Goal: Task Accomplishment & Management: Use online tool/utility

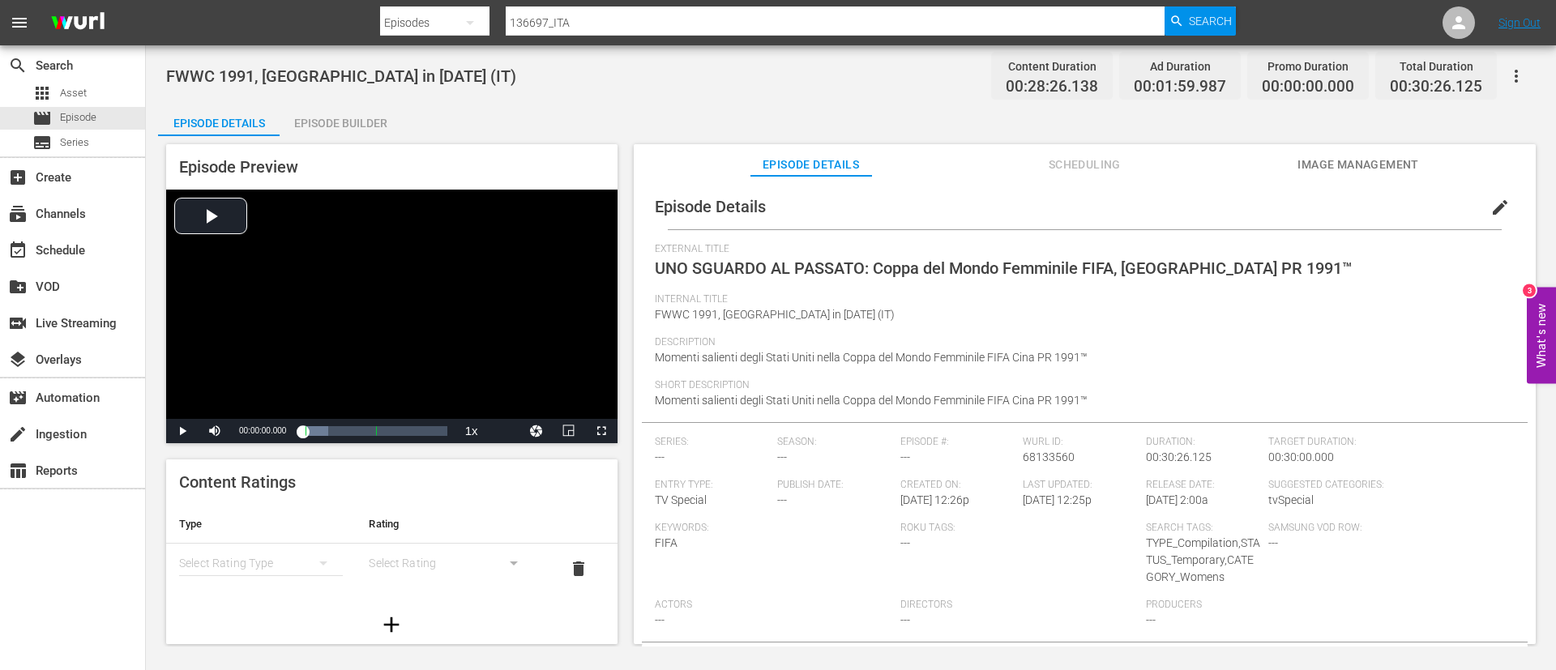
click at [658, 15] on input "136697_ITA" at bounding box center [835, 22] width 659 height 39
paste input "715"
type input "136715_ITA"
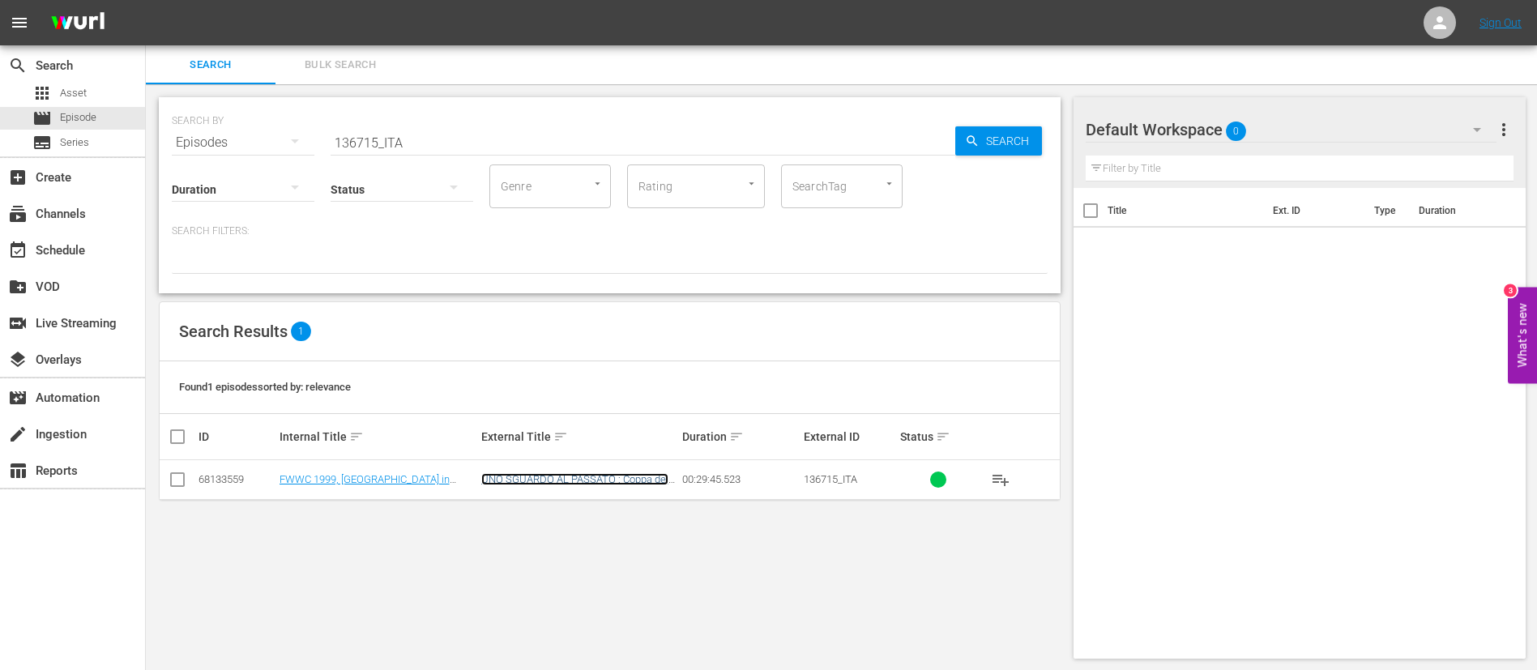
click at [497, 474] on link "UNO SGUARDO AL PASSATO : Coppa del Mondo Femminile FIFA, USA 1999™" at bounding box center [574, 491] width 187 height 36
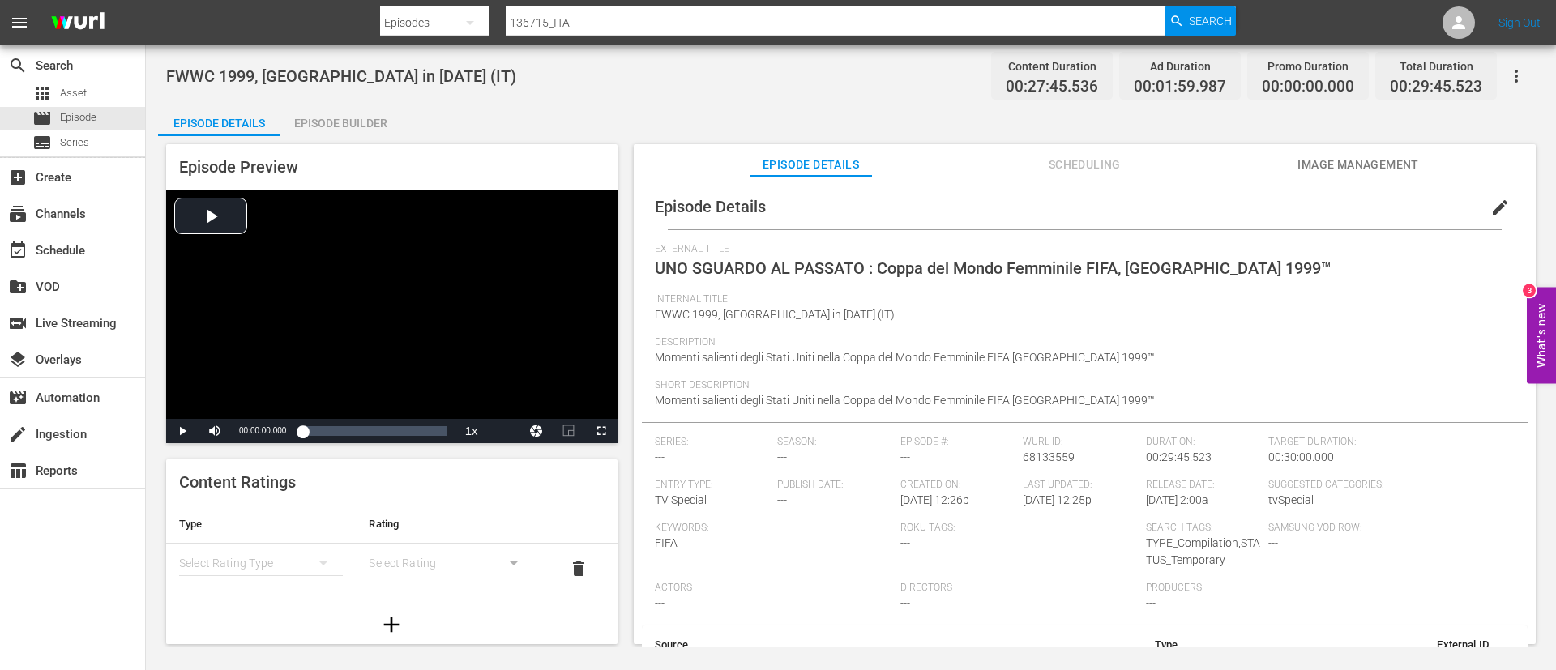
click at [1500, 209] on button "edit" at bounding box center [1500, 207] width 39 height 39
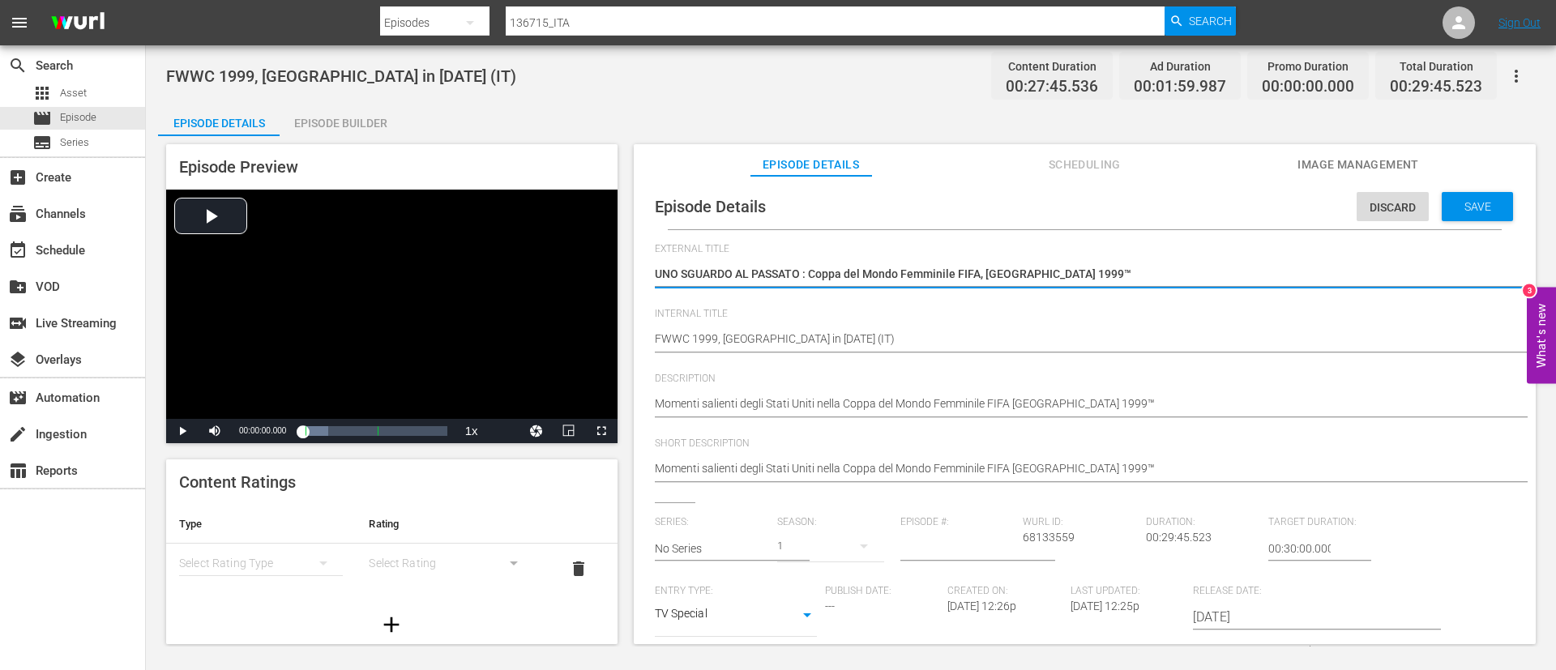
scroll to position [360, 0]
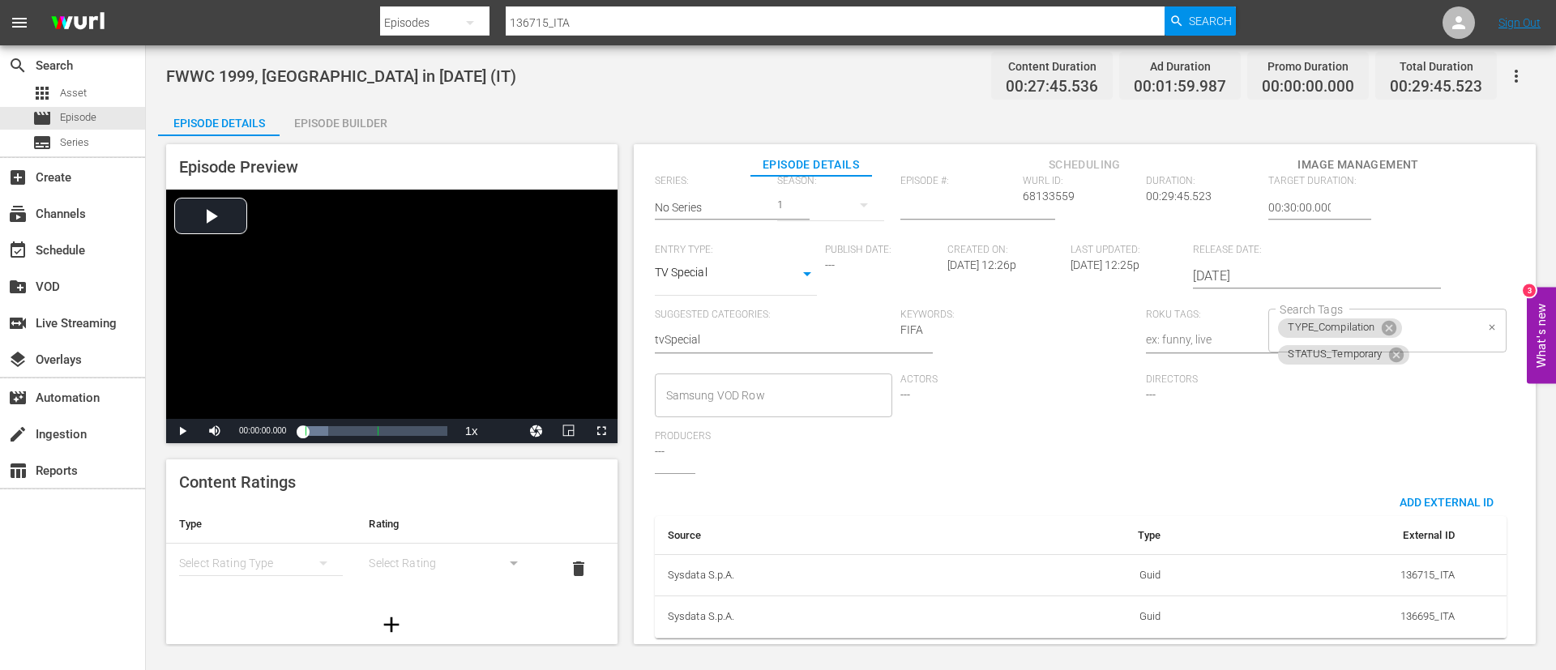
click at [1421, 340] on input "Search Tags" at bounding box center [1443, 354] width 63 height 29
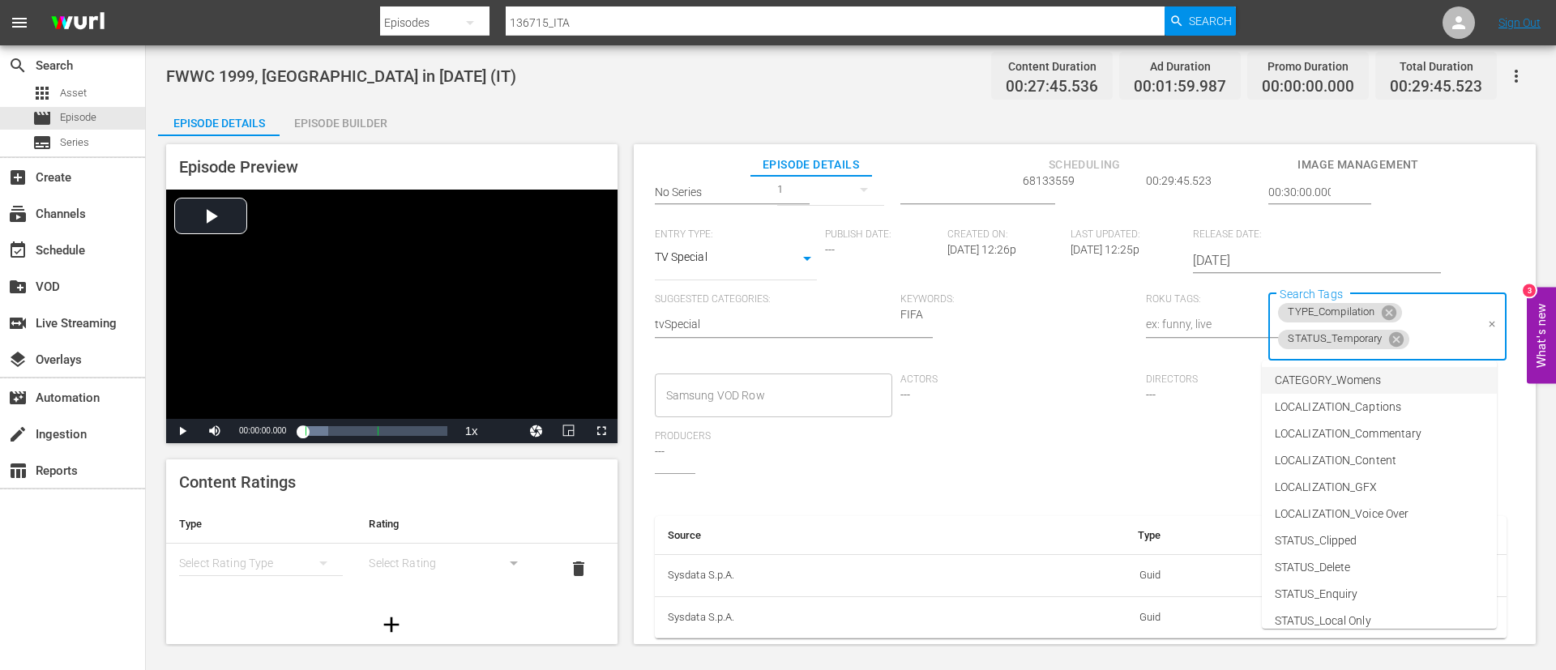
click at [1344, 376] on span "CATEGORY_Womens" at bounding box center [1328, 380] width 106 height 17
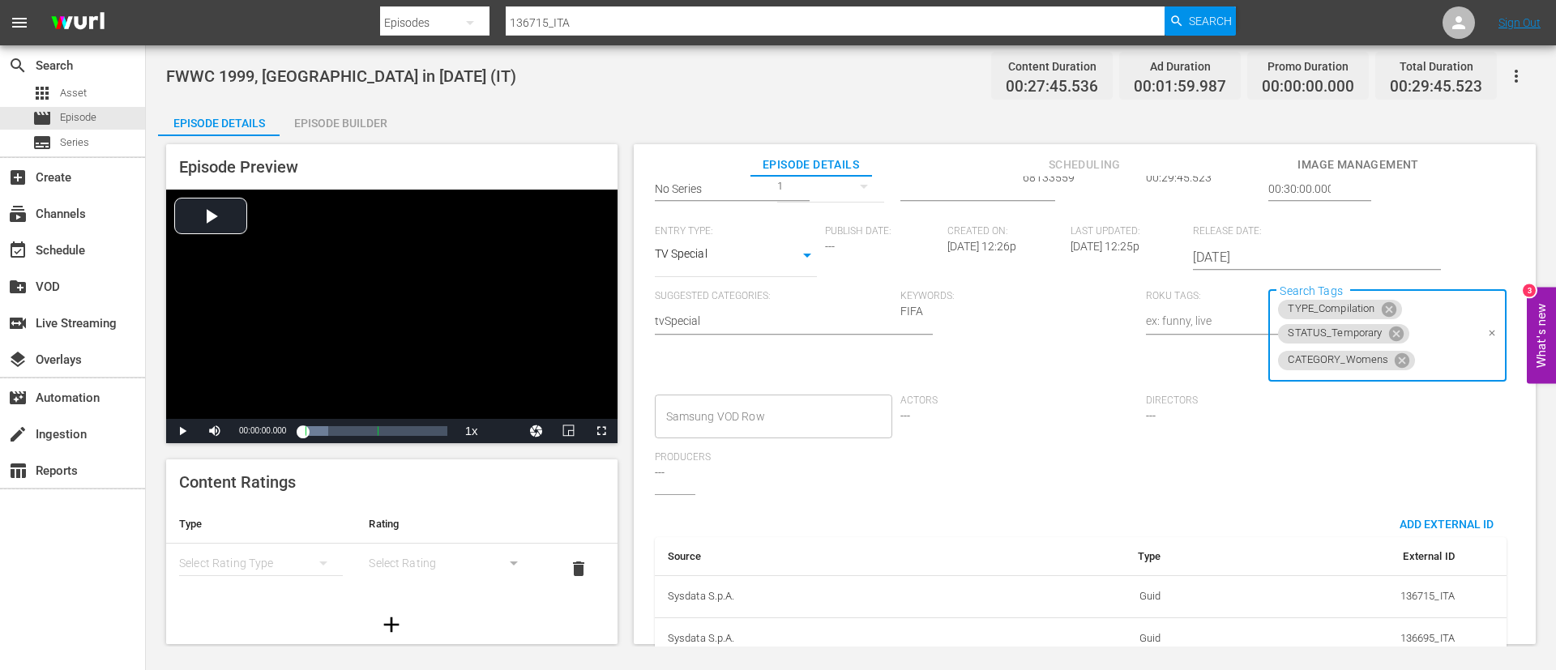
scroll to position [0, 0]
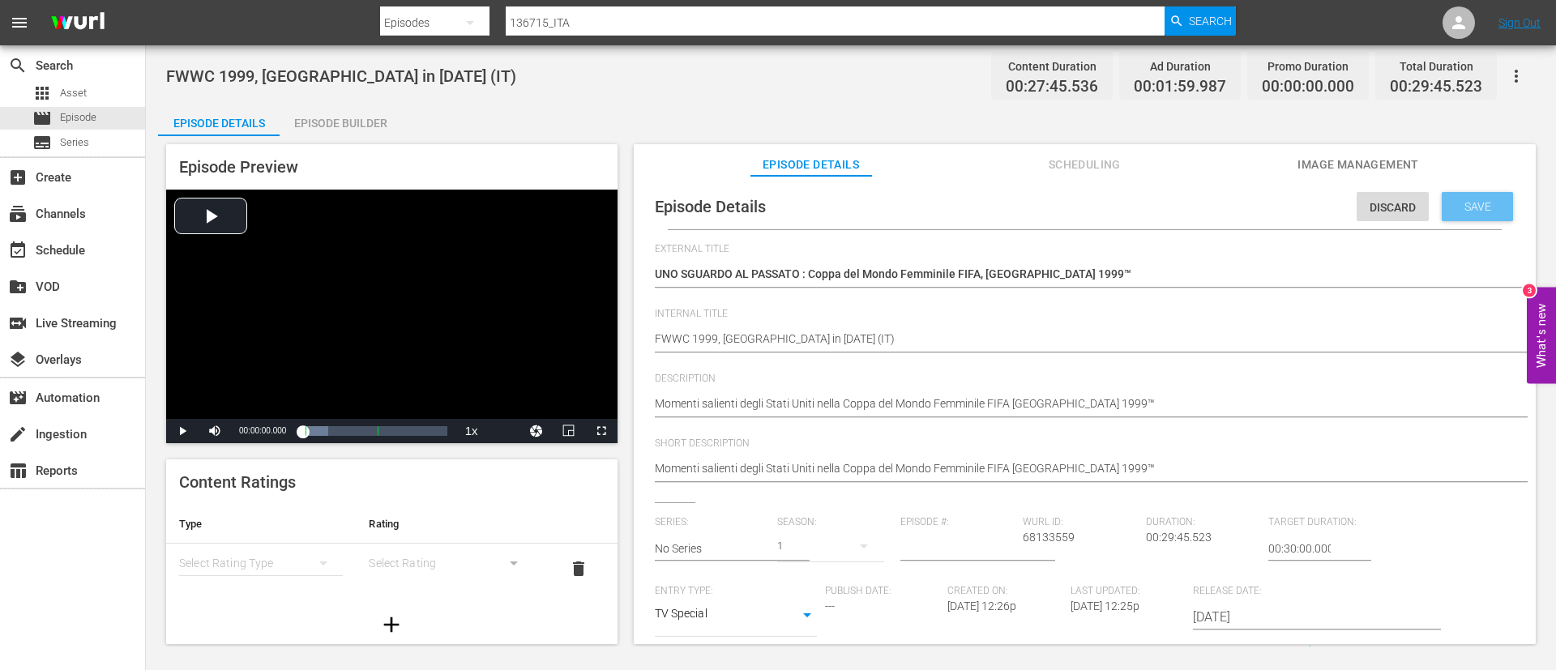
click at [1470, 194] on div "Save" at bounding box center [1477, 206] width 71 height 29
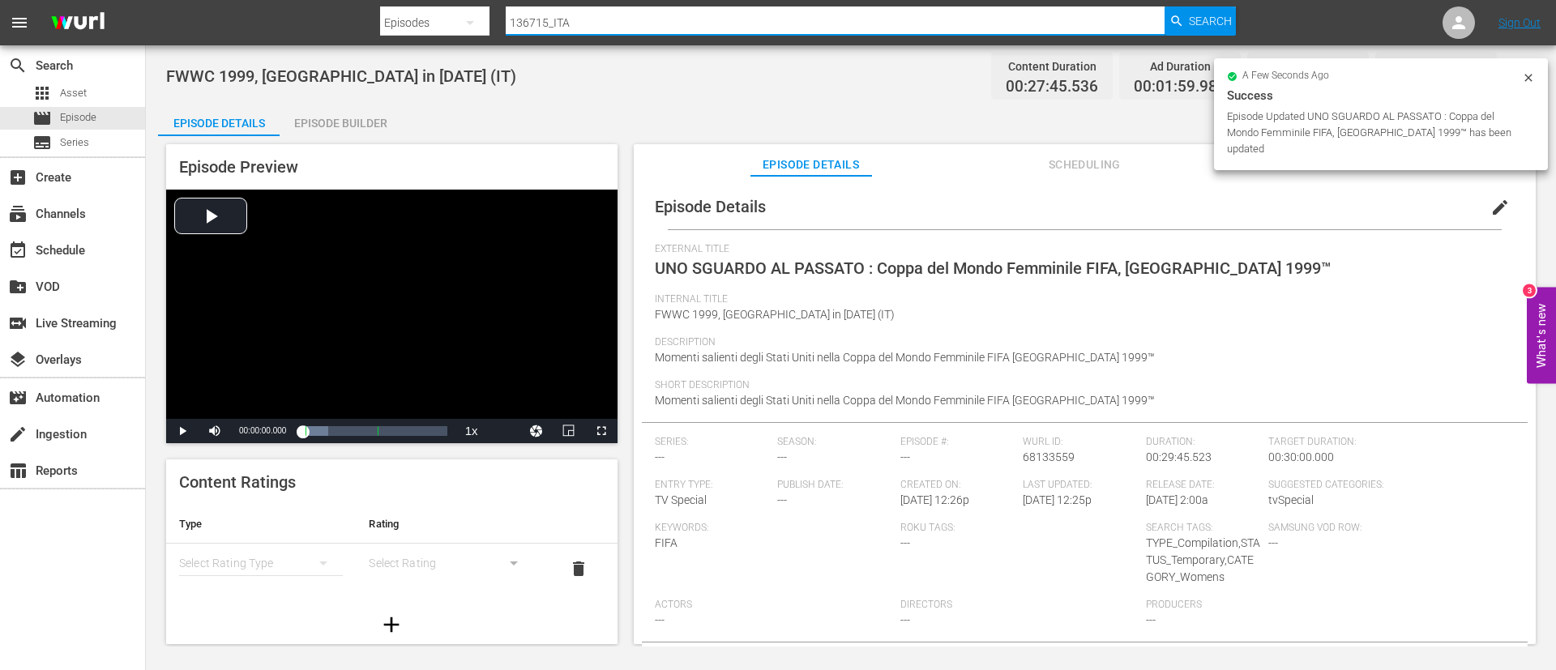
click at [712, 20] on input "136715_ITA" at bounding box center [835, 22] width 659 height 39
paste input "34"
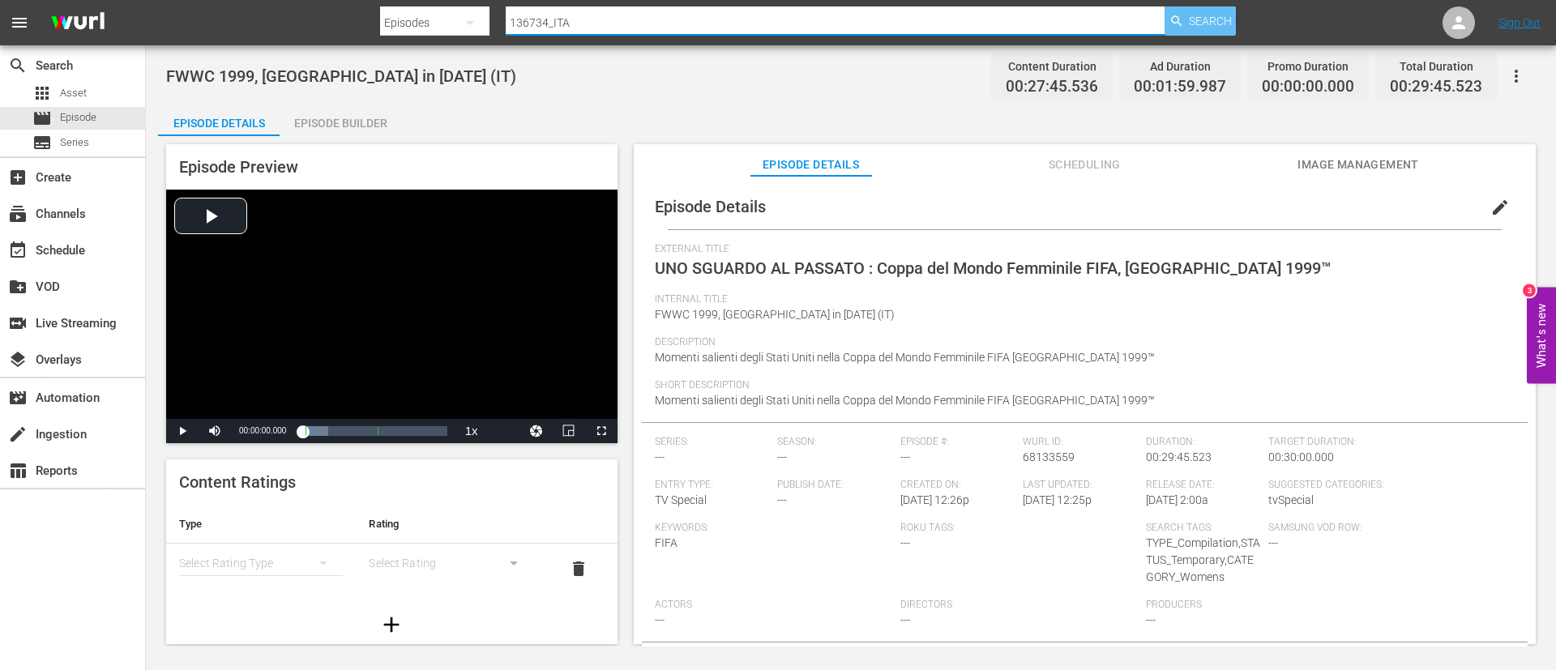
type input "136734_ITA"
click at [1219, 13] on span "Search" at bounding box center [1210, 20] width 43 height 29
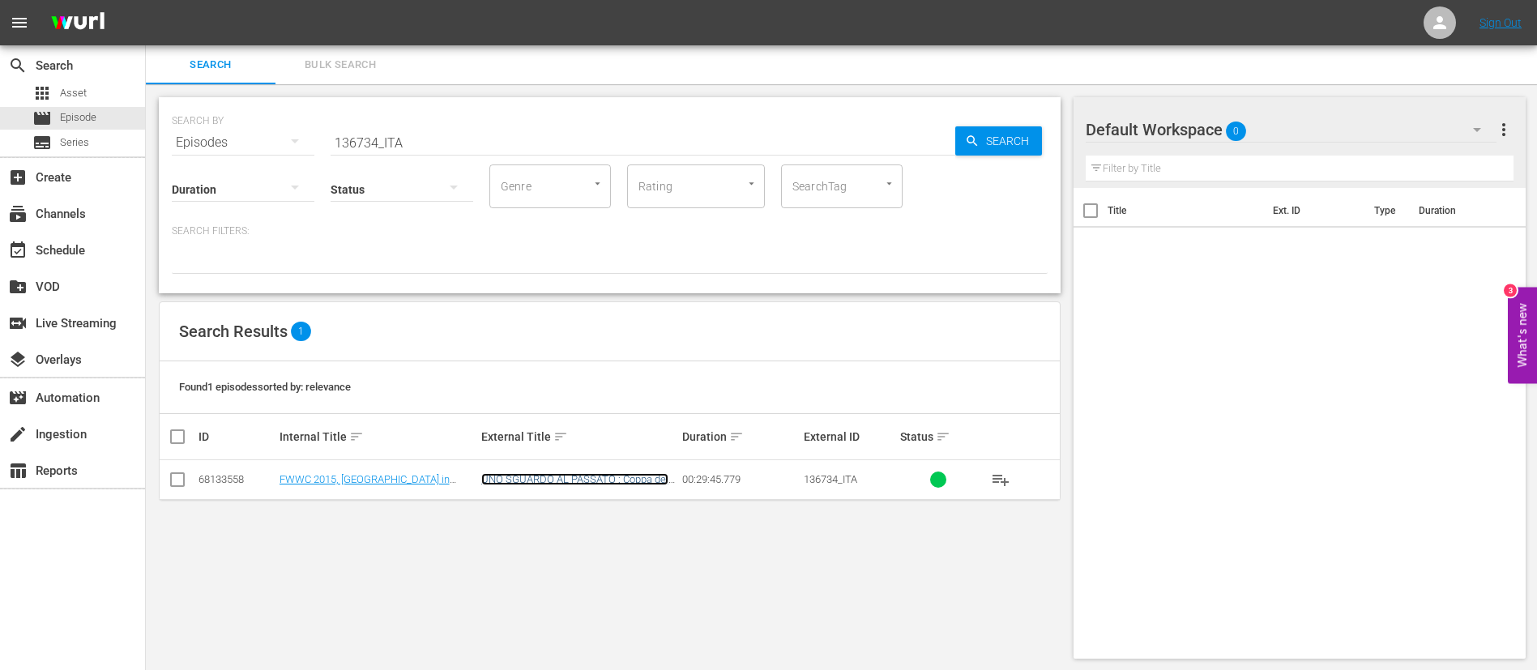
click at [515, 475] on link "UNO SGUARDO AL PASSATO : Coppa del Mondo Femminile FIFA, Canada 2015™" at bounding box center [574, 491] width 187 height 36
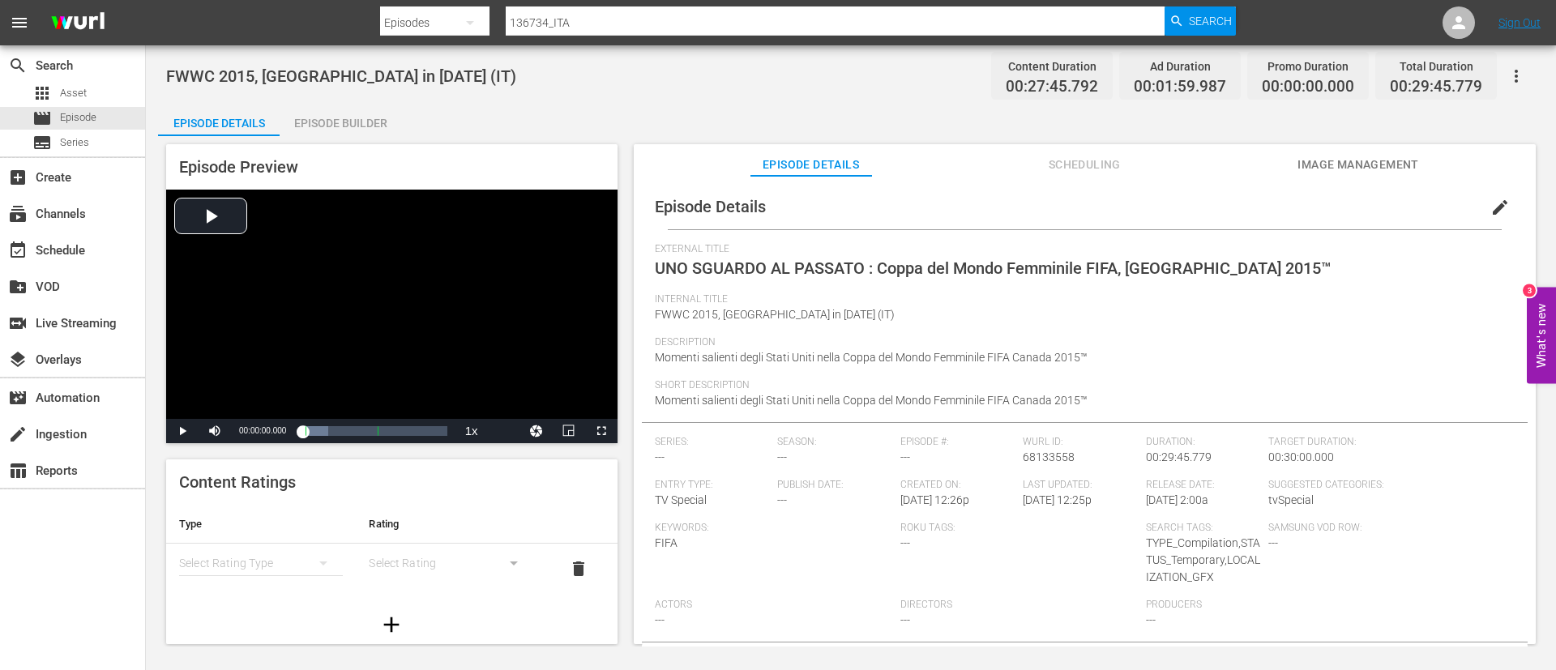
click at [1490, 206] on span "edit" at bounding box center [1499, 207] width 19 height 19
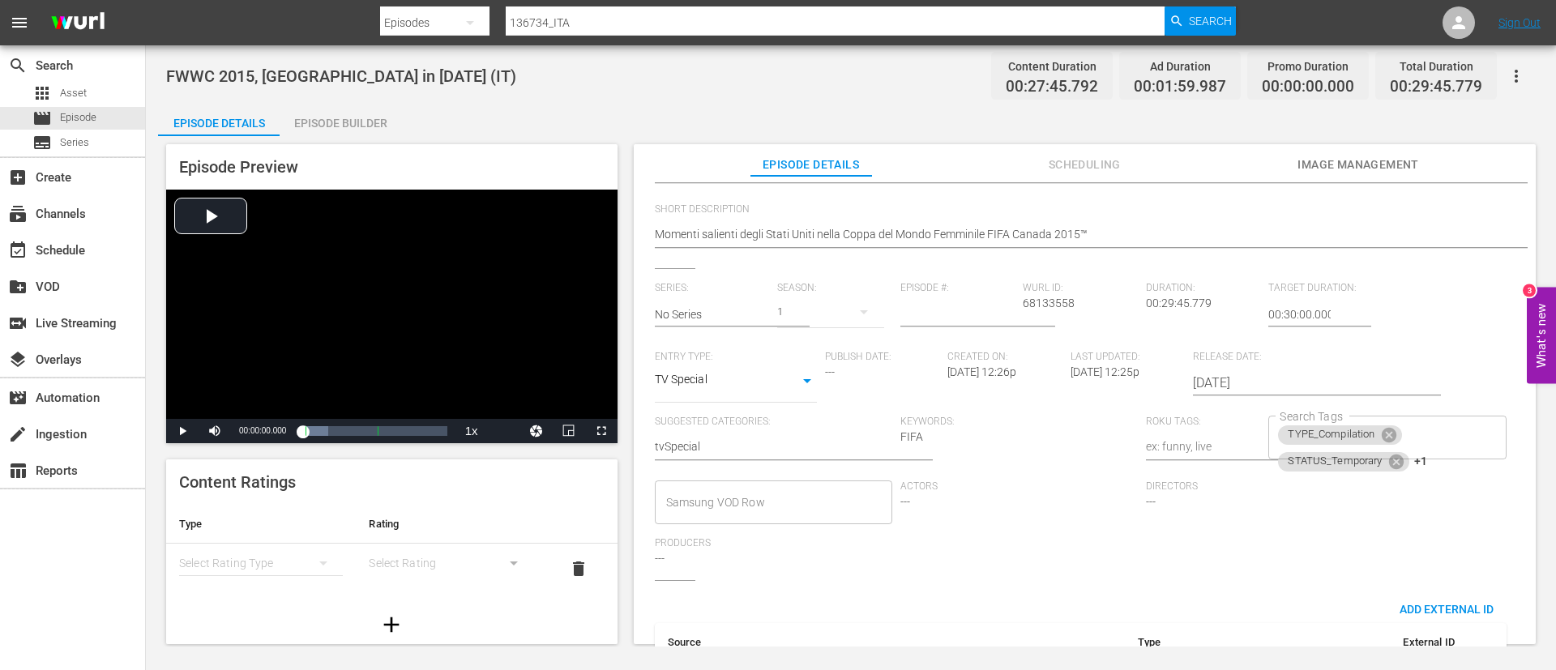
scroll to position [360, 0]
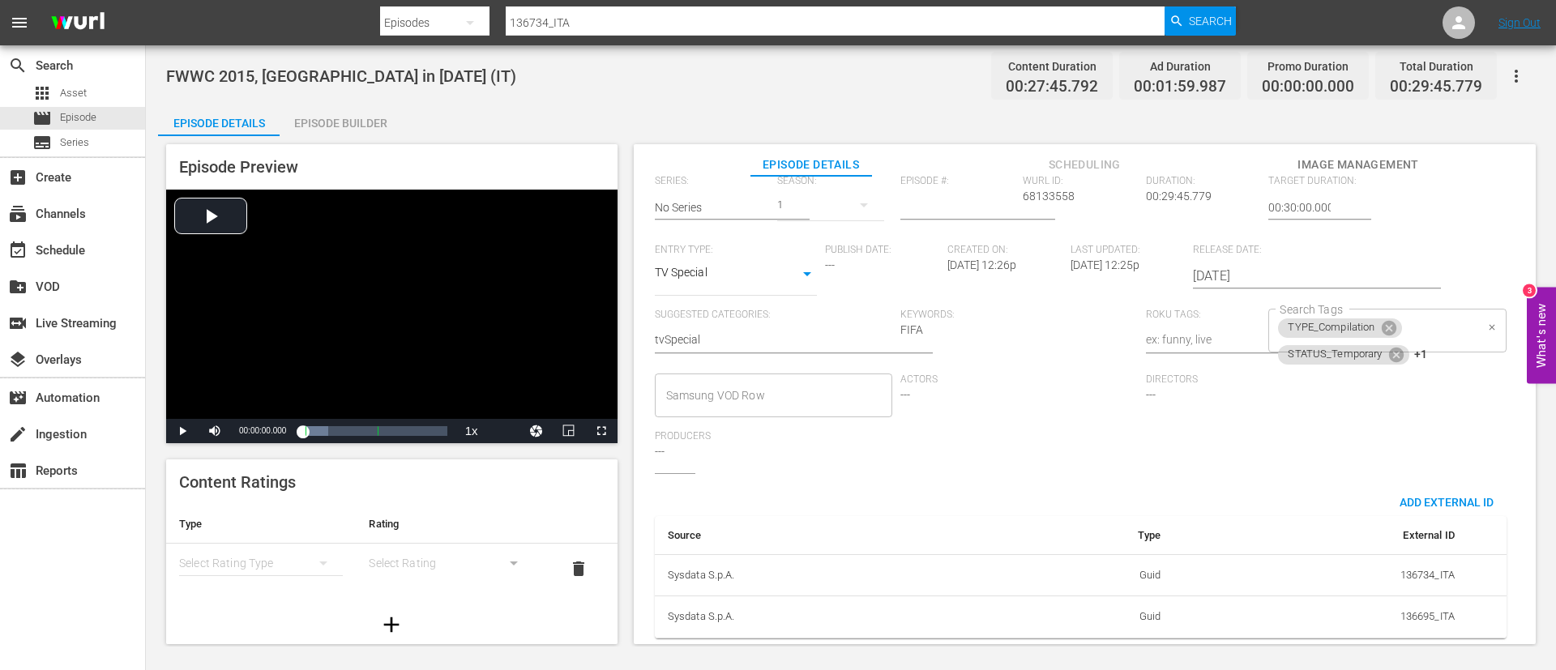
click at [1455, 309] on div "TYPE_Compilation STATUS_Temporary +1 Search Tags" at bounding box center [1386, 331] width 237 height 44
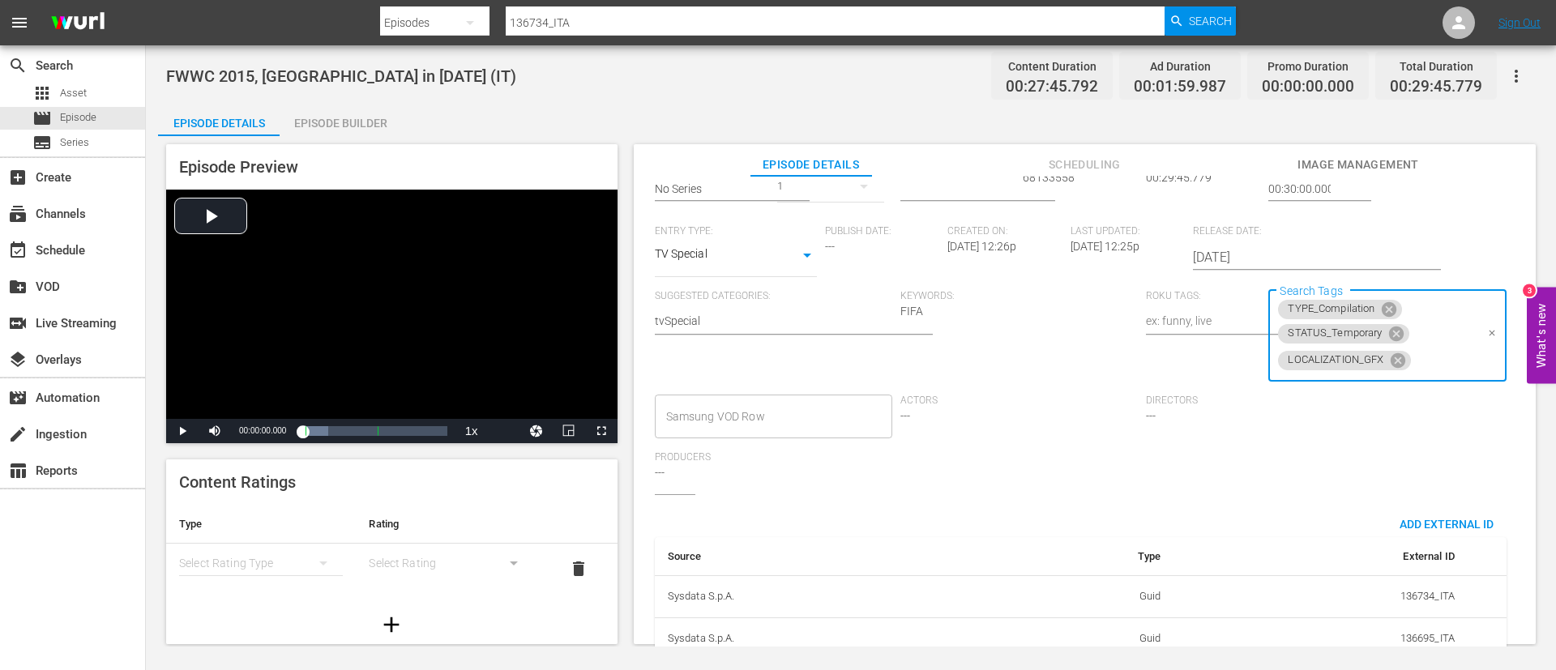
click at [1419, 338] on div "TYPE_Compilation STATUS_Temporary LOCALIZATION_GFX Search Tags" at bounding box center [1386, 336] width 237 height 92
click at [1434, 336] on div "TYPE_Compilation STATUS_Temporary LOCALIZATION_GFX Search Tags" at bounding box center [1386, 336] width 237 height 92
click at [1436, 361] on input "Search Tags" at bounding box center [1444, 360] width 62 height 29
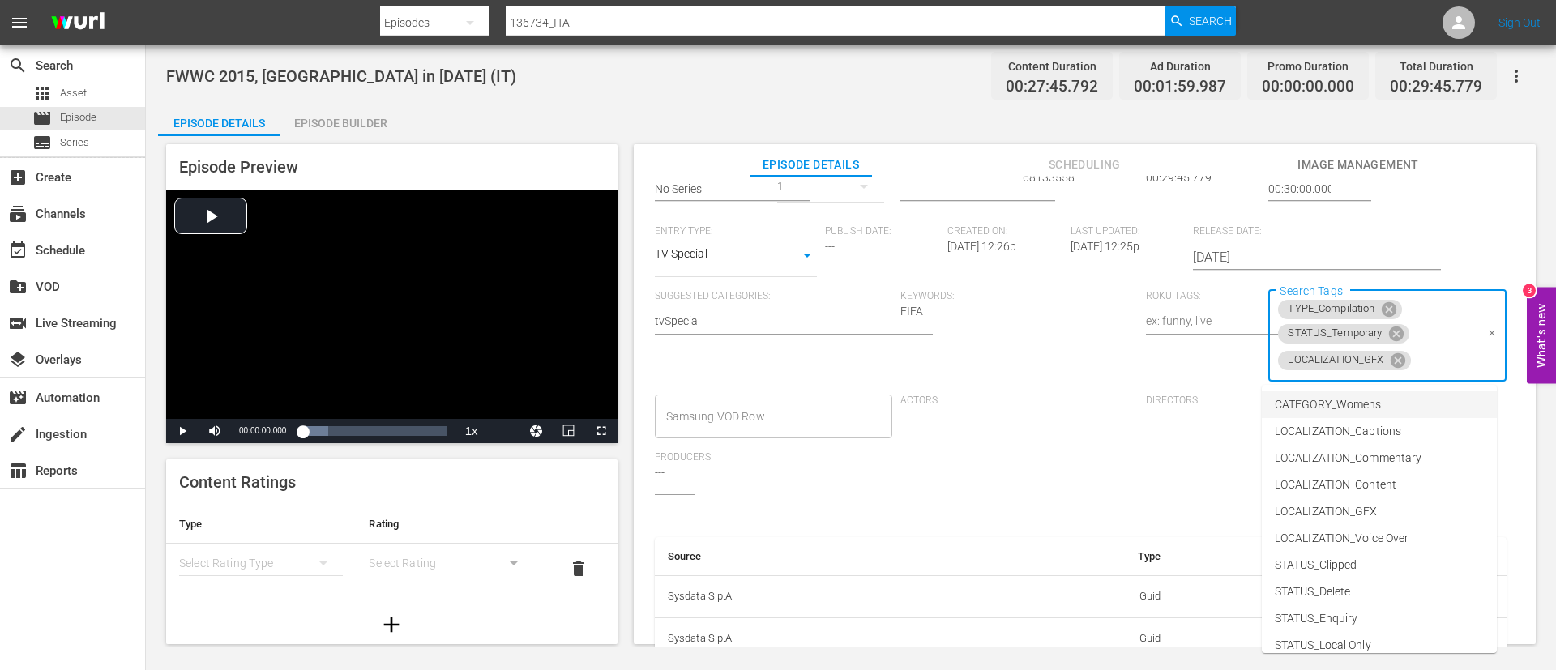
click at [1417, 413] on li "CATEGORY_Womens" at bounding box center [1379, 404] width 235 height 27
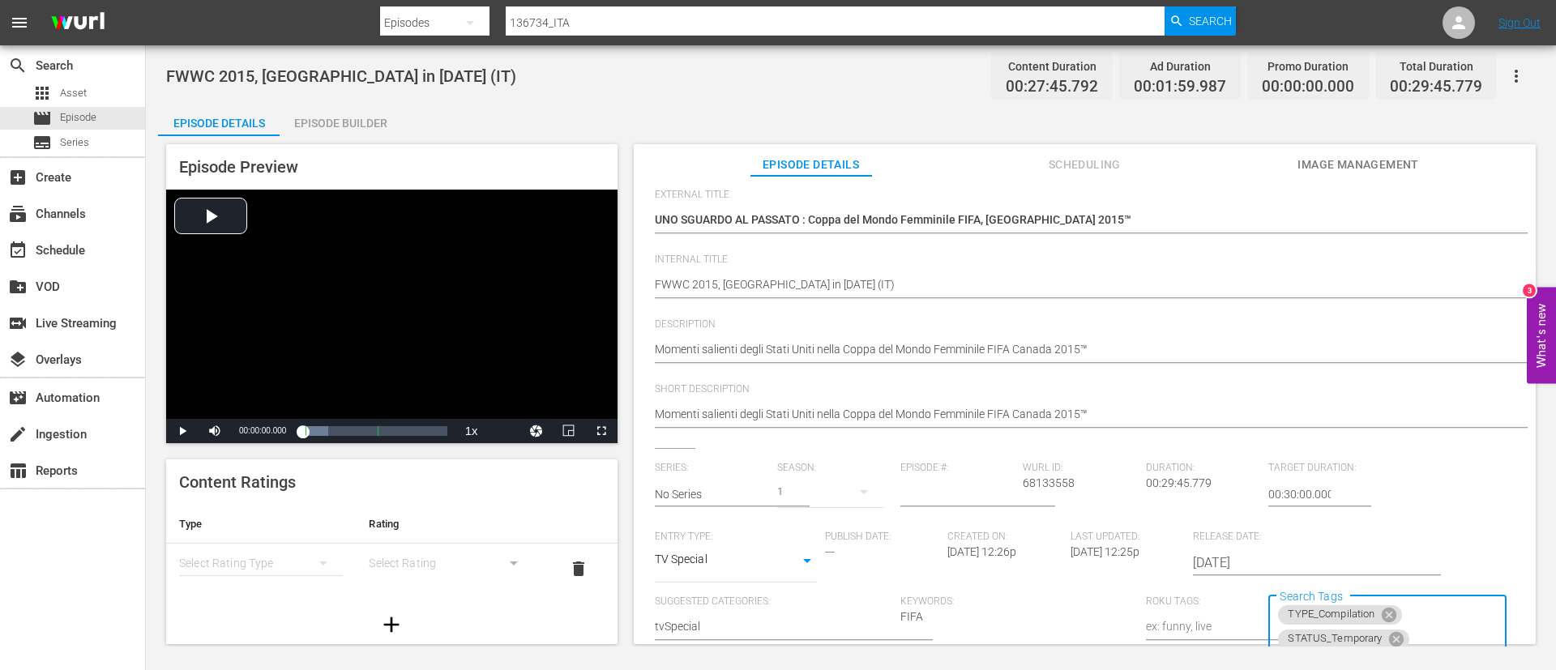
scroll to position [0, 0]
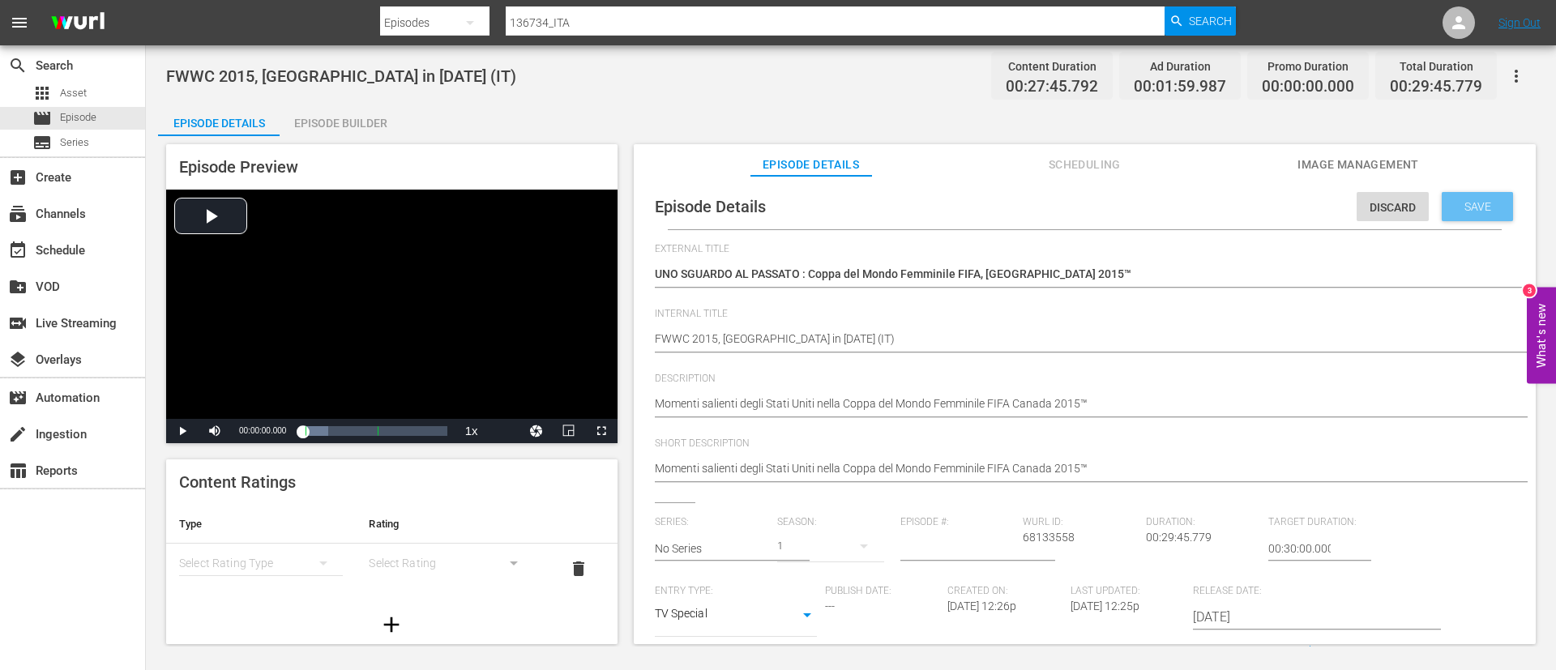
click at [1464, 212] on span "Save" at bounding box center [1477, 206] width 53 height 13
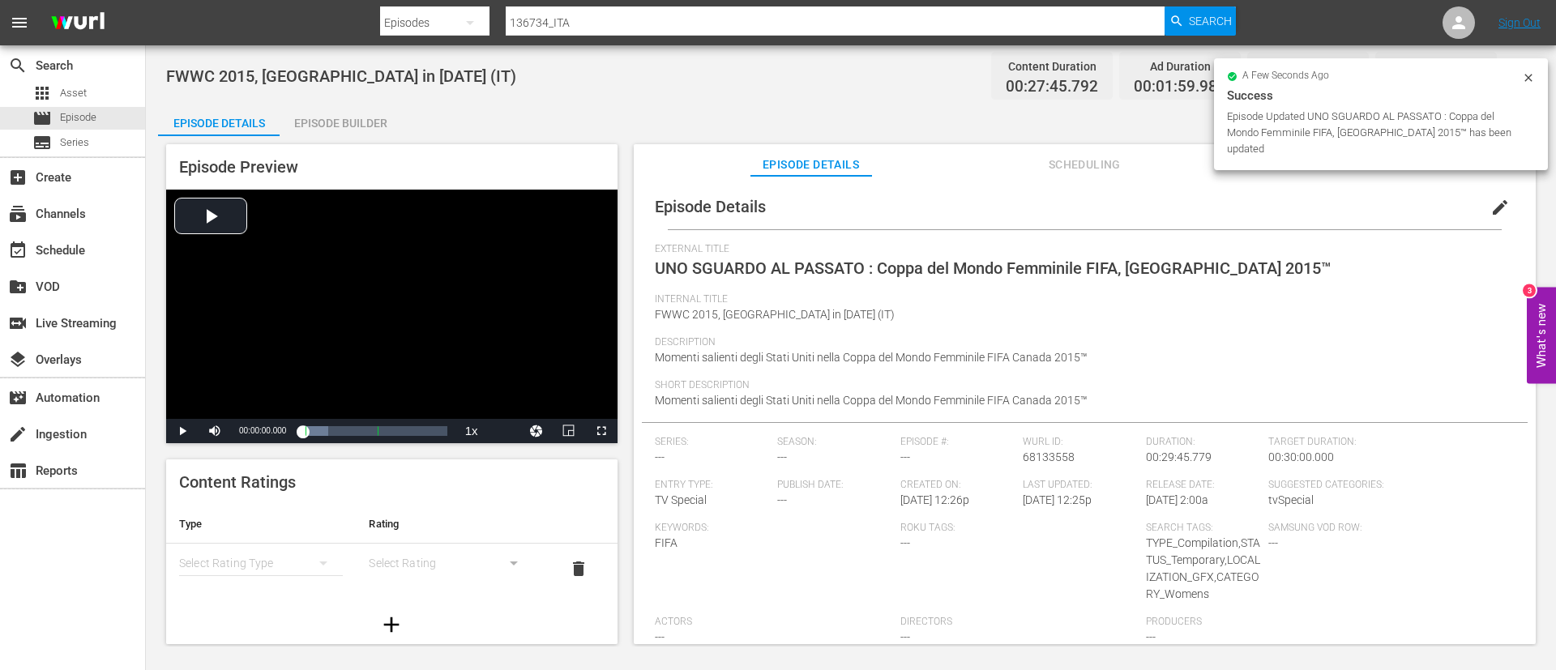
click at [843, 6] on input "136734_ITA" at bounding box center [835, 22] width 659 height 39
paste input "55"
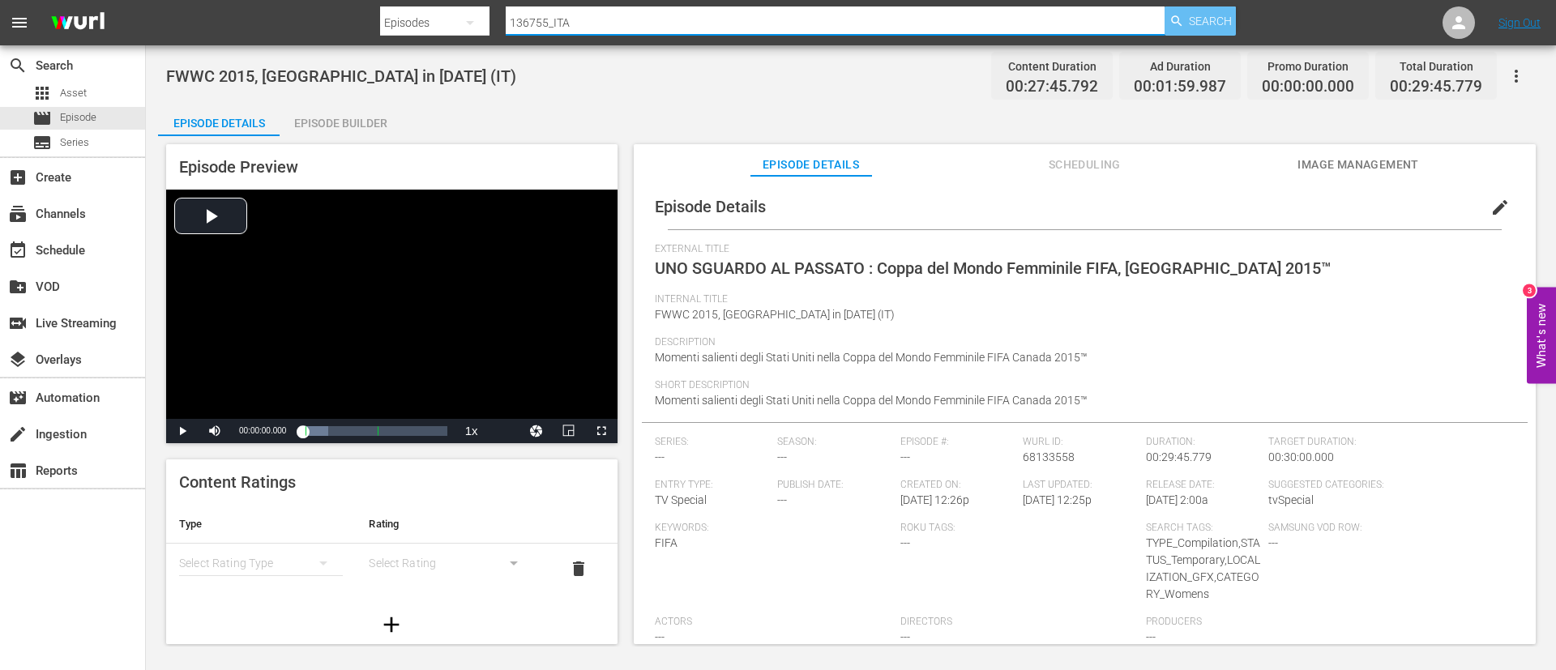
type input "136755_ITA"
click at [1201, 18] on span "Search" at bounding box center [1210, 20] width 43 height 29
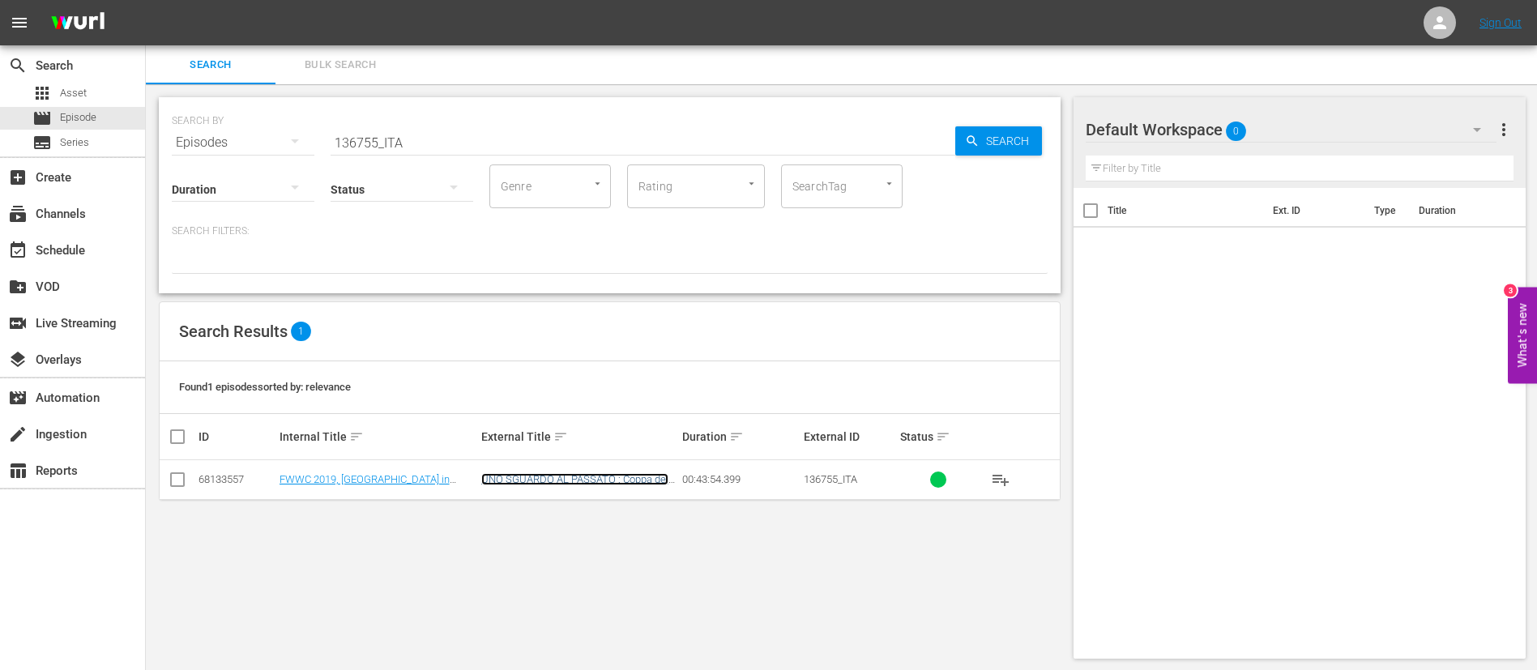
click at [565, 473] on link "UNO SGUARDO AL PASSATO : Coppa del Mondo Femminile FIFA, Francia 2019™" at bounding box center [574, 491] width 187 height 36
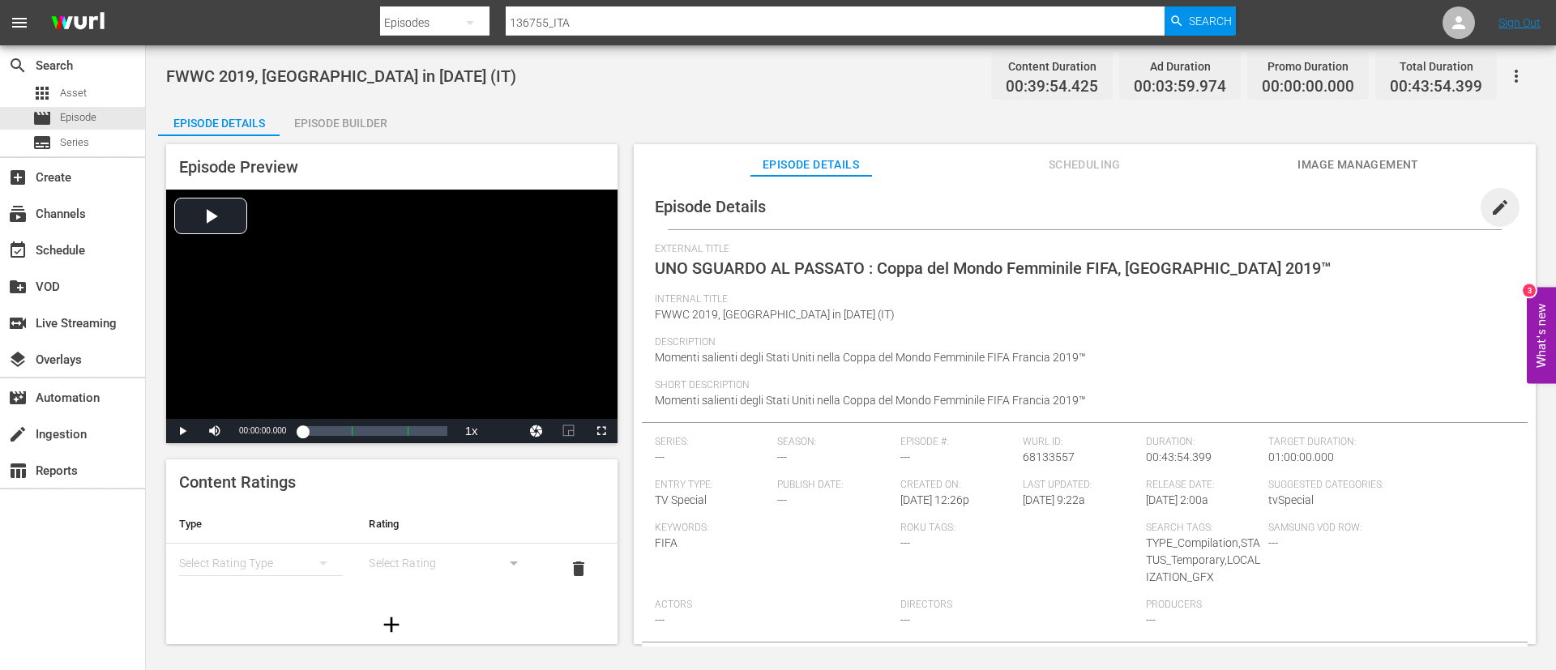
click at [1490, 207] on span "edit" at bounding box center [1499, 207] width 19 height 19
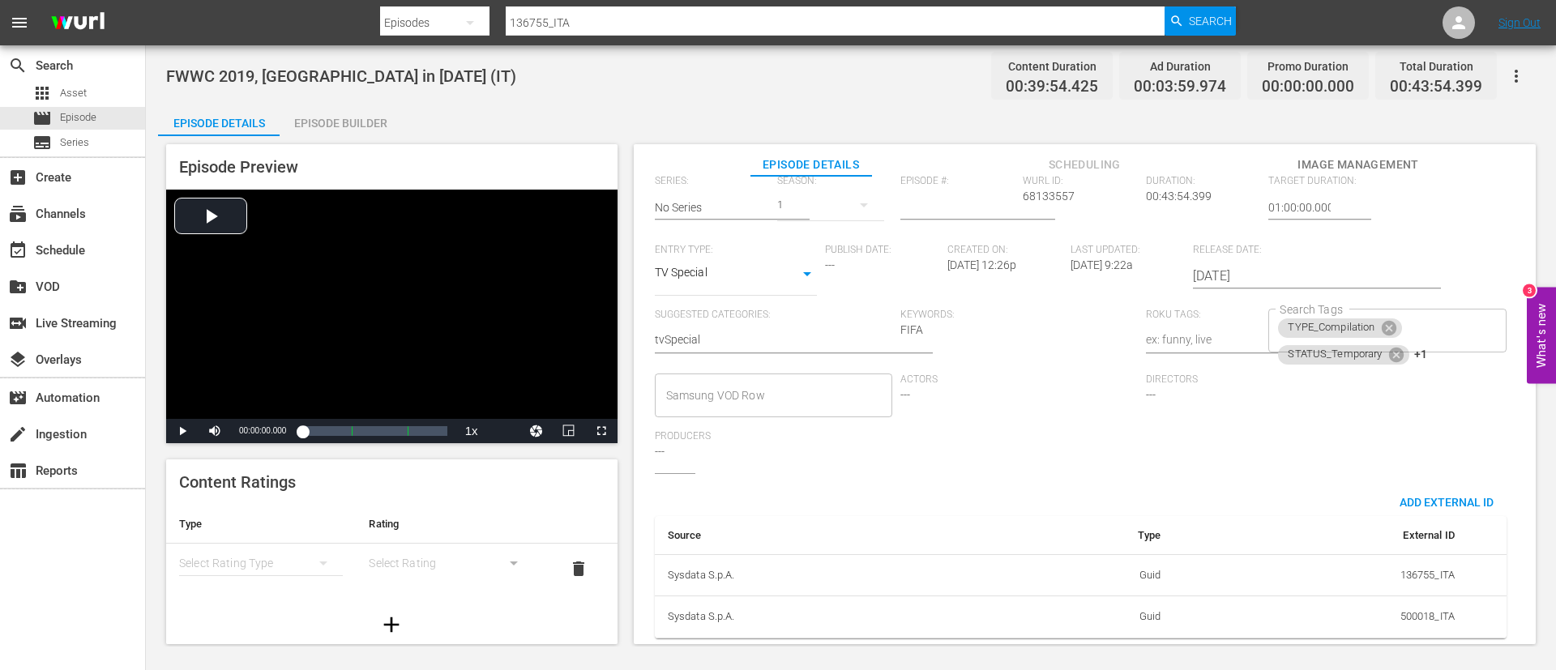
scroll to position [360, 0]
click at [1438, 309] on div "TYPE_Compilation STATUS_Temporary +1 Search Tags" at bounding box center [1386, 331] width 237 height 44
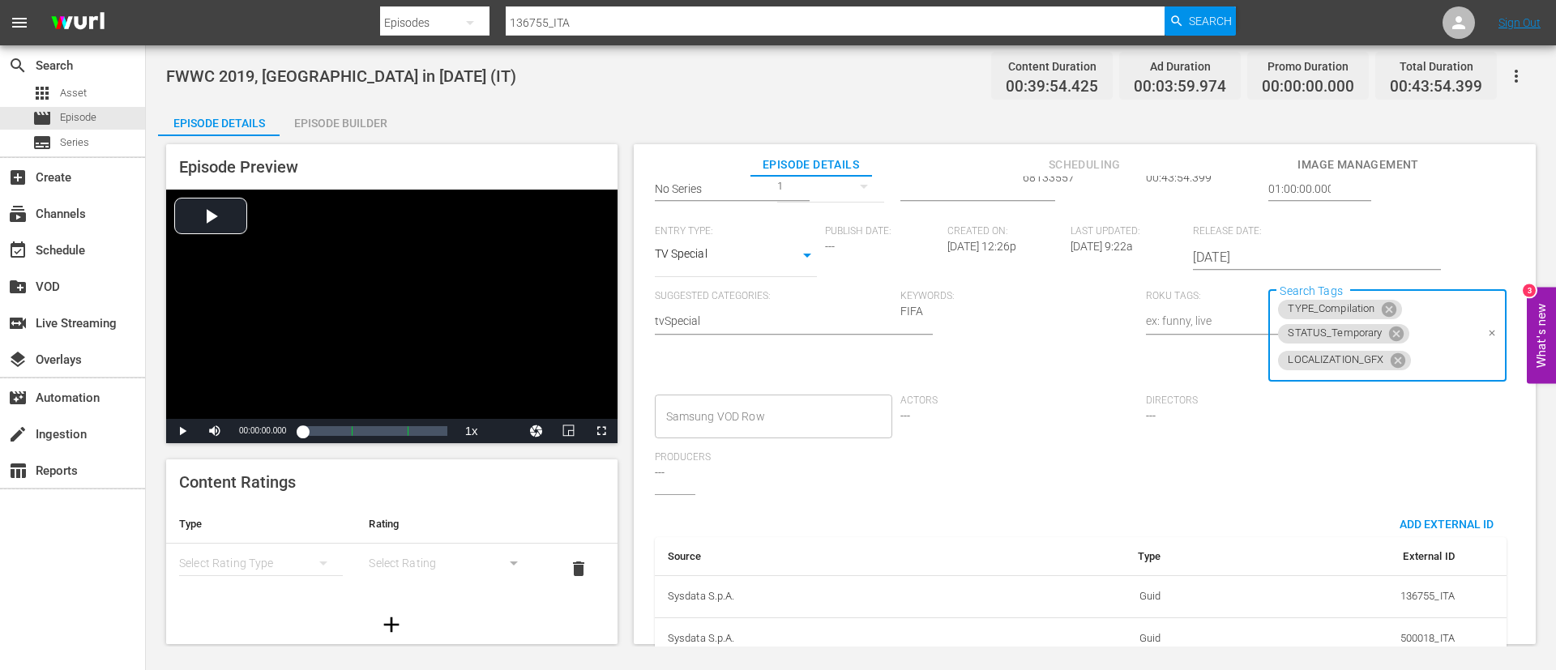
click at [1434, 334] on div "TYPE_Compilation STATUS_Temporary LOCALIZATION_GFX Search Tags" at bounding box center [1386, 336] width 237 height 92
click at [1432, 353] on input "Search Tags" at bounding box center [1444, 360] width 62 height 29
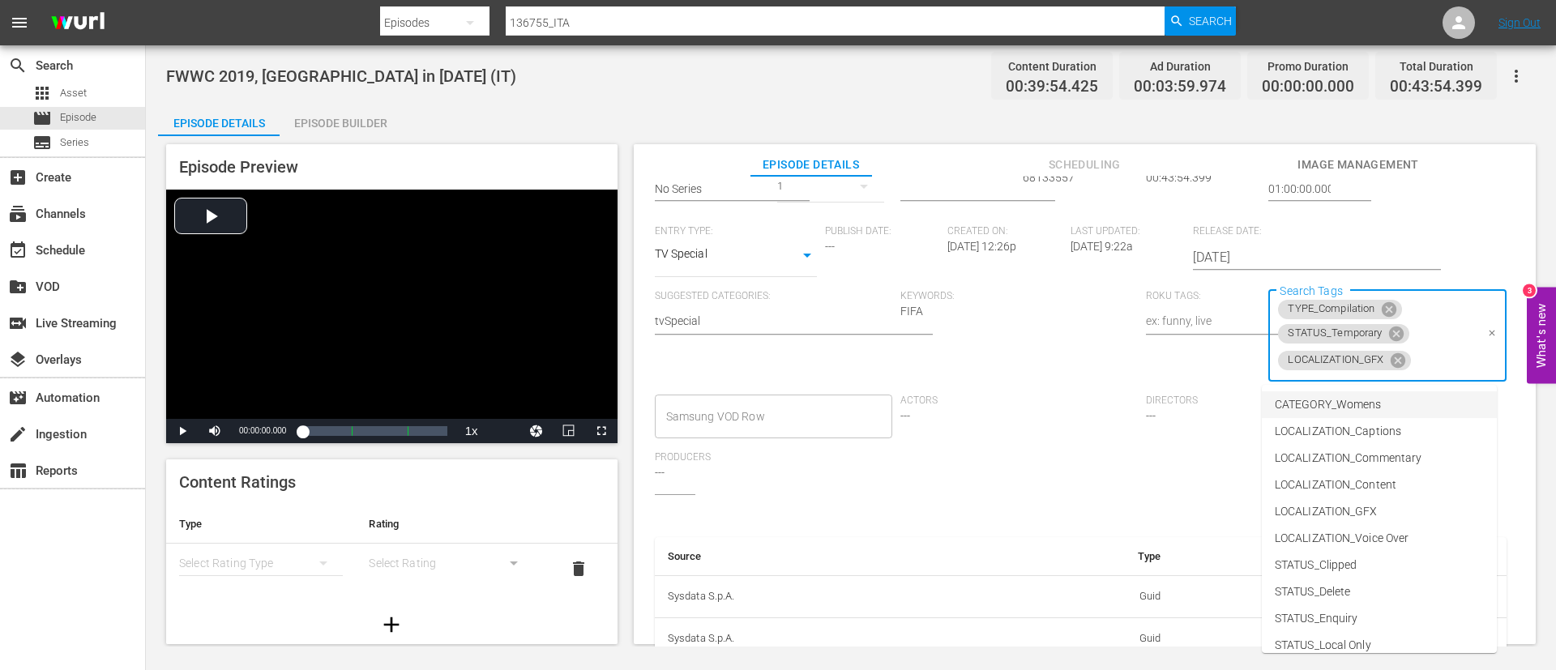
click at [1425, 404] on li "CATEGORY_Womens" at bounding box center [1379, 404] width 235 height 27
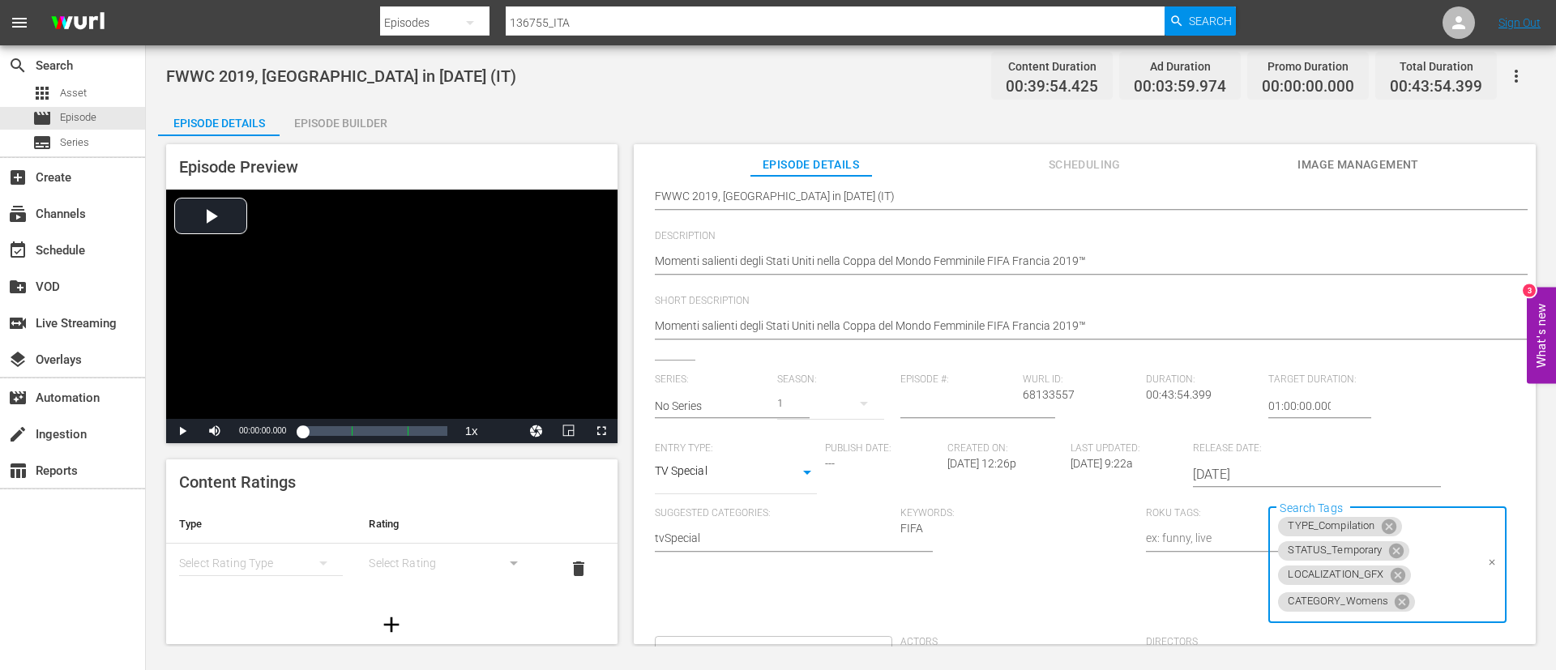
scroll to position [0, 0]
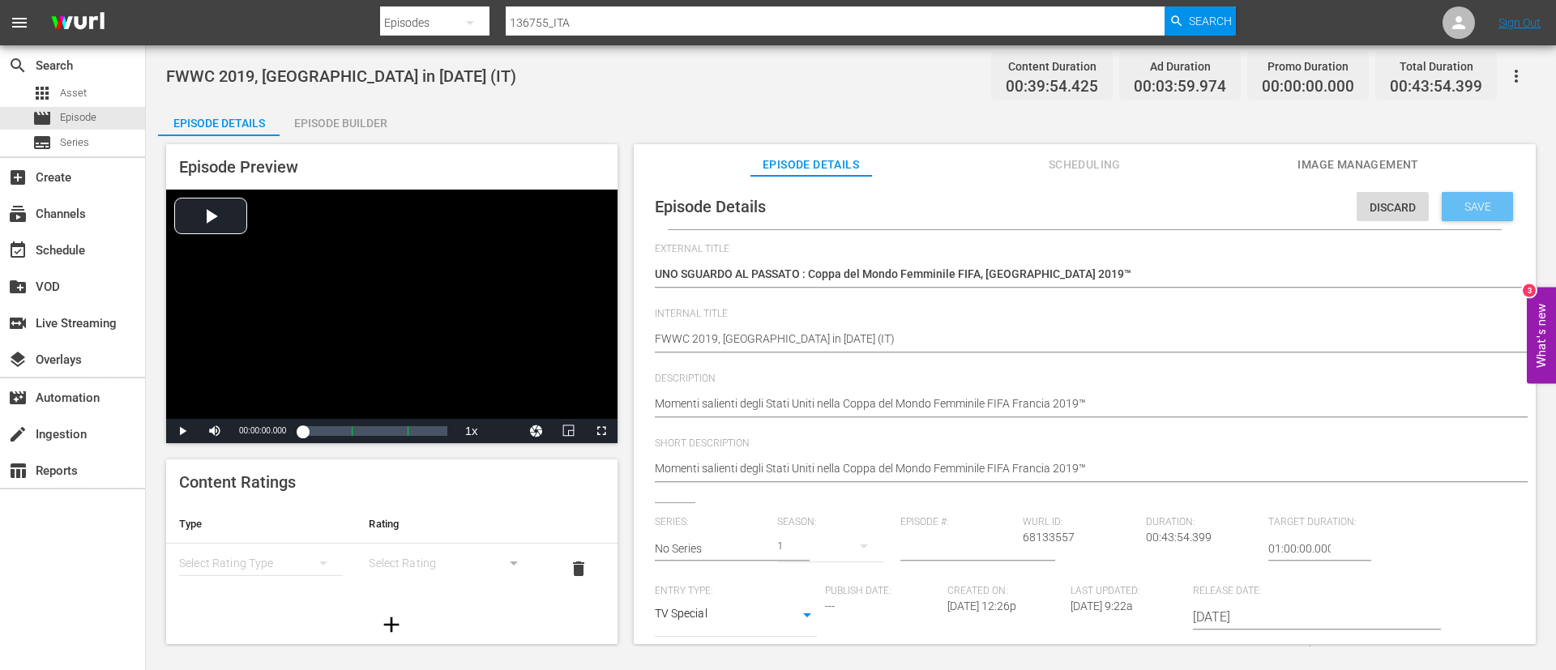
click at [1455, 200] on span "Save" at bounding box center [1477, 206] width 53 height 13
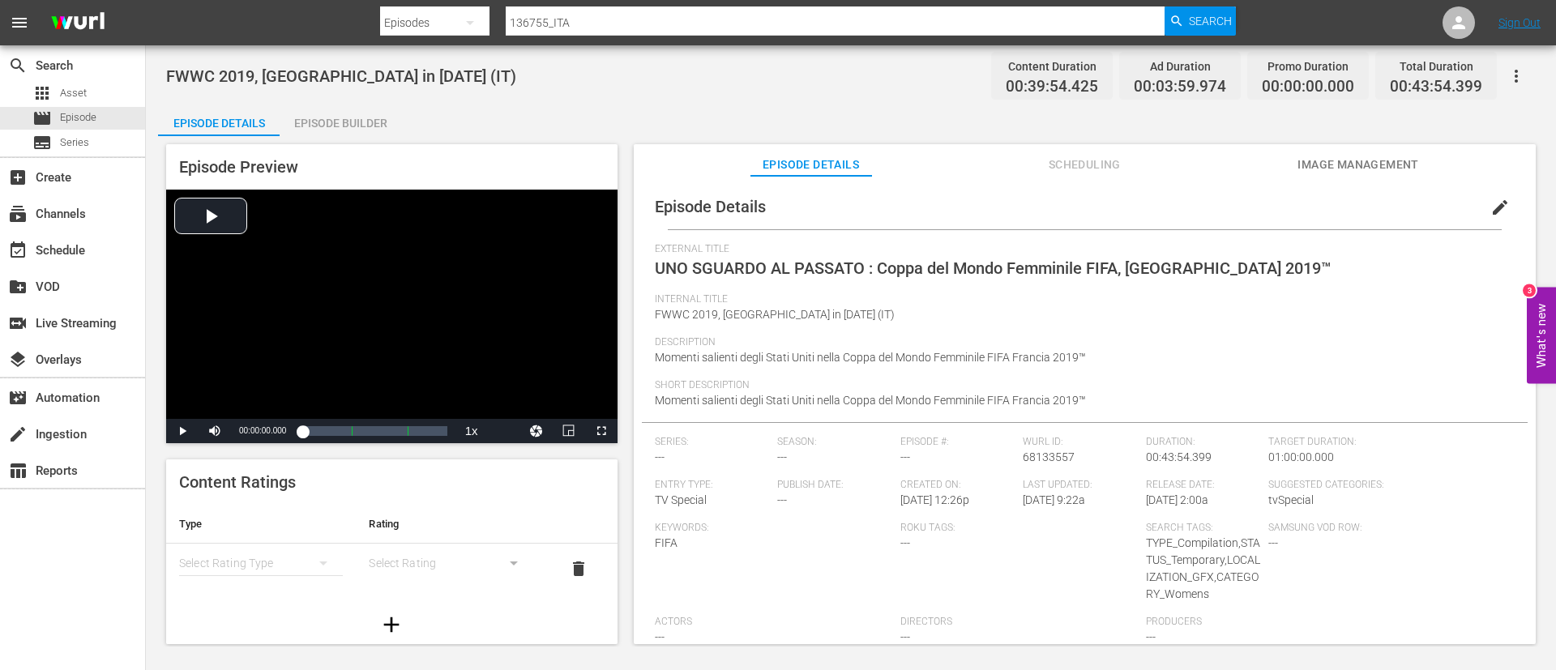
click at [774, 15] on input "136755_ITA" at bounding box center [835, 22] width 659 height 39
paste input "7833"
type input "137833_ITA"
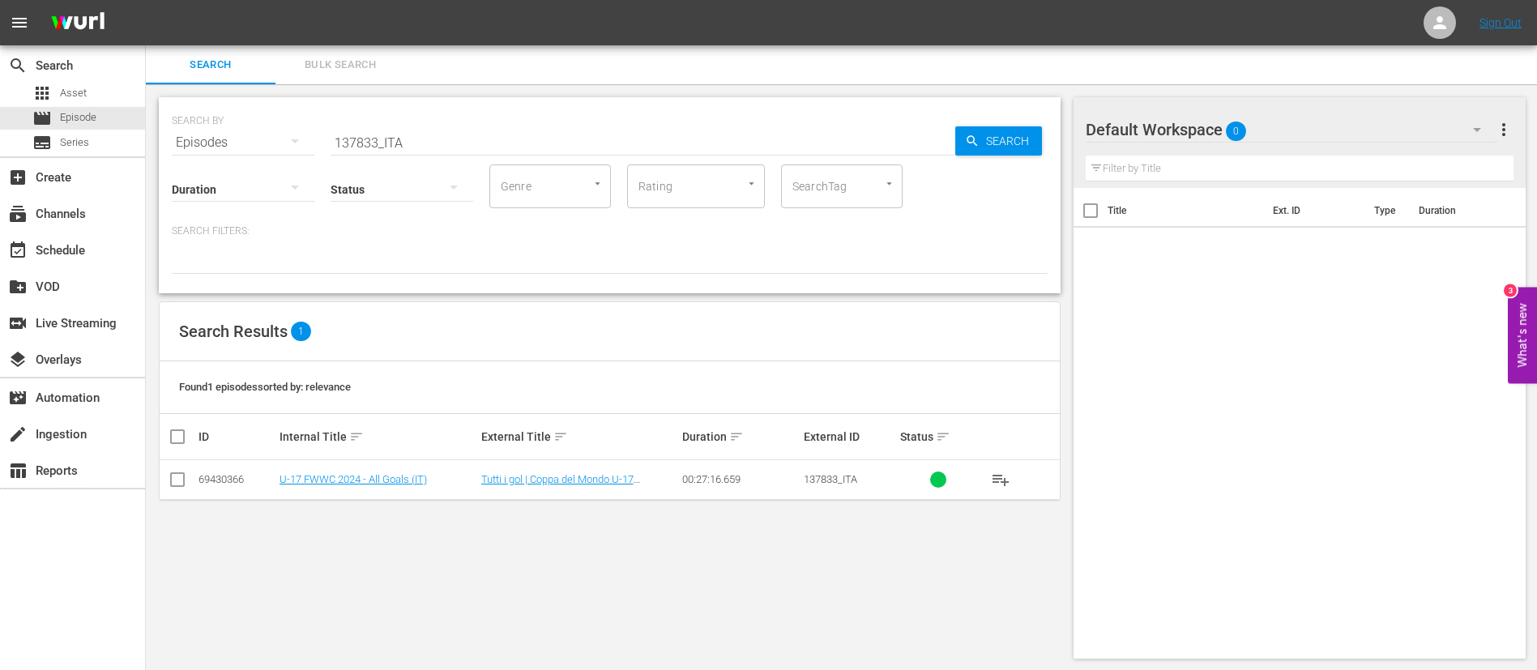
click at [540, 487] on td "Tutti i gol | Coppa del Mondo U-17 femminile Repubblica Dominicana 2024™" at bounding box center [580, 480] width 202 height 40
click at [553, 477] on link "Tutti i gol | Coppa del Mondo U-17 femminile Repubblica Dominicana 2024™" at bounding box center [570, 485] width 179 height 24
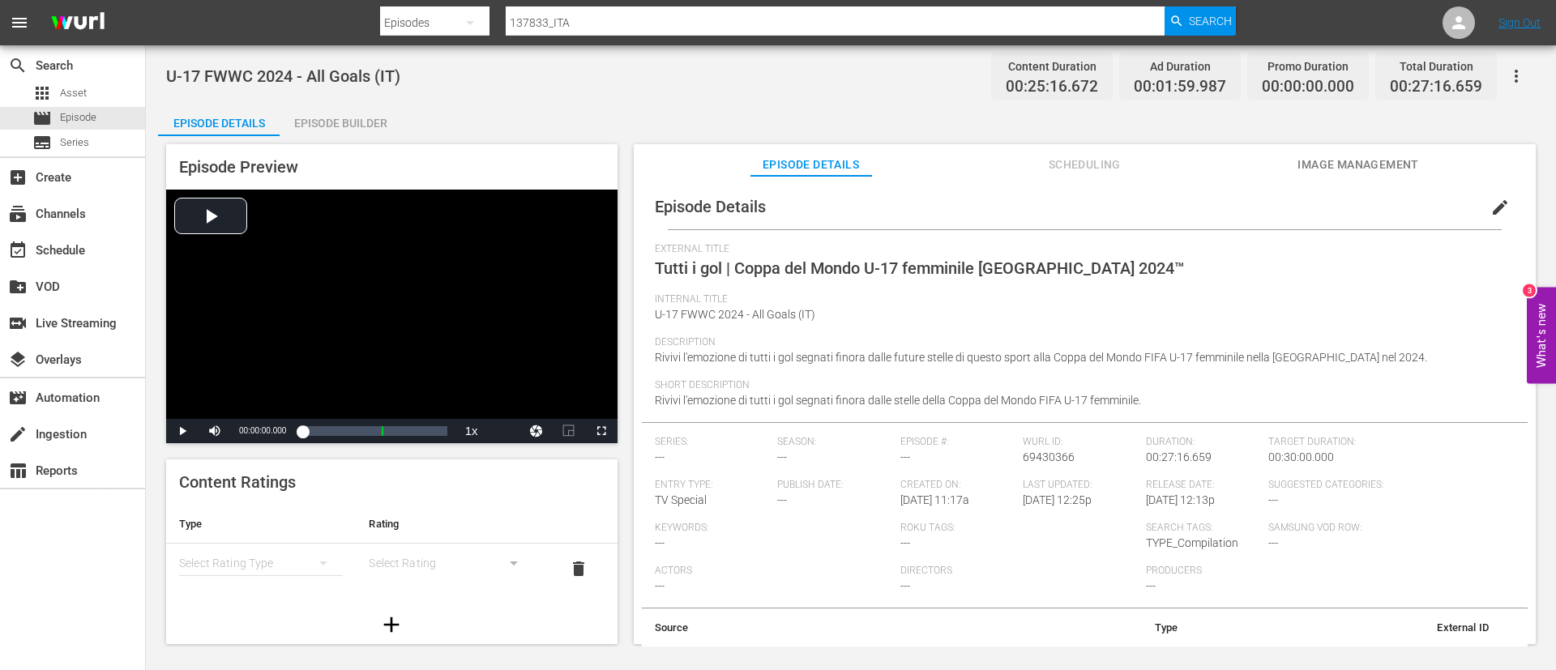
click at [1498, 203] on span "edit" at bounding box center [1499, 207] width 19 height 19
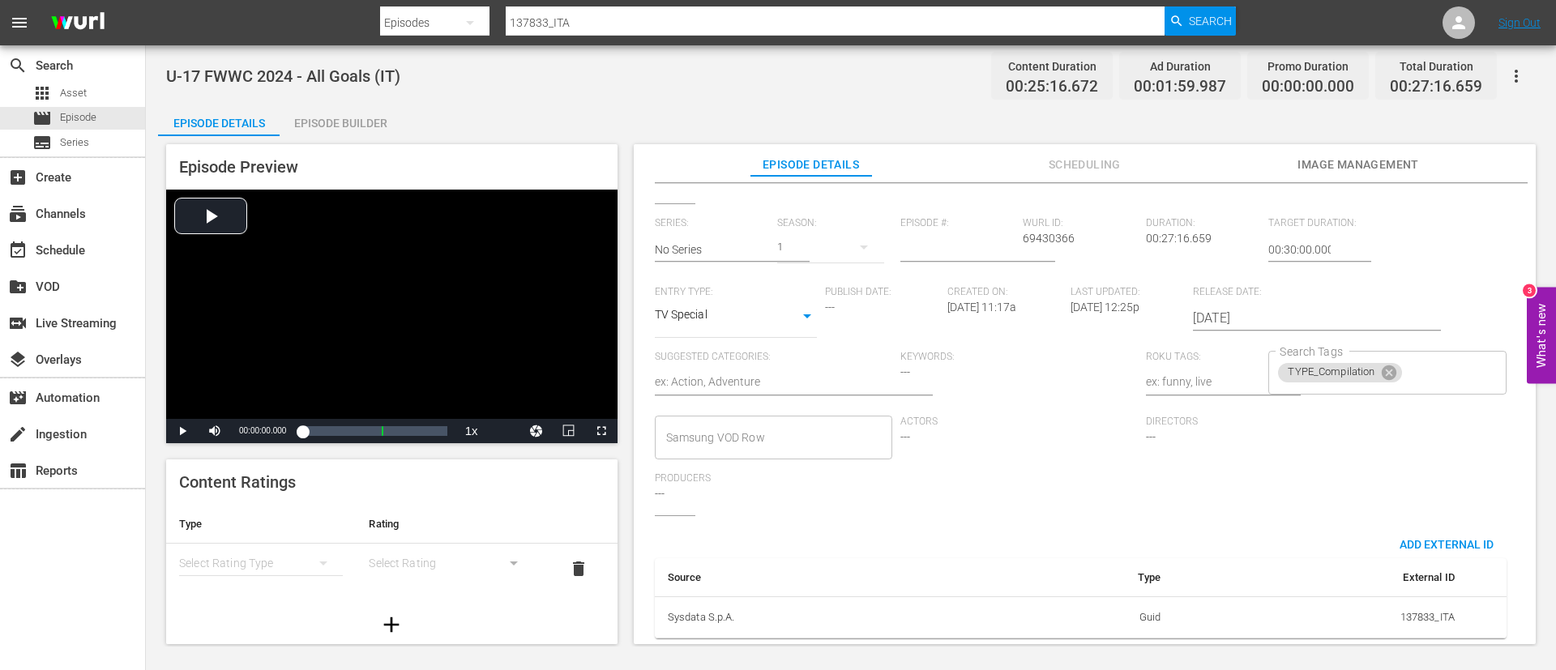
scroll to position [318, 0]
click at [1424, 358] on input "Search Tags" at bounding box center [1439, 372] width 71 height 29
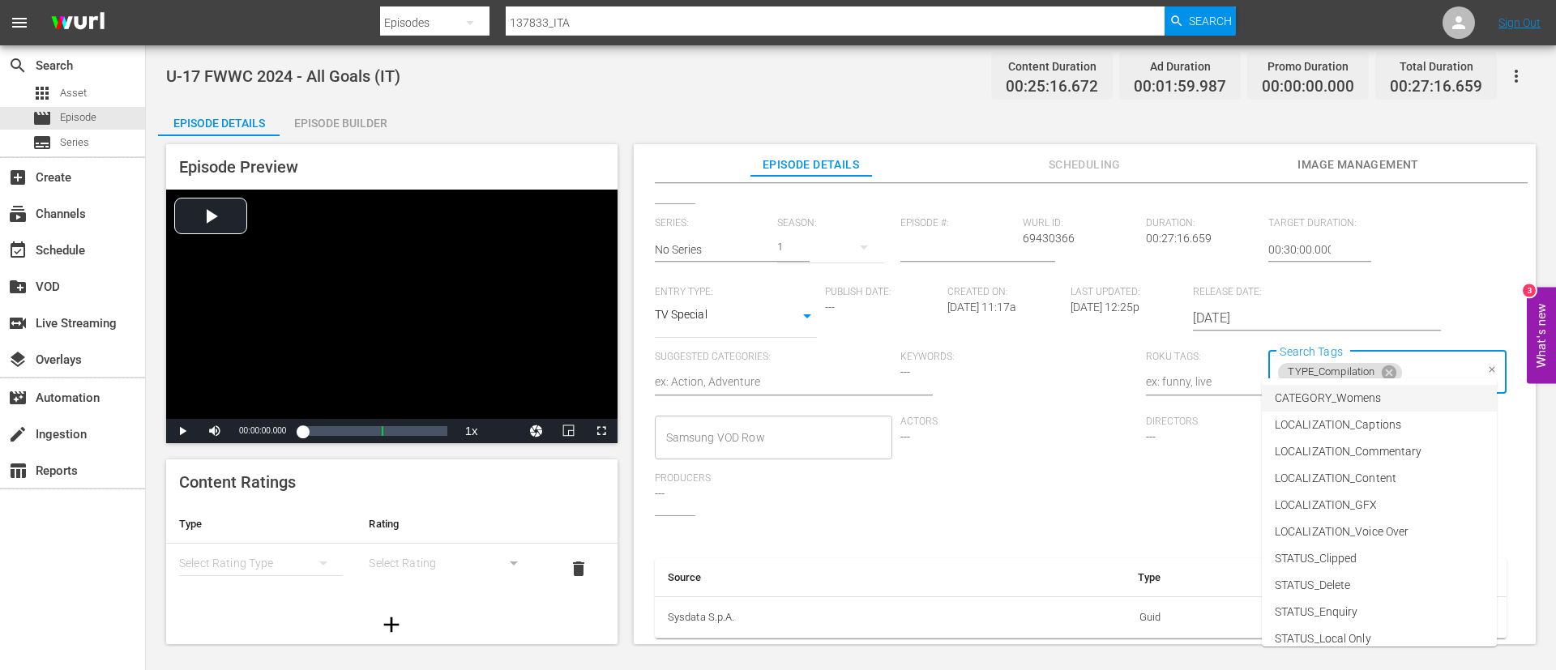
click at [1400, 385] on li "CATEGORY_Womens" at bounding box center [1379, 398] width 235 height 27
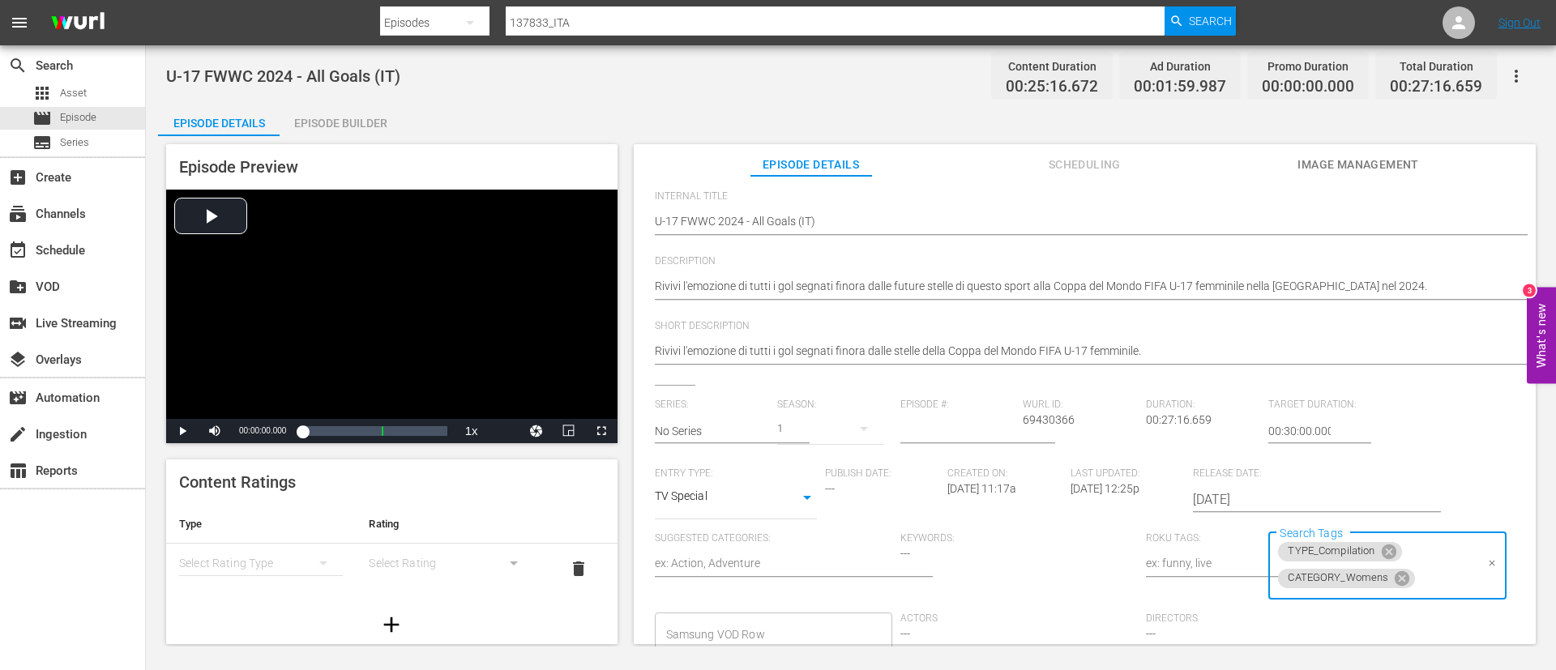
scroll to position [0, 0]
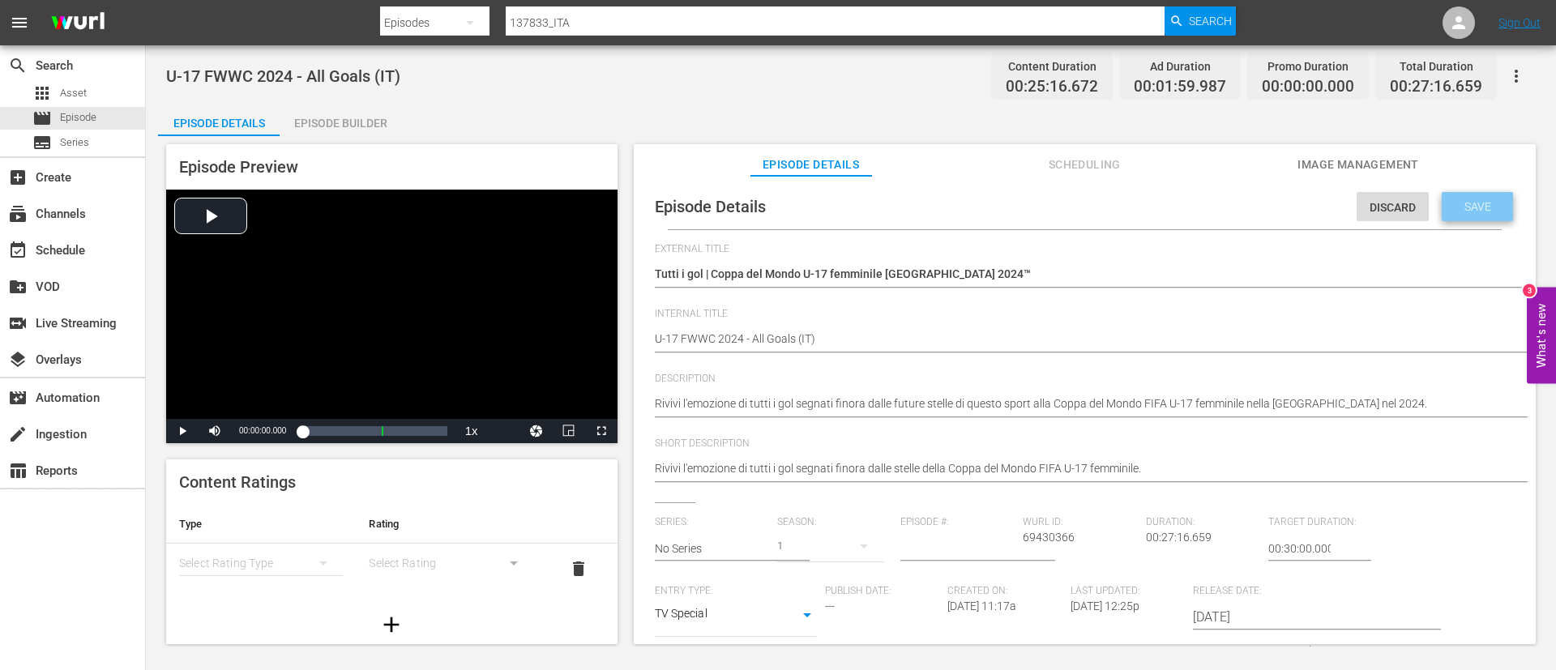
click at [1481, 202] on span "Save" at bounding box center [1477, 206] width 53 height 13
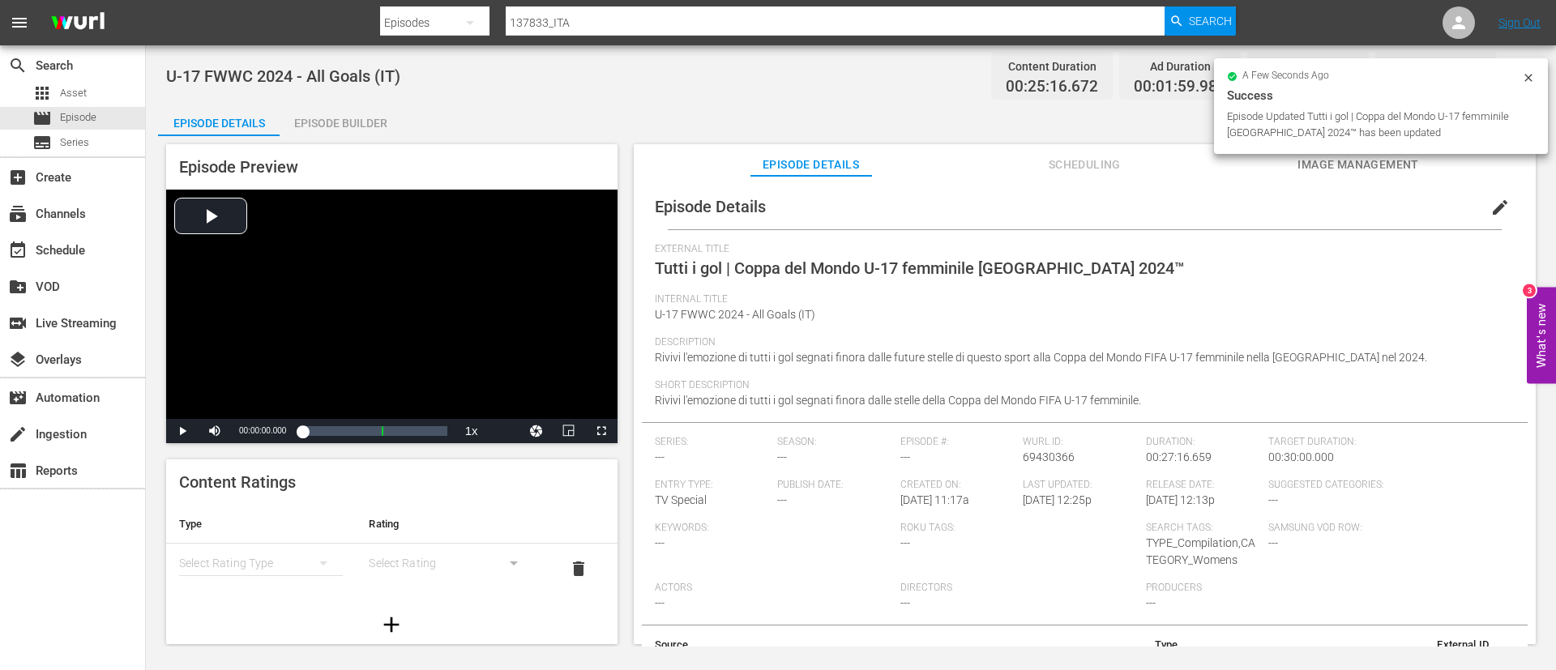
click at [795, 28] on input "137833_ITA" at bounding box center [835, 22] width 659 height 39
paste input "58"
type input "137858_ITA"
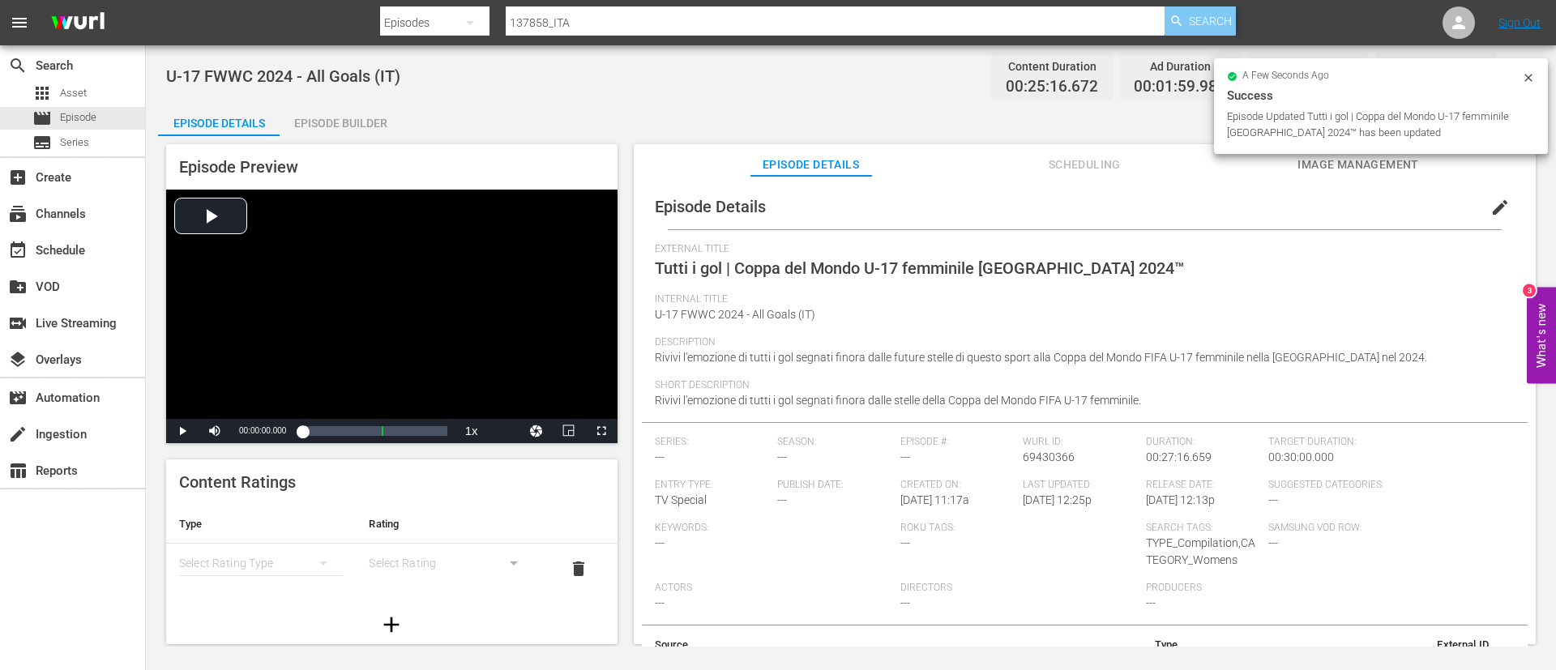
click at [1221, 7] on span "Search" at bounding box center [1210, 20] width 43 height 29
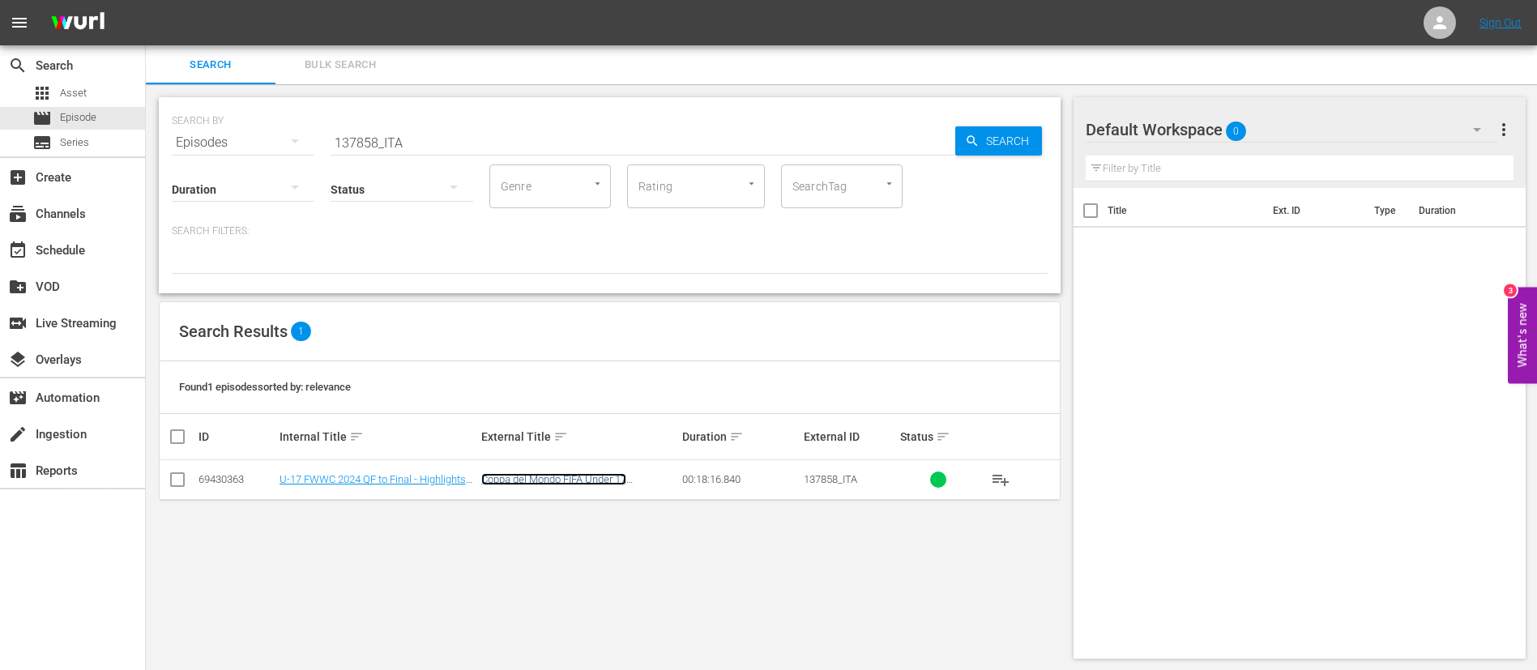
click at [586, 477] on link "Coppa del Mondo FIFA Under 17 Femminile Repubblica Dominicana 2024™ Highlights …" at bounding box center [572, 491] width 182 height 36
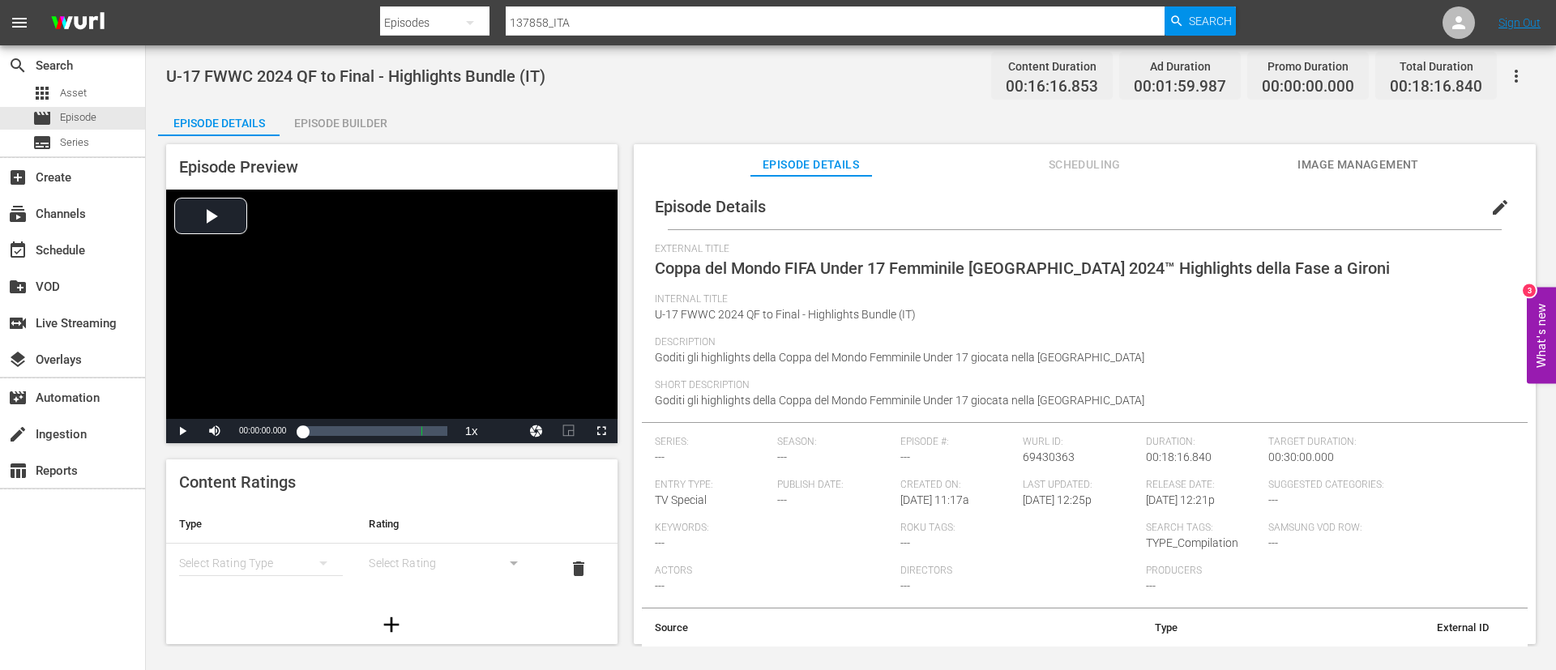
click at [1490, 209] on span "edit" at bounding box center [1499, 207] width 19 height 19
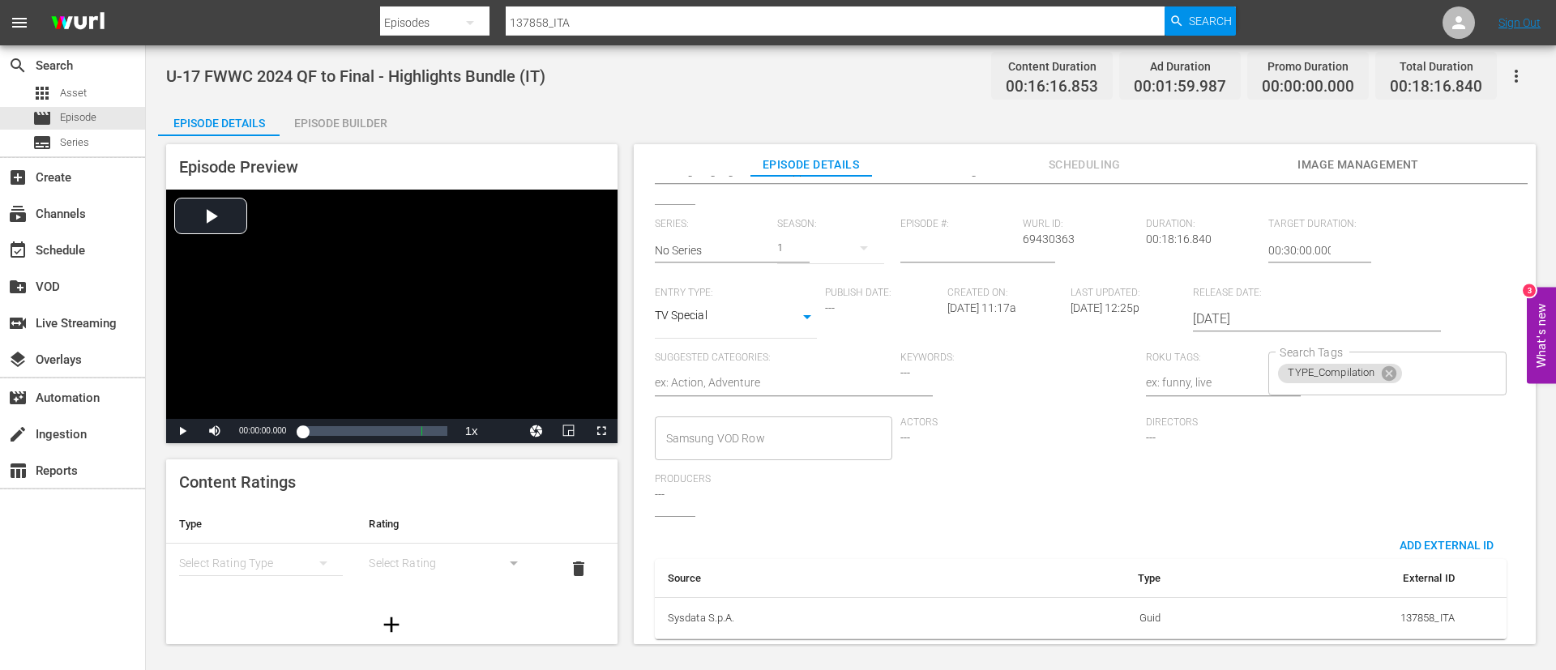
scroll to position [318, 0]
click at [1425, 358] on input "Search Tags" at bounding box center [1439, 372] width 71 height 29
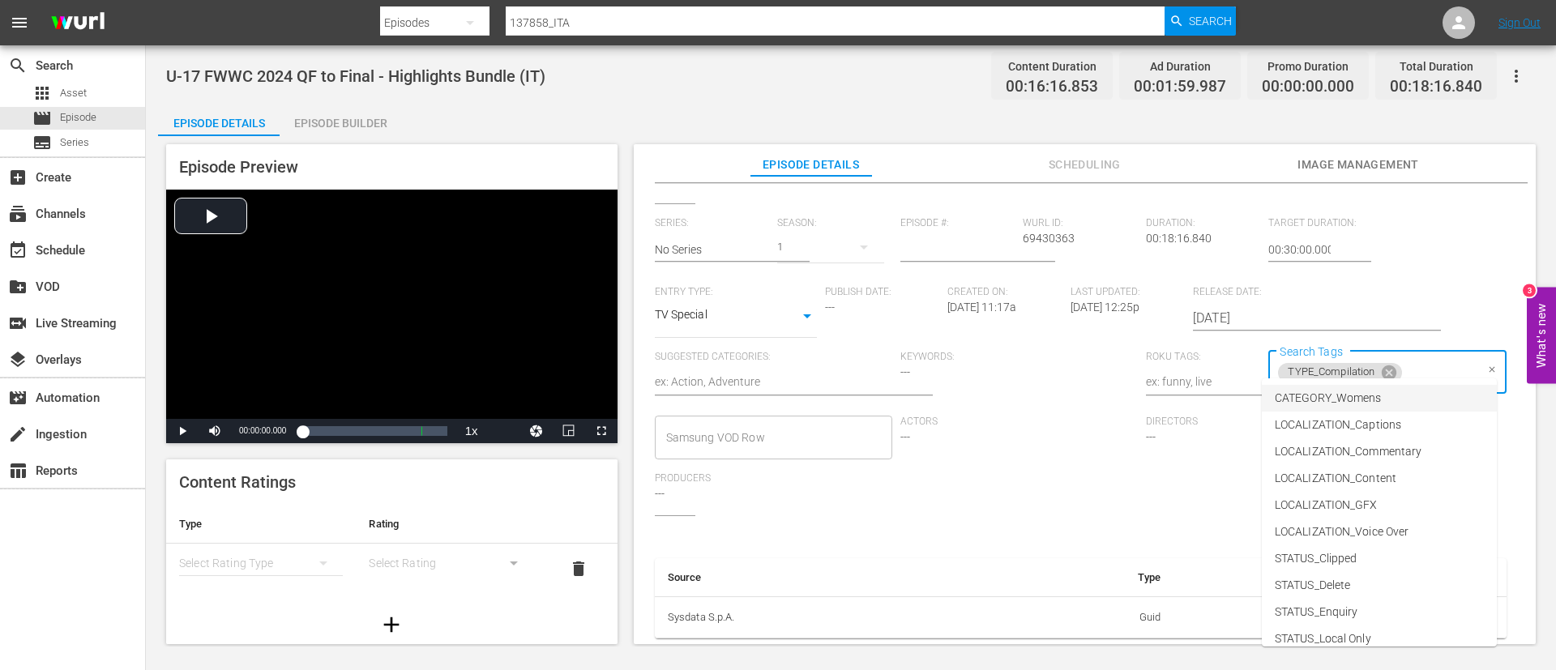
click at [1393, 408] on li "CATEGORY_Womens" at bounding box center [1379, 398] width 235 height 27
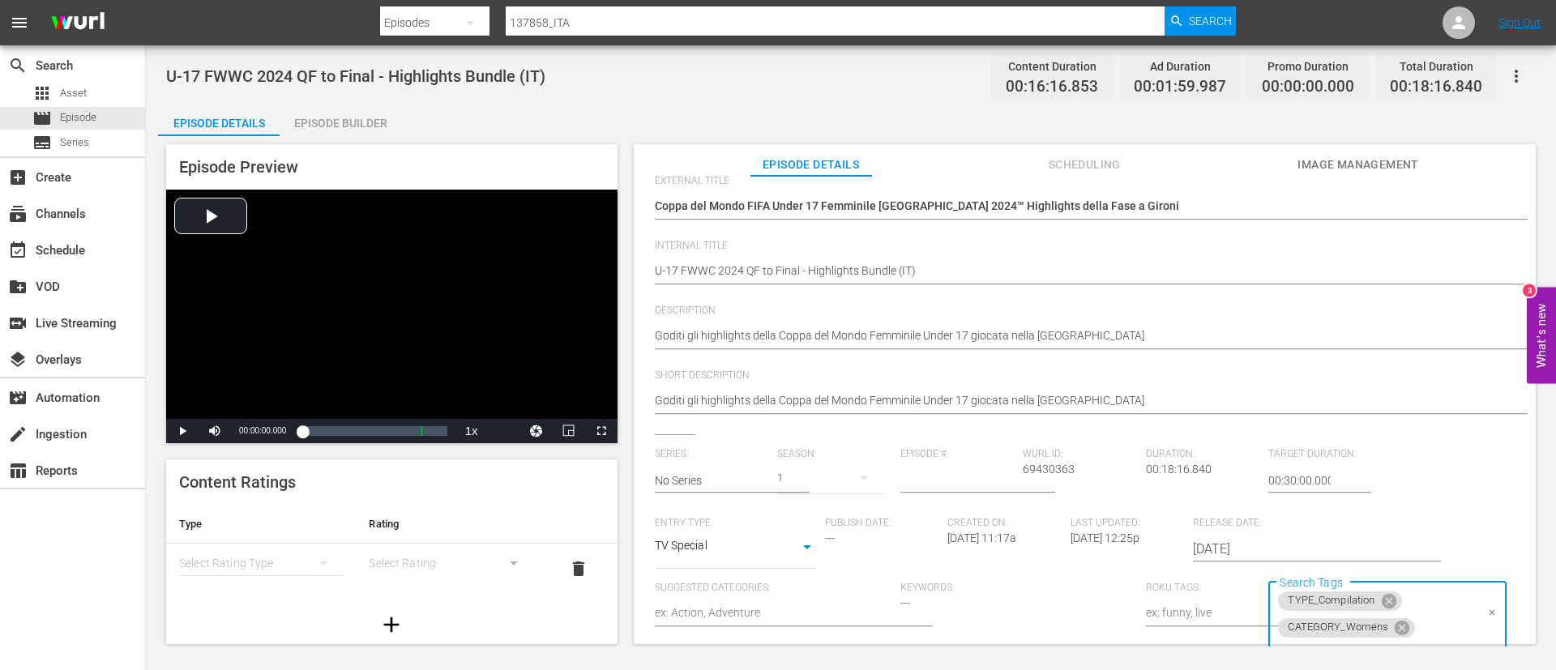
scroll to position [0, 0]
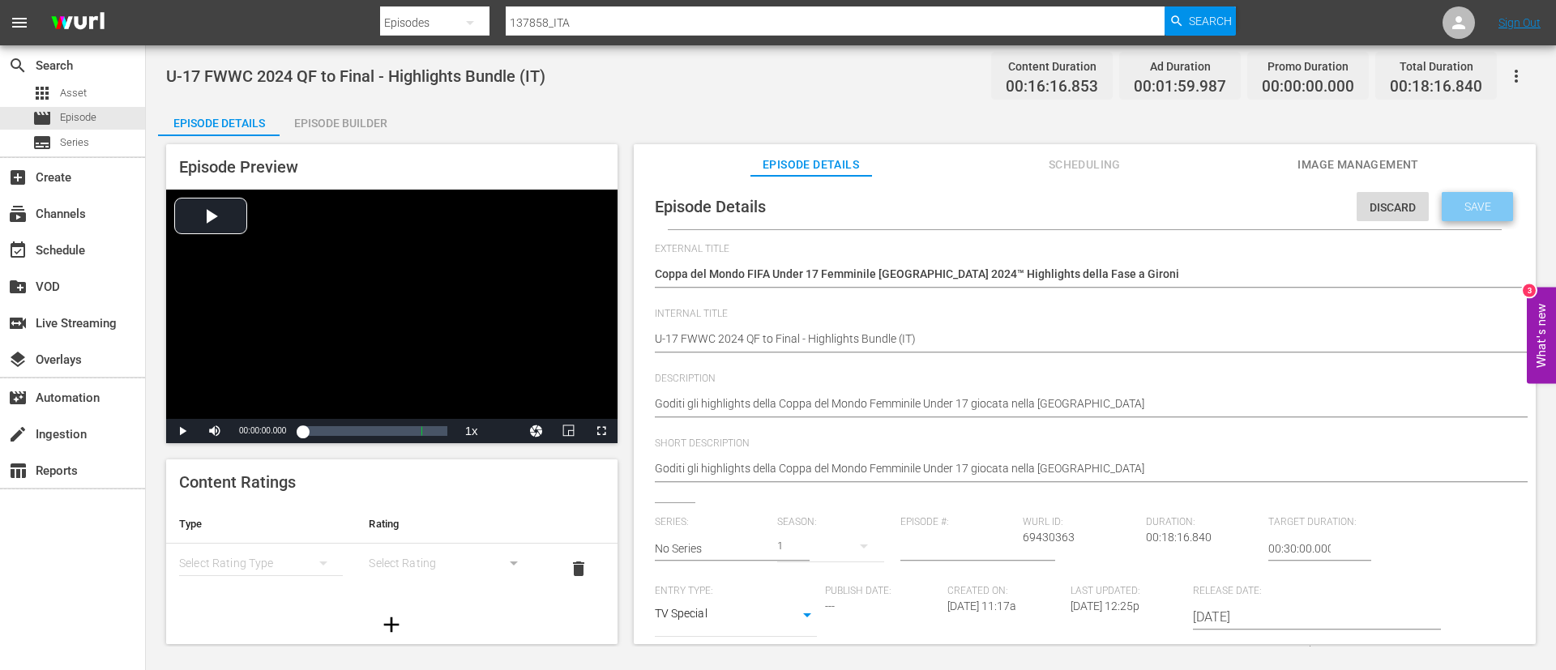
click at [1466, 205] on span "Save" at bounding box center [1477, 206] width 53 height 13
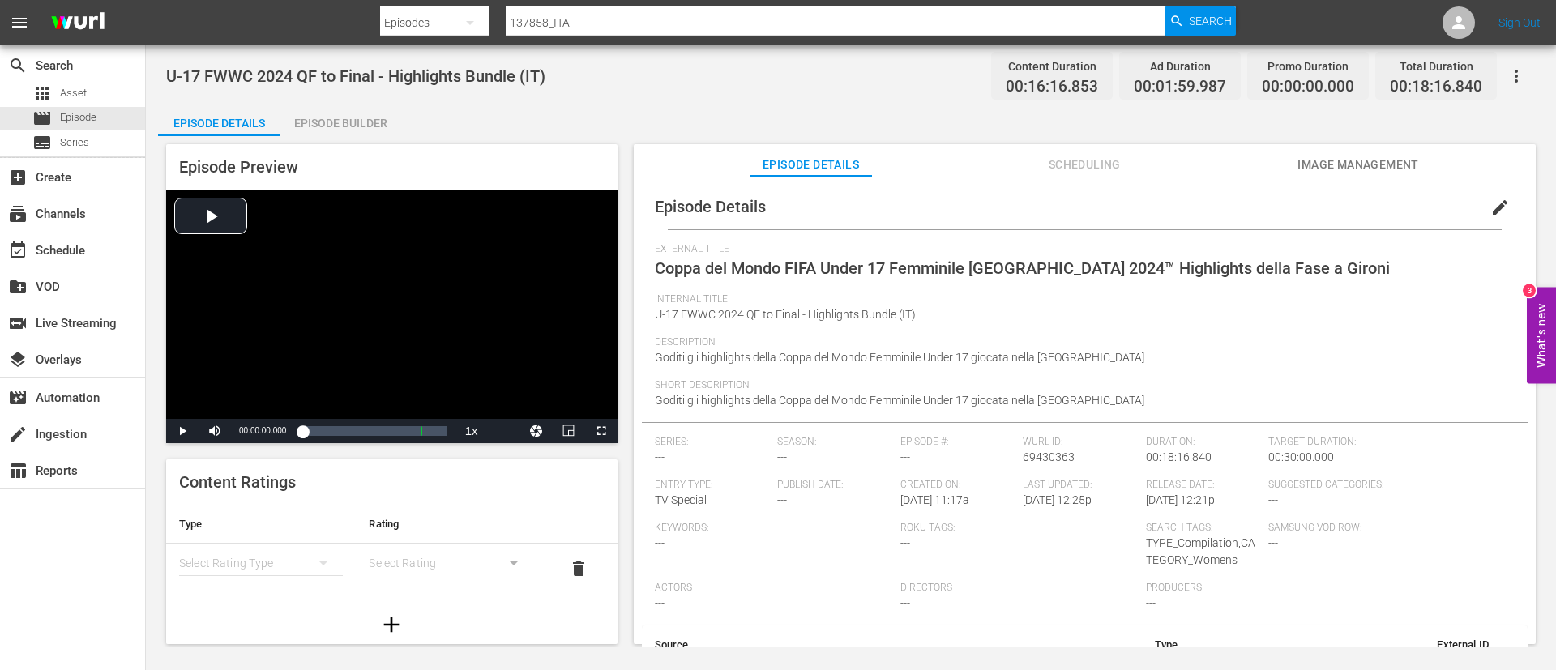
click at [884, 27] on input "137858_ITA" at bounding box center [835, 22] width 659 height 39
paste input "d1bSPcyS7QYr6UziRrEdB"
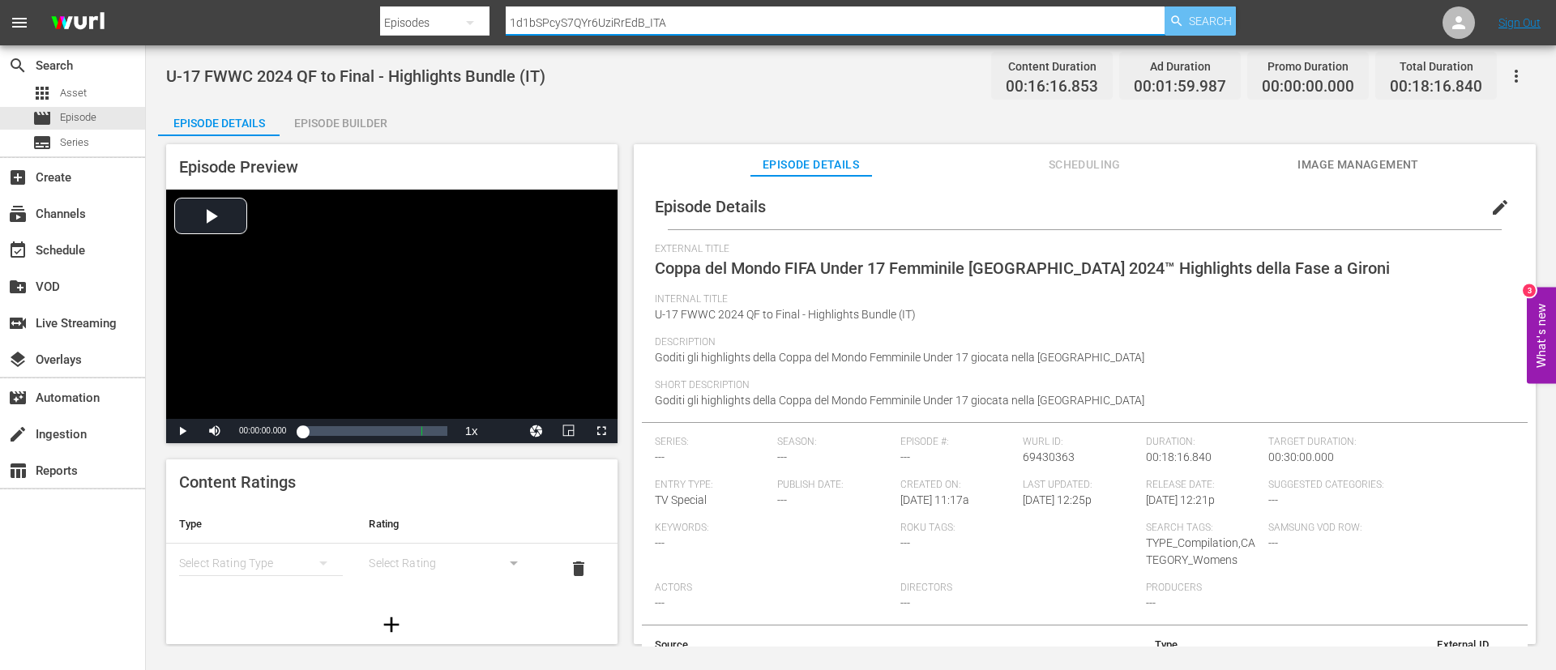
type input "1d1bSPcyS7QYr6UziRrEdB_ITA"
click at [1196, 15] on span "Search" at bounding box center [1210, 20] width 43 height 29
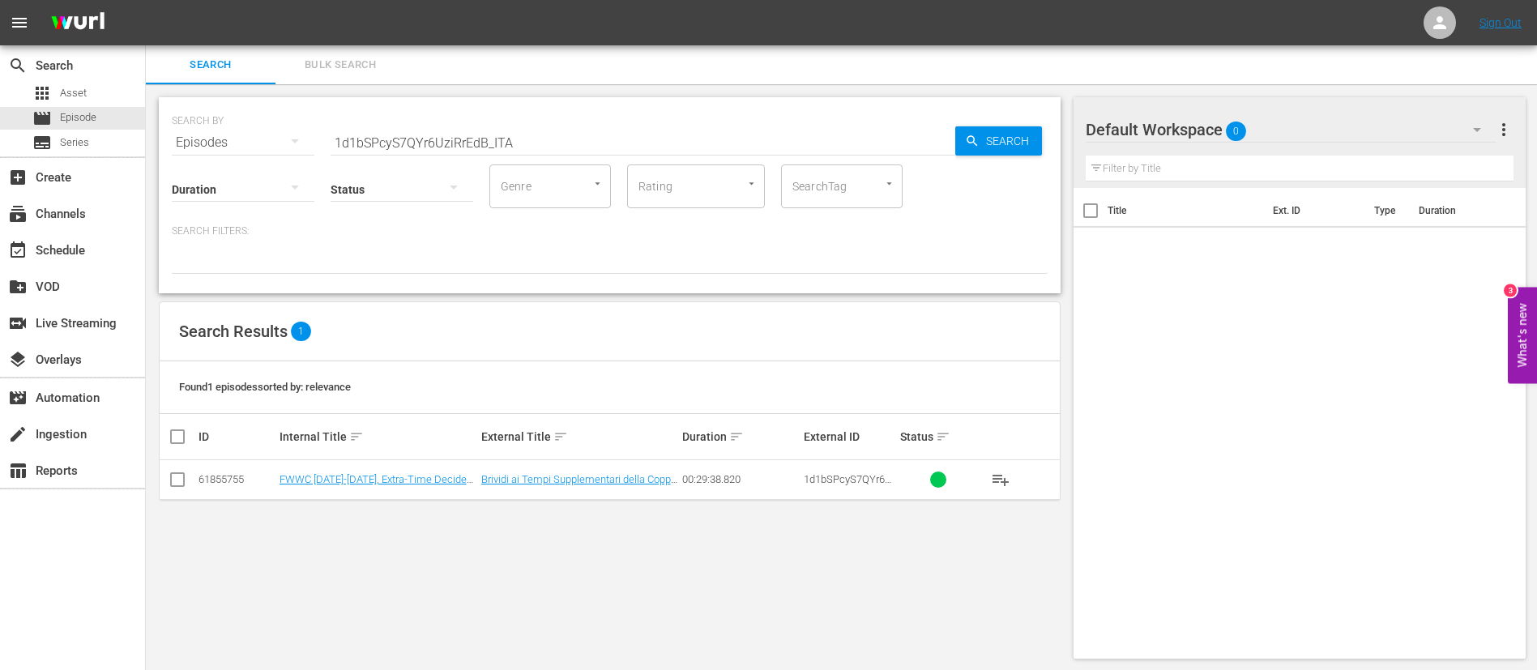
click at [626, 468] on td "Brividi ai Tempi Supplementari della Coppa del Mondo Femminile FIFA" at bounding box center [580, 480] width 202 height 40
click at [624, 480] on link "Brividi ai Tempi Supplementari della Coppa del Mondo Femminile FIFA" at bounding box center [578, 485] width 195 height 24
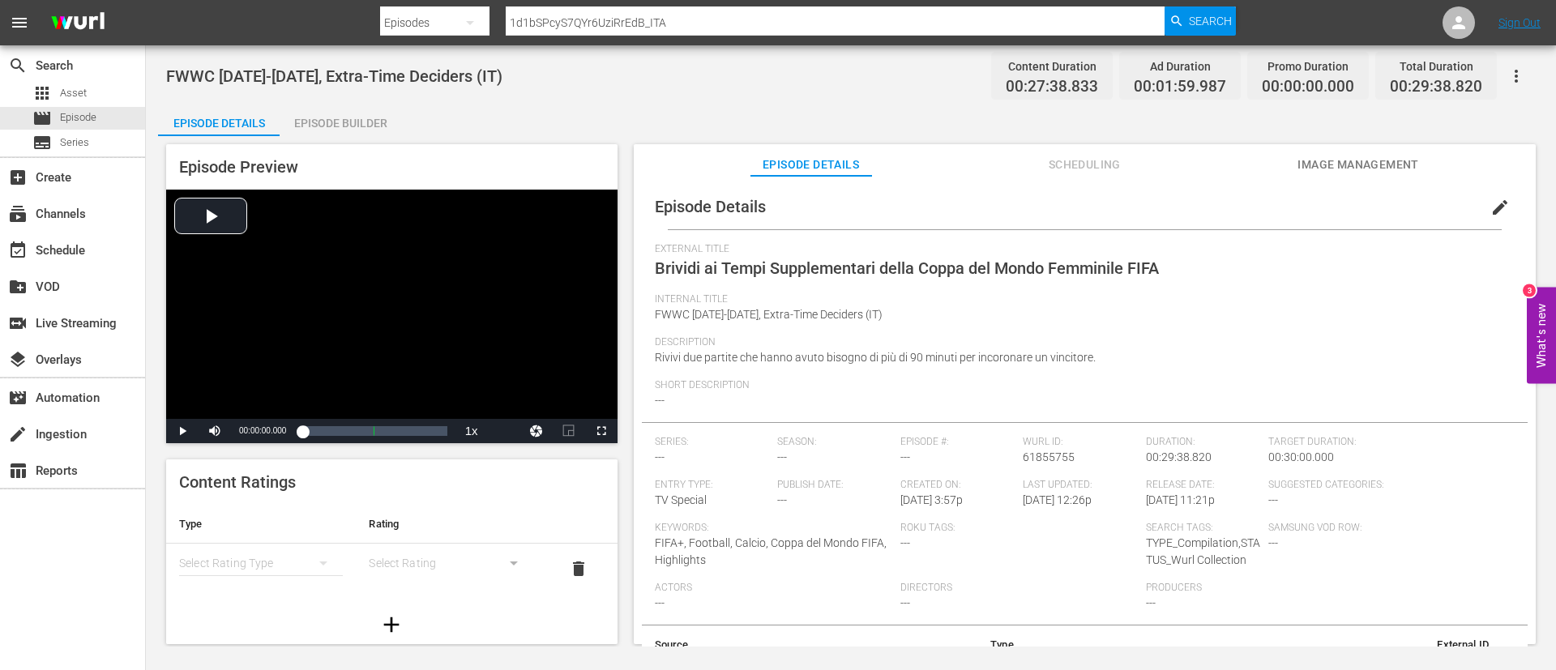
click at [1490, 203] on span "edit" at bounding box center [1499, 207] width 19 height 19
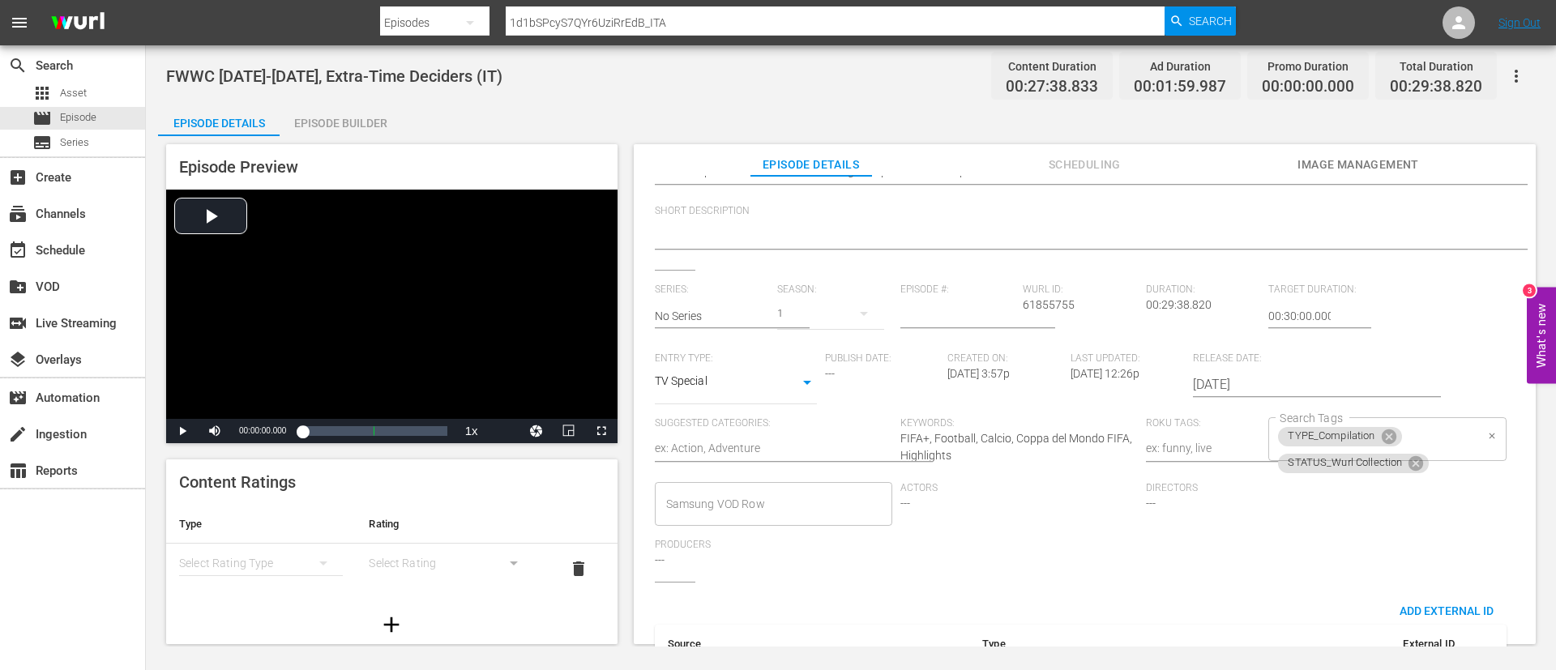
scroll to position [243, 0]
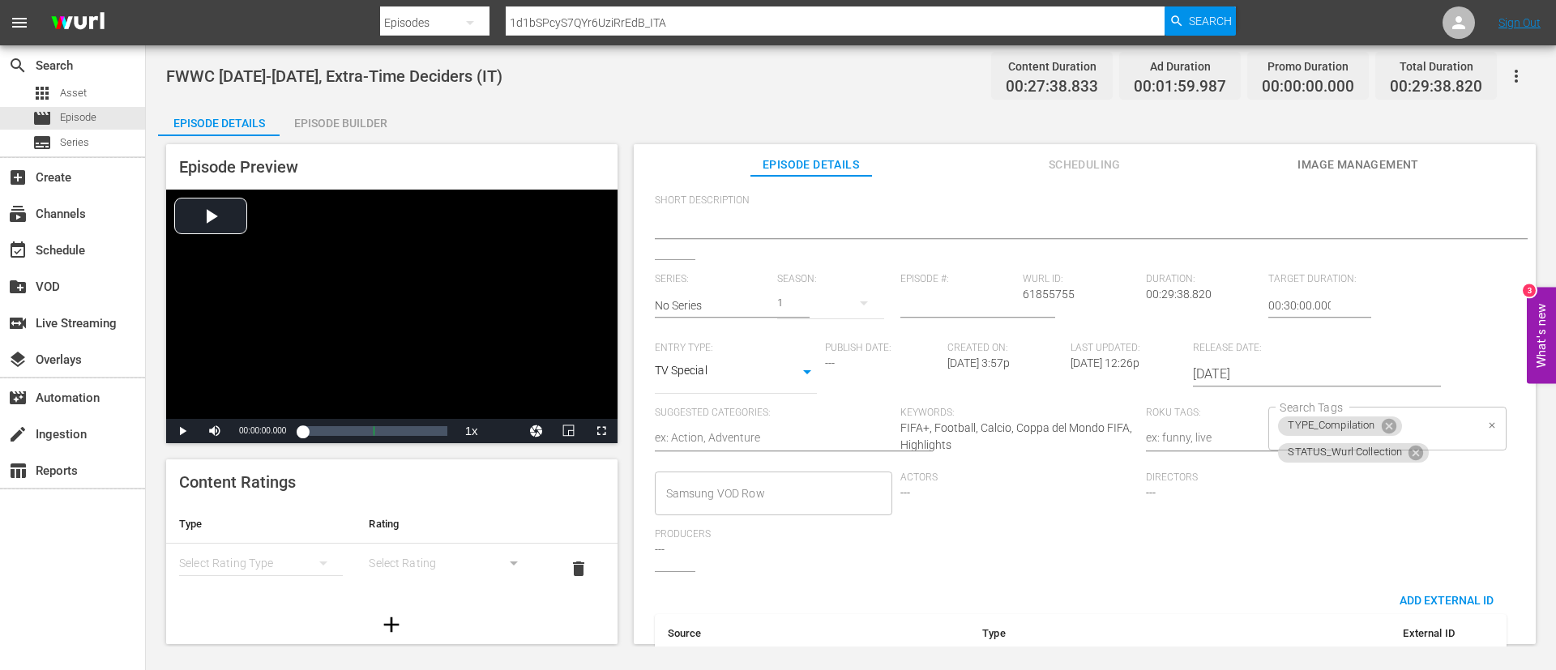
click at [1428, 424] on div "TYPE_Compilation STATUS_Wurl Collection Search Tags" at bounding box center [1386, 429] width 237 height 44
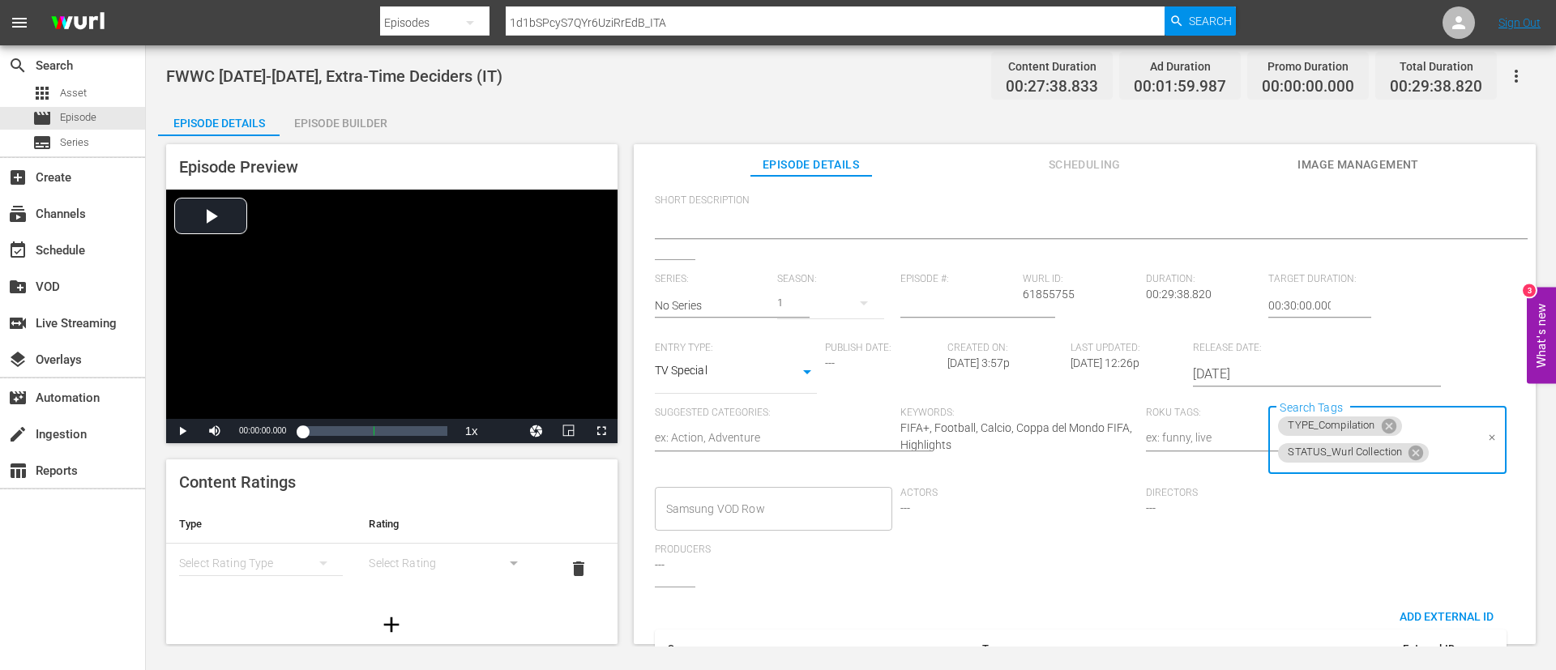
click at [1431, 442] on input "Search Tags" at bounding box center [1452, 452] width 43 height 29
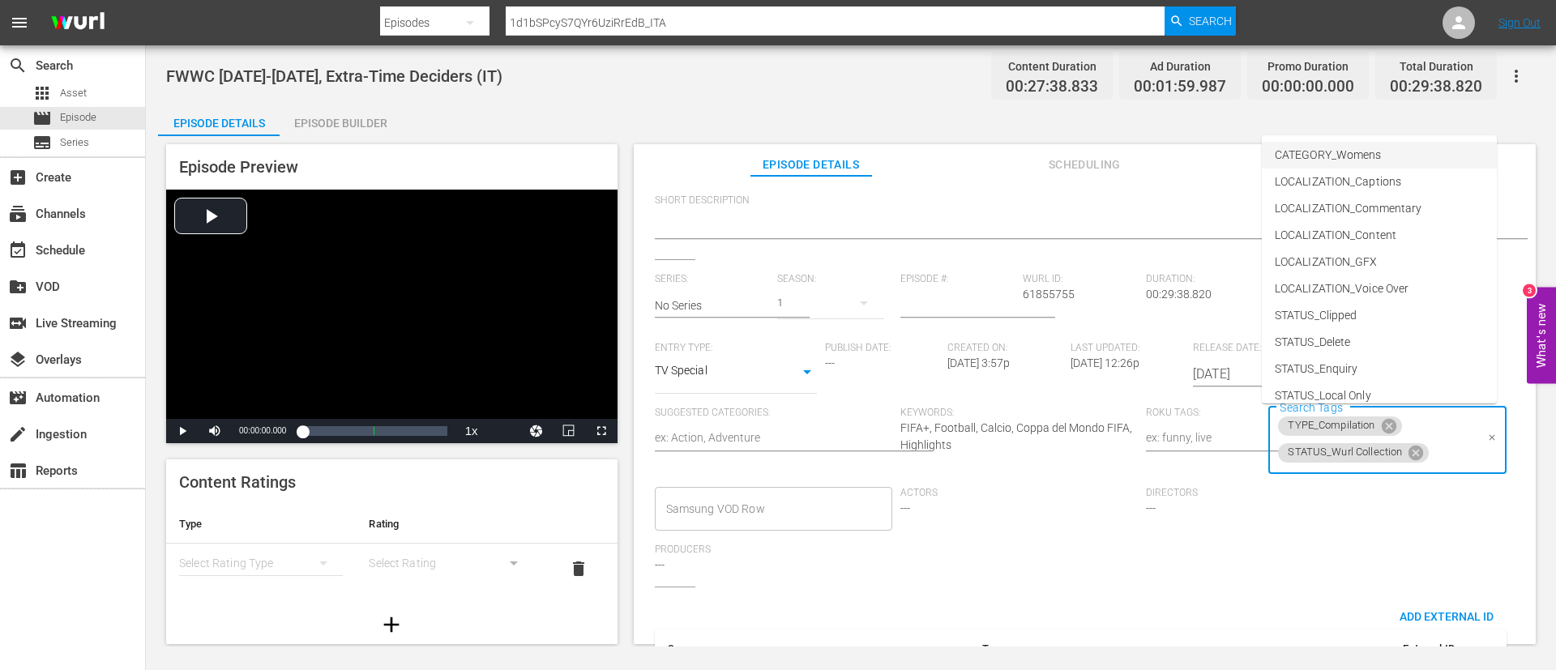
click at [1441, 155] on li "CATEGORY_Womens" at bounding box center [1379, 155] width 235 height 27
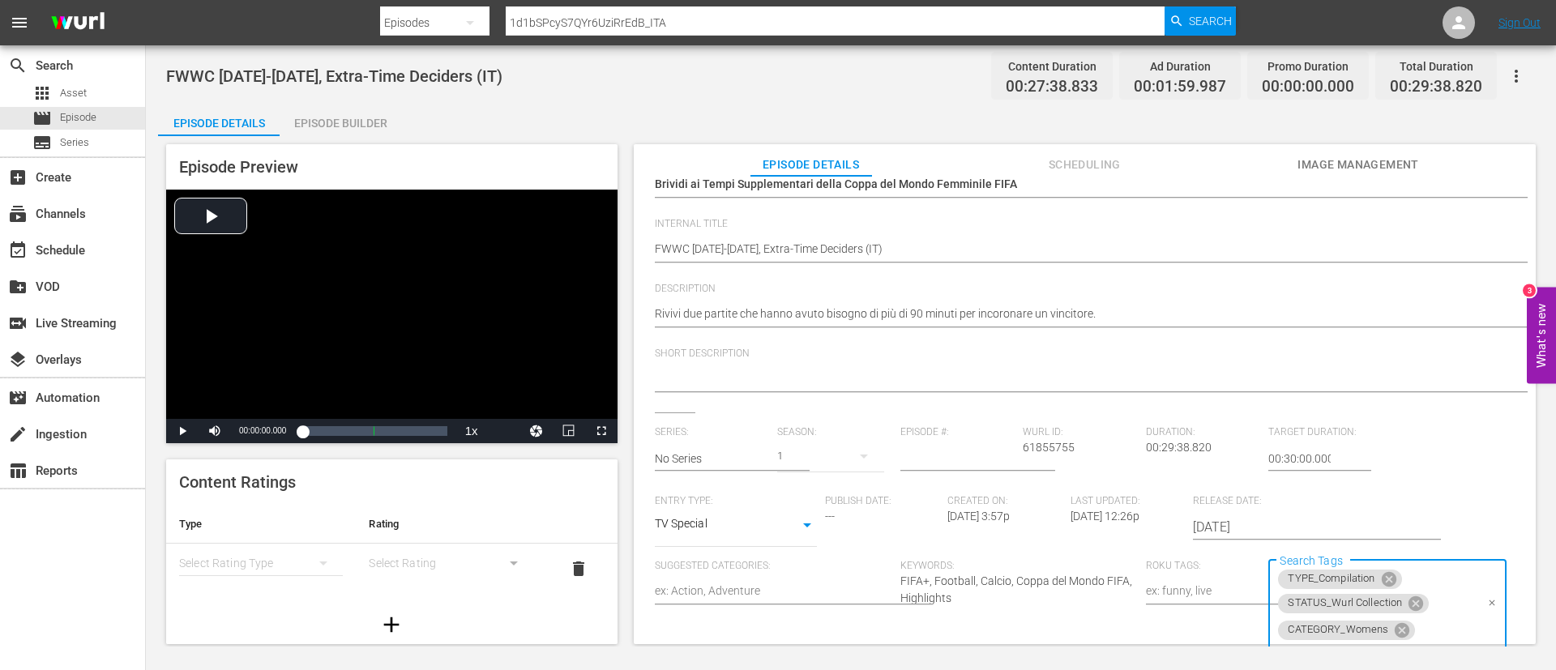
scroll to position [0, 0]
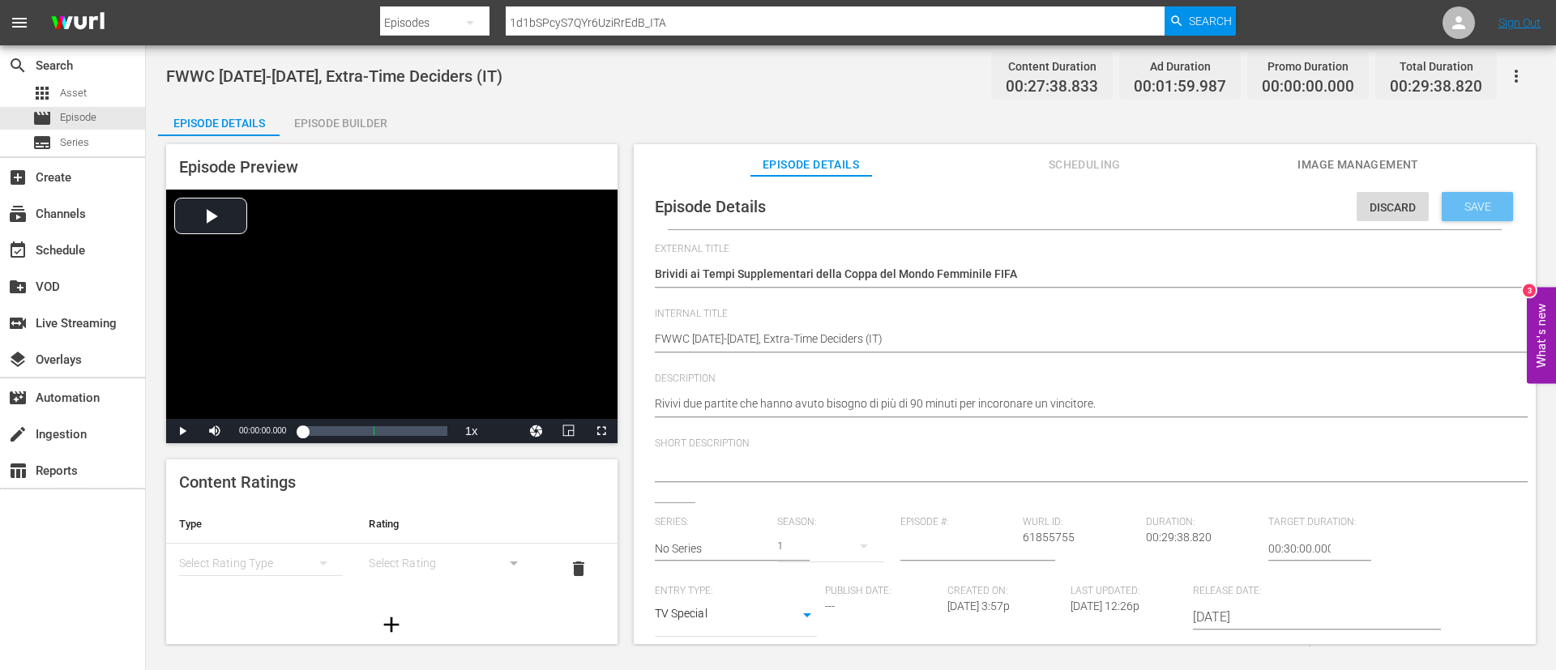
click at [1481, 202] on span "Save" at bounding box center [1477, 206] width 53 height 13
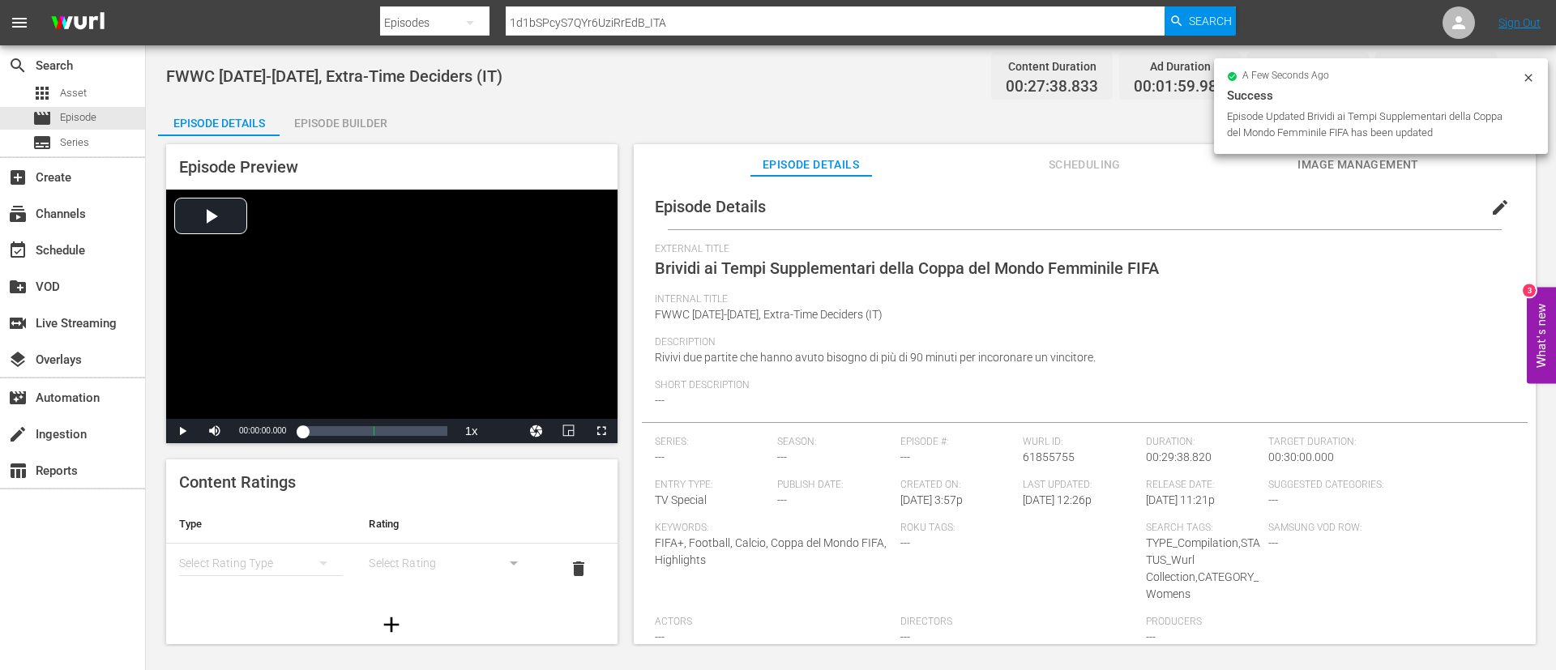
click at [1052, 29] on input "1d1bSPcyS7QYr6UziRrEdB_ITA" at bounding box center [835, 22] width 659 height 39
paste input "lYtr0rqbaRgKbY6vK5iD3"
type input "1lYtr0rqbaRgKbY6vK5iD3_ITA"
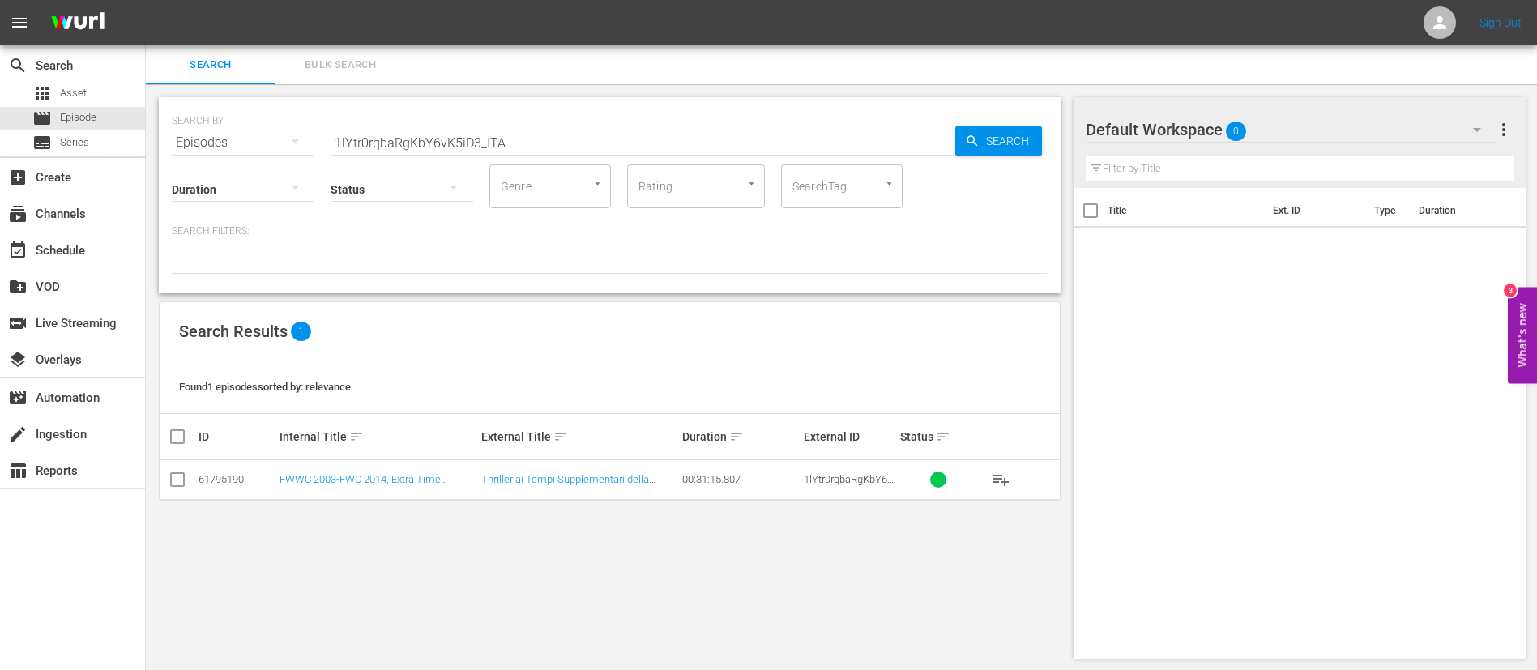
click at [536, 472] on td "Thriller ai Tempi Supplementari della Coppa del Mondo FIFA 2" at bounding box center [580, 480] width 202 height 40
click at [536, 477] on link "Thriller ai Tempi Supplementari della Coppa del Mondo FIFA 2" at bounding box center [565, 485] width 168 height 24
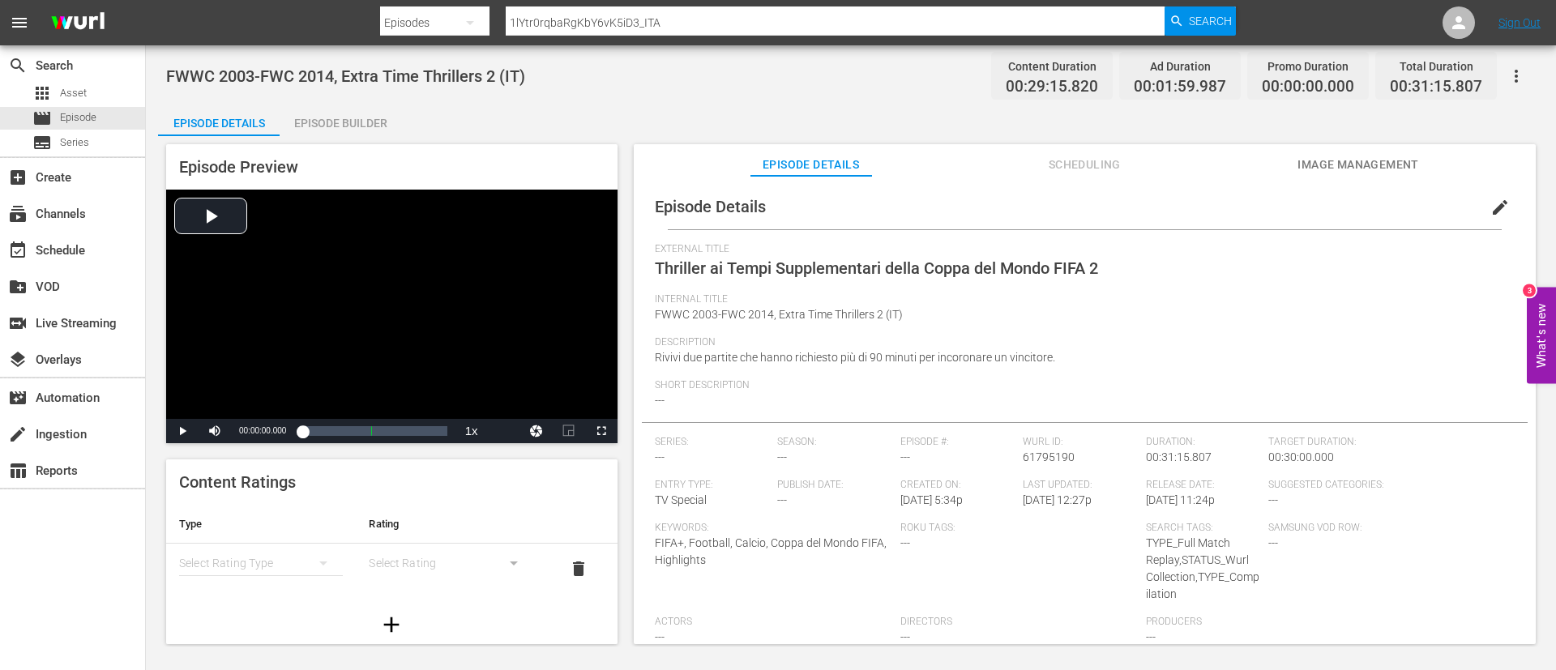
click at [1505, 211] on button "edit" at bounding box center [1500, 207] width 39 height 39
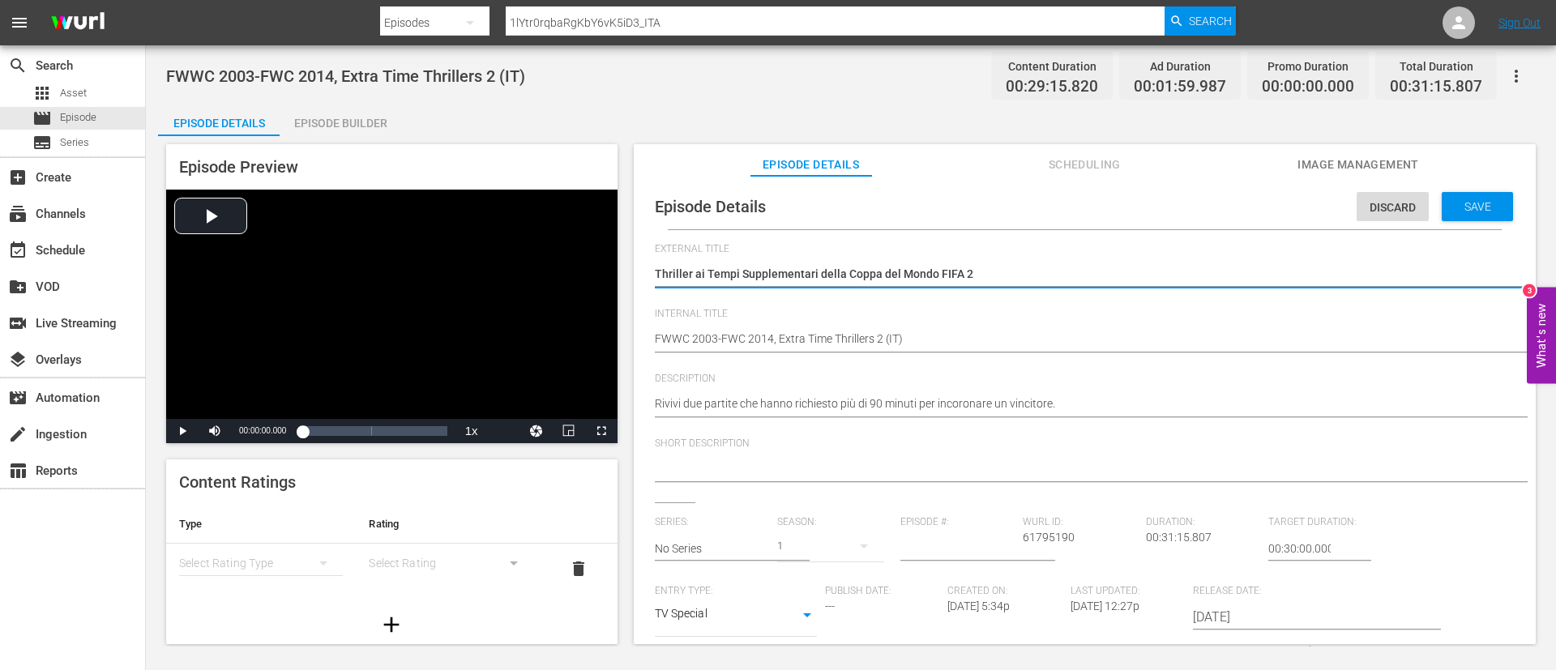
scroll to position [360, 0]
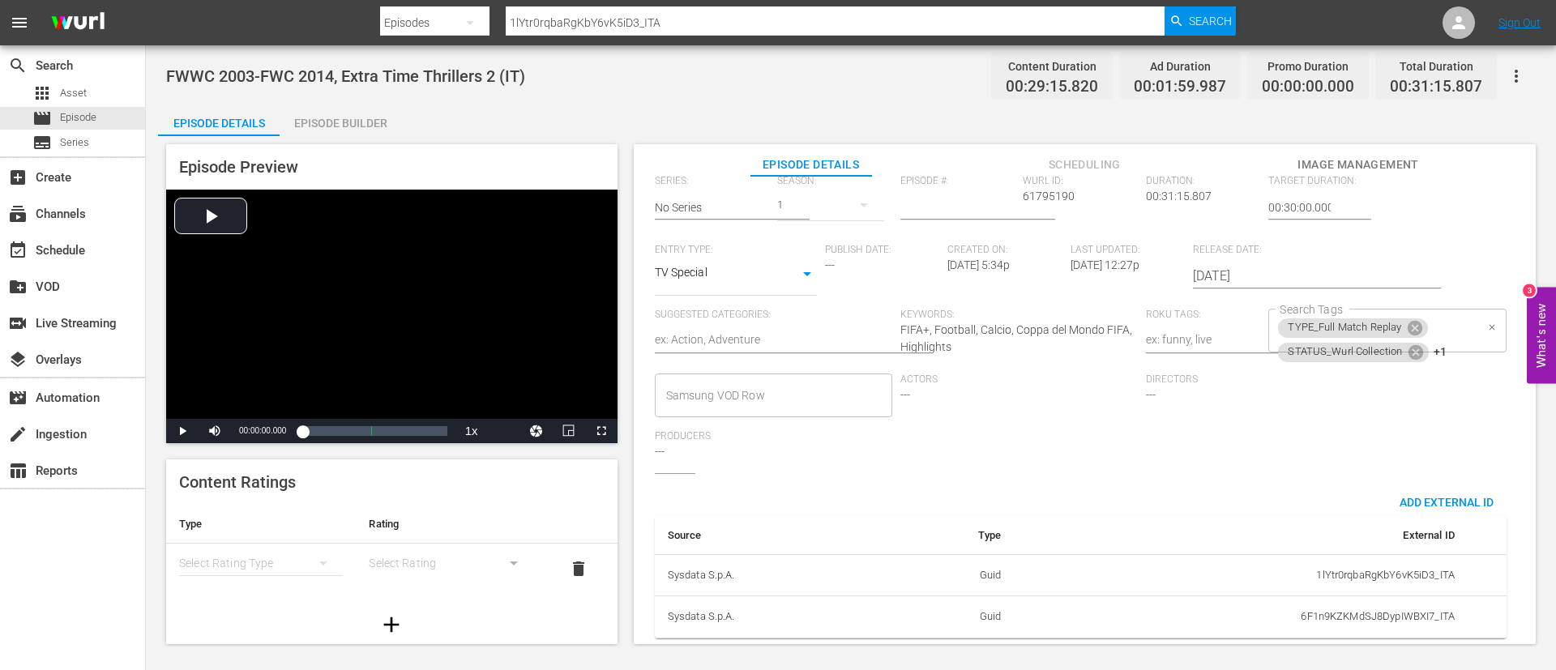
click at [1447, 311] on div "TYPE_Full Match Replay STATUS_Wurl Collection +1 Search Tags" at bounding box center [1386, 331] width 237 height 44
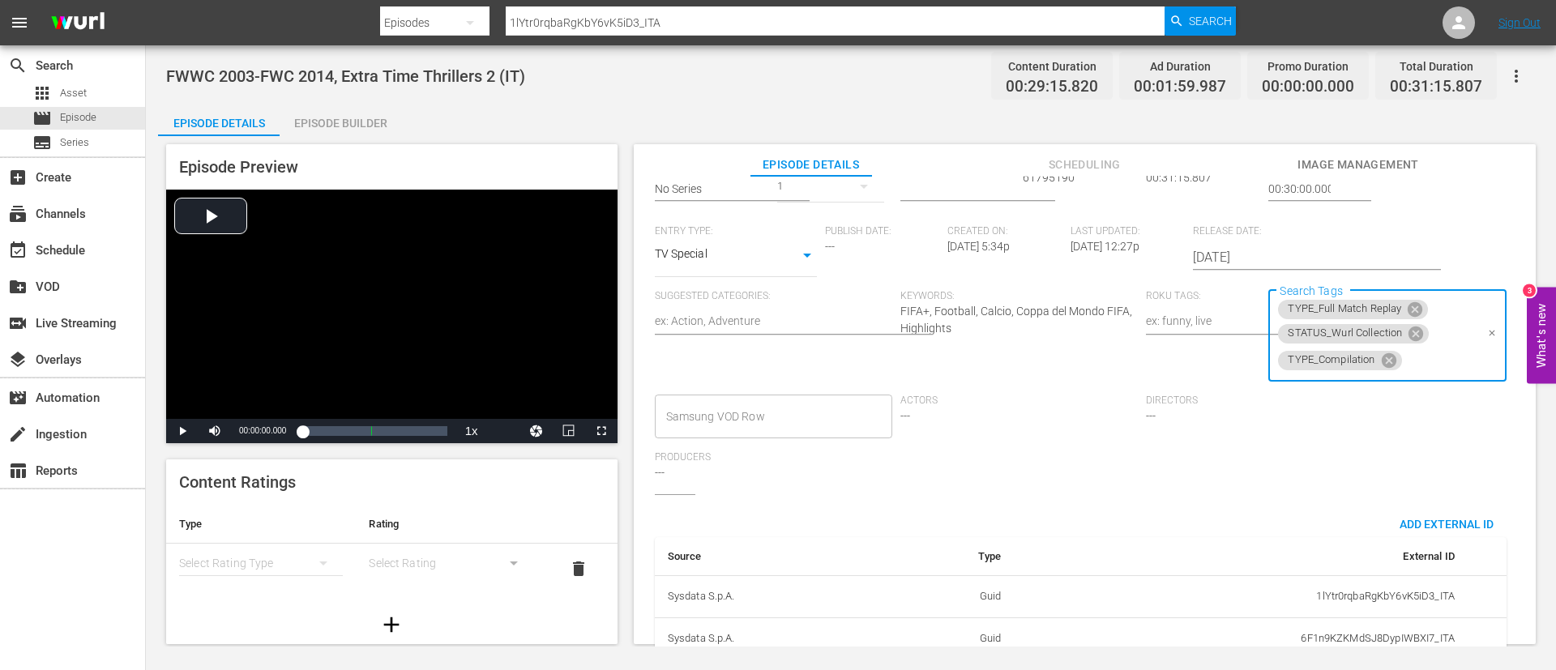
click at [1439, 366] on input "Search Tags" at bounding box center [1439, 360] width 71 height 29
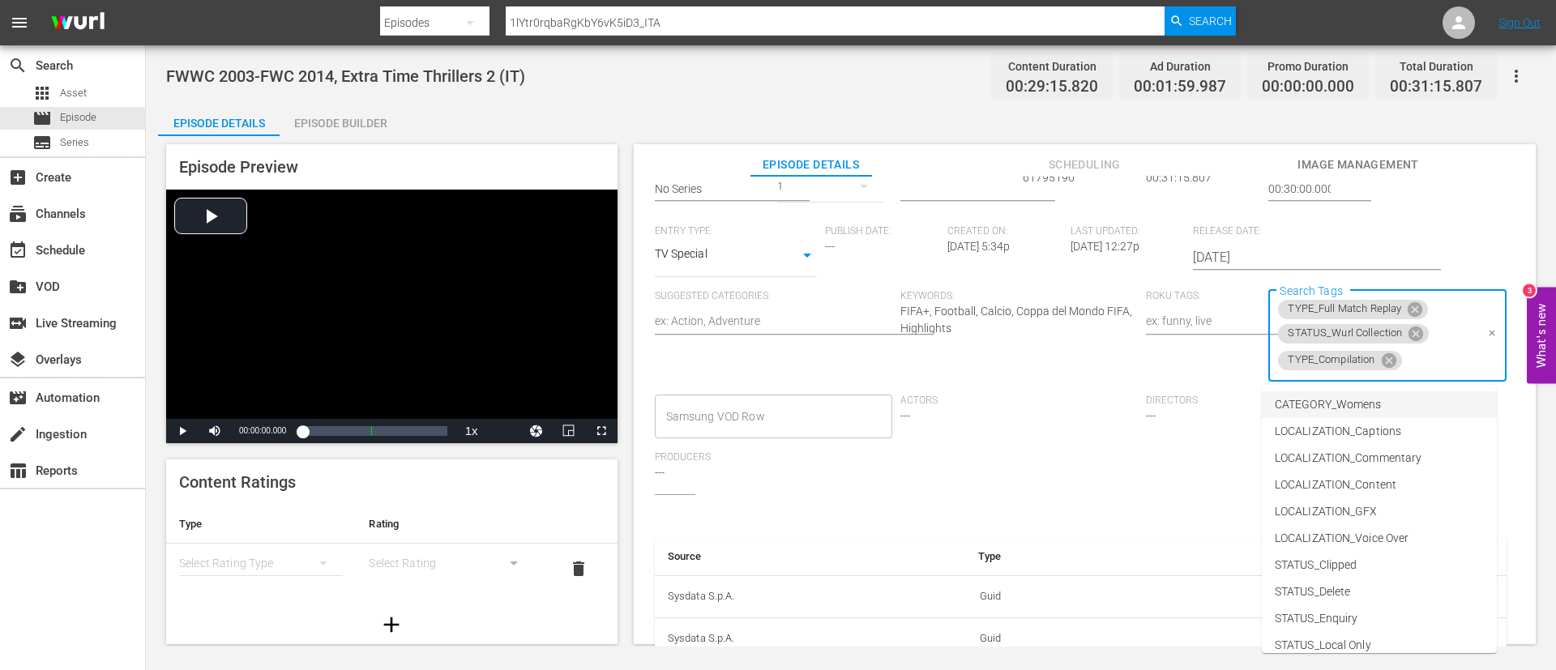
click at [1415, 400] on li "CATEGORY_Womens" at bounding box center [1379, 404] width 235 height 27
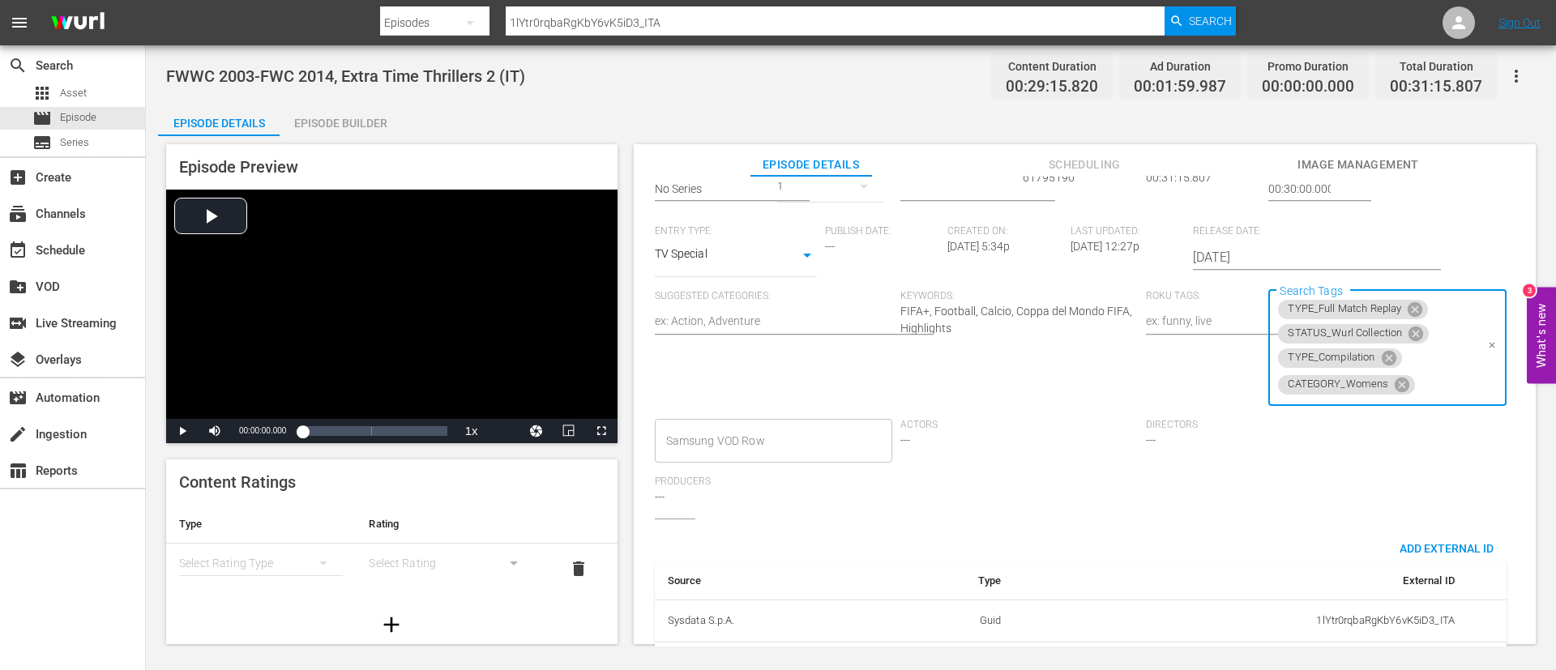
scroll to position [0, 0]
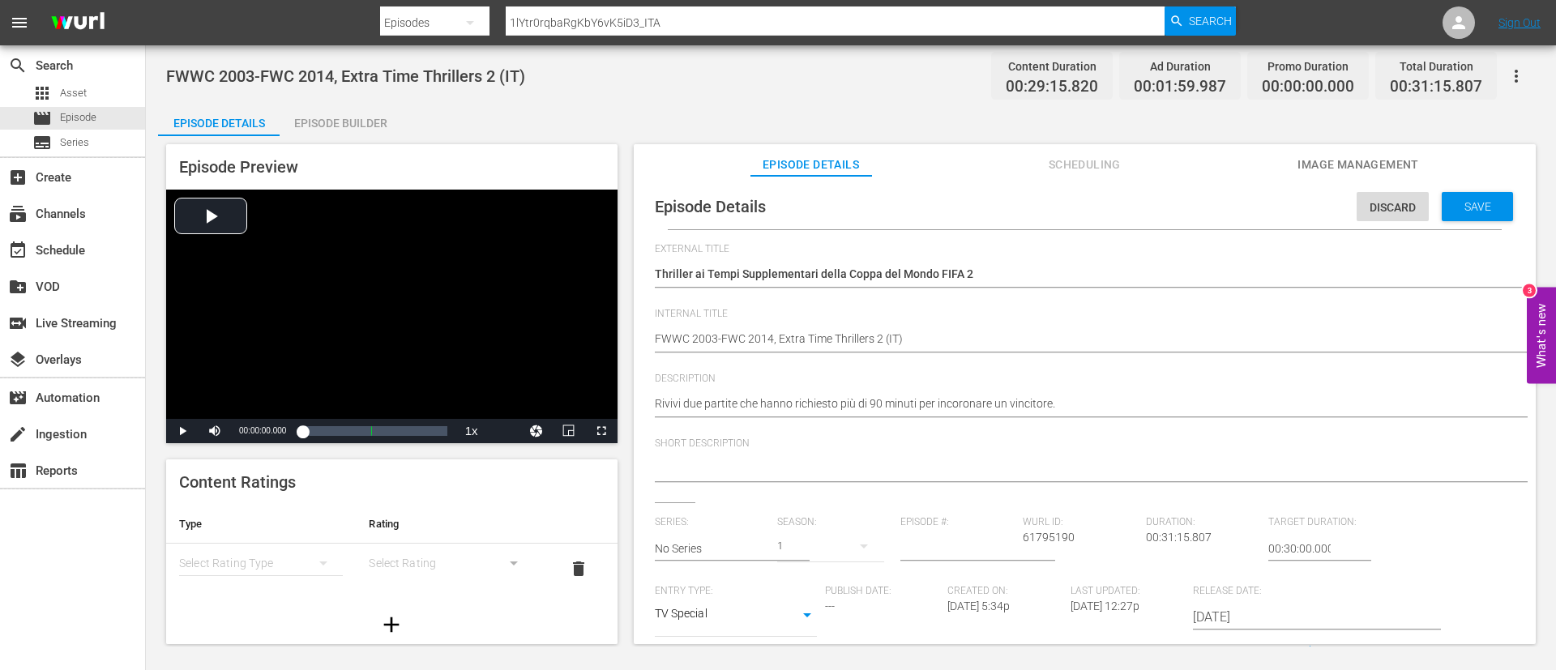
click at [1472, 211] on span "Save" at bounding box center [1477, 206] width 53 height 13
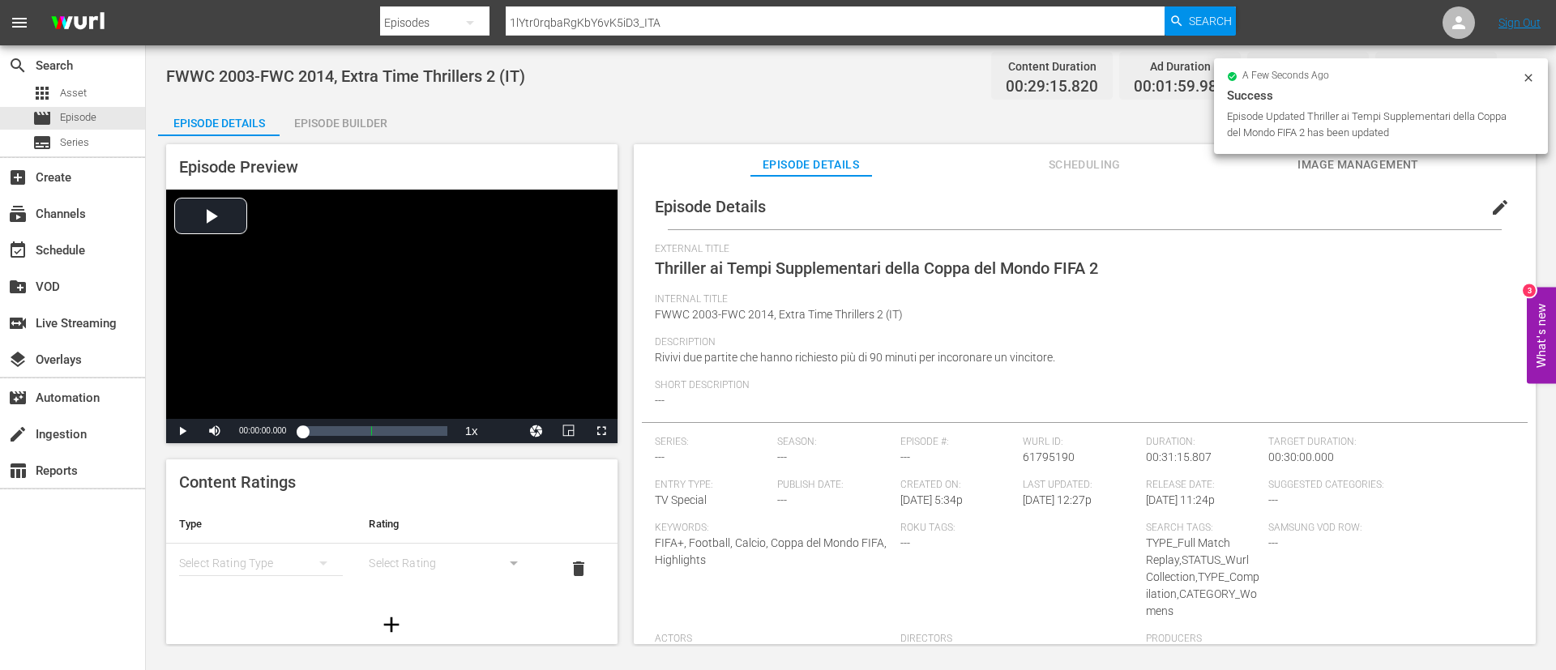
click at [897, 23] on input "1lYtr0rqbaRgKbY6vK5iD3_ITA" at bounding box center [835, 22] width 659 height 39
paste input "2sUjPStyAKVuZ53HDmt6VS"
type input "2sUjPStyAKVuZ53HDmt6VS_ITA"
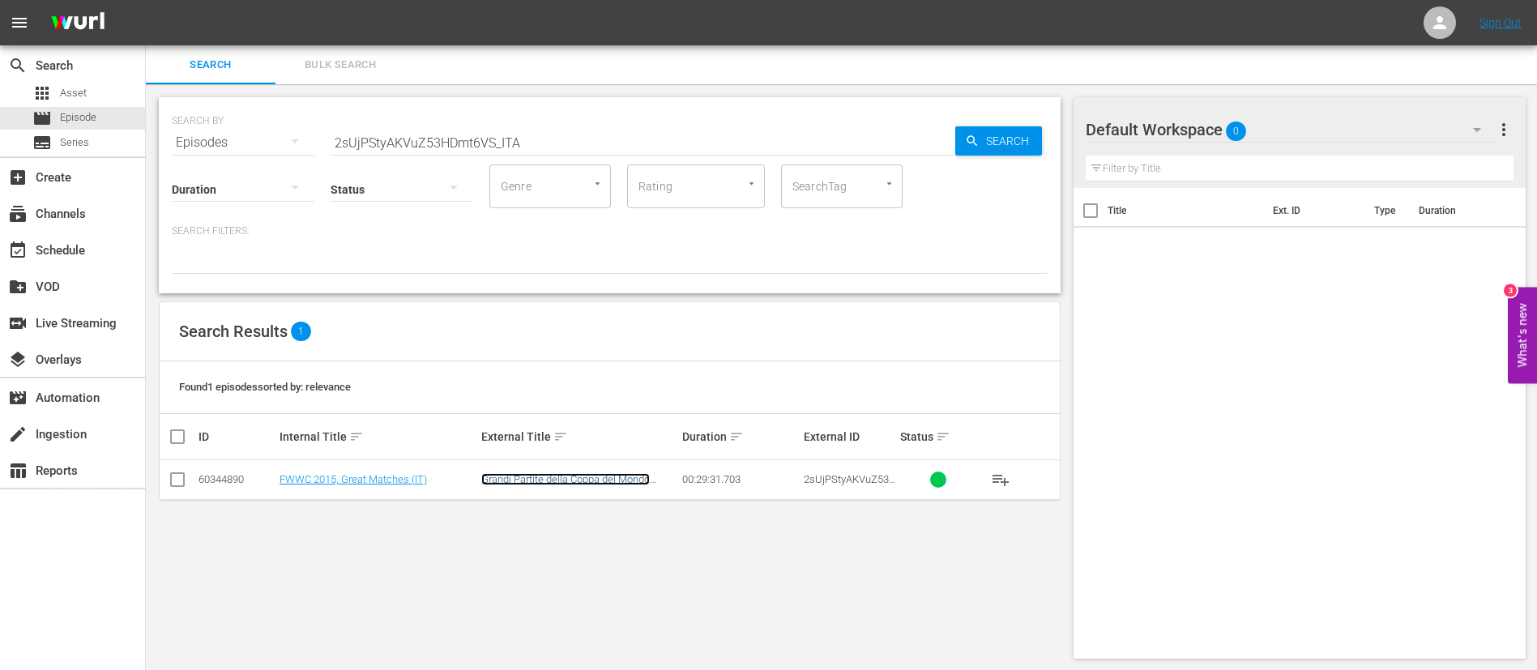
click at [617, 473] on link "Grandi Partite della Coppa del Mondo Femminile FIFA" at bounding box center [565, 485] width 169 height 24
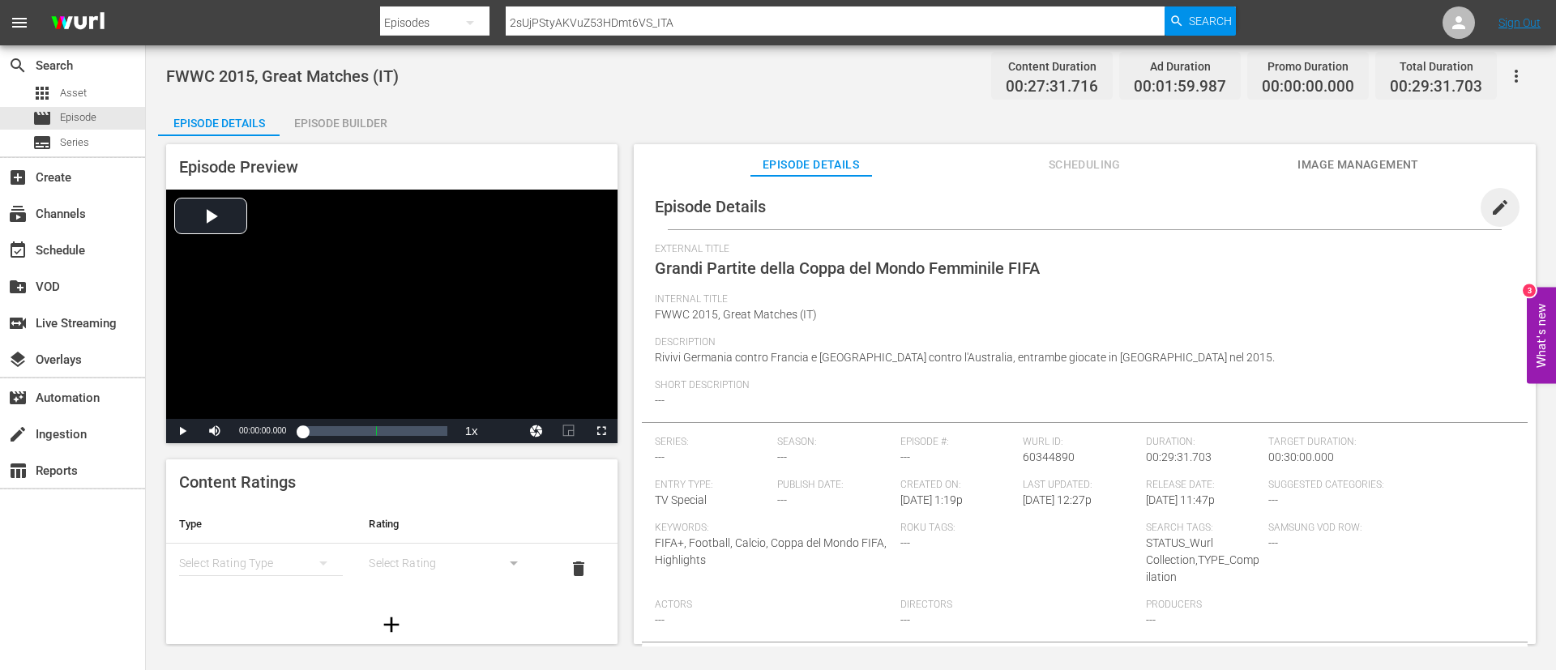
click at [1496, 212] on span "edit" at bounding box center [1499, 207] width 19 height 19
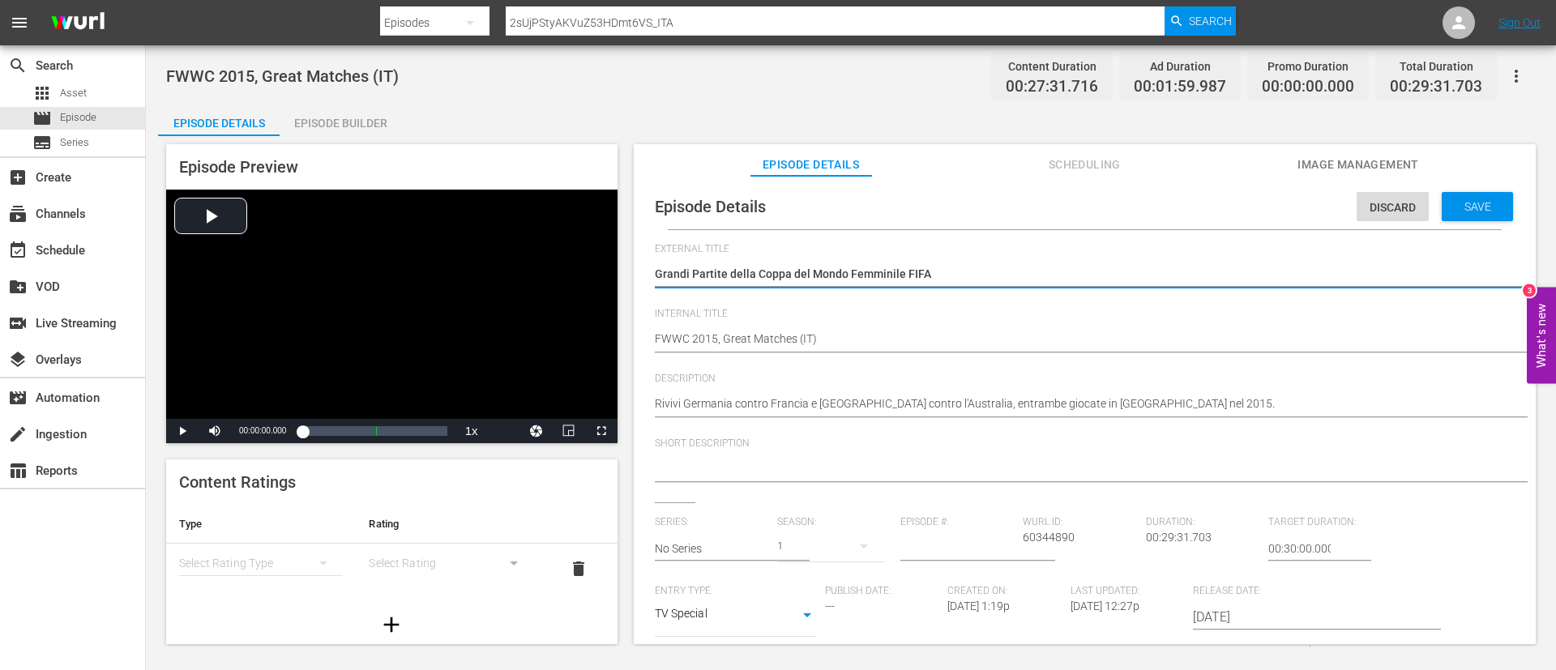
scroll to position [360, 0]
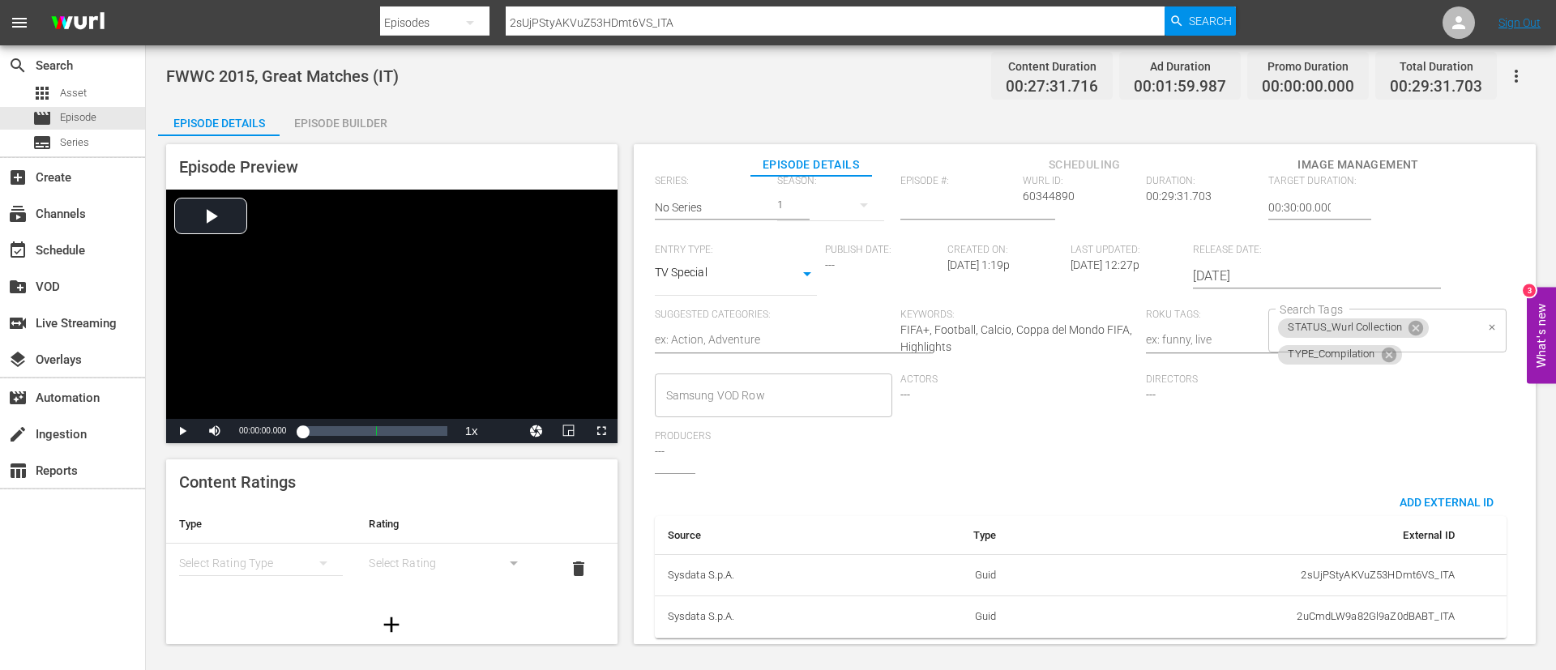
click at [1443, 317] on div "STATUS_Wurl Collection TYPE_Compilation Search Tags" at bounding box center [1386, 331] width 237 height 44
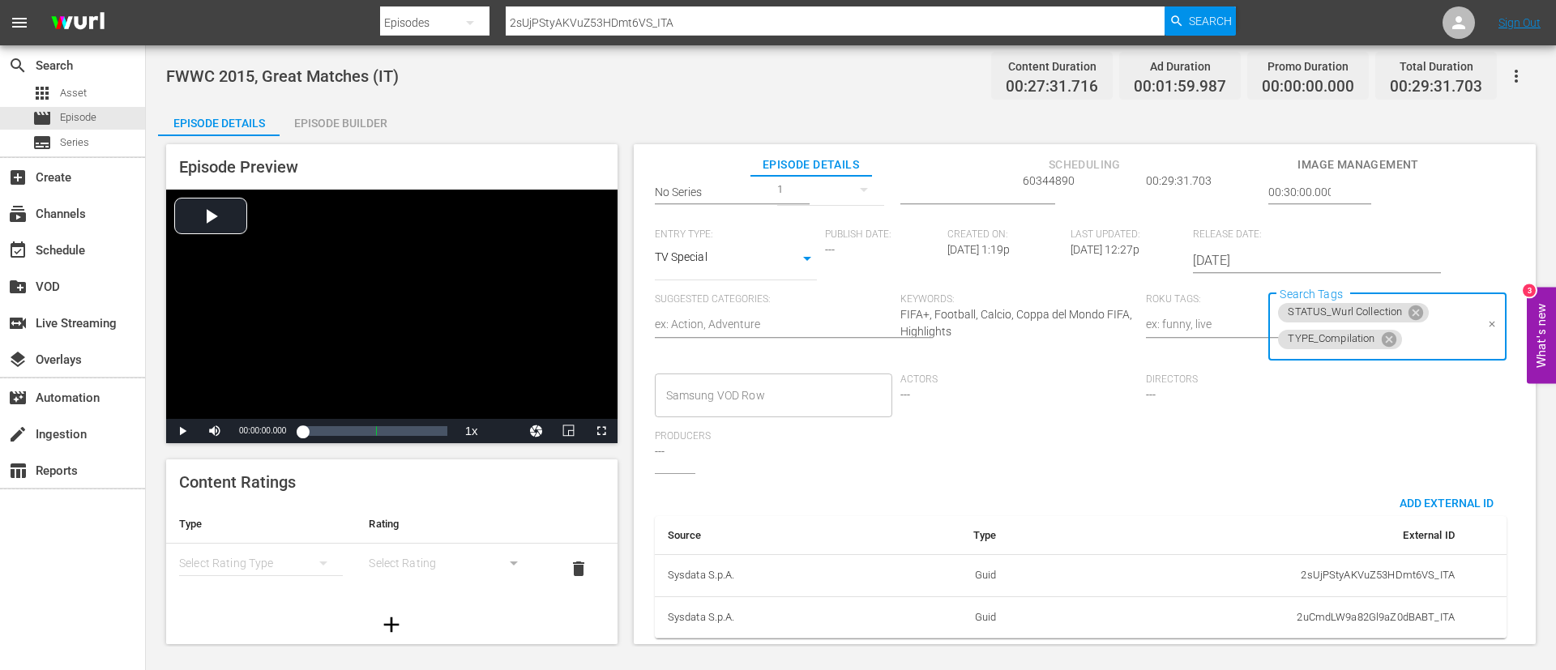
click at [1445, 343] on input "Search Tags" at bounding box center [1439, 339] width 71 height 29
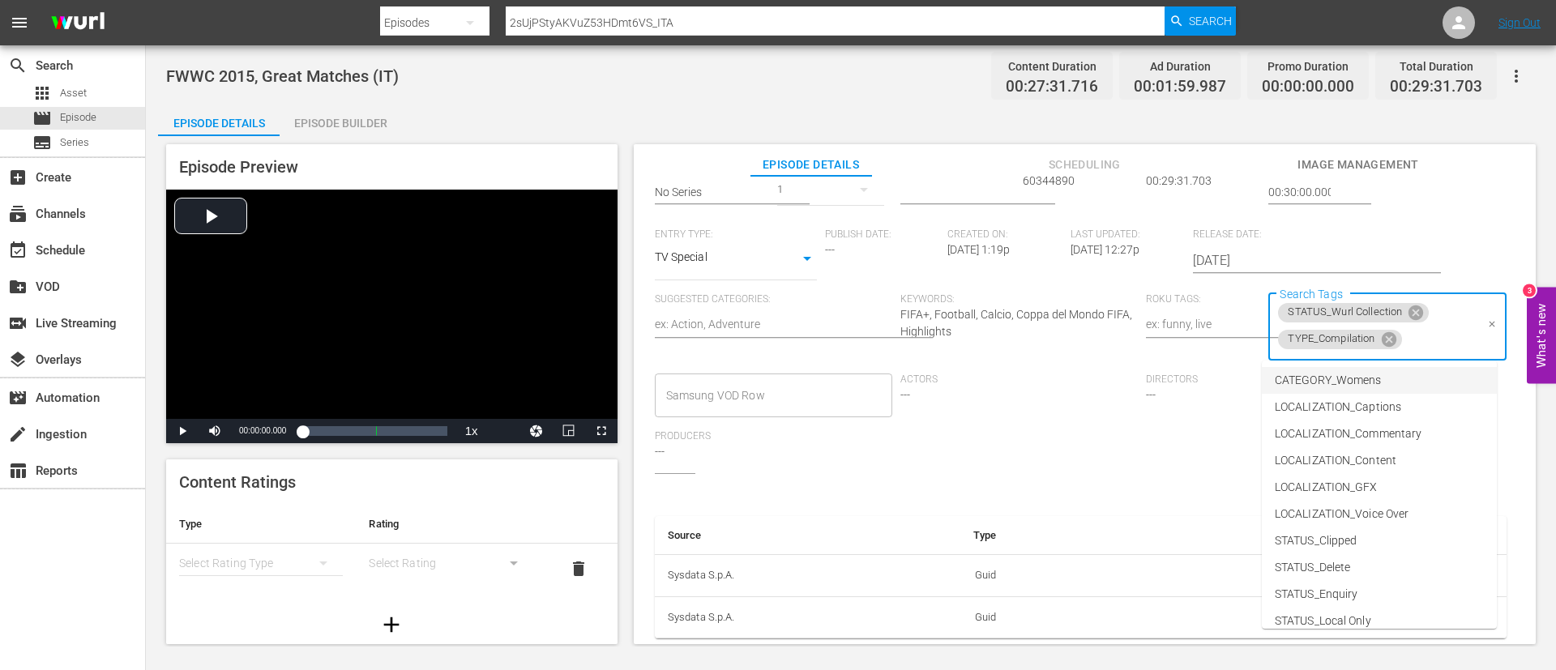
click at [1426, 370] on li "CATEGORY_Womens" at bounding box center [1379, 380] width 235 height 27
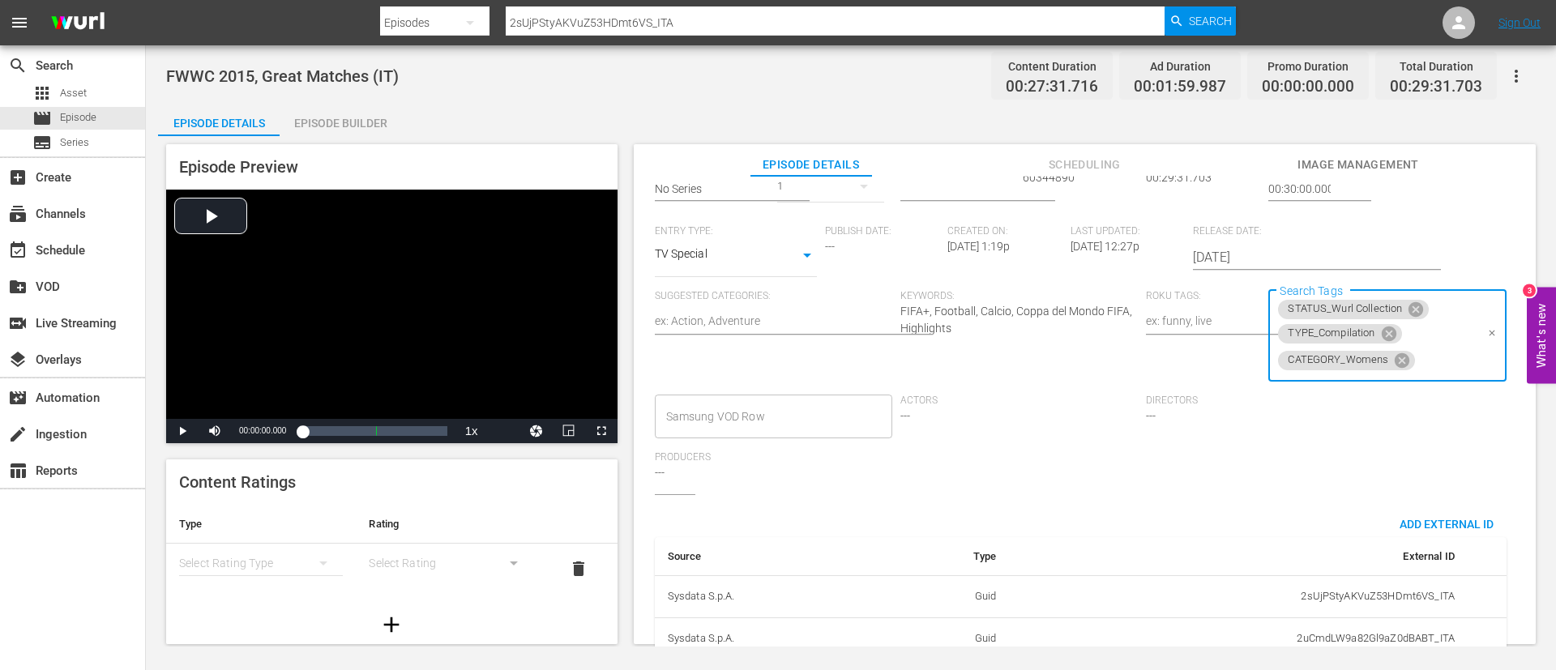
scroll to position [0, 0]
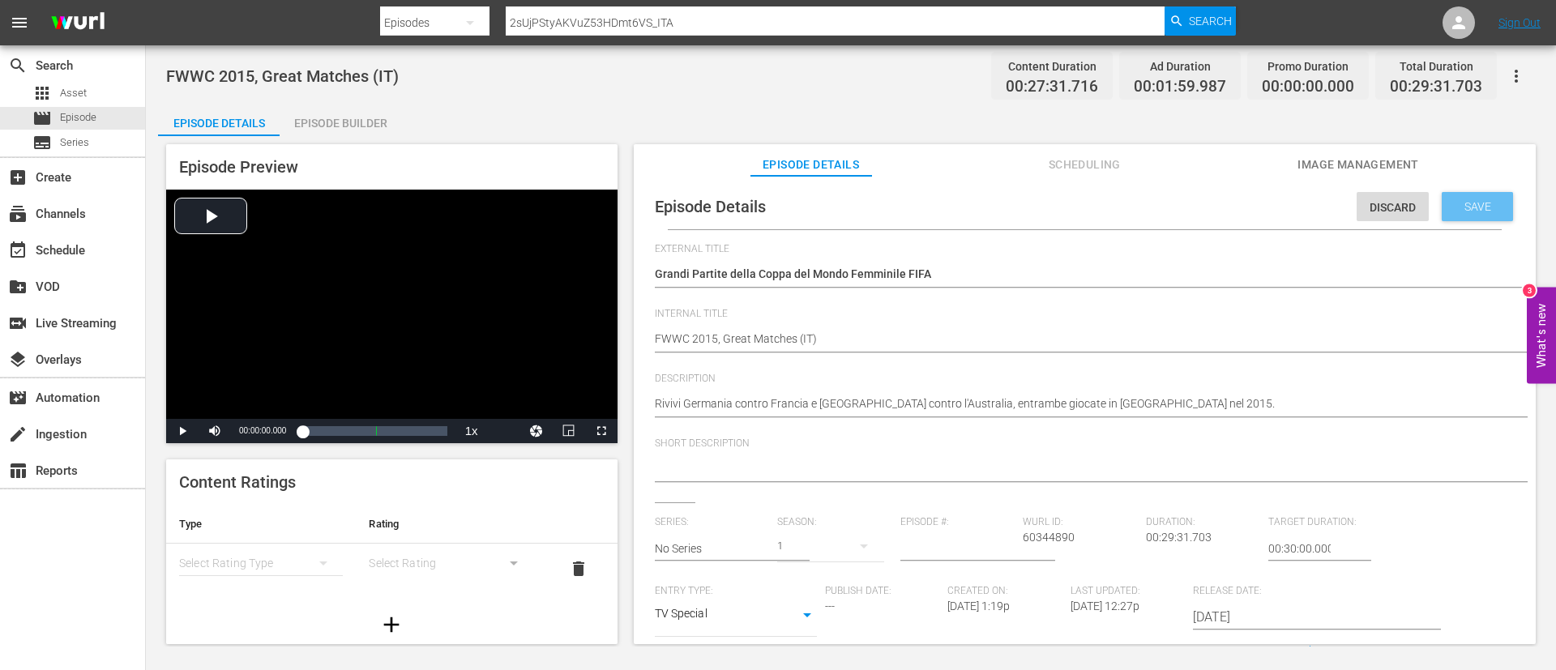
click at [1483, 210] on span "Save" at bounding box center [1477, 206] width 53 height 13
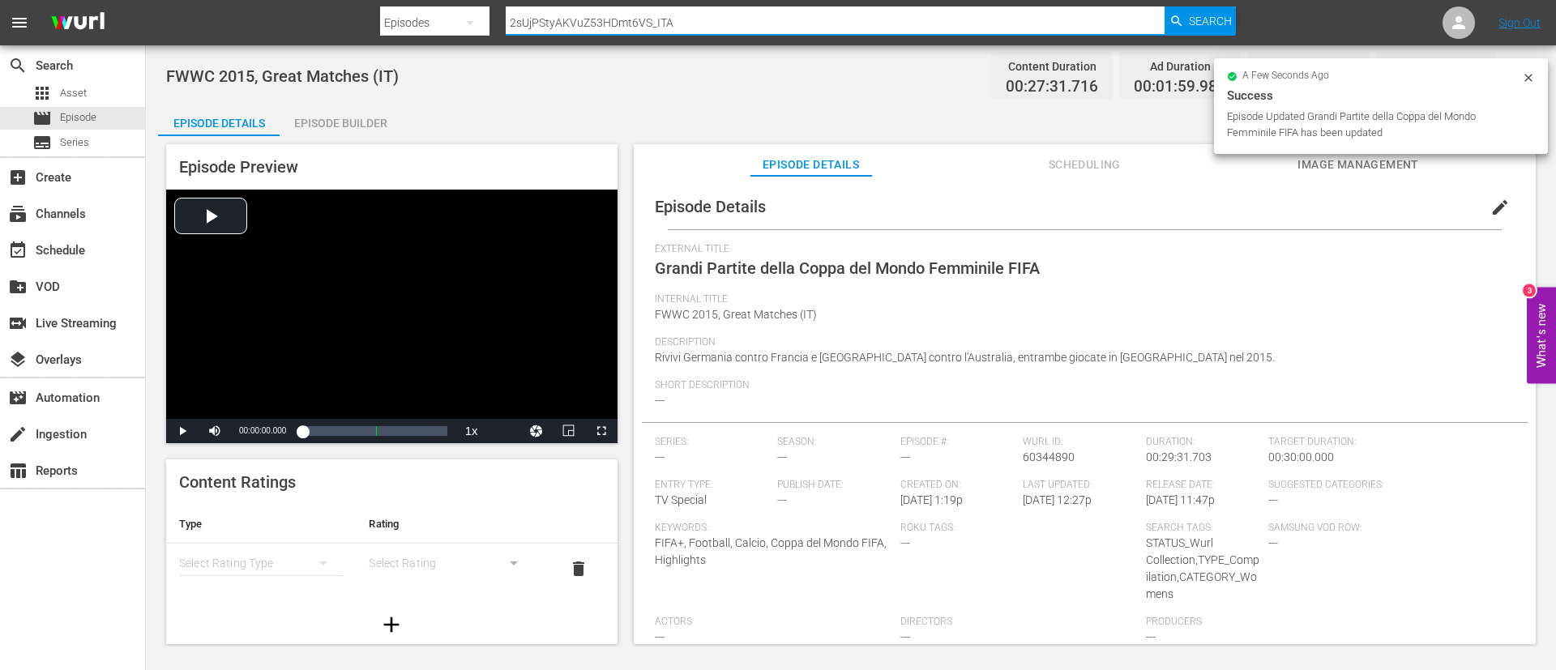
click at [980, 15] on input "2sUjPStyAKVuZ53HDmt6VS_ITA" at bounding box center [835, 22] width 659 height 39
paste input "3QLLMRAA5i4m7WBIaXLTjX"
type input "3QLLMRAA5i4m7WBIaXLTjX_ITA"
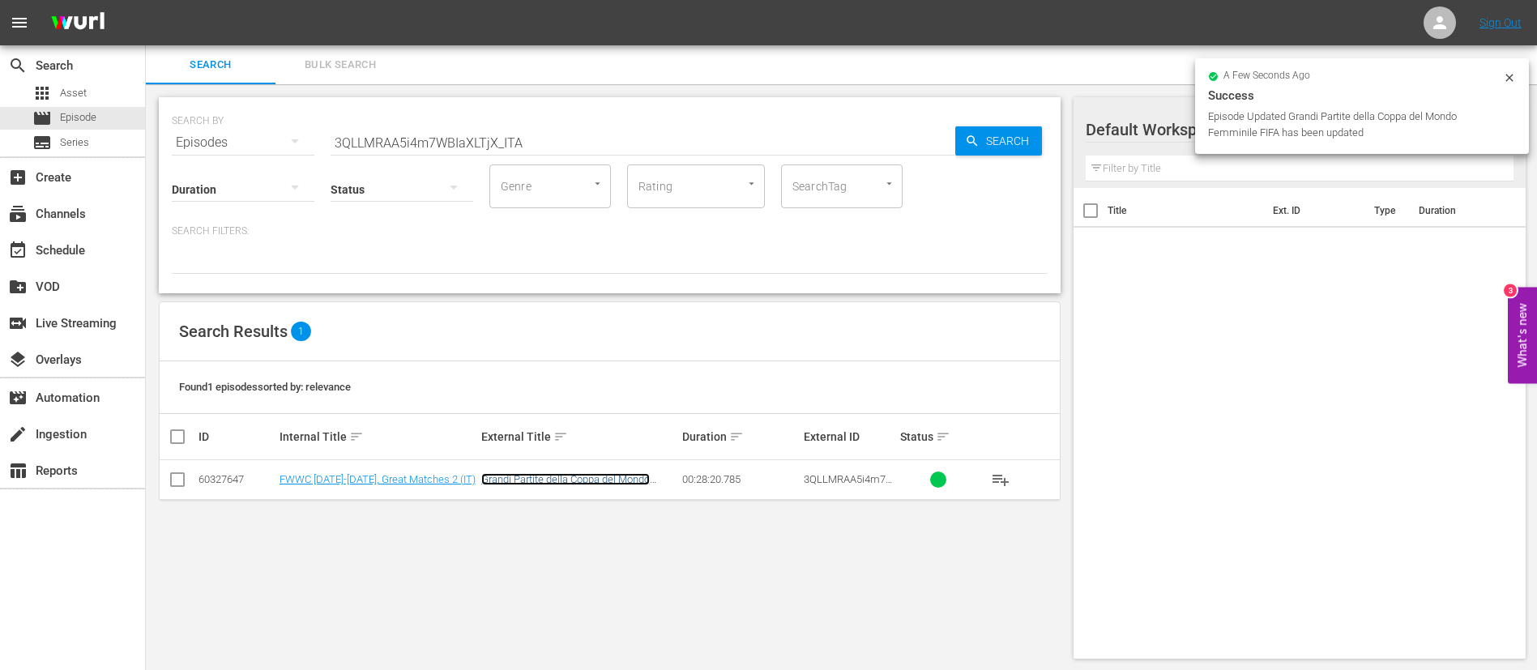
click at [646, 473] on link "Grandi Partite della Coppa del Mondo Femminile FIFA" at bounding box center [565, 485] width 169 height 24
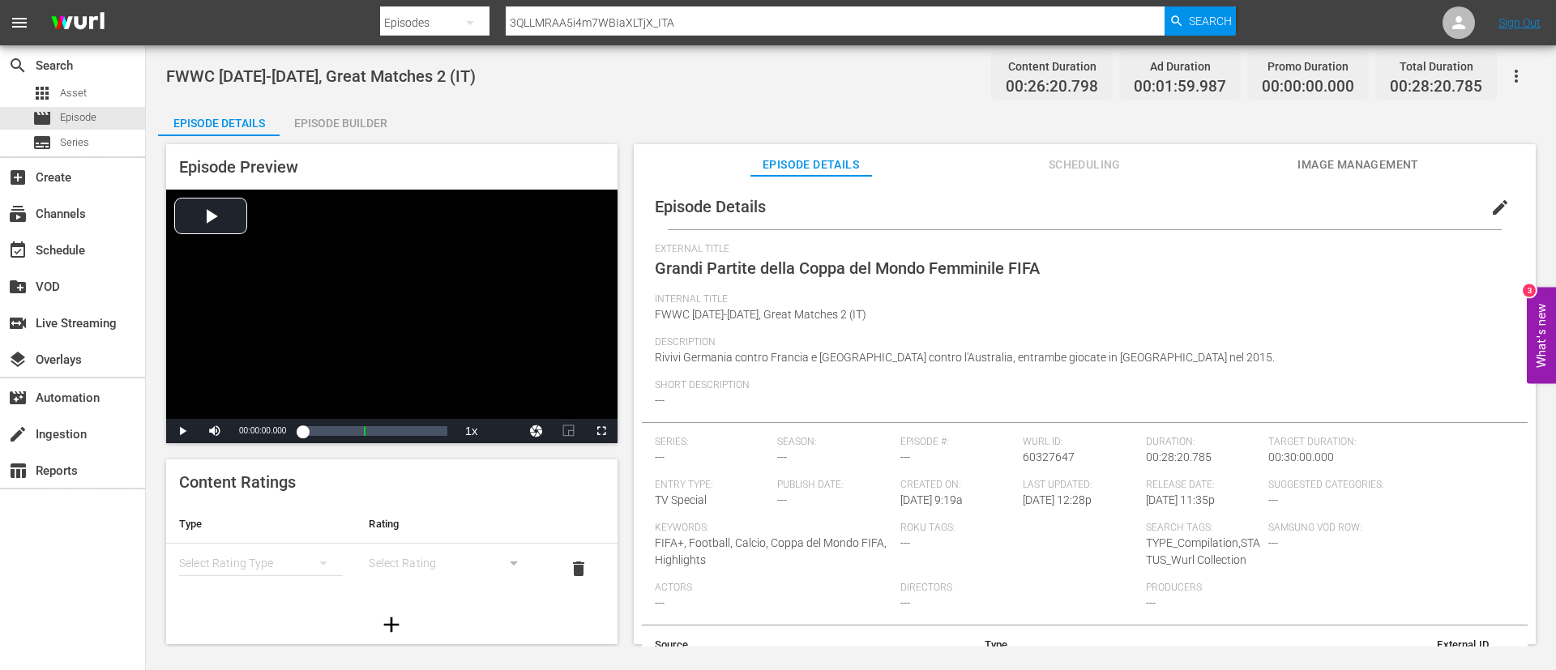
click at [1495, 216] on button "edit" at bounding box center [1500, 207] width 39 height 39
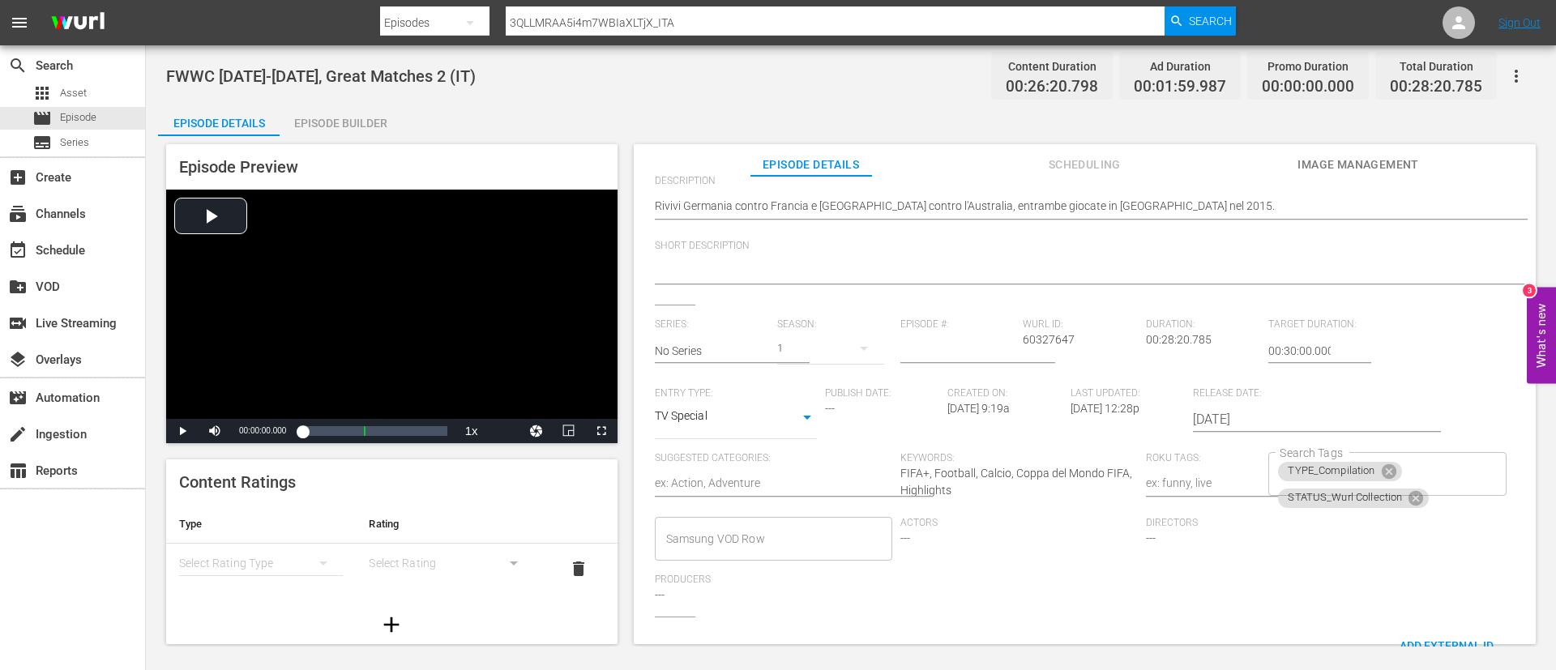
scroll to position [360, 0]
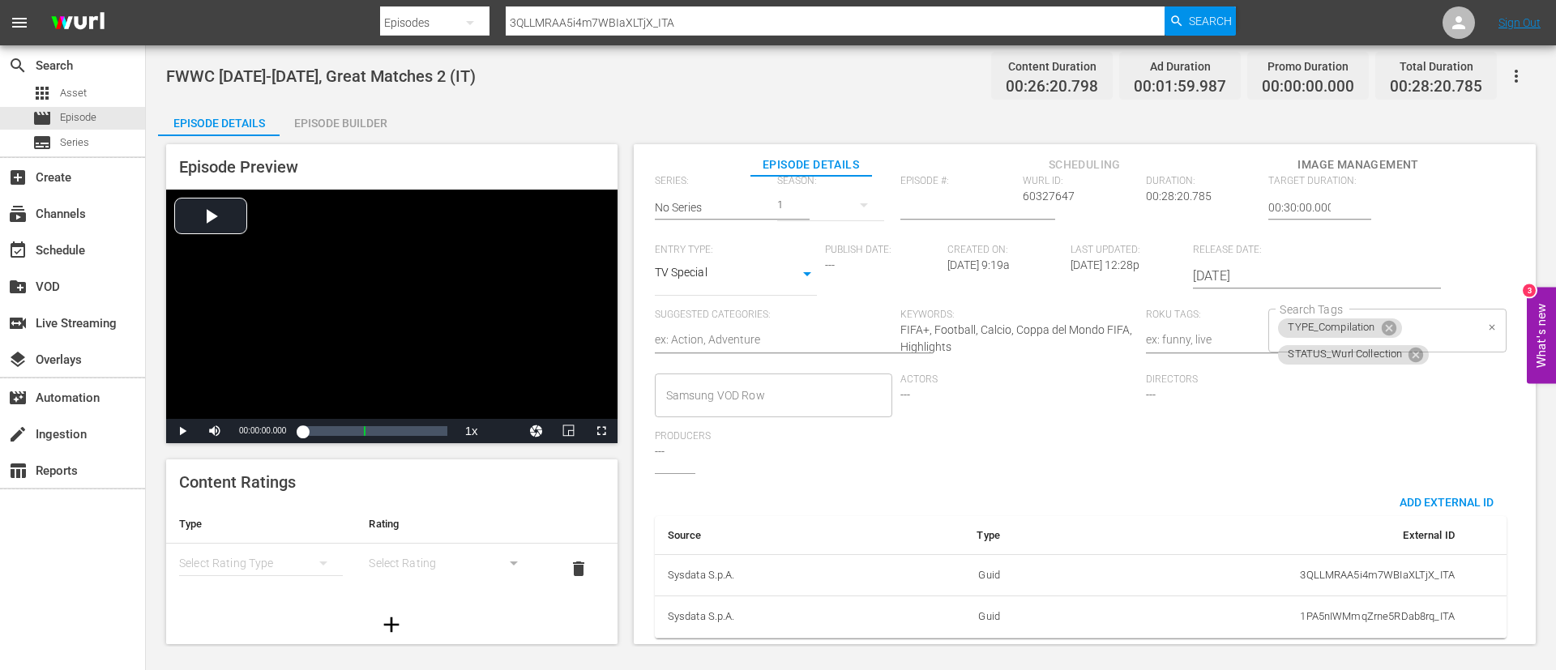
click at [1453, 309] on div "TYPE_Compilation STATUS_Wurl Collection Search Tags" at bounding box center [1386, 331] width 237 height 44
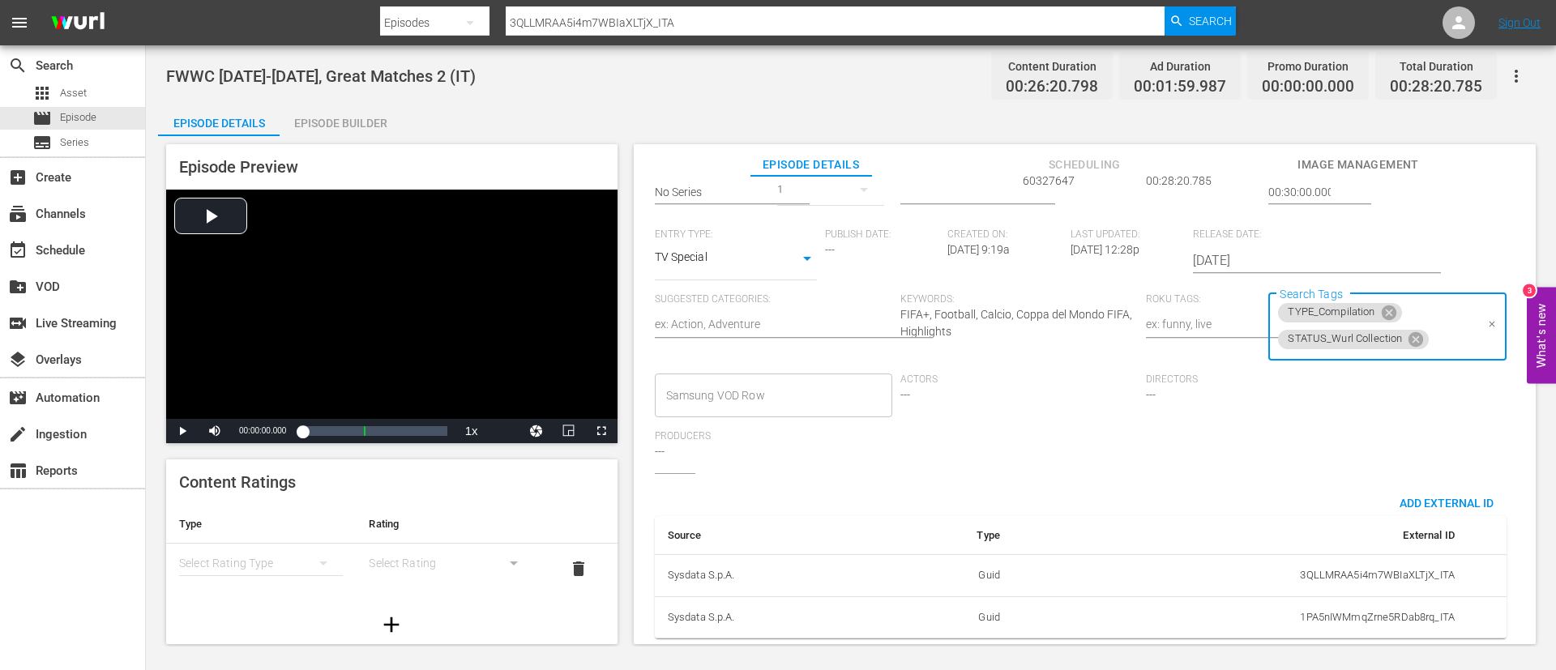
click at [1462, 340] on input "Search Tags" at bounding box center [1452, 339] width 43 height 29
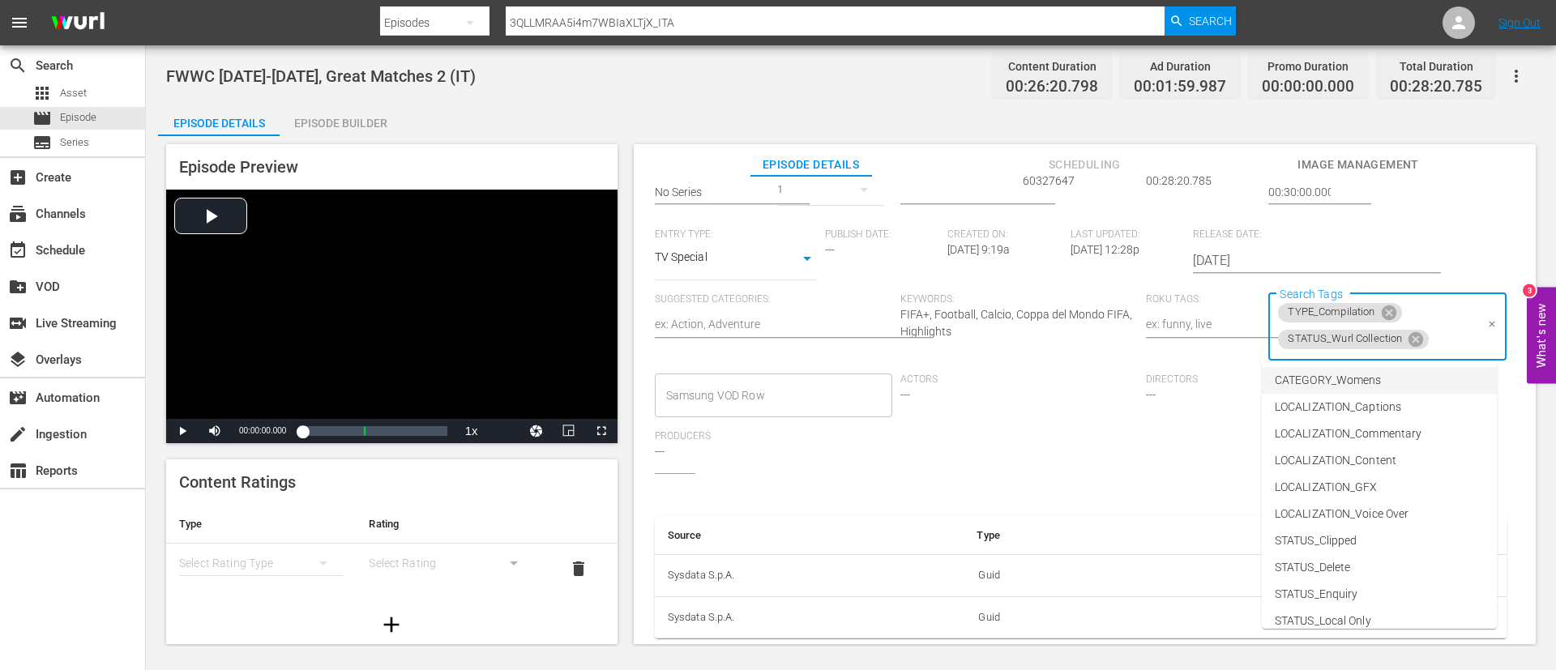
click at [1395, 387] on li "CATEGORY_Womens" at bounding box center [1379, 380] width 235 height 27
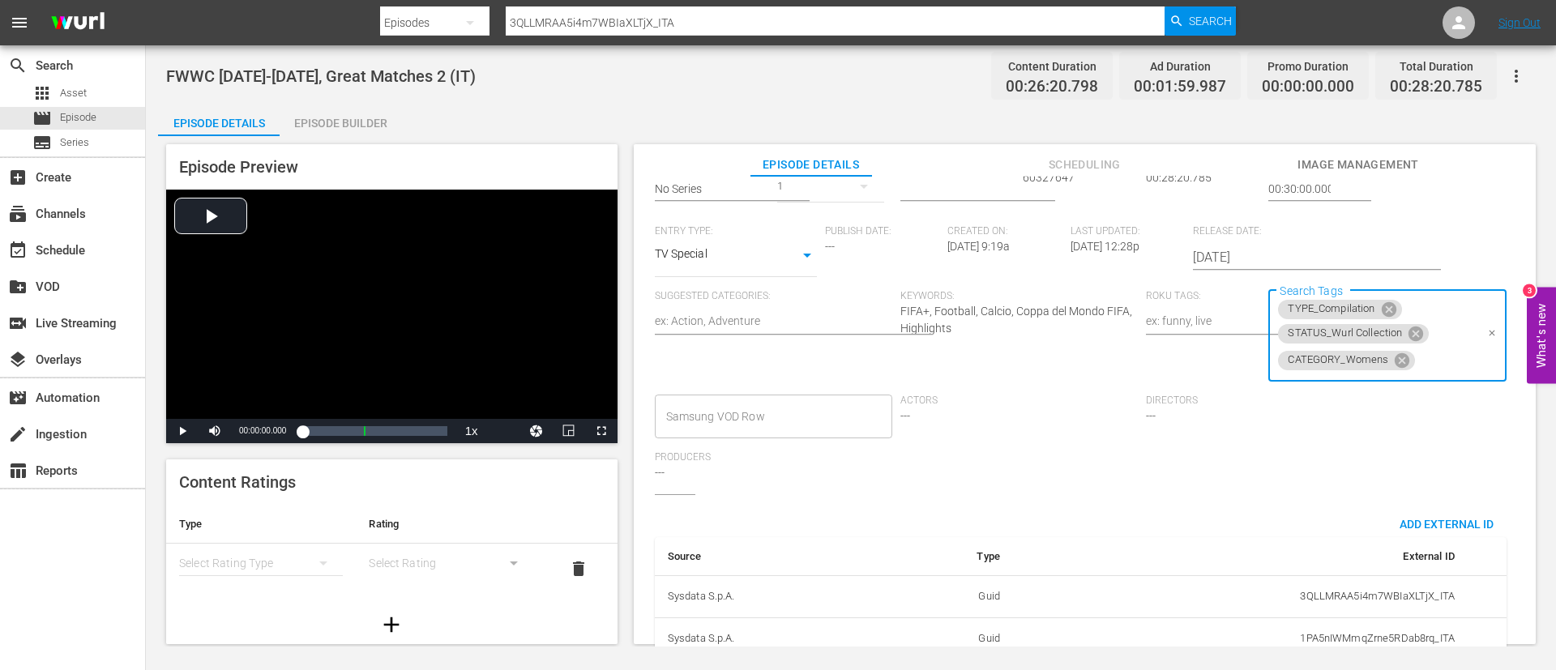
scroll to position [0, 0]
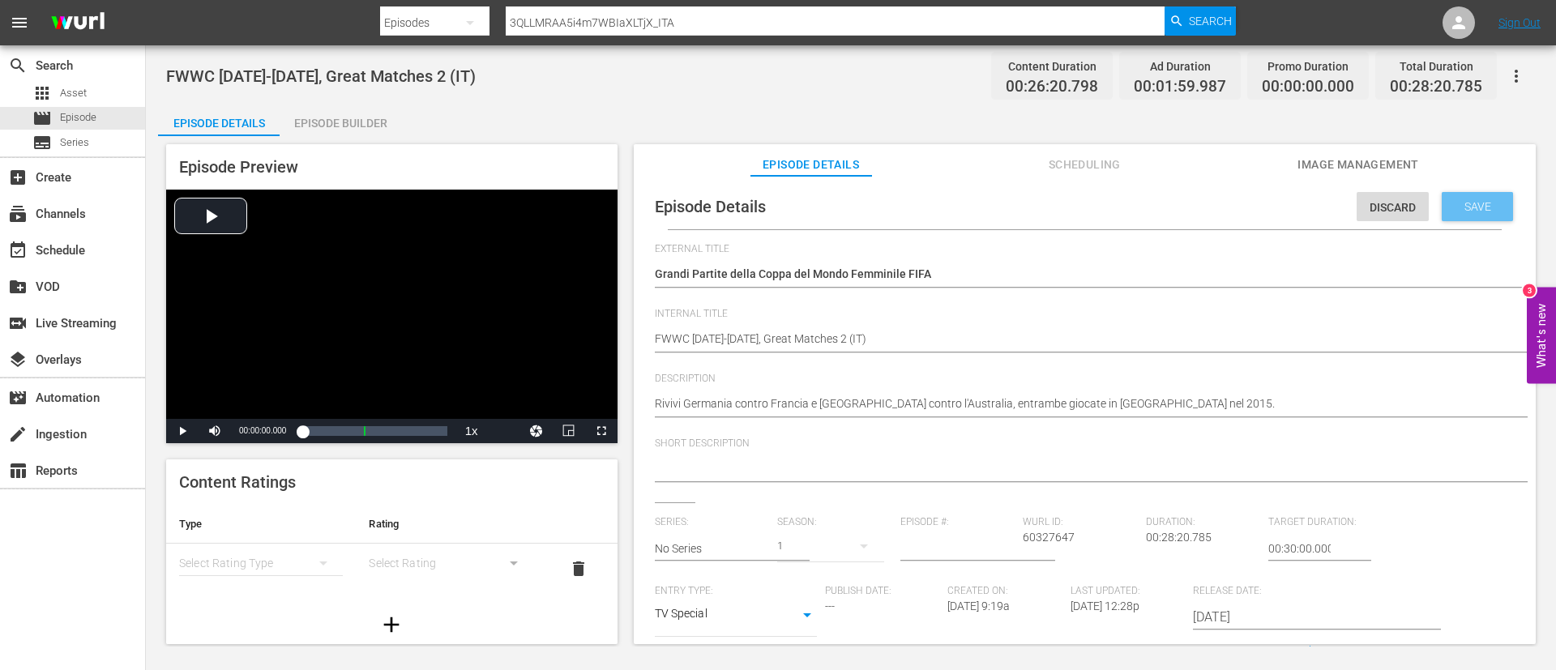
click at [1473, 192] on div "Save" at bounding box center [1477, 206] width 71 height 29
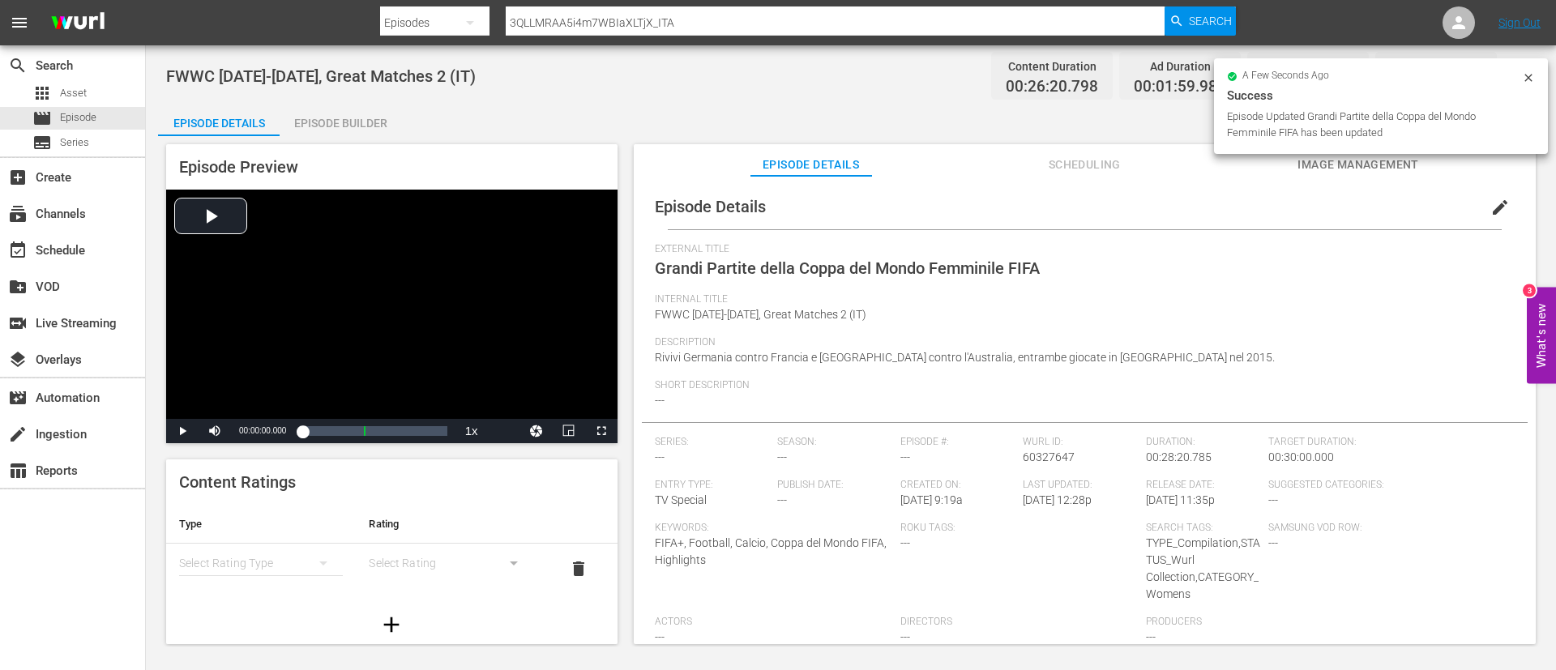
click at [959, 22] on input "3QLLMRAA5i4m7WBIaXLTjX_ITA" at bounding box center [835, 22] width 659 height 39
paste input "4GqAZg7lDGZBdbTllrQ2OD"
type input "4GqAZg7lDGZBdbTllrQ2OD_ITA"
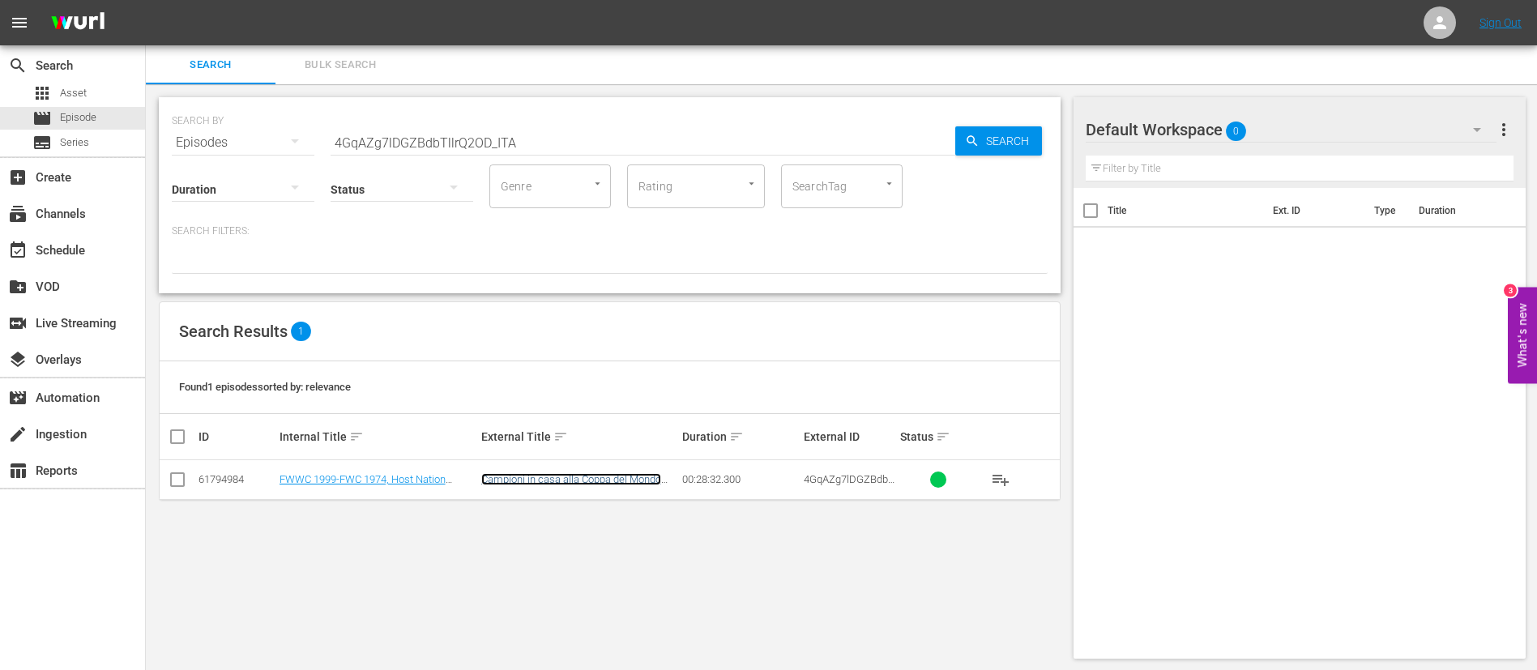
click at [637, 476] on link "Campioni in casa alla Coppa del Mondo FIFA 2" at bounding box center [571, 485] width 180 height 24
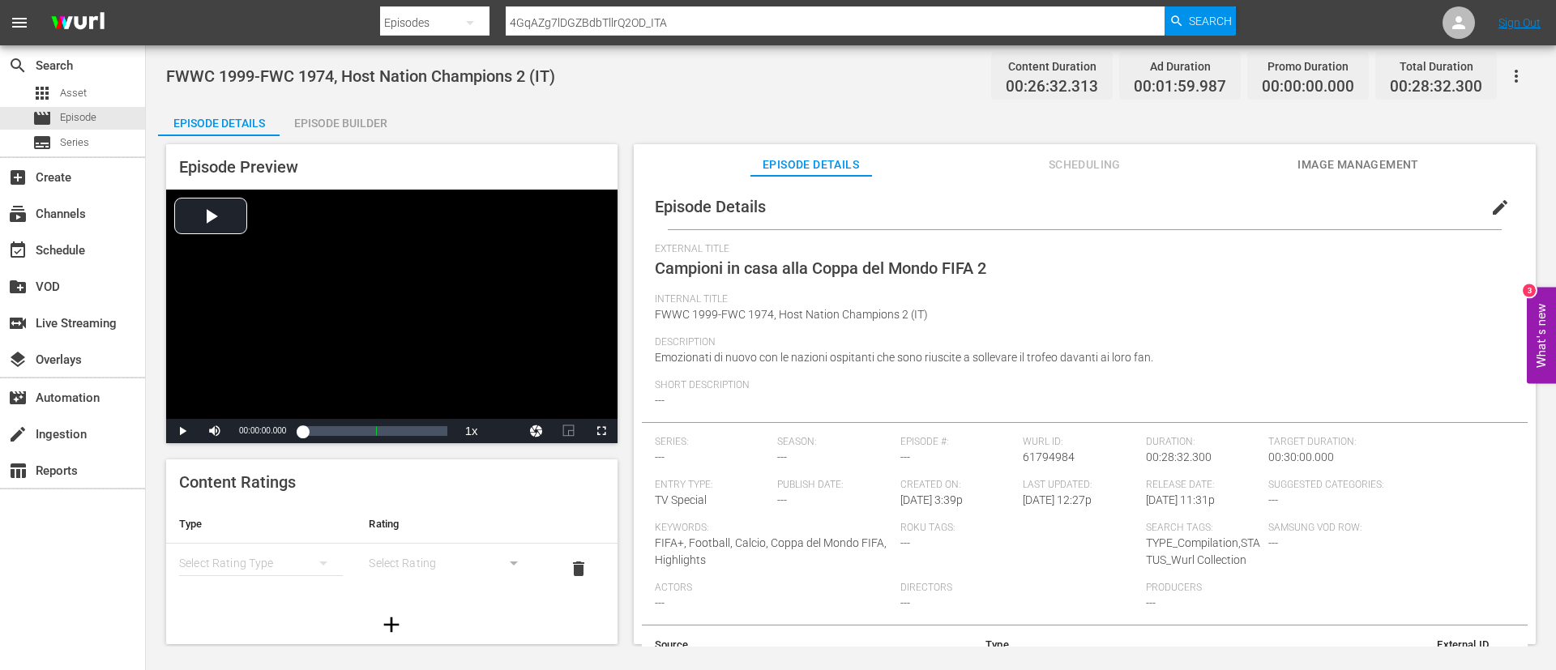
click at [1498, 195] on button "edit" at bounding box center [1500, 207] width 39 height 39
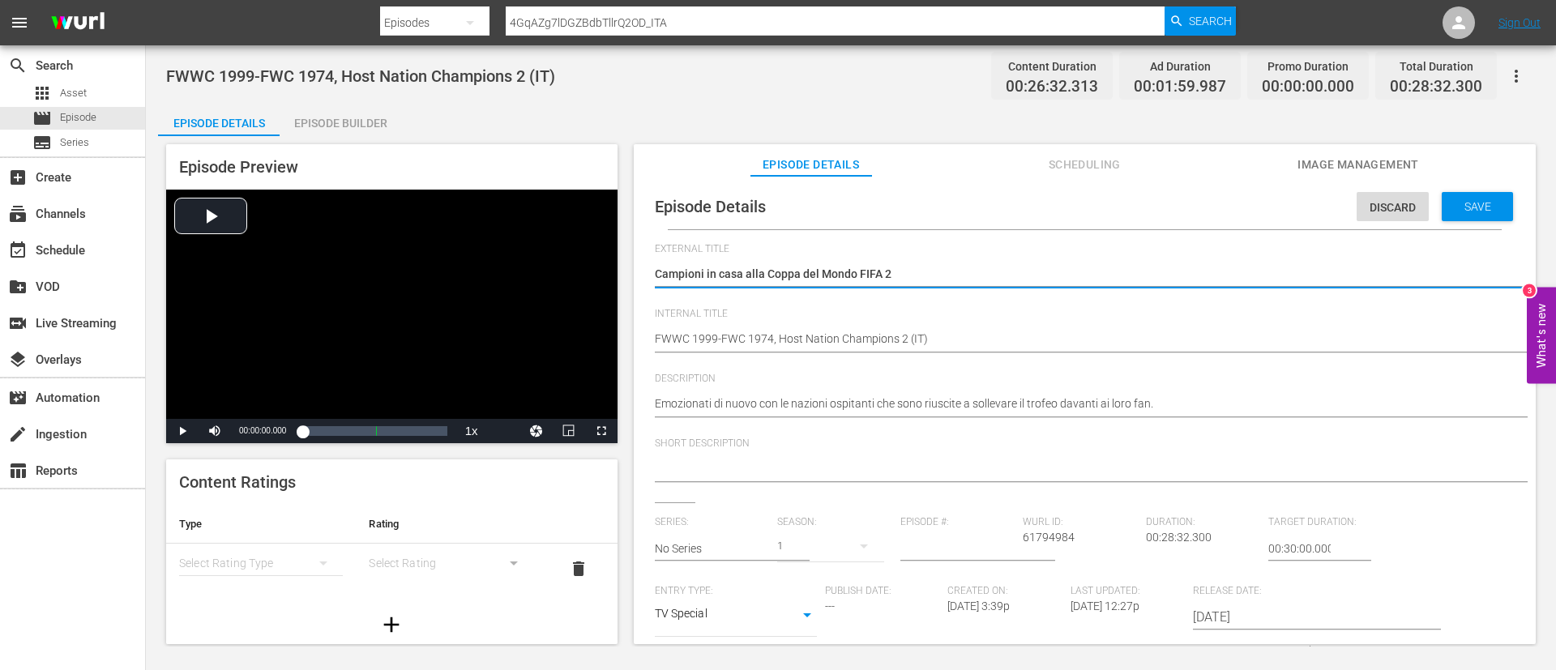
scroll to position [360, 0]
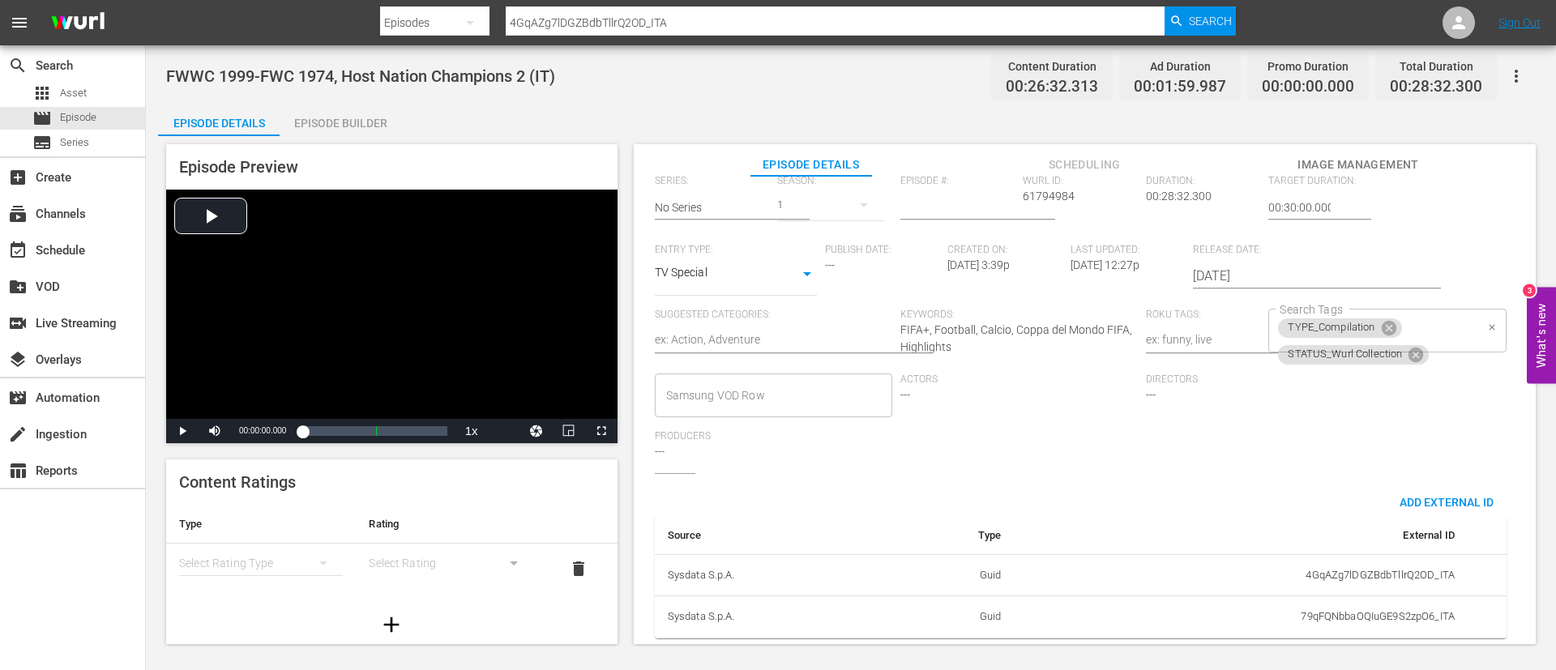
click at [1446, 309] on div "TYPE_Compilation STATUS_Wurl Collection Search Tags" at bounding box center [1386, 331] width 237 height 44
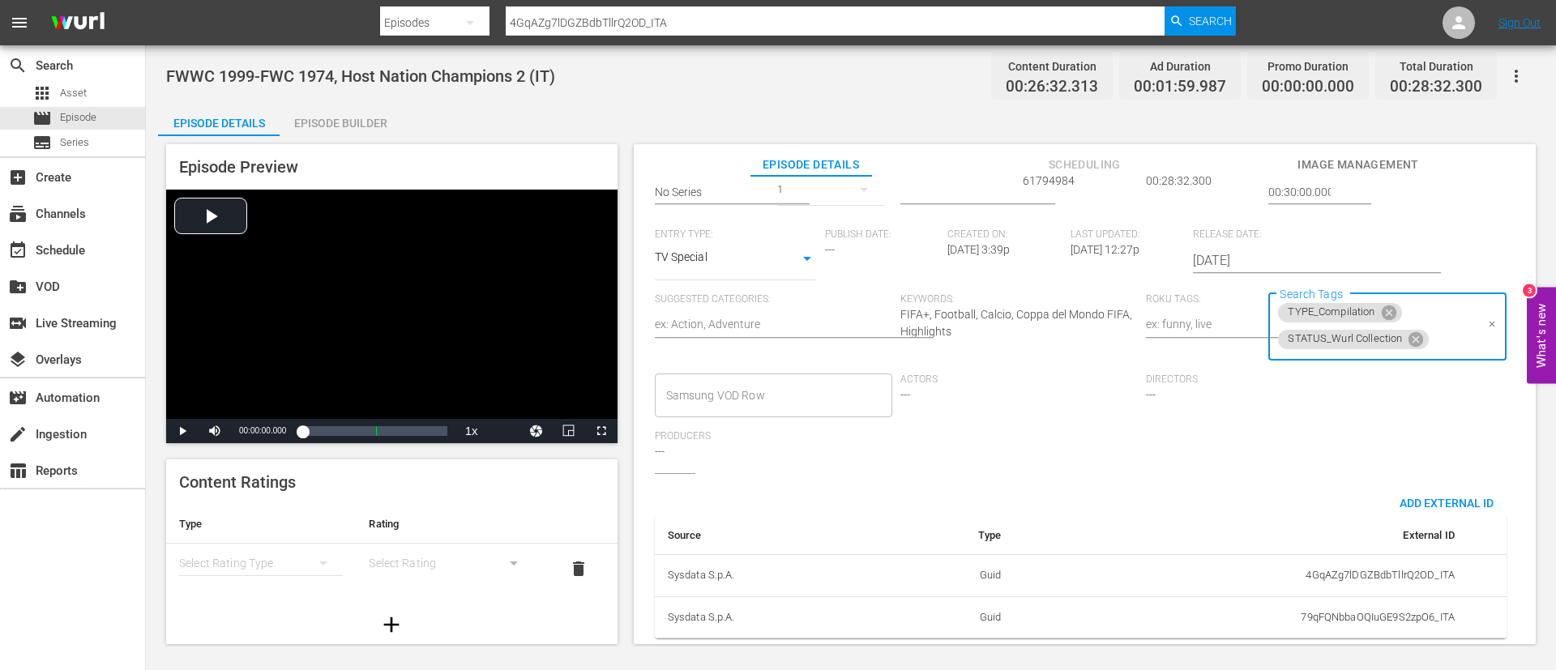
click at [1458, 340] on input "Search Tags" at bounding box center [1452, 339] width 43 height 29
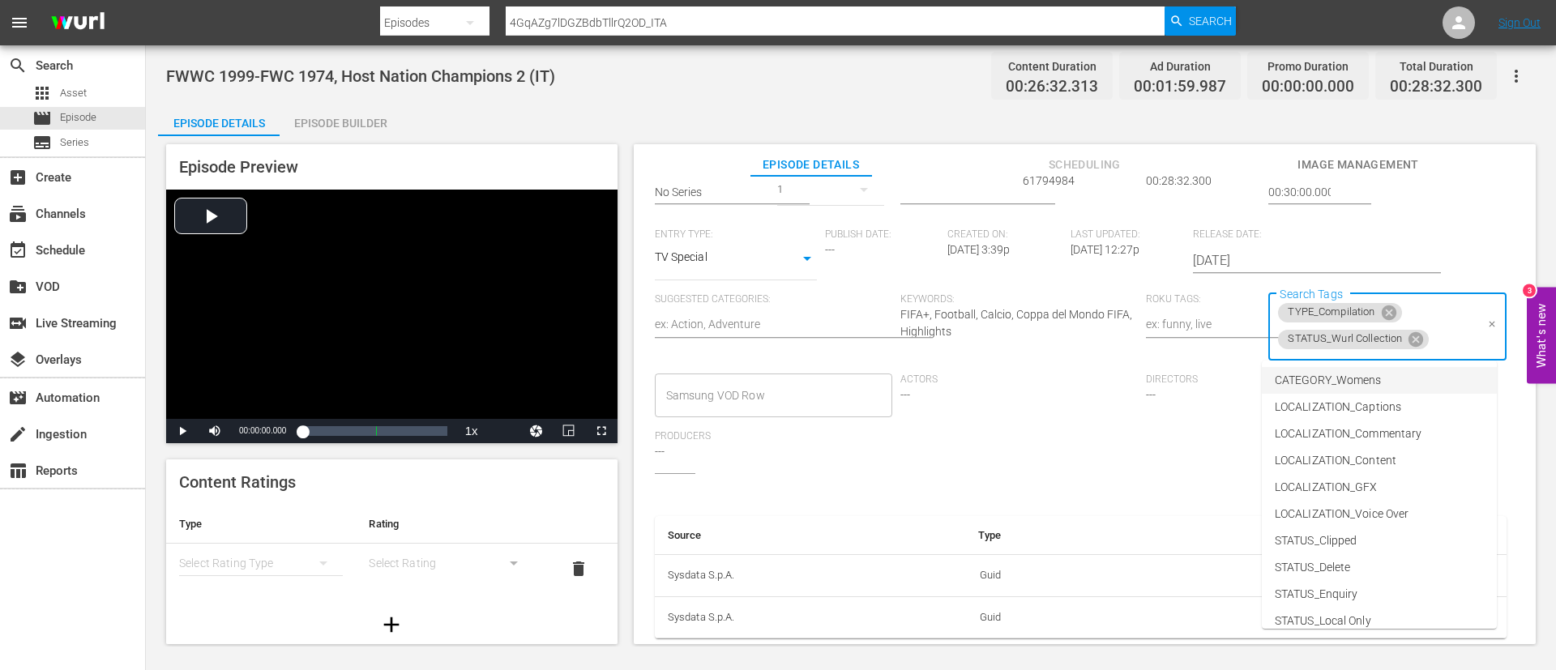
click at [1429, 377] on li "CATEGORY_Womens" at bounding box center [1379, 380] width 235 height 27
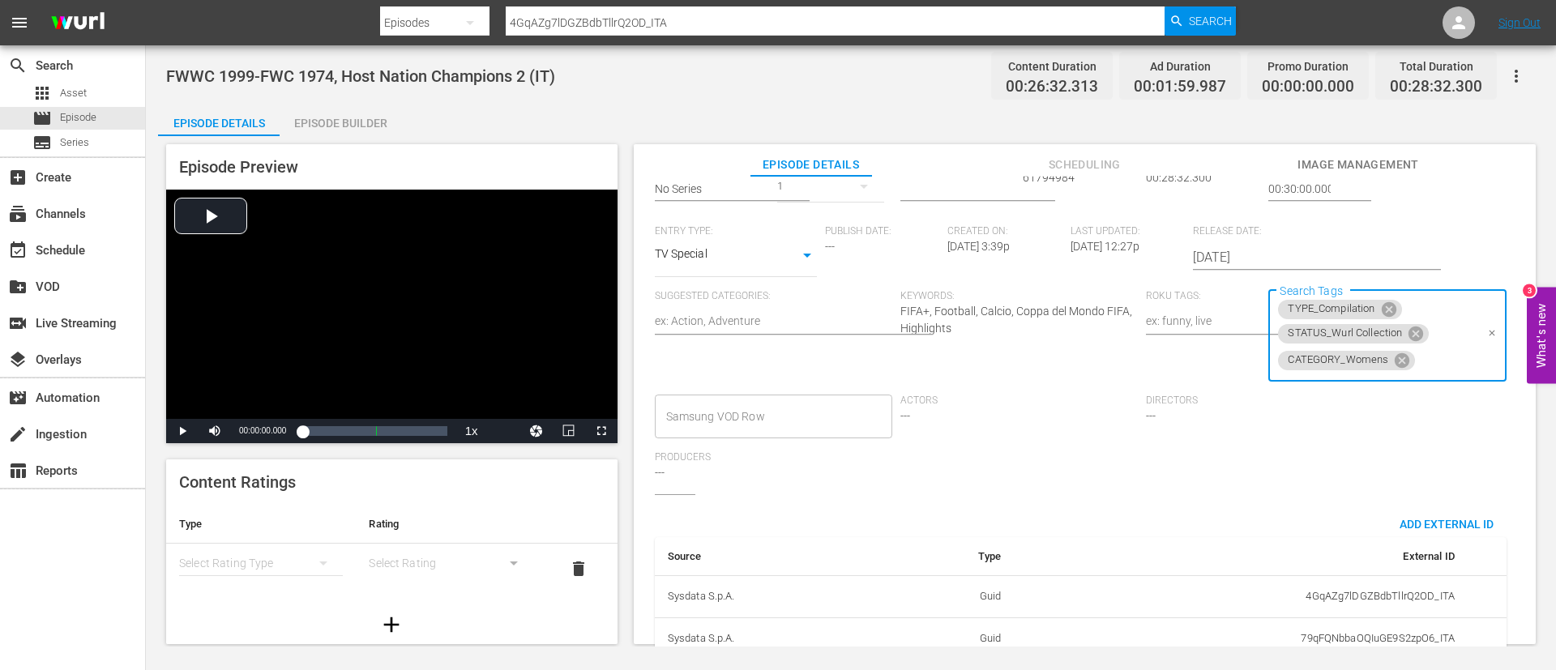
scroll to position [0, 0]
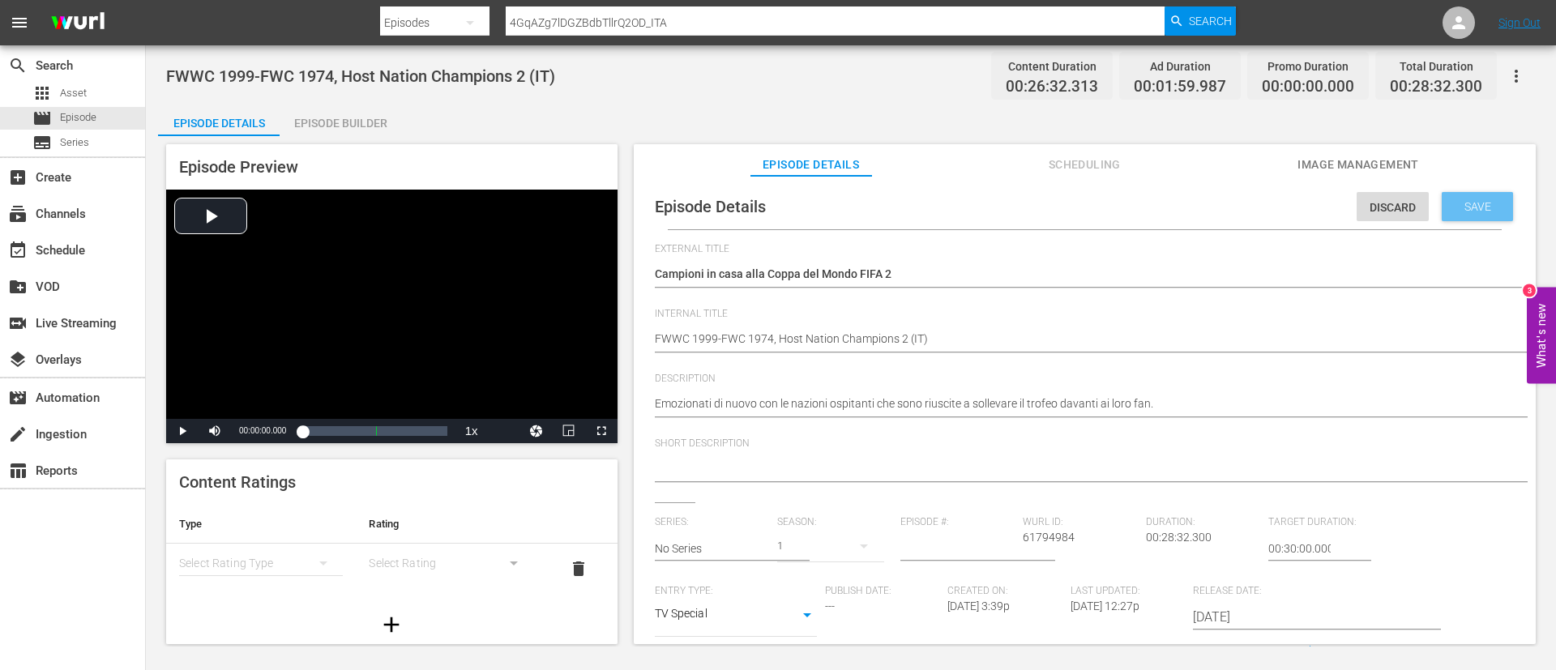
click at [1464, 214] on div "Save" at bounding box center [1477, 206] width 71 height 29
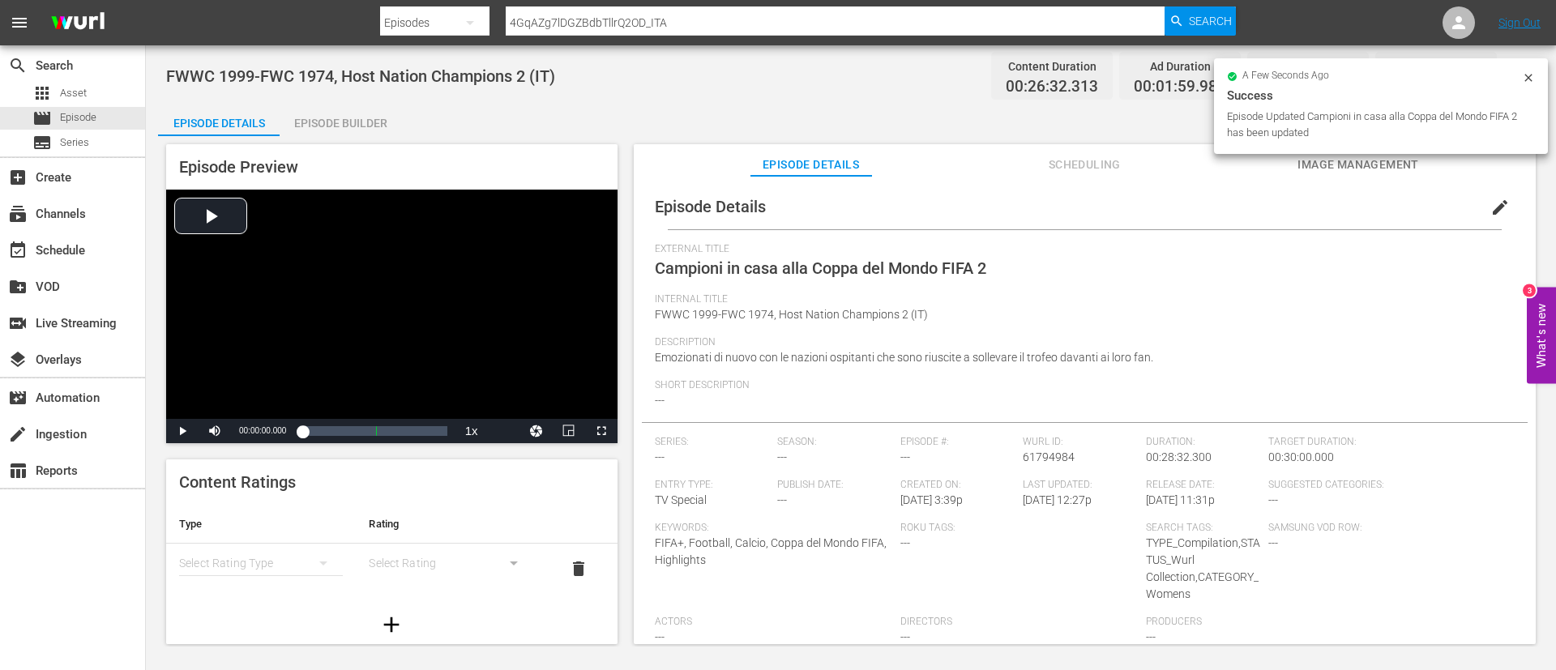
click at [1067, 3] on div at bounding box center [808, 4] width 856 height 3
click at [1057, 28] on input "4GqAZg7lDGZBdbTllrQ2OD_ITA" at bounding box center [835, 22] width 659 height 39
paste input "53olrVOrC31nyQodutOoxK?previousEntries=5ObTaw9yjLsdiMETgV4NzJ"
type input "53olrVOrC31nyQodutOoxK?previousEntries=5ObTaw9yjLsdiMETgV4NzJ_ITA"
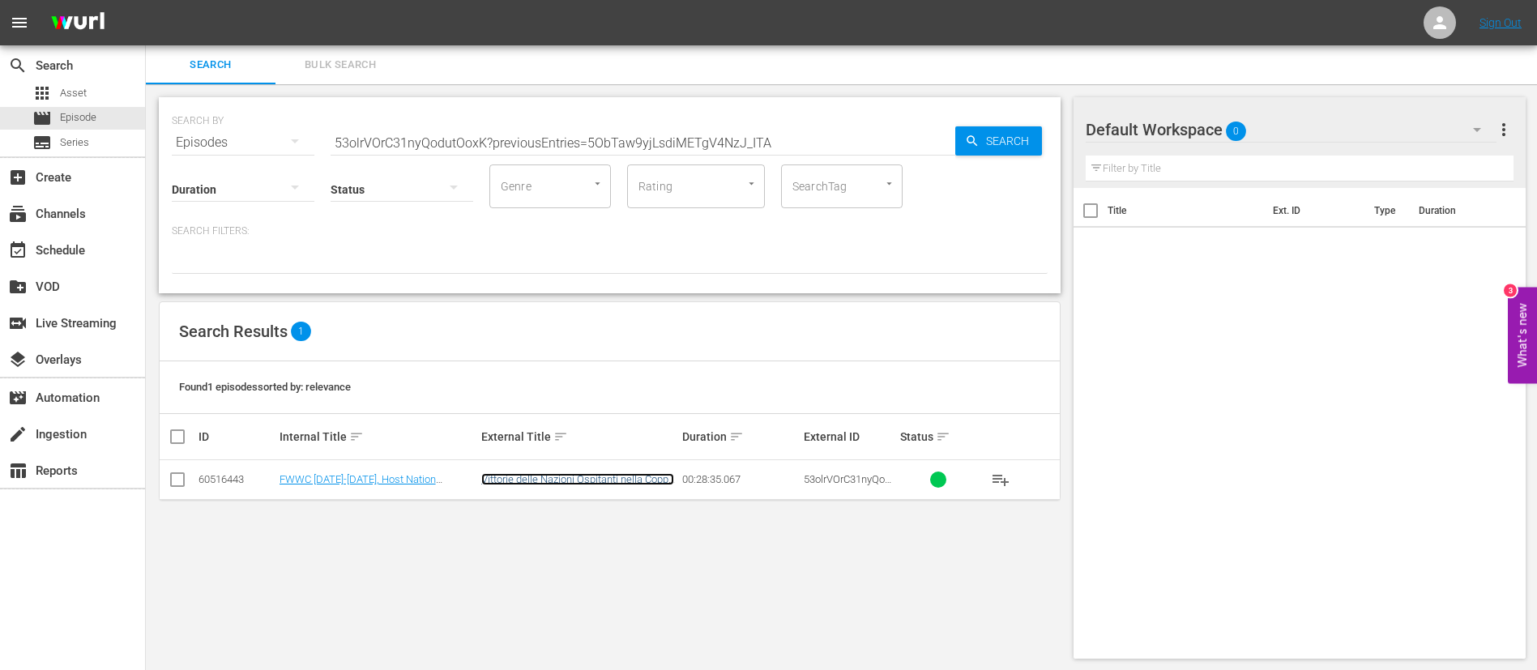
click at [581, 485] on link "Vittorie delle Nazioni Ospitanti nella Coppa del Mondo Femminile FIFA" at bounding box center [577, 485] width 193 height 24
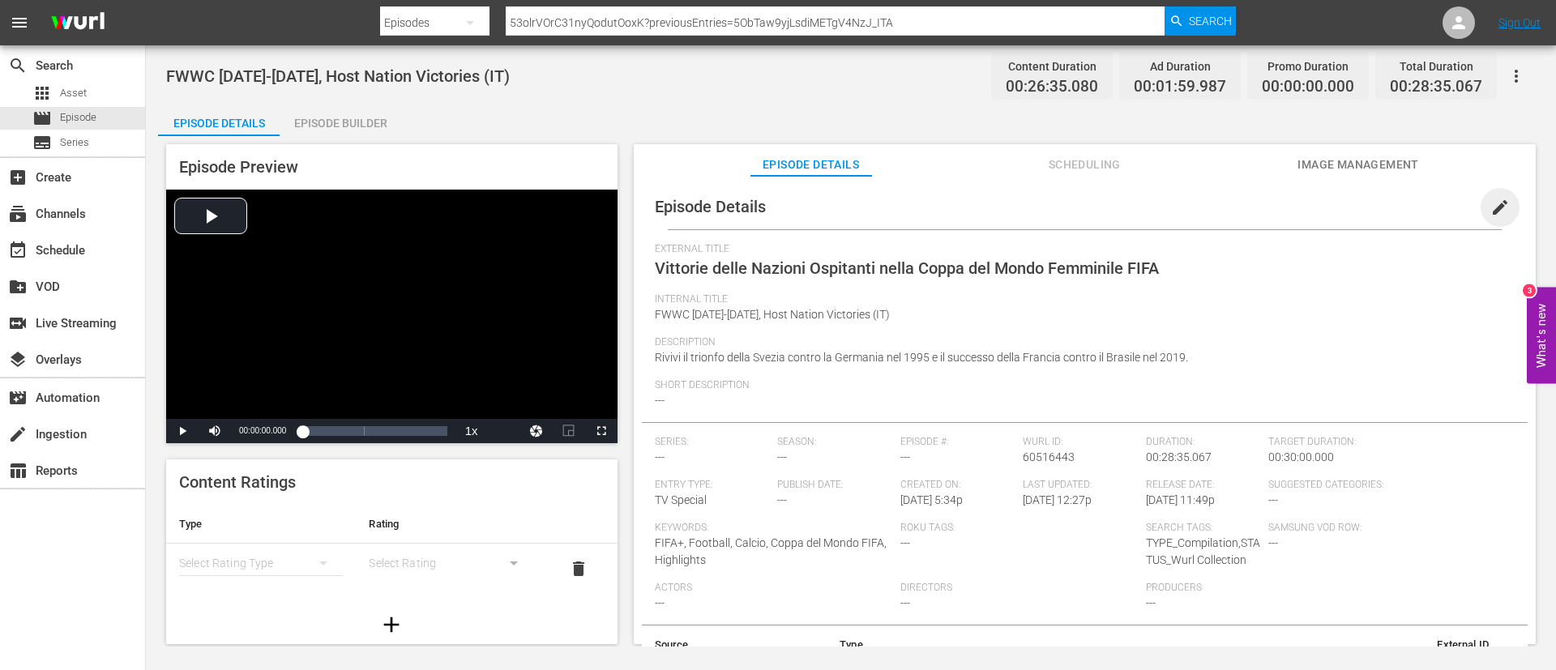
click at [1490, 206] on span "edit" at bounding box center [1499, 207] width 19 height 19
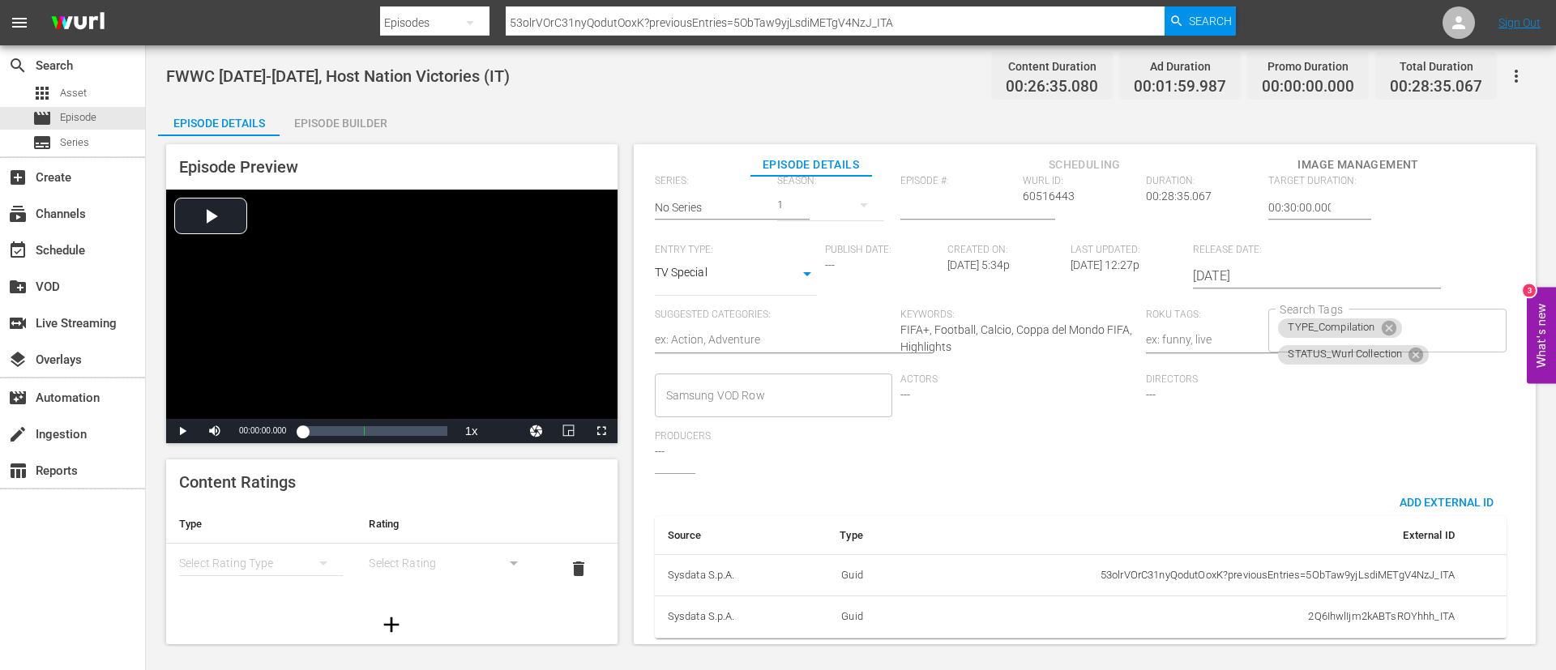
scroll to position [360, 0]
click at [1436, 309] on div "TYPE_Compilation STATUS_Wurl Collection Search Tags" at bounding box center [1386, 331] width 237 height 44
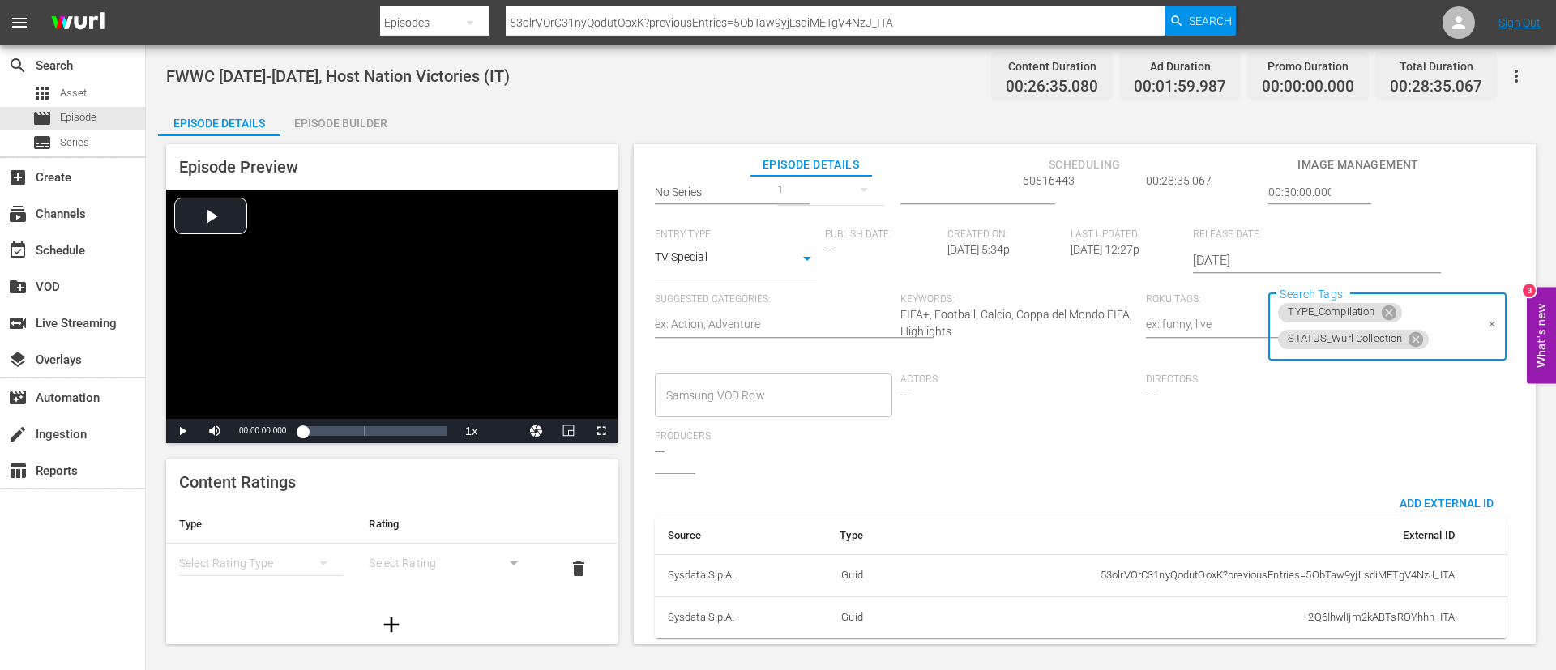
click at [1441, 328] on input "Search Tags" at bounding box center [1452, 339] width 43 height 29
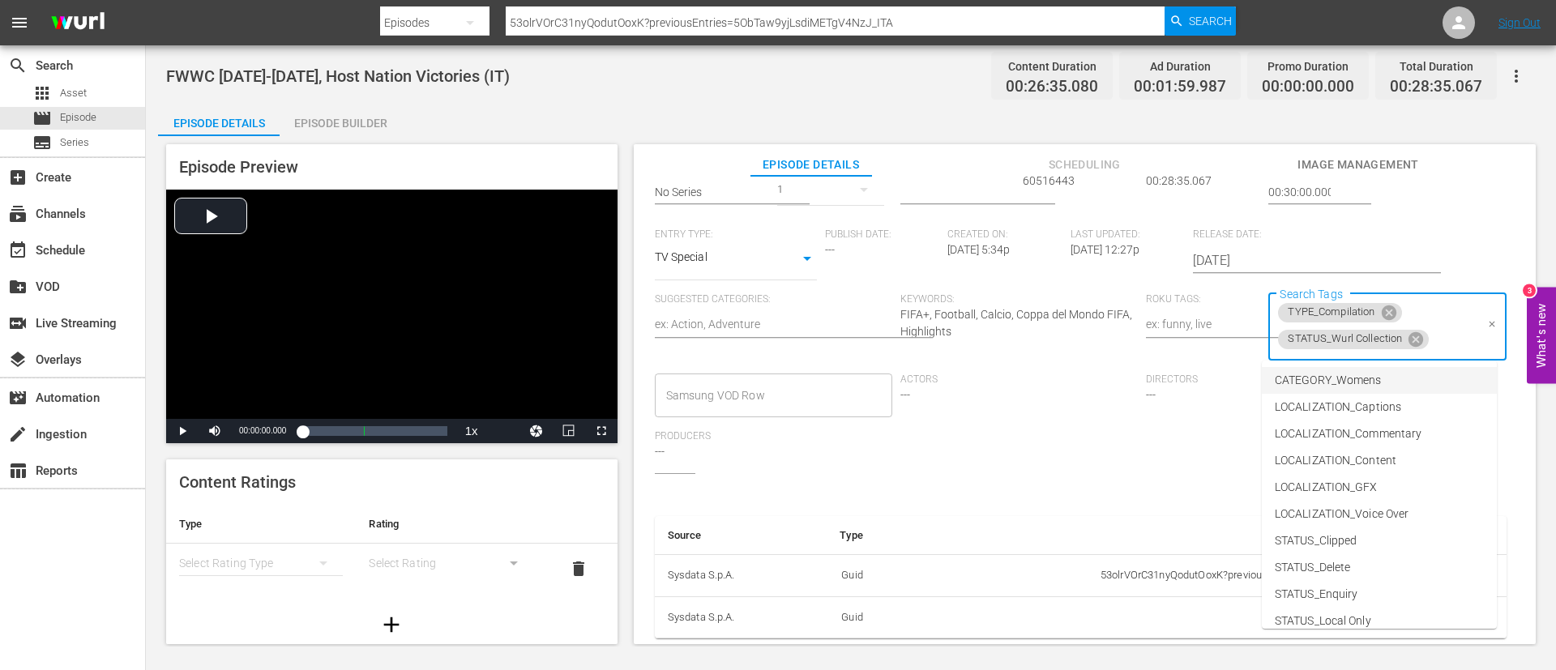
click at [1425, 381] on li "CATEGORY_Womens" at bounding box center [1379, 380] width 235 height 27
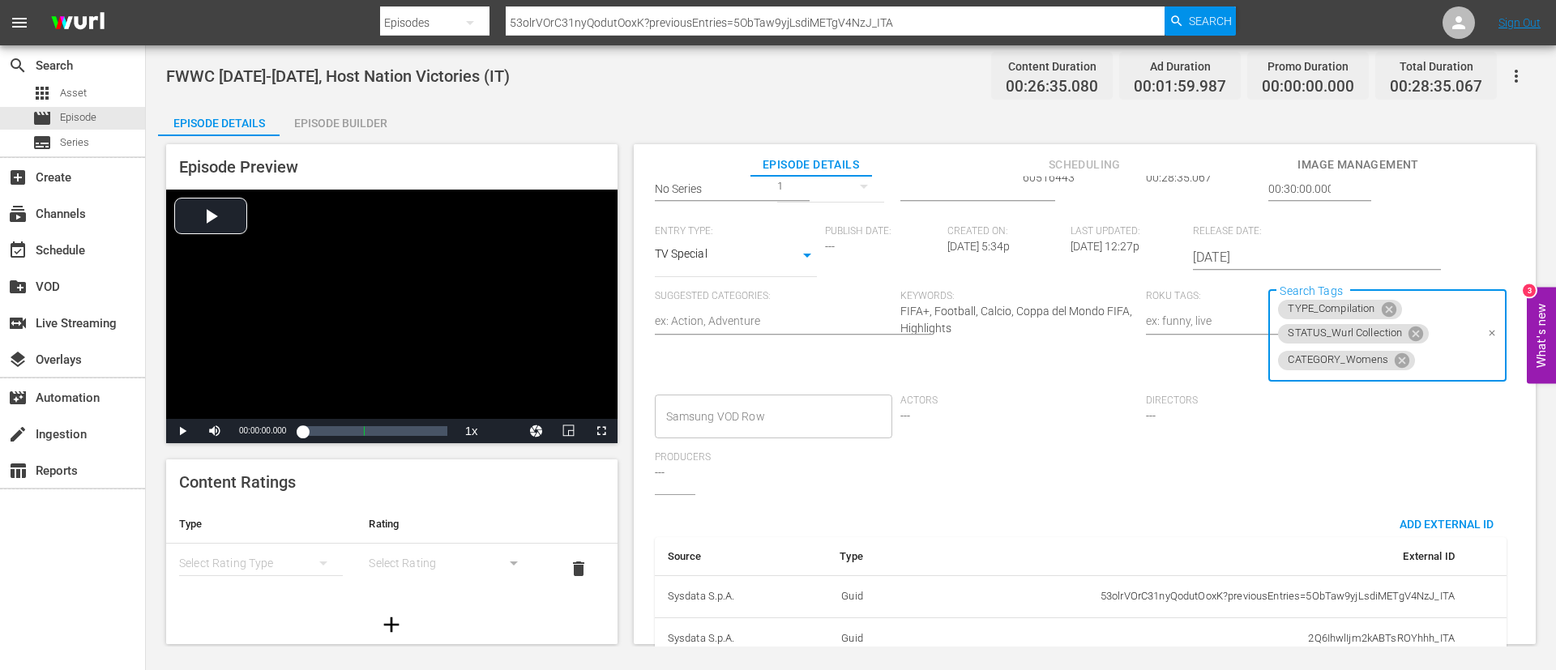
scroll to position [0, 0]
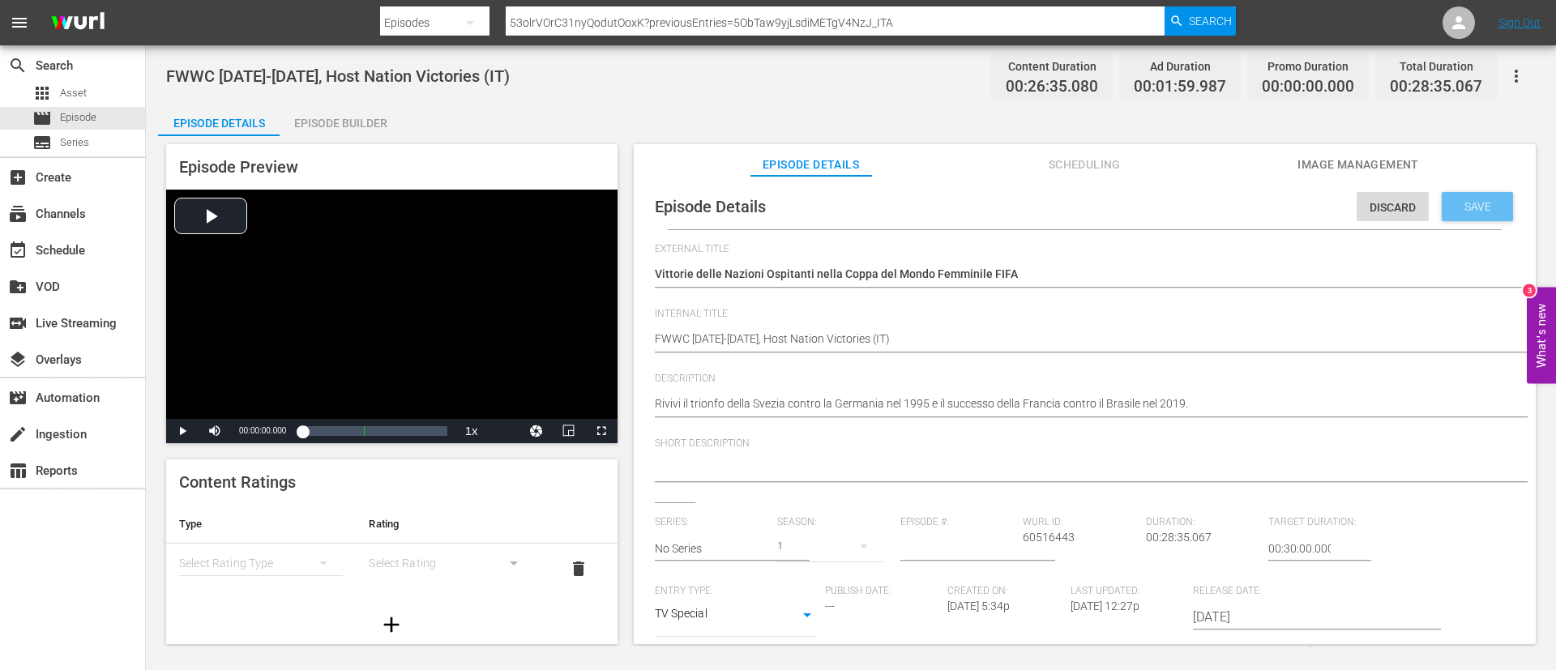
click at [1467, 212] on span "Save" at bounding box center [1477, 206] width 53 height 13
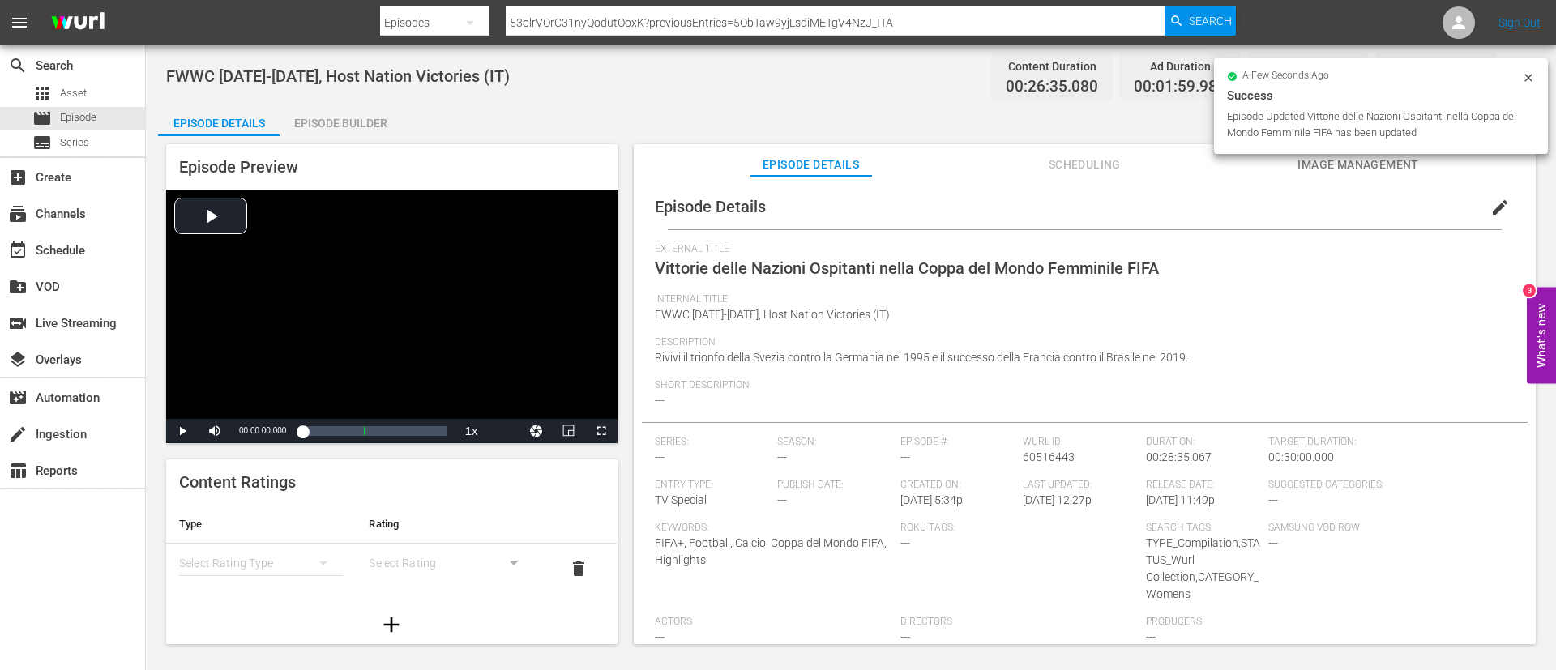
click at [1009, 27] on input "53olrVOrC31nyQodutOoxK?previousEntries=5ObTaw9yjLsdiMETgV4NzJ_ITA" at bounding box center [835, 22] width 659 height 39
paste input "6w5MLLEr0RMrFdLiSH4z4N"
type input "6w5MLLEr0RMrFdLiSH4z4N_ITA"
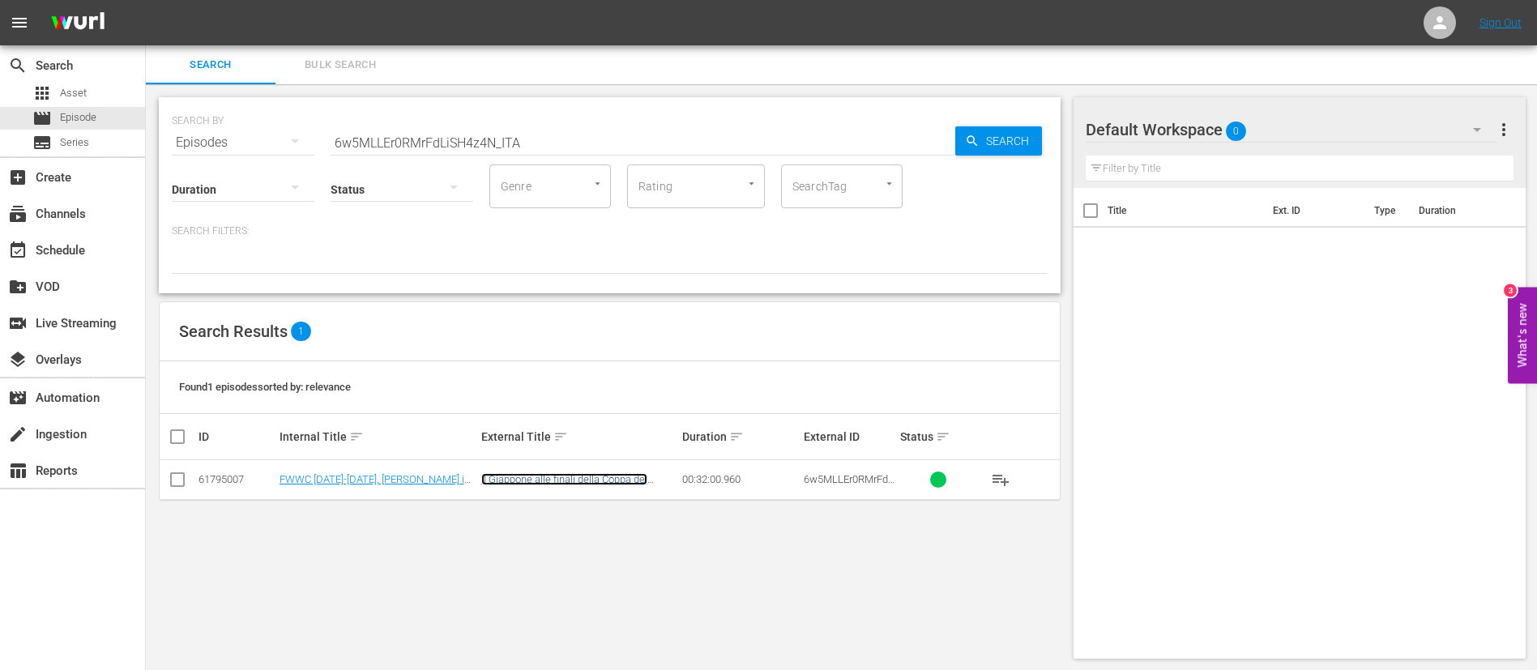
click at [615, 483] on link "Il Giappone alle finali della Coppa del Mondo Femminile" at bounding box center [564, 485] width 166 height 24
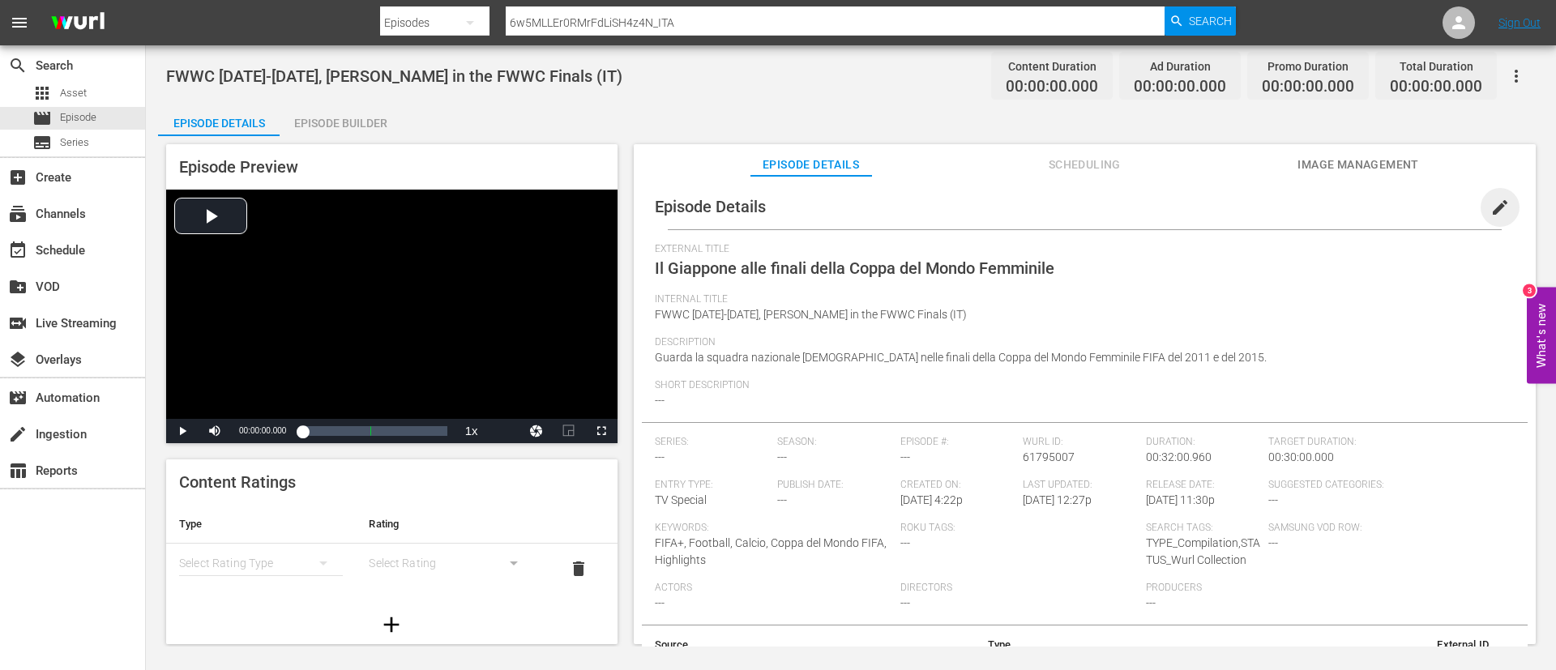
click at [1491, 209] on span "edit" at bounding box center [1499, 207] width 19 height 19
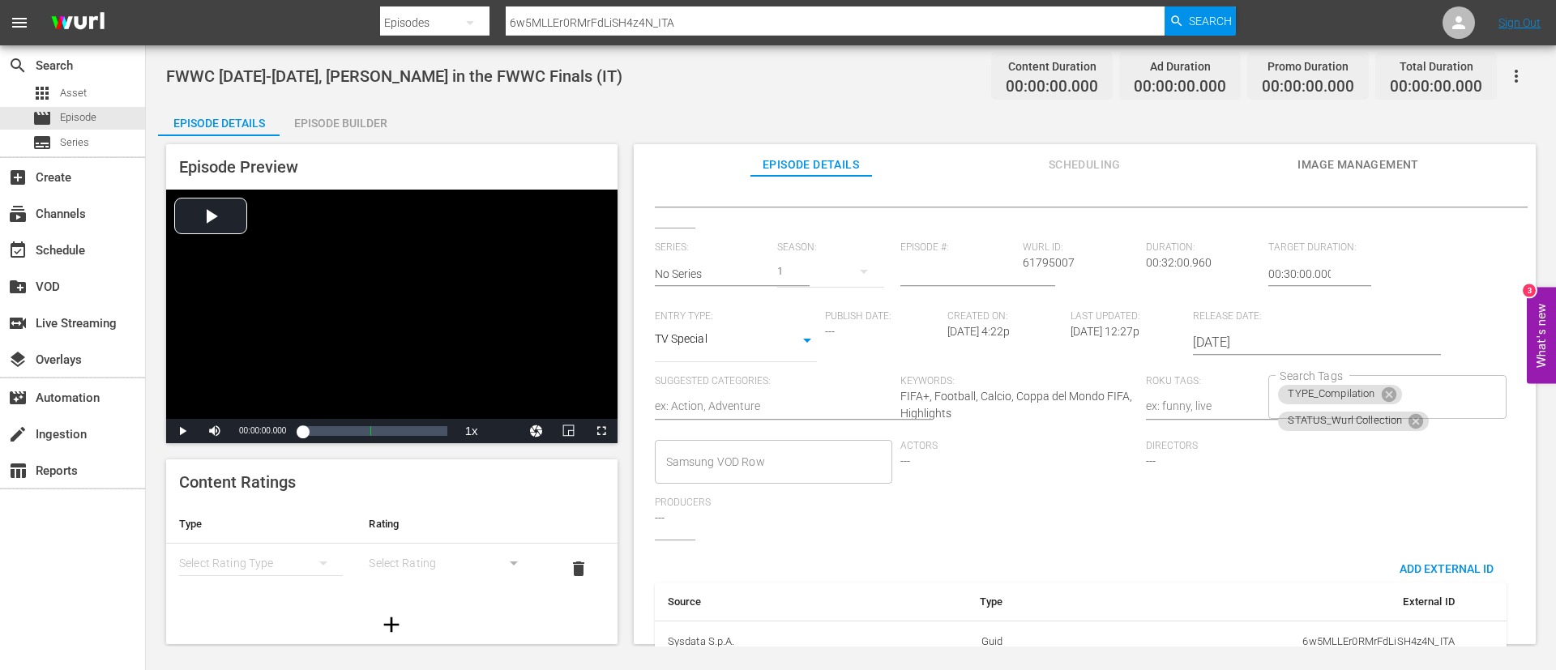
scroll to position [360, 0]
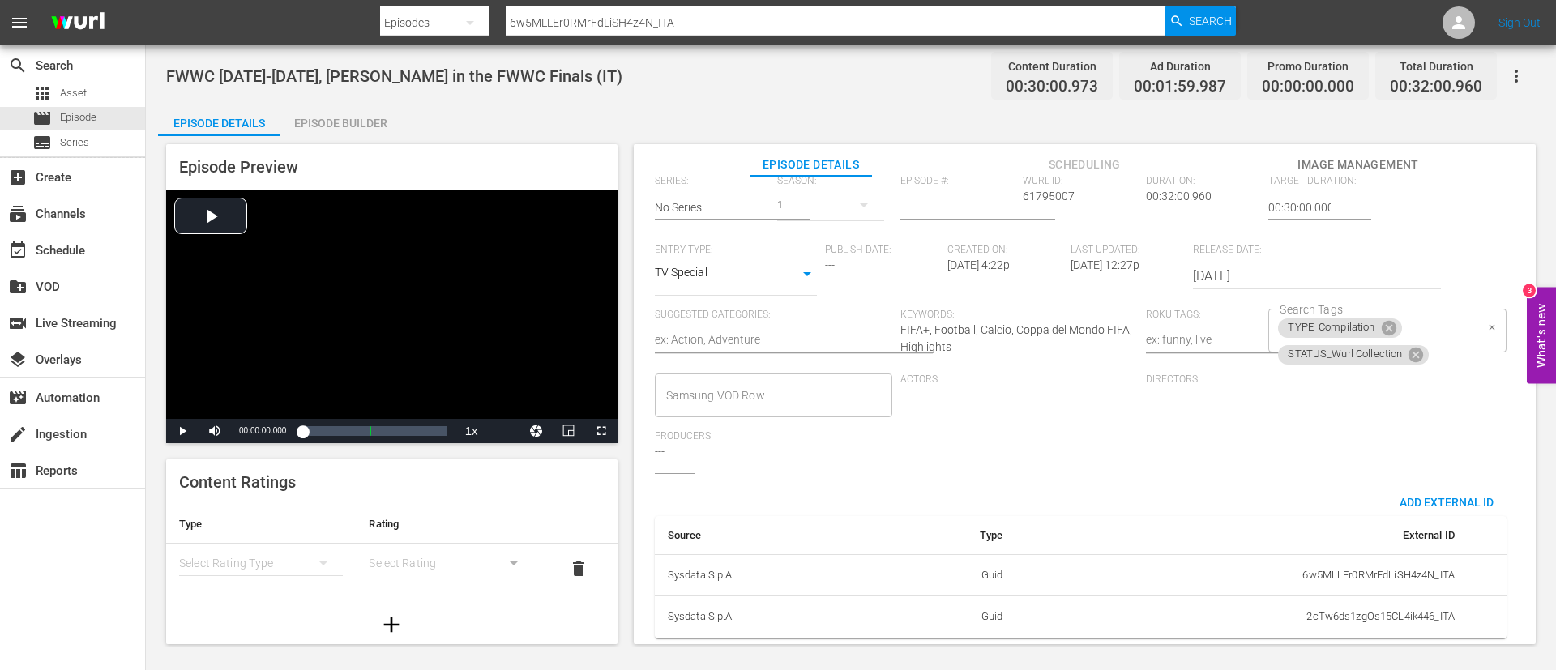
click at [1437, 309] on div "TYPE_Compilation STATUS_Wurl Collection Search Tags" at bounding box center [1386, 331] width 237 height 44
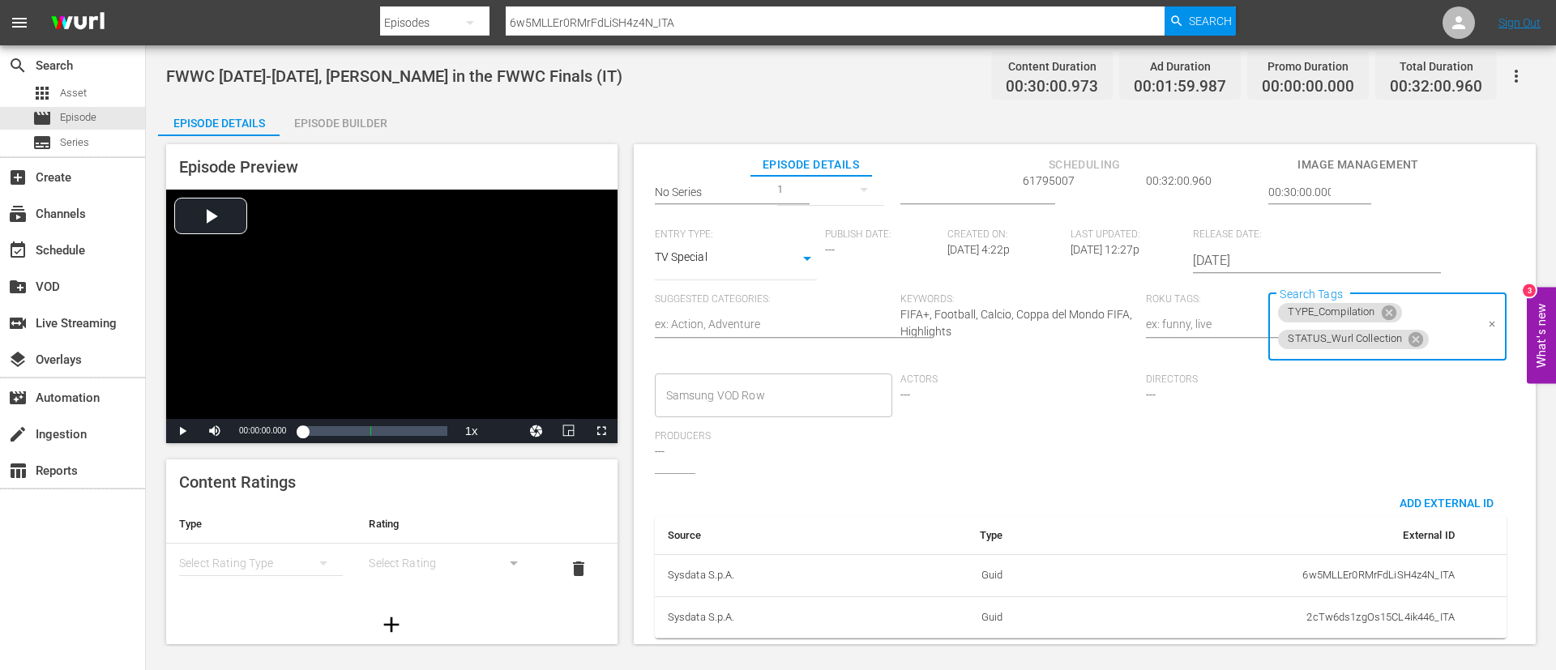
click at [1439, 329] on input "Search Tags" at bounding box center [1452, 339] width 43 height 29
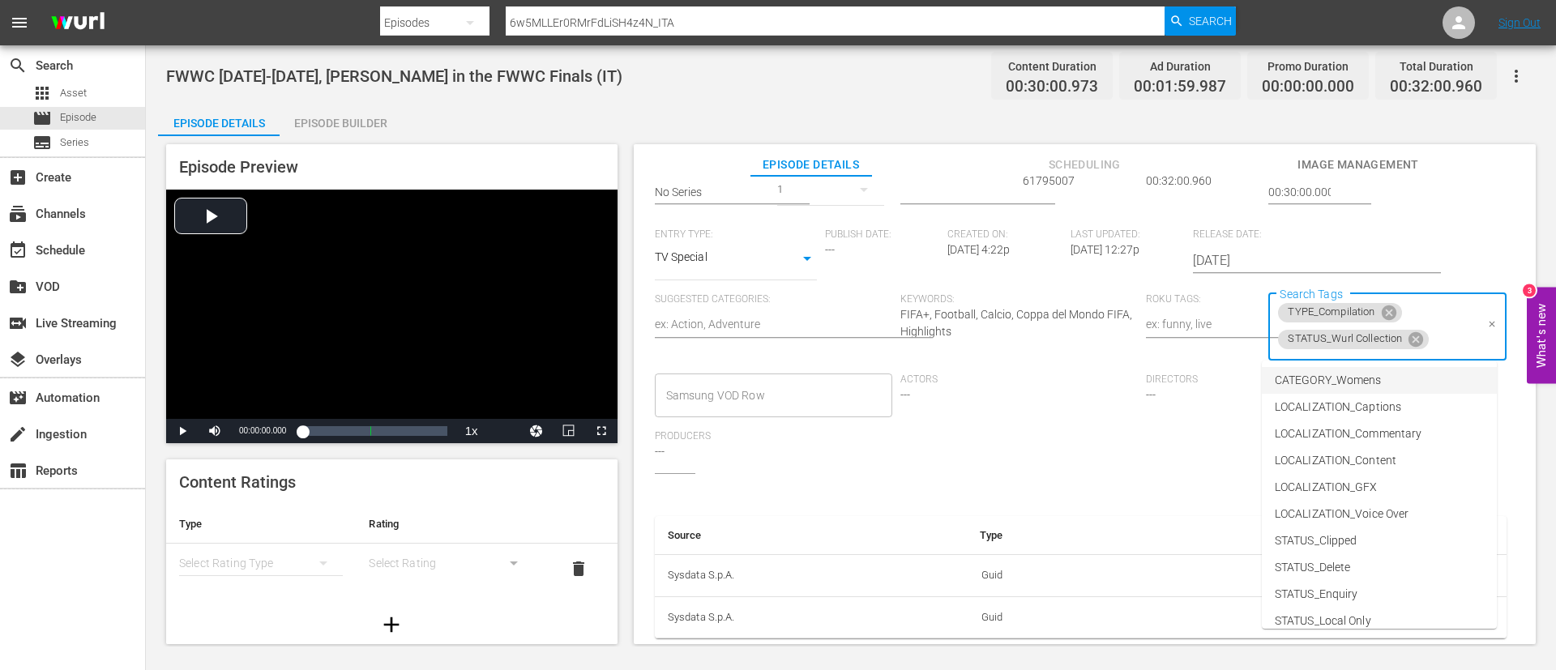
click at [1430, 378] on li "CATEGORY_Womens" at bounding box center [1379, 380] width 235 height 27
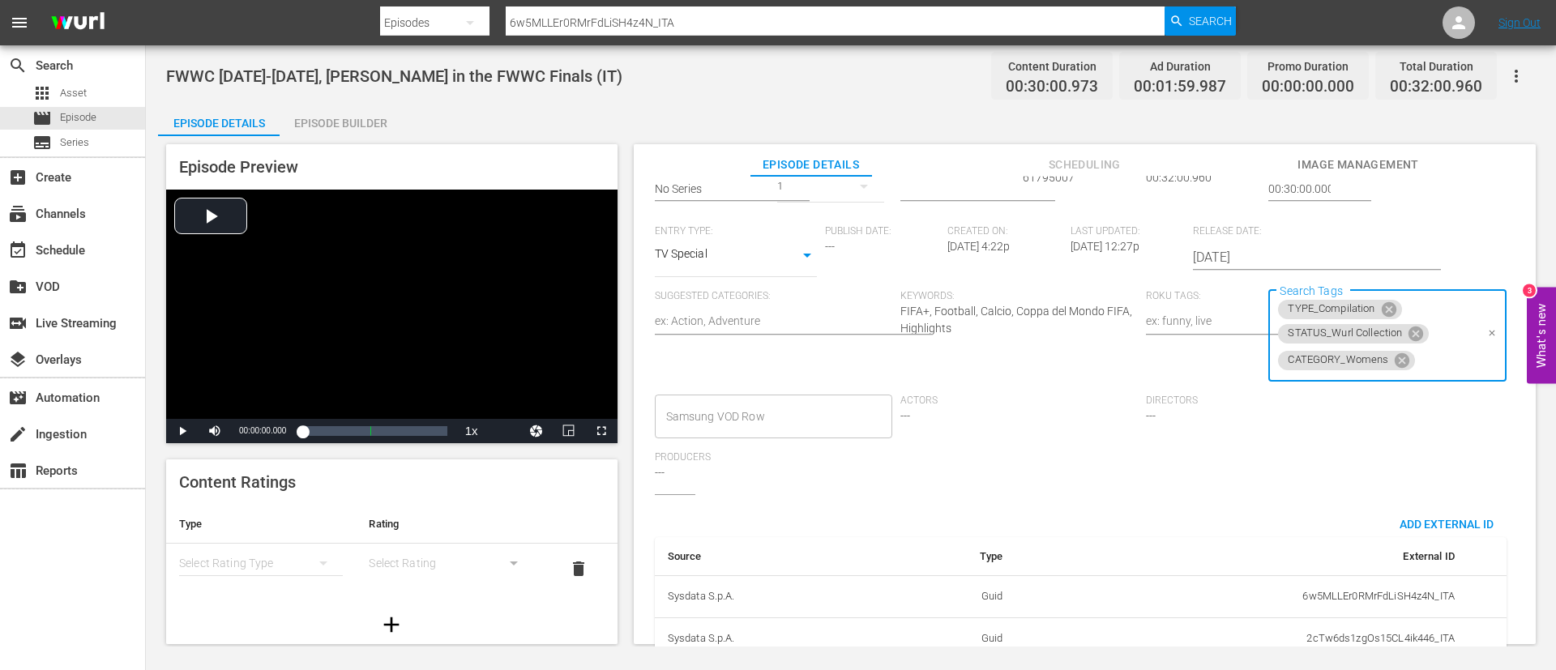
scroll to position [0, 0]
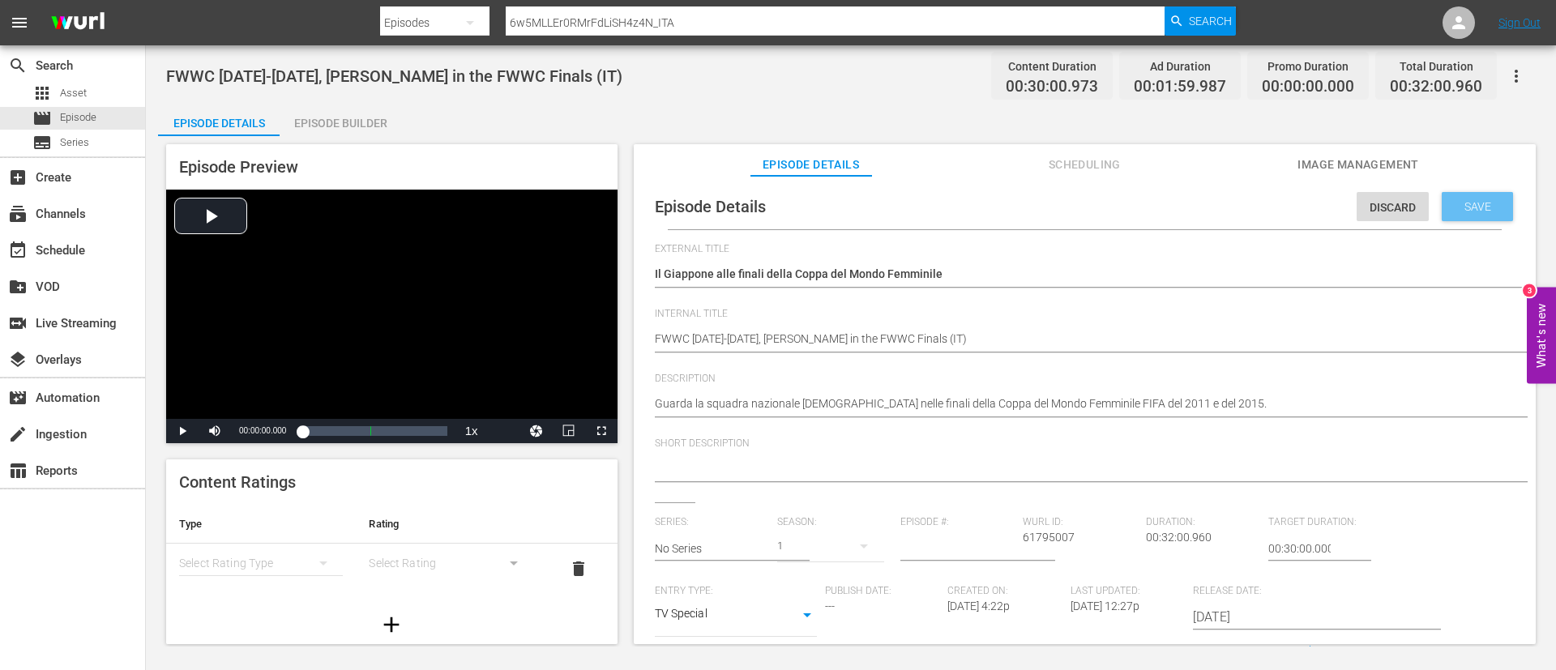
click at [1473, 211] on span "Save" at bounding box center [1477, 206] width 53 height 13
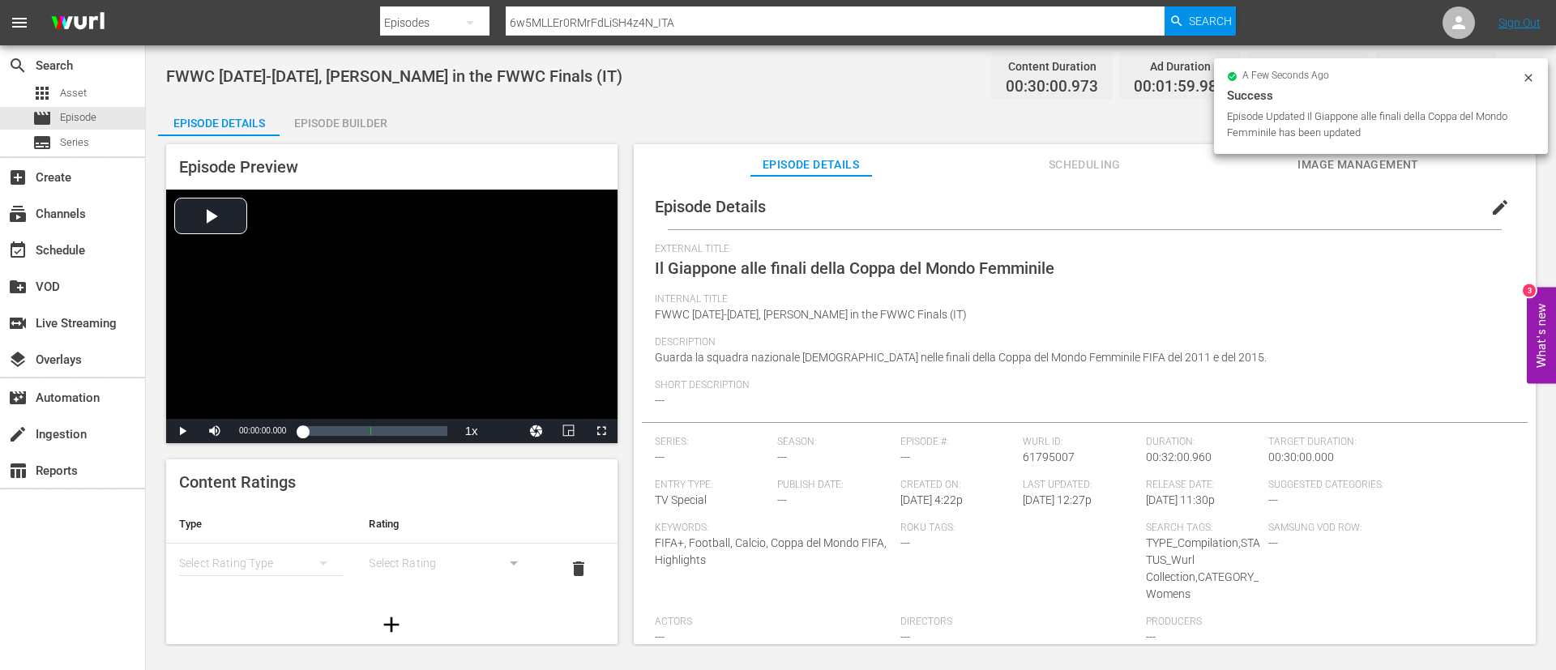
click at [1076, 29] on input "6w5MLLEr0RMrFdLiSH4z4N_ITA" at bounding box center [835, 22] width 659 height 39
paste input "AN96bgeqMg71V067K6Vuh"
type input "AN96bgeqMg71V067K6Vuh_ITA"
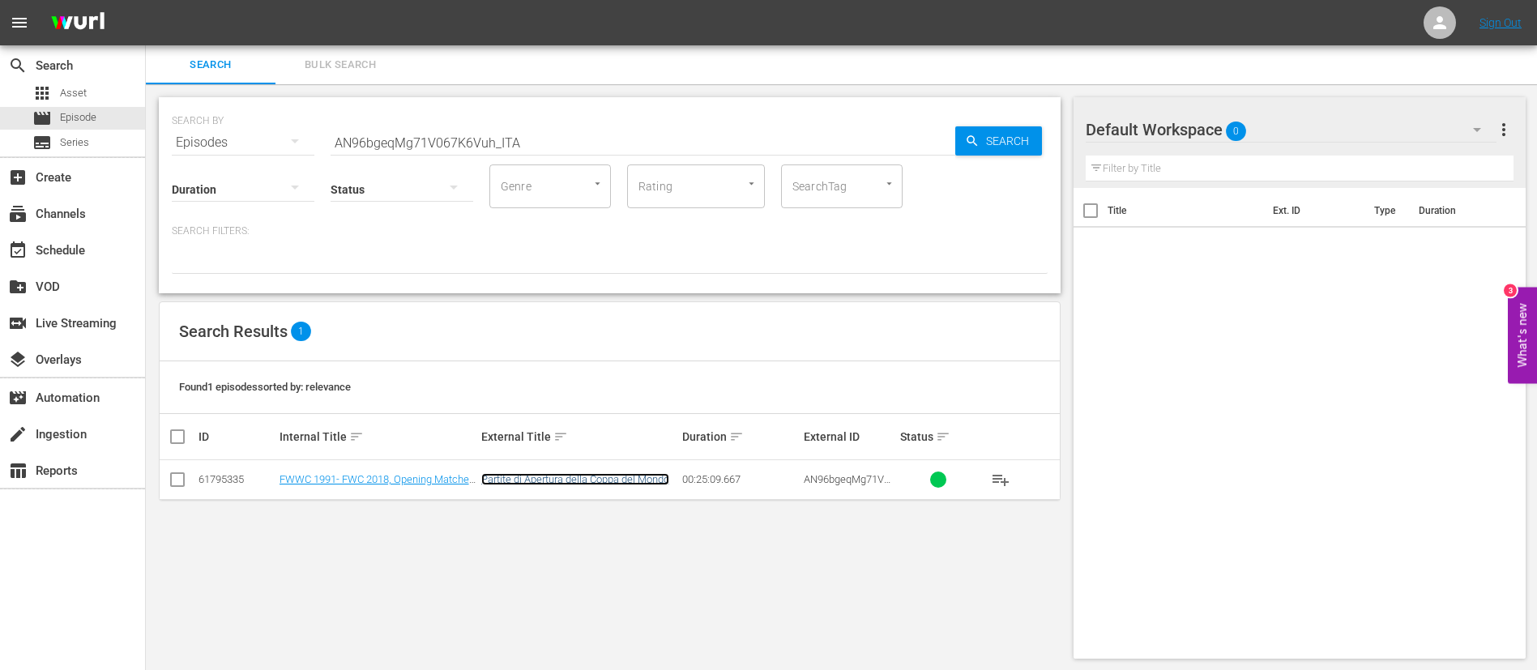
click at [516, 474] on link "Partite di Apertura della Coppa del Mondo" at bounding box center [575, 479] width 188 height 12
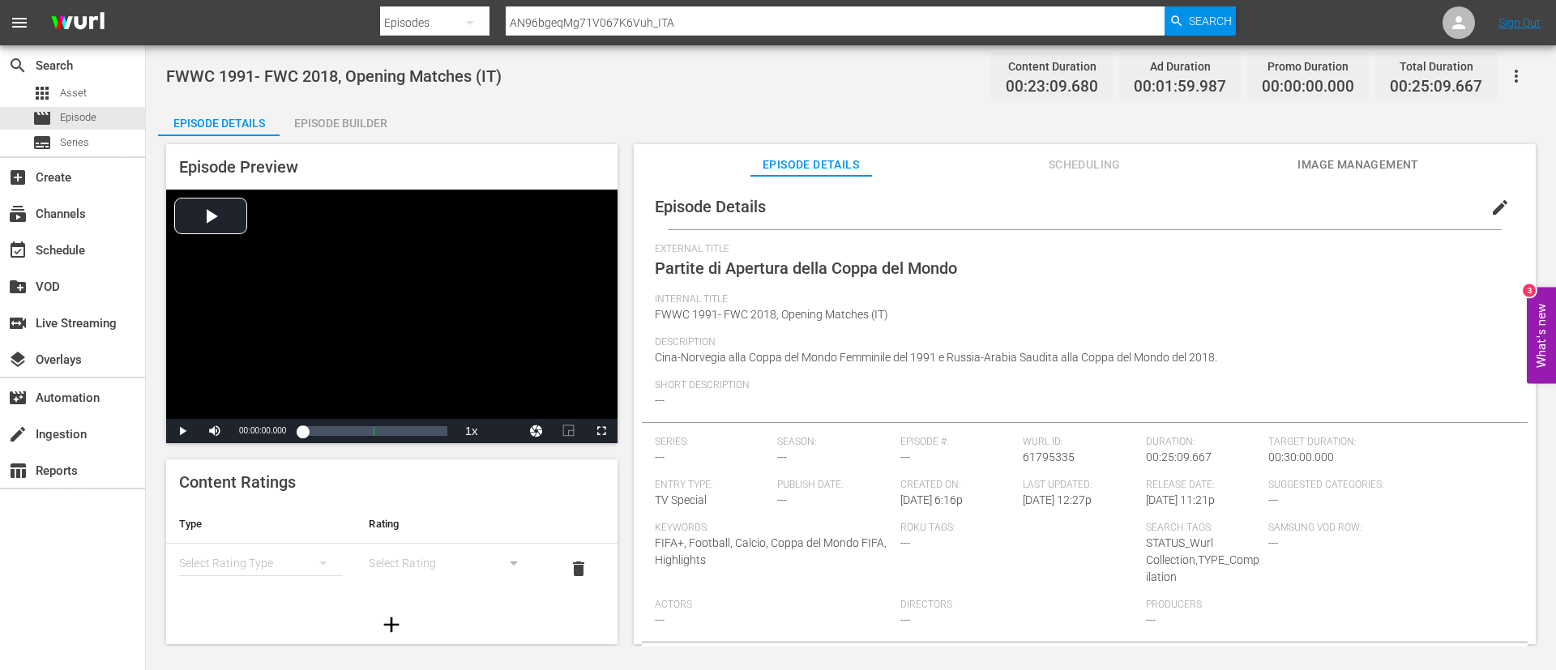
click at [1490, 199] on span "edit" at bounding box center [1499, 207] width 19 height 19
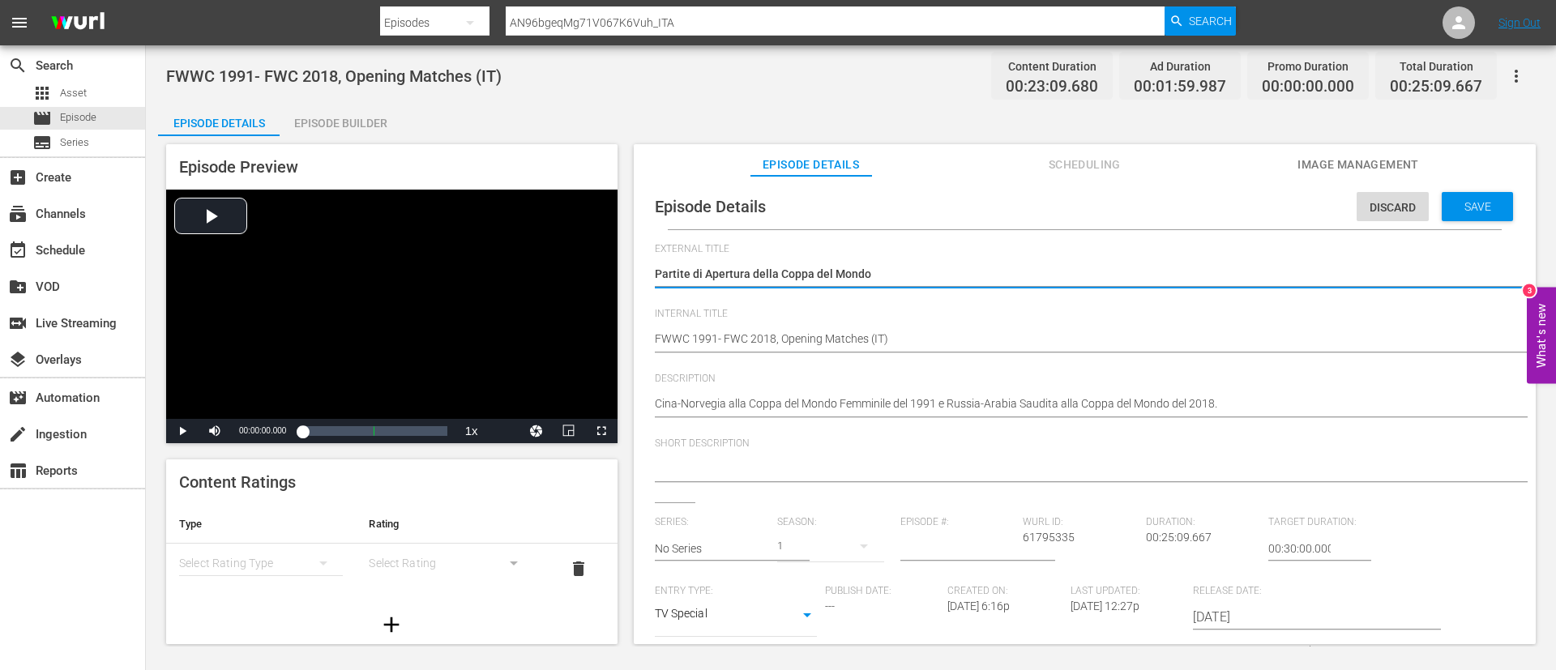
scroll to position [360, 0]
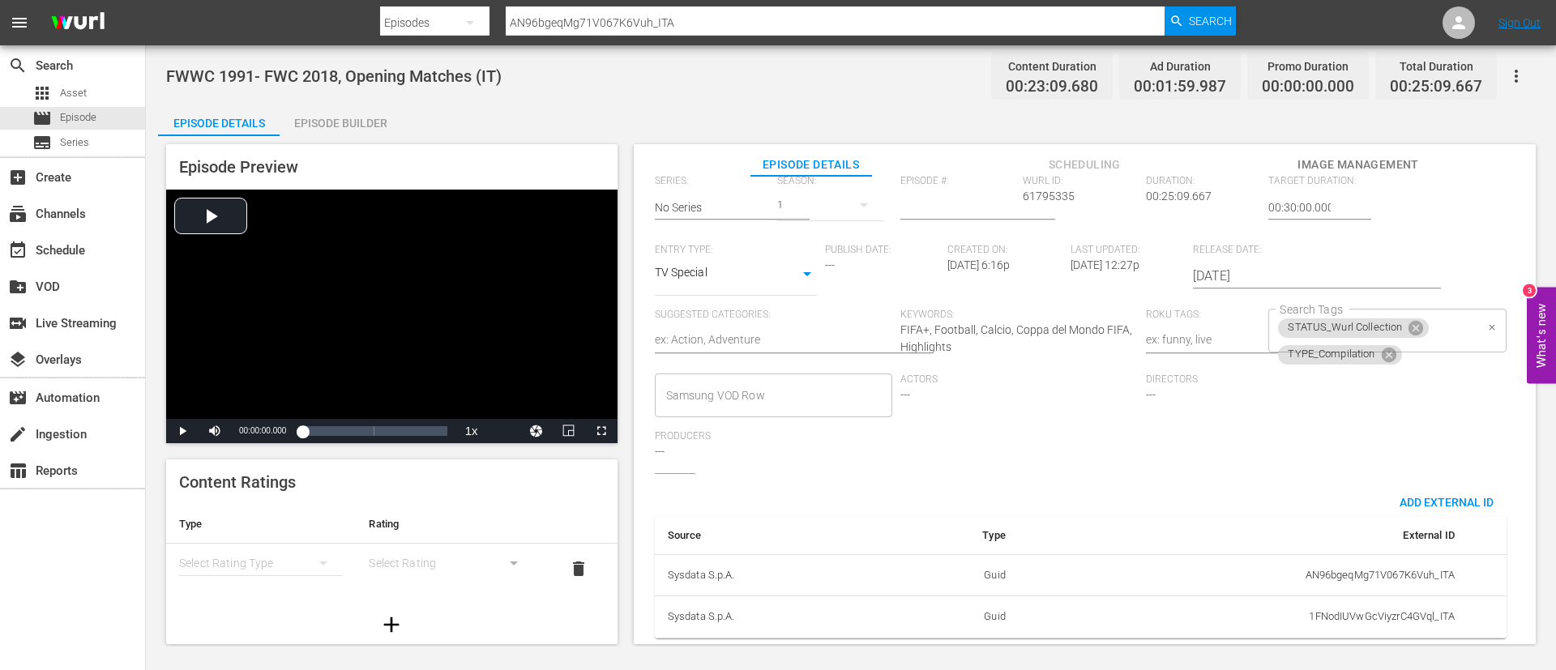
click at [1426, 340] on input "Search Tags" at bounding box center [1439, 354] width 71 height 29
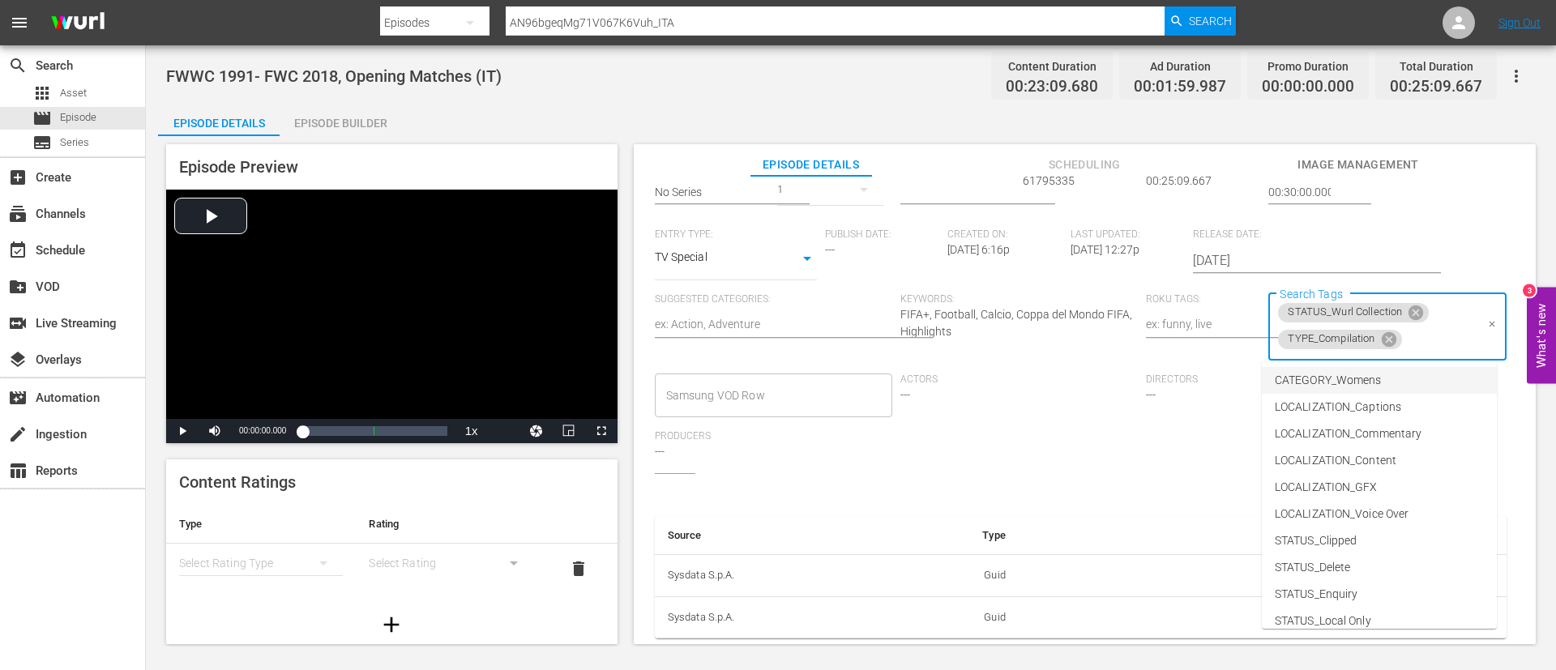
click at [1400, 386] on li "CATEGORY_Womens" at bounding box center [1379, 380] width 235 height 27
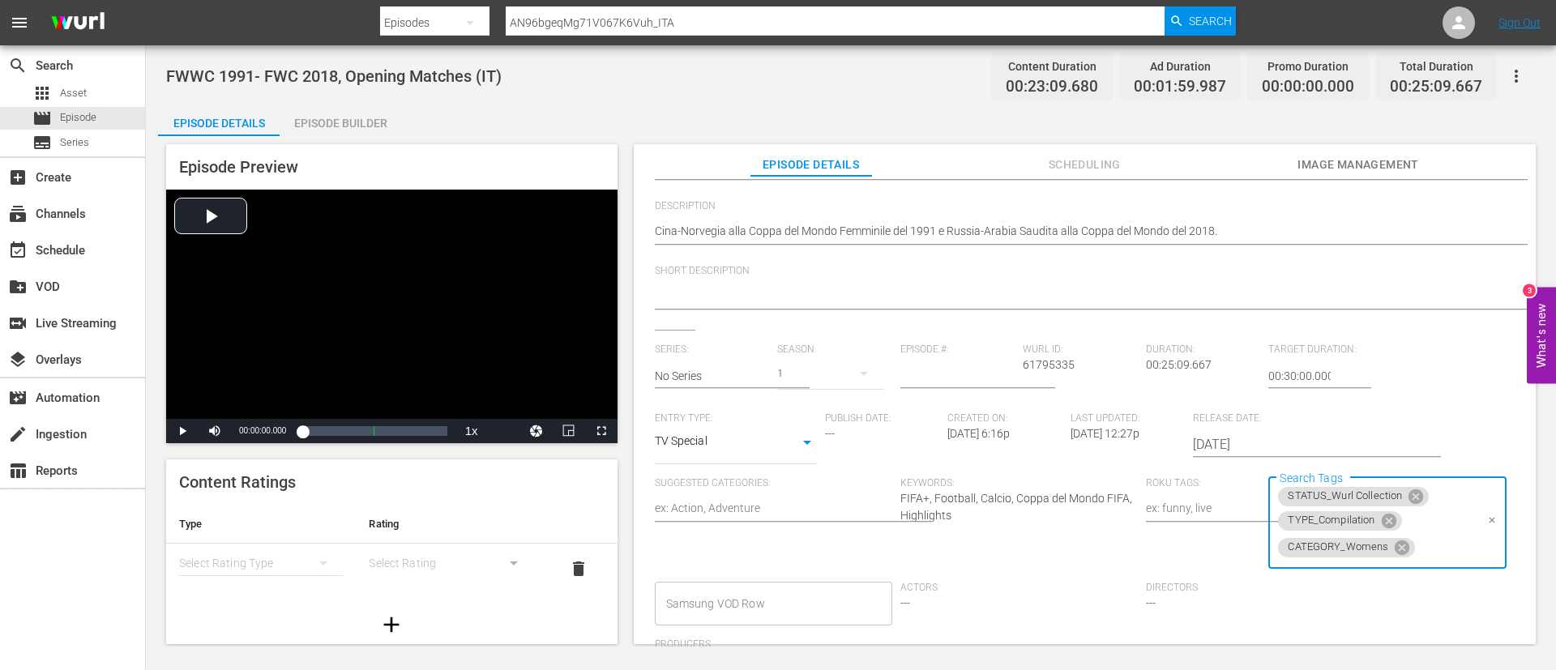
scroll to position [0, 0]
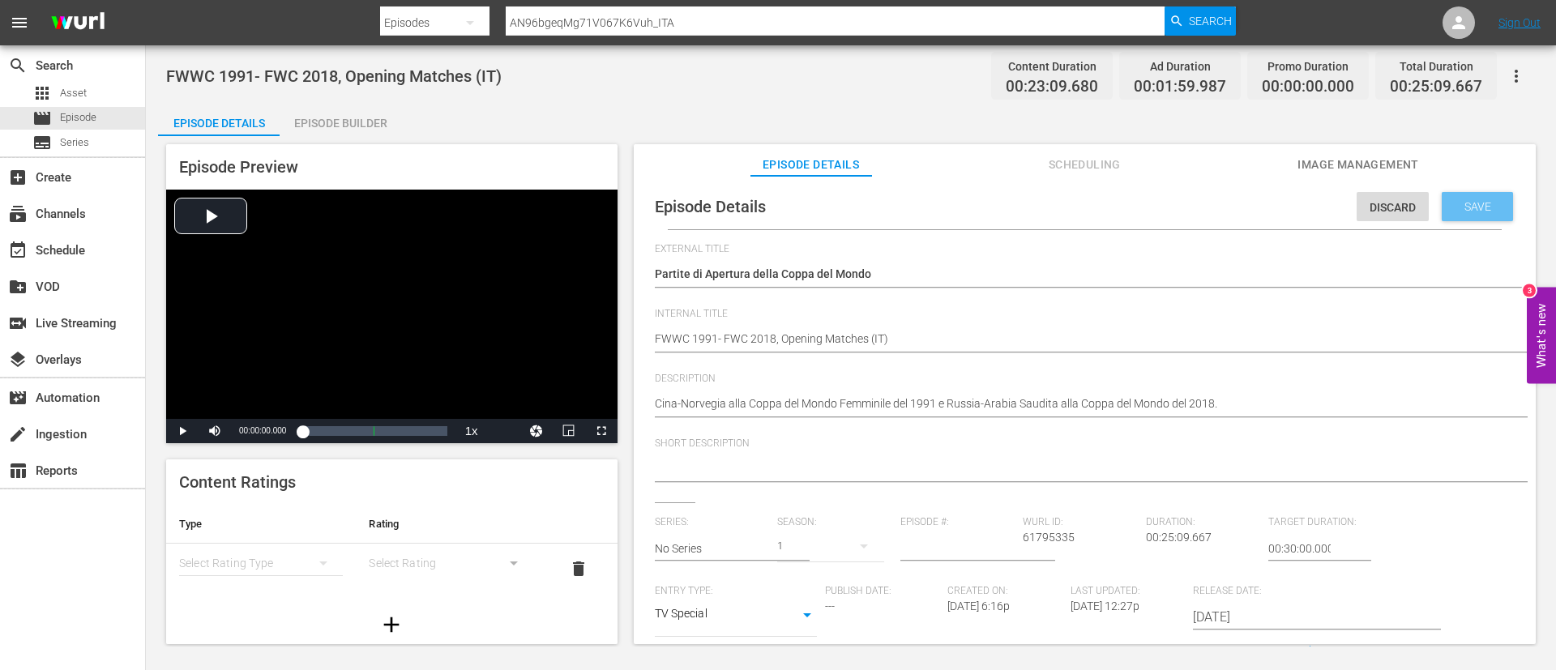
click at [1473, 214] on div "Save" at bounding box center [1477, 206] width 71 height 29
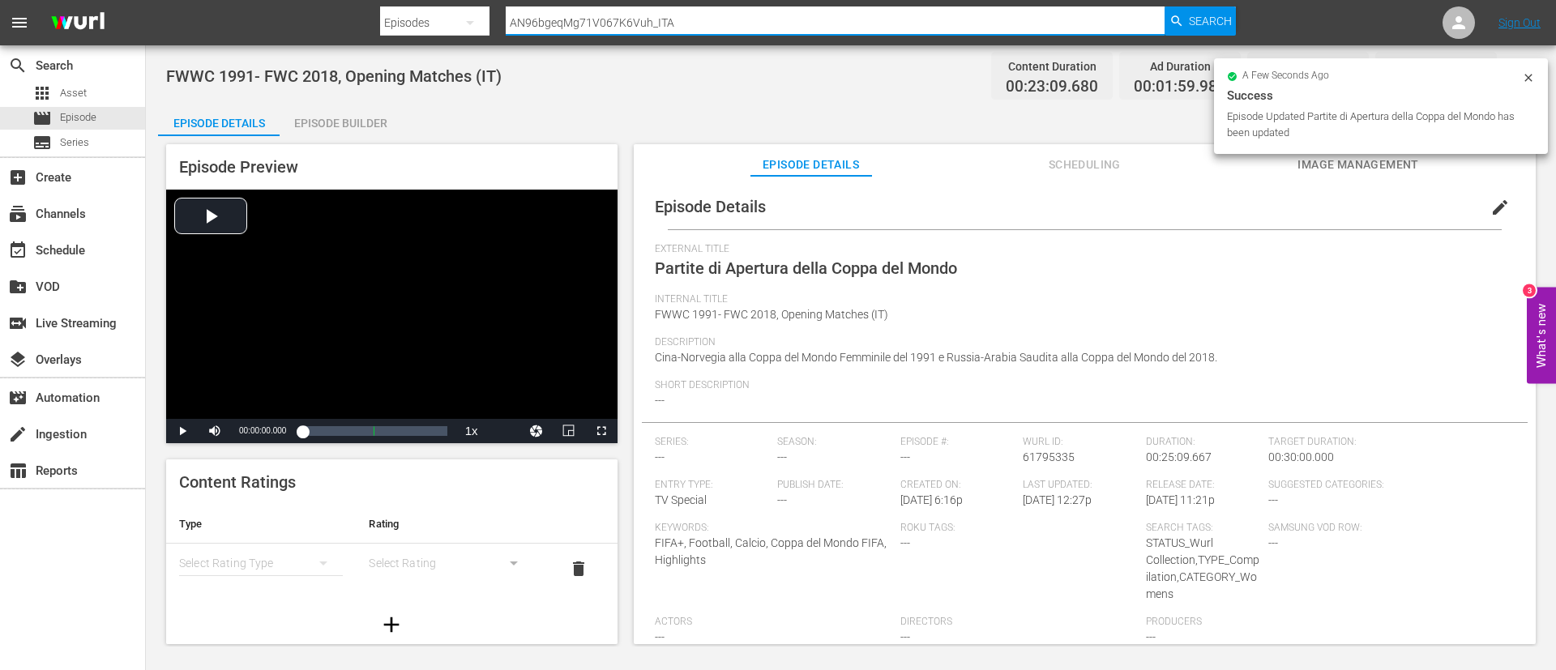
click at [1004, 21] on input "AN96bgeqMg71V067K6Vuh_ITA" at bounding box center [835, 22] width 659 height 39
paste input "0954408f-aa6e-4f81-8ecd-b33fd89bc700"
type input "0954408f-aa6e-4f81-8ecd-b33fd89bc700_ITA"
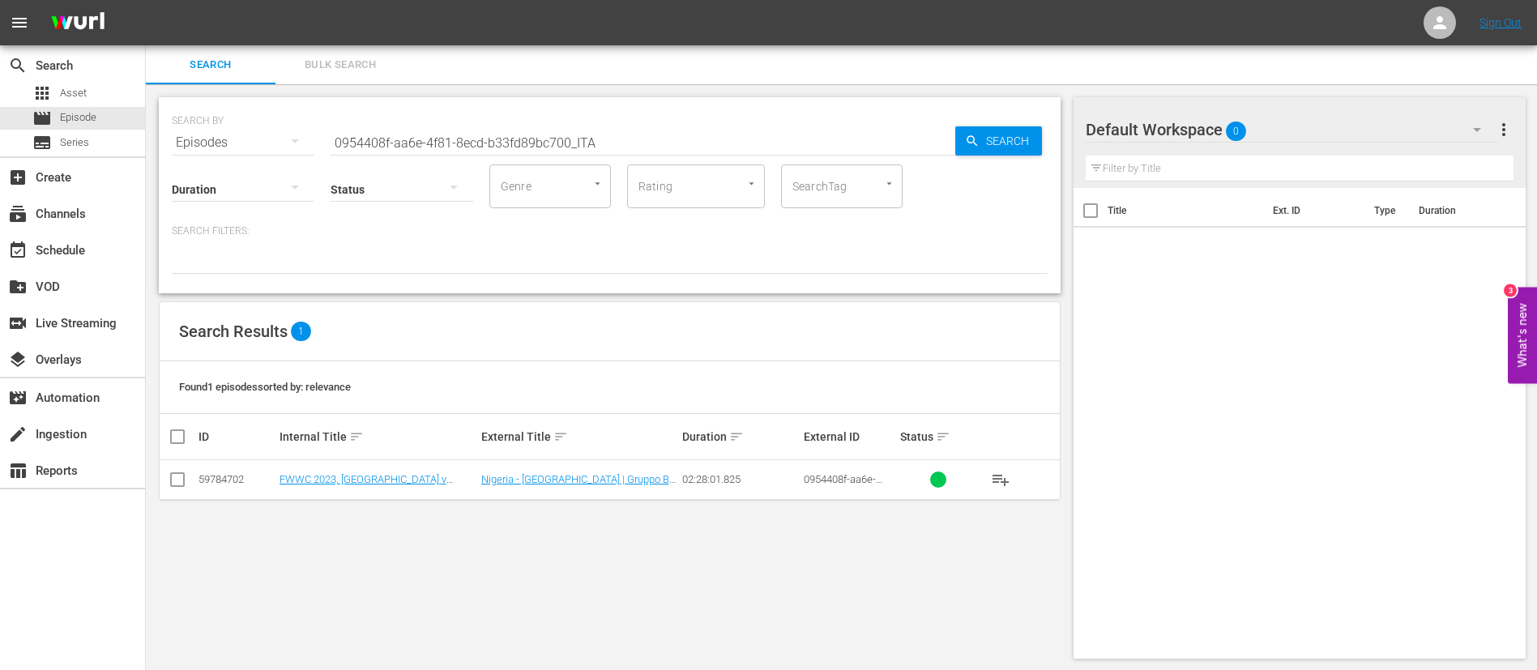
click at [621, 469] on td "Nigeria - Canada | Gruppo B | Coppa del Mondo femminile FIFA Australia & Nuova …" at bounding box center [580, 480] width 202 height 40
click at [625, 482] on link "Nigeria - Canada | Gruppo B | Coppa del Mondo femminile FIFA Australia & Nuova …" at bounding box center [578, 497] width 194 height 49
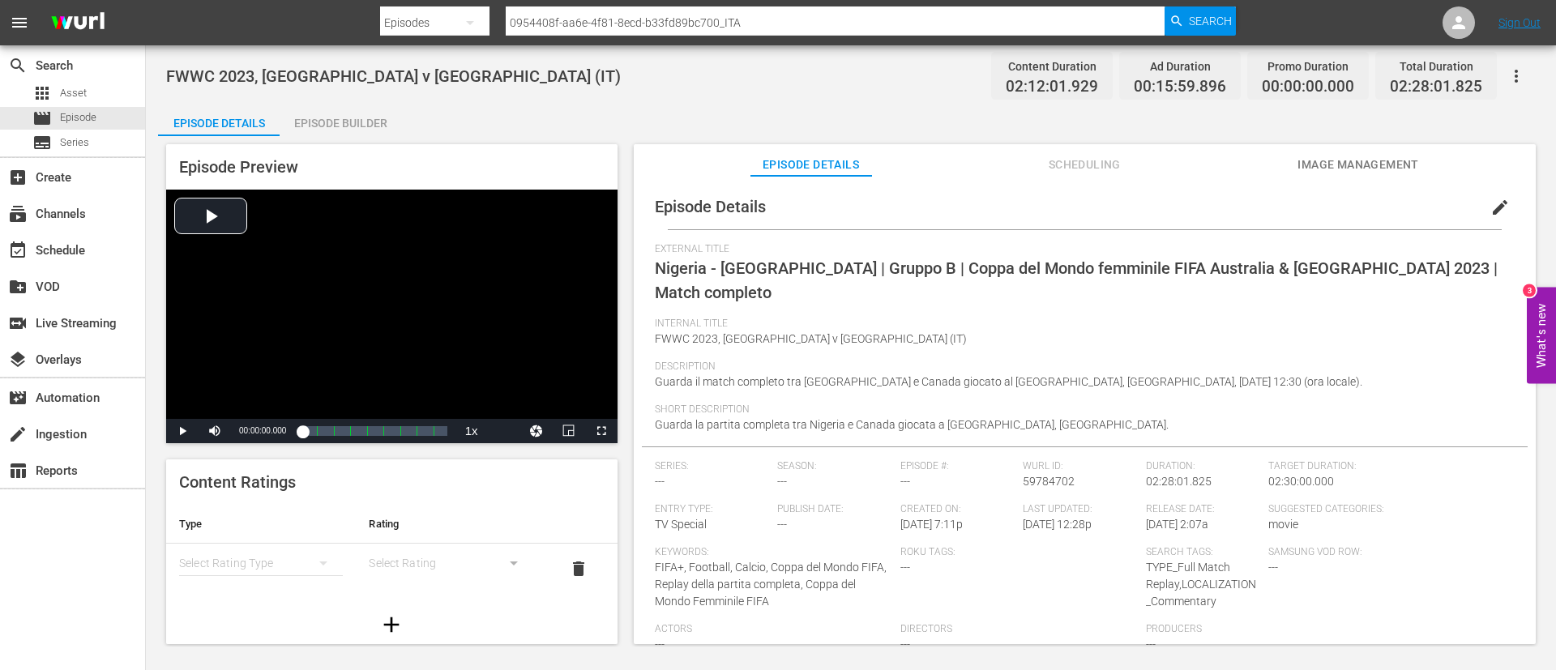
click at [1498, 208] on span "edit" at bounding box center [1499, 207] width 19 height 19
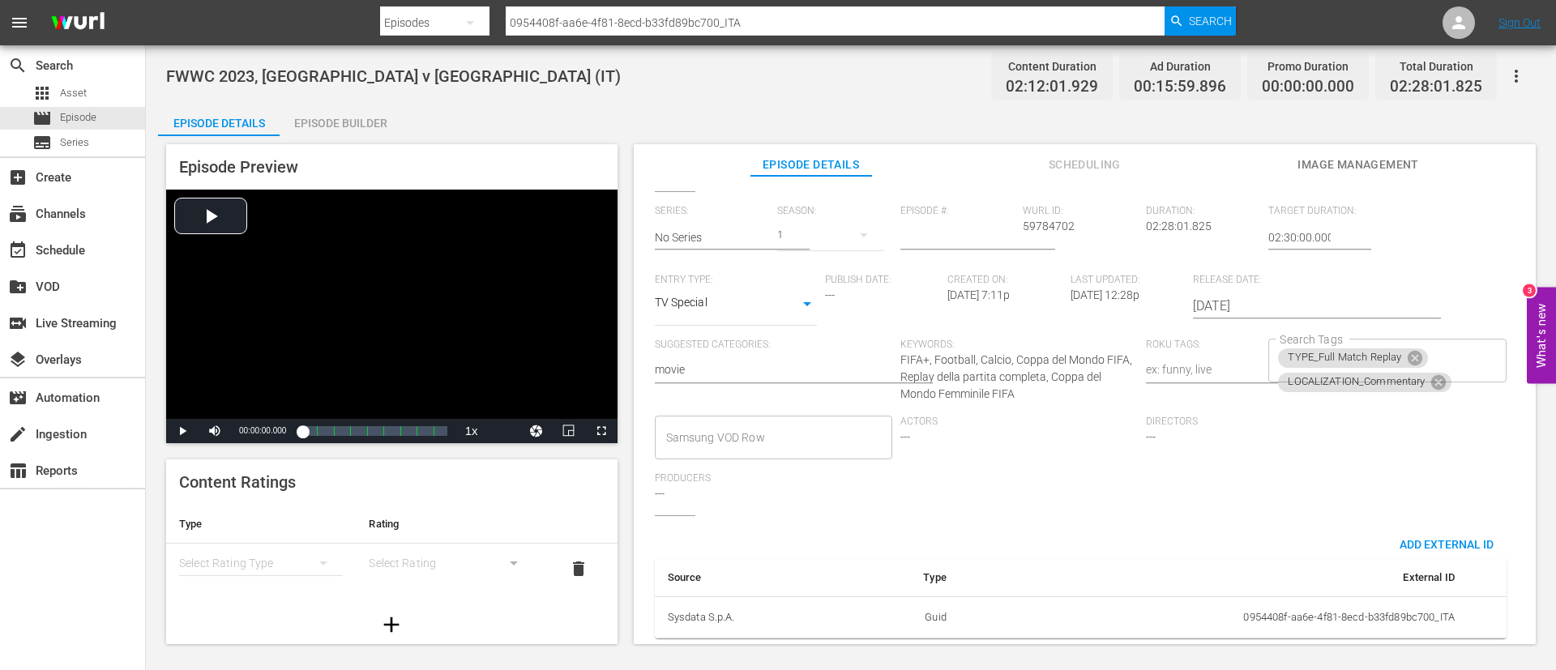
scroll to position [330, 0]
click at [1451, 339] on div "TYPE_Full Match Replay LOCALIZATION_Commentary Search Tags" at bounding box center [1386, 361] width 237 height 44
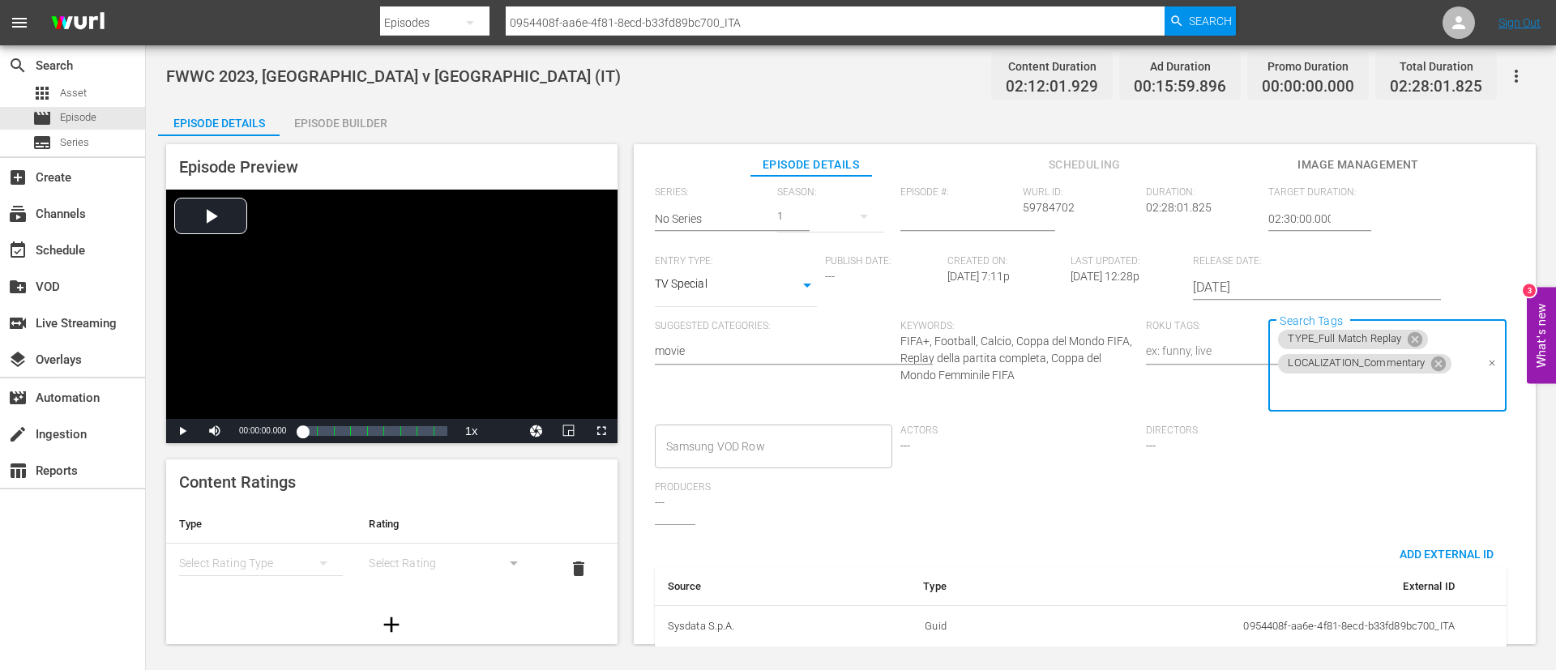
click at [1418, 391] on input "Search Tags" at bounding box center [1375, 390] width 199 height 29
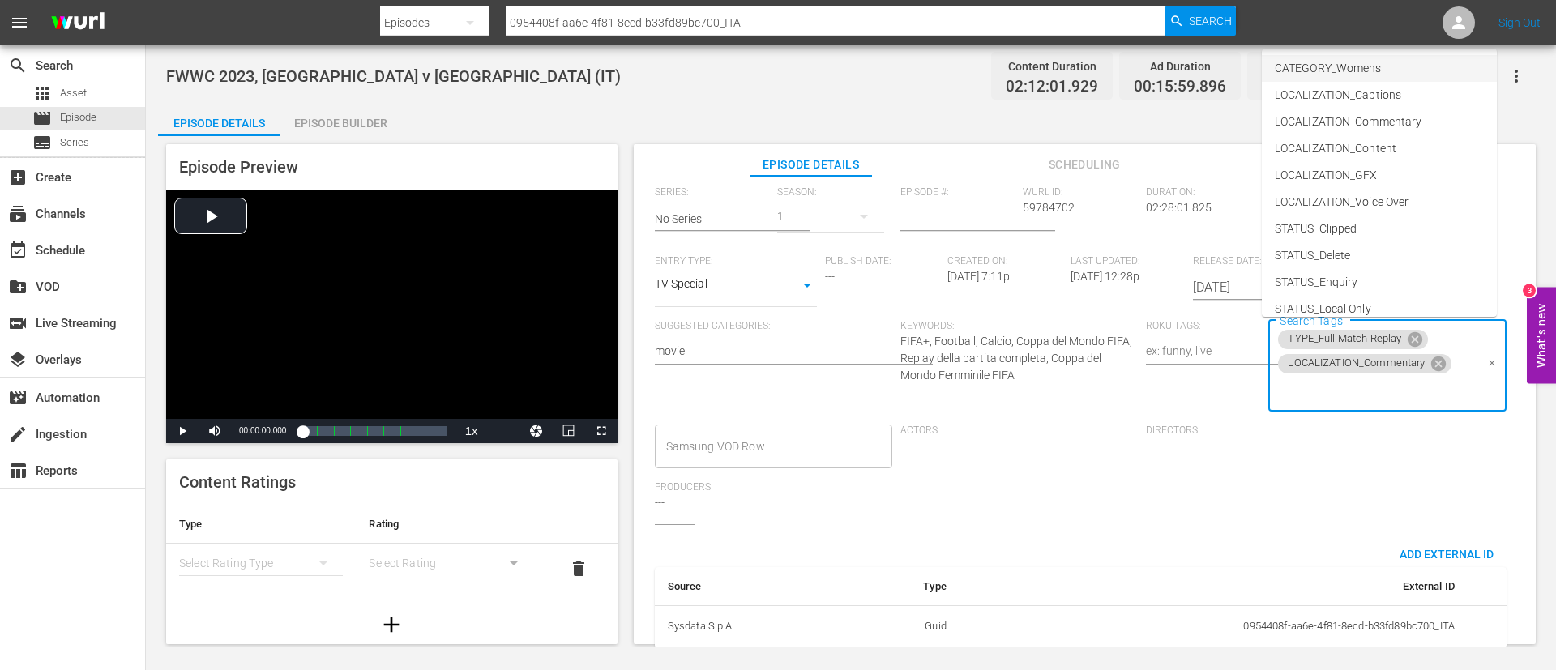
click at [1379, 69] on span "CATEGORY_Womens" at bounding box center [1328, 68] width 106 height 17
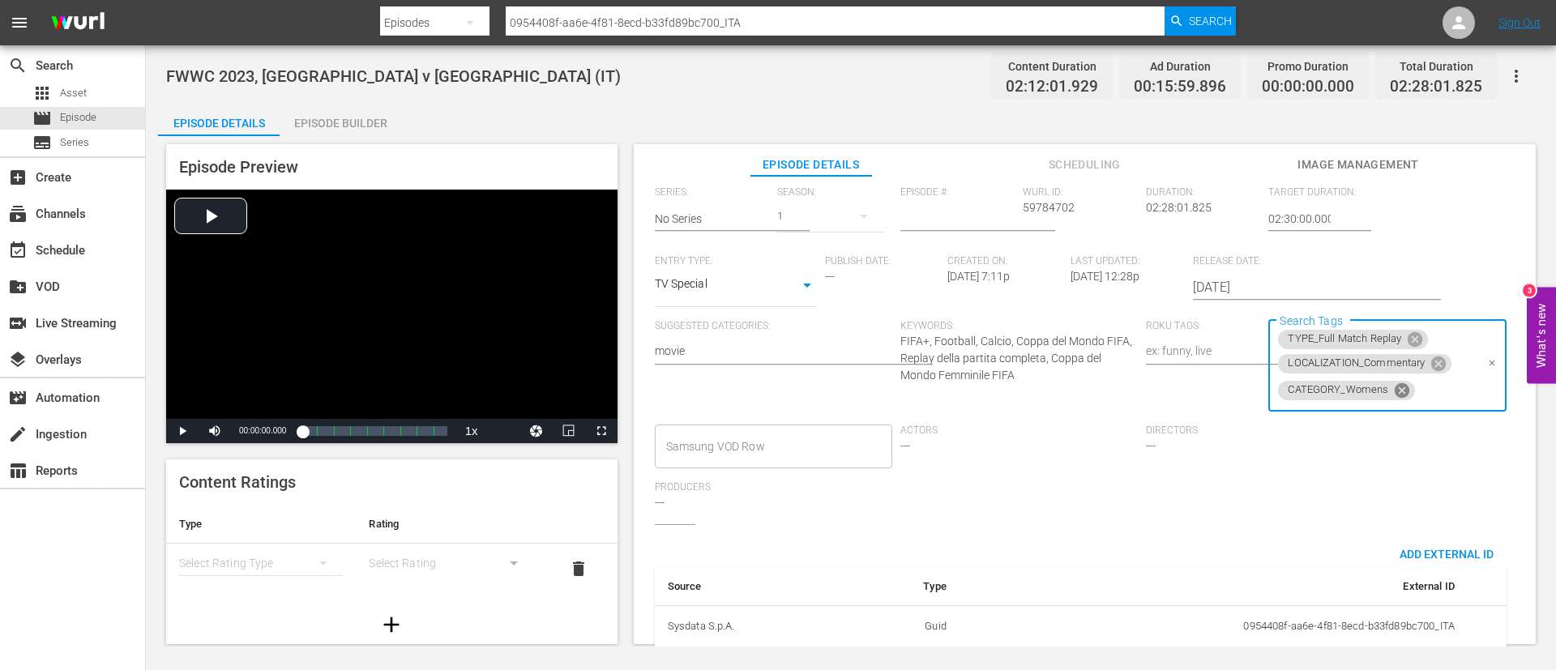
scroll to position [0, 0]
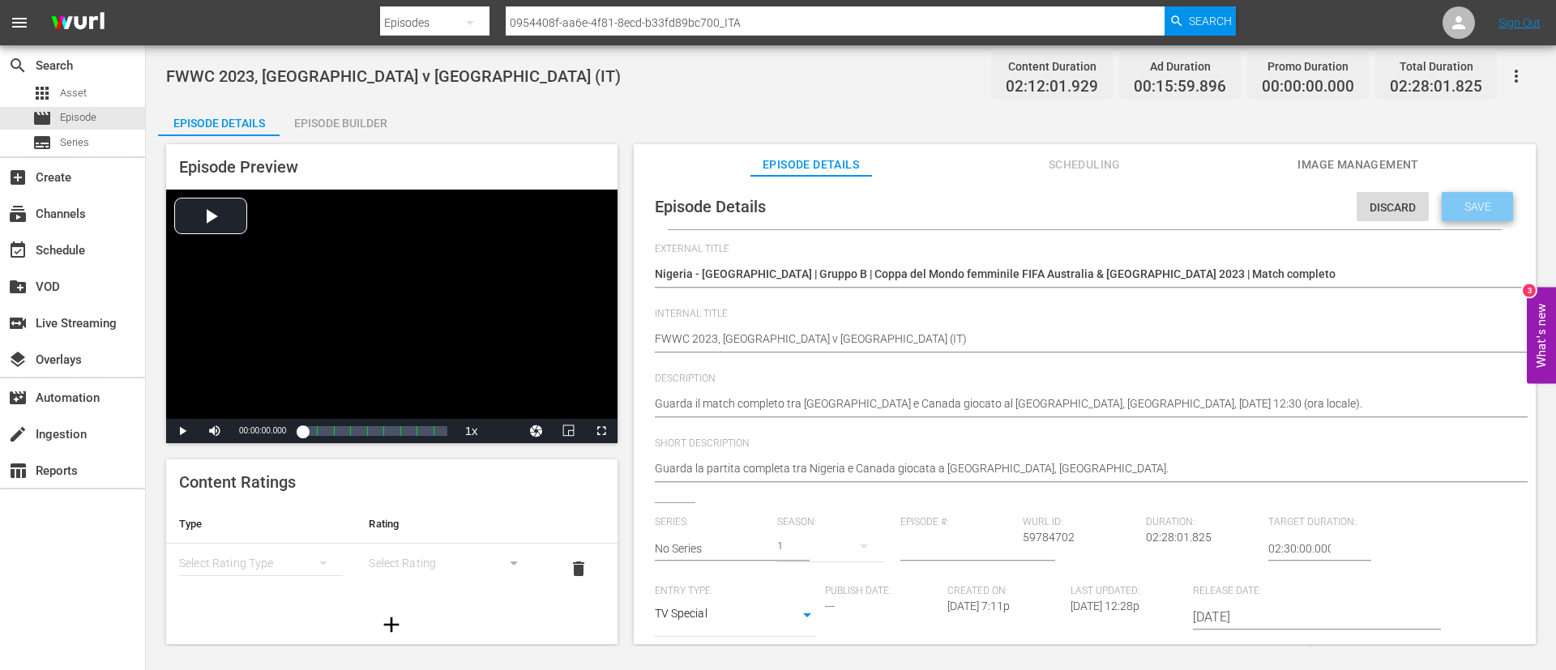
click at [1459, 201] on span "Save" at bounding box center [1477, 206] width 53 height 13
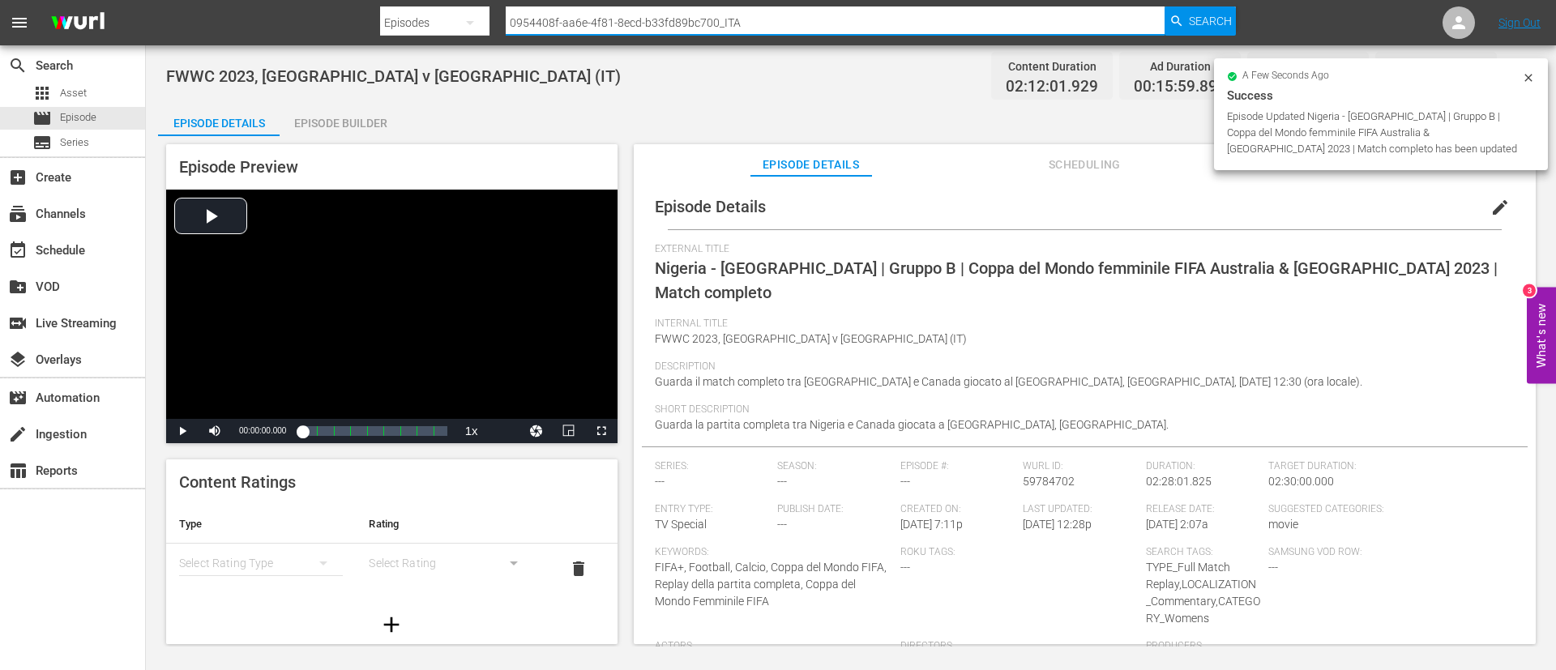
click at [919, 12] on input "0954408f-aa6e-4f81-8ecd-b33fd89bc700_ITA" at bounding box center [835, 22] width 659 height 39
paste input "116232"
type input "116232_ITA"
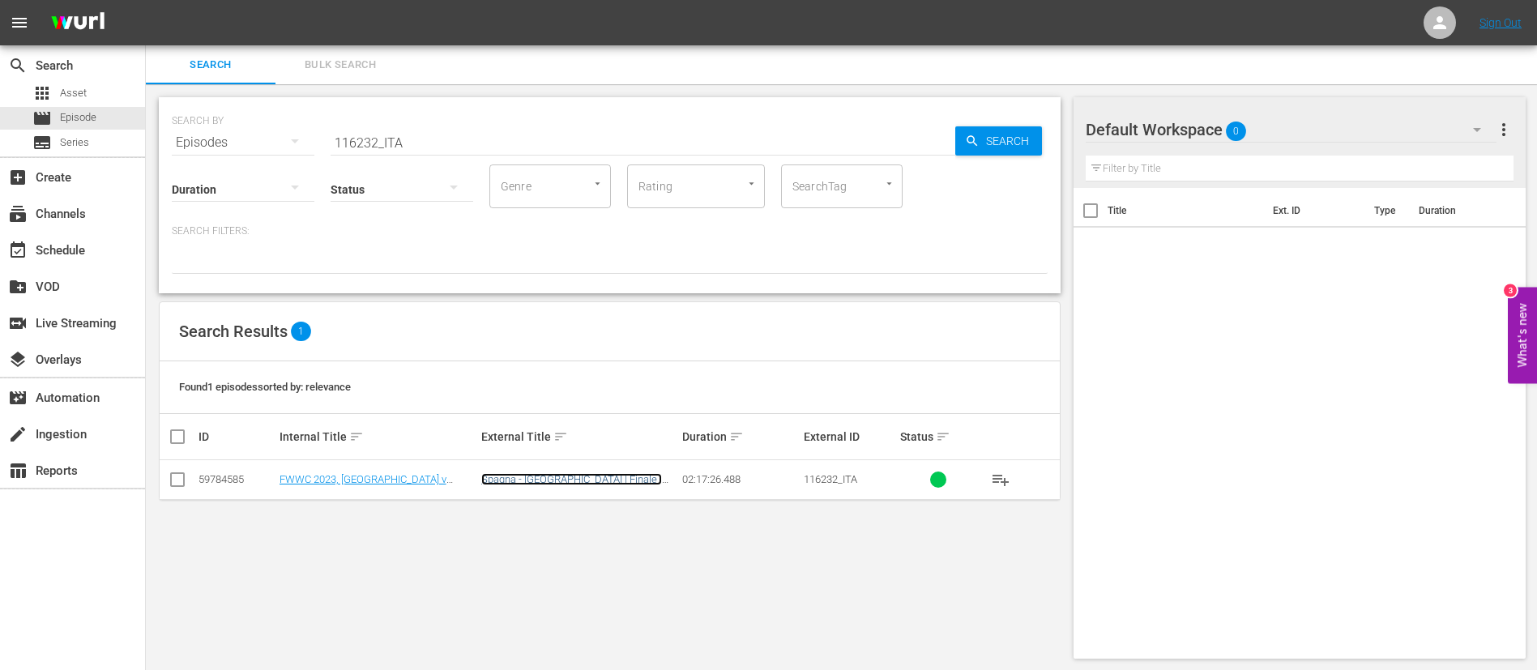
click at [634, 480] on link "Spagna - Inghilterra | Finale | Coppa del Mondo femminile FIFA Australia & Nuov…" at bounding box center [578, 497] width 194 height 49
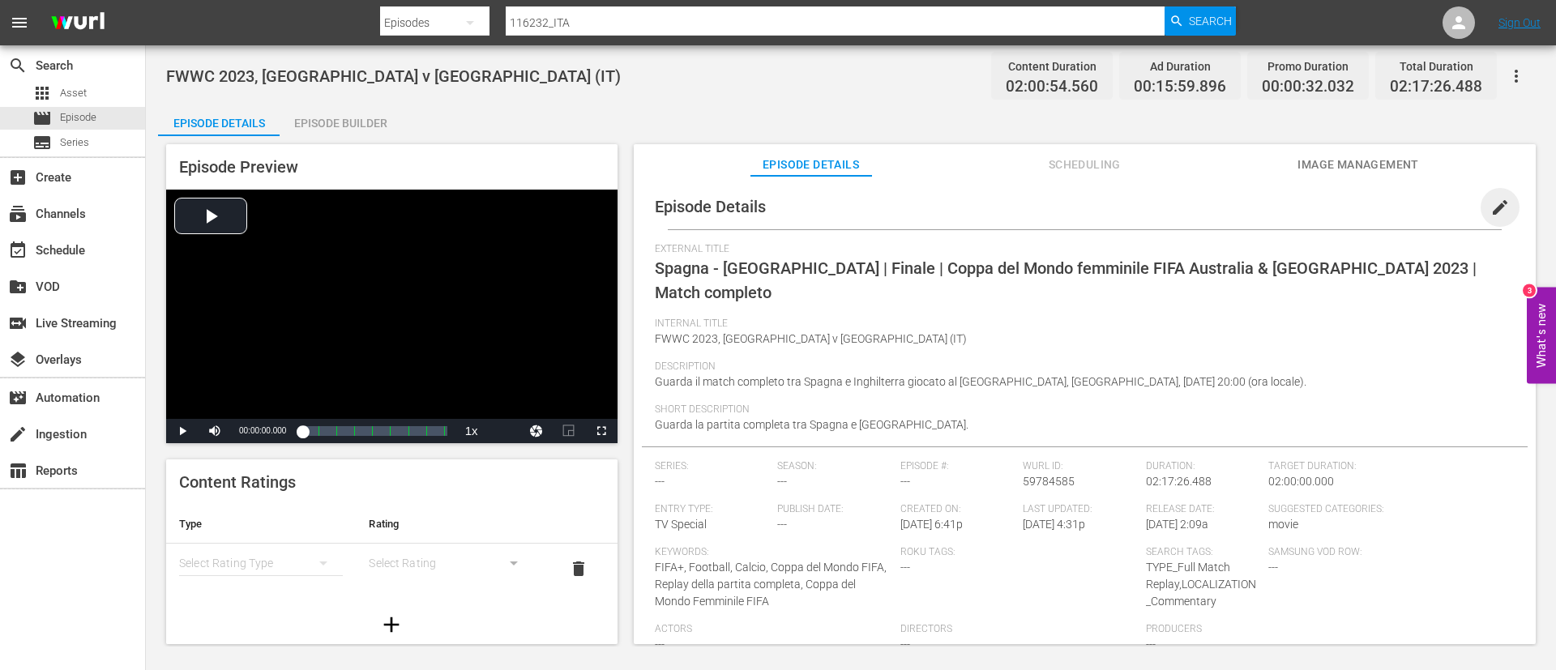
click at [1498, 207] on span "edit" at bounding box center [1499, 207] width 19 height 19
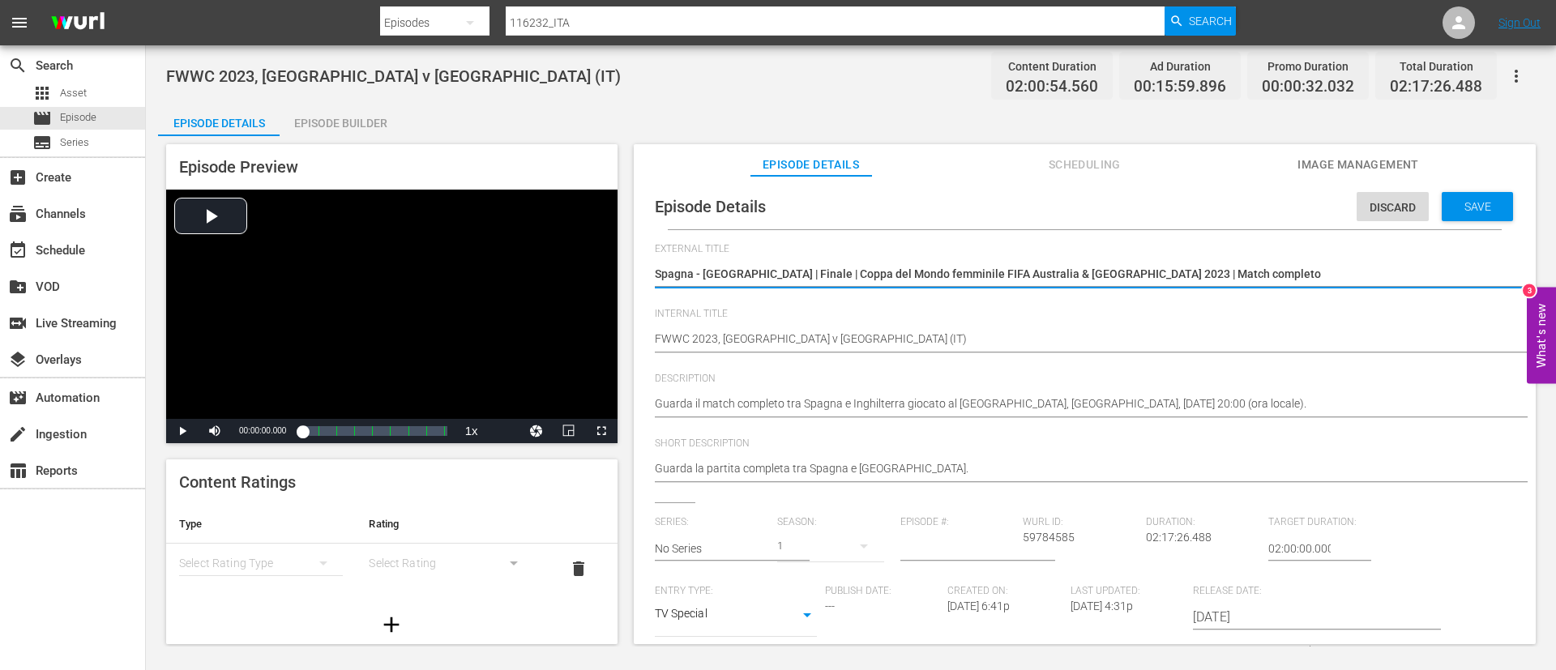
scroll to position [330, 0]
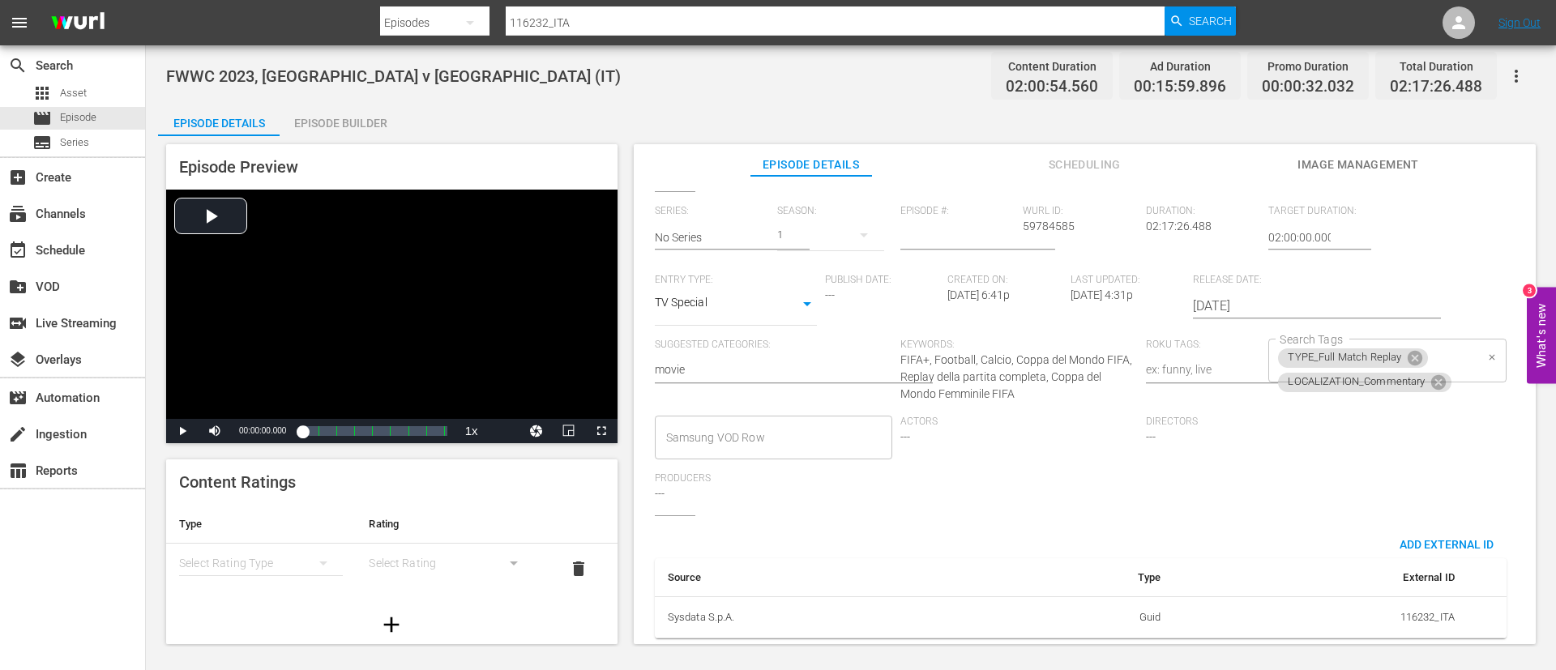
click at [1442, 340] on div "TYPE_Full Match Replay LOCALIZATION_Commentary Search Tags" at bounding box center [1386, 361] width 237 height 44
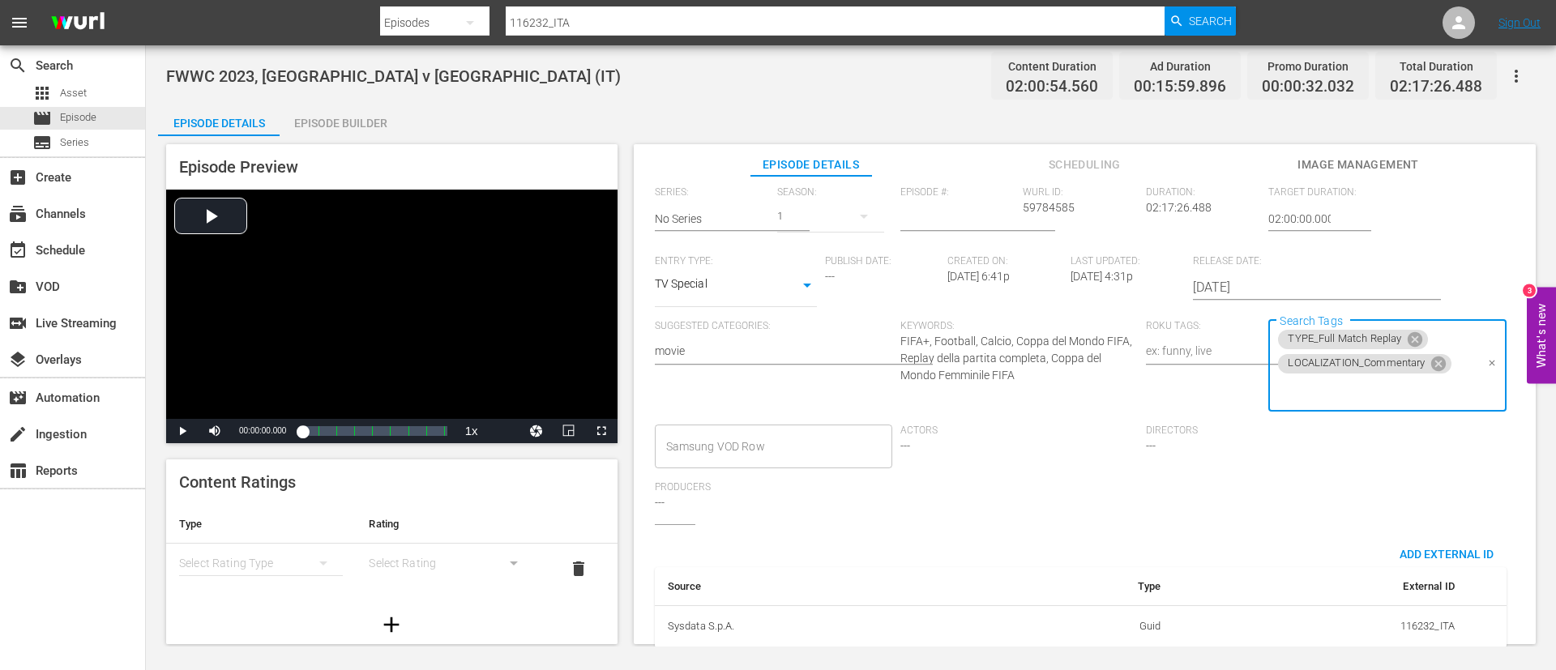
click at [1434, 402] on input "Search Tags" at bounding box center [1375, 390] width 199 height 29
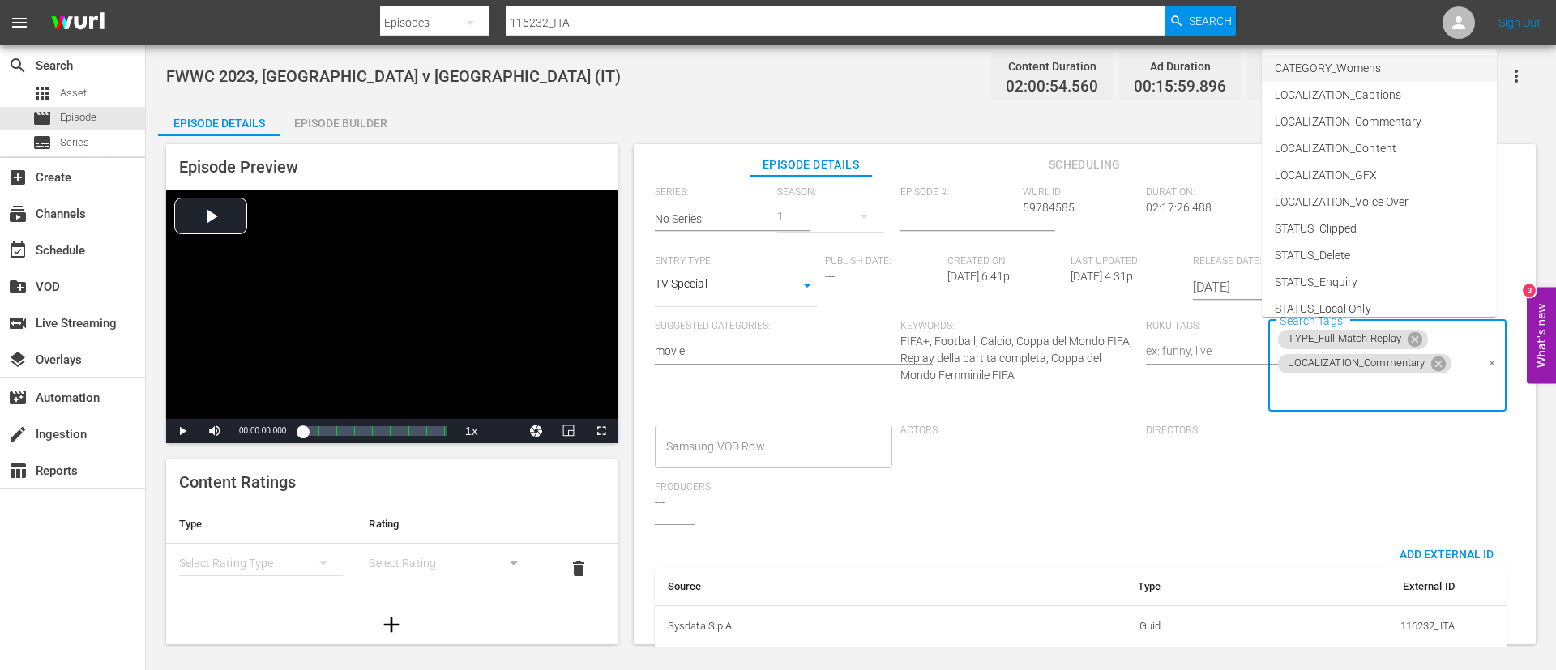
click at [1365, 62] on span "CATEGORY_Womens" at bounding box center [1328, 68] width 106 height 17
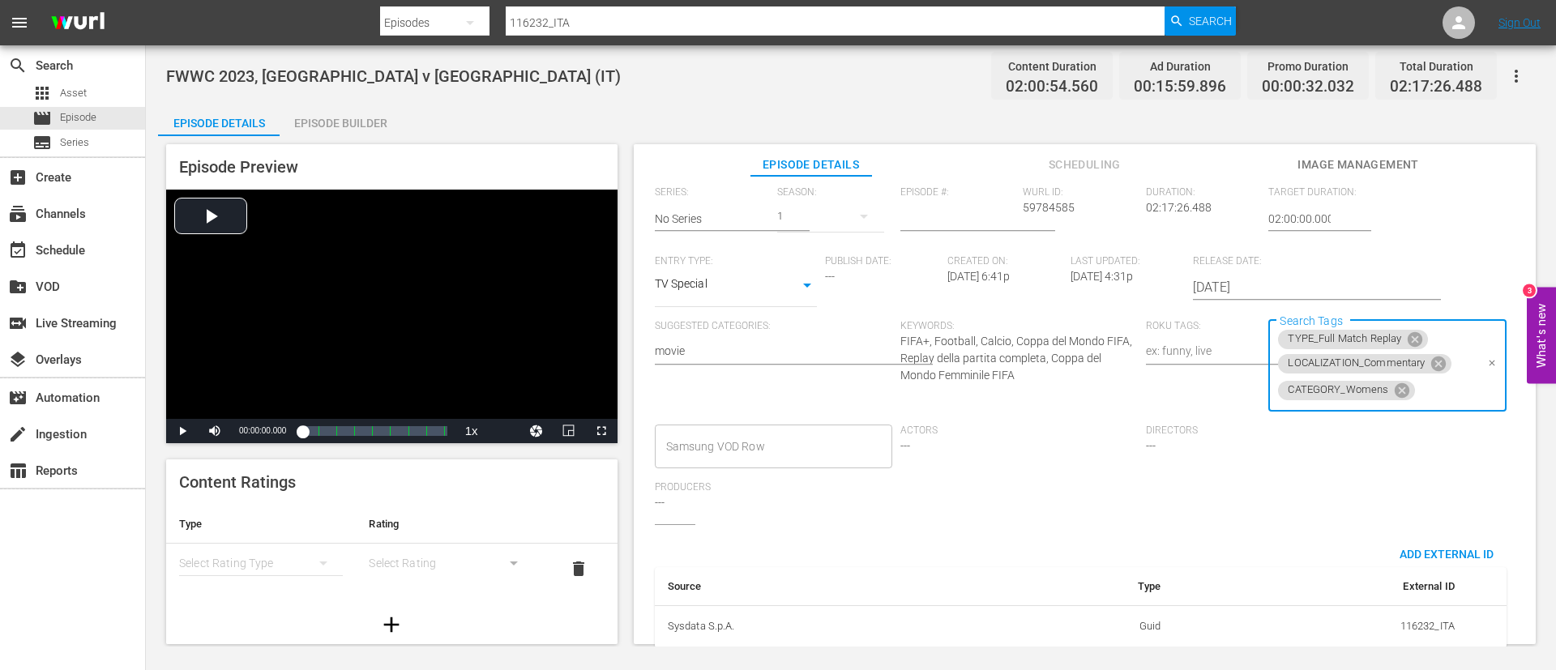
scroll to position [0, 0]
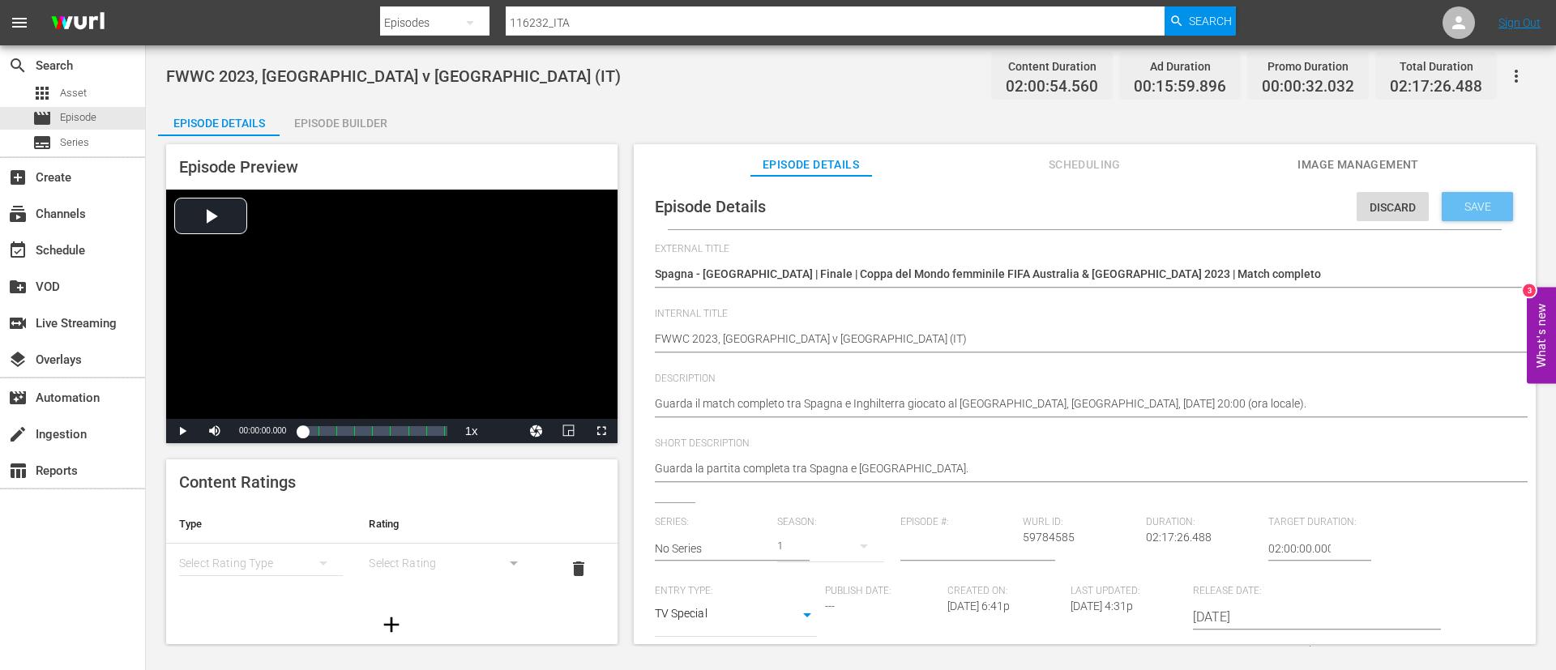
click at [1466, 206] on span "Save" at bounding box center [1477, 206] width 53 height 13
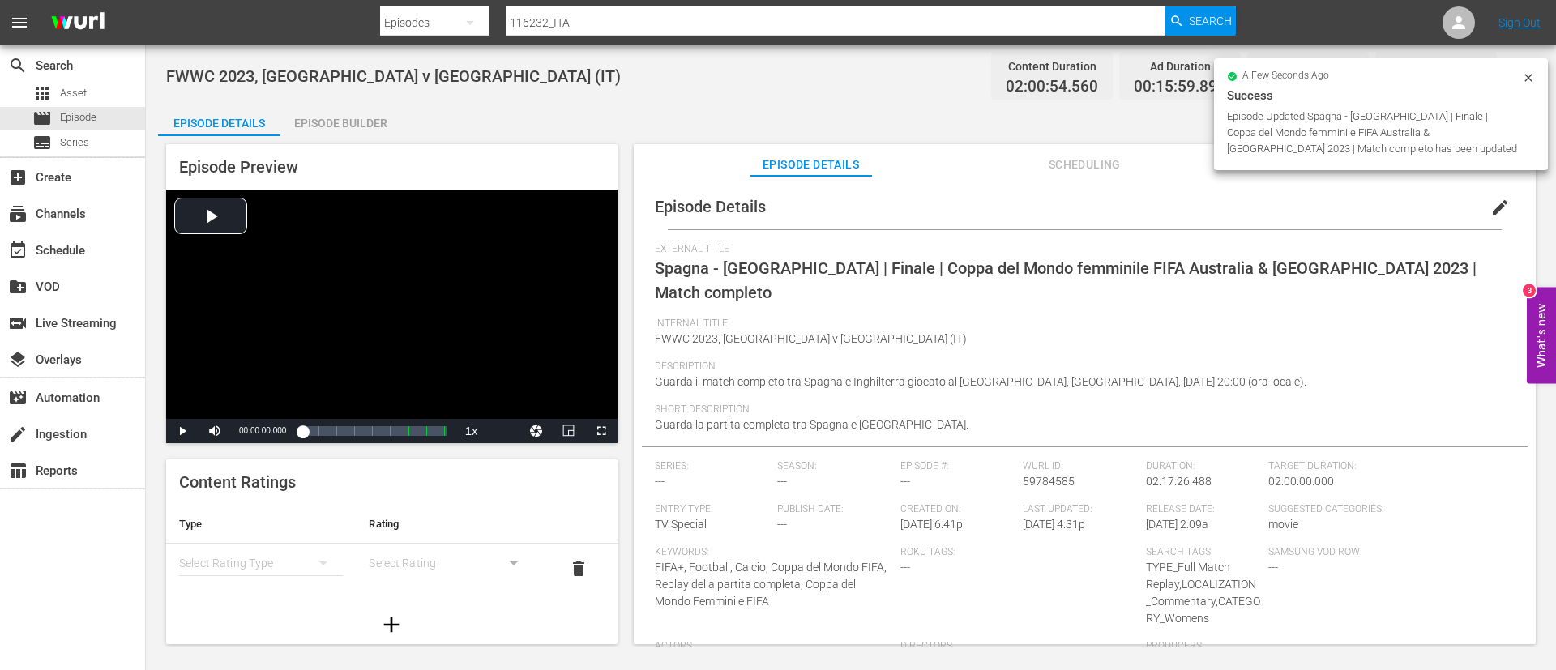
click at [703, 25] on input "116232_ITA" at bounding box center [835, 22] width 659 height 39
paste input "78"
type input "116278_ITA"
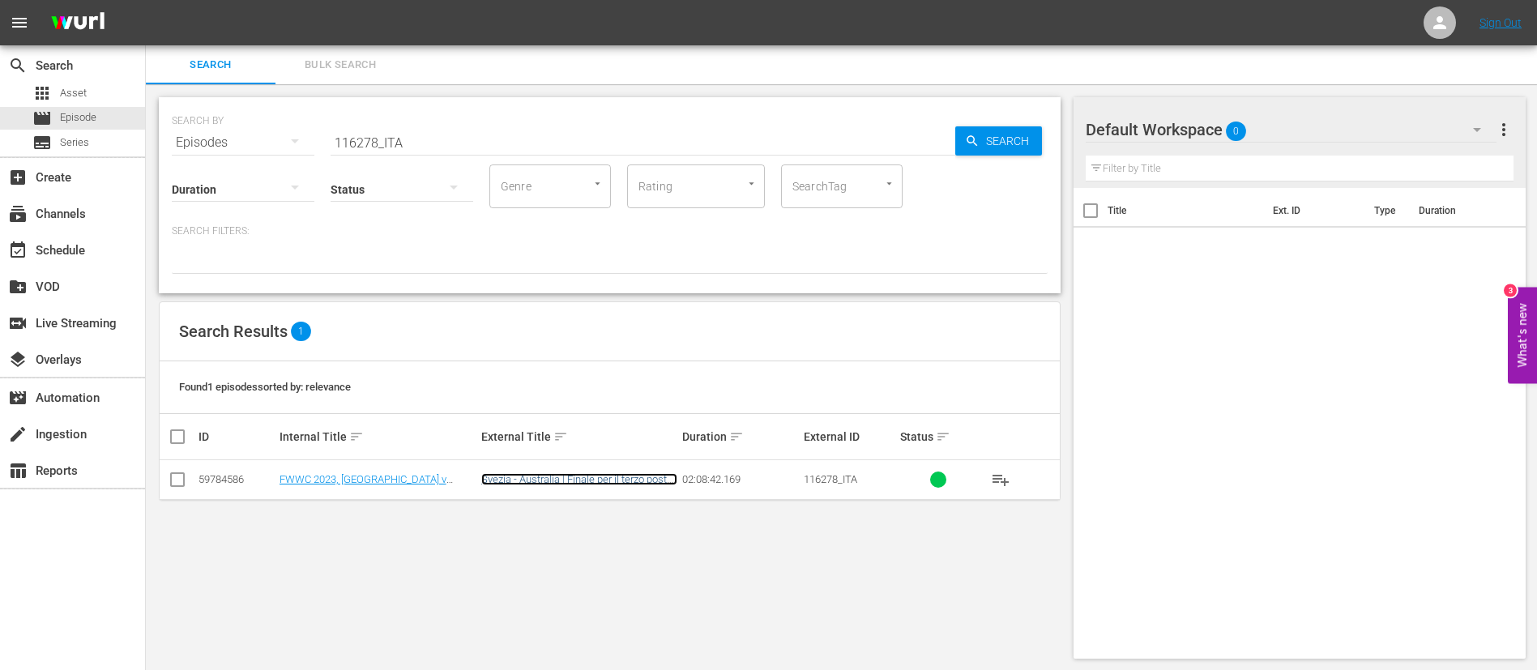
click at [618, 485] on link "Svezia - Australia | Finale per il terzo posto | Coppa del Mondo femminile FIFA…" at bounding box center [579, 497] width 196 height 49
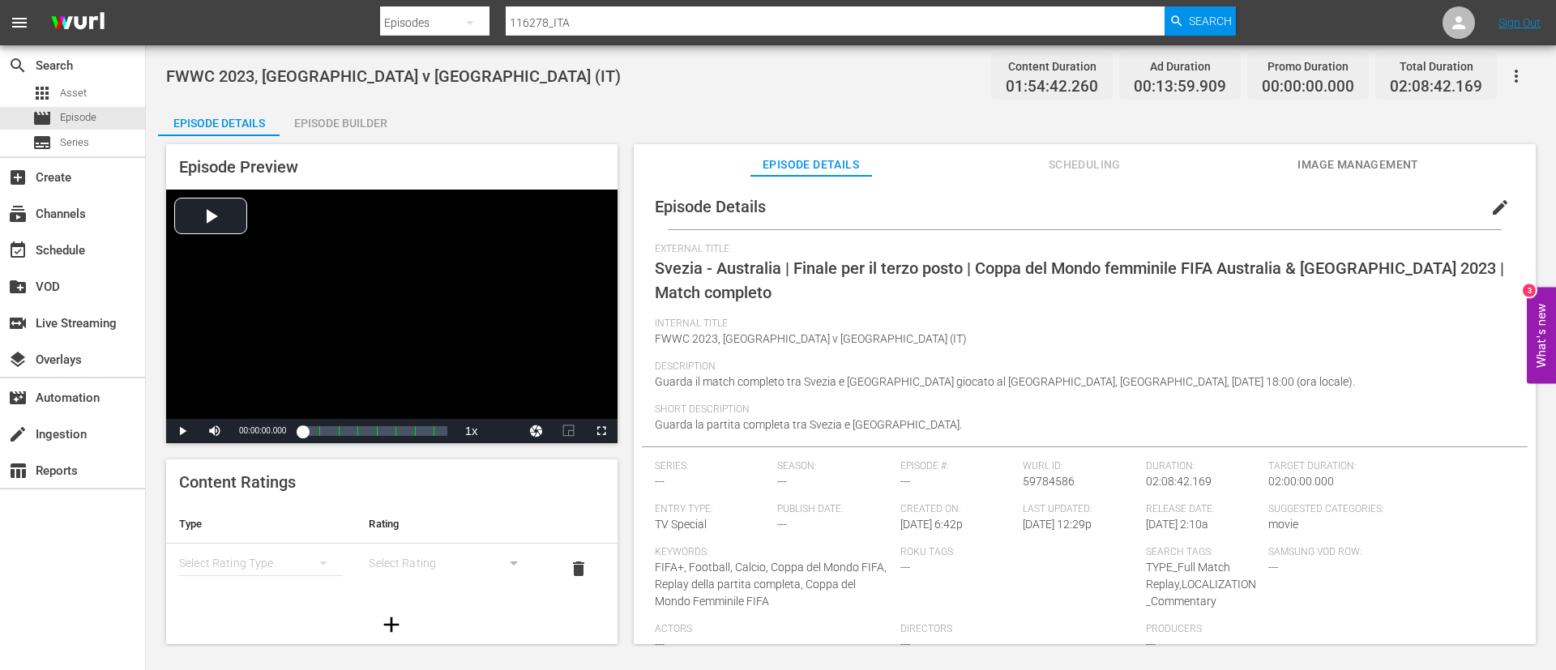
click at [1503, 194] on button "edit" at bounding box center [1500, 207] width 39 height 39
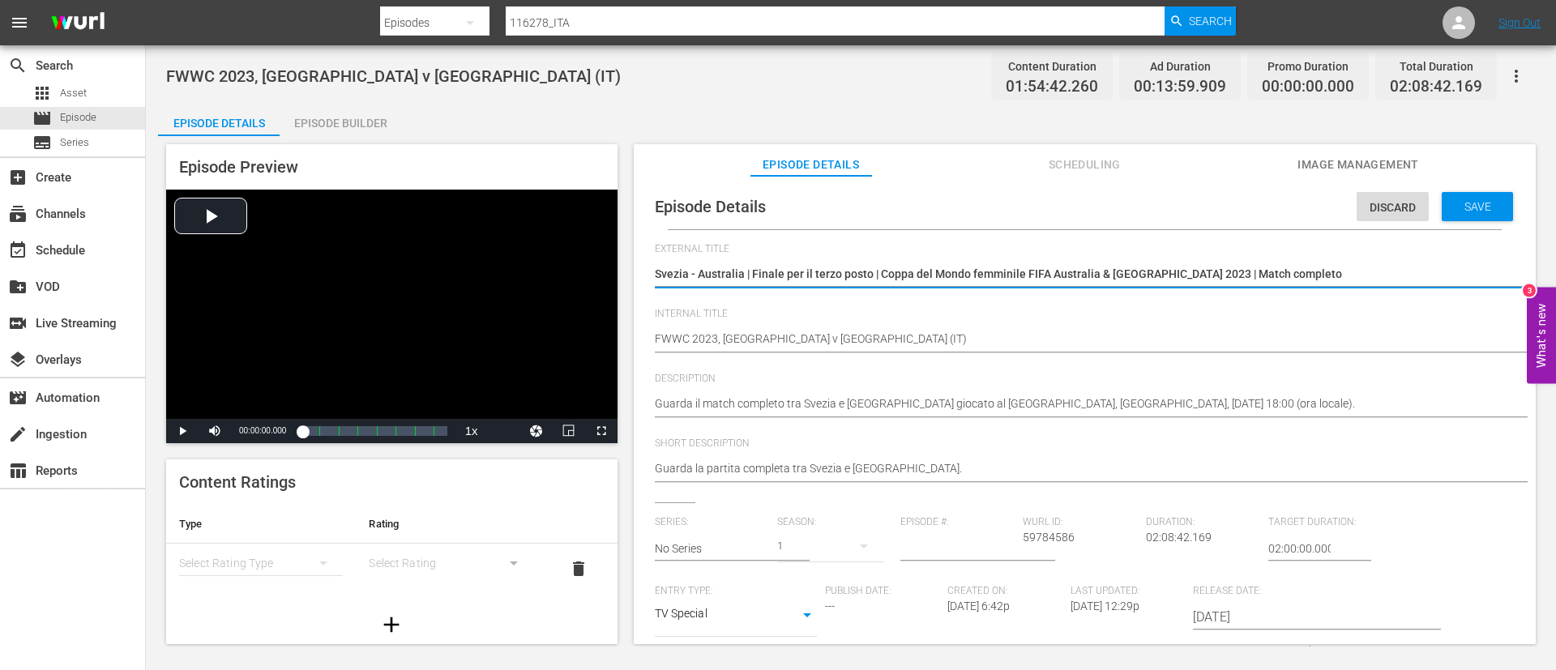
scroll to position [330, 0]
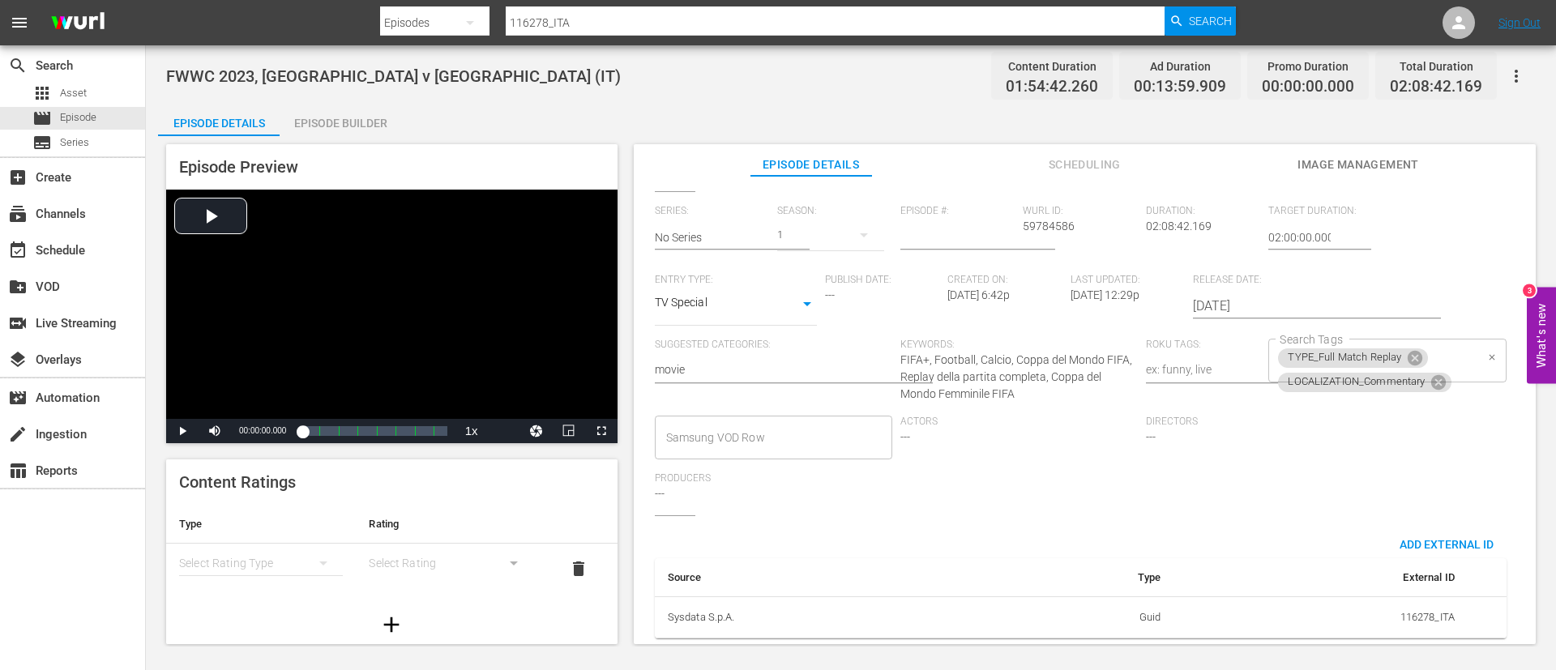
click at [1451, 339] on div "TYPE_Full Match Replay LOCALIZATION_Commentary Search Tags" at bounding box center [1386, 361] width 237 height 44
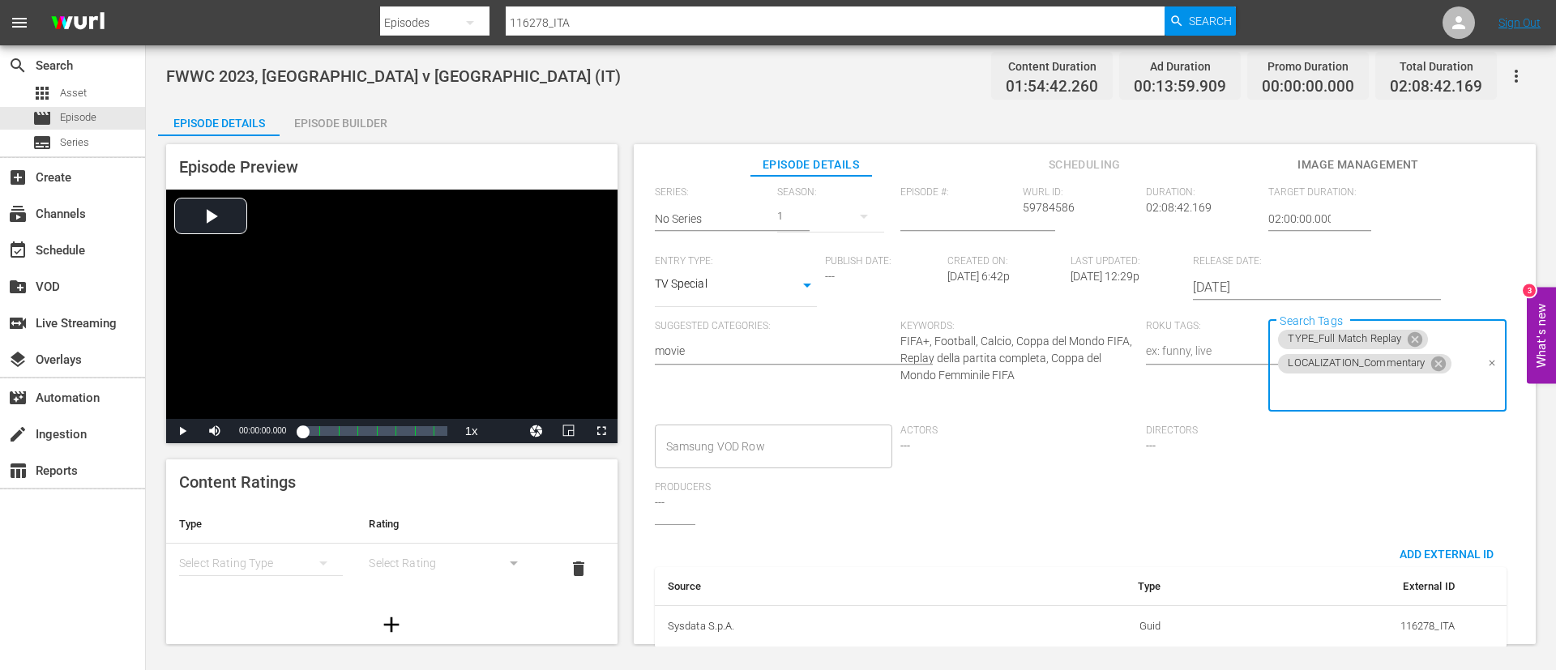
click at [1421, 392] on input "Search Tags" at bounding box center [1375, 390] width 199 height 29
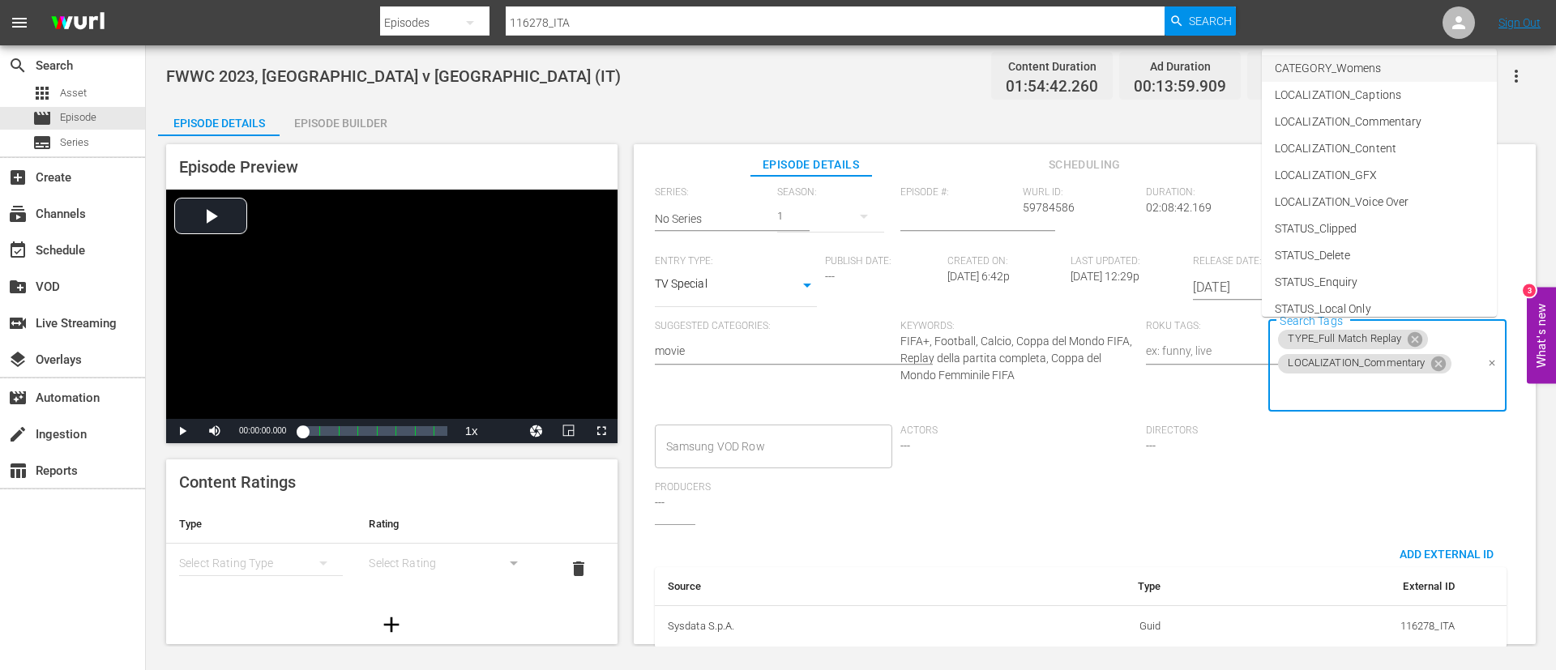
click at [1378, 62] on span "CATEGORY_Womens" at bounding box center [1328, 68] width 106 height 17
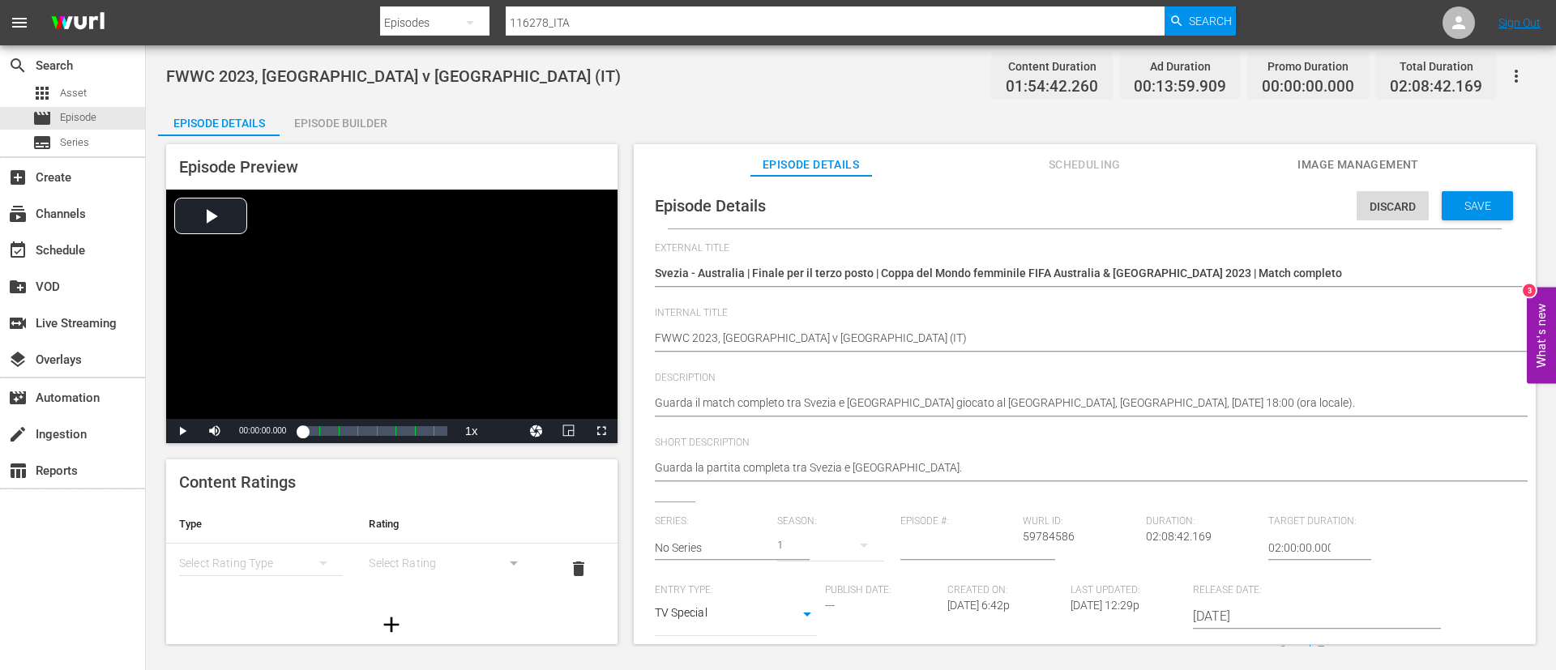
scroll to position [0, 0]
click at [1451, 203] on span "Save" at bounding box center [1477, 206] width 53 height 13
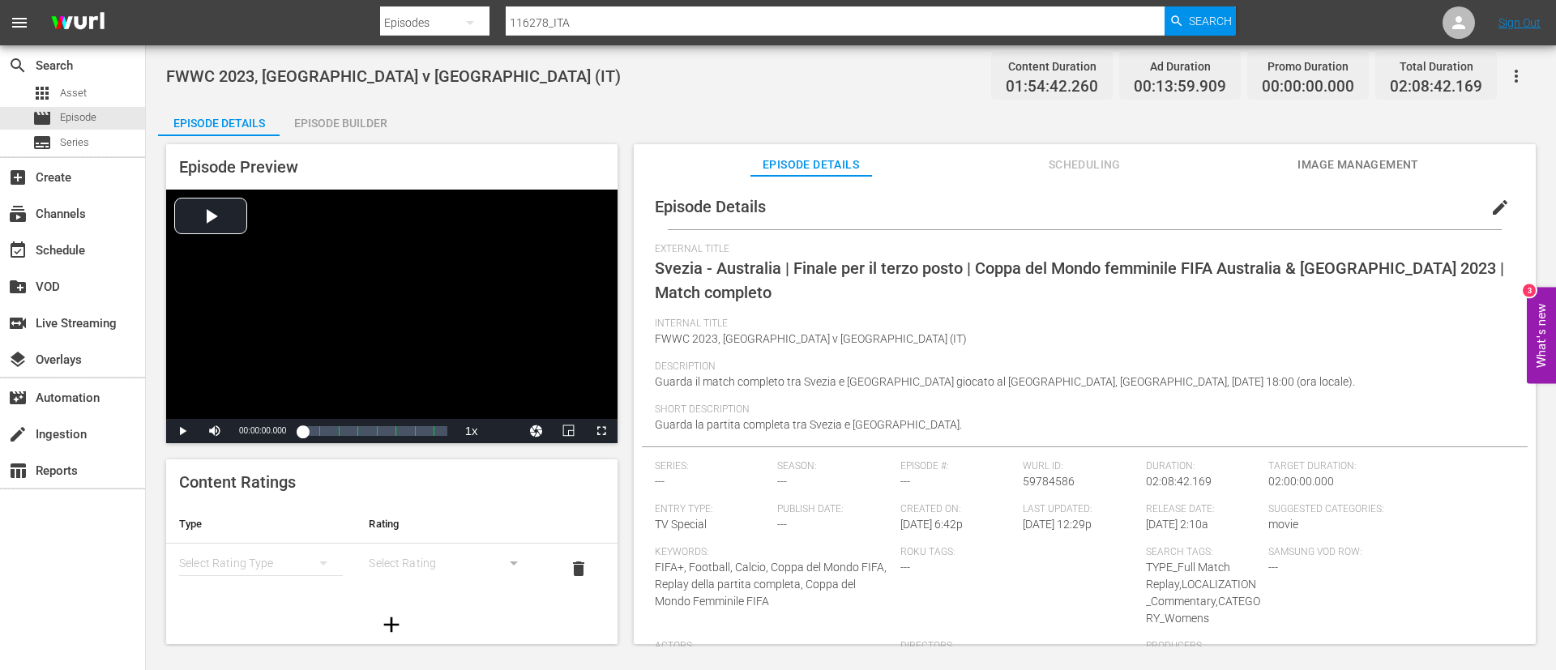
click at [724, 28] on input "116278_ITA" at bounding box center [835, 22] width 659 height 39
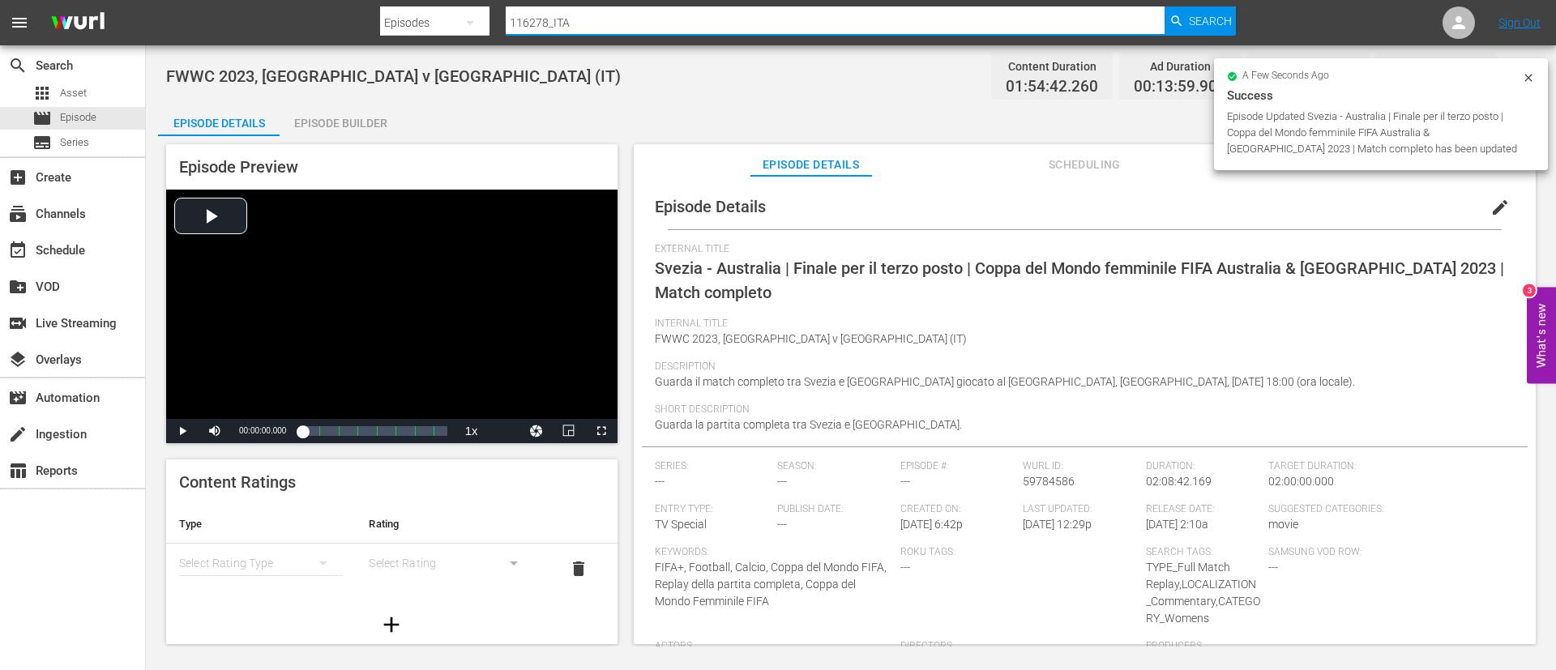
click at [724, 28] on input "116278_ITA" at bounding box center [835, 22] width 659 height 39
paste input "369"
type input "116369_ITA"
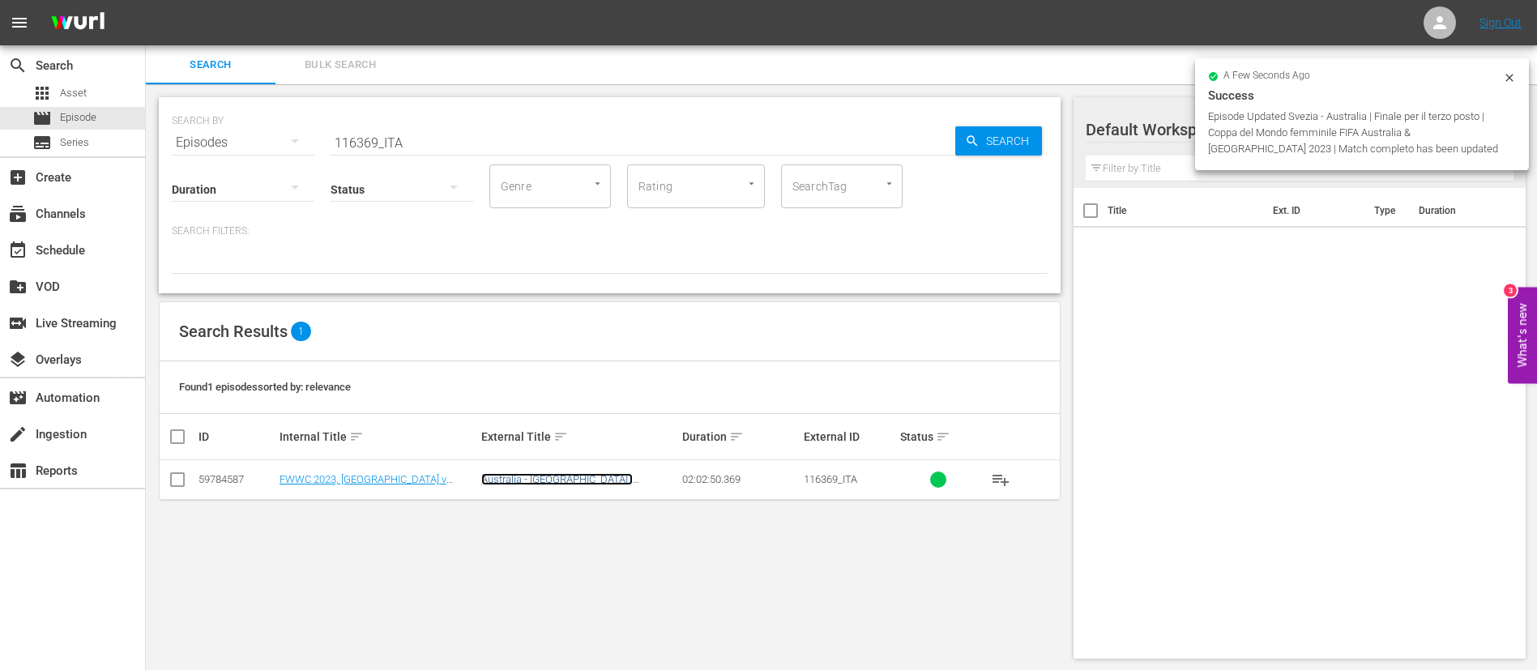
click at [619, 473] on link "Australia - Inghilterra | Semifinali | Coppa del Mondo femminile FIFA Australia…" at bounding box center [572, 497] width 182 height 49
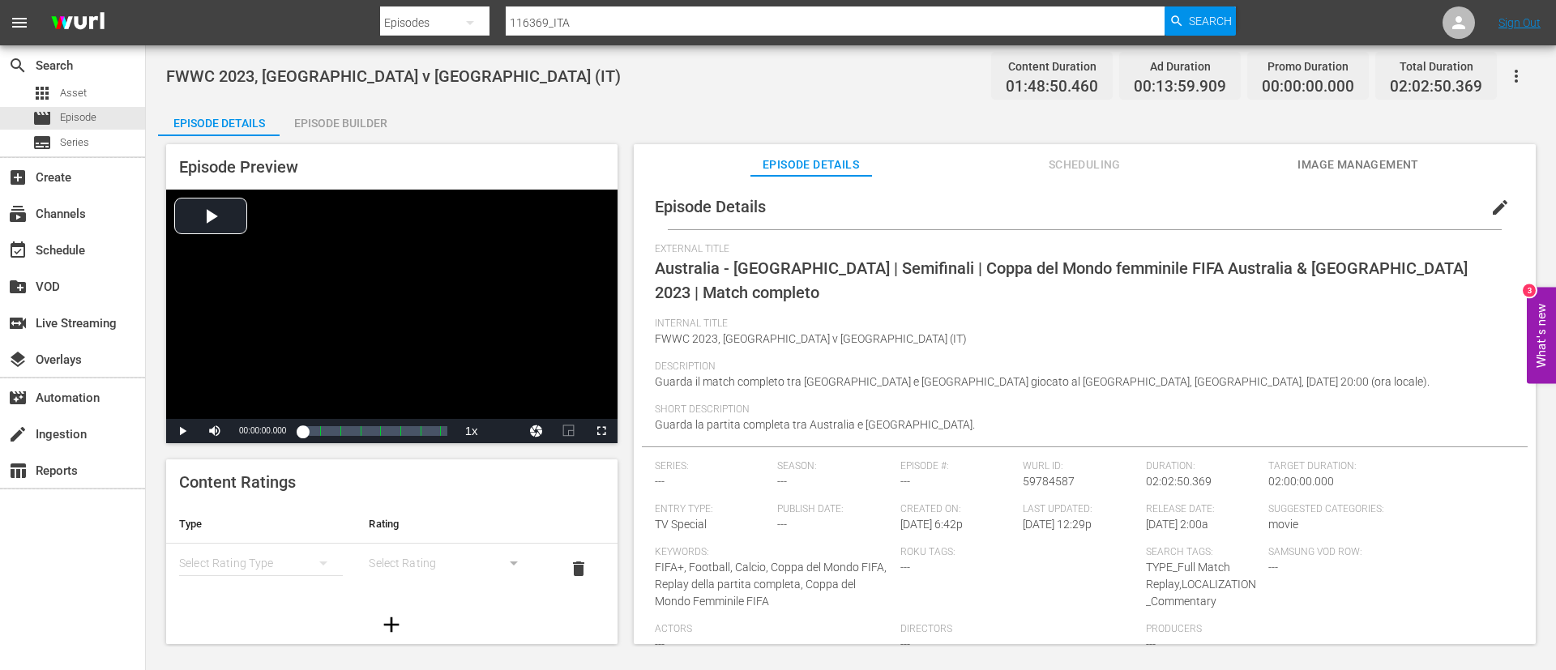
click at [1496, 202] on span "edit" at bounding box center [1499, 207] width 19 height 19
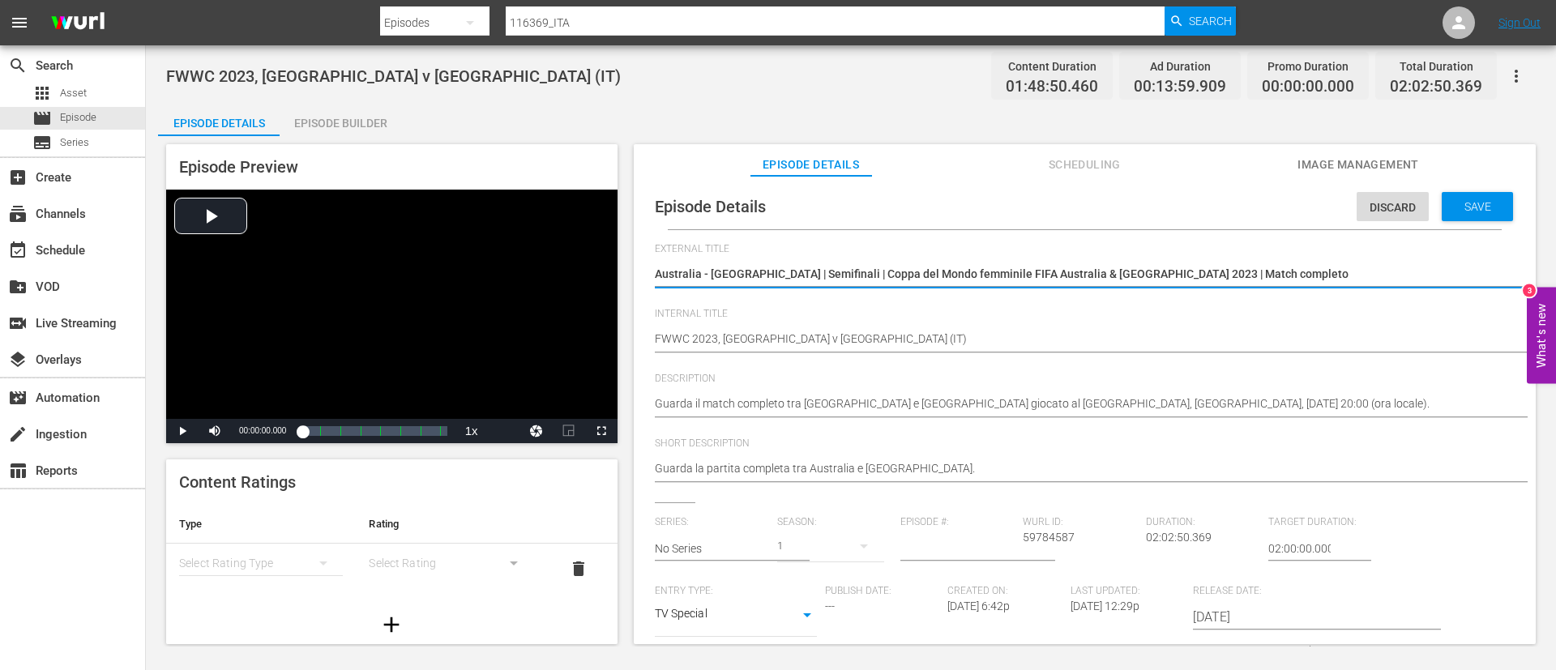
scroll to position [330, 0]
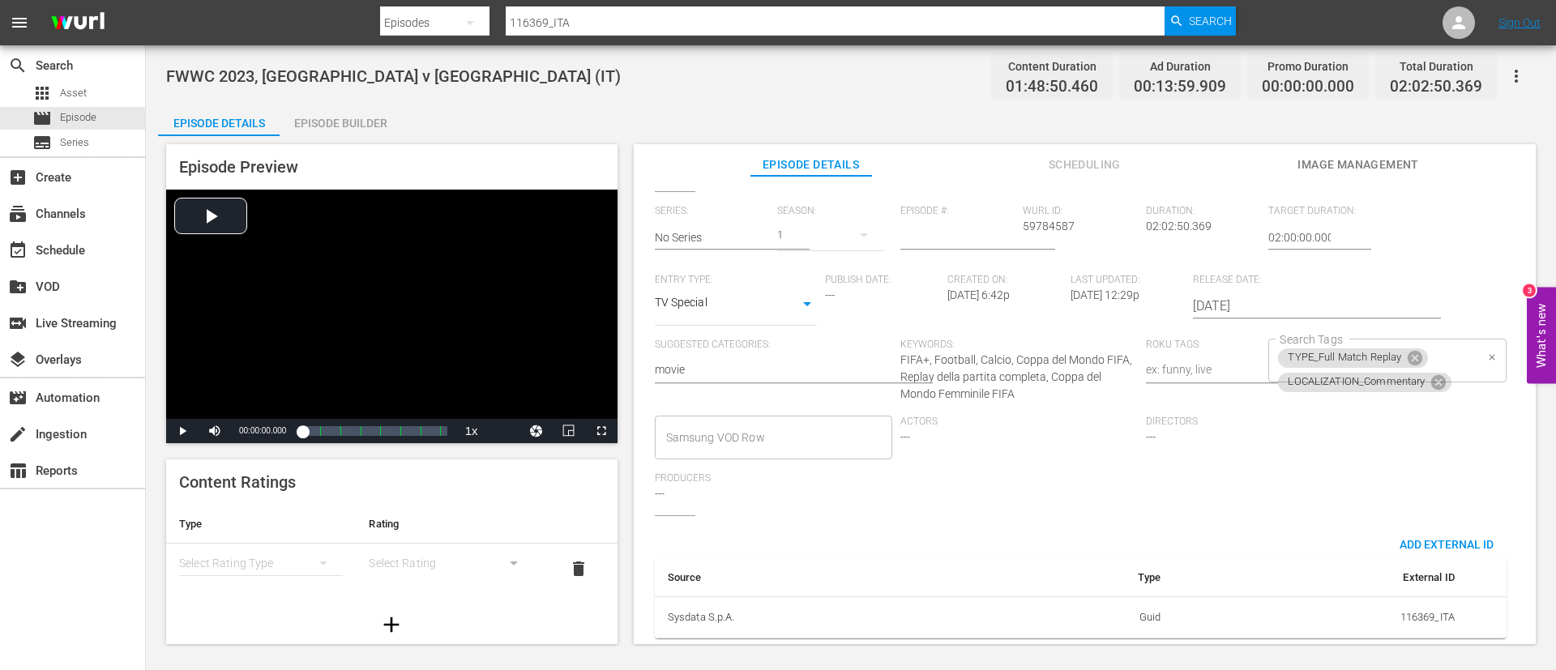
click at [1459, 339] on div "TYPE_Full Match Replay LOCALIZATION_Commentary Search Tags" at bounding box center [1386, 361] width 237 height 44
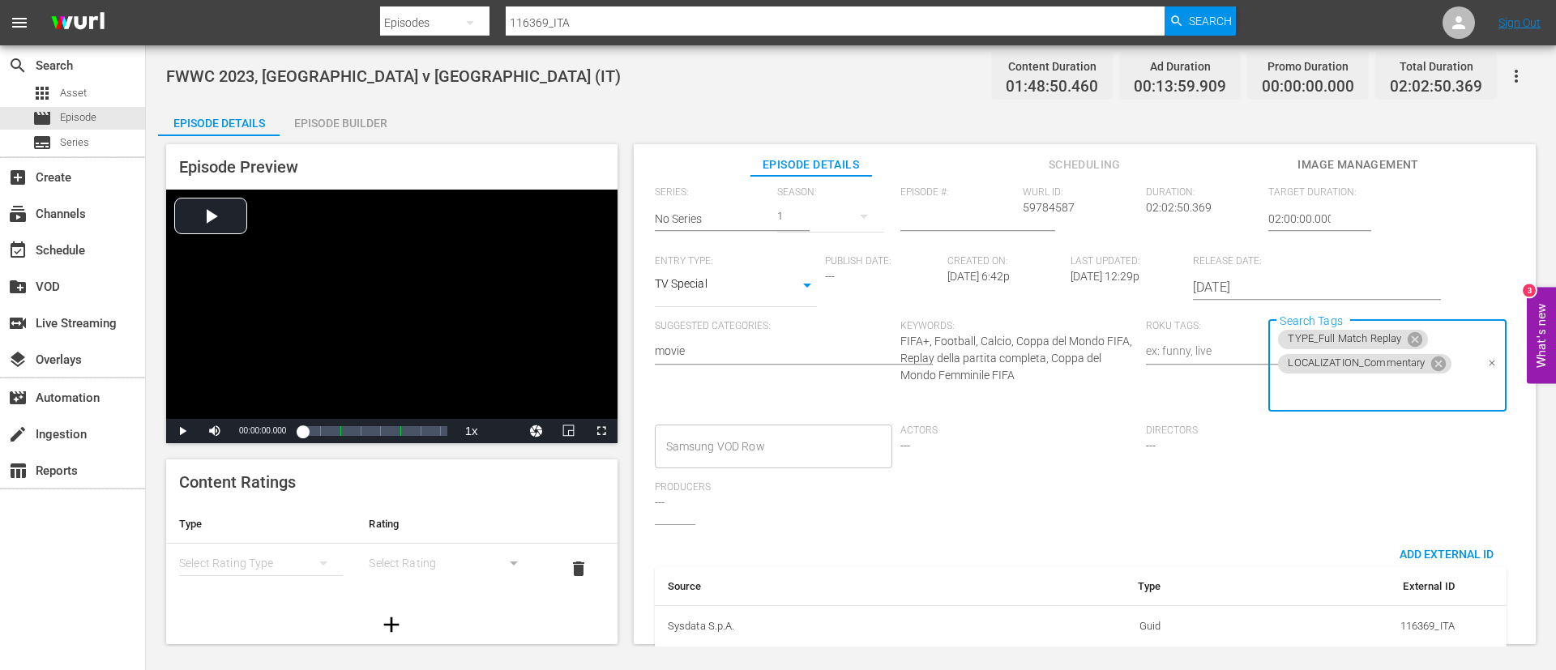
click at [1463, 390] on input "Search Tags" at bounding box center [1375, 390] width 199 height 29
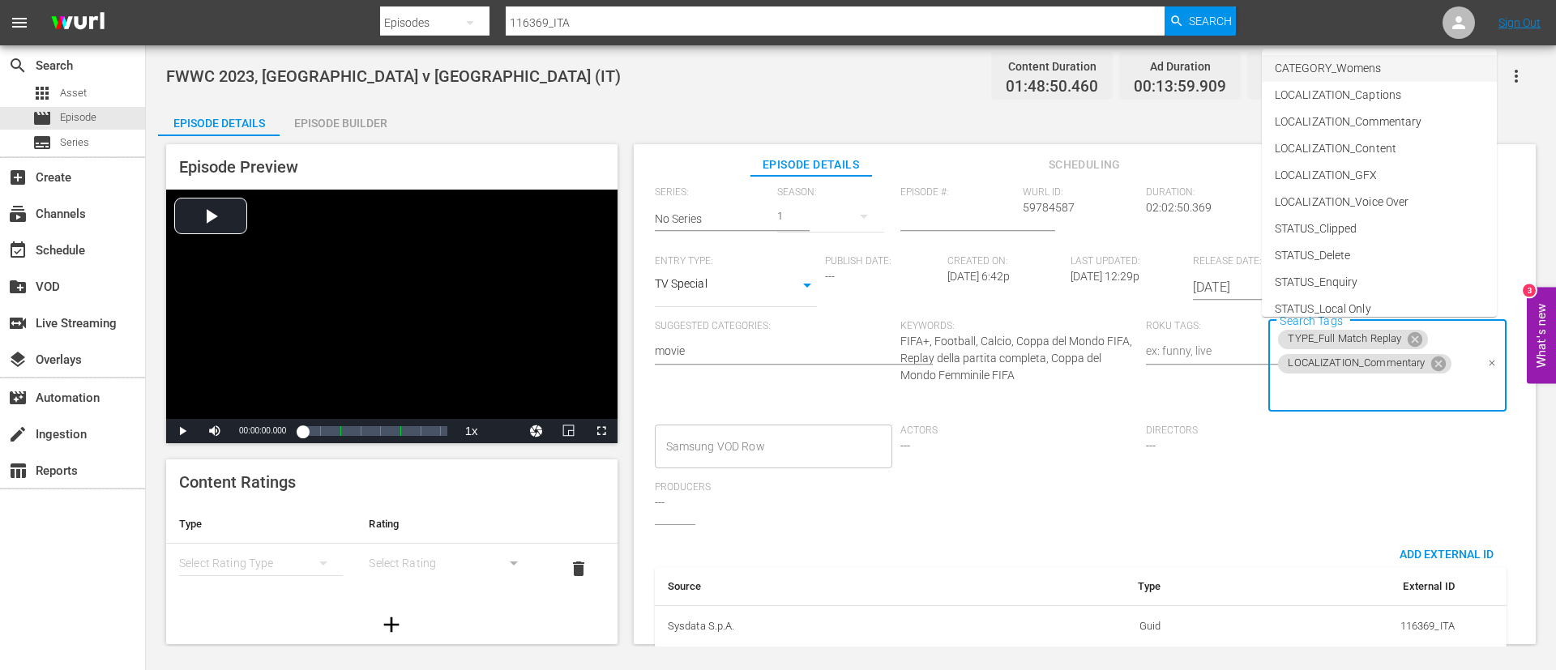
click at [1364, 66] on span "CATEGORY_Womens" at bounding box center [1328, 68] width 106 height 17
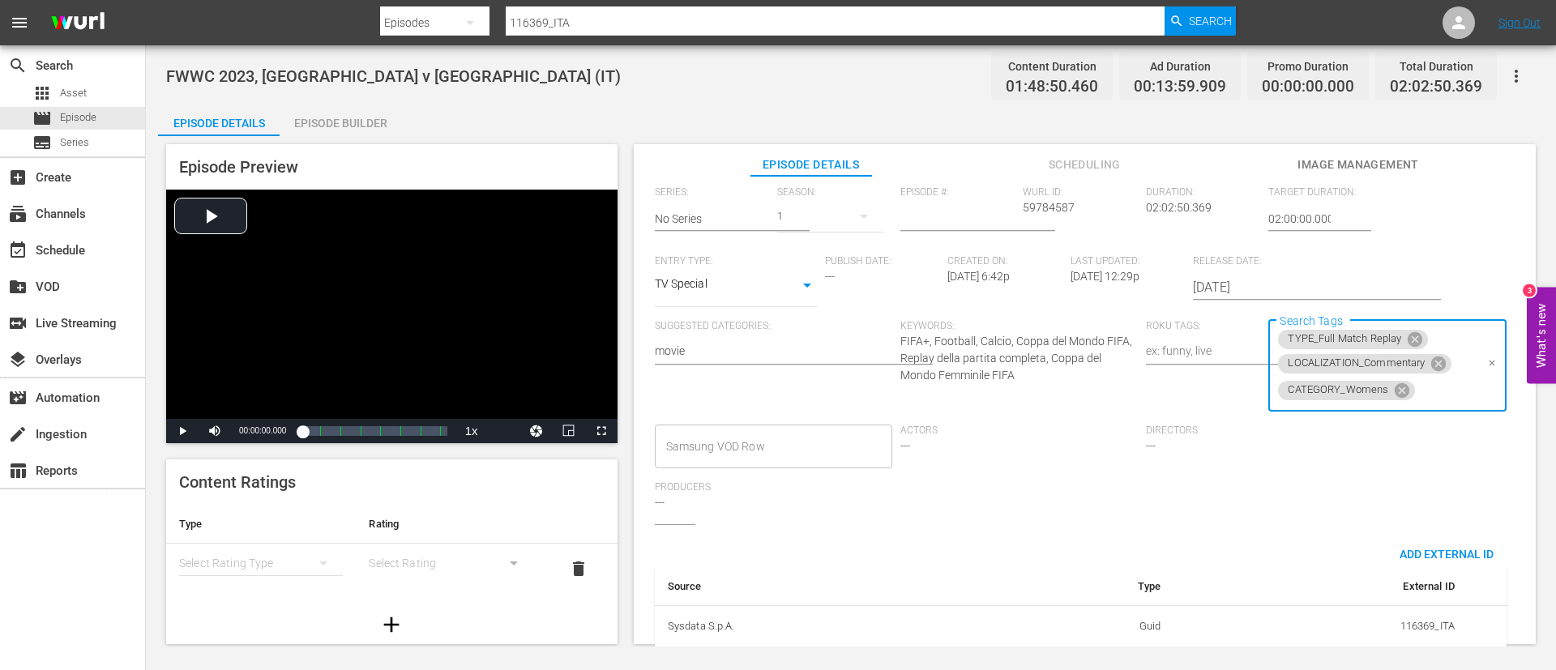
scroll to position [0, 0]
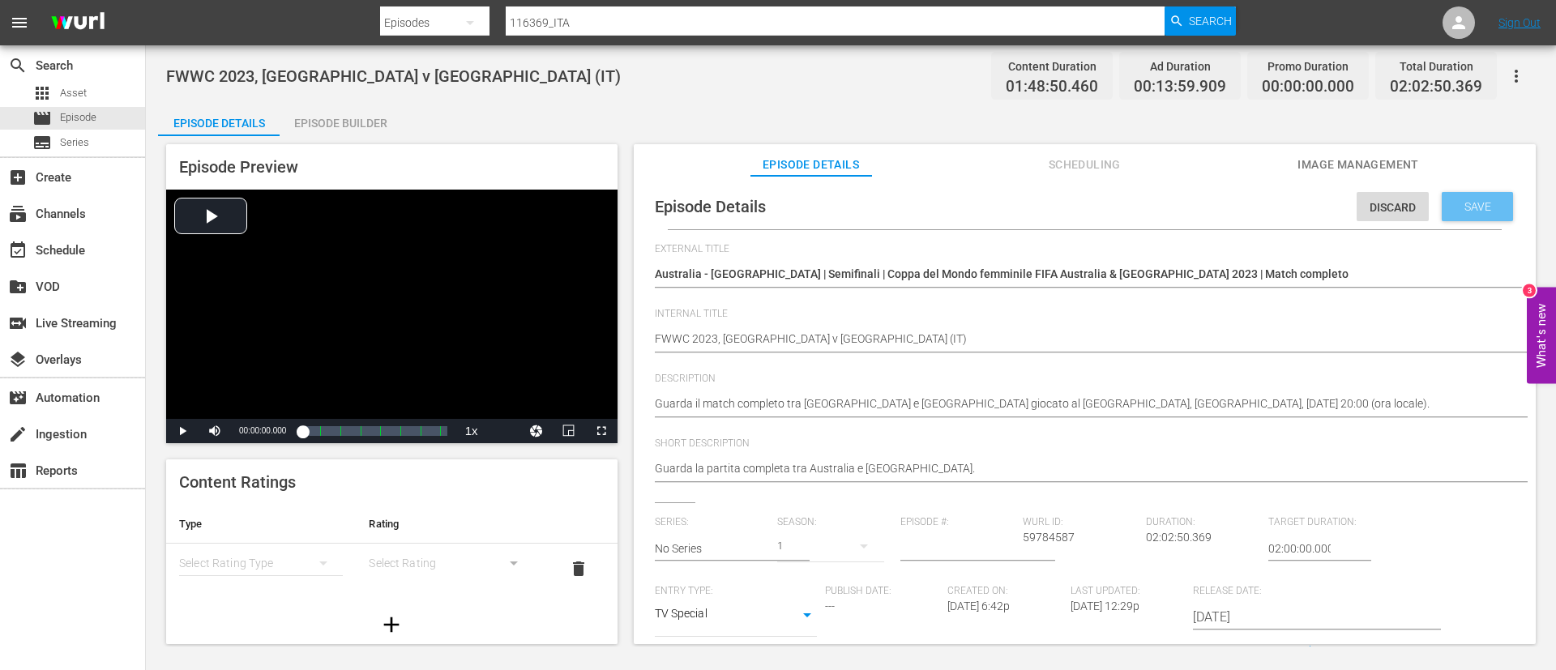
click at [1451, 212] on span "Save" at bounding box center [1477, 206] width 53 height 13
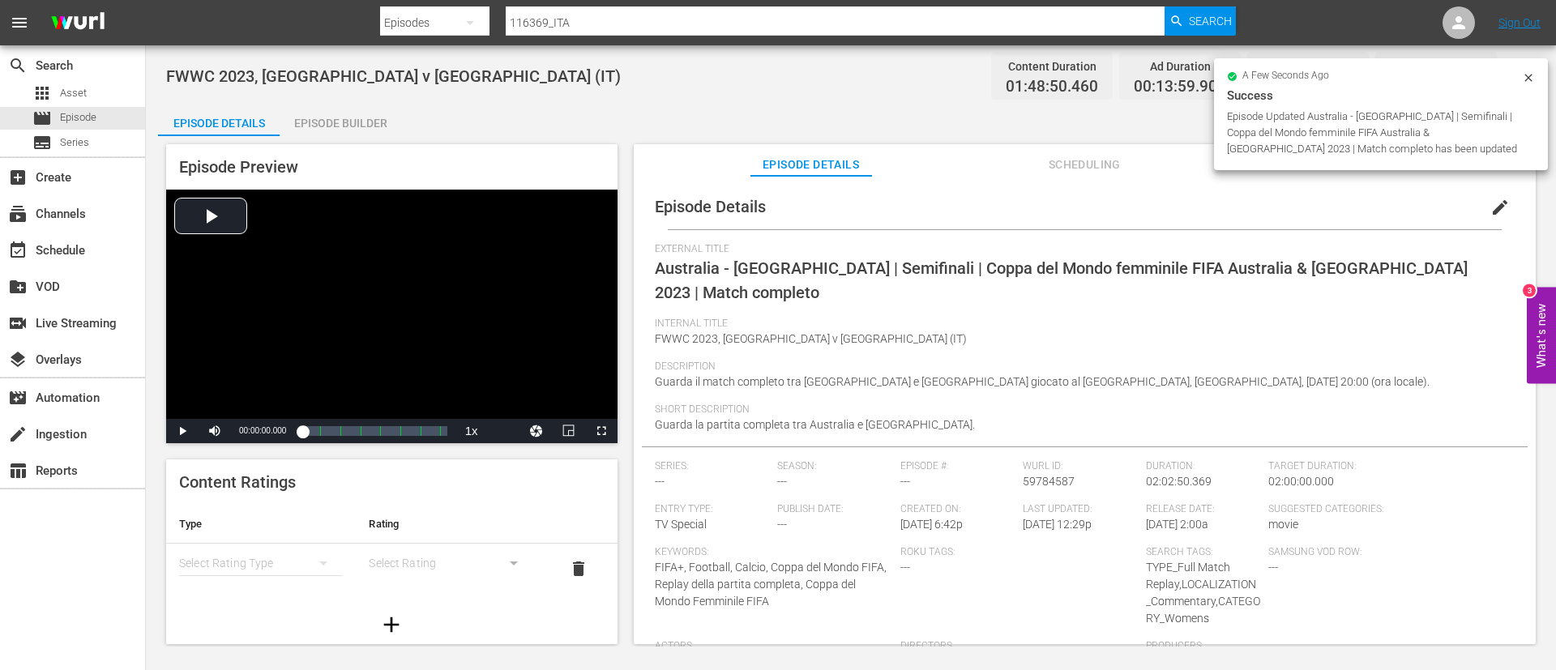
click at [1002, 8] on input "116369_ITA" at bounding box center [835, 22] width 659 height 39
paste input "94"
type input "116394_ITA"
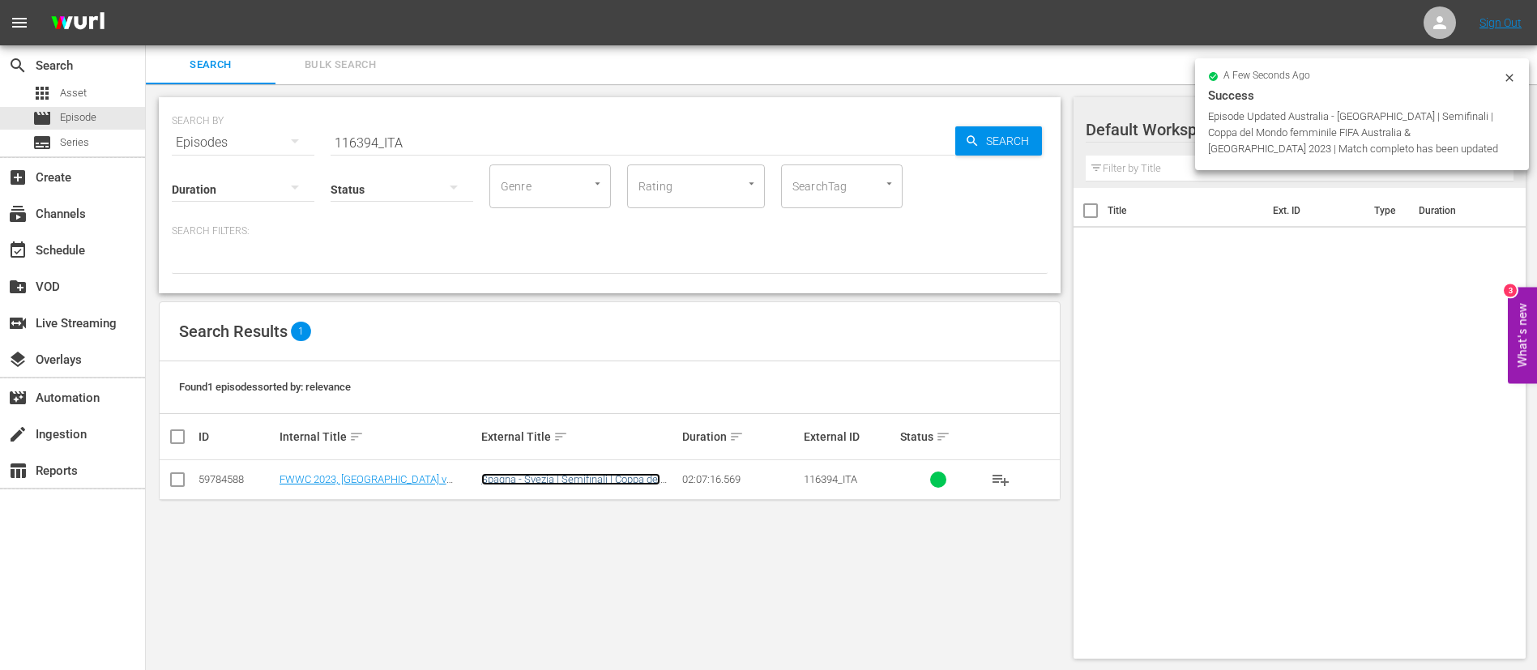
click at [596, 473] on link "Spagna - Svezia | Semifinali | Coppa del Mondo femminile FIFA Australia & Nuova…" at bounding box center [570, 497] width 179 height 49
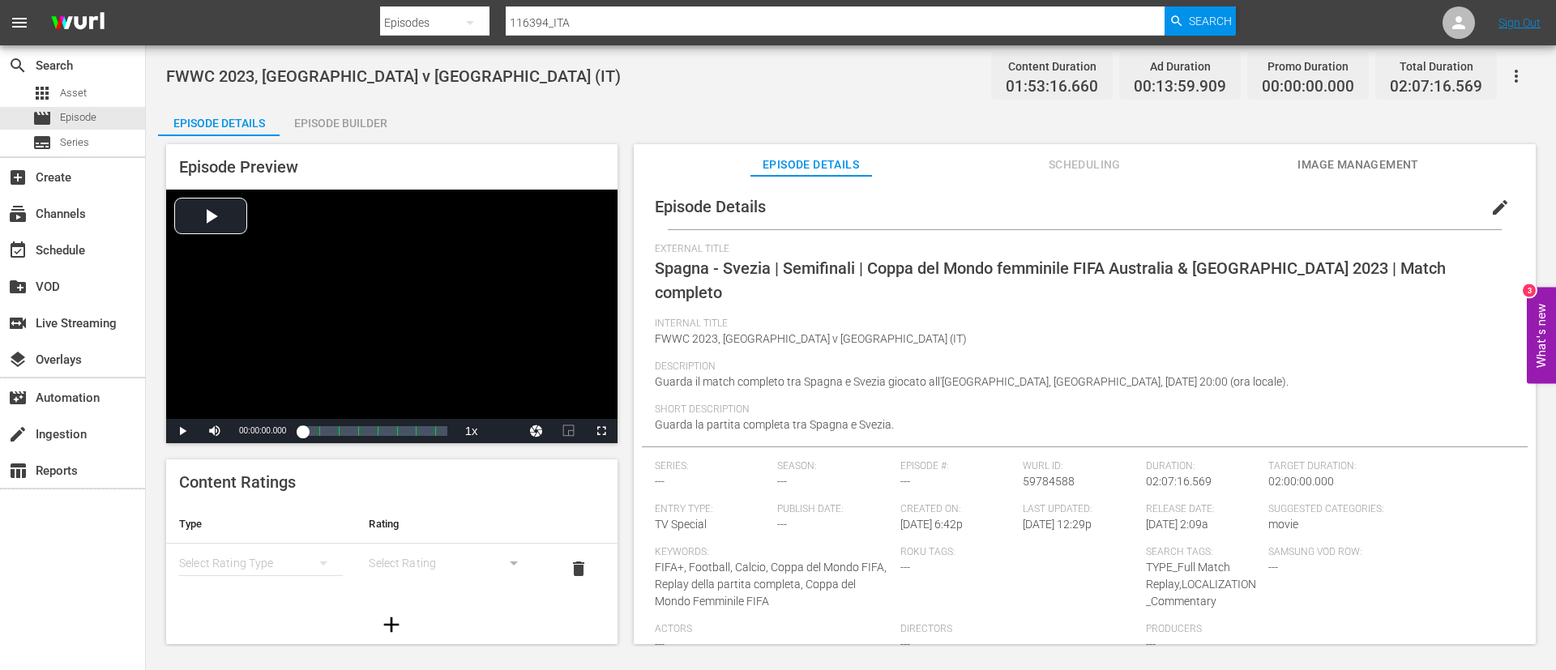
click at [1490, 210] on span "edit" at bounding box center [1499, 207] width 19 height 19
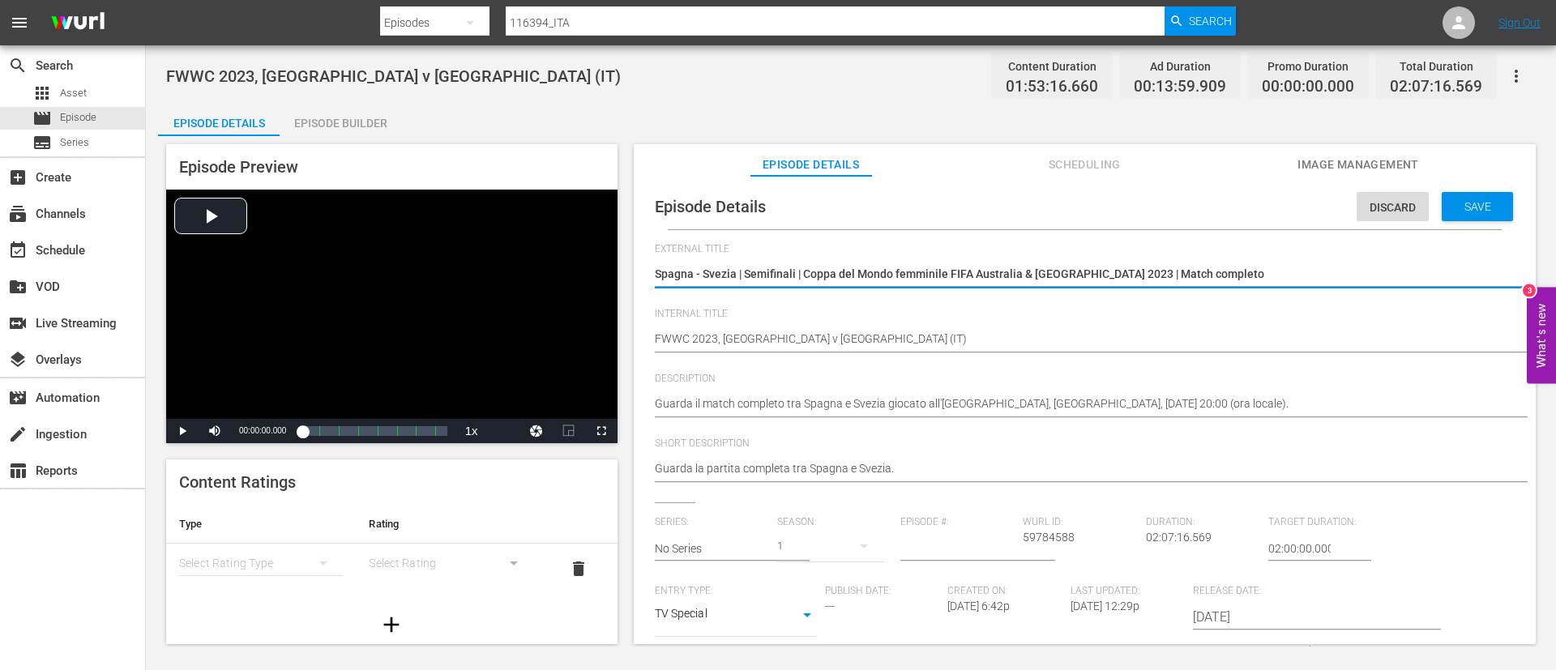
scroll to position [330, 0]
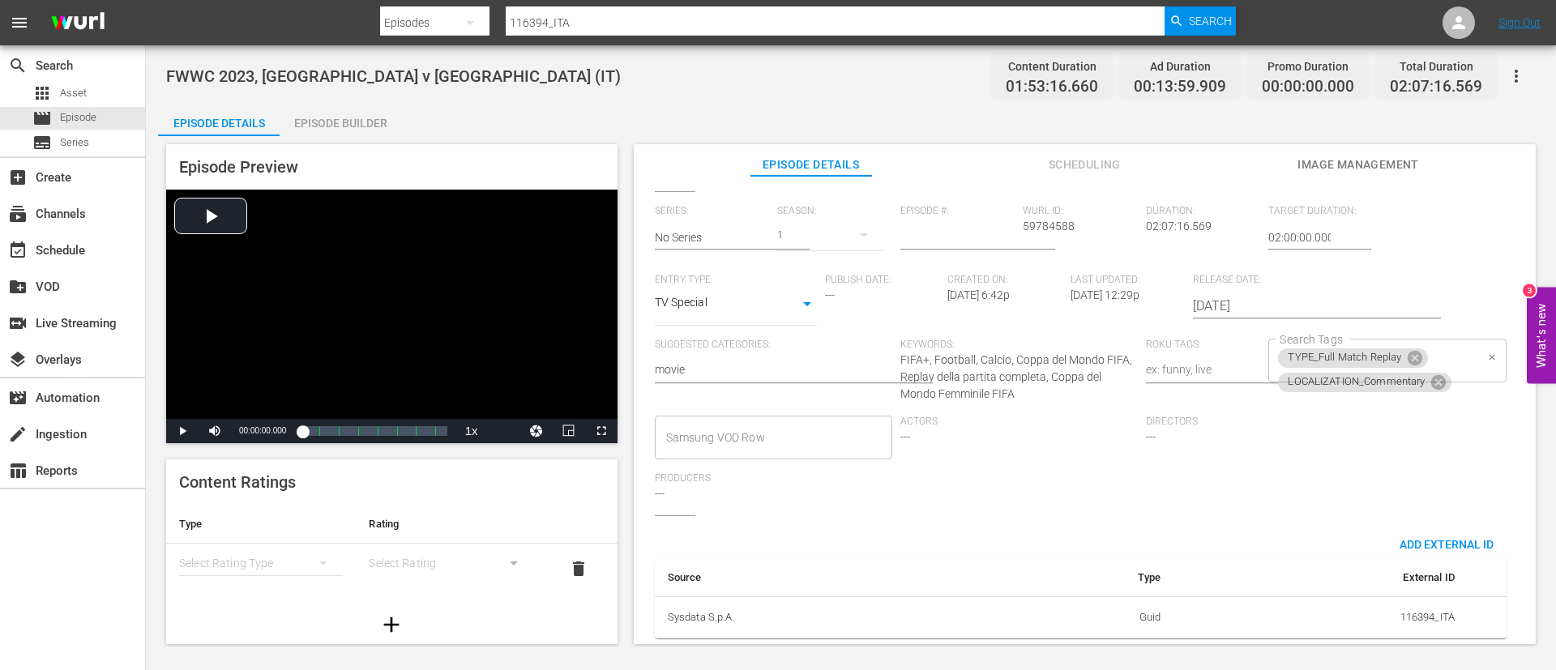
click at [1459, 339] on div "TYPE_Full Match Replay LOCALIZATION_Commentary Search Tags" at bounding box center [1386, 361] width 237 height 44
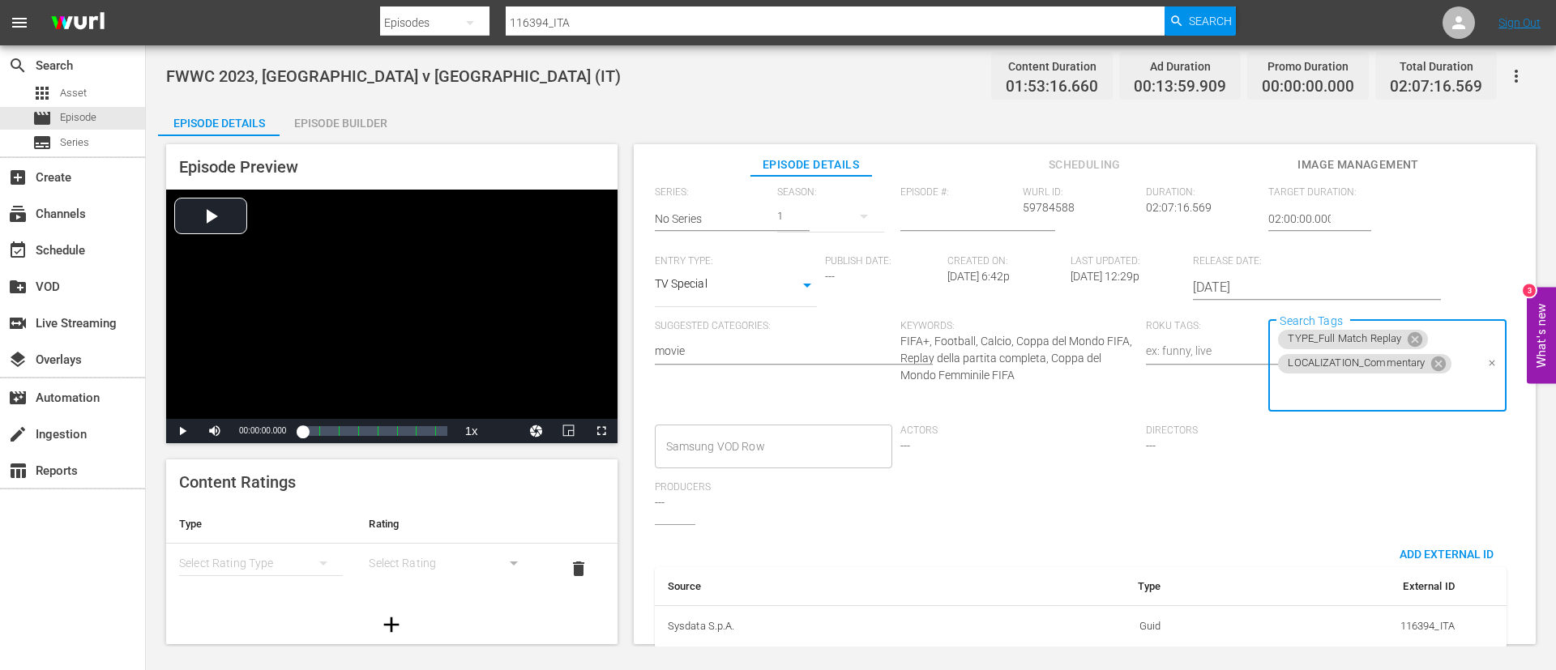
click at [1429, 401] on input "Search Tags" at bounding box center [1375, 390] width 199 height 29
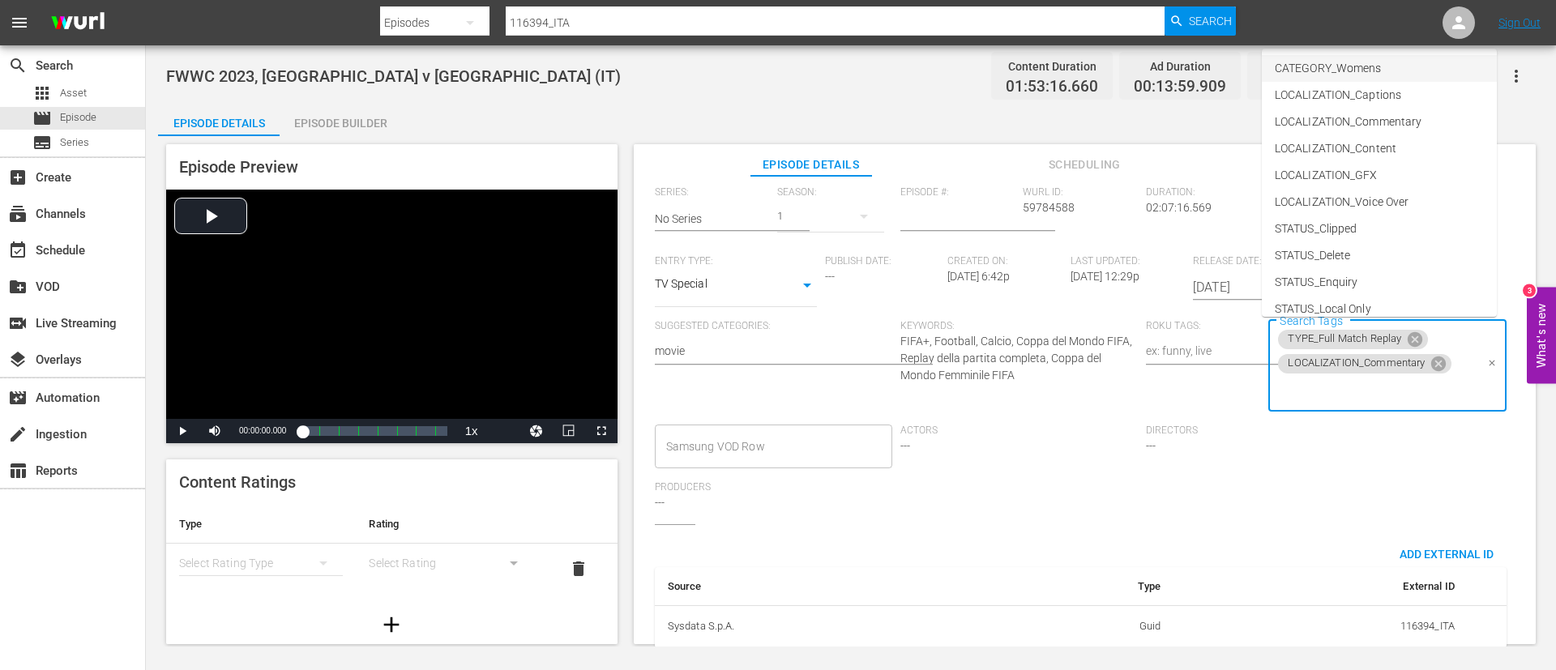
click at [1383, 58] on li "CATEGORY_Womens" at bounding box center [1379, 68] width 235 height 27
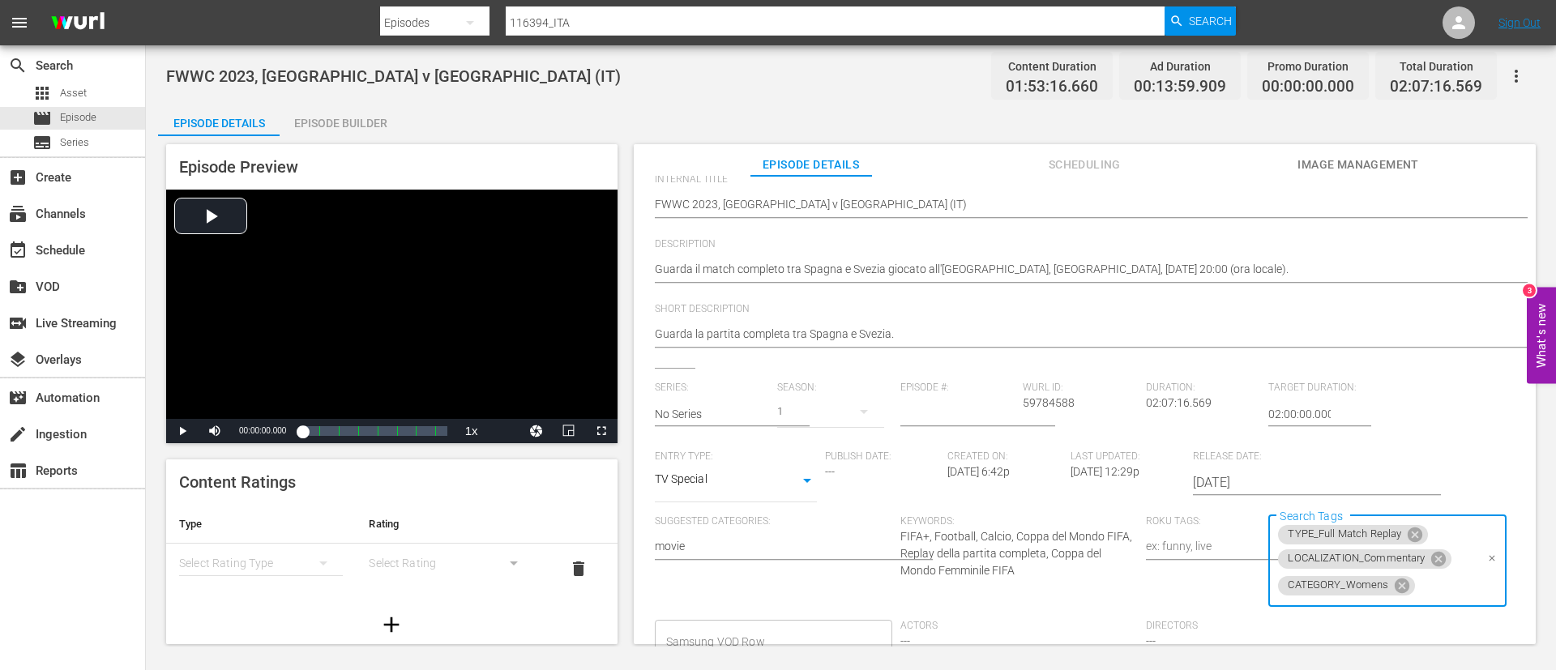
scroll to position [0, 0]
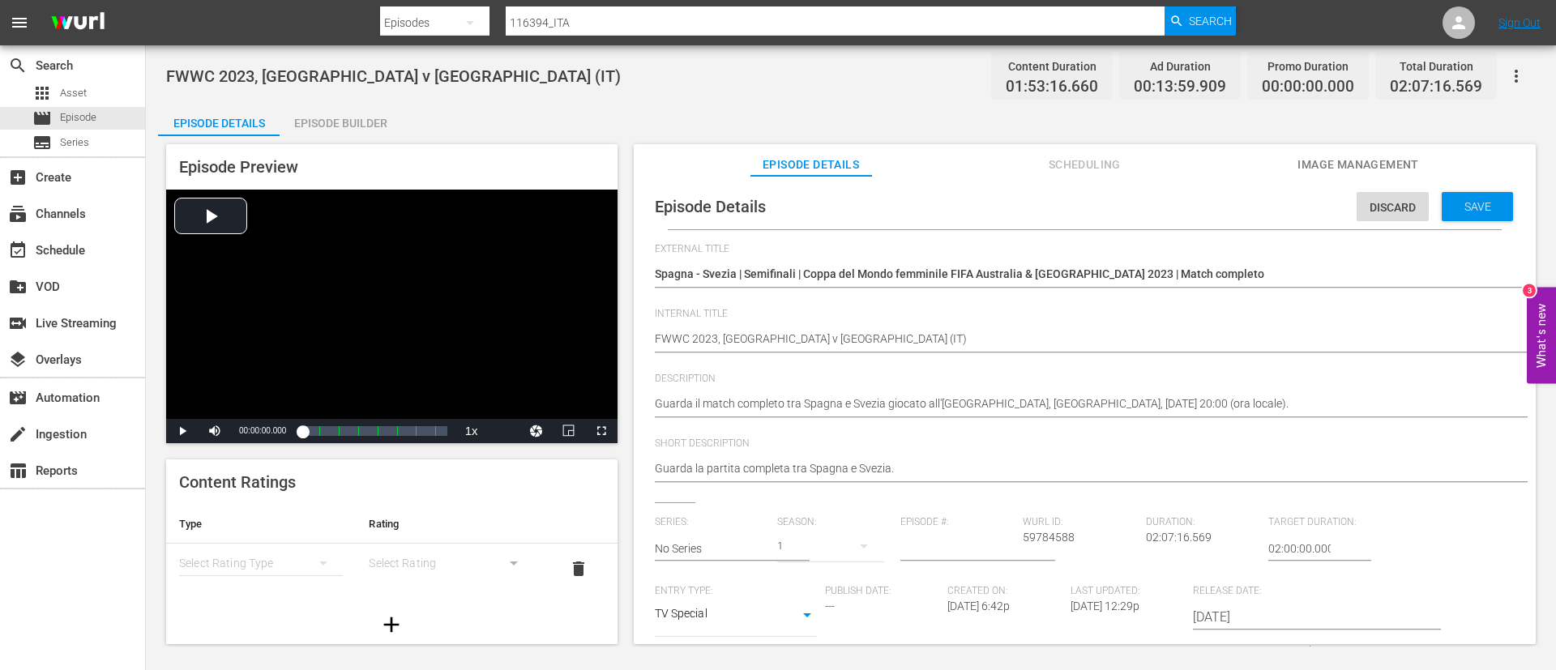
click at [1476, 216] on div "Save" at bounding box center [1477, 206] width 71 height 29
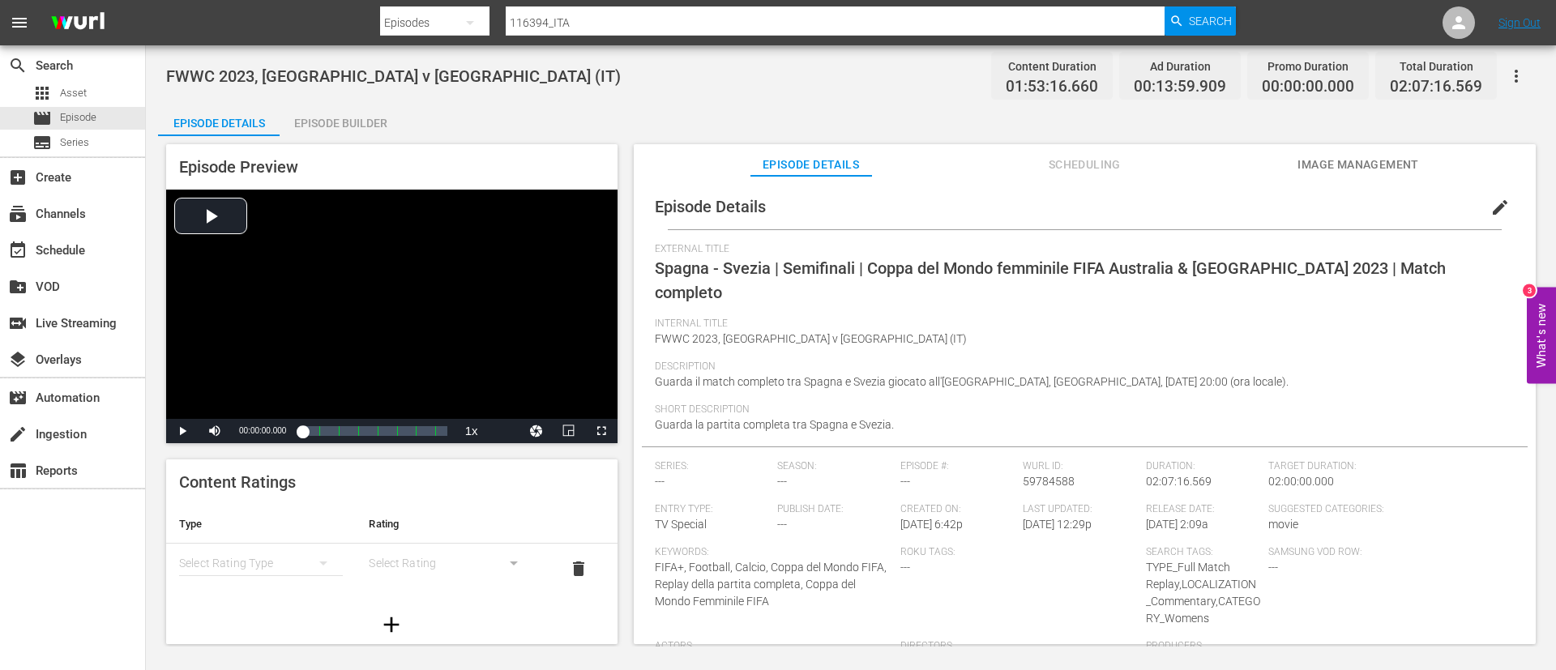
click at [1088, 6] on div "Search By Episodes Search ID, Title, Description, Keywords, or Category 116394_…" at bounding box center [808, 22] width 856 height 39
click at [1089, 4] on div at bounding box center [808, 4] width 856 height 3
click at [1090, 19] on input "116394_ITA" at bounding box center [835, 22] width 659 height 39
paste input "23029"
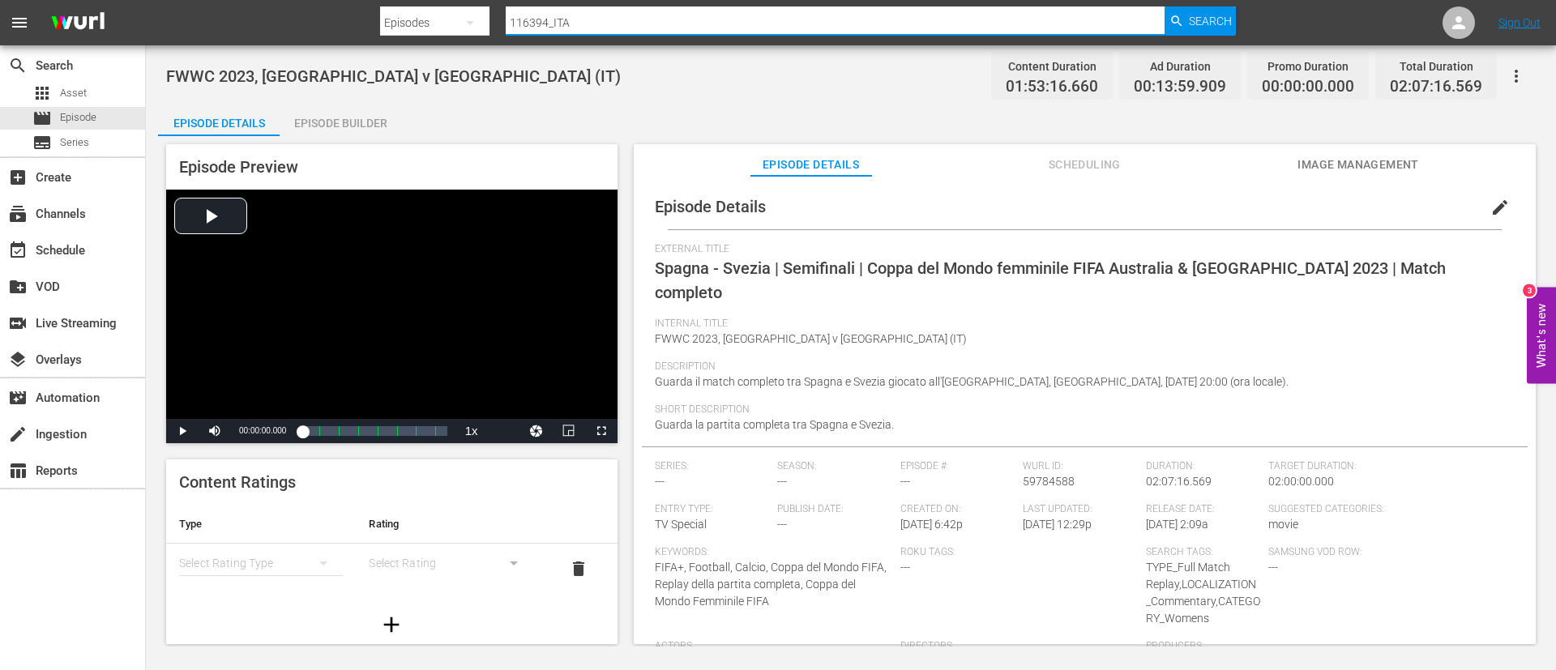
type input "123029_ITA"
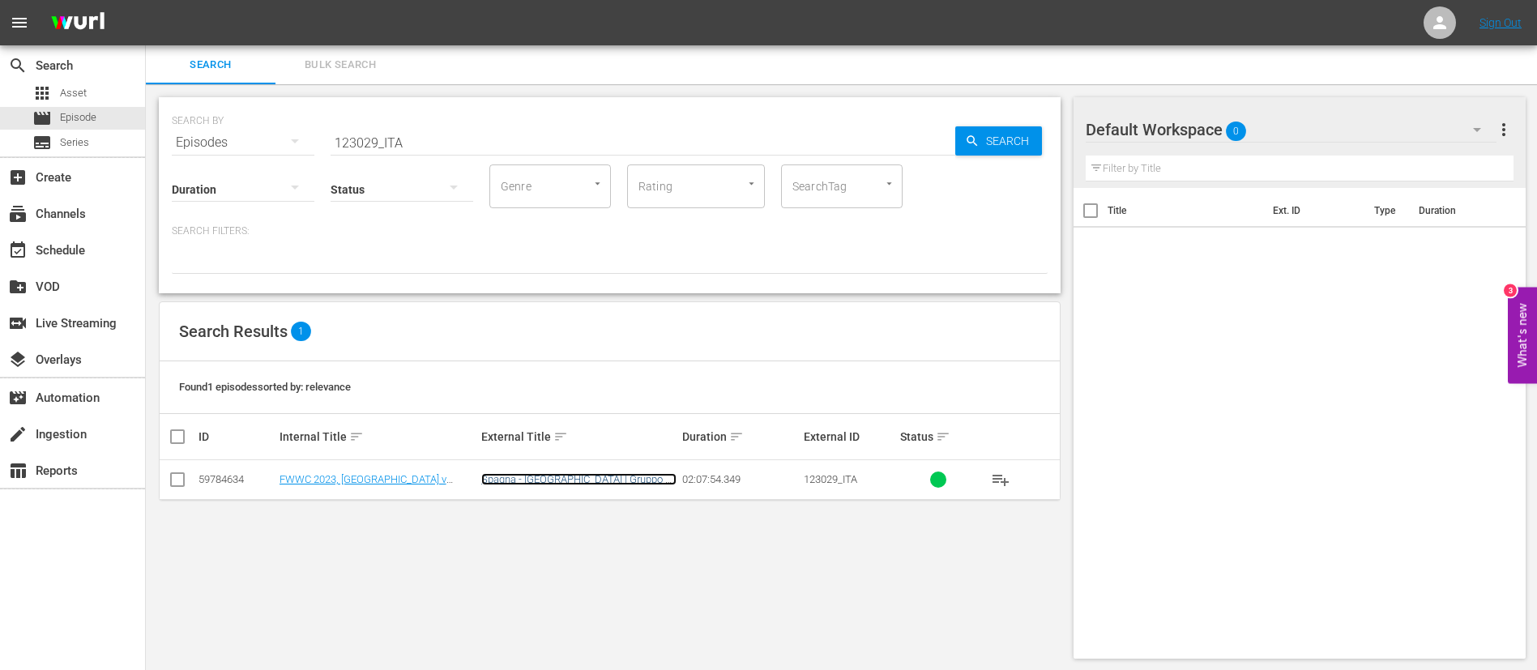
click at [581, 481] on link "Spagna - Costa Rica | Gruppo C | Coppa del Mondo femminile FIFA Australia & Nuo…" at bounding box center [578, 497] width 195 height 49
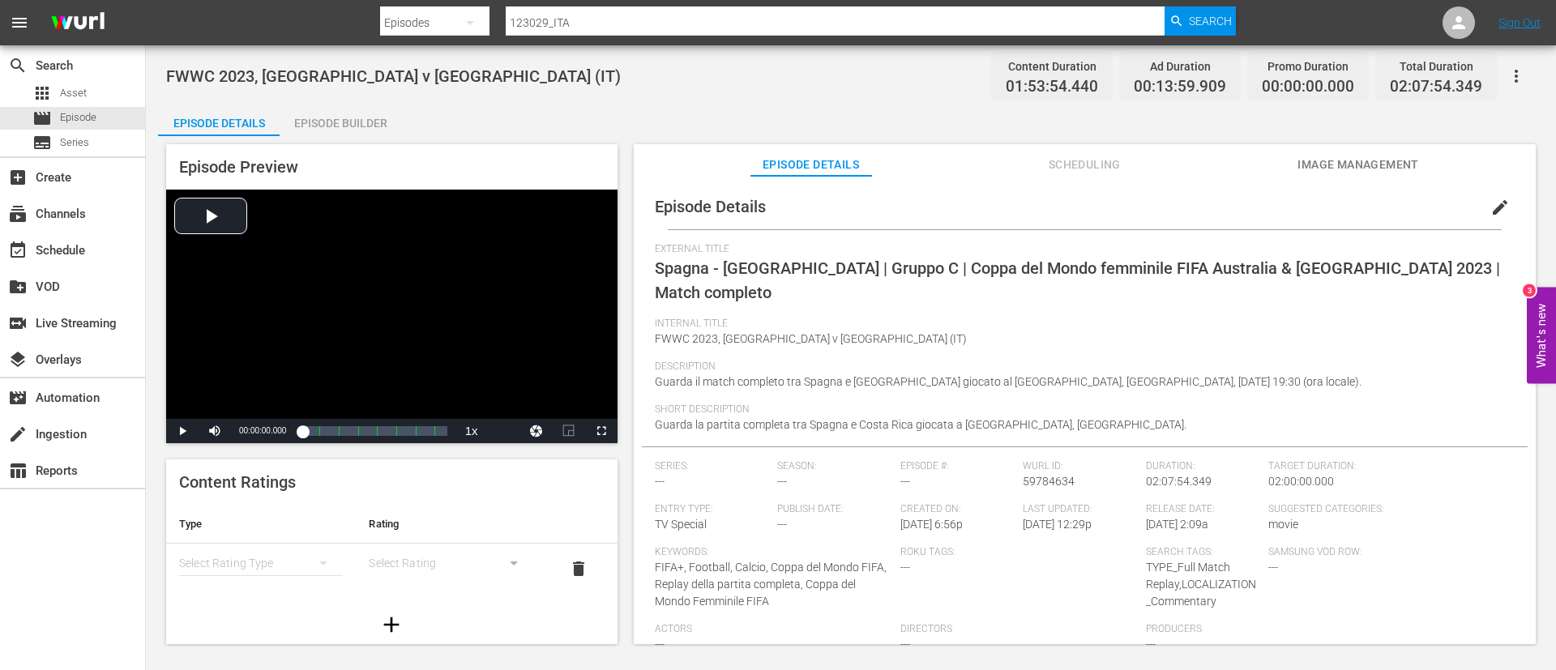
click at [1490, 205] on span "edit" at bounding box center [1499, 207] width 19 height 19
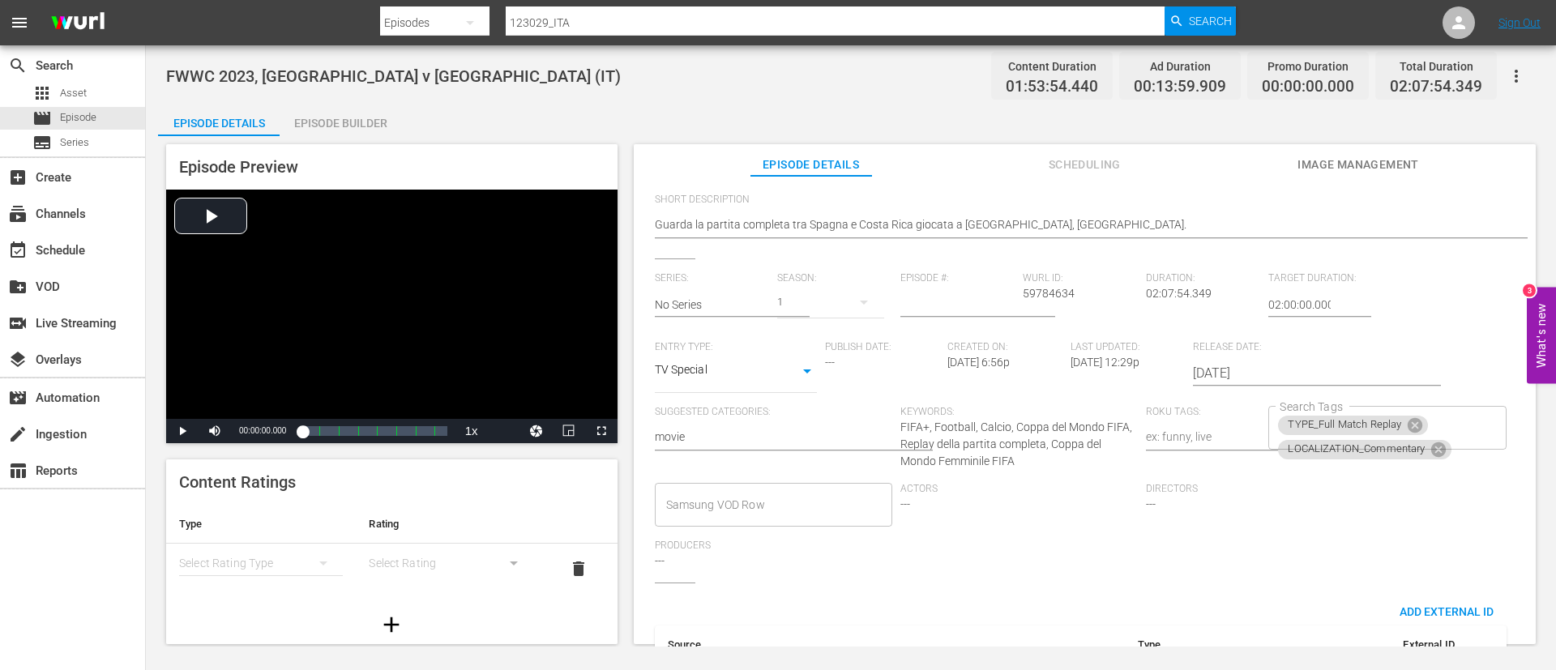
scroll to position [330, 0]
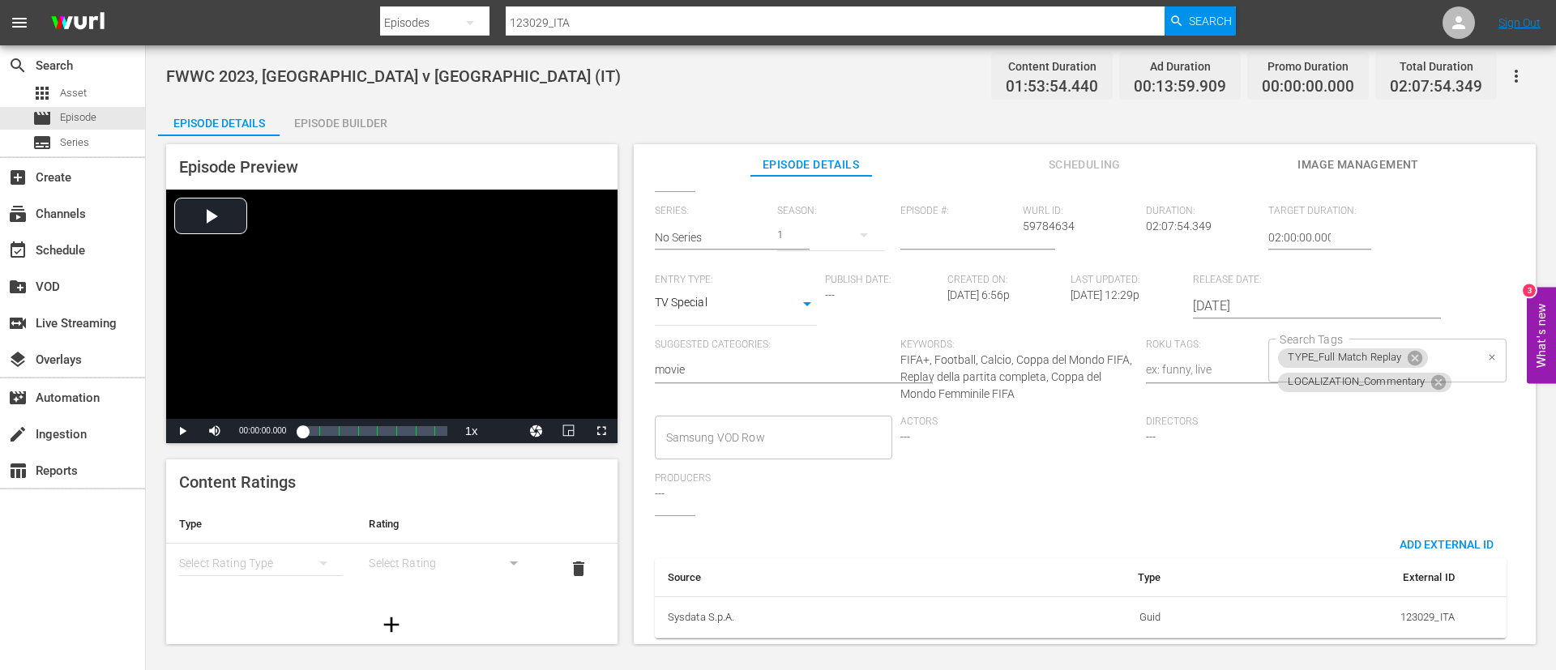
click at [1448, 342] on div "TYPE_Full Match Replay LOCALIZATION_Commentary Search Tags" at bounding box center [1386, 361] width 237 height 44
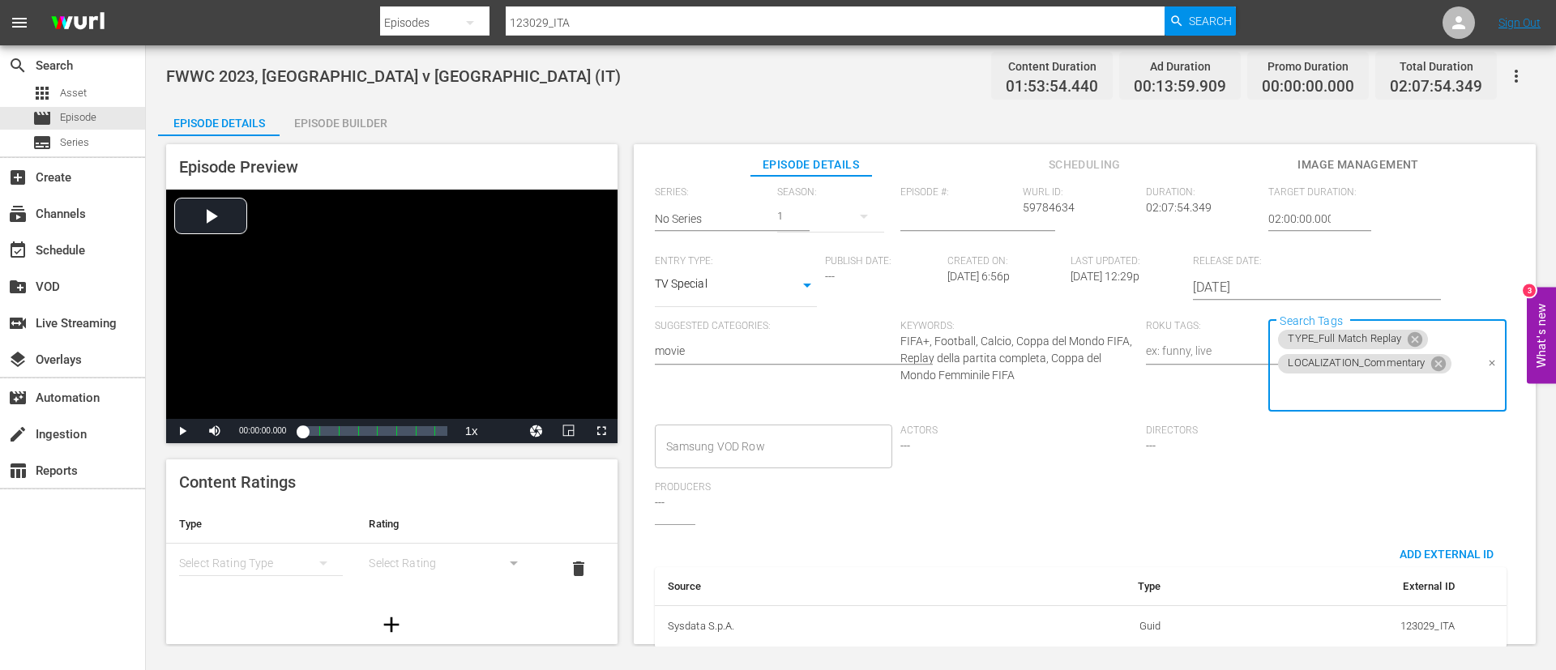
click at [1441, 398] on input "Search Tags" at bounding box center [1375, 390] width 199 height 29
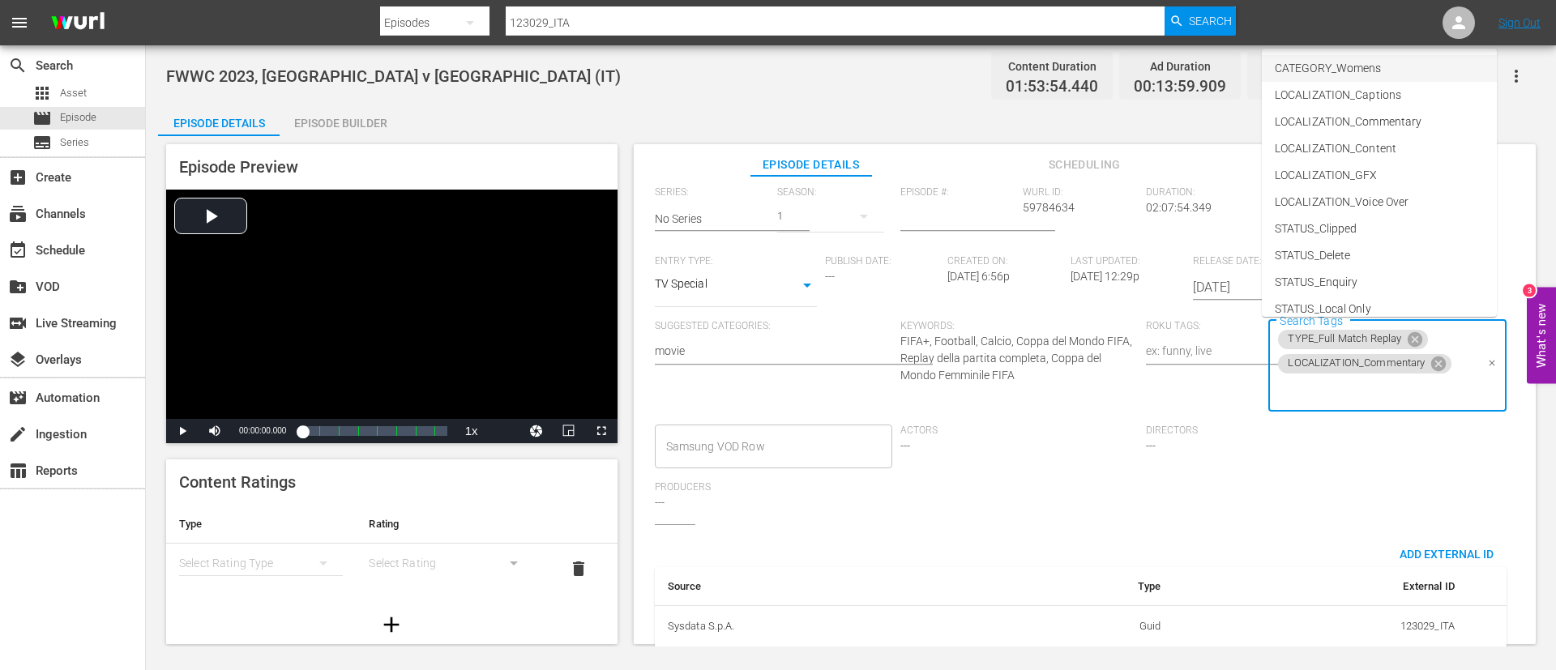
click at [1410, 75] on li "CATEGORY_Womens" at bounding box center [1379, 68] width 235 height 27
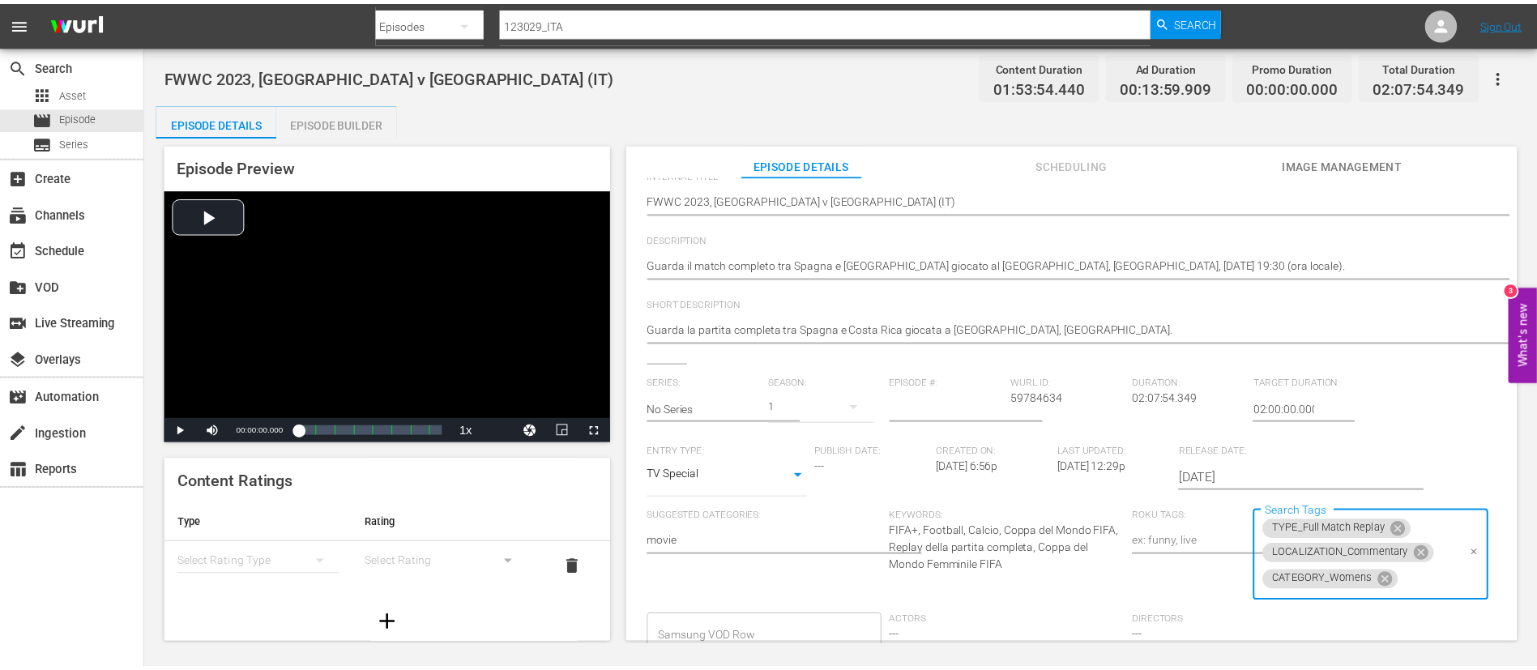
scroll to position [0, 0]
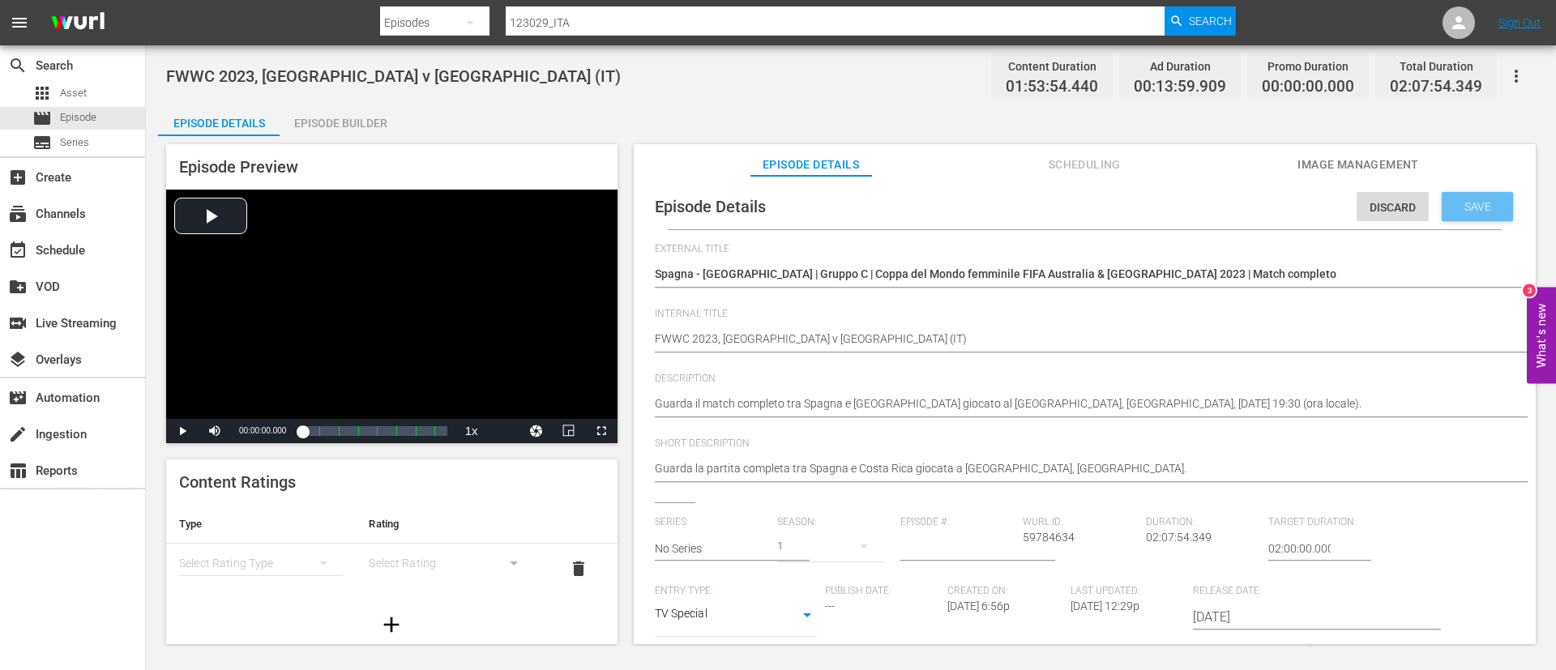
click at [1464, 212] on span "Save" at bounding box center [1477, 206] width 53 height 13
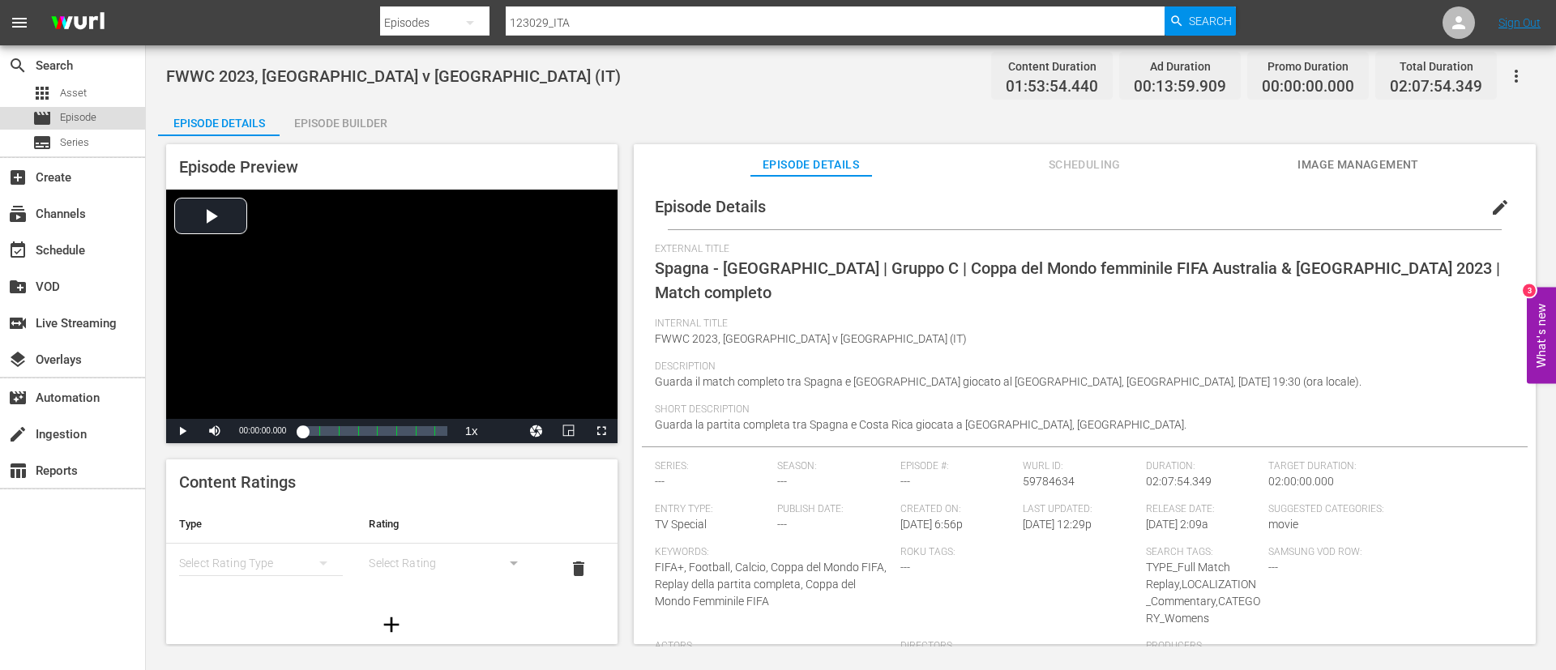
click at [134, 109] on div "movie Episode" at bounding box center [72, 118] width 145 height 23
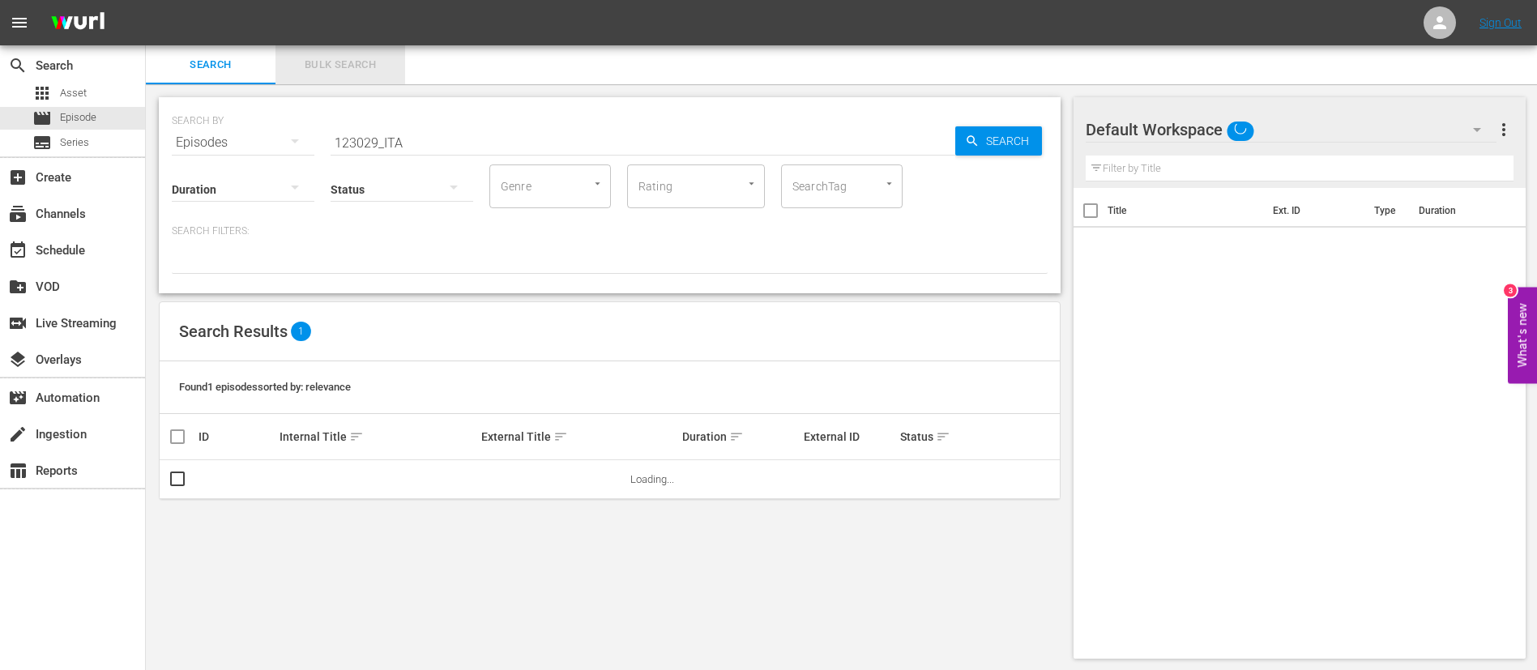
click at [288, 52] on button "Bulk Search" at bounding box center [341, 64] width 130 height 39
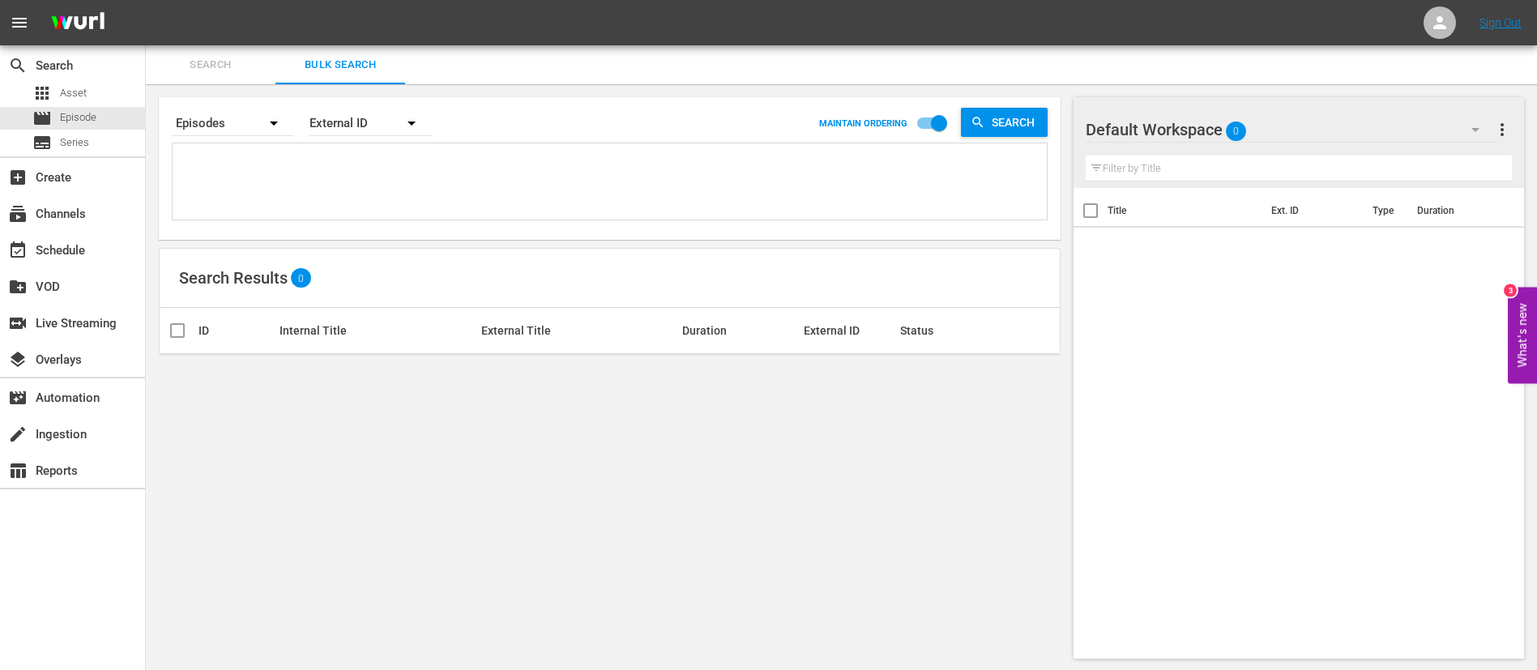
click at [344, 155] on textarea at bounding box center [612, 184] width 870 height 74
paste textarea "123031_ITA 123041_ITA 123042_ITA 123062_ITA 123065_ITA 123072_ITA 123077_ITA 12…"
type textarea "123031_ITA 123041_ITA 123042_ITA 123062_ITA 123065_ITA 123072_ITA 123077_ITA 12…"
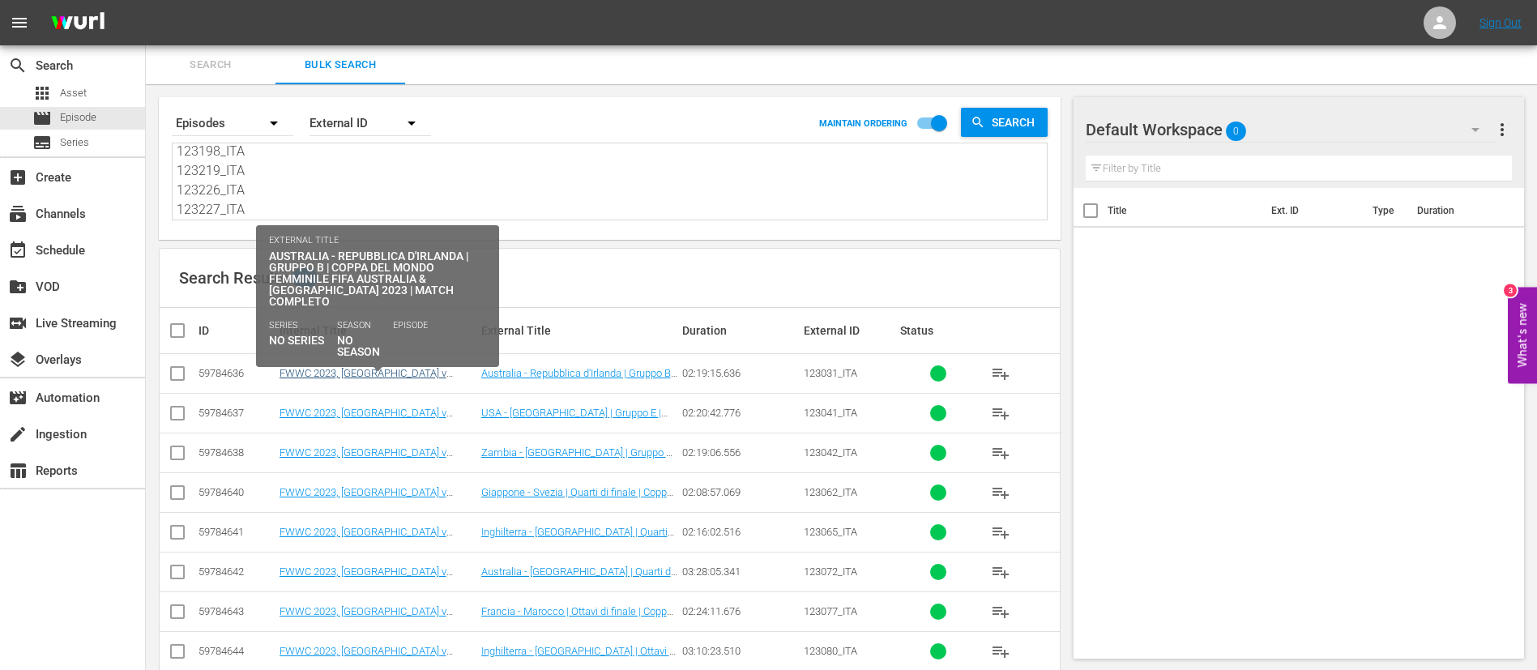
type textarea "123031_ITA 123041_ITA 123042_ITA 123062_ITA 123065_ITA 123072_ITA 123077_ITA 12…"
click at [342, 372] on link "FWWC 2023, Australia v Republic of Ireland (IT)" at bounding box center [363, 379] width 167 height 24
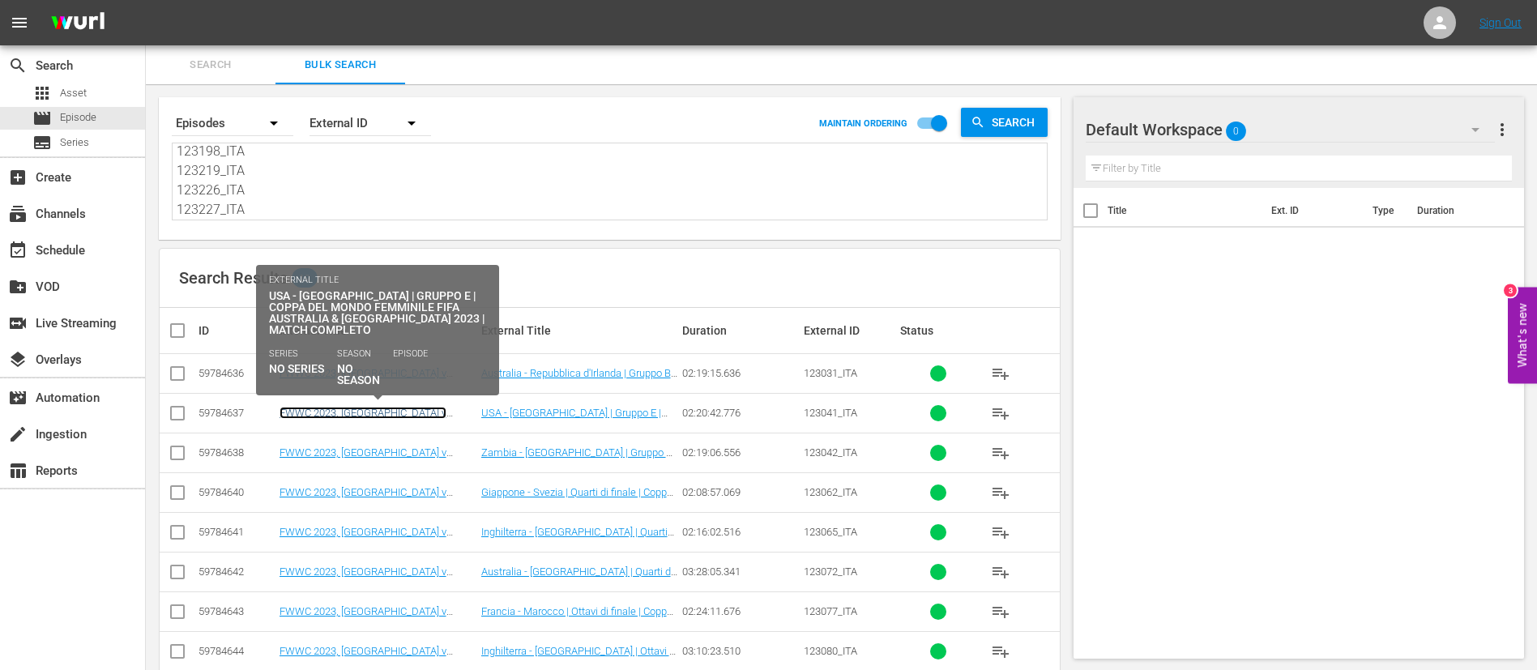
click at [362, 413] on link "FWWC 2023, USA v Vietnam (IT)" at bounding box center [363, 419] width 167 height 24
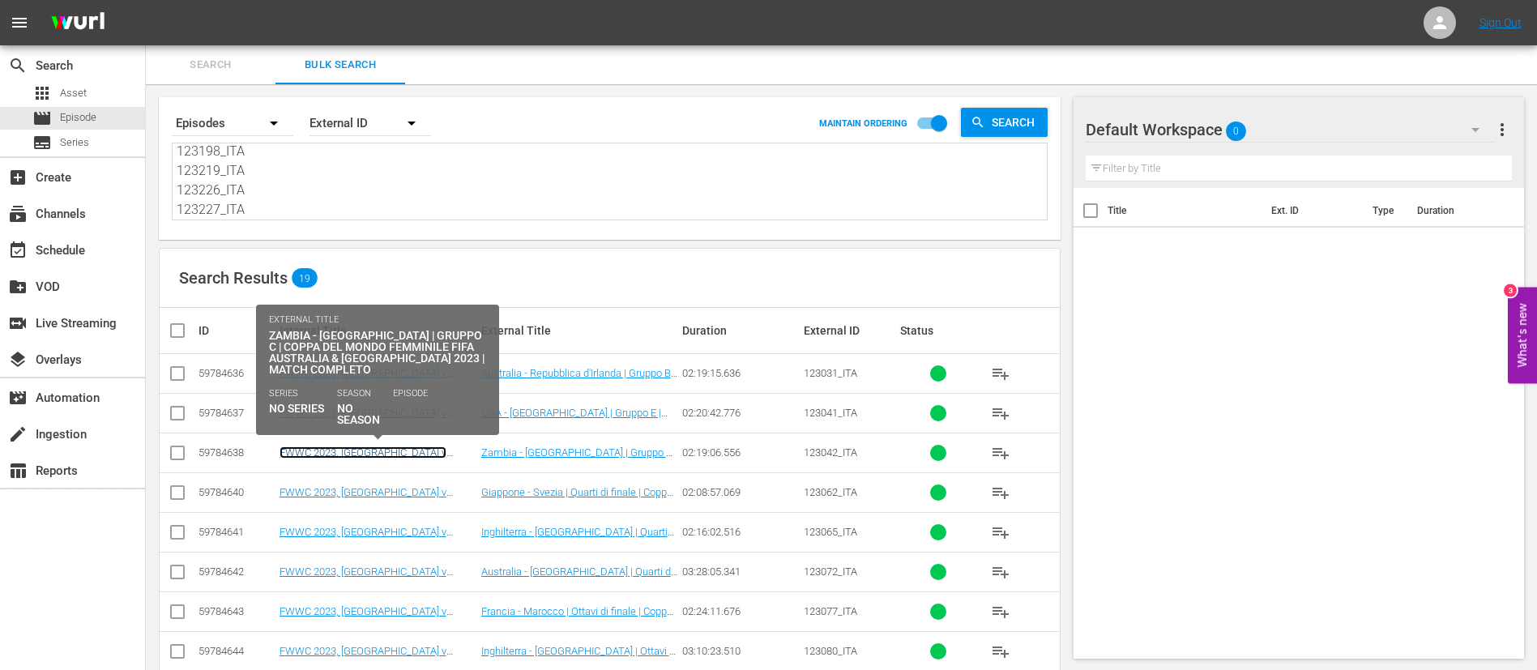
click at [363, 451] on link "FWWC 2023, Zambia v Japan (IT)" at bounding box center [363, 459] width 167 height 24
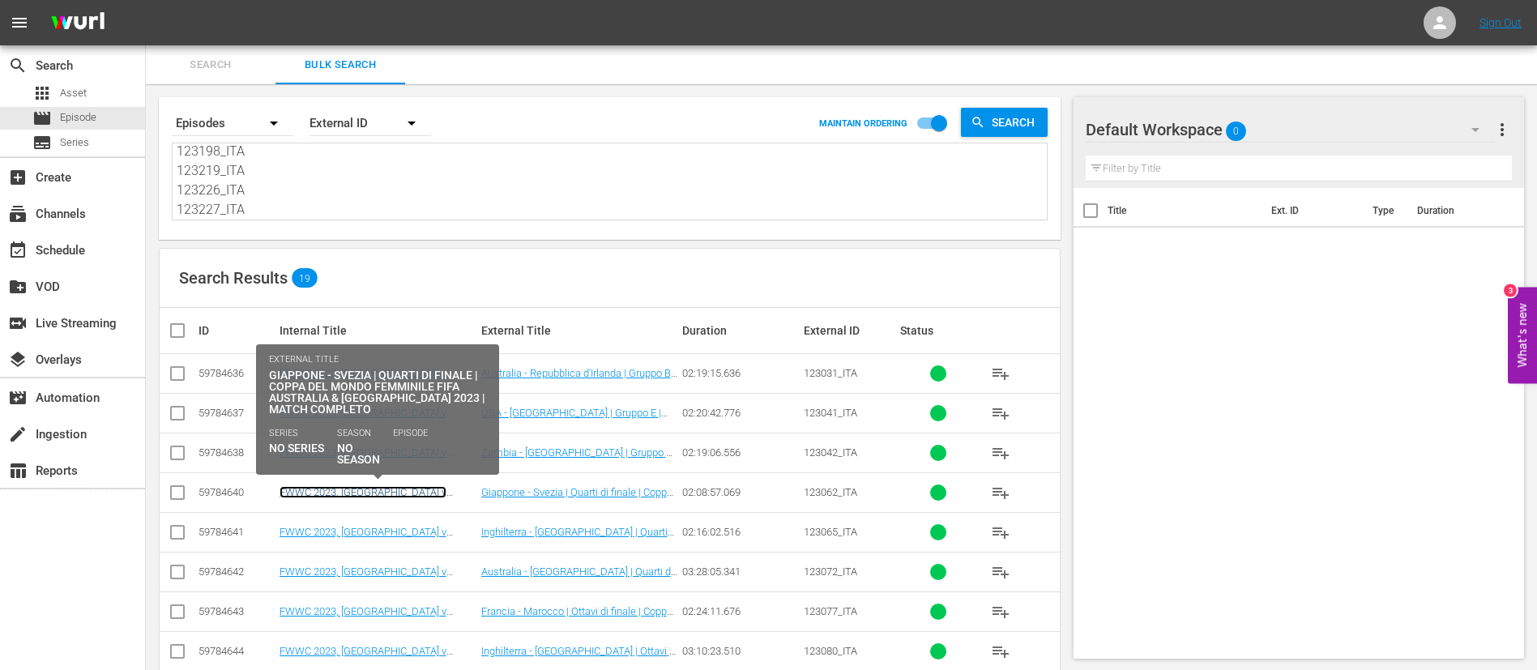
click at [365, 494] on link "FWWC 2023, Japan v Sweden (IT)" at bounding box center [363, 498] width 167 height 24
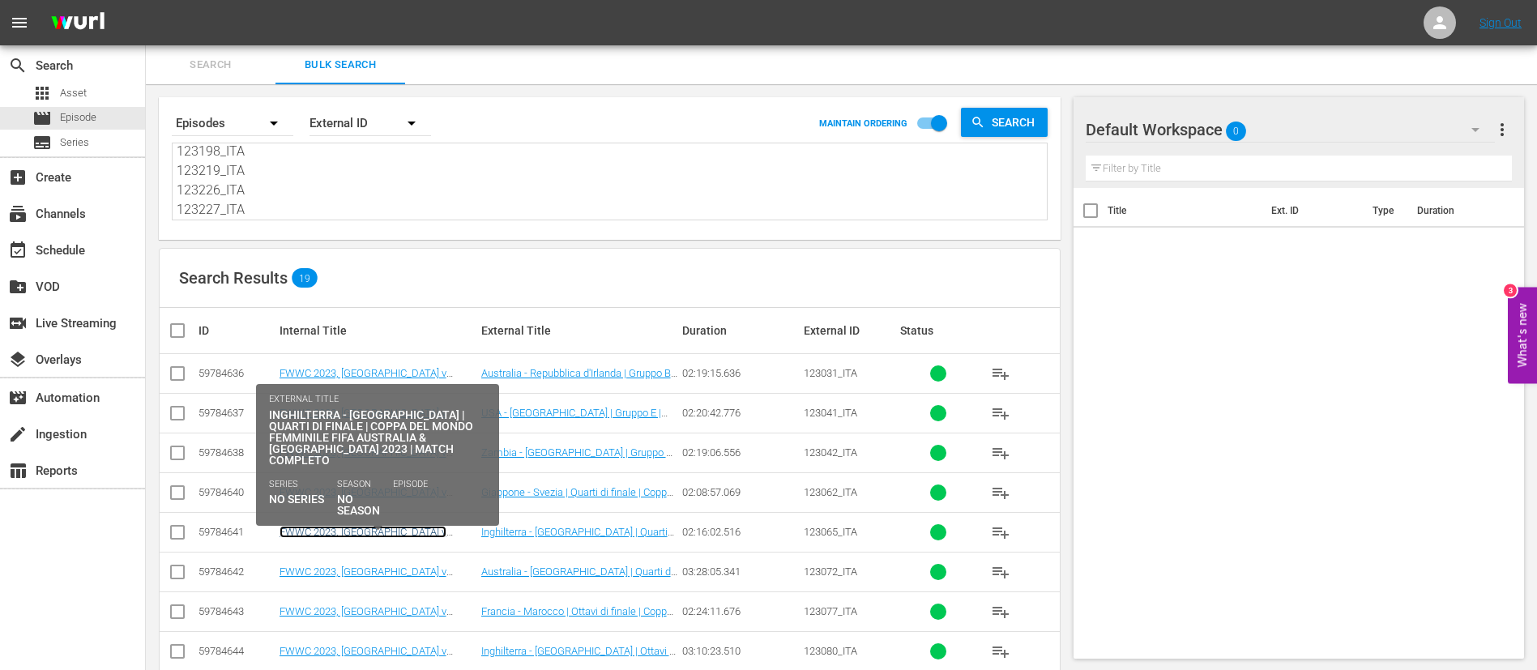
click at [371, 529] on link "FWWC 2023, England v Colombia (IT)" at bounding box center [363, 538] width 167 height 24
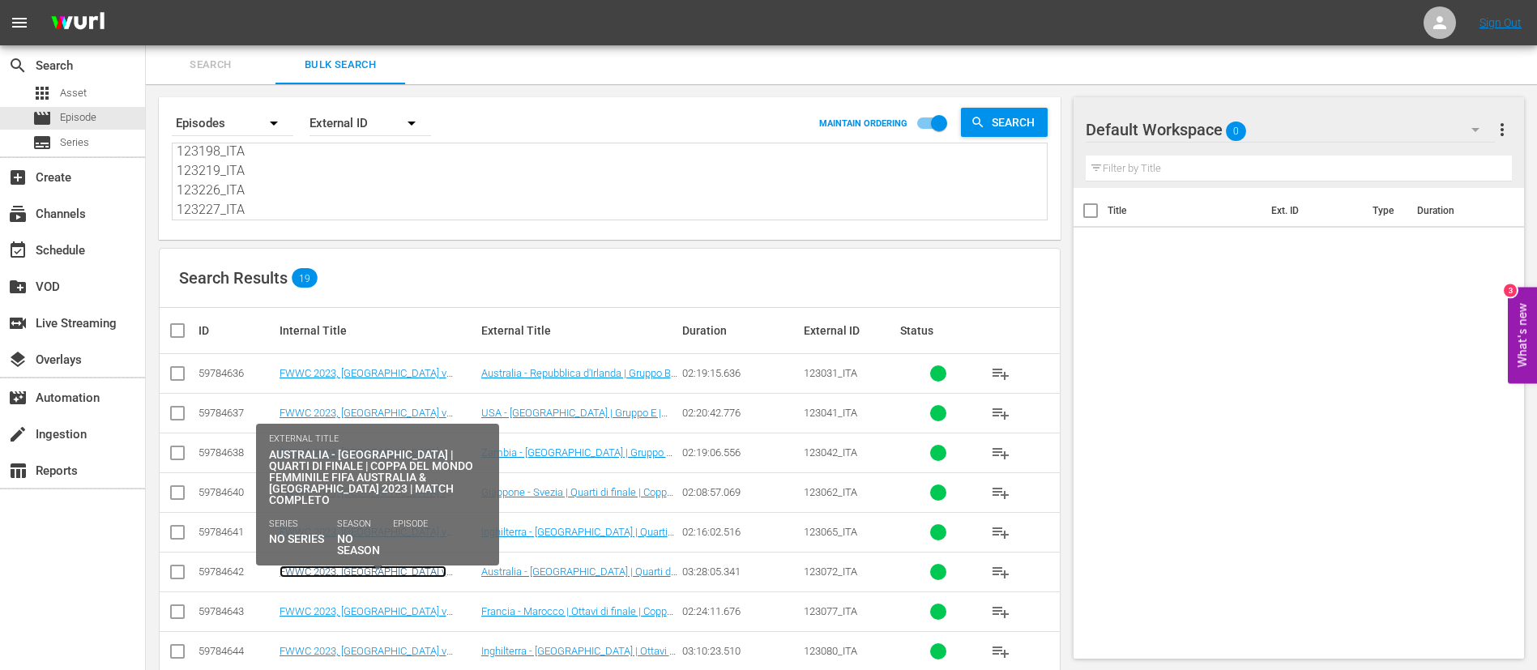
click at [375, 573] on link "FWWC 2023, Australia v France (IT)" at bounding box center [363, 578] width 167 height 24
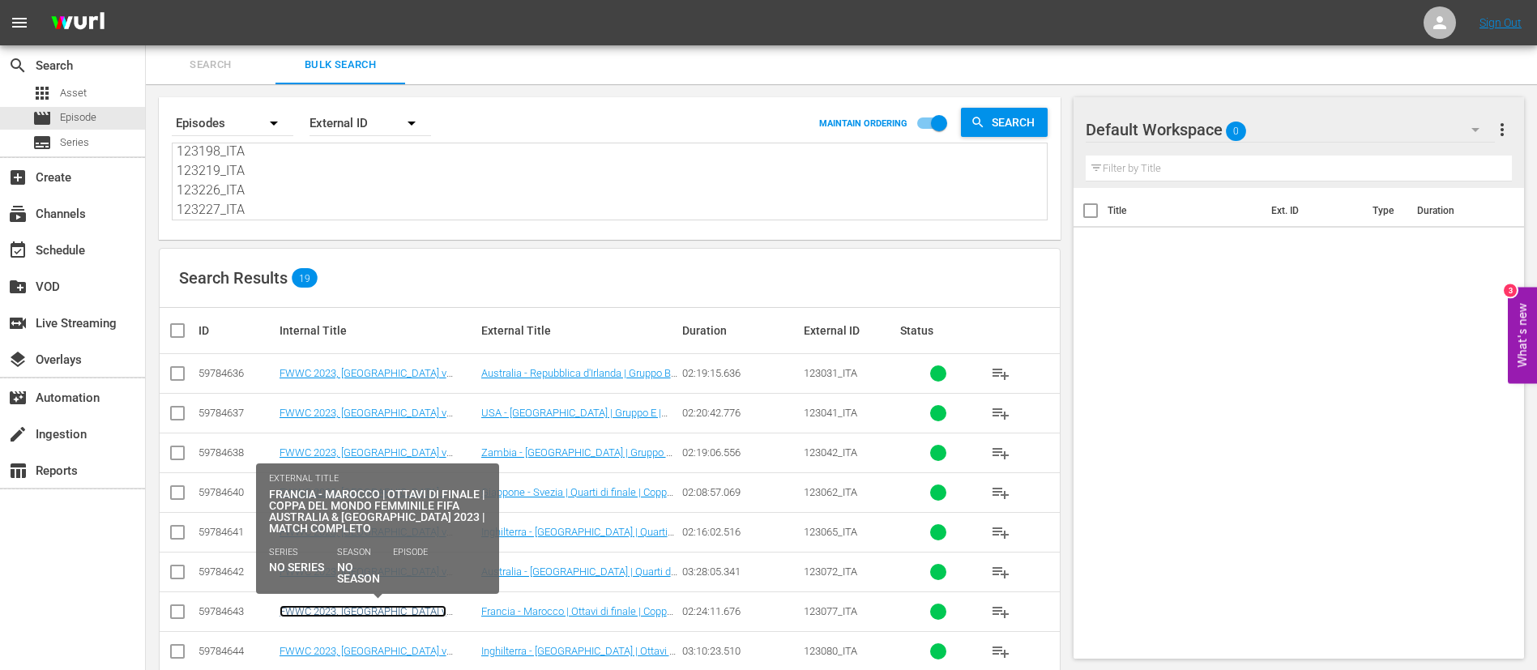
click at [375, 609] on link "FWWC 2023, France v Morocco (IT)" at bounding box center [363, 617] width 167 height 24
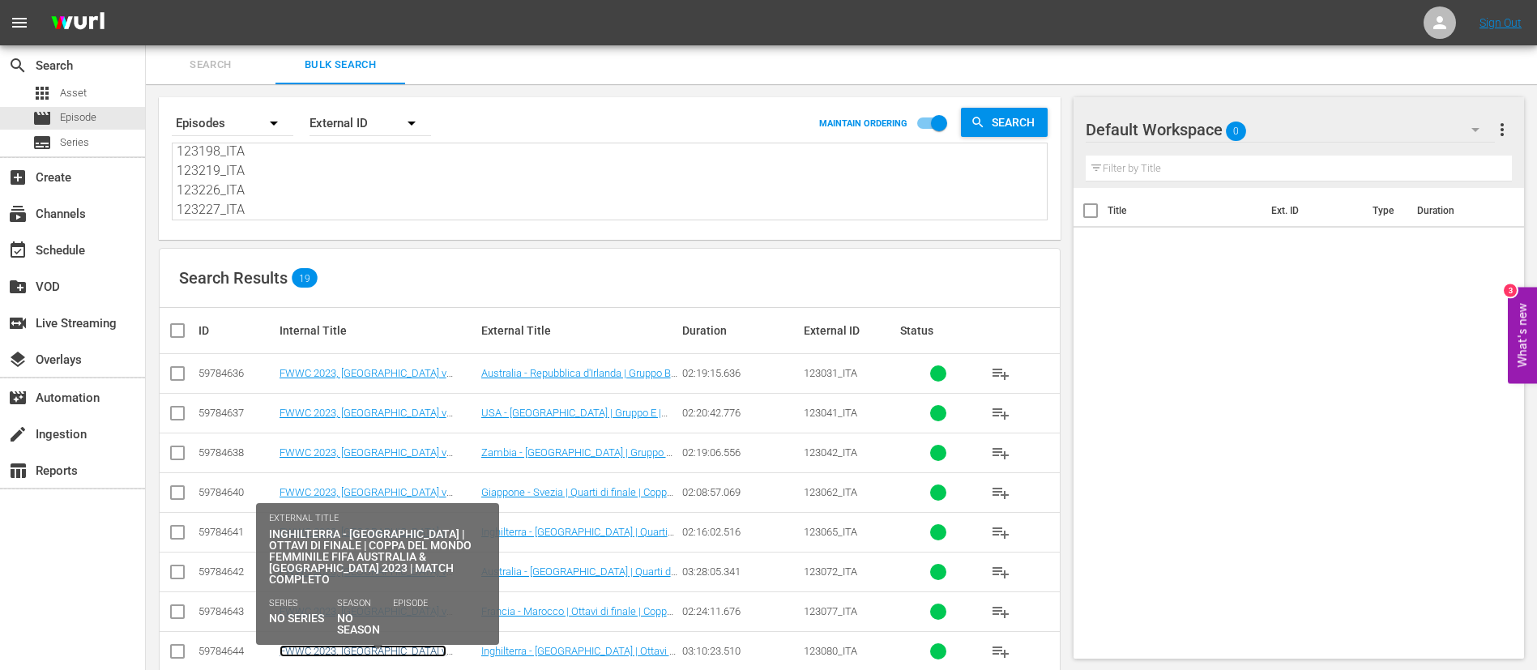
click at [394, 655] on link "FWWC 2023, England v Nigeria (IT)" at bounding box center [363, 657] width 167 height 24
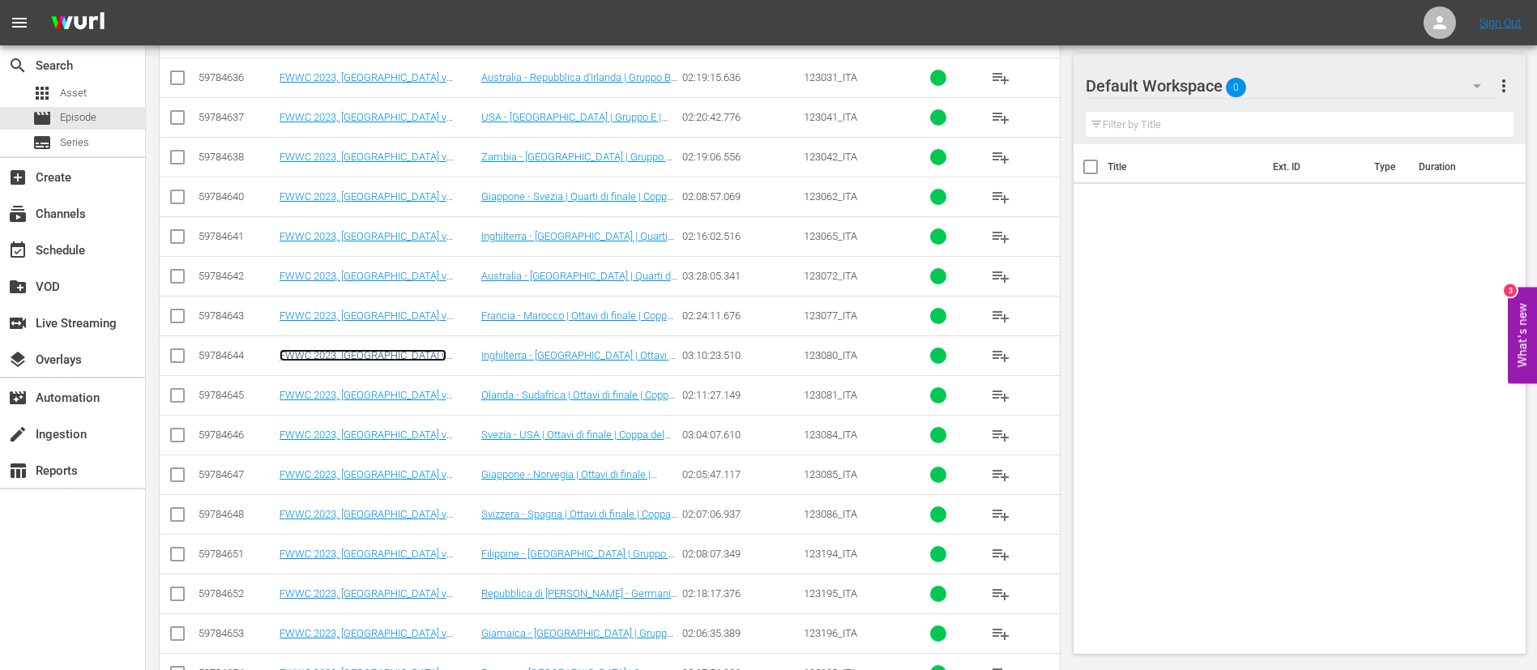
scroll to position [468, 0]
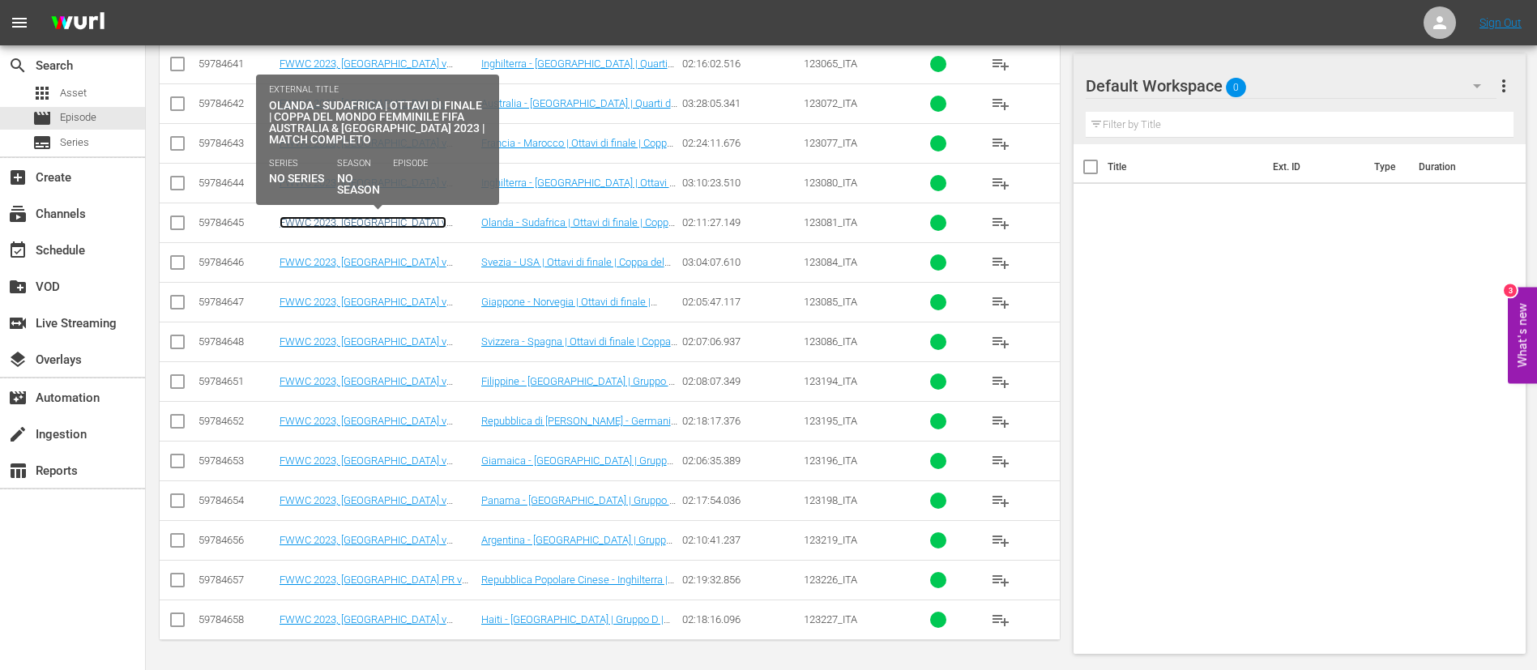
click at [421, 226] on link "FWWC 2023, Netherlands v South Africa (IT)" at bounding box center [363, 228] width 167 height 24
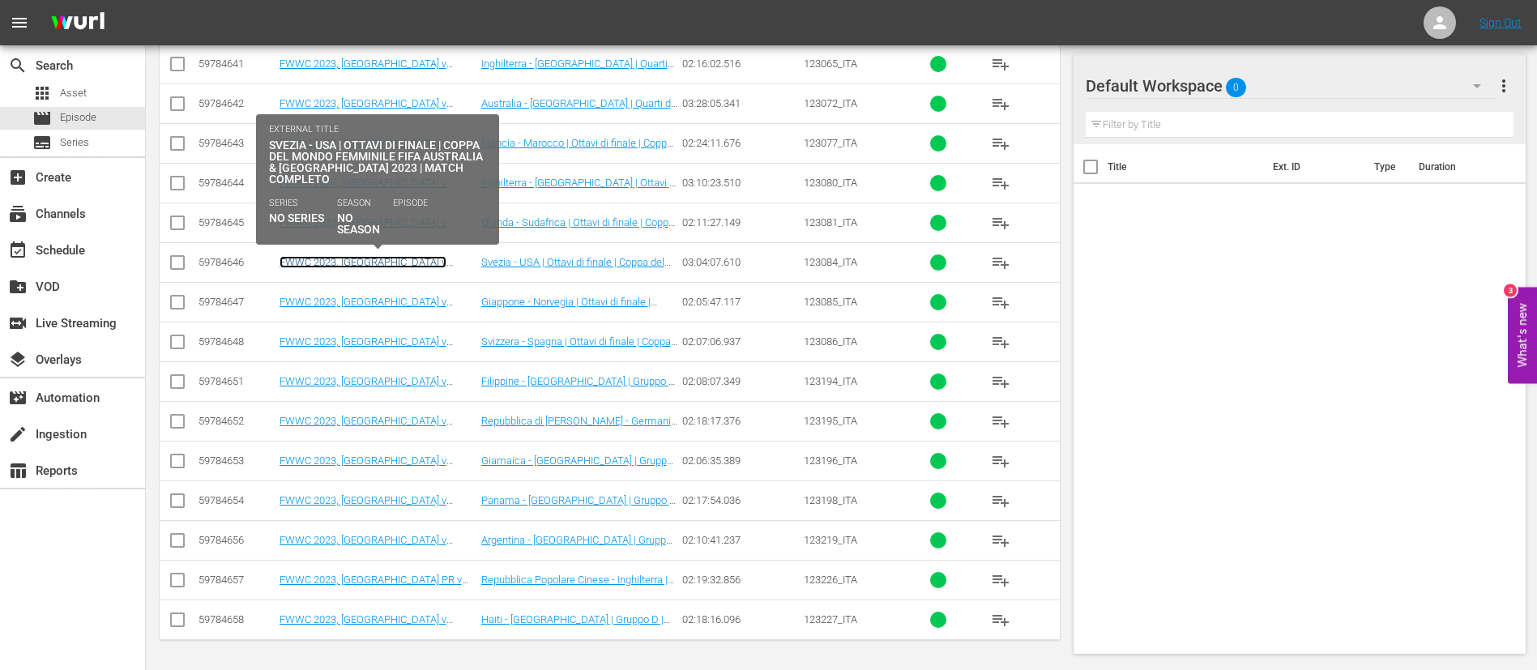
click at [415, 259] on link "FWWC 2023, Sweden v USA (IT)" at bounding box center [363, 268] width 167 height 24
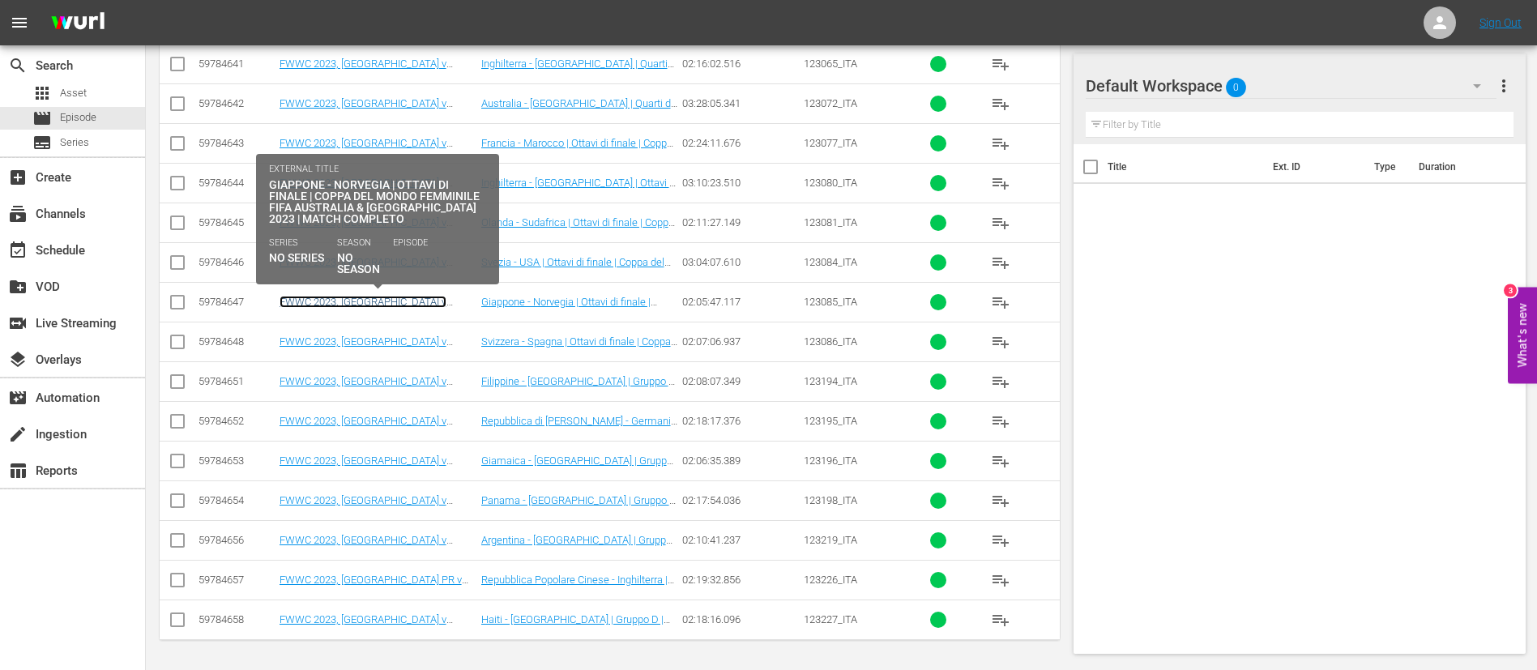
click at [411, 297] on link "FWWC 2023, Japan v Norway (IT)" at bounding box center [363, 308] width 167 height 24
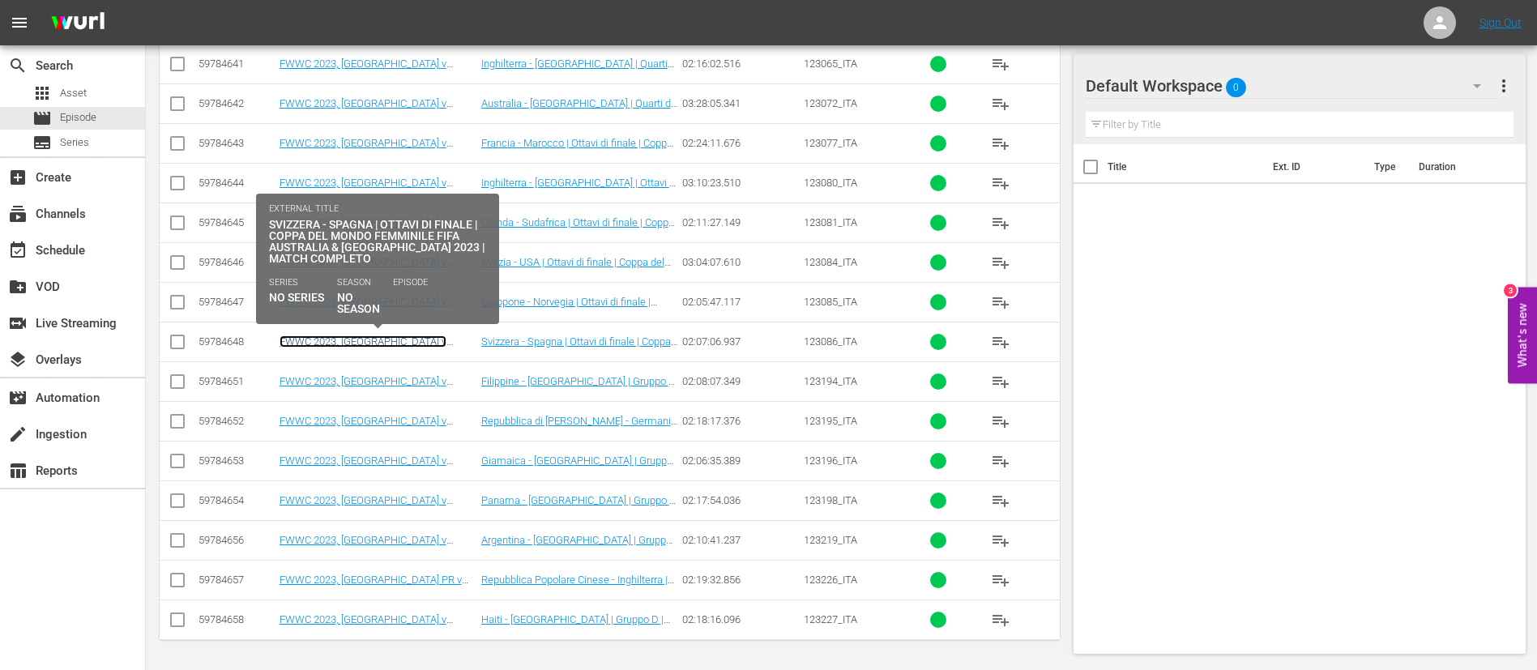
click at [404, 342] on link "FWWC 2023, Switzerland v Spain (IT)" at bounding box center [363, 347] width 167 height 24
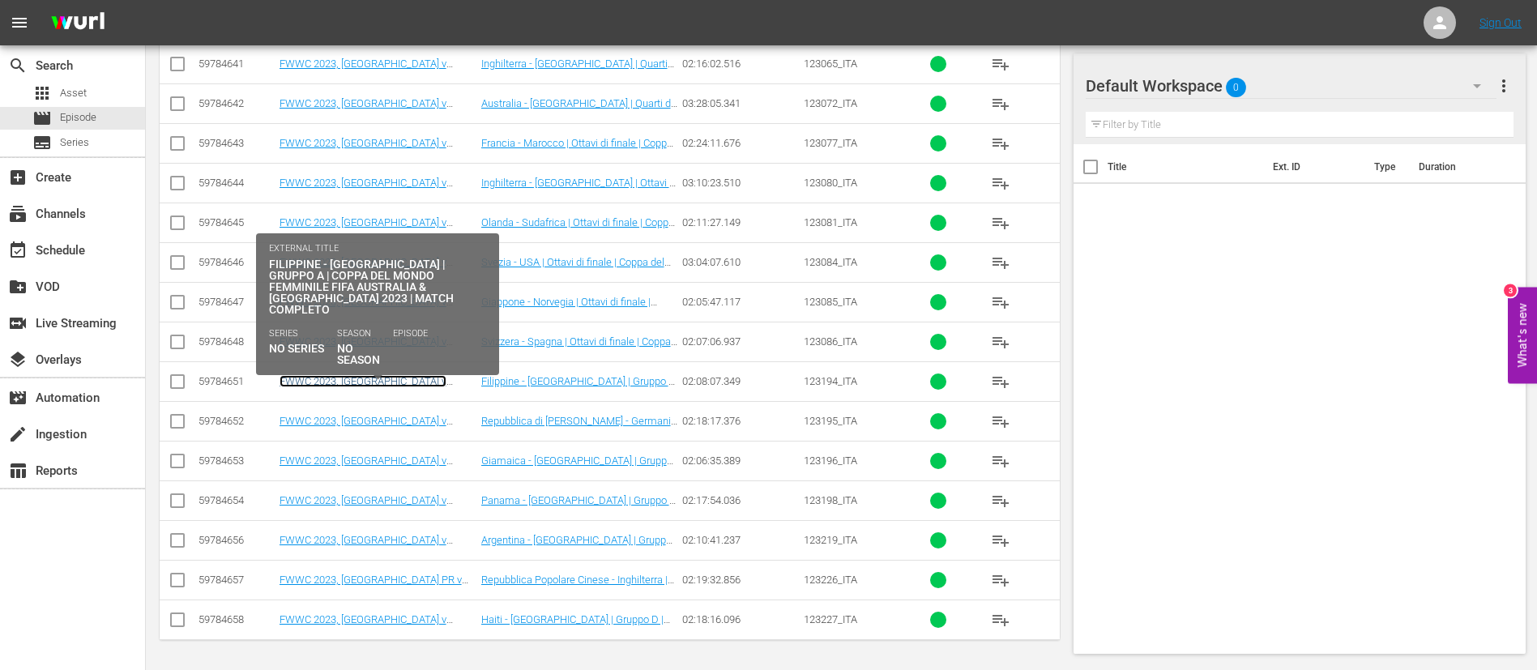
click at [404, 377] on link "FWWC 2023, Philippines v Switzerland (IT)" at bounding box center [363, 387] width 167 height 24
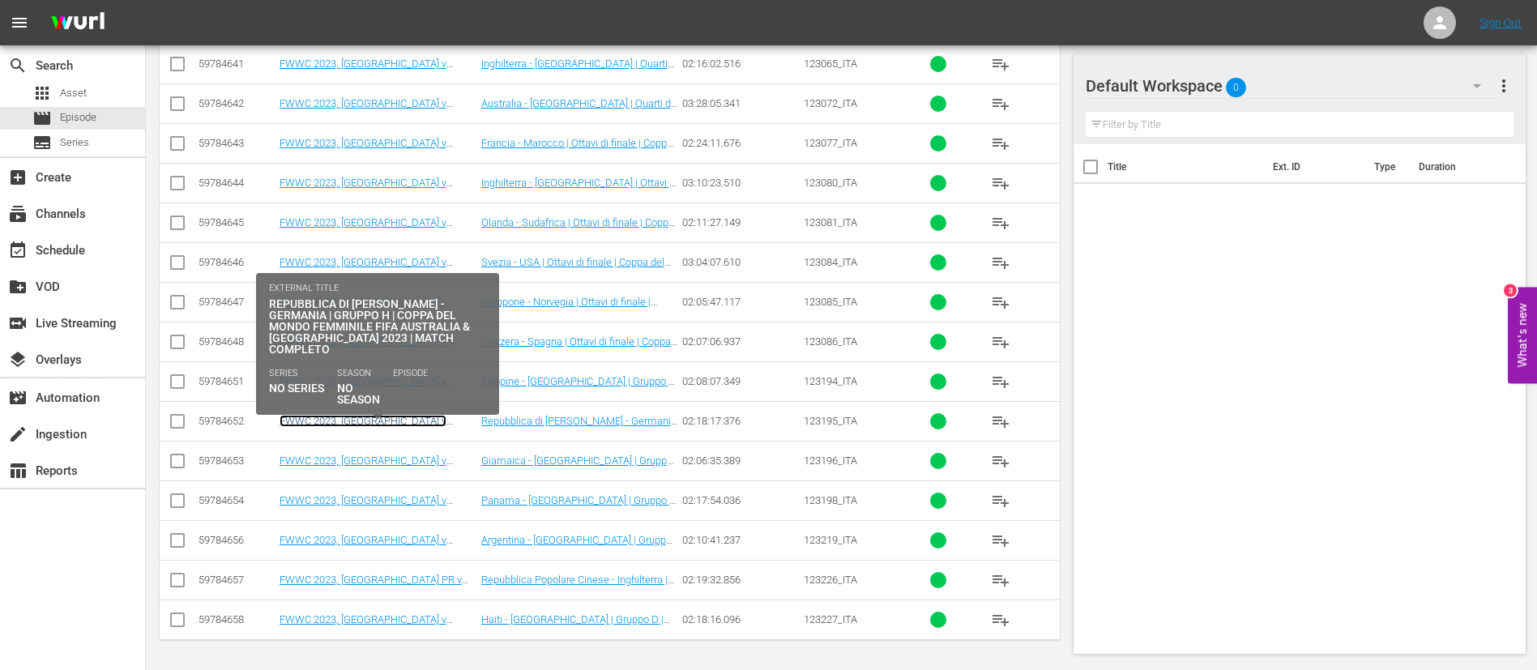
click at [404, 425] on link "FWWC 2023, Korea Republic v Germany (IT)" at bounding box center [363, 427] width 167 height 24
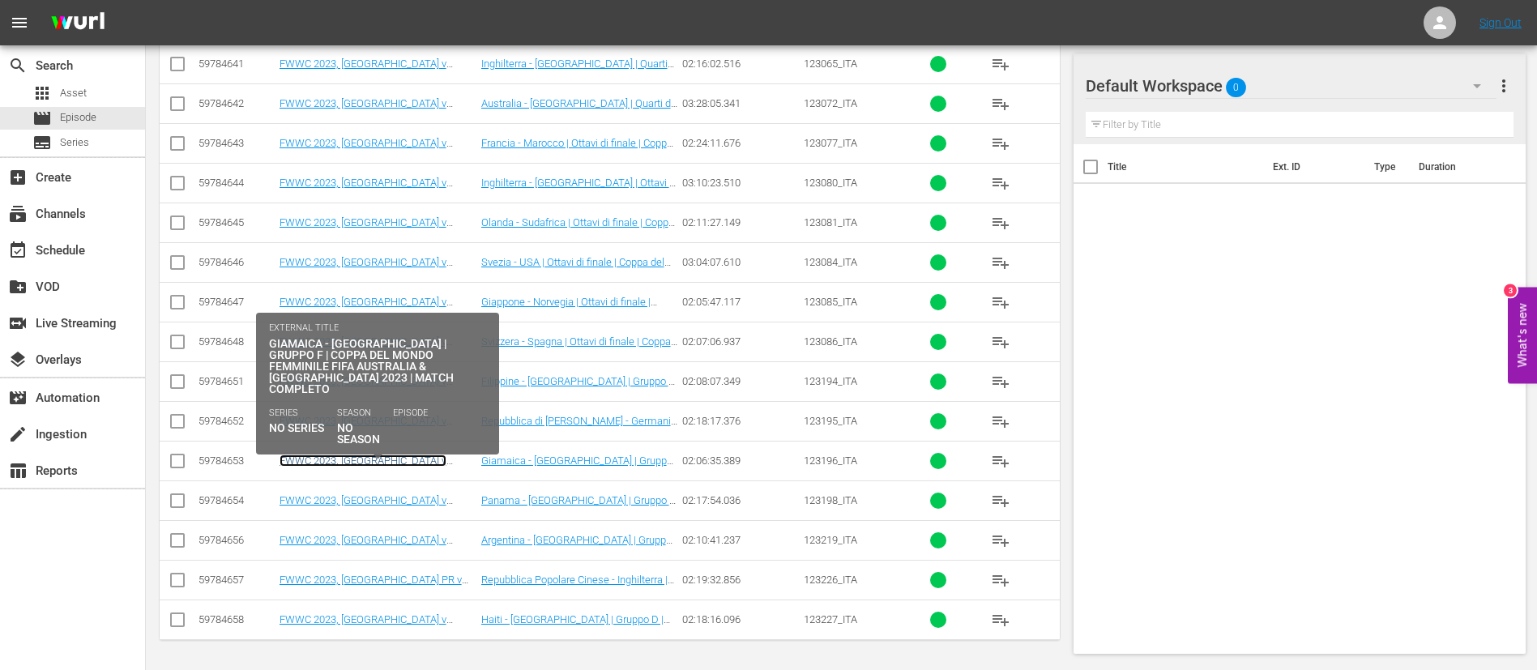
click at [399, 456] on link "FWWC 2023, Jamaica v Brazil (IT)" at bounding box center [363, 467] width 167 height 24
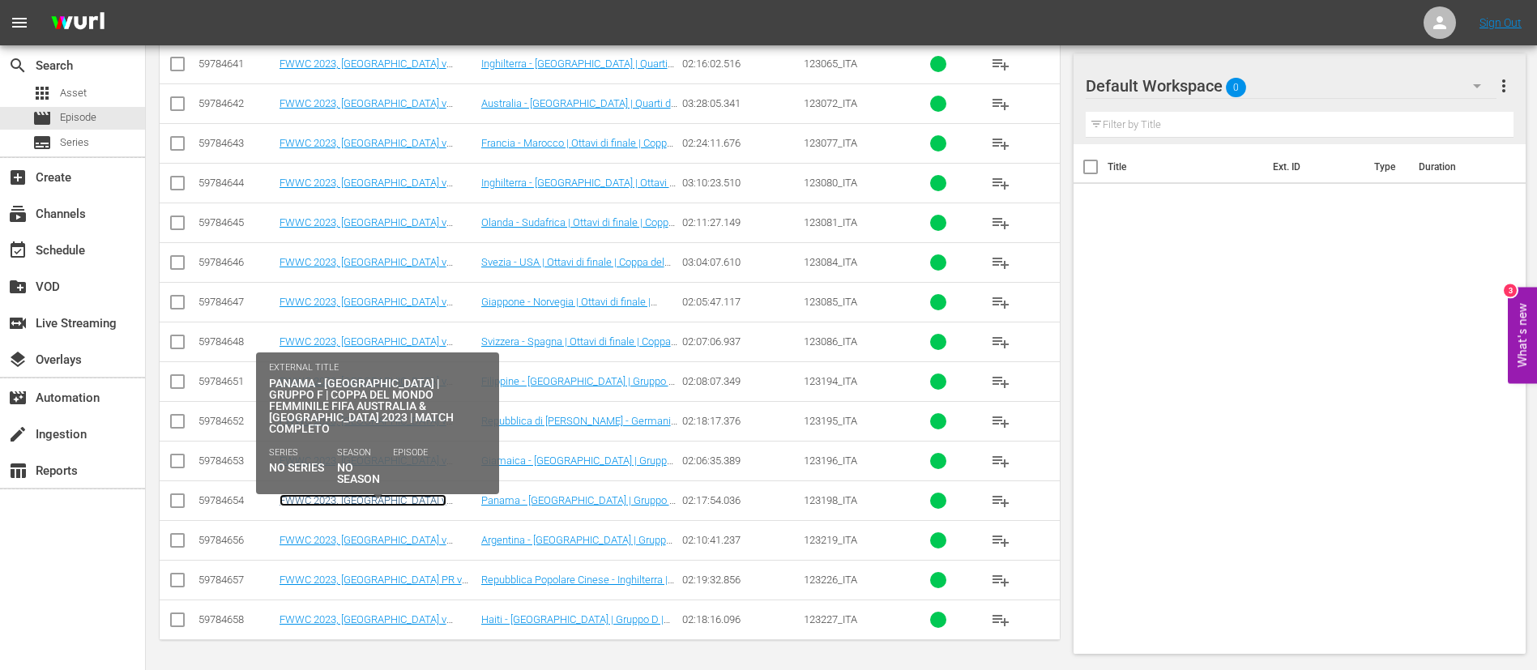
click at [417, 496] on link "FWWC 2023, Panama v France (IT)" at bounding box center [363, 506] width 167 height 24
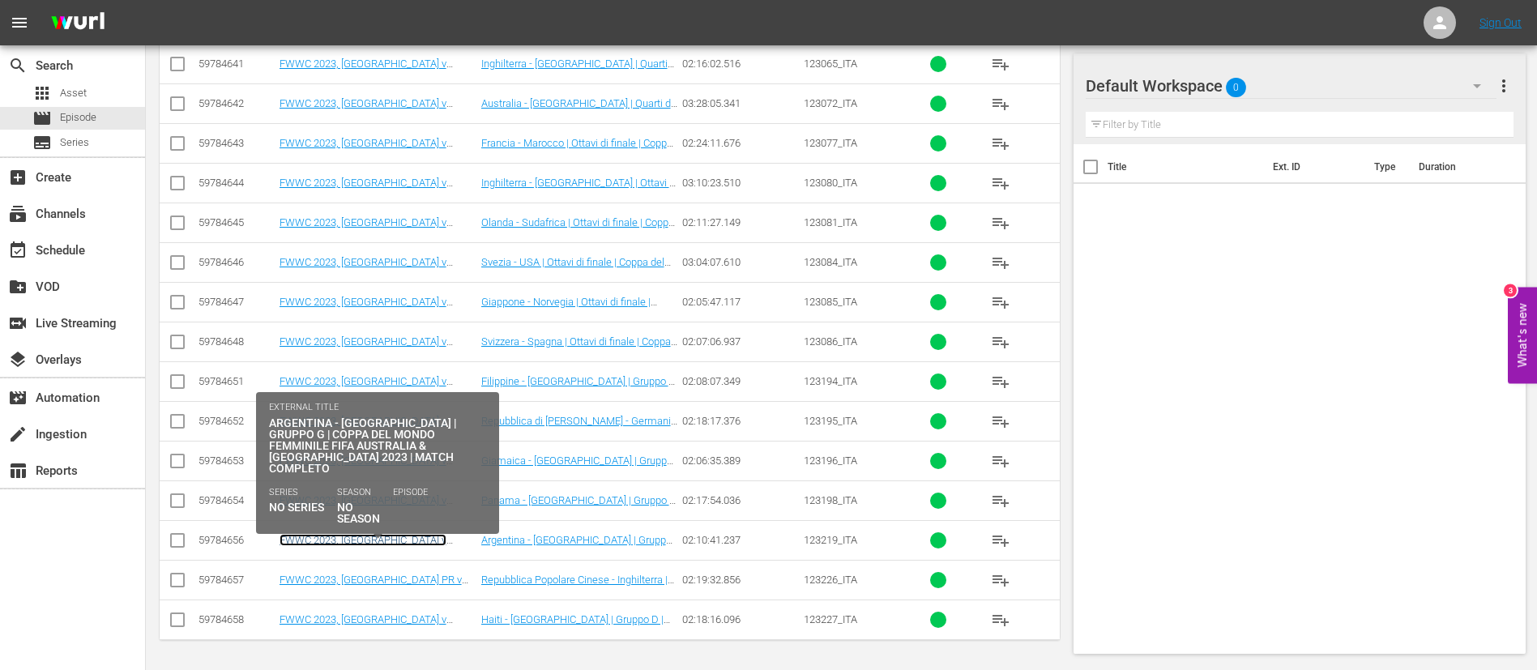
click at [414, 535] on link "FWWC 2023, Argentina v Sweden (IT)" at bounding box center [363, 546] width 167 height 24
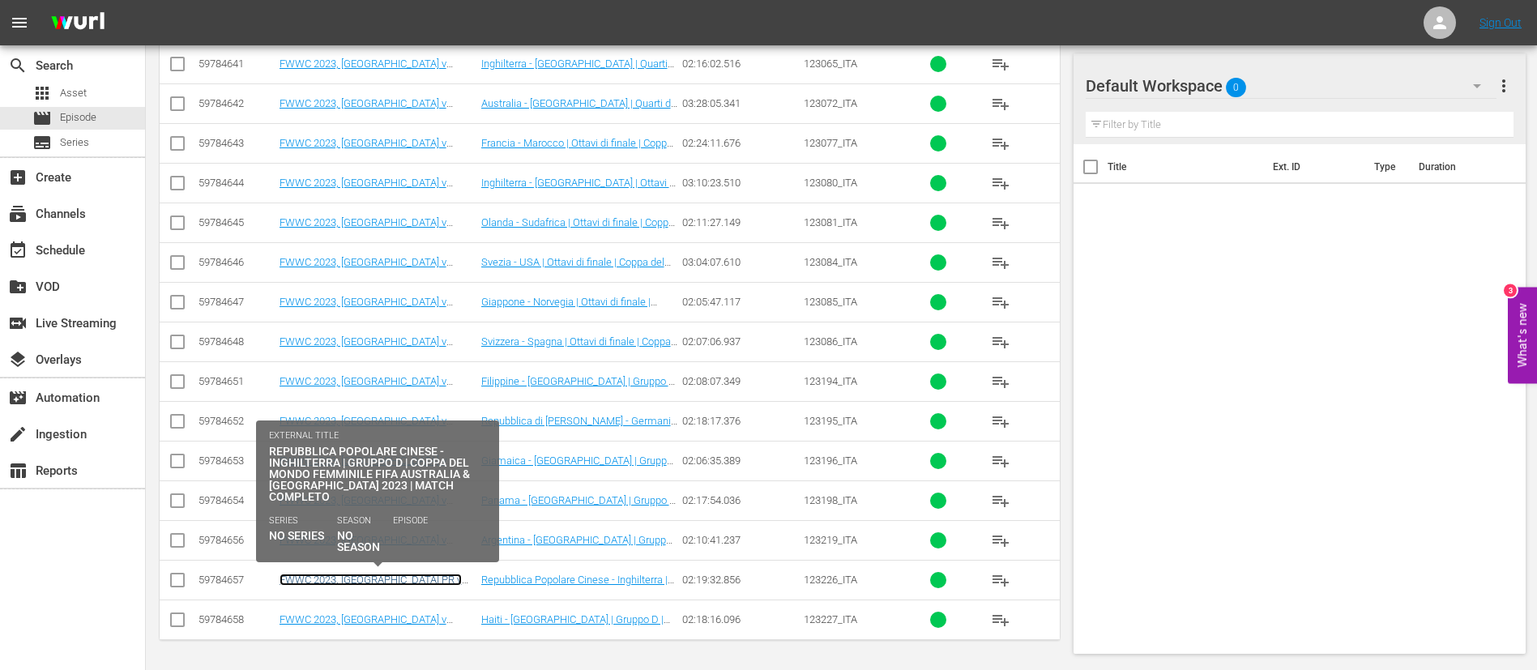
click at [419, 583] on link "FWWC 2023, China PR v England (IT)" at bounding box center [371, 586] width 182 height 24
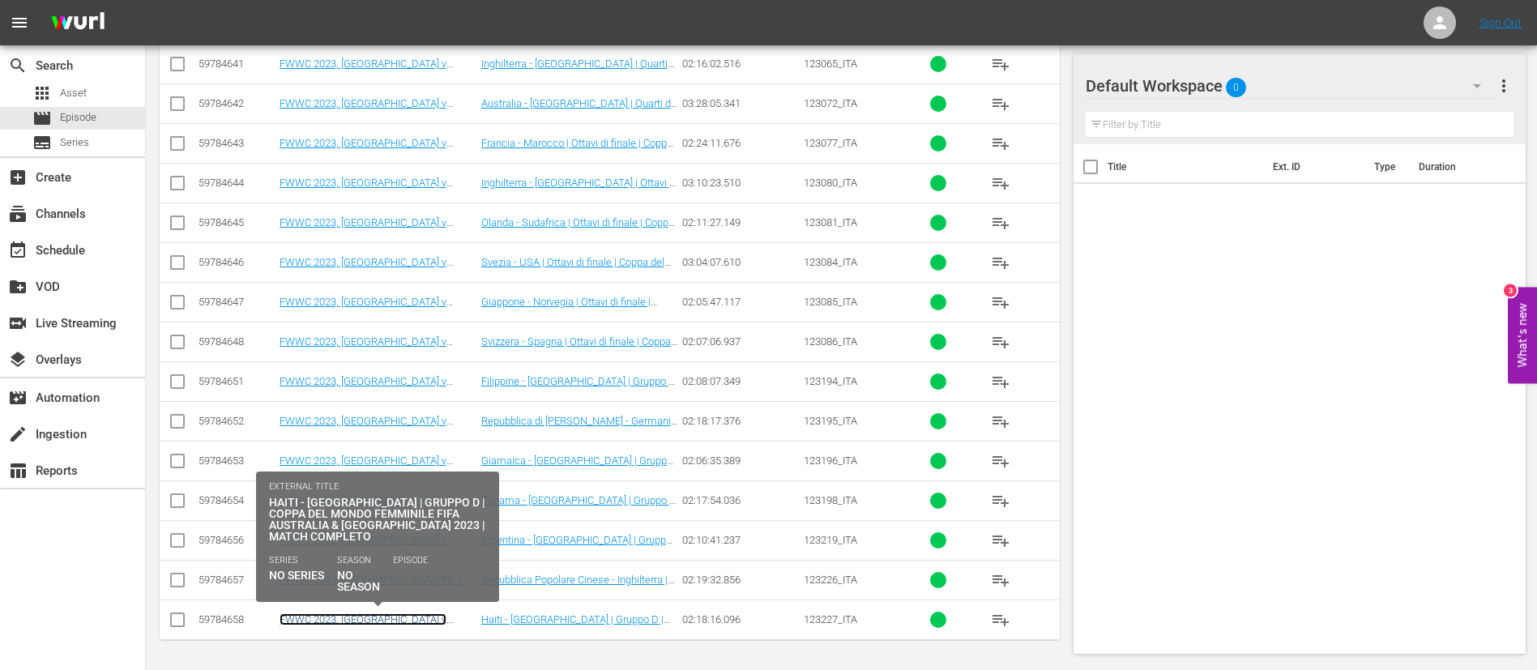
click at [413, 621] on link "FWWC 2023, Haiti v Denmark (IT)" at bounding box center [363, 625] width 167 height 24
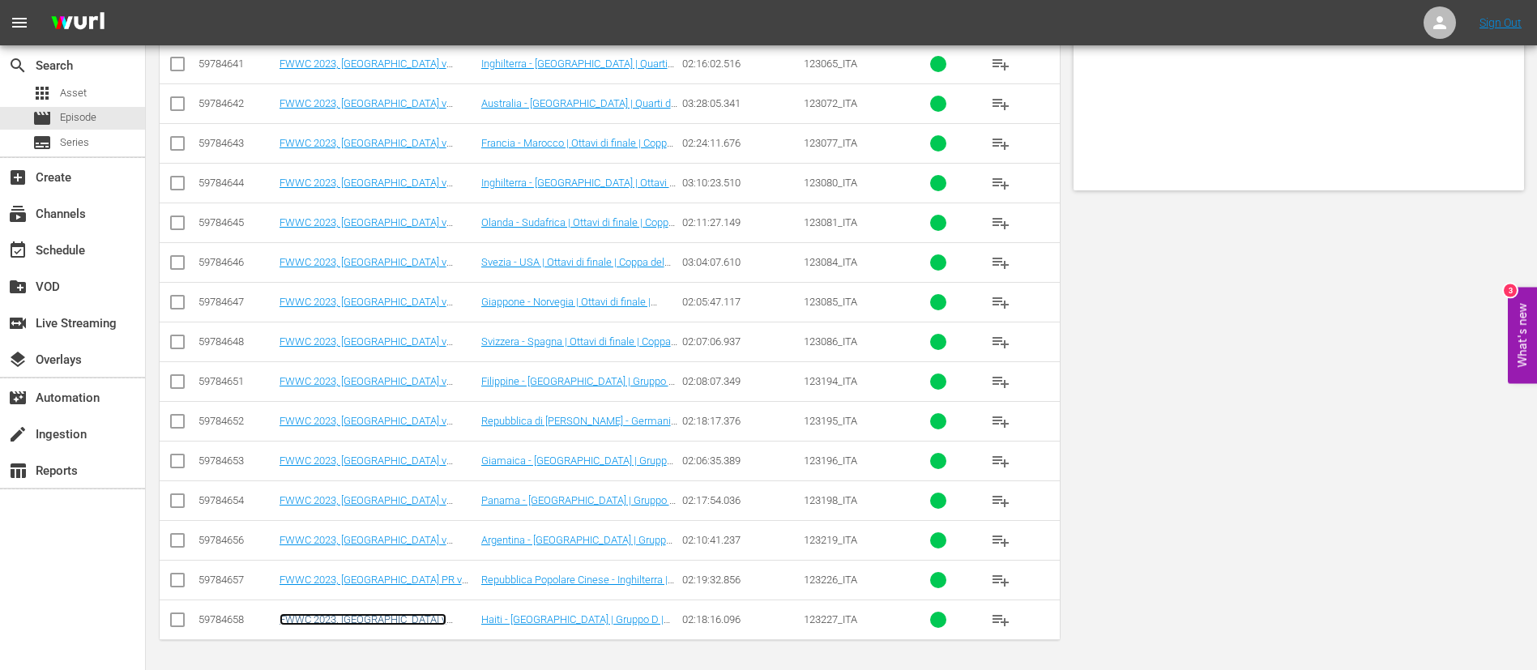
scroll to position [0, 0]
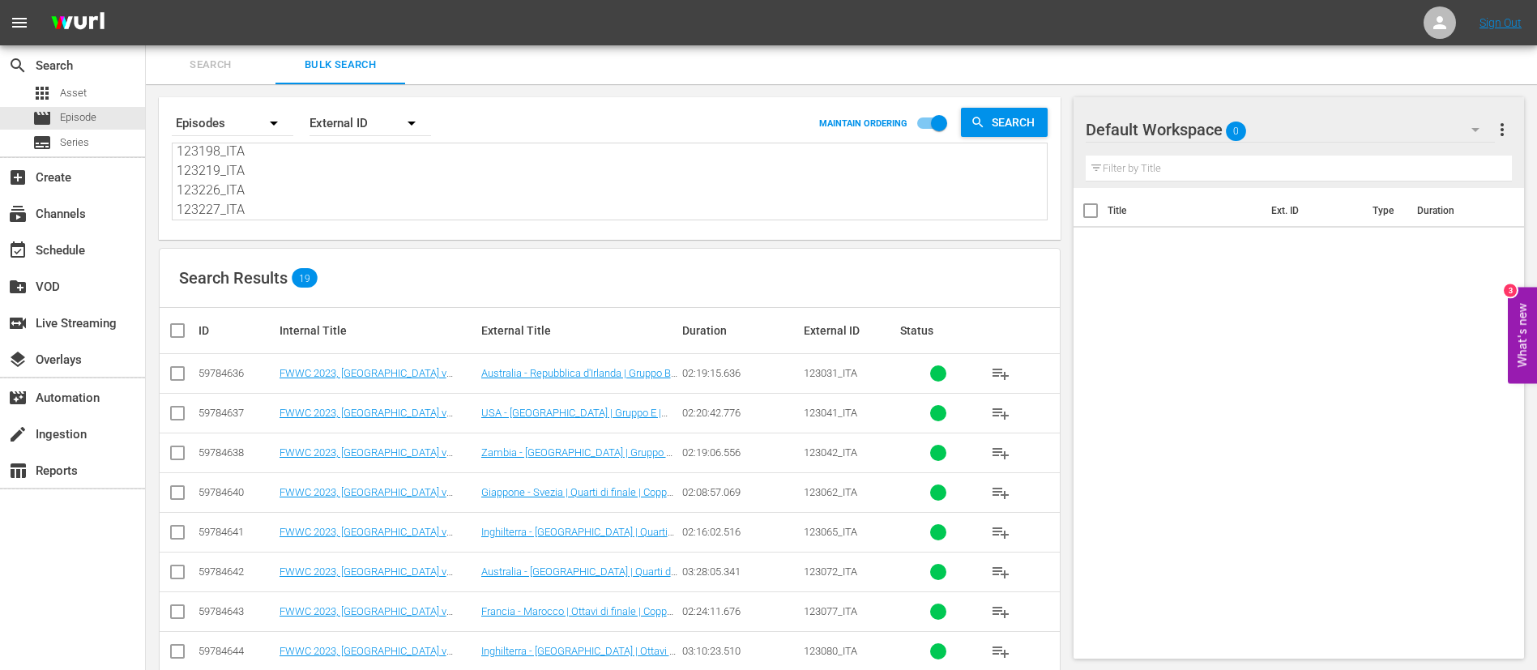
click at [483, 174] on textarea "123031_ITA 123041_ITA 123042_ITA 123062_ITA 123065_ITA 123072_ITA 123077_ITA 12…" at bounding box center [612, 183] width 870 height 74
paste textarea "123238_ITA 123256_ITA 123257_ITA 123260_ITA 123261_ITA 123847_ITA 123849_ITA 12…"
type textarea "123238_ITA 123256_ITA 123257_ITA 123260_ITA 123261_ITA 123847_ITA 123849_ITA 12…"
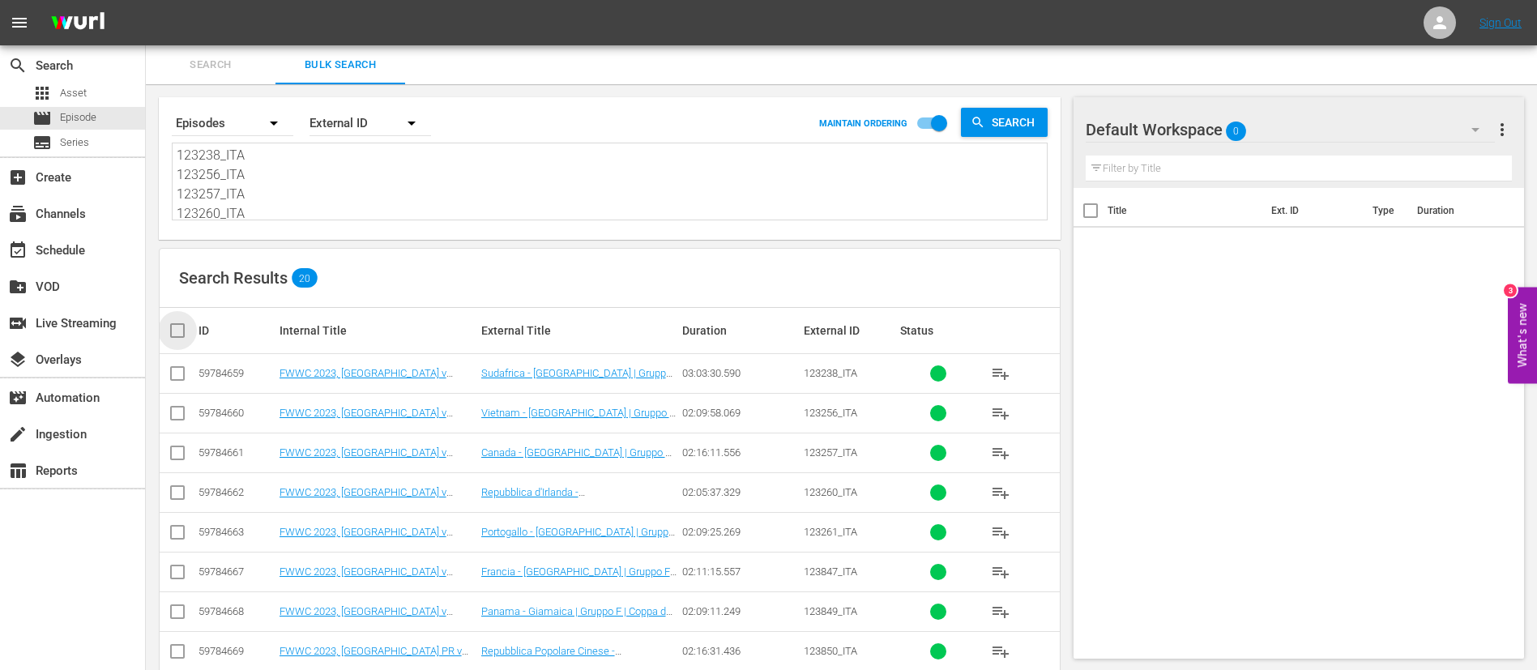
click at [179, 337] on input "checkbox" at bounding box center [184, 330] width 32 height 19
checkbox input "true"
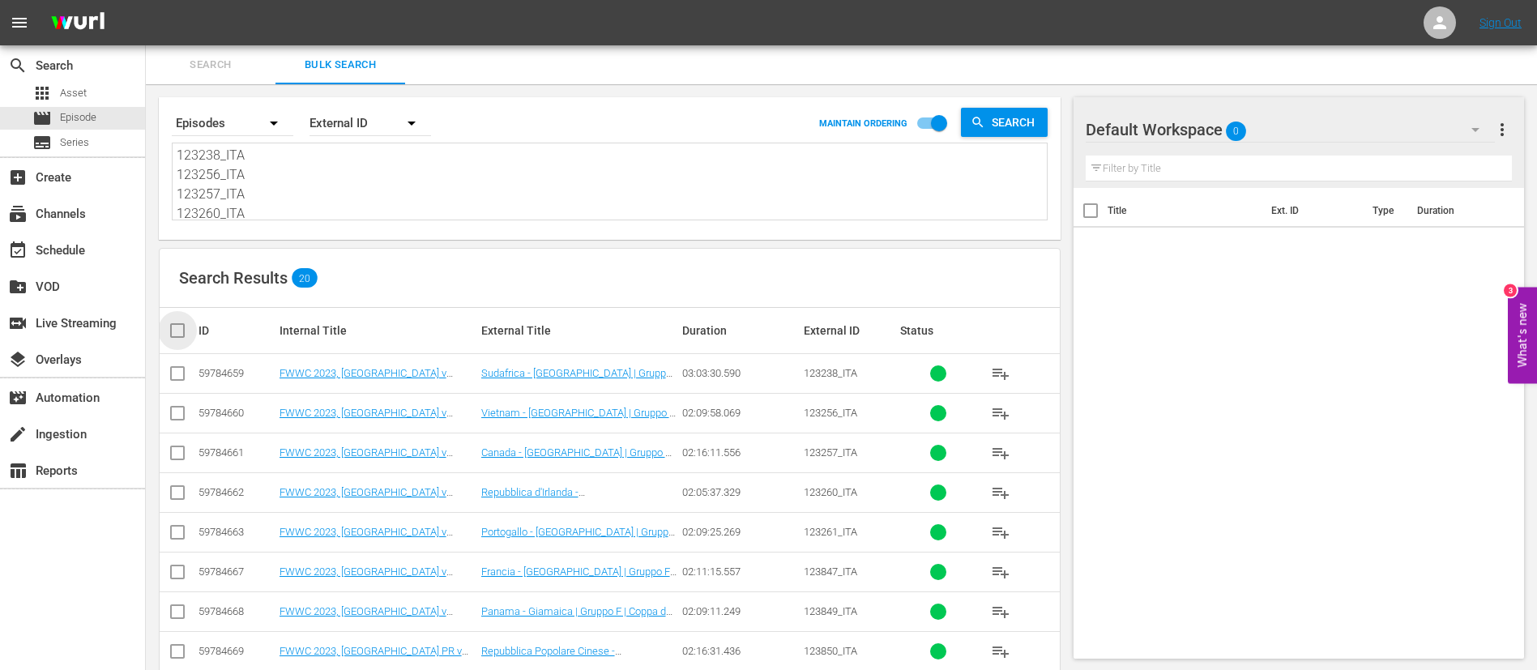
checkbox input "true"
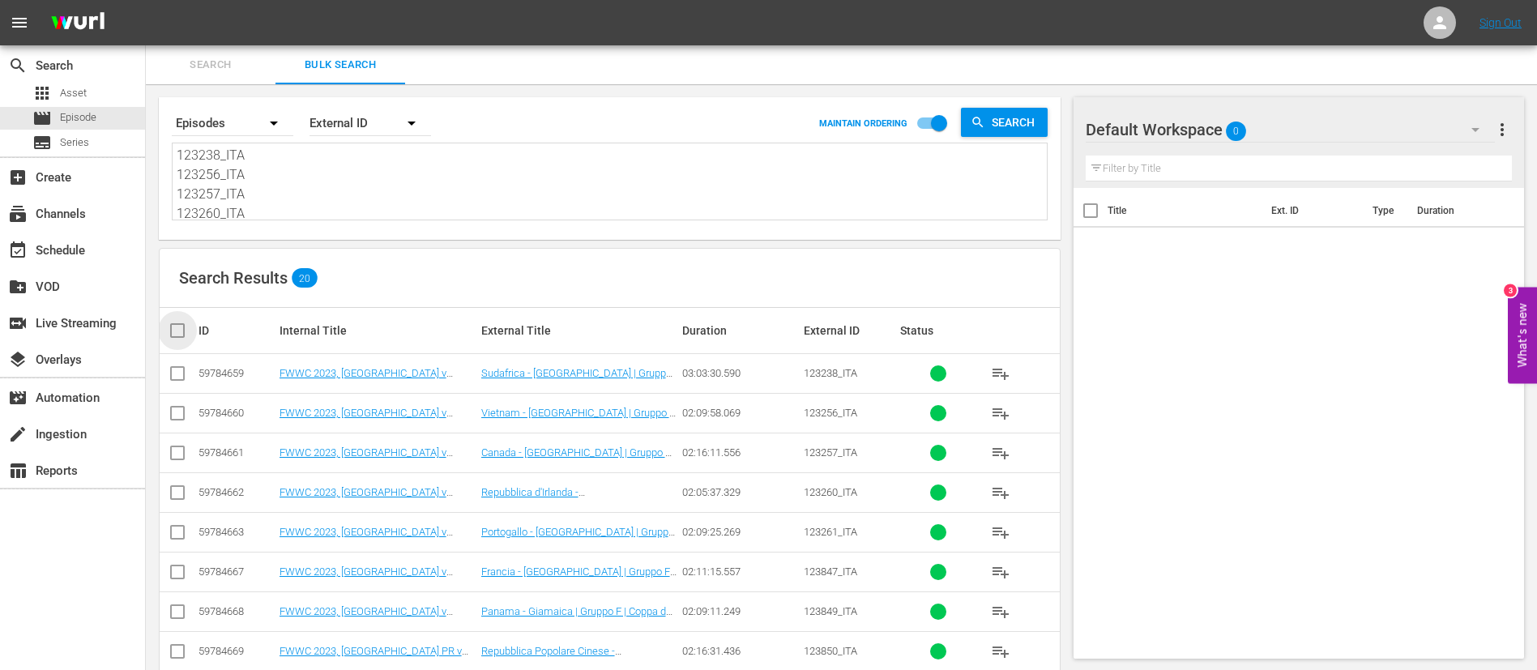
checkbox input "true"
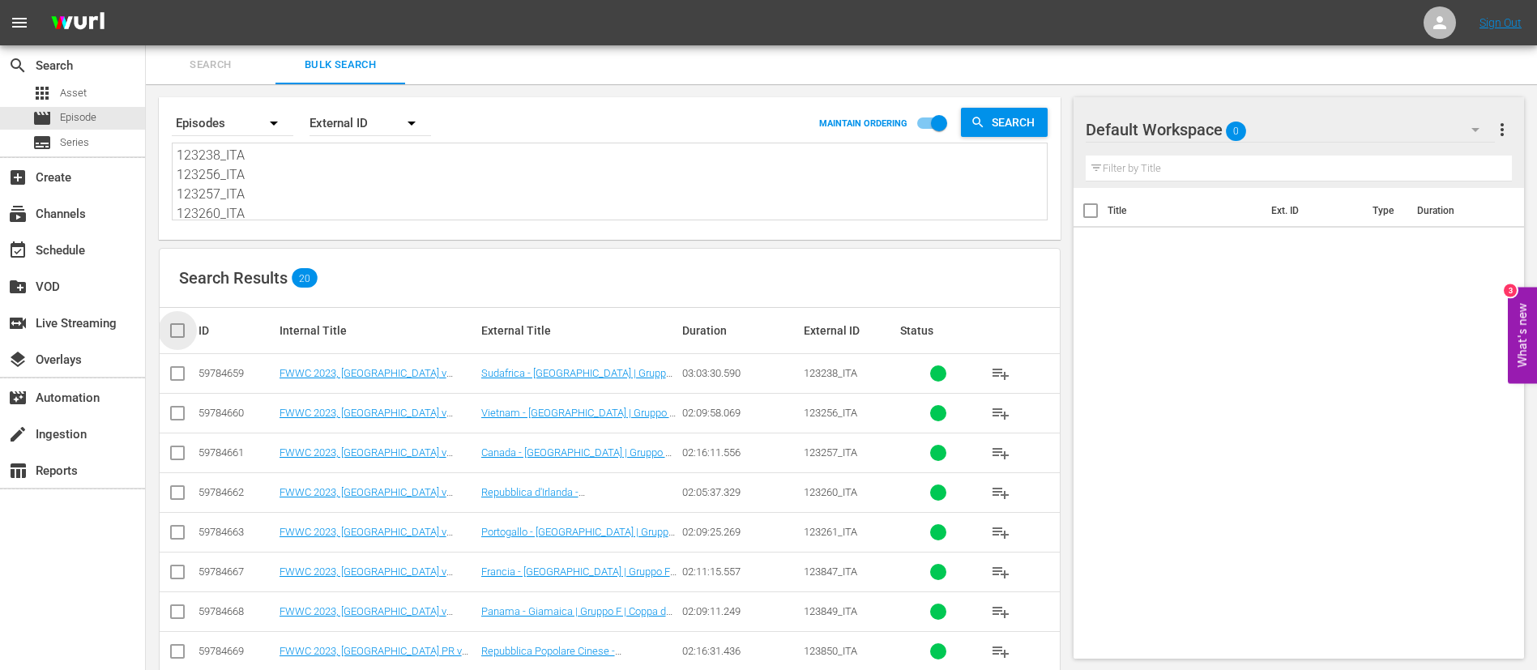
checkbox input "true"
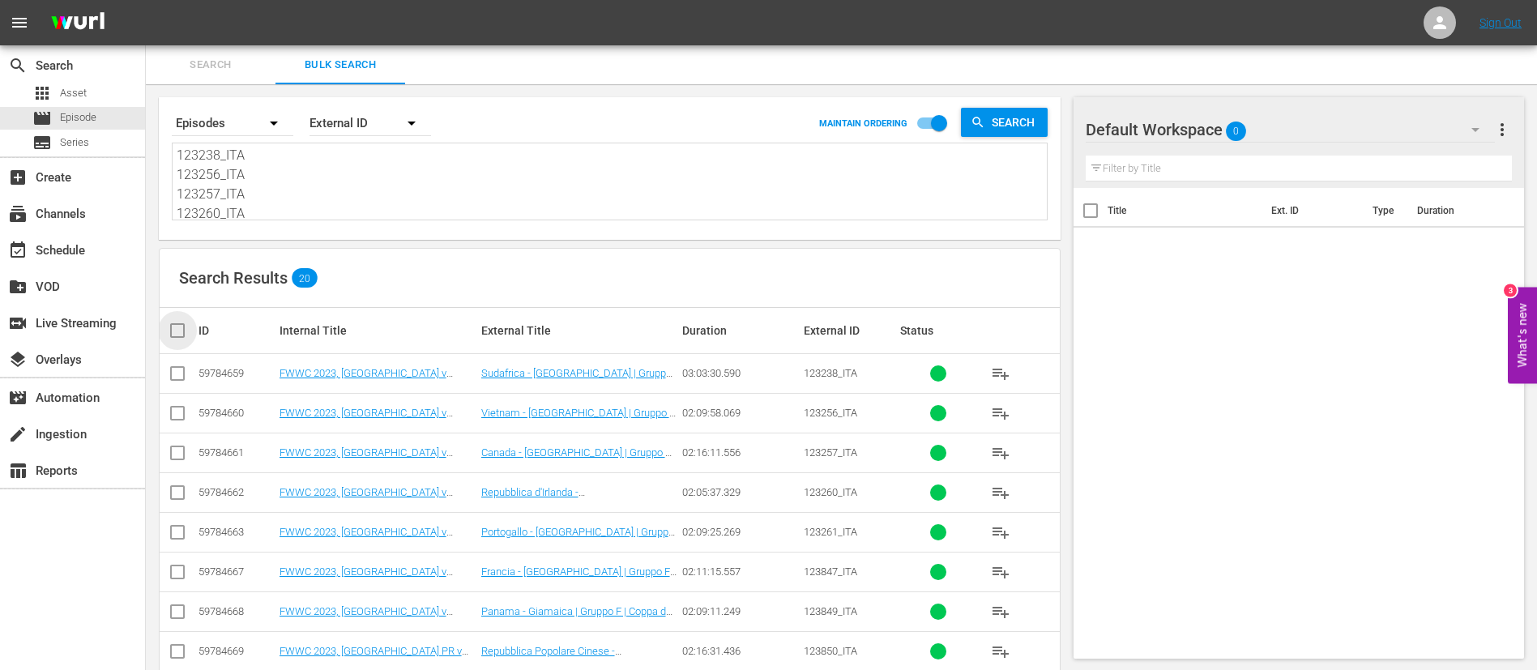
checkbox input "true"
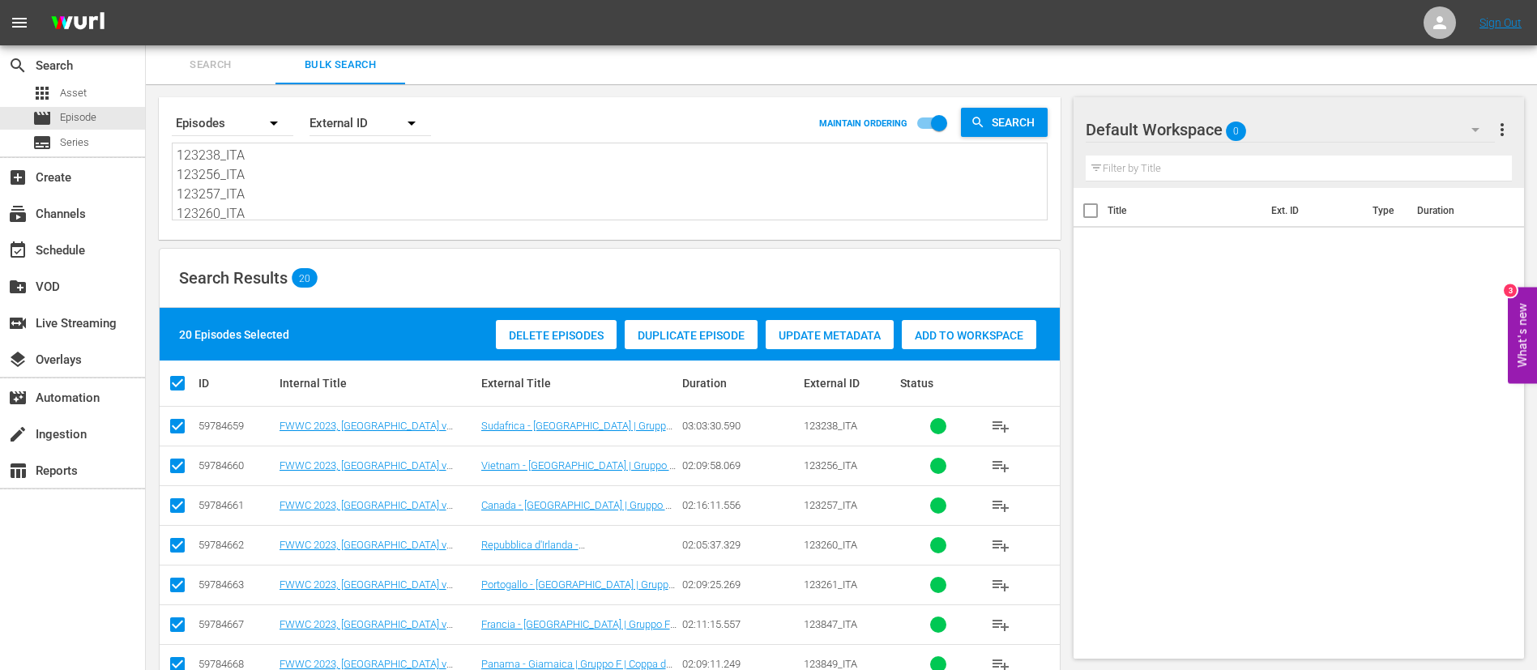
click at [191, 377] on input "checkbox" at bounding box center [184, 383] width 32 height 19
checkbox input "false"
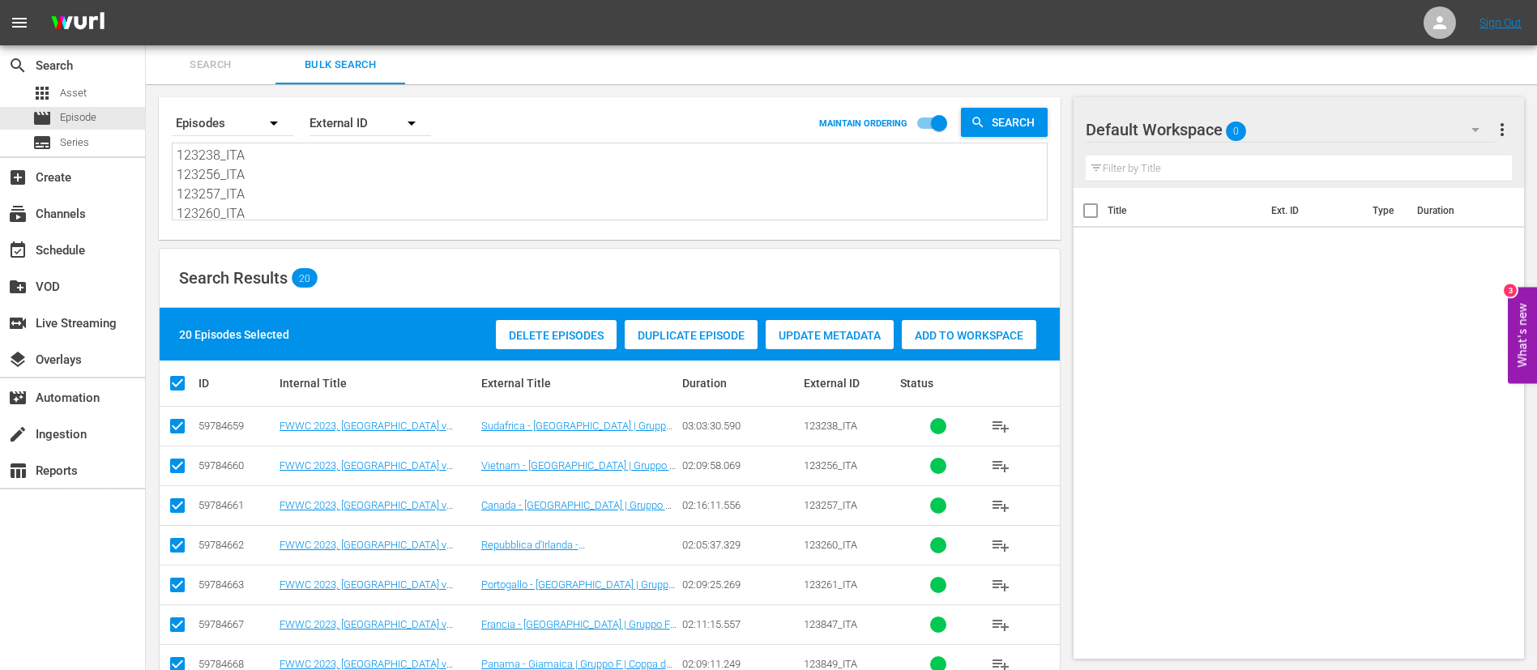
checkbox input "false"
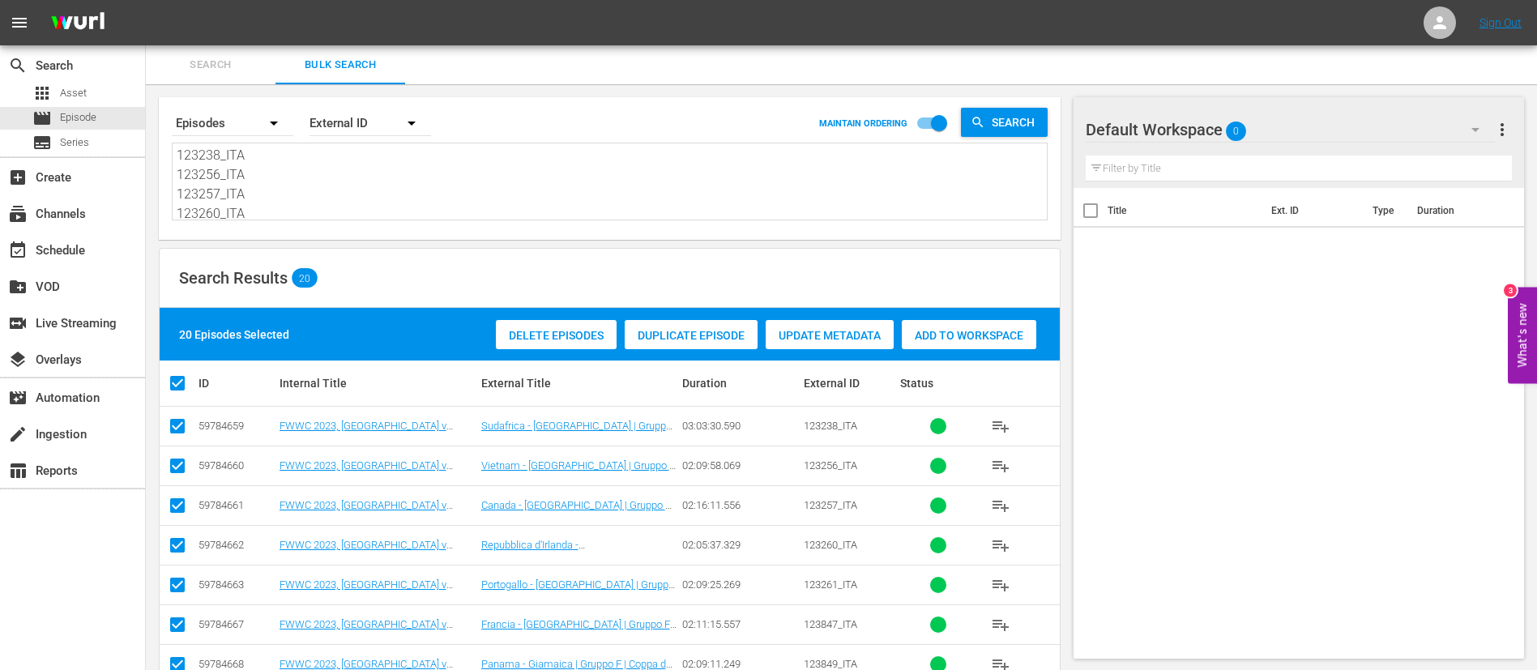
checkbox input "false"
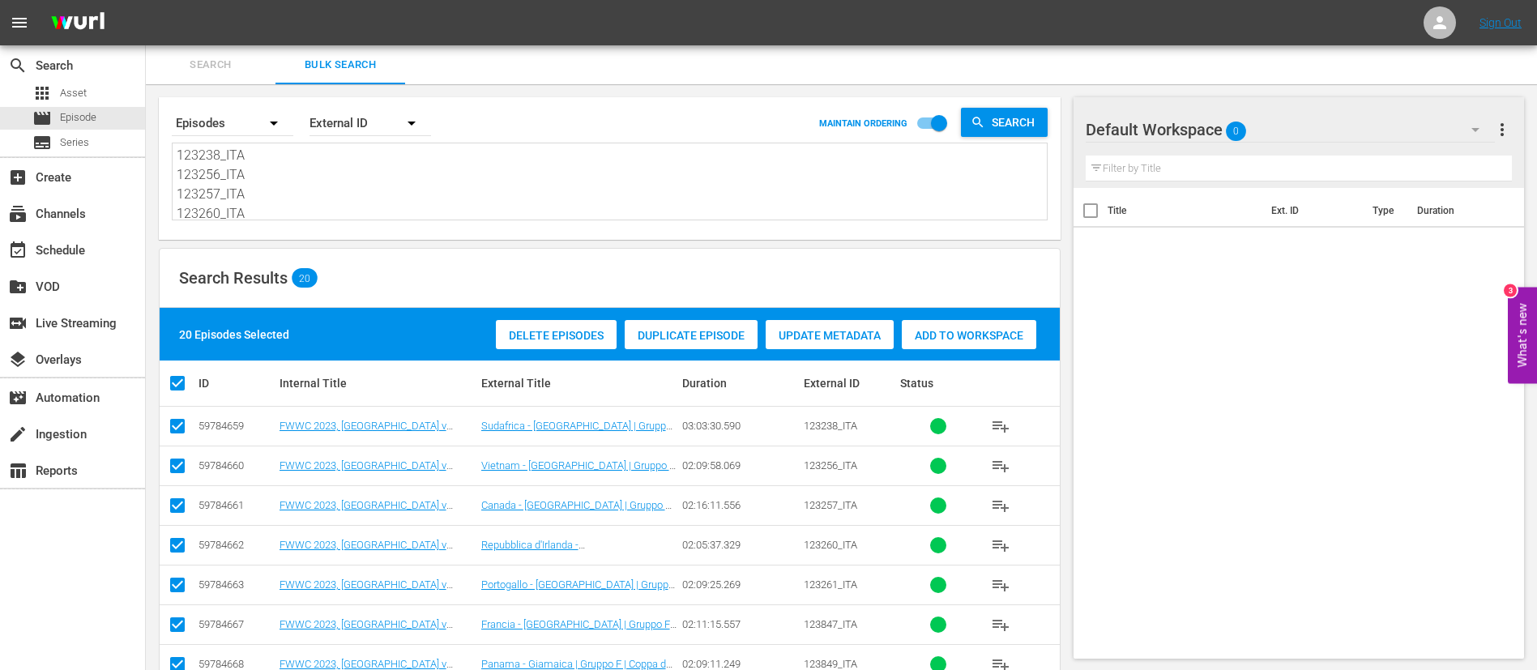
checkbox input "false"
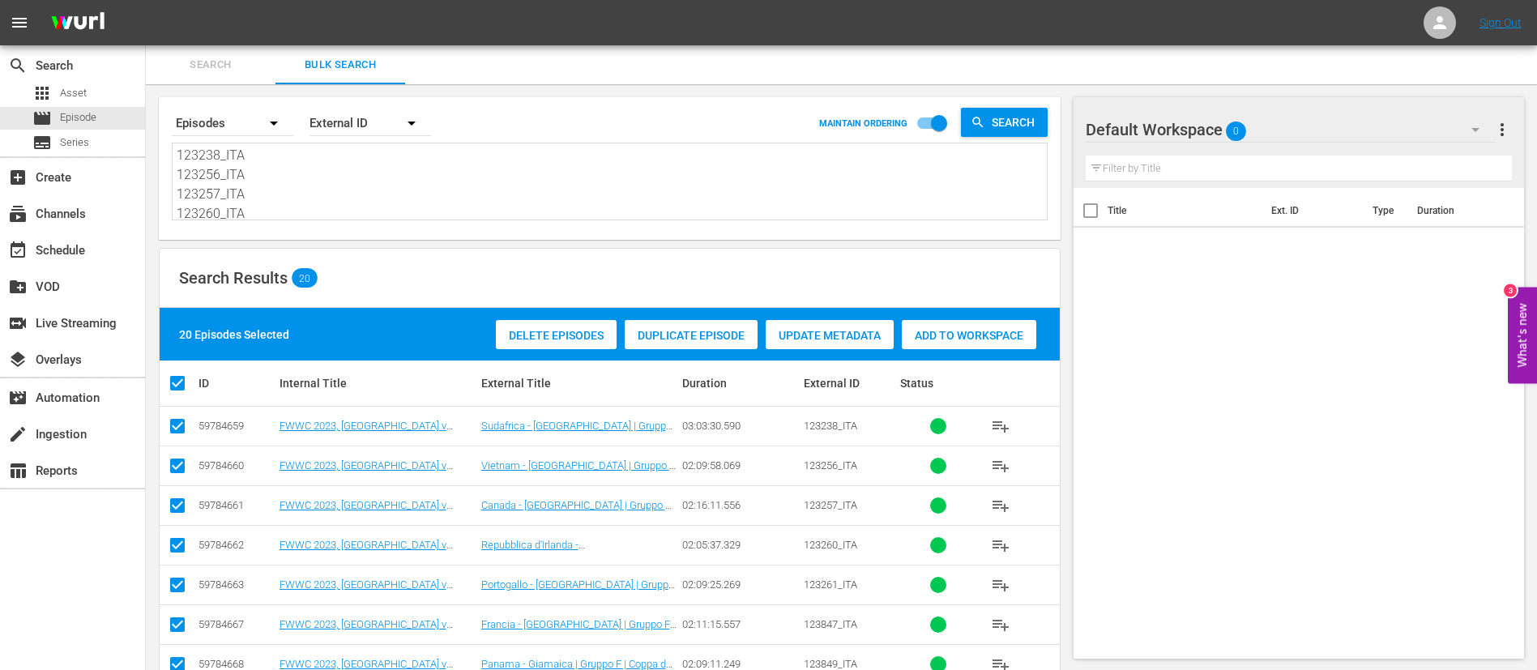
checkbox input "false"
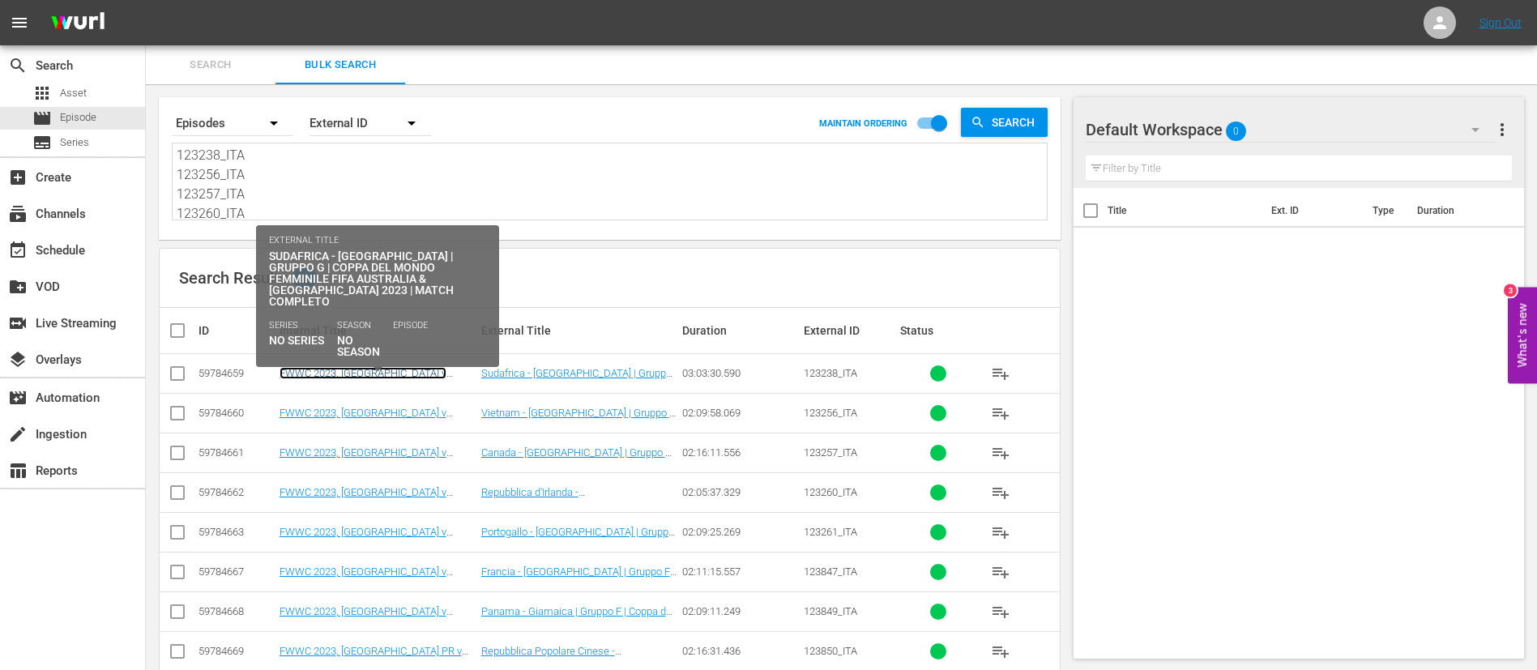
click at [410, 374] on link "FWWC 2023, South Africa v Italy (IT)" at bounding box center [363, 379] width 167 height 24
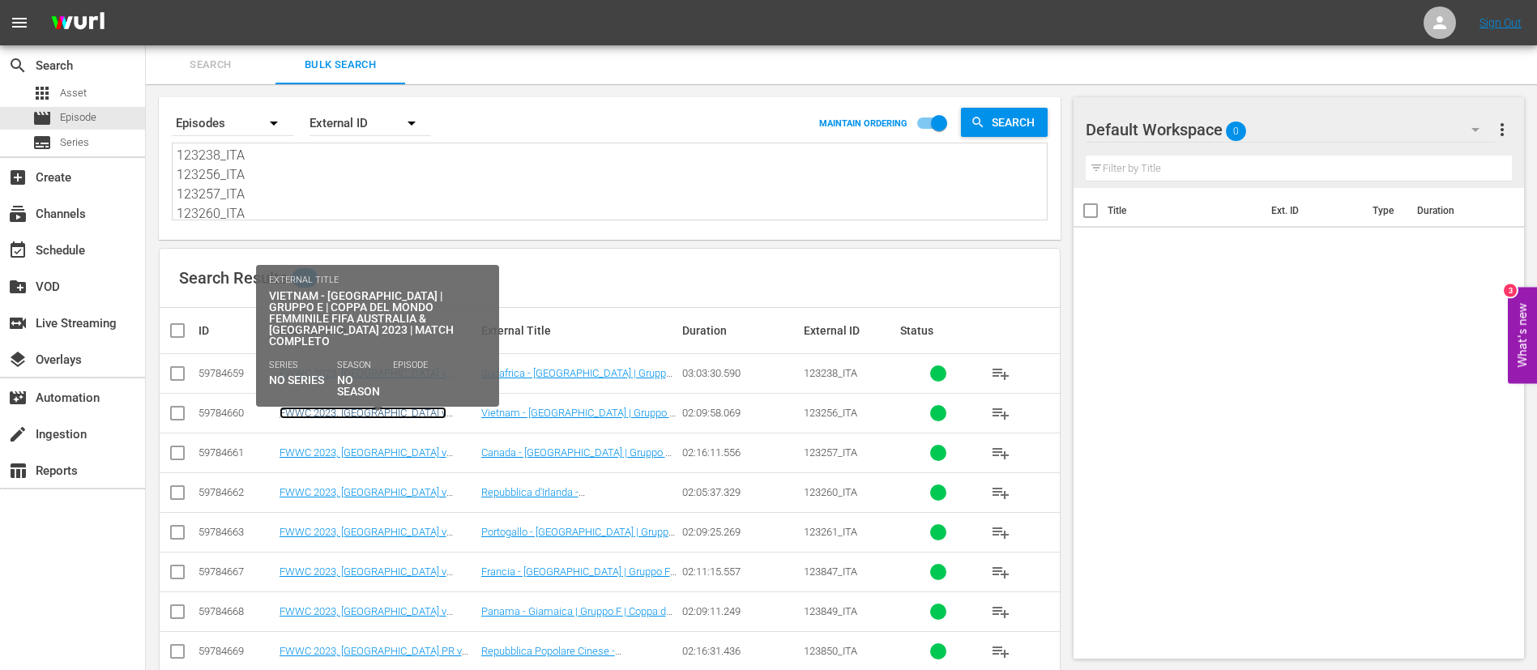
click at [410, 412] on link "FWWC 2023, Vietnam v Netherlands (IT)" at bounding box center [363, 419] width 167 height 24
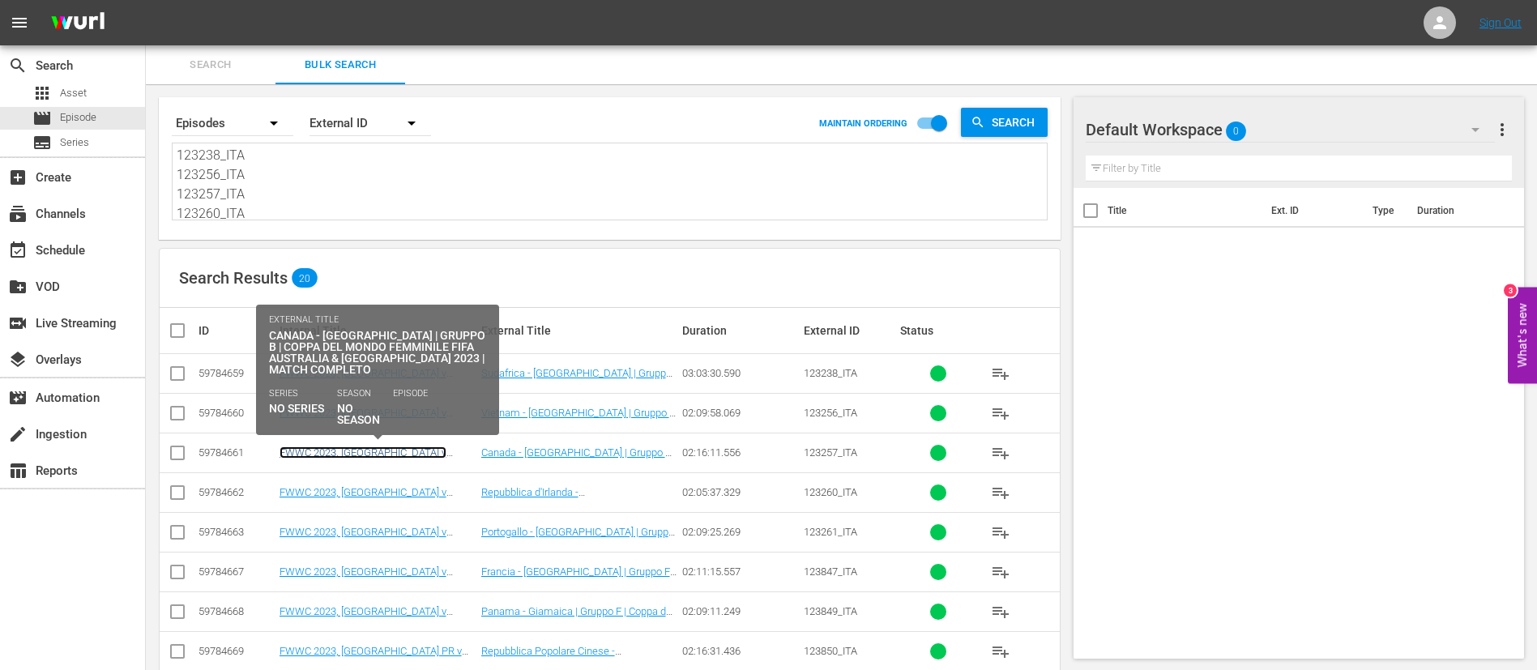
click at [408, 451] on link "FWWC 2023, Canada v Australia (IT)" at bounding box center [363, 459] width 167 height 24
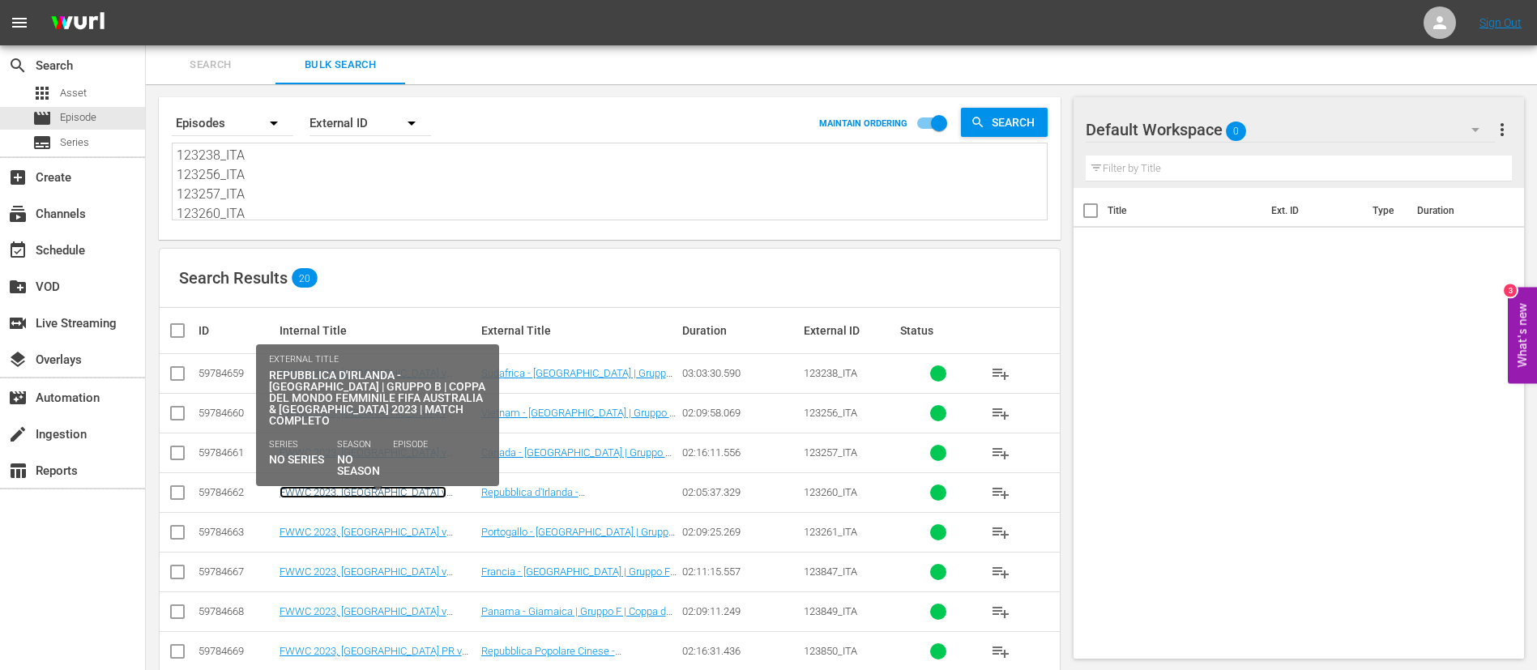
click at [406, 494] on link "FWWC 2023, Republic of Ireland v Nigeria (IT)" at bounding box center [363, 498] width 167 height 24
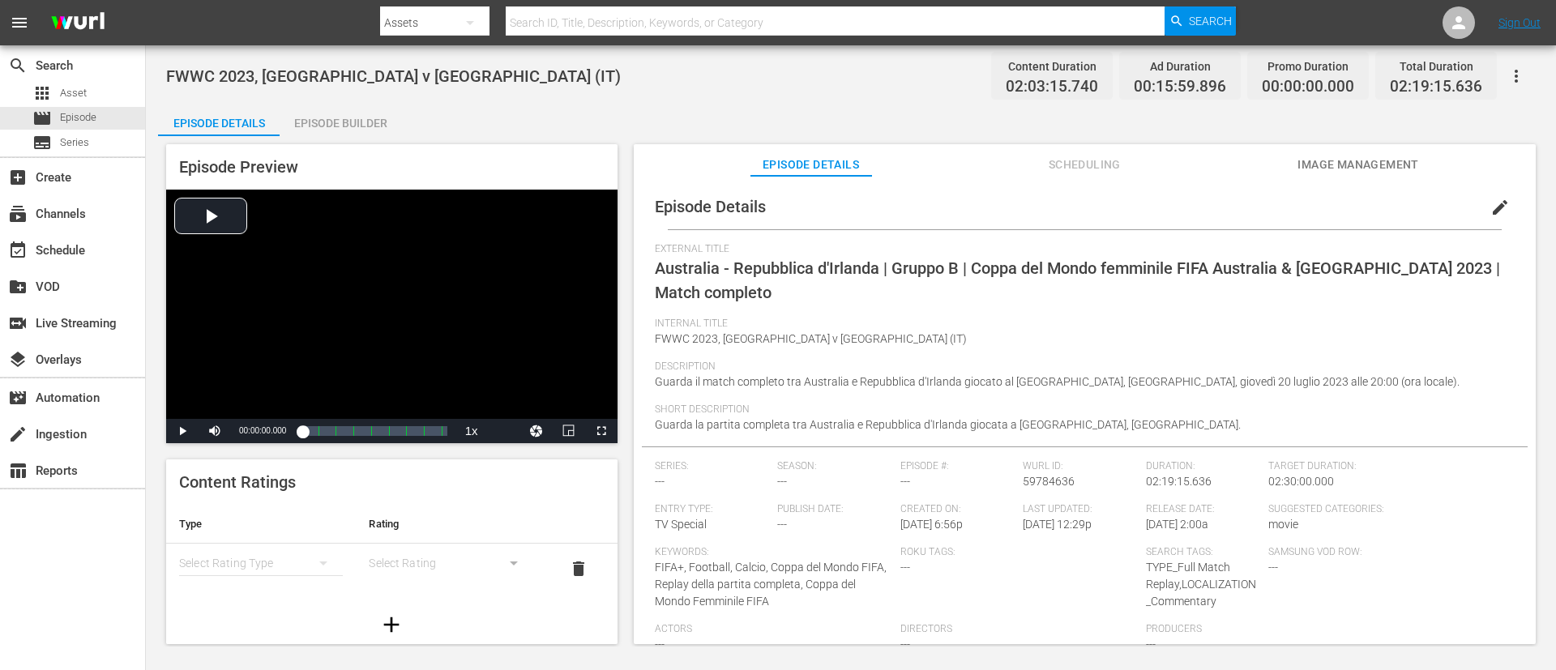
click at [1036, 196] on button "edit" at bounding box center [1500, 207] width 39 height 39
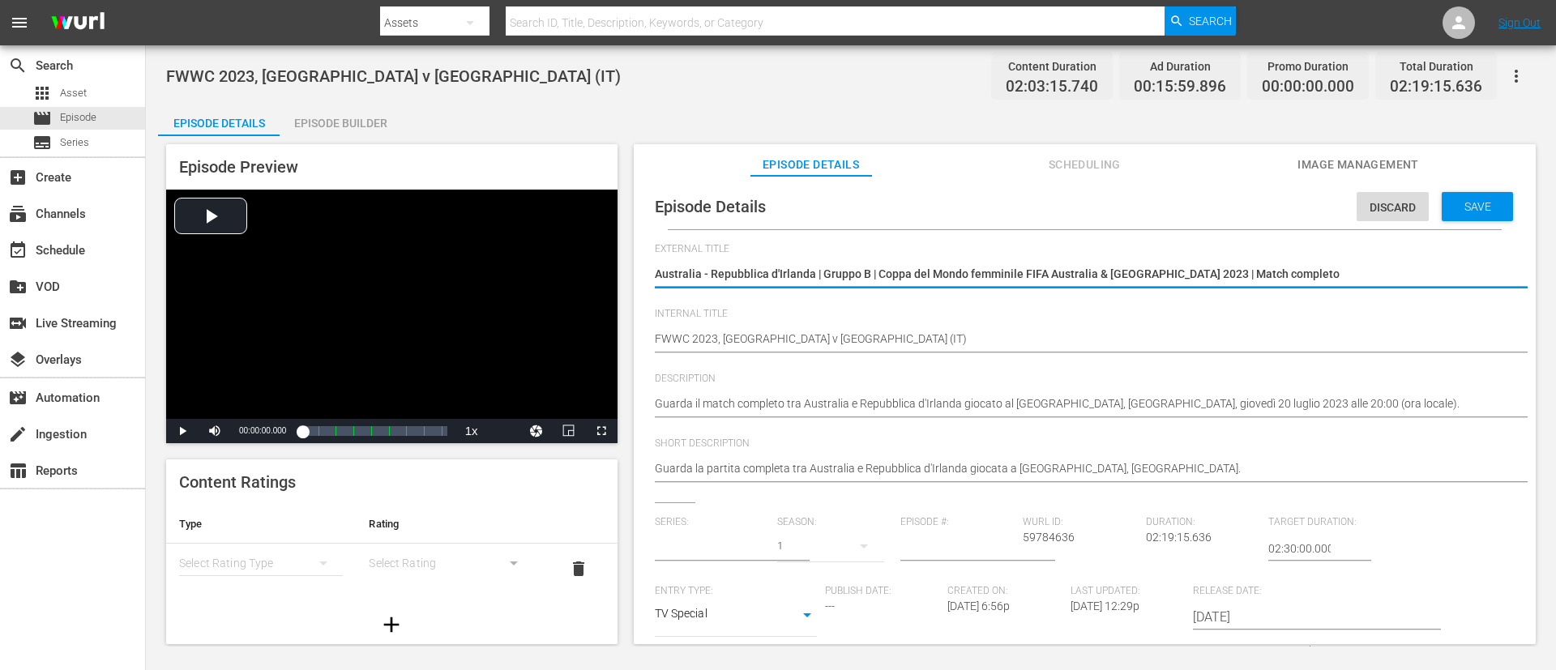
scroll to position [24, 0]
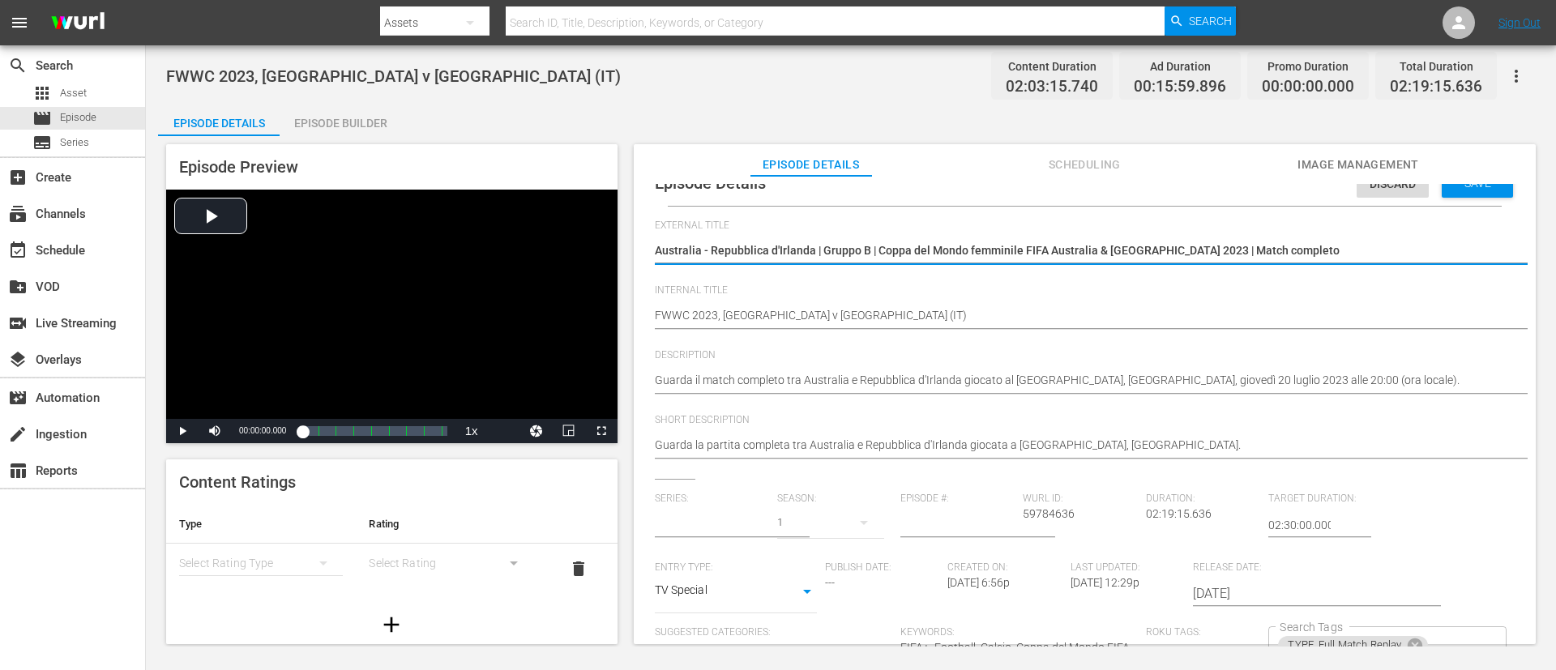
type input "No Series"
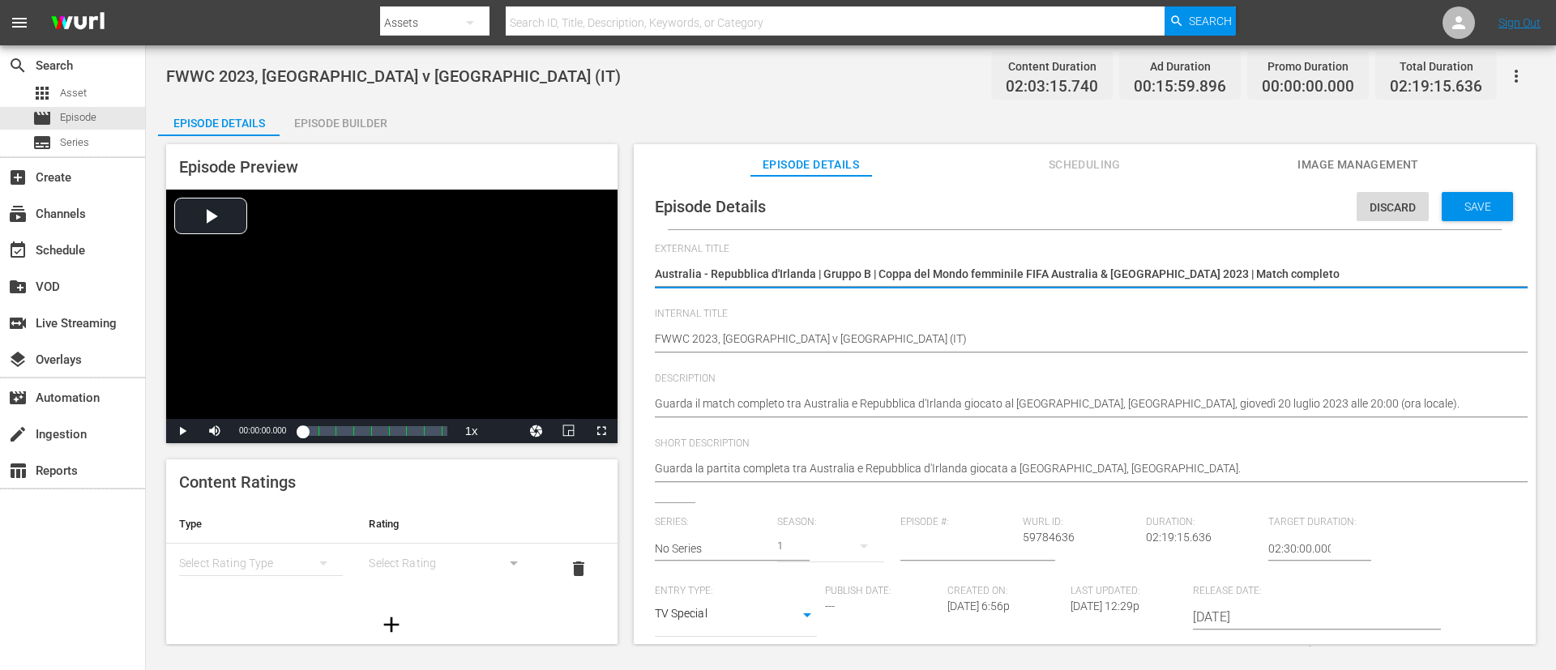
scroll to position [330, 0]
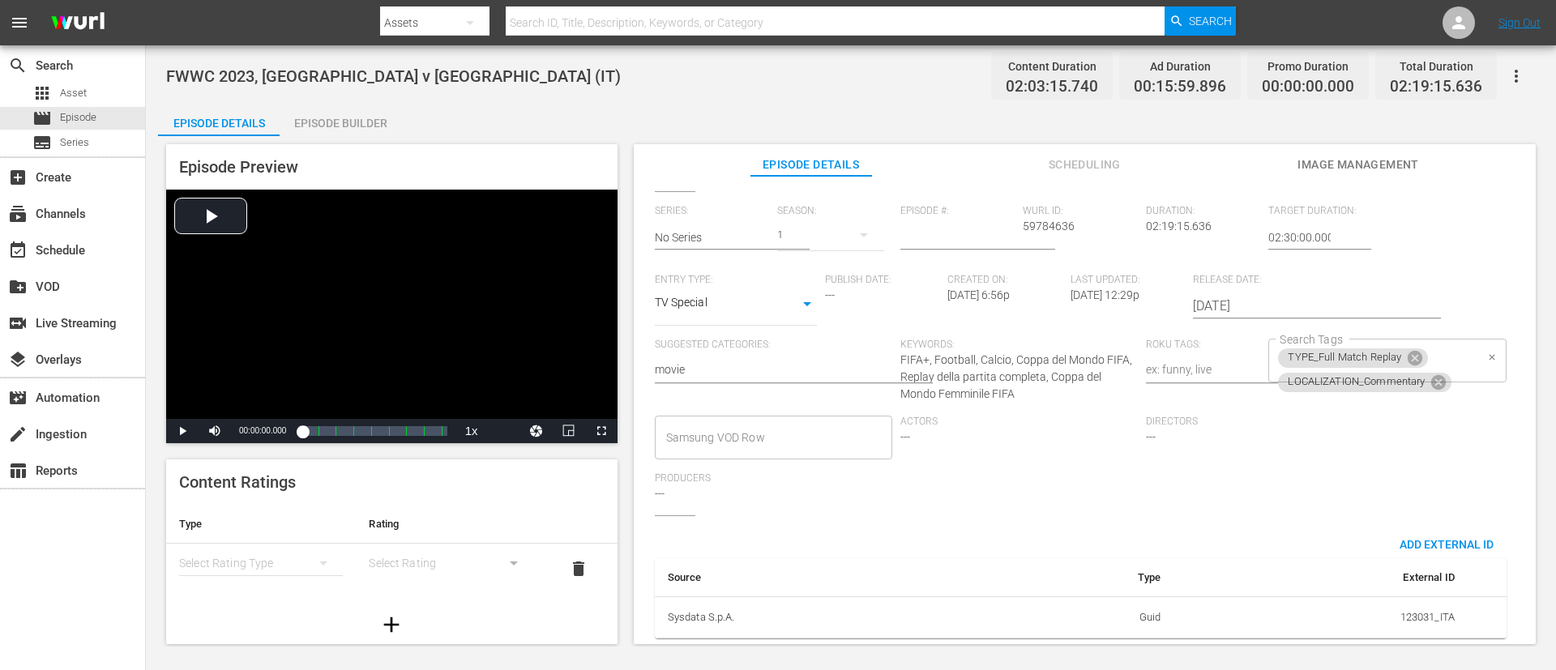
click at [1036, 341] on div "TYPE_Full Match Replay LOCALIZATION_Commentary Search Tags" at bounding box center [1386, 361] width 237 height 44
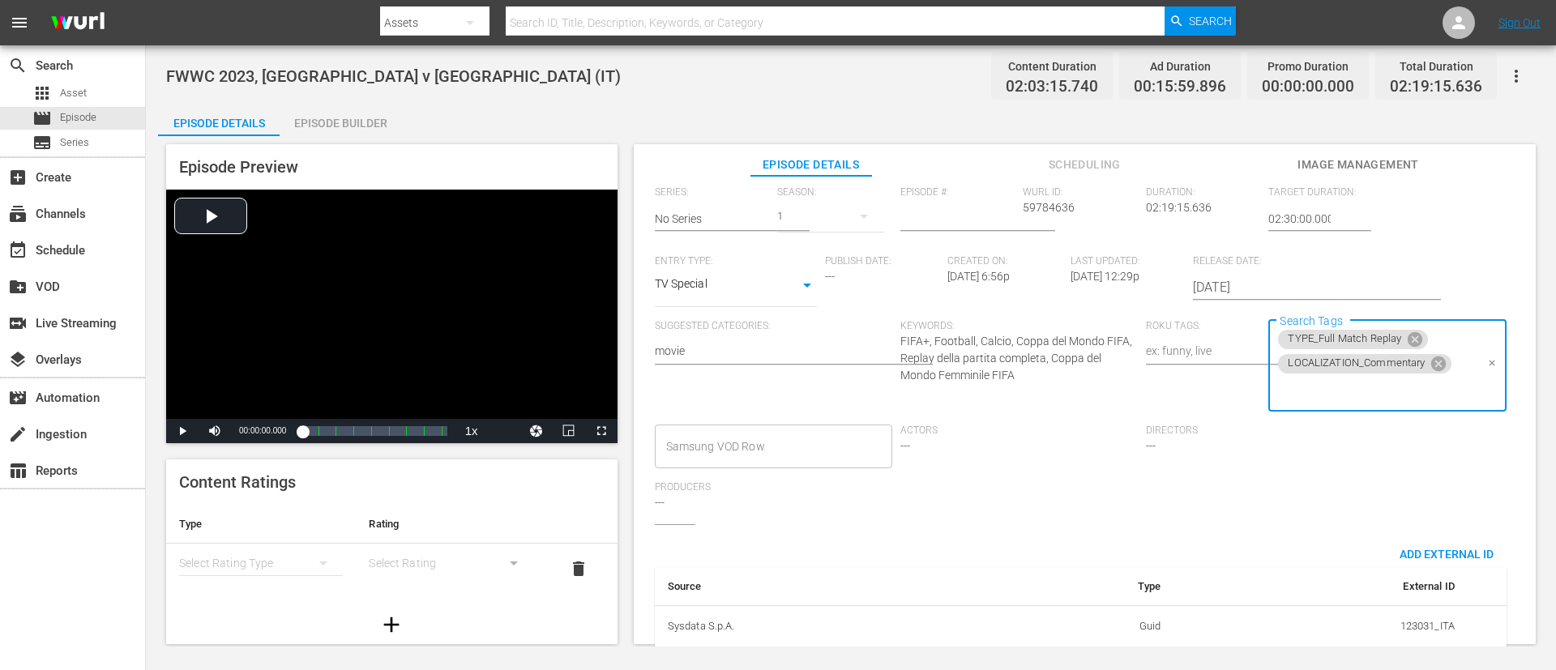
click at [1036, 385] on input "Search Tags" at bounding box center [1375, 390] width 199 height 29
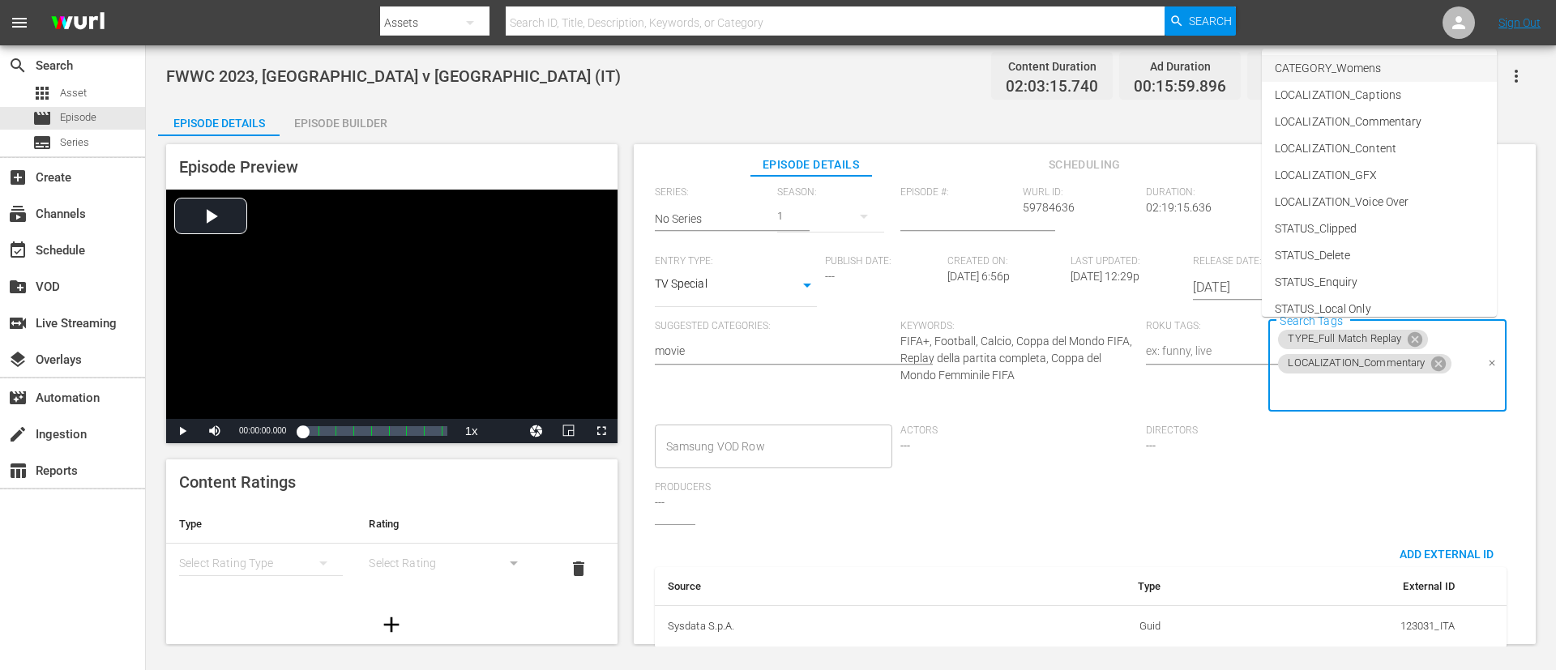
click at [1036, 74] on span "CATEGORY_Womens" at bounding box center [1328, 68] width 106 height 17
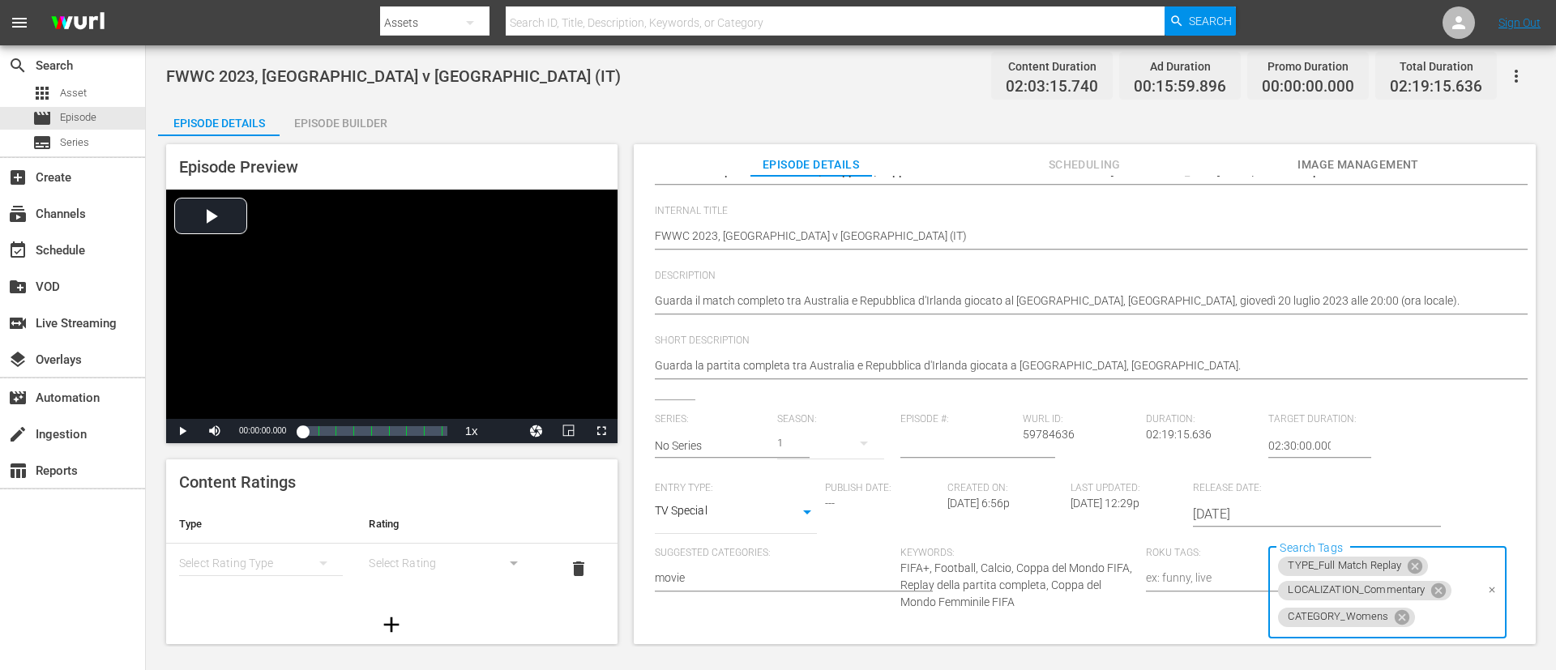
scroll to position [0, 0]
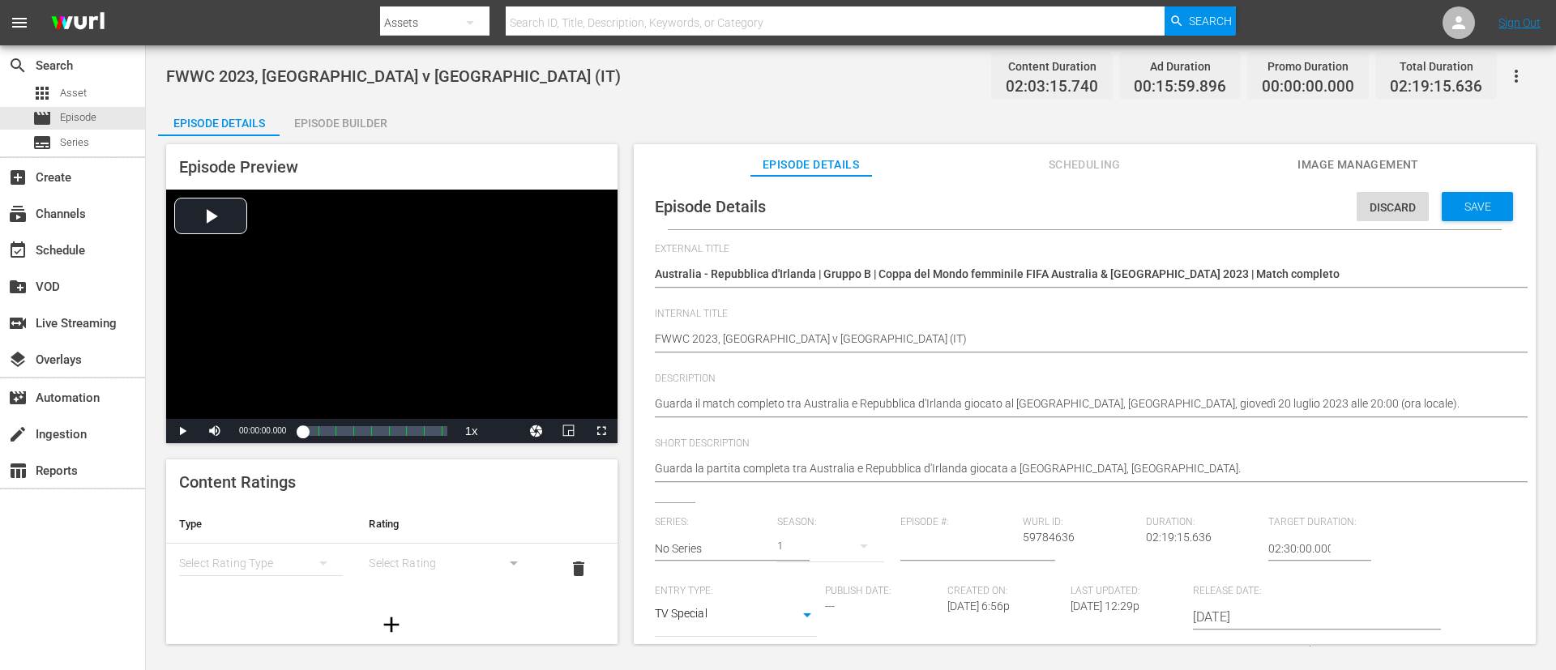
click at [1036, 208] on span "Save" at bounding box center [1477, 206] width 53 height 13
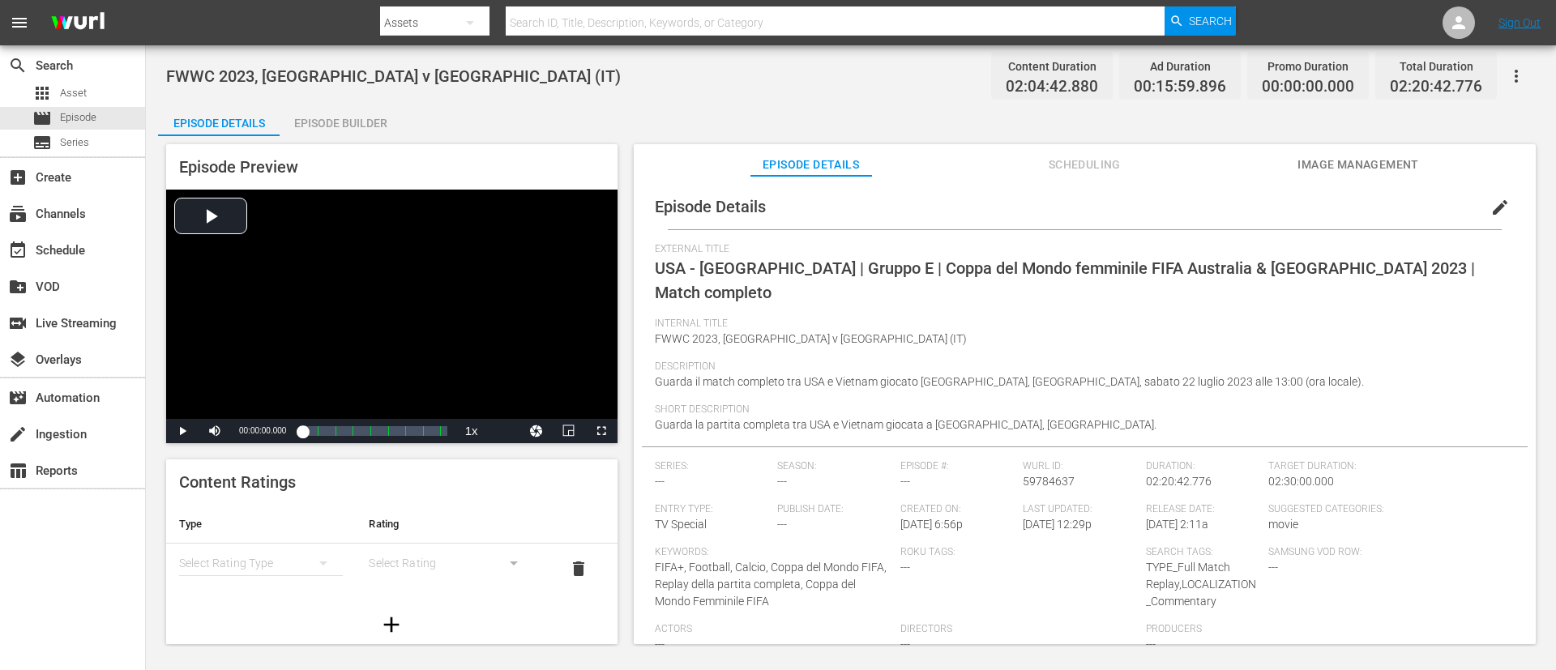
click at [1036, 207] on button "edit" at bounding box center [1500, 207] width 39 height 39
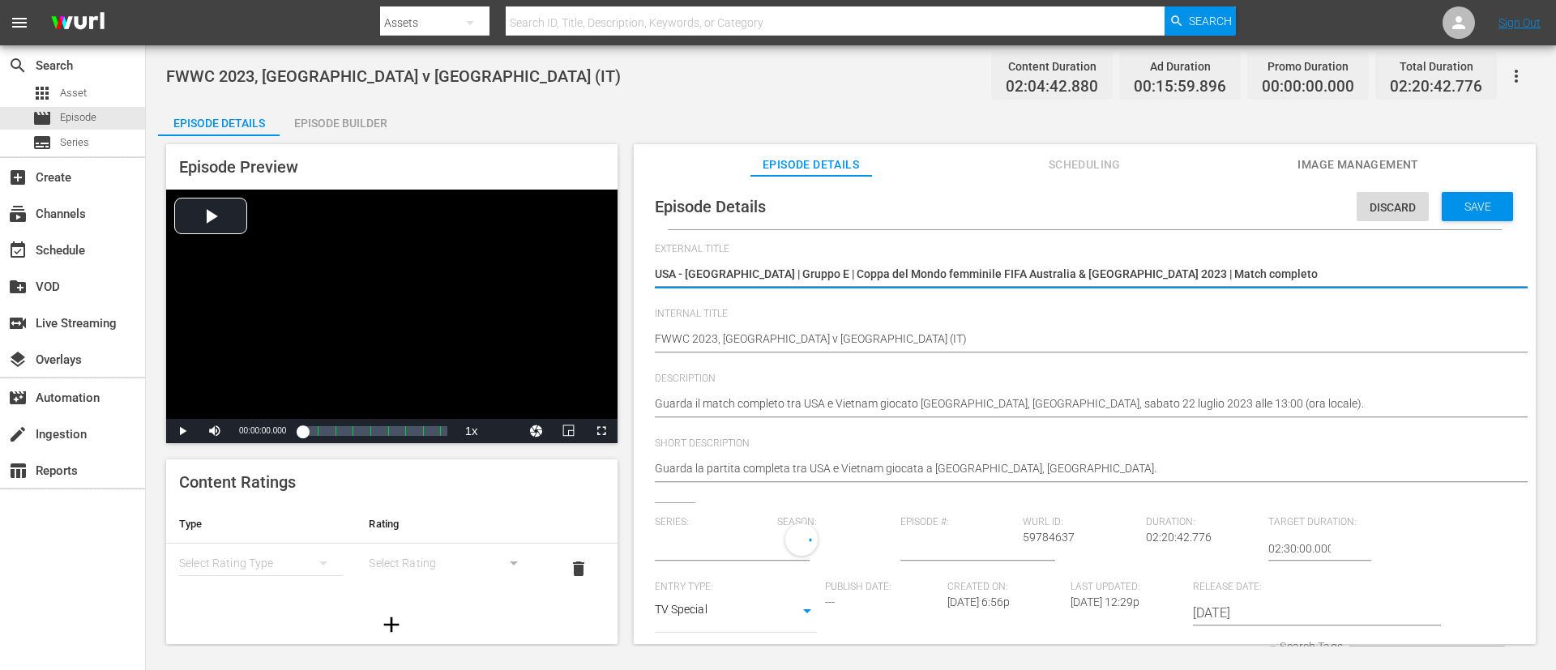
type input "No Series"
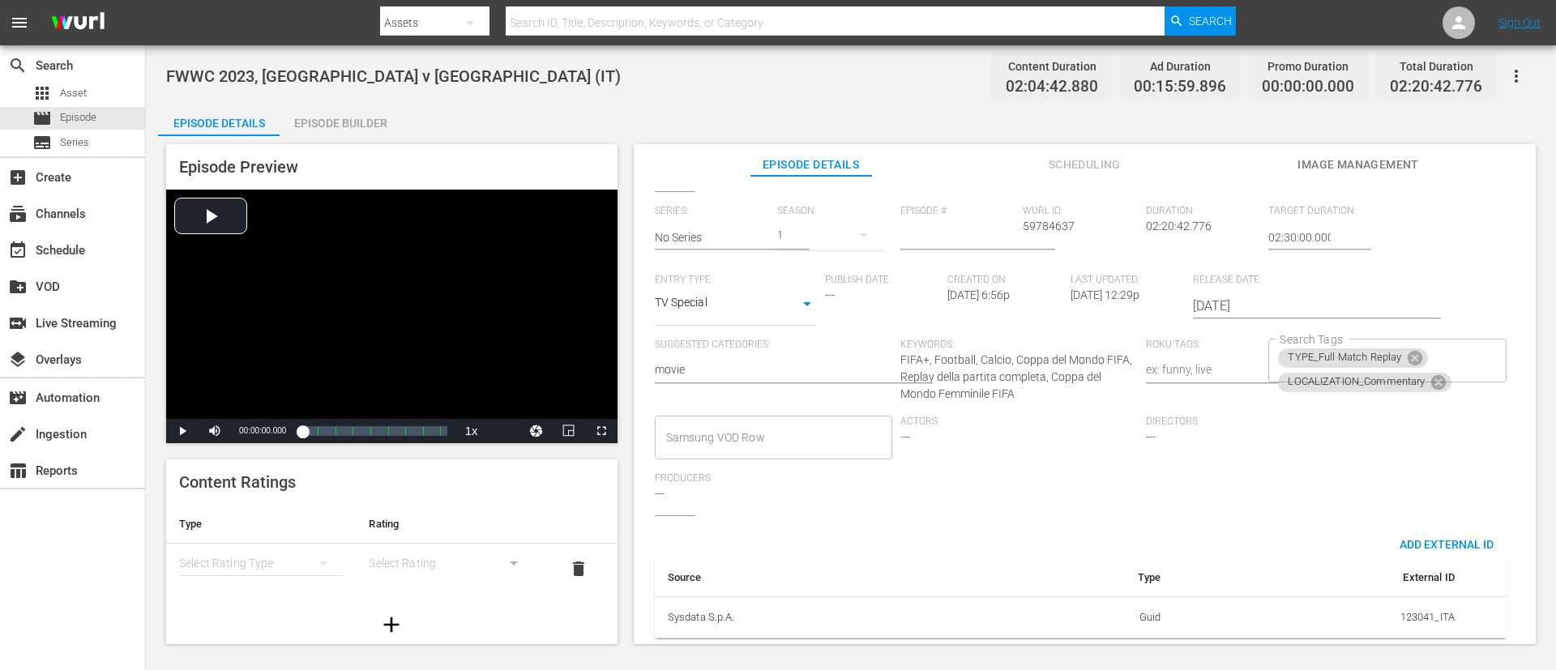
scroll to position [330, 0]
click at [1036, 339] on div "TYPE_Full Match Replay LOCALIZATION_Commentary Search Tags" at bounding box center [1386, 361] width 237 height 44
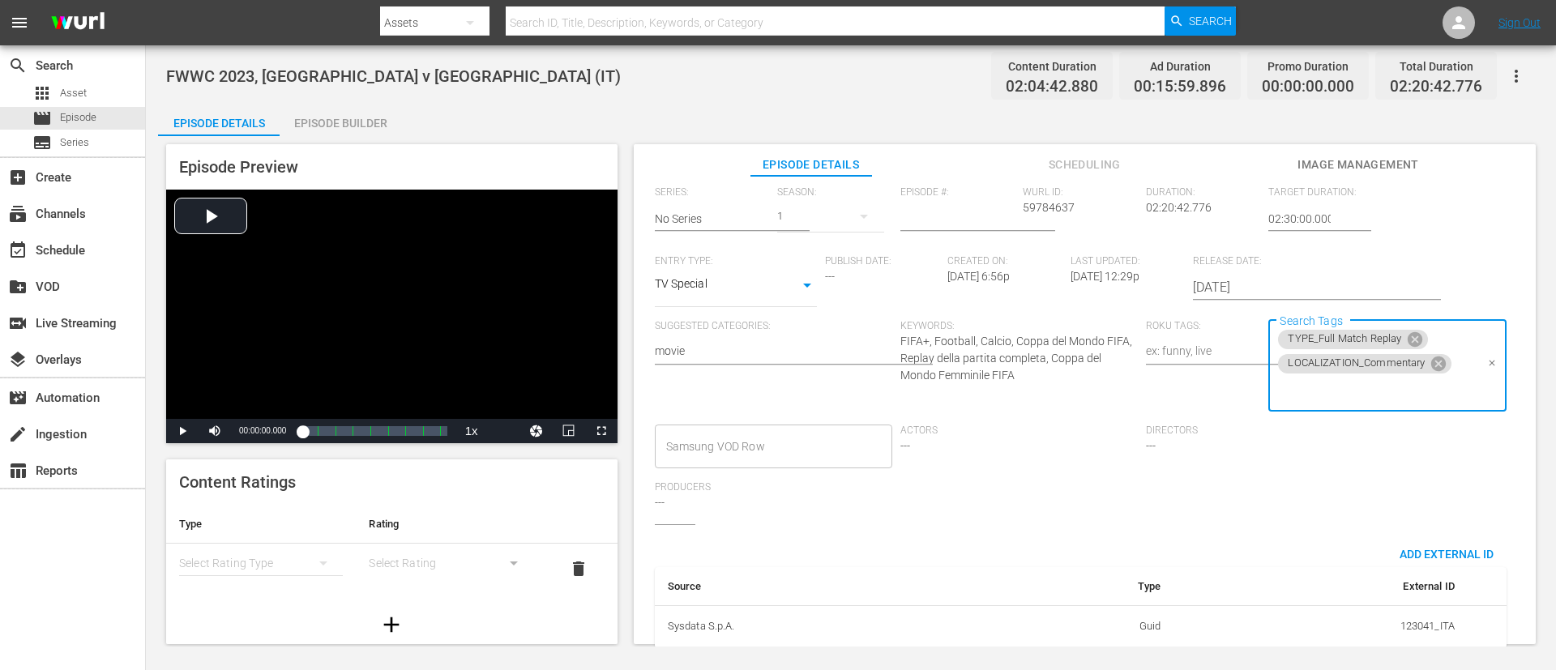
click at [1036, 399] on input "Search Tags" at bounding box center [1375, 390] width 199 height 29
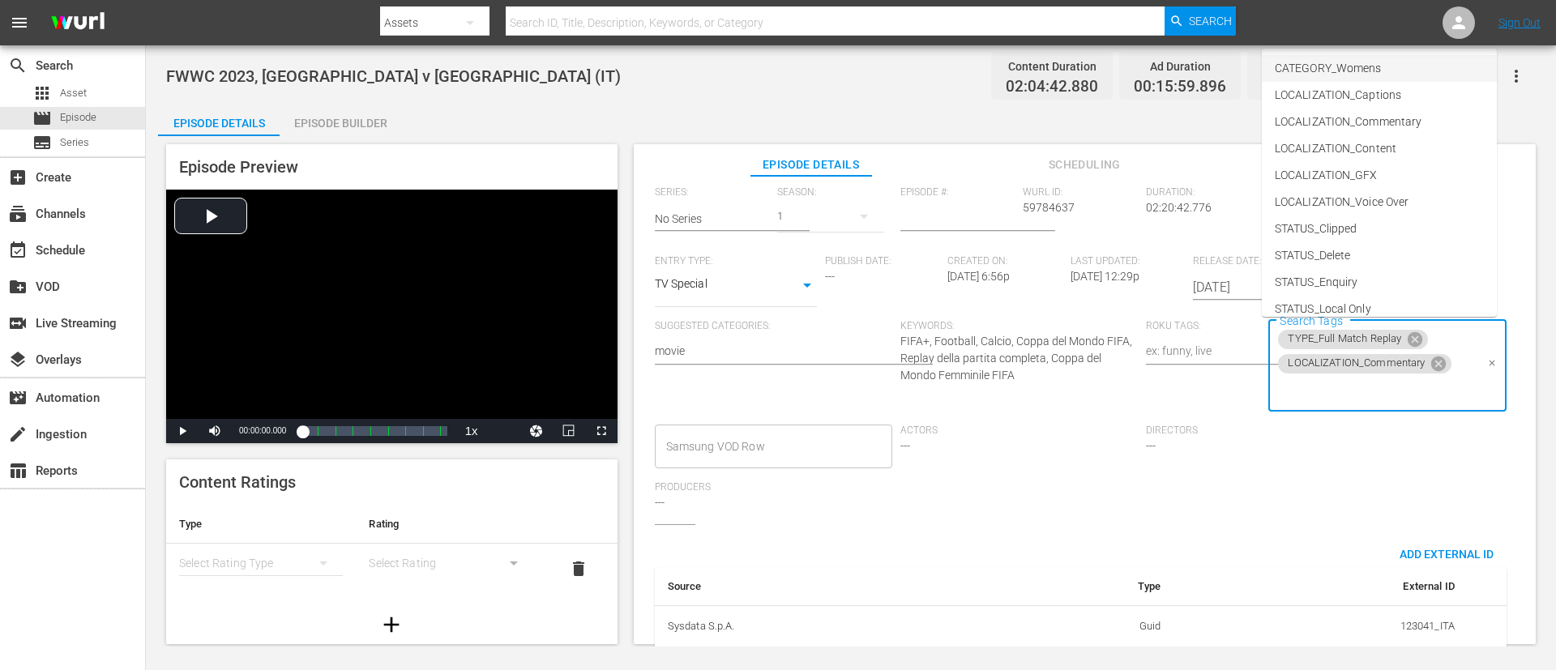
click at [1036, 72] on span "CATEGORY_Womens" at bounding box center [1328, 68] width 106 height 17
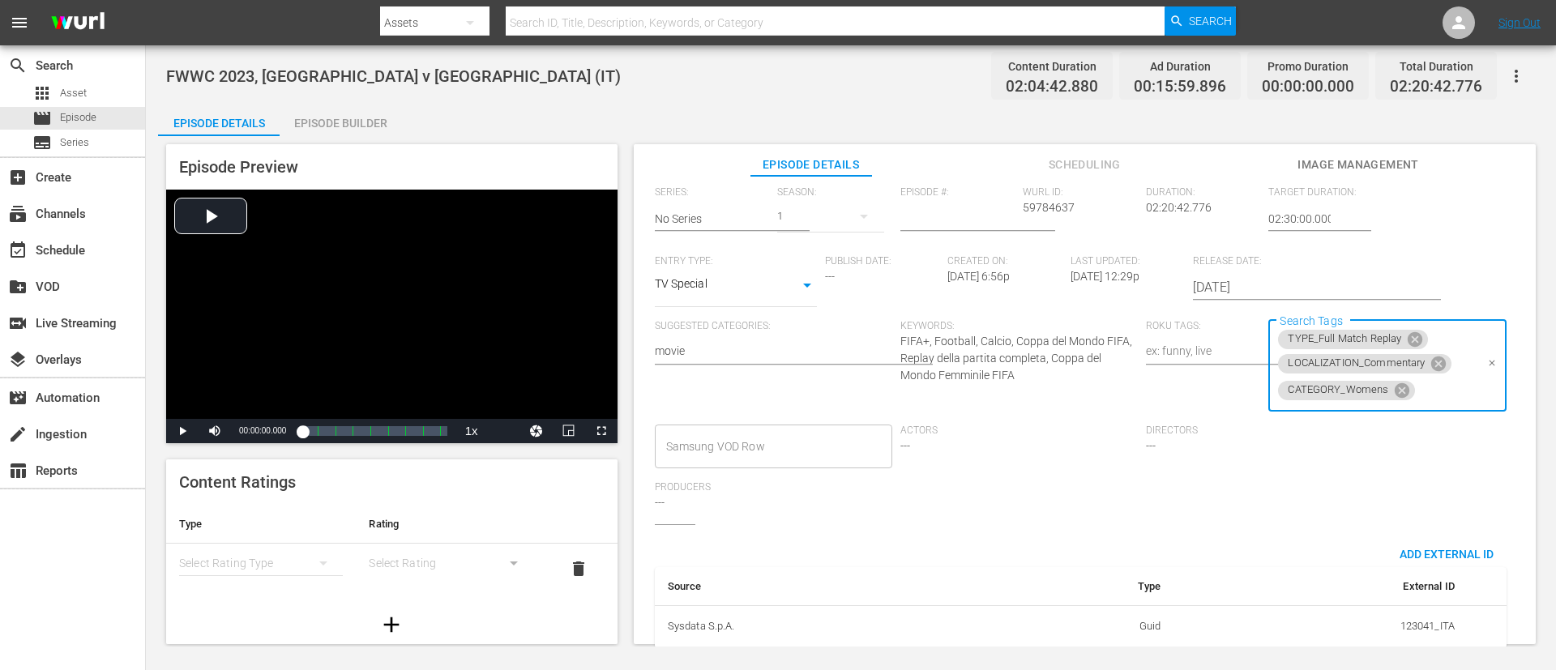
scroll to position [0, 0]
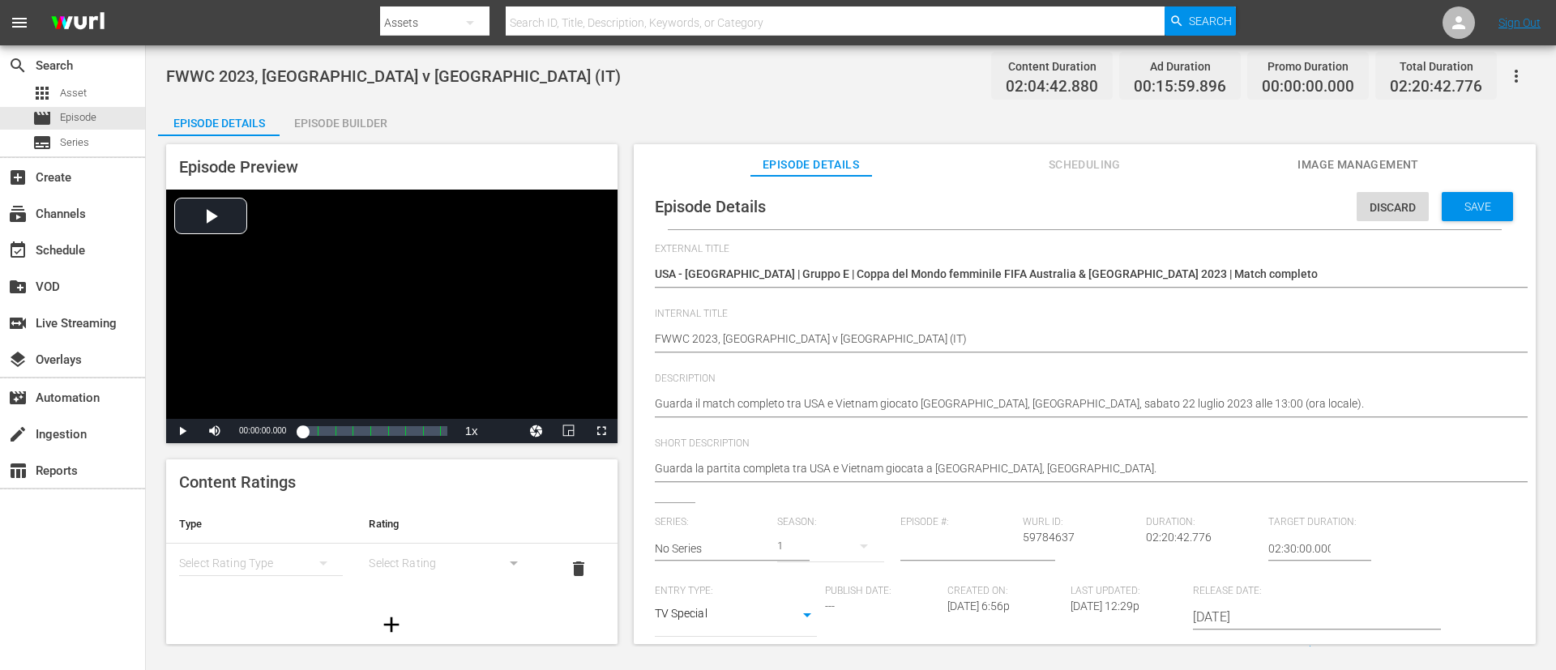
click at [1036, 186] on div "Discard Save" at bounding box center [1438, 202] width 163 height 37
click at [1036, 218] on div "Save" at bounding box center [1477, 206] width 71 height 29
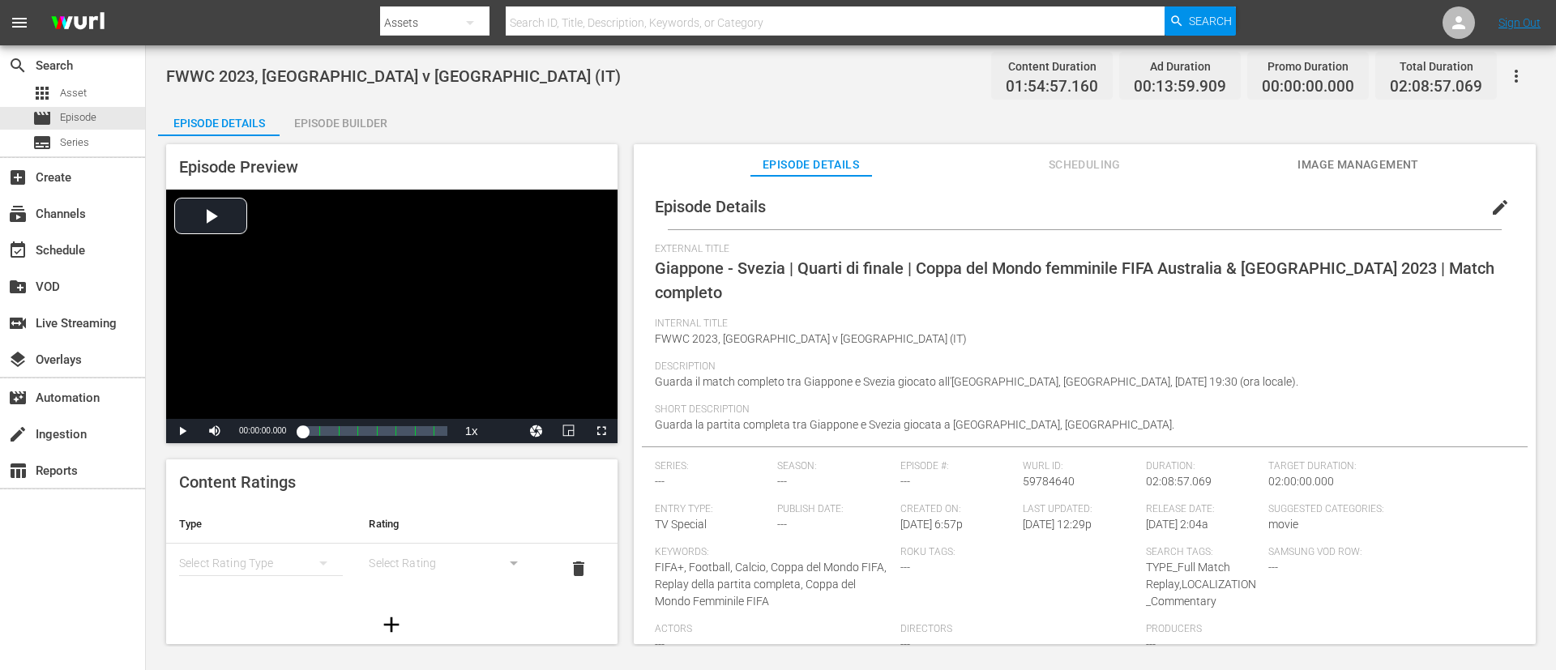
click at [1036, 195] on button "edit" at bounding box center [1500, 207] width 39 height 39
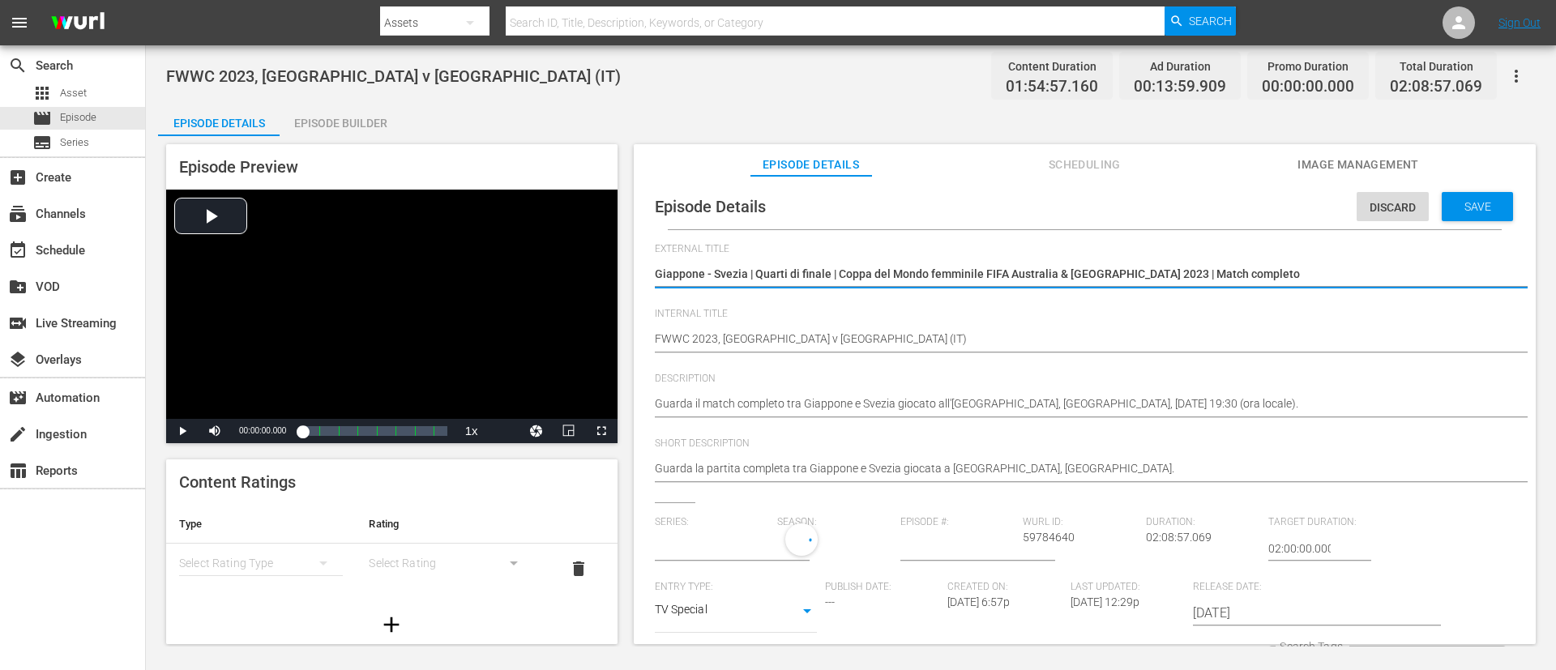
type input "No Series"
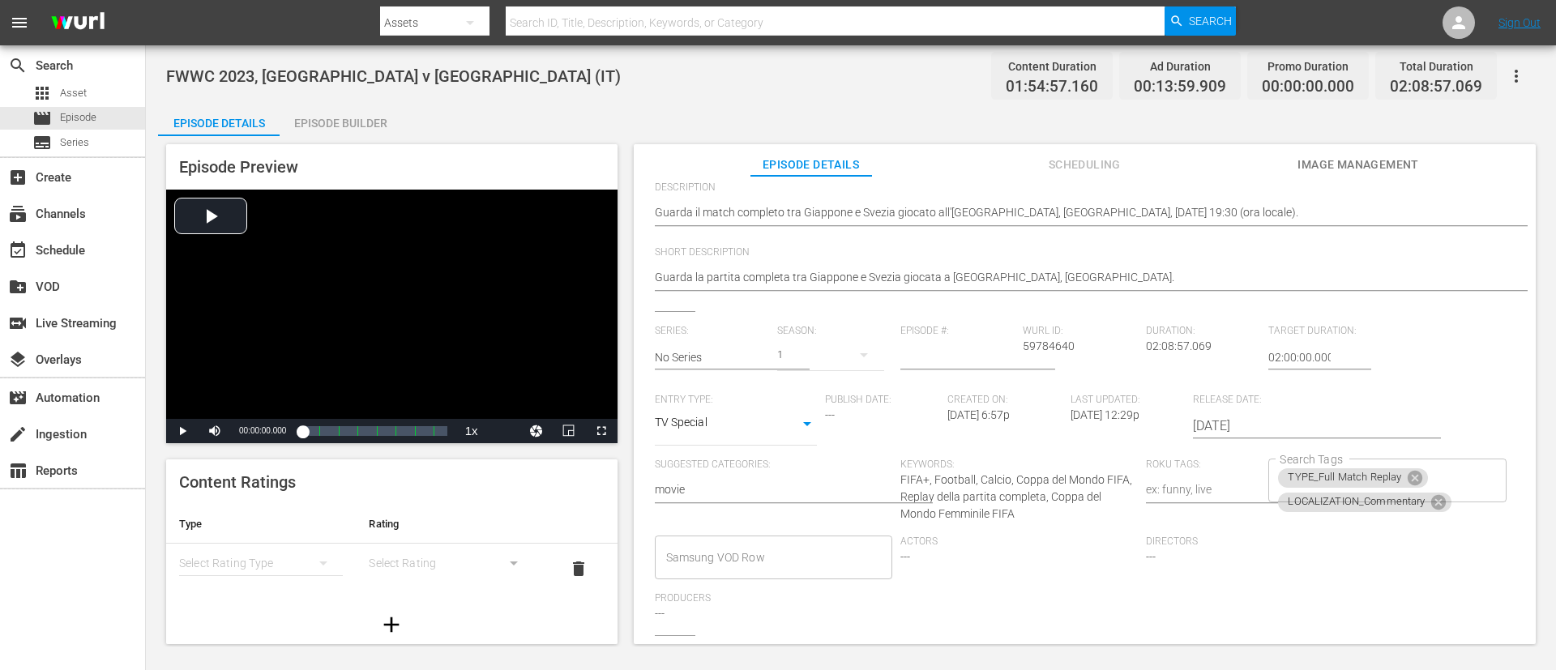
scroll to position [330, 0]
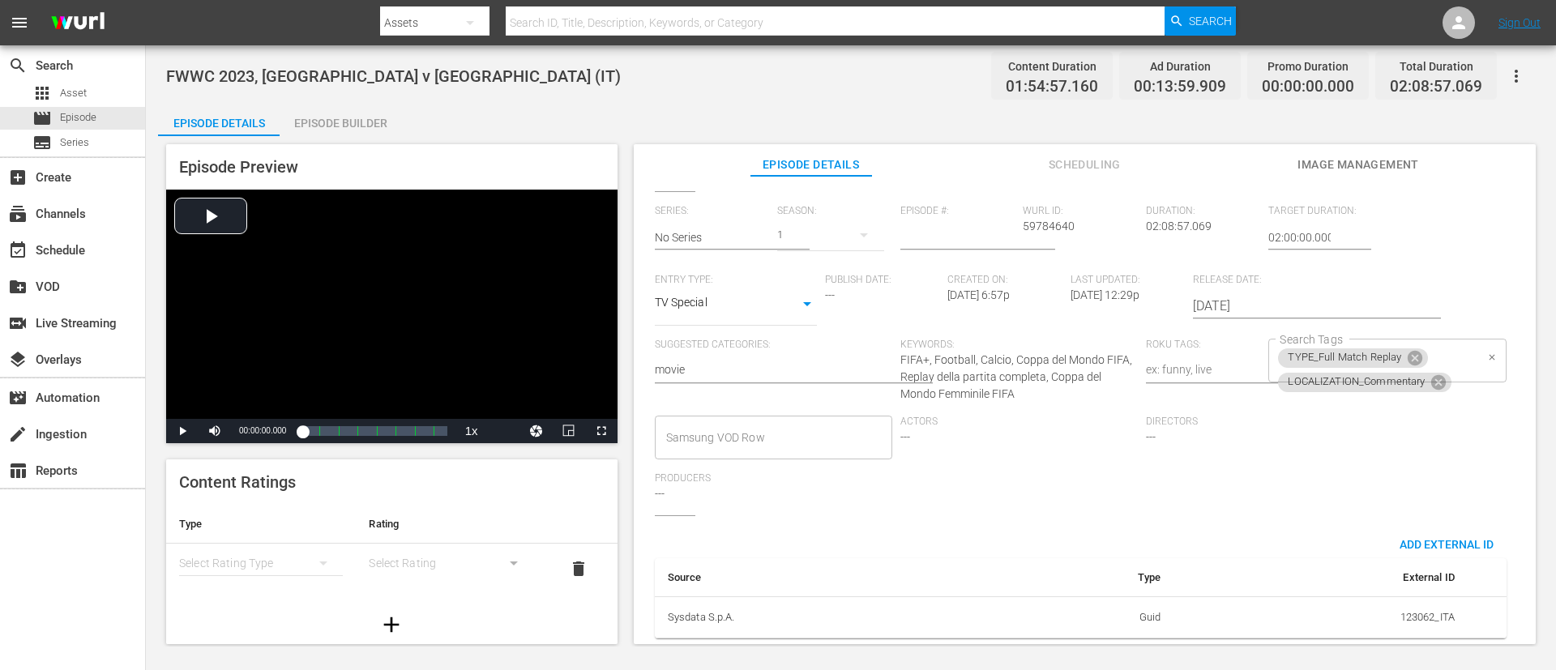
click at [1036, 339] on div "TYPE_Full Match Replay LOCALIZATION_Commentary Search Tags" at bounding box center [1386, 361] width 237 height 44
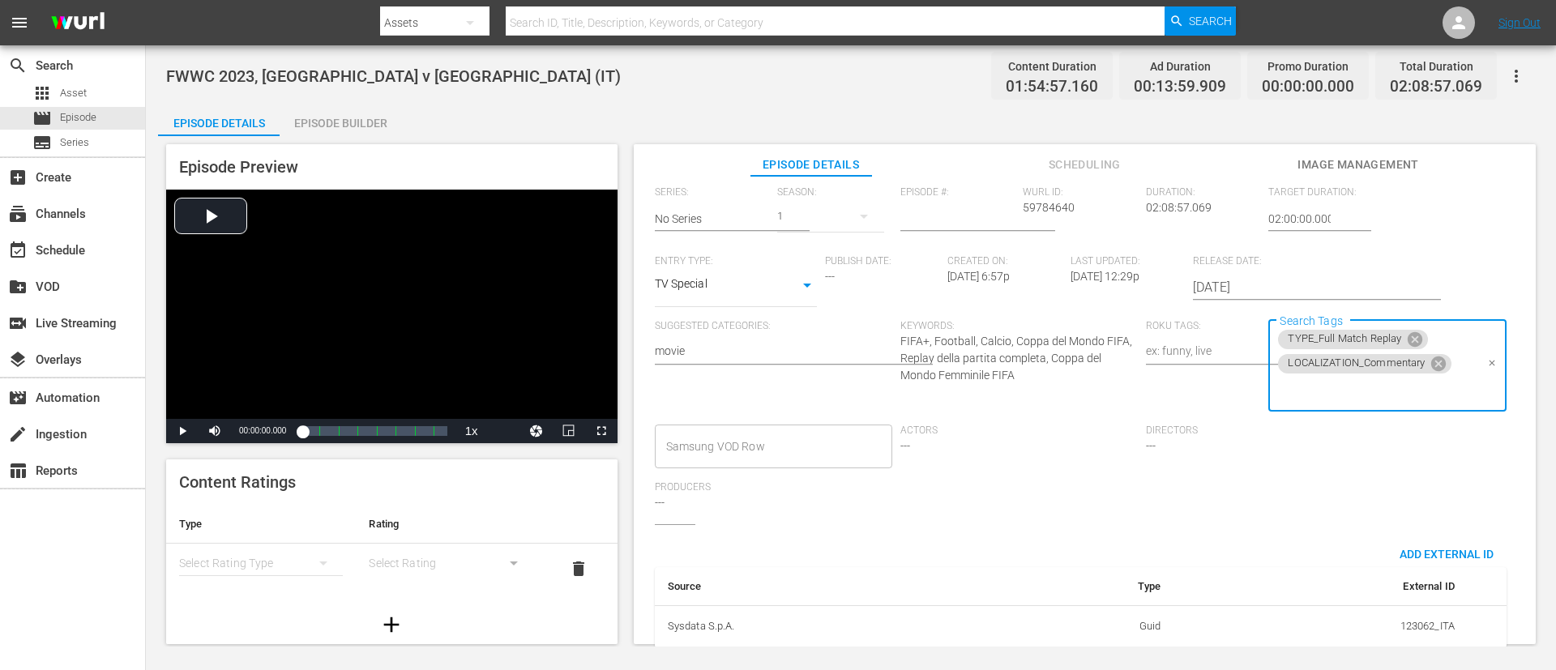
click at [1036, 402] on input "Search Tags" at bounding box center [1375, 390] width 199 height 29
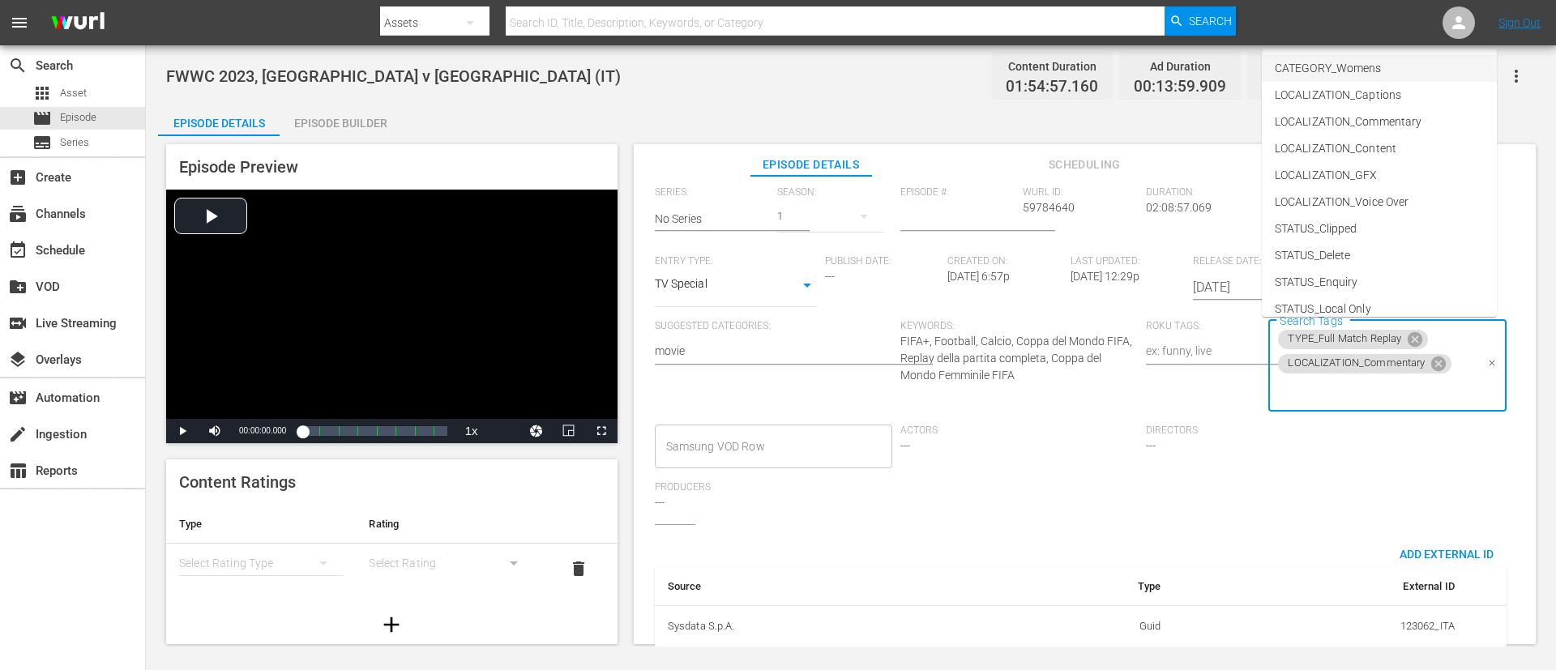
click at [1036, 67] on span "CATEGORY_Womens" at bounding box center [1328, 68] width 106 height 17
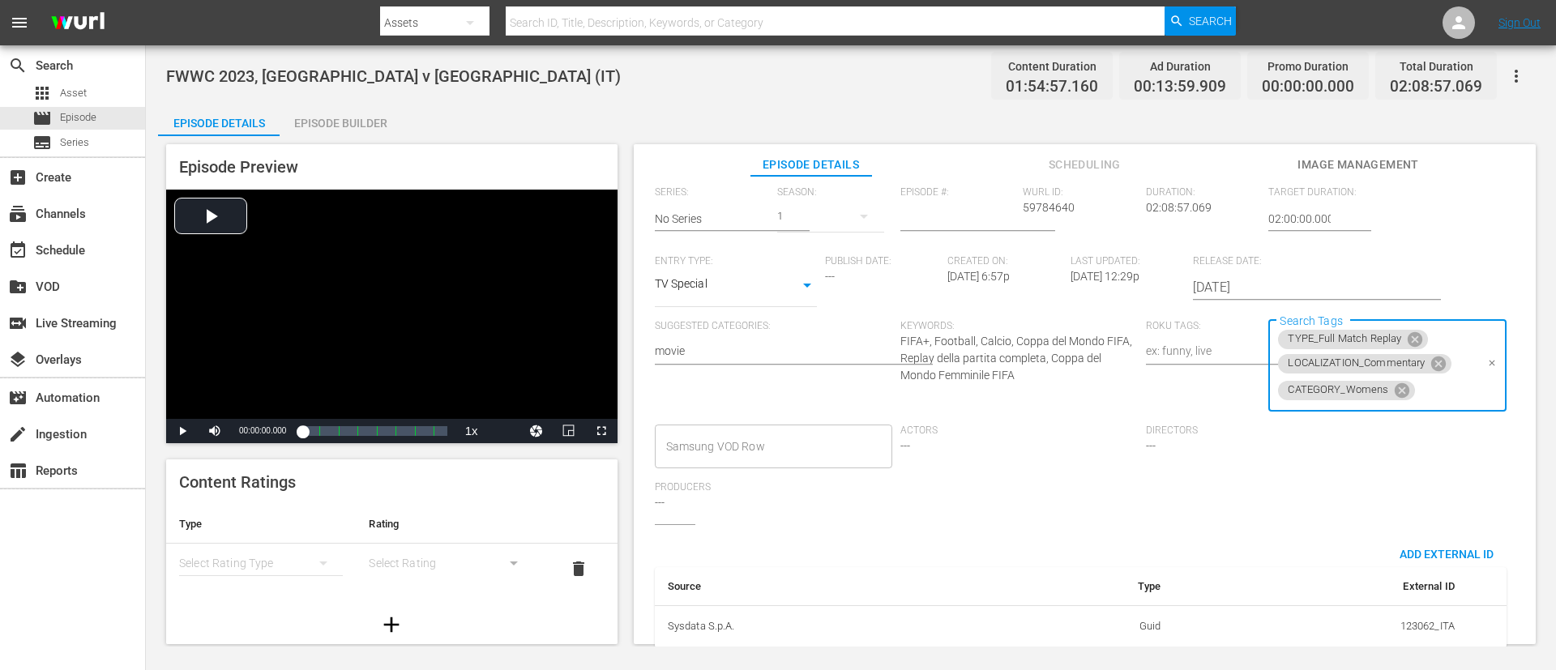
scroll to position [0, 0]
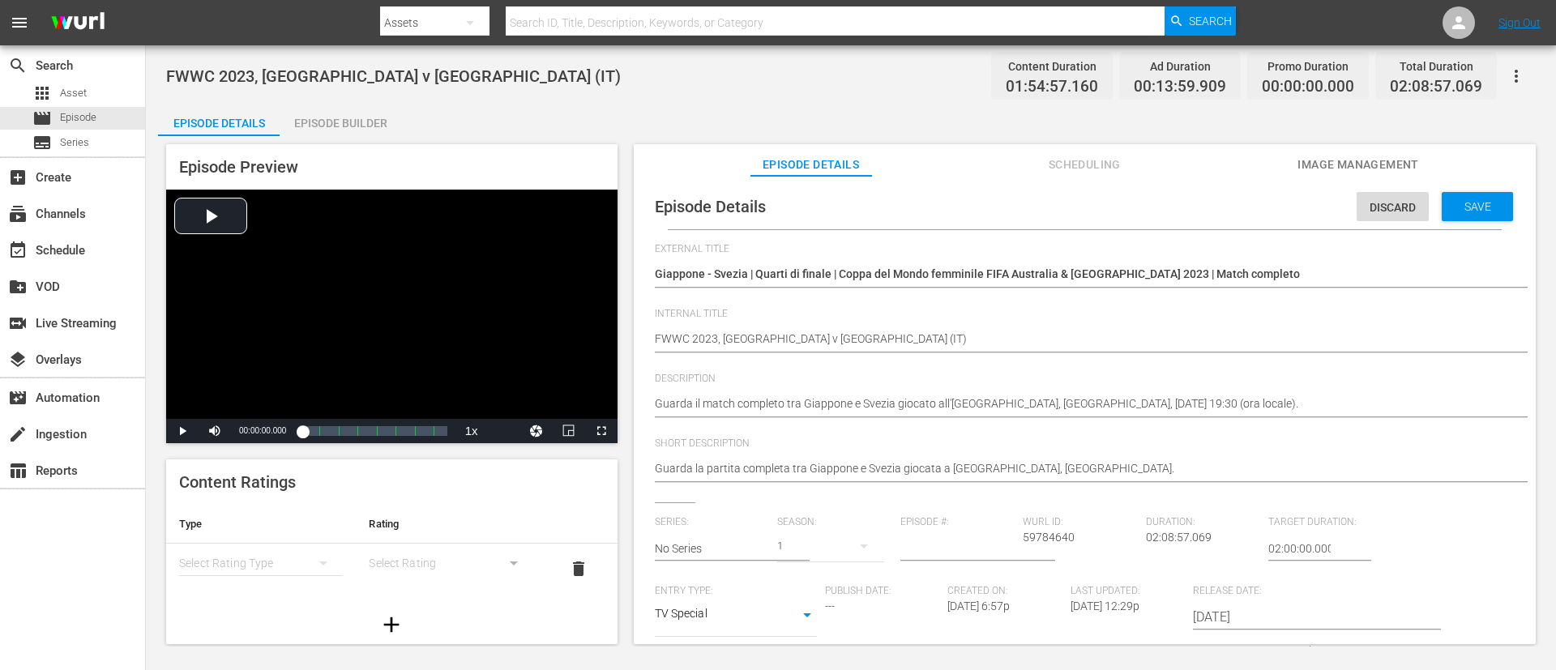
click at [1036, 219] on div "Save" at bounding box center [1477, 206] width 71 height 29
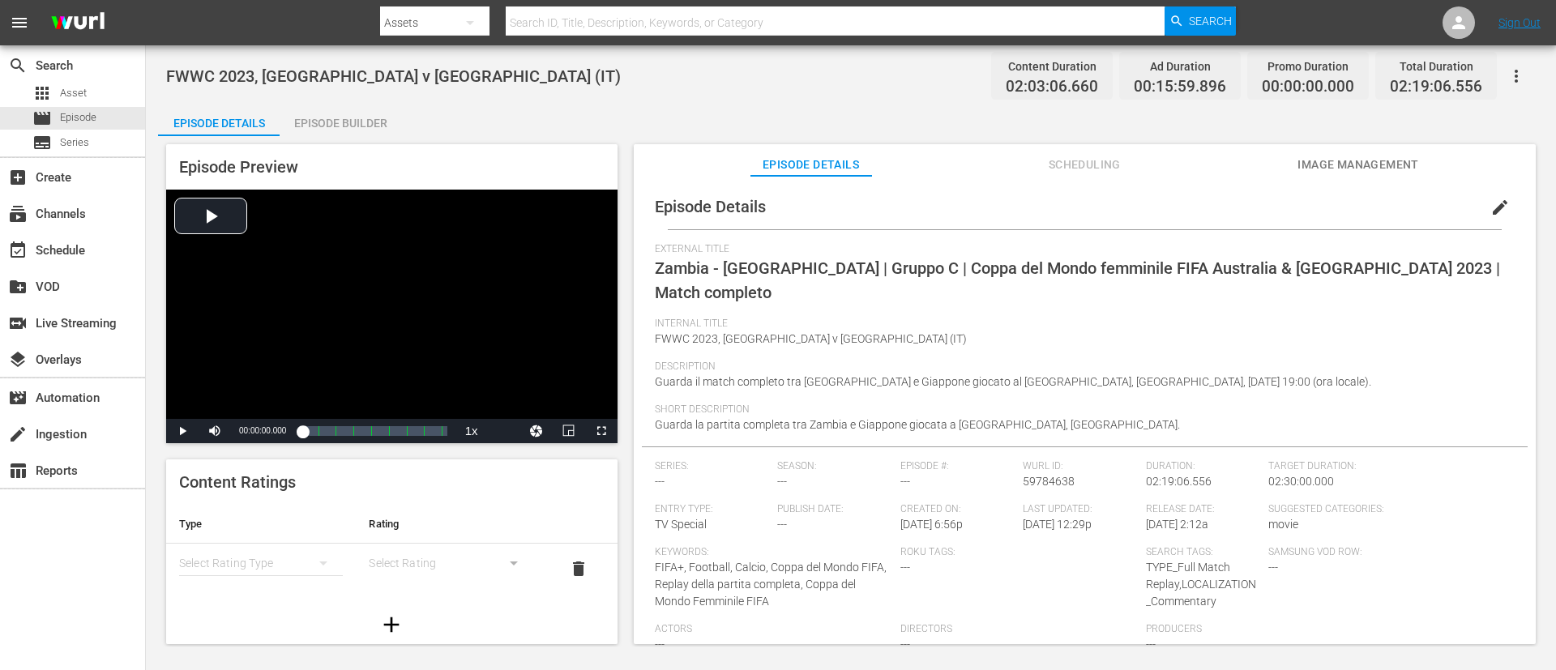
click at [1036, 214] on span "edit" at bounding box center [1499, 207] width 19 height 19
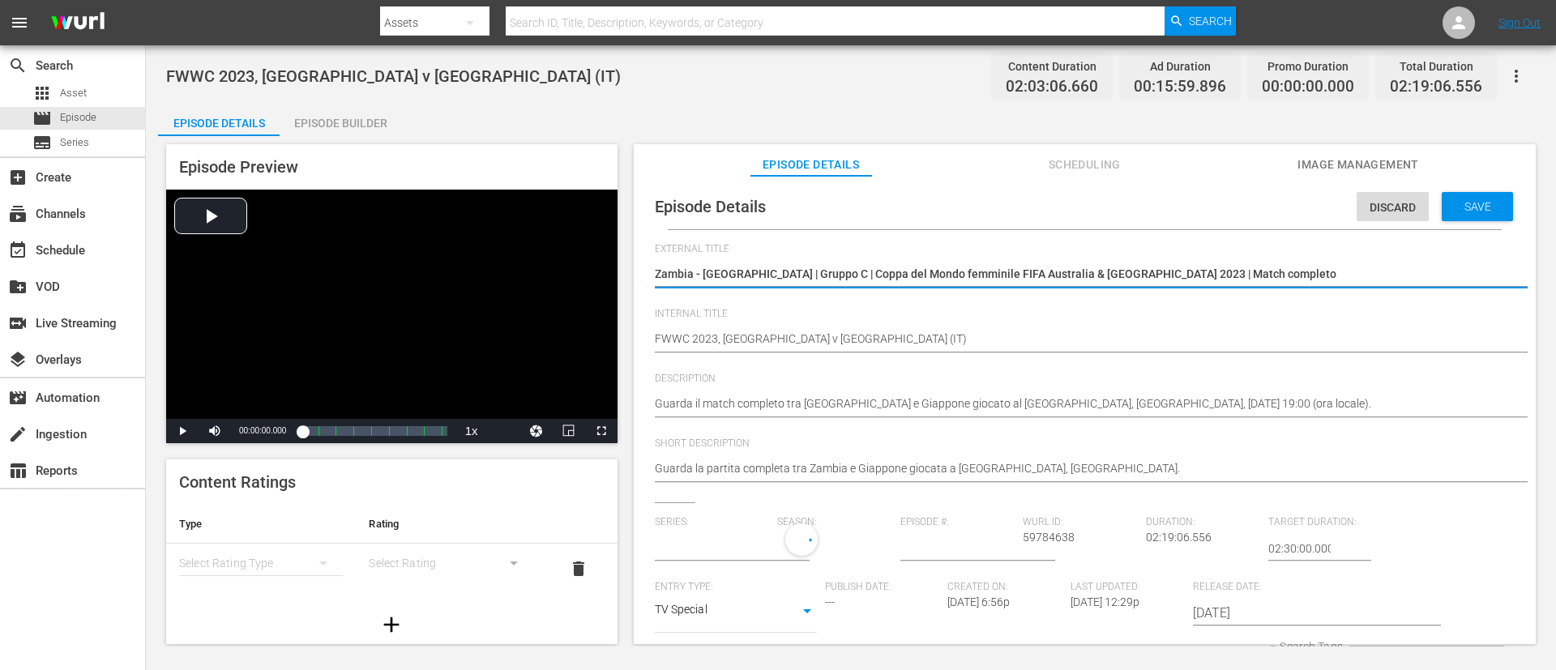
type input "No Series"
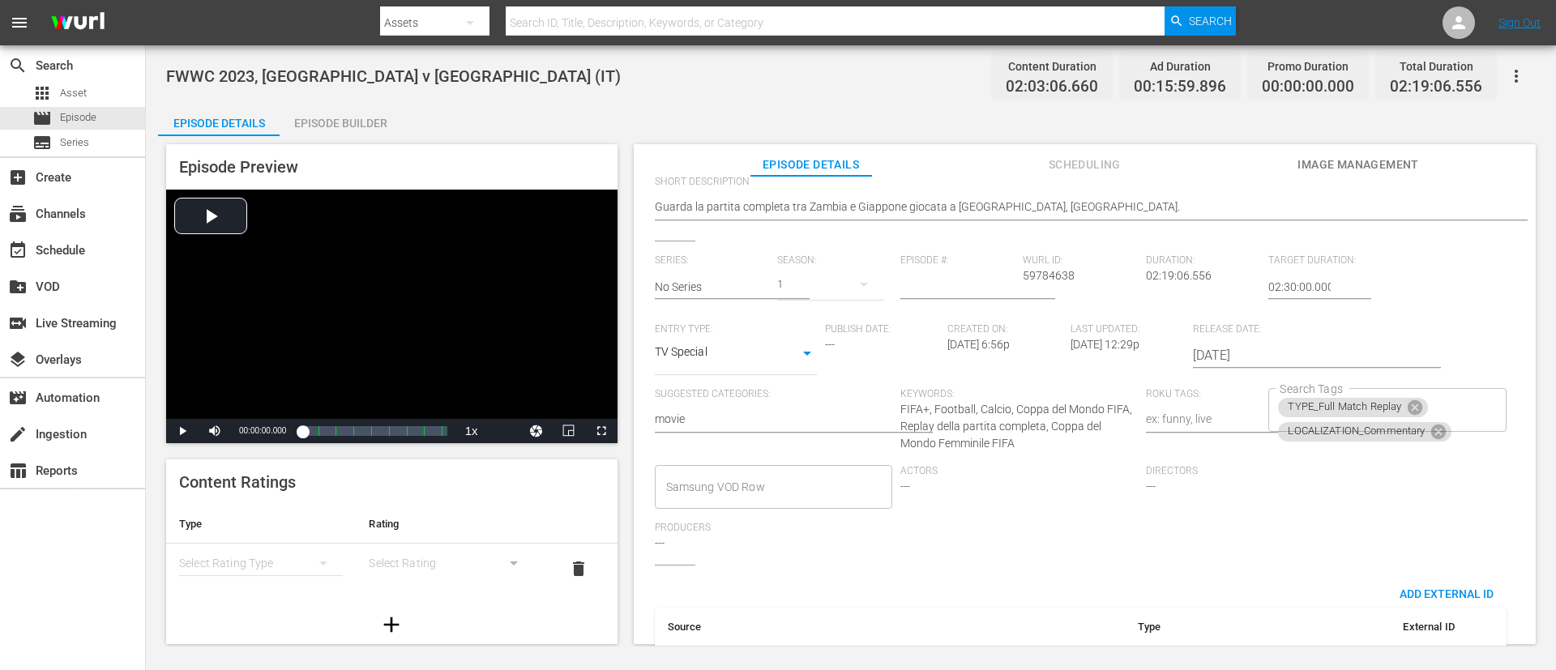
scroll to position [330, 0]
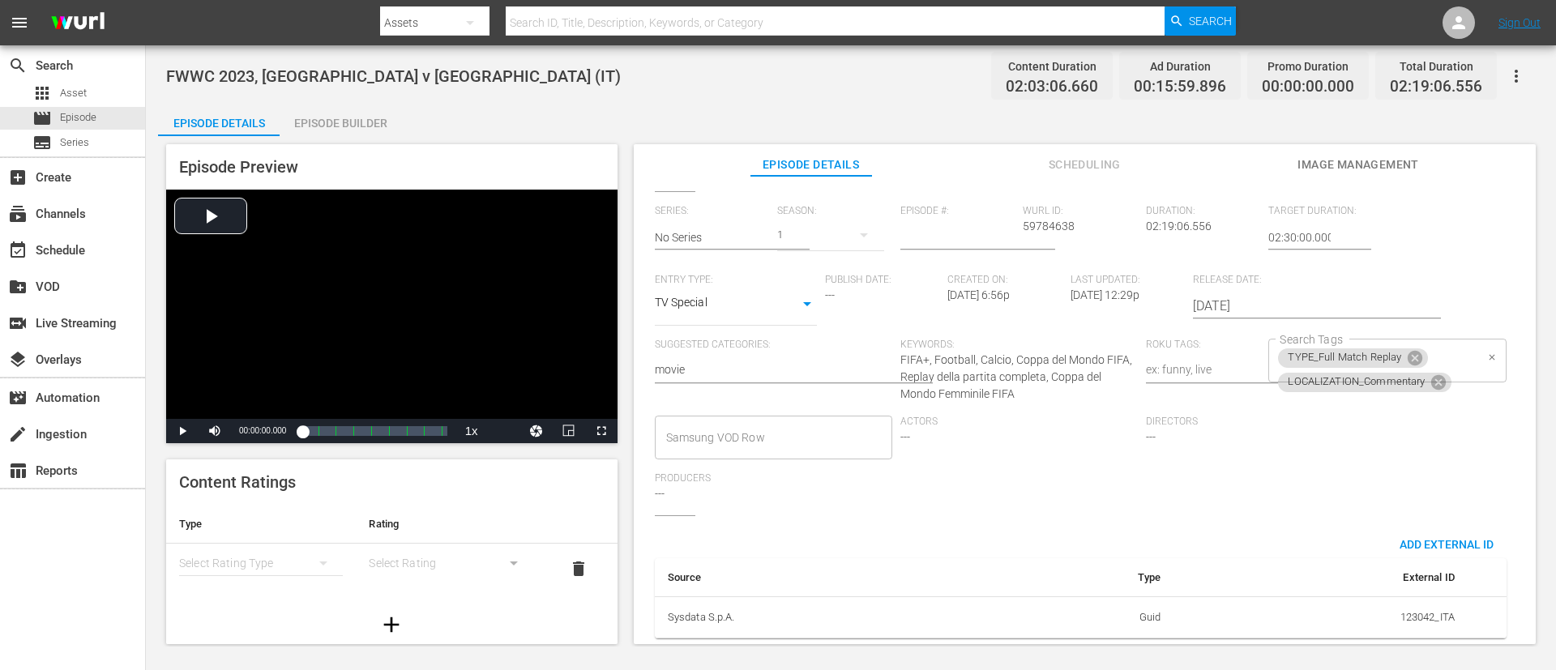
click at [1036, 341] on div "TYPE_Full Match Replay LOCALIZATION_Commentary Search Tags" at bounding box center [1386, 361] width 237 height 44
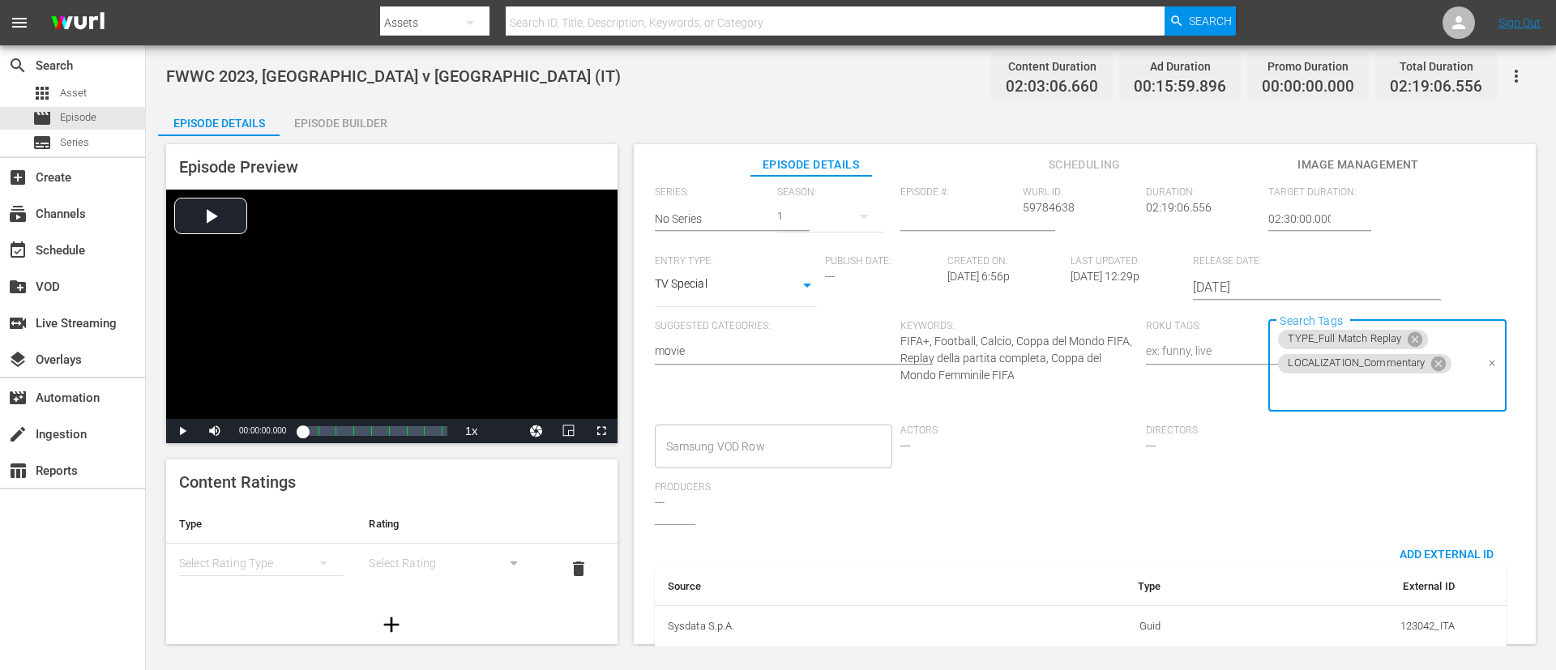
click at [1036, 395] on input "Search Tags" at bounding box center [1375, 390] width 199 height 29
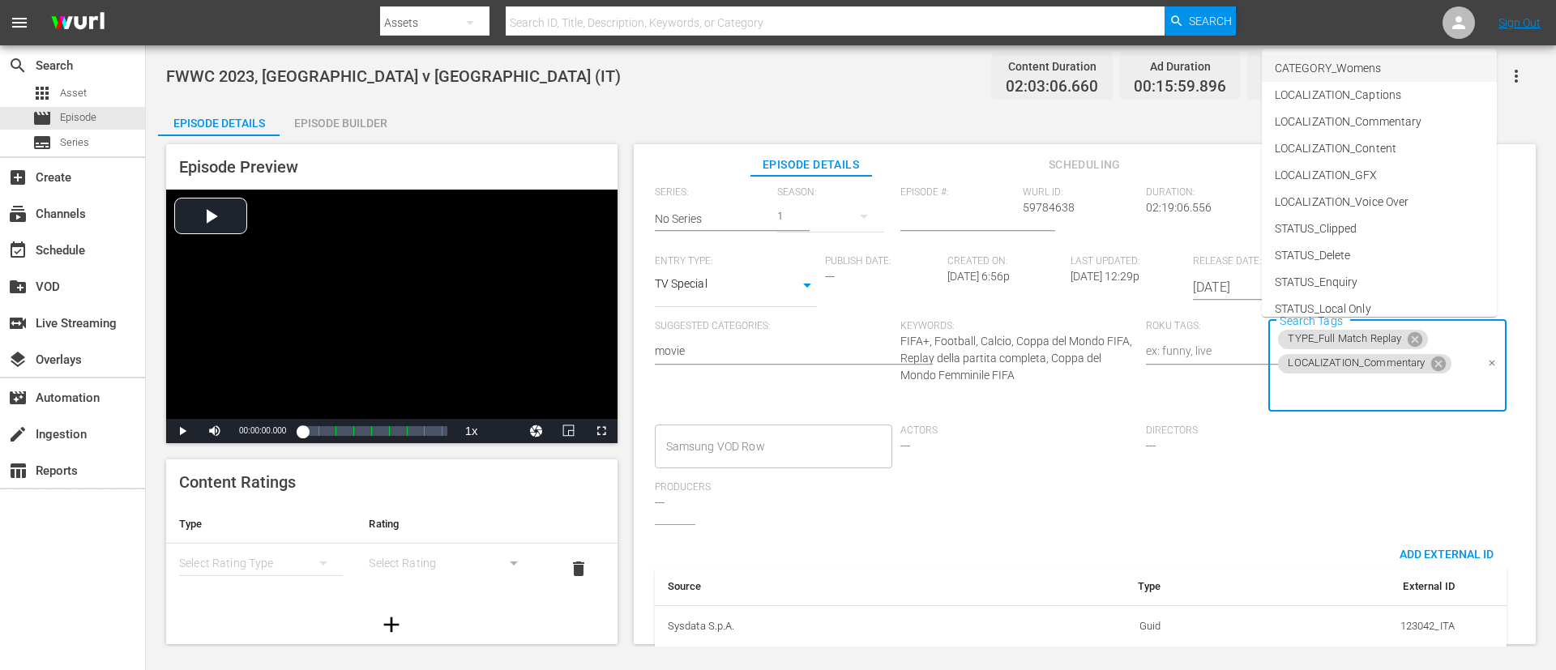
click at [1036, 75] on span "CATEGORY_Womens" at bounding box center [1328, 68] width 106 height 17
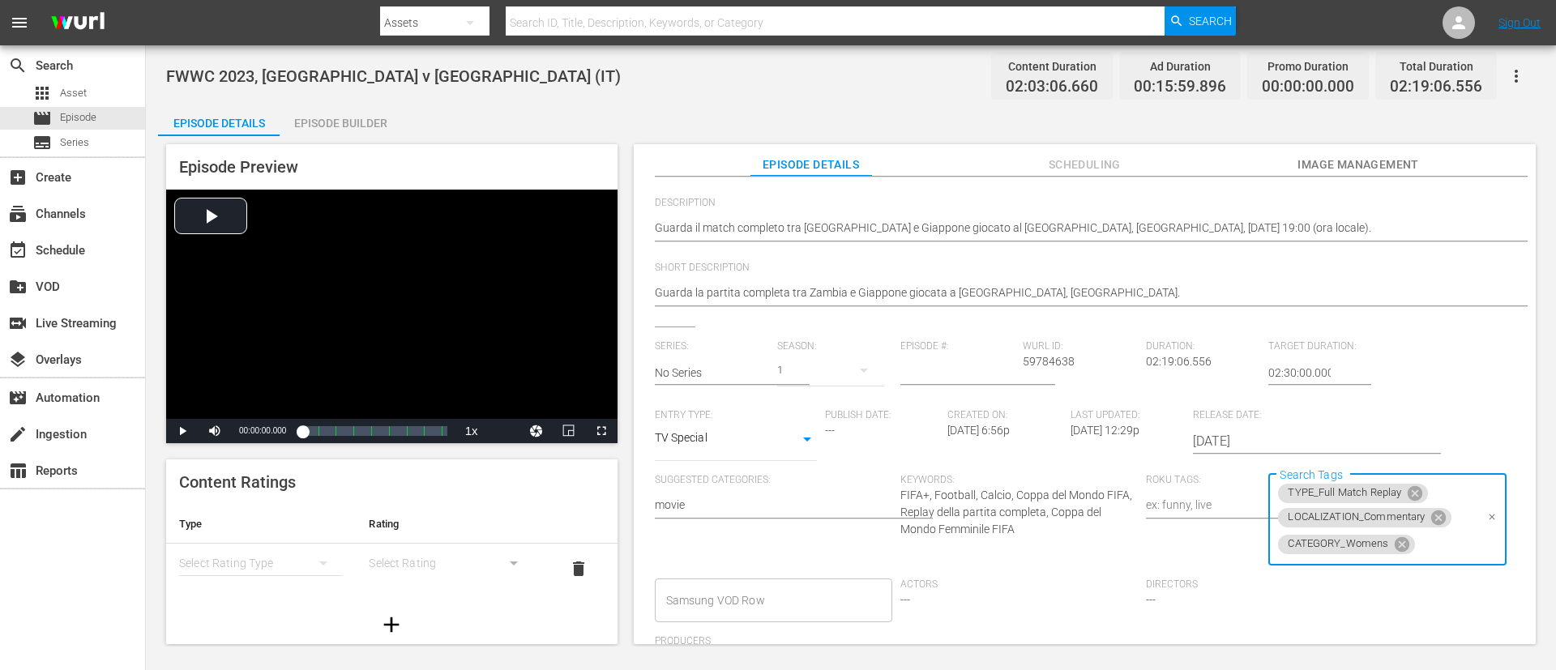
scroll to position [0, 0]
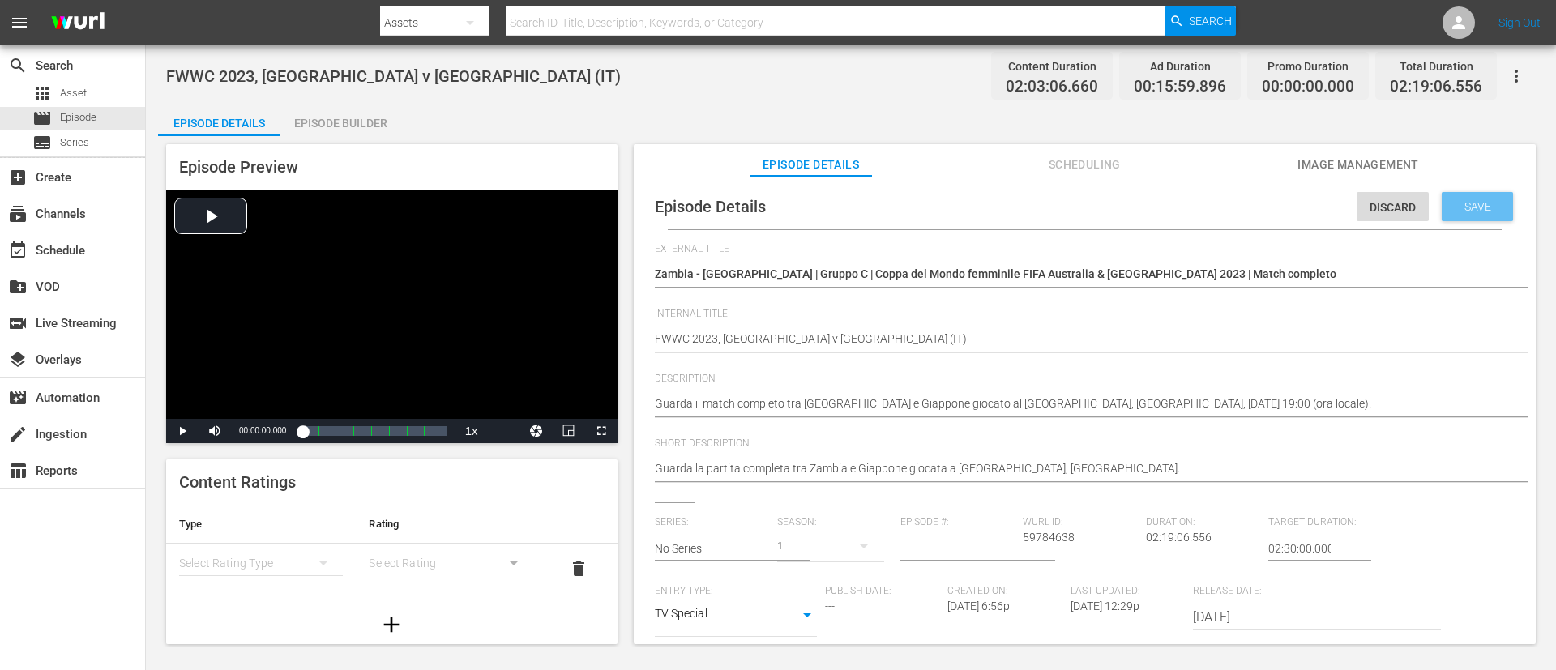
click at [1036, 194] on div "Save" at bounding box center [1477, 206] width 71 height 29
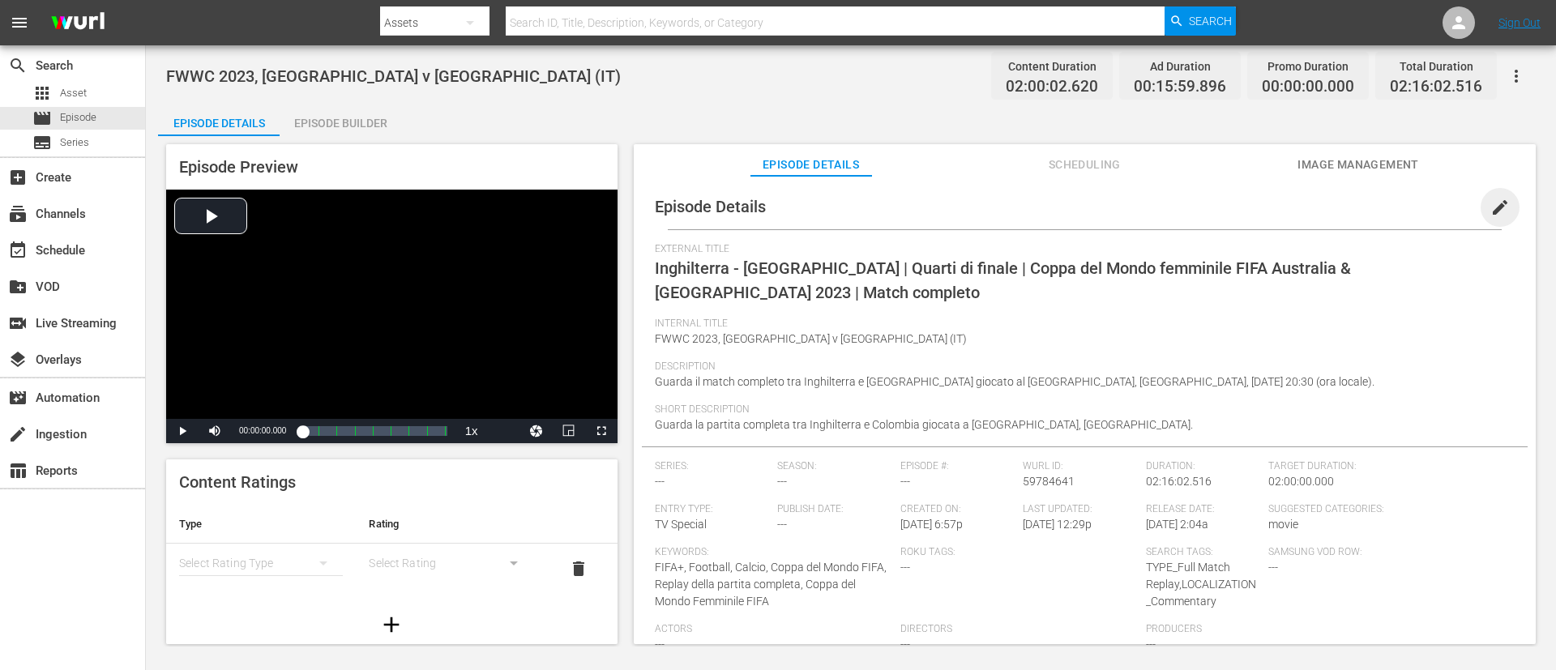
click at [1036, 211] on span "edit" at bounding box center [1499, 207] width 19 height 19
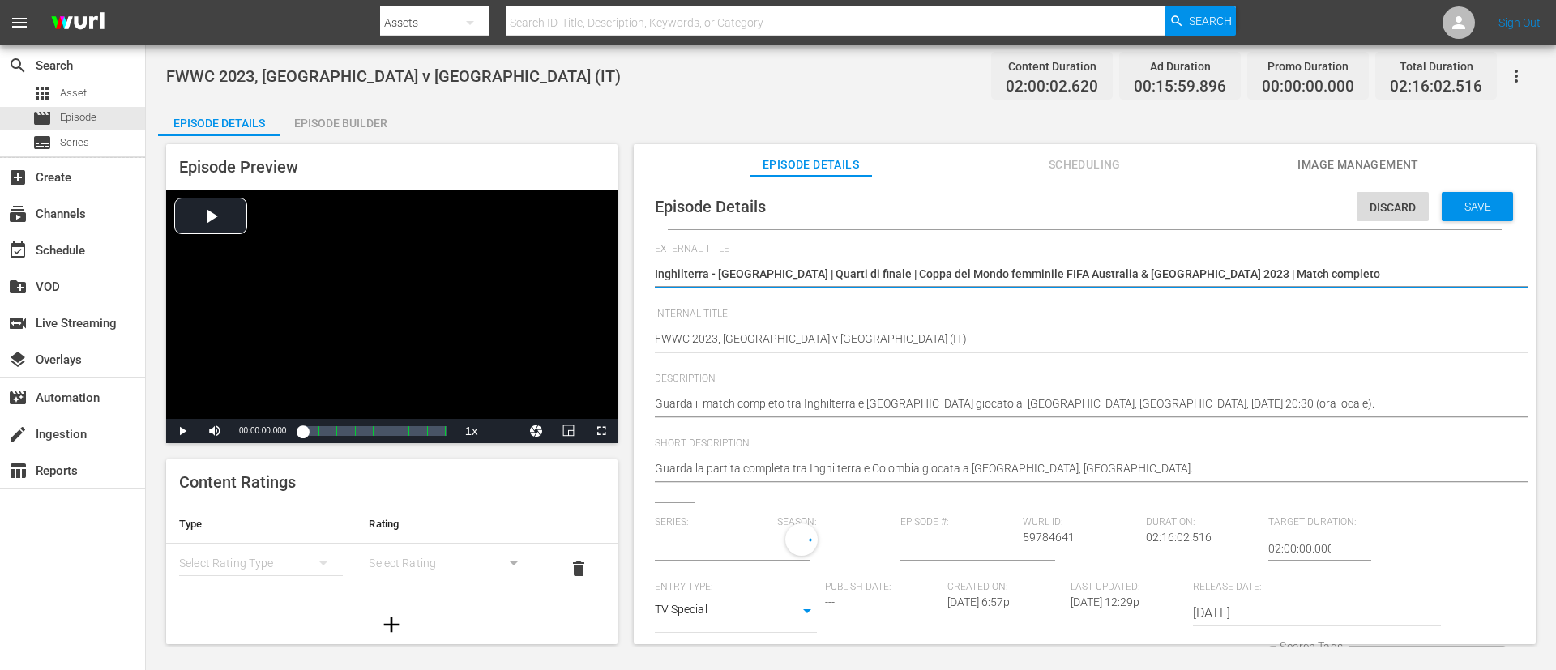
type input "No Series"
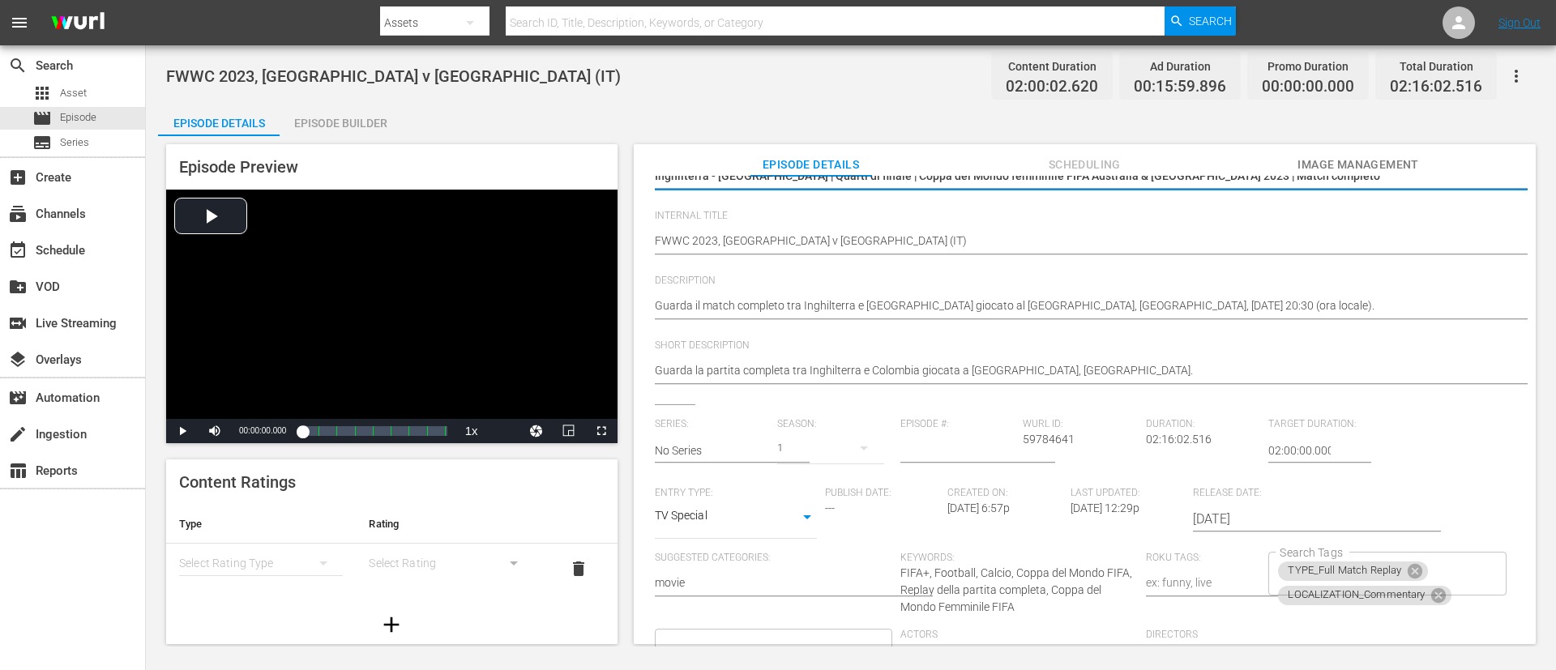
scroll to position [330, 0]
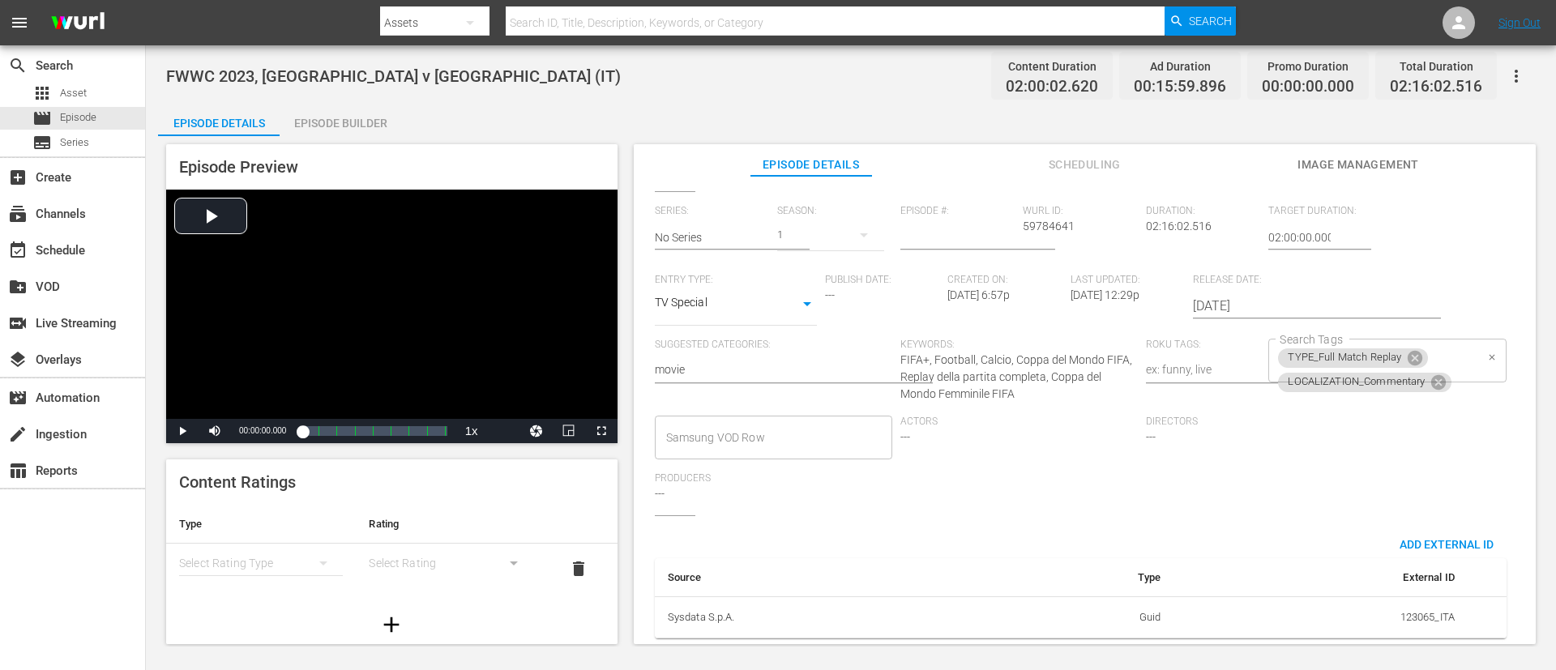
click at [1036, 343] on div "TYPE_Full Match Replay LOCALIZATION_Commentary Search Tags" at bounding box center [1386, 361] width 237 height 44
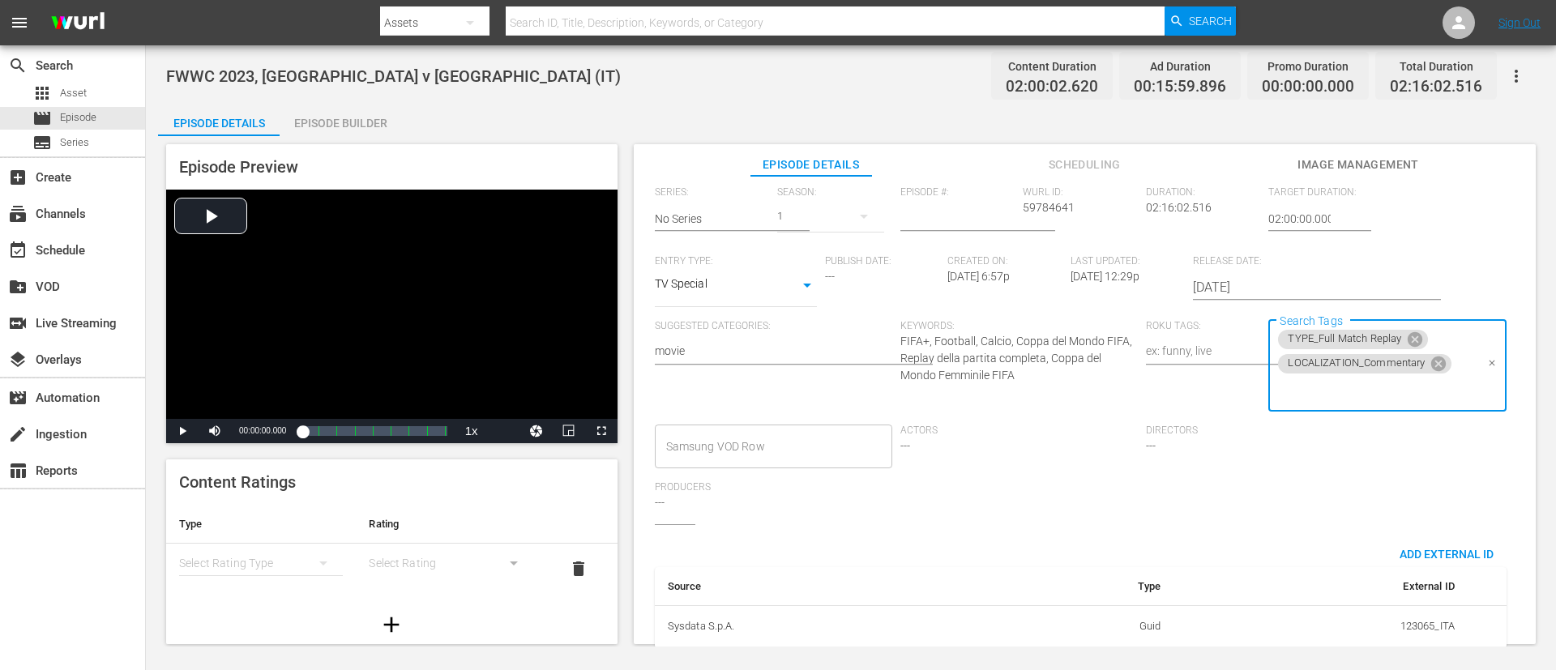
click at [1036, 388] on input "Search Tags" at bounding box center [1375, 390] width 199 height 29
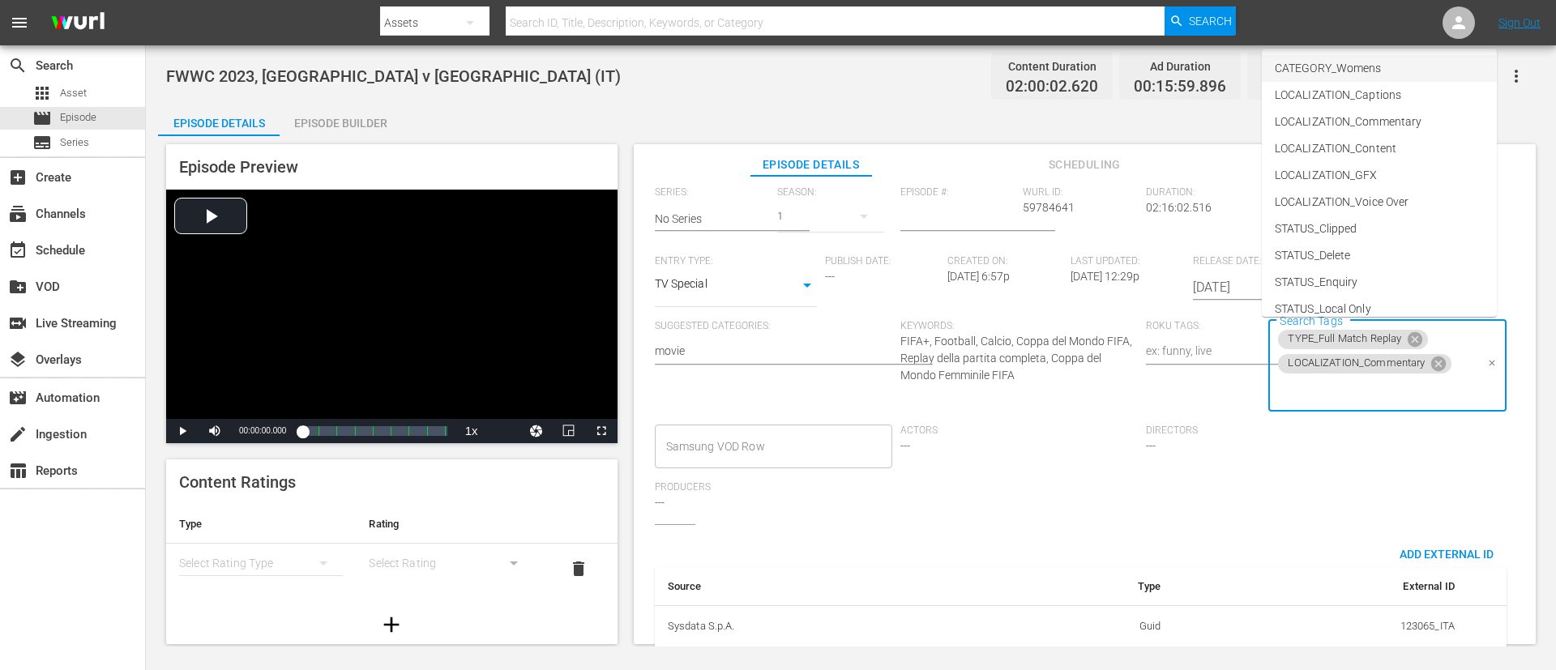
click at [1036, 62] on span "CATEGORY_Womens" at bounding box center [1328, 68] width 106 height 17
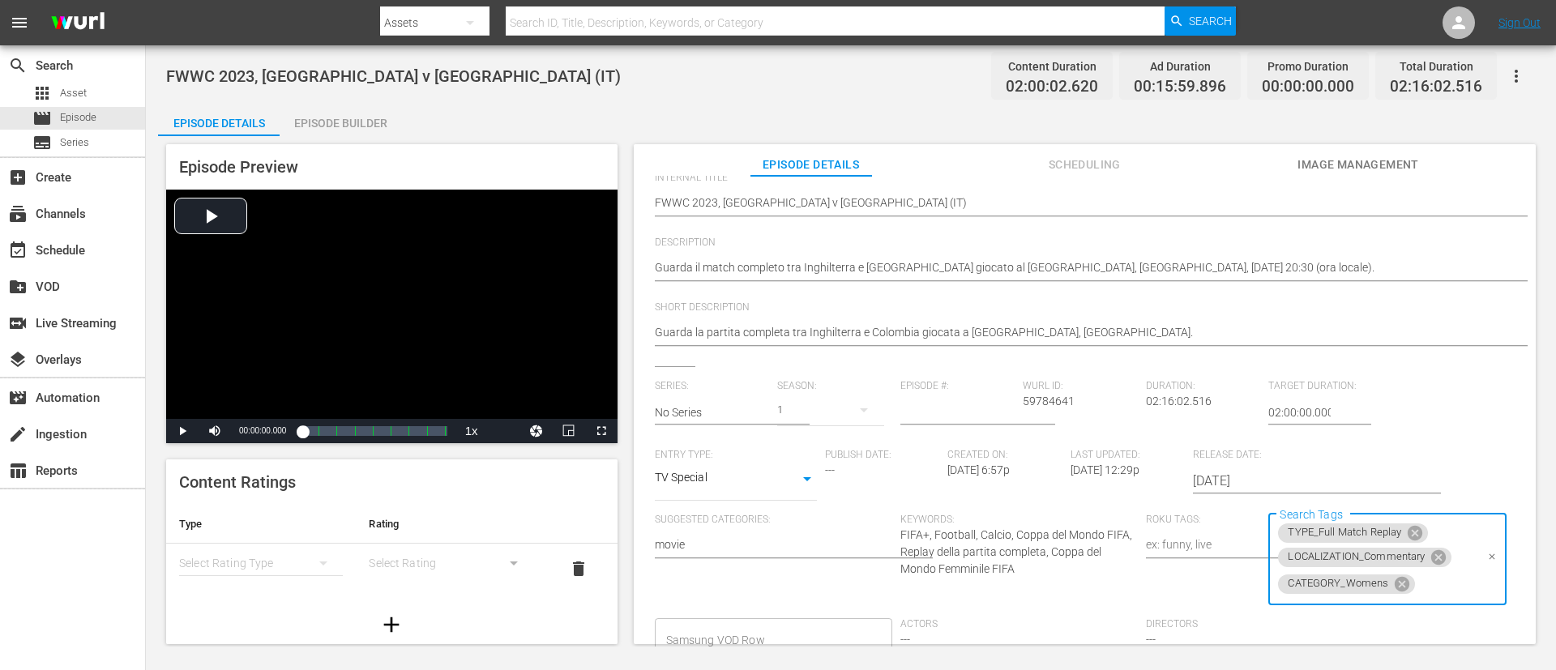
scroll to position [0, 0]
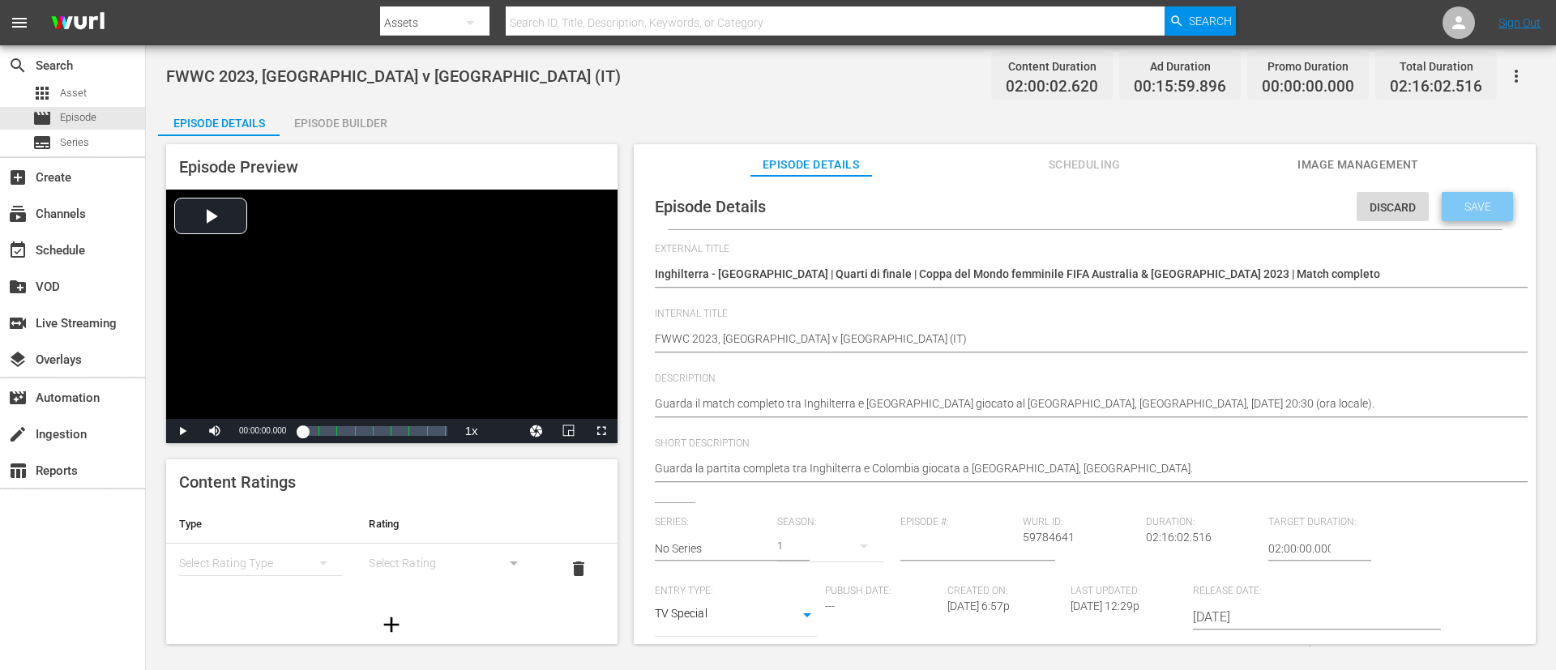
click at [1036, 203] on span "Save" at bounding box center [1477, 206] width 53 height 13
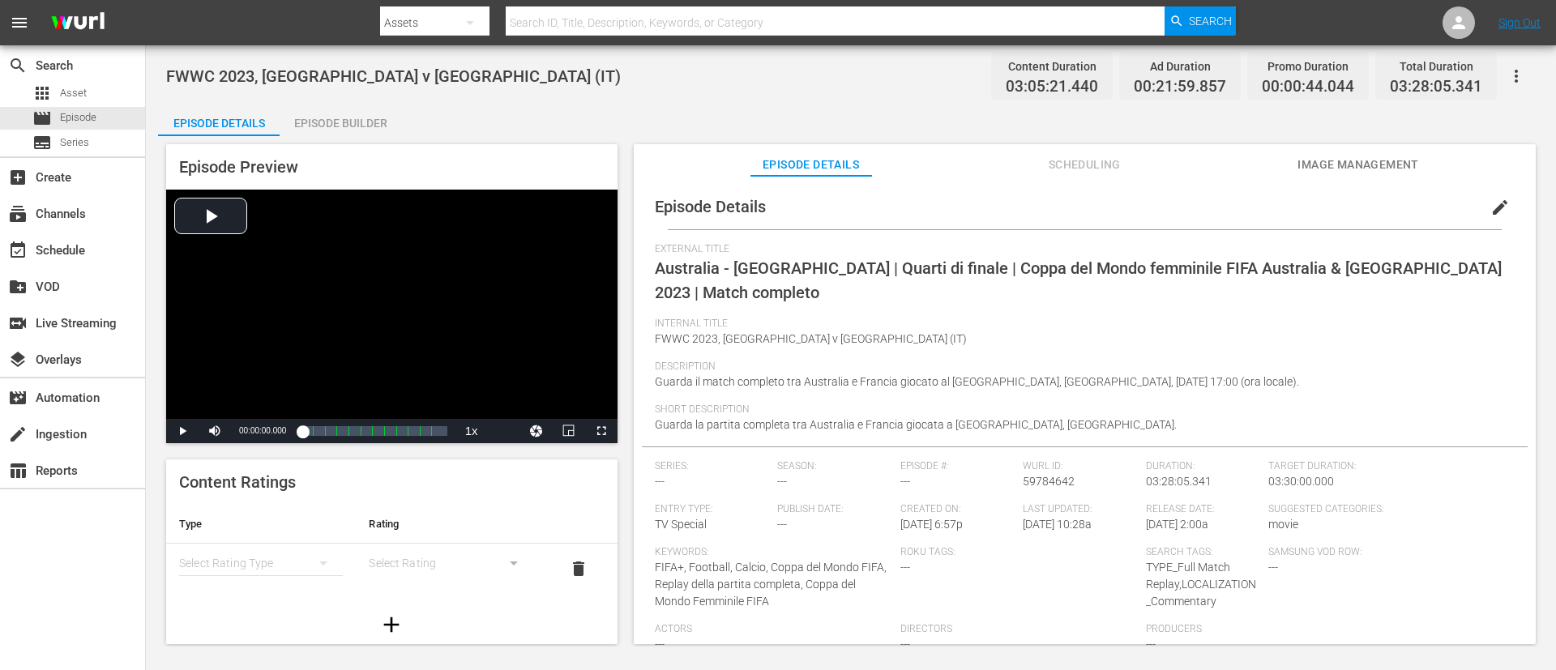
click at [1036, 207] on button "edit" at bounding box center [1500, 207] width 39 height 39
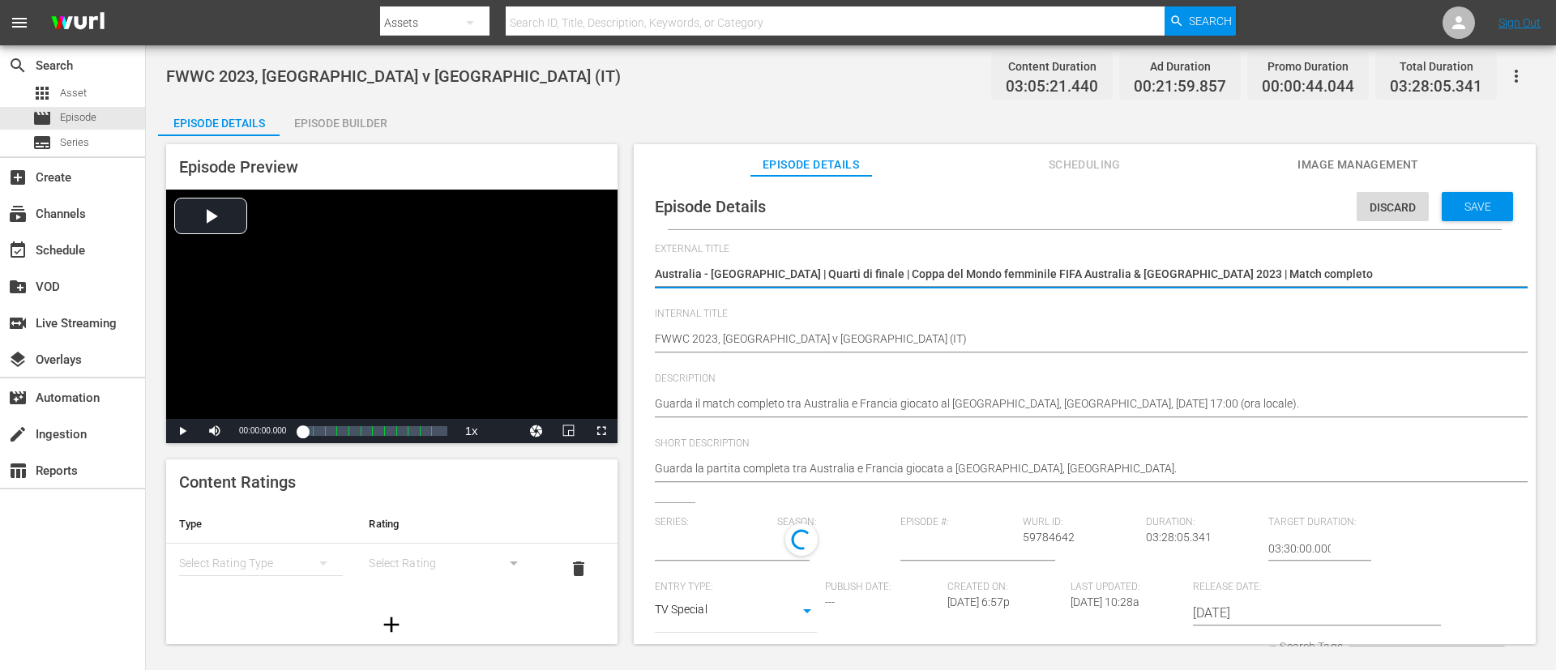
type input "No Series"
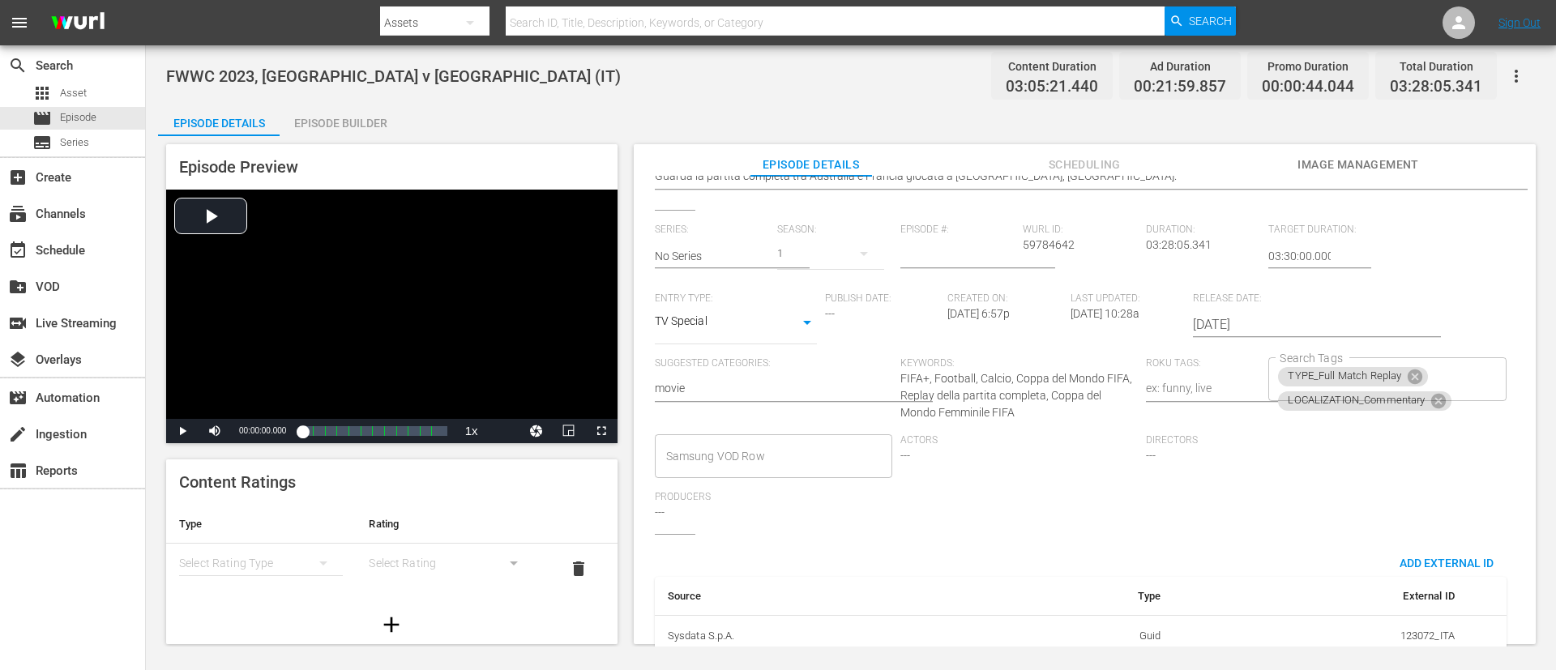
scroll to position [330, 0]
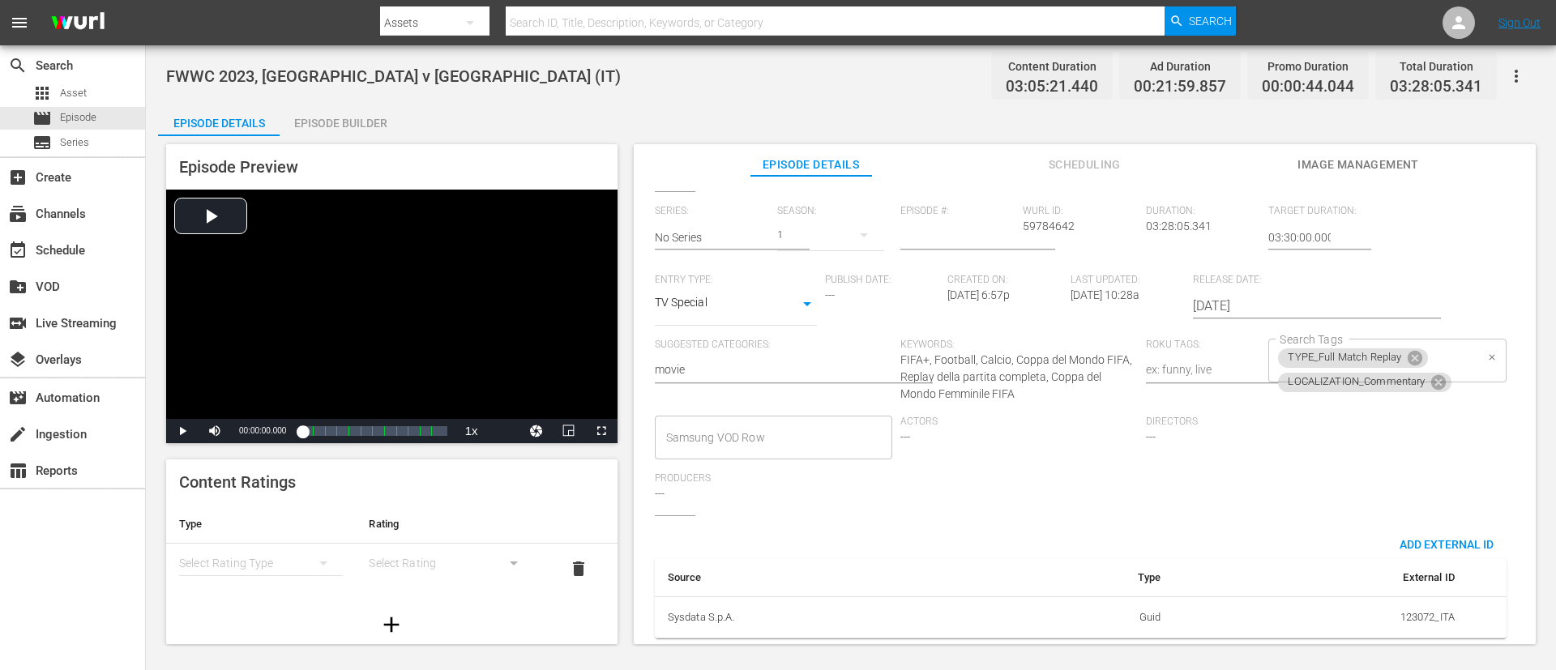
click at [1036, 339] on div "TYPE_Full Match Replay LOCALIZATION_Commentary Search Tags" at bounding box center [1386, 361] width 237 height 44
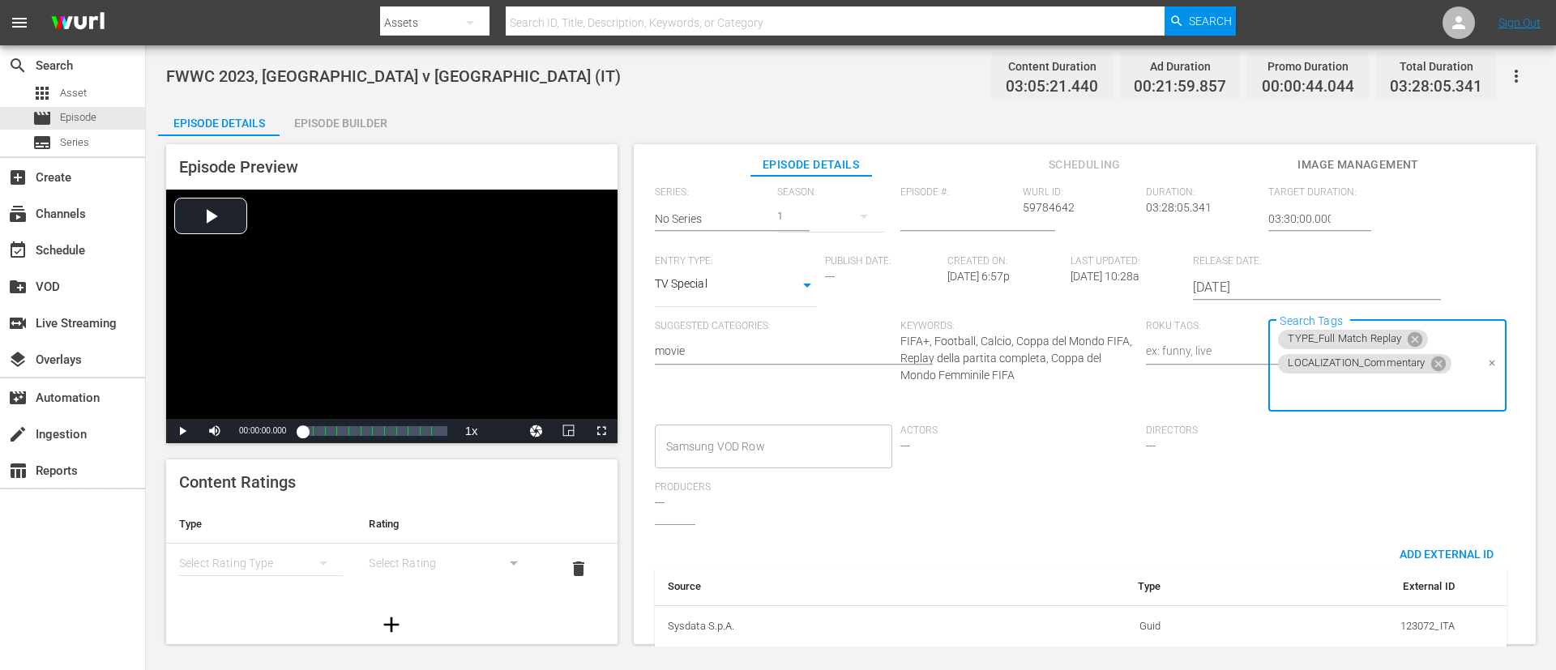
click at [1036, 391] on input "Search Tags" at bounding box center [1375, 390] width 199 height 29
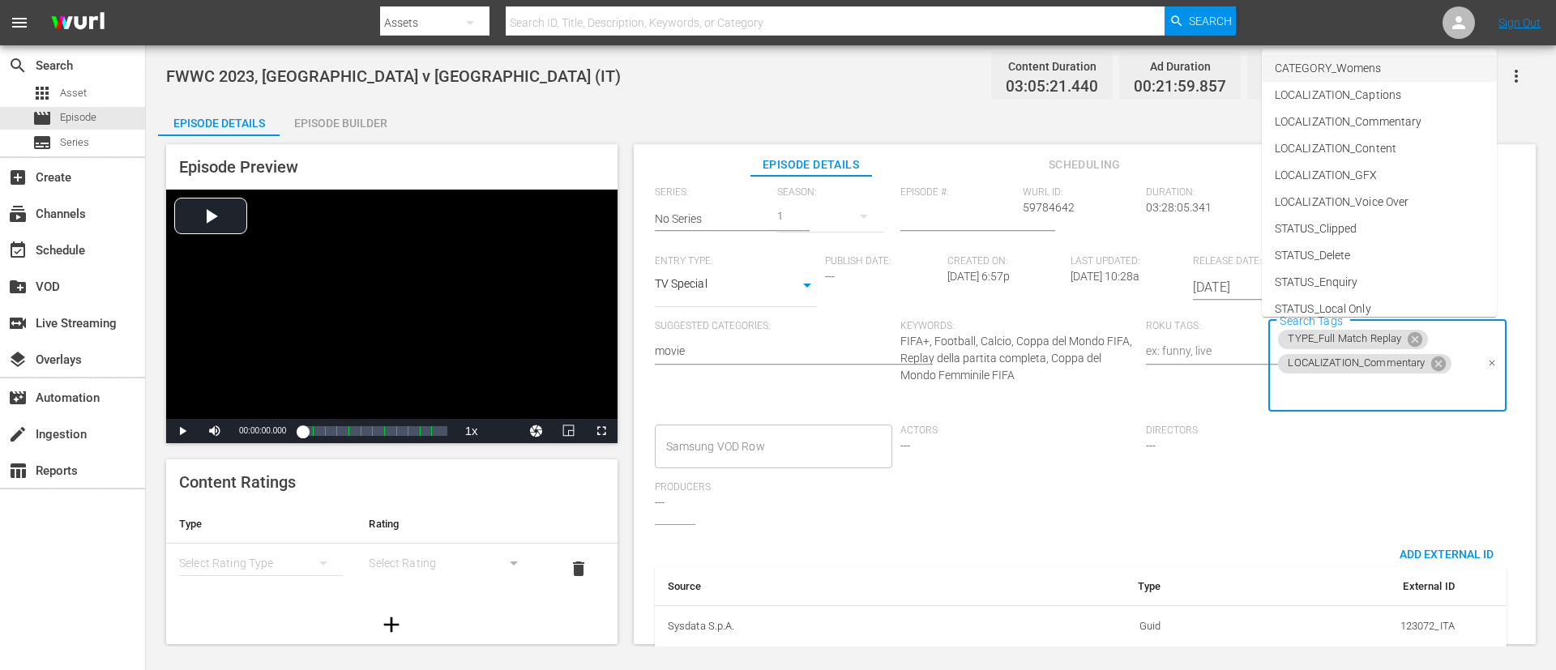
click at [1036, 74] on span "CATEGORY_Womens" at bounding box center [1328, 68] width 106 height 17
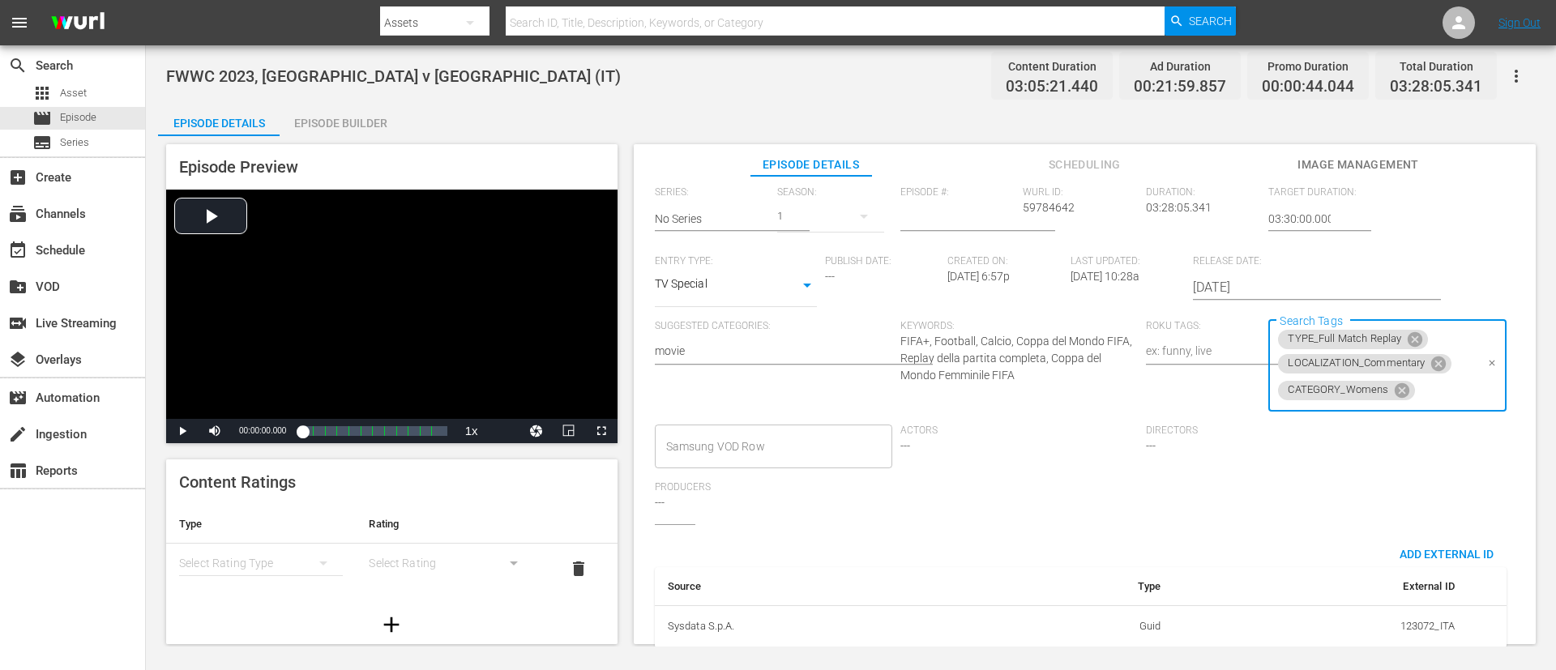
scroll to position [0, 0]
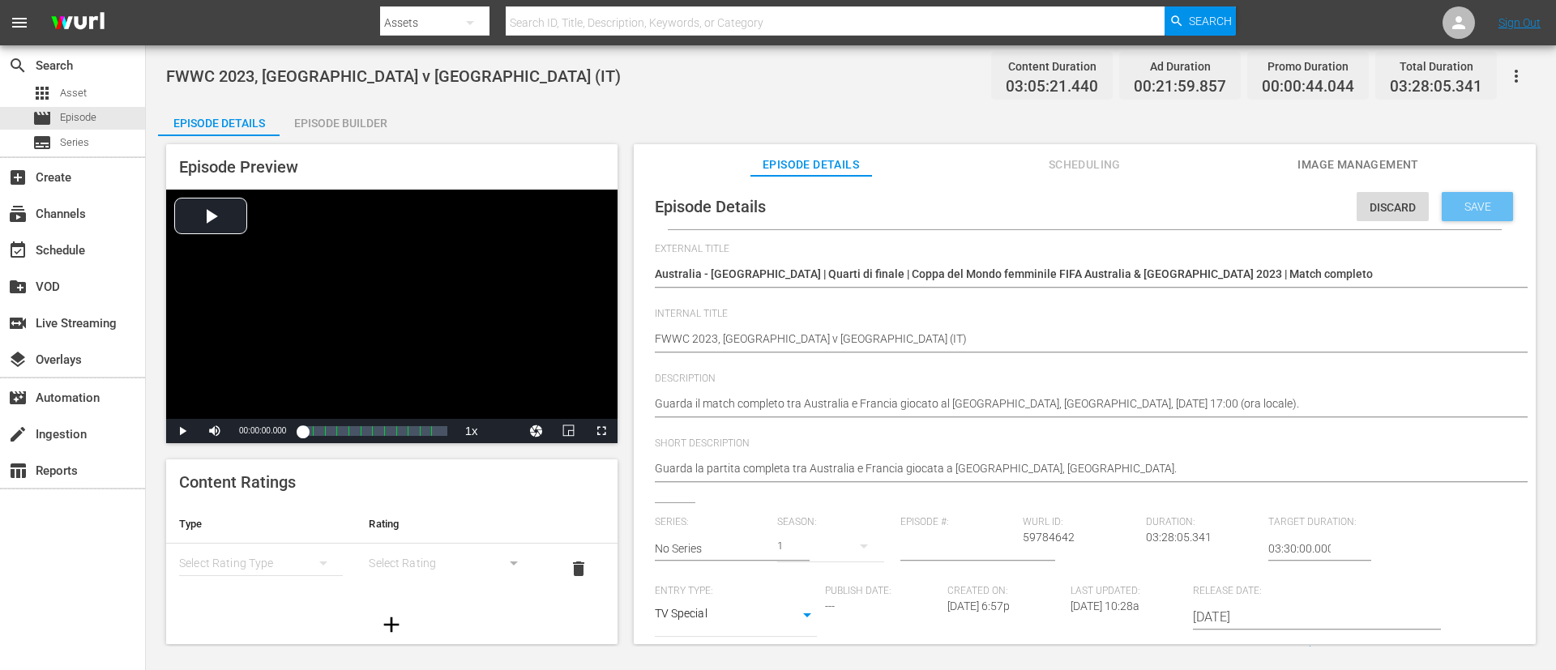
click at [1036, 212] on div "Save" at bounding box center [1477, 206] width 71 height 29
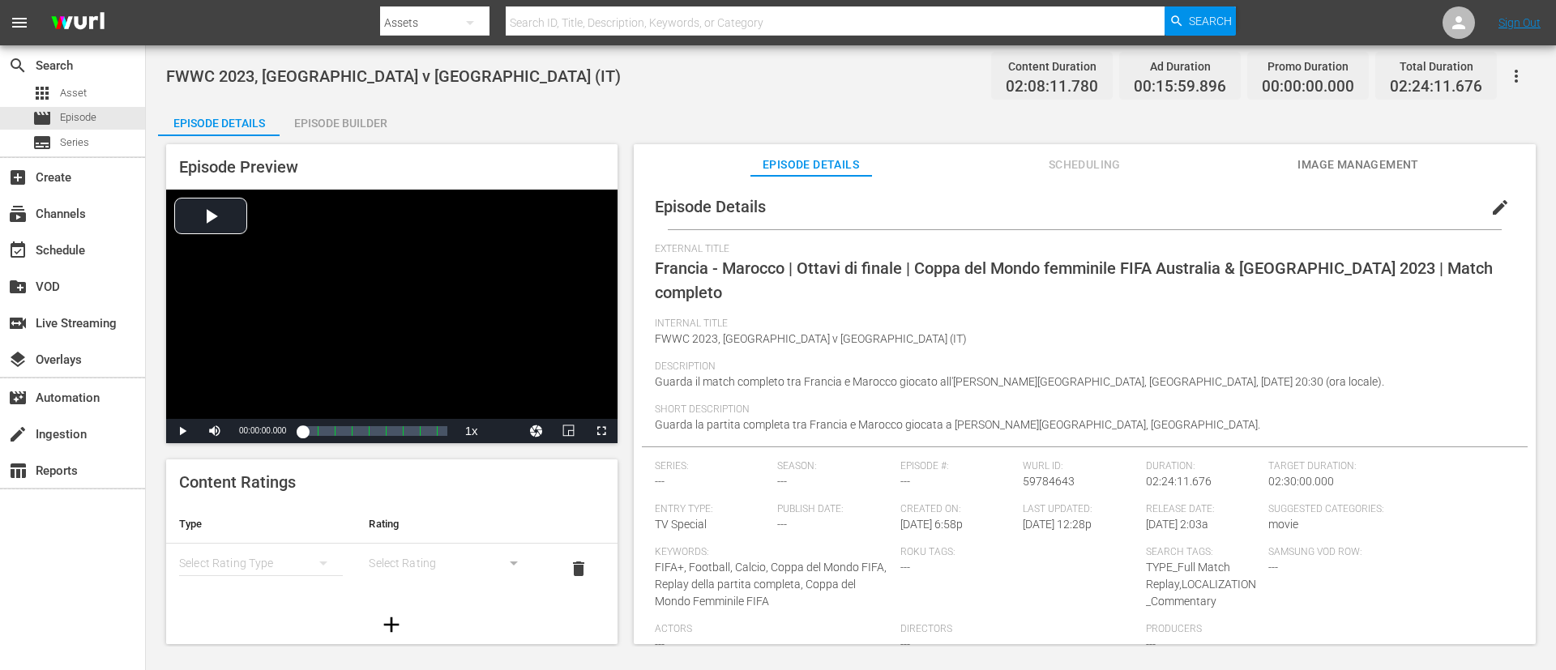
click at [1036, 211] on span "edit" at bounding box center [1499, 207] width 19 height 19
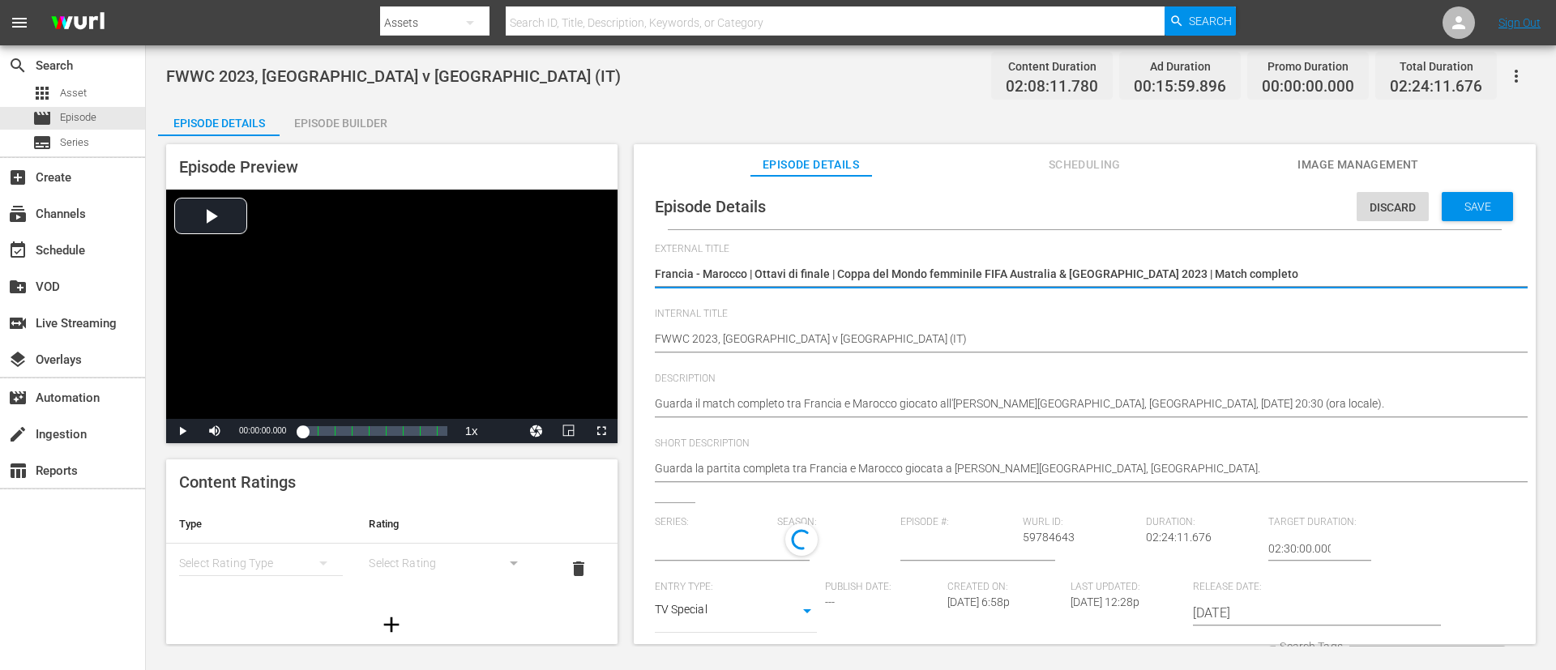
type input "No Series"
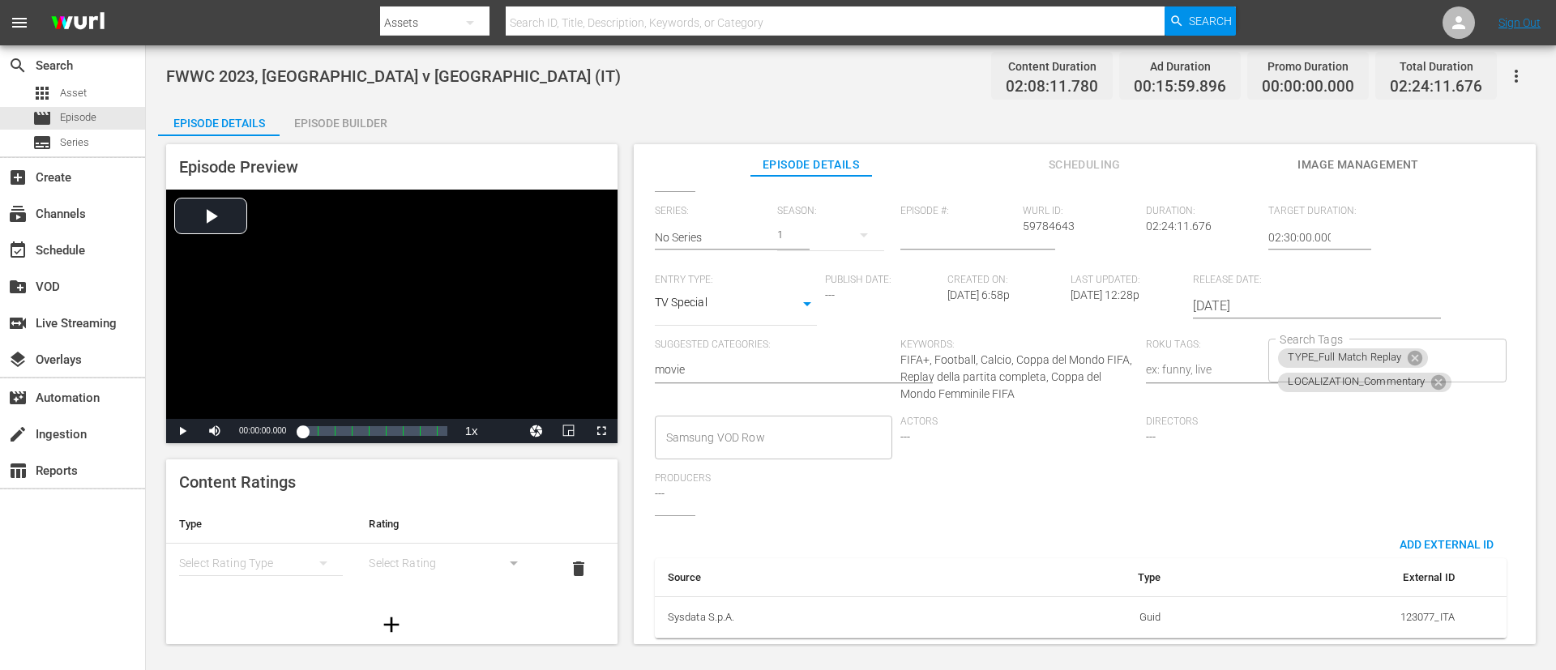
scroll to position [330, 0]
click at [1036, 341] on div "TYPE_Full Match Replay LOCALIZATION_Commentary Search Tags" at bounding box center [1386, 361] width 237 height 44
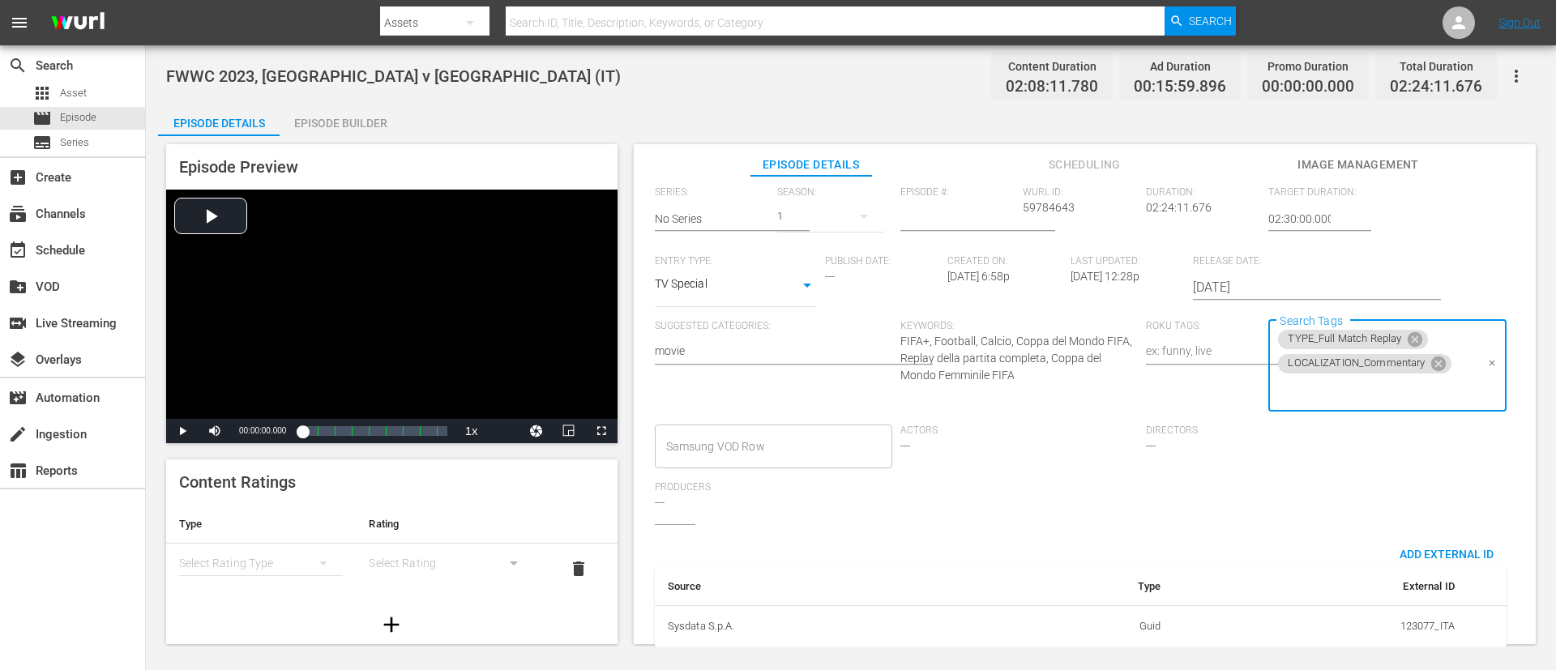
click at [1036, 391] on input "Search Tags" at bounding box center [1375, 390] width 199 height 29
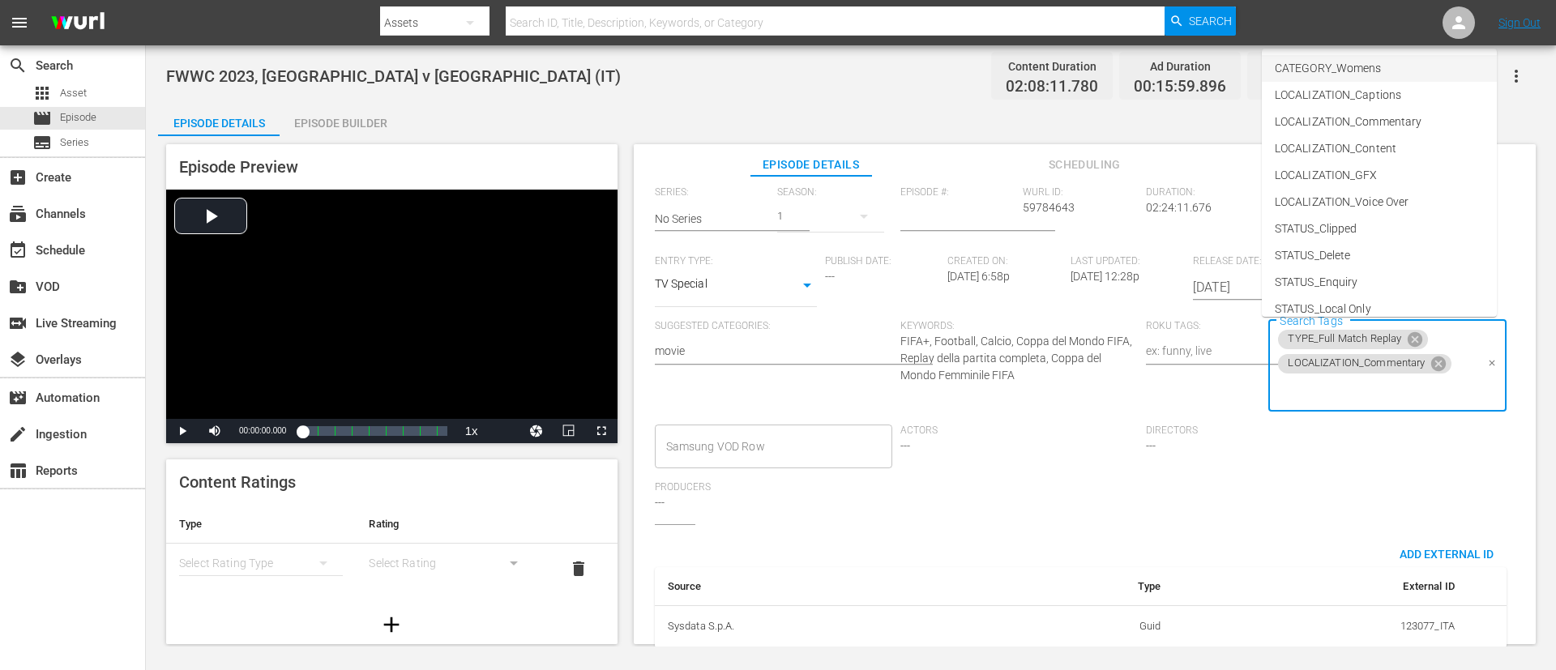
click at [1036, 70] on span "CATEGORY_Womens" at bounding box center [1328, 68] width 106 height 17
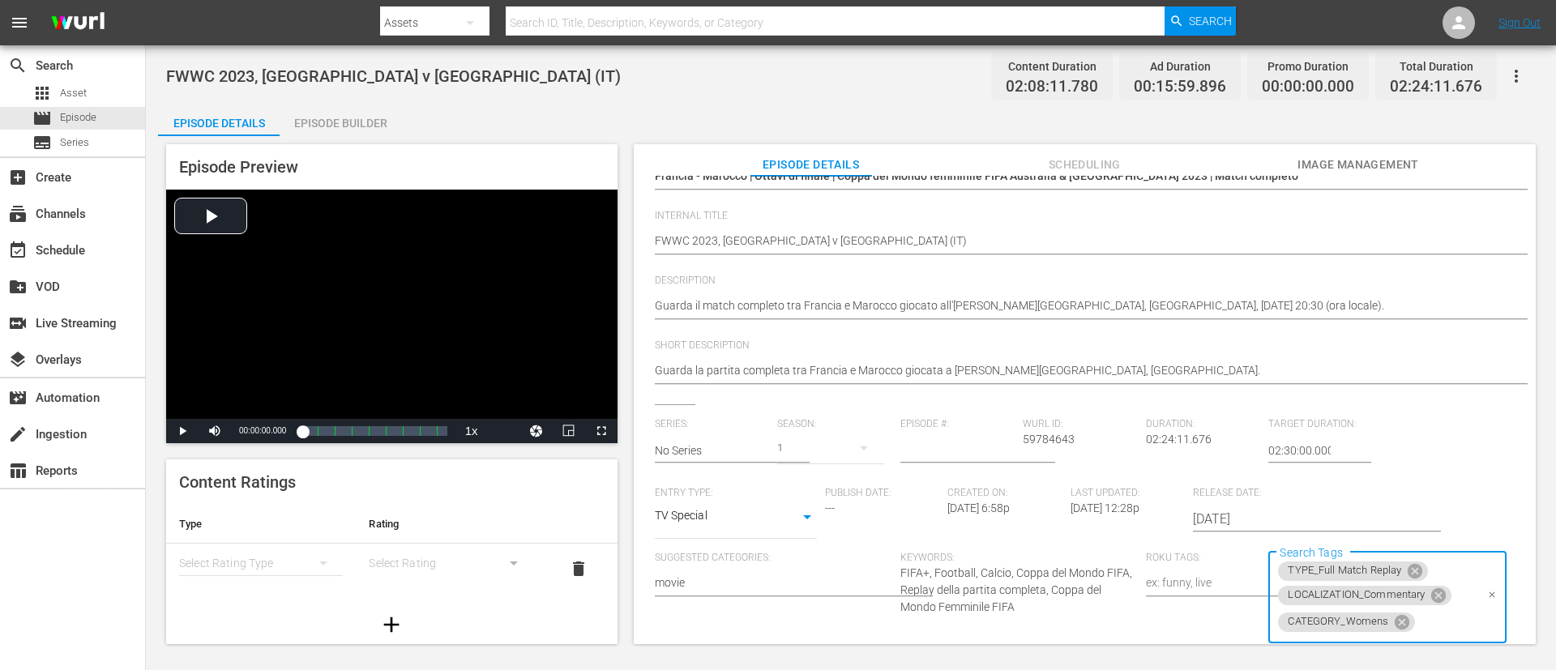
scroll to position [0, 0]
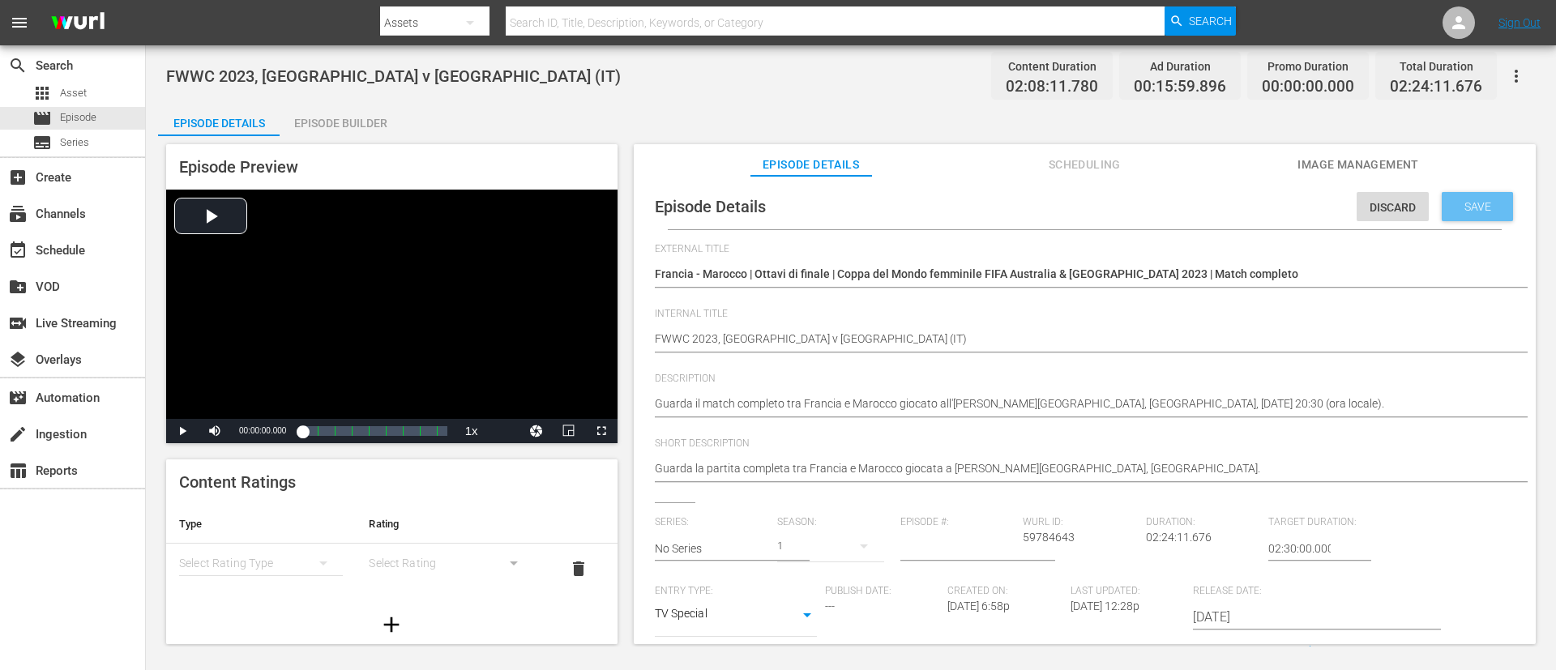
click at [1036, 212] on span "Save" at bounding box center [1477, 206] width 53 height 13
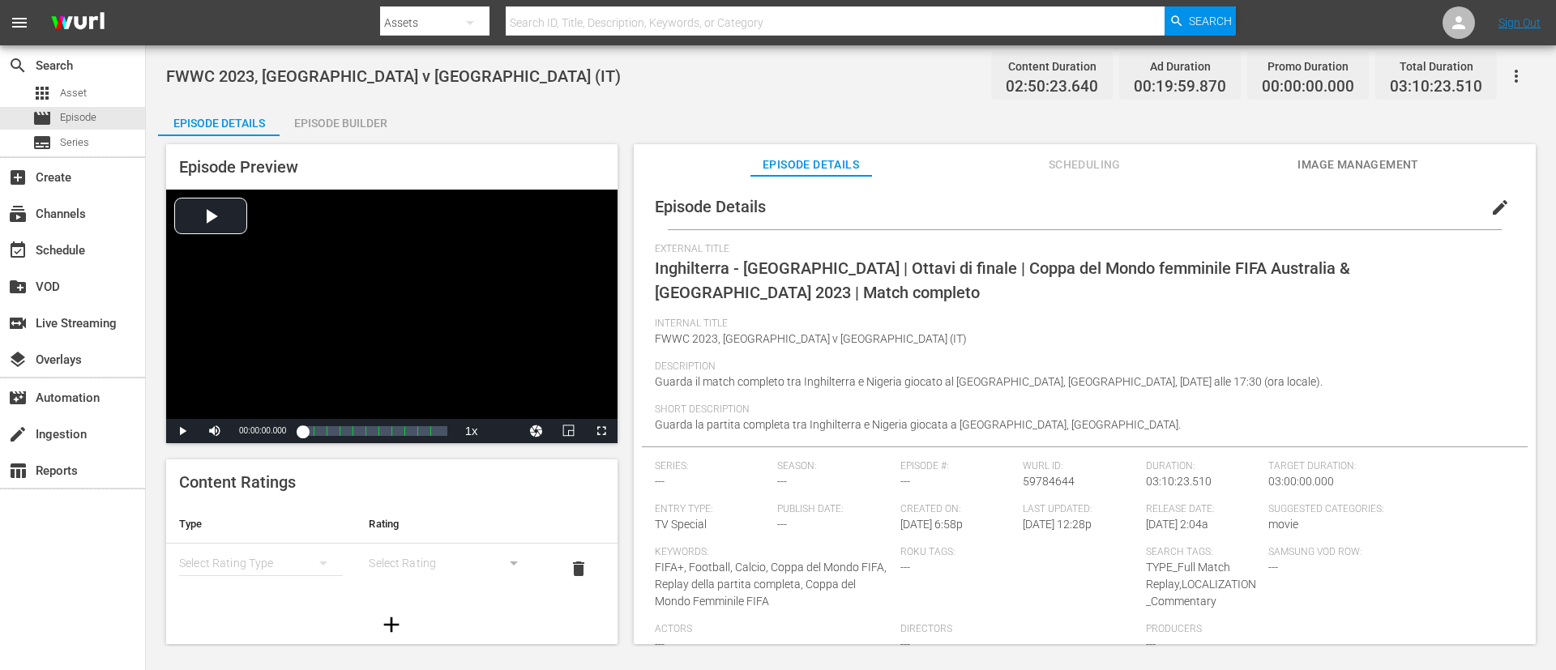
click at [1036, 201] on span "edit" at bounding box center [1499, 207] width 19 height 19
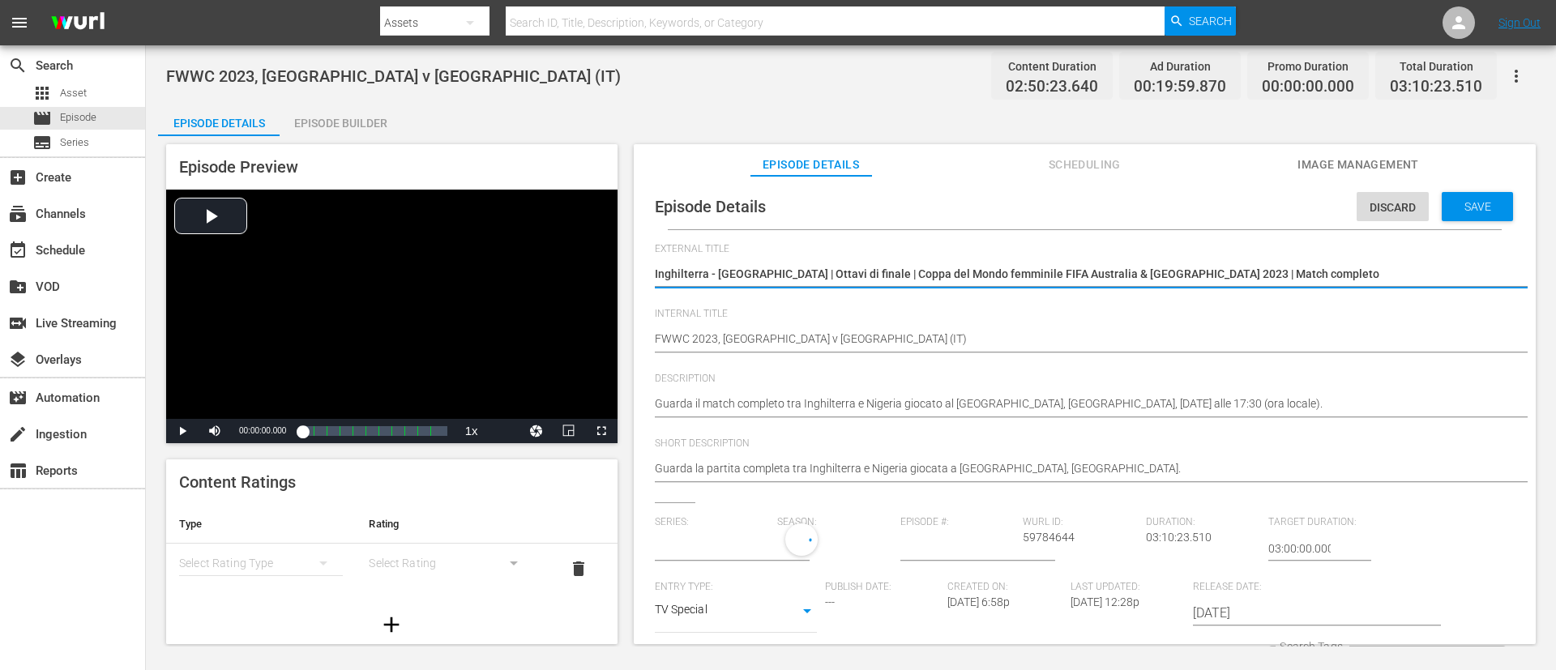
type input "No Series"
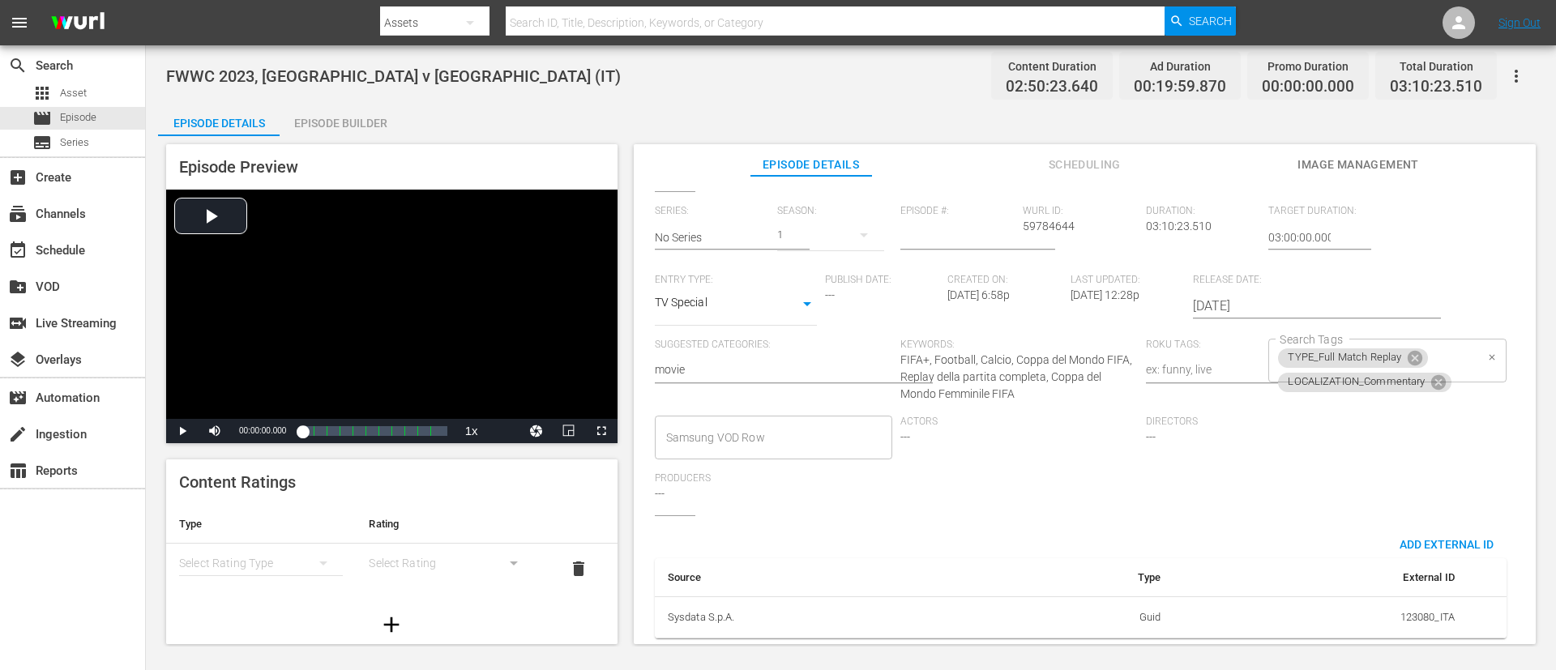
click at [1036, 339] on div "TYPE_Full Match Replay LOCALIZATION_Commentary Search Tags" at bounding box center [1386, 361] width 237 height 44
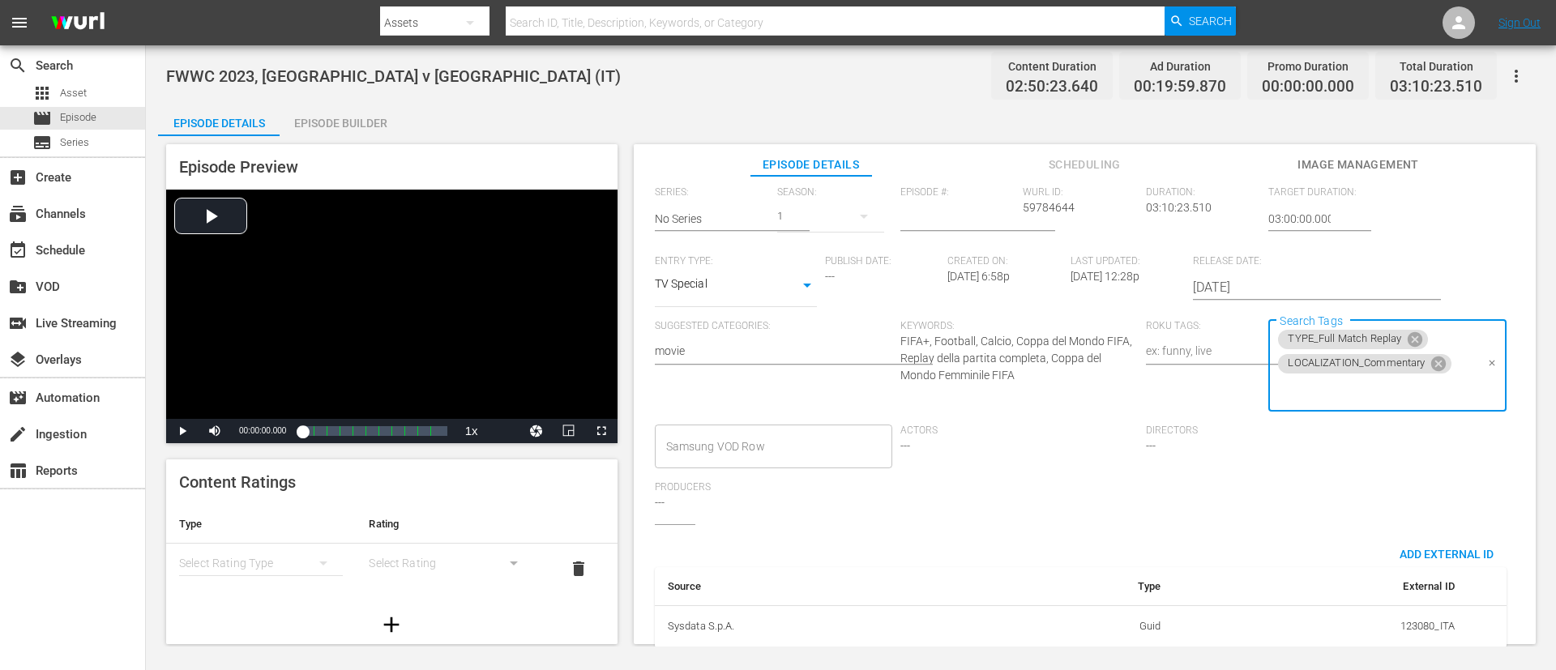
click at [1036, 386] on input "Search Tags" at bounding box center [1375, 390] width 199 height 29
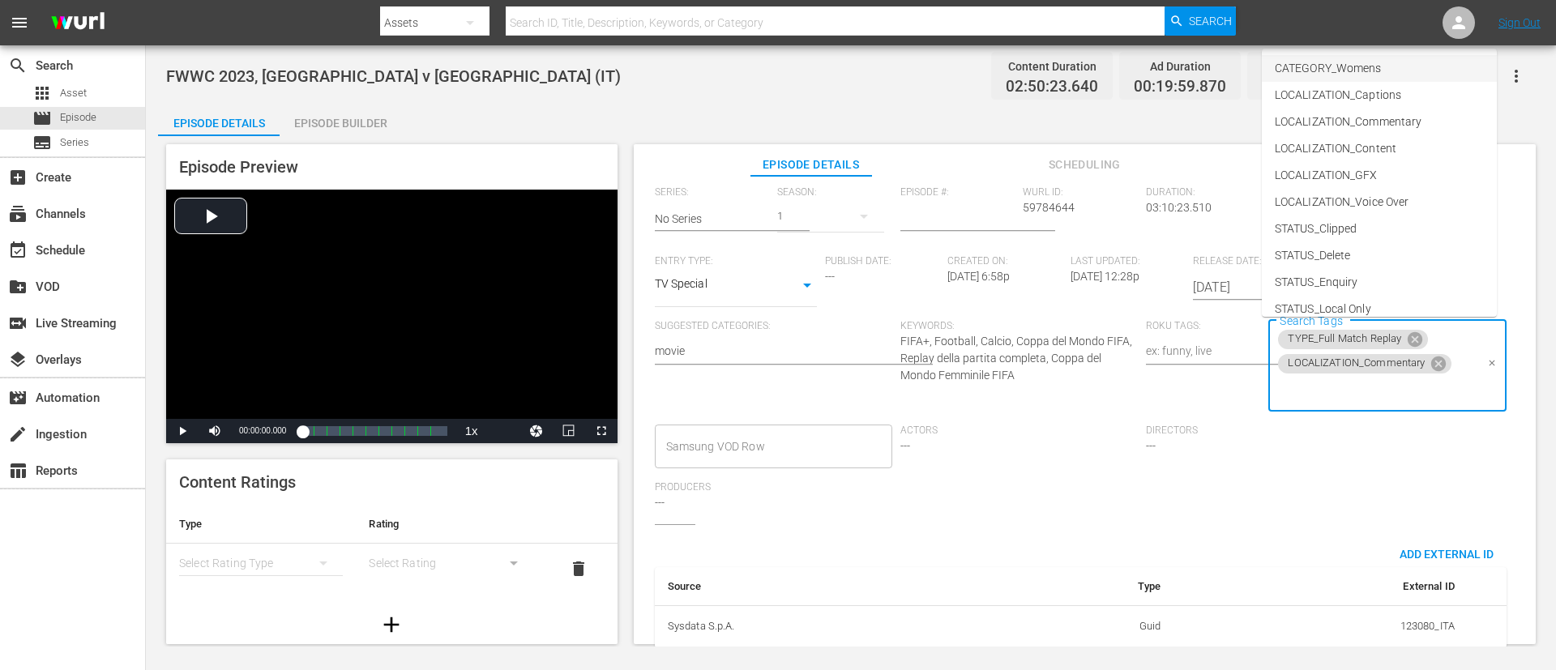
click at [1036, 67] on span "CATEGORY_Womens" at bounding box center [1328, 68] width 106 height 17
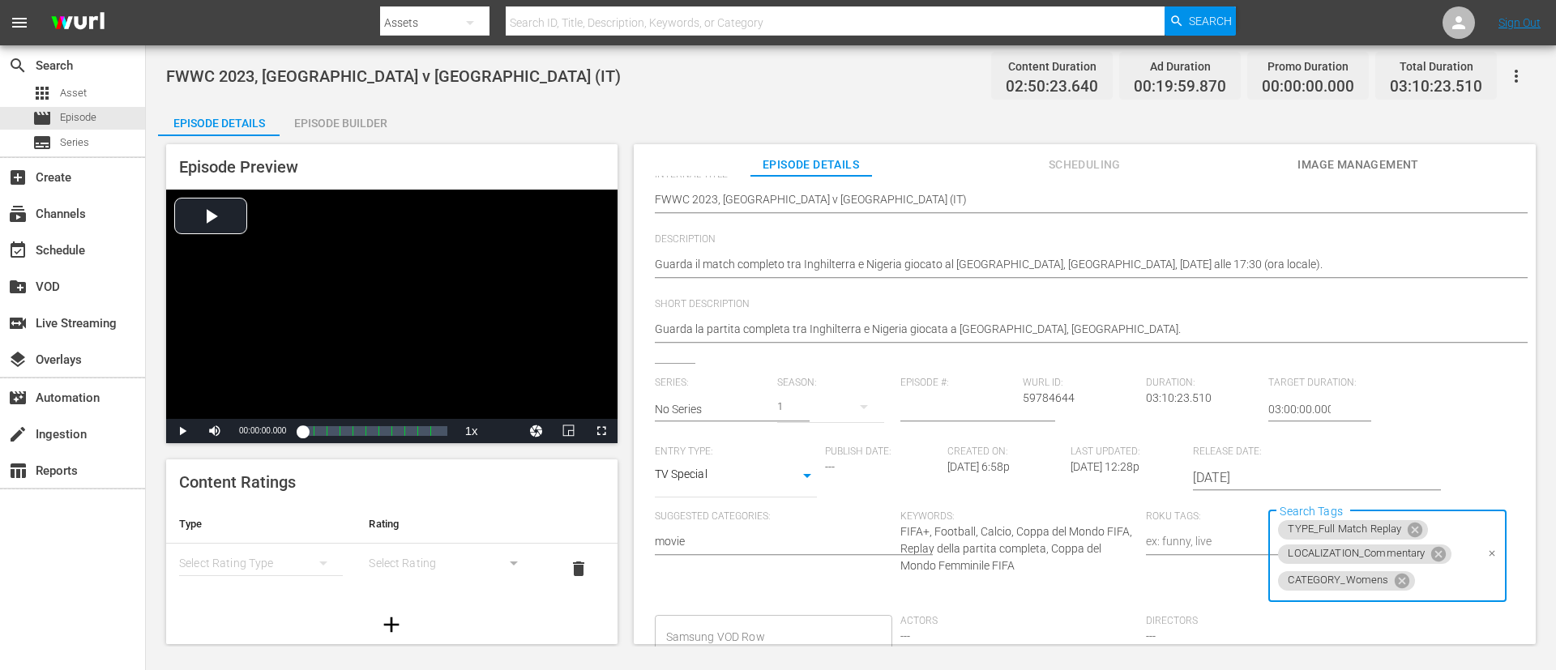
scroll to position [0, 0]
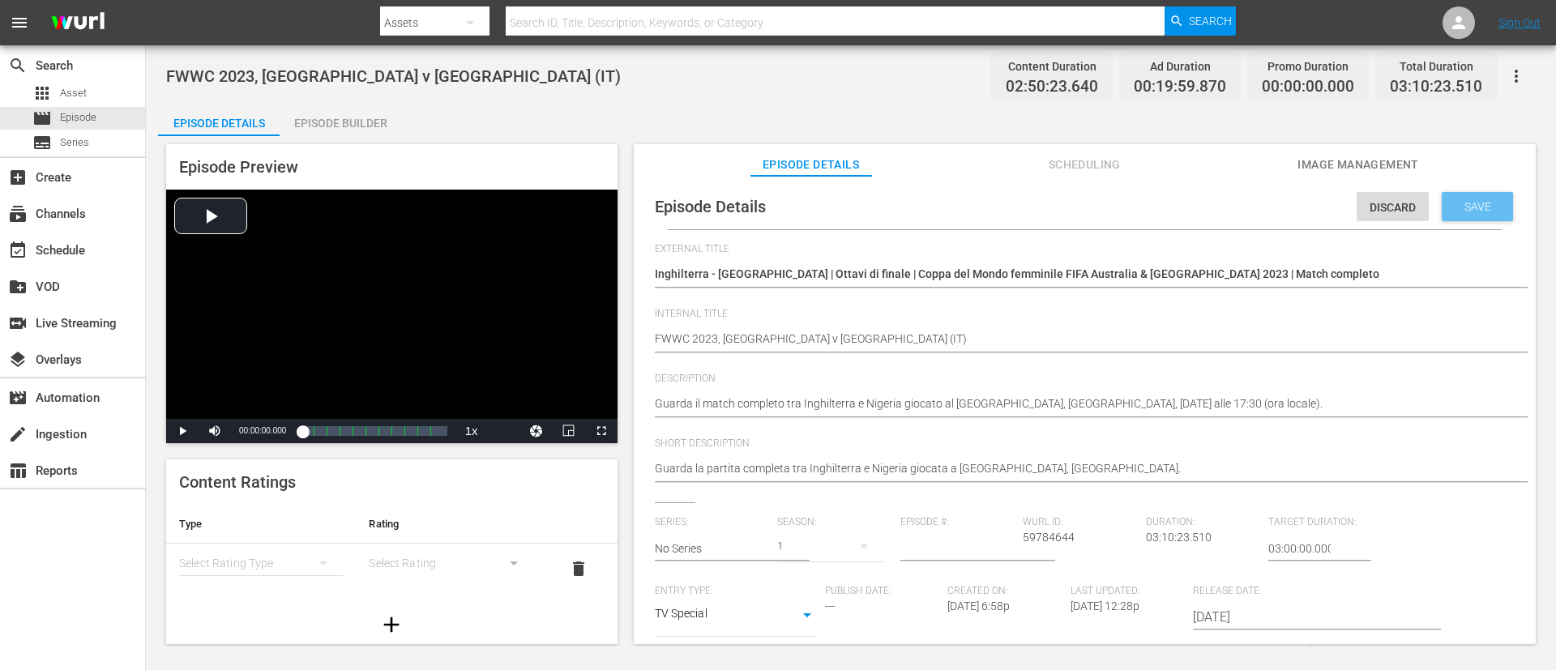
click at [1036, 213] on div "Save" at bounding box center [1477, 206] width 71 height 29
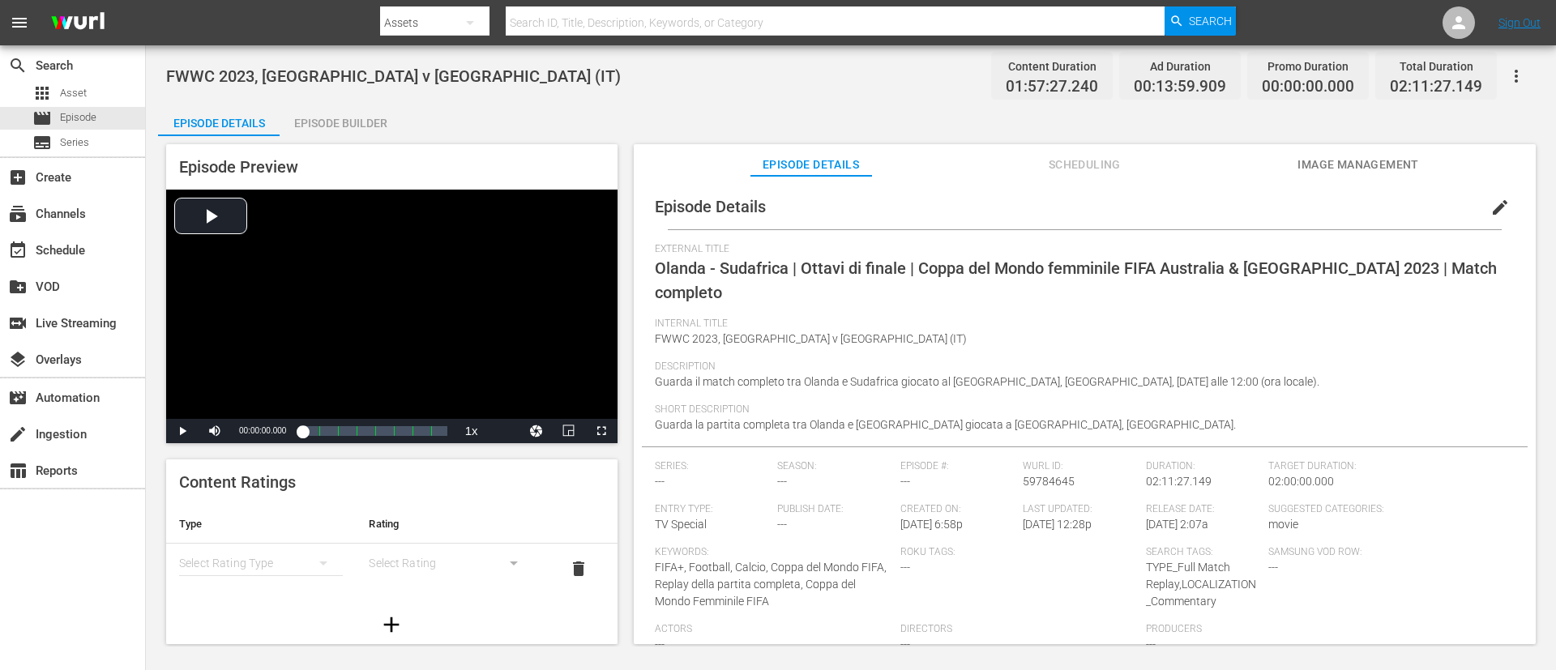
click at [1036, 204] on span "edit" at bounding box center [1499, 207] width 19 height 19
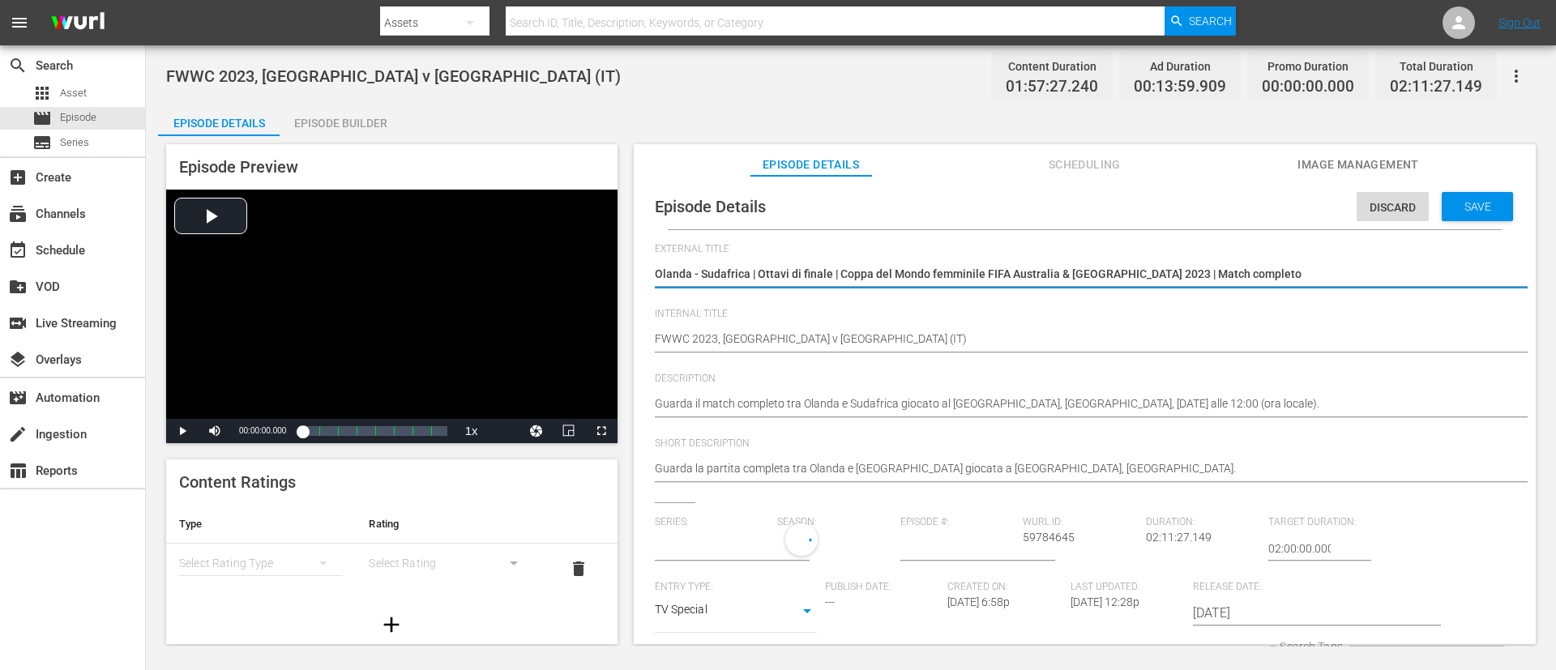
type input "No Series"
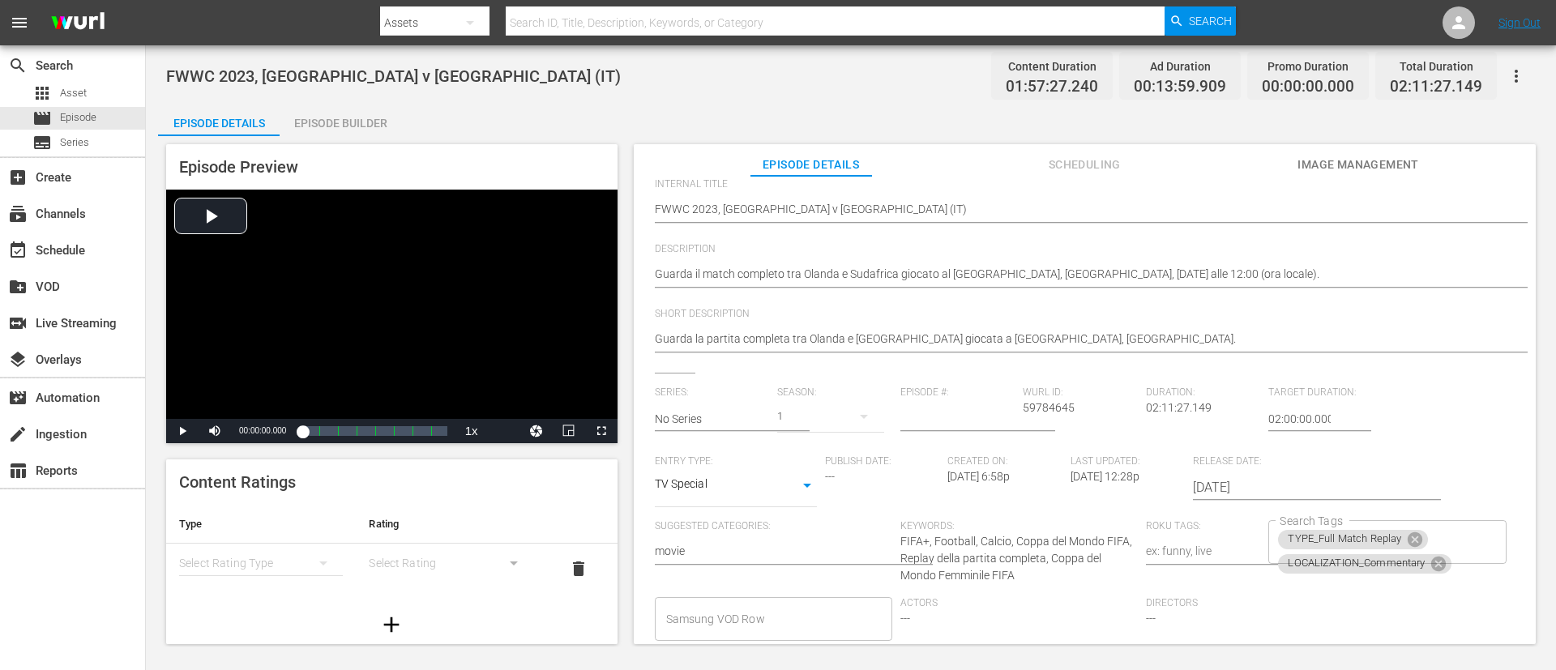
scroll to position [330, 0]
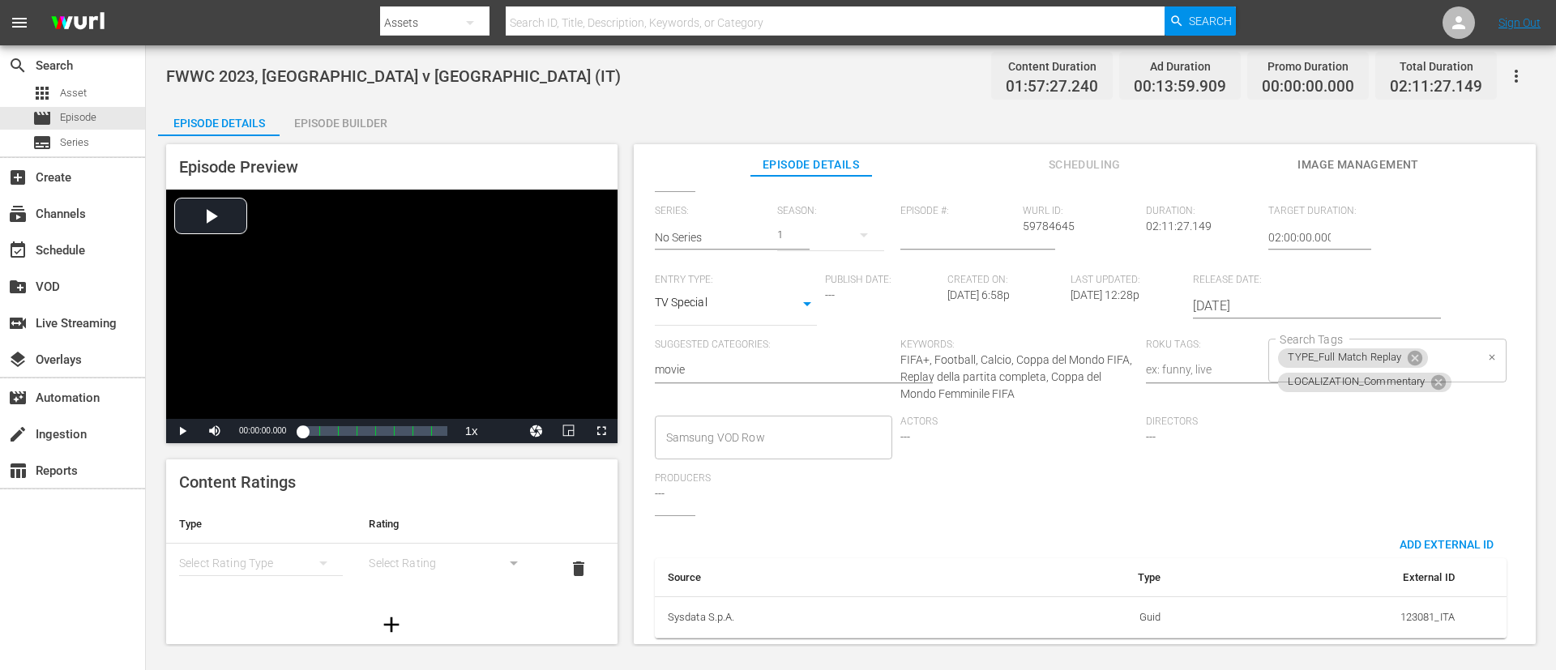
click at [1036, 339] on div "TYPE_Full Match Replay LOCALIZATION_Commentary Search Tags" at bounding box center [1386, 361] width 237 height 44
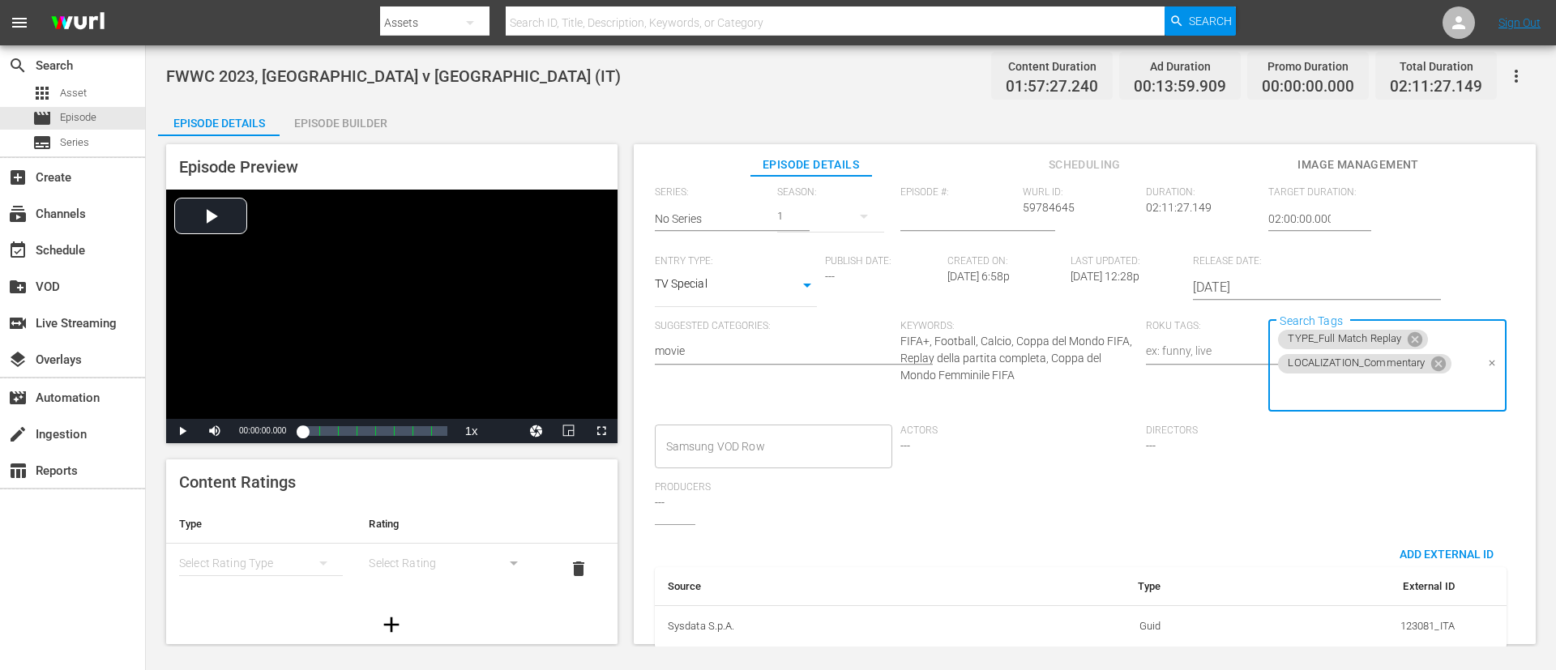
click at [1036, 390] on input "Search Tags" at bounding box center [1375, 390] width 199 height 29
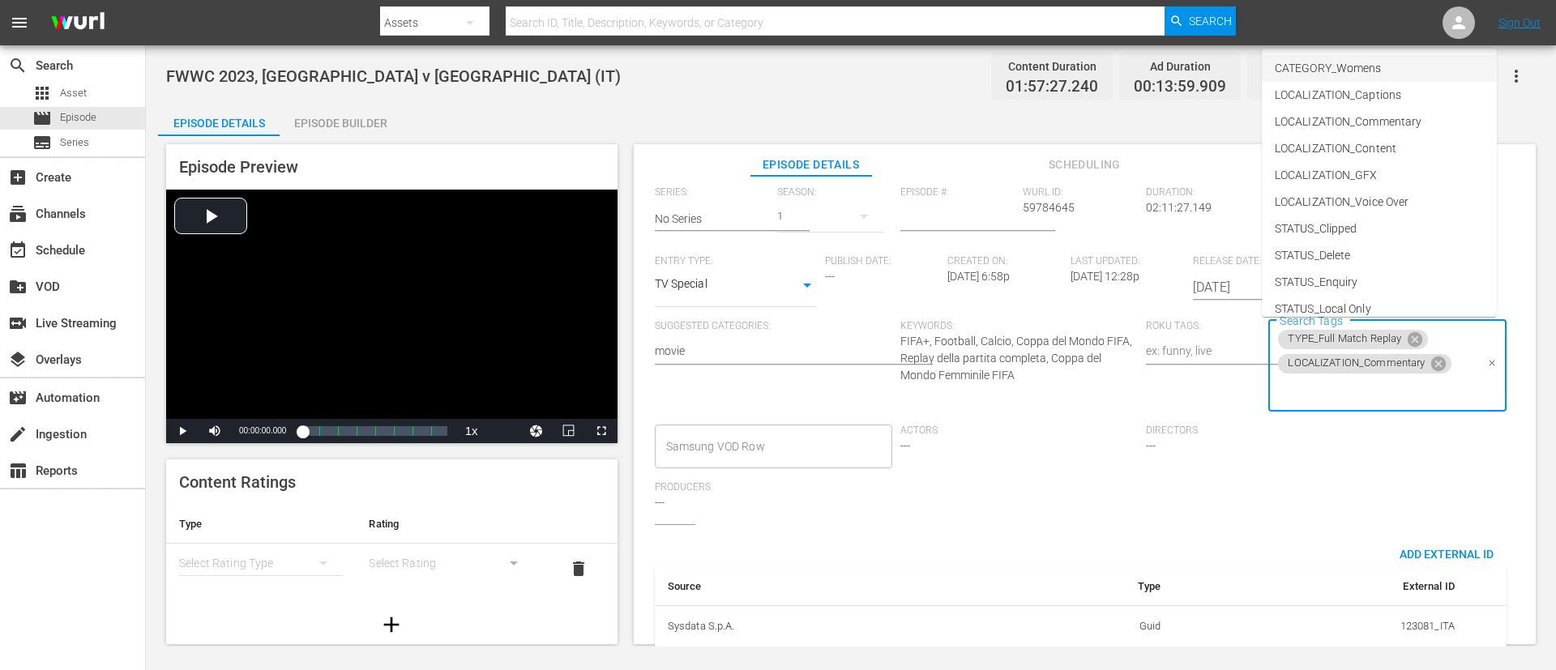
click at [1036, 76] on li "CATEGORY_Womens" at bounding box center [1379, 68] width 235 height 27
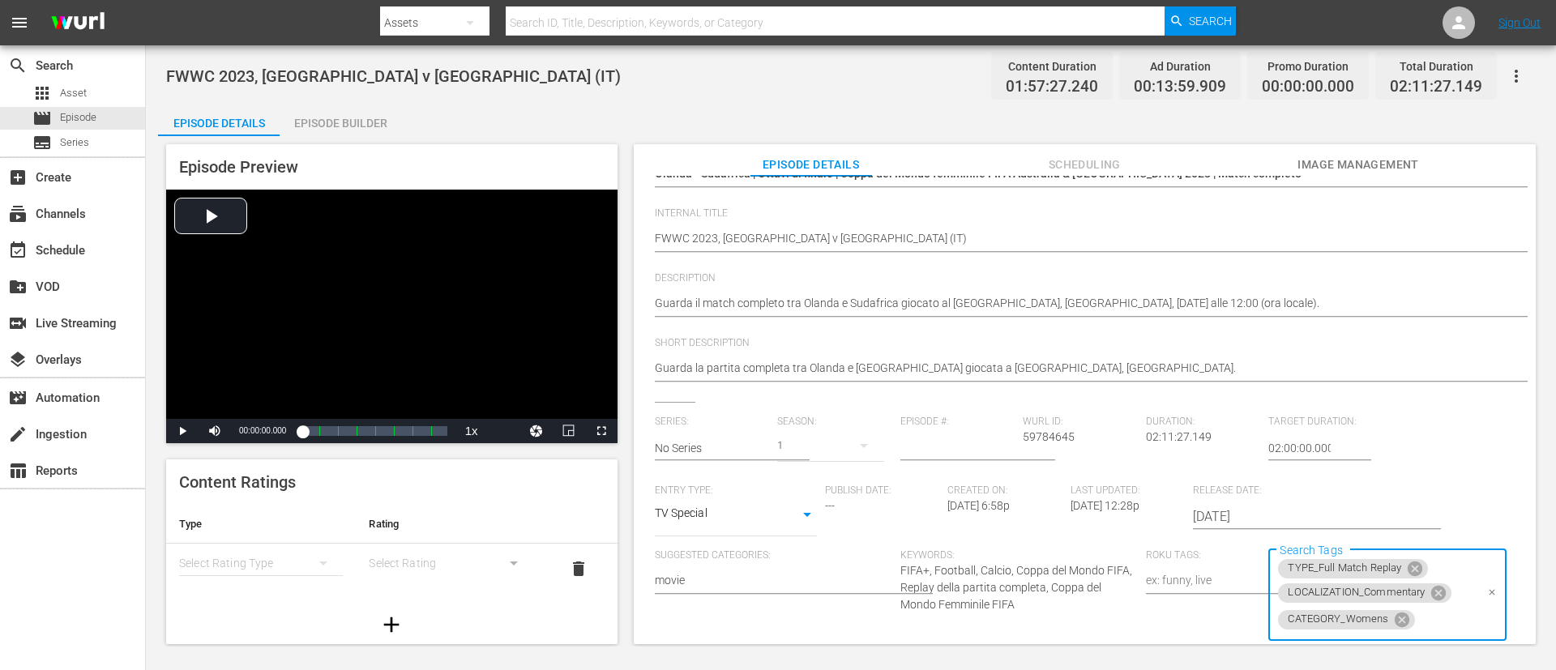
scroll to position [0, 0]
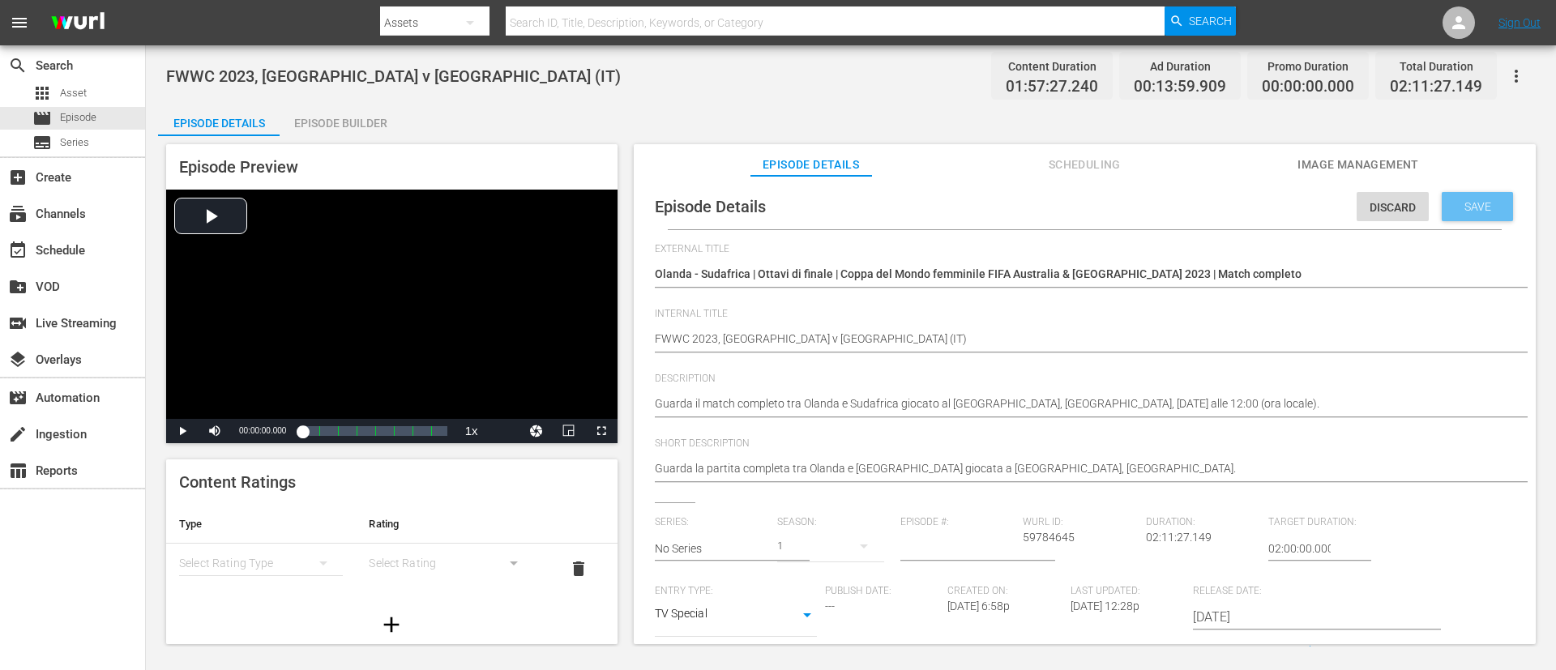
click at [1036, 215] on div "Save" at bounding box center [1477, 206] width 71 height 29
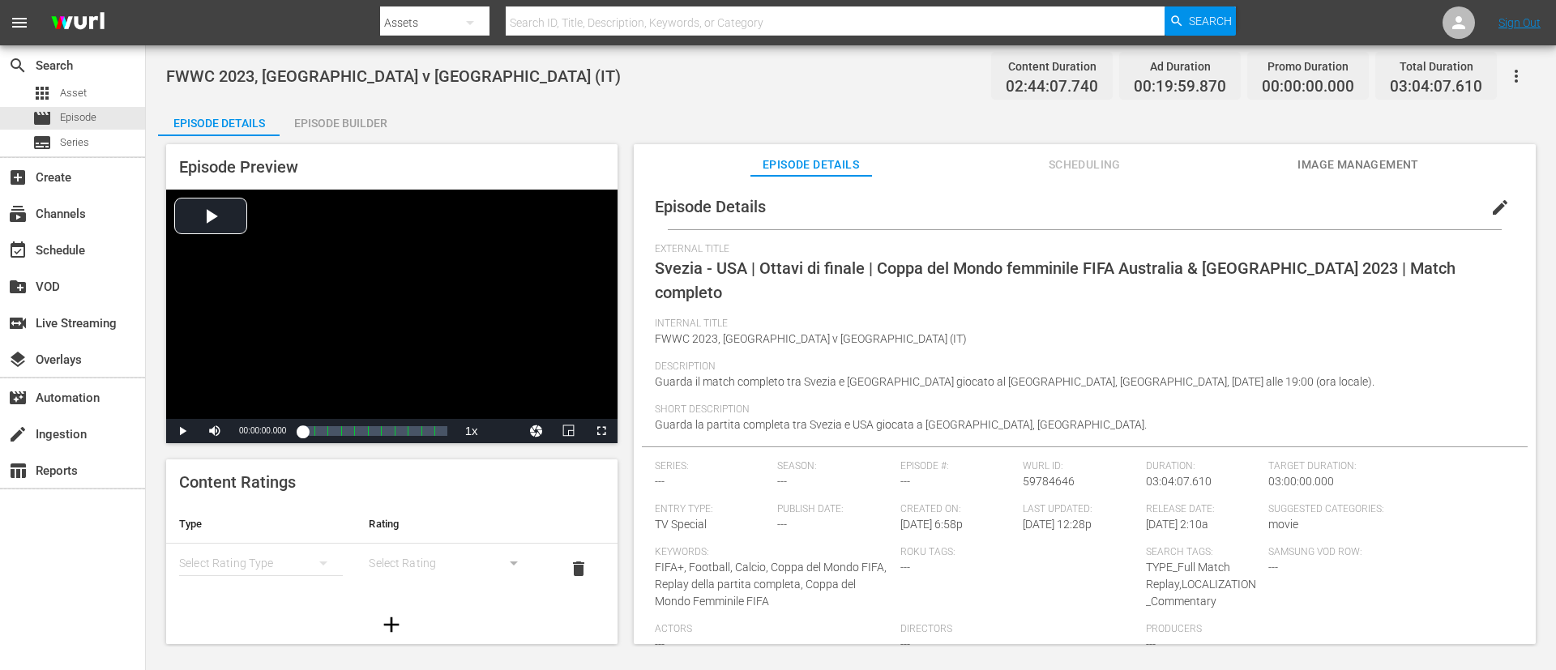
click at [1036, 213] on span "edit" at bounding box center [1499, 207] width 19 height 19
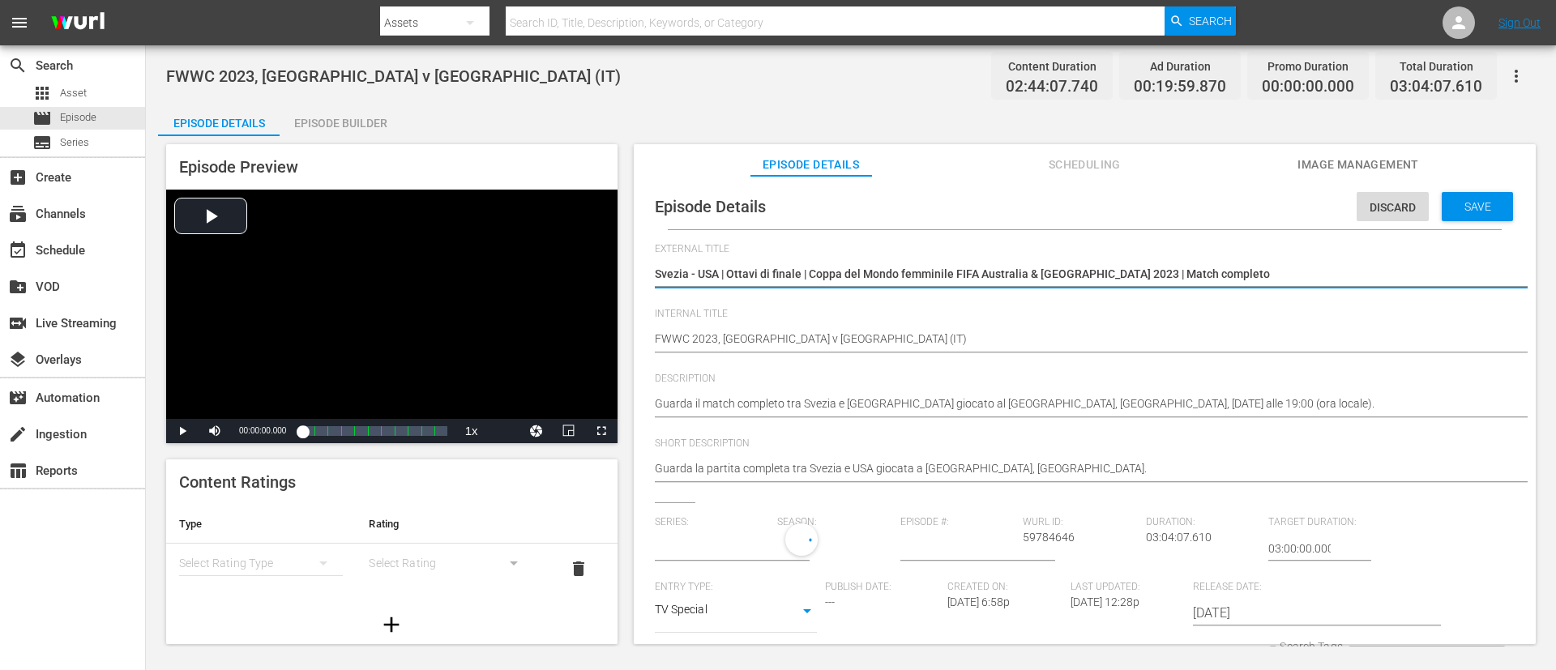
type input "No Series"
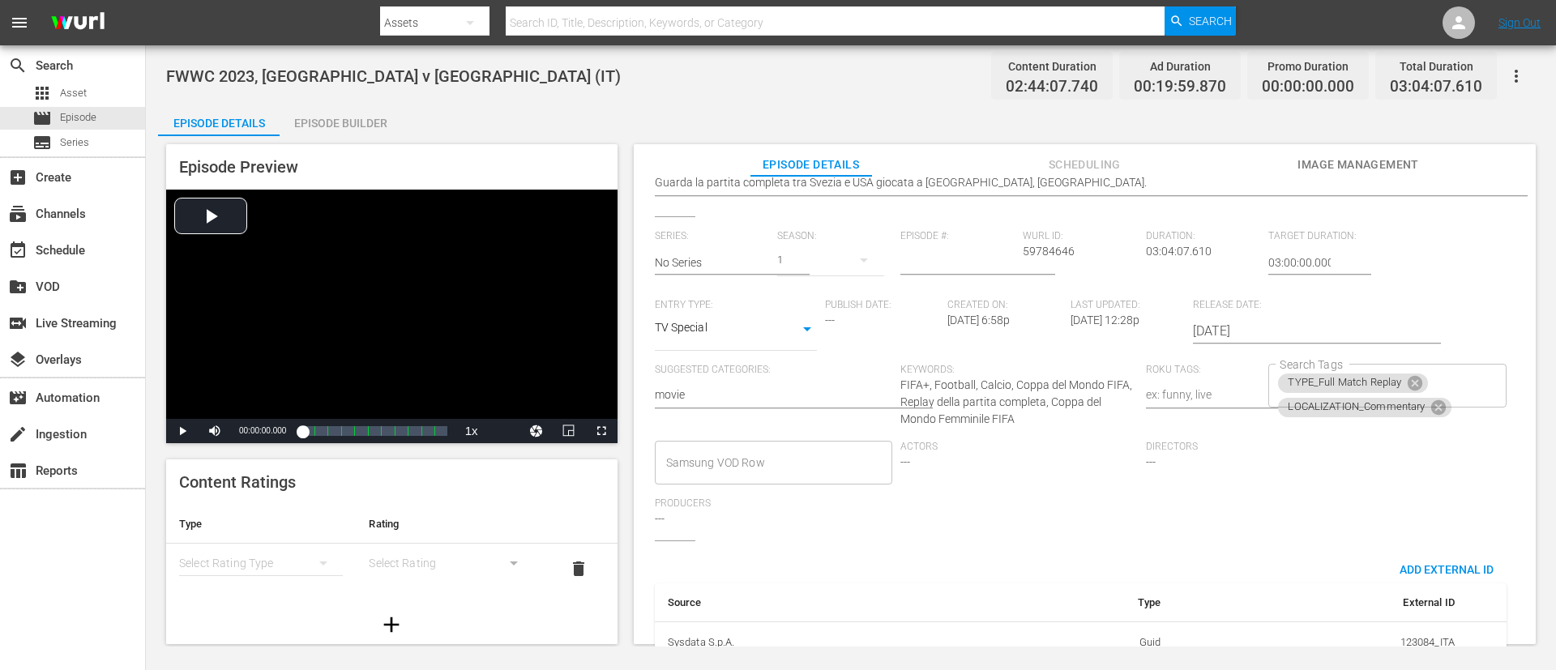
scroll to position [330, 0]
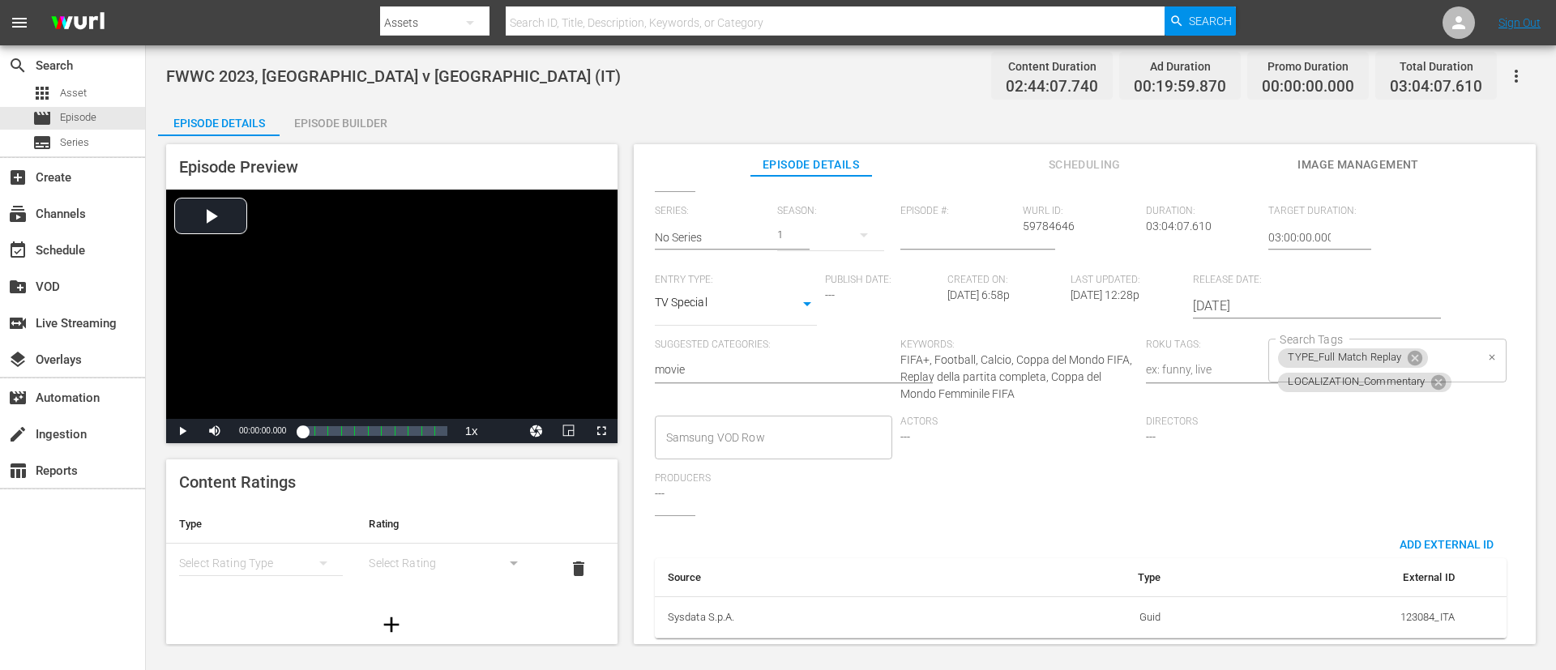
click at [1036, 343] on div "TYPE_Full Match Replay LOCALIZATION_Commentary Search Tags" at bounding box center [1386, 361] width 237 height 44
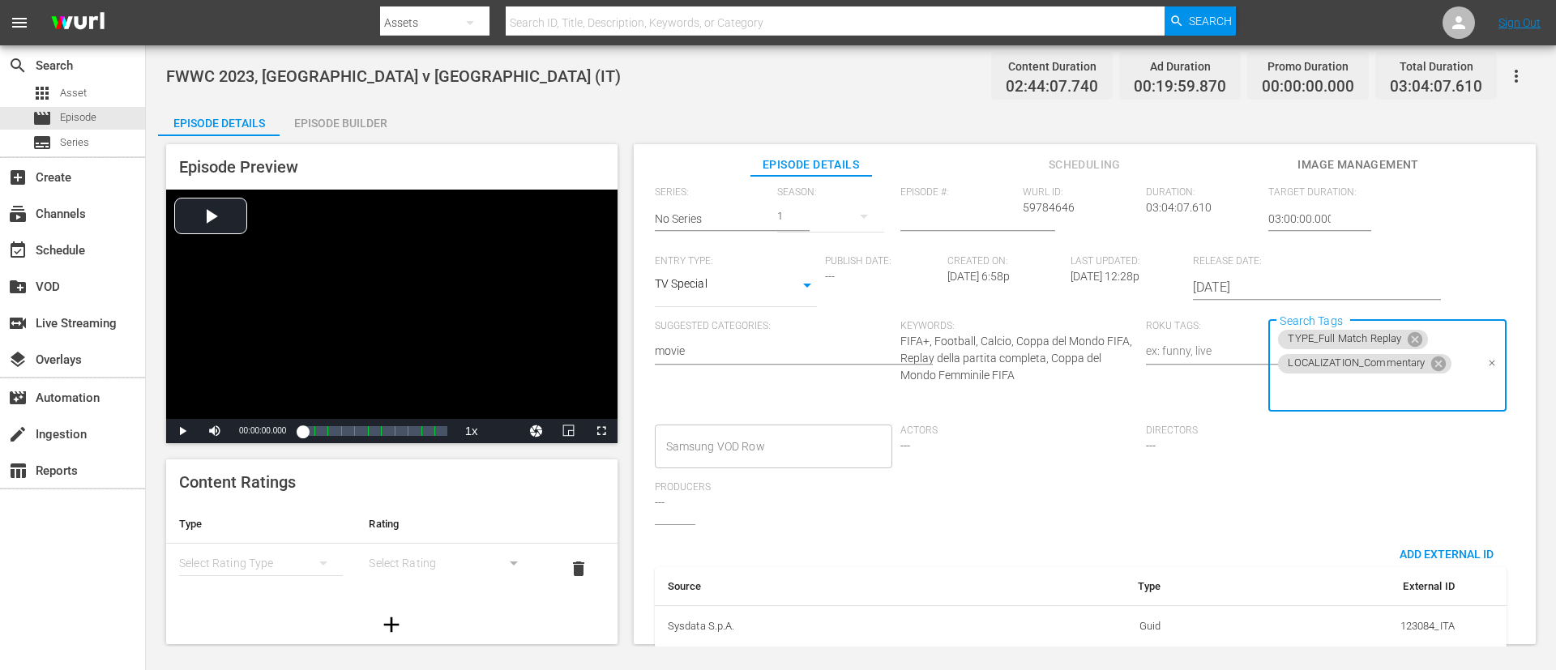
click at [1036, 392] on input "Search Tags" at bounding box center [1375, 390] width 199 height 29
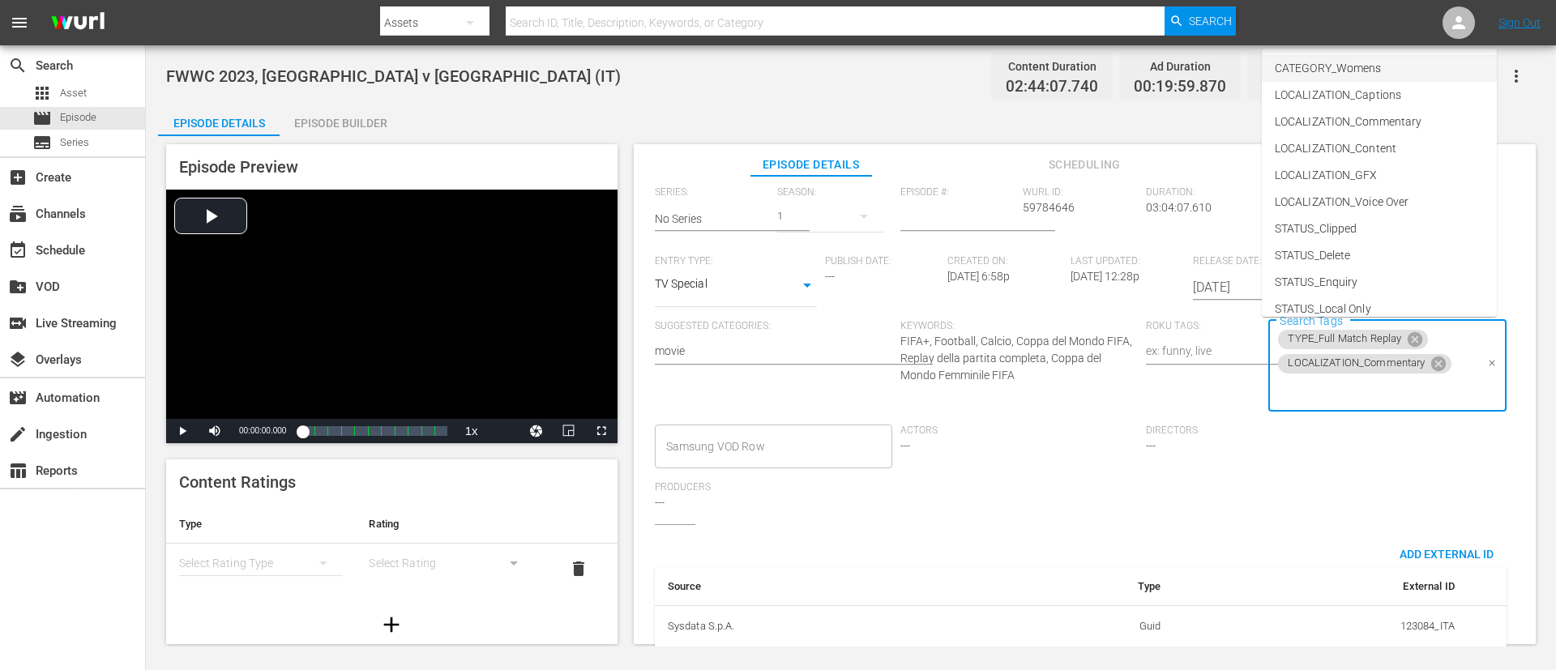
click at [1036, 66] on span "CATEGORY_Womens" at bounding box center [1328, 68] width 106 height 17
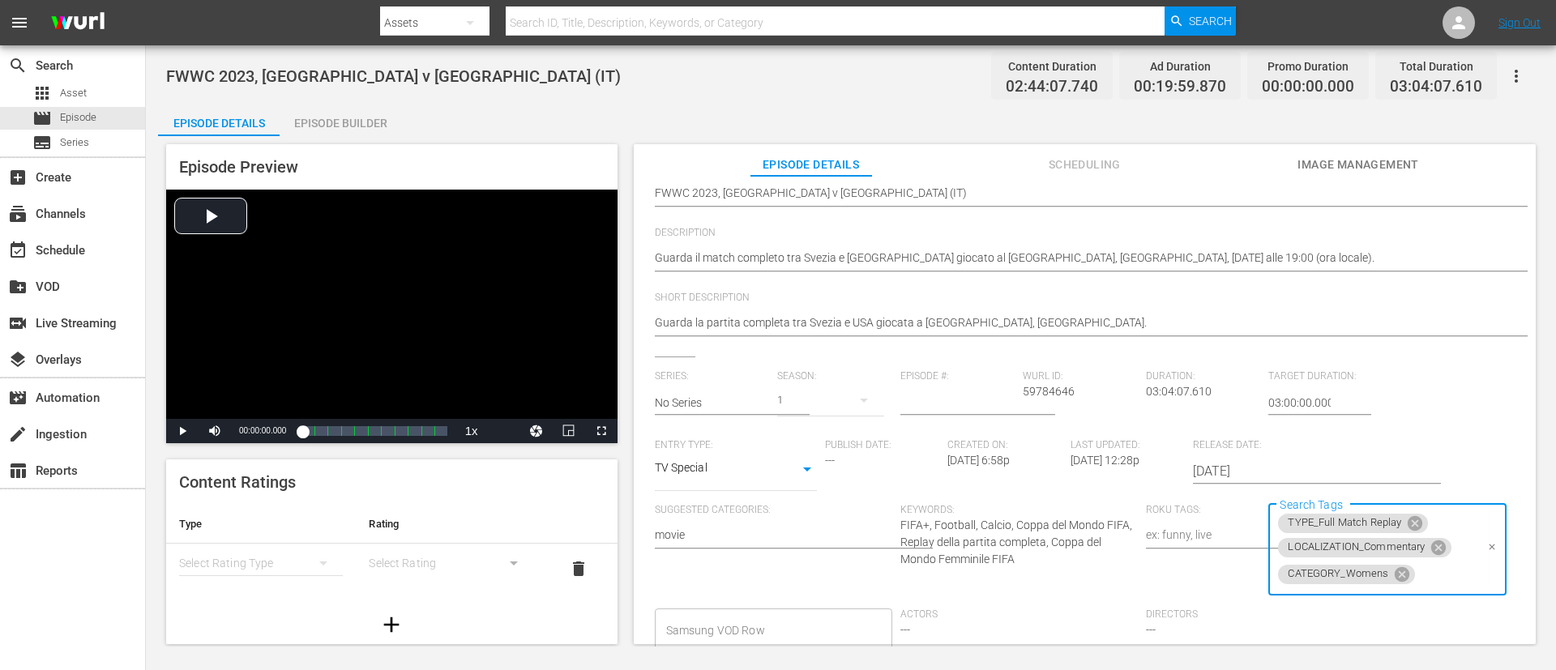
scroll to position [0, 0]
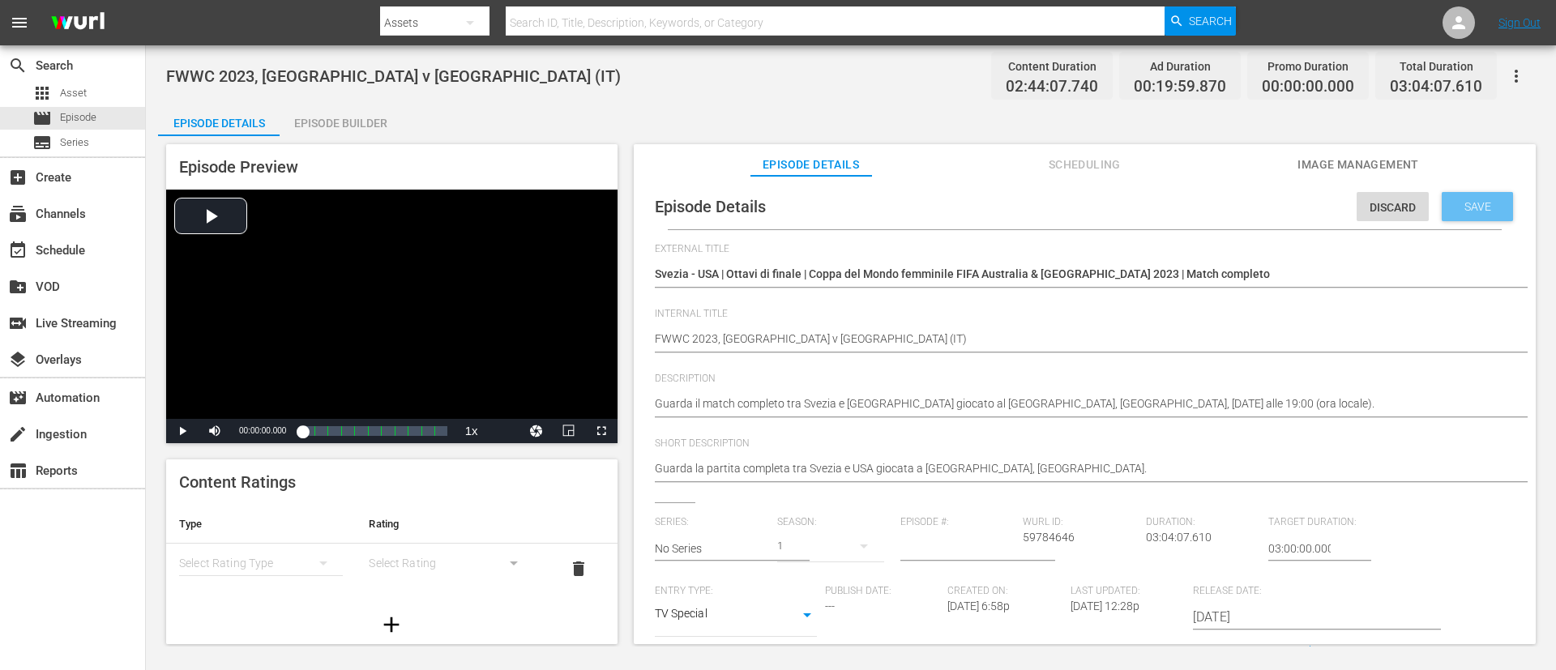
click at [1036, 208] on span "Save" at bounding box center [1477, 206] width 53 height 13
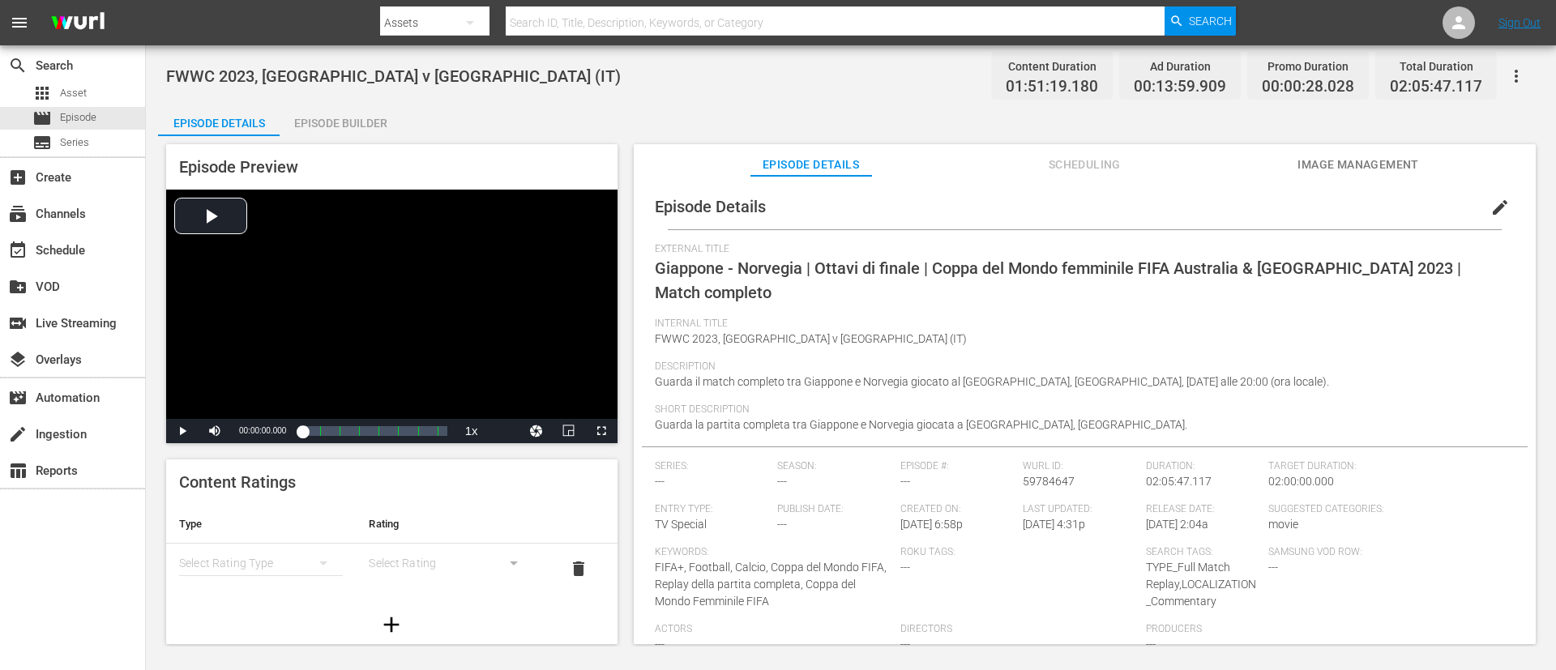
click at [1036, 213] on span "edit" at bounding box center [1499, 207] width 19 height 19
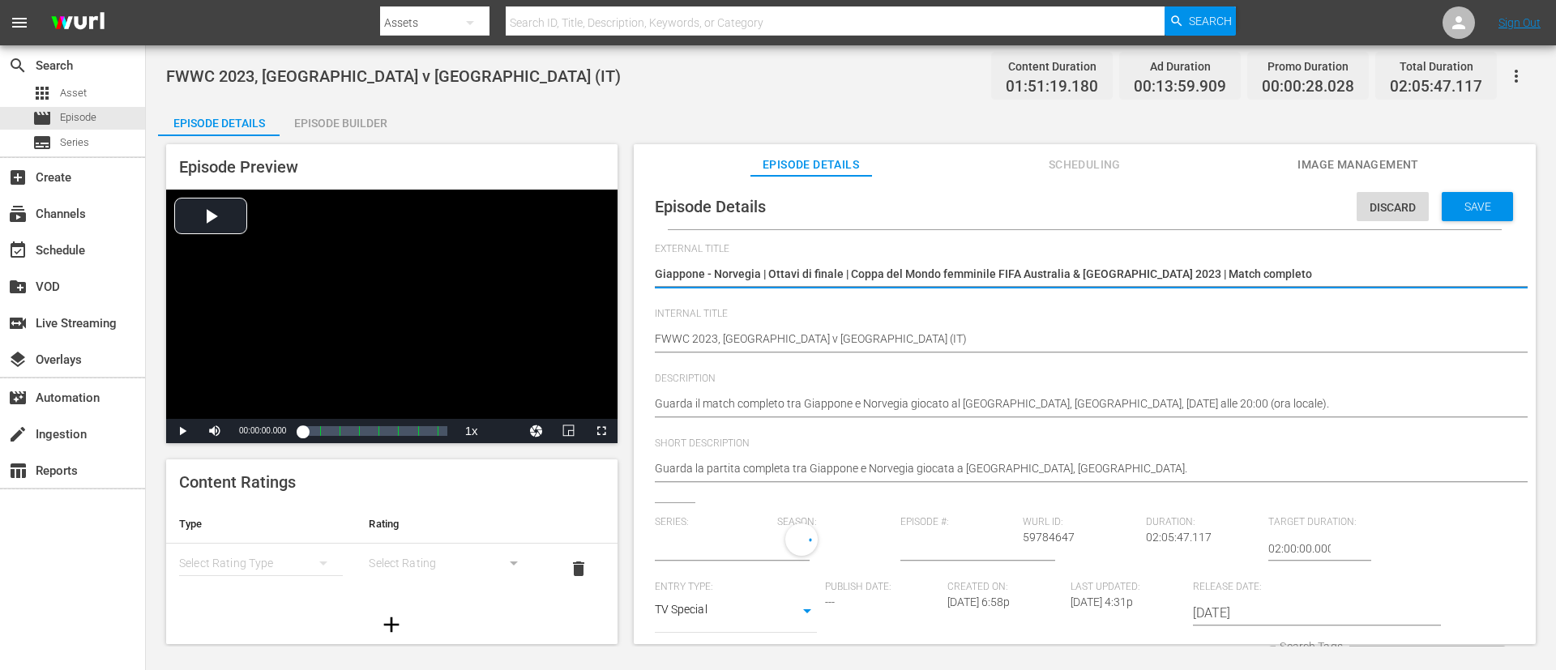
type input "No Series"
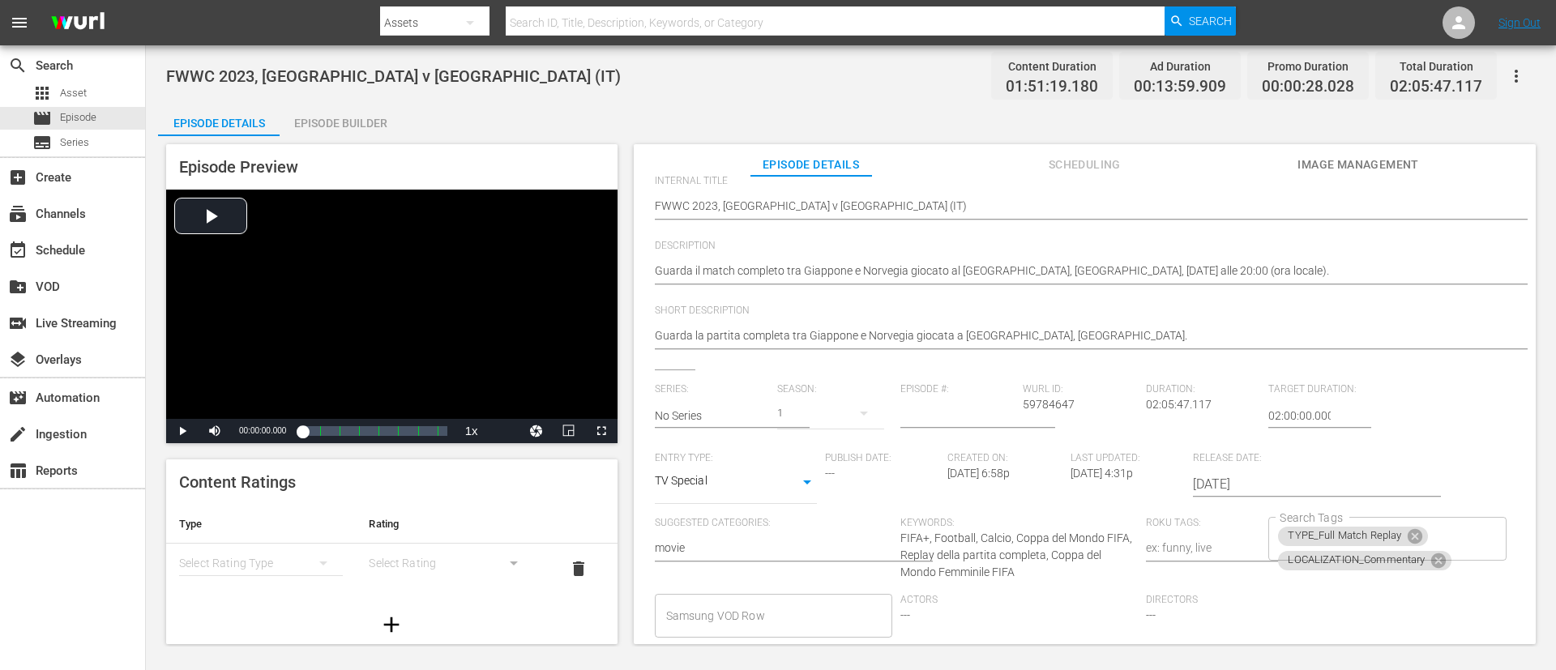
scroll to position [330, 0]
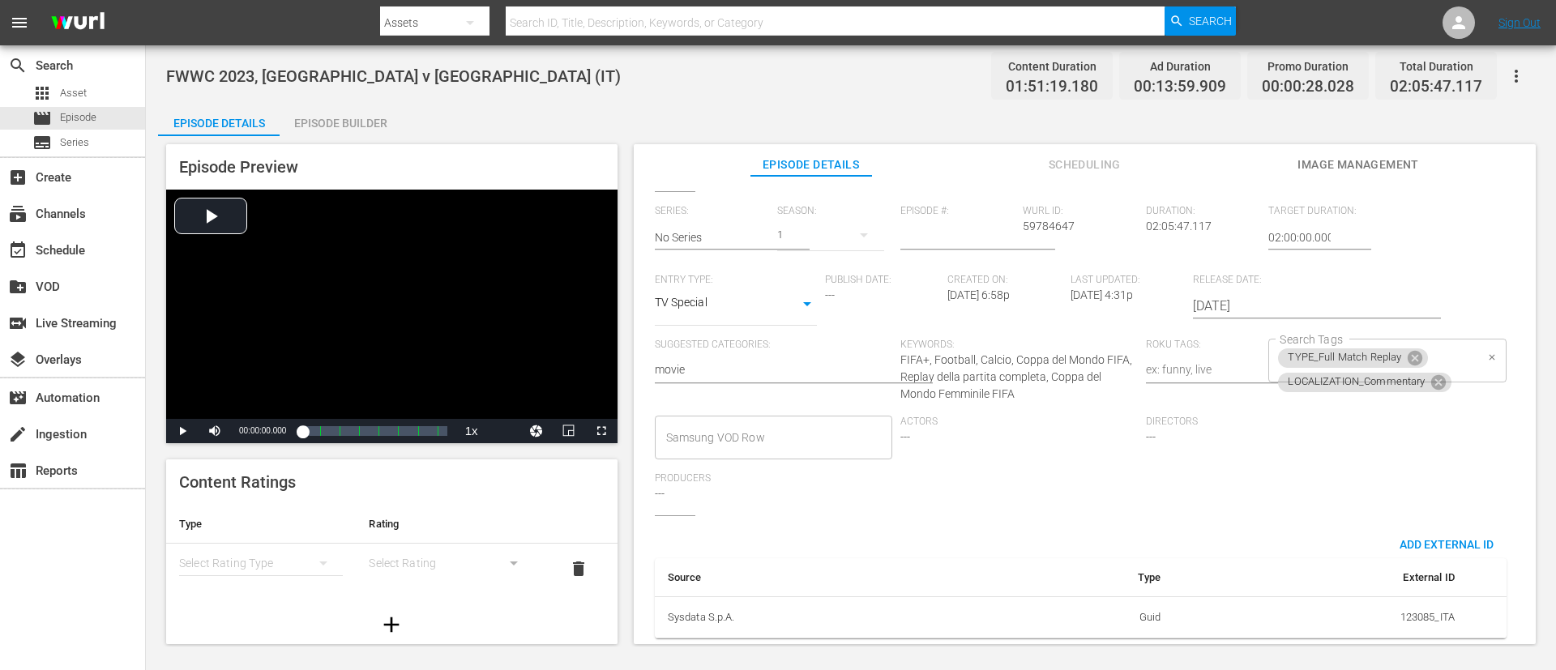
click at [1036, 339] on div "TYPE_Full Match Replay LOCALIZATION_Commentary Search Tags" at bounding box center [1386, 361] width 237 height 44
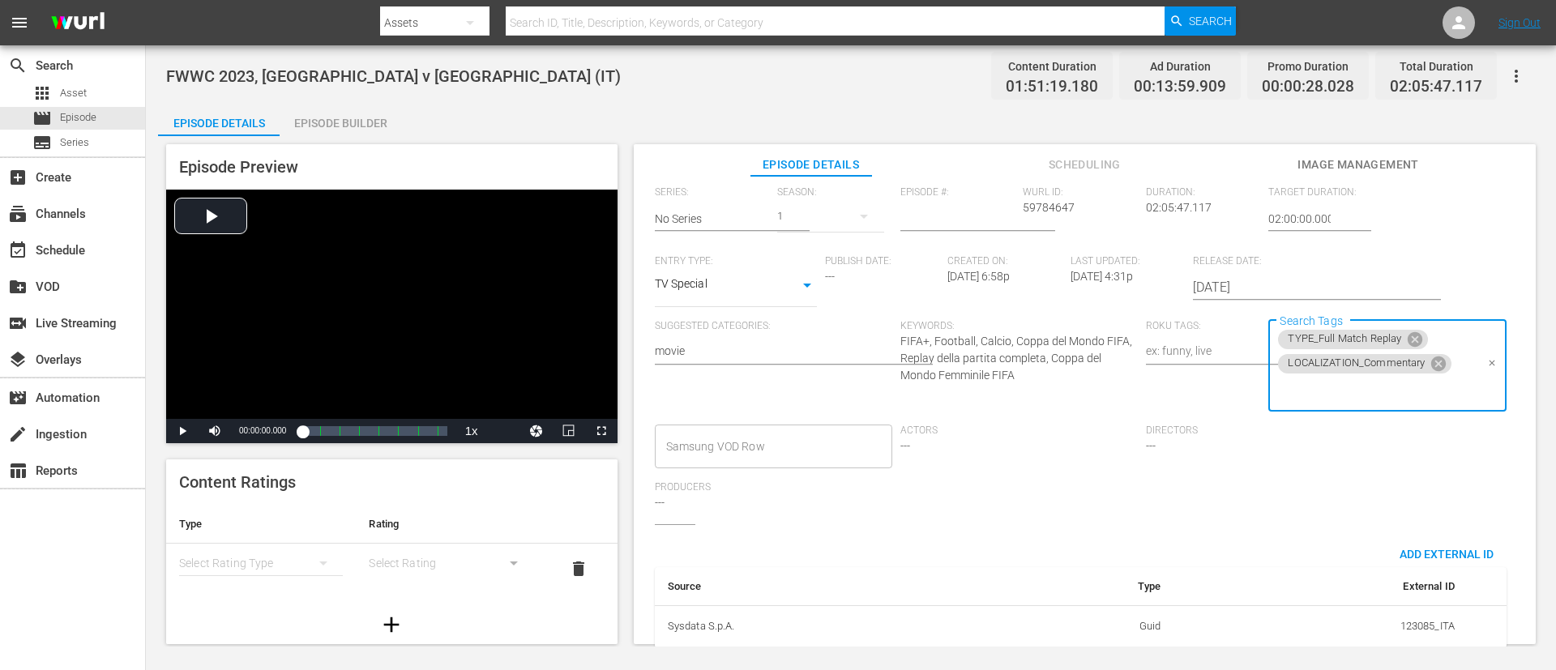
click at [1036, 404] on input "Search Tags" at bounding box center [1375, 390] width 199 height 29
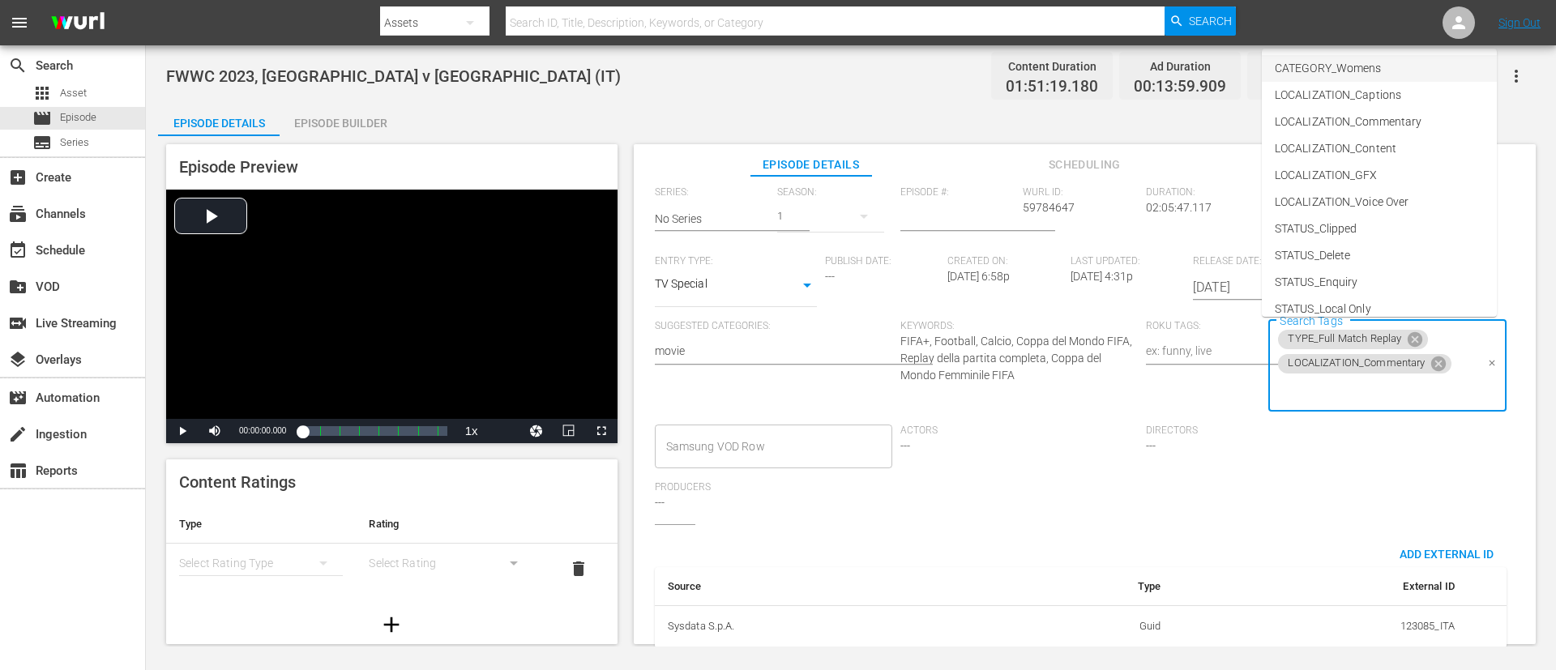
click at [1036, 61] on span "CATEGORY_Womens" at bounding box center [1328, 68] width 106 height 17
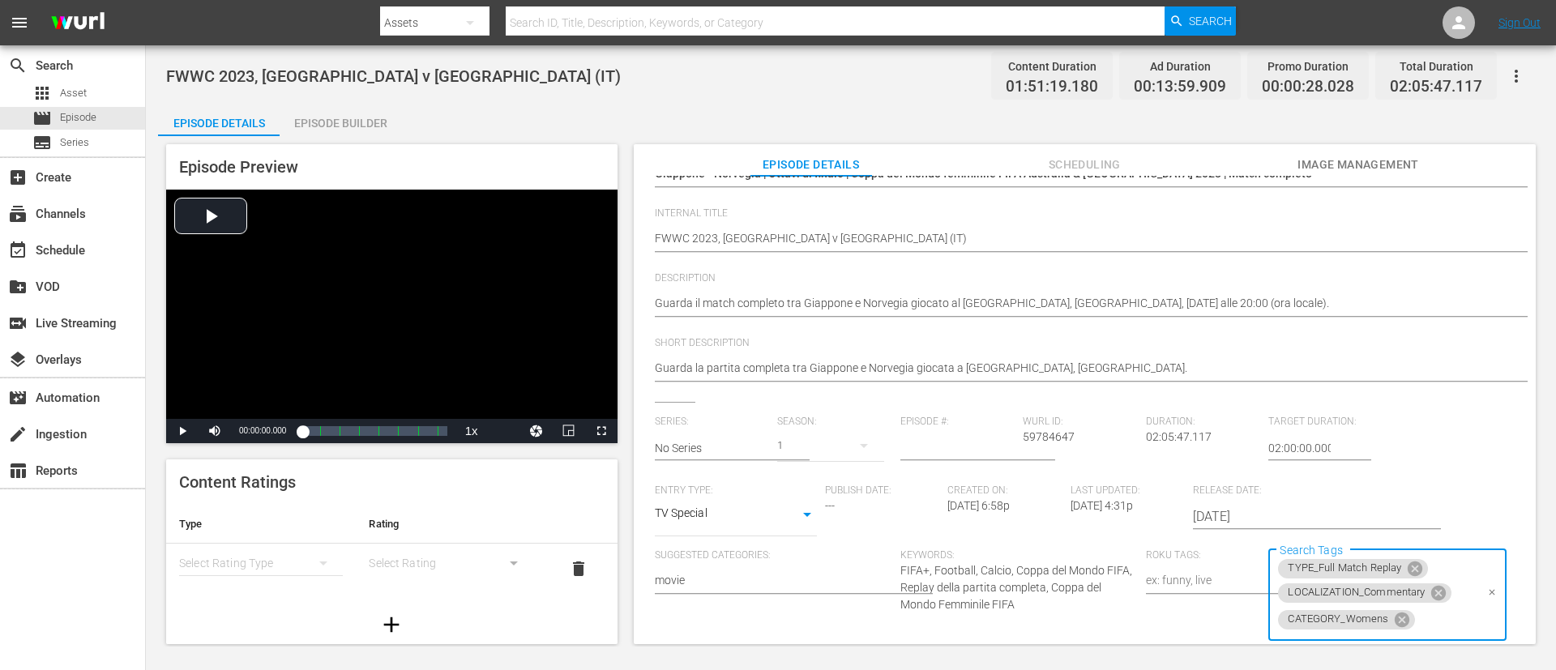
scroll to position [0, 0]
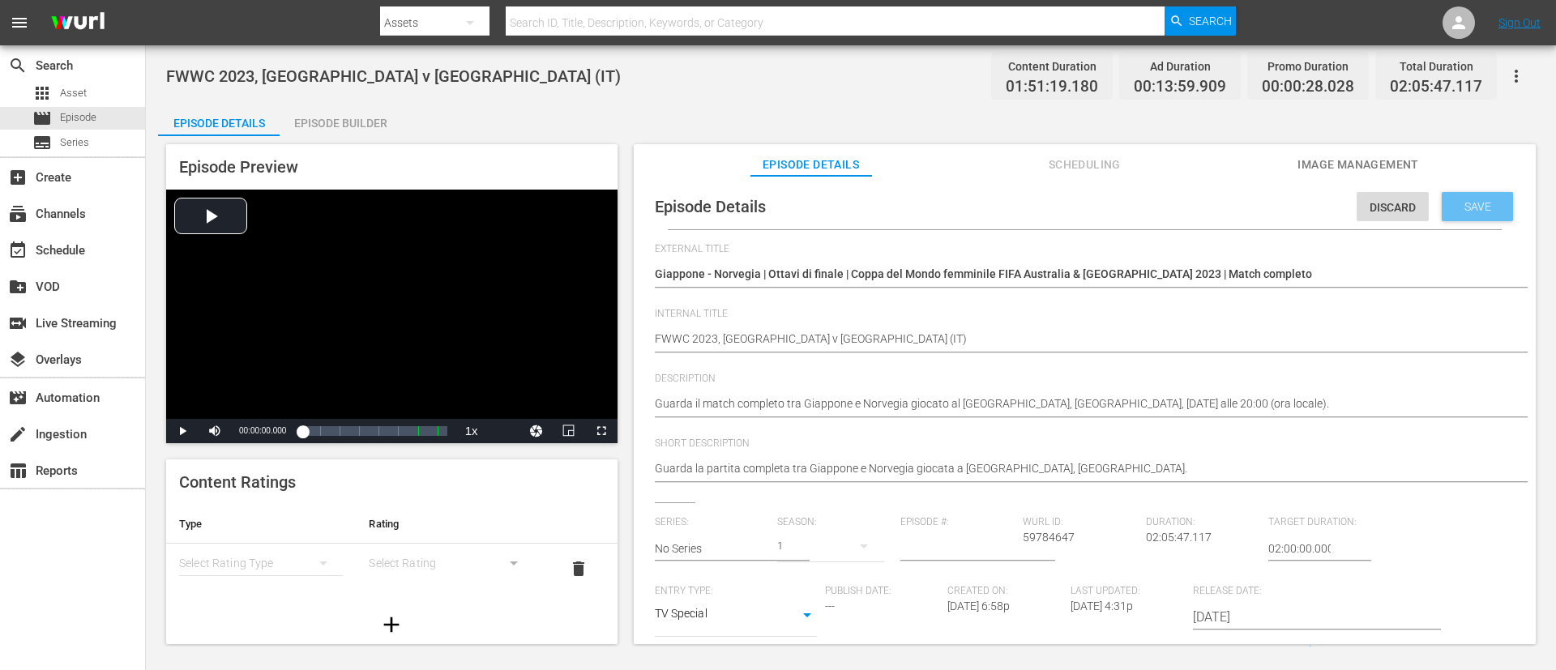
click at [1036, 200] on span "Save" at bounding box center [1477, 206] width 53 height 13
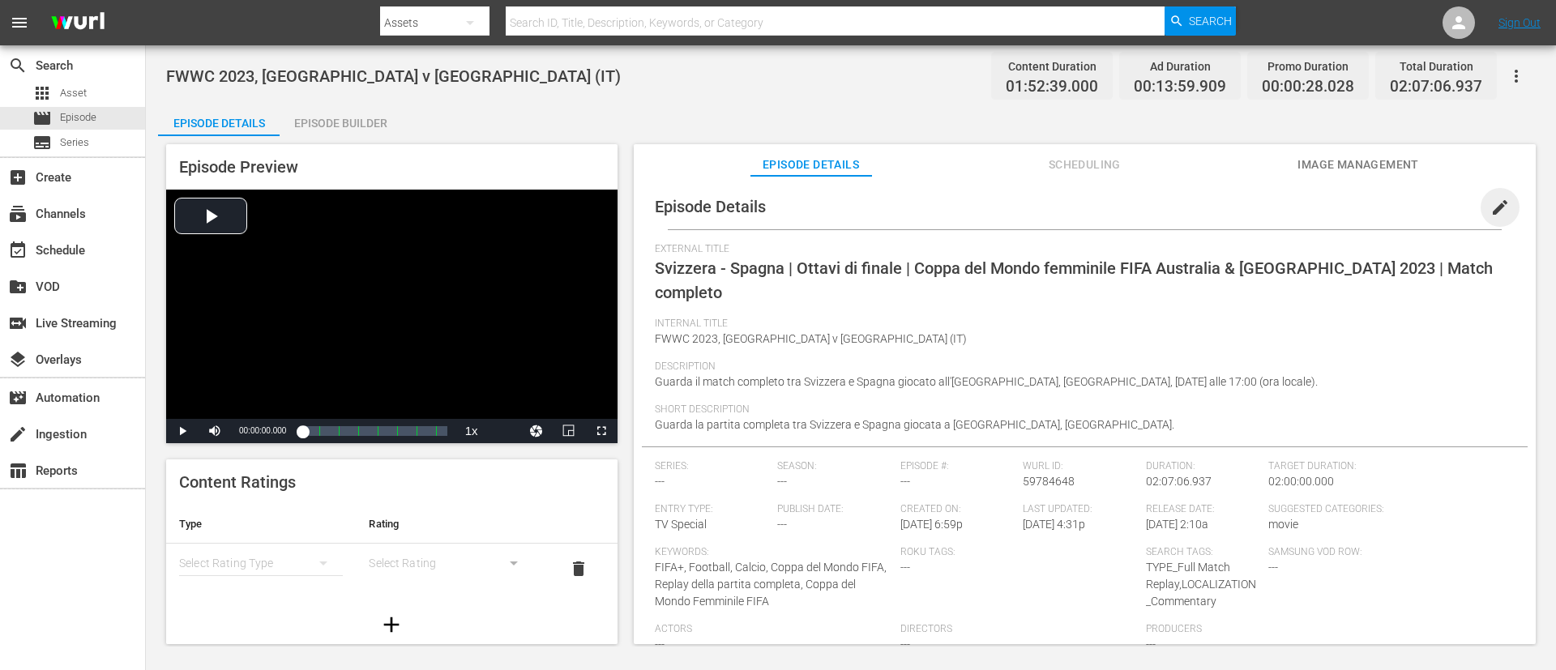
click at [1036, 204] on span "edit" at bounding box center [1499, 207] width 19 height 19
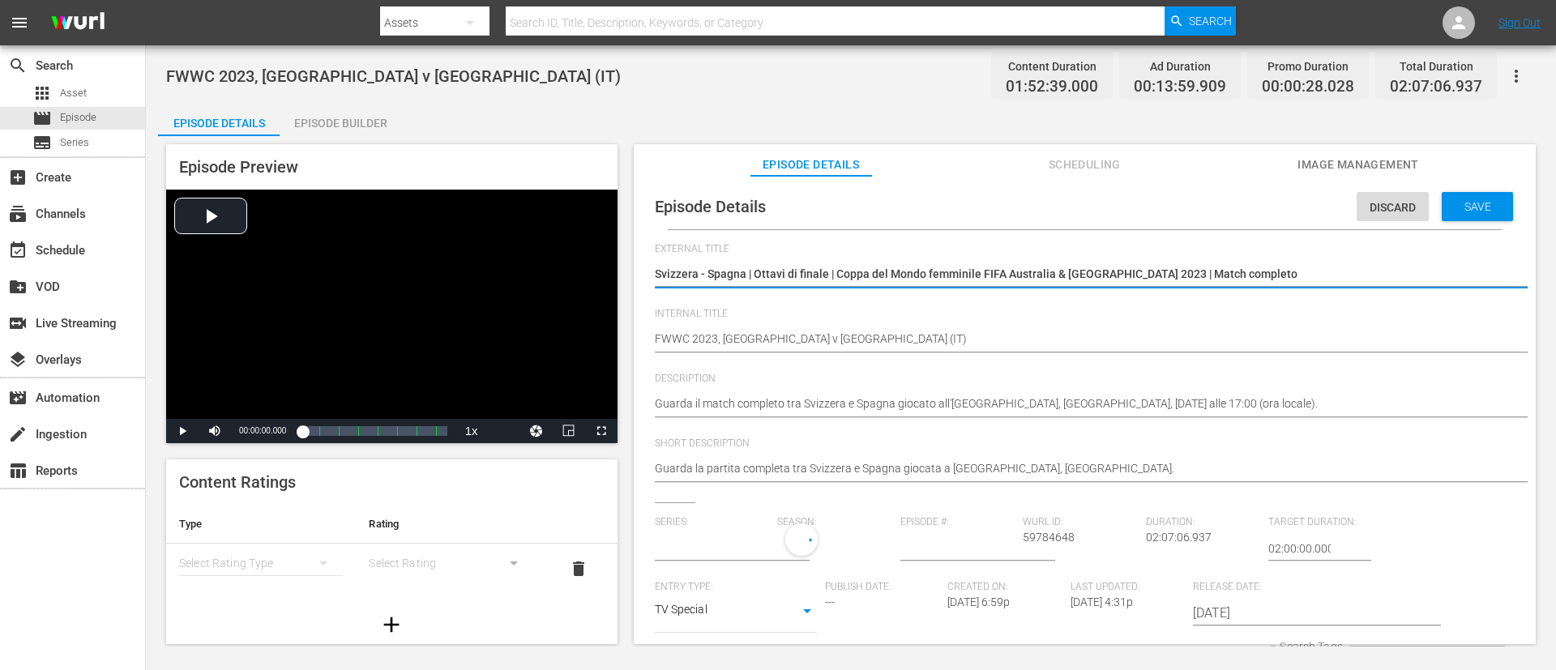
type input "No Series"
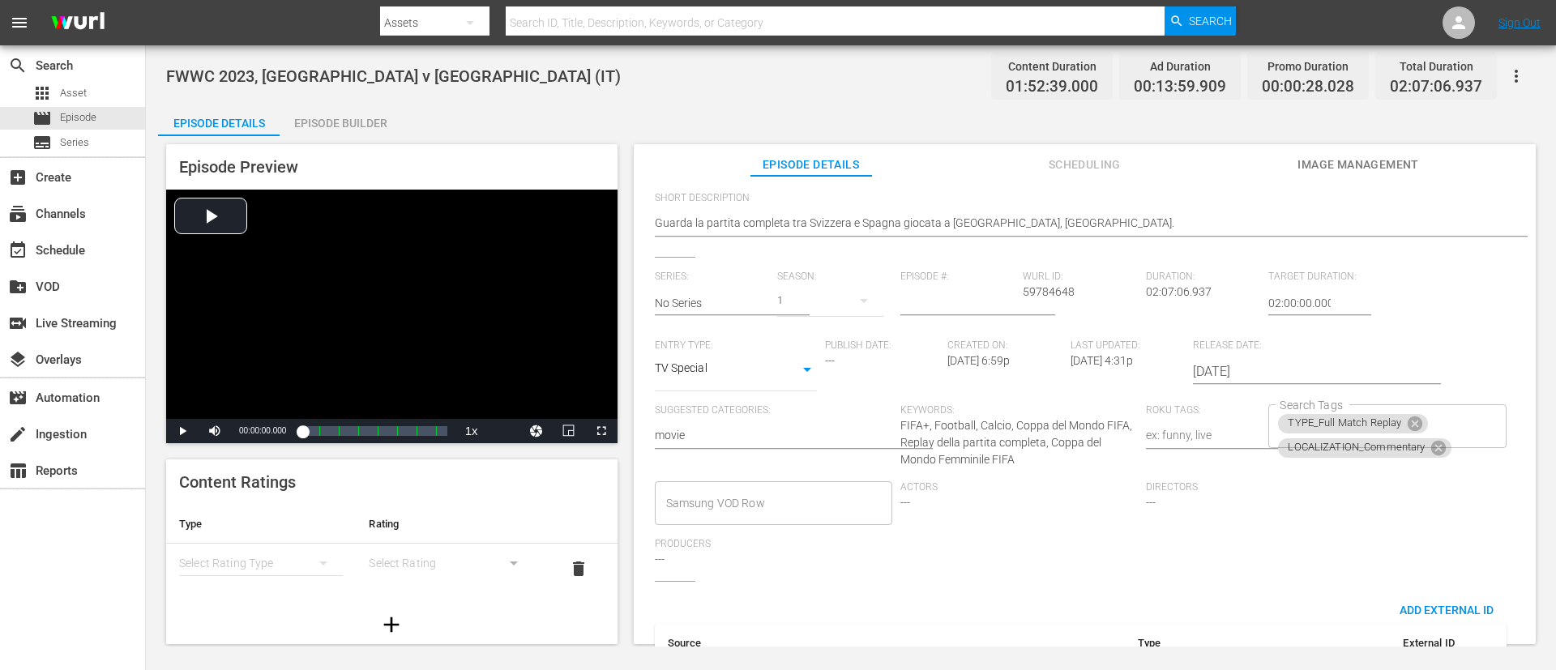
scroll to position [330, 0]
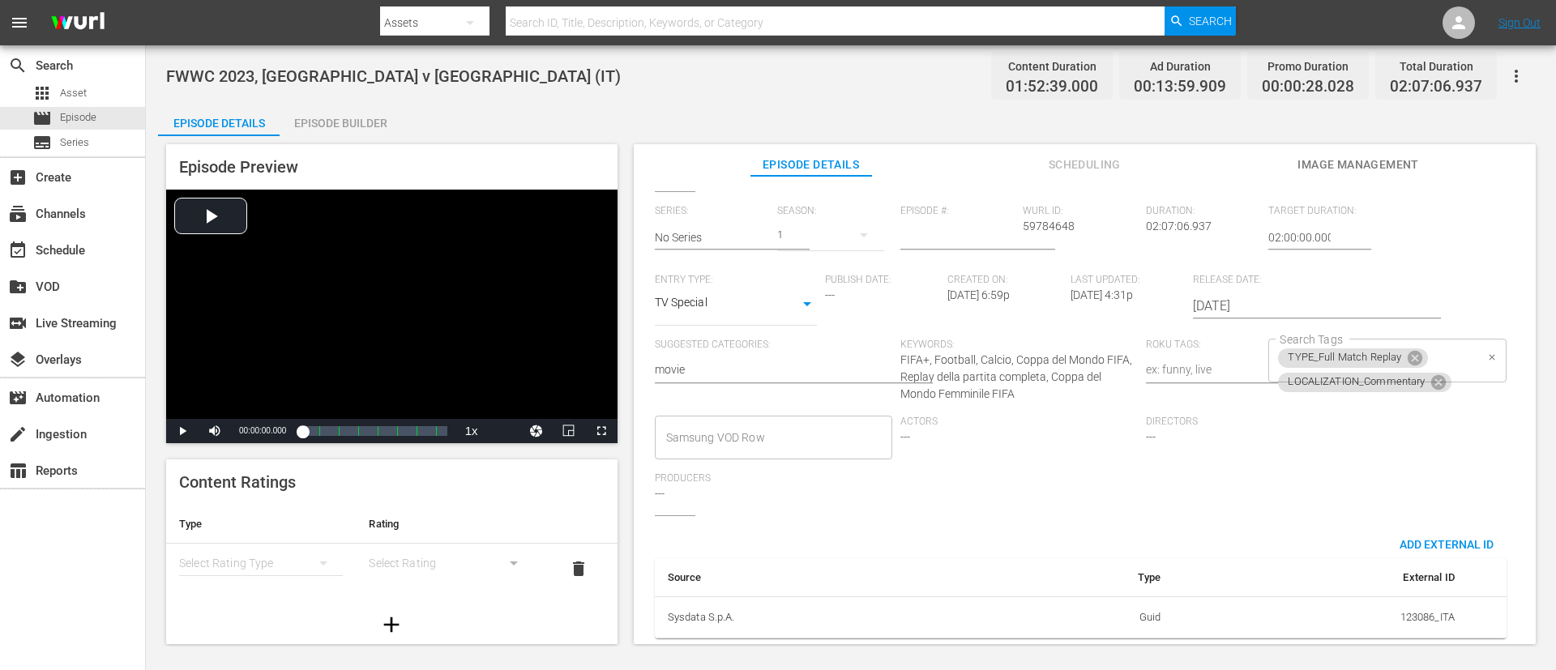
click at [1036, 344] on div "TYPE_Full Match Replay LOCALIZATION_Commentary Search Tags" at bounding box center [1386, 361] width 237 height 44
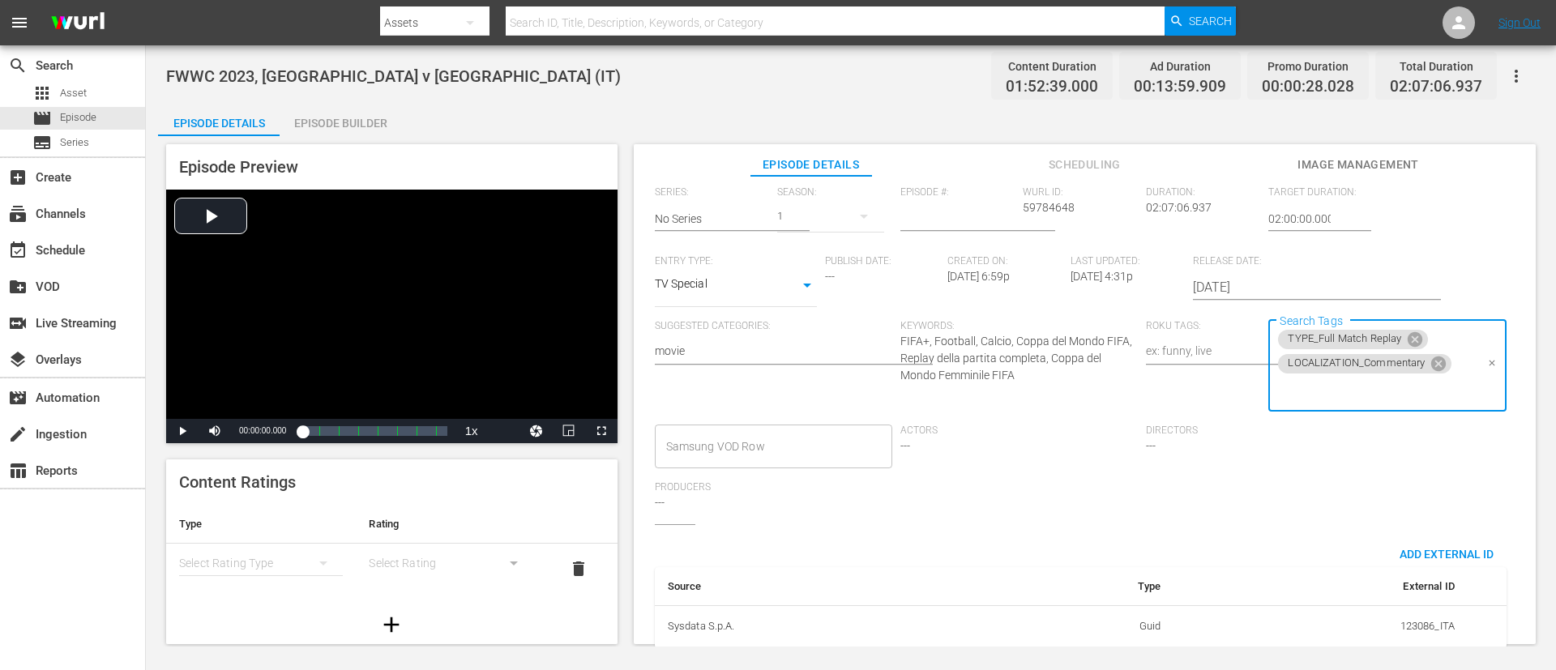
click at [1036, 385] on input "Search Tags" at bounding box center [1375, 390] width 199 height 29
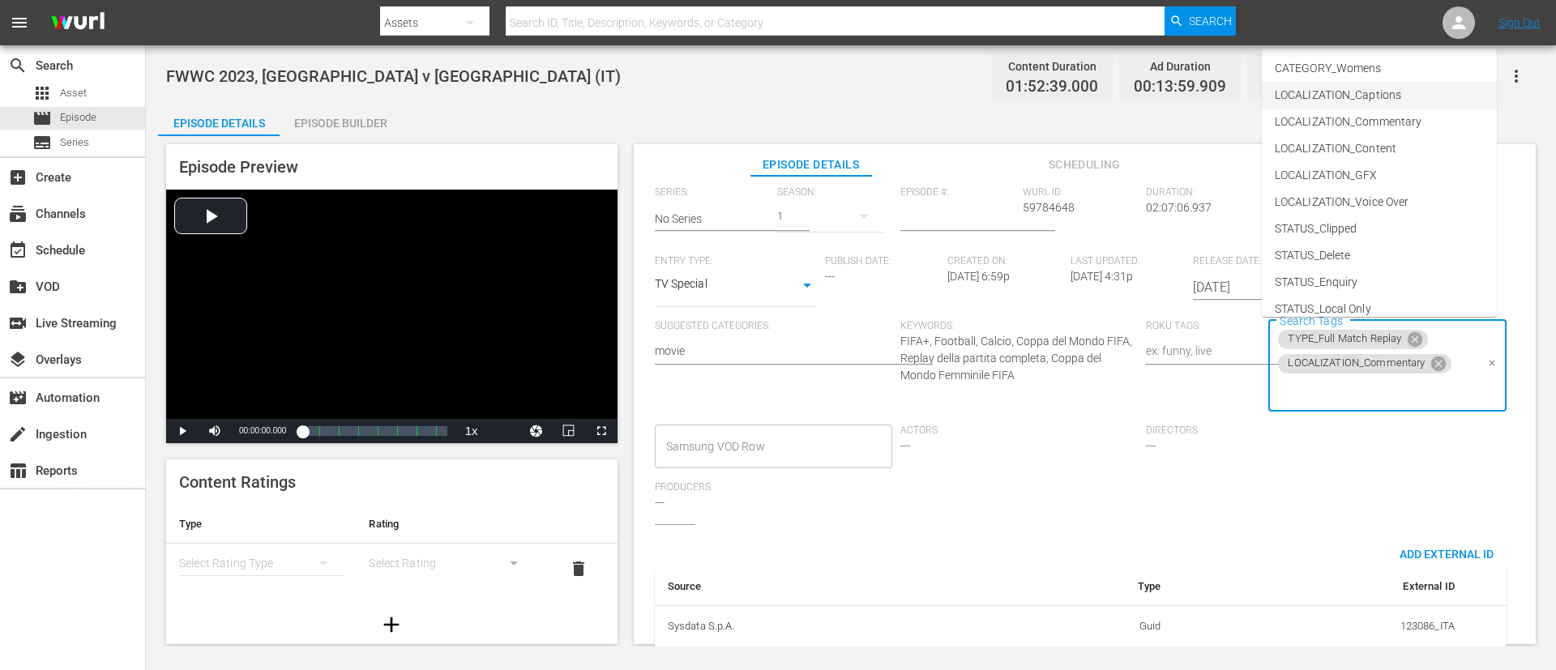
click at [1036, 77] on li "CATEGORY_Womens" at bounding box center [1379, 68] width 235 height 27
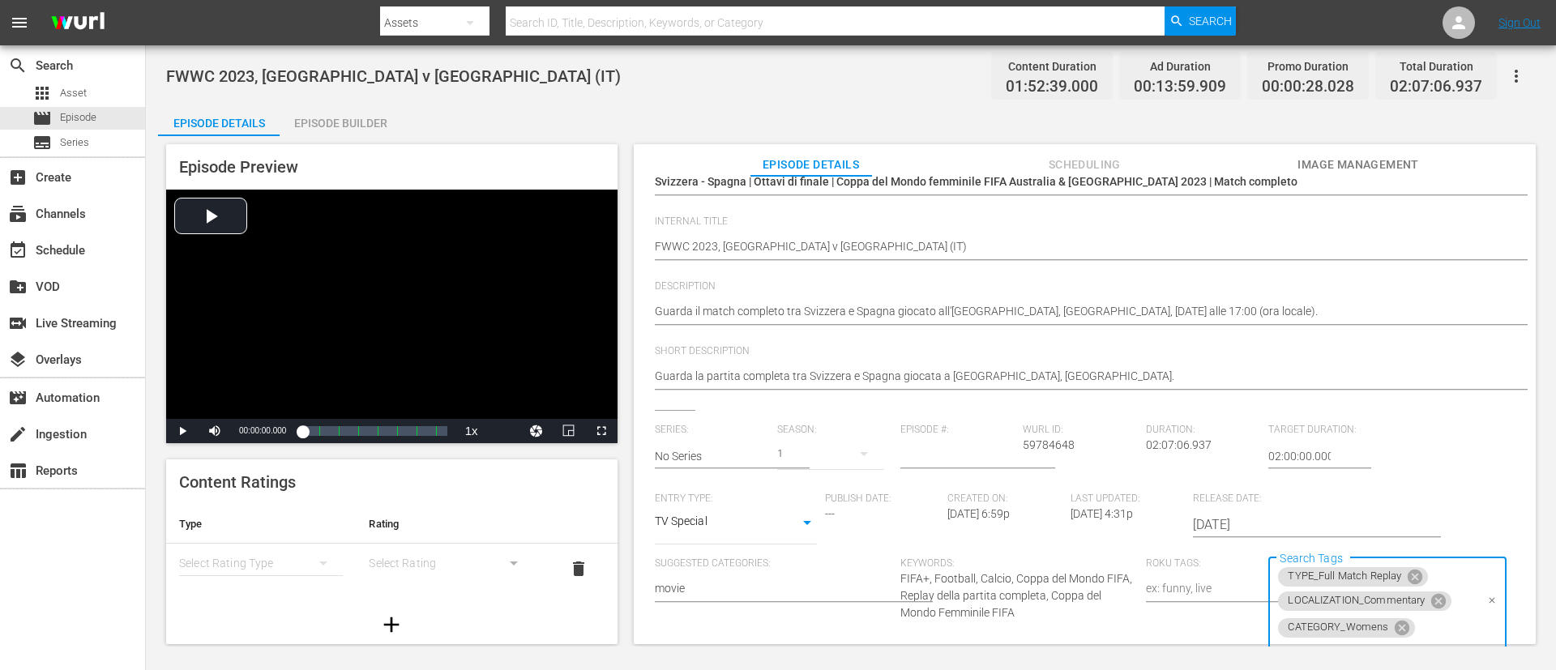
scroll to position [0, 0]
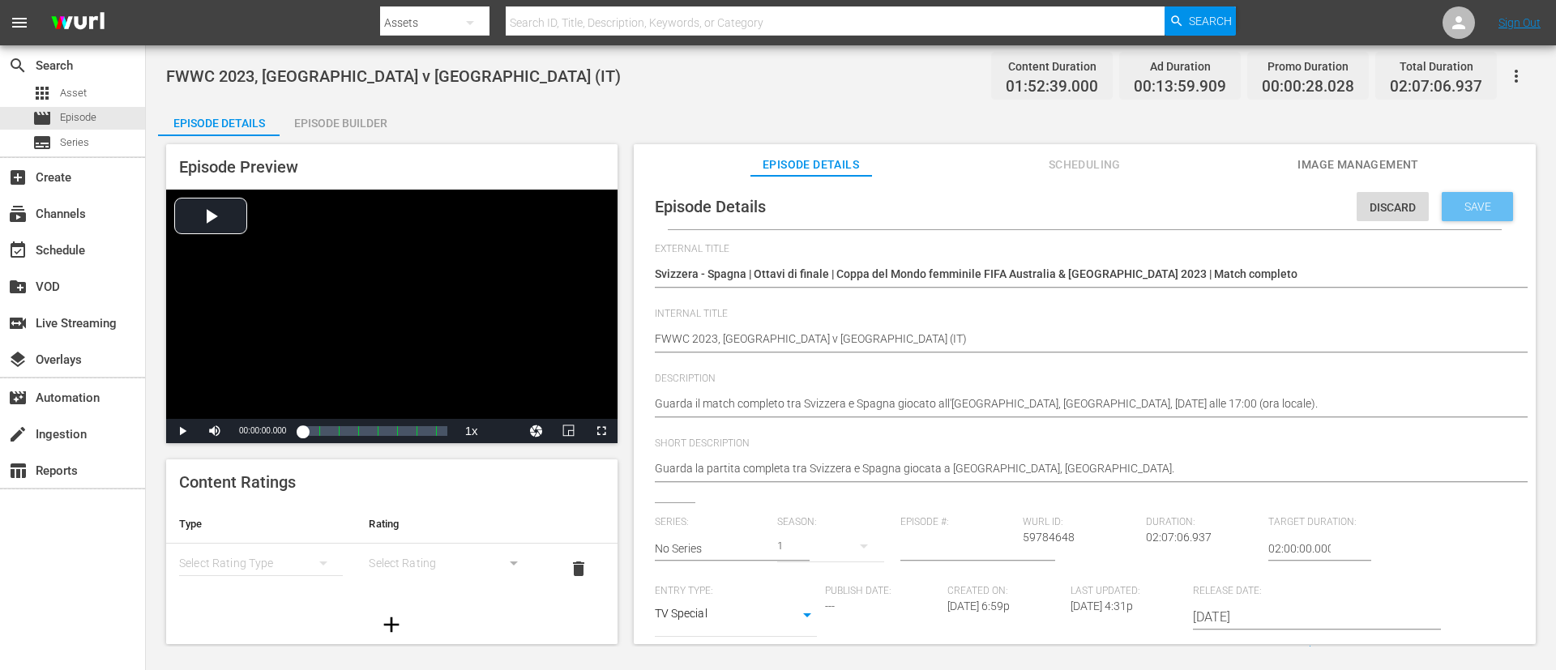
click at [1036, 192] on div "Save" at bounding box center [1477, 206] width 71 height 29
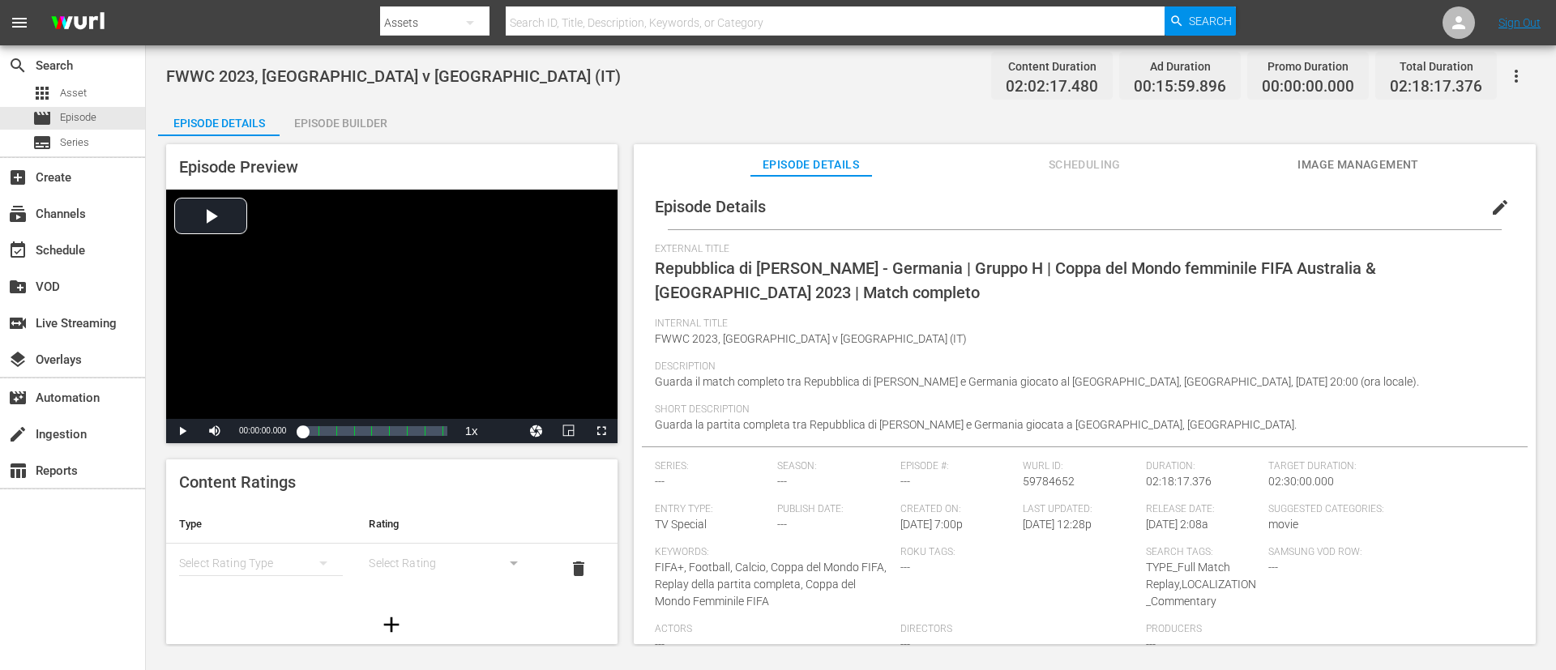
click at [1036, 205] on span "edit" at bounding box center [1499, 207] width 19 height 19
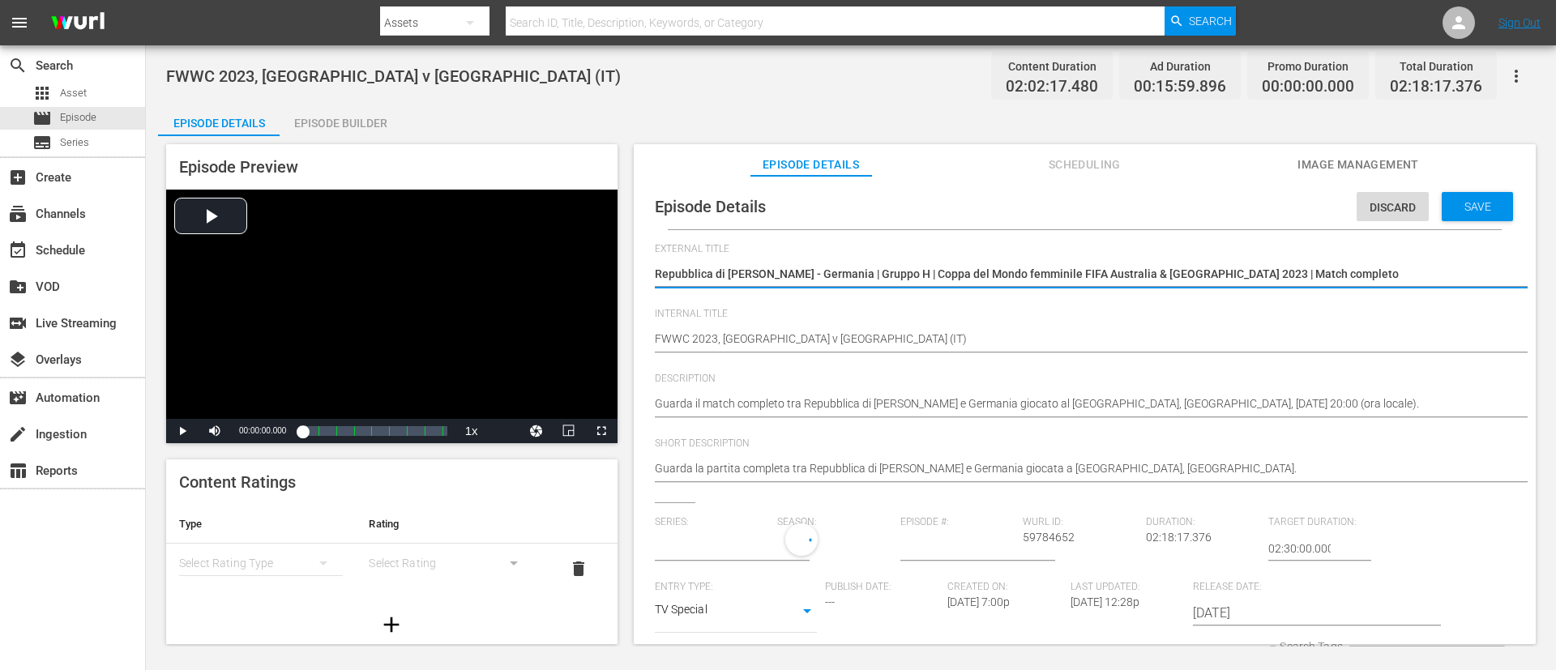
type input "No Series"
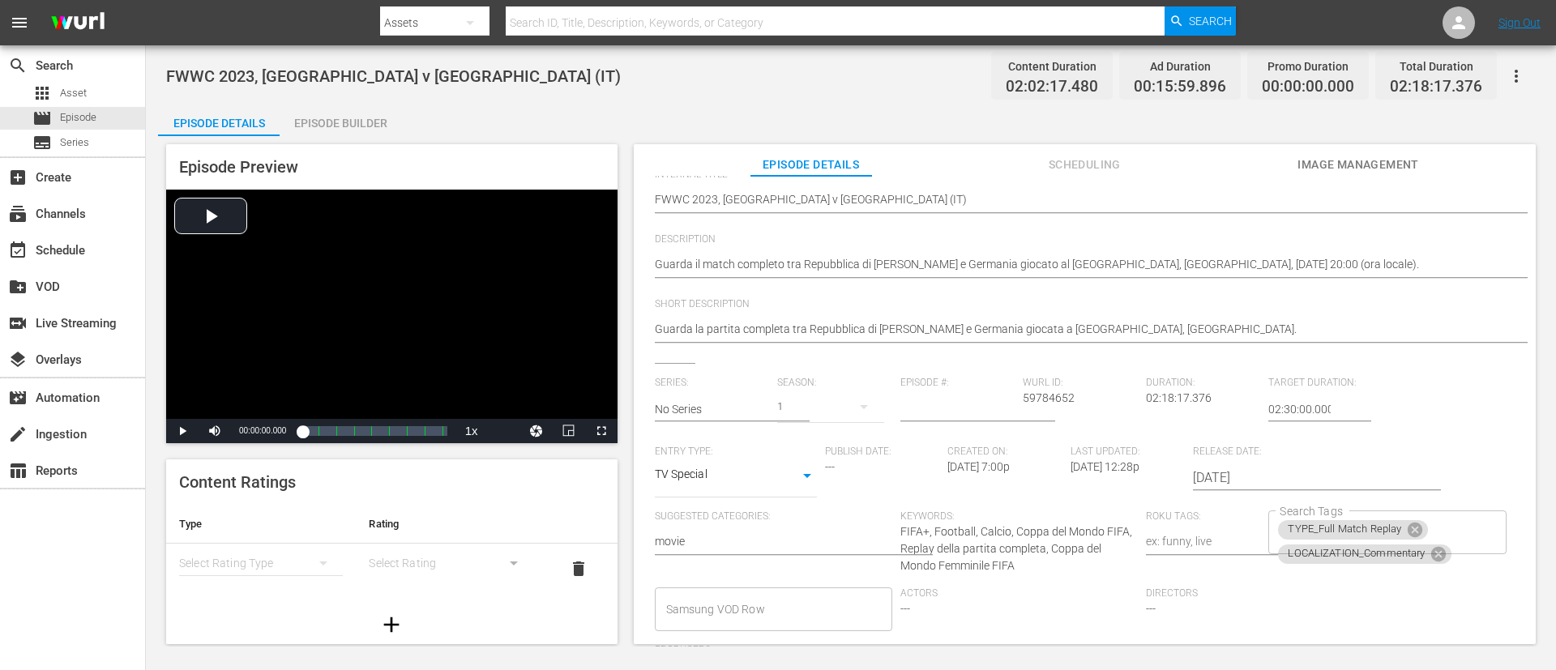
scroll to position [330, 0]
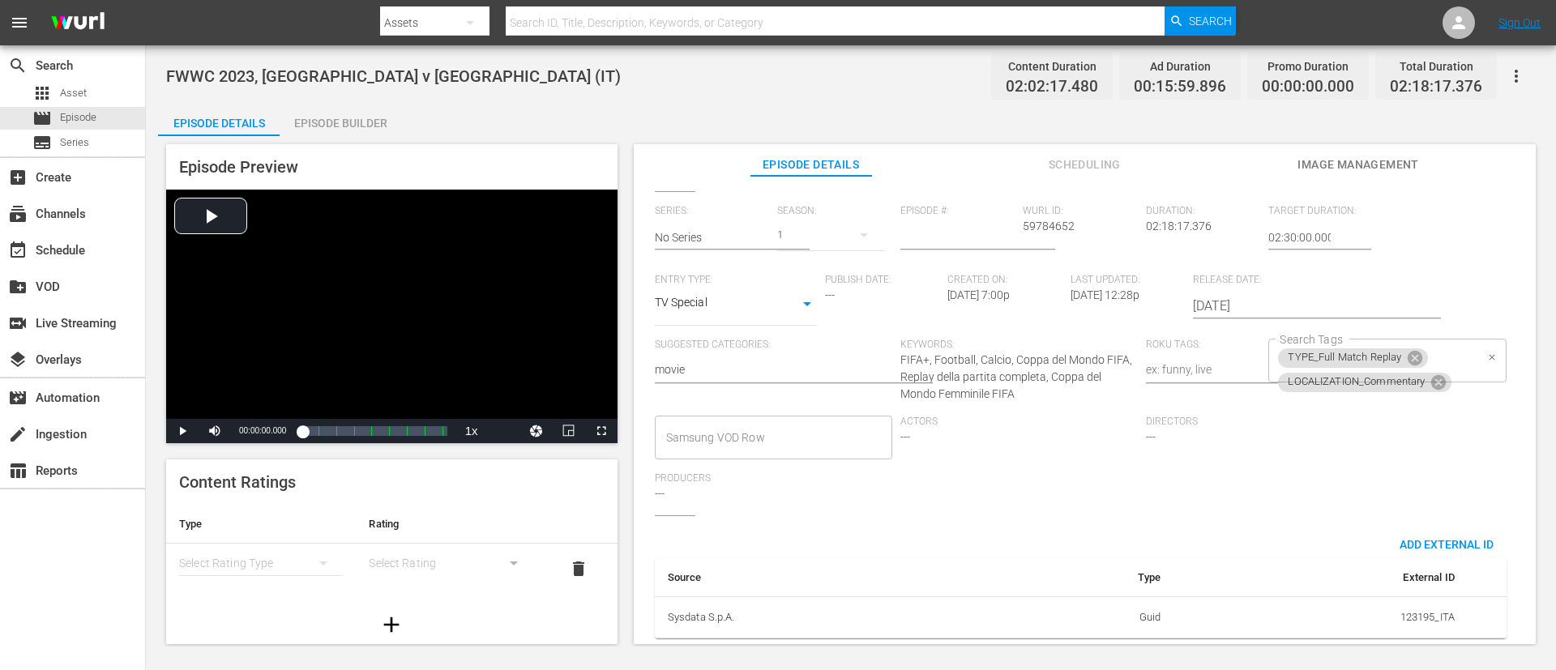
click at [1036, 339] on div "TYPE_Full Match Replay LOCALIZATION_Commentary Search Tags" at bounding box center [1386, 361] width 237 height 44
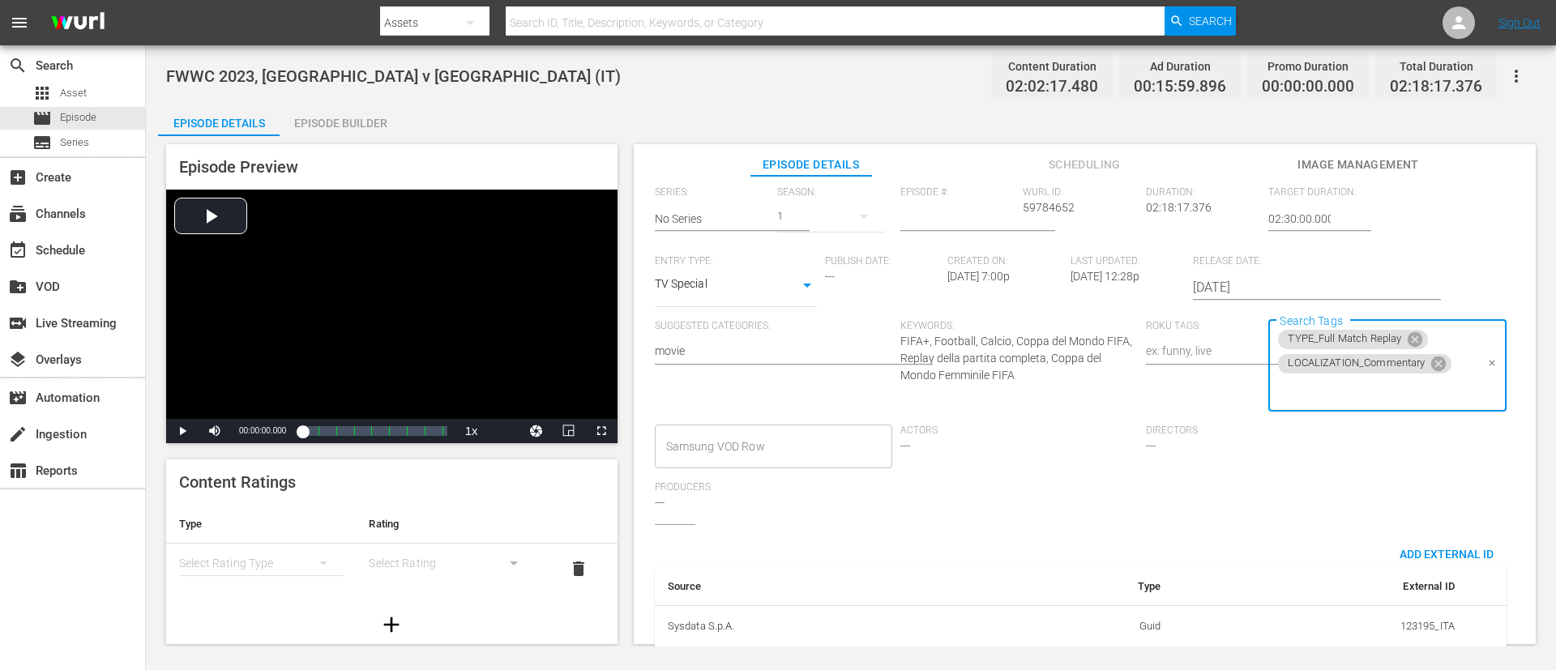
click at [1036, 386] on input "Search Tags" at bounding box center [1375, 390] width 199 height 29
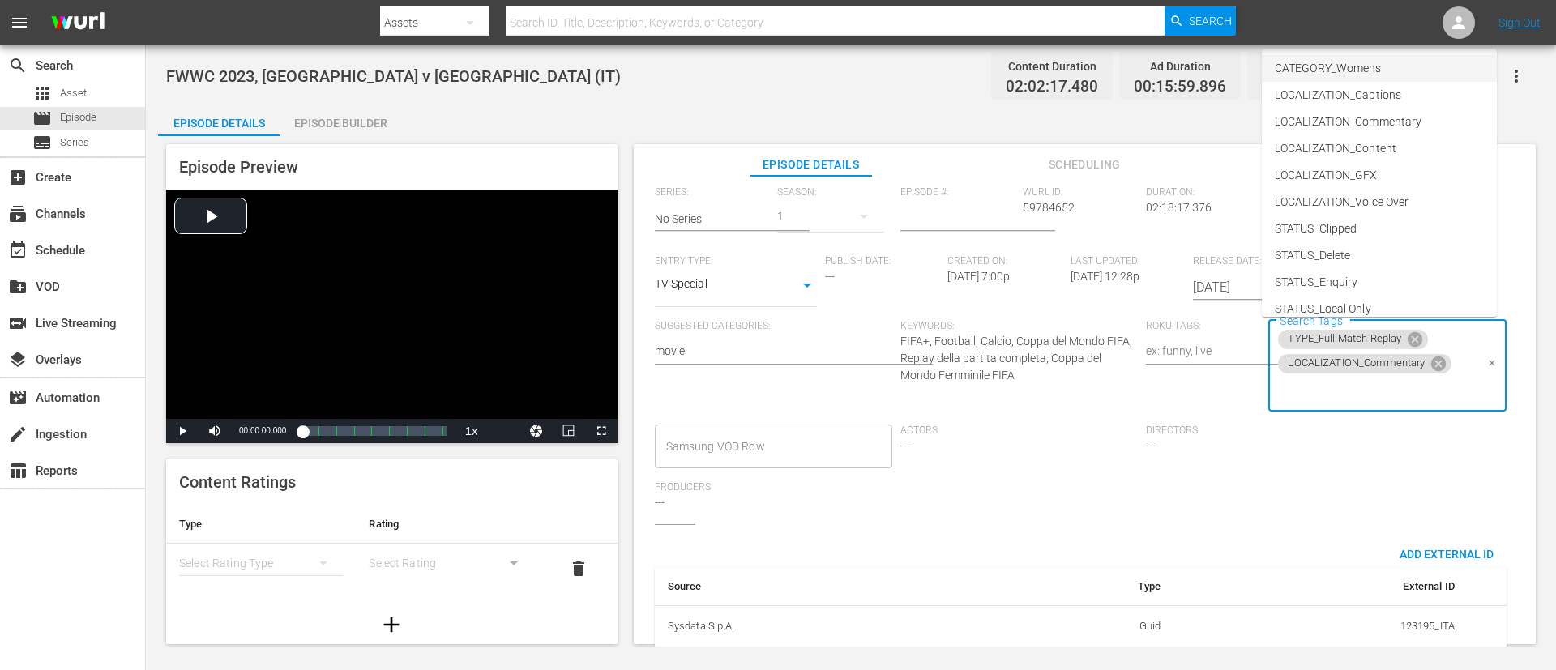
click at [1036, 73] on li "CATEGORY_Womens" at bounding box center [1379, 68] width 235 height 27
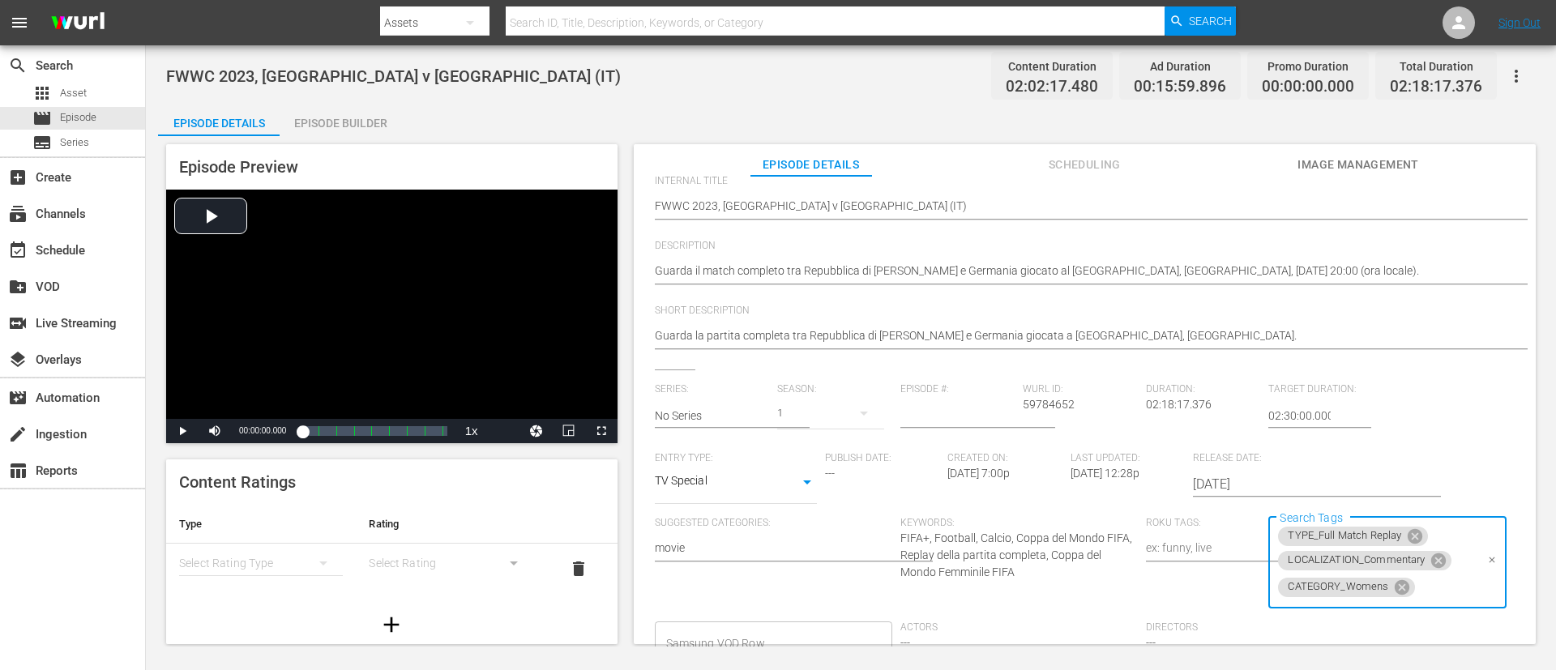
scroll to position [0, 0]
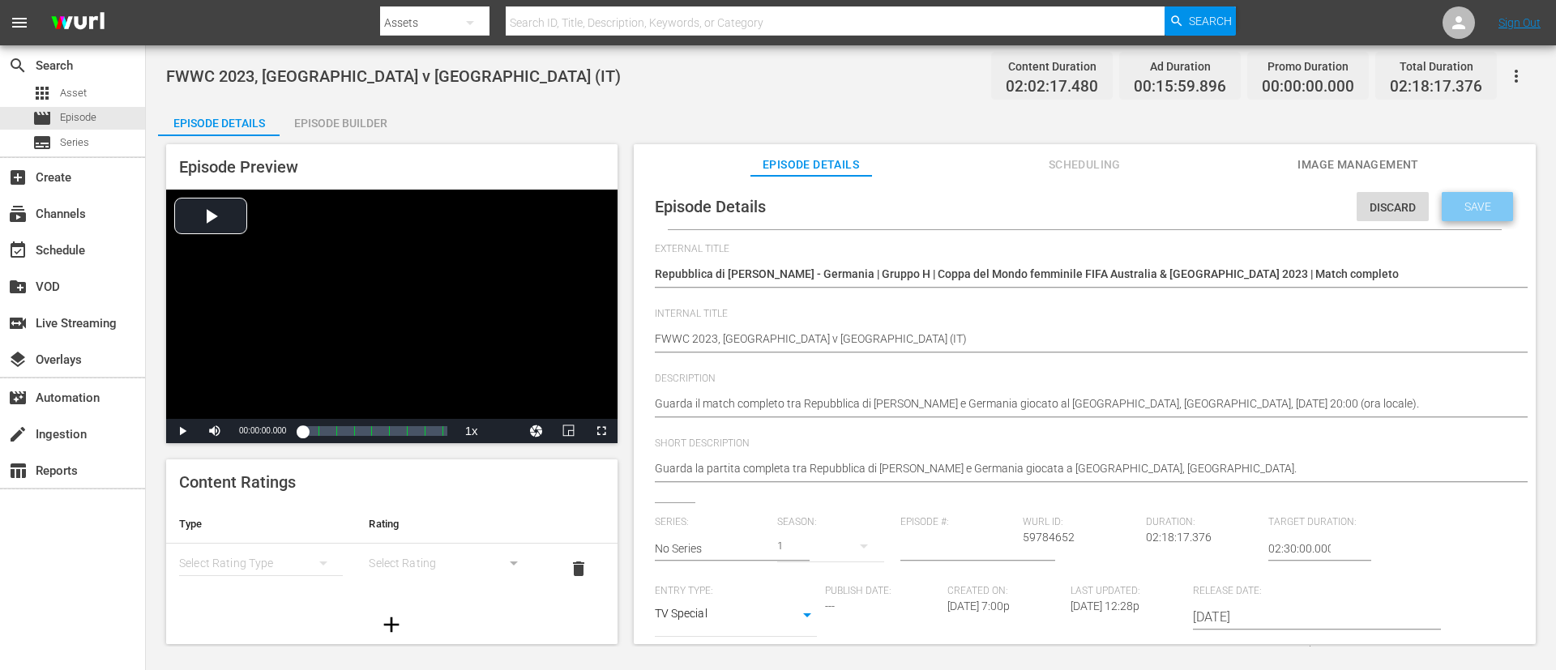
click at [1036, 200] on span "Save" at bounding box center [1477, 206] width 53 height 13
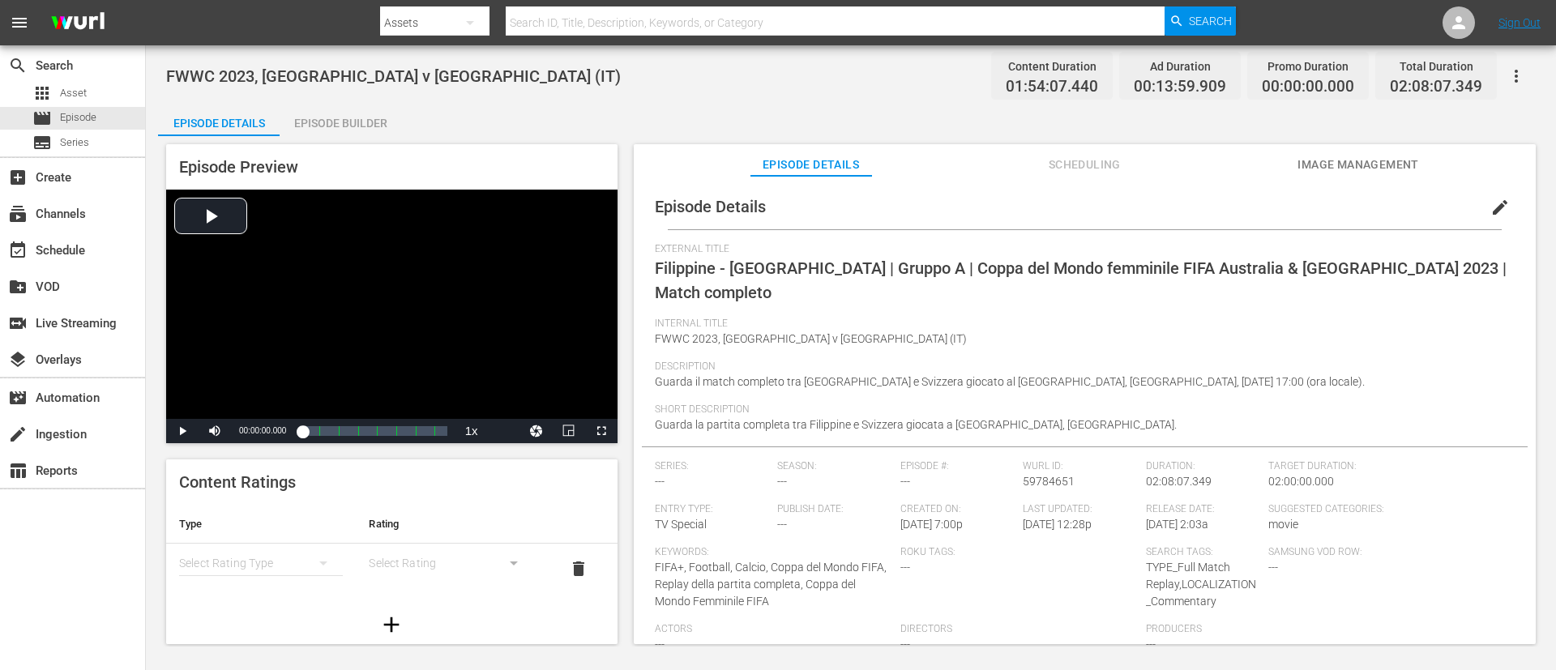
click at [1036, 195] on button "edit" at bounding box center [1500, 207] width 39 height 39
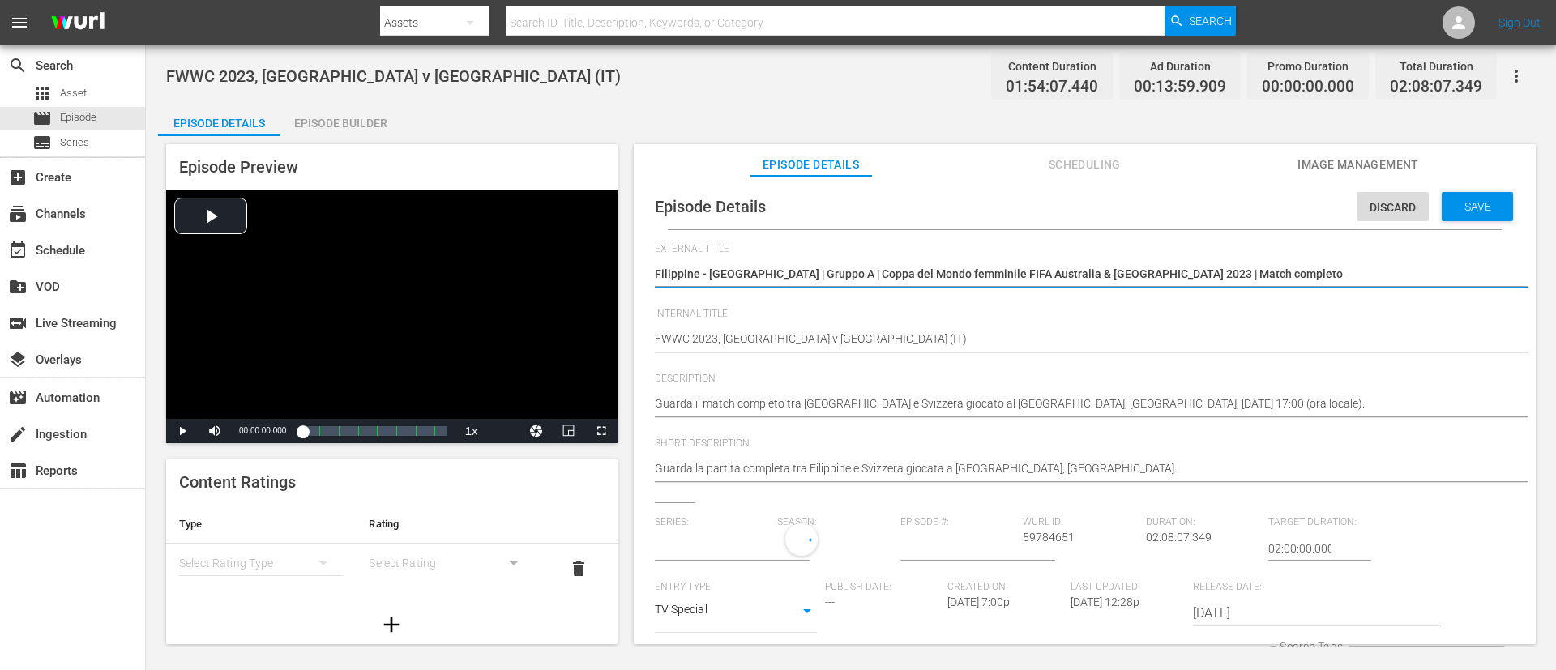
type input "No Series"
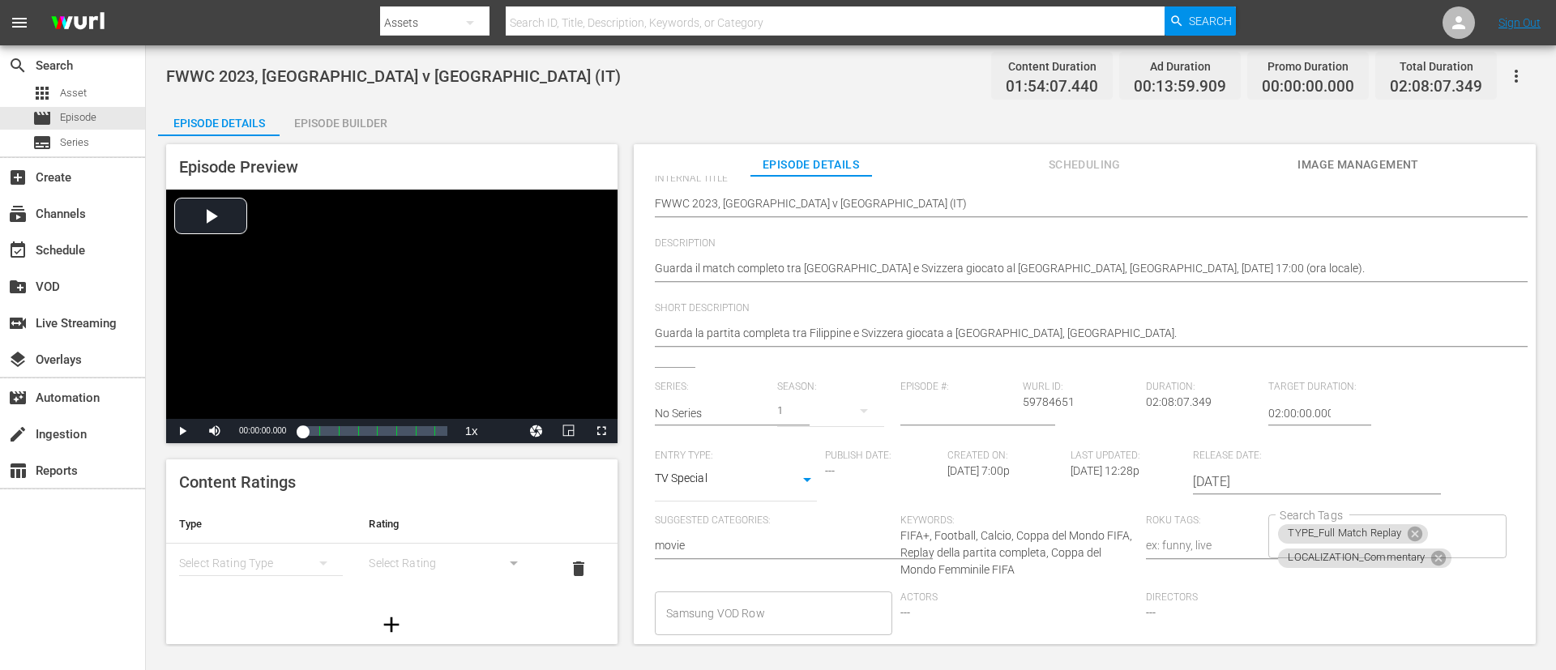
scroll to position [330, 0]
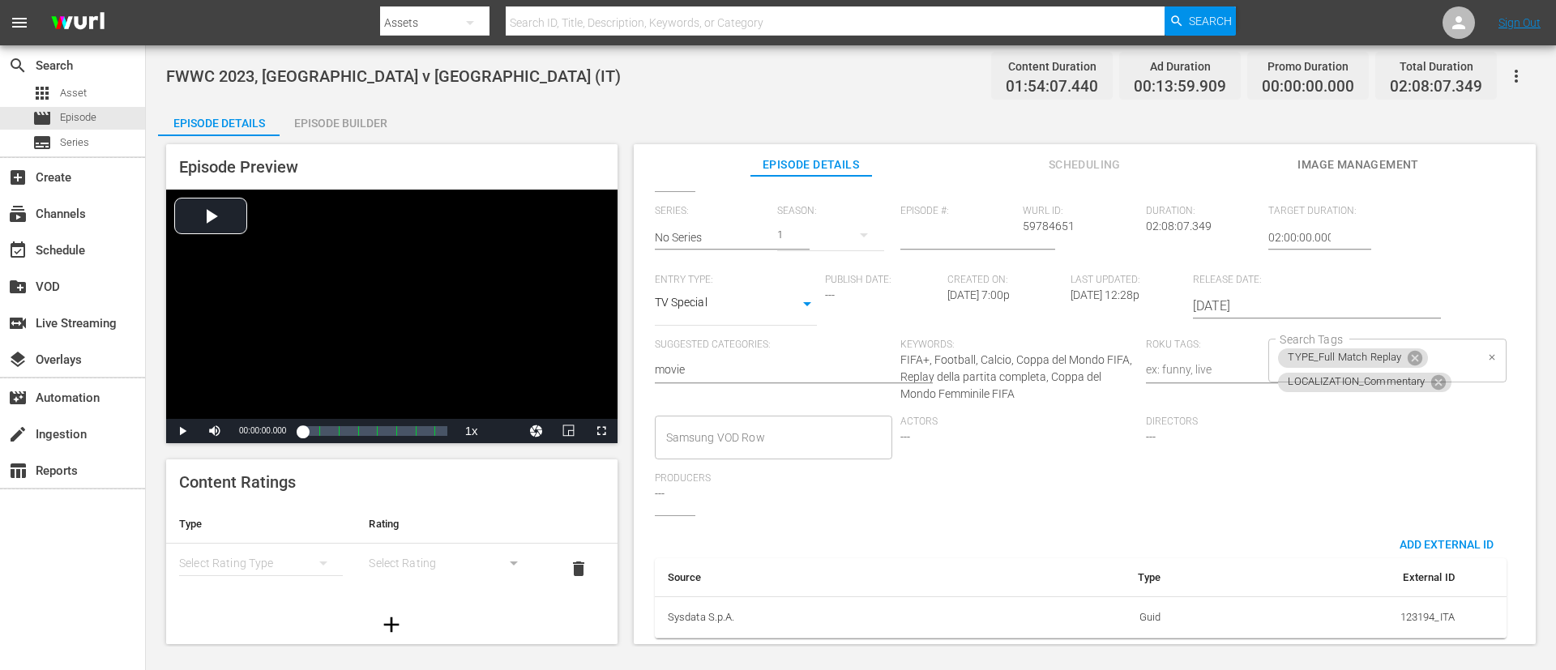
click at [1036, 339] on div "TYPE_Full Match Replay LOCALIZATION_Commentary Search Tags" at bounding box center [1386, 361] width 237 height 44
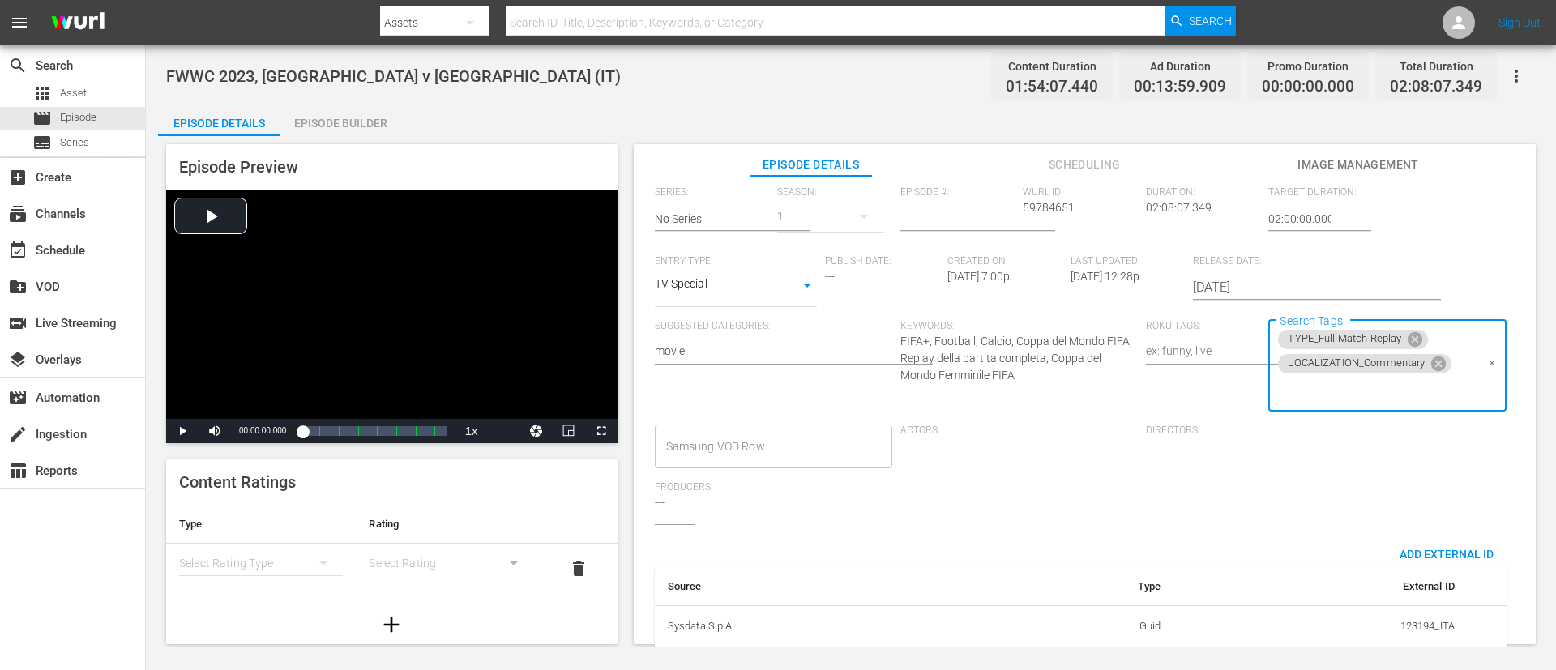
click at [1036, 392] on input "Search Tags" at bounding box center [1375, 390] width 199 height 29
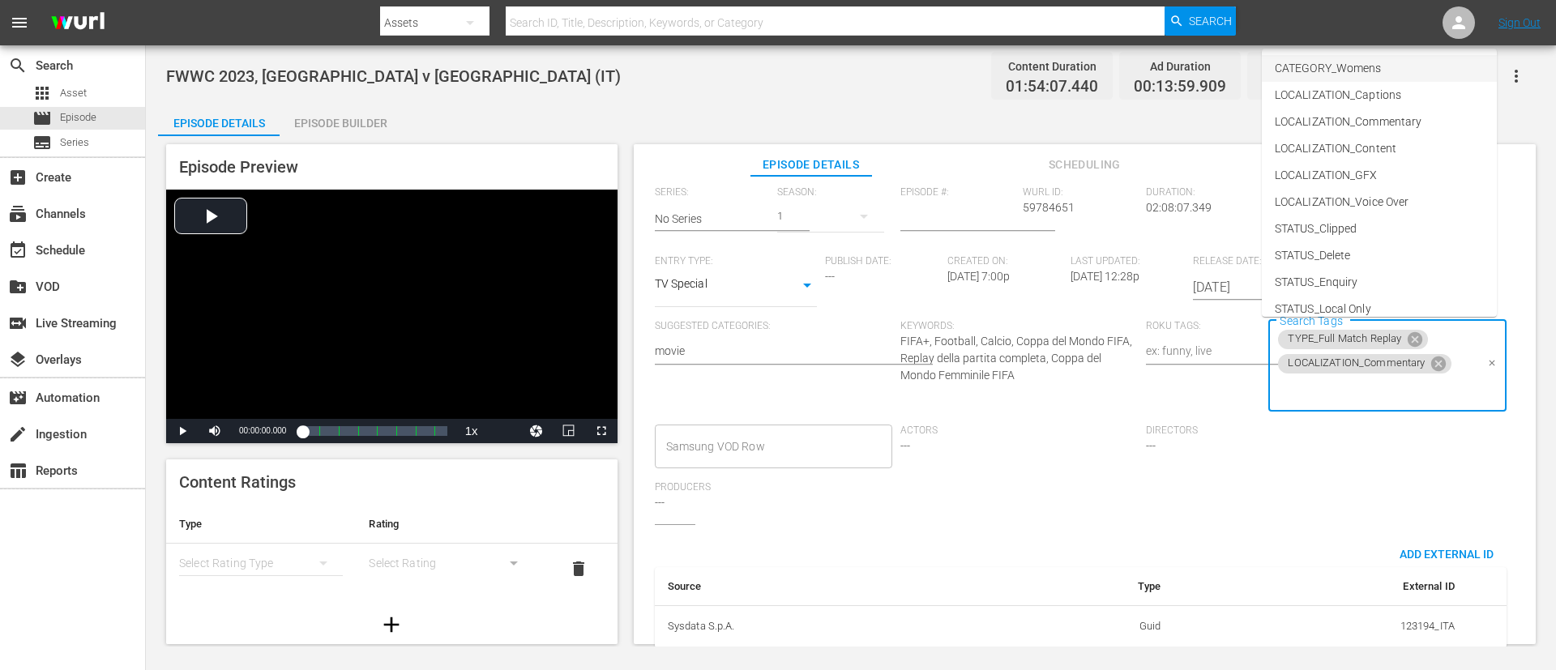
click at [1036, 70] on li "CATEGORY_Womens" at bounding box center [1379, 68] width 235 height 27
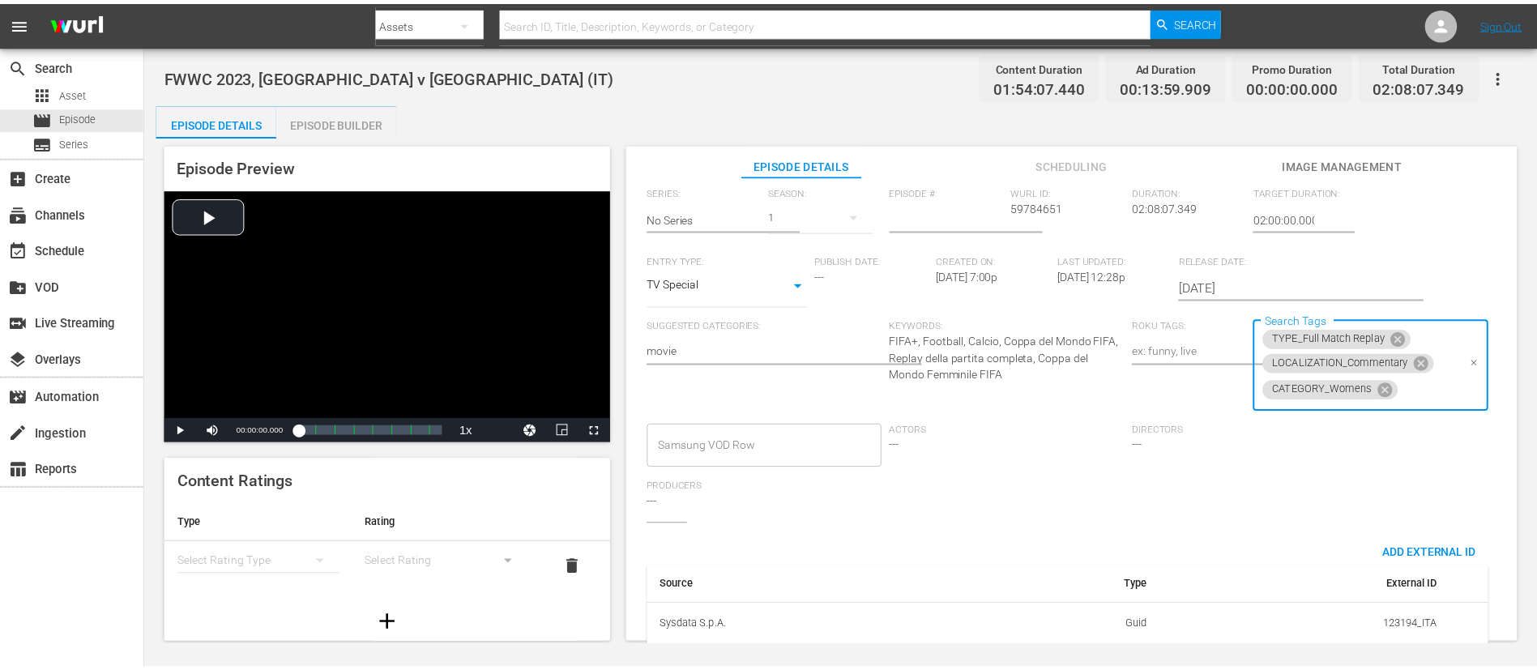
scroll to position [0, 0]
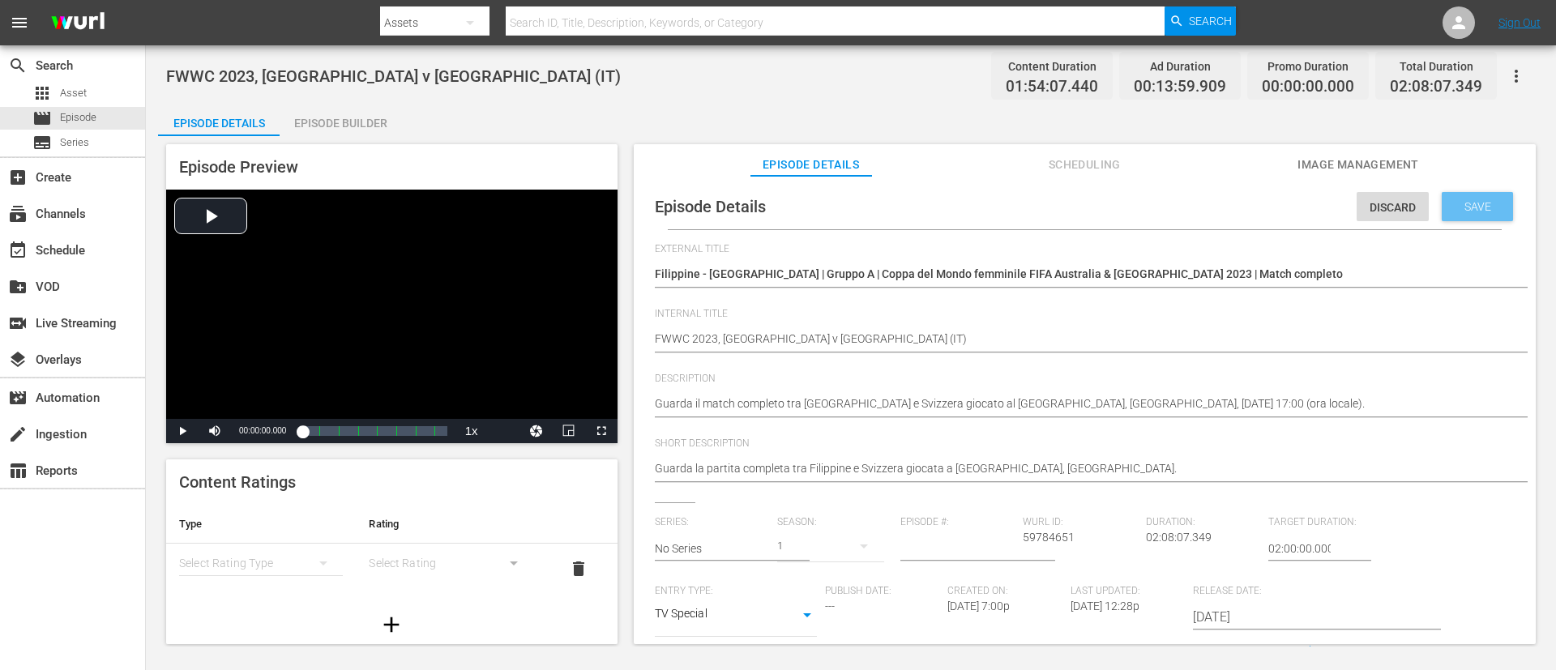
click at [1036, 215] on div "Save" at bounding box center [1477, 206] width 71 height 29
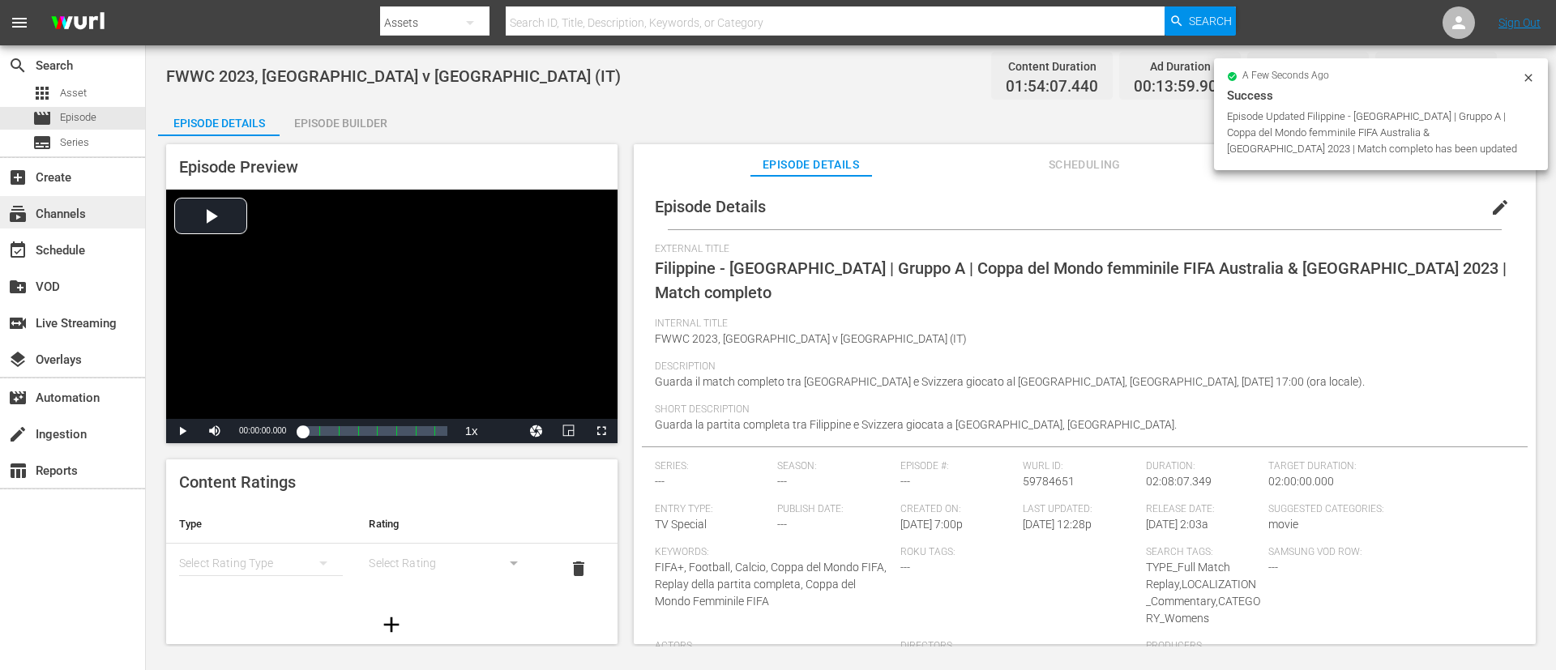
click at [107, 219] on div "subscriptions Channels" at bounding box center [72, 212] width 145 height 32
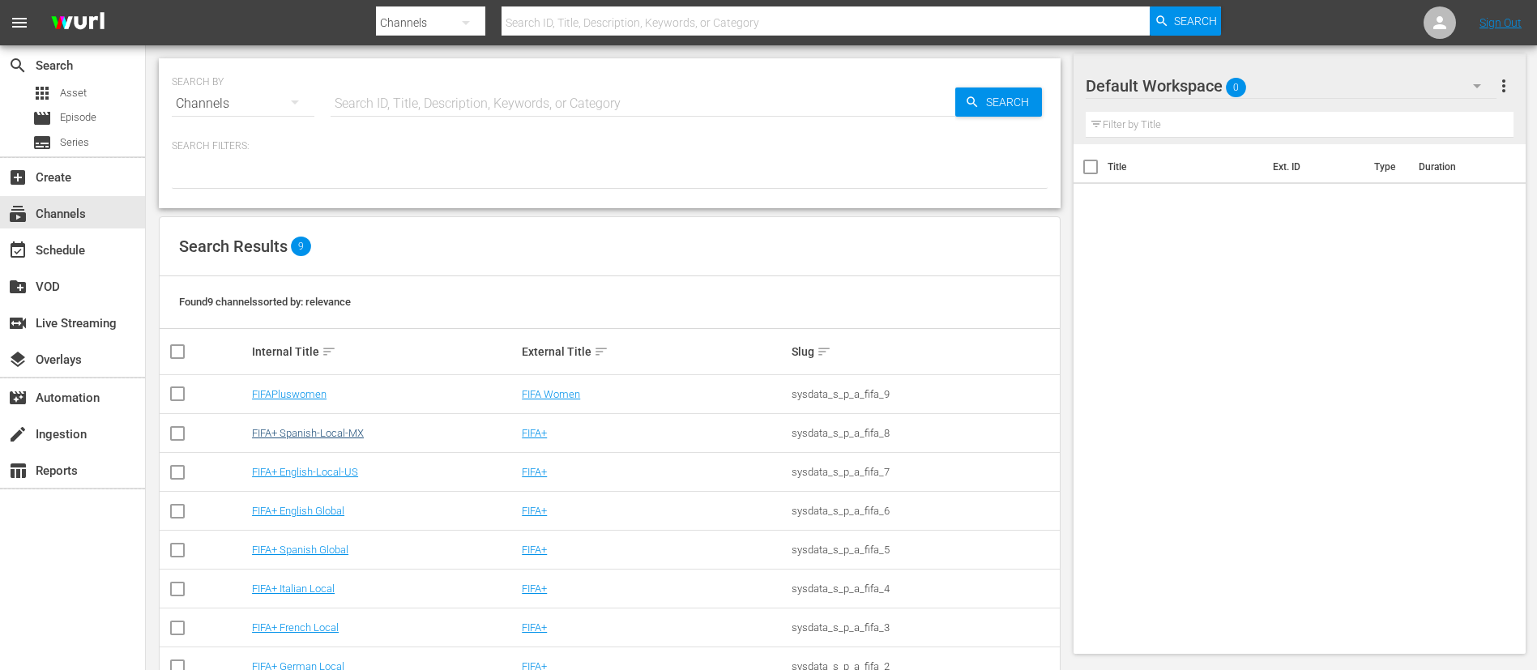
scroll to position [85, 0]
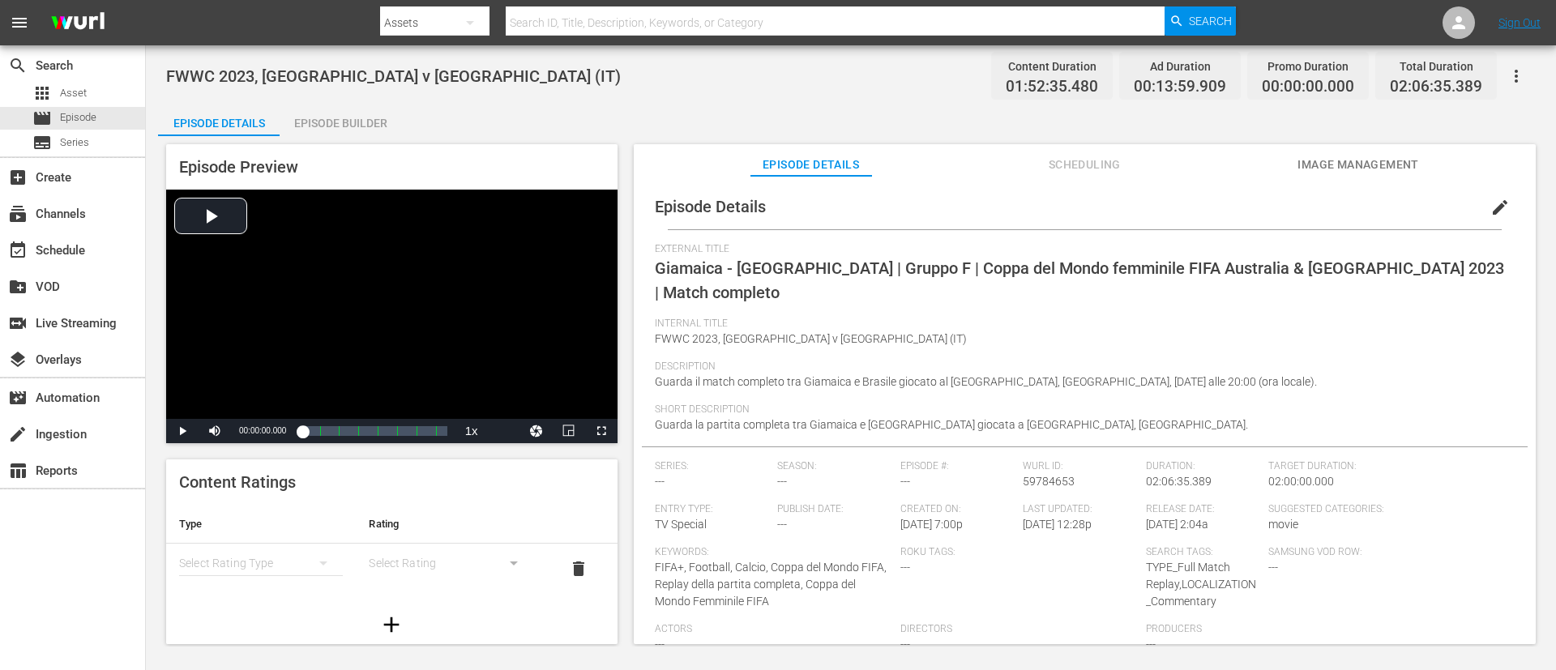
click at [1036, 207] on span "edit" at bounding box center [1499, 207] width 19 height 19
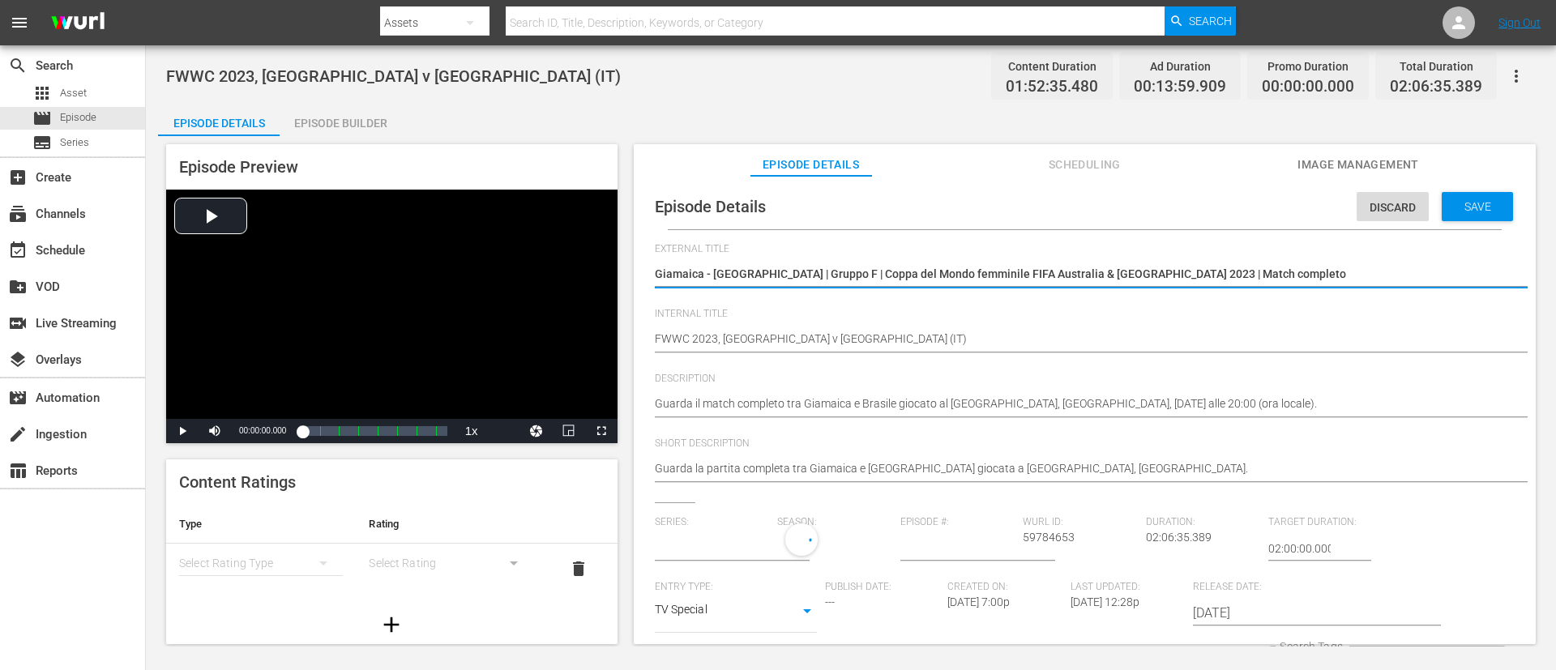
type input "No Series"
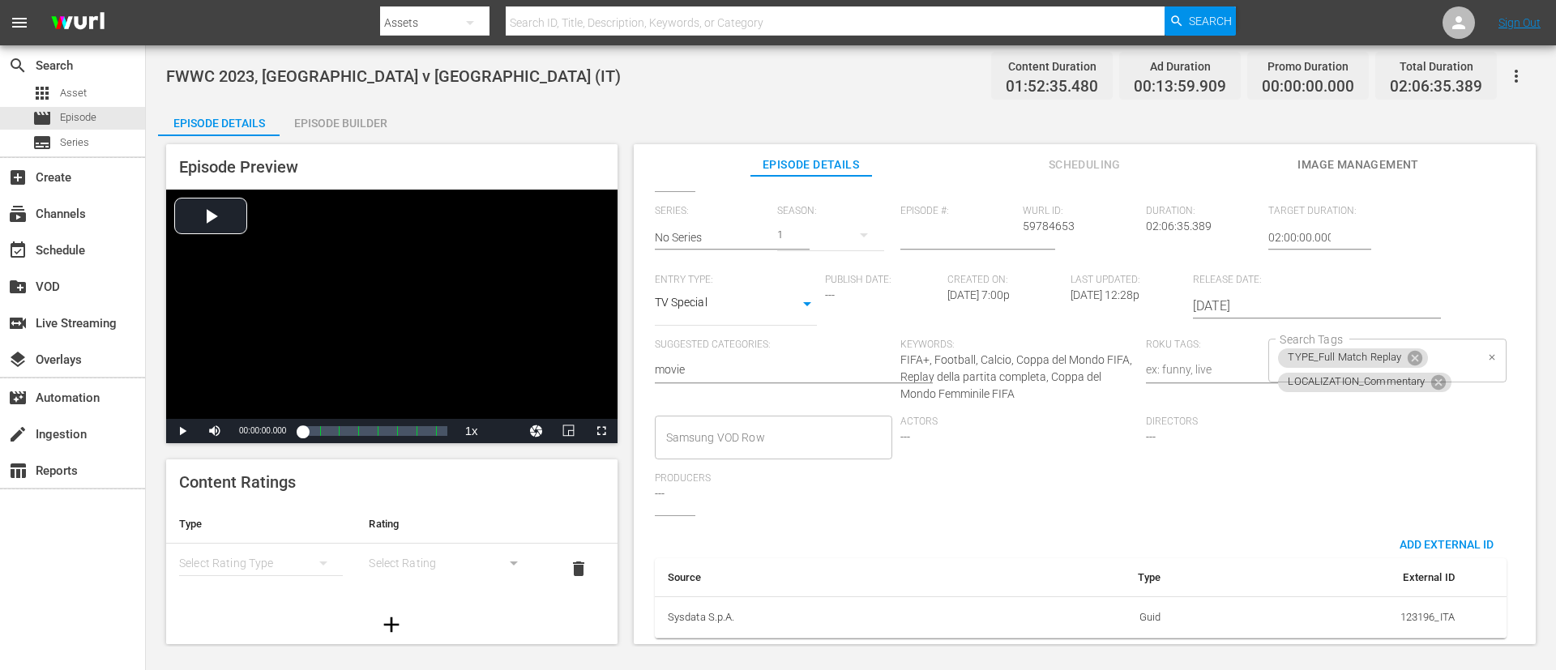
click at [1036, 339] on div "TYPE_Full Match Replay LOCALIZATION_Commentary Search Tags" at bounding box center [1386, 361] width 237 height 44
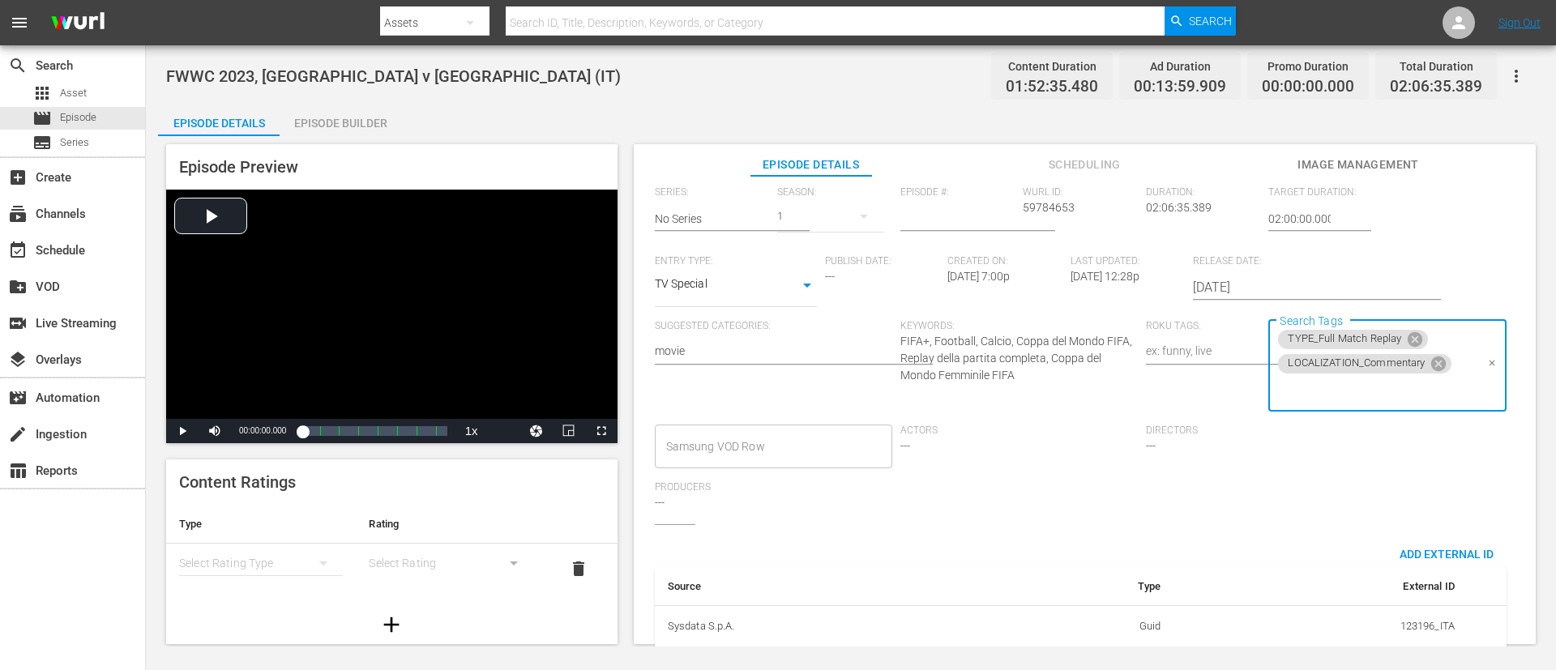
click at [1036, 404] on div "TYPE_Full Match Replay LOCALIZATION_Commentary Search Tags" at bounding box center [1386, 366] width 237 height 92
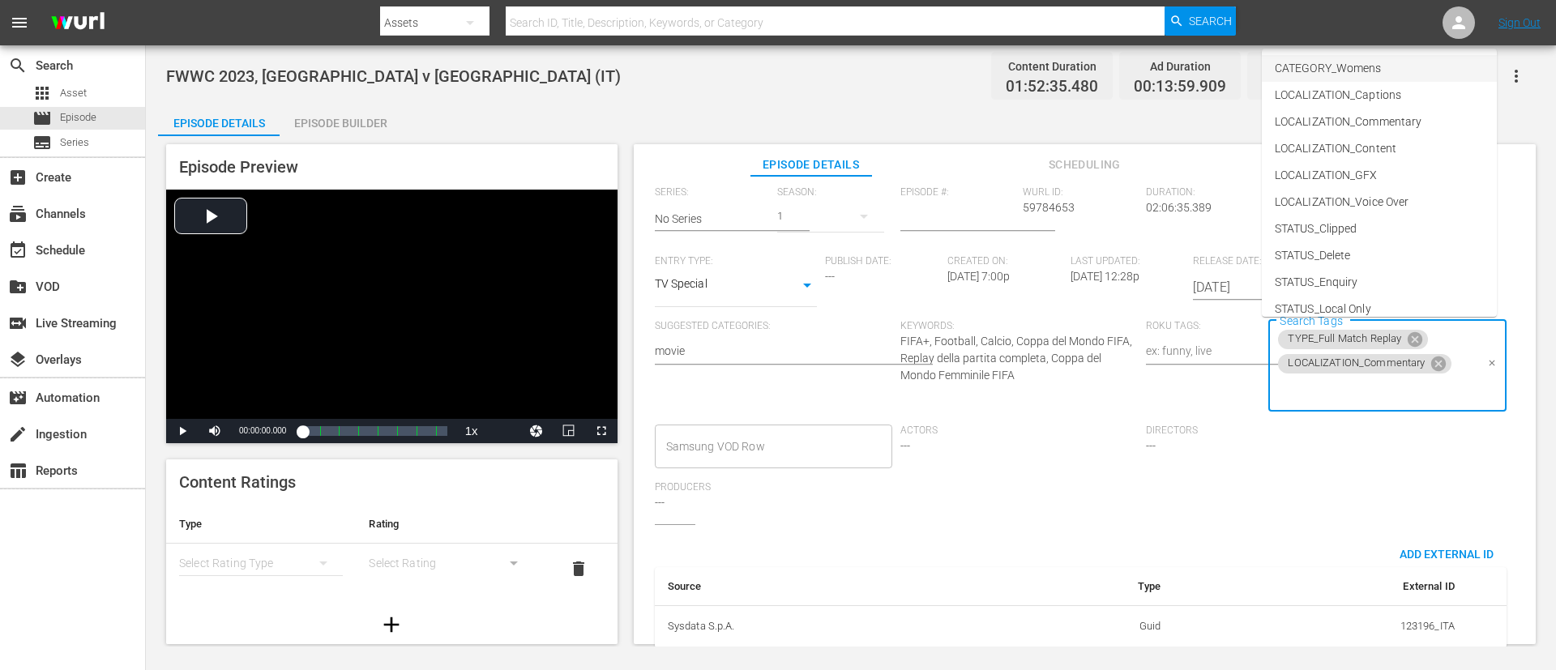
click at [1036, 75] on span "CATEGORY_Womens" at bounding box center [1328, 68] width 106 height 17
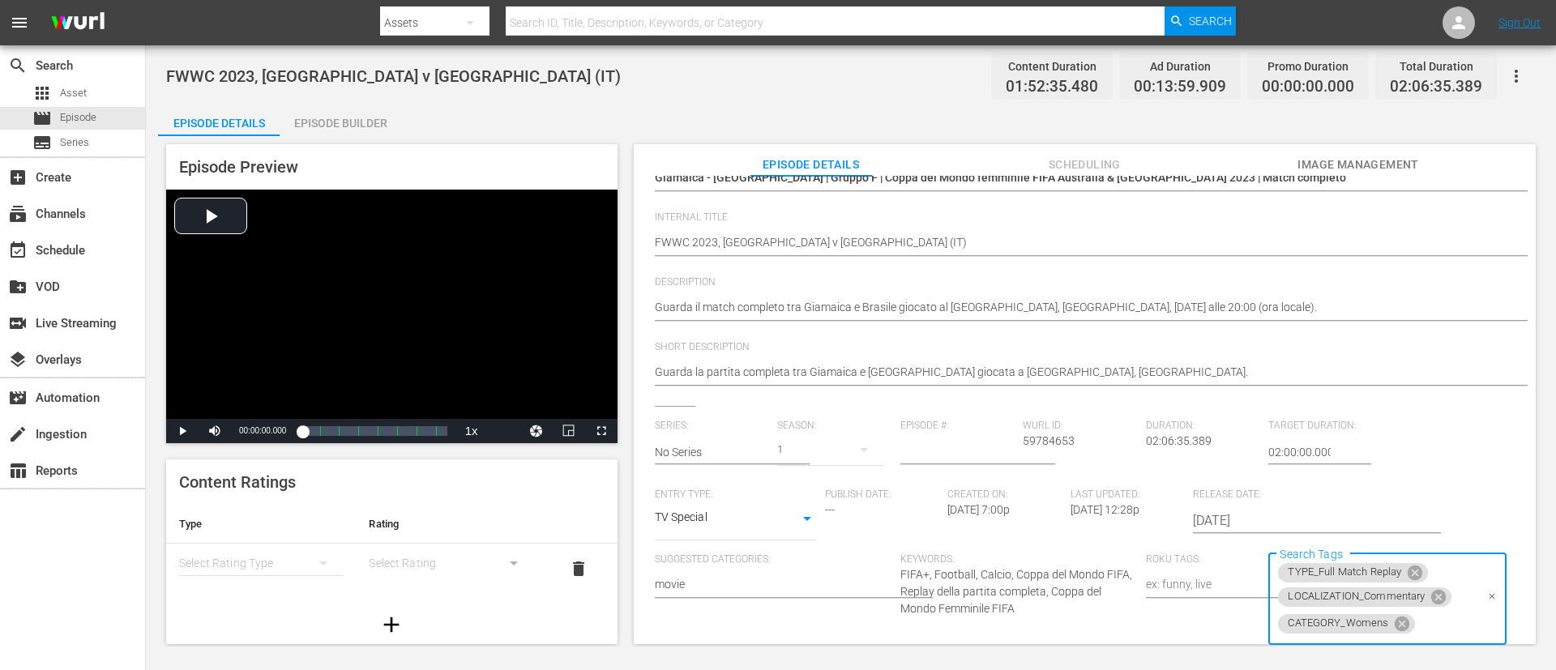
scroll to position [0, 0]
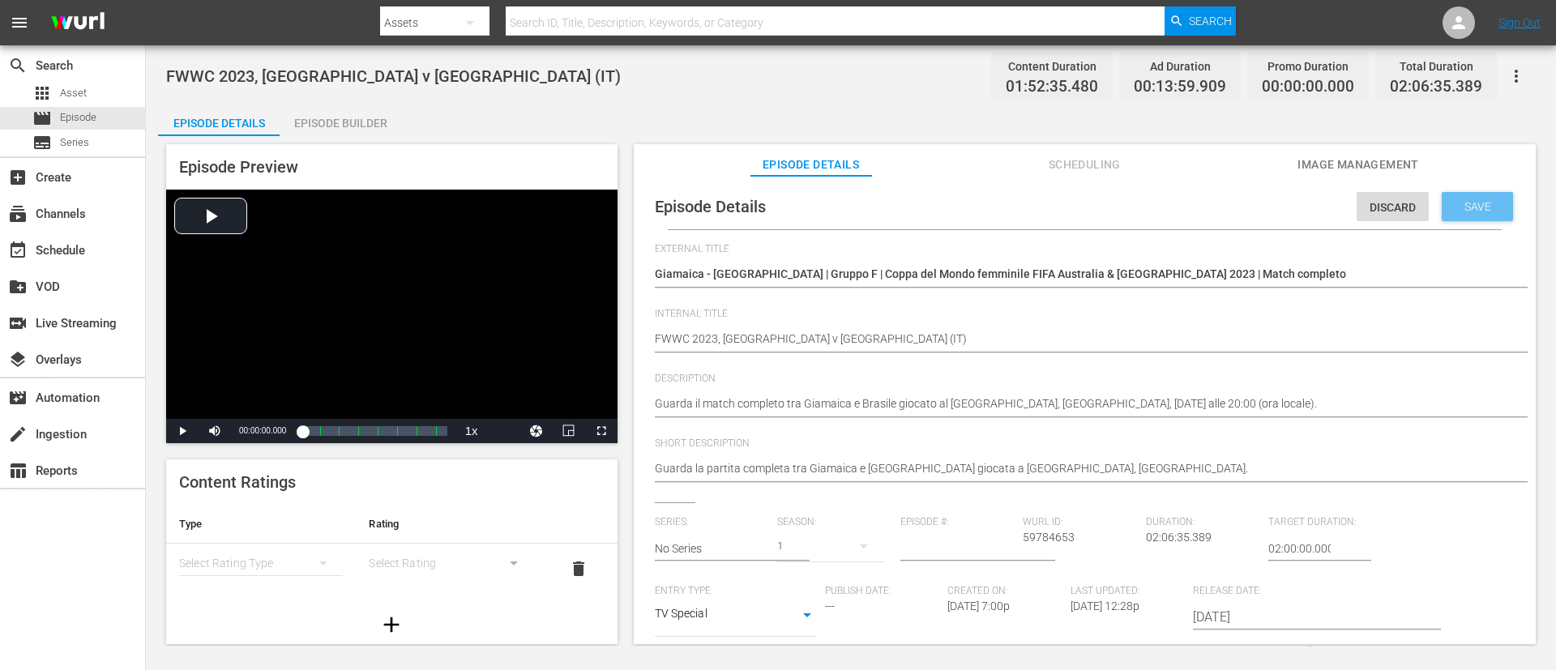
click at [1036, 198] on div "Save" at bounding box center [1477, 206] width 71 height 29
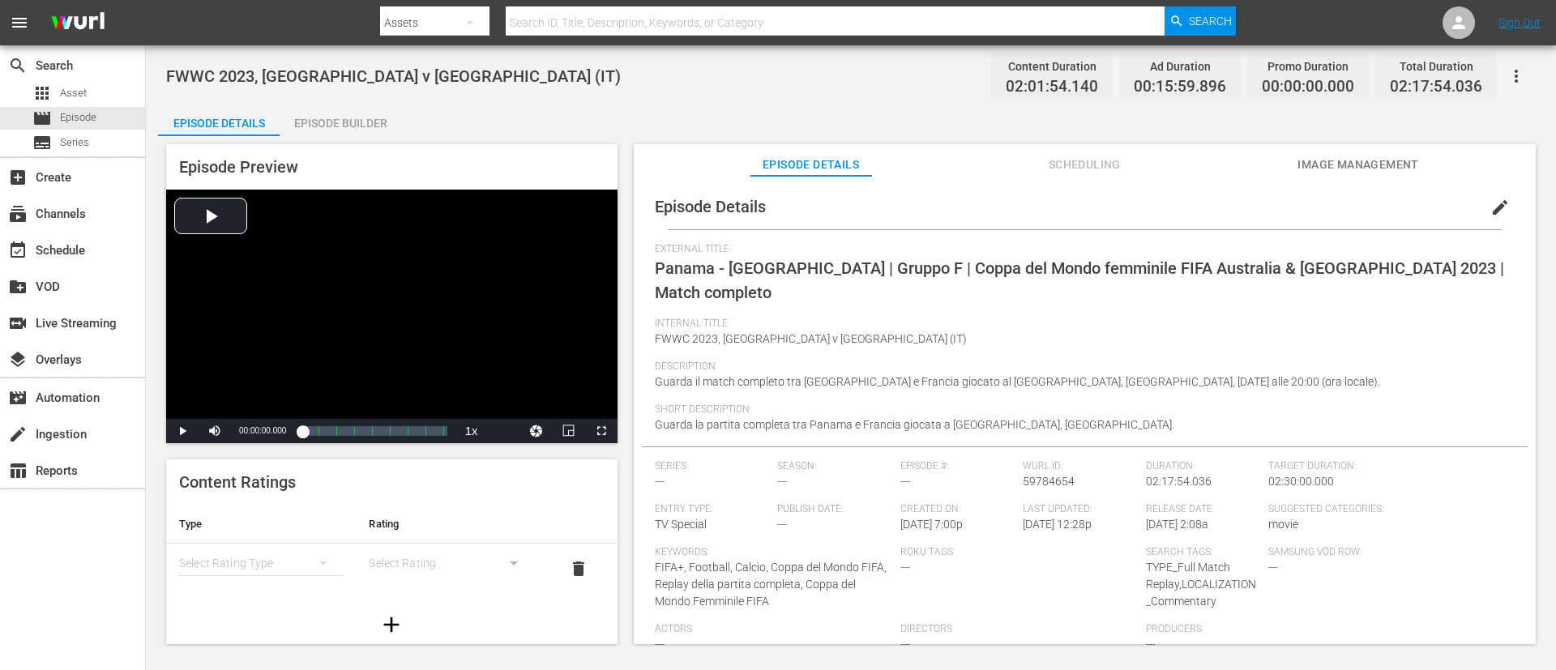
click at [1036, 200] on span "edit" at bounding box center [1499, 207] width 19 height 19
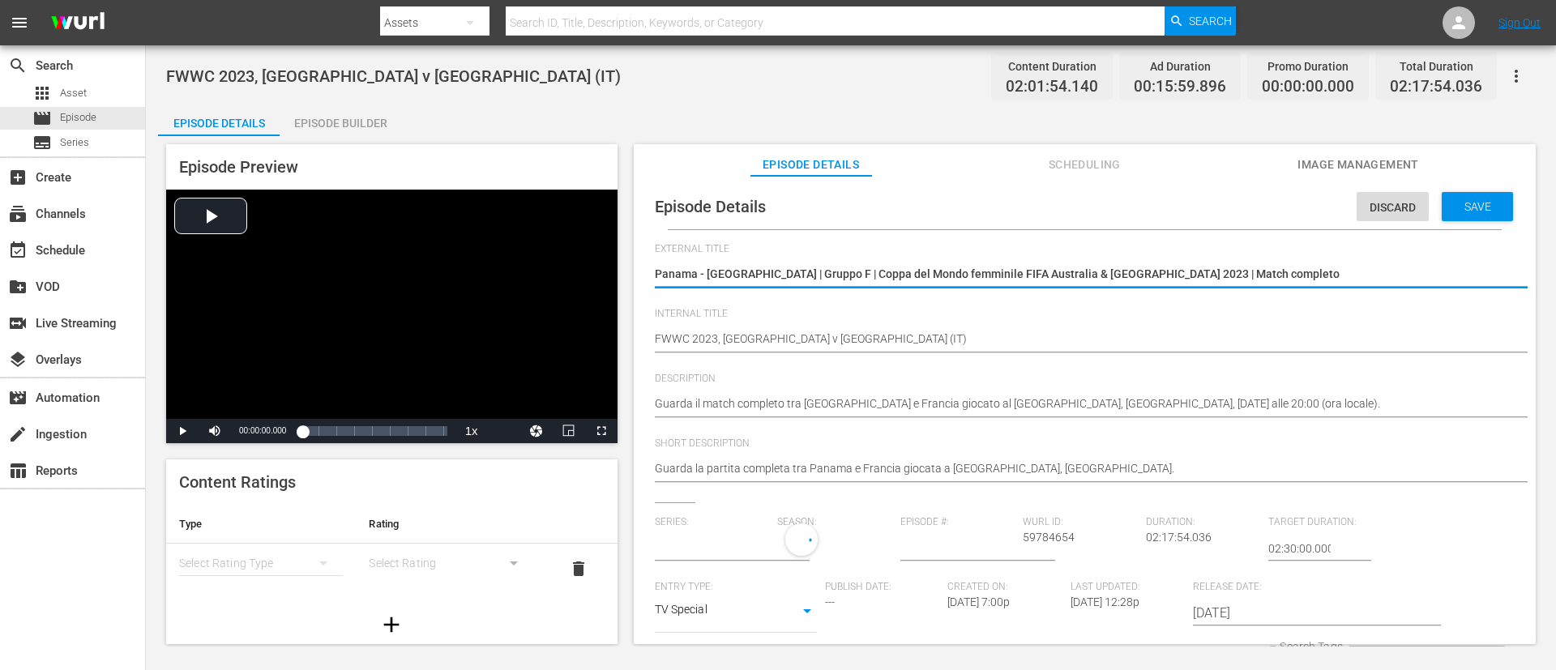
type input "No Series"
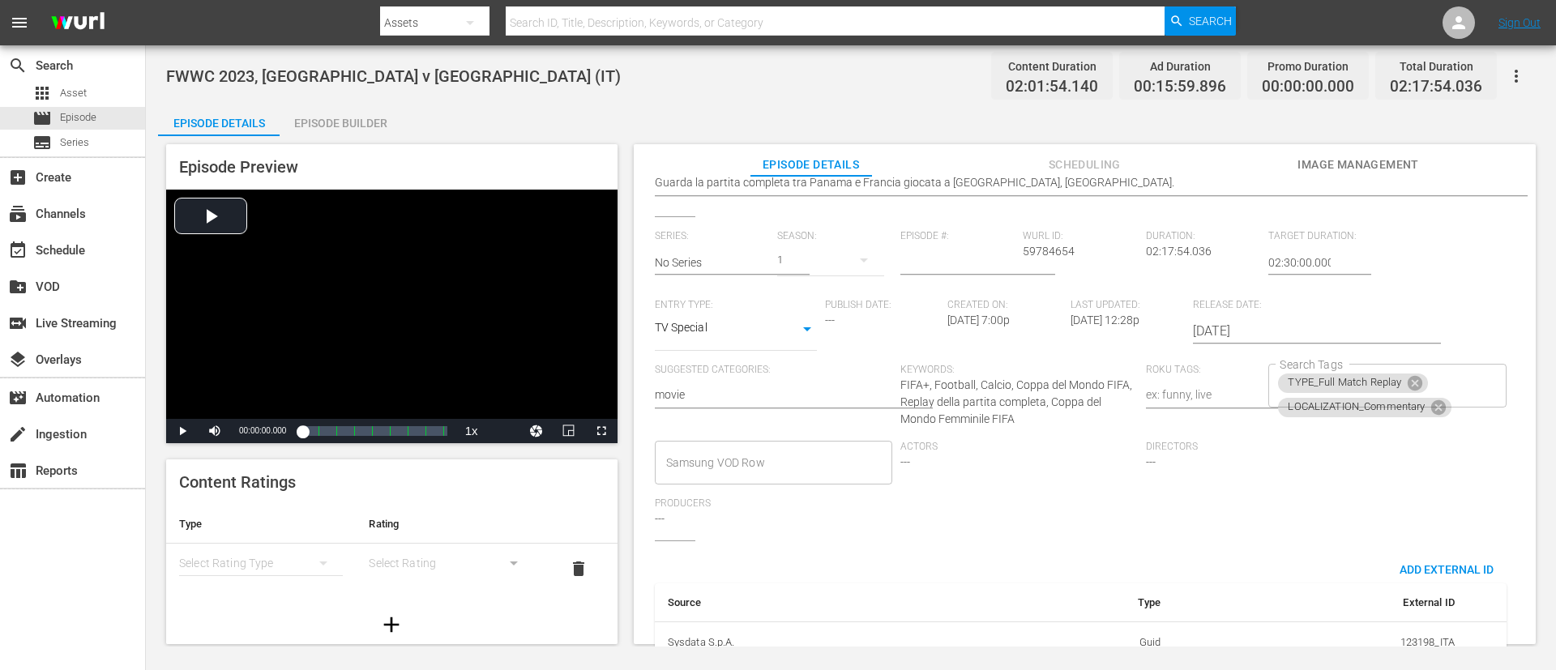
scroll to position [330, 0]
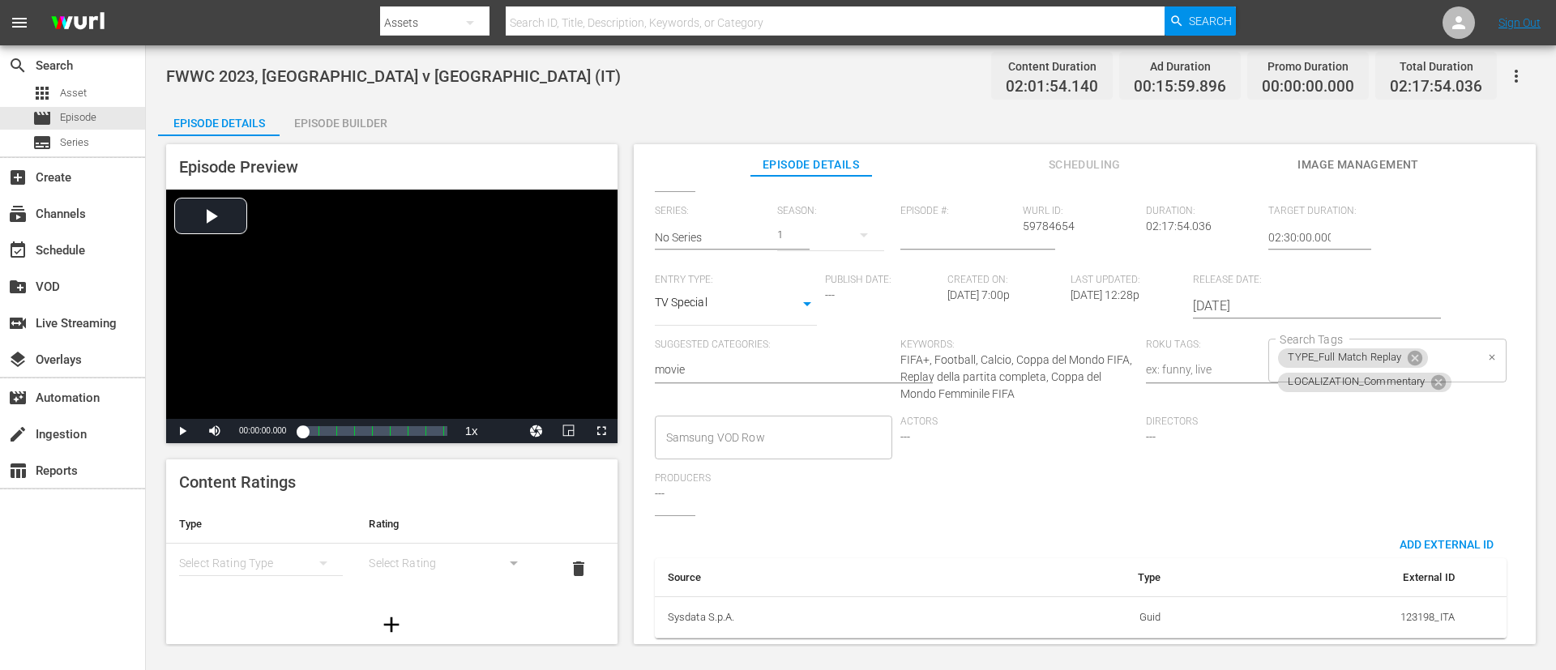
click at [1036, 341] on div "TYPE_Full Match Replay LOCALIZATION_Commentary Search Tags" at bounding box center [1386, 361] width 237 height 44
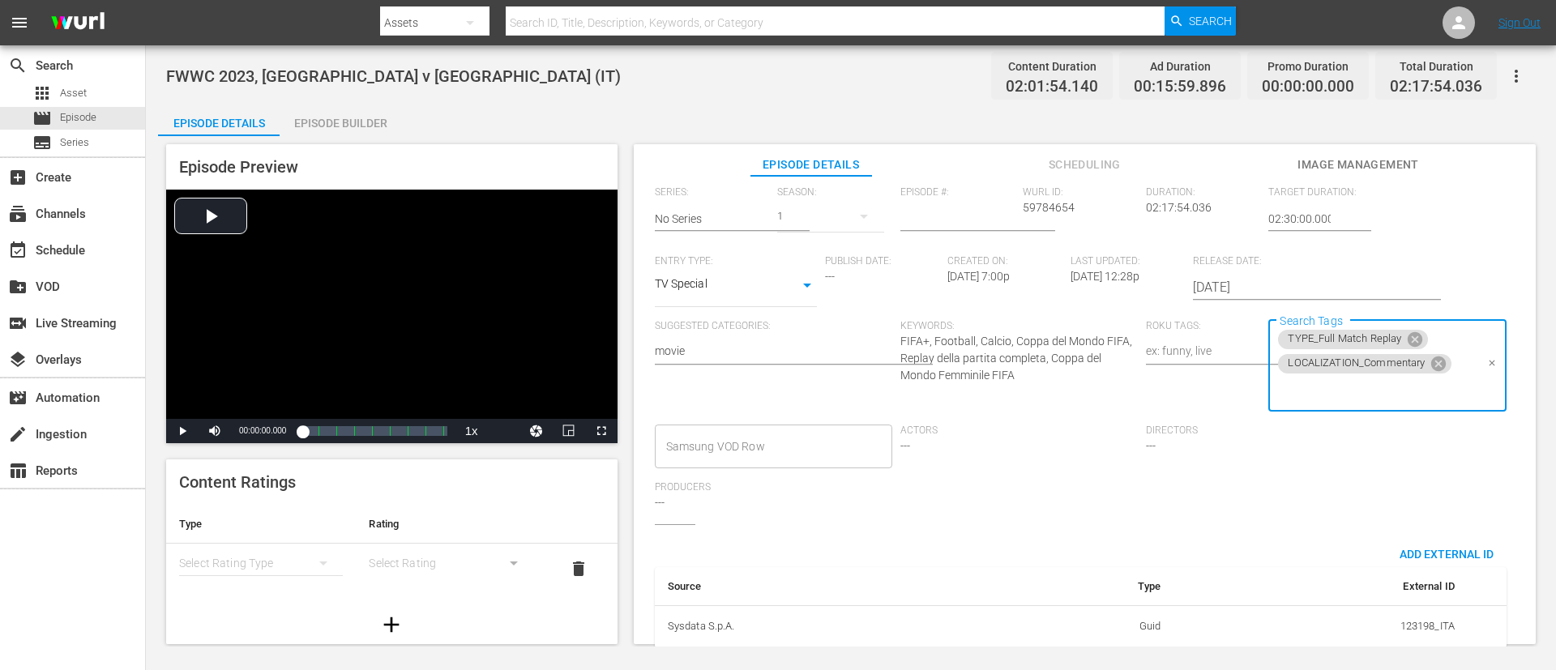
click at [1036, 396] on input "Search Tags" at bounding box center [1375, 390] width 199 height 29
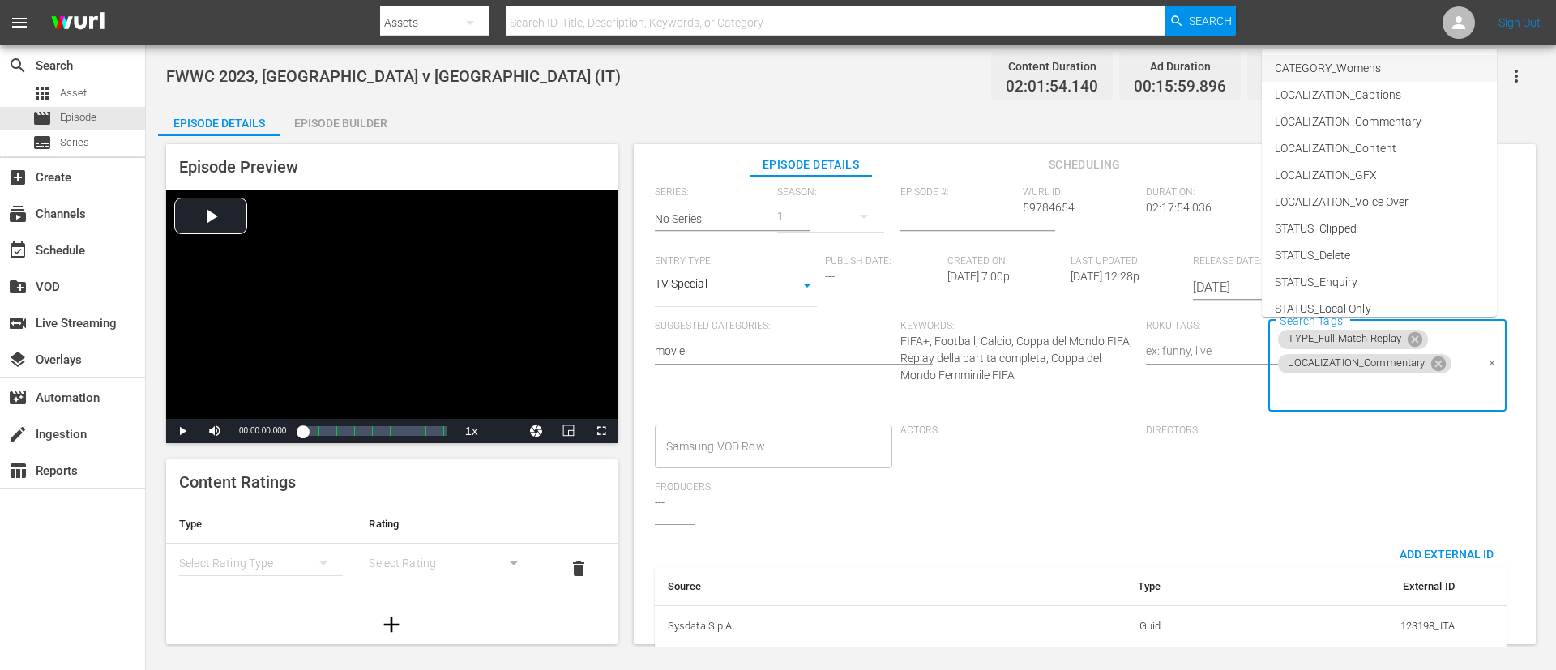
click at [1036, 70] on span "CATEGORY_Womens" at bounding box center [1328, 68] width 106 height 17
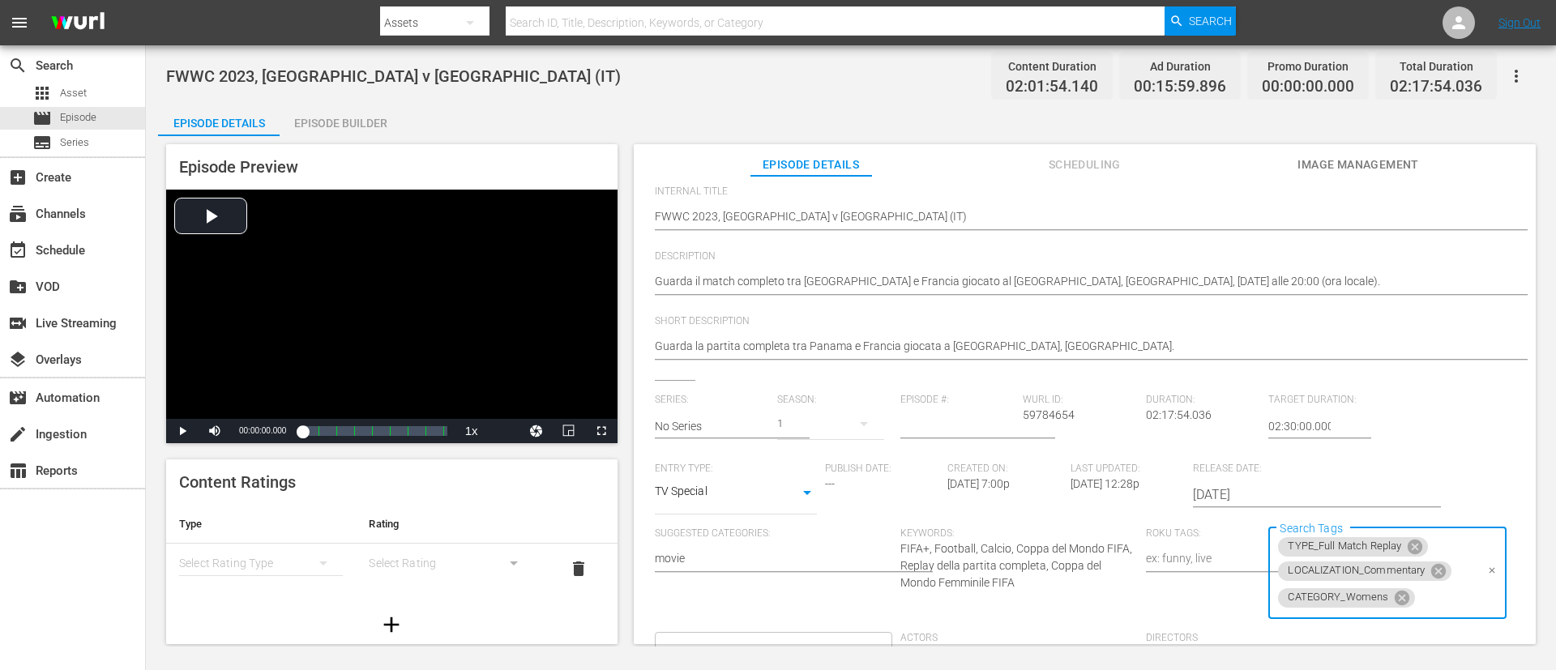
scroll to position [0, 0]
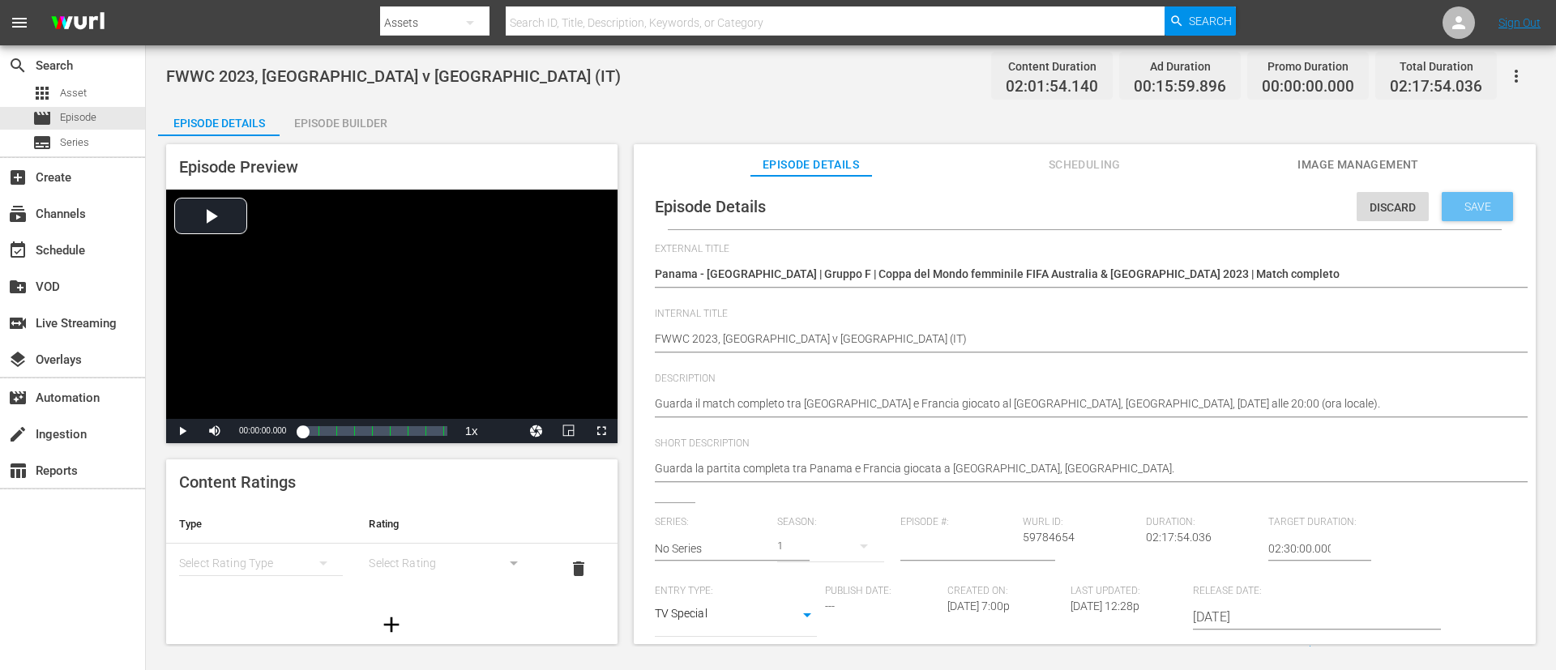
click at [1036, 206] on span "Save" at bounding box center [1477, 206] width 53 height 13
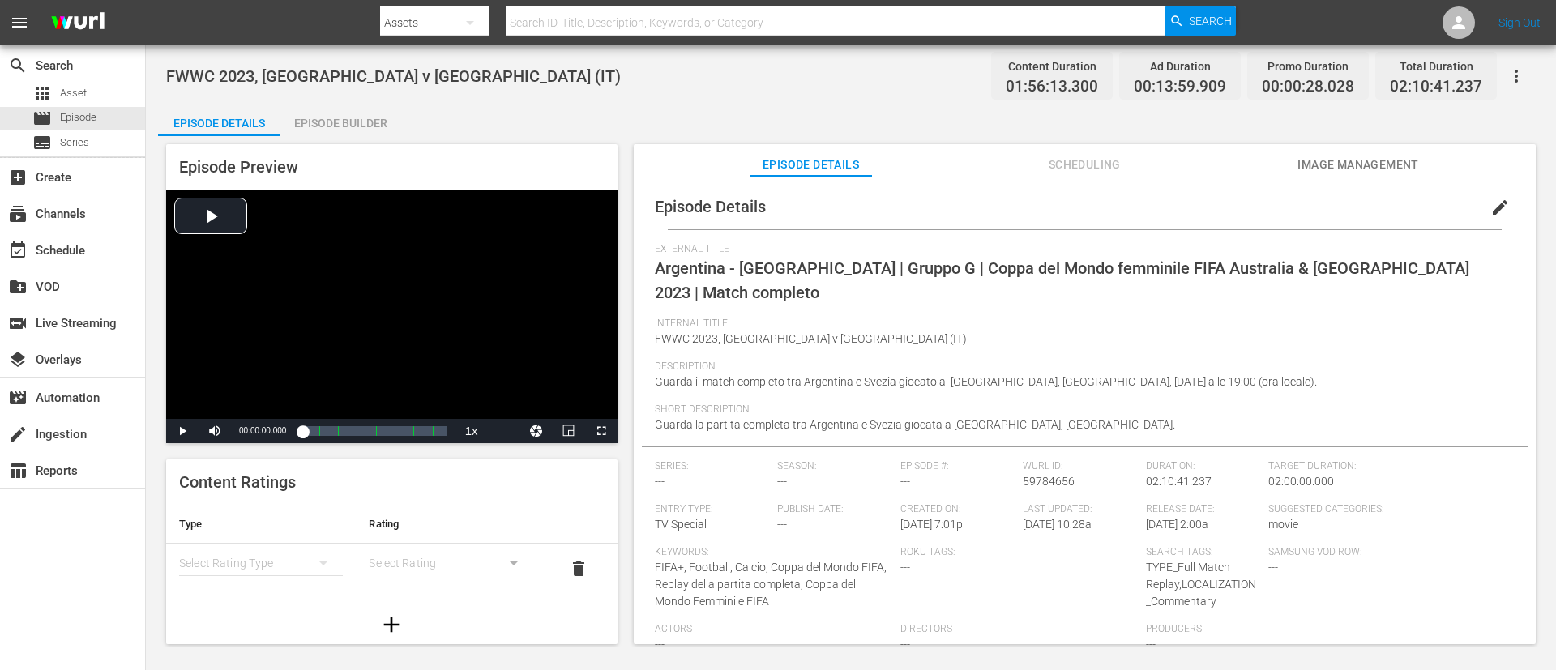
click at [1036, 207] on span "edit" at bounding box center [1499, 207] width 19 height 19
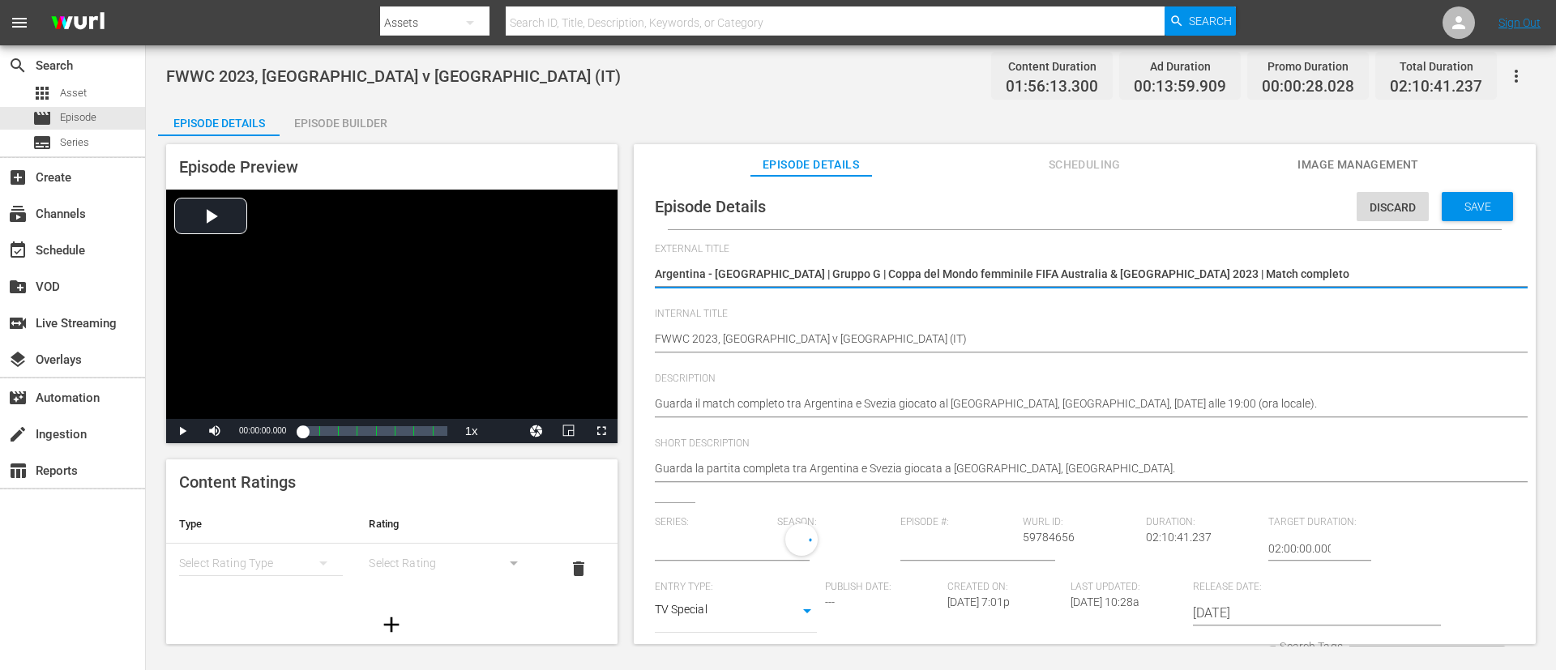
type input "No Series"
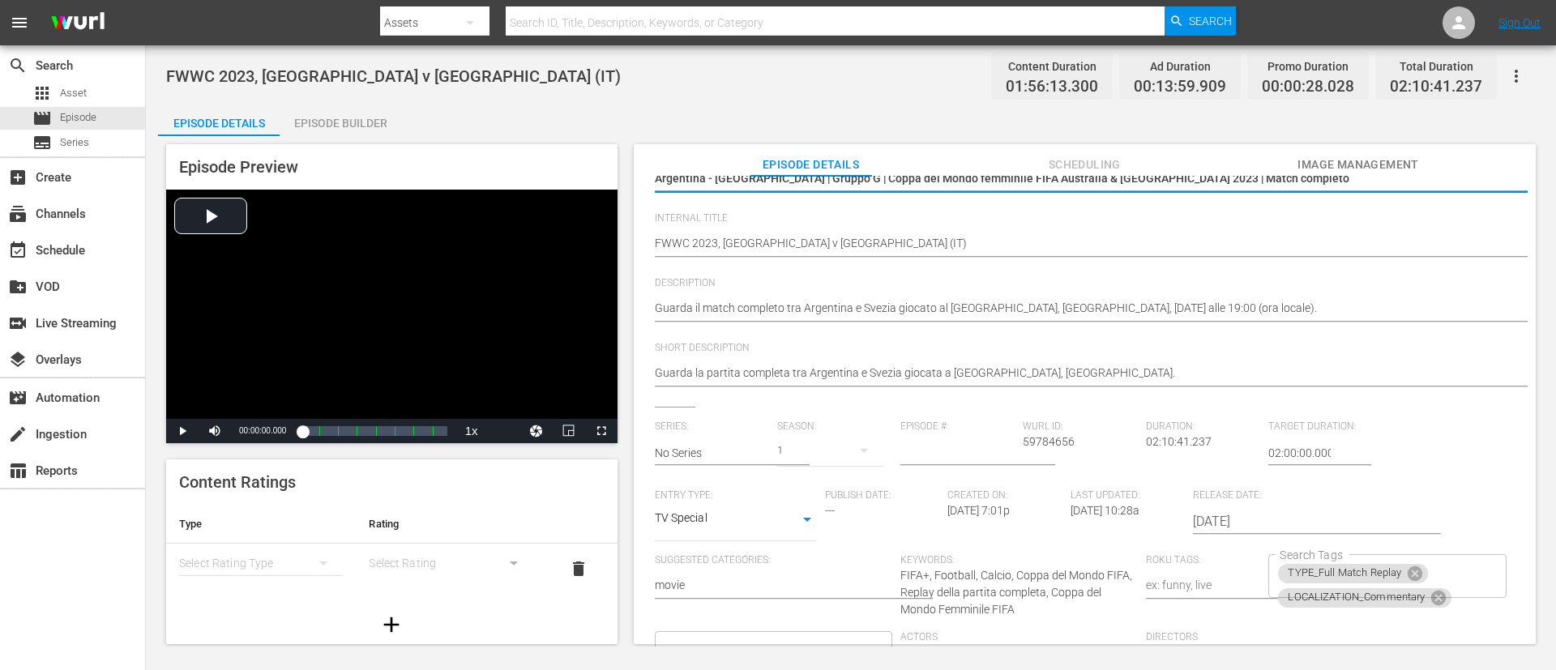
scroll to position [330, 0]
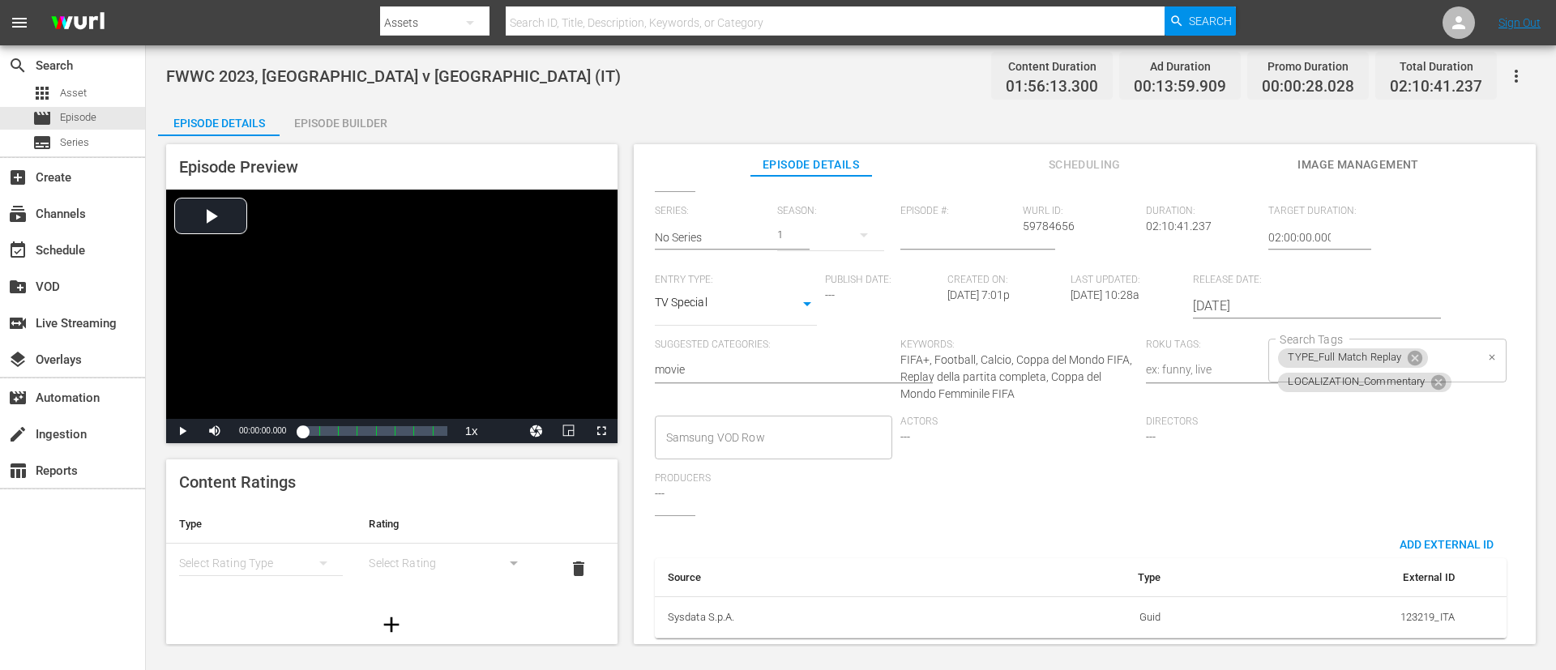
click at [1036, 342] on div "TYPE_Full Match Replay LOCALIZATION_Commentary Search Tags" at bounding box center [1386, 361] width 237 height 44
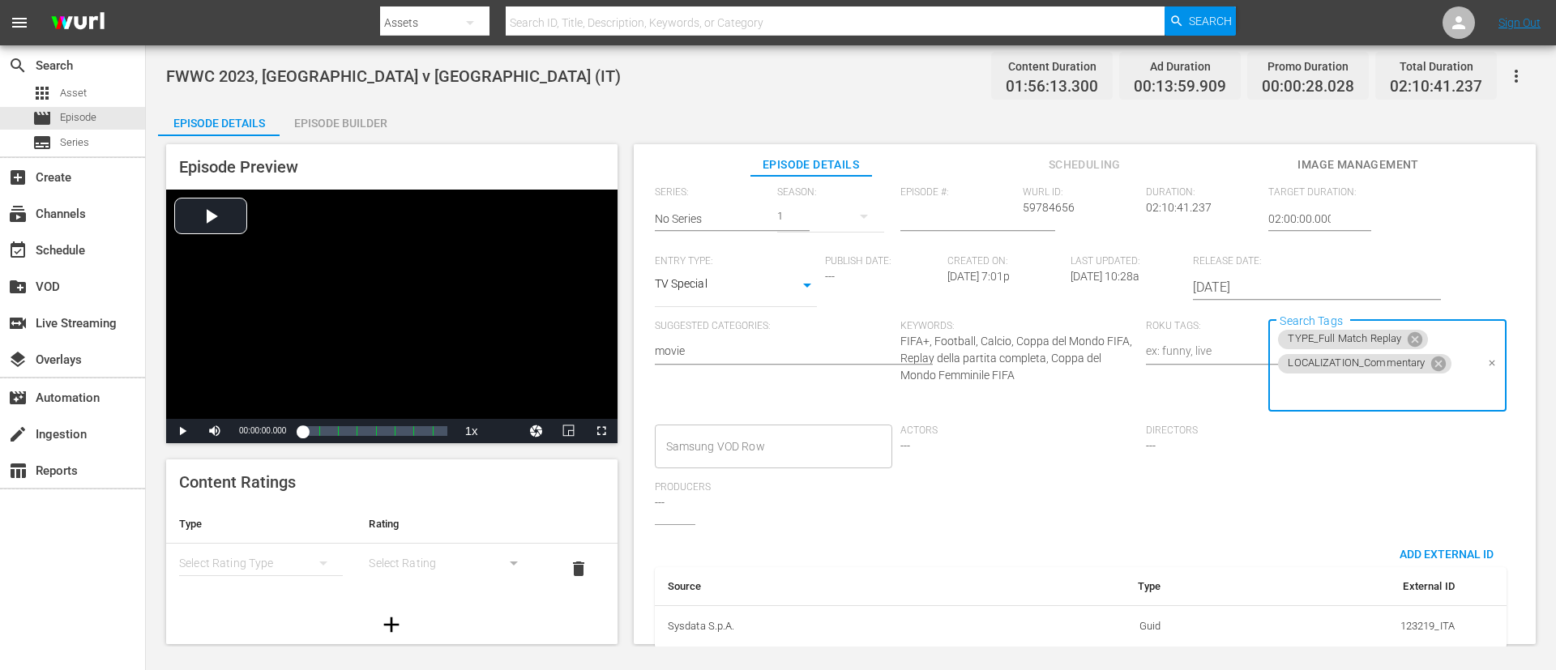
click at [1036, 387] on input "Search Tags" at bounding box center [1375, 390] width 199 height 29
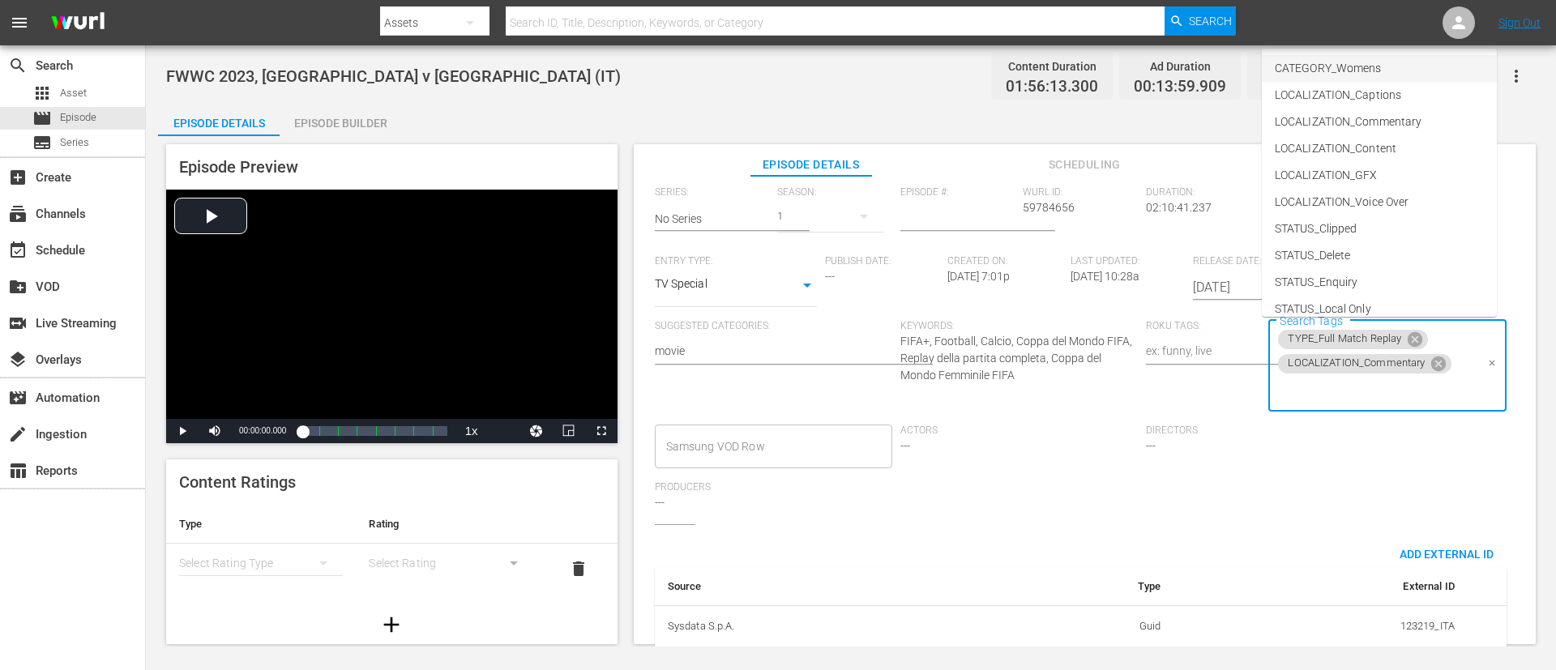
click at [1036, 67] on span "CATEGORY_Womens" at bounding box center [1328, 68] width 106 height 17
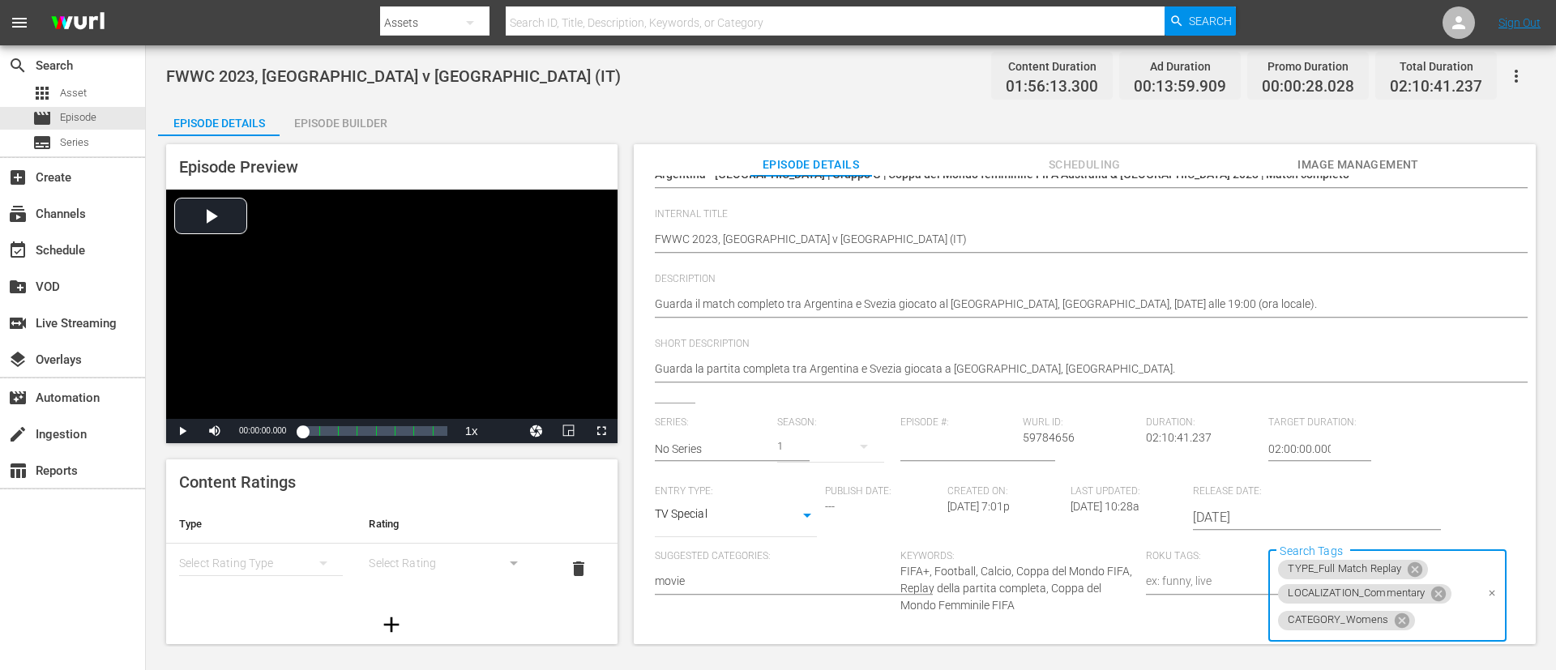
scroll to position [0, 0]
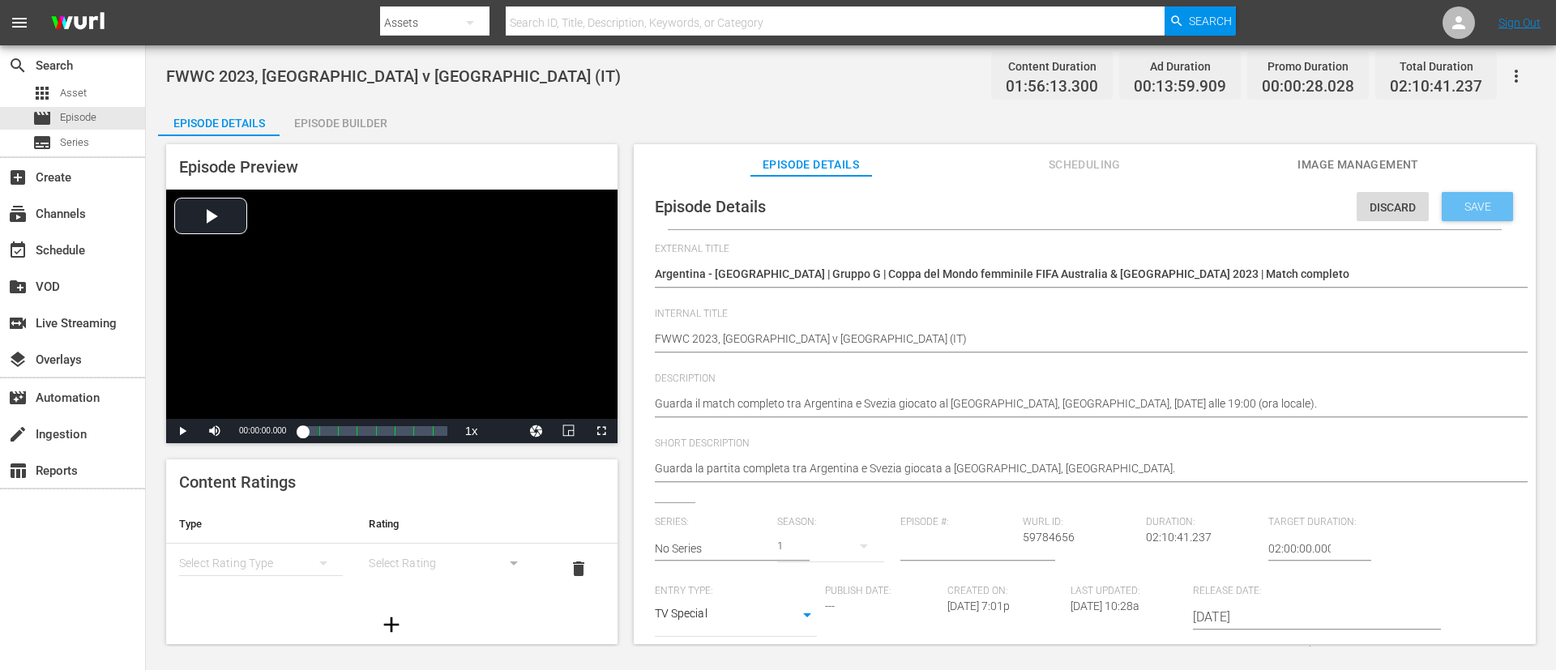
click at [1036, 203] on span "Save" at bounding box center [1477, 206] width 53 height 13
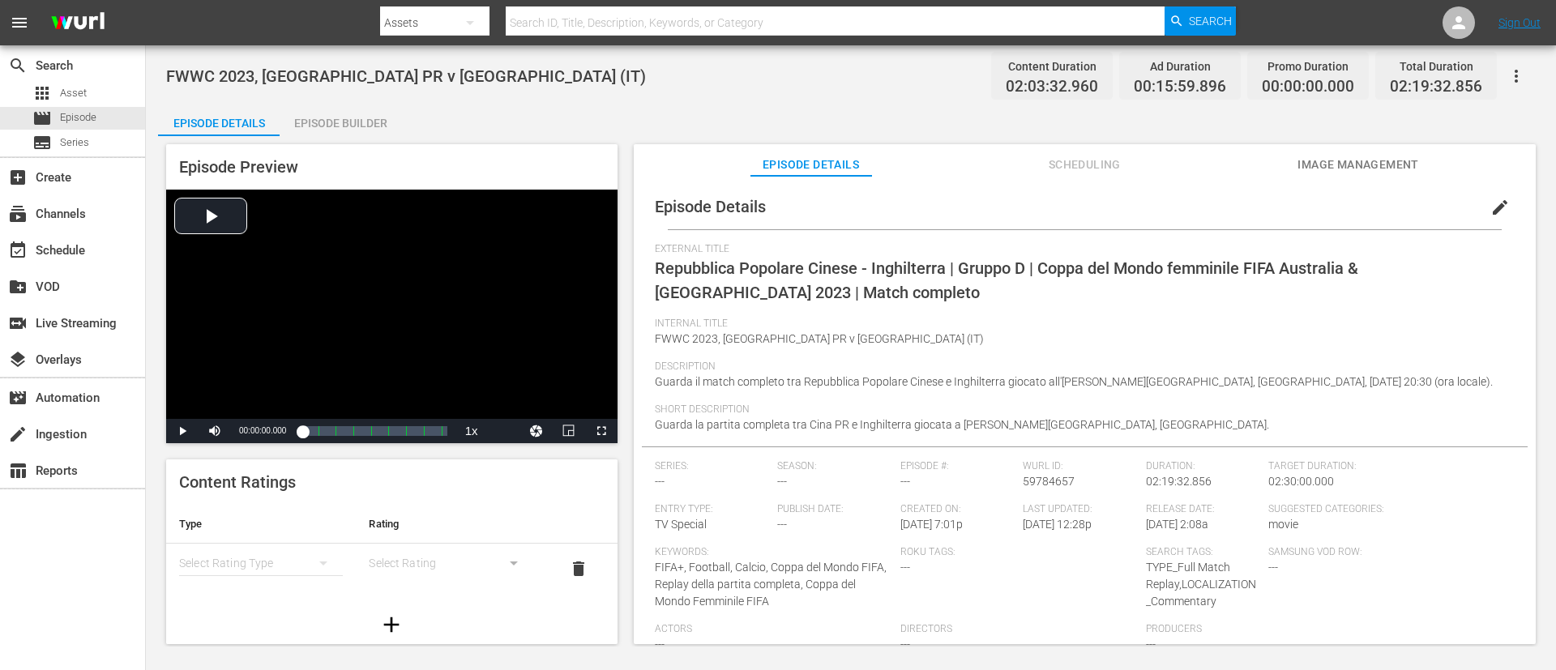
click at [1036, 208] on span "edit" at bounding box center [1499, 207] width 19 height 19
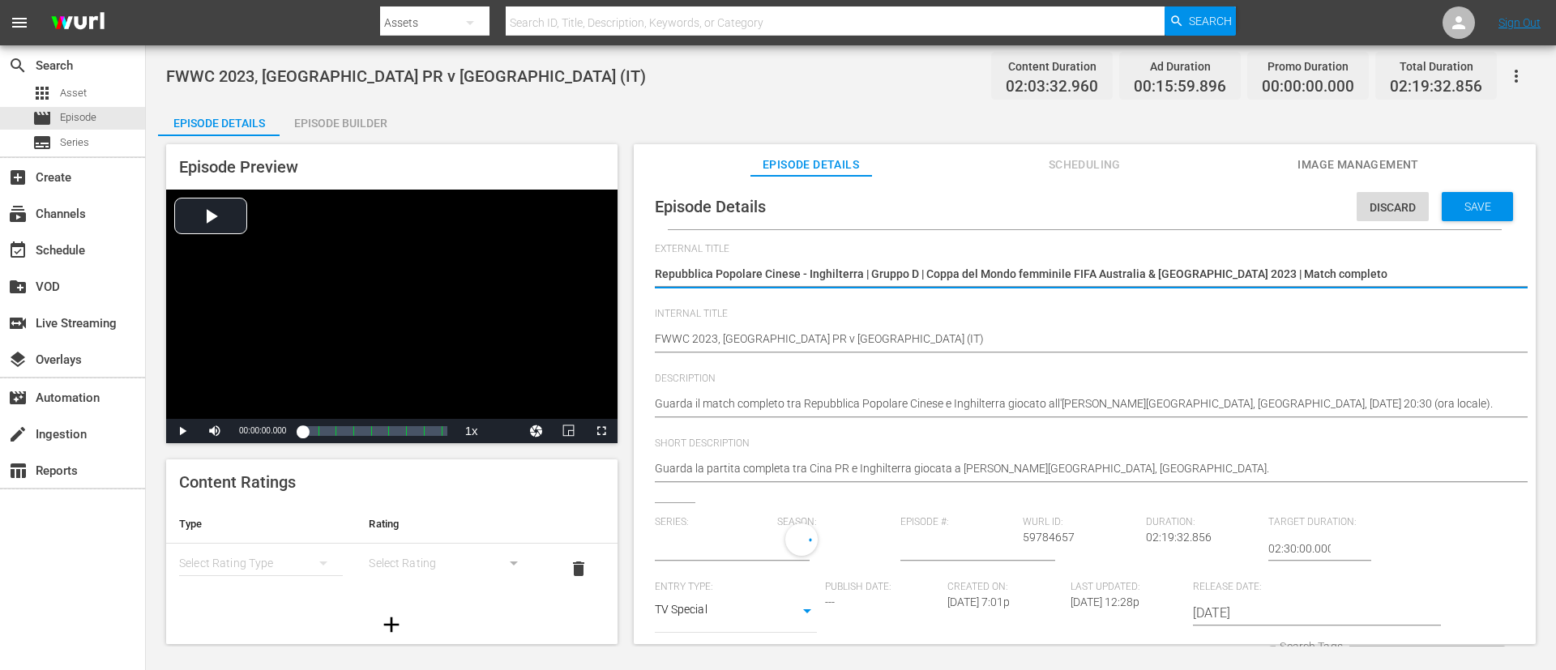
type input "No Series"
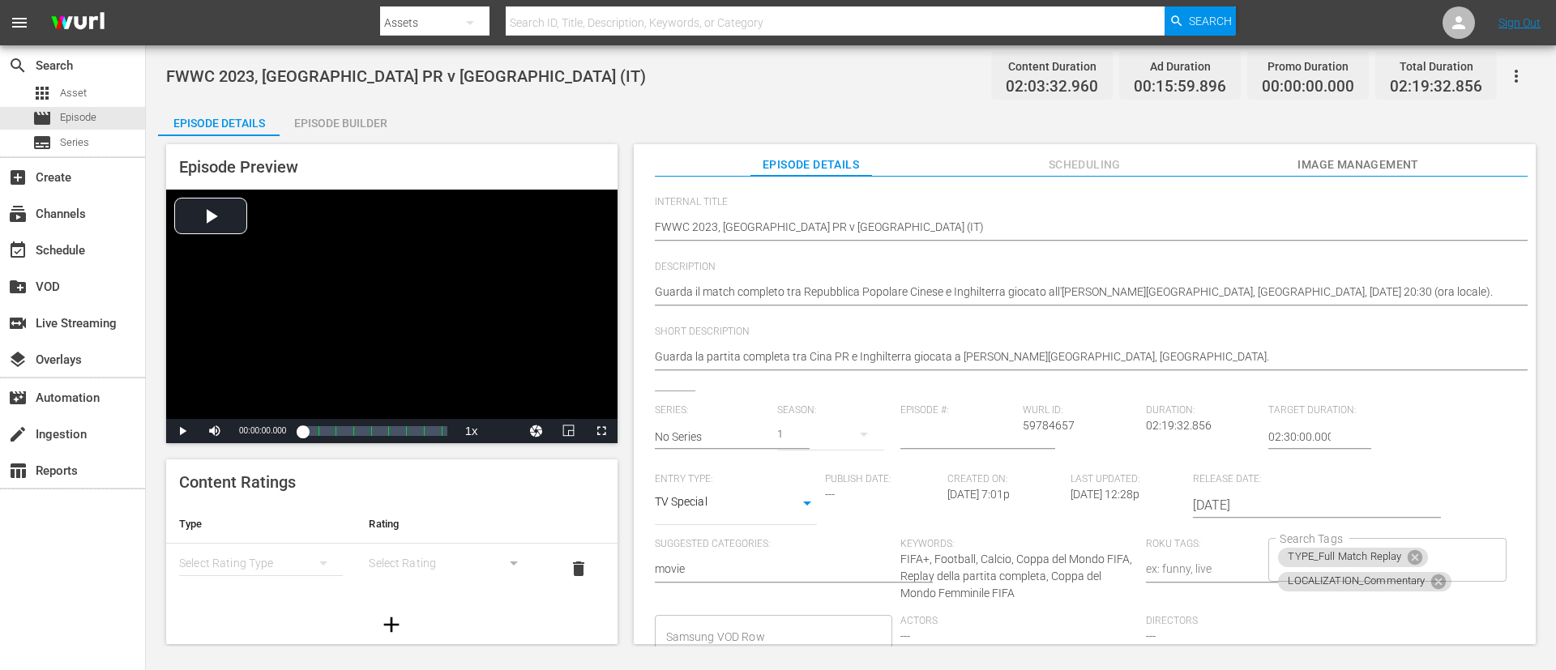
scroll to position [330, 0]
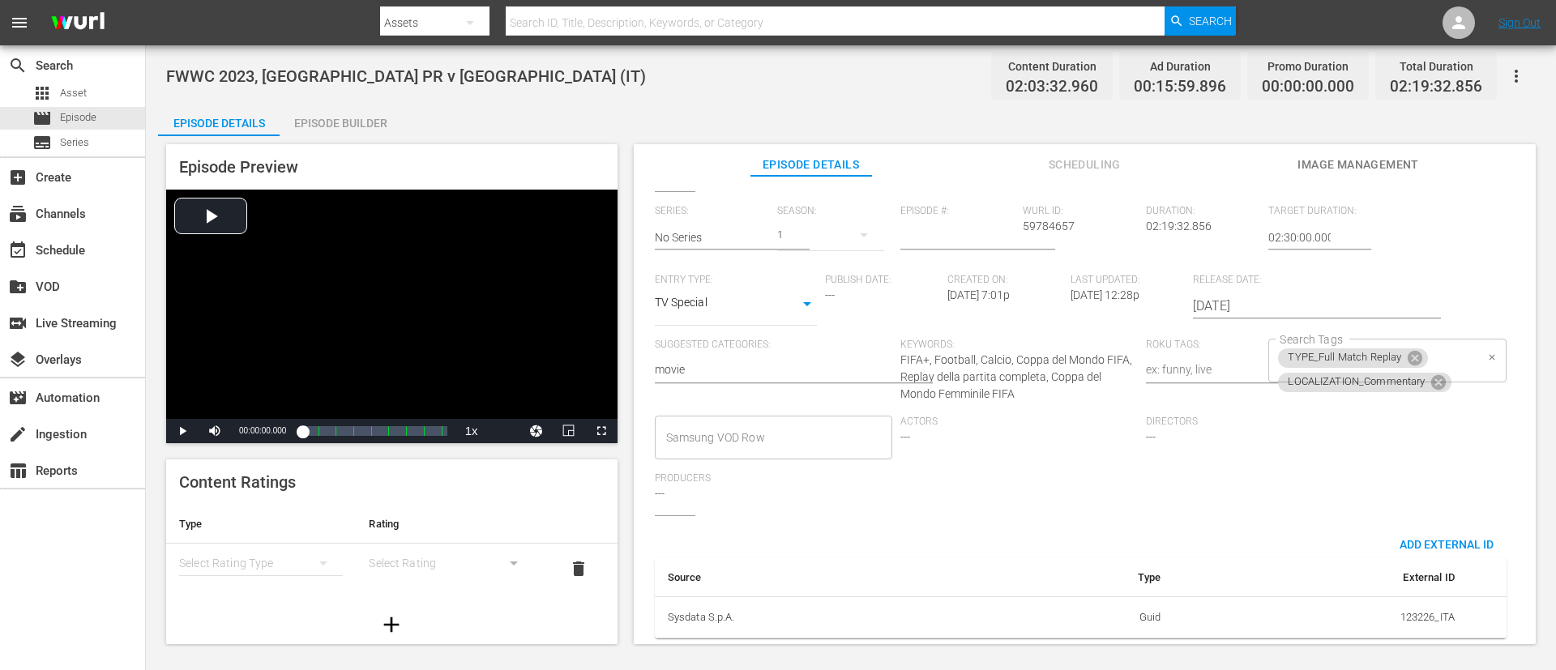
click at [1036, 339] on div "TYPE_Full Match Replay LOCALIZATION_Commentary Search Tags" at bounding box center [1386, 361] width 237 height 44
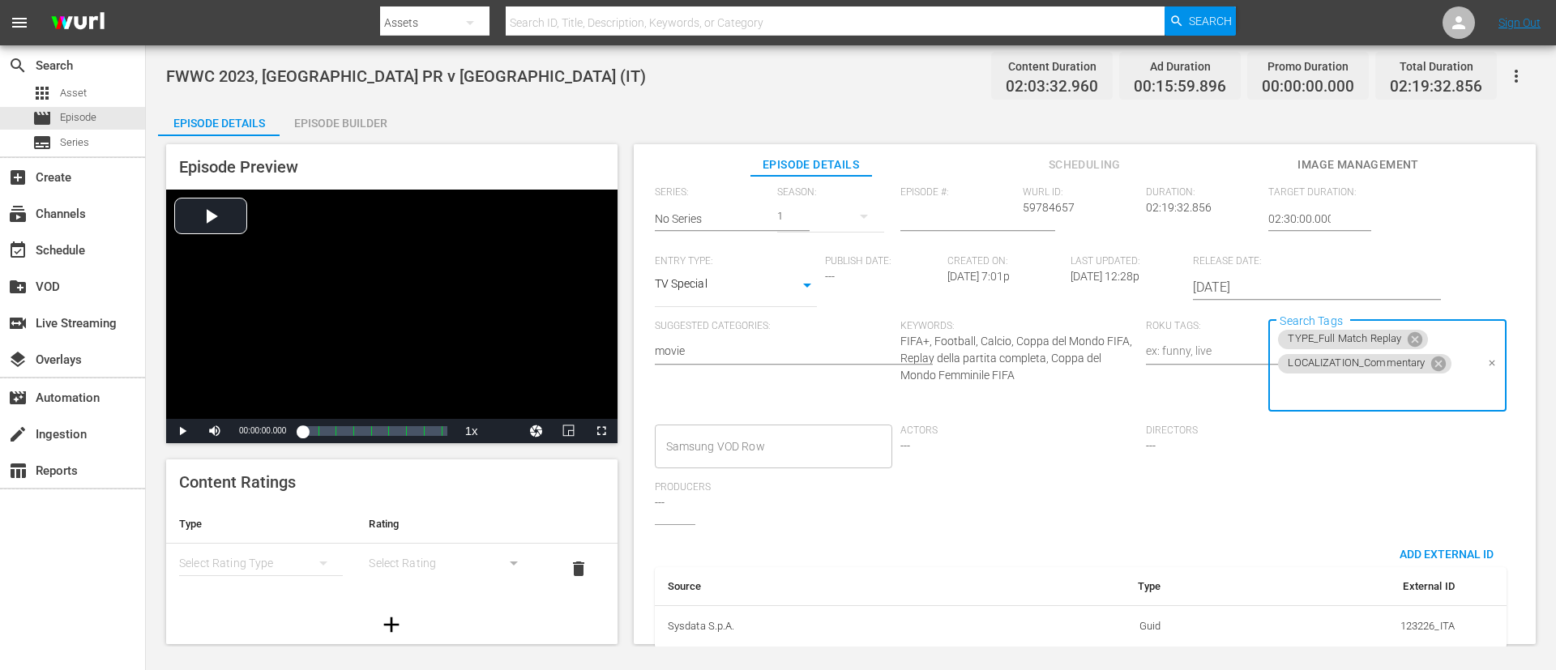
click at [1036, 399] on input "Search Tags" at bounding box center [1375, 390] width 199 height 29
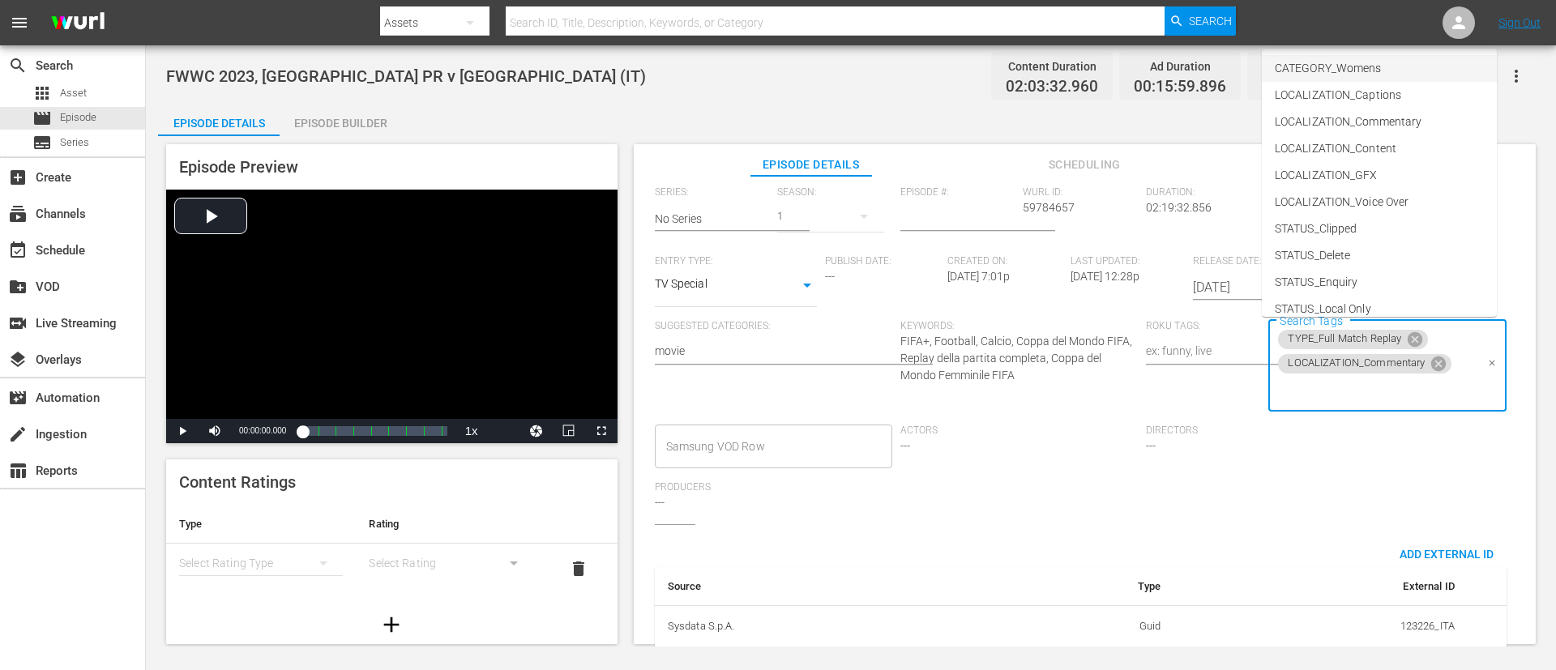
click at [1036, 75] on span "CATEGORY_Womens" at bounding box center [1328, 68] width 106 height 17
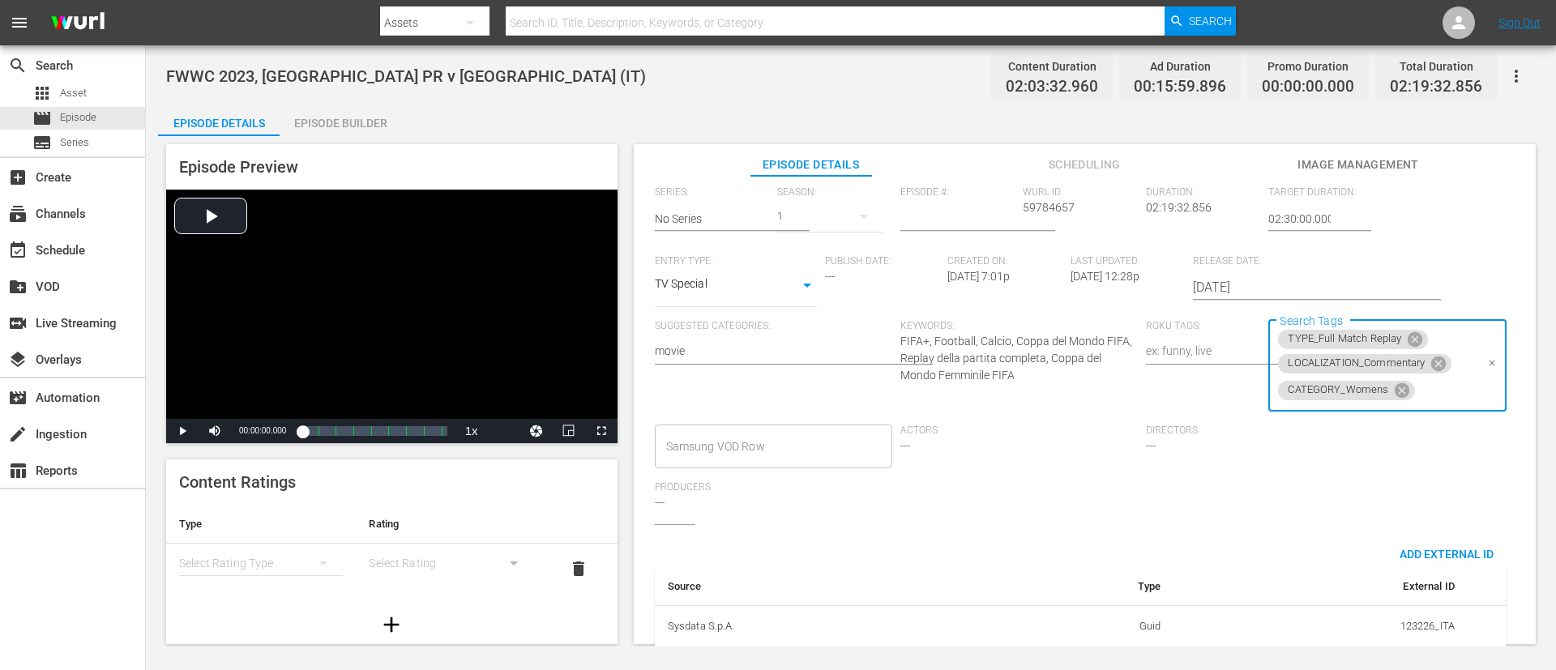
scroll to position [0, 0]
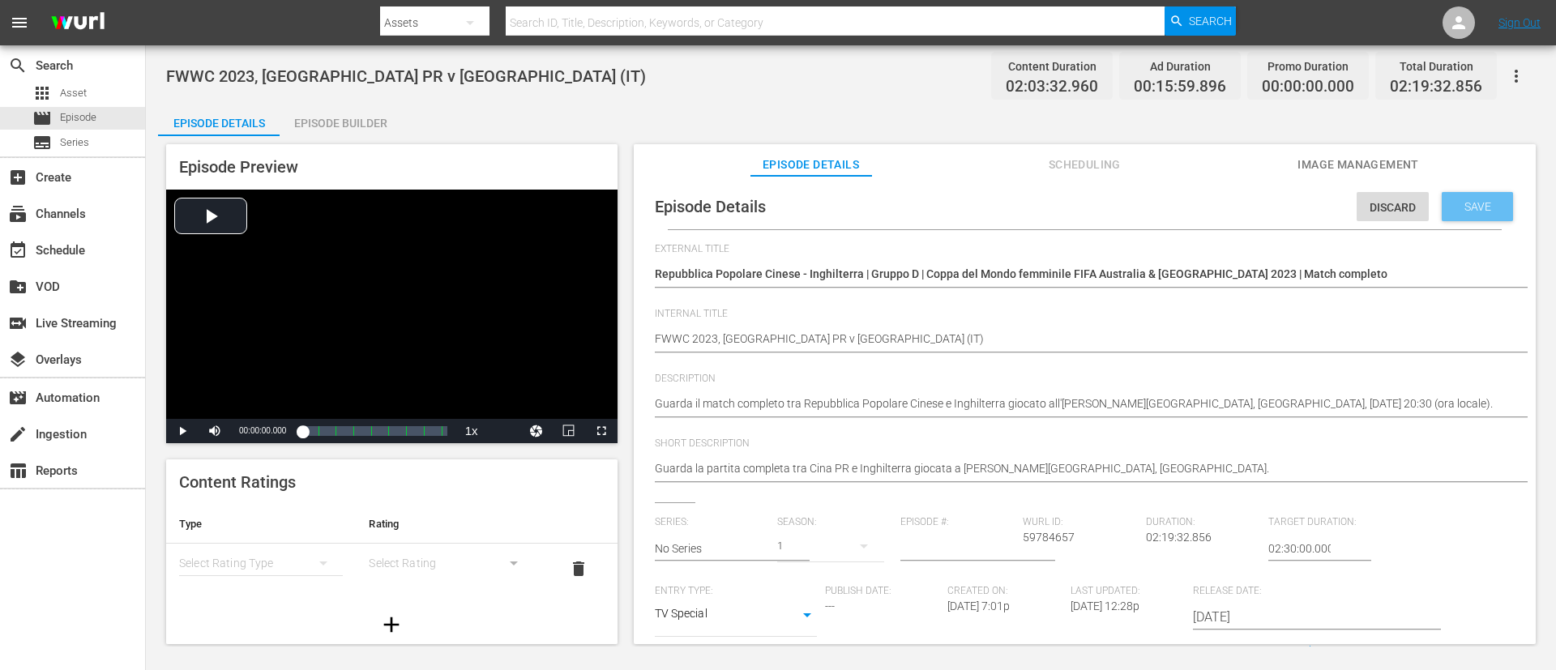
click at [1036, 194] on div "Save" at bounding box center [1477, 206] width 71 height 29
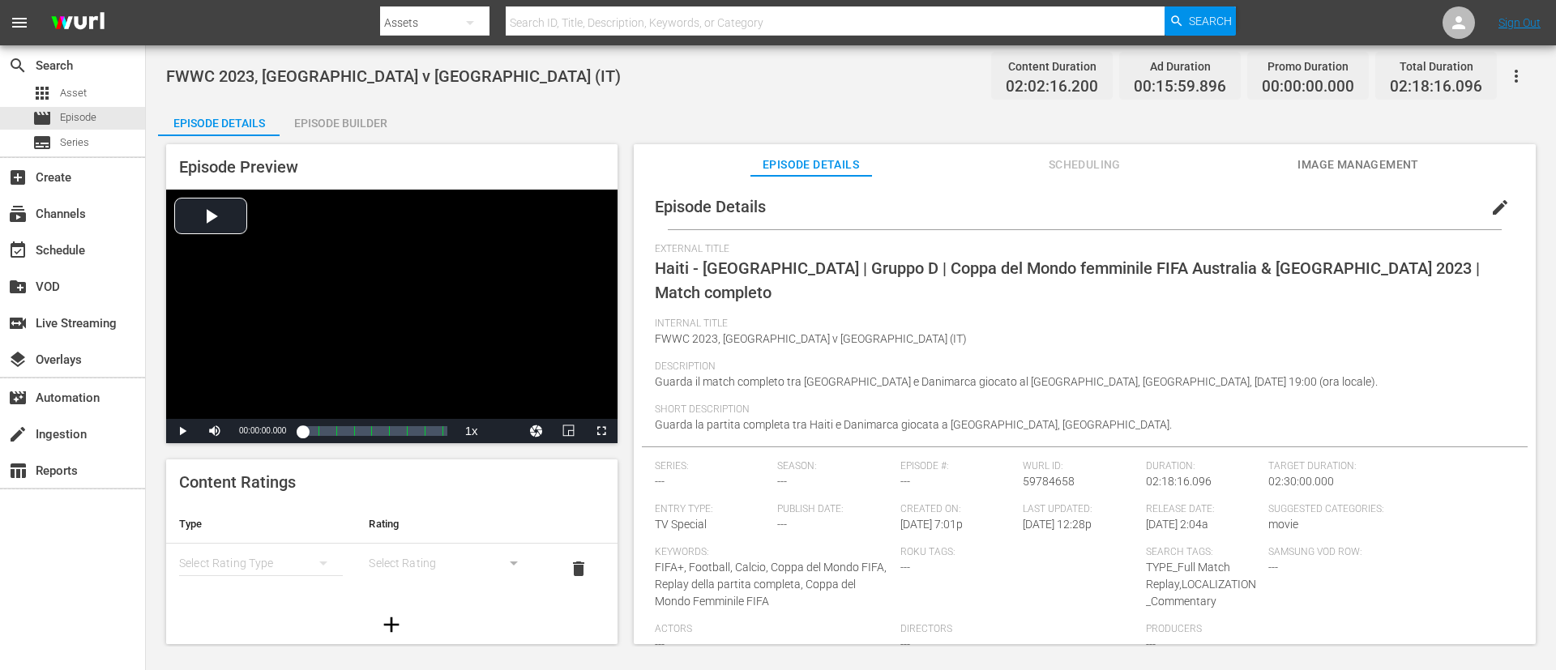
click at [1036, 209] on span "edit" at bounding box center [1499, 207] width 19 height 19
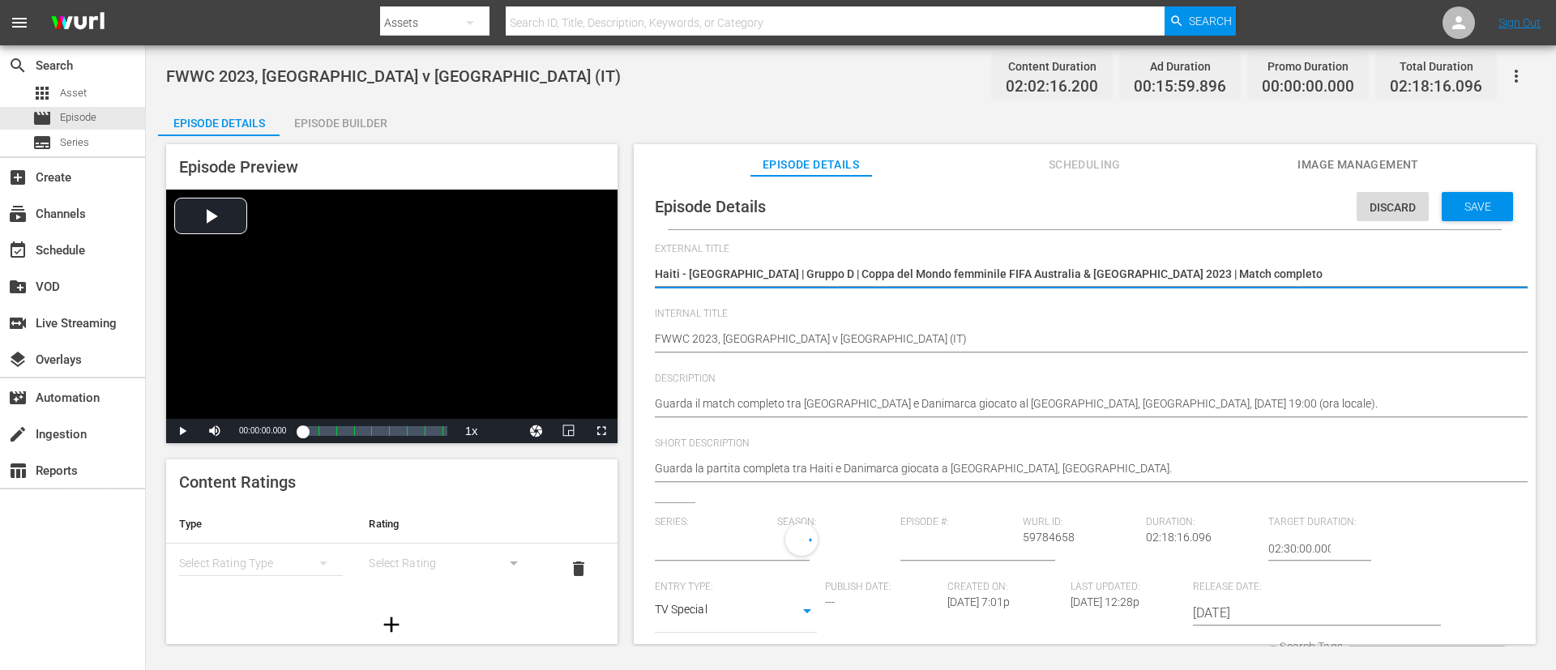
type input "No Series"
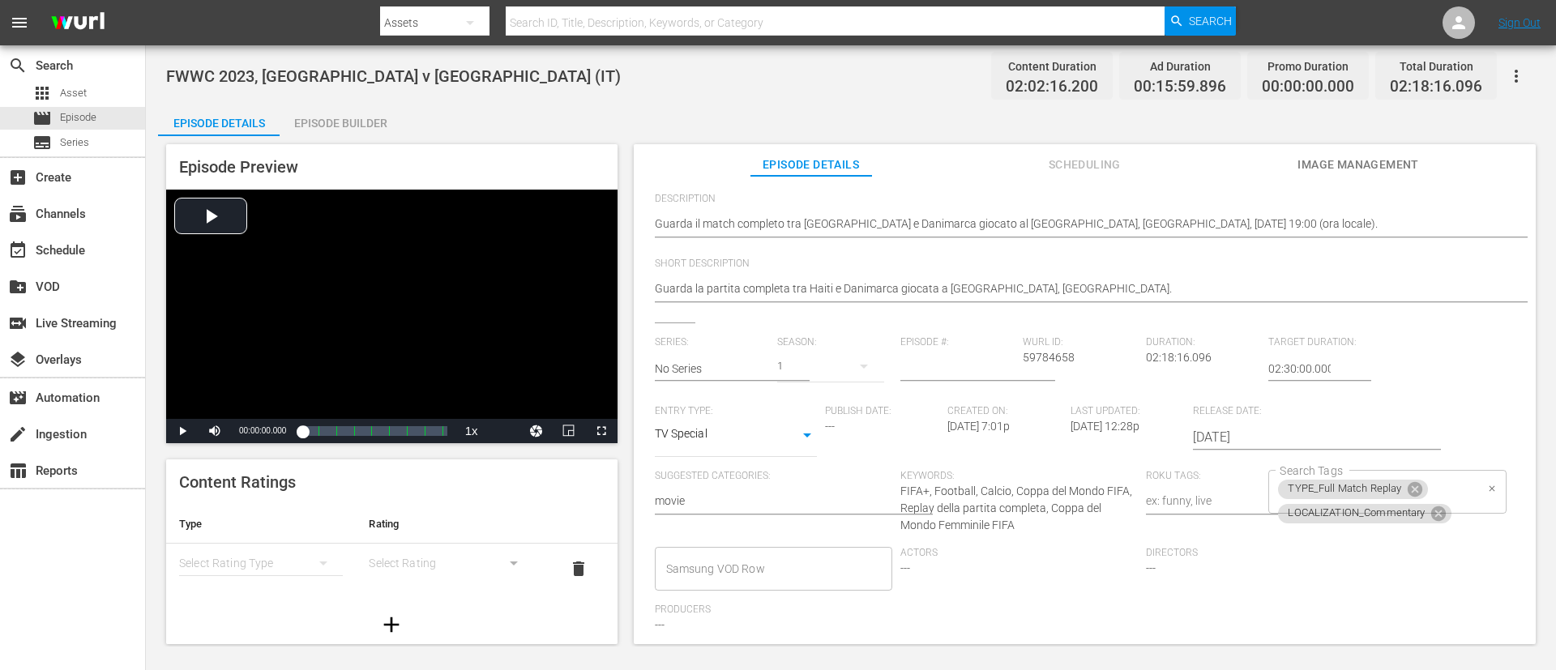
scroll to position [330, 0]
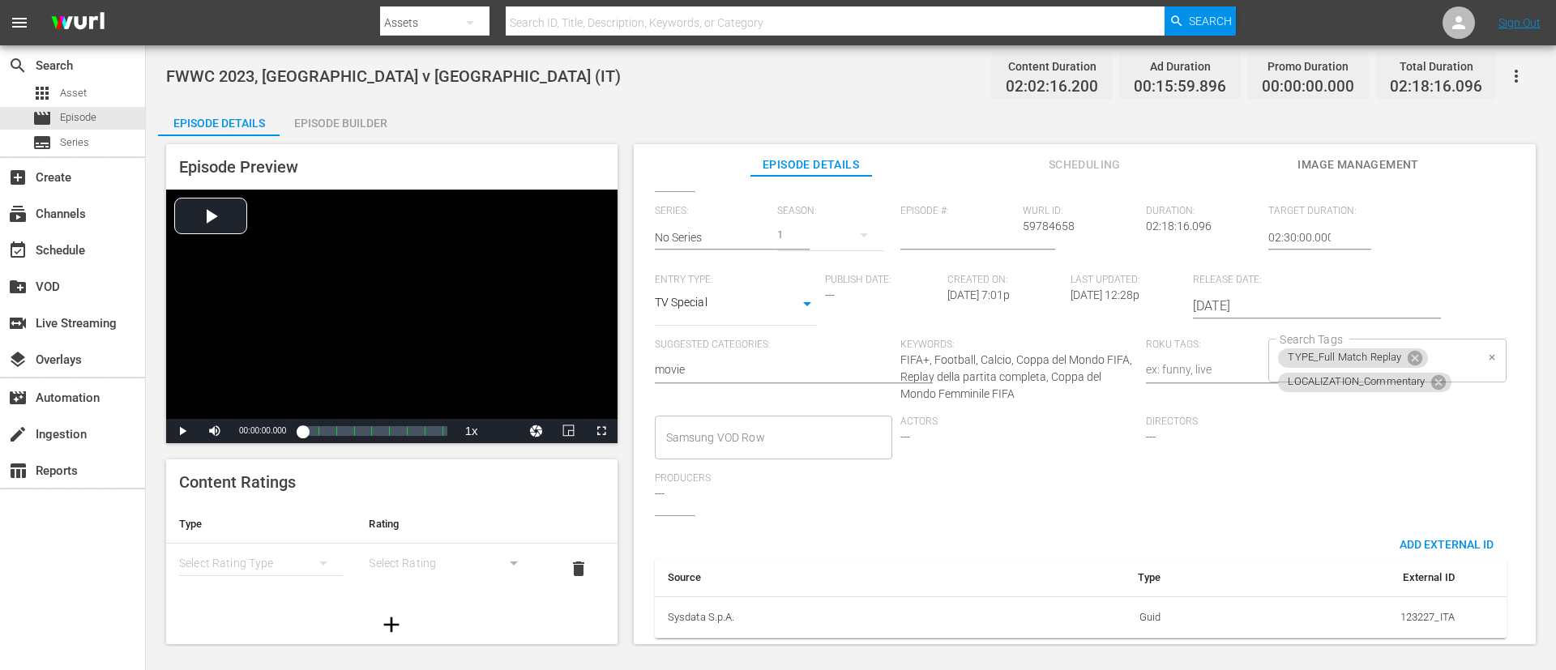
click at [1036, 344] on div "TYPE_Full Match Replay LOCALIZATION_Commentary Search Tags" at bounding box center [1386, 361] width 237 height 44
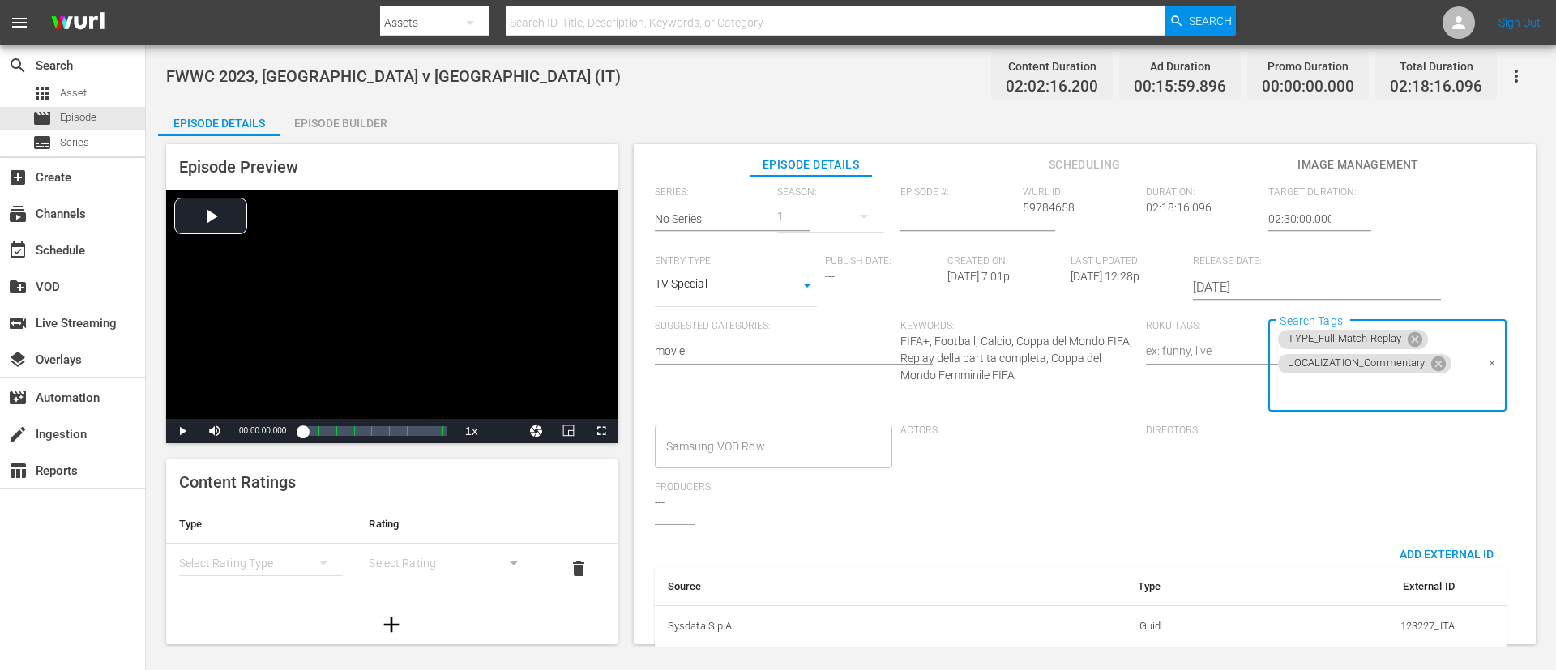
click at [1036, 393] on input "Search Tags" at bounding box center [1375, 390] width 199 height 29
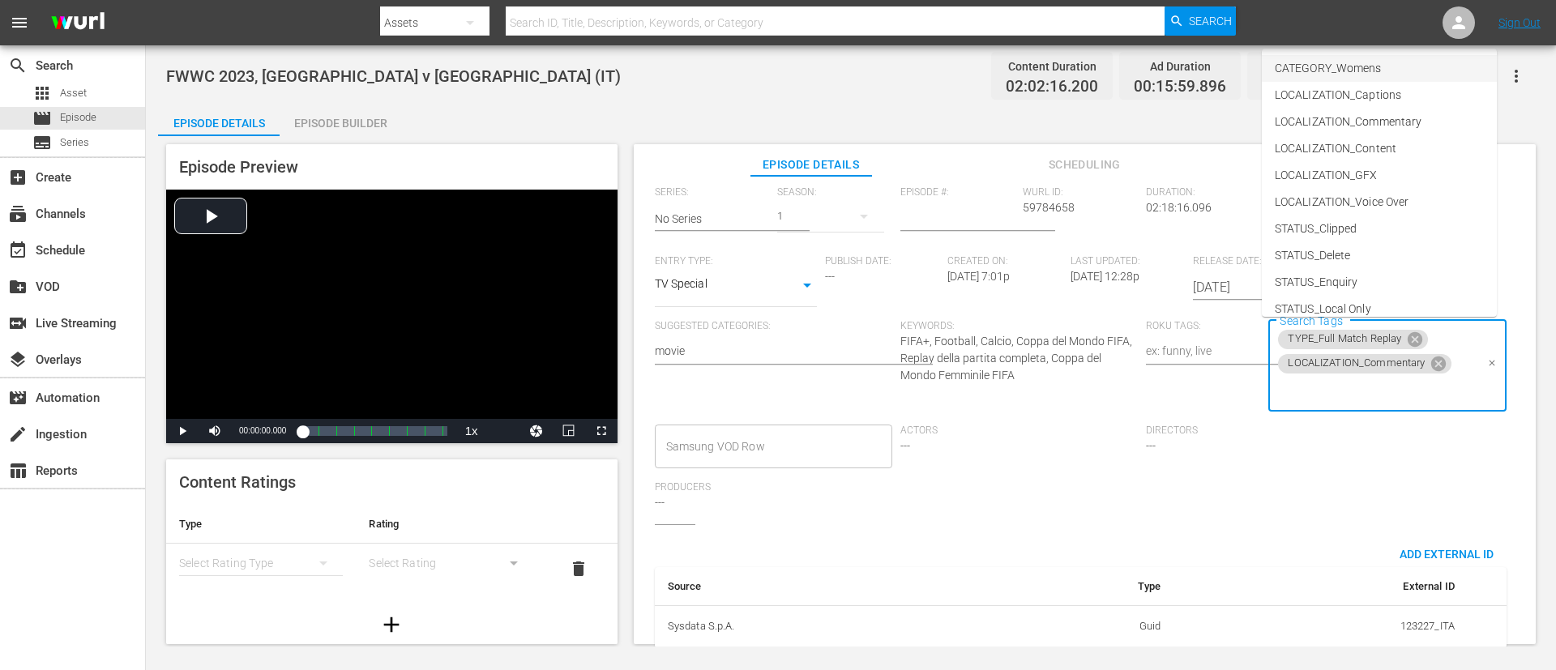
click at [1036, 65] on li "CATEGORY_Womens" at bounding box center [1379, 68] width 235 height 27
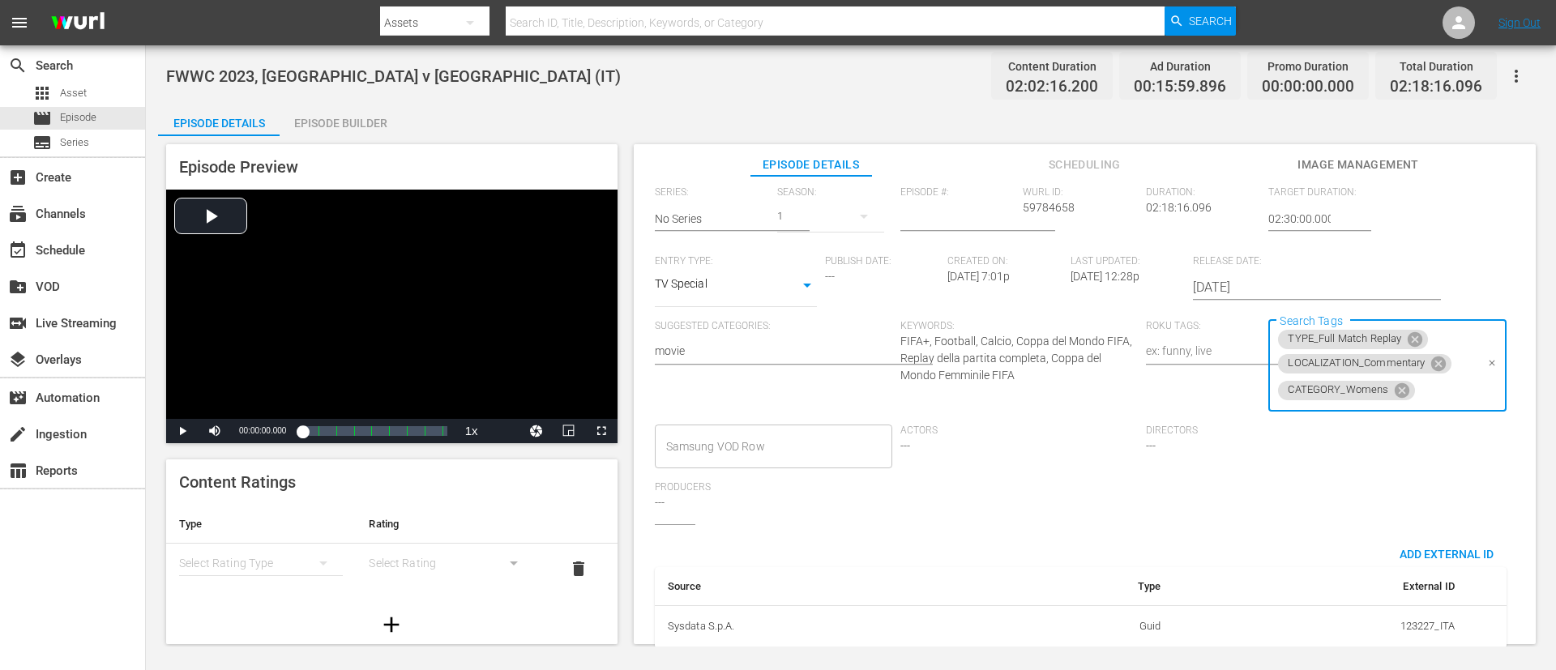
scroll to position [0, 0]
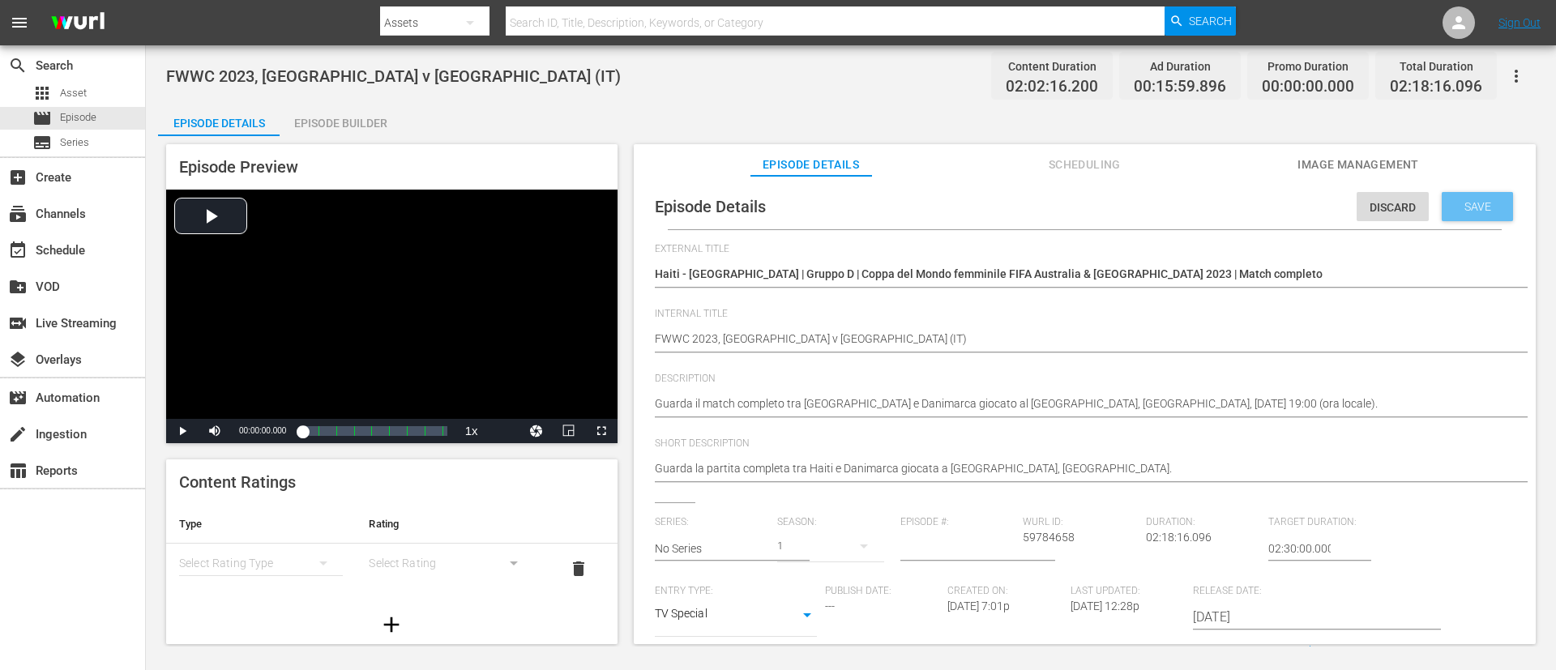
click at [1036, 208] on span "Save" at bounding box center [1477, 206] width 53 height 13
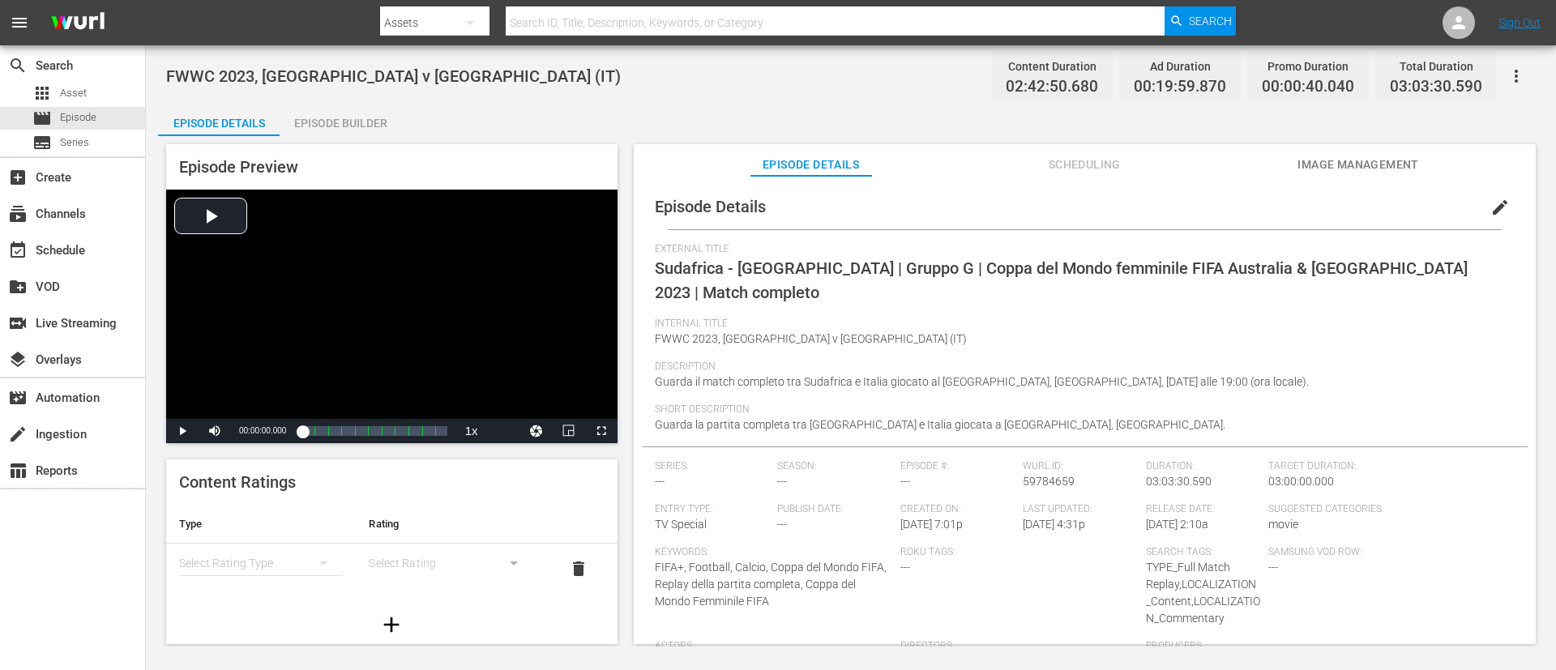
click at [1036, 199] on span "edit" at bounding box center [1499, 207] width 19 height 19
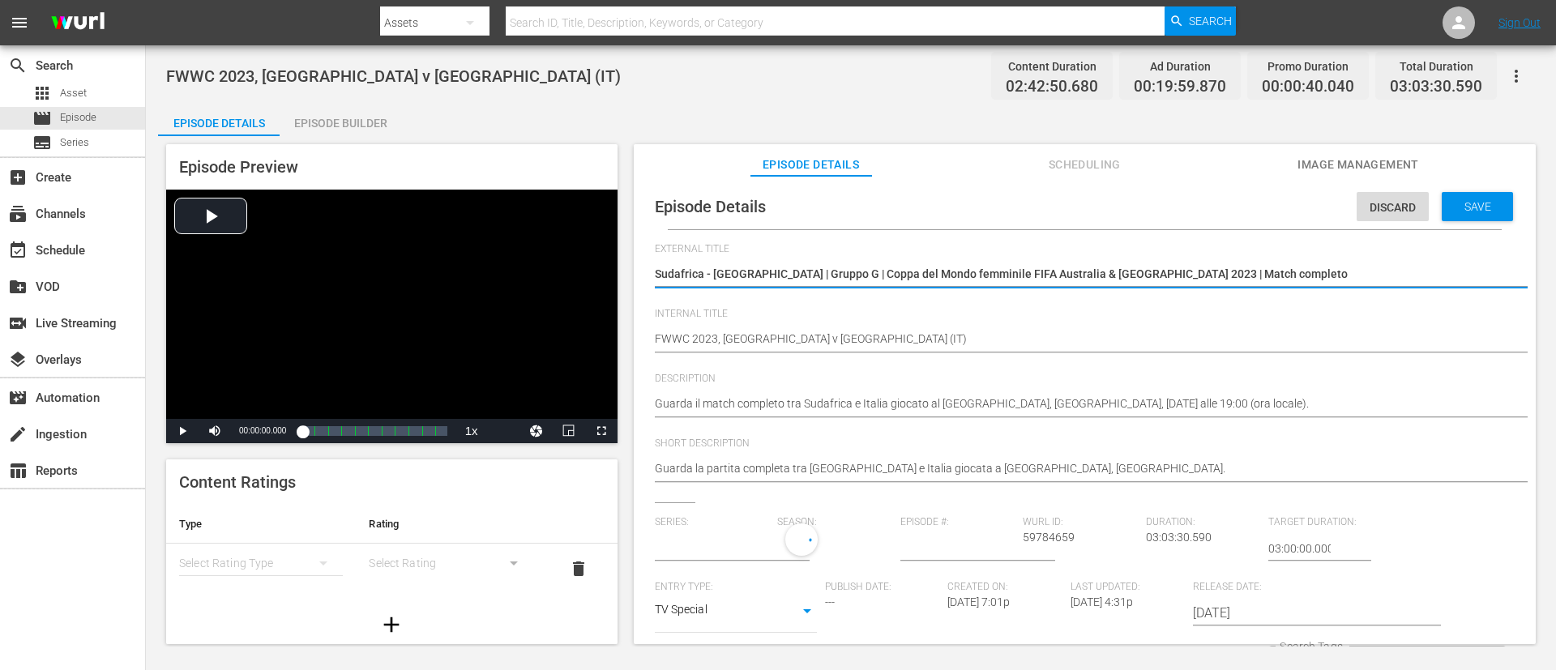
type input "No Series"
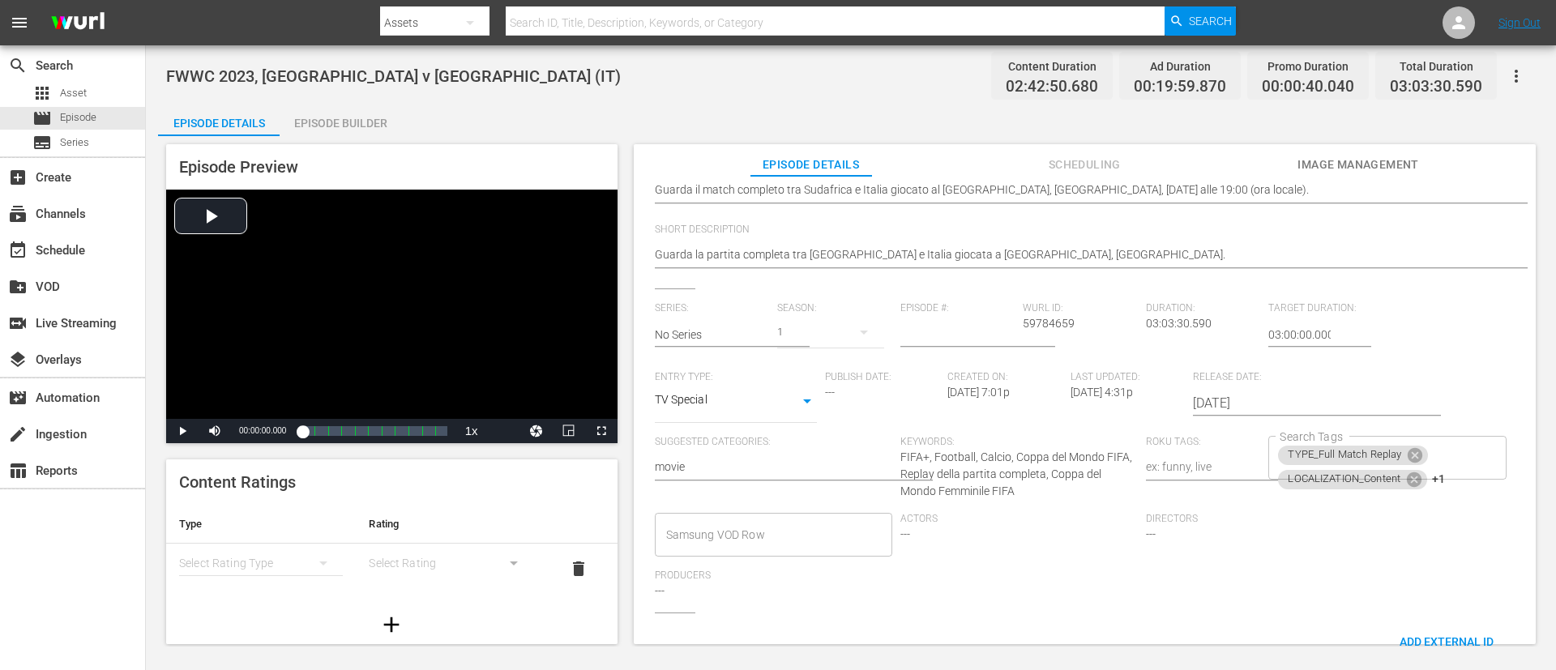
scroll to position [330, 0]
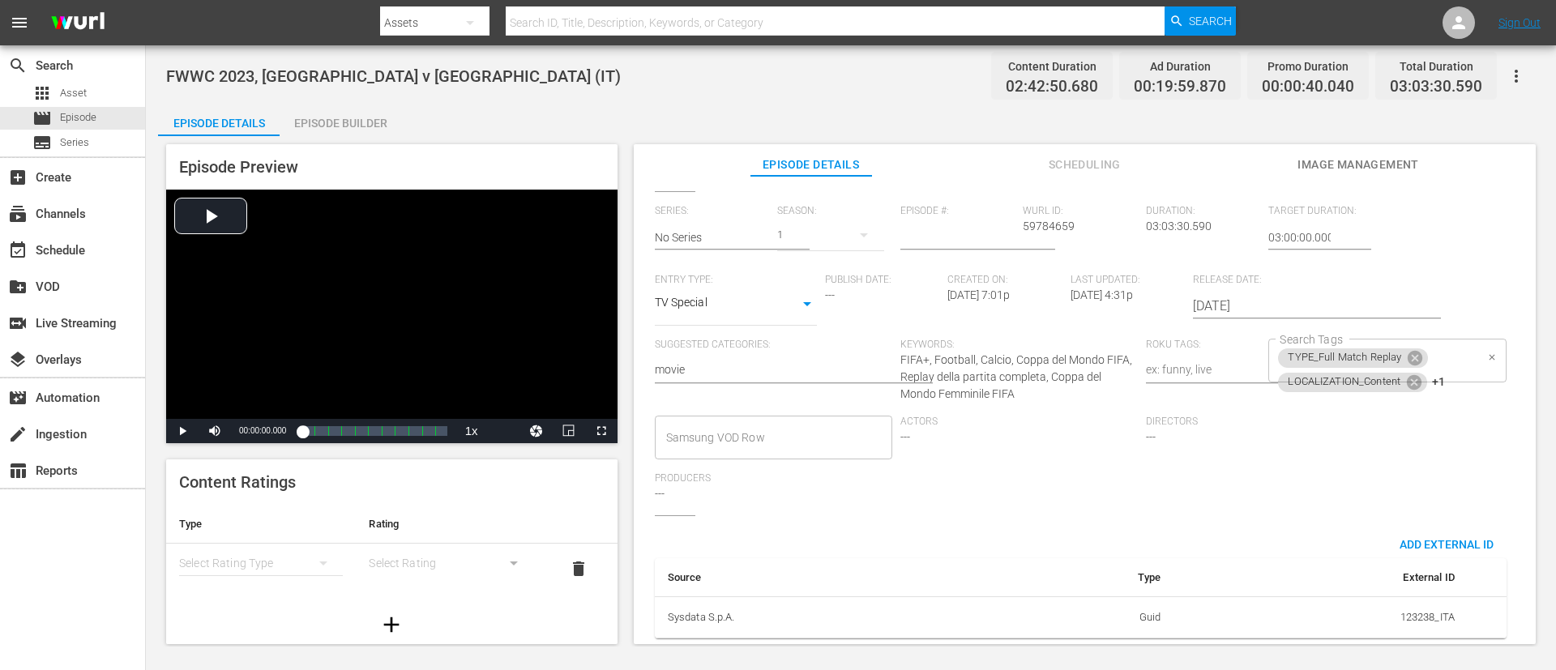
click at [1036, 344] on div "TYPE_Full Match Replay LOCALIZATION_Content +1 Search Tags" at bounding box center [1386, 361] width 237 height 44
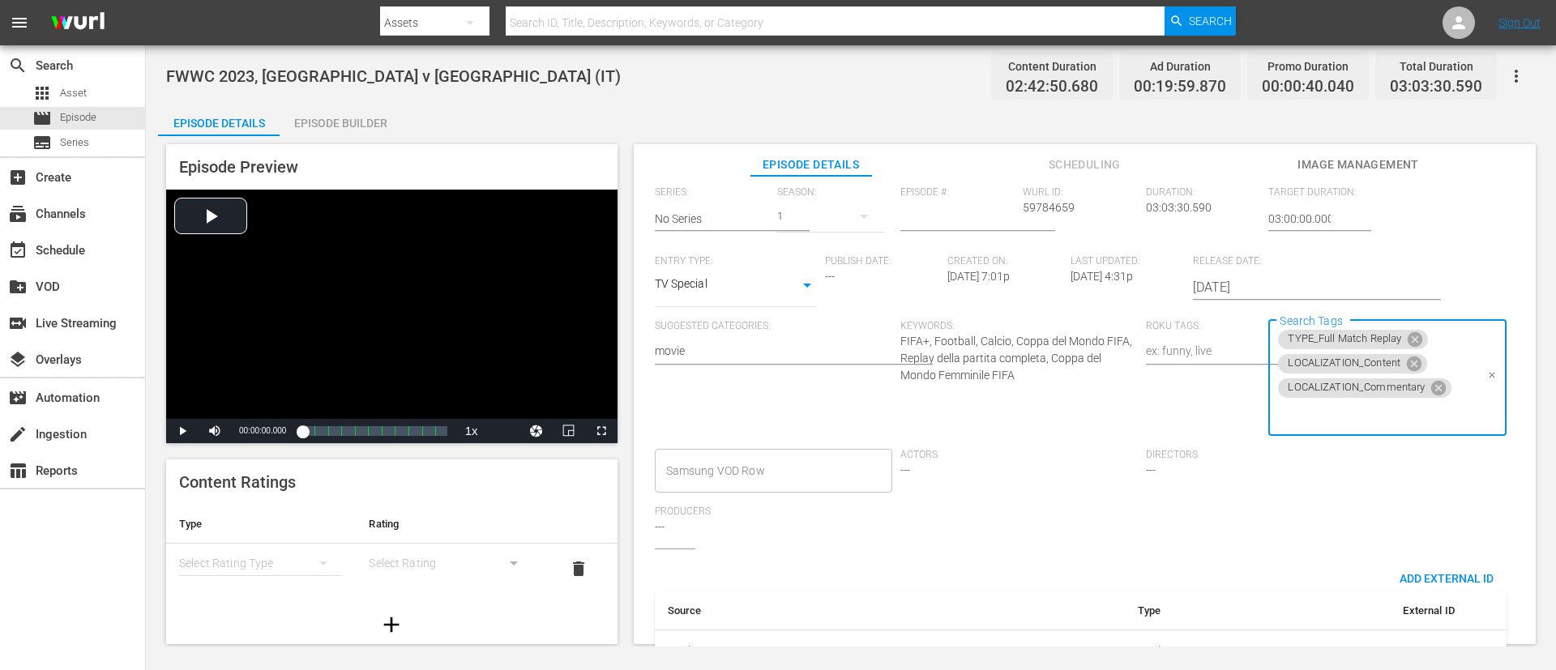
click at [1036, 424] on input "Search Tags" at bounding box center [1375, 414] width 199 height 29
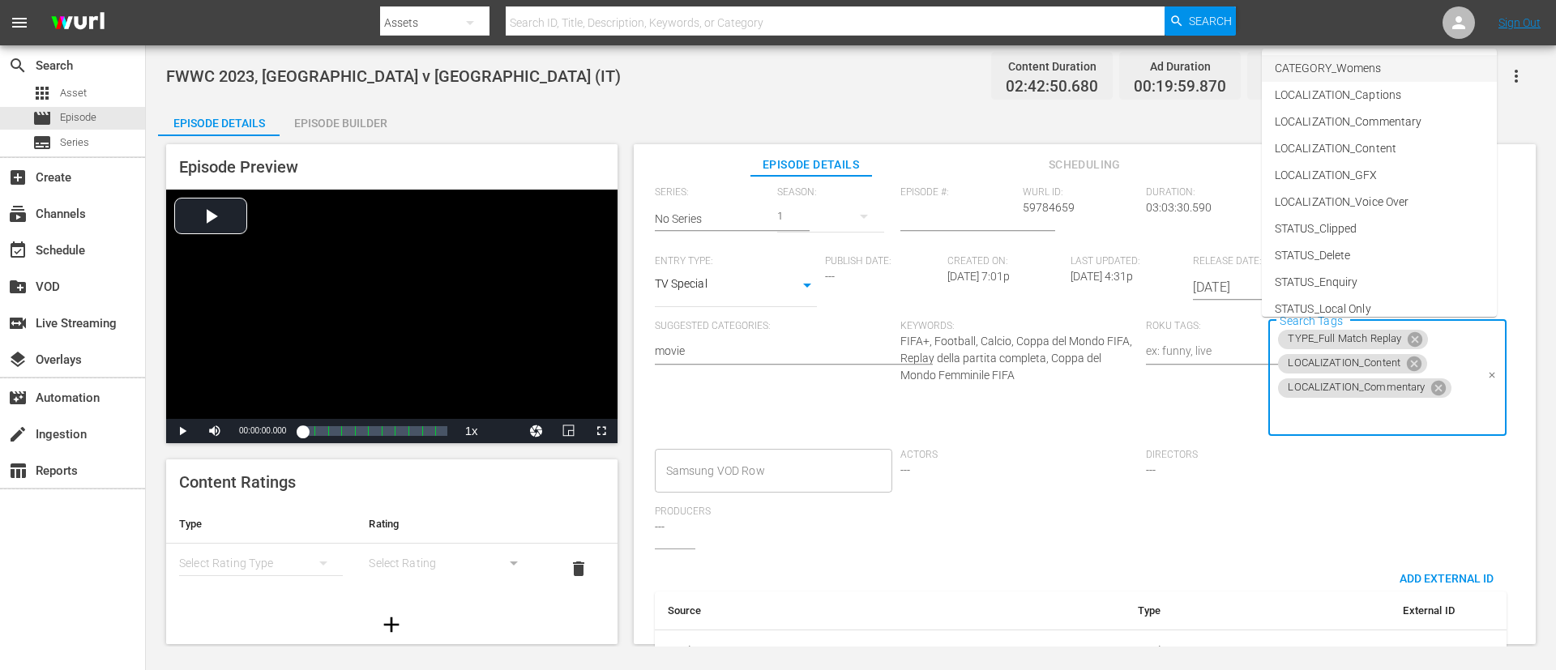
click at [1036, 62] on li "CATEGORY_Womens" at bounding box center [1379, 68] width 235 height 27
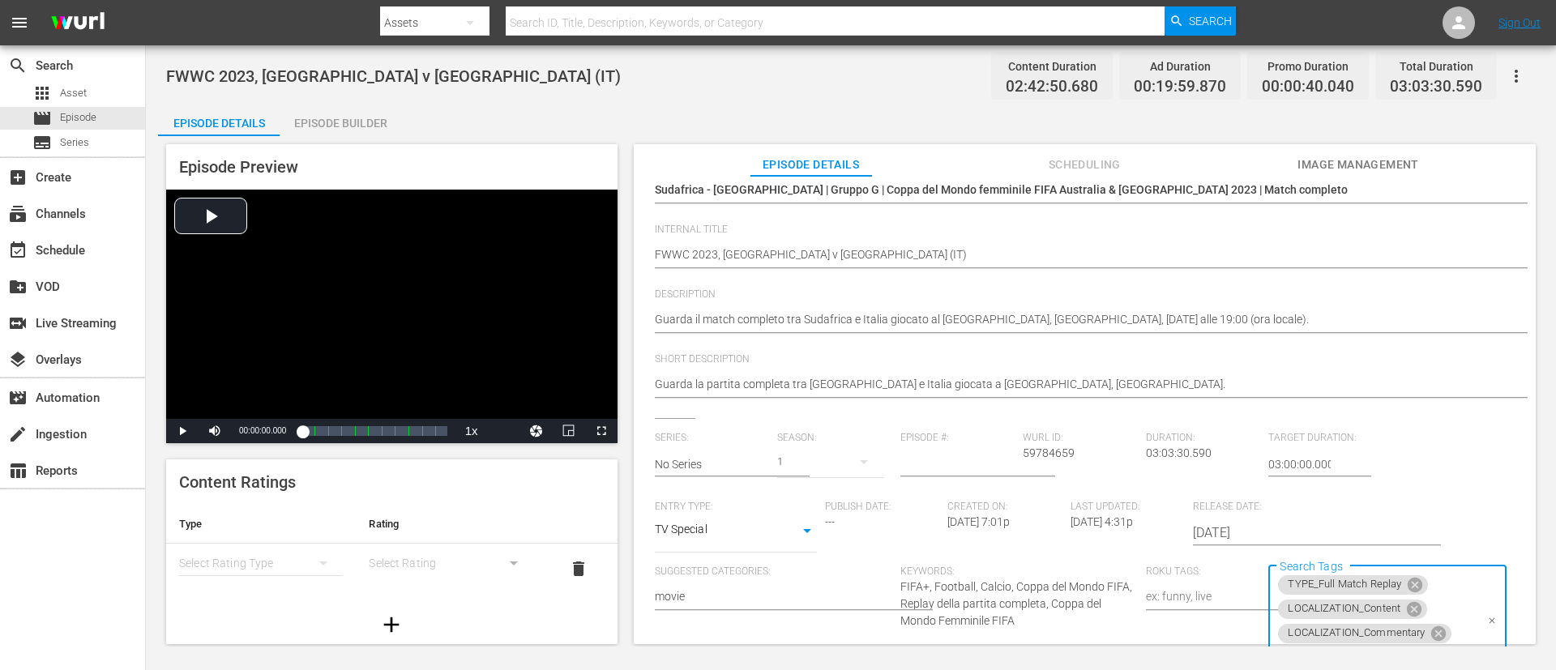
scroll to position [0, 0]
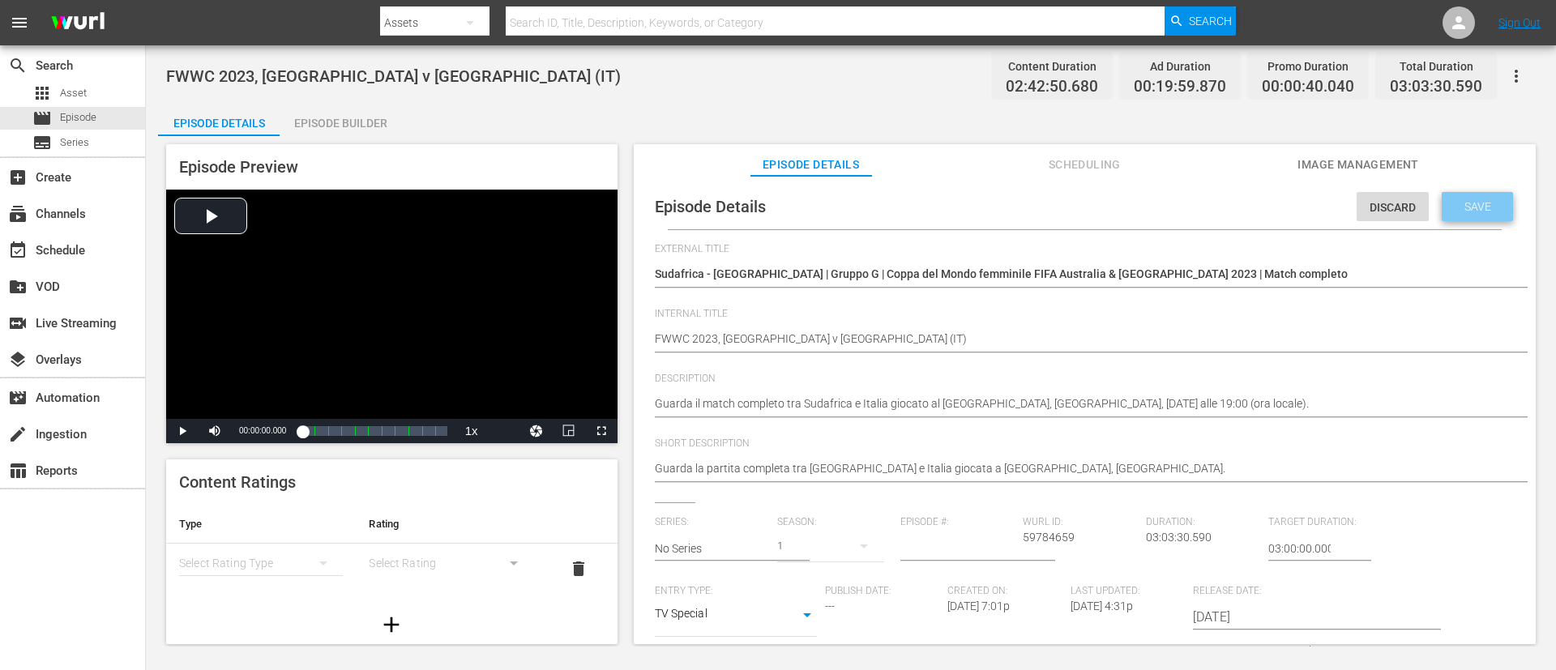
click at [1036, 203] on span "Save" at bounding box center [1477, 206] width 53 height 13
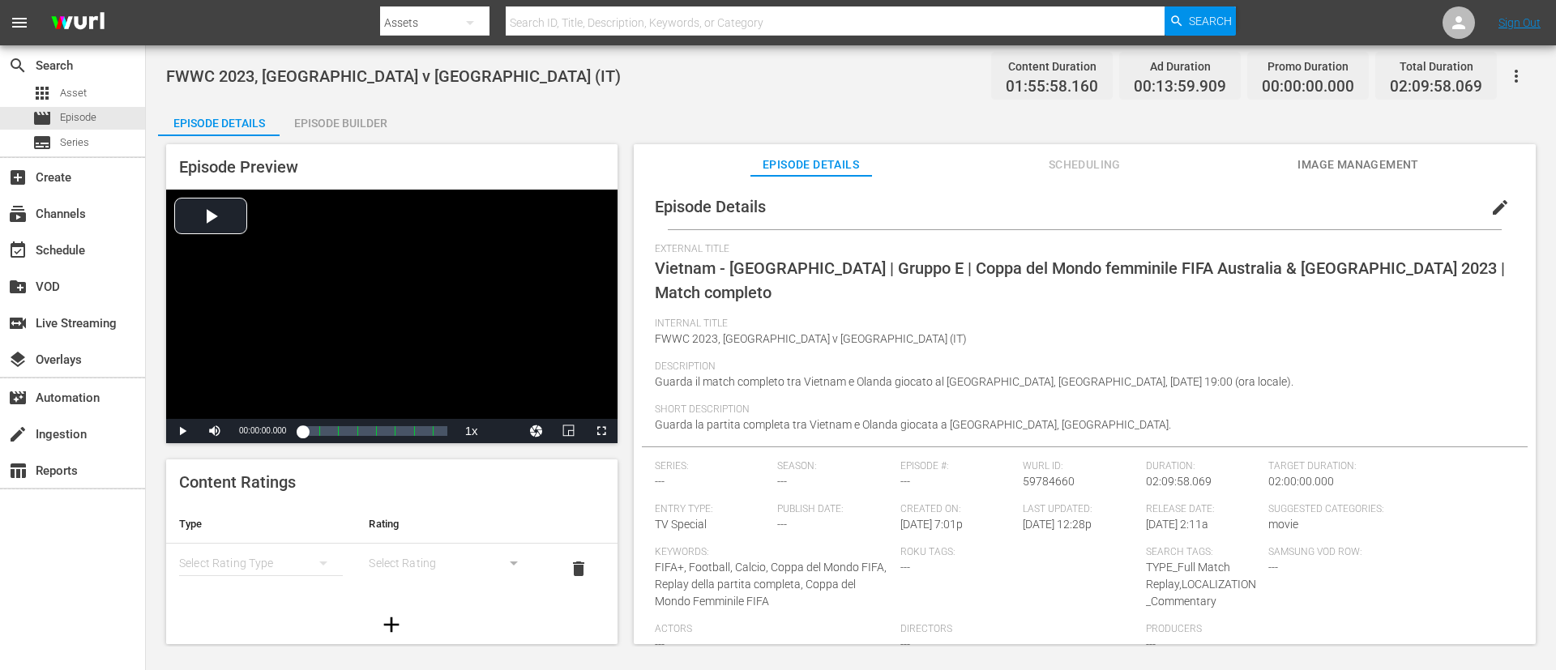
click at [1036, 208] on button "edit" at bounding box center [1500, 207] width 39 height 39
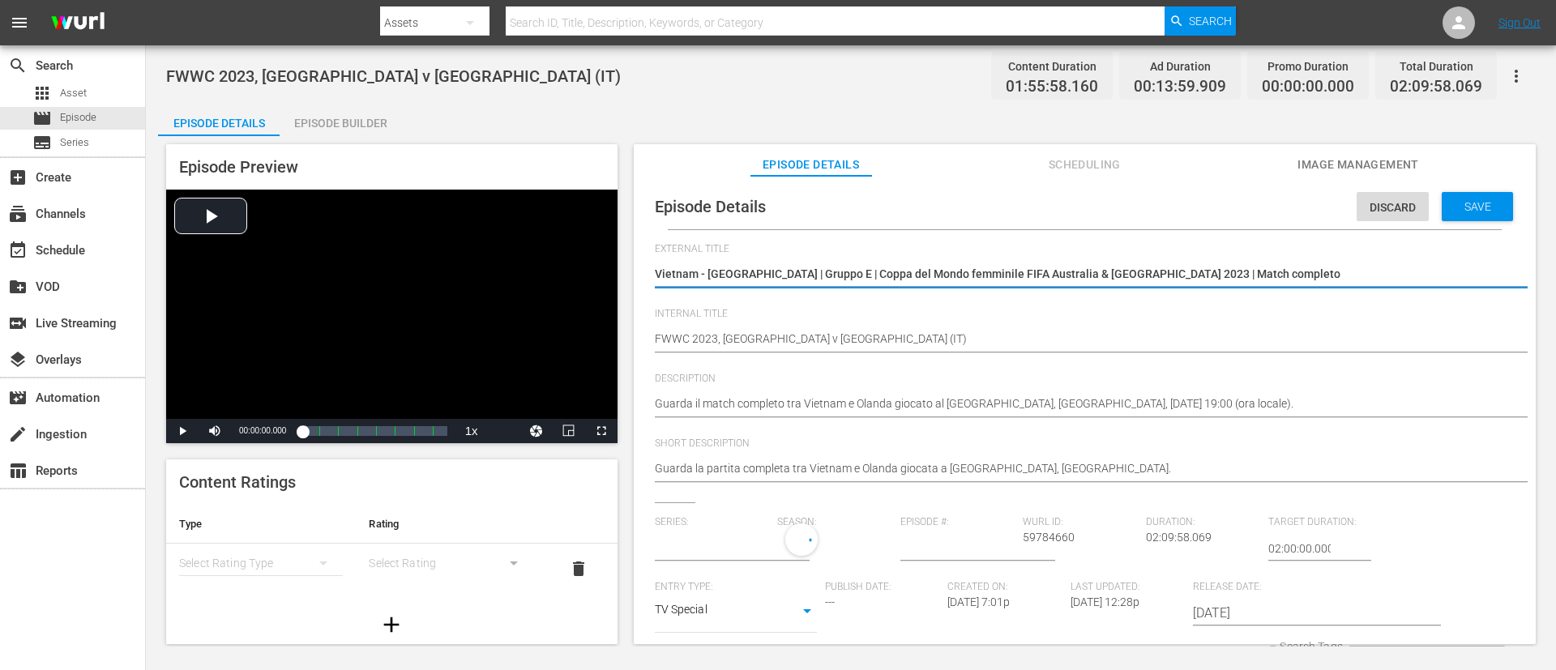
type input "No Series"
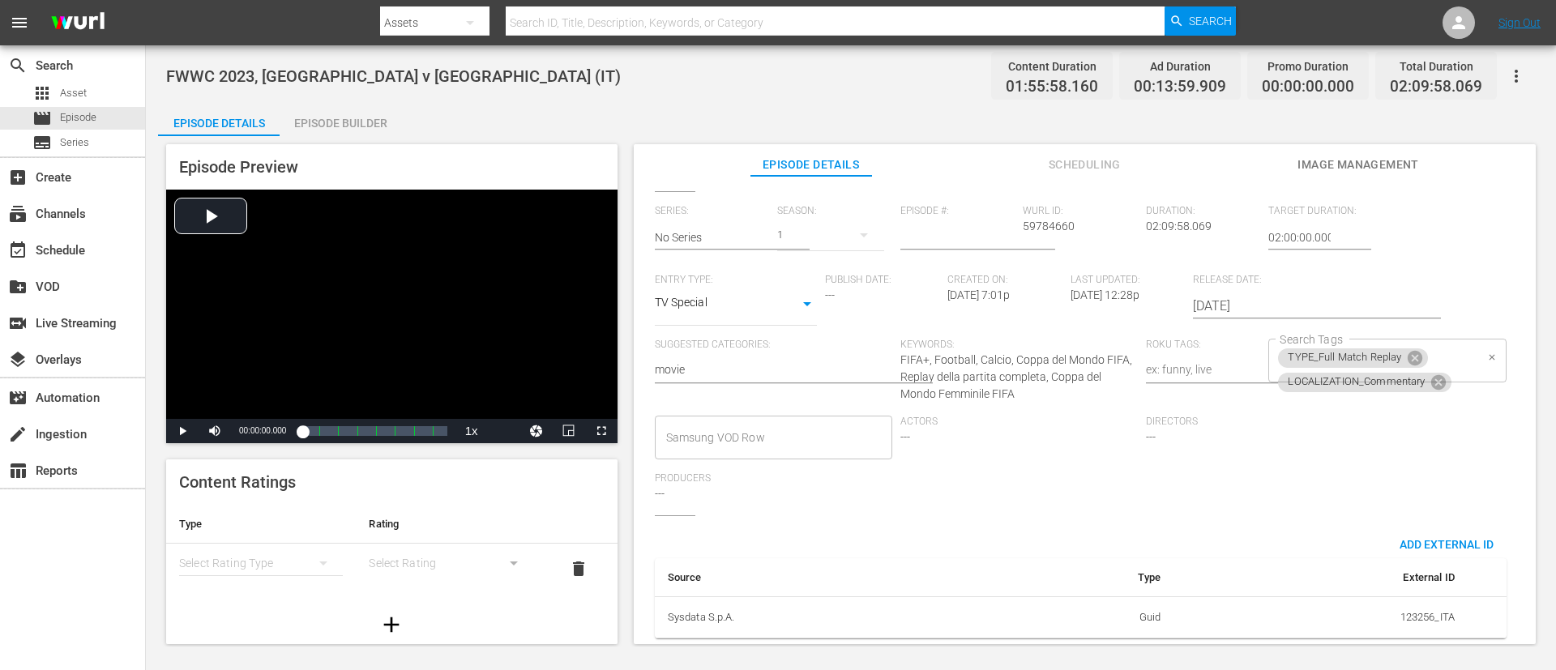
click at [1036, 342] on div "TYPE_Full Match Replay LOCALIZATION_Commentary Search Tags" at bounding box center [1386, 361] width 237 height 44
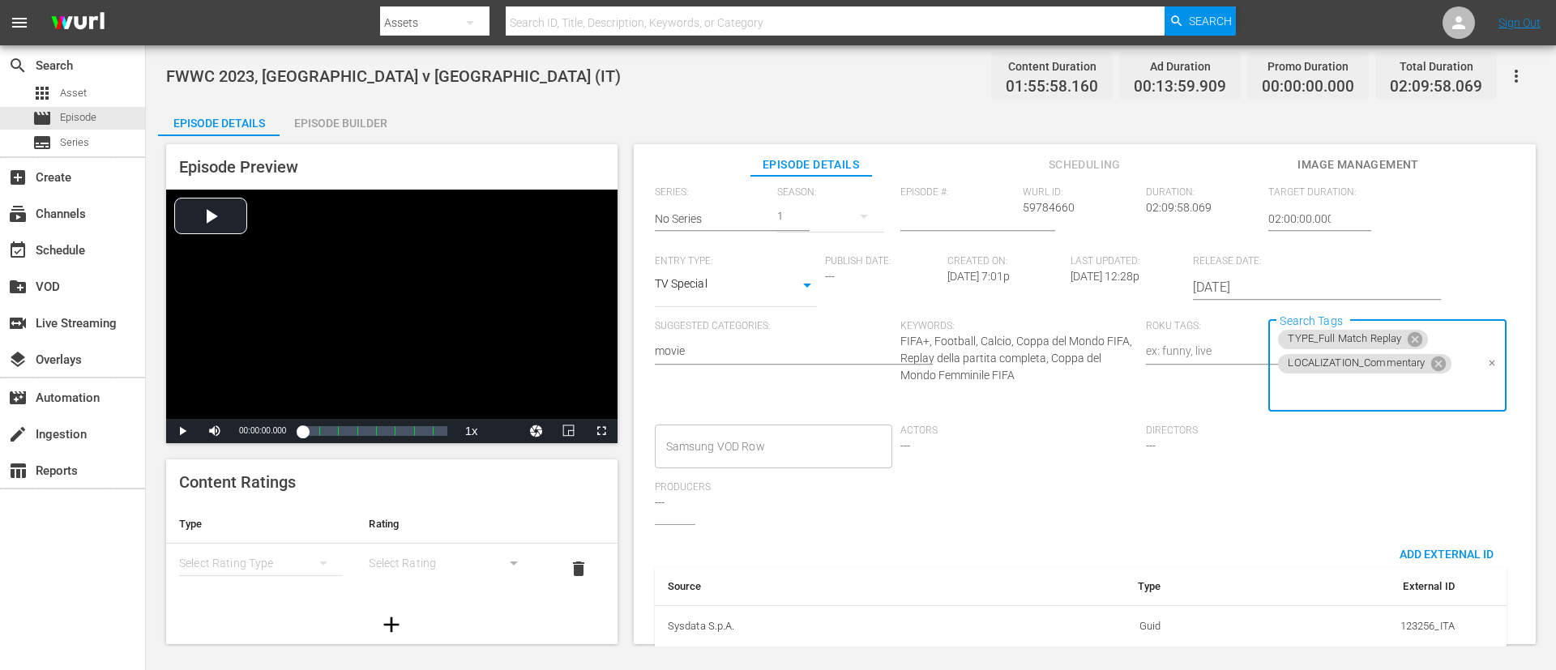
click at [1036, 404] on input "Search Tags" at bounding box center [1375, 390] width 199 height 29
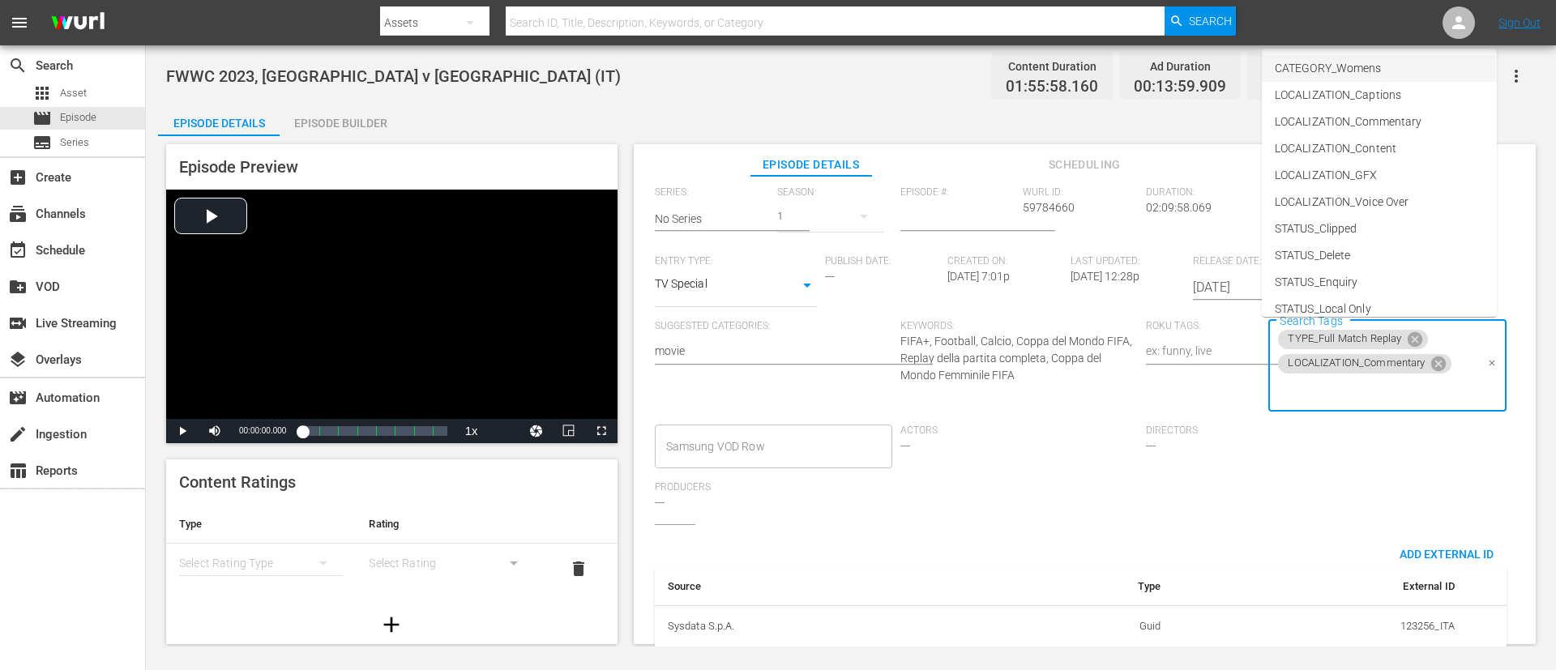
click at [1036, 62] on span "CATEGORY_Womens" at bounding box center [1328, 68] width 106 height 17
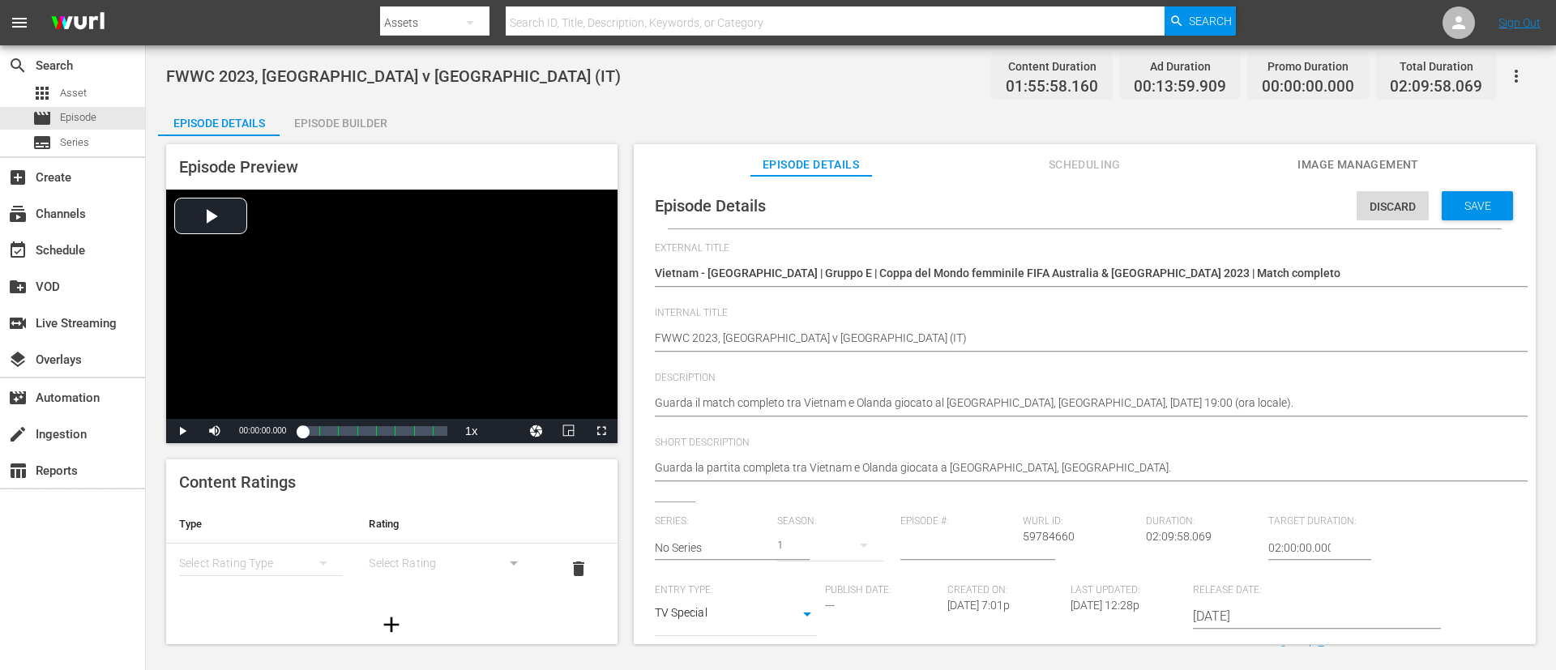
scroll to position [0, 0]
click at [1036, 186] on div "Discard Save" at bounding box center [1438, 202] width 163 height 37
click at [1036, 200] on span "Save" at bounding box center [1477, 206] width 53 height 13
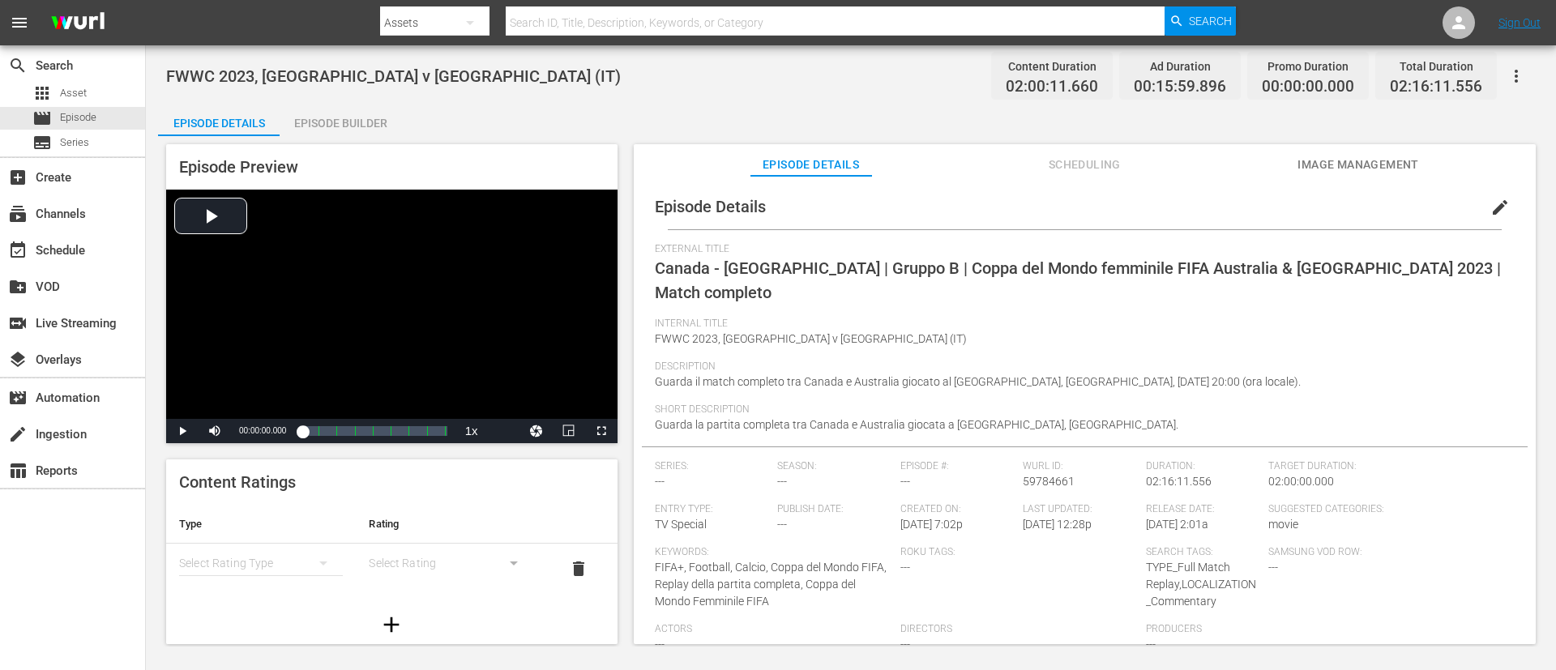
click at [1036, 195] on button "edit" at bounding box center [1500, 207] width 39 height 39
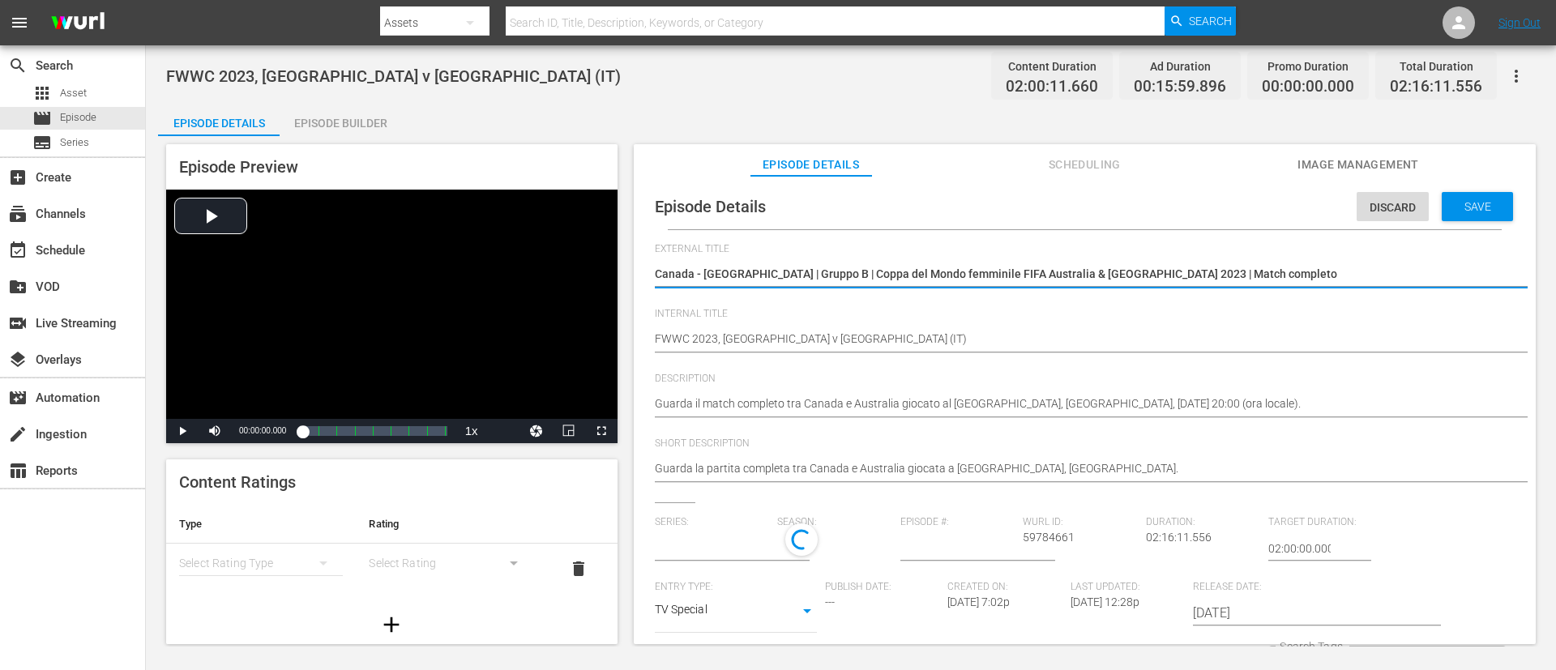
type input "No Series"
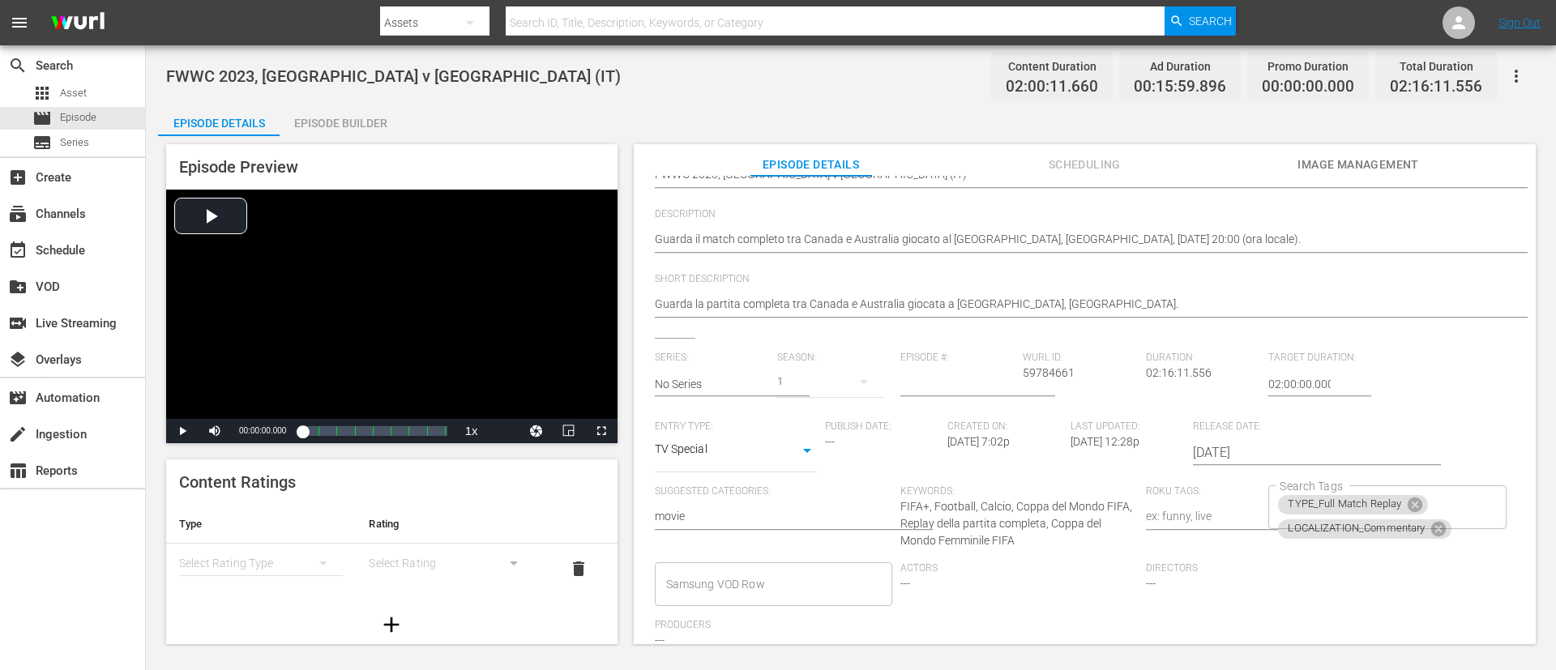
scroll to position [330, 0]
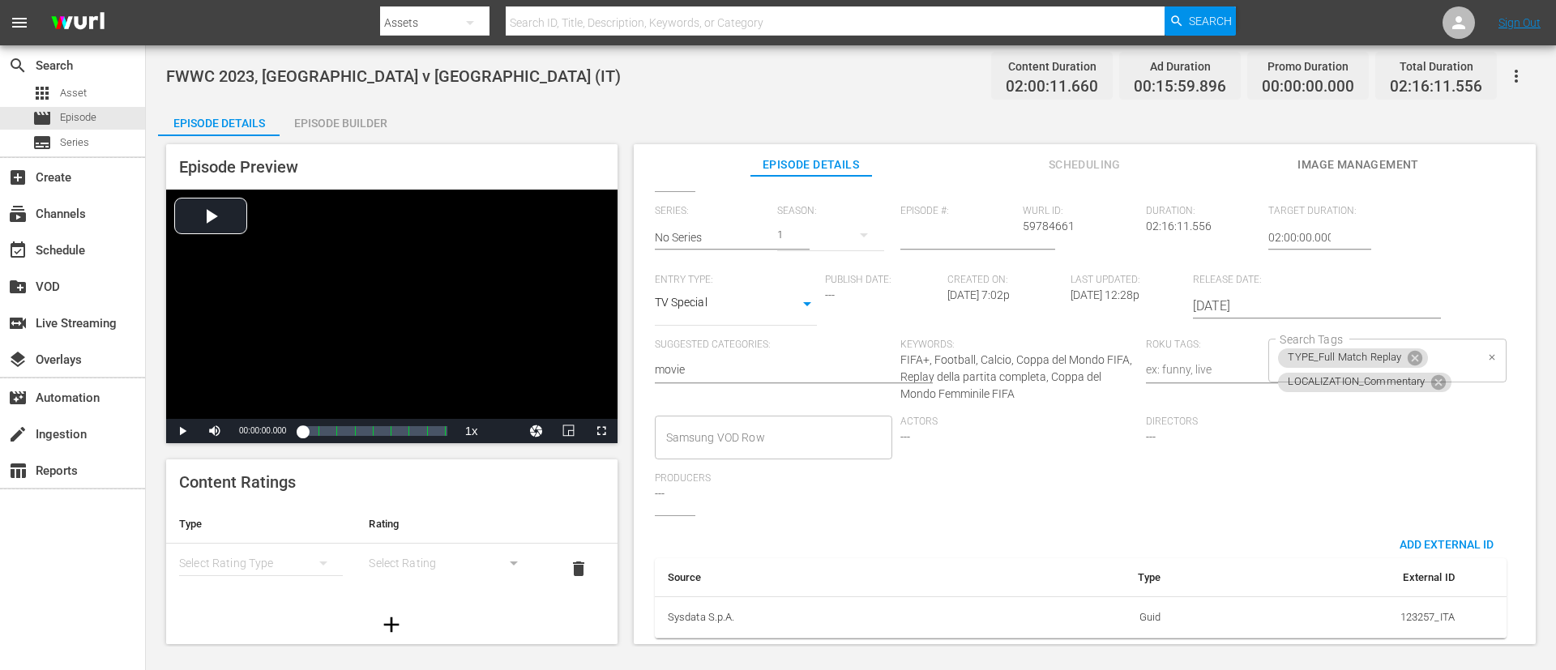
click at [1036, 339] on div "TYPE_Full Match Replay LOCALIZATION_Commentary Search Tags" at bounding box center [1386, 361] width 237 height 44
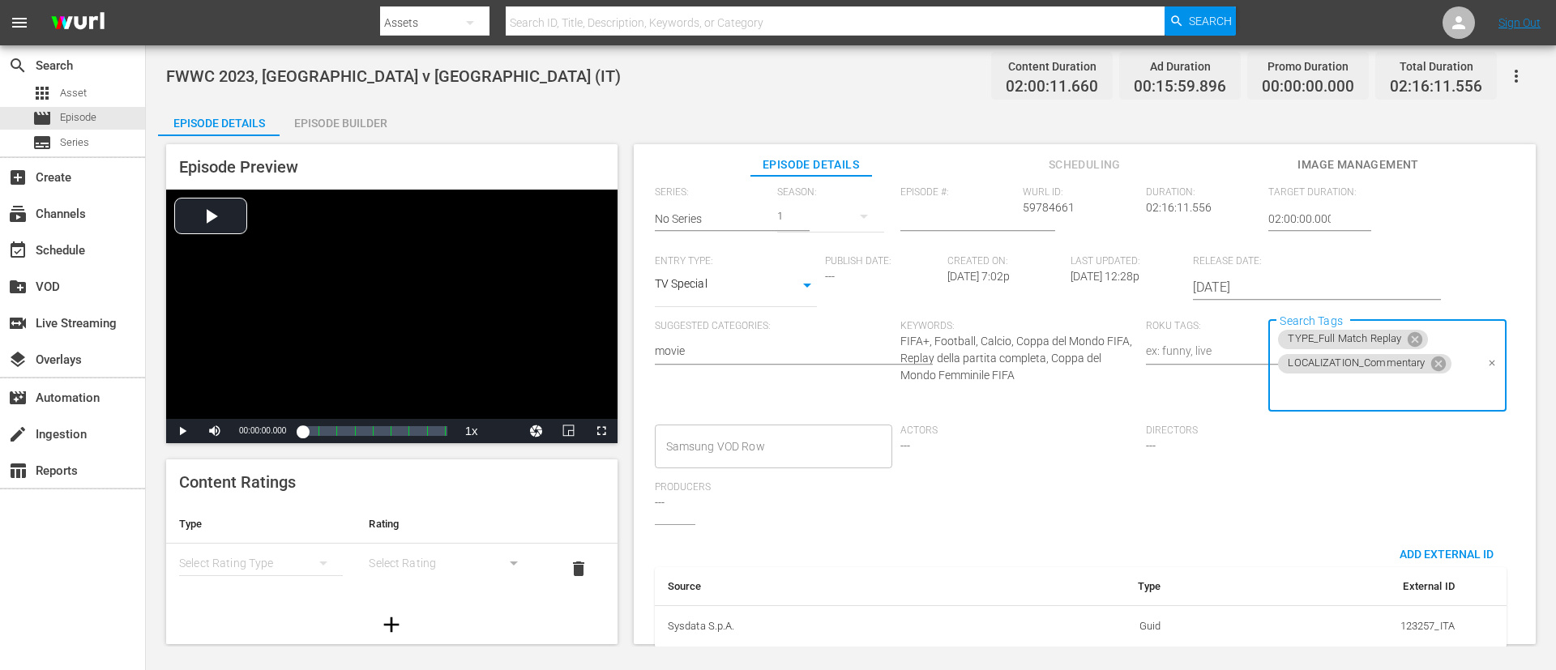
click at [1036, 390] on input "Search Tags" at bounding box center [1375, 390] width 199 height 29
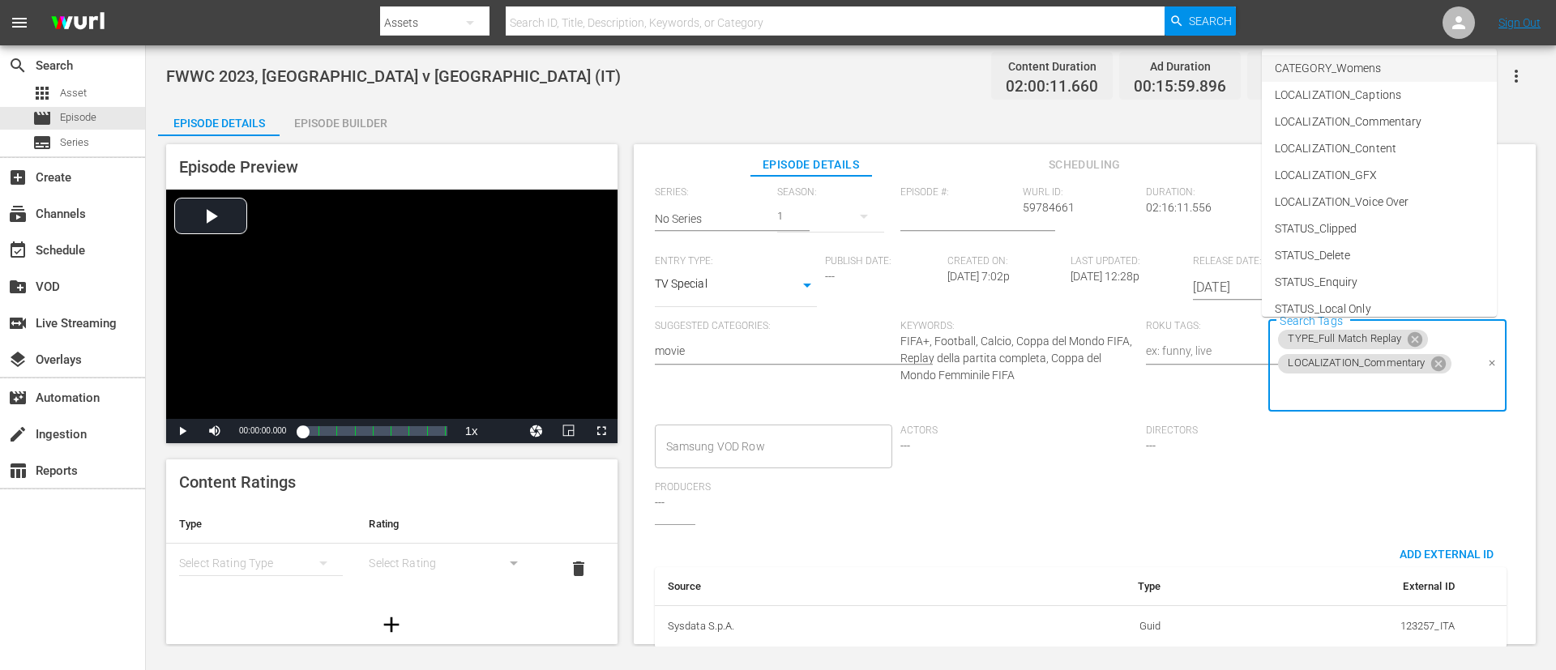
click at [1036, 71] on span "CATEGORY_Womens" at bounding box center [1328, 68] width 106 height 17
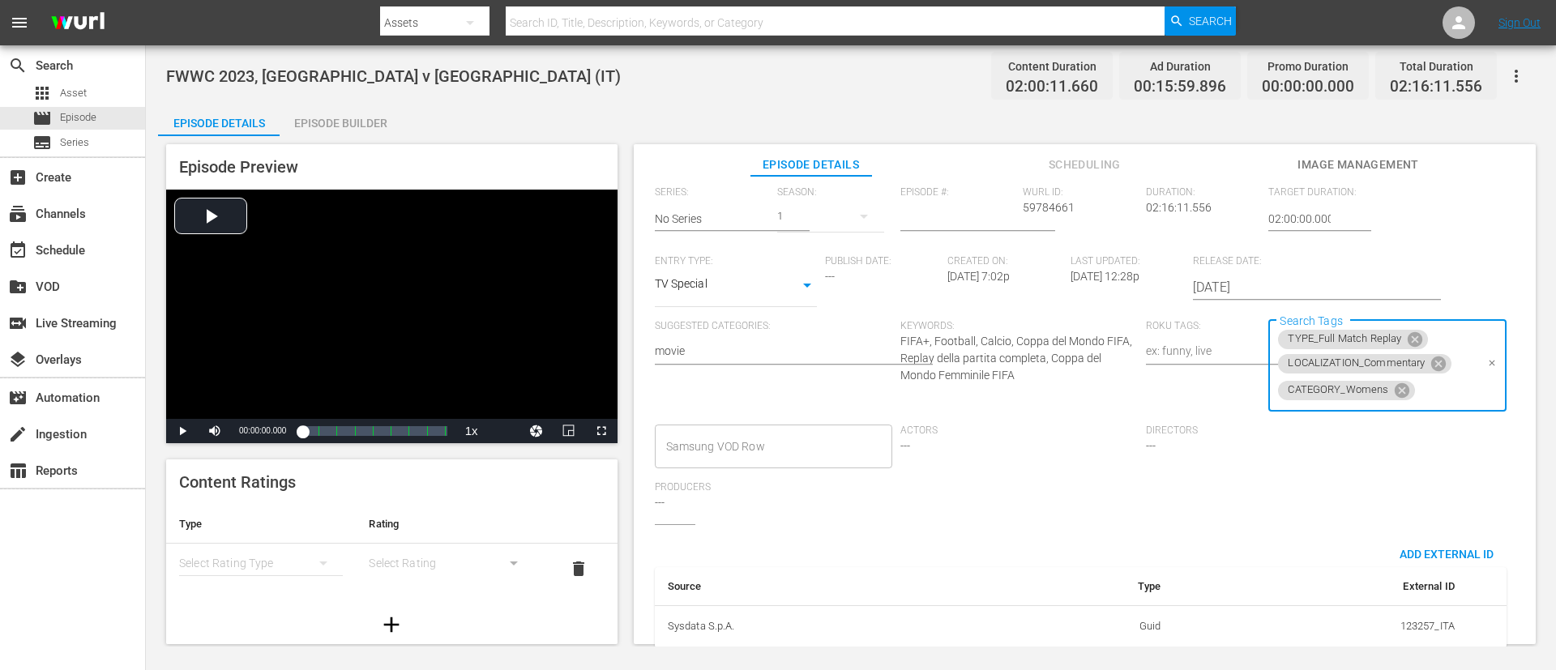
scroll to position [0, 0]
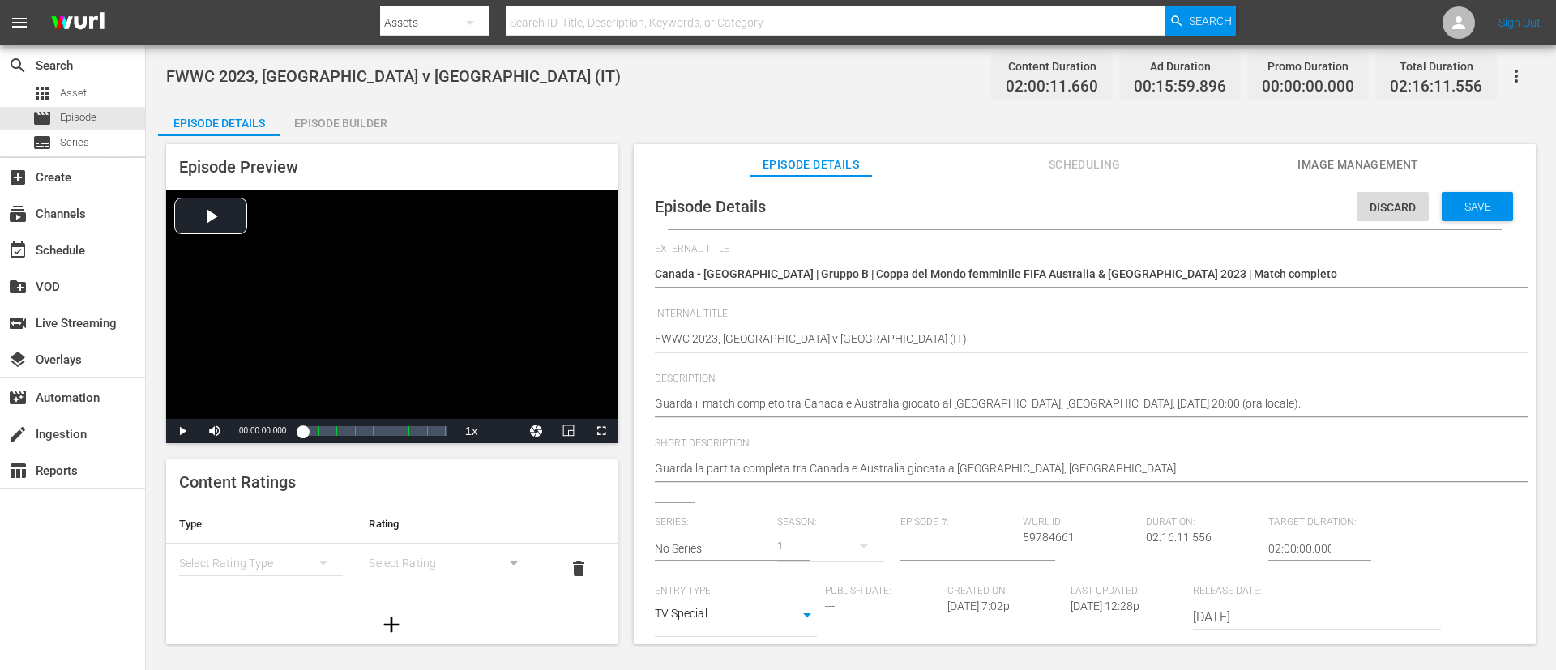
click at [1036, 190] on div "Discard Save" at bounding box center [1438, 202] width 163 height 37
click at [1036, 202] on span "Save" at bounding box center [1477, 206] width 53 height 13
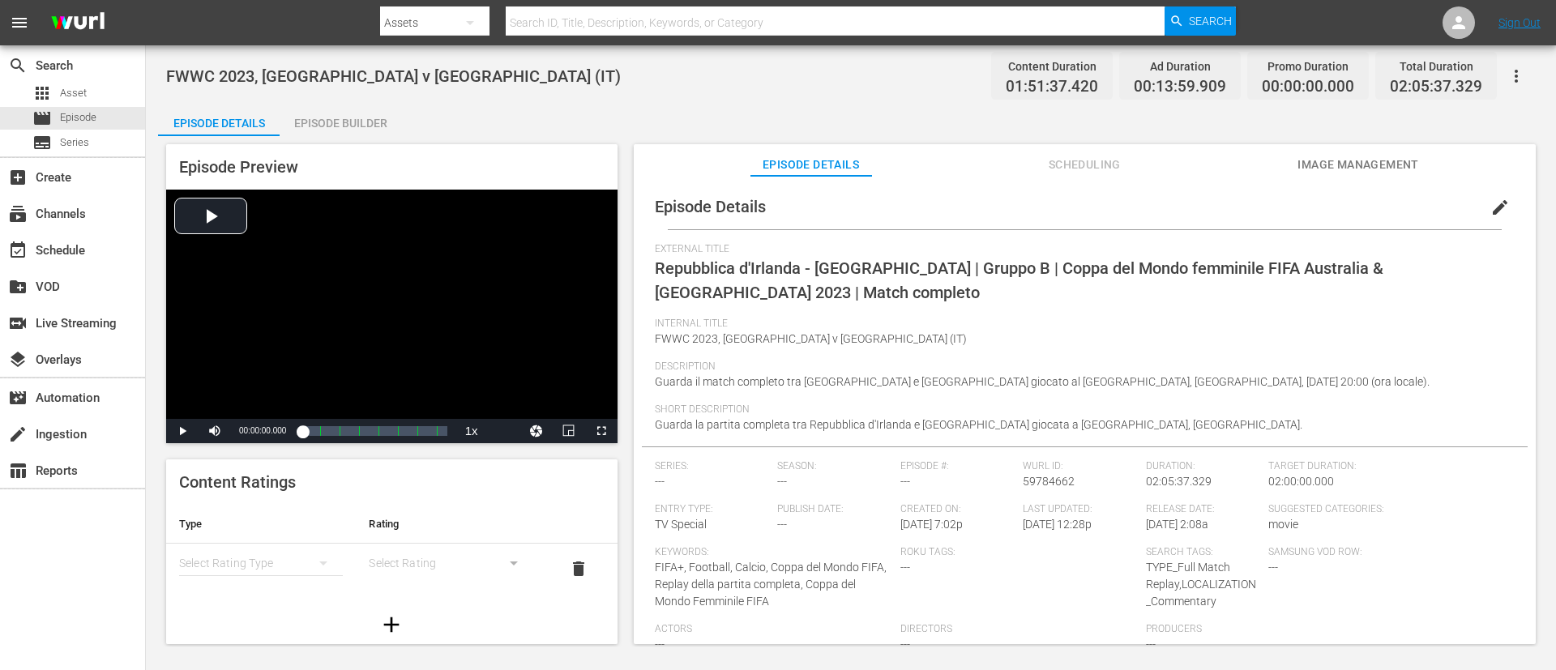
click at [1036, 213] on span "edit" at bounding box center [1499, 207] width 19 height 19
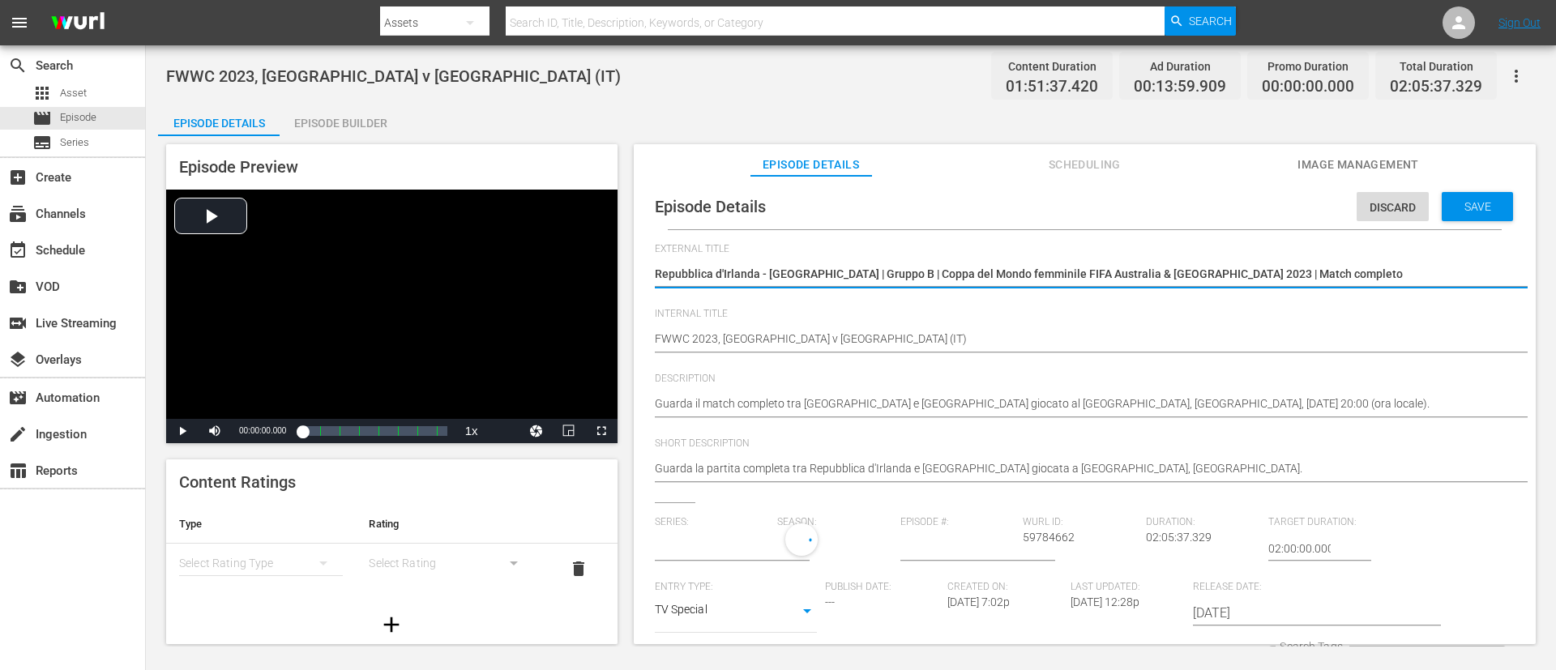
type input "No Series"
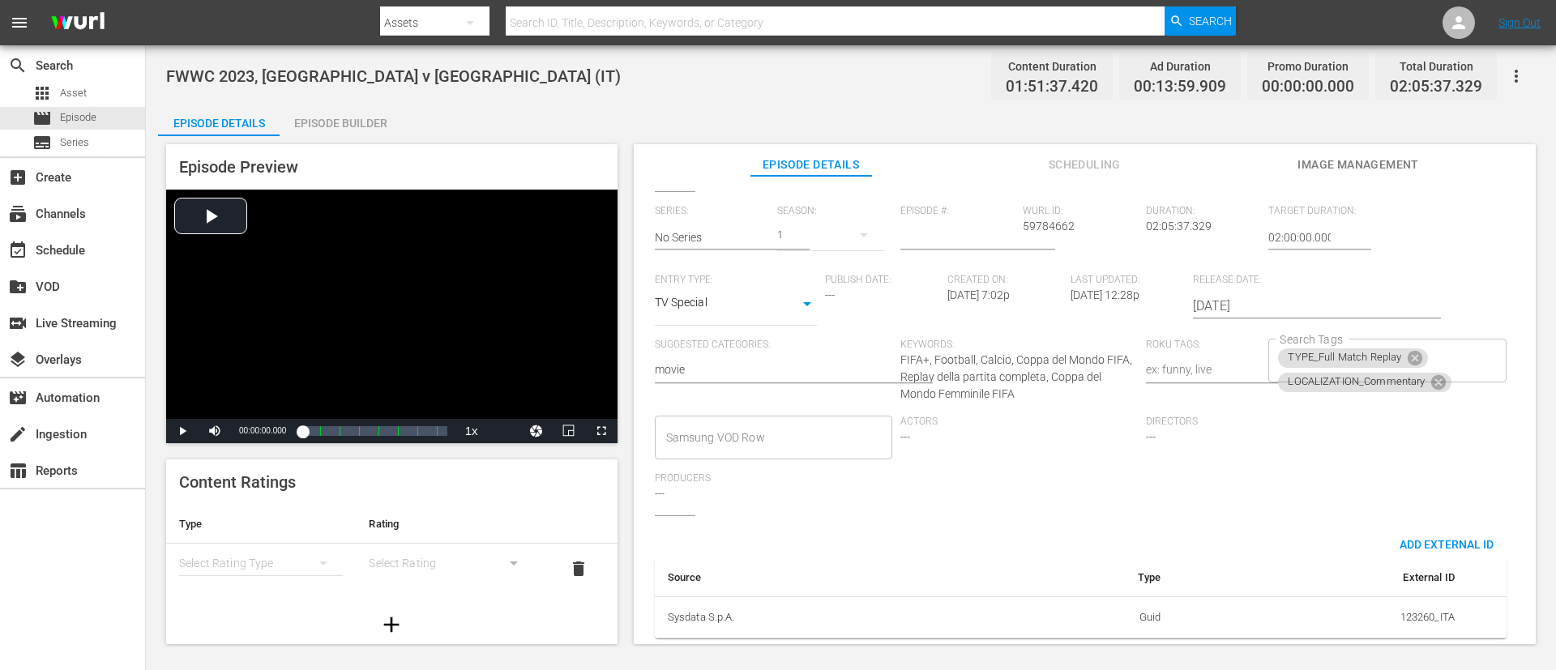
scroll to position [330, 0]
click at [1036, 339] on div "TYPE_Full Match Replay LOCALIZATION_Commentary Search Tags" at bounding box center [1386, 361] width 237 height 44
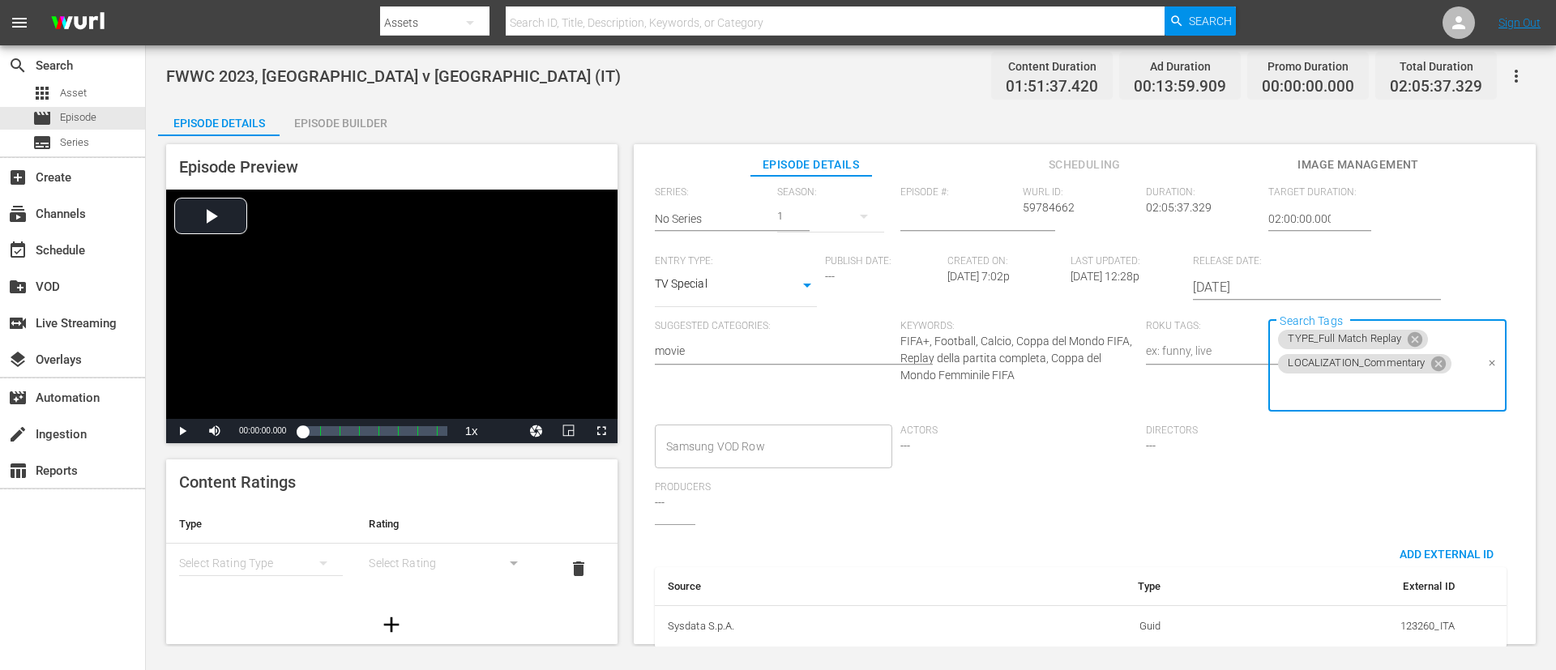
click at [1036, 391] on input "Search Tags" at bounding box center [1375, 390] width 199 height 29
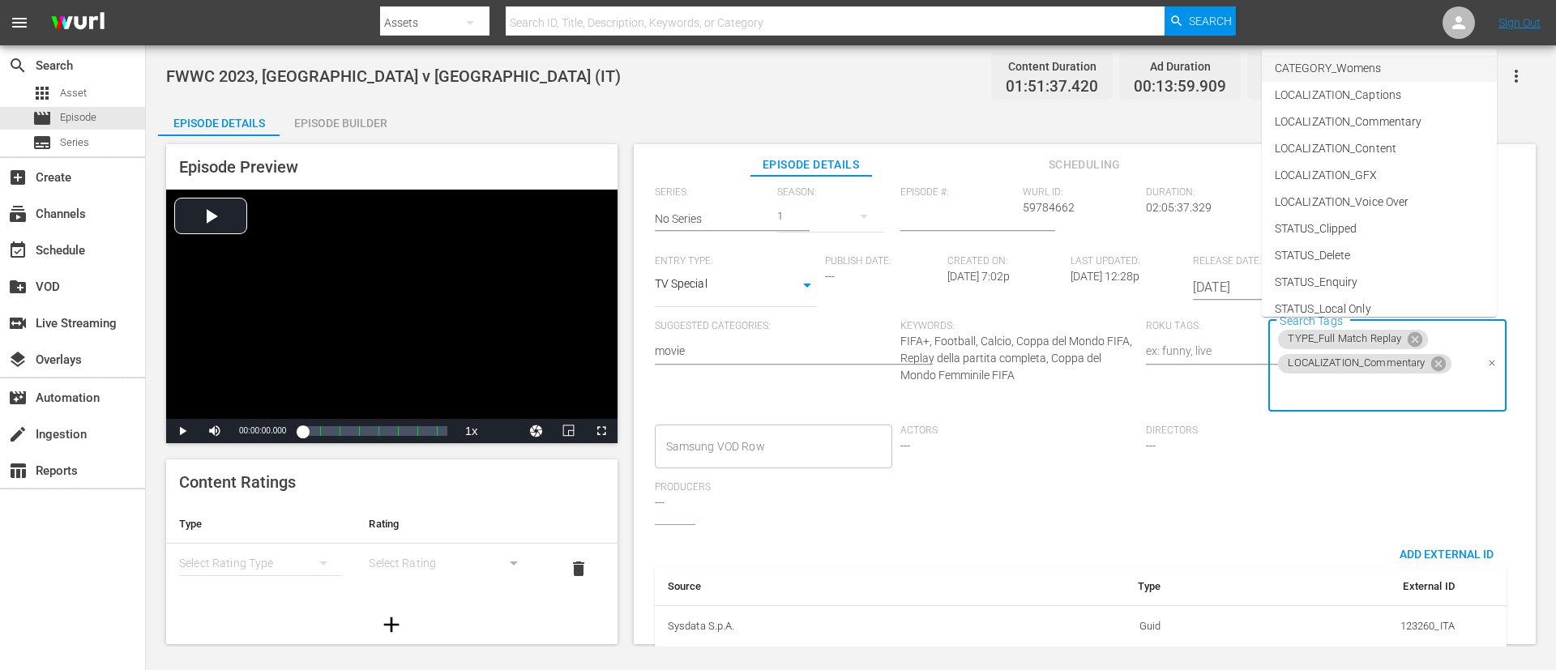
click at [1036, 72] on span "CATEGORY_Womens" at bounding box center [1328, 68] width 106 height 17
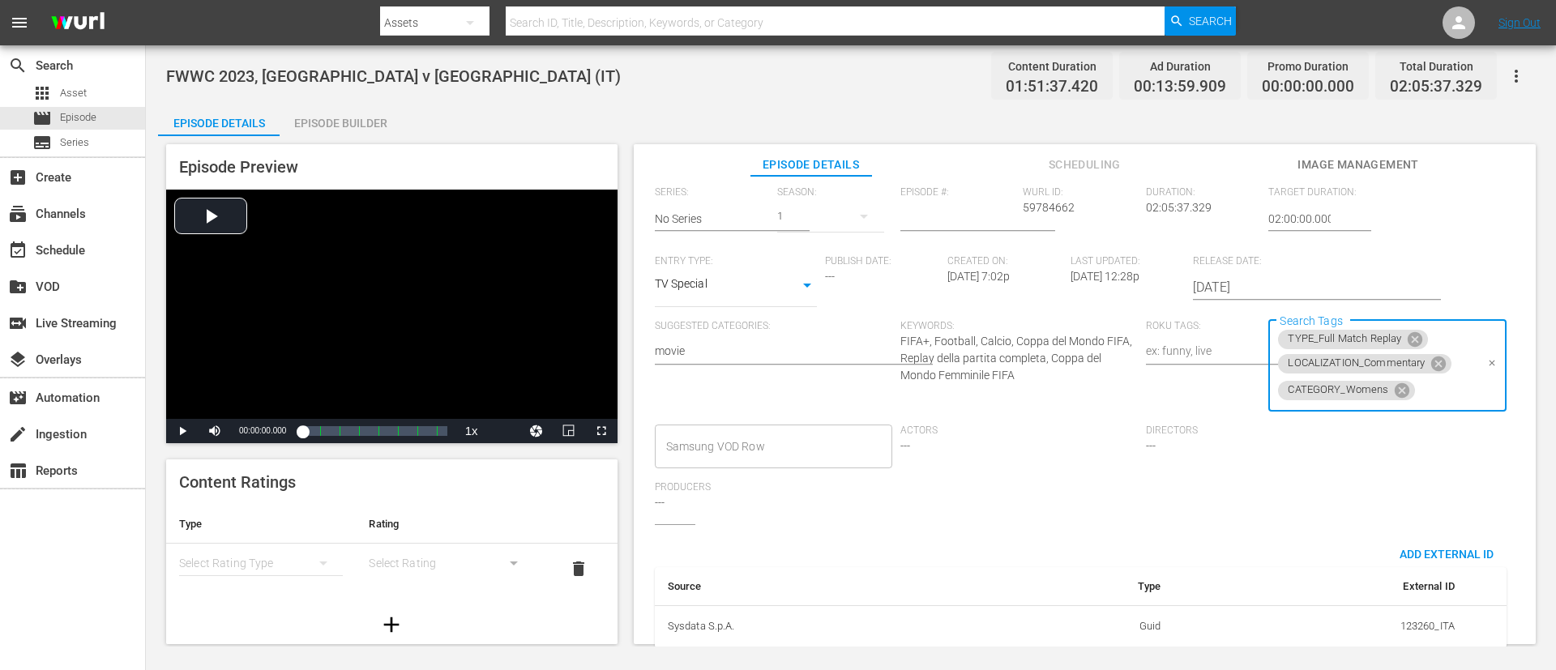
scroll to position [0, 0]
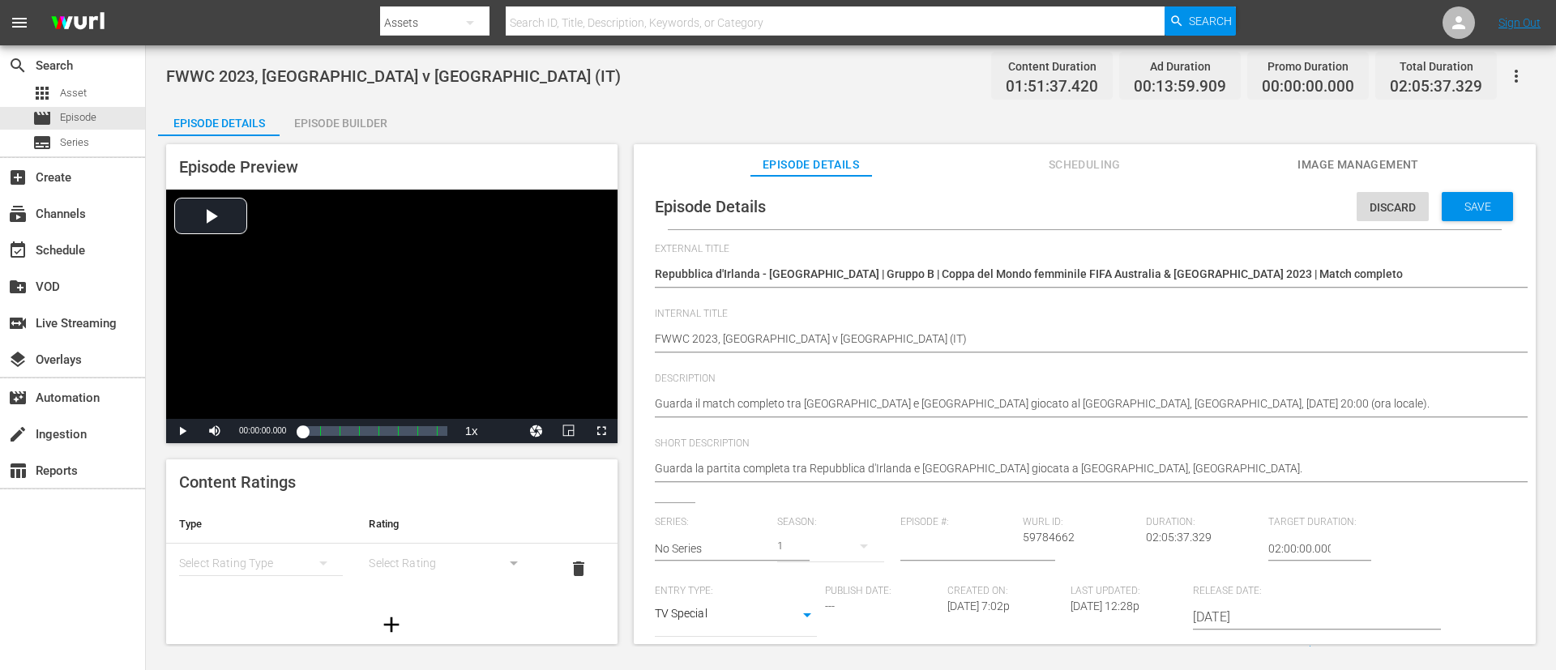
click at [1036, 207] on div "Save" at bounding box center [1477, 206] width 71 height 29
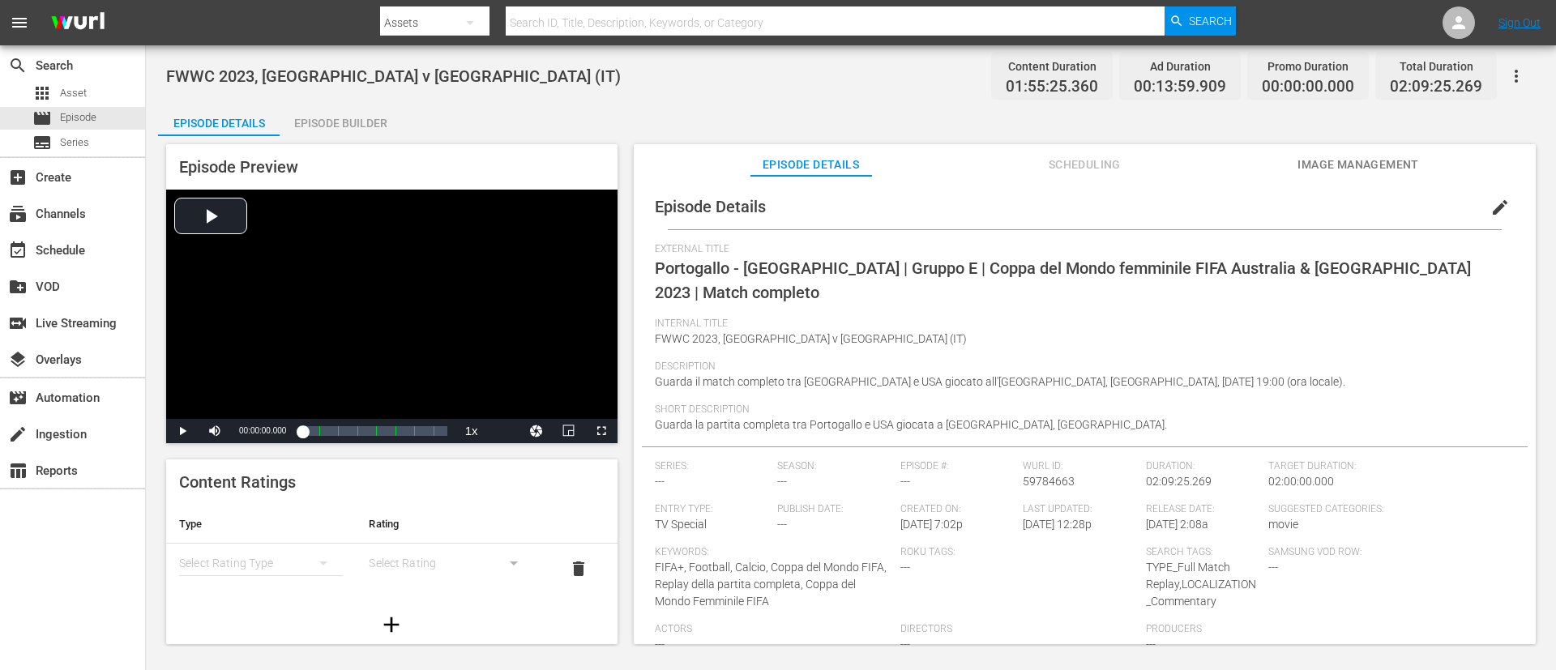
click at [1036, 214] on span "edit" at bounding box center [1499, 207] width 19 height 19
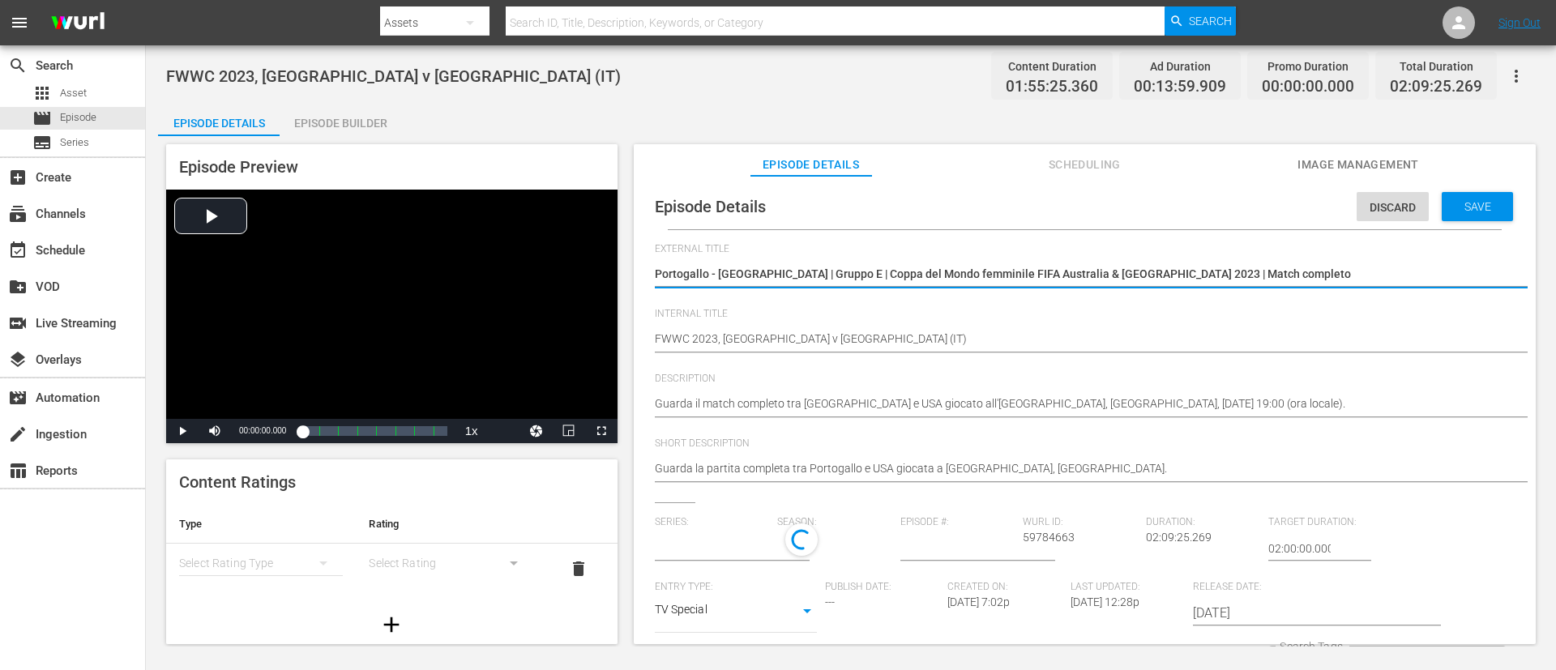
type input "No Series"
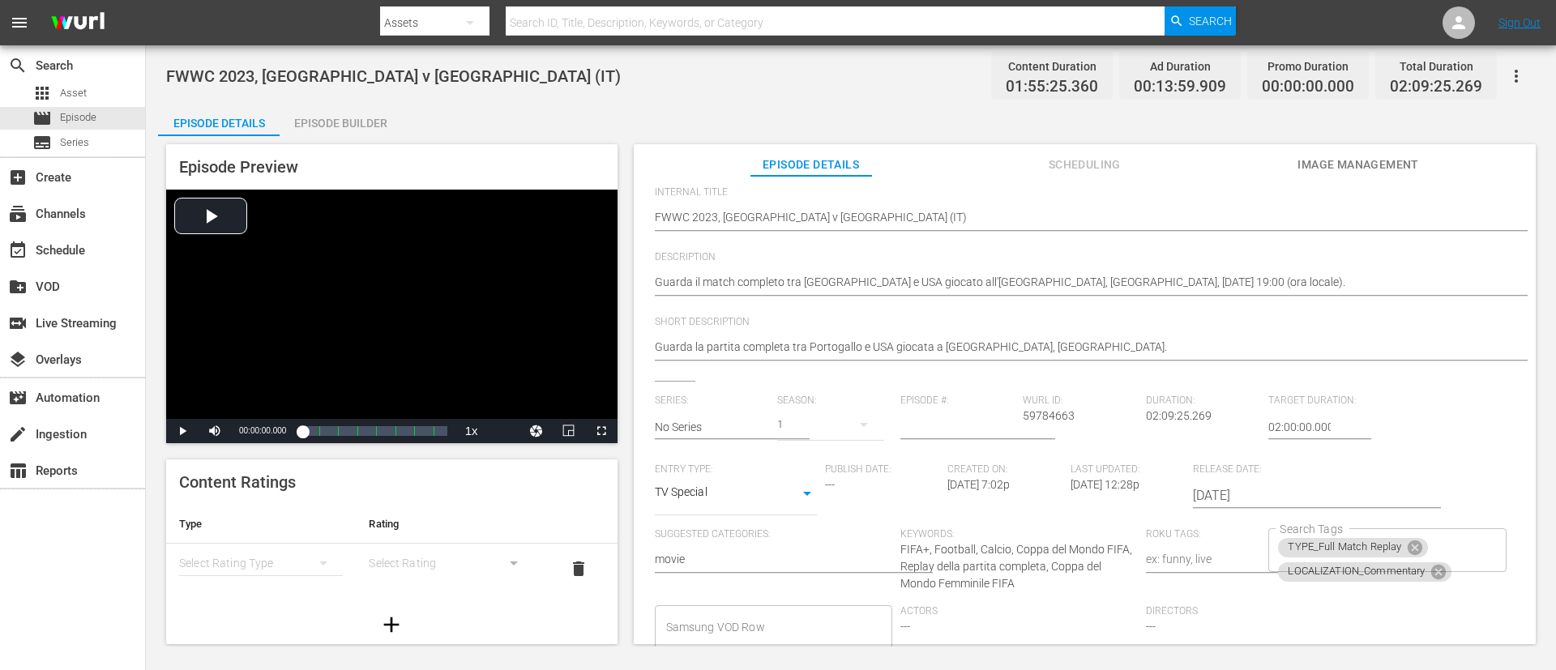
scroll to position [330, 0]
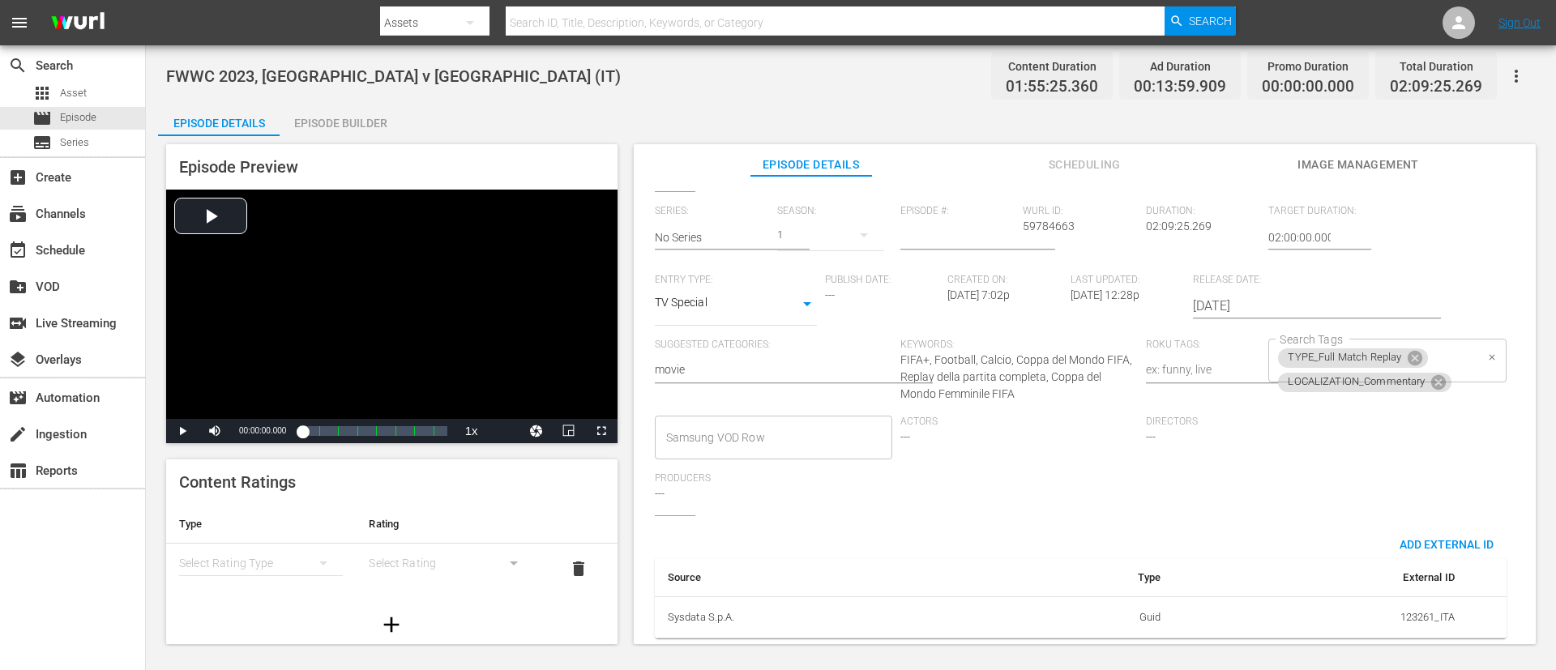
click at [1036, 351] on div "TYPE_Full Match Replay LOCALIZATION_Commentary Search Tags" at bounding box center [1386, 361] width 237 height 44
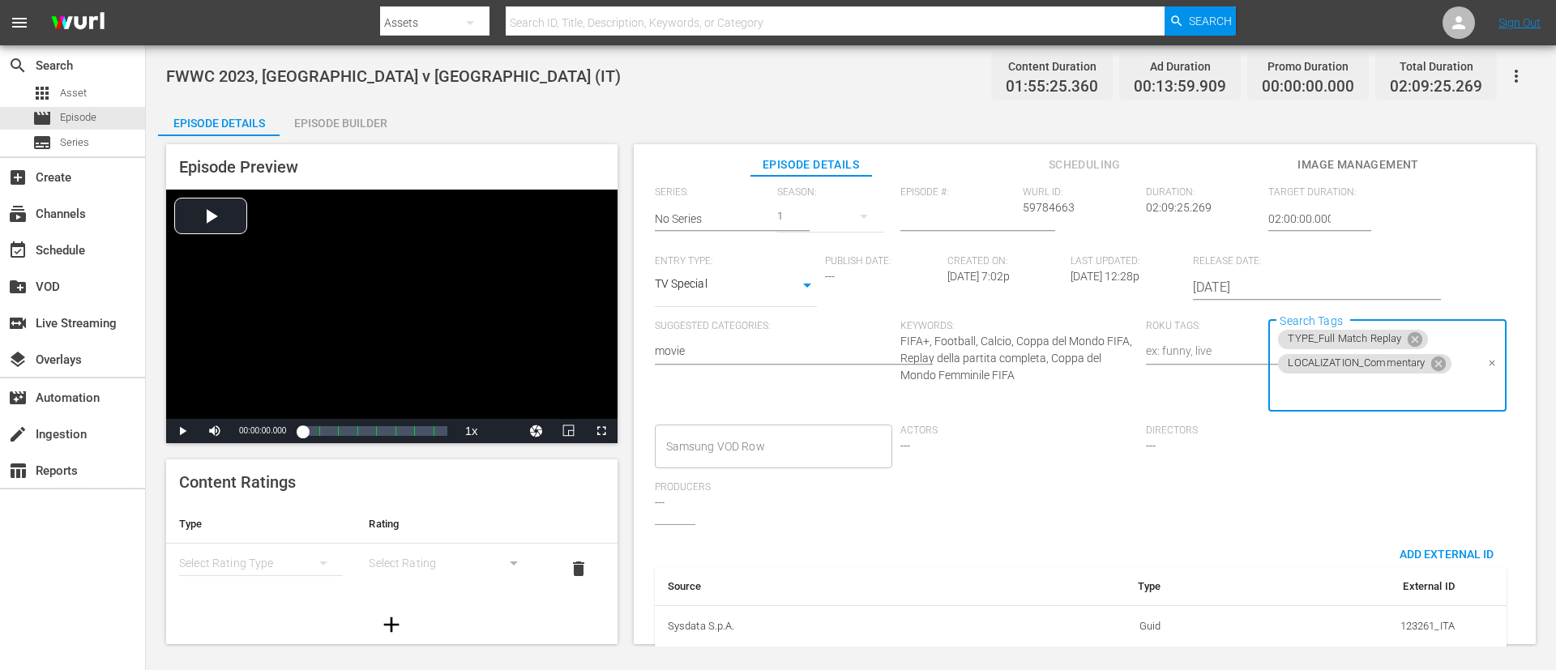
click at [1036, 390] on input "Search Tags" at bounding box center [1375, 390] width 199 height 29
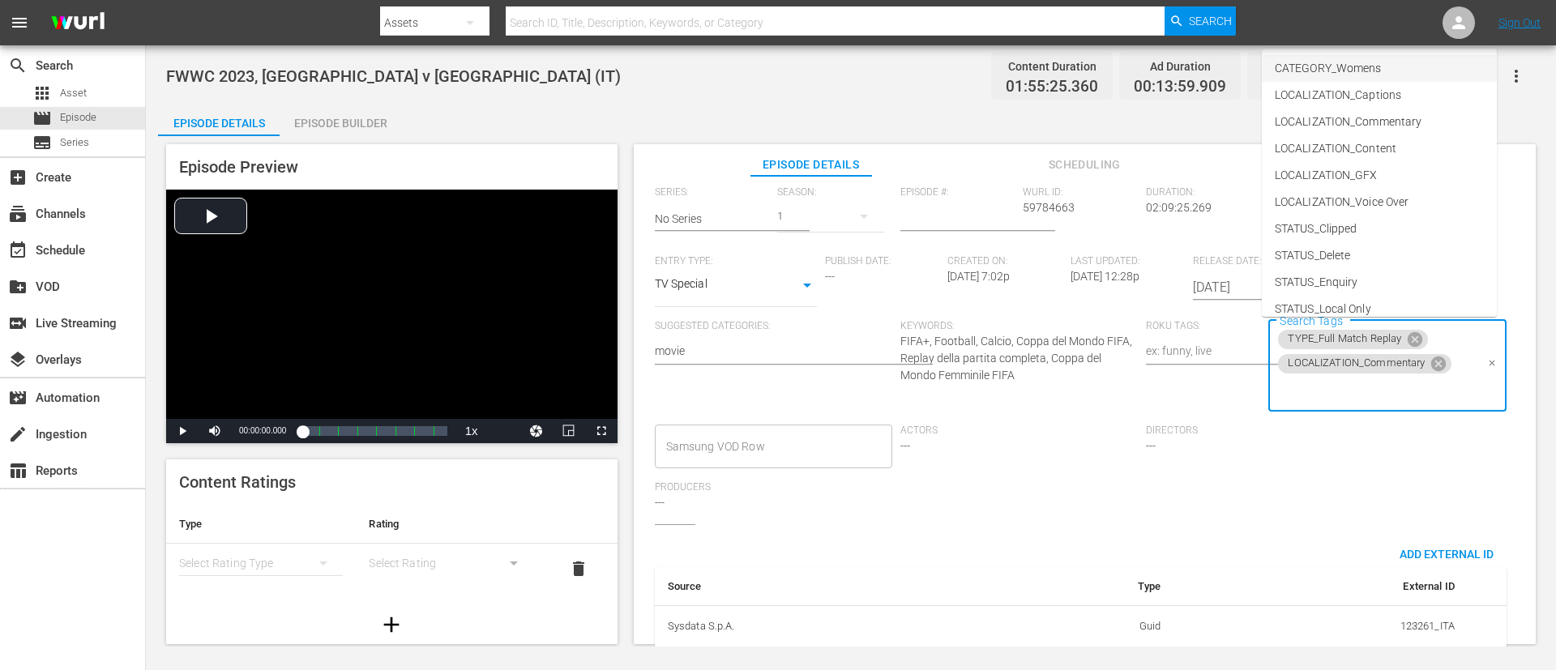
click at [1036, 59] on li "CATEGORY_Womens" at bounding box center [1379, 68] width 235 height 27
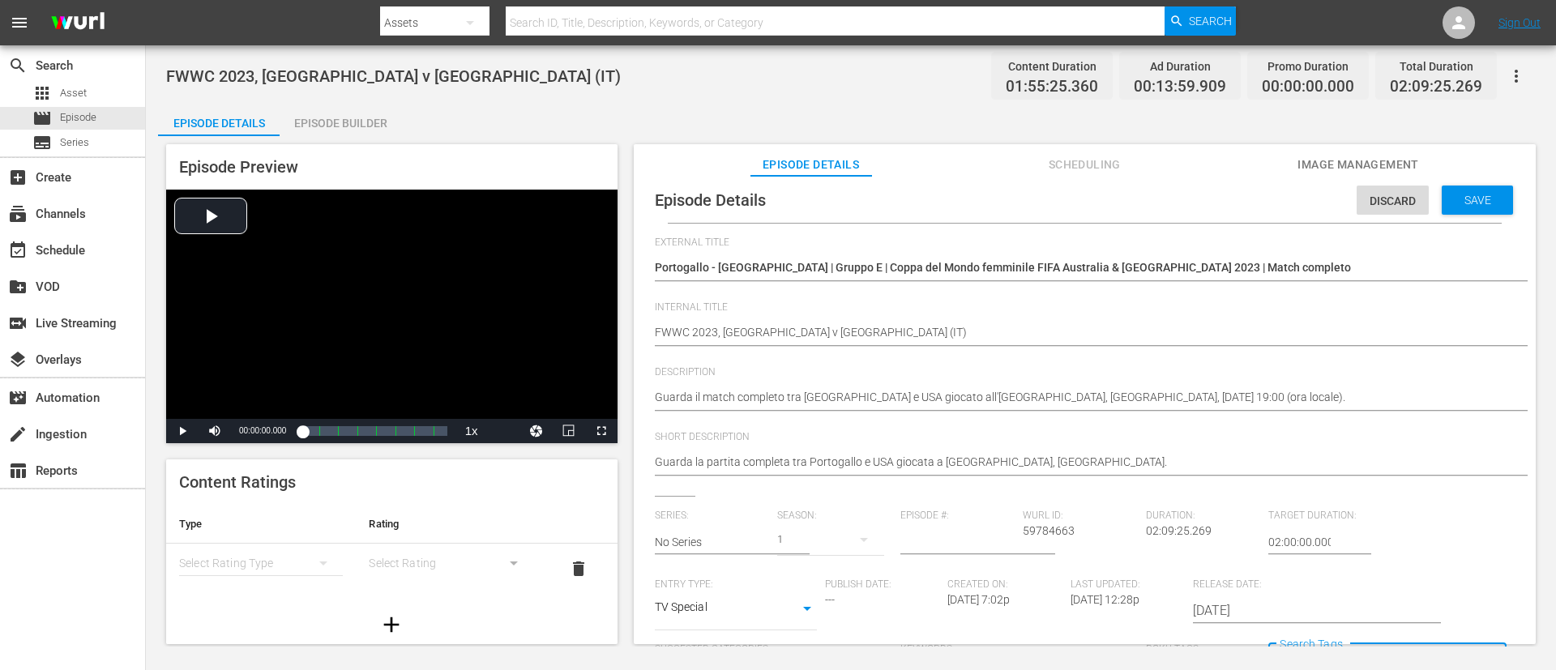
scroll to position [0, 0]
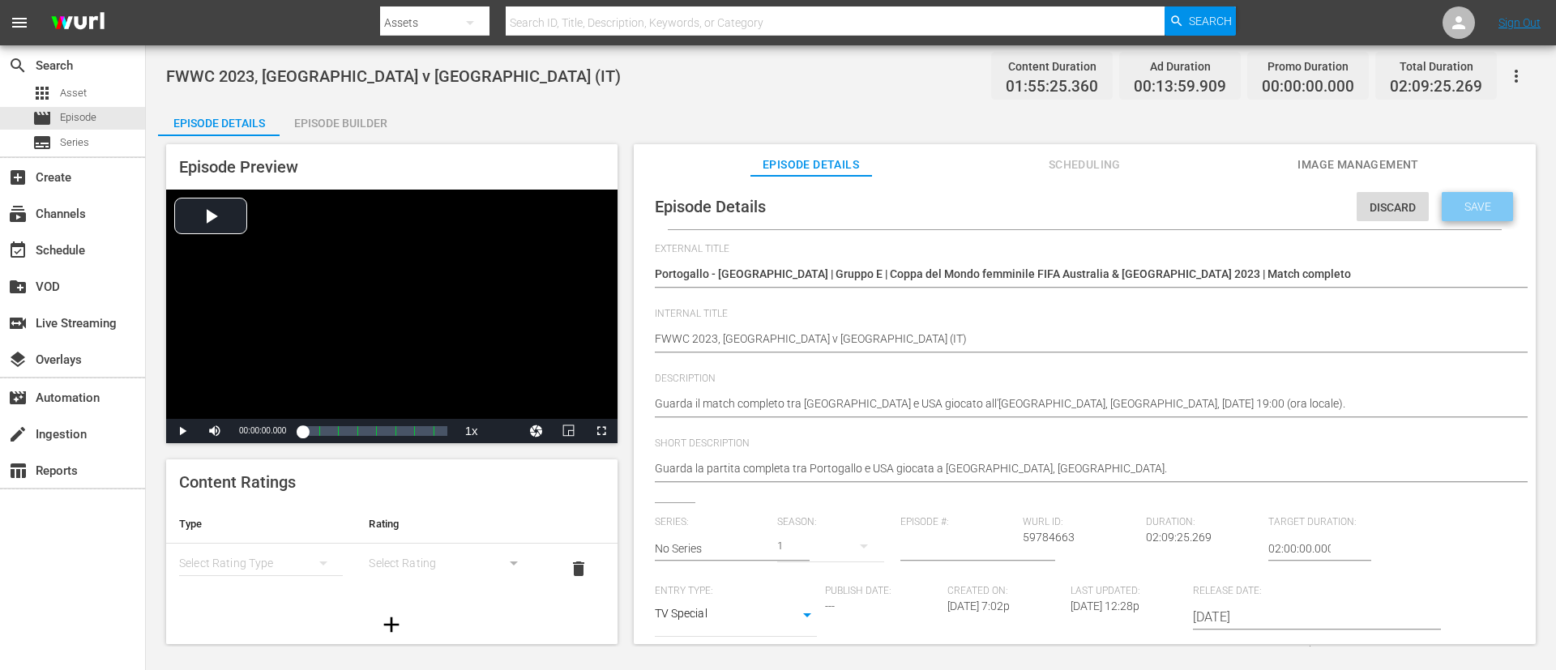
click at [1036, 195] on div "Save" at bounding box center [1477, 206] width 71 height 29
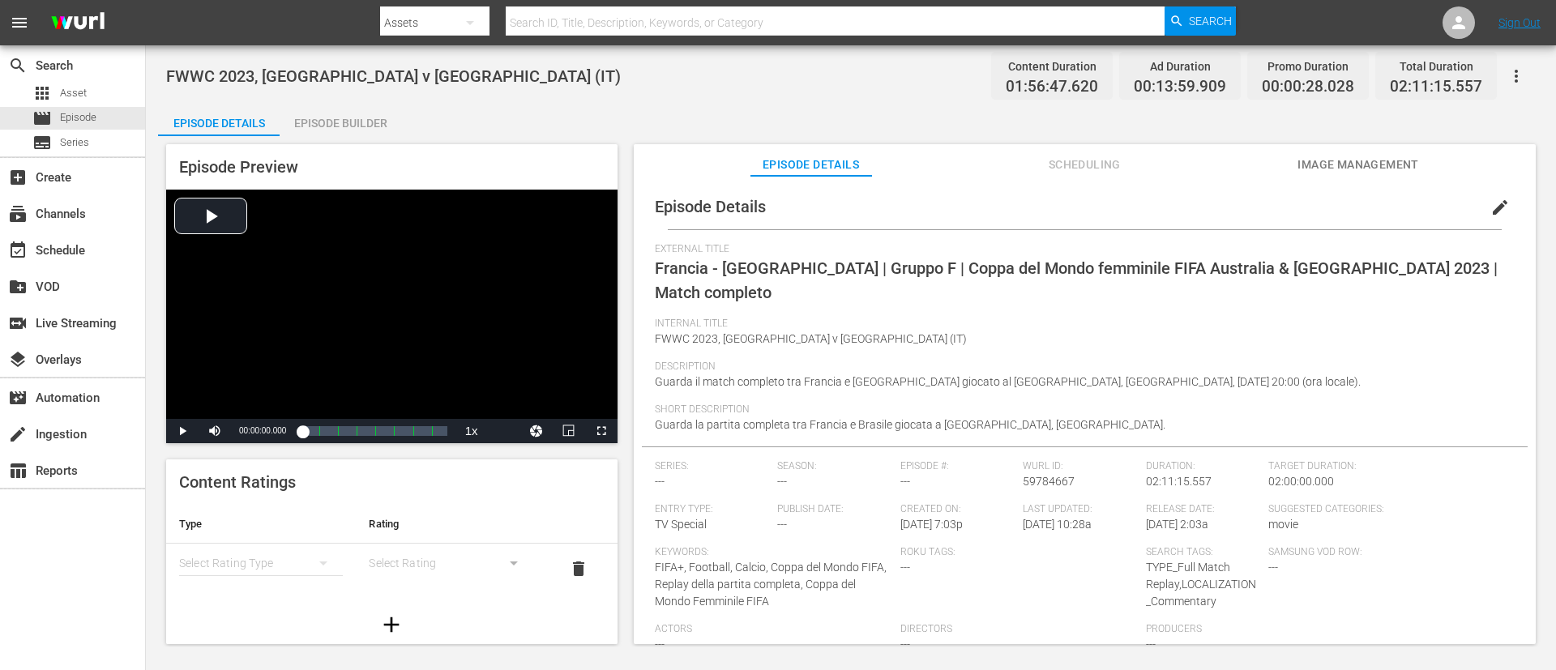
click at [1036, 223] on button "edit" at bounding box center [1500, 207] width 39 height 39
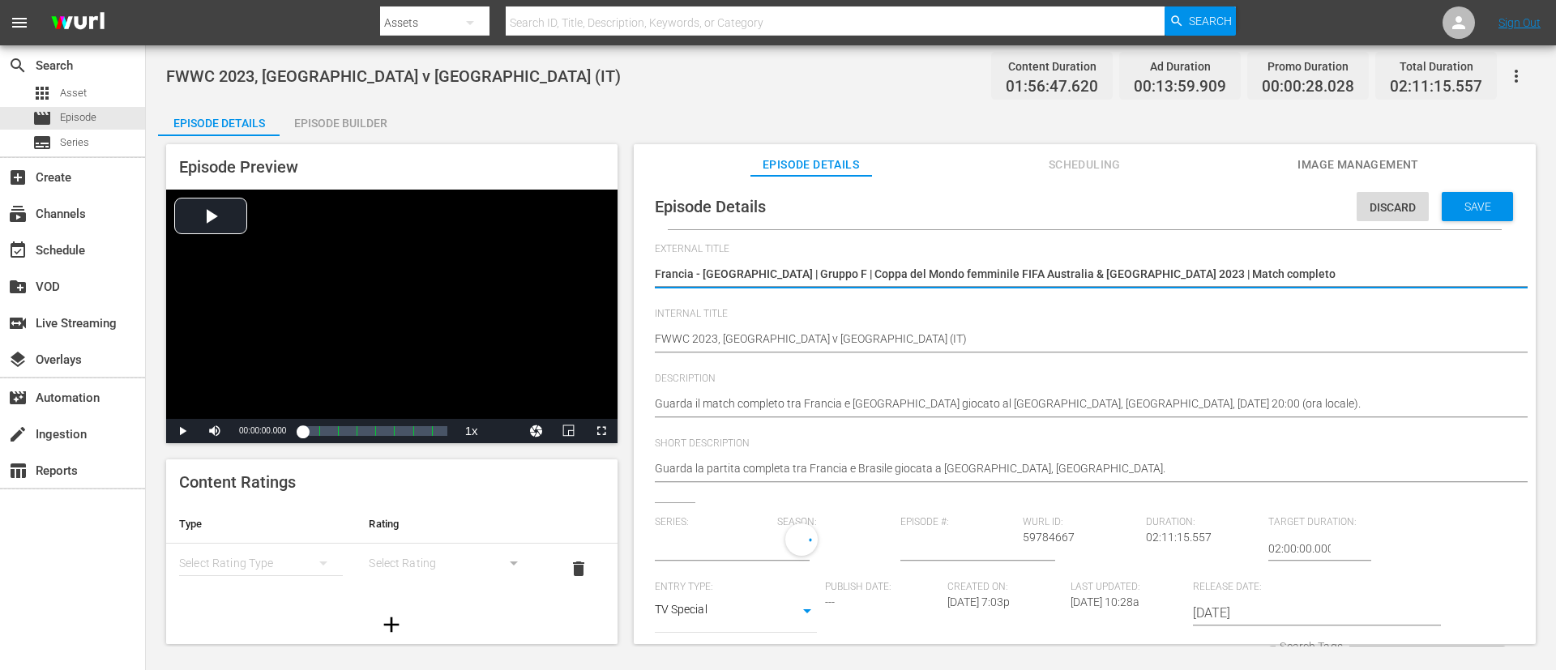
type input "No Series"
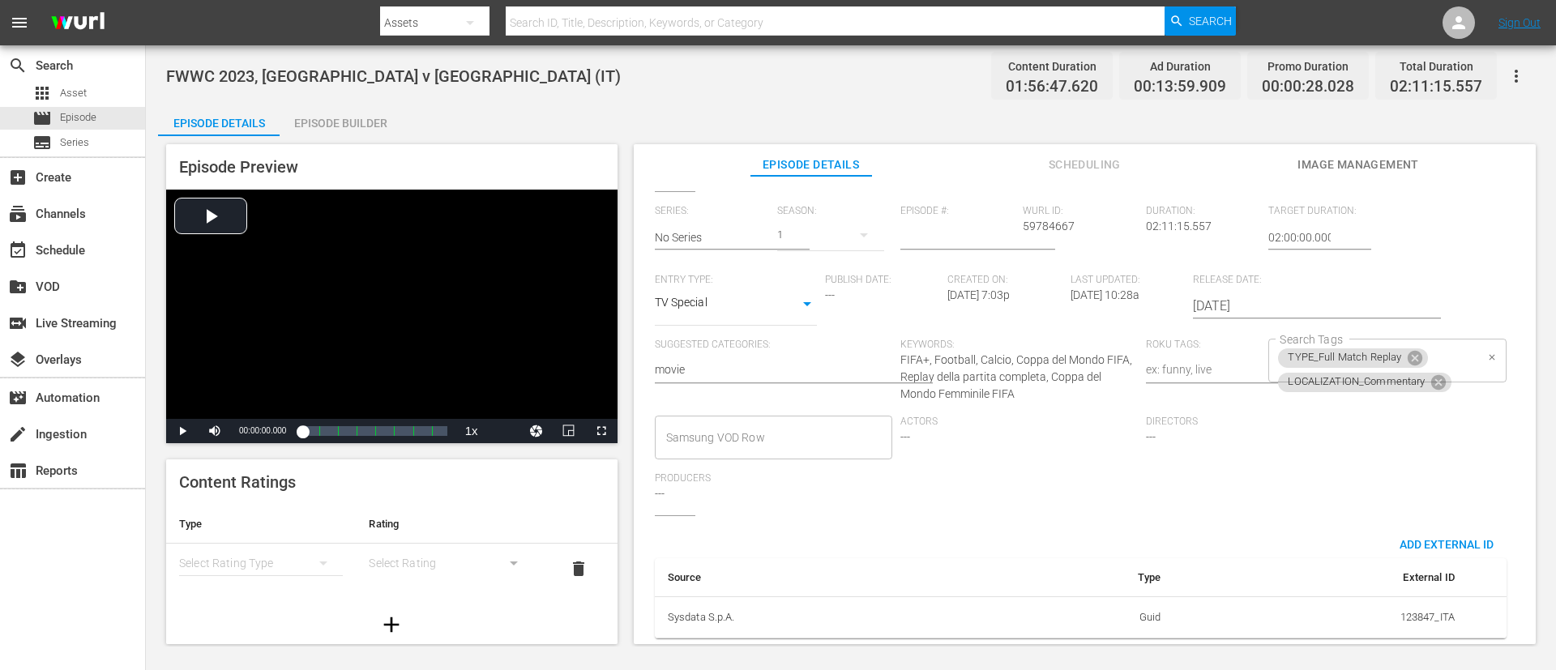
click at [1036, 342] on div "TYPE_Full Match Replay LOCALIZATION_Commentary Search Tags" at bounding box center [1386, 361] width 237 height 44
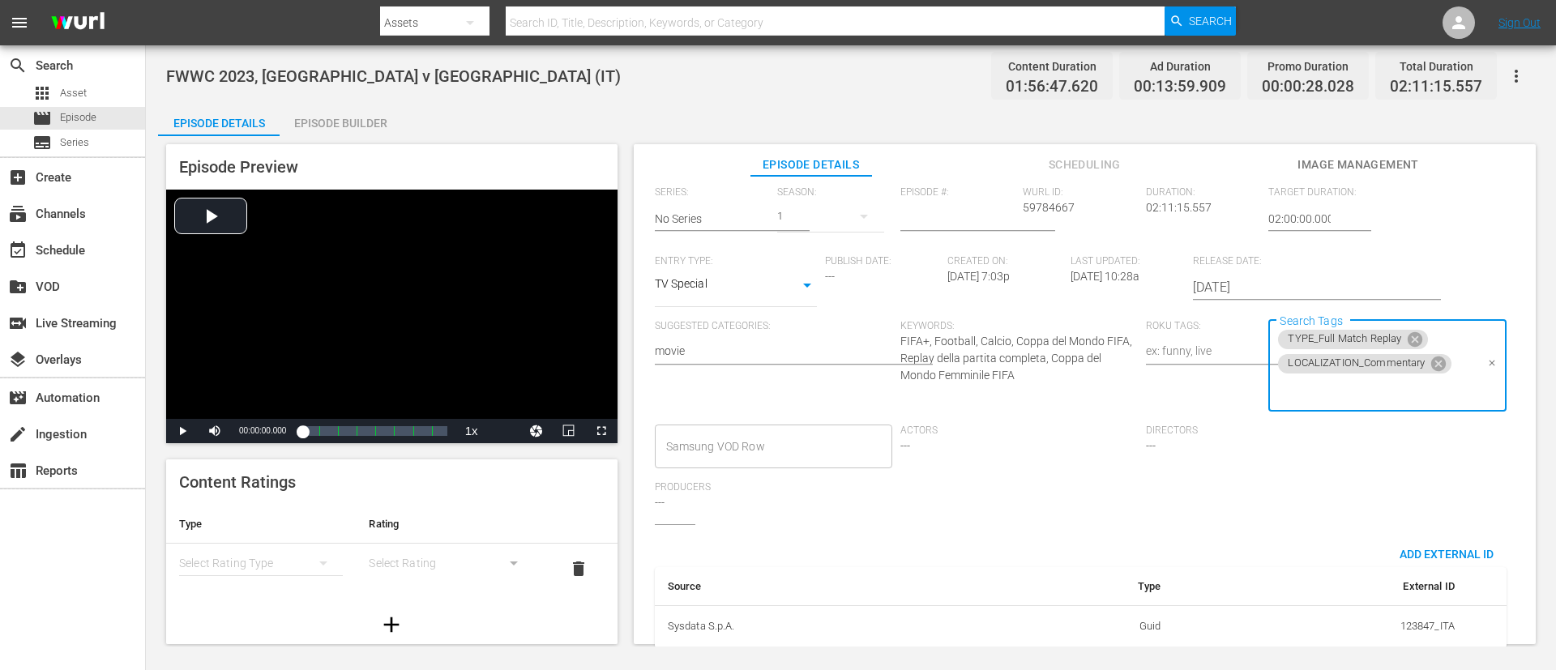
click at [1036, 393] on input "Search Tags" at bounding box center [1375, 390] width 199 height 29
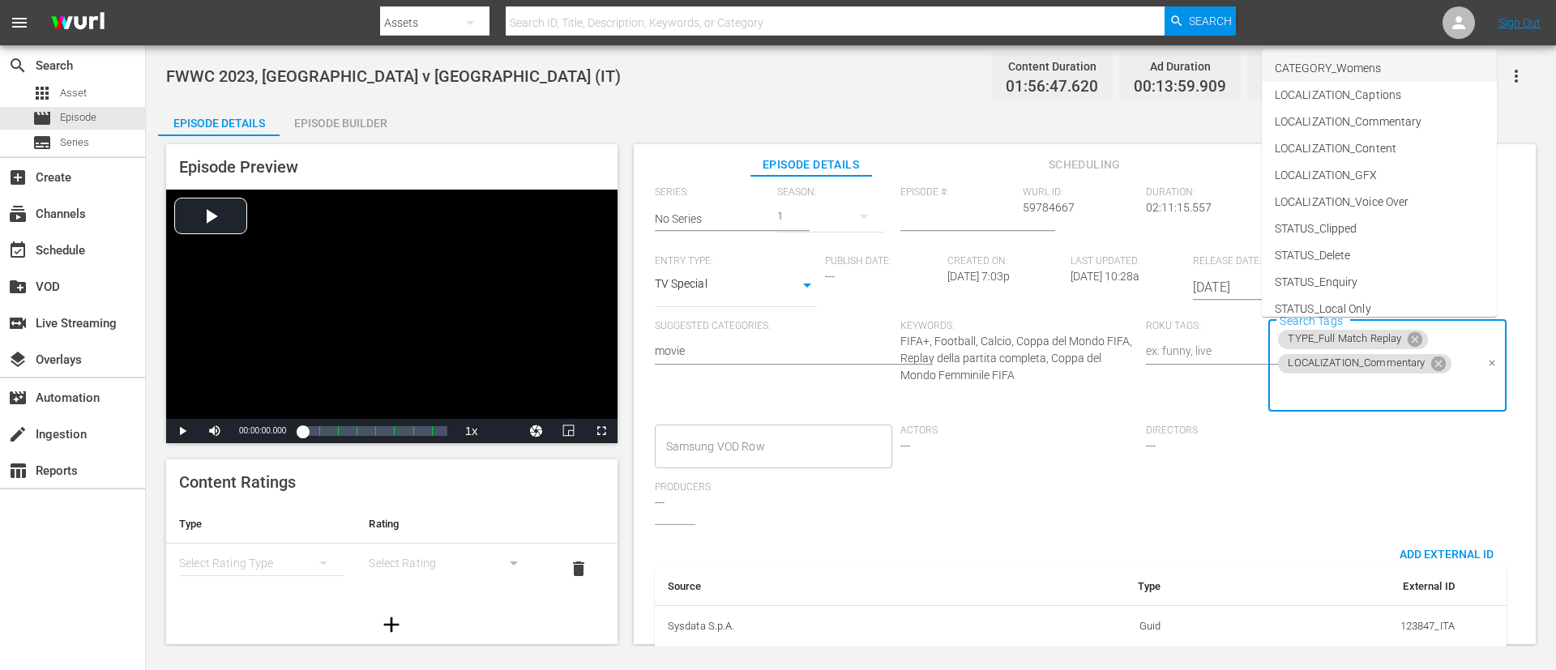
click at [1036, 71] on span "CATEGORY_Womens" at bounding box center [1328, 68] width 106 height 17
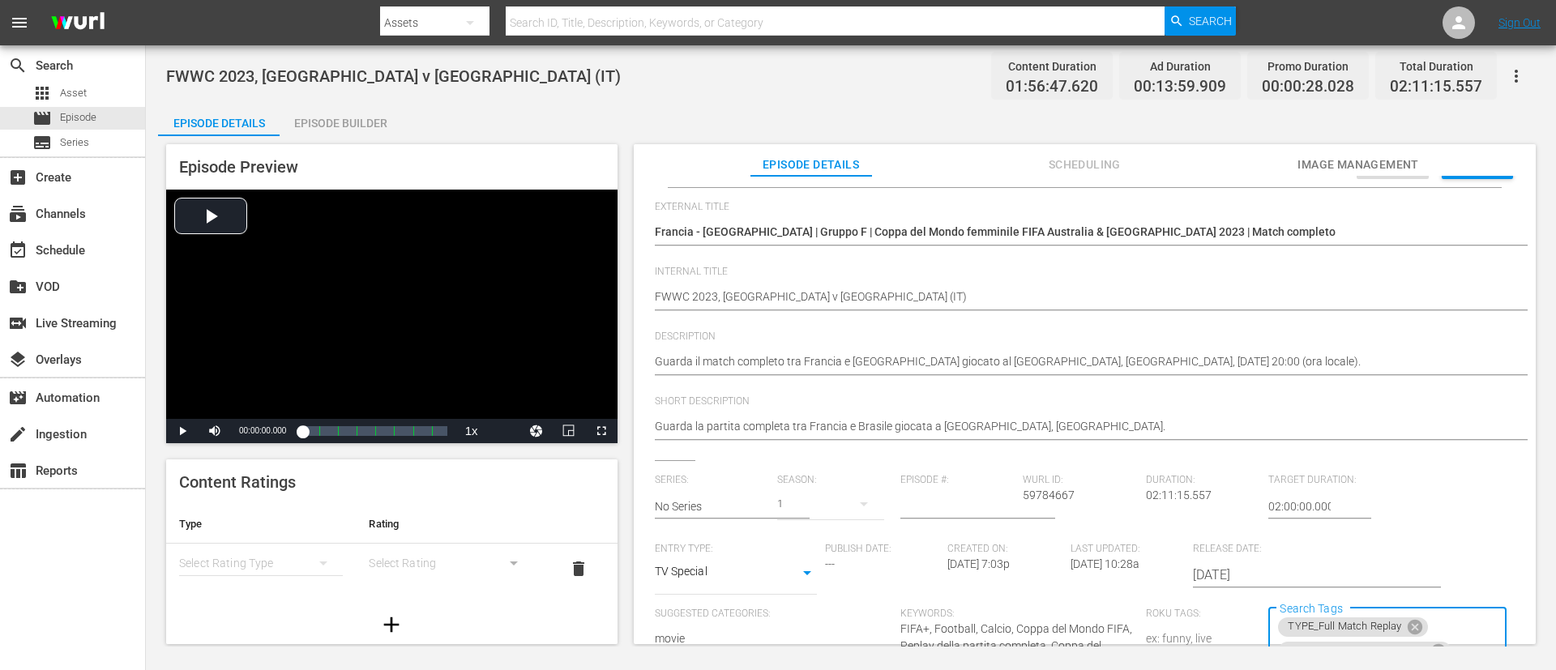
scroll to position [0, 0]
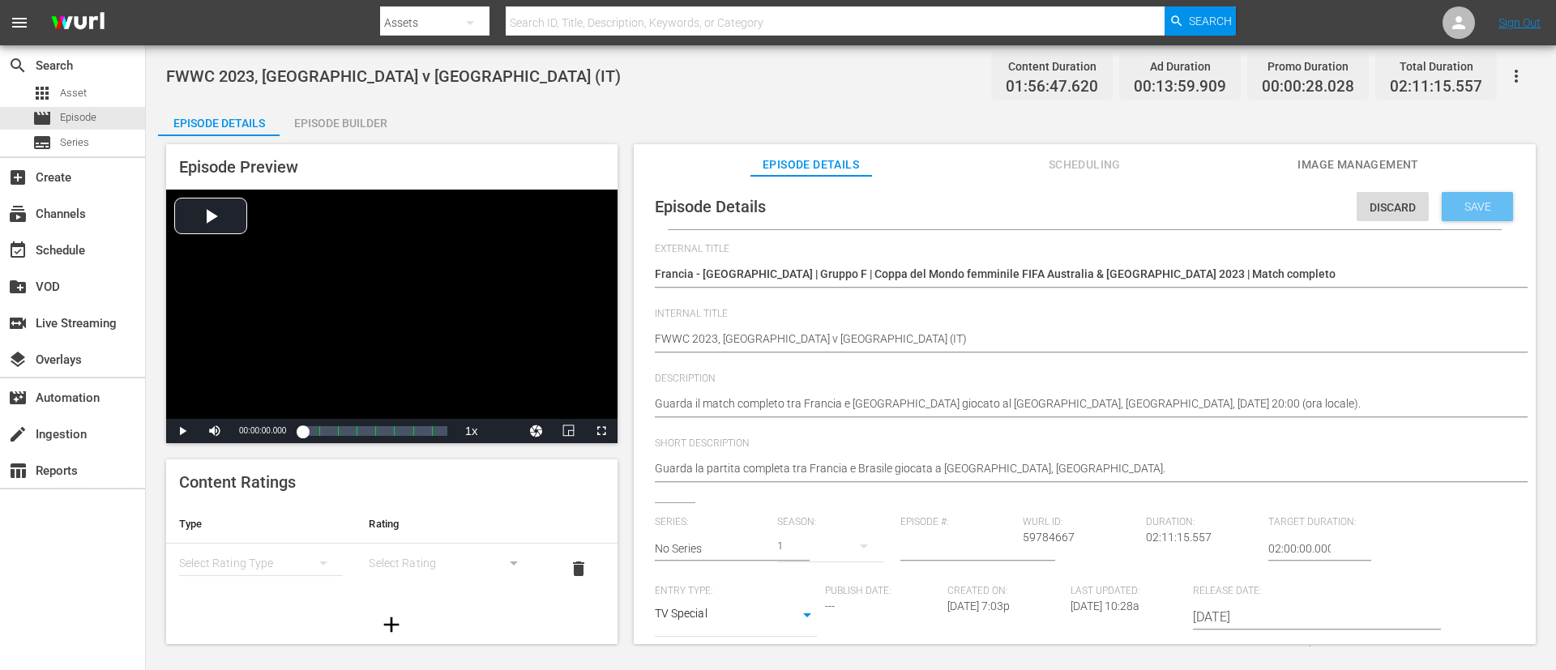
click at [1036, 207] on span "Save" at bounding box center [1477, 206] width 53 height 13
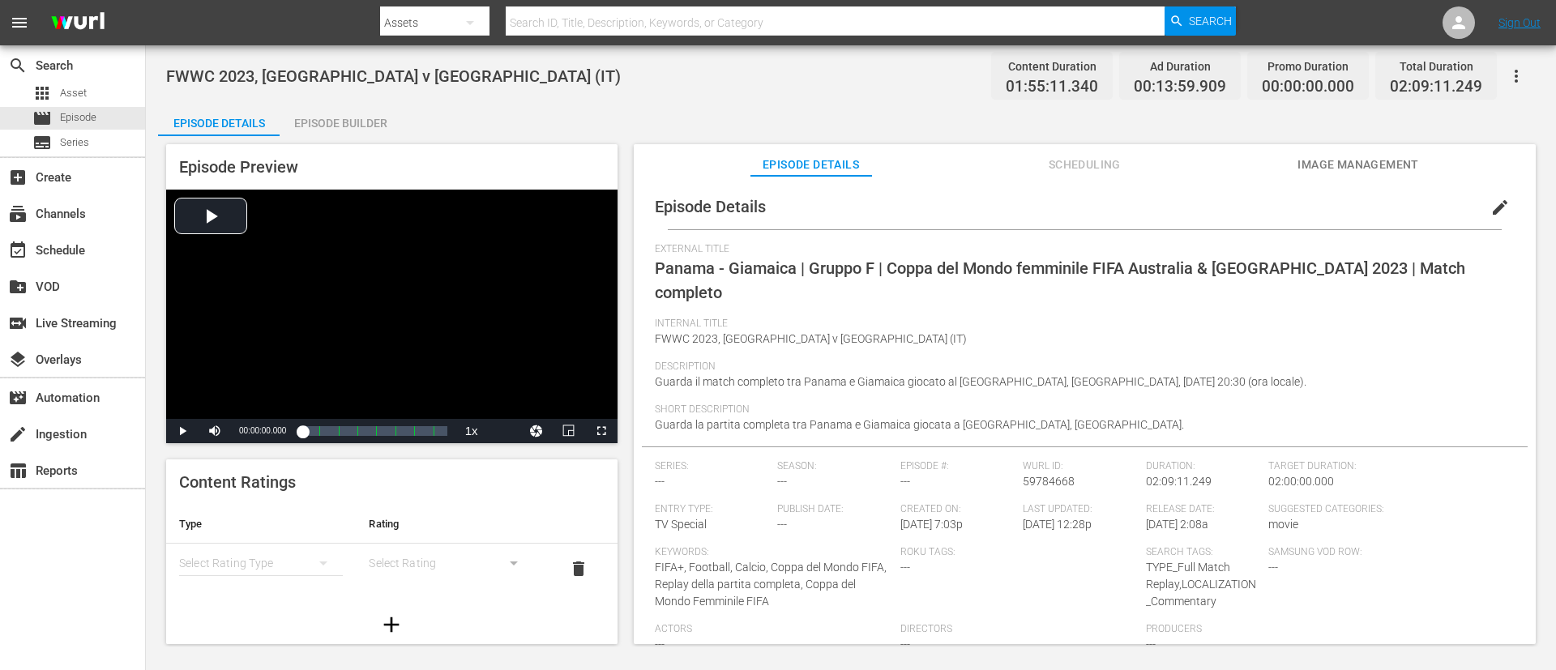
click at [1036, 200] on button "edit" at bounding box center [1500, 207] width 39 height 39
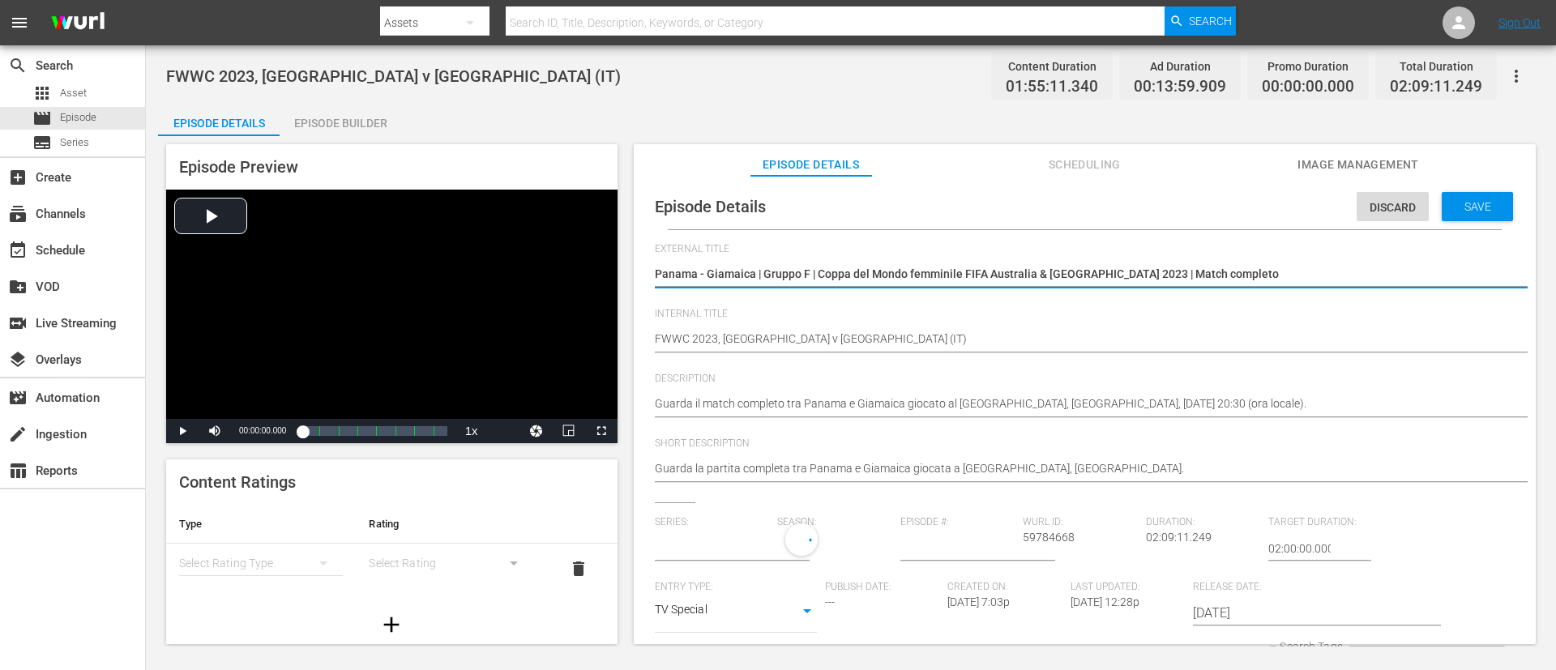
type input "No Series"
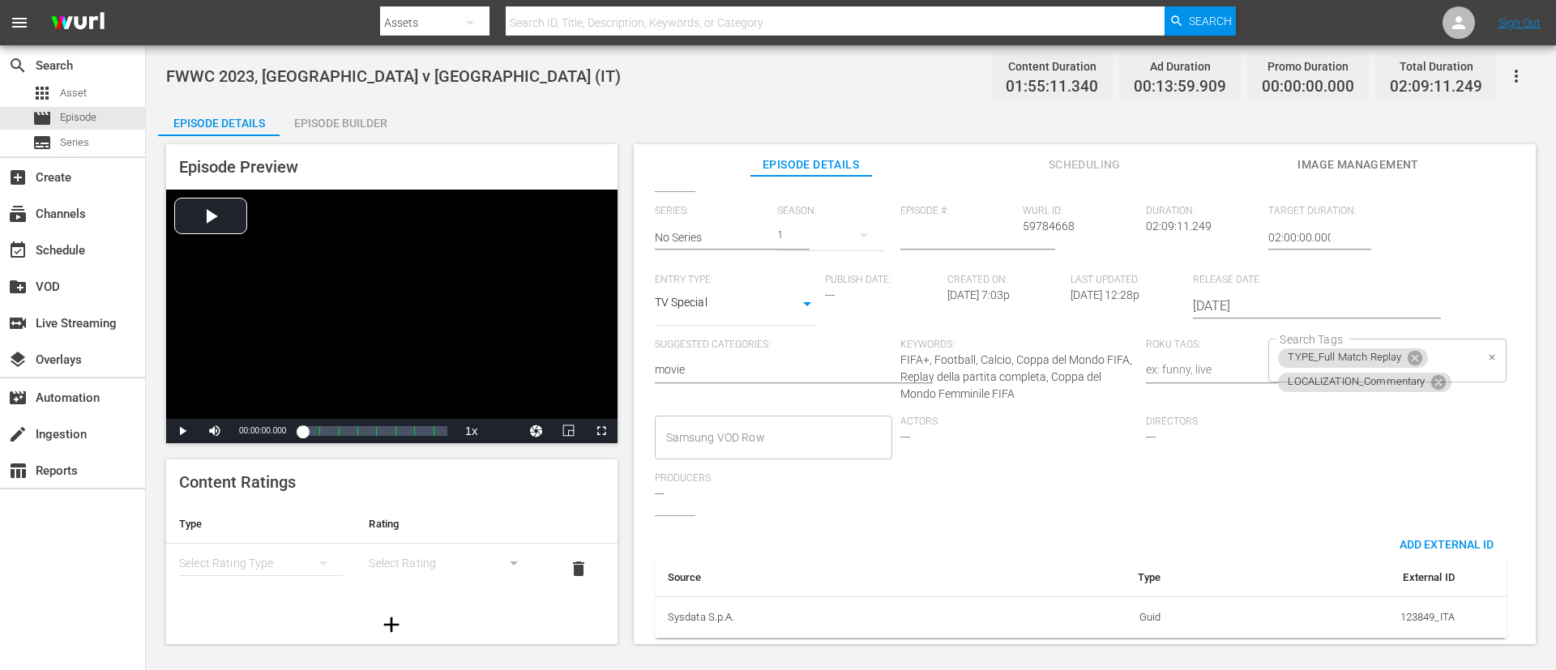
scroll to position [330, 0]
click at [1036, 339] on div "TYPE_Full Match Replay LOCALIZATION_Commentary Search Tags" at bounding box center [1386, 361] width 237 height 44
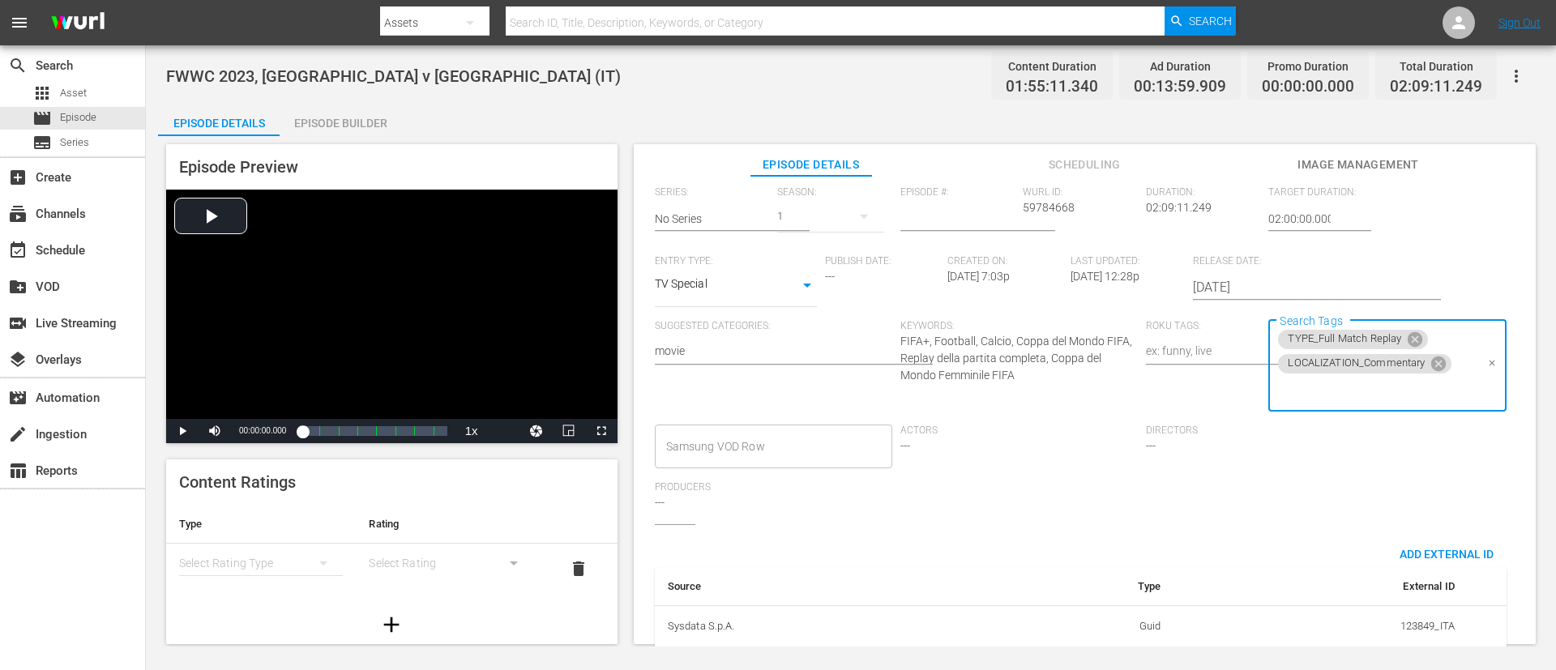
click at [1036, 381] on input "Search Tags" at bounding box center [1375, 390] width 199 height 29
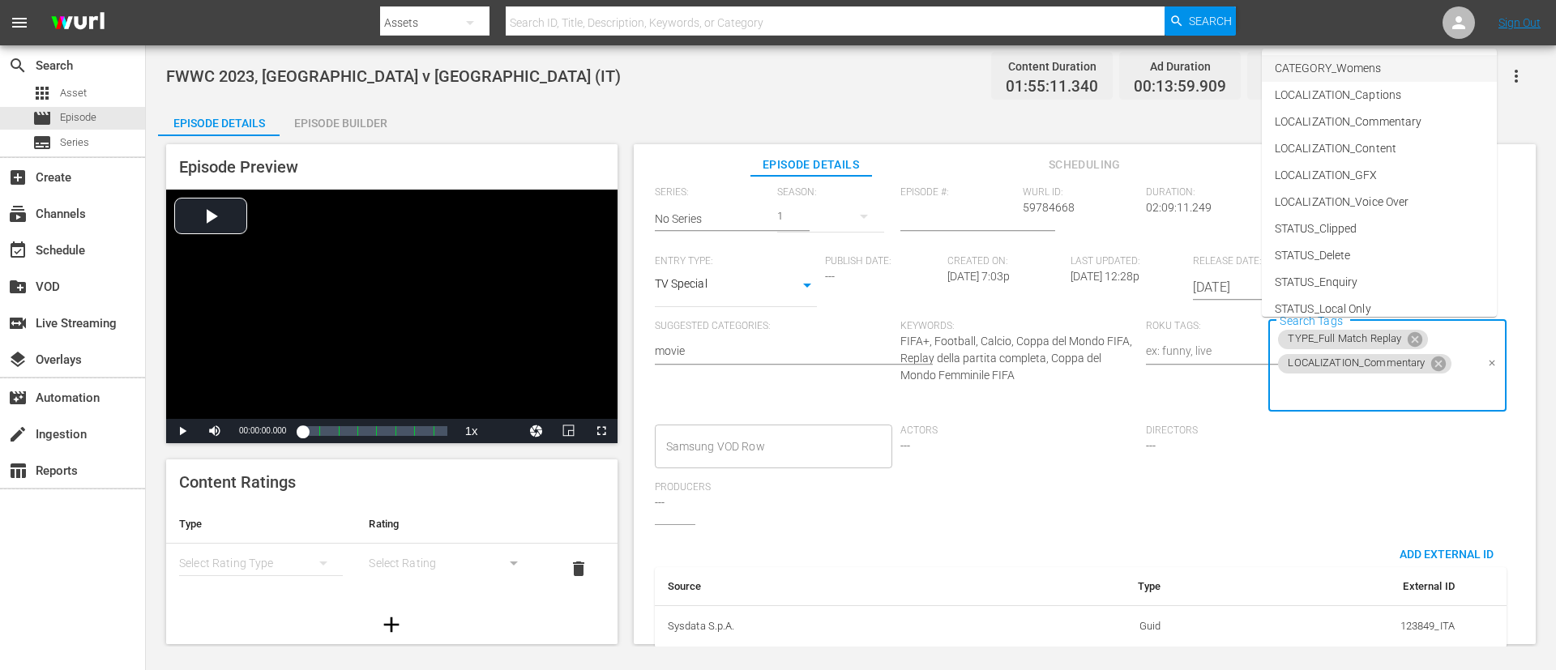
click at [1036, 71] on li "CATEGORY_Womens" at bounding box center [1379, 68] width 235 height 27
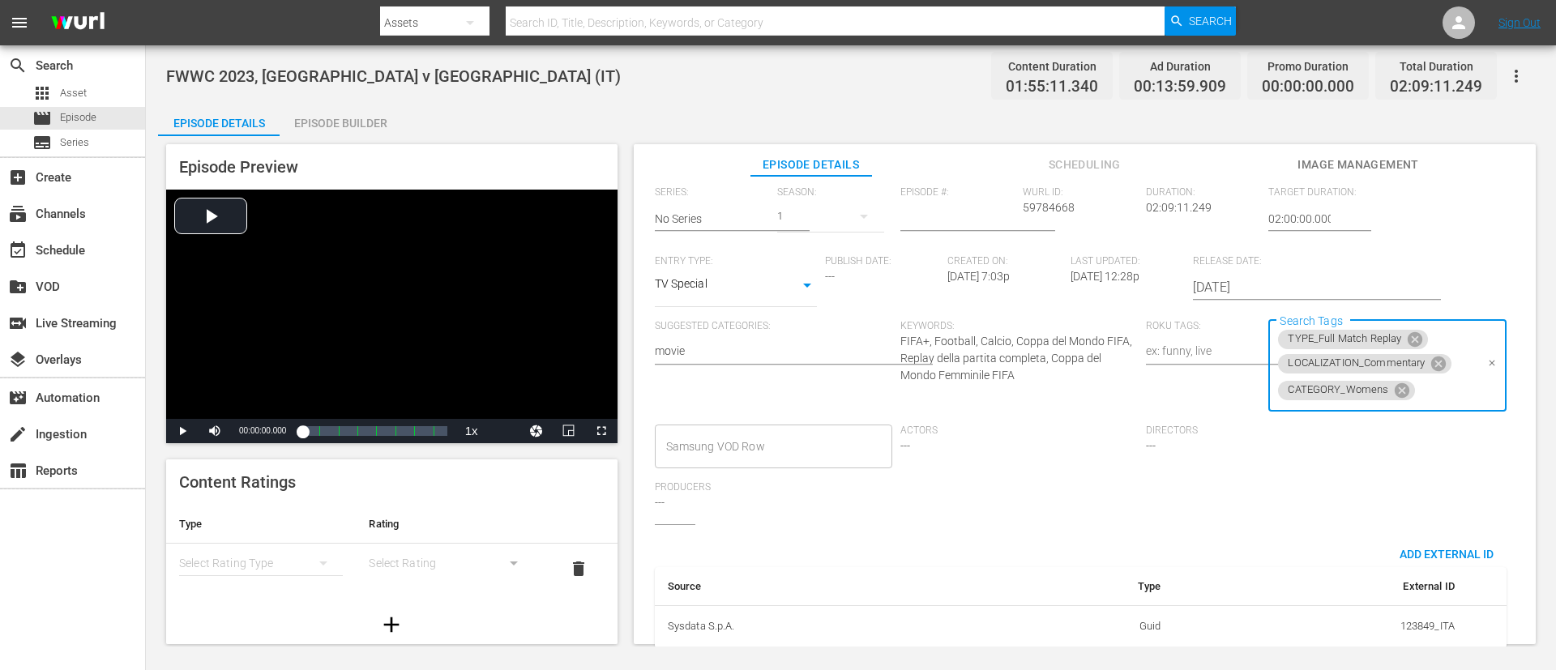
scroll to position [0, 0]
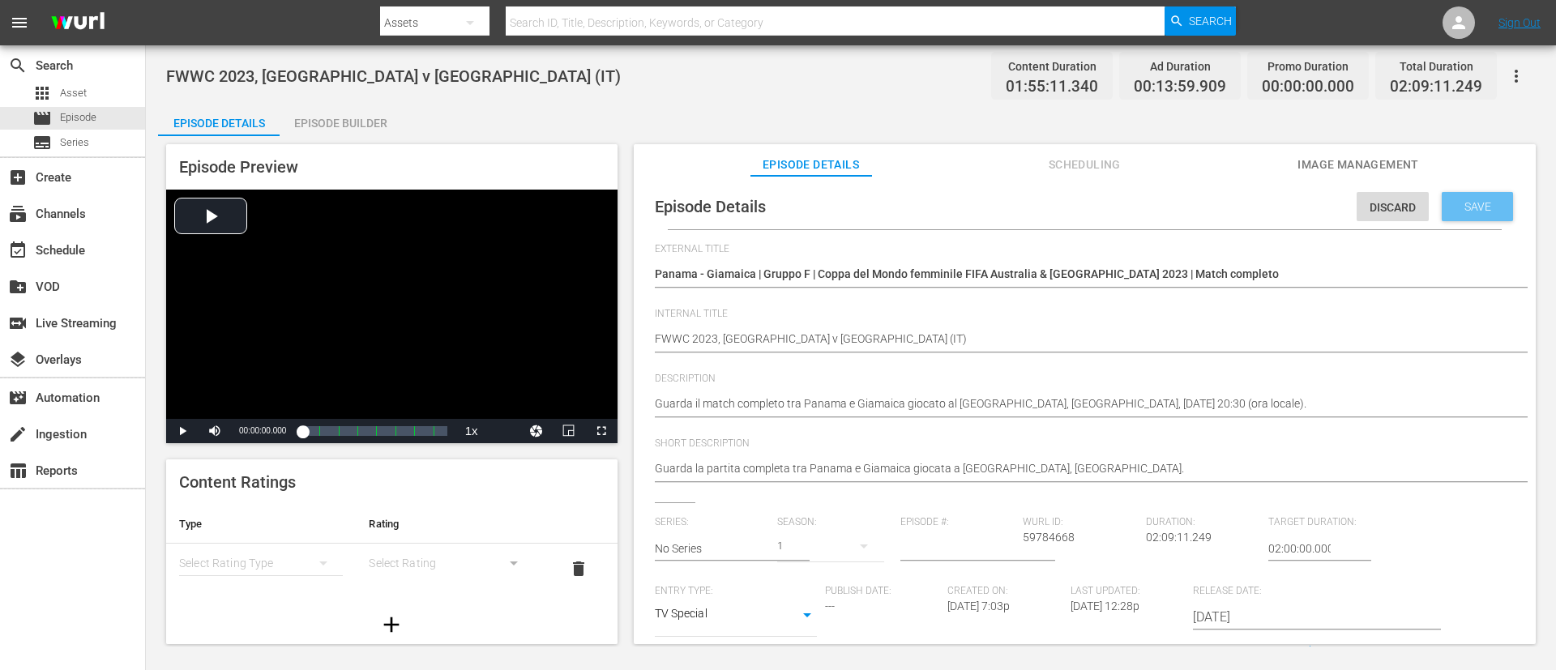
click at [1036, 212] on span "Save" at bounding box center [1477, 206] width 53 height 13
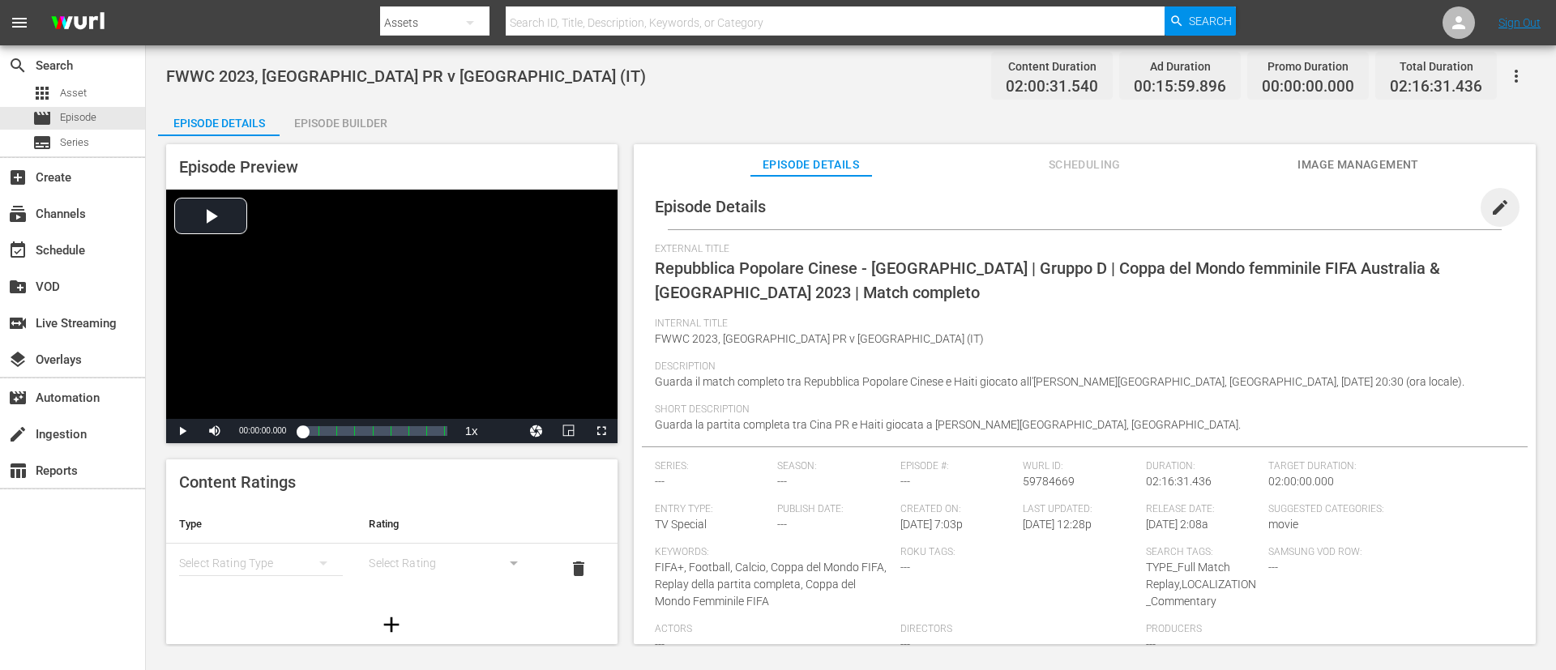
click at [1036, 216] on span "edit" at bounding box center [1499, 207] width 19 height 19
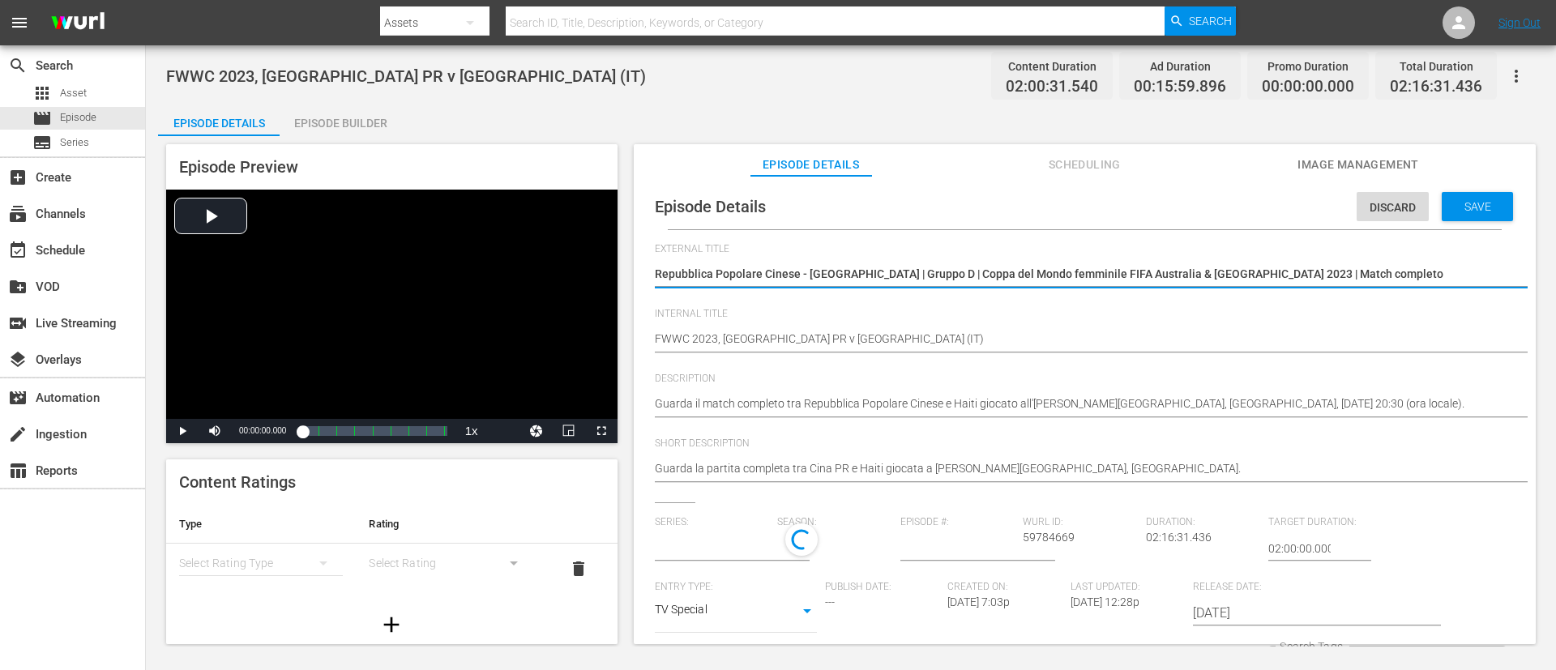
type input "No Series"
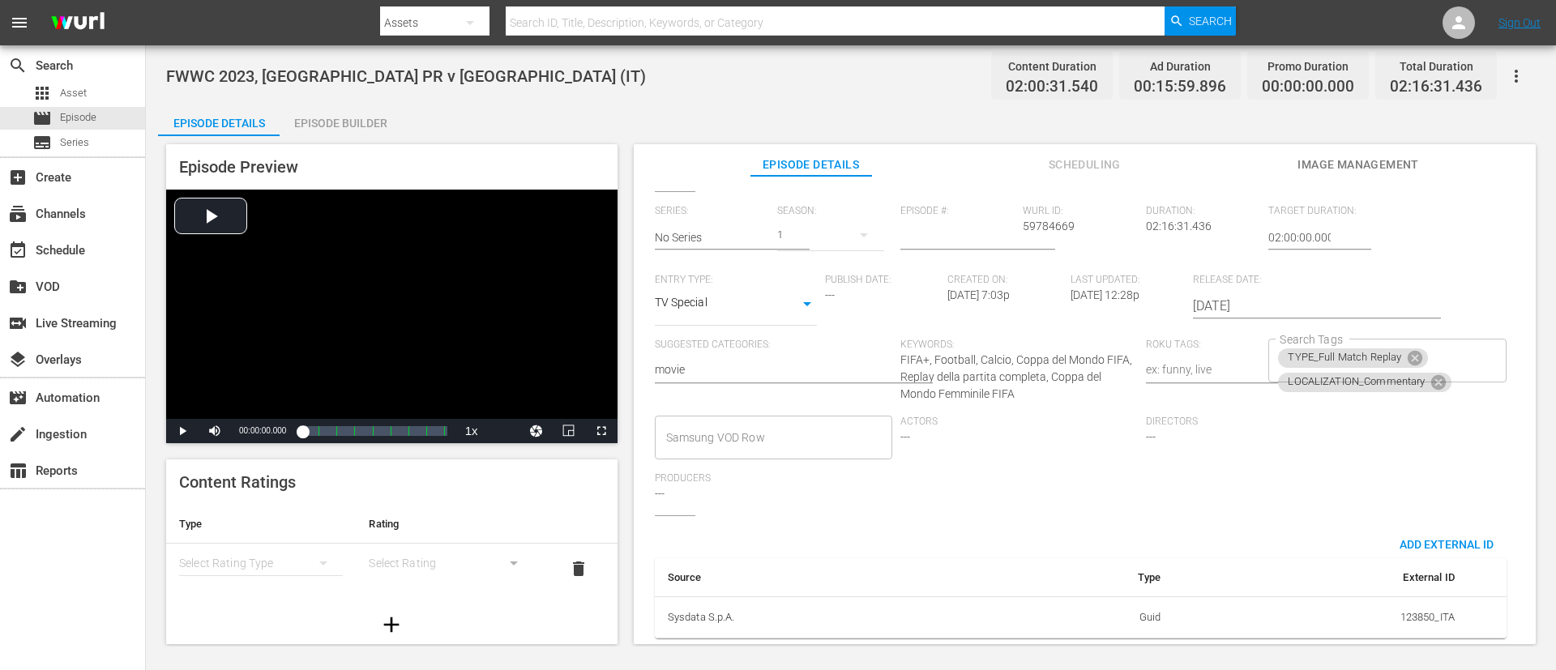
scroll to position [330, 0]
click at [1036, 339] on div "TYPE_Full Match Replay LOCALIZATION_Commentary Search Tags" at bounding box center [1386, 361] width 237 height 44
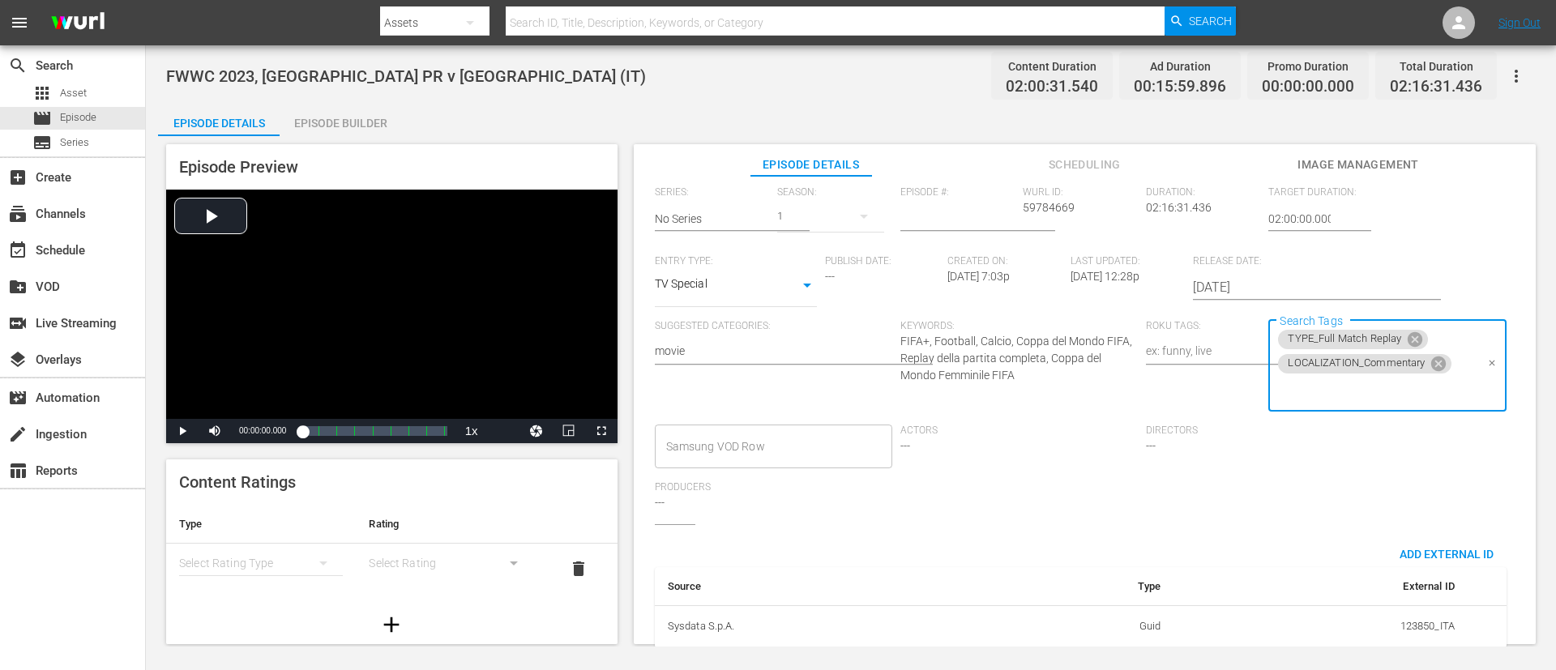
click at [1036, 395] on input "Search Tags" at bounding box center [1375, 390] width 199 height 29
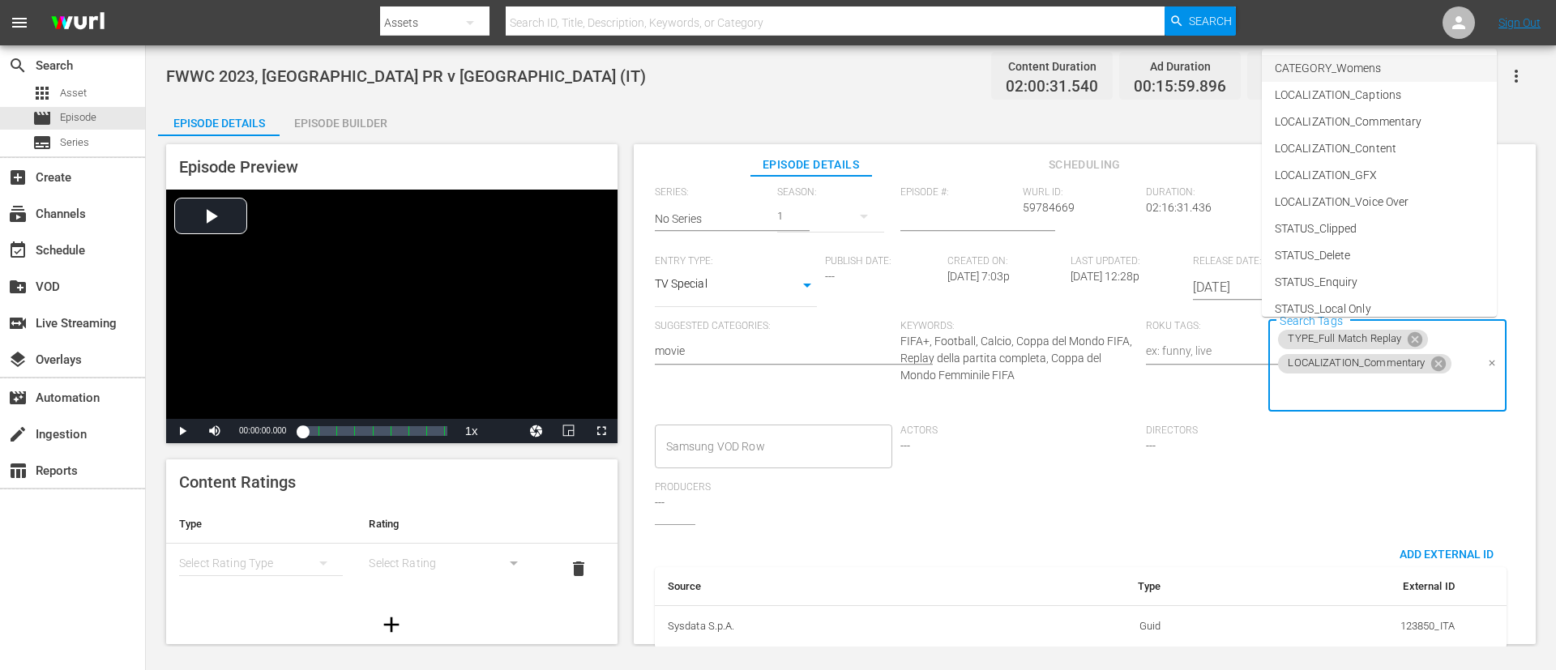
click at [1036, 70] on li "CATEGORY_Womens" at bounding box center [1379, 68] width 235 height 27
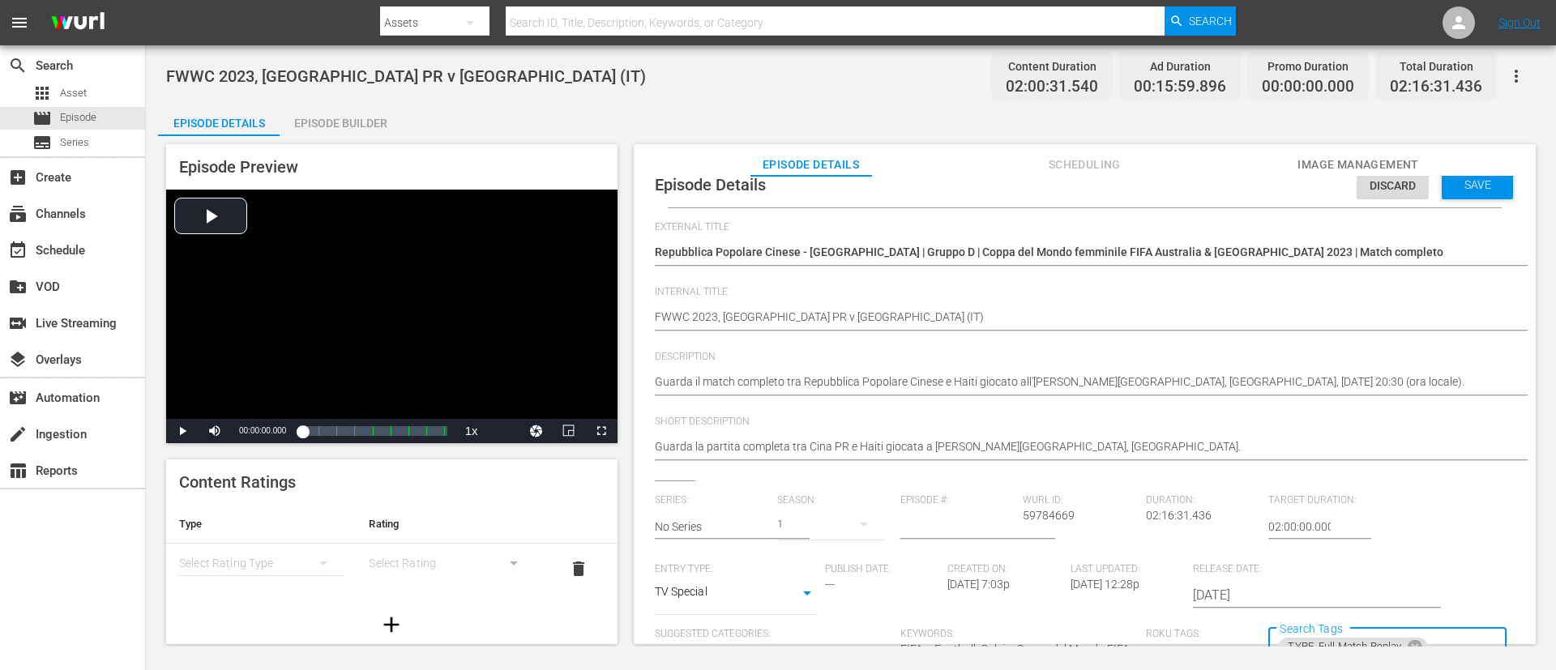
scroll to position [0, 0]
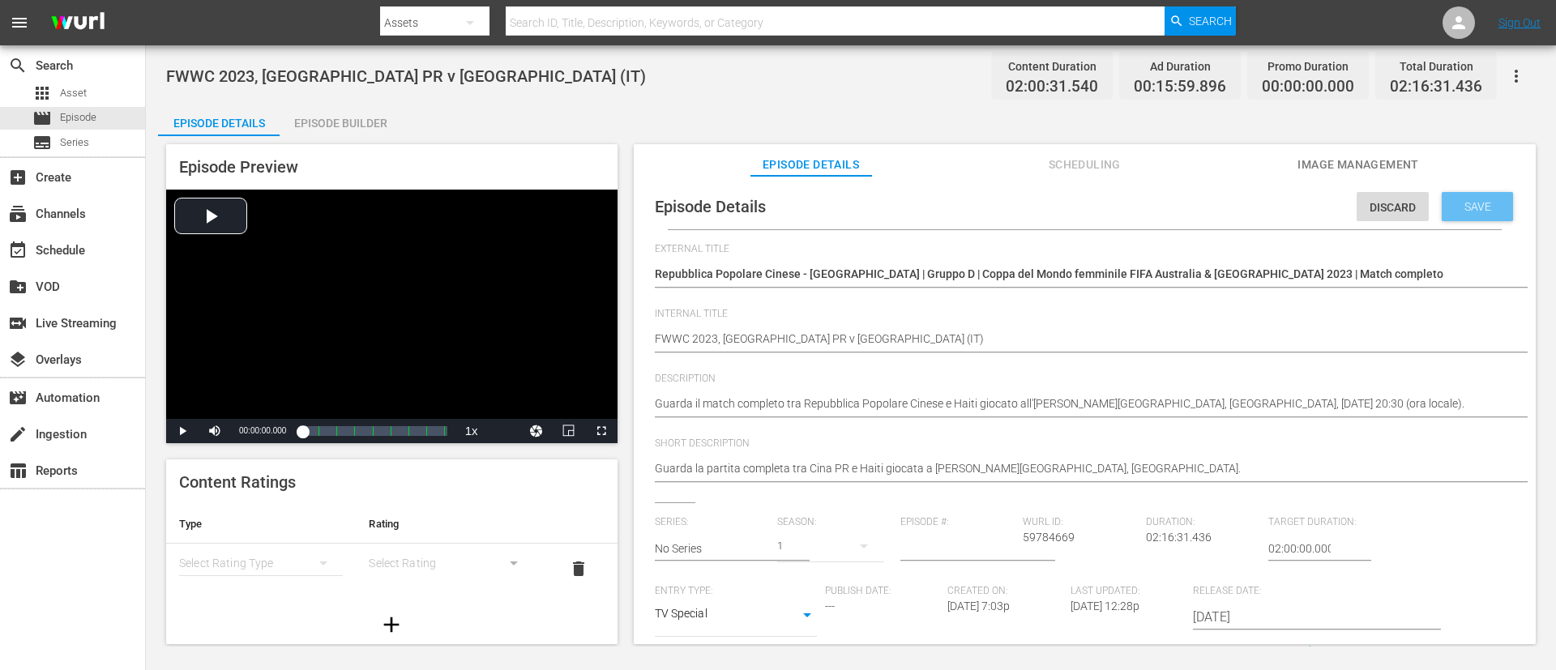
click at [1036, 216] on div "Save" at bounding box center [1477, 206] width 71 height 29
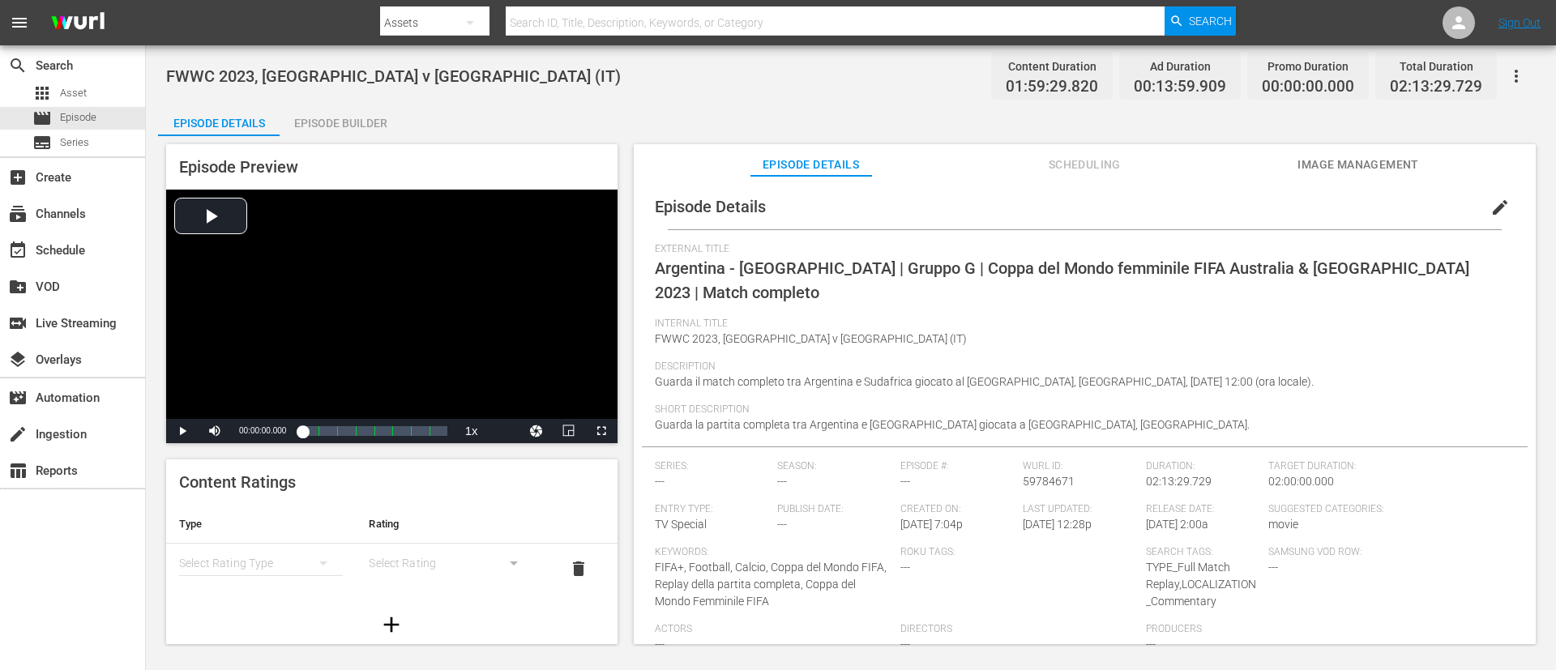
click at [1036, 212] on span "edit" at bounding box center [1499, 207] width 19 height 19
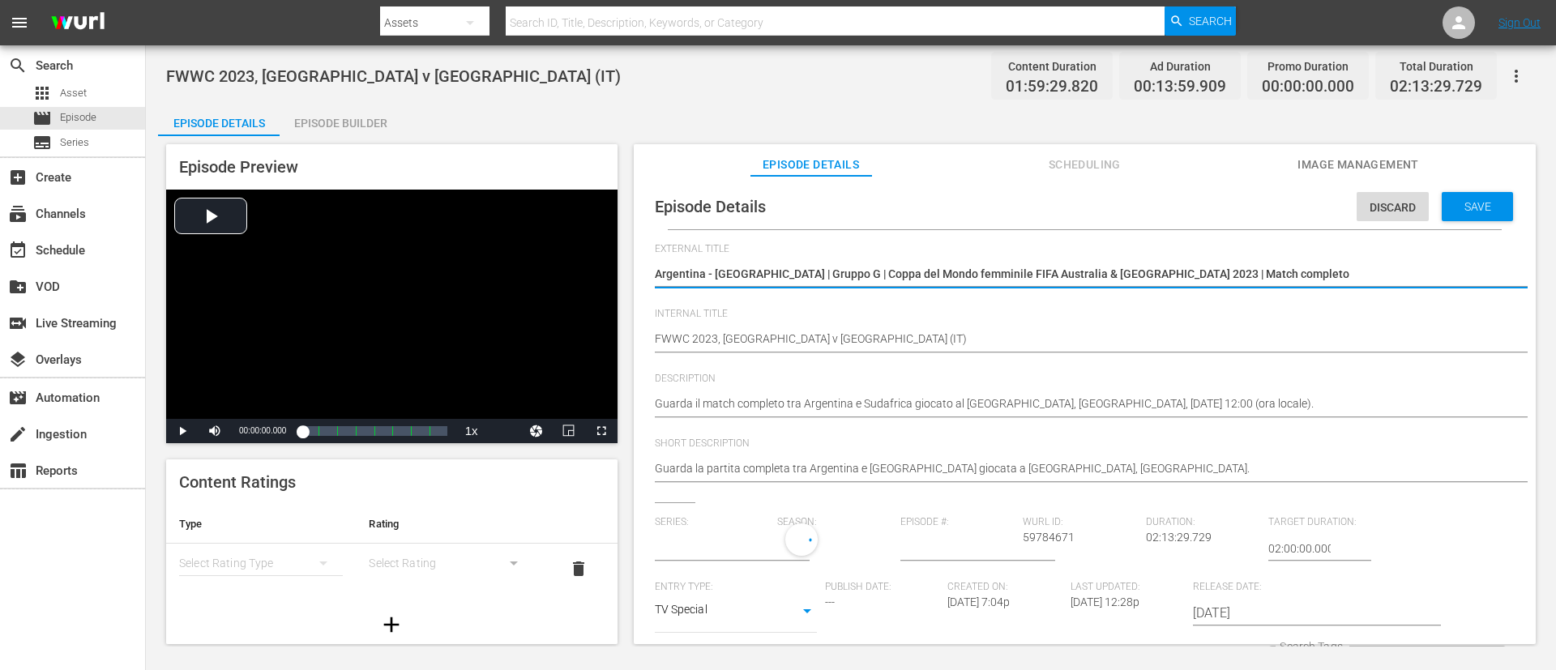
type input "No Series"
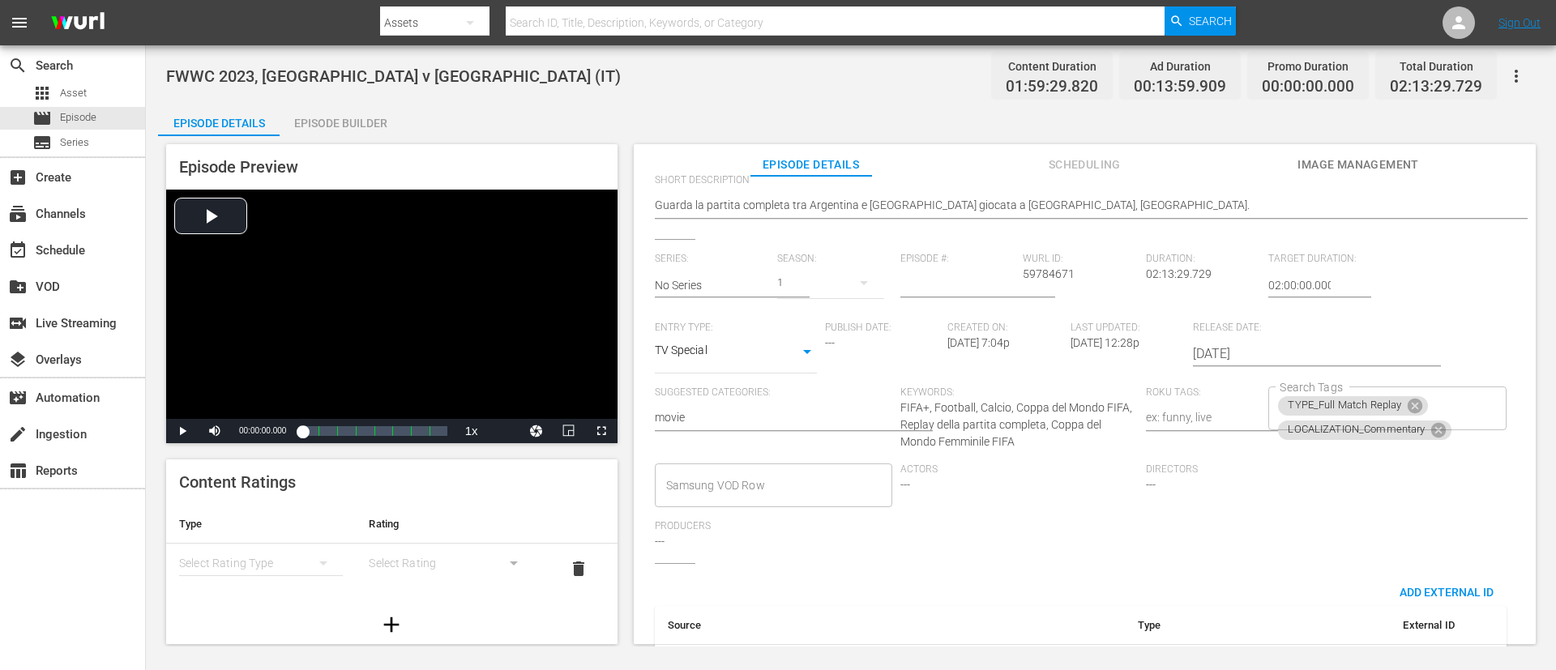
scroll to position [330, 0]
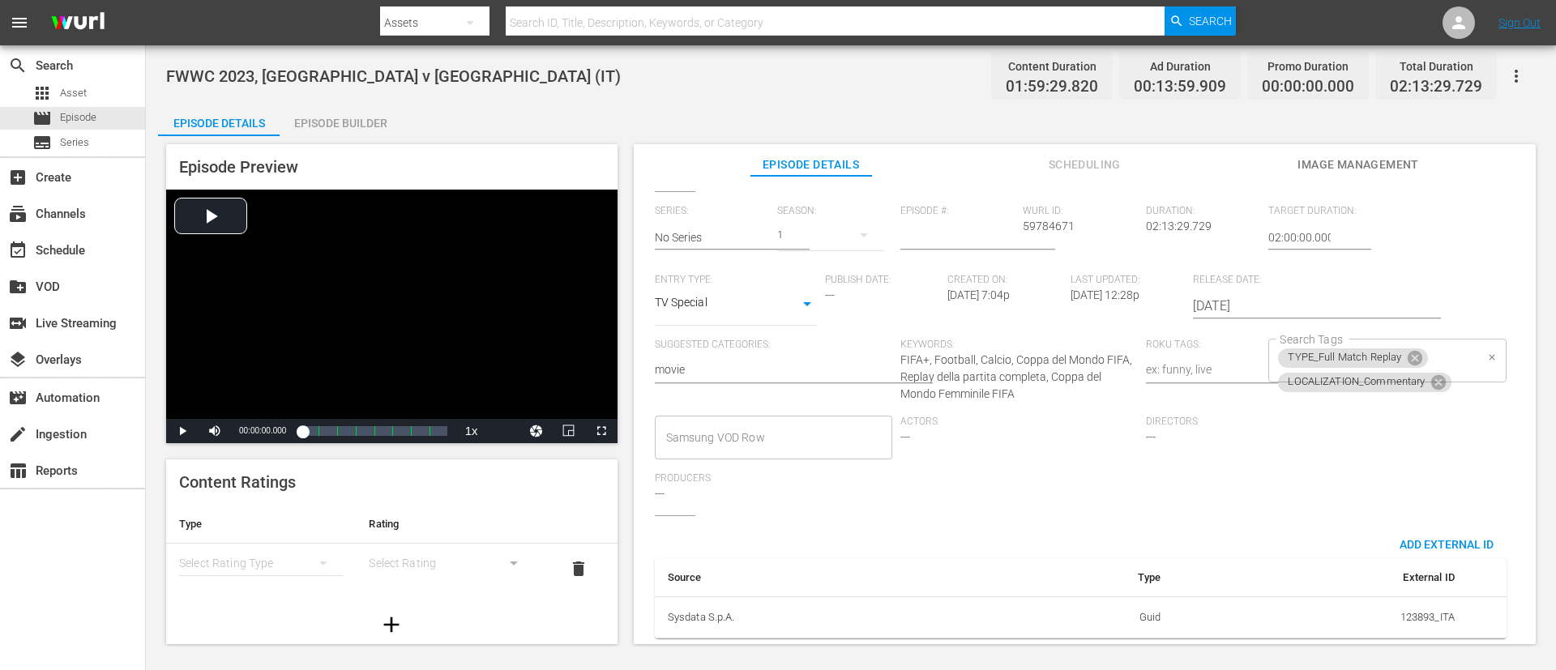
click at [1036, 339] on div "TYPE_Full Match Replay LOCALIZATION_Commentary Search Tags" at bounding box center [1386, 361] width 237 height 44
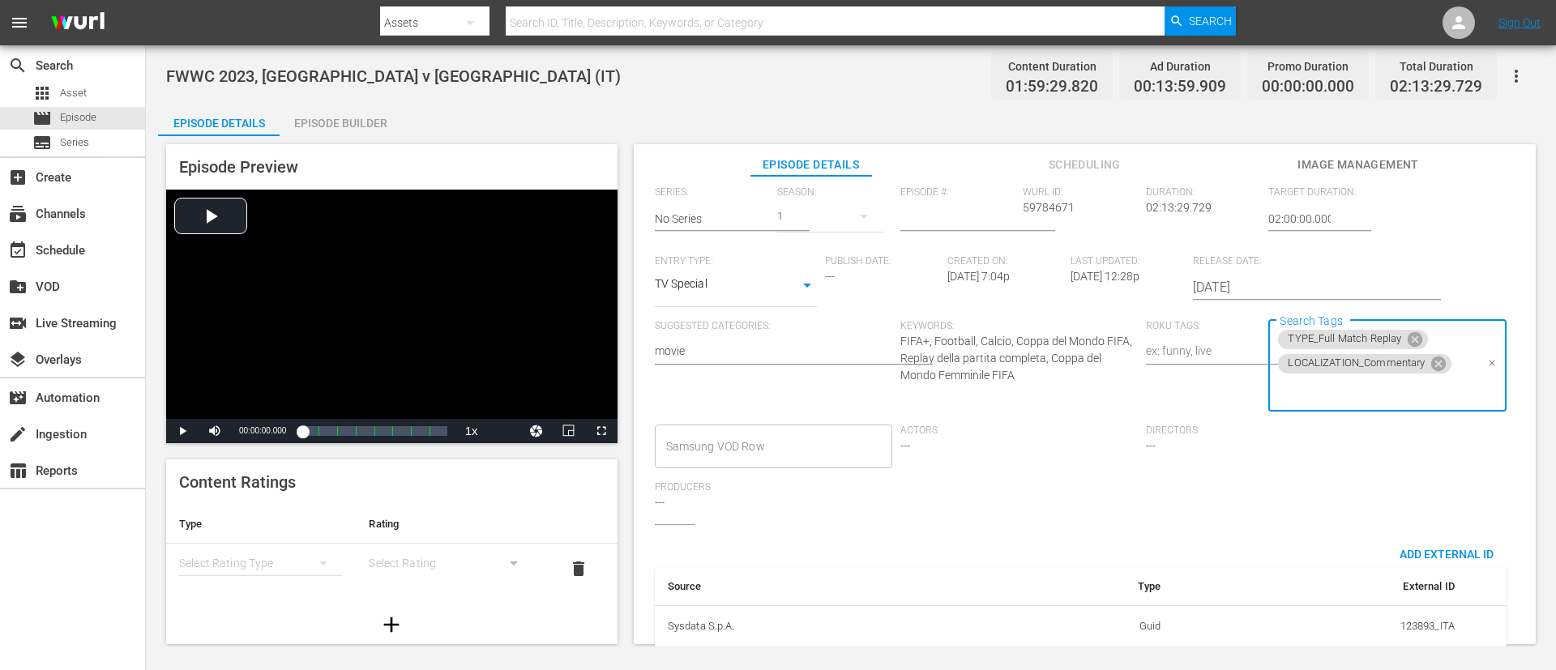
click at [1036, 387] on input "Search Tags" at bounding box center [1375, 390] width 199 height 29
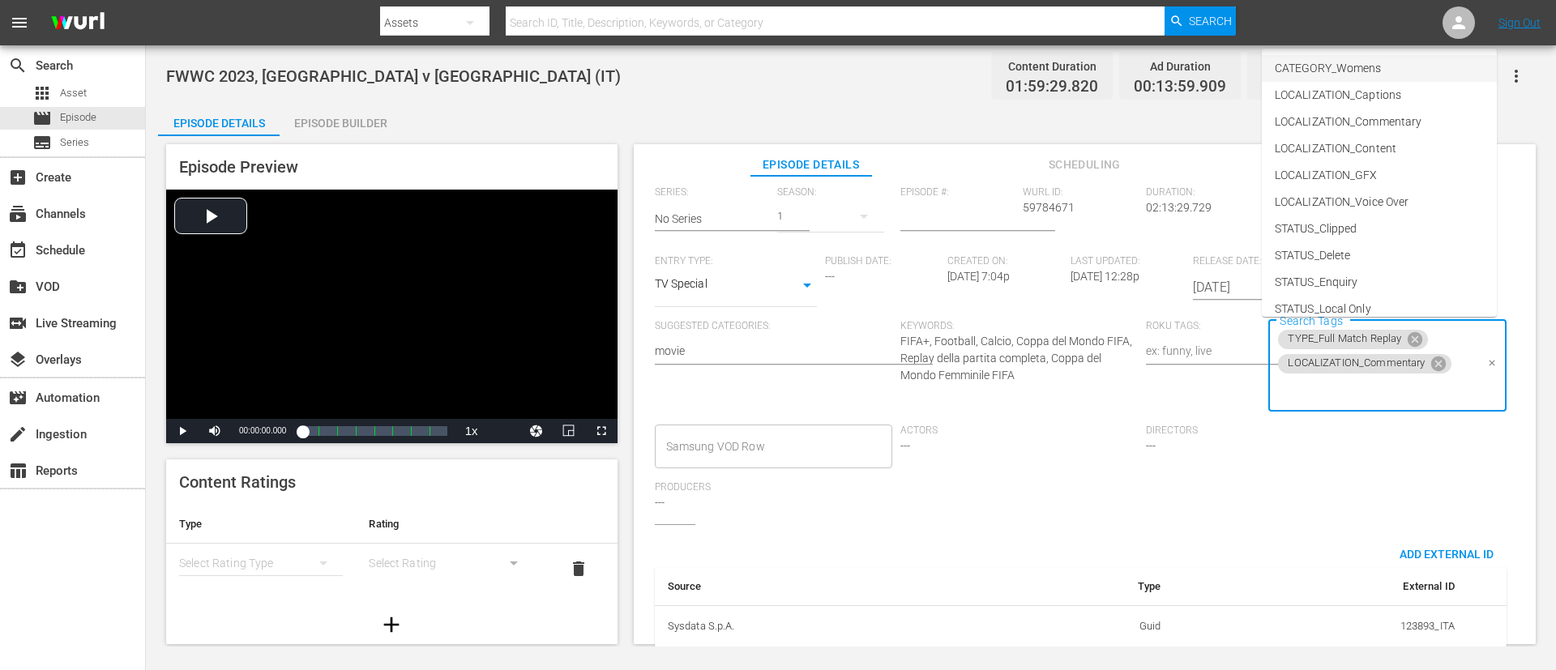
click at [1036, 62] on li "CATEGORY_Womens" at bounding box center [1379, 68] width 235 height 27
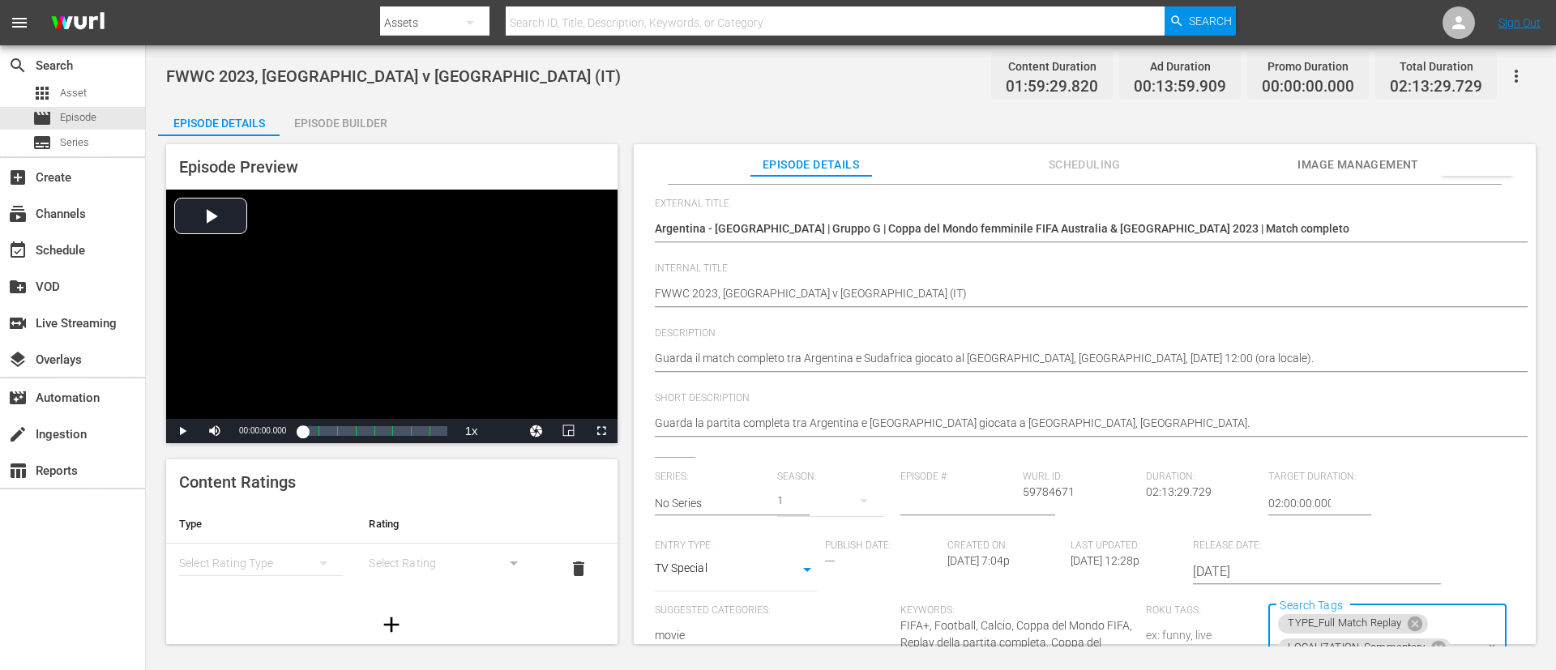
scroll to position [0, 0]
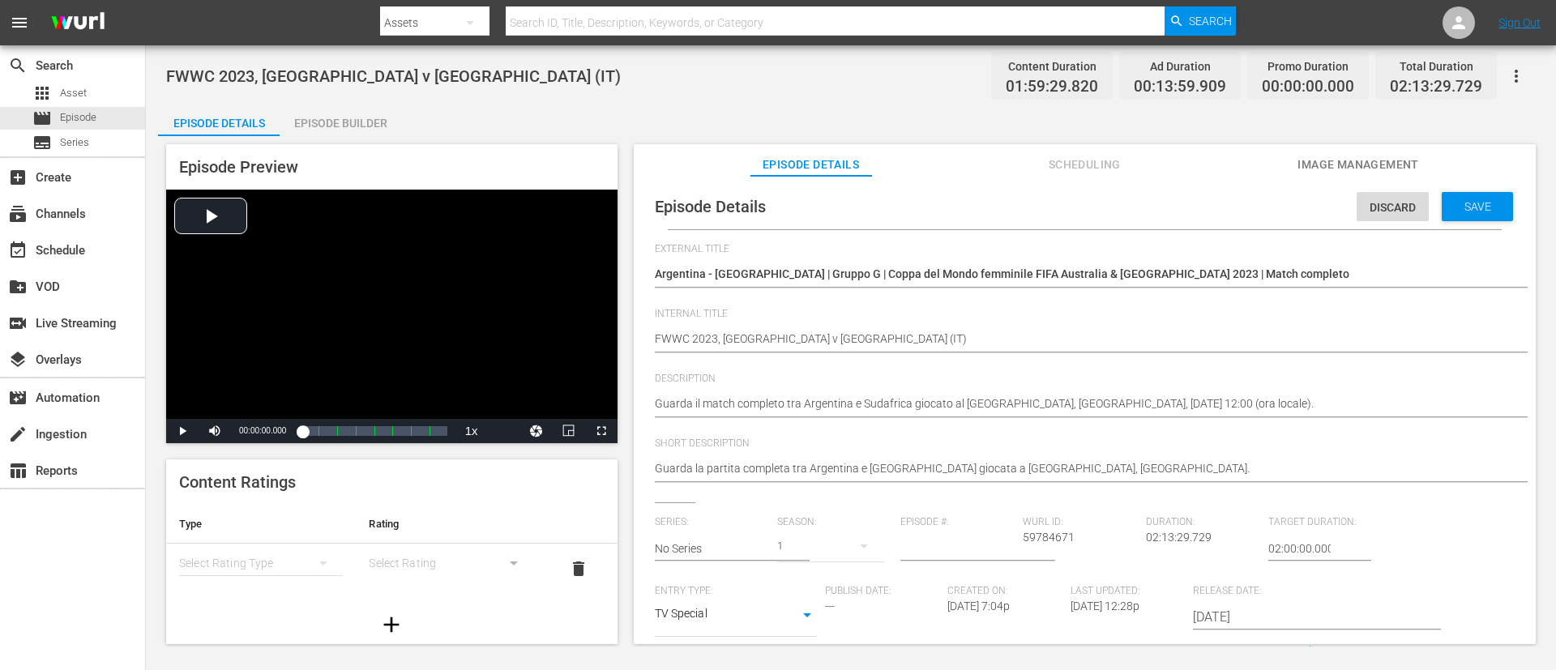
click at [1036, 198] on div "Save" at bounding box center [1477, 206] width 71 height 29
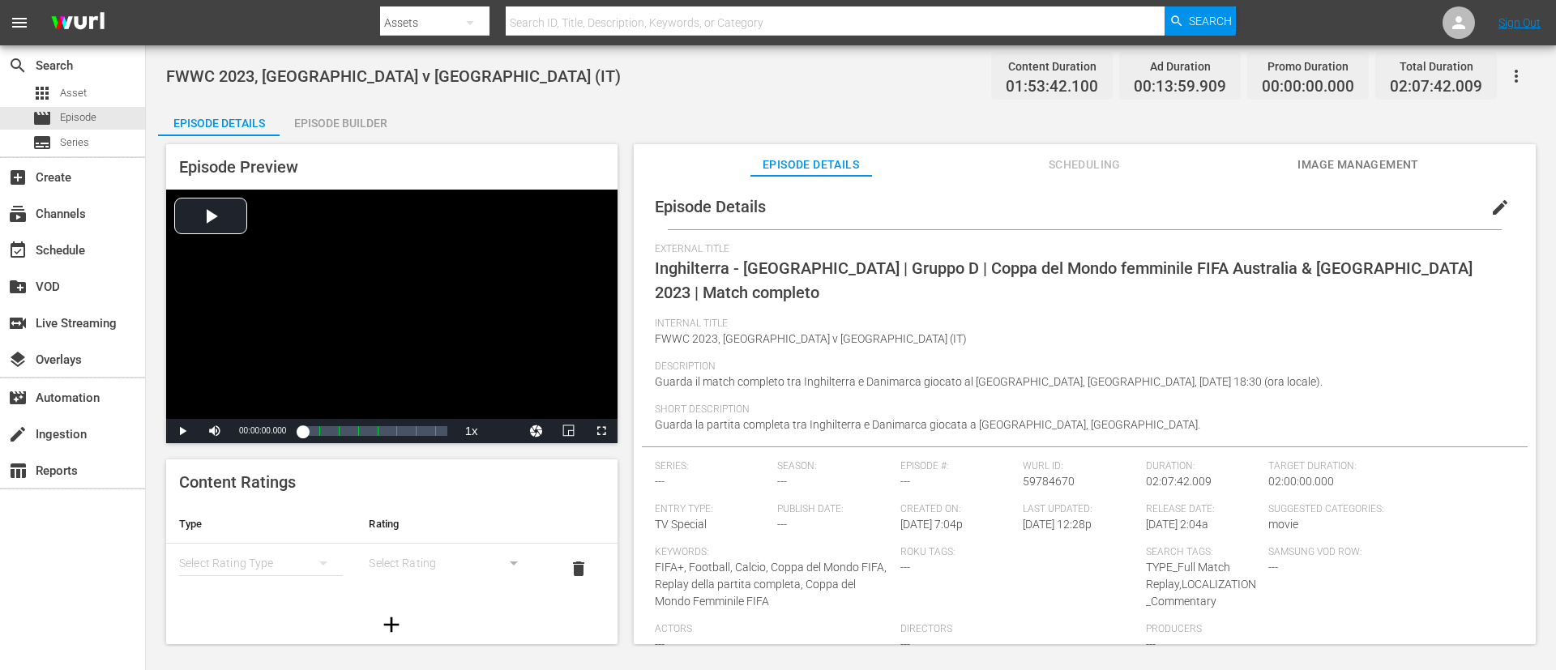
click at [1036, 209] on span "edit" at bounding box center [1499, 207] width 19 height 19
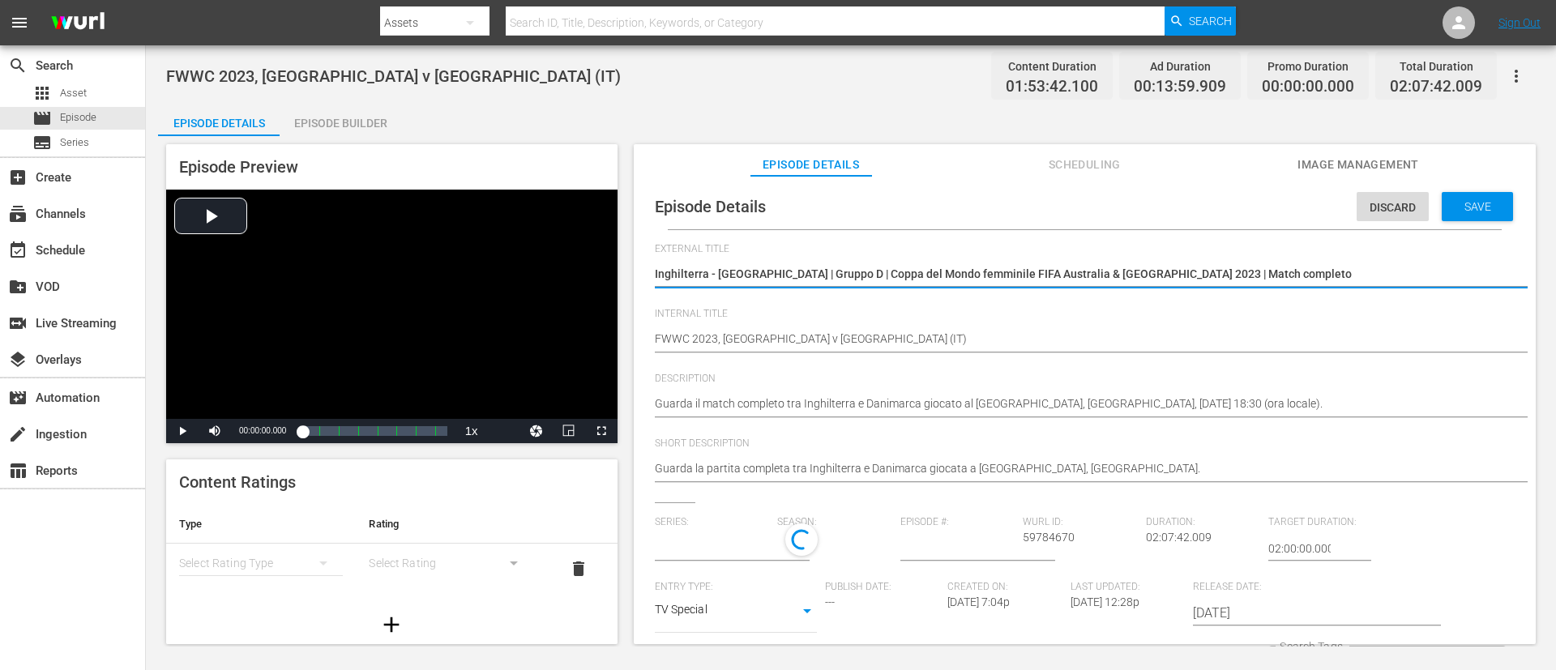
type input "No Series"
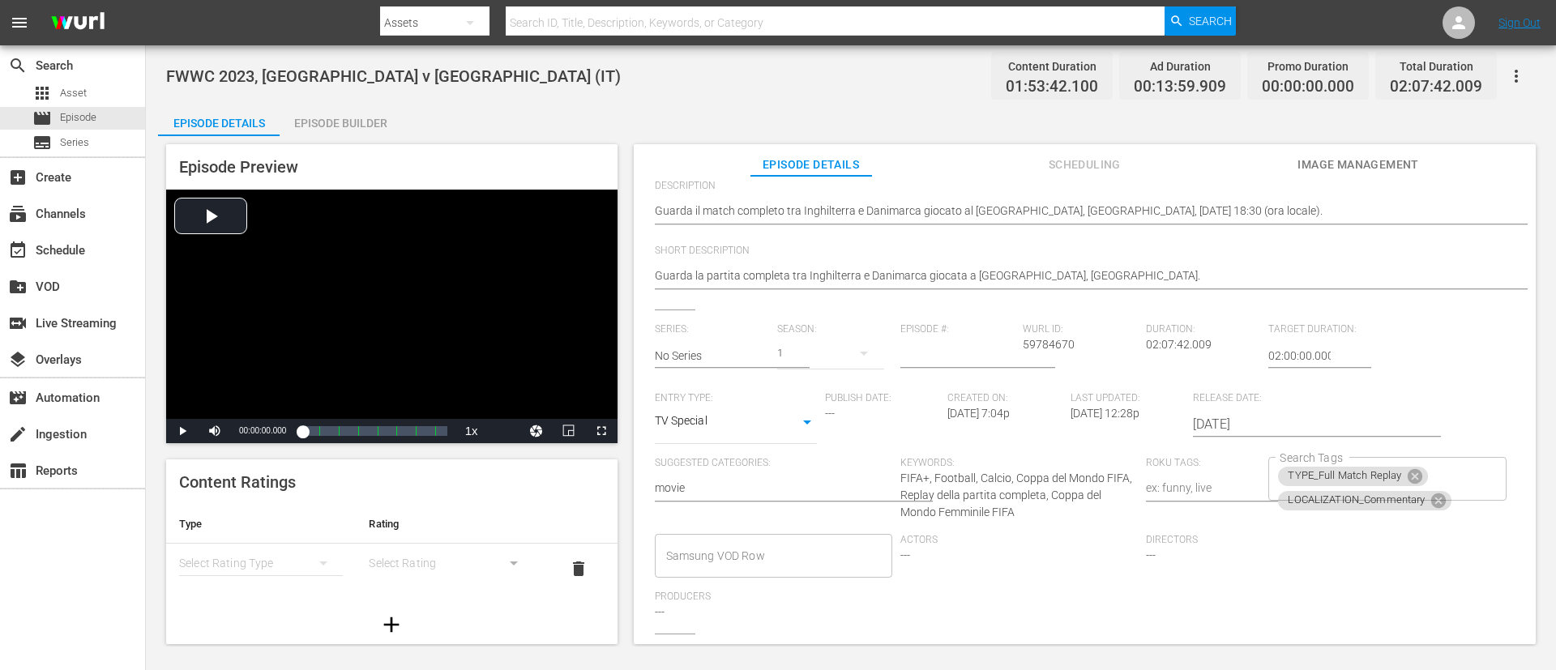
scroll to position [330, 0]
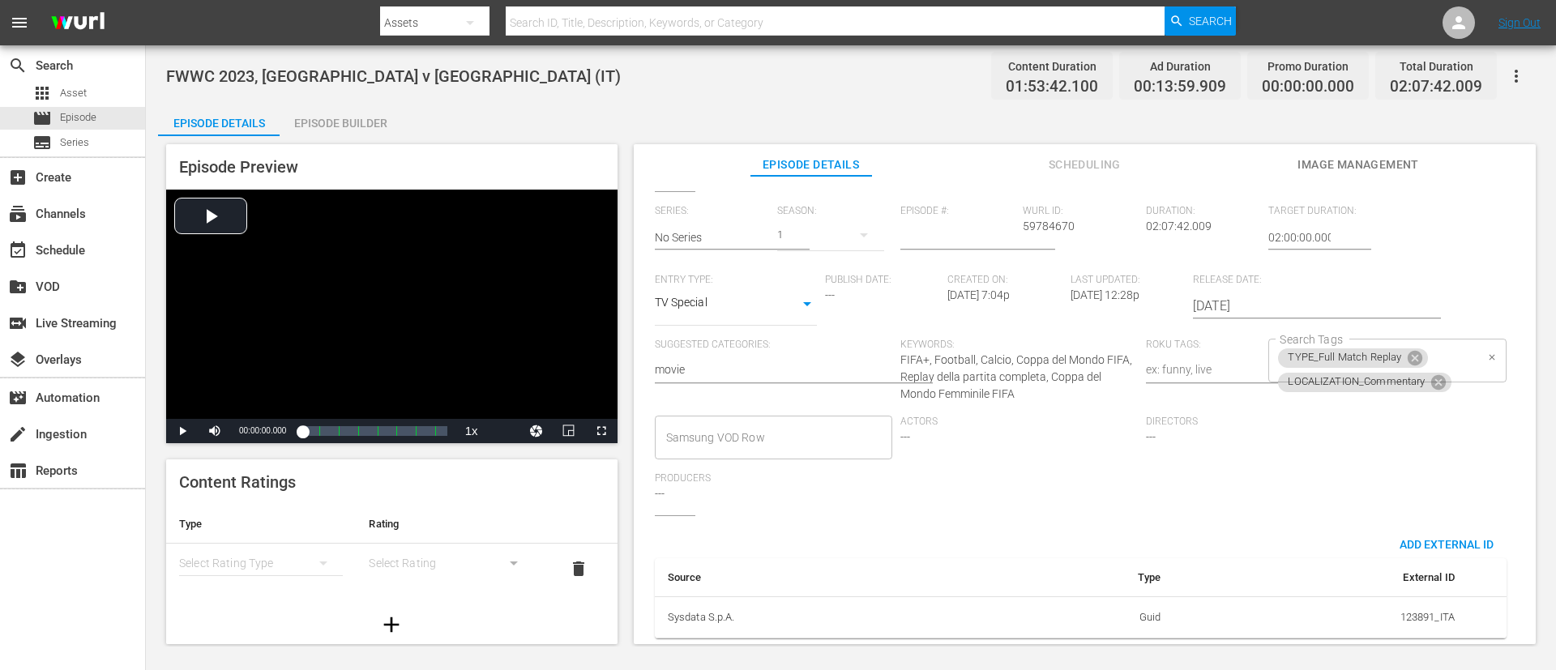
click at [1036, 341] on div "TYPE_Full Match Replay LOCALIZATION_Commentary Search Tags" at bounding box center [1386, 361] width 237 height 44
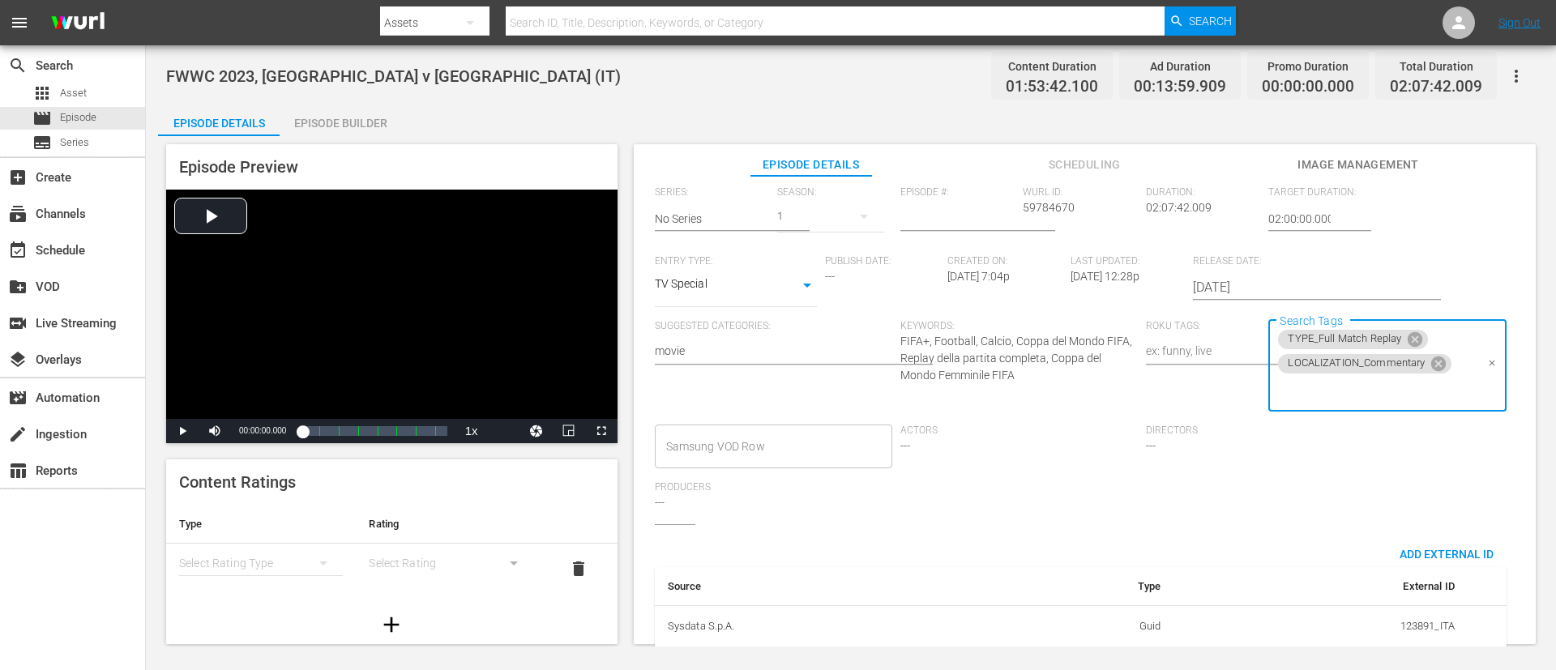
click at [1036, 405] on div "TYPE_Full Match Replay LOCALIZATION_Commentary Search Tags" at bounding box center [1386, 366] width 237 height 92
click at [1036, 388] on input "Search Tags" at bounding box center [1375, 390] width 199 height 29
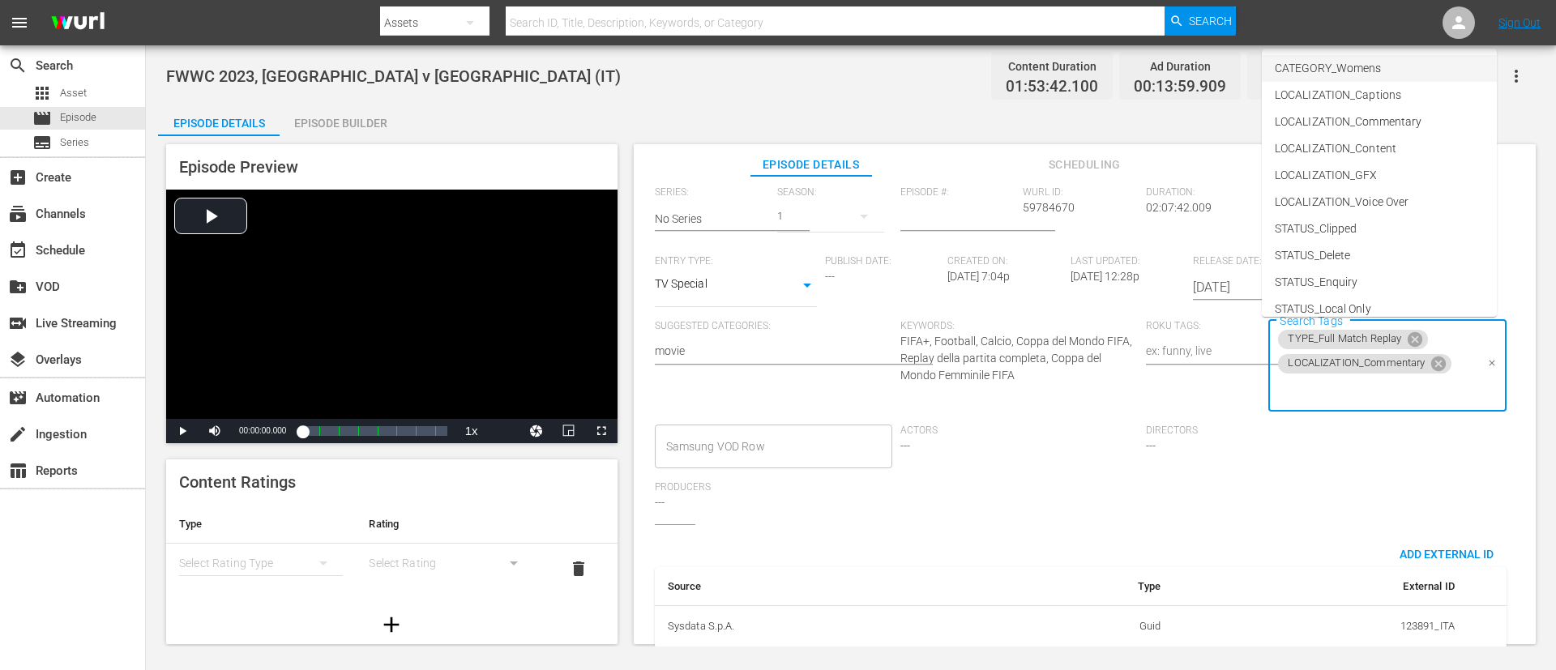
click at [1036, 76] on li "CATEGORY_Womens" at bounding box center [1379, 68] width 235 height 27
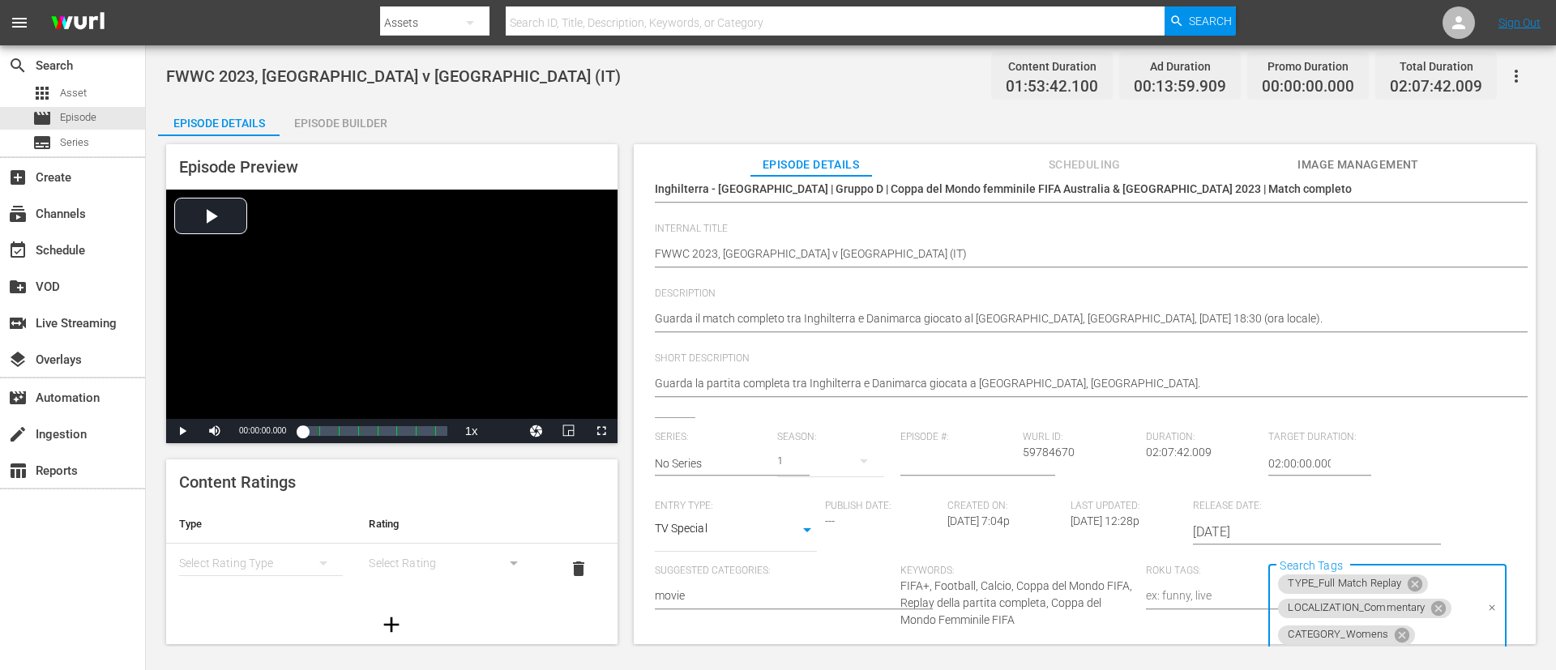
scroll to position [0, 0]
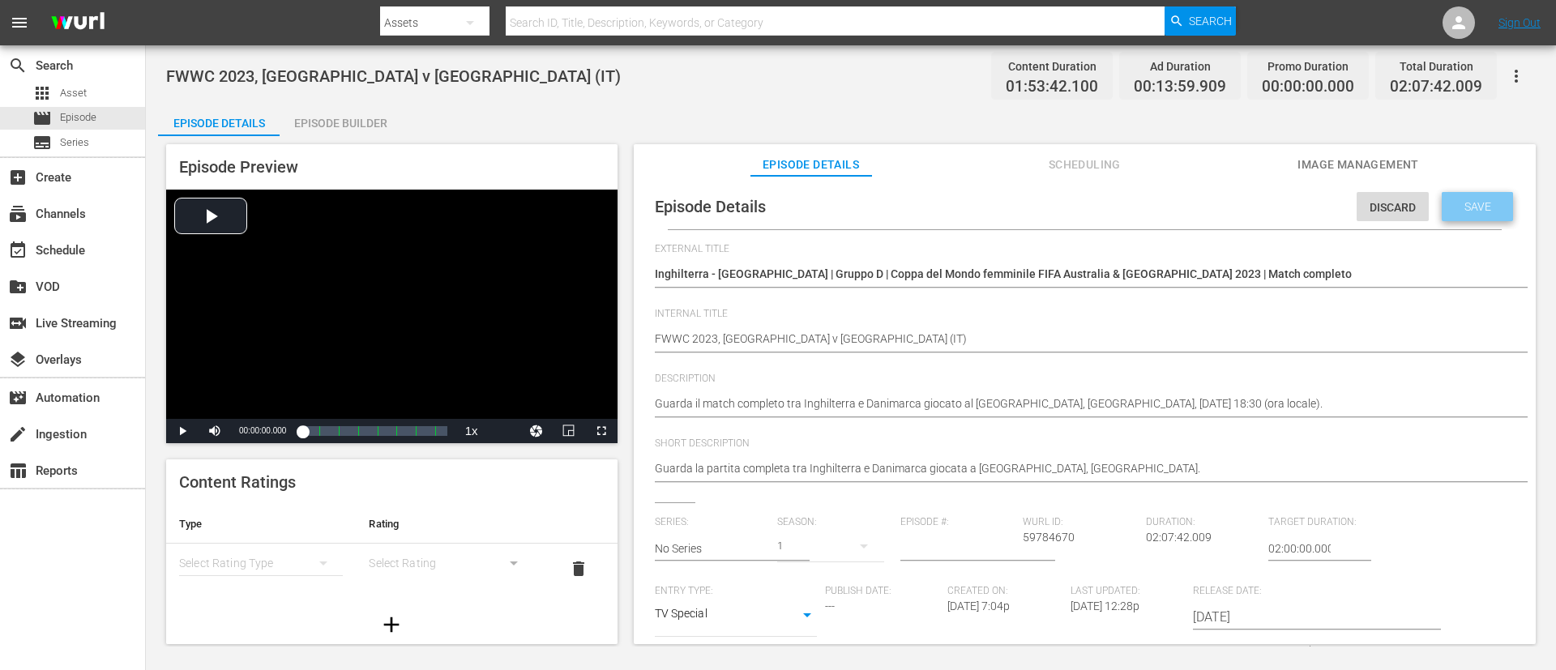
click at [1036, 206] on span "Save" at bounding box center [1477, 206] width 53 height 13
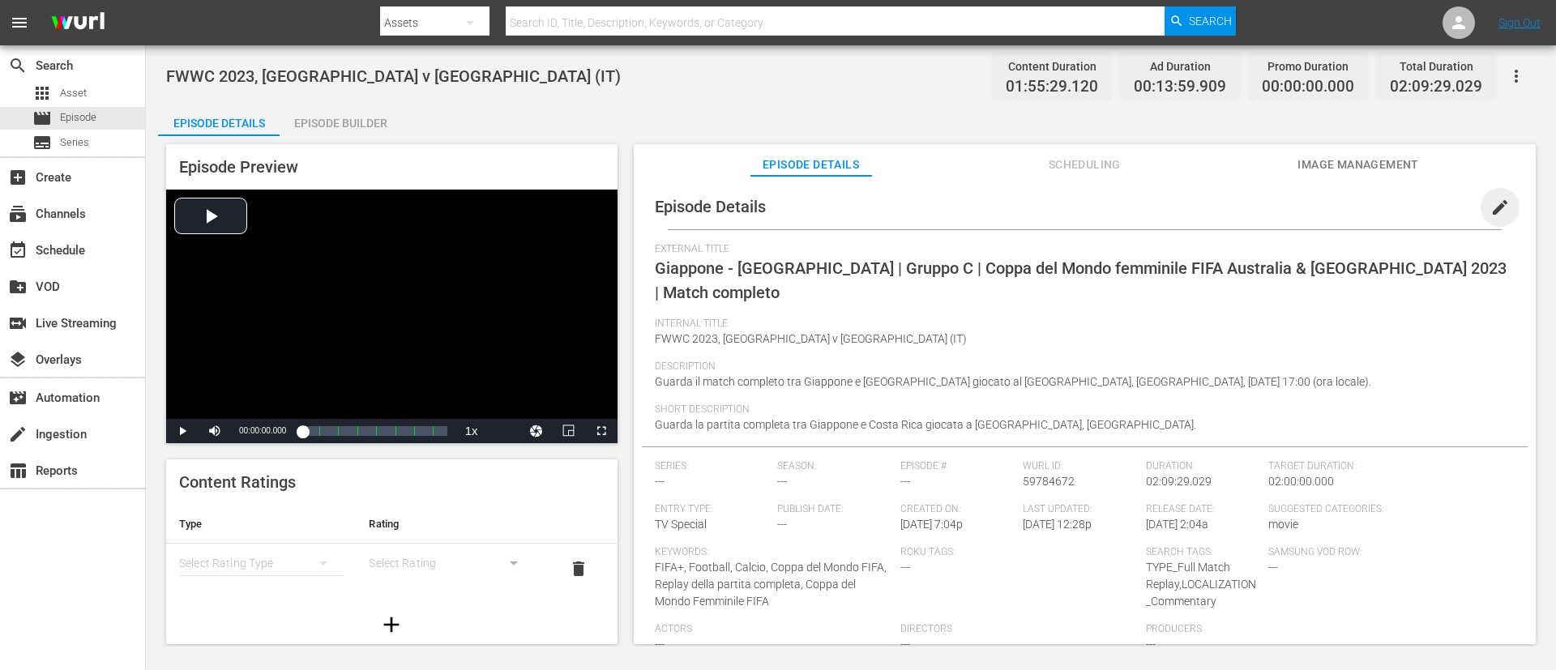
click at [1036, 216] on span "edit" at bounding box center [1499, 207] width 19 height 19
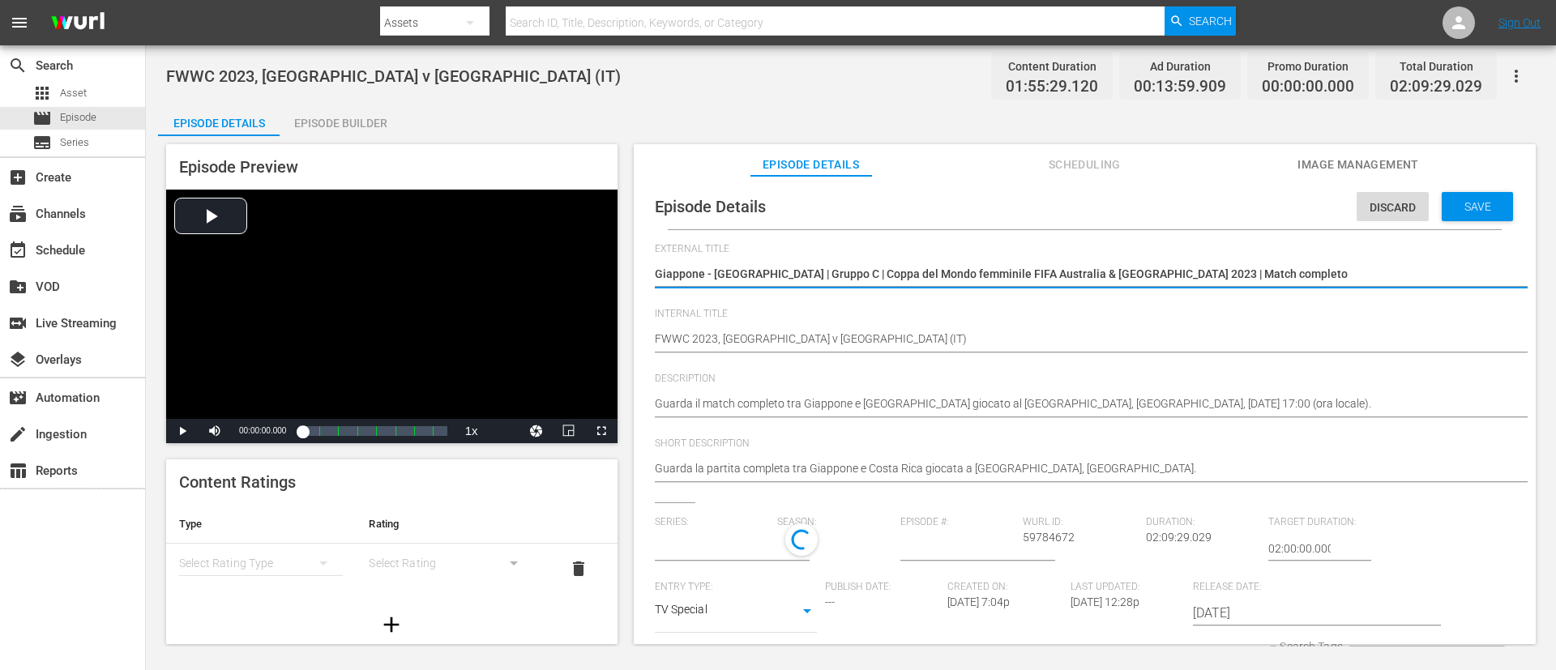
type input "No Series"
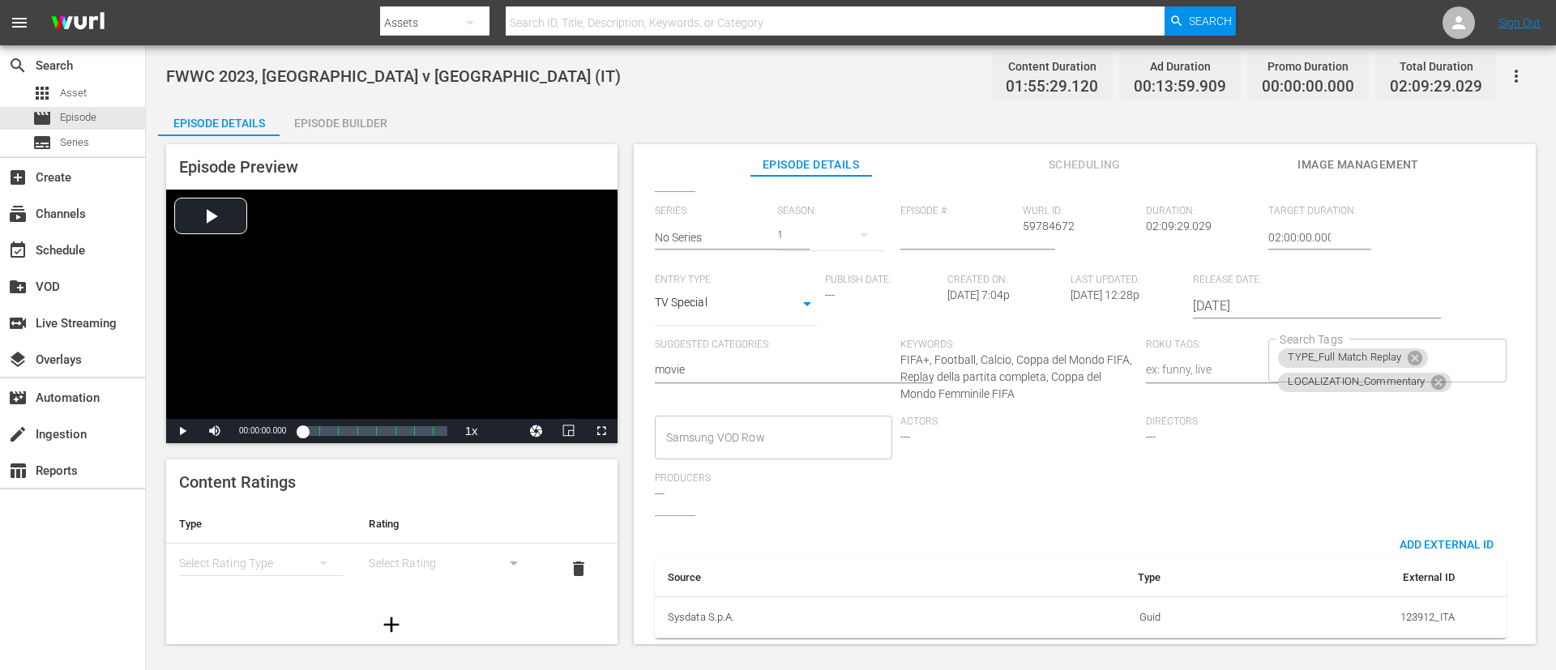
scroll to position [330, 0]
click at [1036, 339] on div "TYPE_Full Match Replay LOCALIZATION_Commentary Search Tags" at bounding box center [1386, 361] width 237 height 44
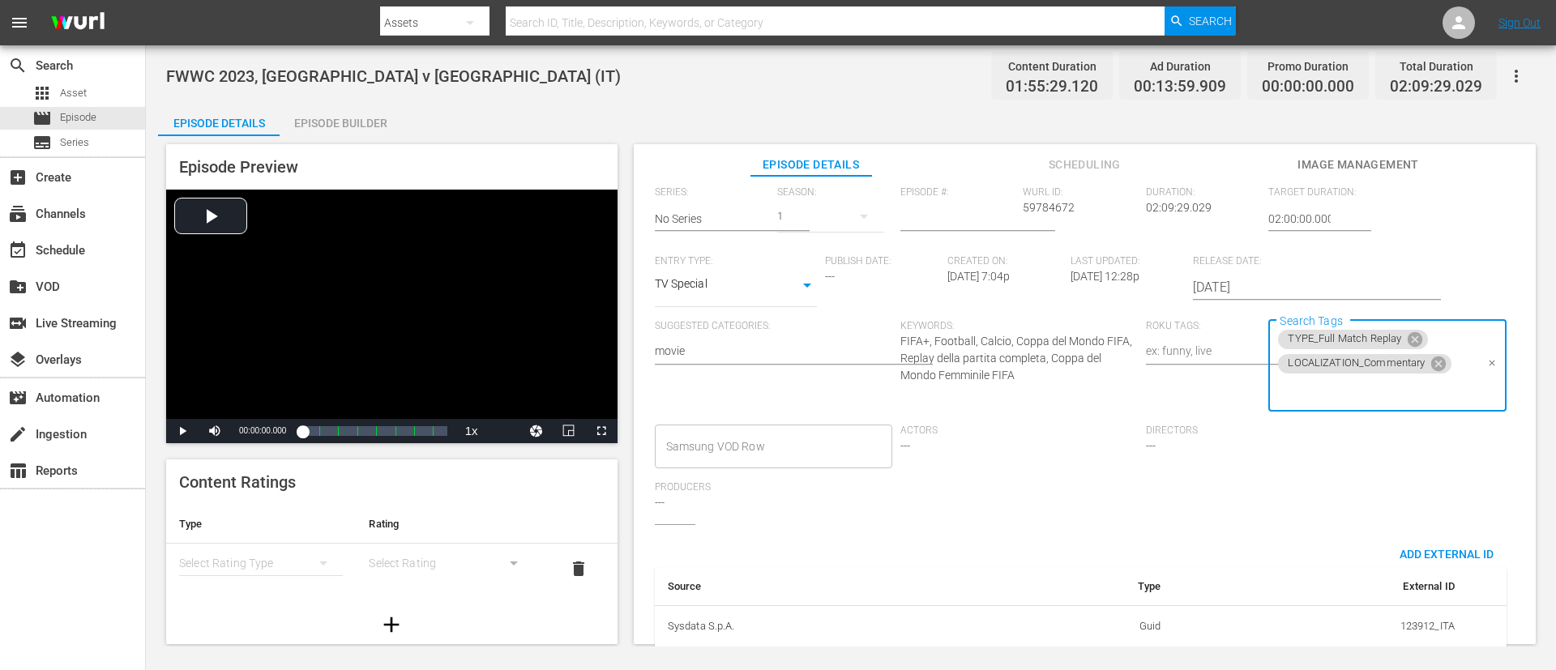
click at [1036, 387] on input "Search Tags" at bounding box center [1375, 390] width 199 height 29
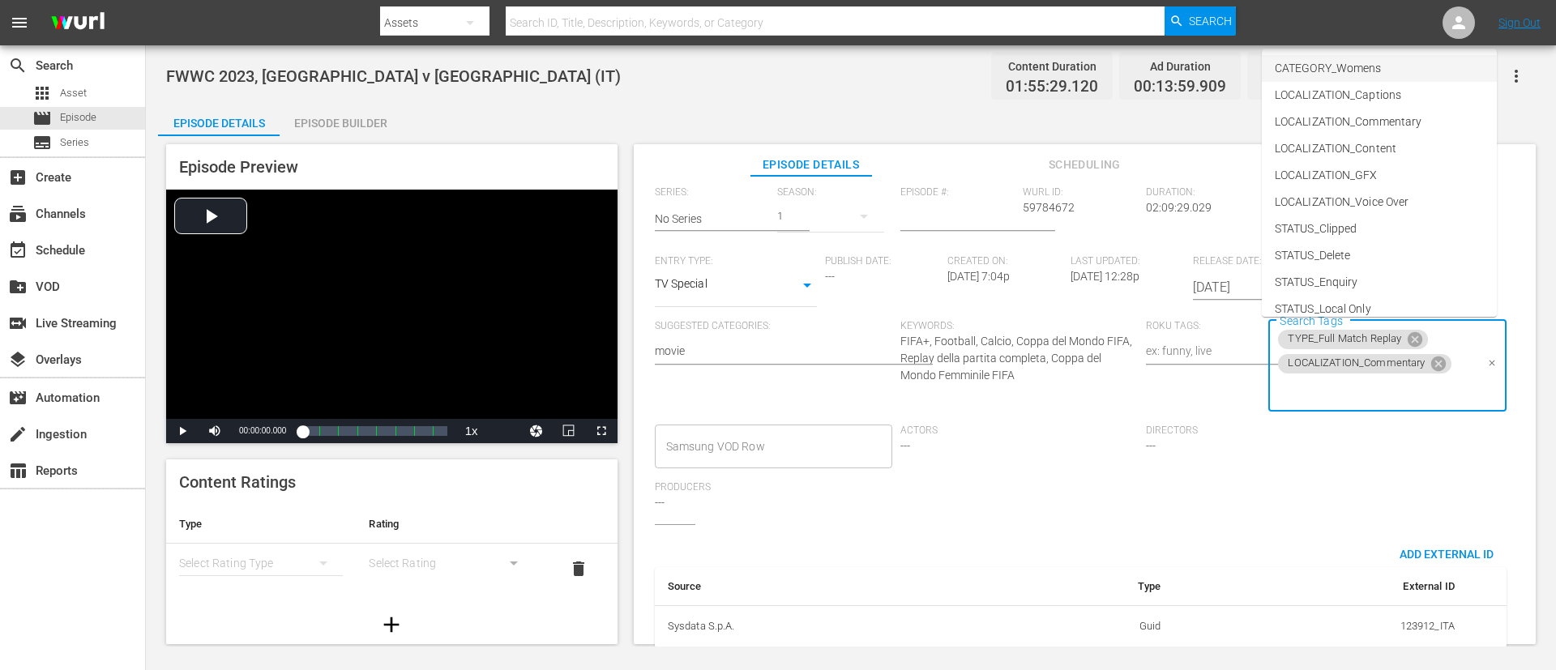
click at [1036, 71] on li "CATEGORY_Womens" at bounding box center [1379, 68] width 235 height 27
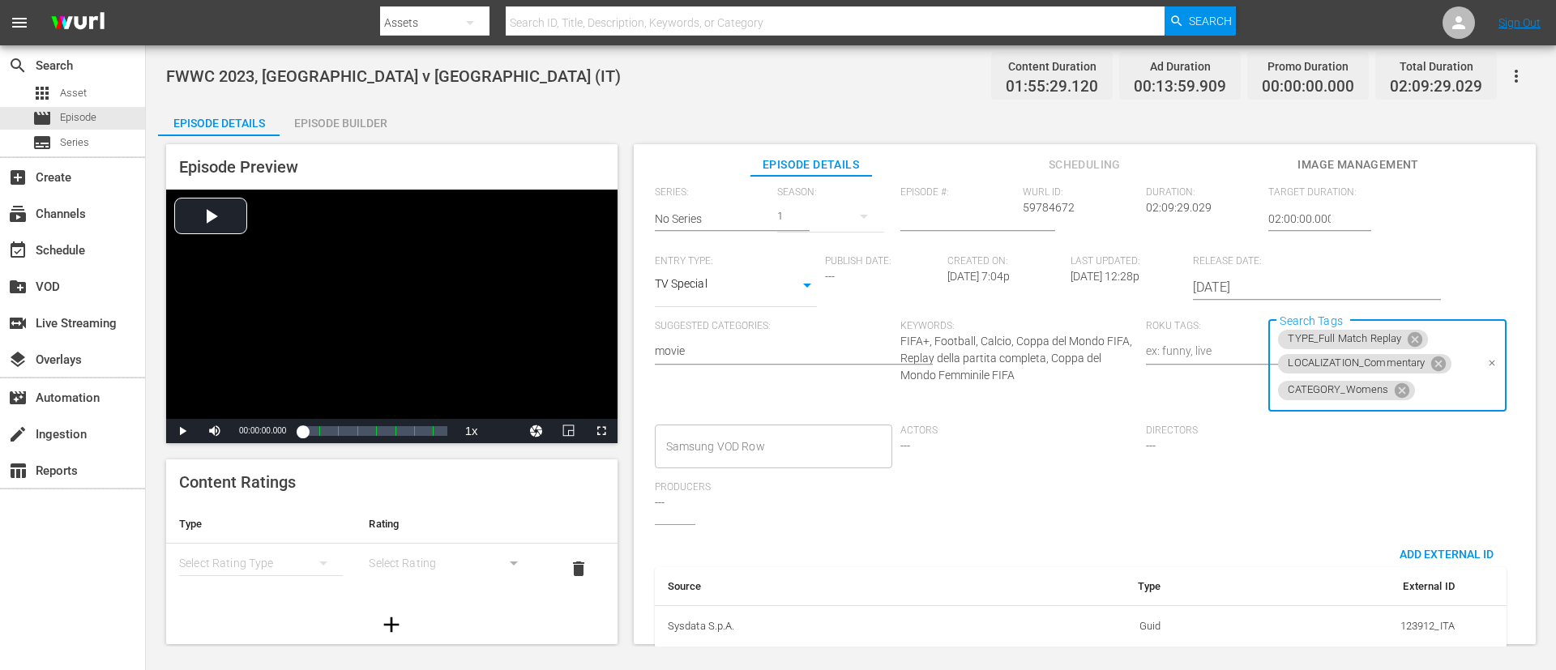
scroll to position [0, 0]
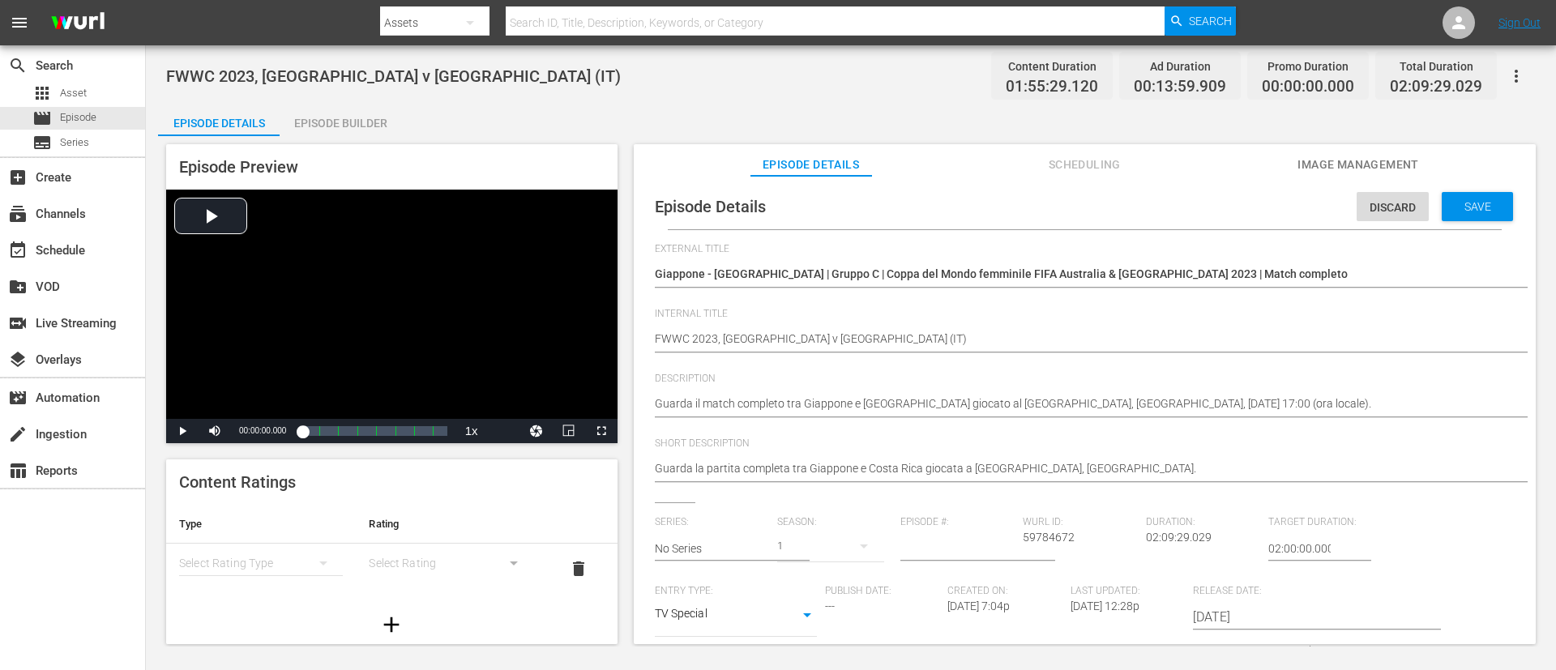
click at [1036, 221] on div "Episode Details Discard Save" at bounding box center [1085, 206] width 886 height 45
click at [1036, 203] on span "Save" at bounding box center [1477, 206] width 53 height 13
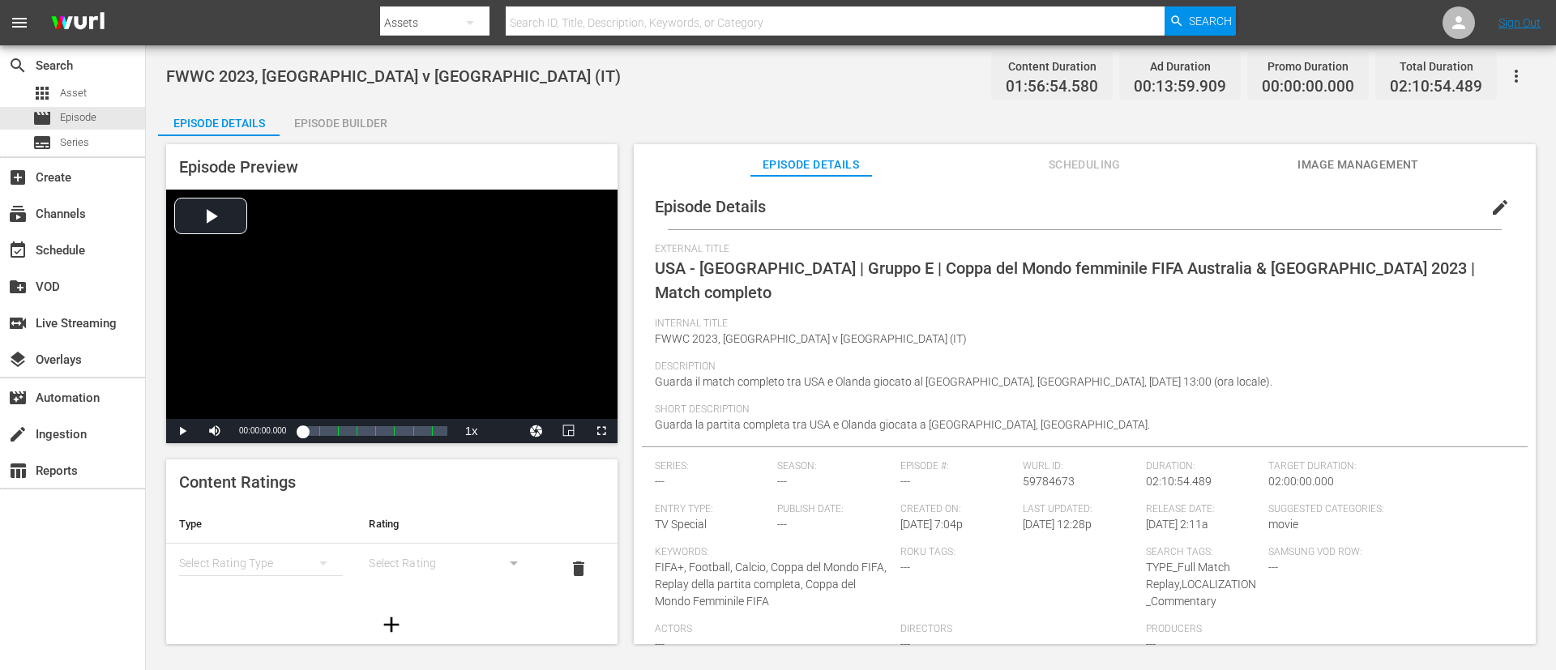
click at [1036, 199] on span "edit" at bounding box center [1499, 207] width 19 height 19
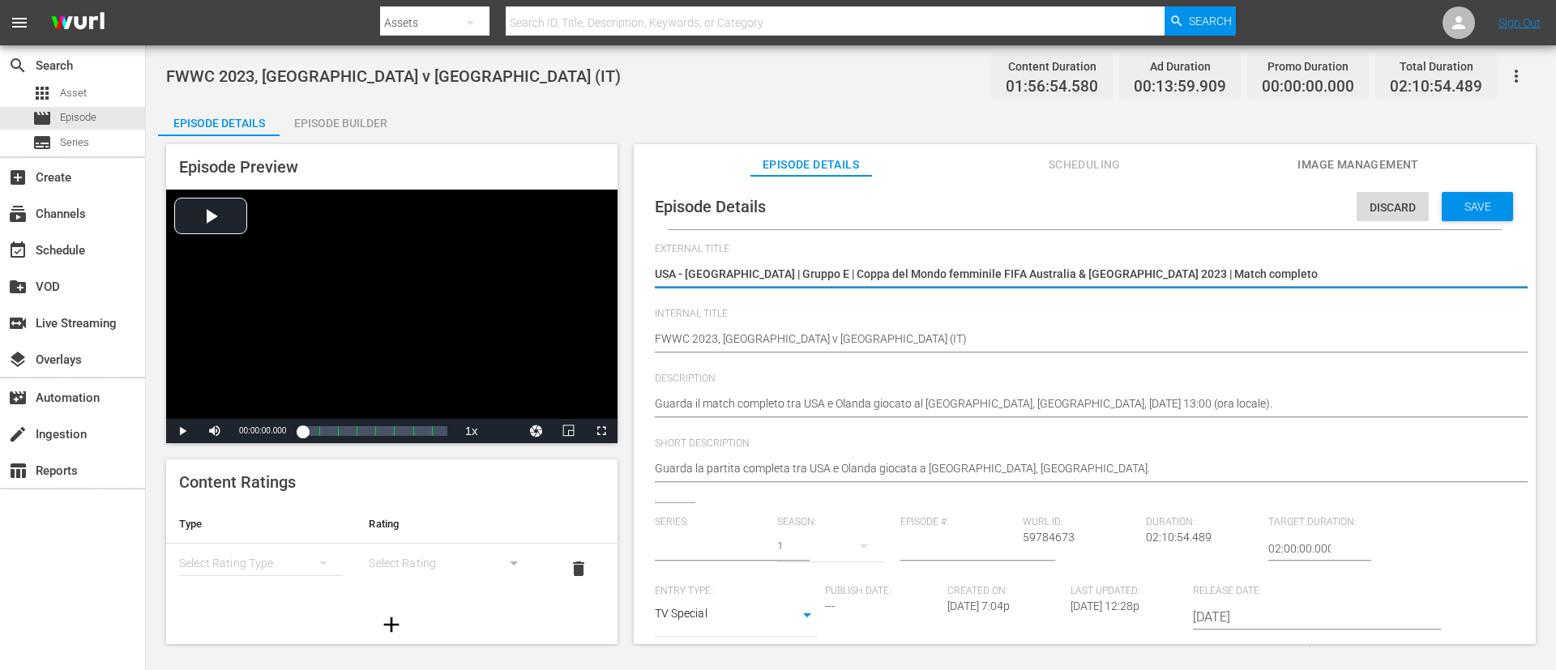
type input "No Series"
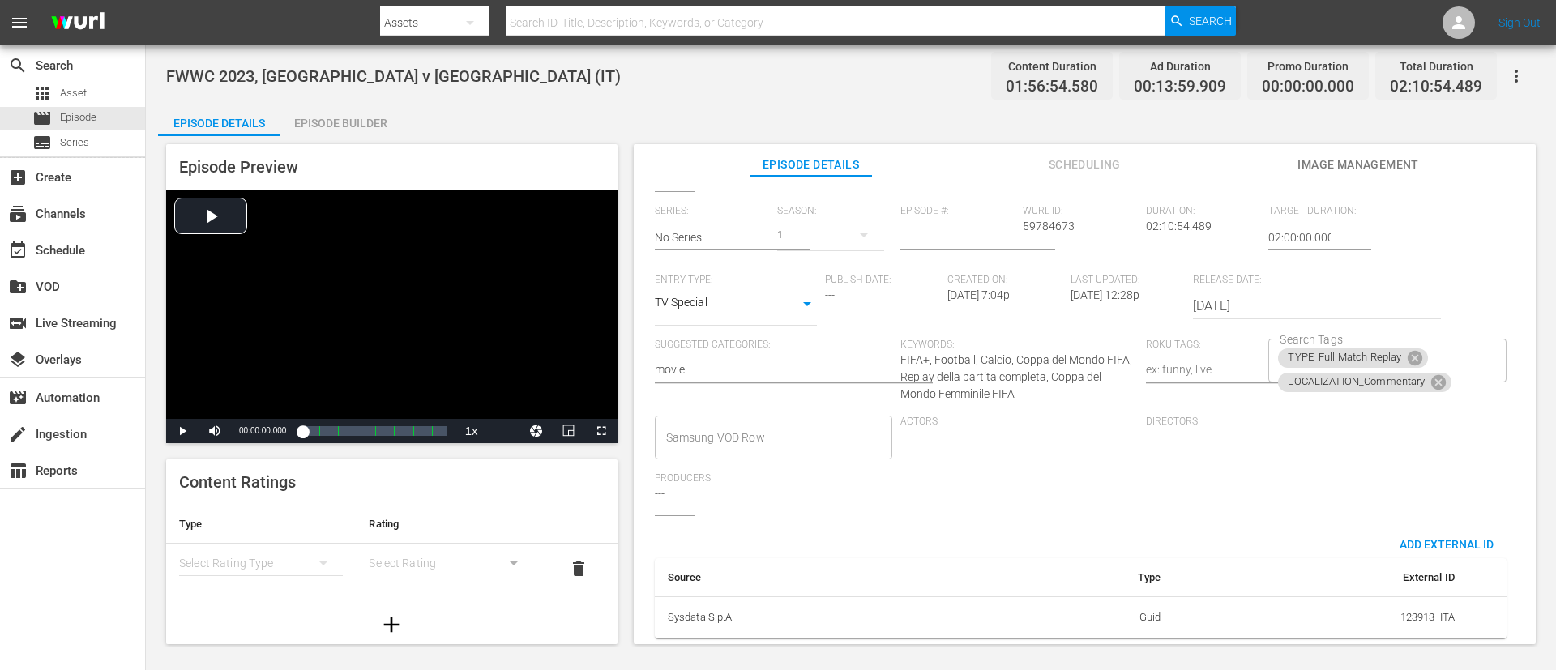
scroll to position [330, 0]
click at [1036, 339] on div "TYPE_Full Match Replay LOCALIZATION_Commentary Search Tags" at bounding box center [1386, 361] width 237 height 44
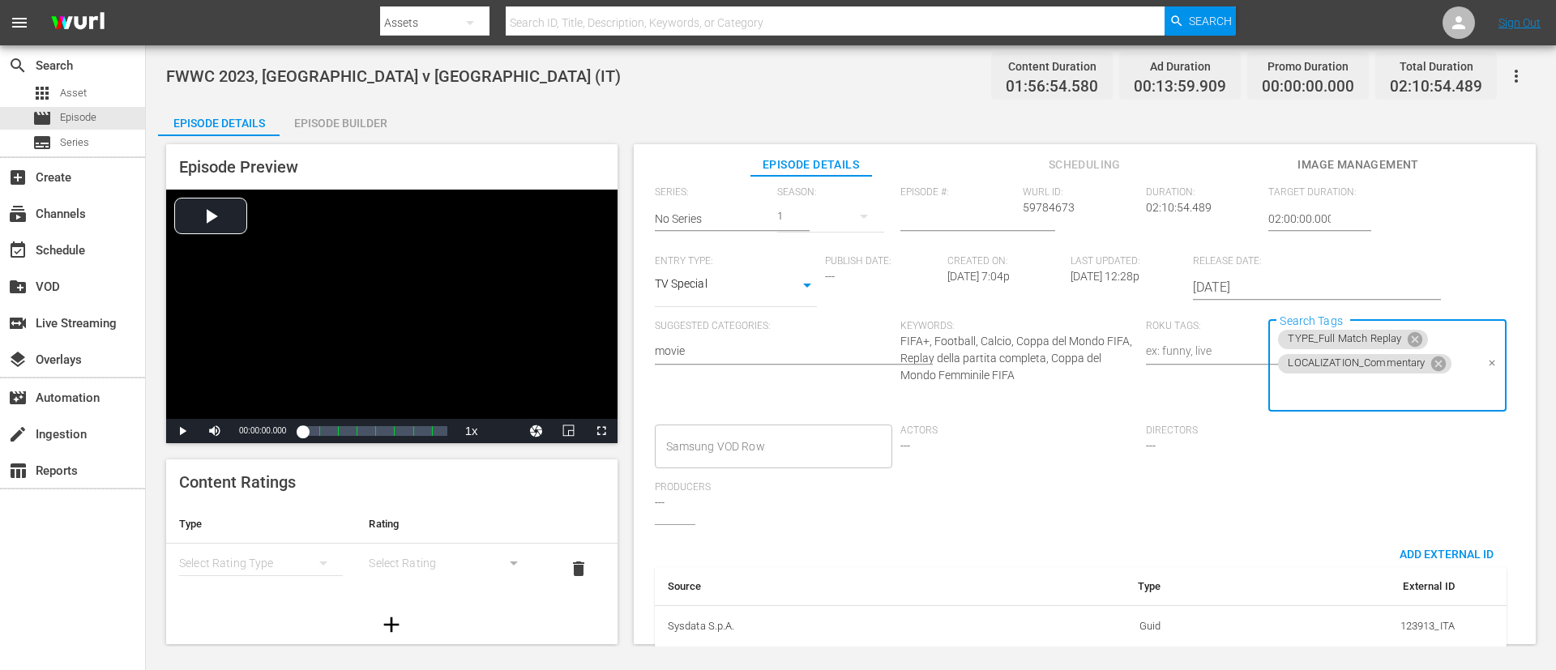
click at [1036, 400] on input "Search Tags" at bounding box center [1375, 390] width 199 height 29
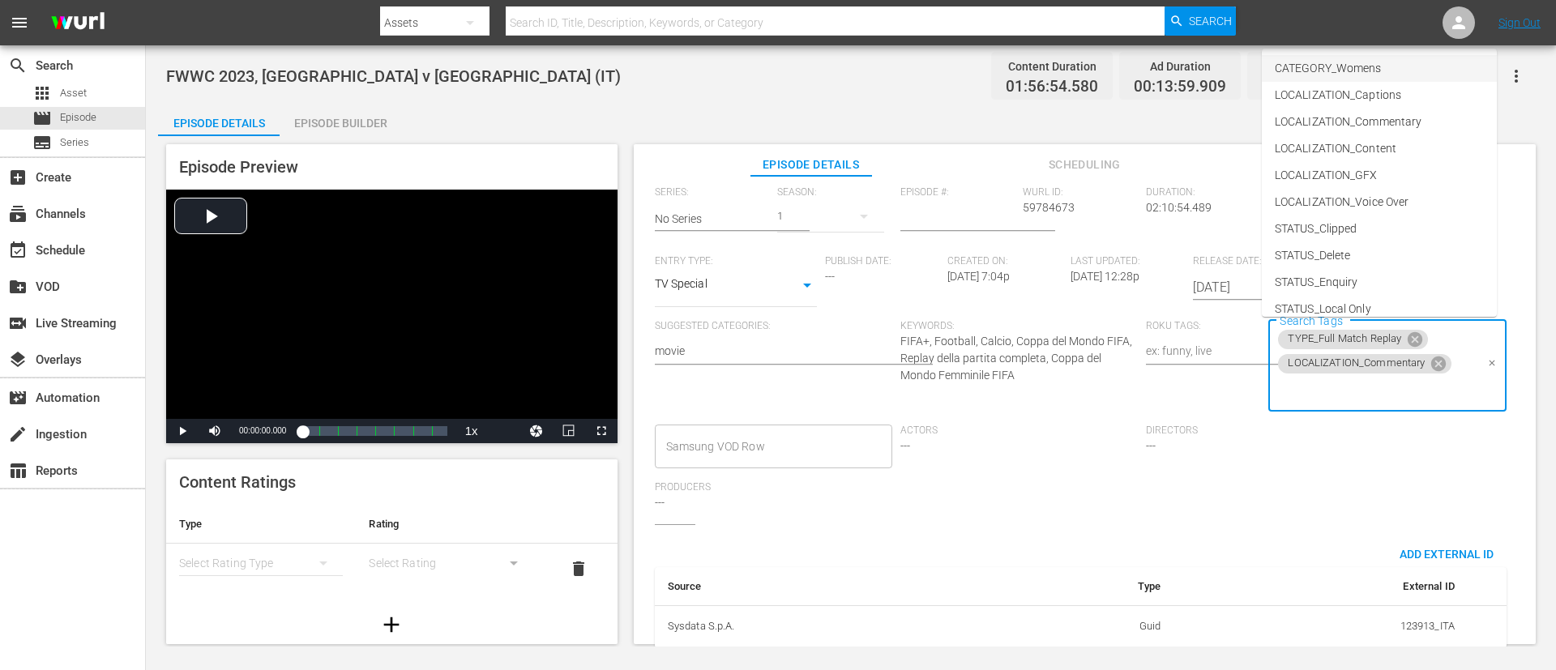
click at [1036, 62] on span "CATEGORY_Womens" at bounding box center [1328, 68] width 106 height 17
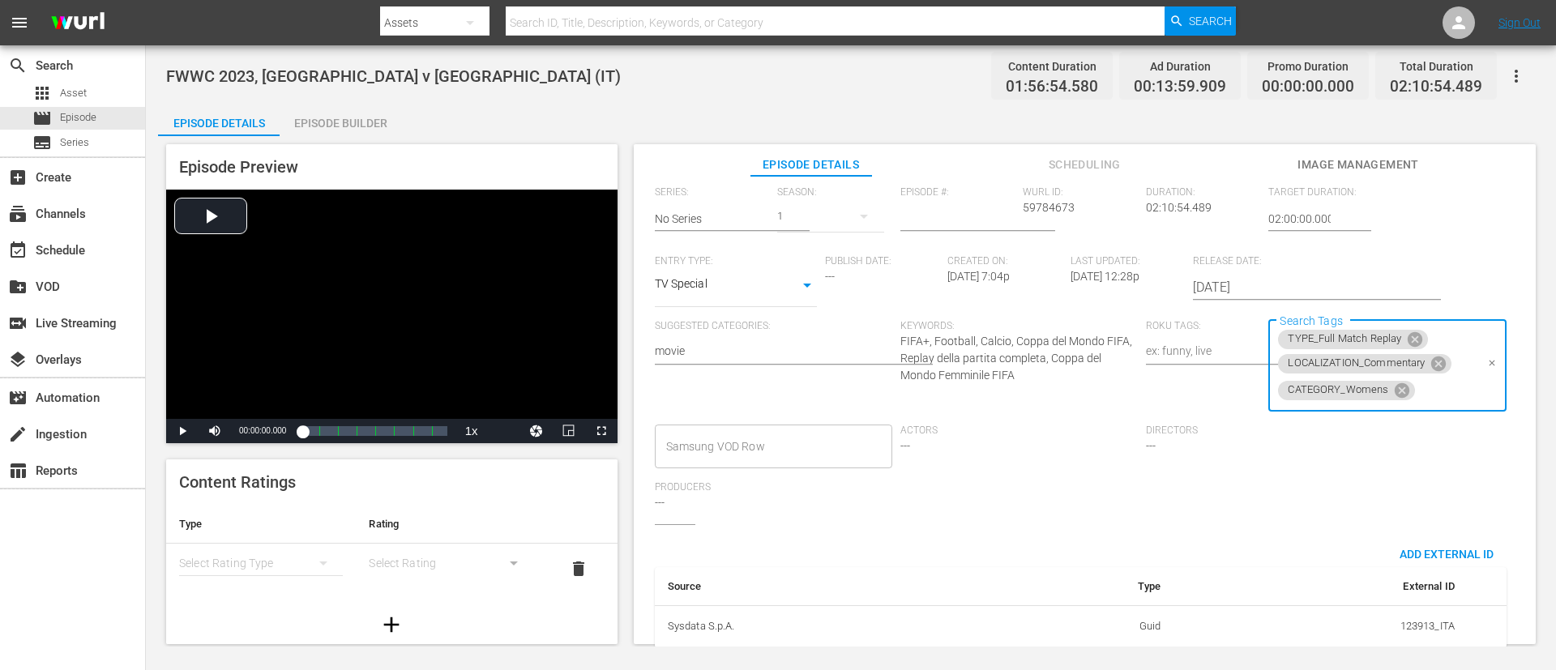
scroll to position [0, 0]
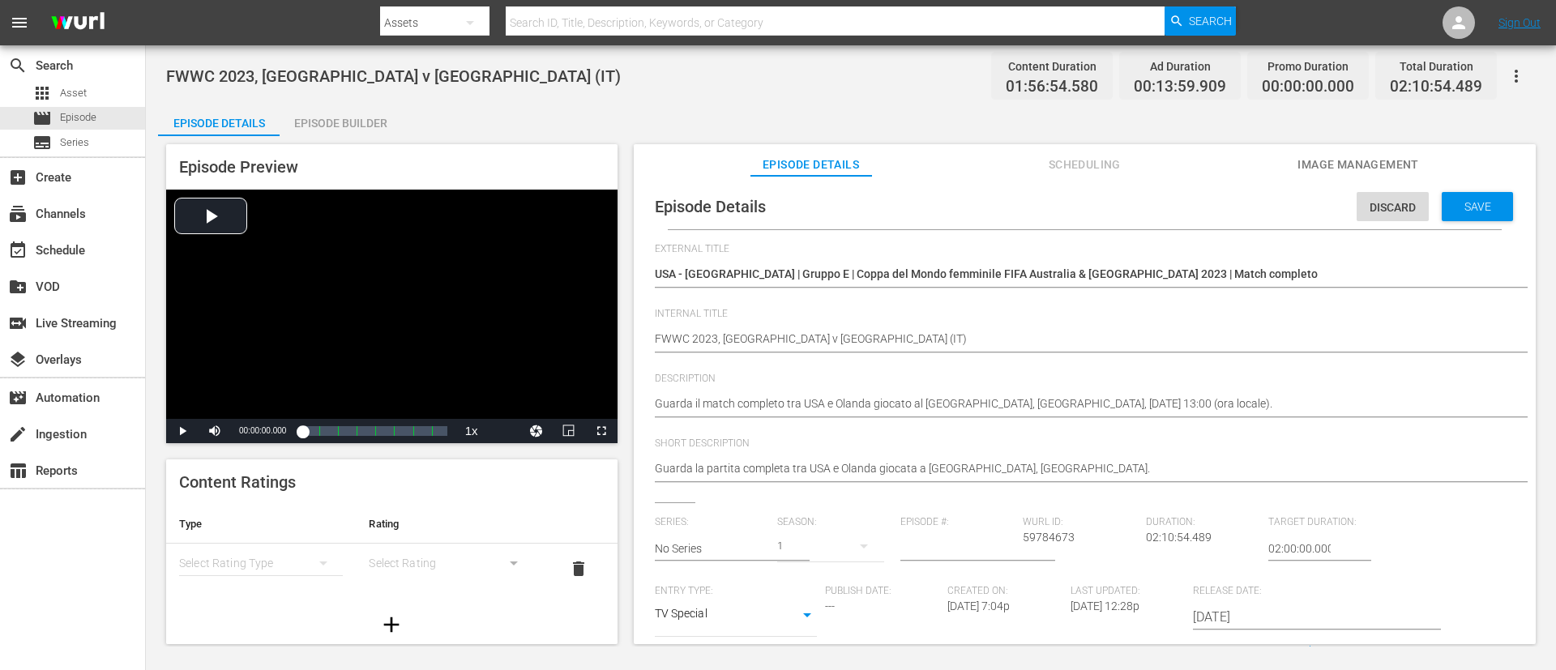
click at [1036, 207] on span "Save" at bounding box center [1477, 206] width 53 height 13
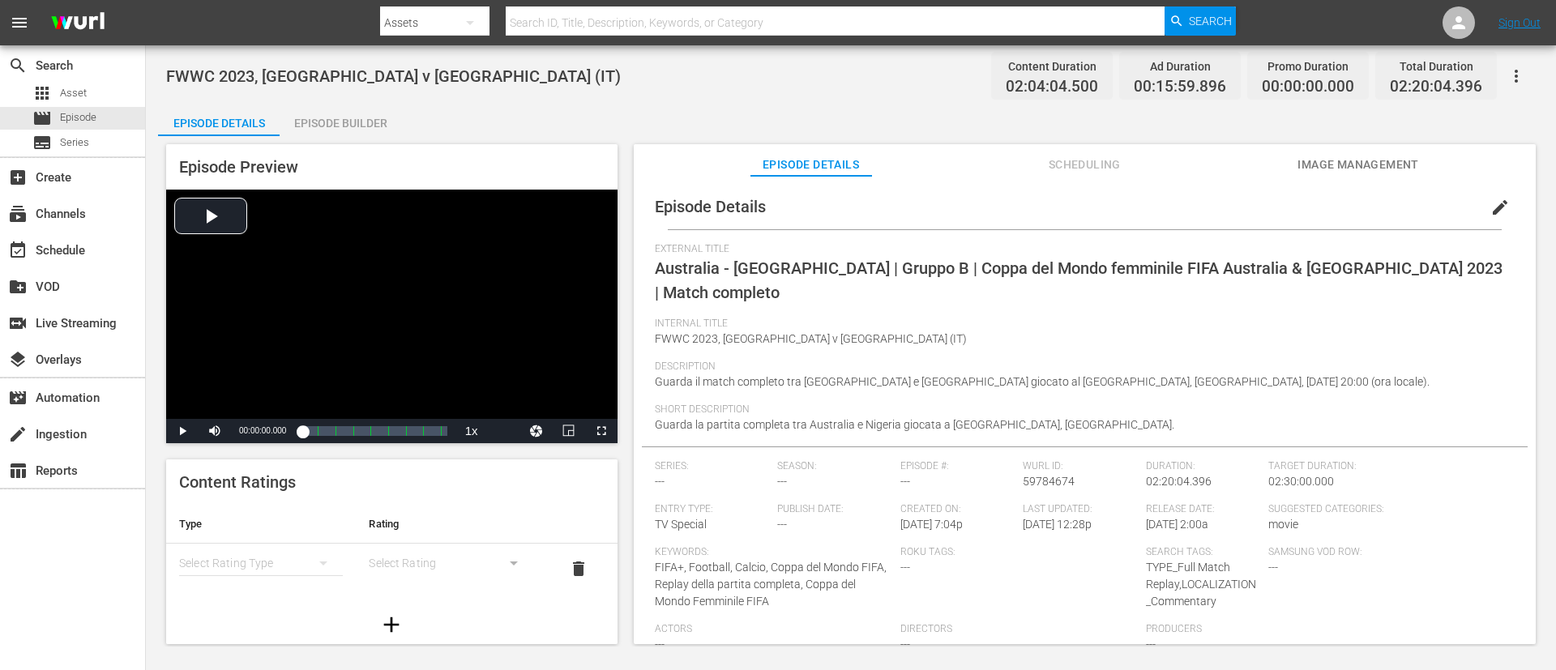
click at [1036, 201] on button "edit" at bounding box center [1500, 207] width 39 height 39
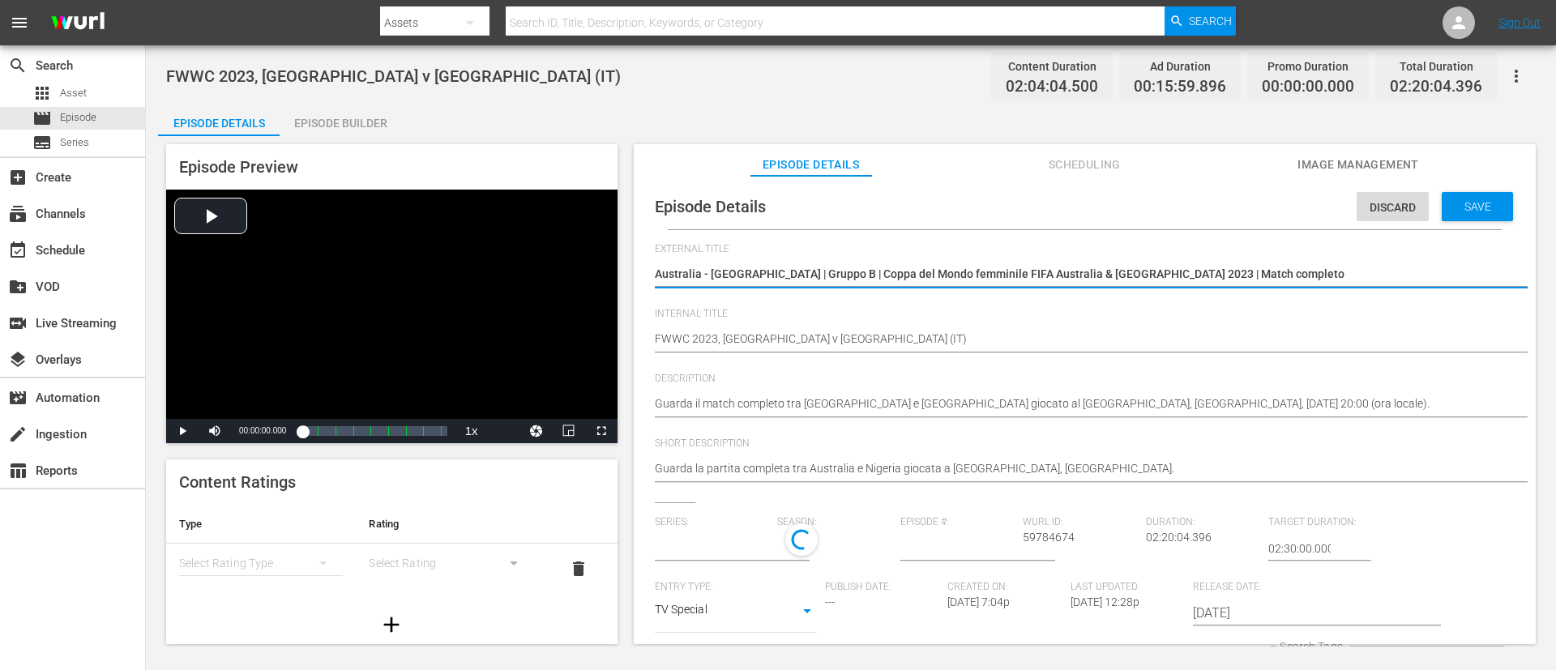
scroll to position [16, 0]
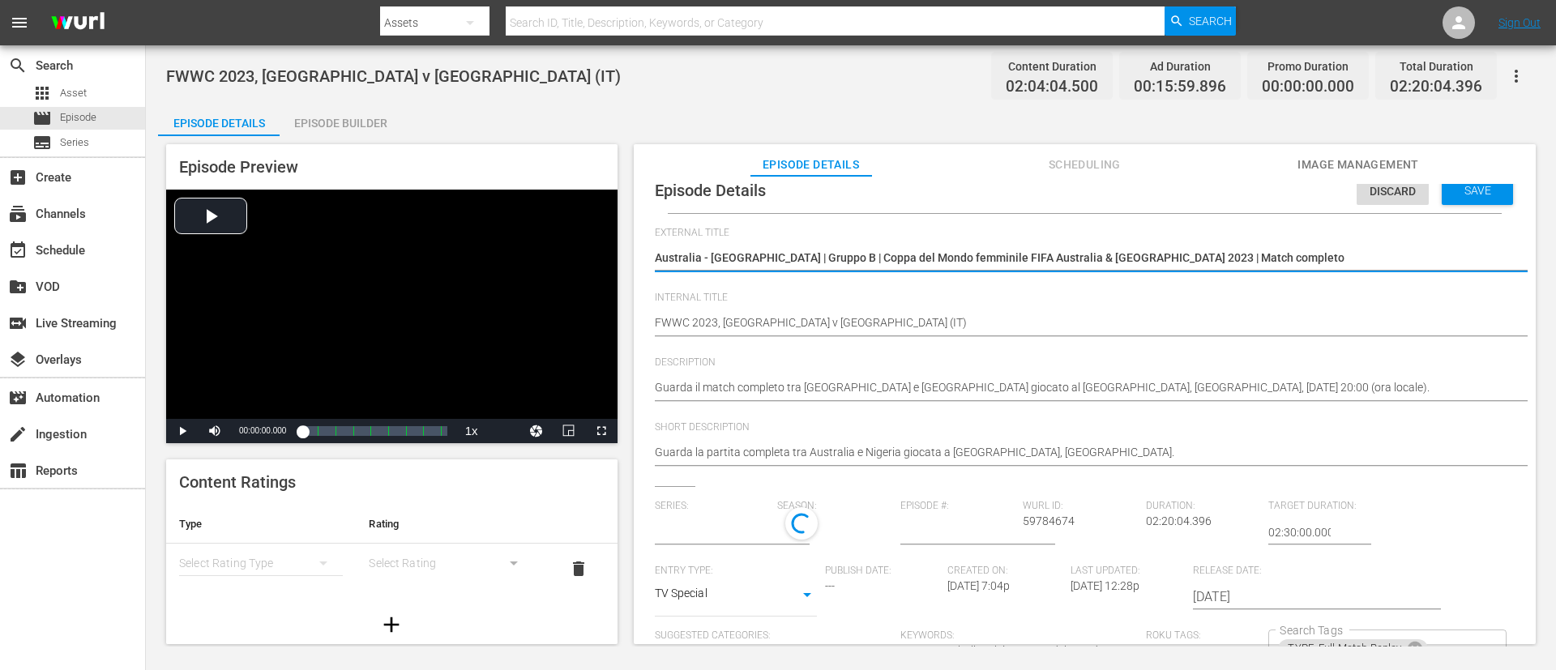
type input "No Series"
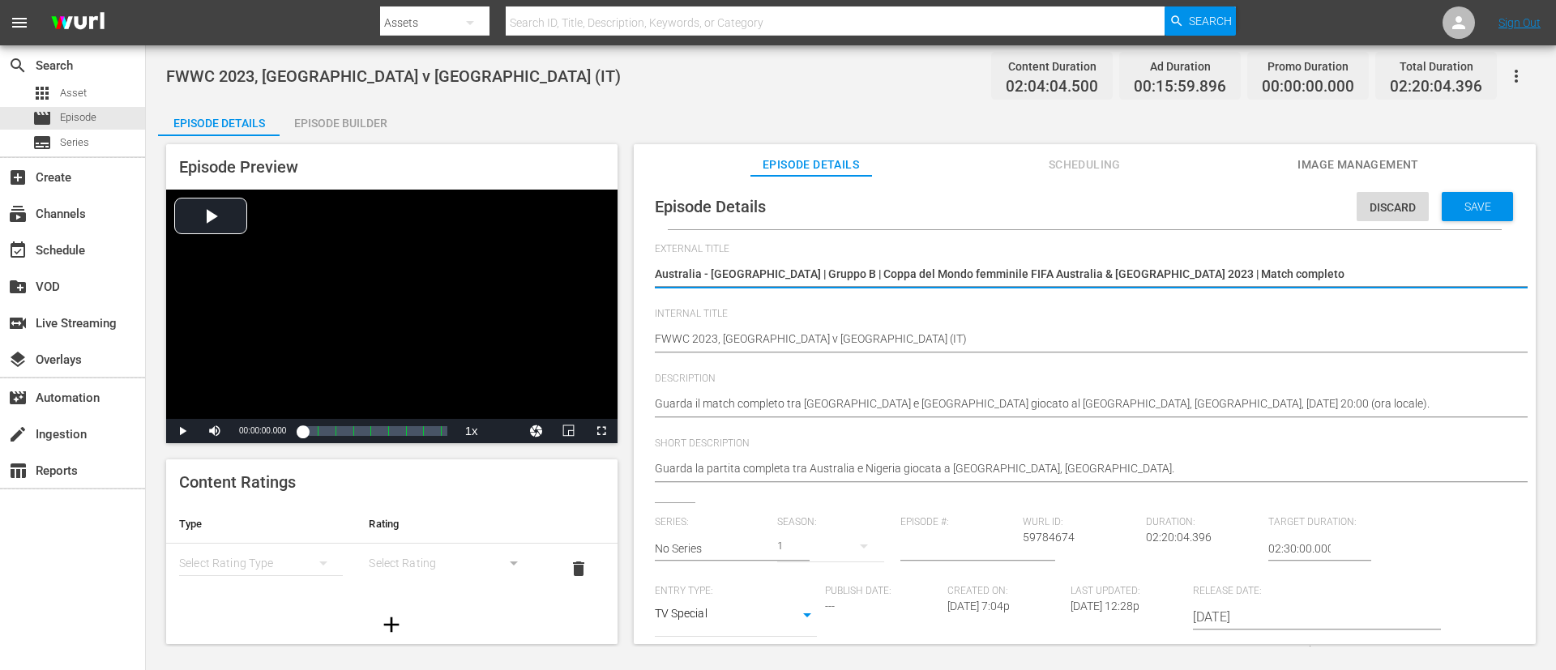
scroll to position [330, 0]
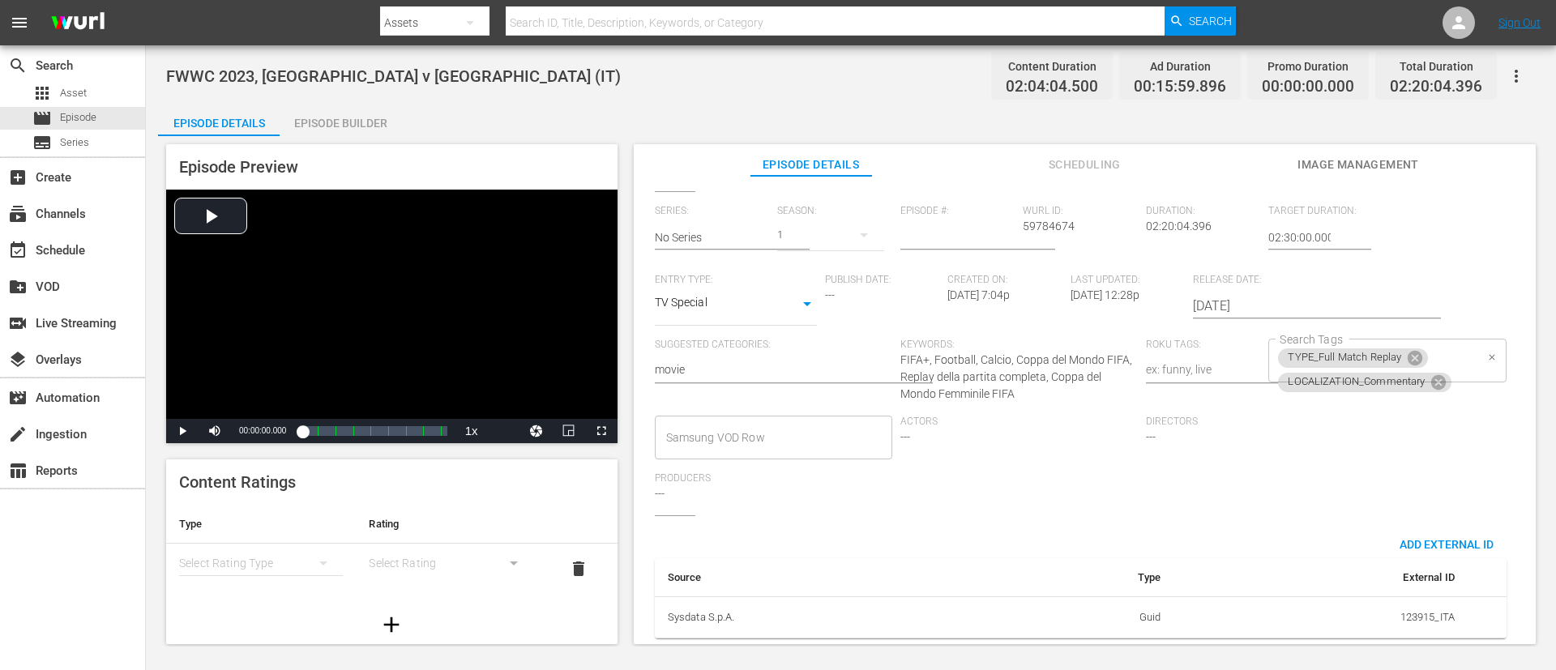
click at [1036, 348] on div "TYPE_Full Match Replay LOCALIZATION_Commentary Search Tags" at bounding box center [1386, 361] width 237 height 44
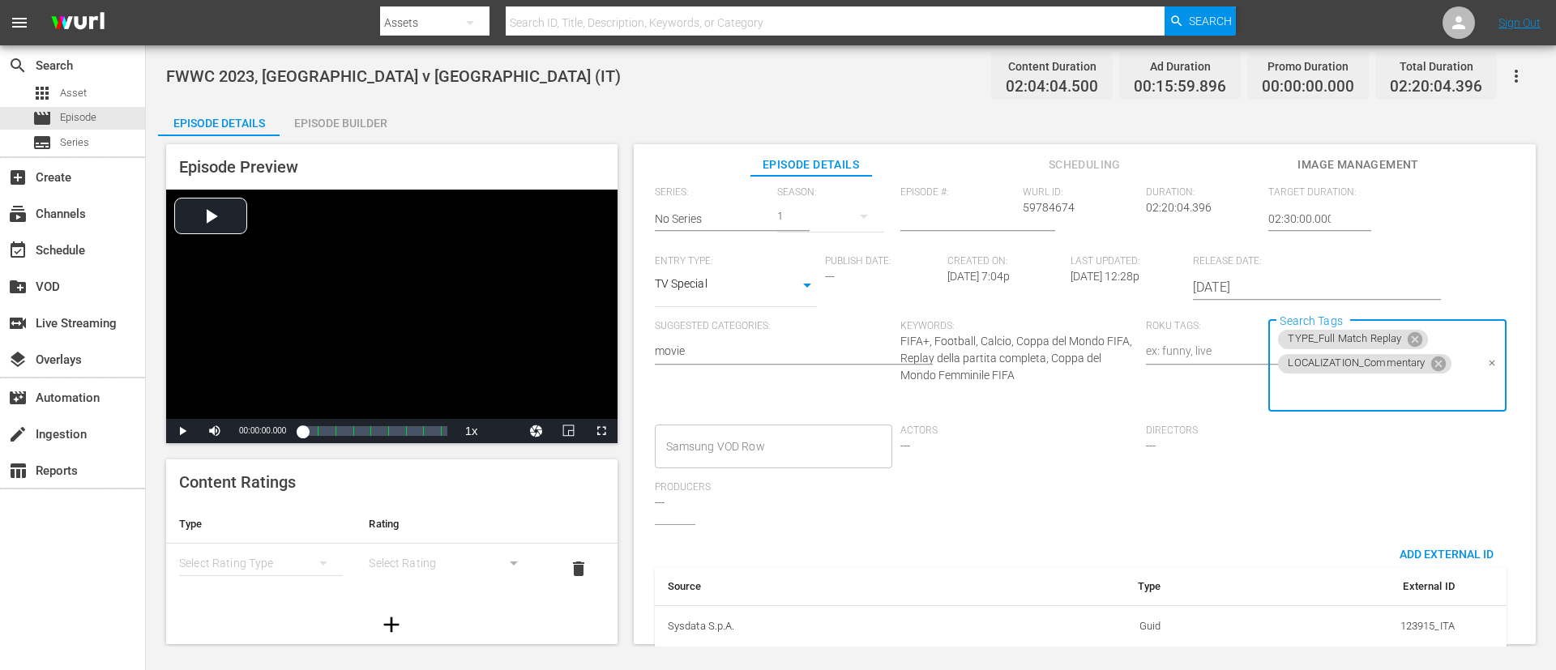
click at [1036, 381] on input "Search Tags" at bounding box center [1375, 390] width 199 height 29
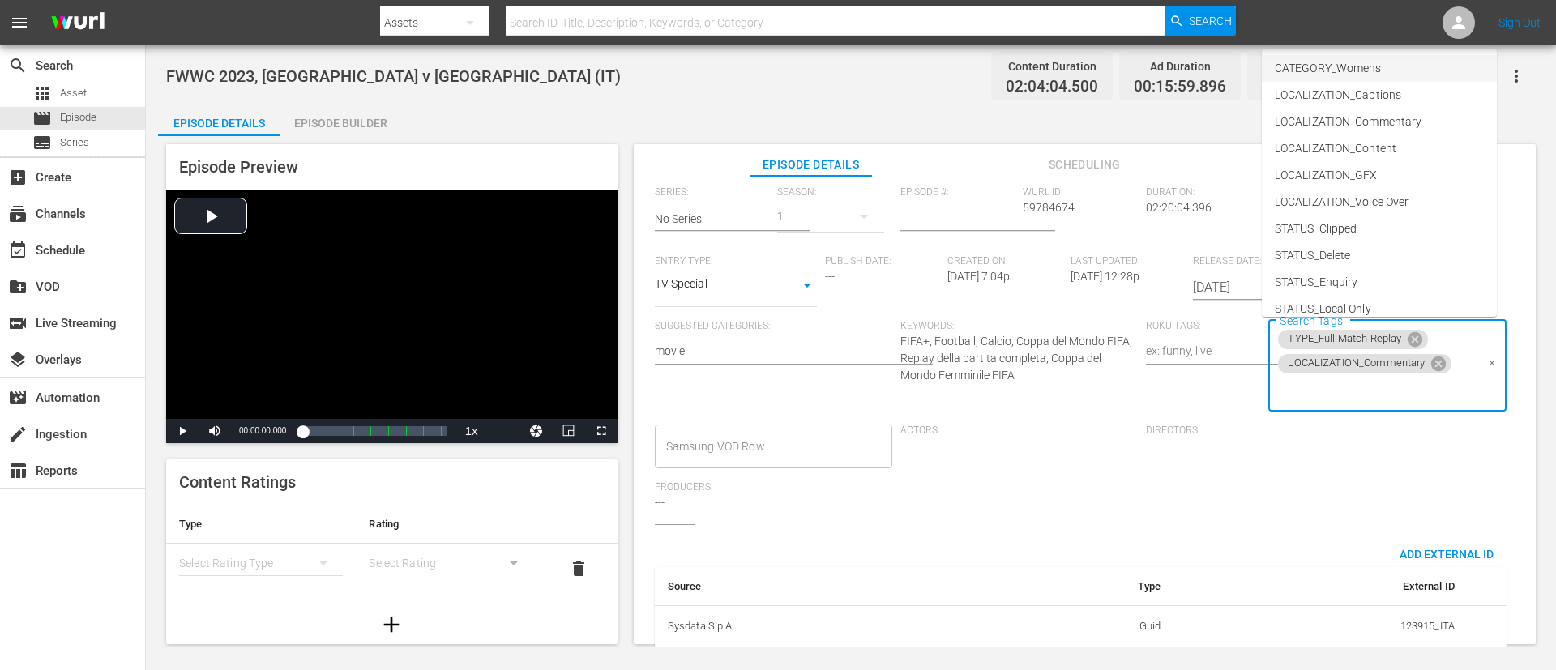
click at [1036, 64] on span "CATEGORY_Womens" at bounding box center [1328, 68] width 106 height 17
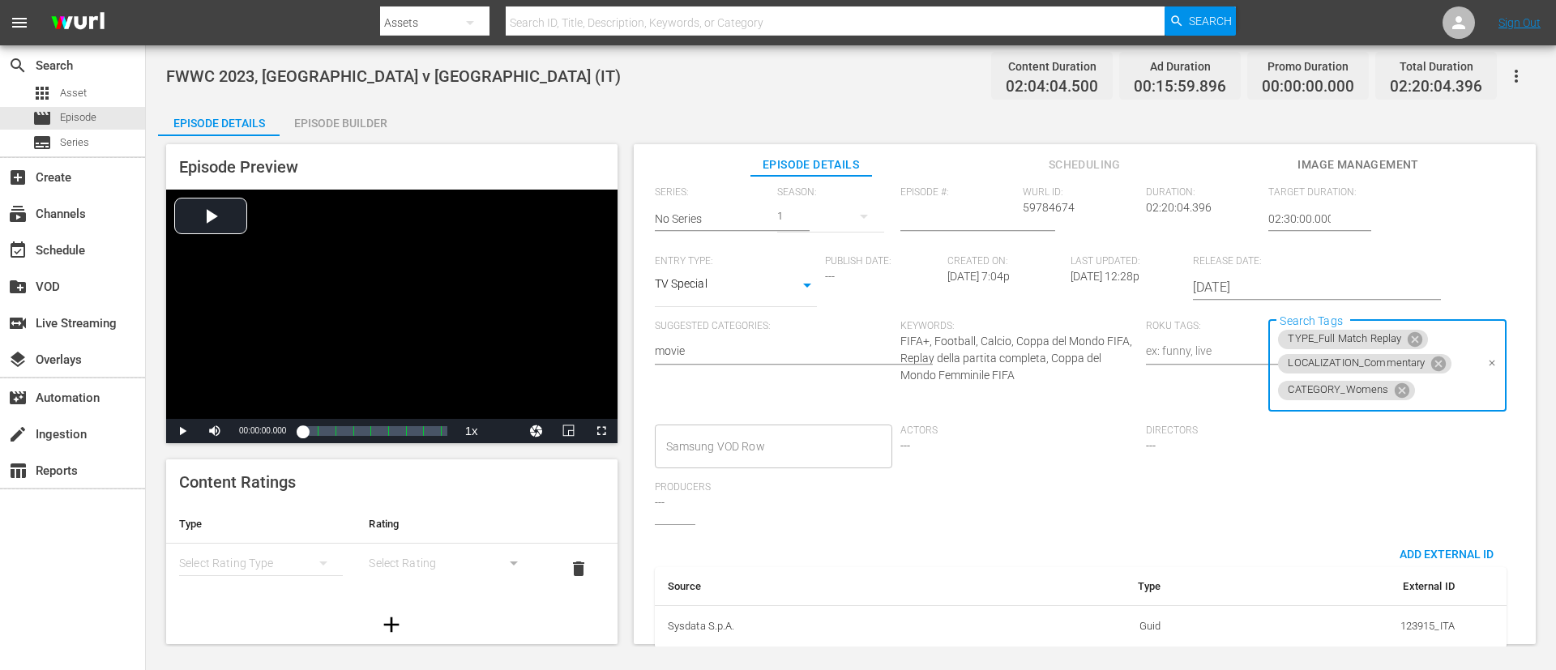
scroll to position [0, 0]
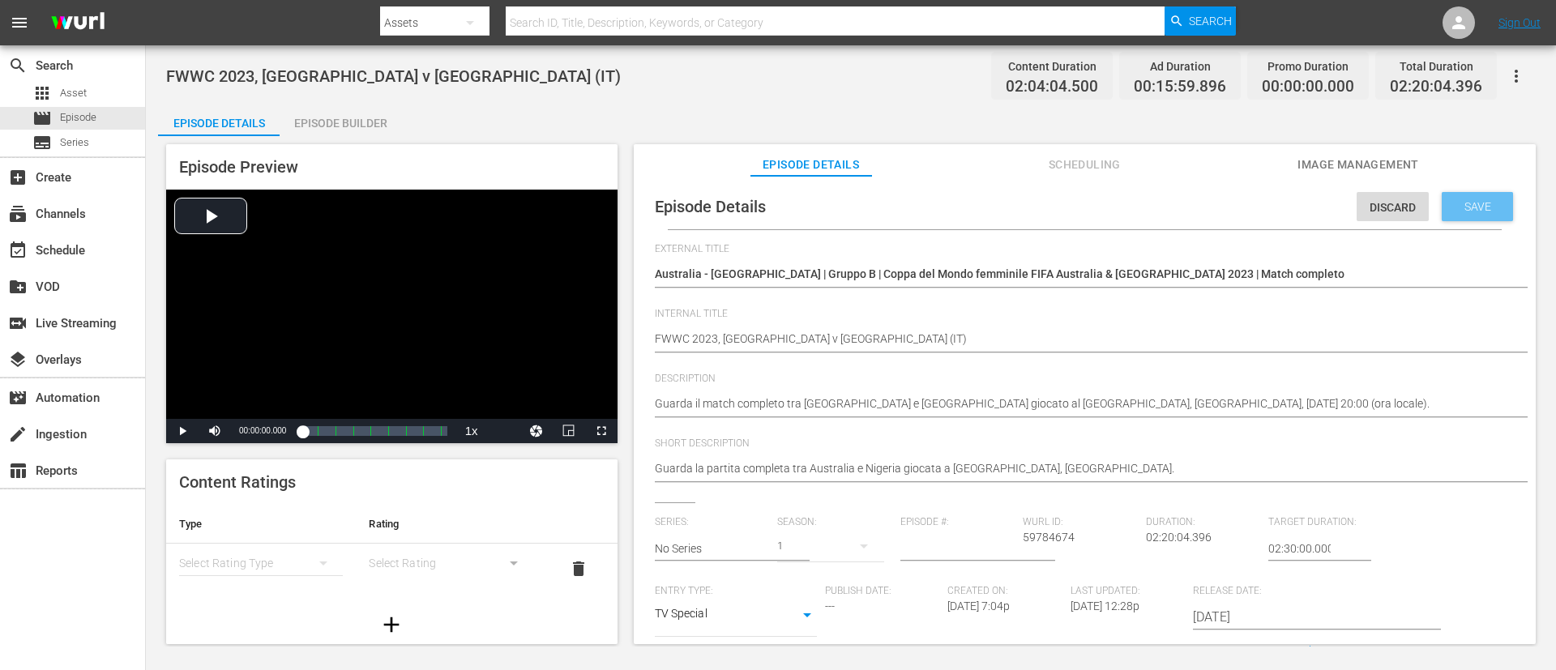
click at [1036, 209] on span "Save" at bounding box center [1477, 206] width 53 height 13
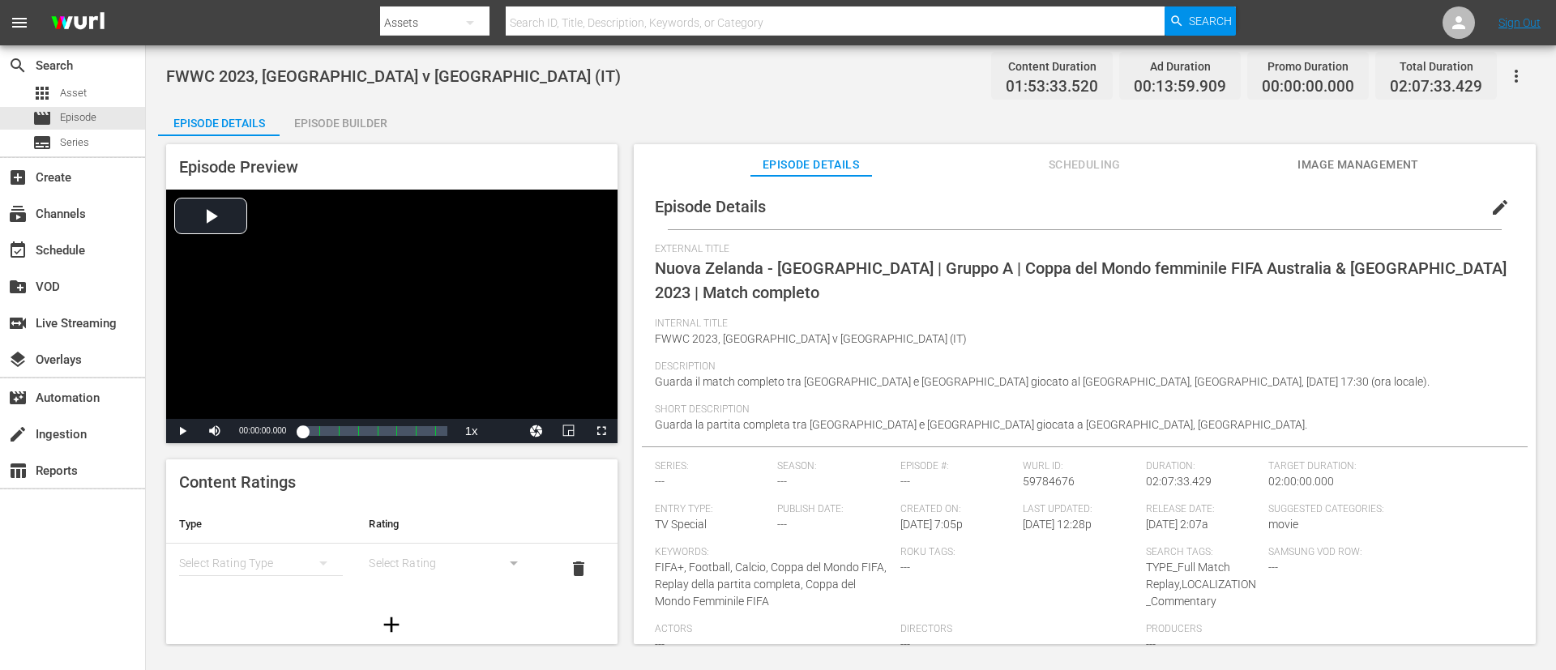
click at [1036, 209] on button "edit" at bounding box center [1500, 207] width 39 height 39
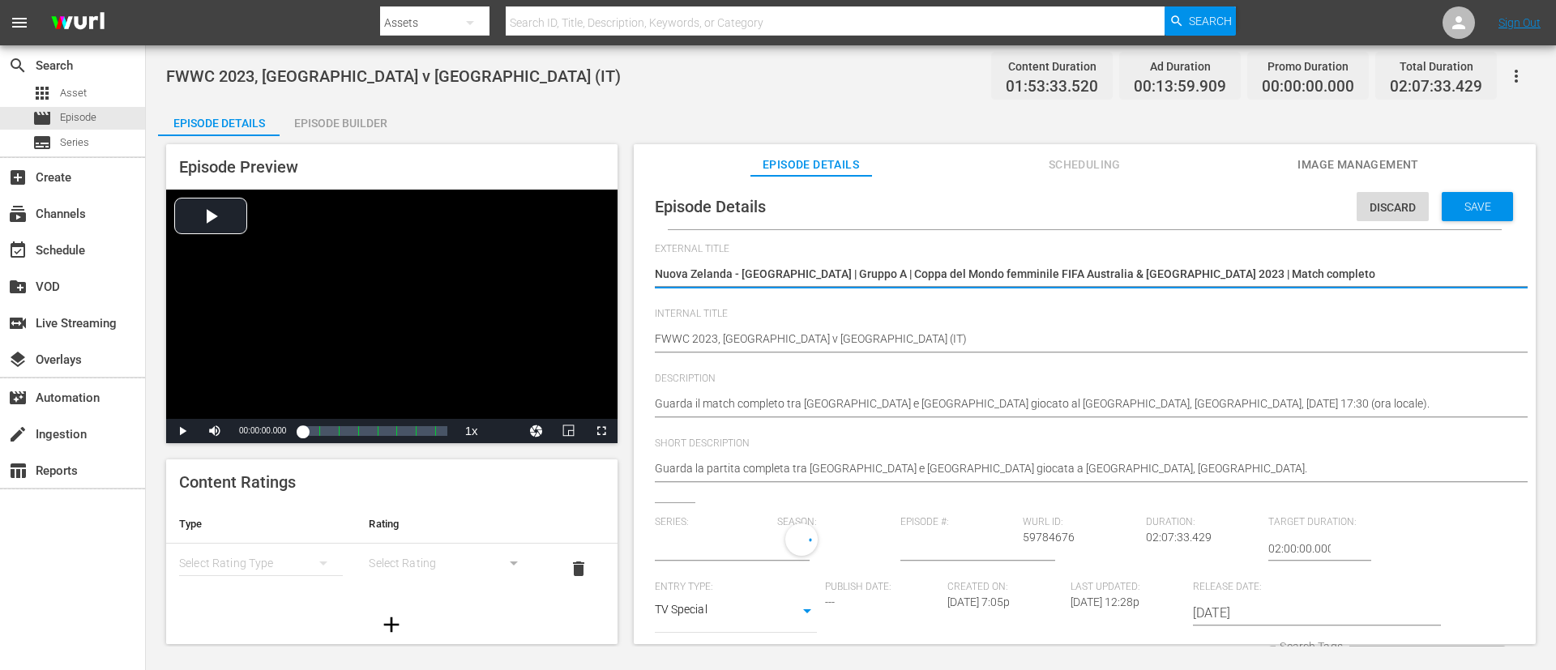
type input "No Series"
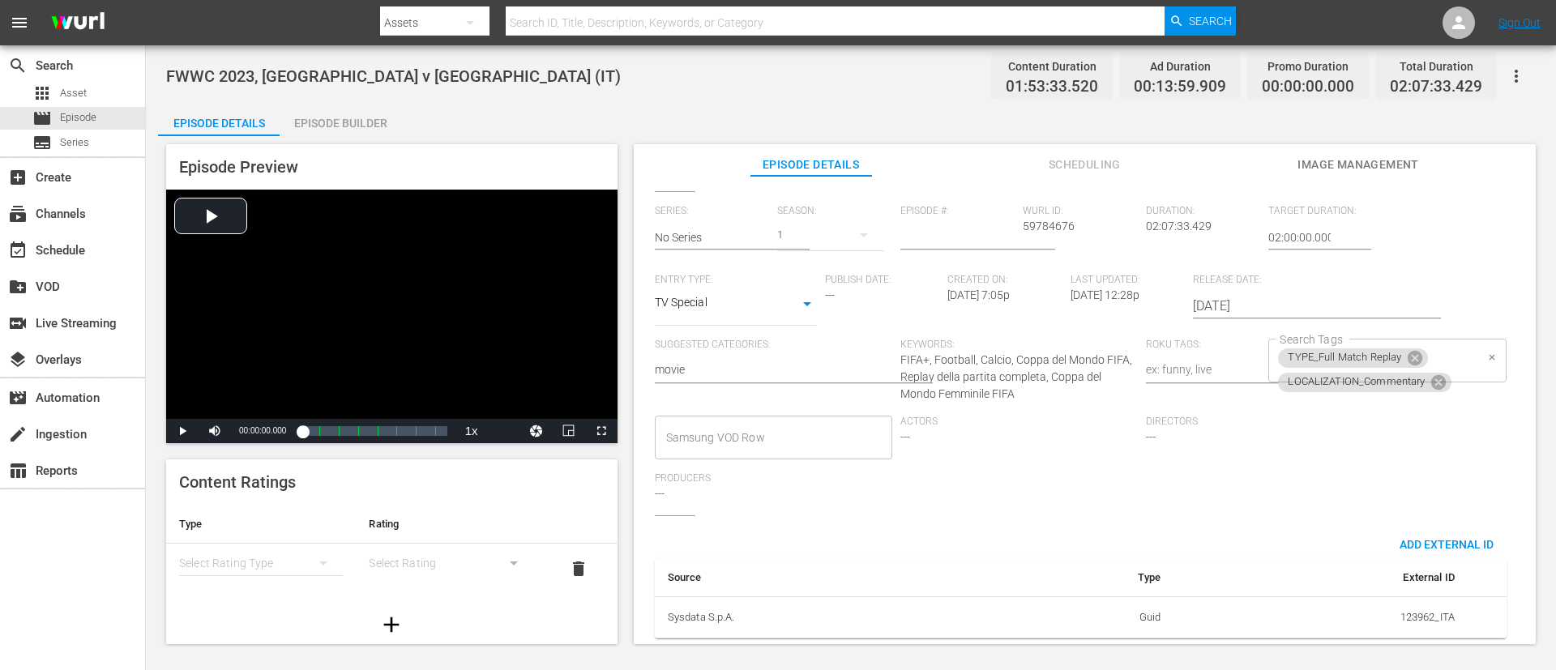
click at [1036, 339] on div "TYPE_Full Match Replay LOCALIZATION_Commentary Search Tags" at bounding box center [1386, 361] width 237 height 44
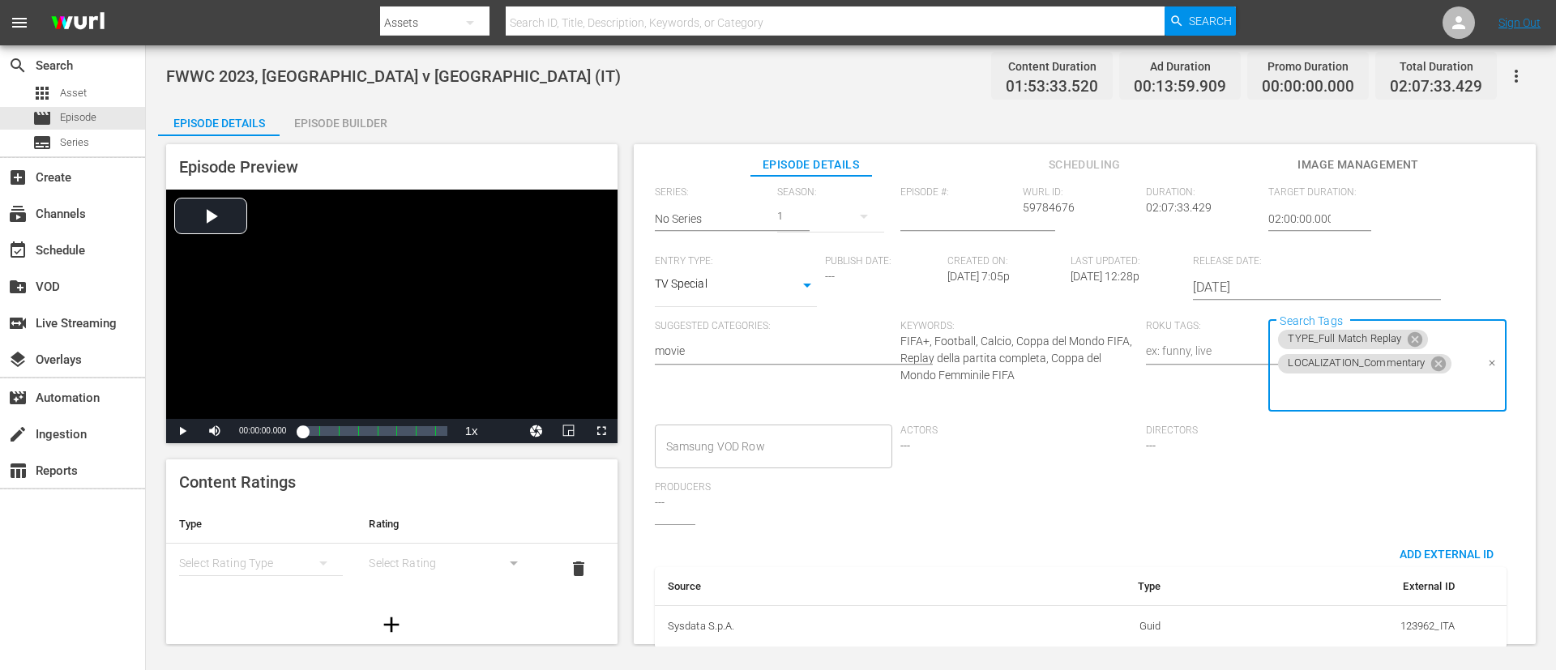
click at [1036, 385] on input "Search Tags" at bounding box center [1375, 390] width 199 height 29
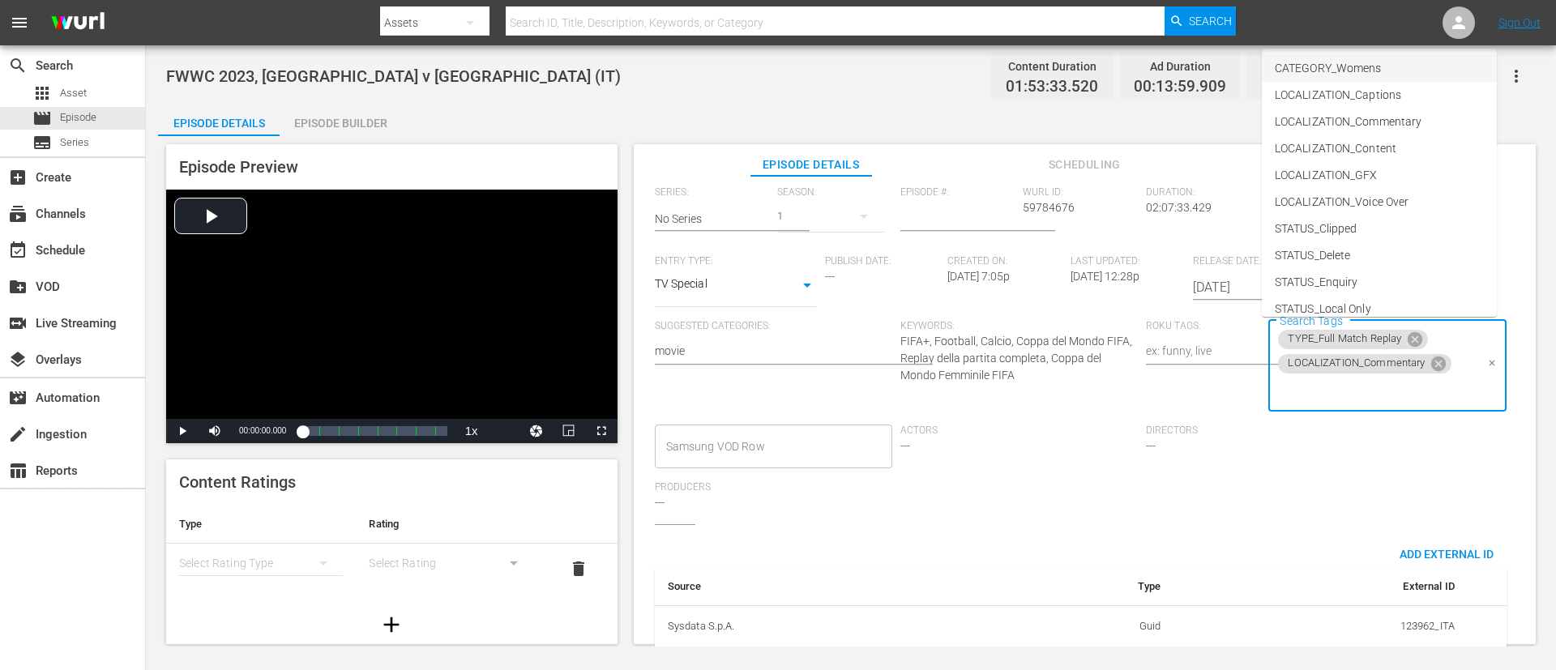
click at [1036, 65] on span "CATEGORY_Womens" at bounding box center [1328, 68] width 106 height 17
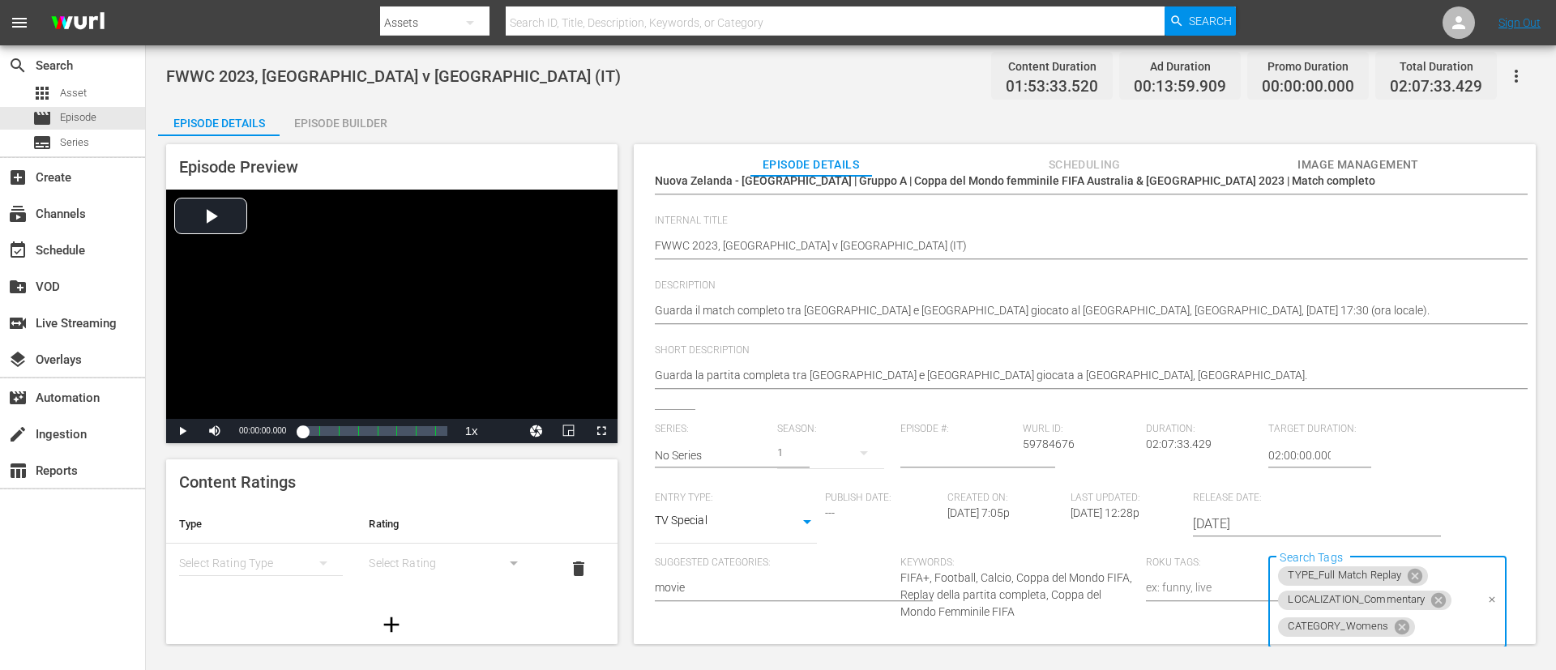
scroll to position [0, 0]
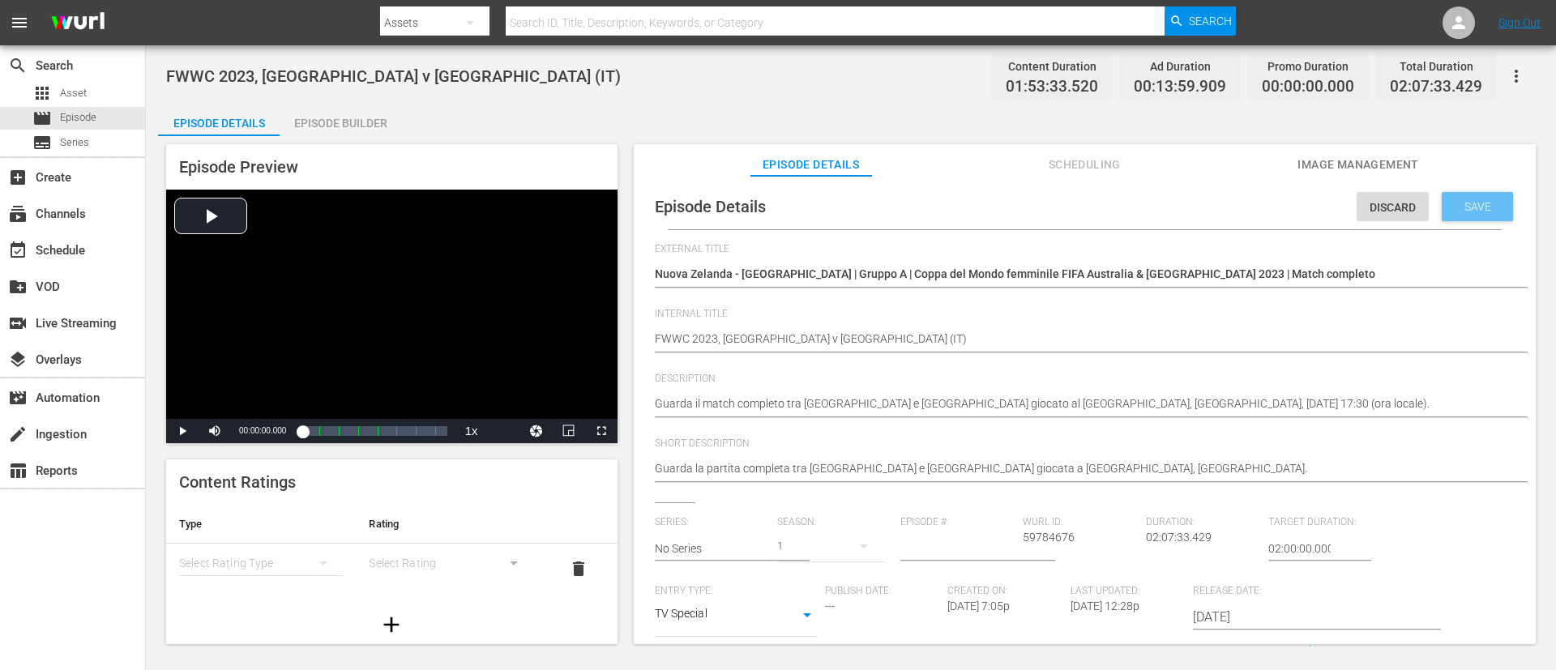
click at [1036, 205] on span "Save" at bounding box center [1477, 206] width 53 height 13
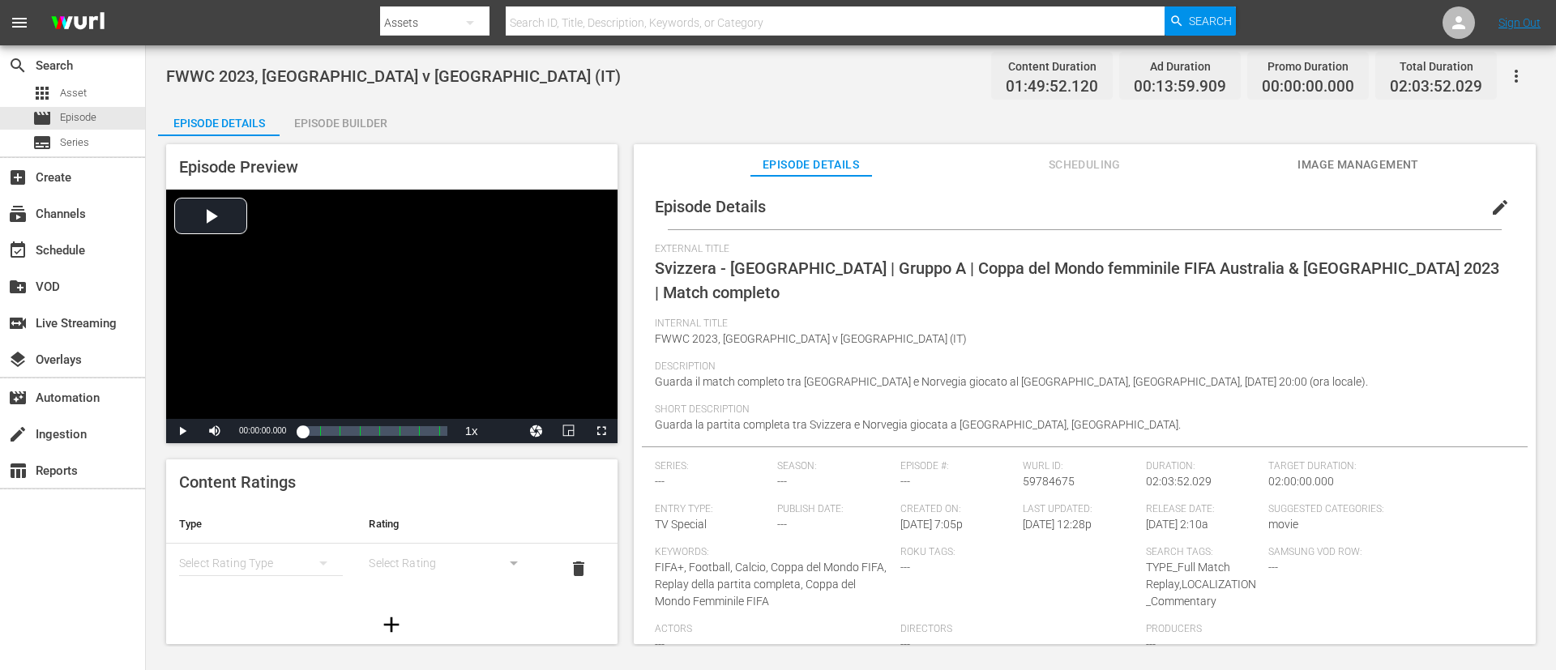
click at [1036, 202] on span "edit" at bounding box center [1499, 207] width 19 height 19
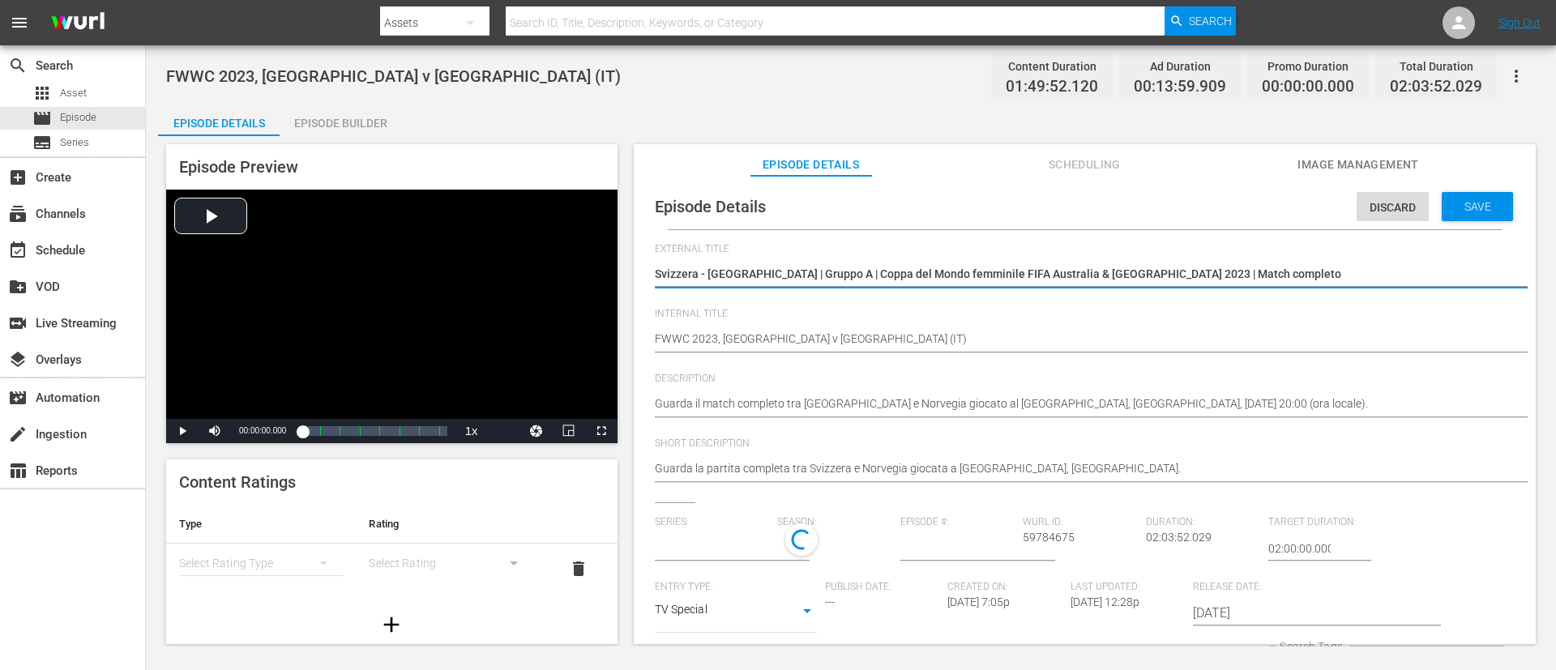
type input "No Series"
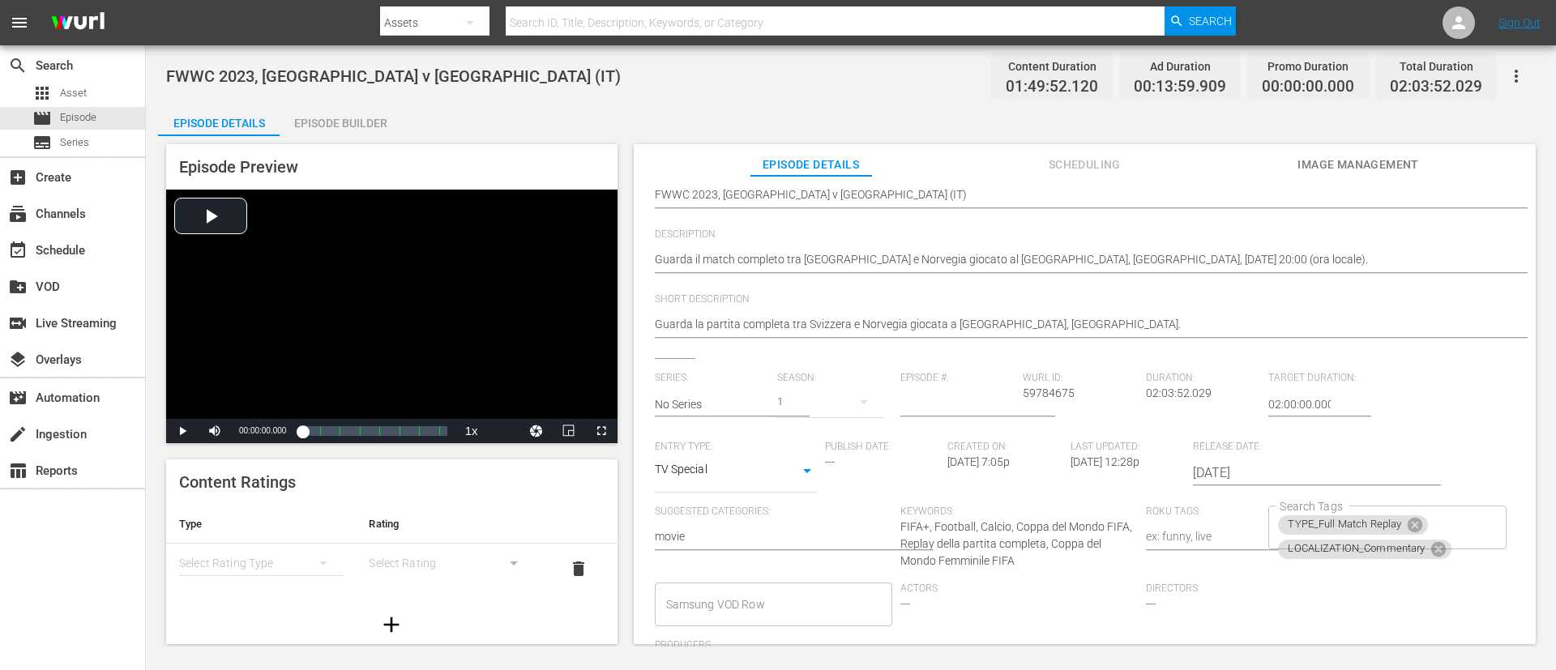
scroll to position [330, 0]
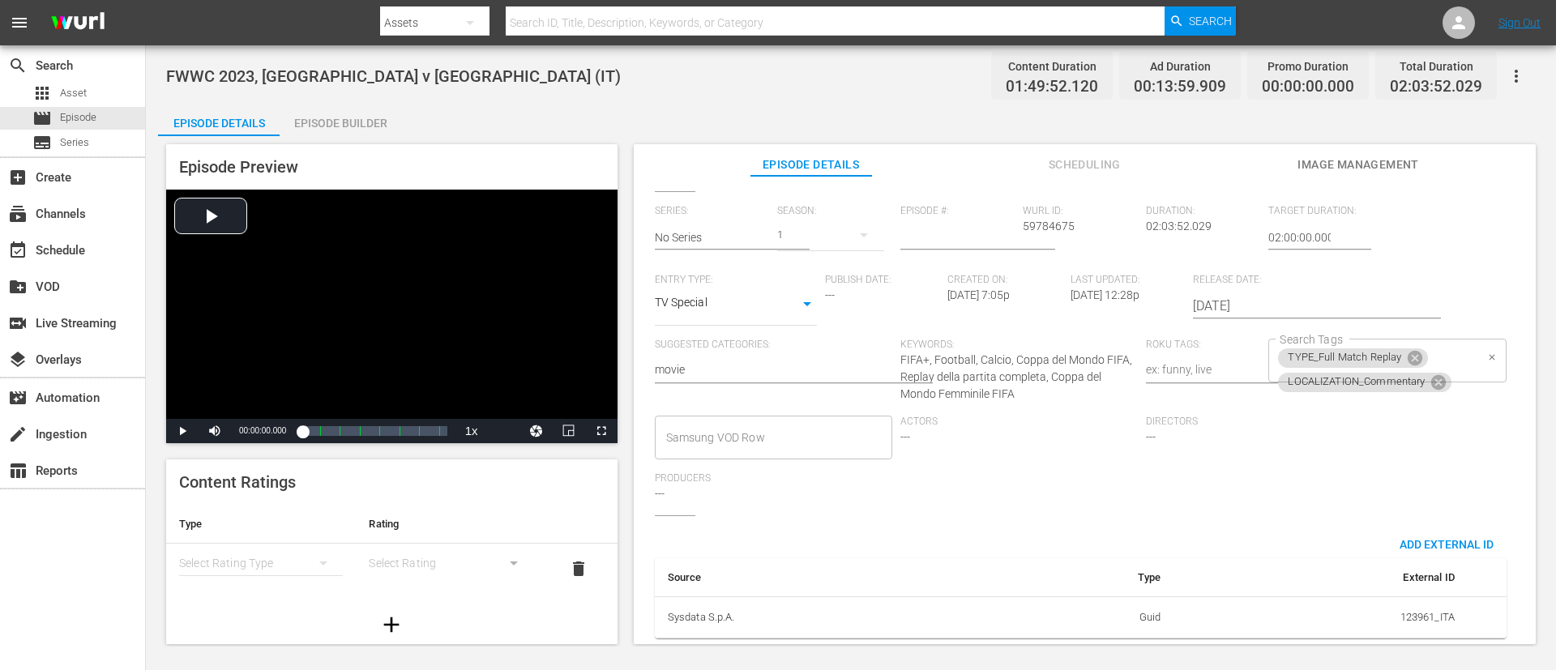
click at [1036, 339] on div "TYPE_Full Match Replay LOCALIZATION_Commentary Search Tags" at bounding box center [1386, 361] width 237 height 44
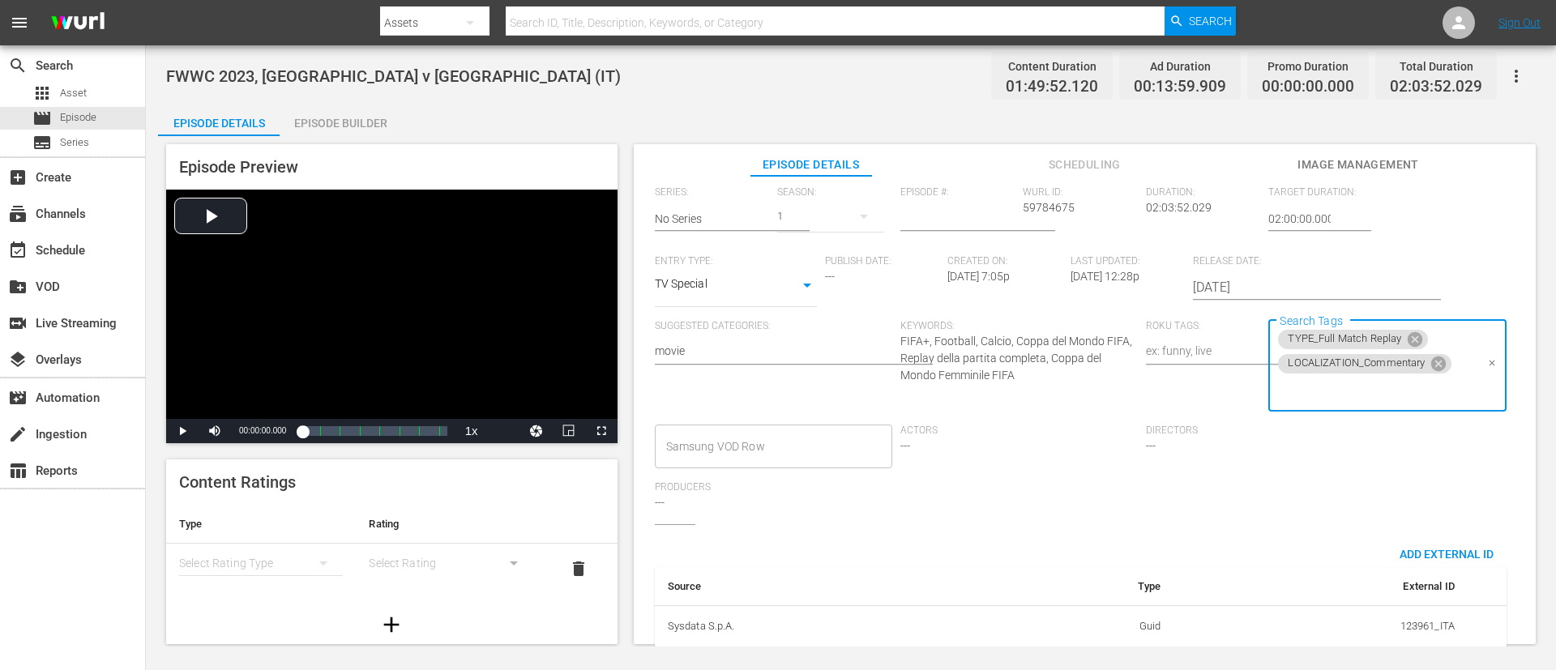
click at [1036, 382] on input "Search Tags" at bounding box center [1375, 390] width 199 height 29
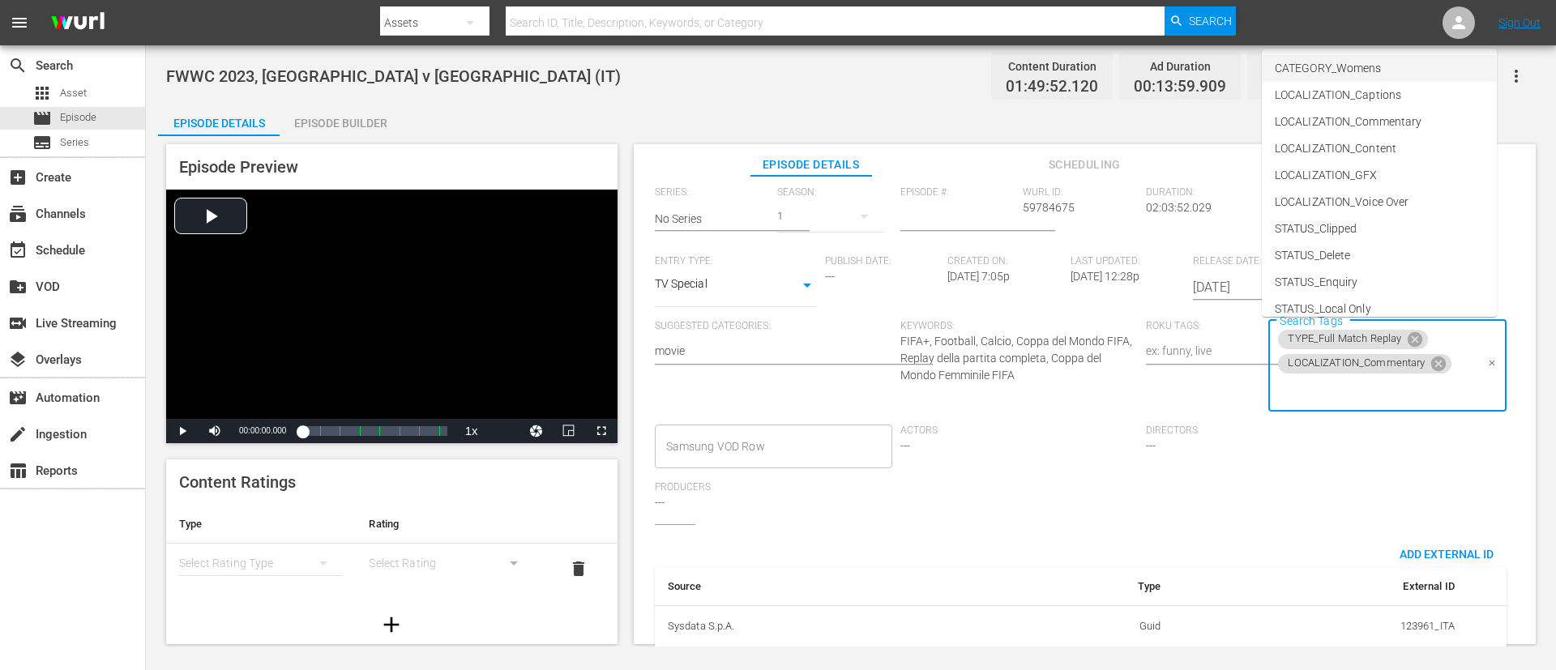
click at [1036, 71] on li "CATEGORY_Womens" at bounding box center [1379, 68] width 235 height 27
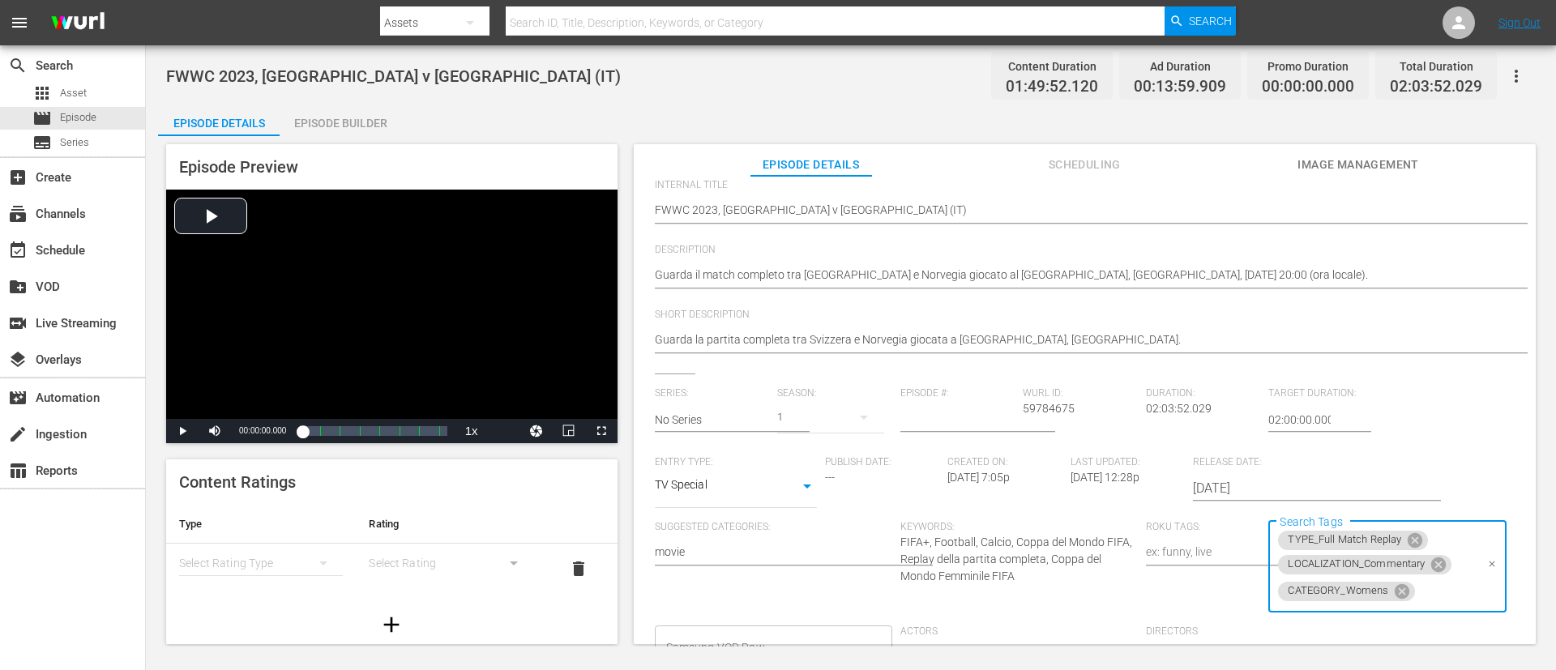
scroll to position [0, 0]
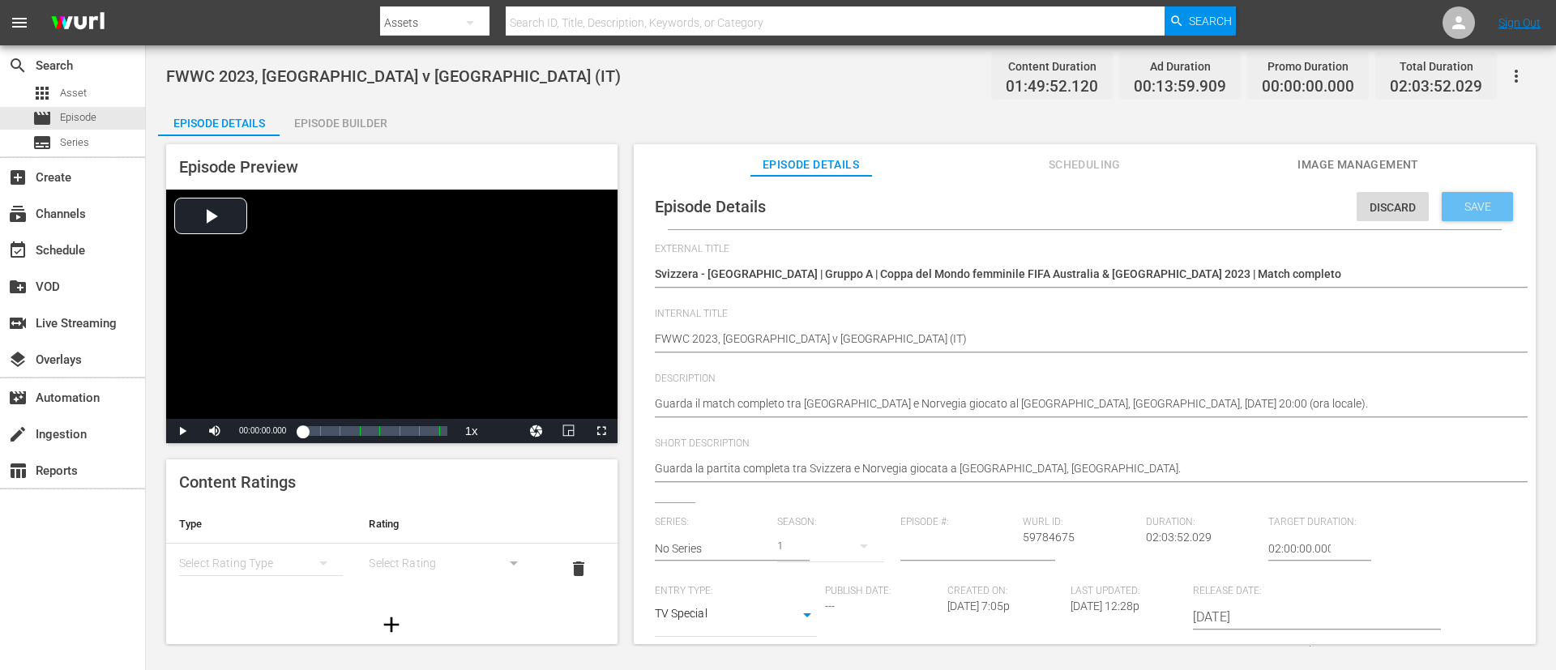
click at [1036, 193] on div "Save" at bounding box center [1477, 206] width 71 height 29
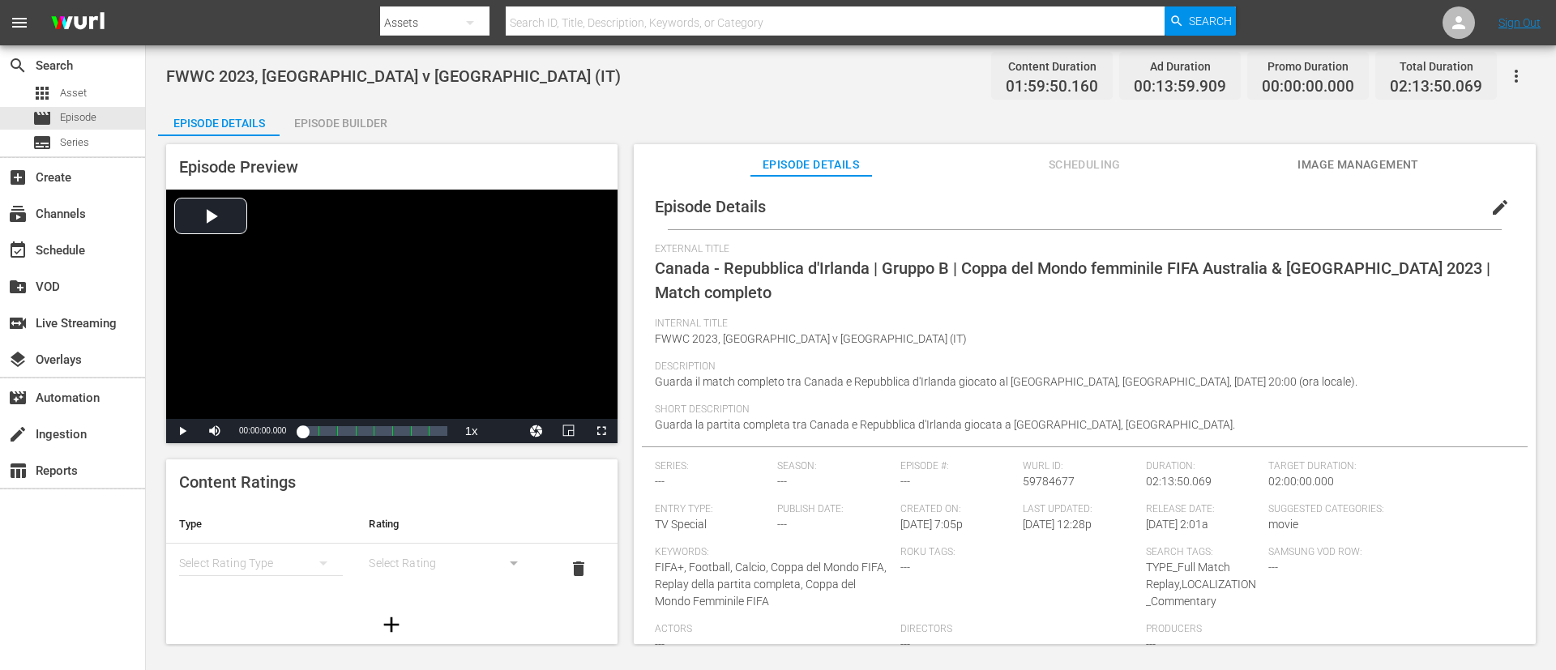
click at [1036, 203] on span "edit" at bounding box center [1499, 207] width 19 height 19
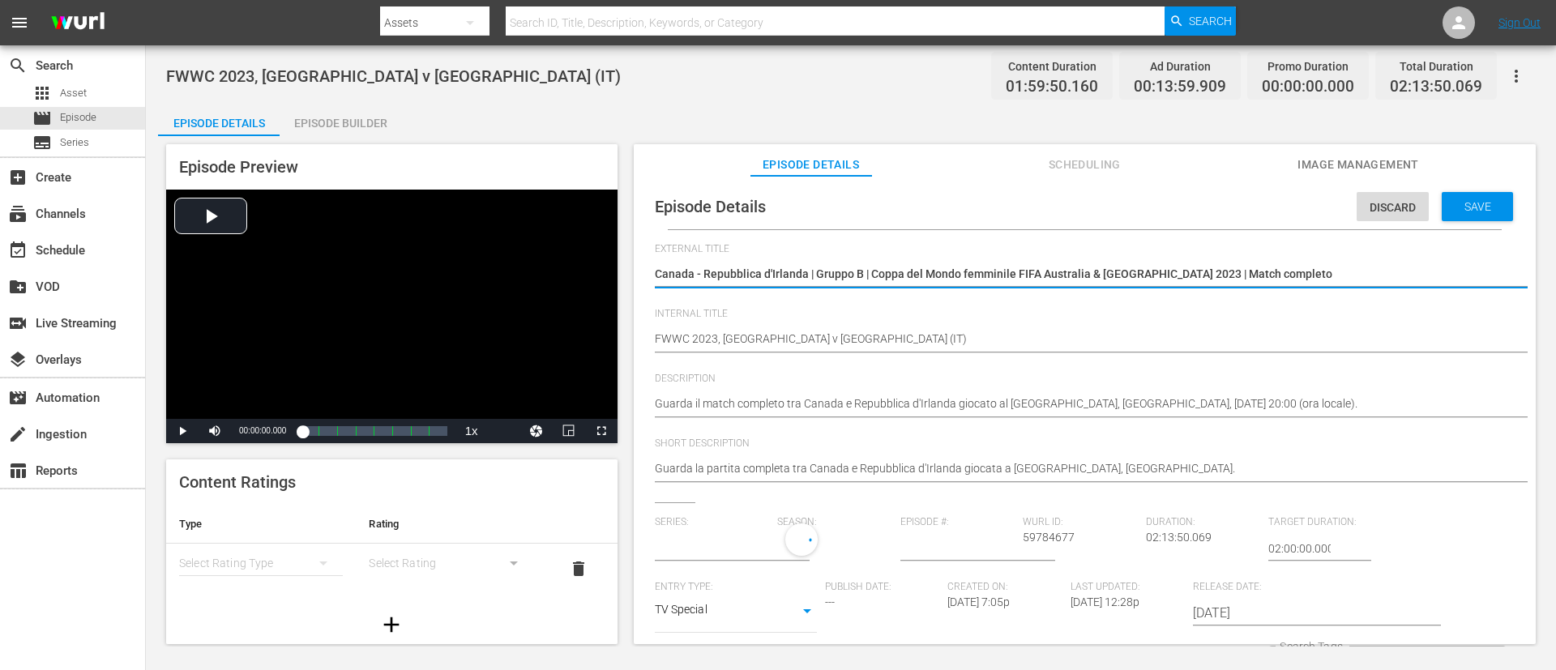
type input "No Series"
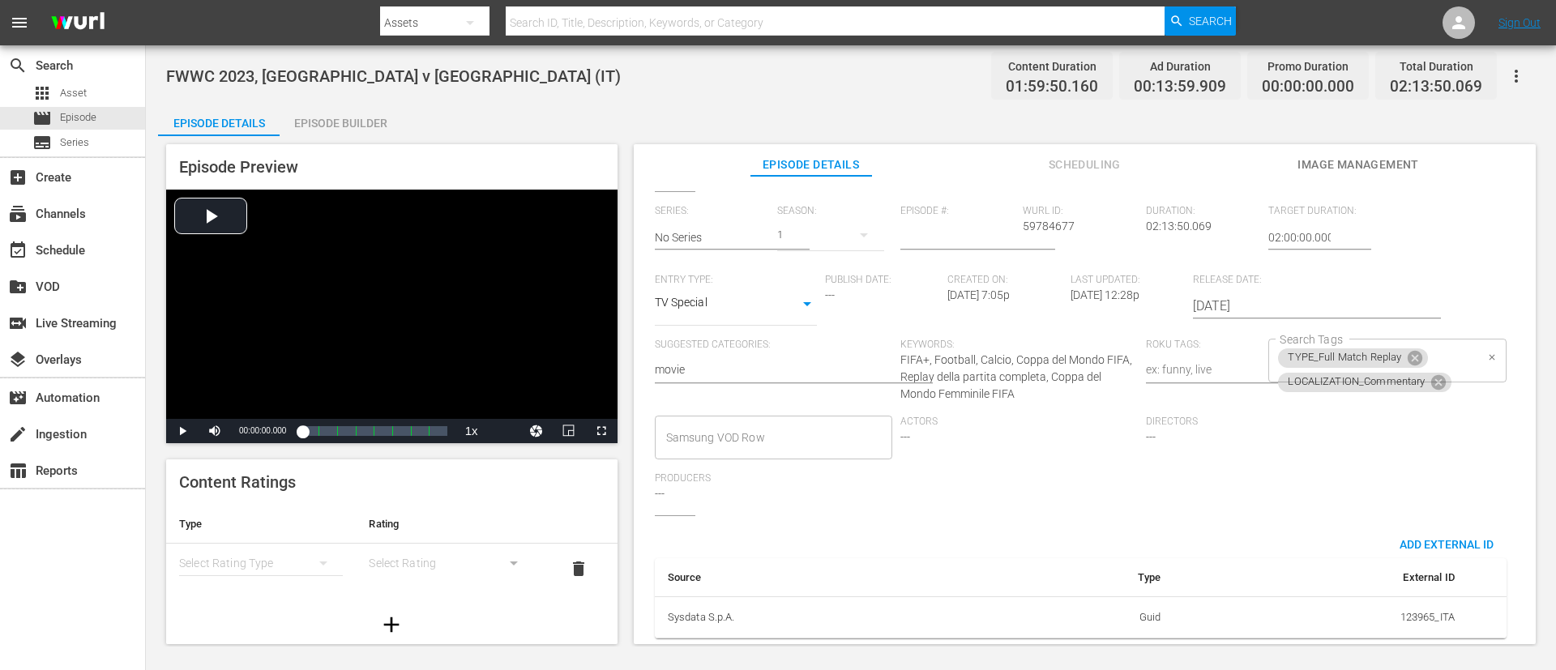
scroll to position [330, 0]
click at [1036, 343] on div "TYPE_Full Match Replay LOCALIZATION_Commentary Search Tags" at bounding box center [1386, 361] width 237 height 44
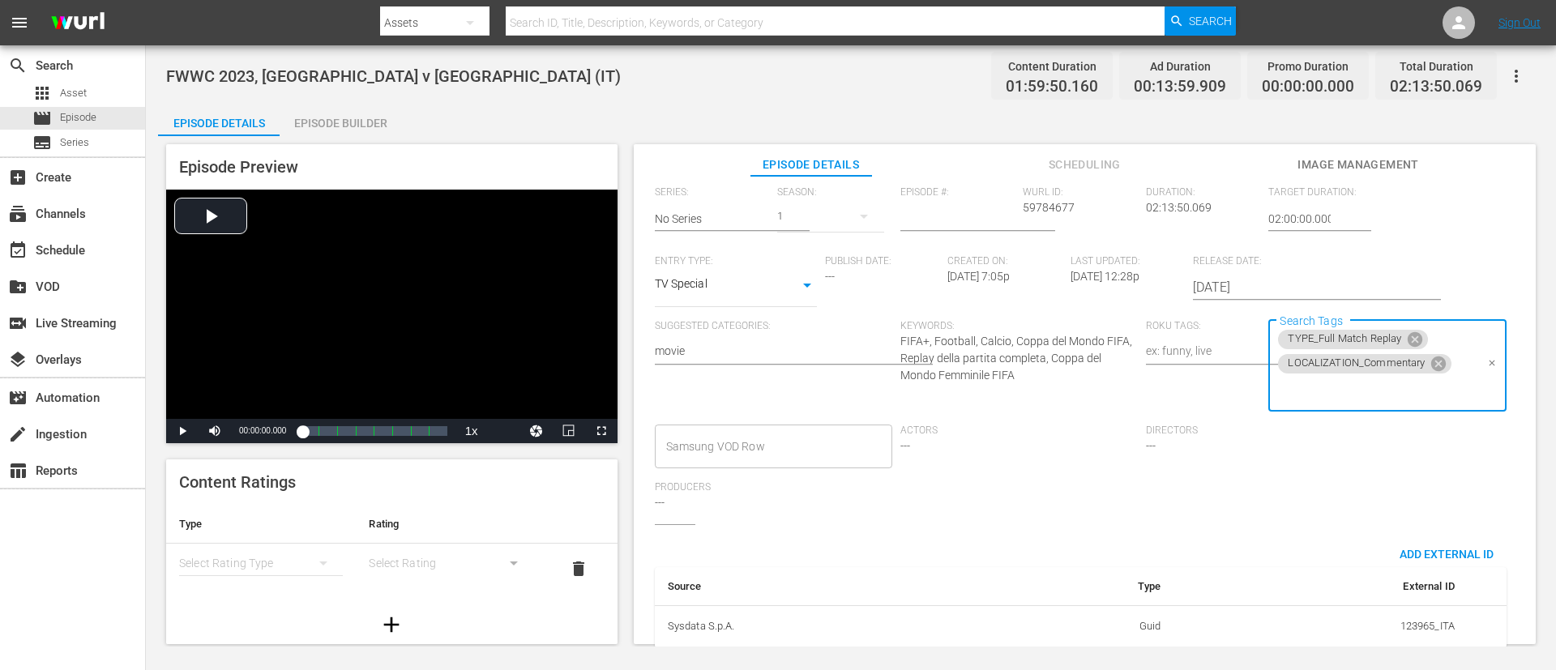
click at [1036, 391] on input "Search Tags" at bounding box center [1375, 390] width 199 height 29
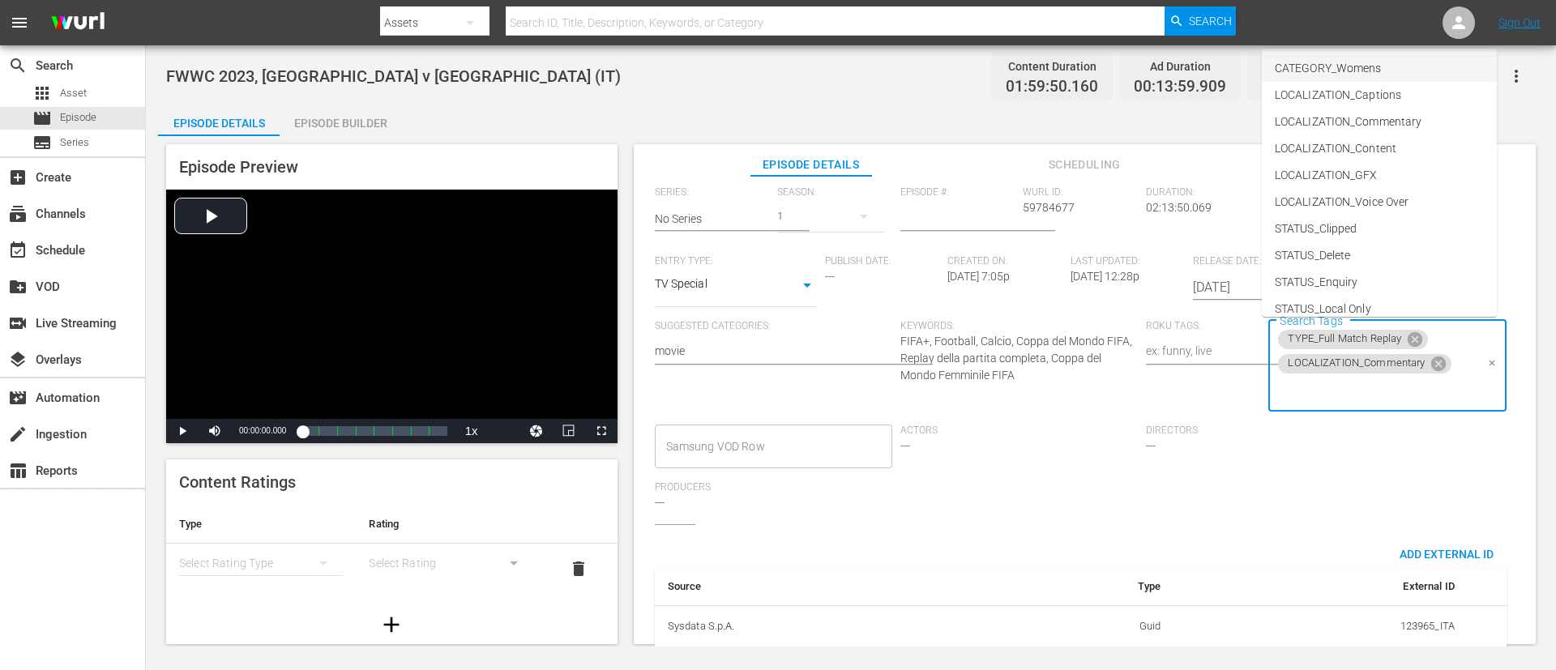
click at [1036, 69] on li "CATEGORY_Womens" at bounding box center [1379, 68] width 235 height 27
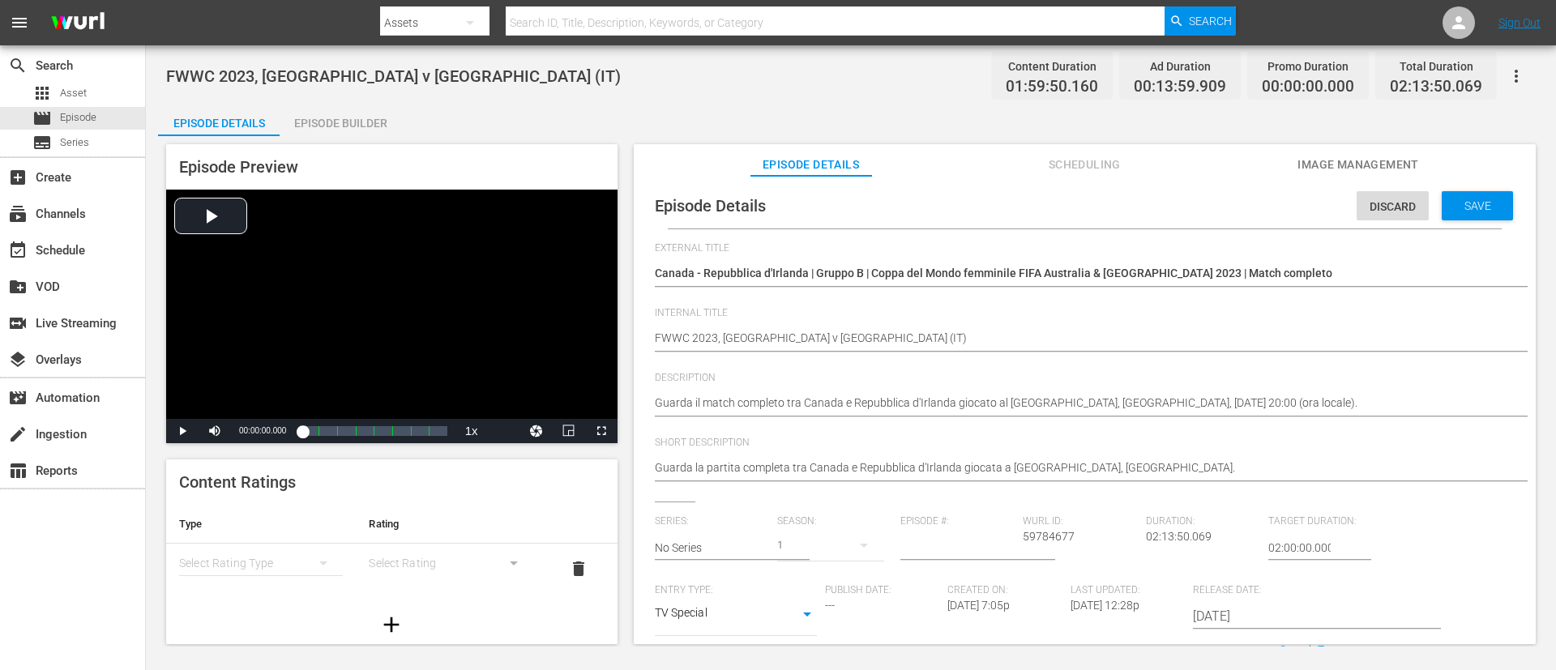
scroll to position [0, 0]
click at [1036, 208] on span "Save" at bounding box center [1477, 206] width 53 height 13
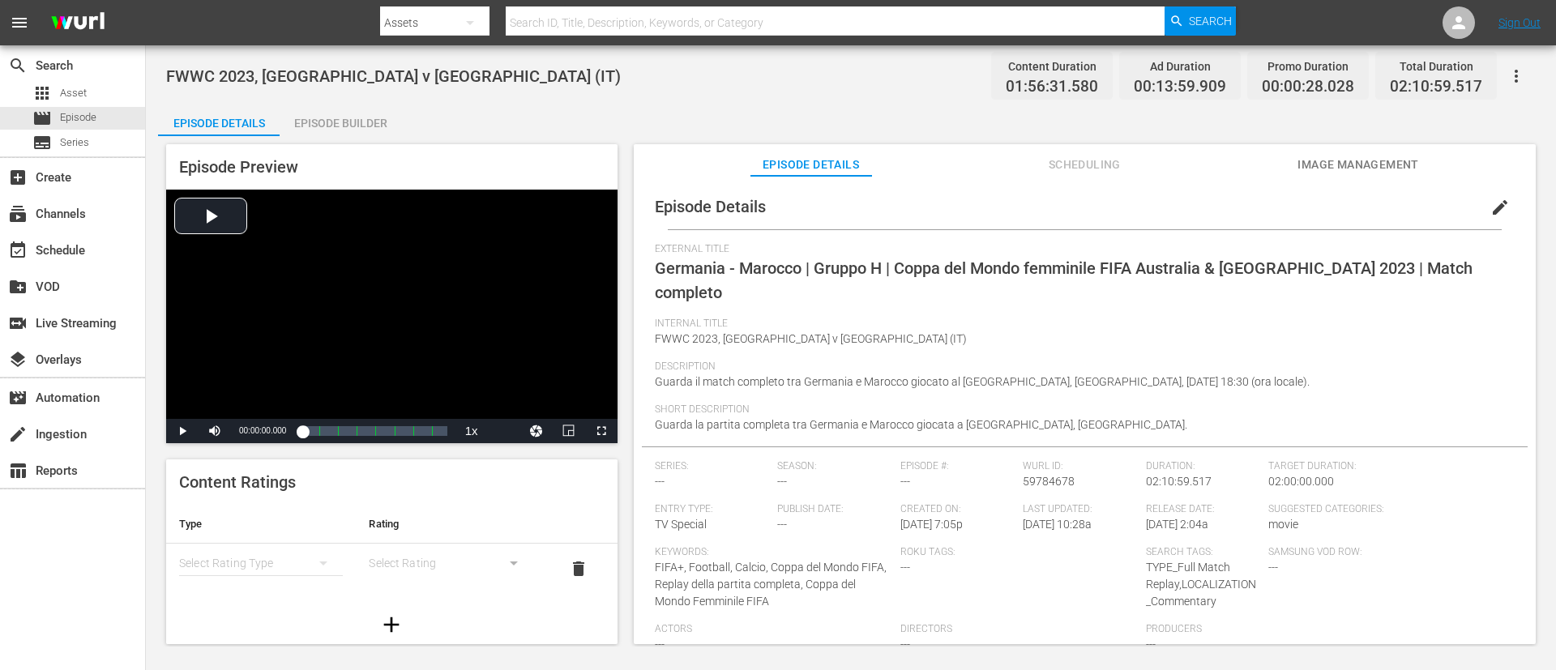
click at [1036, 204] on span "edit" at bounding box center [1499, 207] width 19 height 19
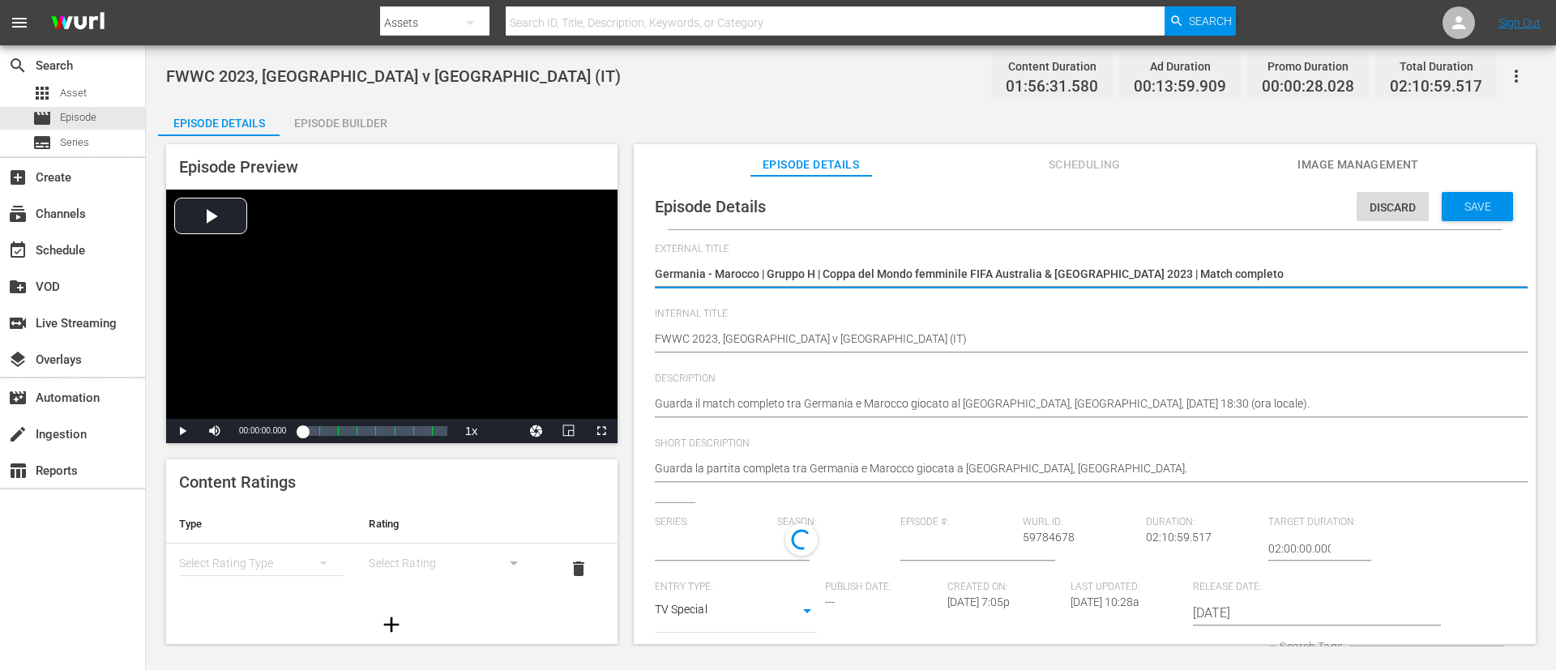
type input "No Series"
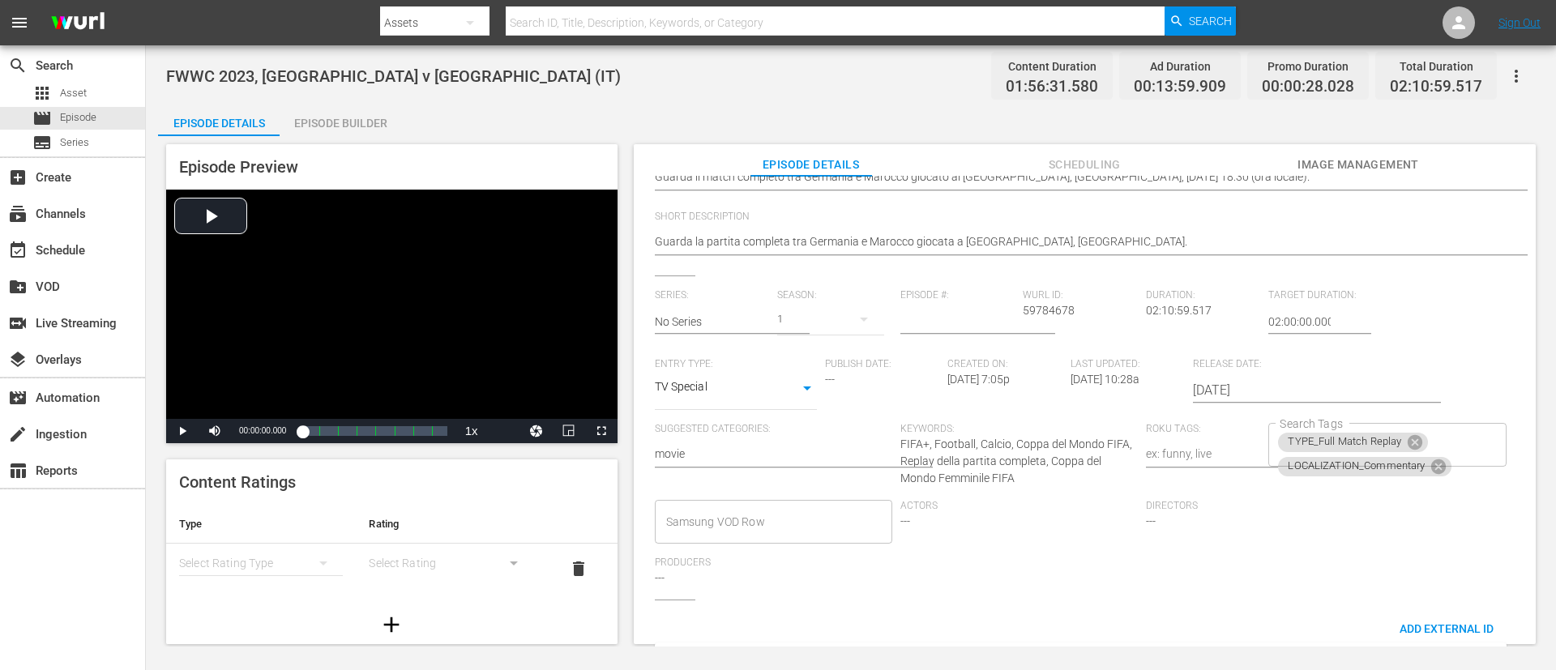
scroll to position [330, 0]
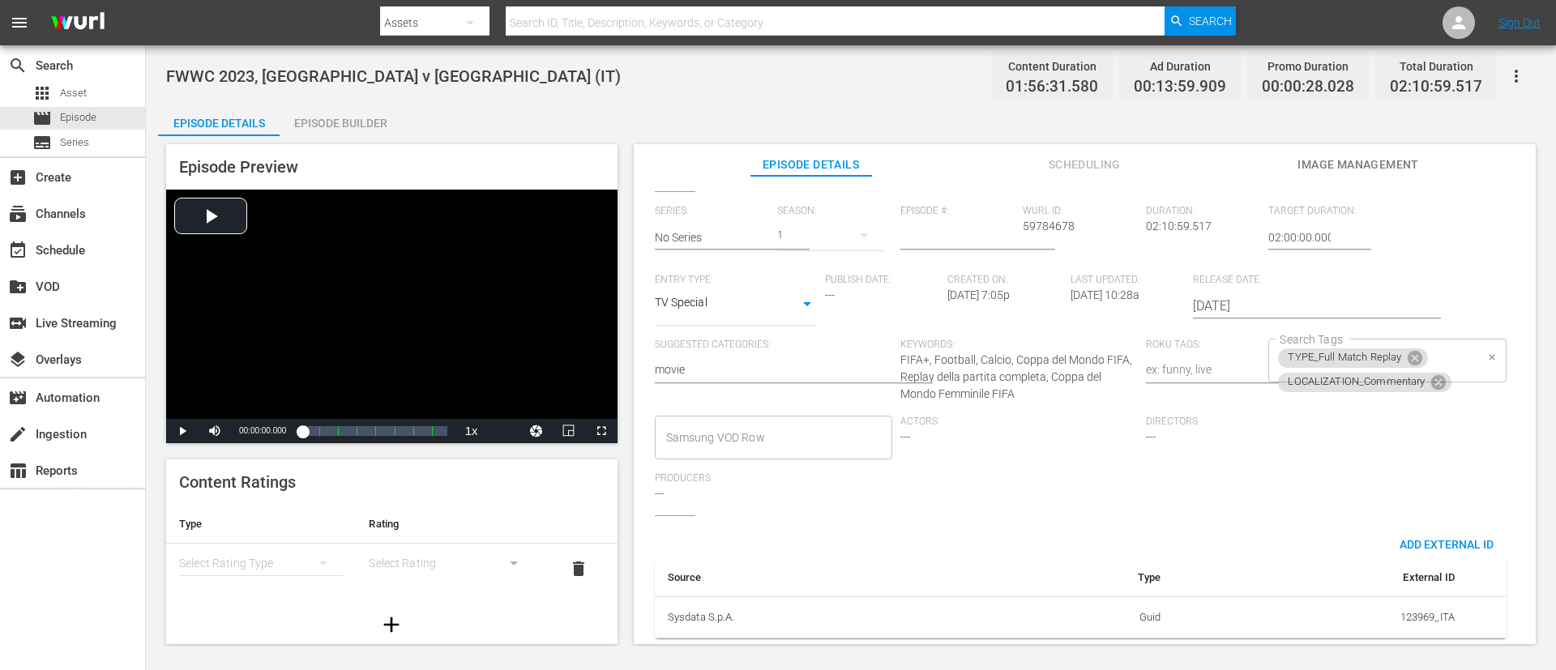
click at [1036, 339] on div "TYPE_Full Match Replay LOCALIZATION_Commentary Search Tags" at bounding box center [1386, 361] width 237 height 44
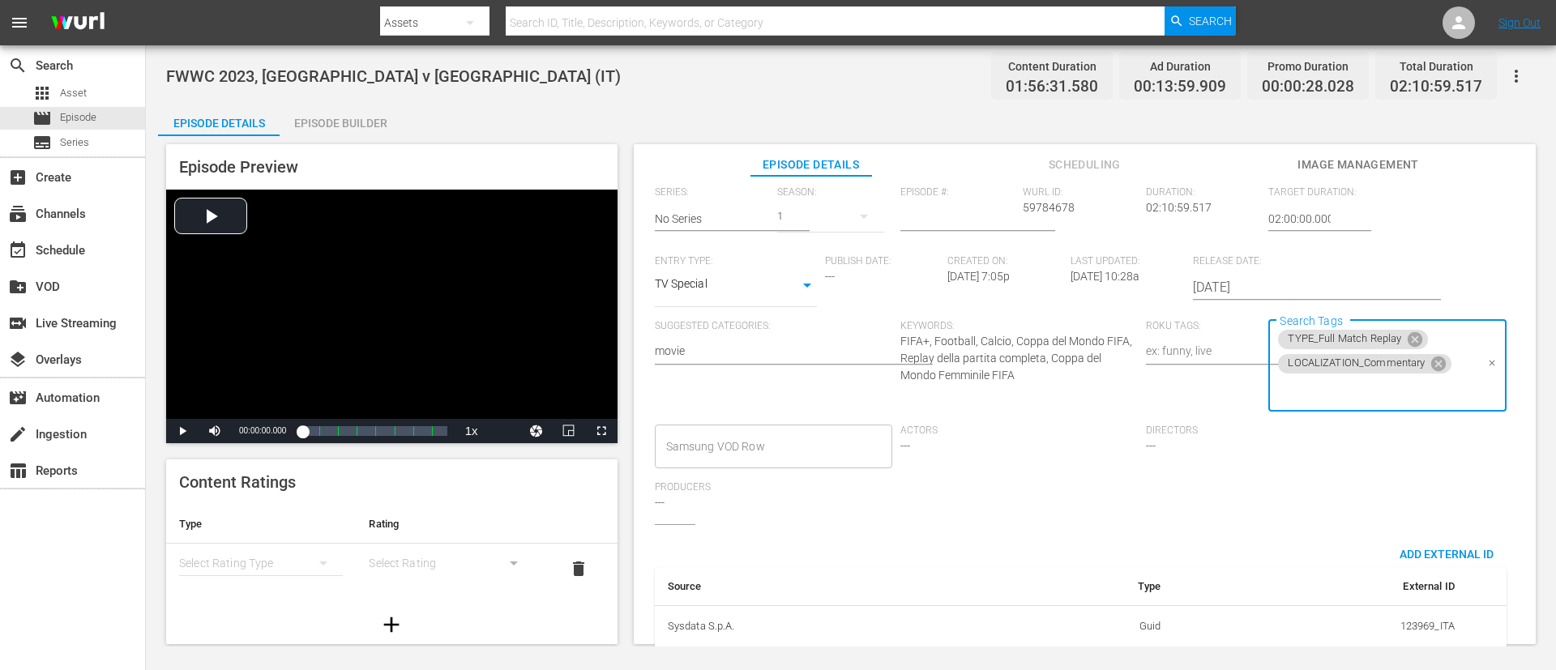
click at [1036, 391] on input "Search Tags" at bounding box center [1375, 390] width 199 height 29
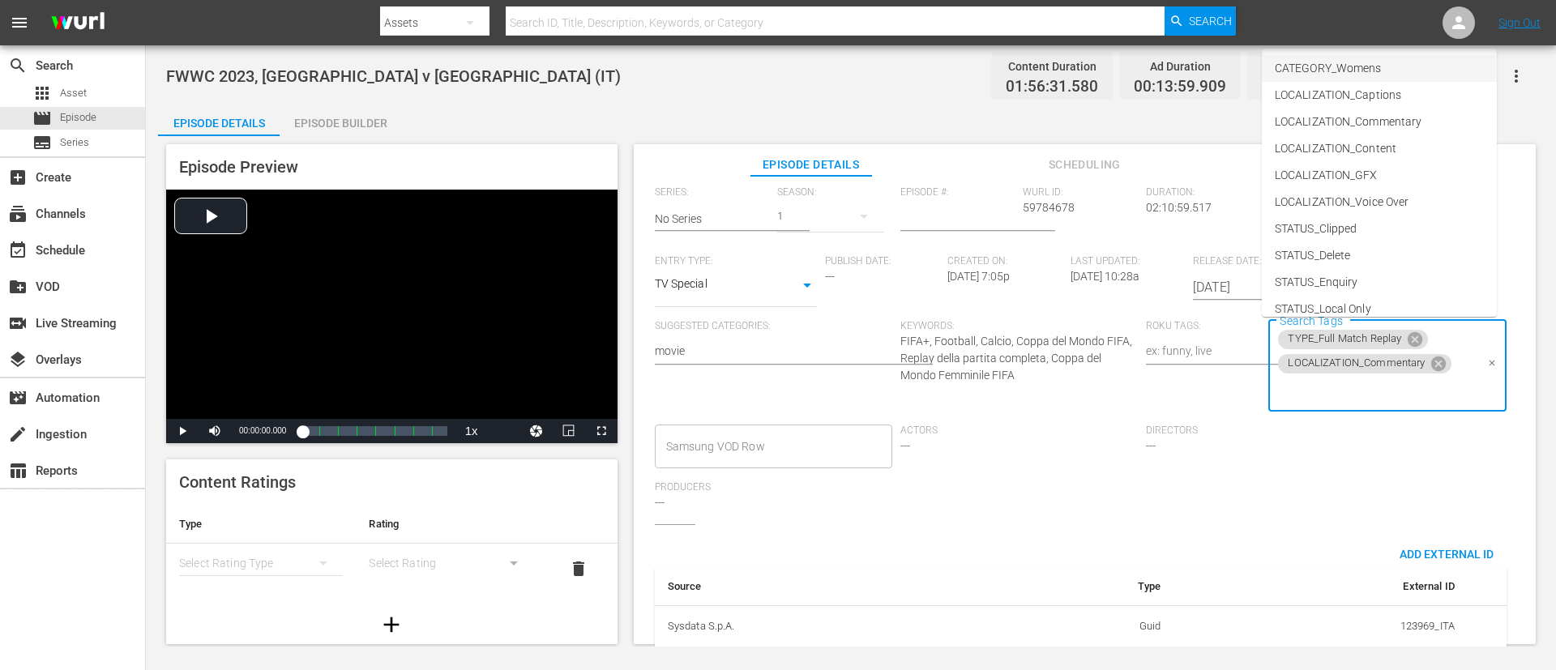
click at [1036, 73] on li "CATEGORY_Womens" at bounding box center [1379, 68] width 235 height 27
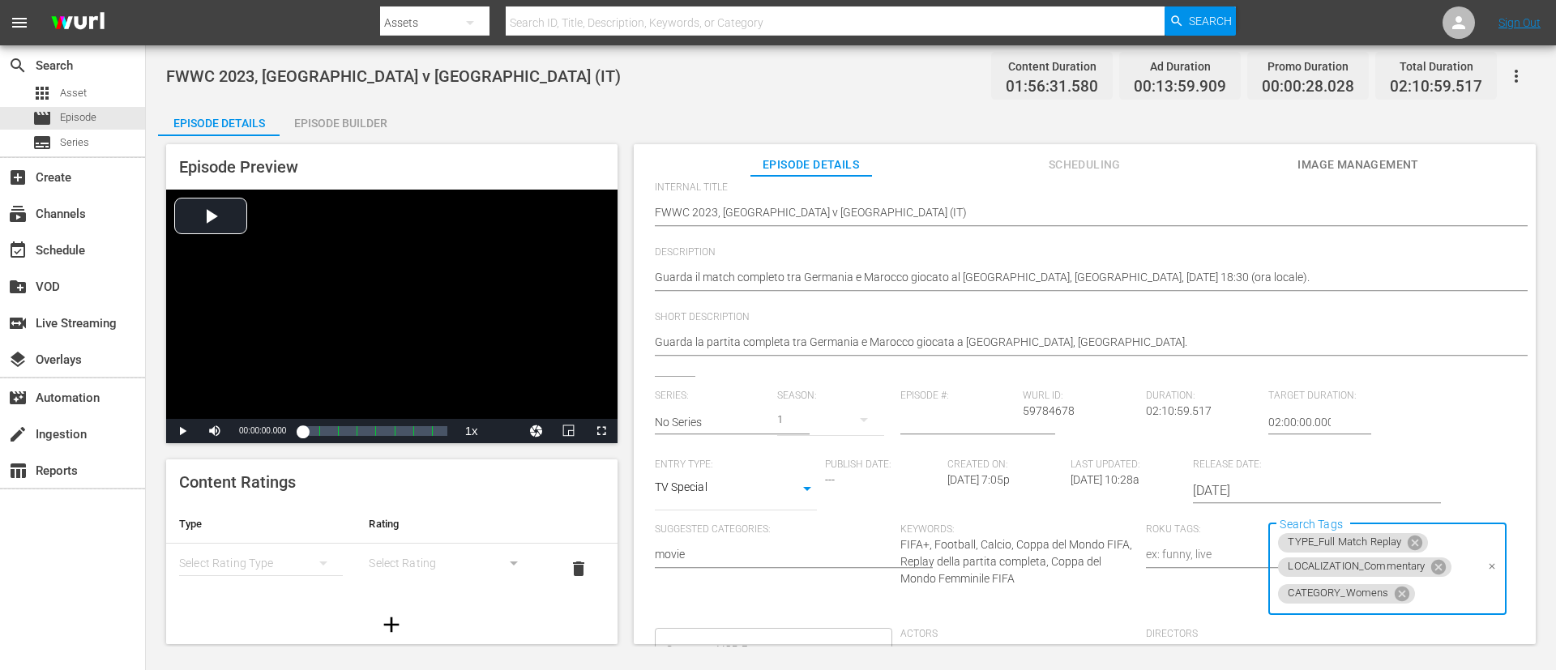
scroll to position [0, 0]
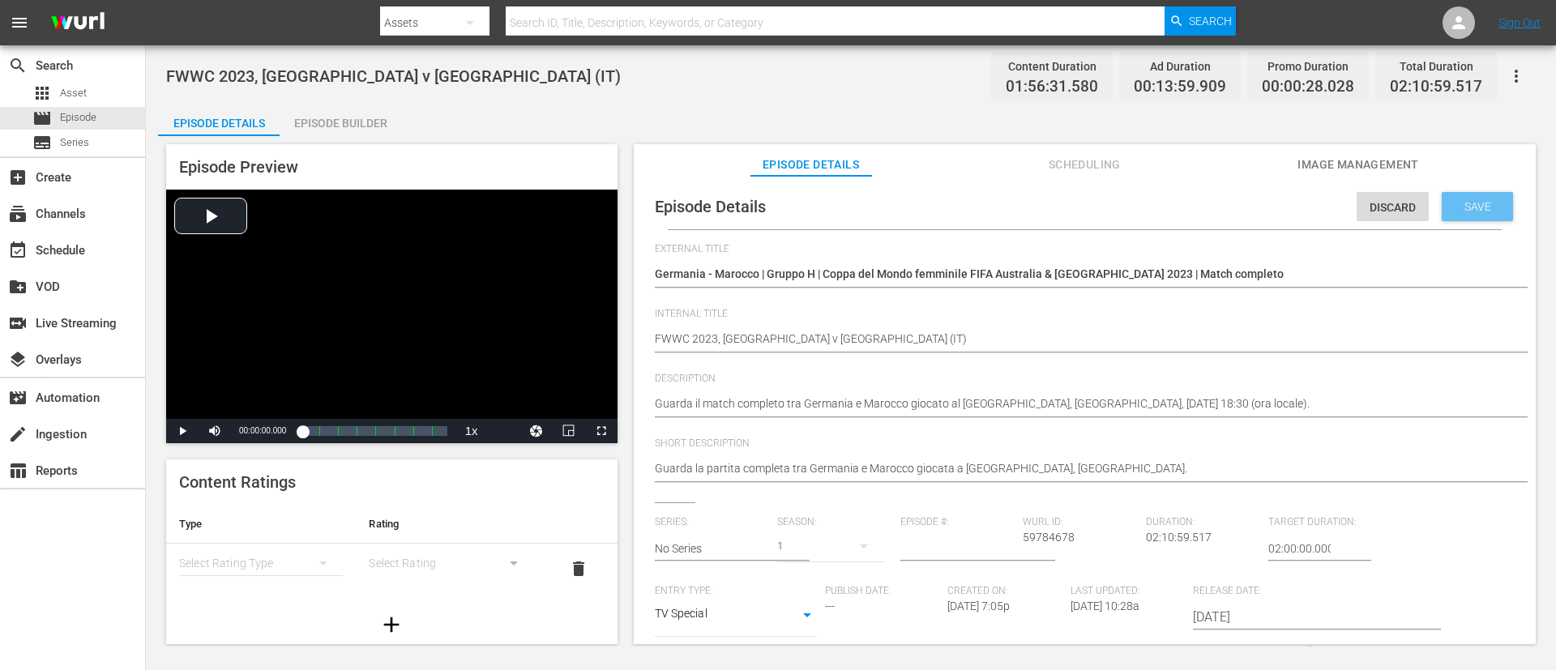
click at [1036, 195] on div "Save" at bounding box center [1477, 206] width 71 height 29
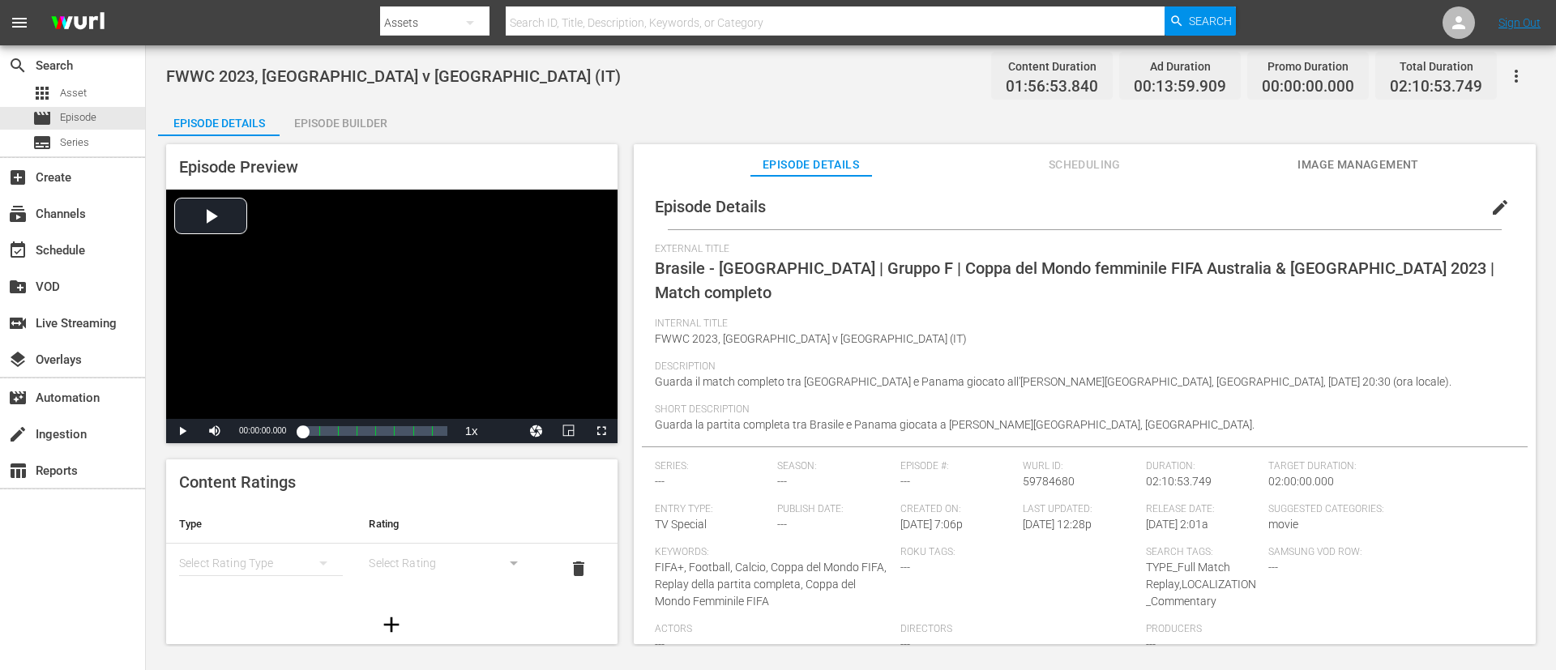
click at [1036, 212] on span "edit" at bounding box center [1499, 207] width 19 height 19
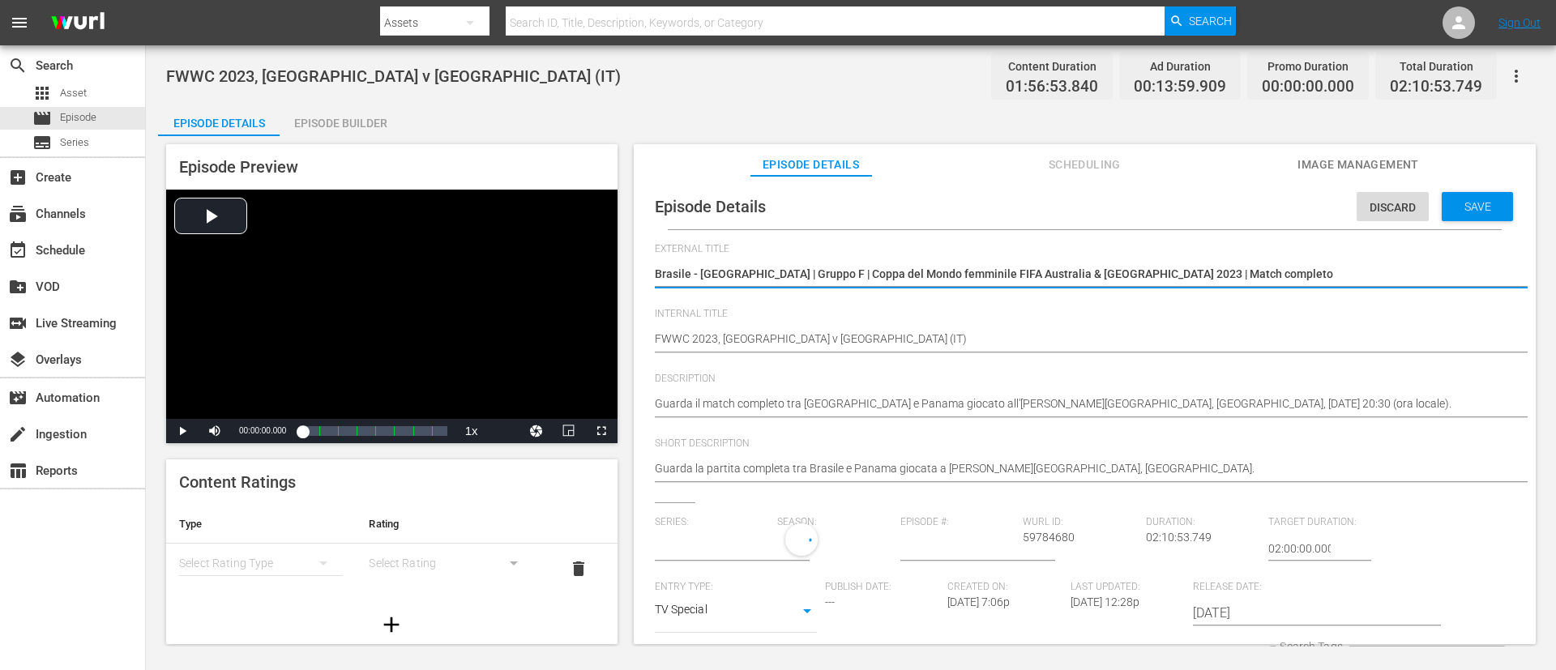
type input "No Series"
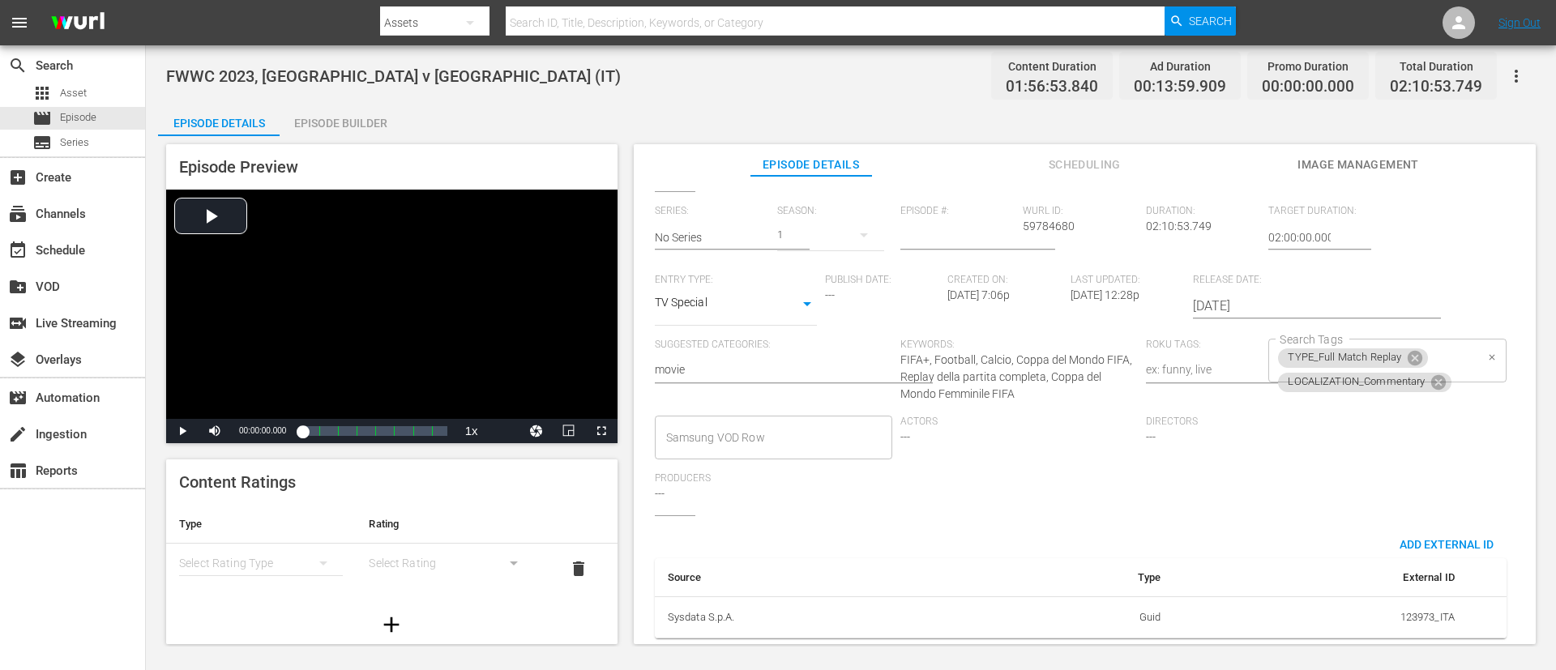
click at [1036, 348] on div "TYPE_Full Match Replay LOCALIZATION_Commentary Search Tags" at bounding box center [1386, 361] width 237 height 44
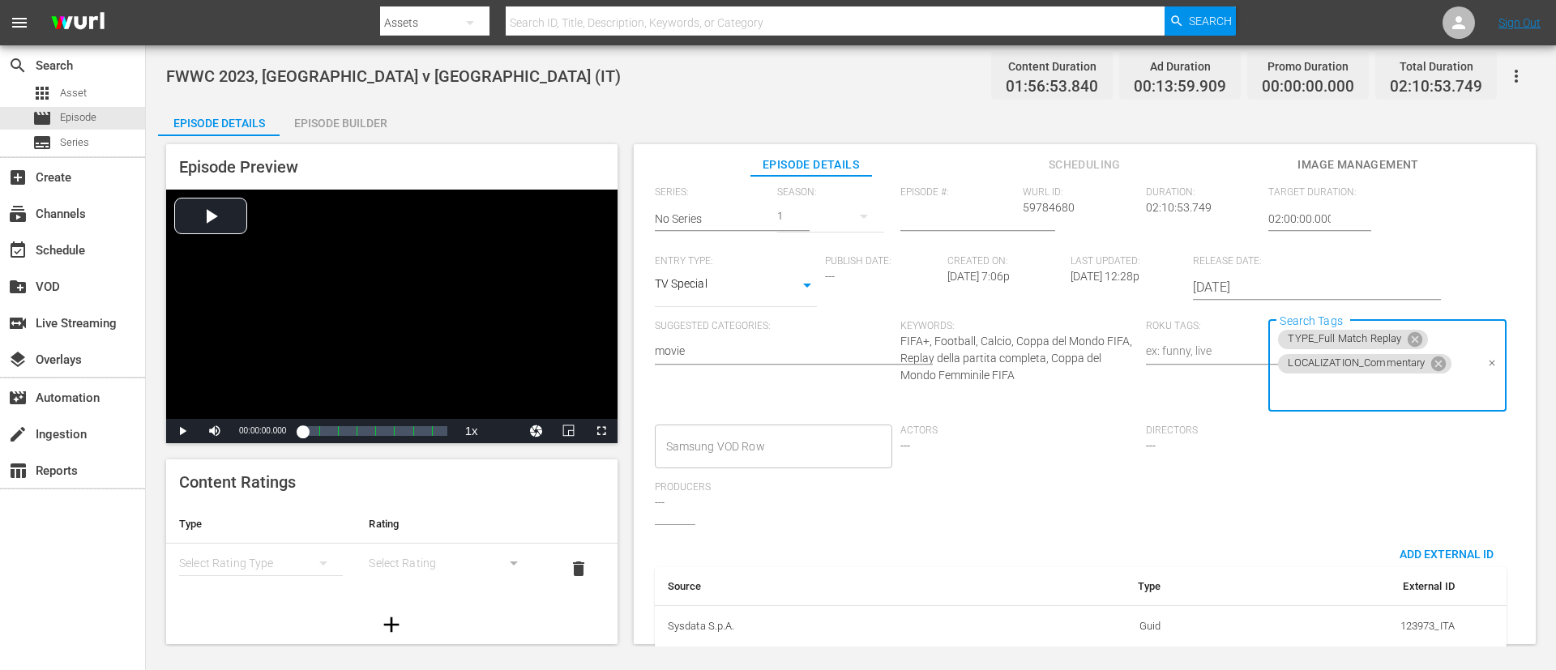
click at [1036, 408] on div "TYPE_Full Match Replay LOCALIZATION_Commentary Search Tags" at bounding box center [1386, 366] width 237 height 92
click at [1036, 393] on input "Search Tags" at bounding box center [1375, 390] width 199 height 29
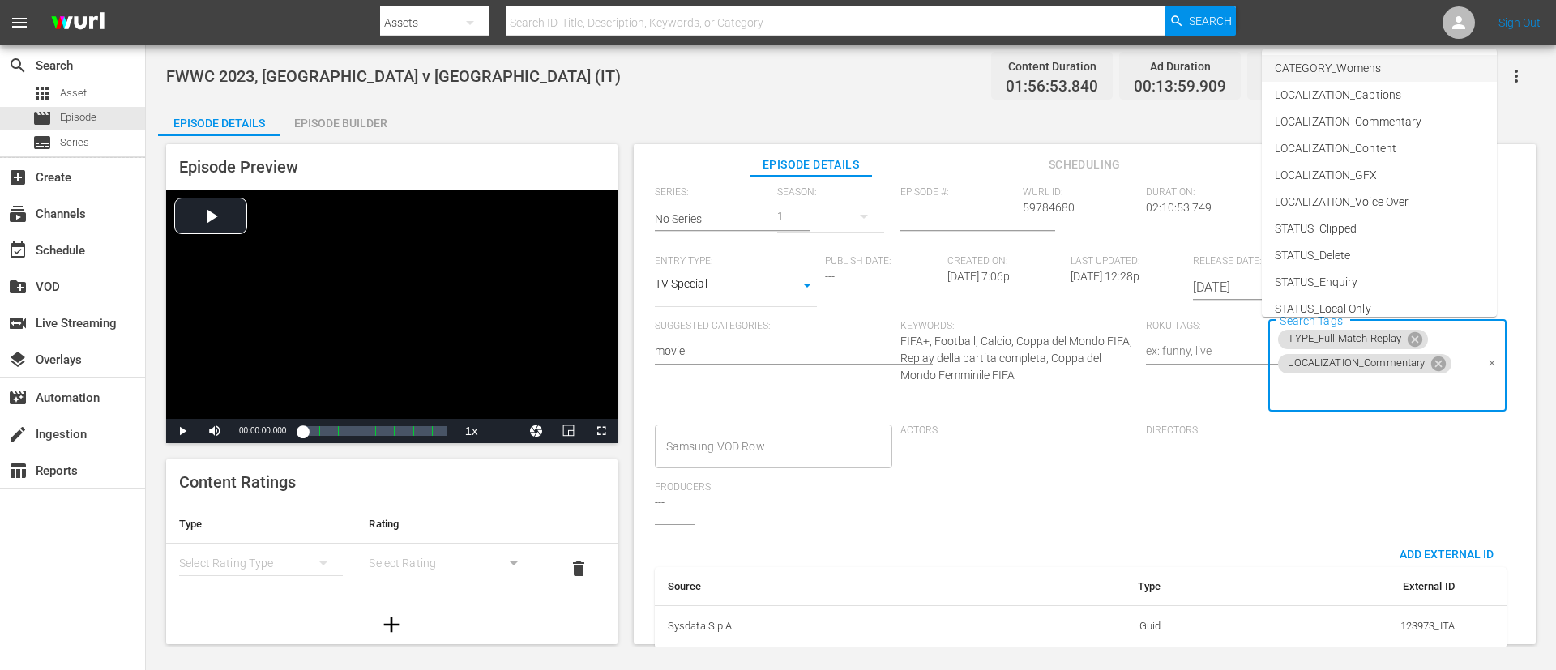
click at [1036, 74] on span "CATEGORY_Womens" at bounding box center [1328, 68] width 106 height 17
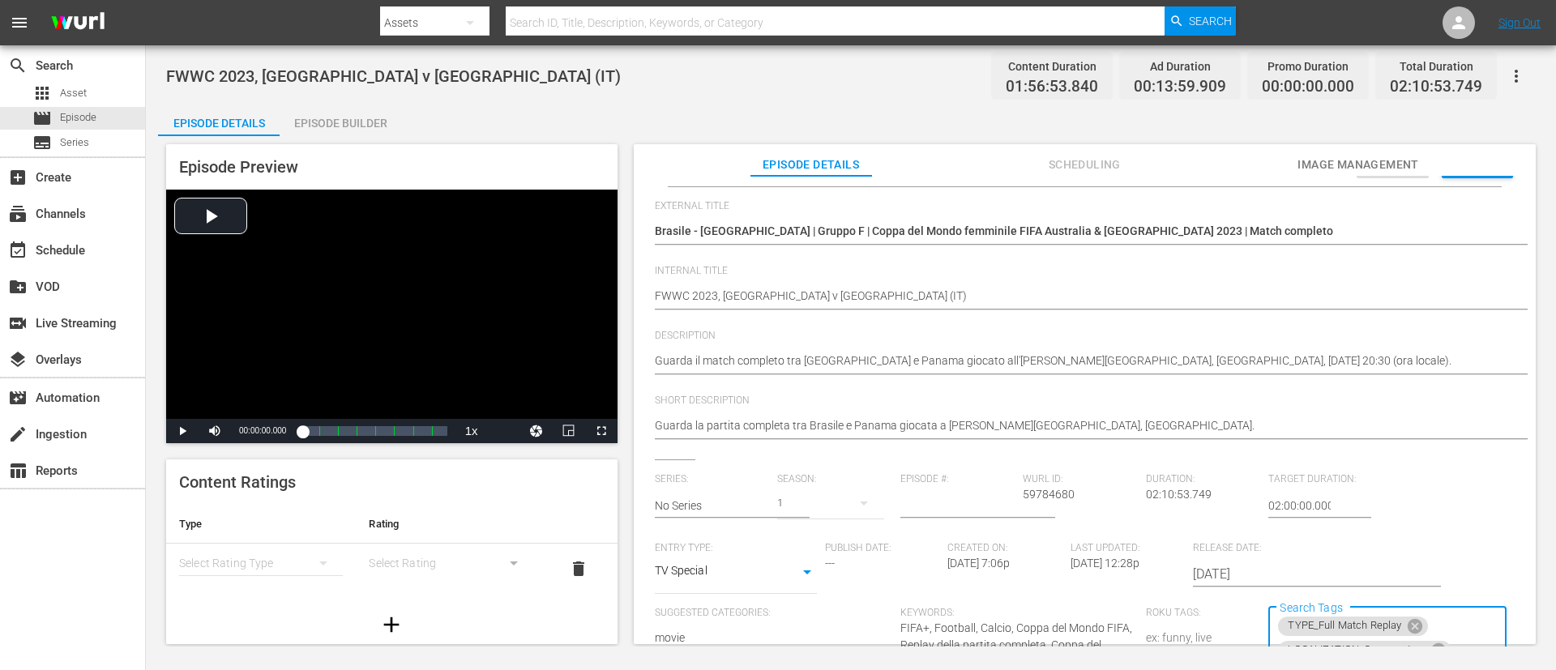
scroll to position [0, 0]
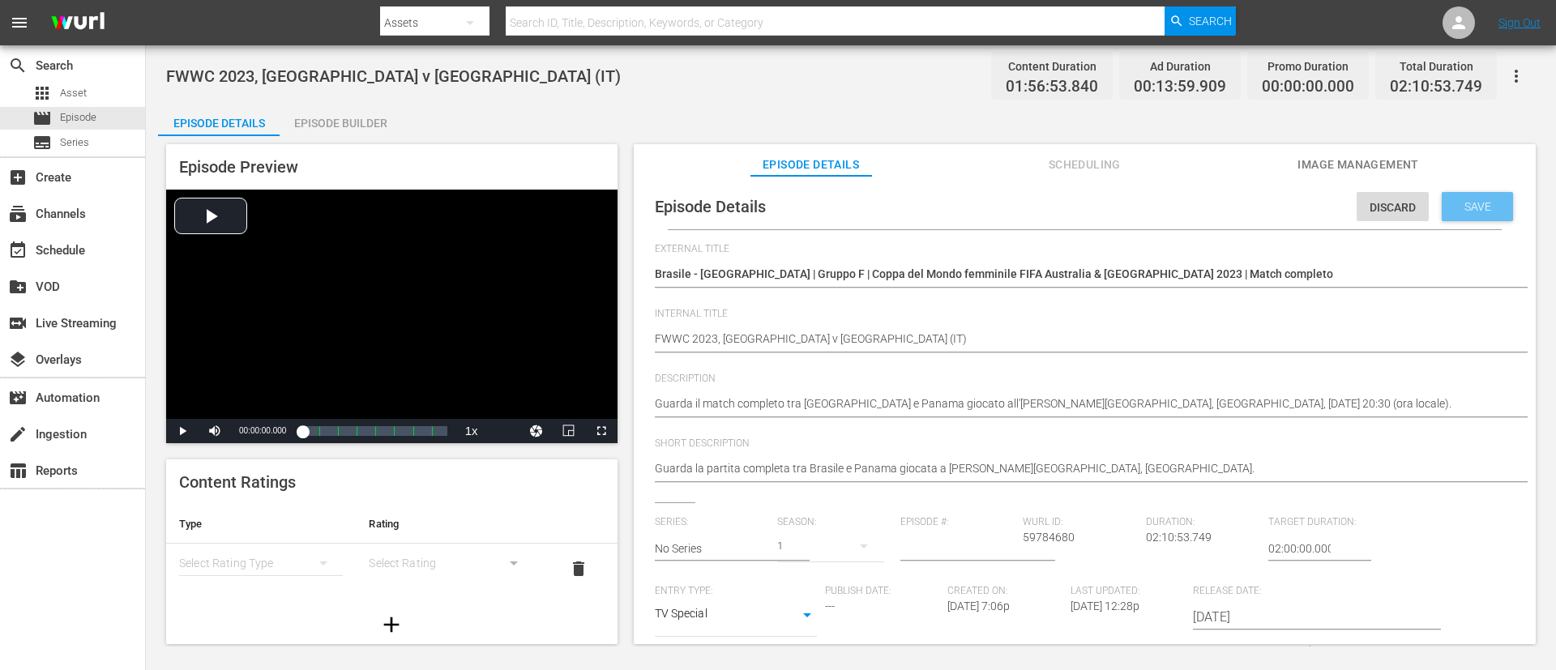
click at [1036, 201] on span "Save" at bounding box center [1477, 206] width 53 height 13
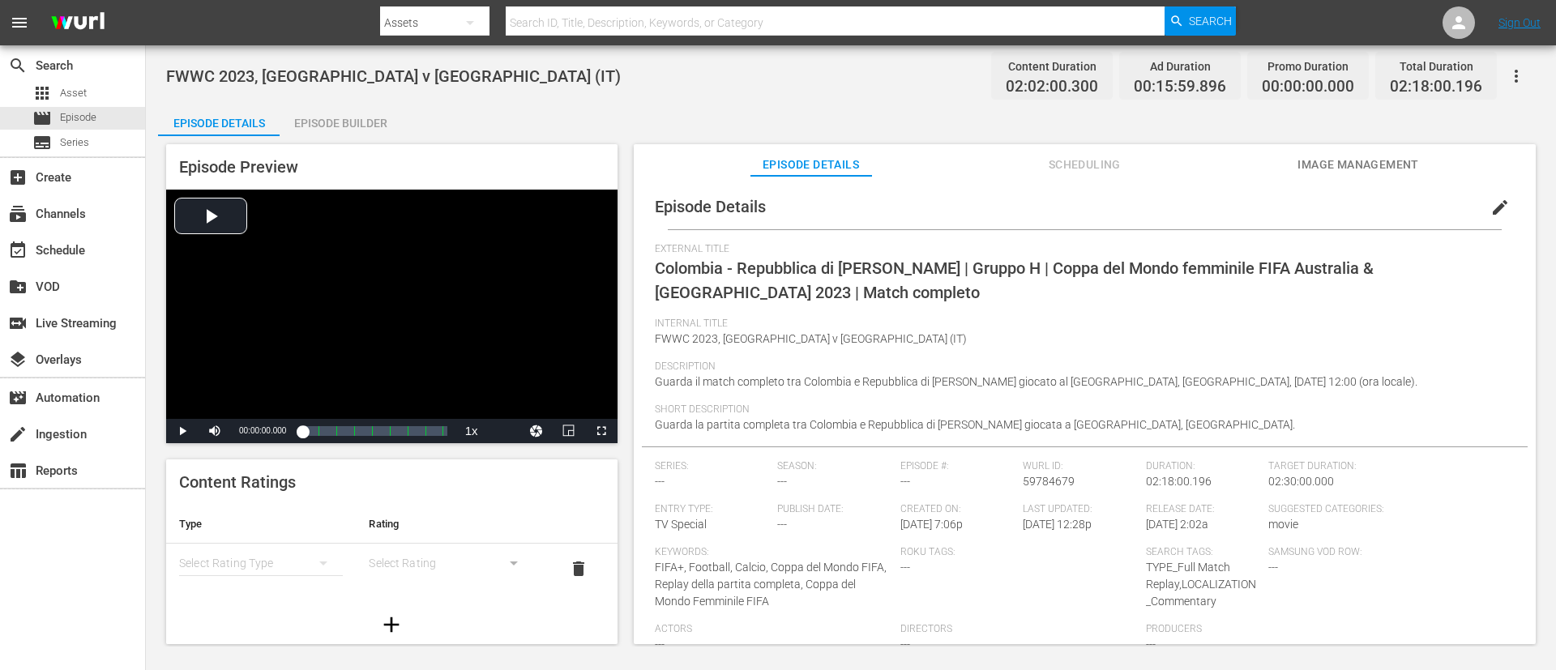
click at [1036, 207] on span "edit" at bounding box center [1499, 207] width 19 height 19
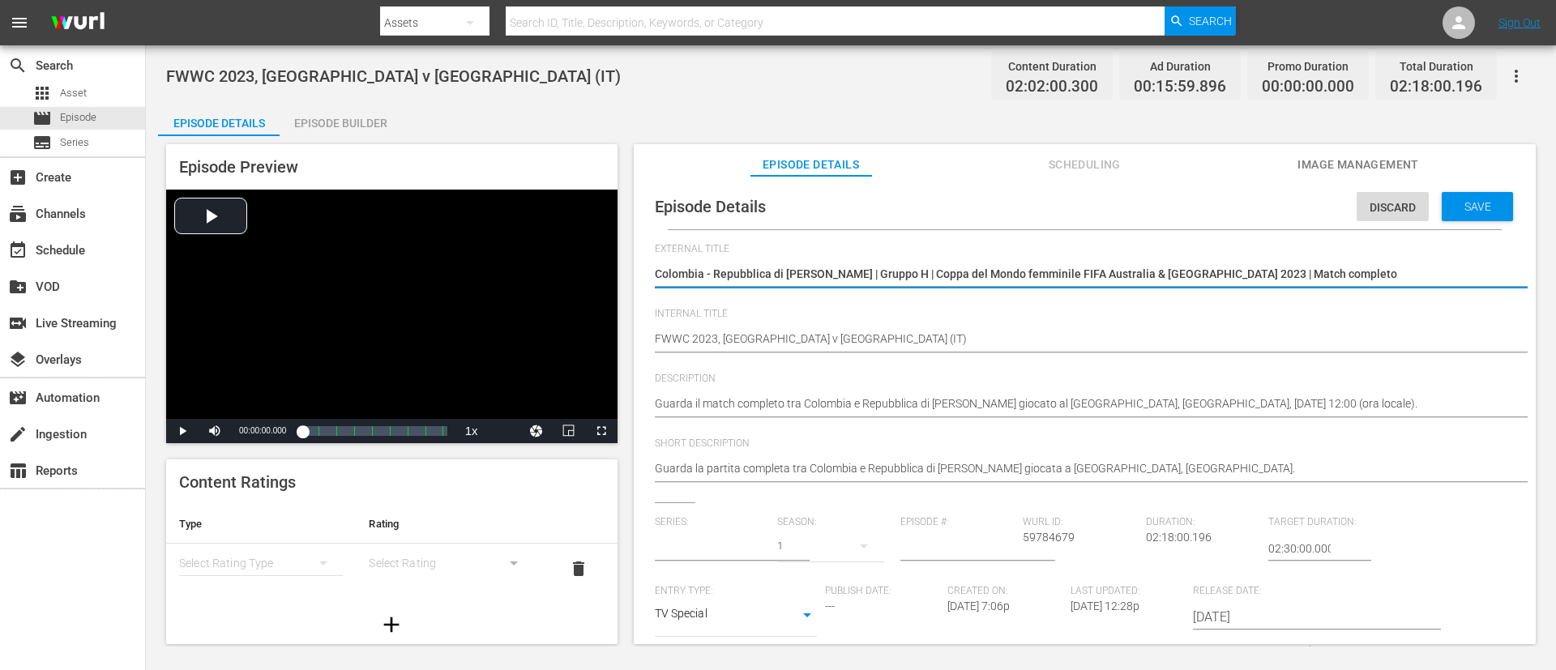
type input "No Series"
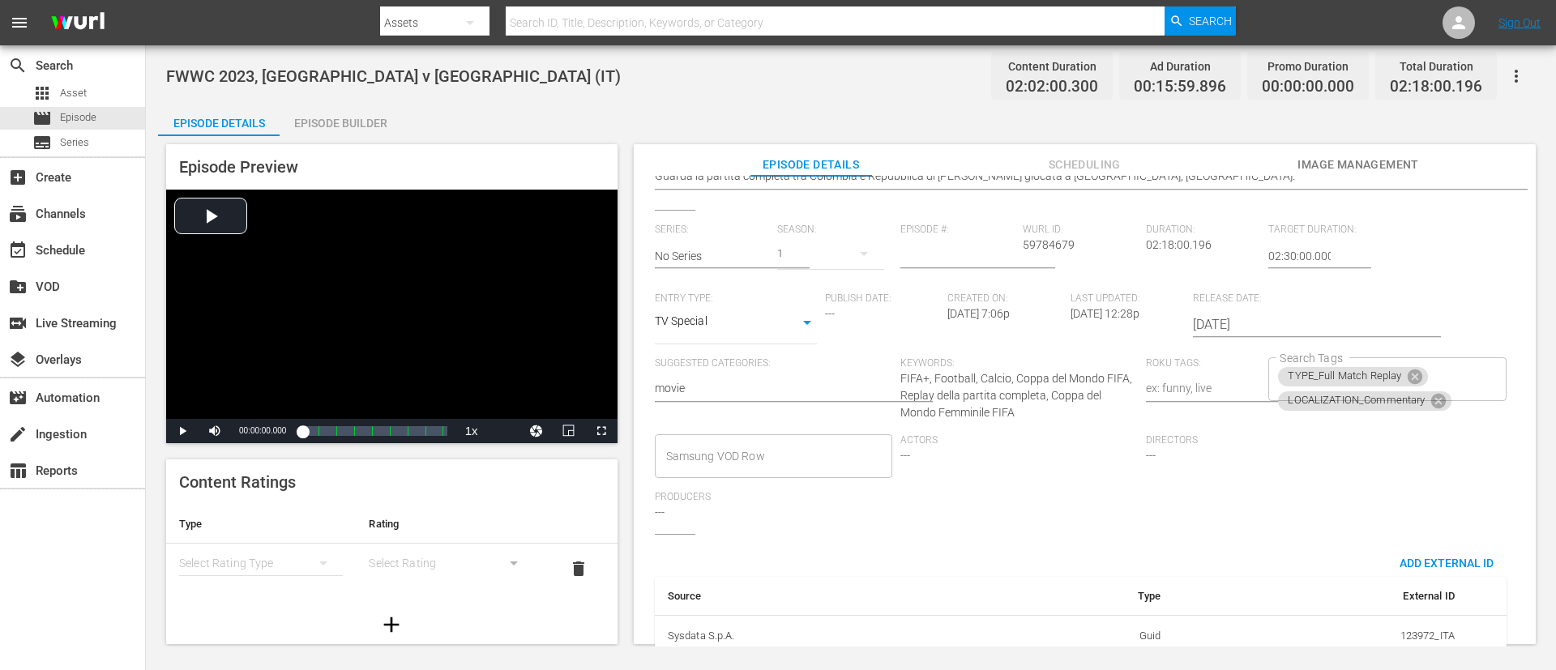
scroll to position [330, 0]
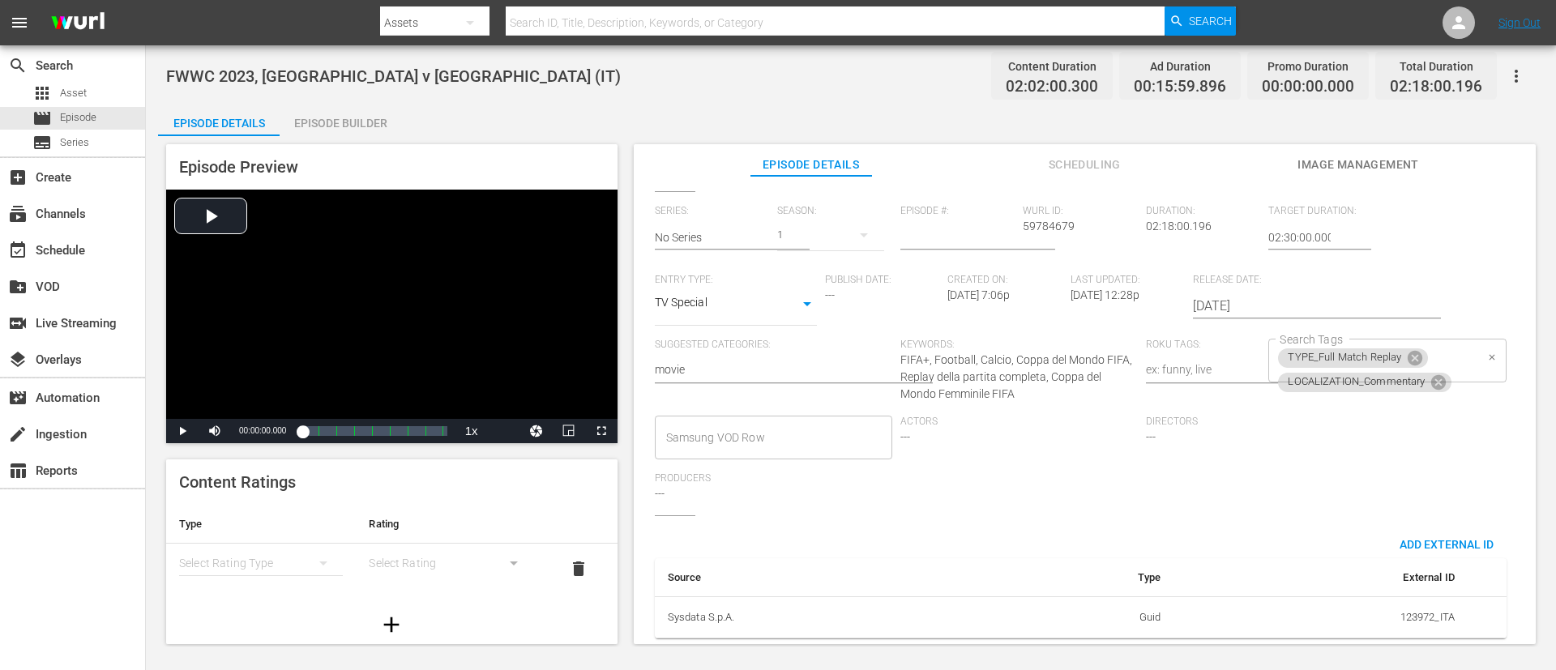
click at [1036, 342] on div "TYPE_Full Match Replay LOCALIZATION_Commentary Search Tags" at bounding box center [1386, 361] width 237 height 44
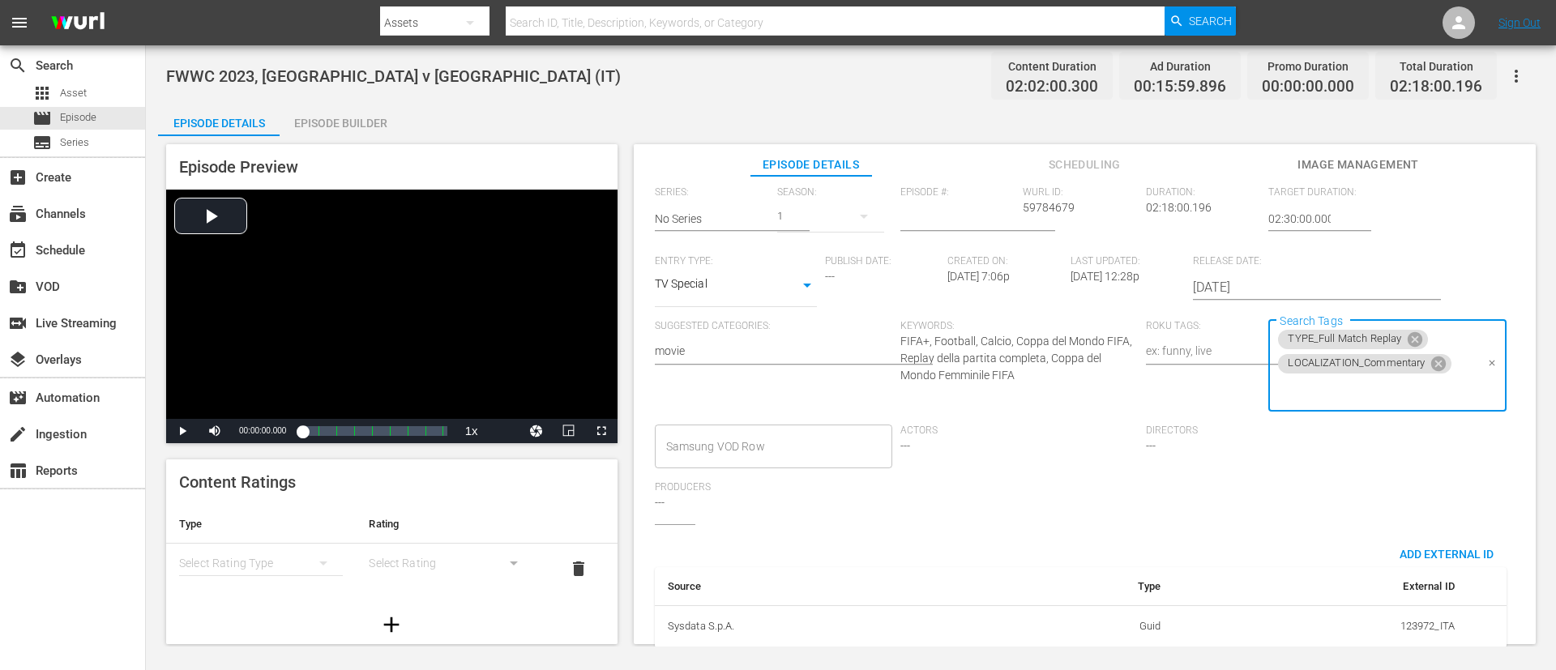
click at [1036, 387] on input "Search Tags" at bounding box center [1375, 390] width 199 height 29
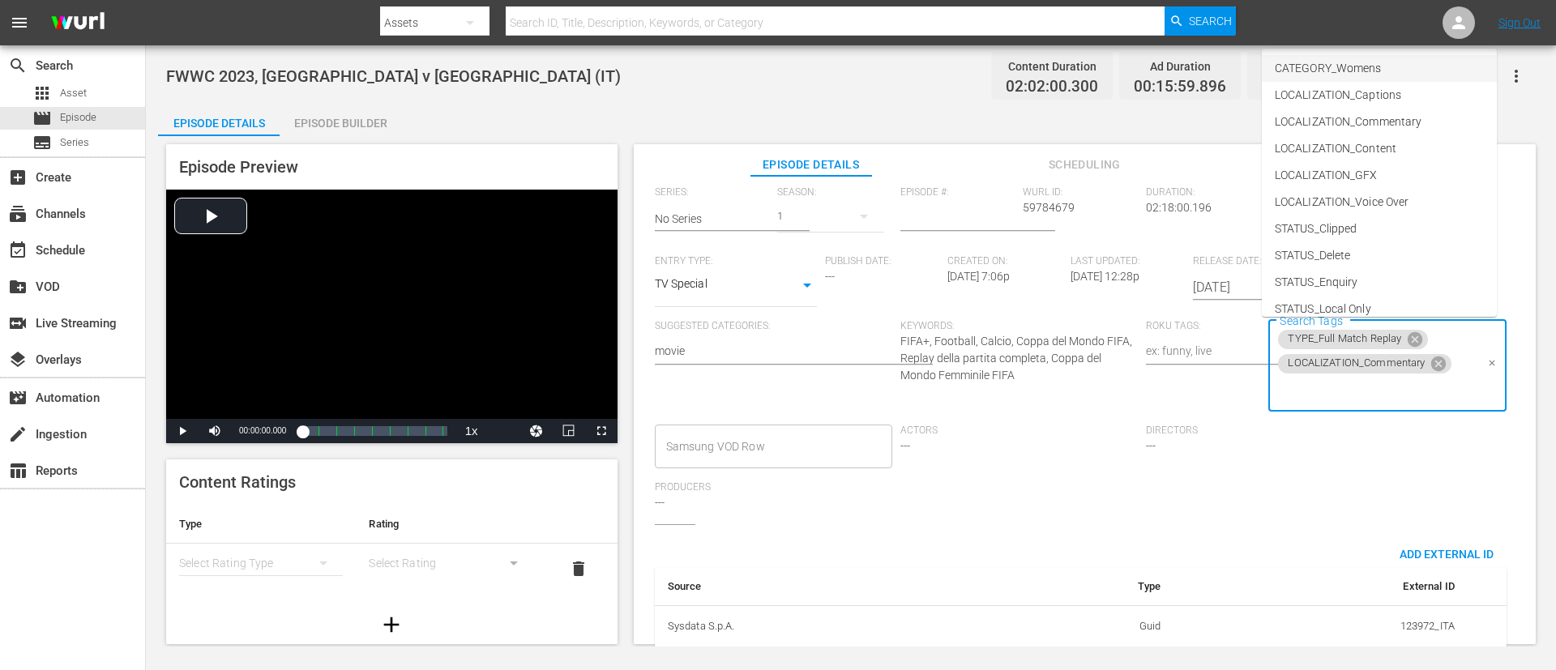
click at [1036, 62] on span "CATEGORY_Womens" at bounding box center [1328, 68] width 106 height 17
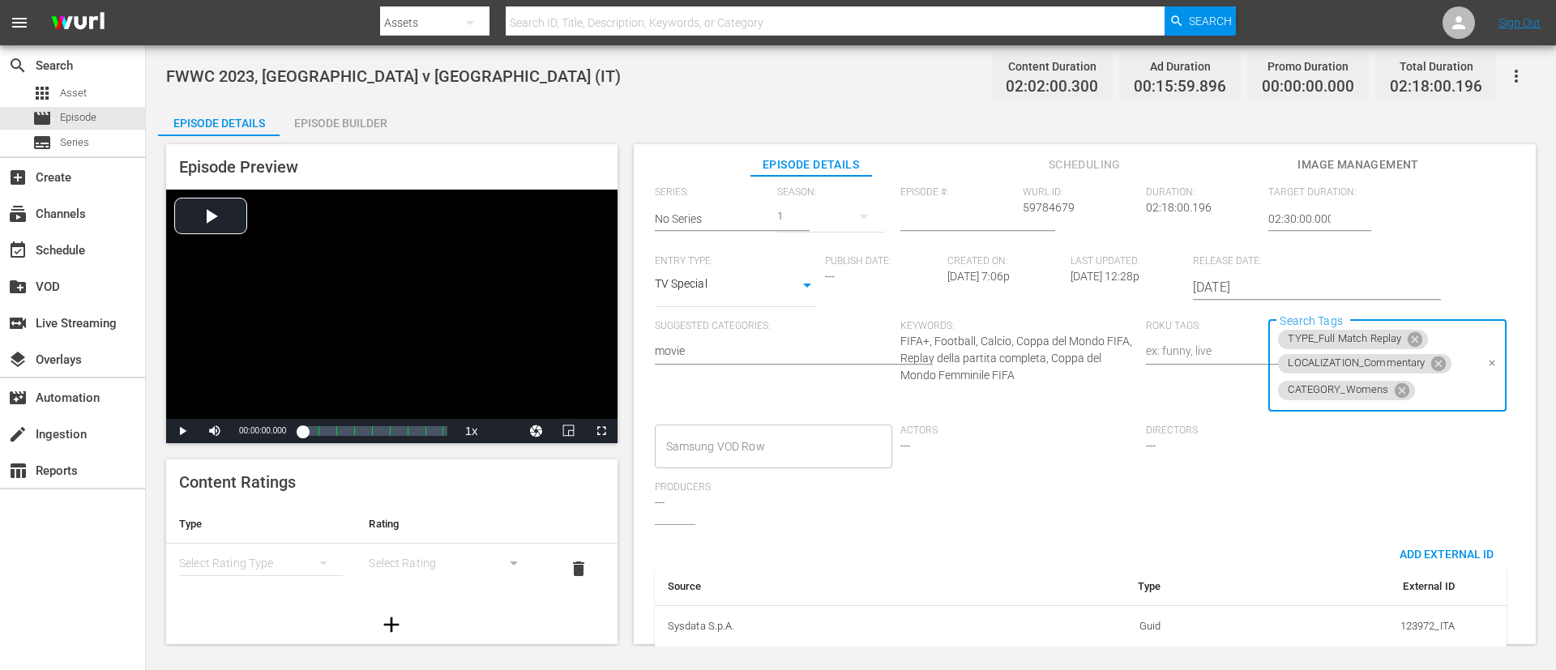
scroll to position [0, 0]
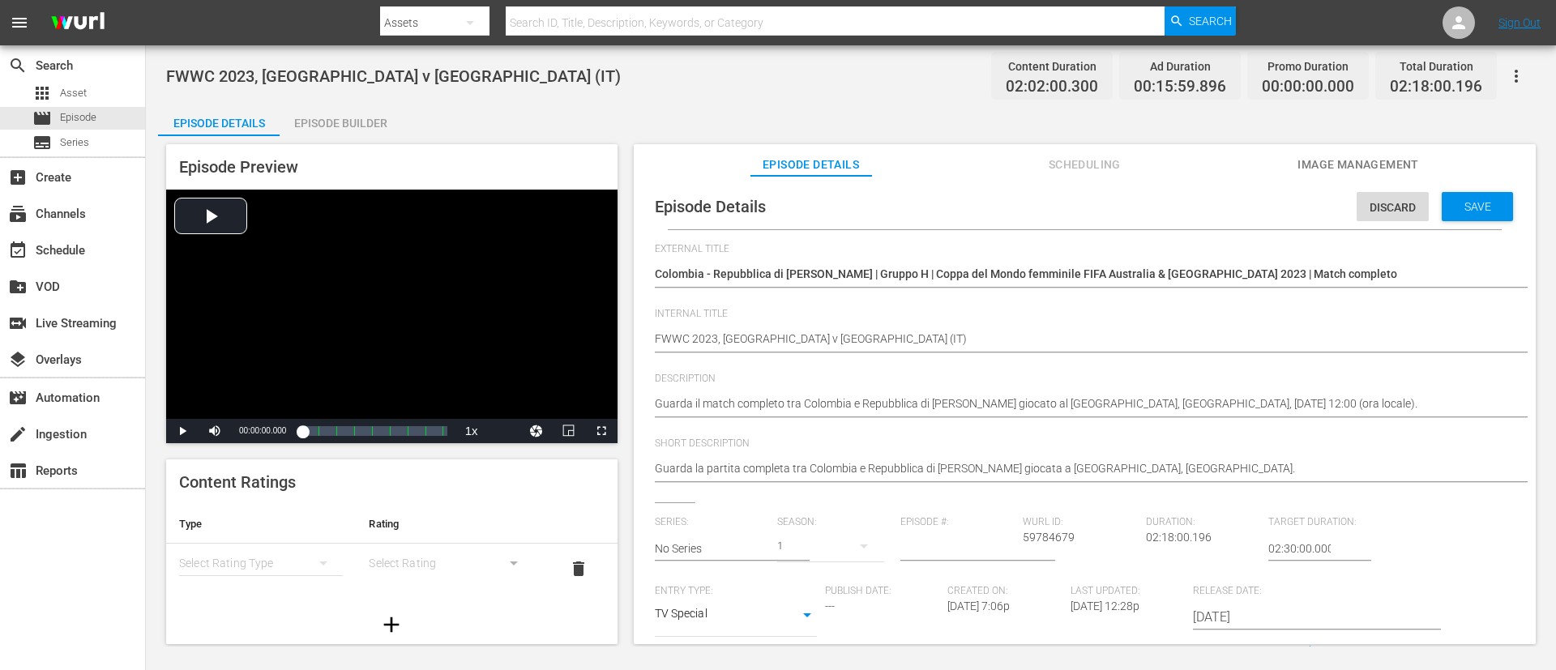
click at [1036, 212] on span "Save" at bounding box center [1477, 206] width 53 height 13
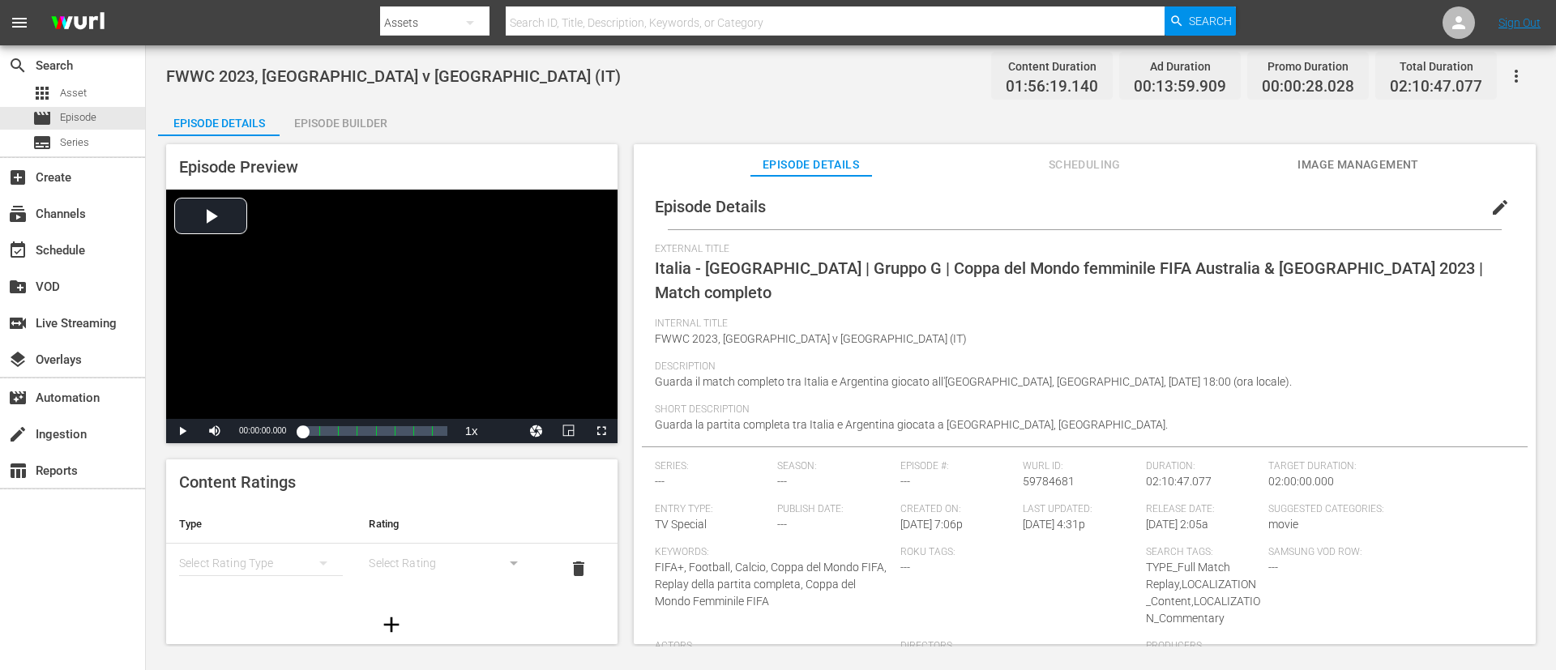
click at [1036, 195] on button "edit" at bounding box center [1500, 207] width 39 height 39
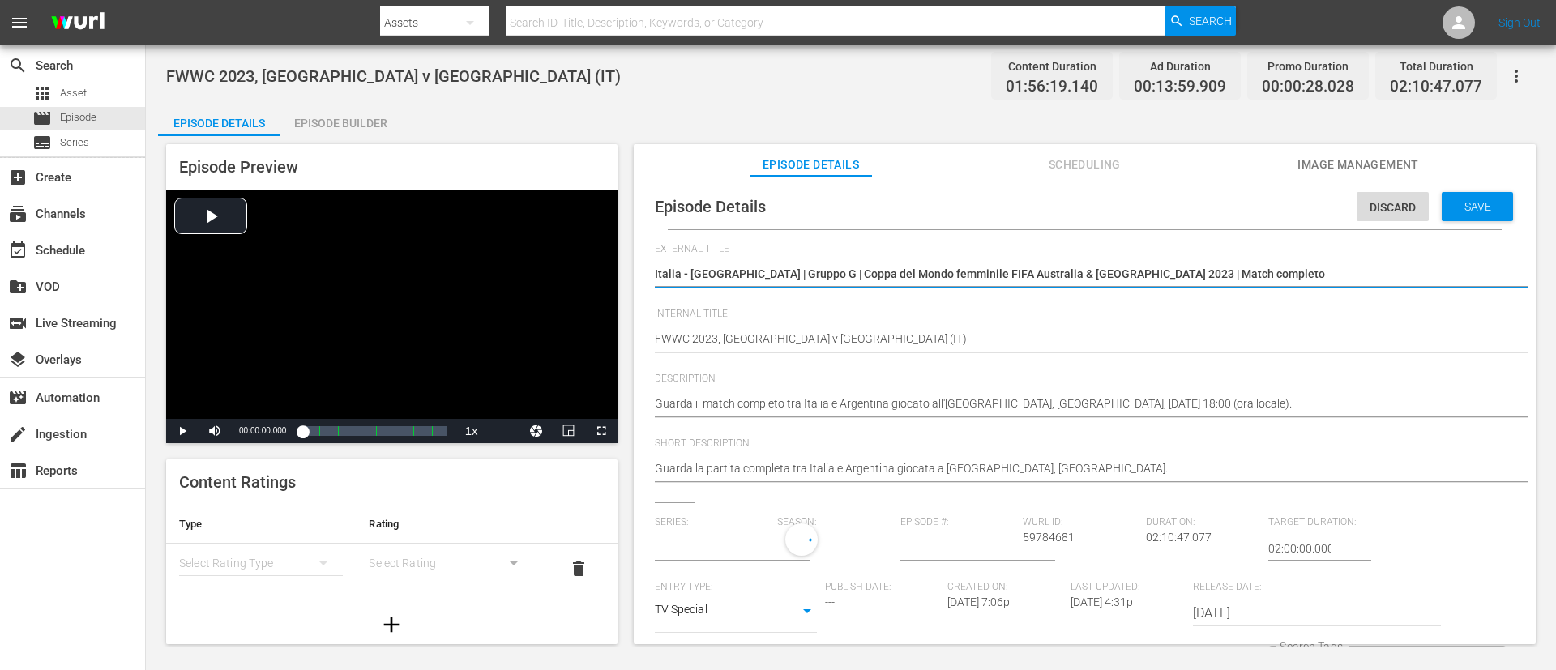
type input "No Series"
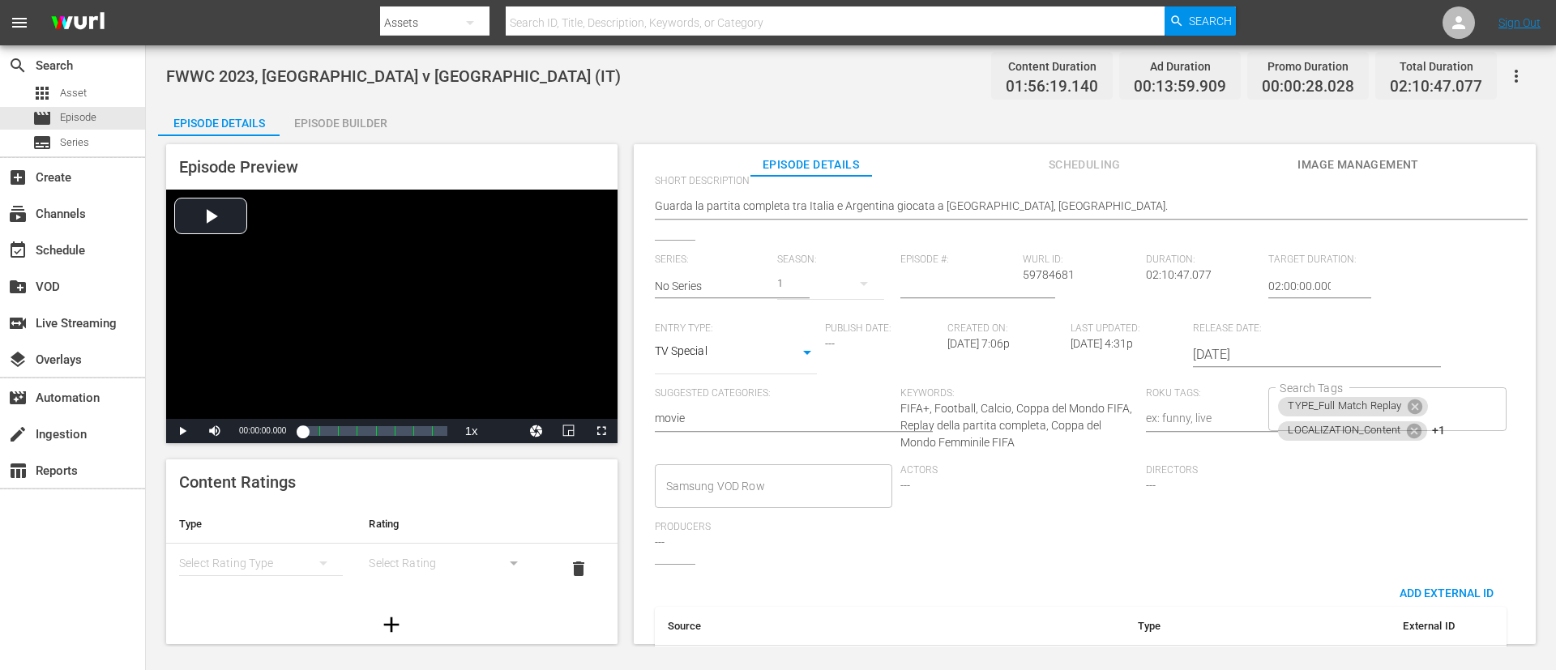
scroll to position [330, 0]
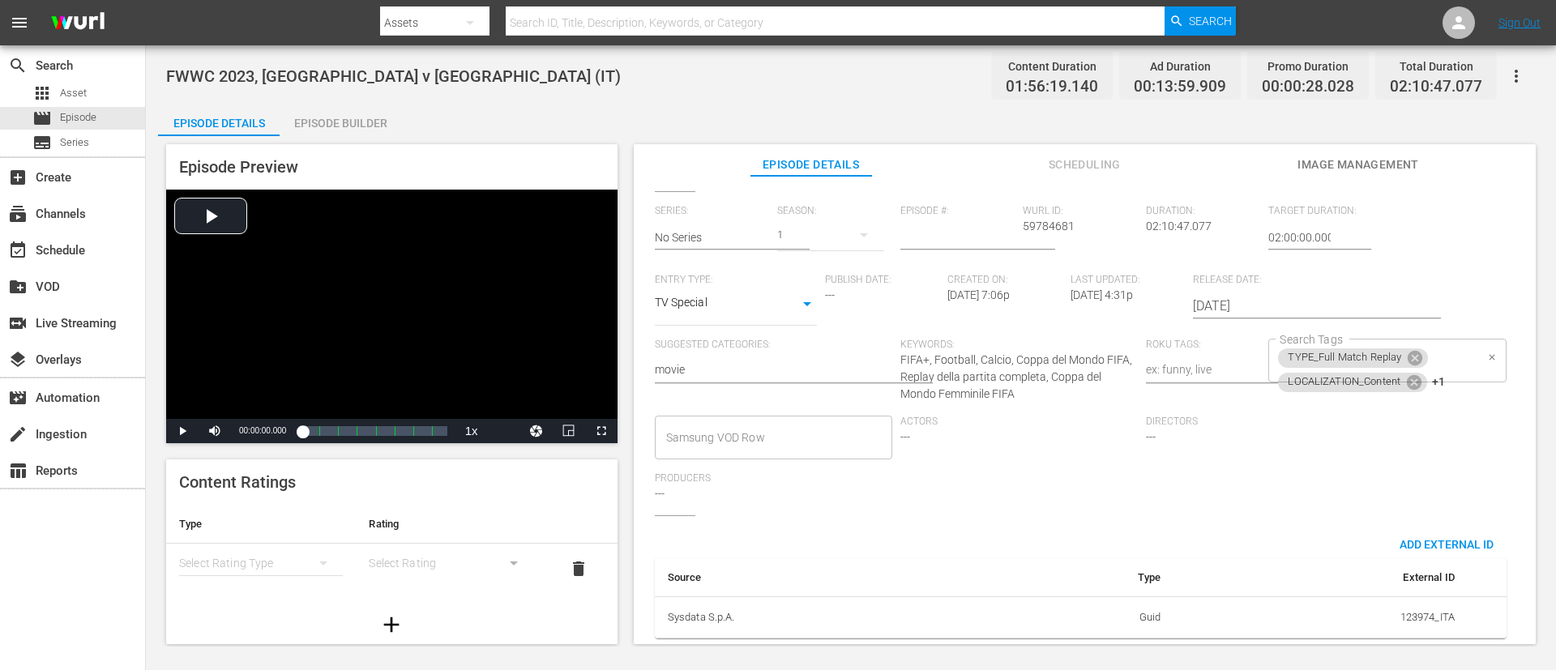
click at [1036, 342] on div "TYPE_Full Match Replay LOCALIZATION_Content +1 Search Tags" at bounding box center [1386, 361] width 237 height 44
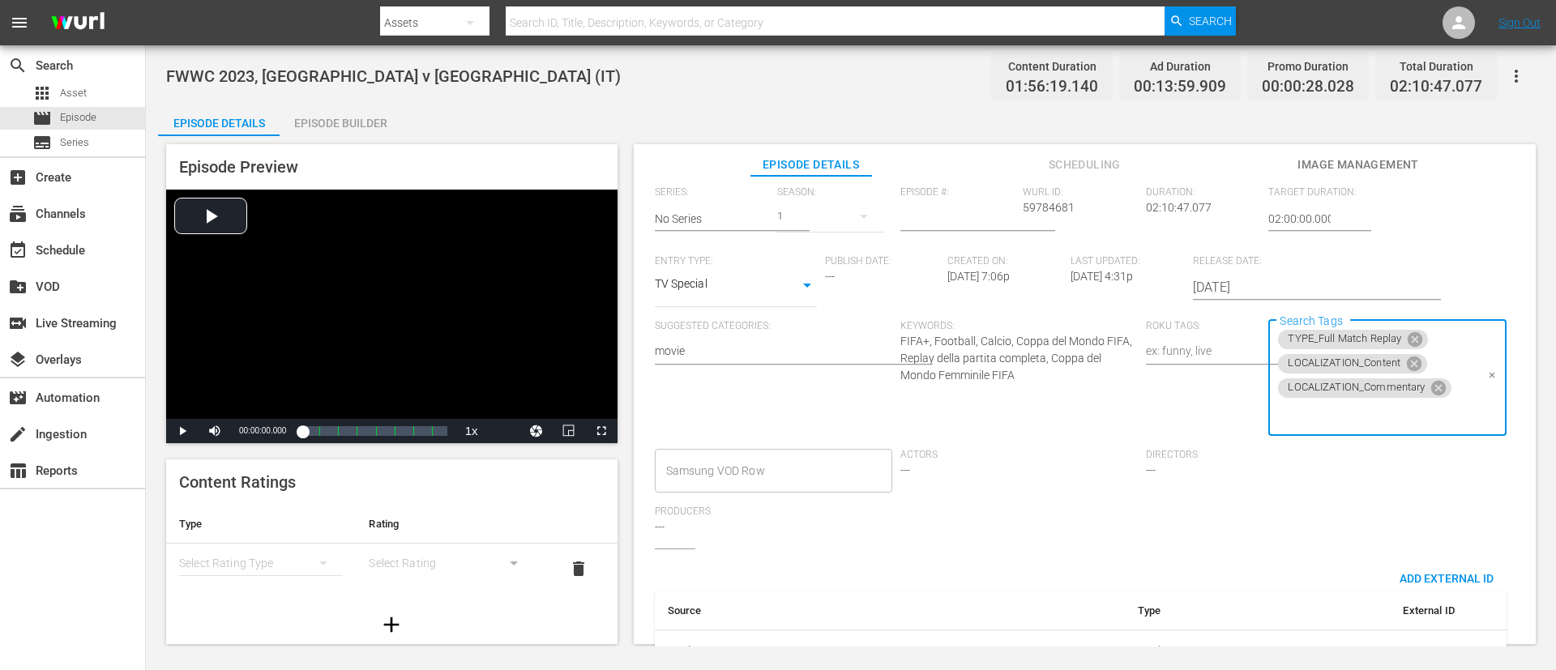
click at [1036, 405] on input "Search Tags" at bounding box center [1375, 414] width 199 height 29
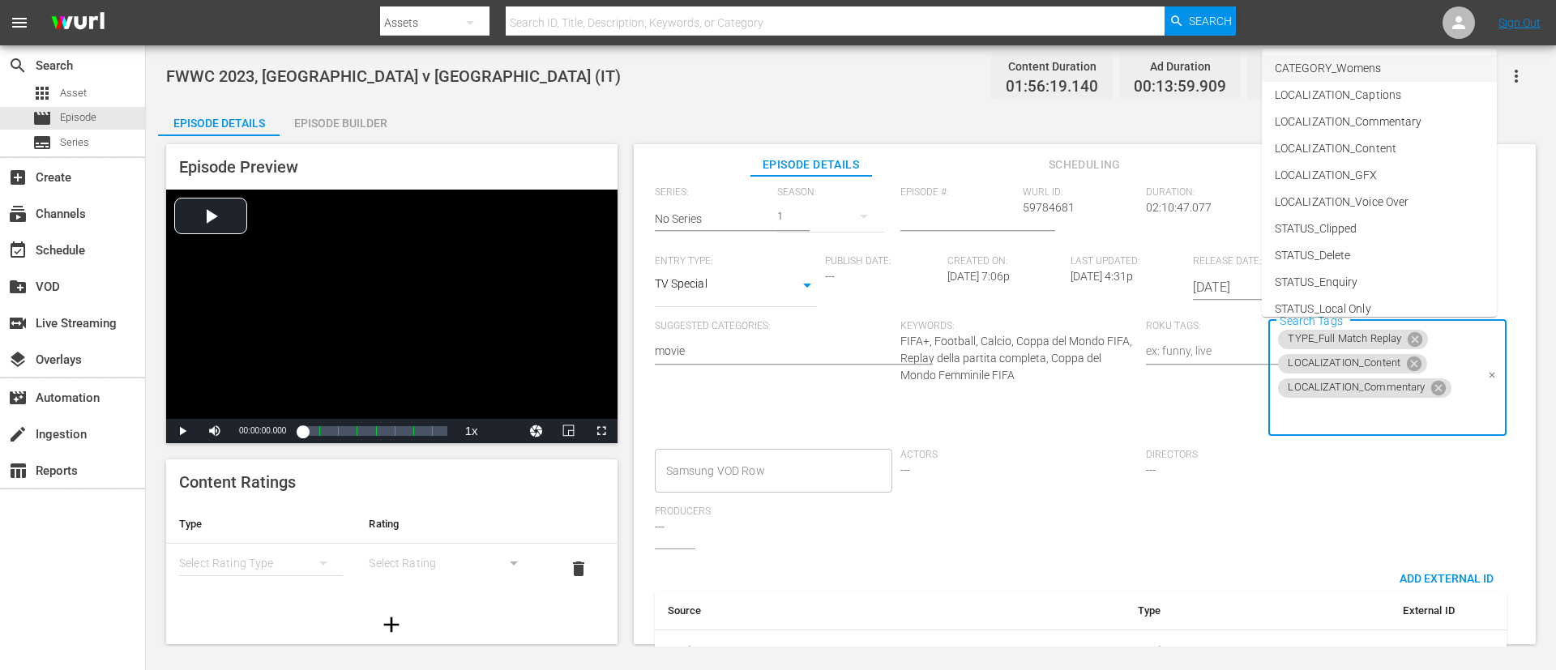
click at [1036, 72] on span "CATEGORY_Womens" at bounding box center [1328, 68] width 106 height 17
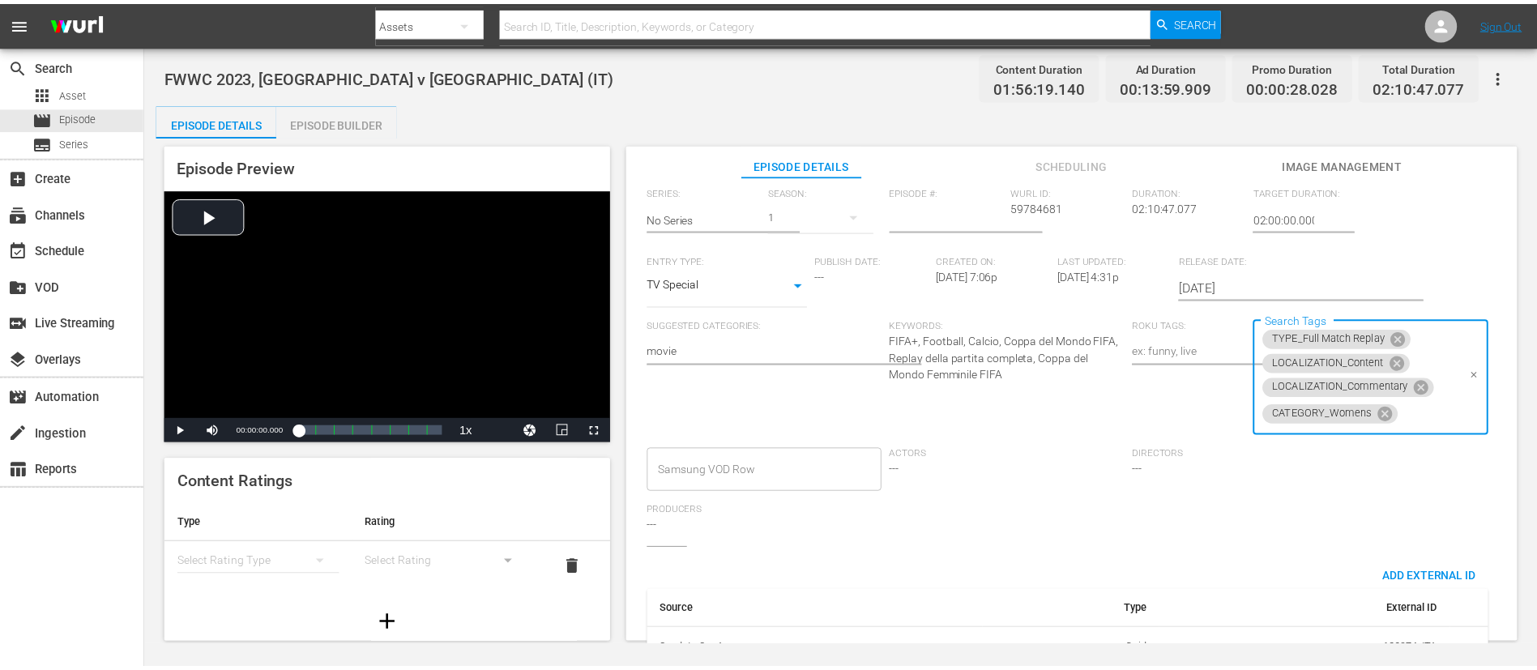
scroll to position [0, 0]
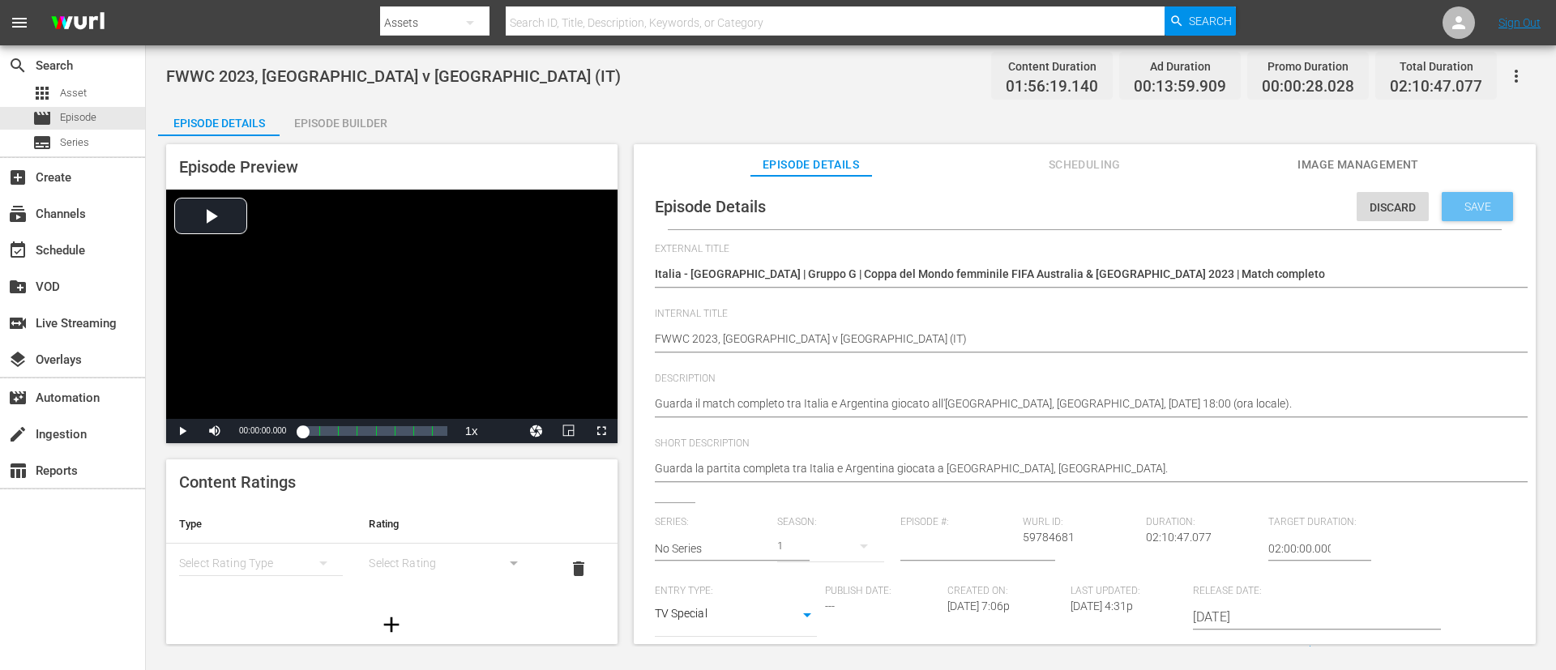
click at [1036, 200] on span "Save" at bounding box center [1477, 206] width 53 height 13
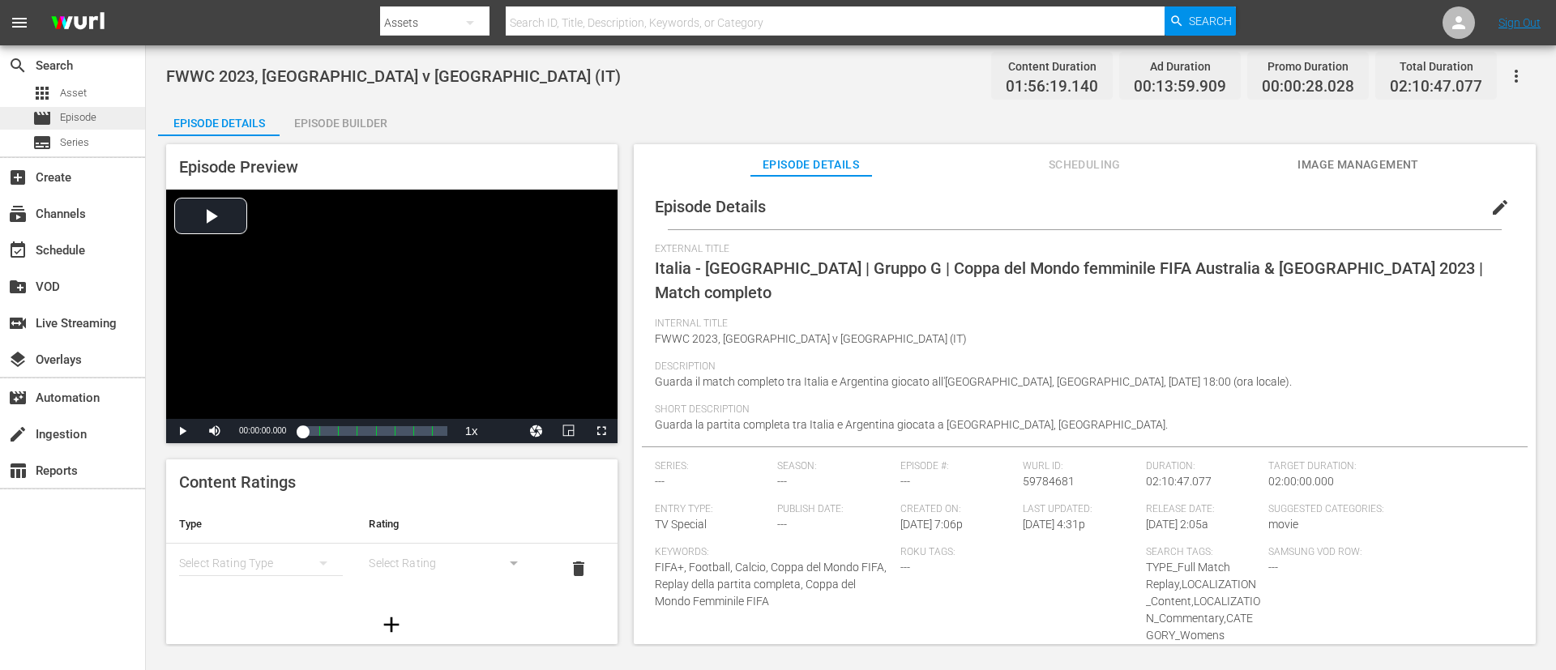
click at [88, 123] on span "Episode" at bounding box center [78, 117] width 36 height 16
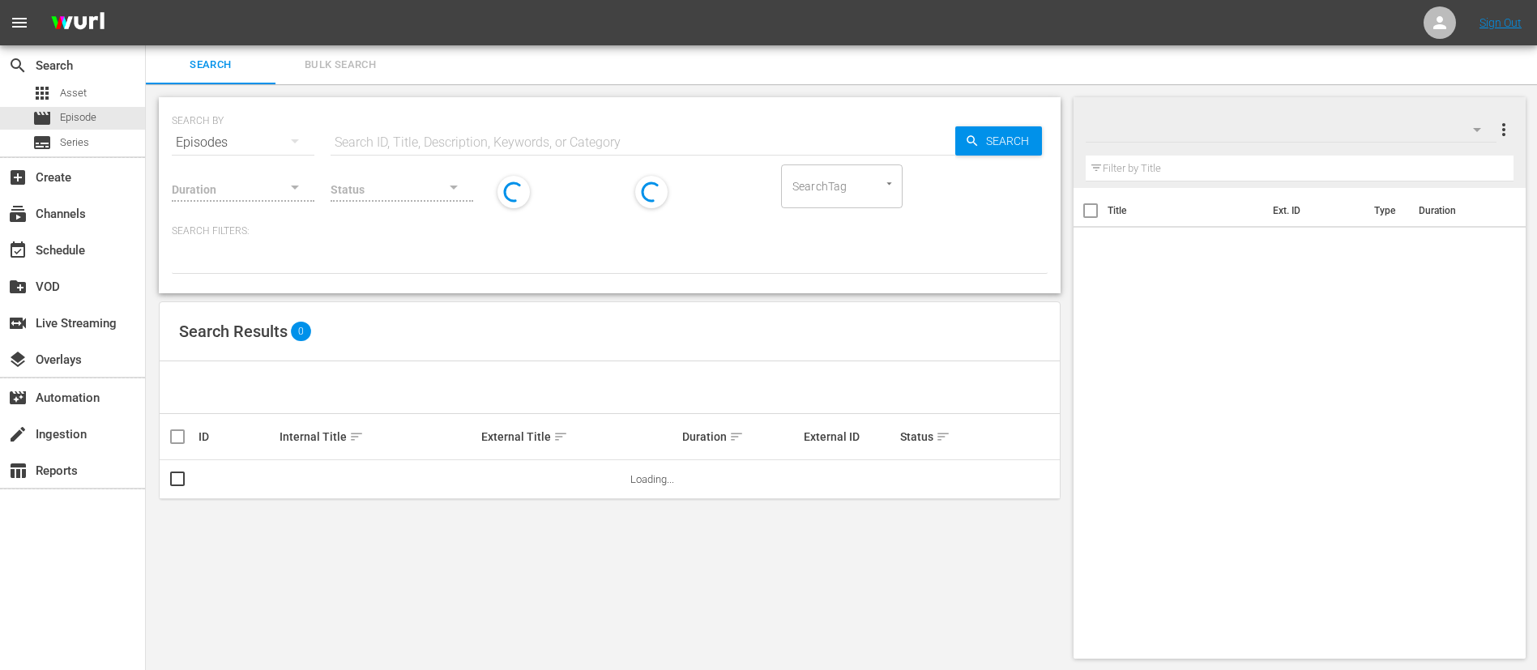
click at [331, 72] on span "Bulk Search" at bounding box center [340, 65] width 110 height 19
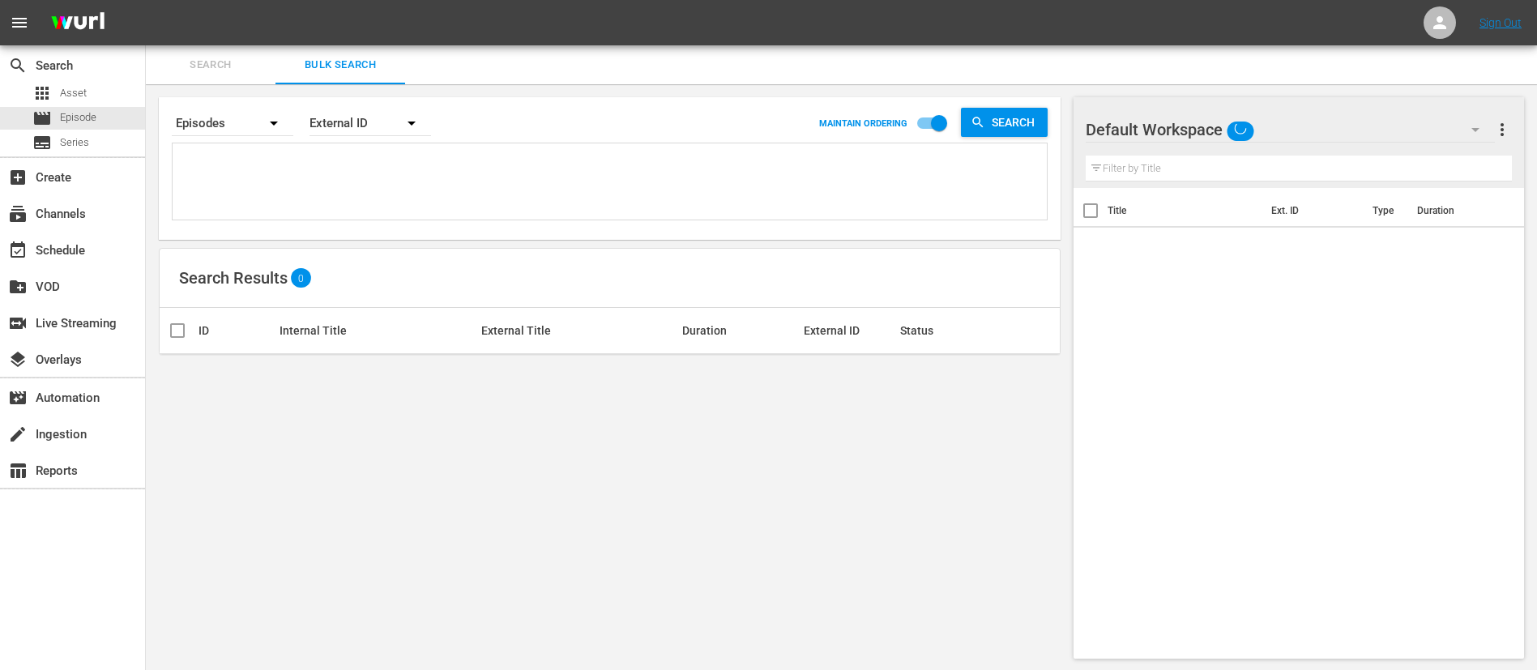
click at [341, 185] on textarea at bounding box center [612, 184] width 870 height 74
paste textarea "123977_ITA 123978_ITA 123979_ITA 124007_ITA 124010_ITA 124011_ITA 124013_ITA 12…"
type textarea "123977_ITA 123978_ITA 123979_ITA 124007_ITA 124010_ITA 124011_ITA 124013_ITA 12…"
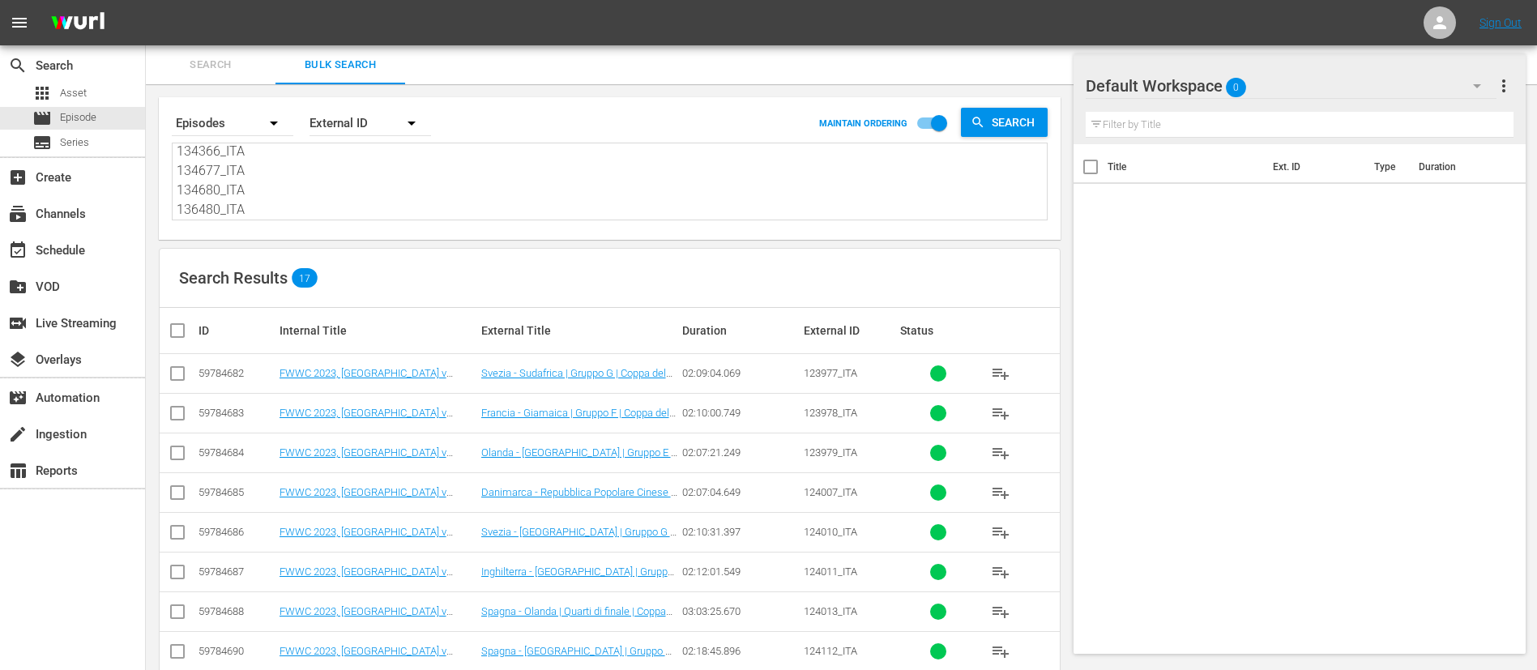
scroll to position [389, 0]
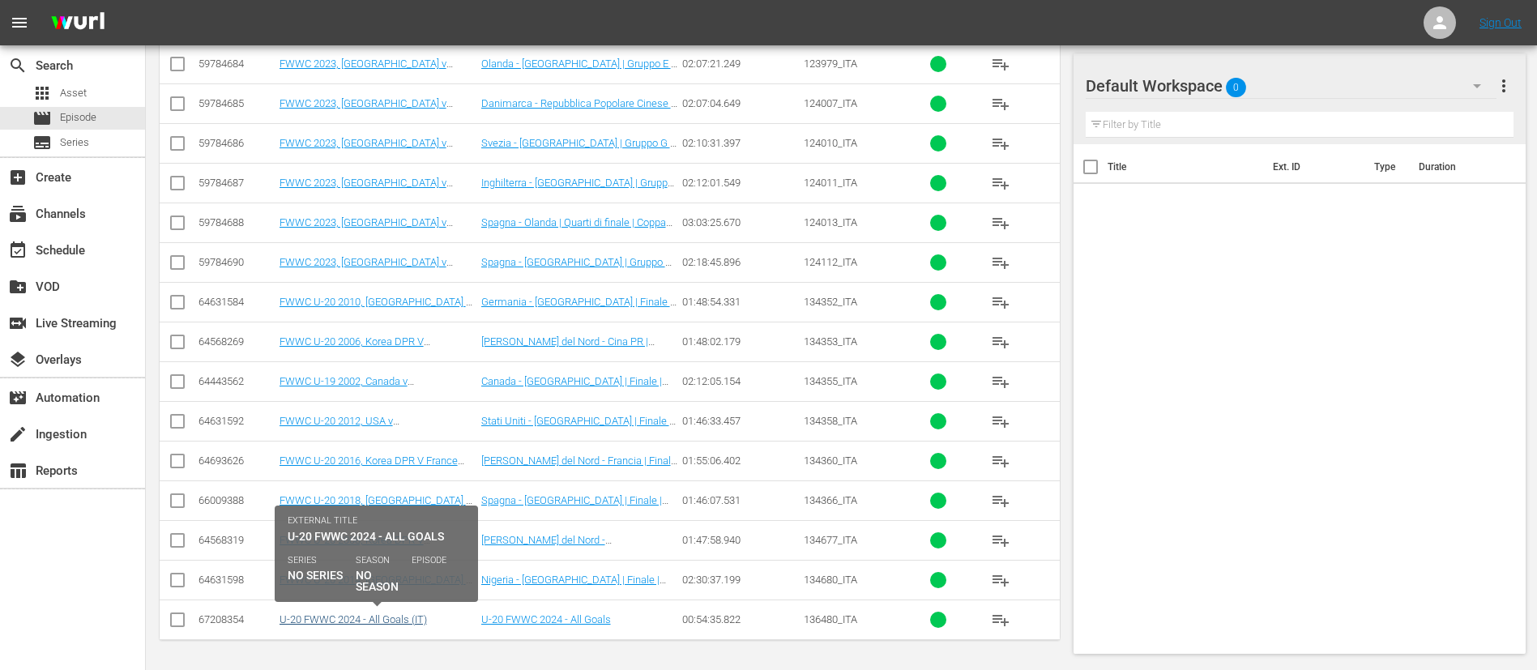
type textarea "123977_ITA 123978_ITA 123979_ITA 124007_ITA 124010_ITA 124011_ITA 124013_ITA 12…"
click at [357, 446] on link "U-20 FWWC 2024 - All Goals (IT)" at bounding box center [353, 619] width 147 height 12
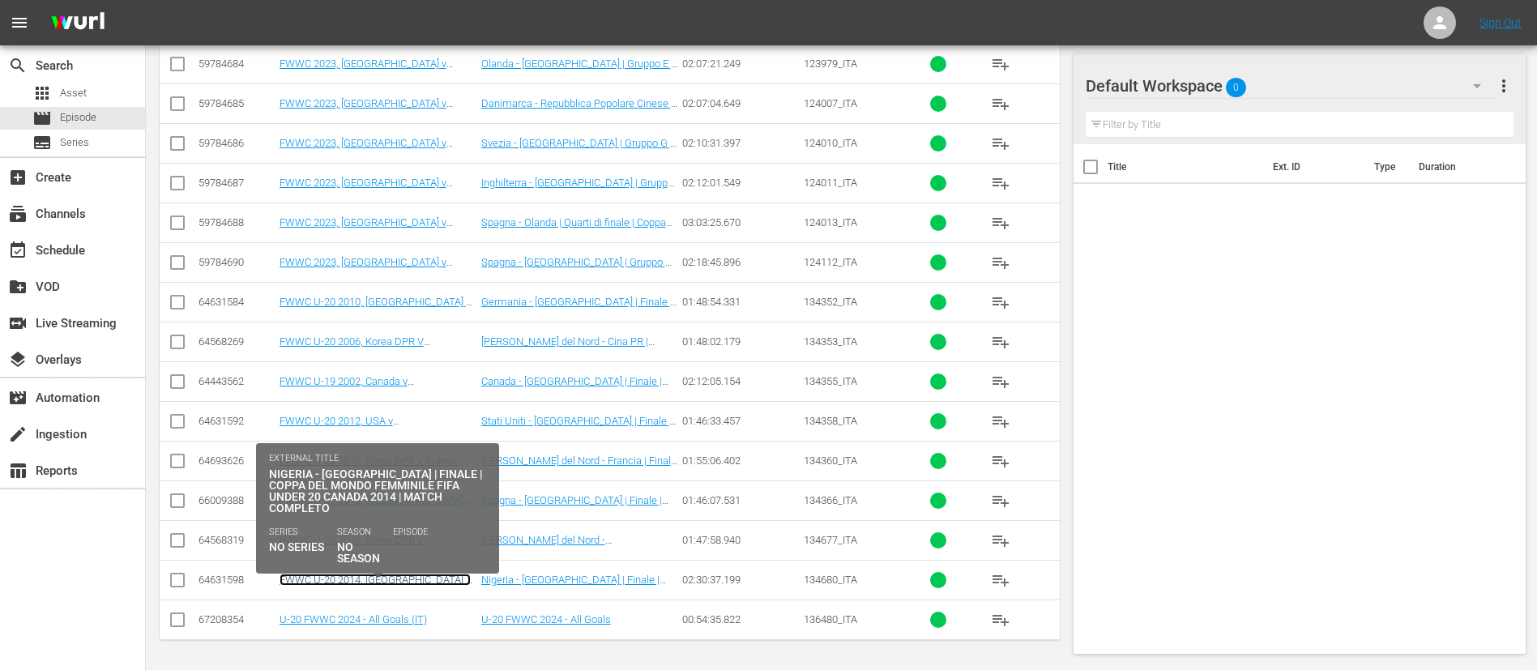
click at [374, 446] on link "FWWC U-20 2014, Nigeria v Germany (IT)" at bounding box center [375, 586] width 191 height 24
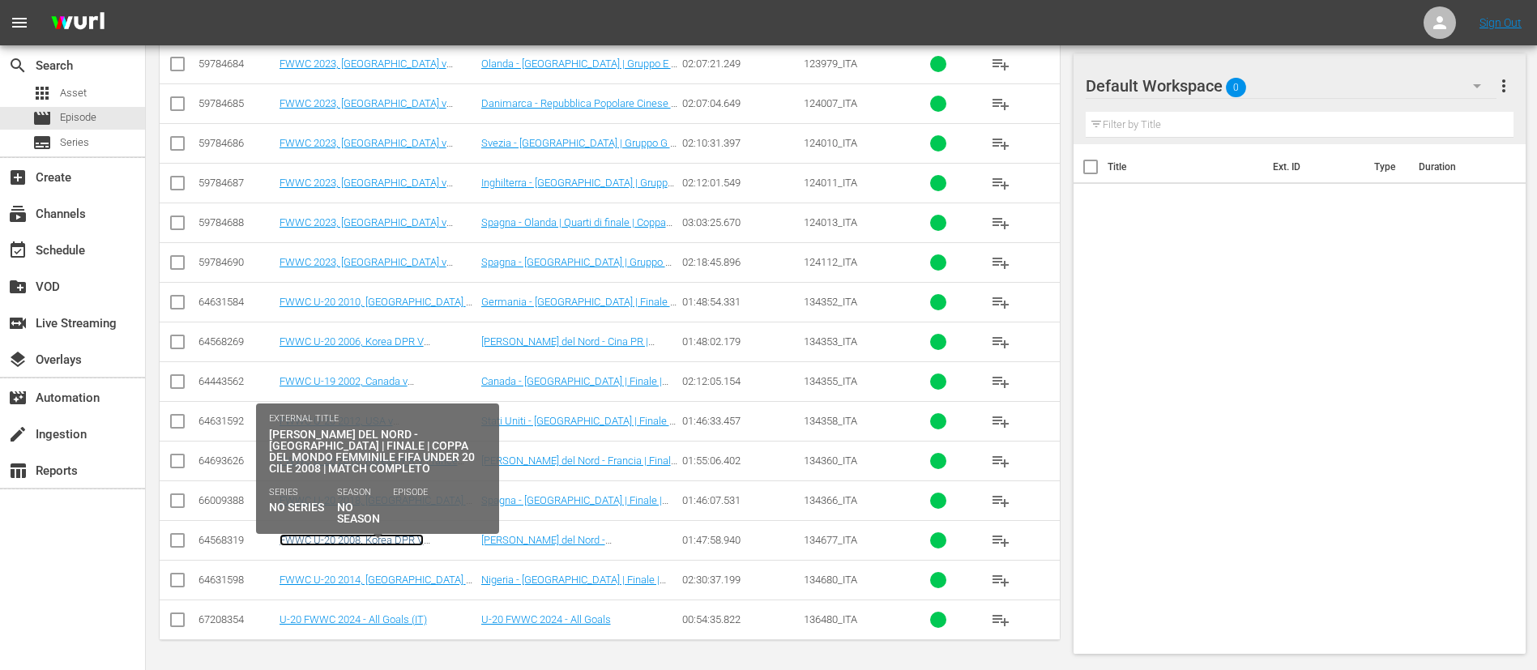
click at [424, 446] on link "FWWC U-20 2008, Korea DPR V Usa (IT)" at bounding box center [352, 546] width 144 height 24
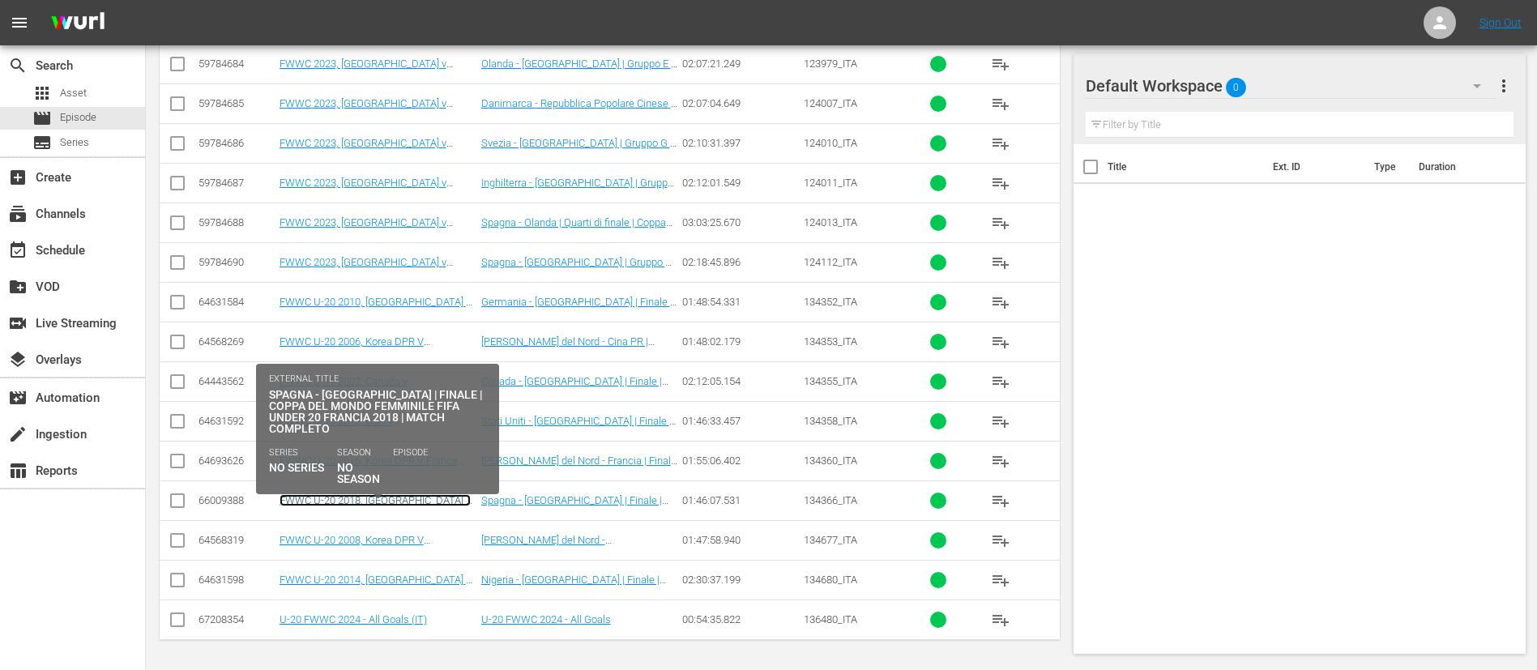
click at [425, 446] on link "FWWC U-20 2018, Spain v Japan (IT)" at bounding box center [375, 506] width 191 height 24
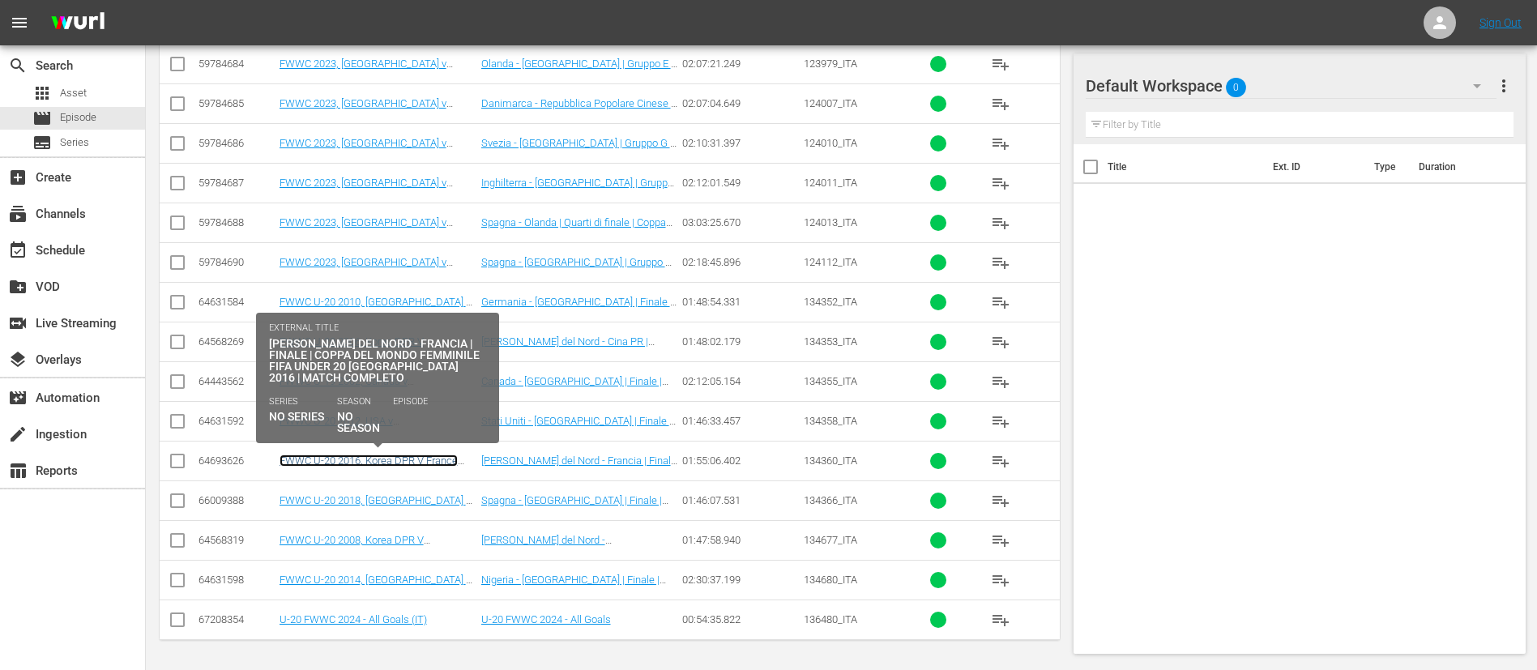
click at [451, 446] on link "FWWC U-20 2016, Korea DPR V France Final (IT)" at bounding box center [369, 467] width 178 height 24
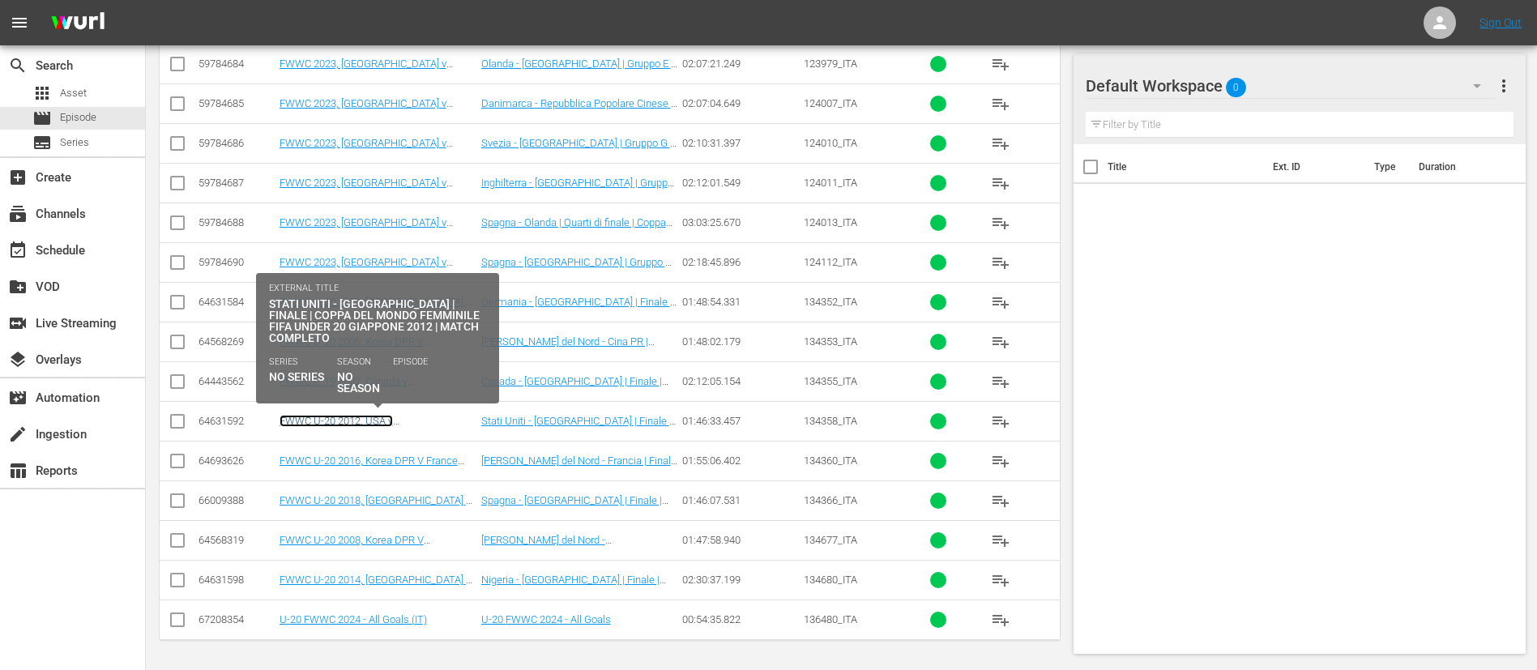
click at [395, 417] on link "FWWC U-20 2012, USA v Germany (IT)" at bounding box center [338, 427] width 116 height 24
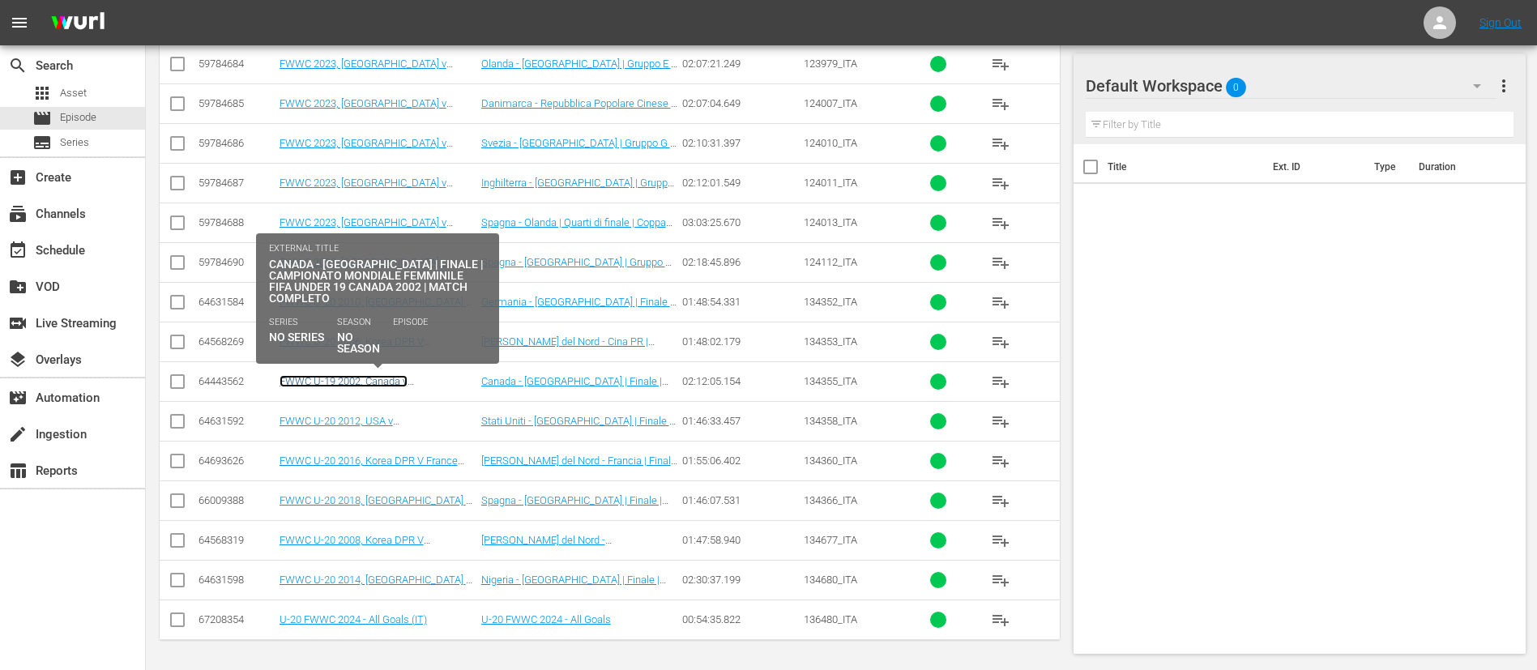
click at [408, 378] on link "FWWC U-19 2002, Canada v [GEOGRAPHIC_DATA] (IT)" at bounding box center [344, 387] width 128 height 24
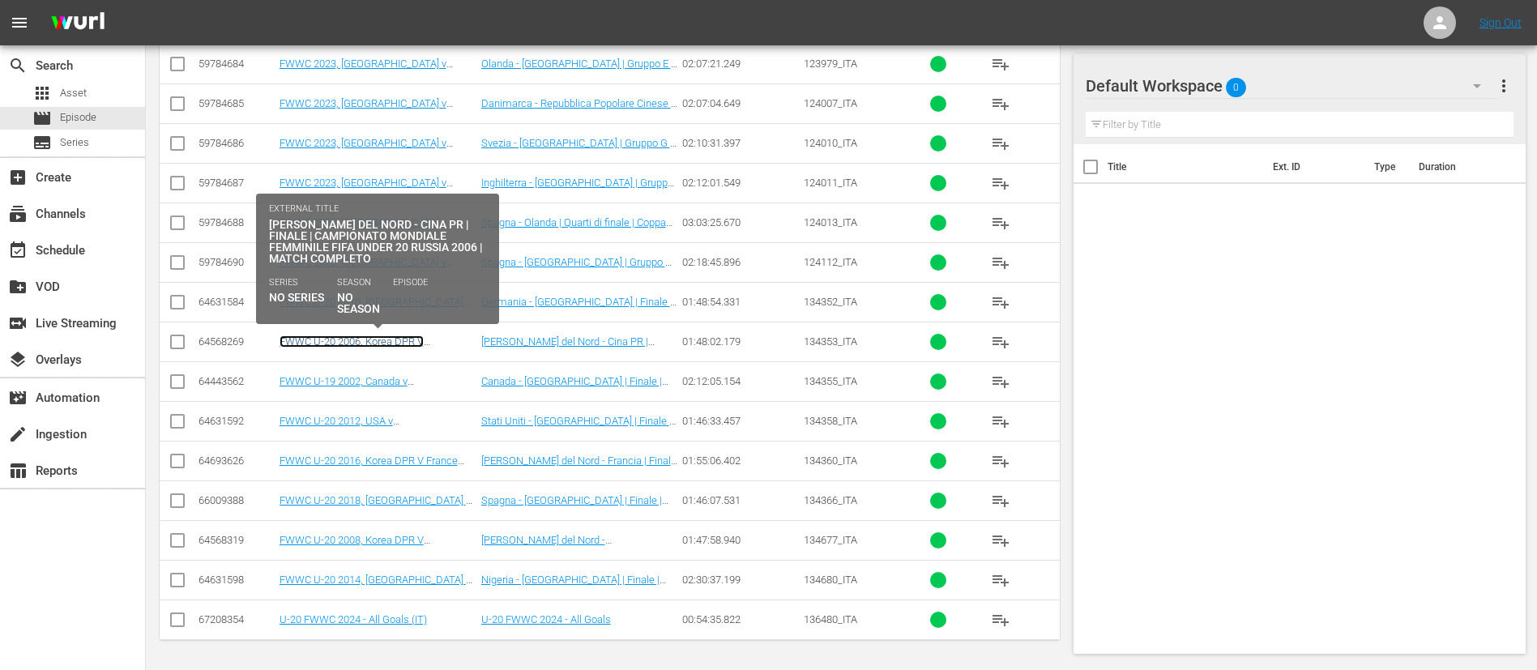
click at [424, 345] on link "FWWC U-20 2006, Korea DPR V China Pr (IT)" at bounding box center [352, 347] width 144 height 24
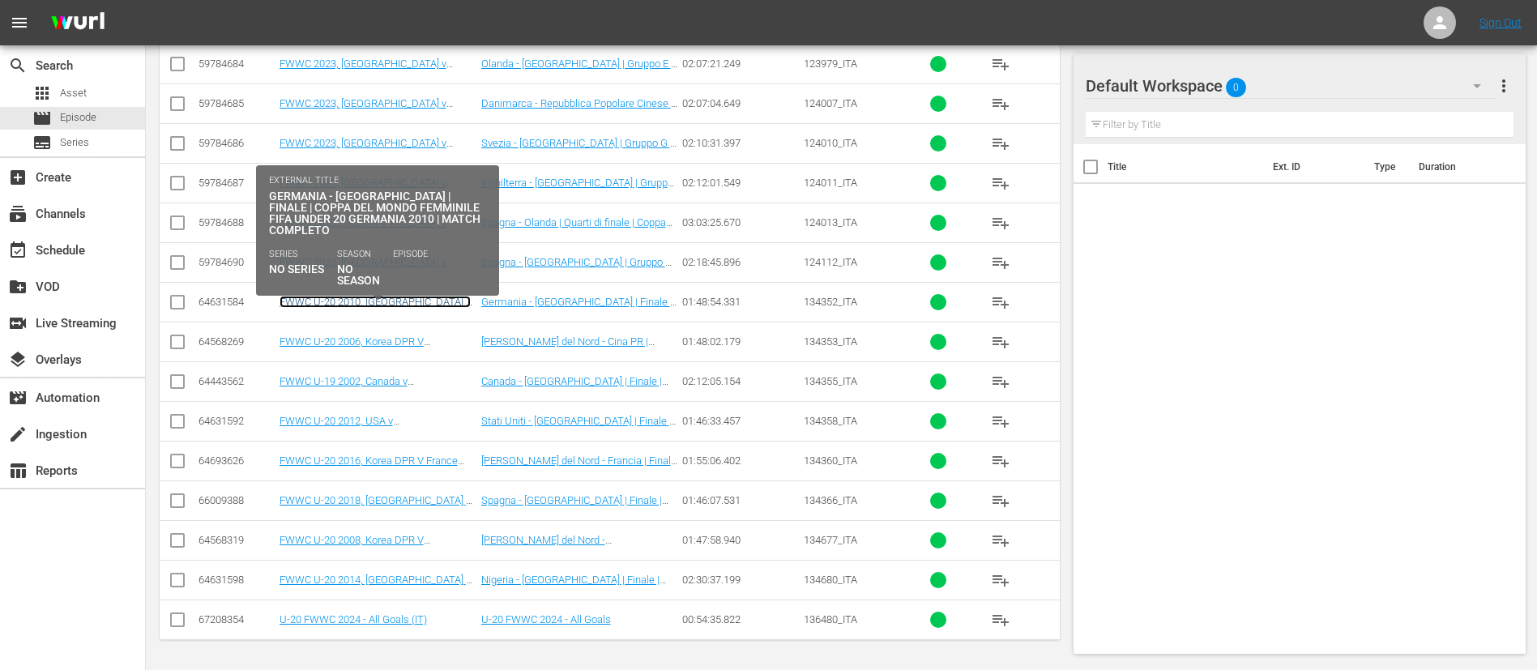
click at [440, 301] on link "FWWC U-20 2010, Germany v Nigeria (IT)" at bounding box center [375, 308] width 191 height 24
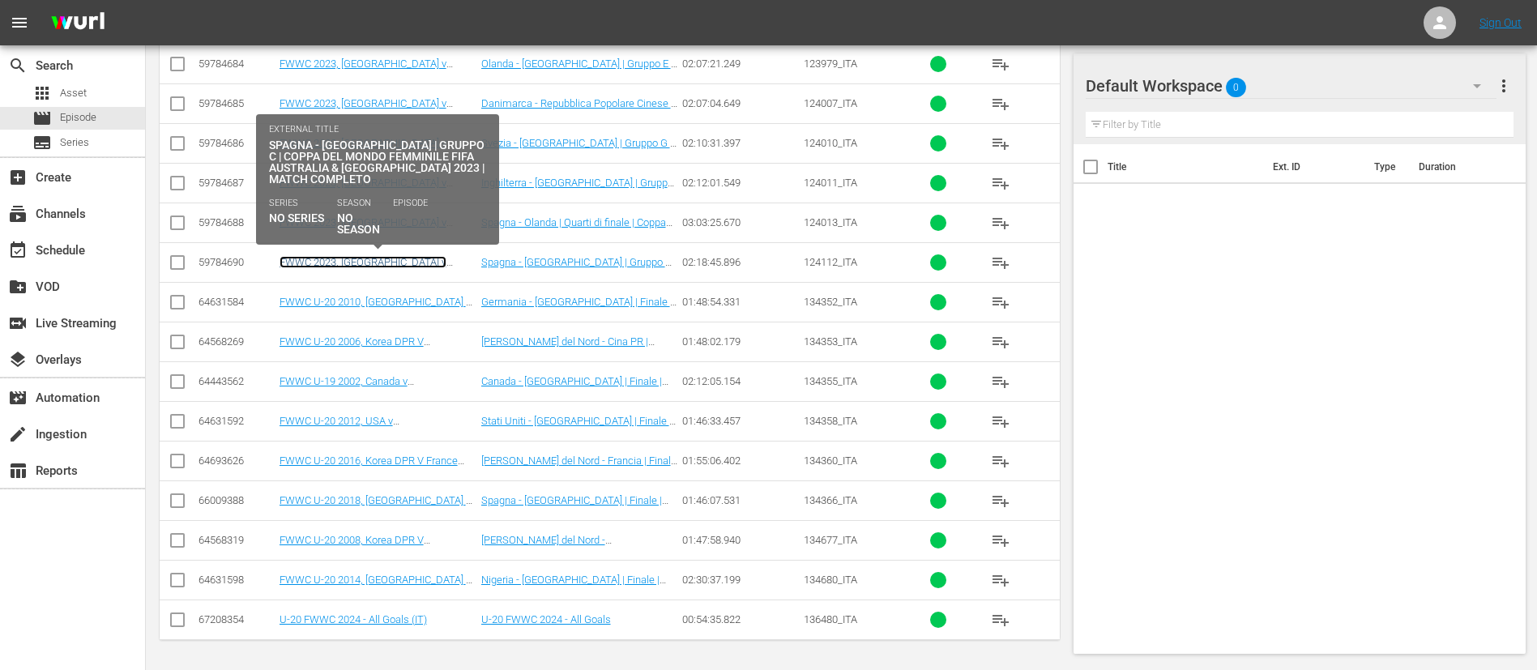
click at [413, 258] on link "FWWC 2023, Spain v Zambia (IT)" at bounding box center [363, 268] width 167 height 24
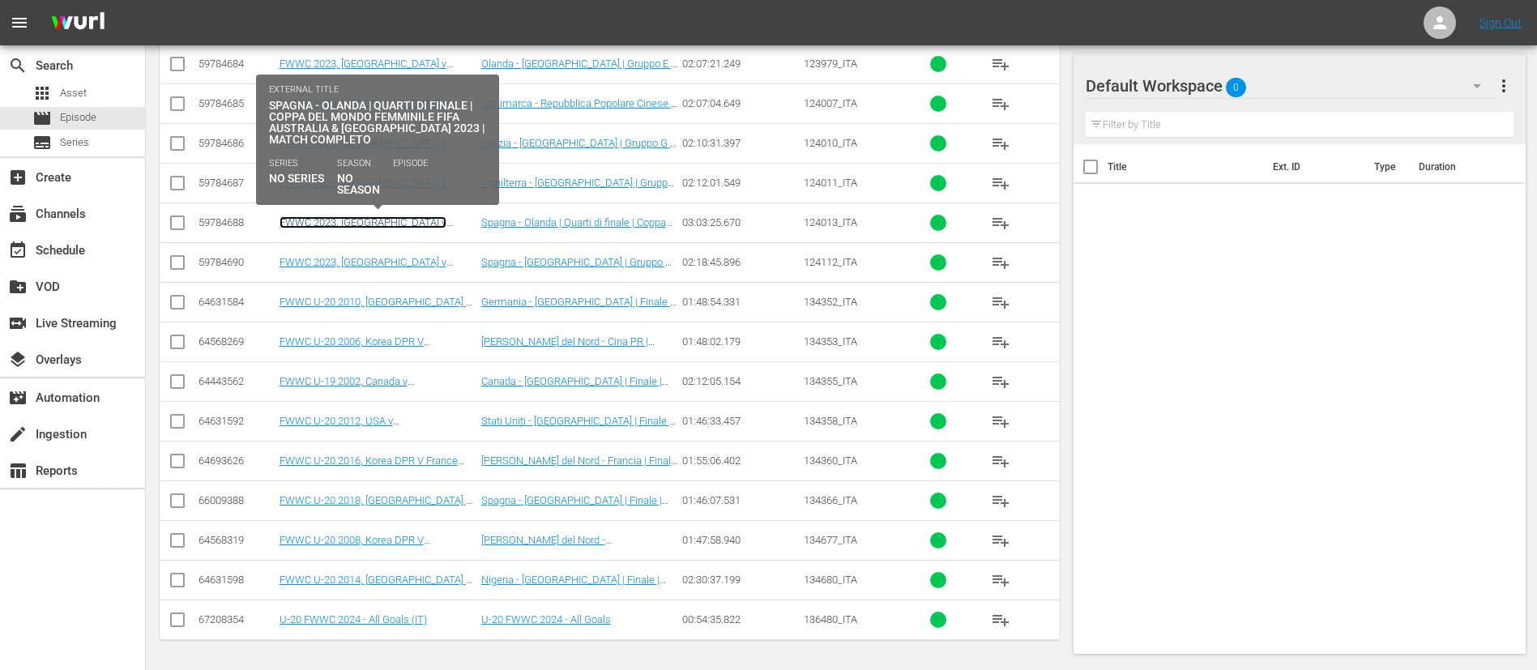
click at [422, 220] on link "FWWC 2023, Spain v Netherlands (IT)" at bounding box center [363, 228] width 167 height 24
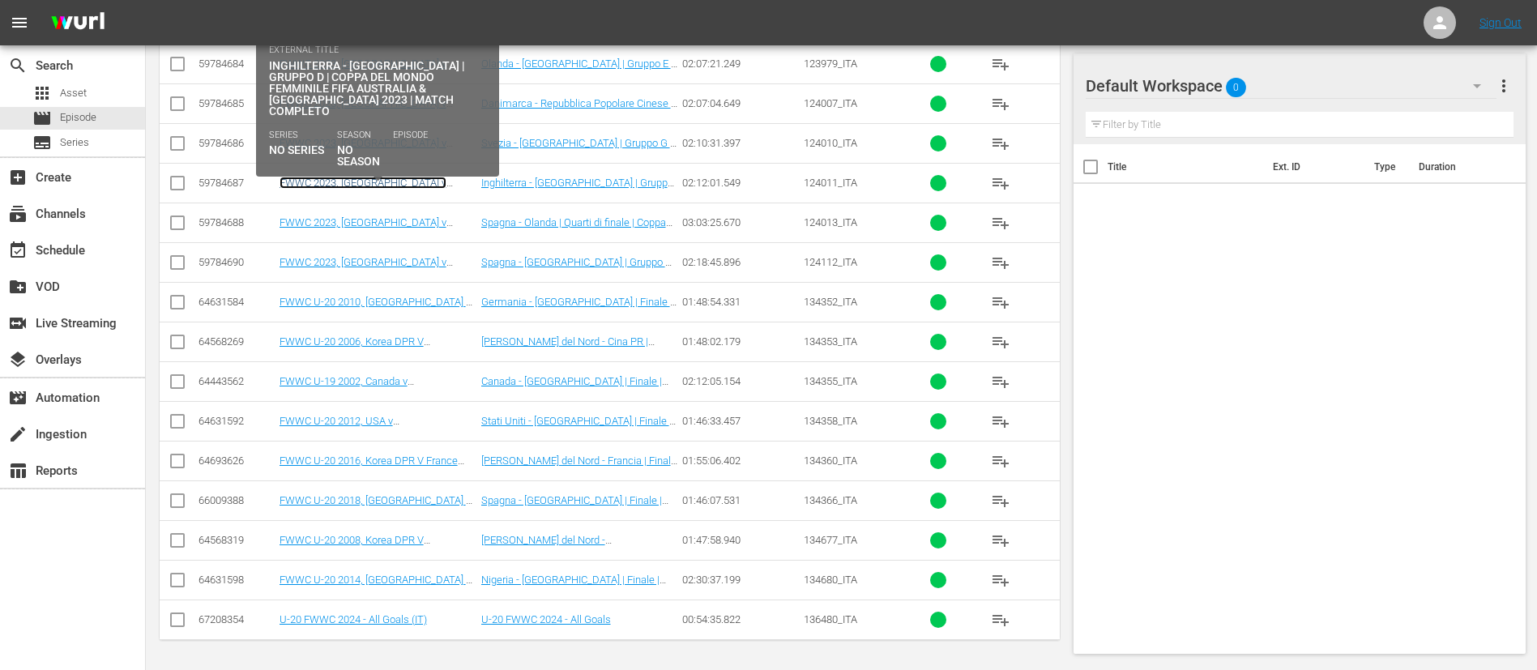
click at [409, 182] on link "FWWC 2023, England v Haiti (IT)" at bounding box center [363, 189] width 167 height 24
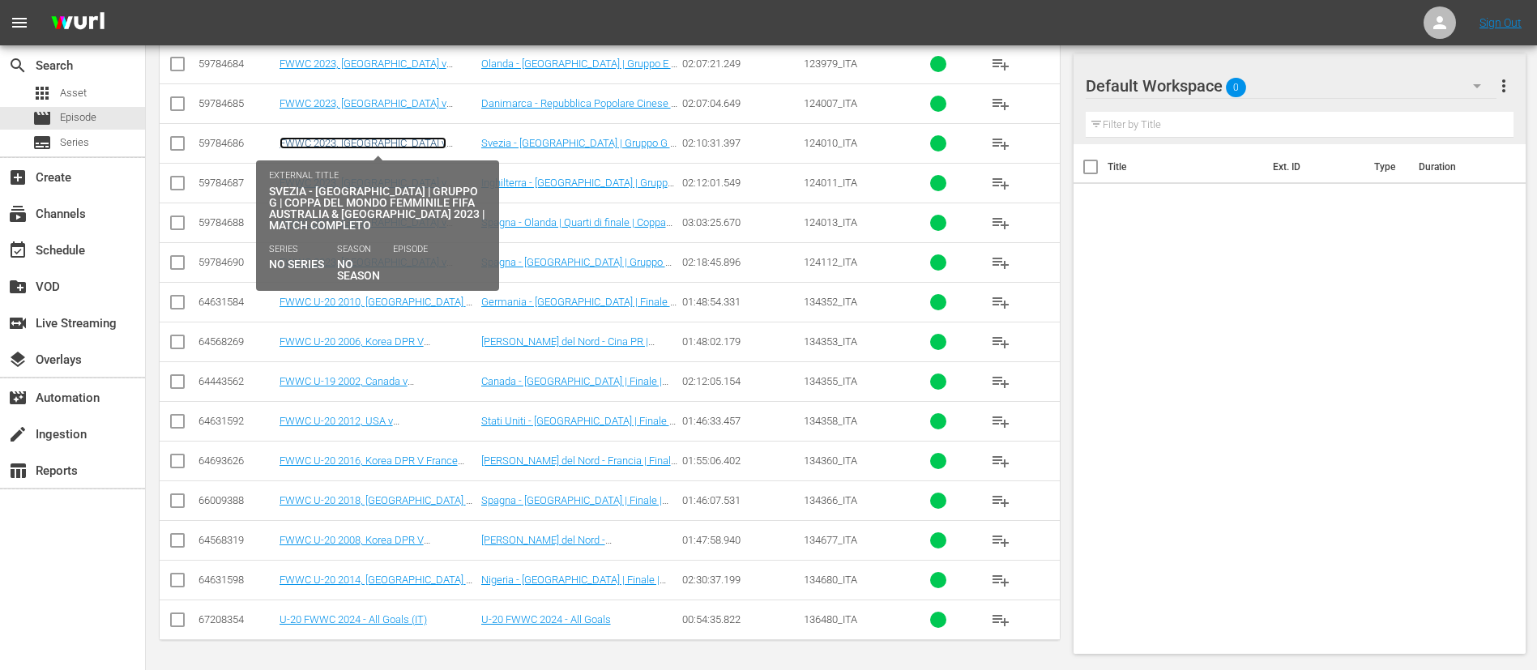
click at [406, 143] on link "FWWC 2023, Sweden v Italy (IT)" at bounding box center [363, 149] width 167 height 24
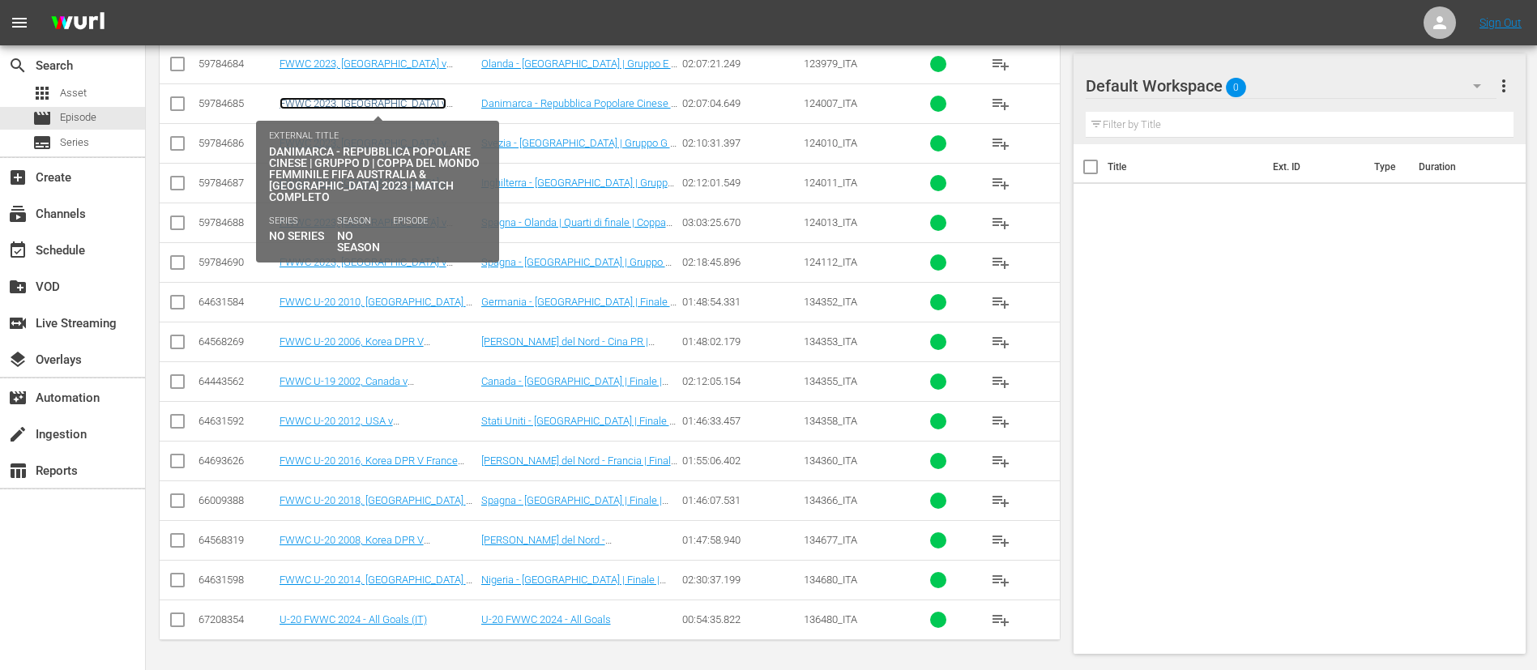
click at [421, 100] on link "FWWC 2023, Denmark v China PR (IT)" at bounding box center [363, 109] width 167 height 24
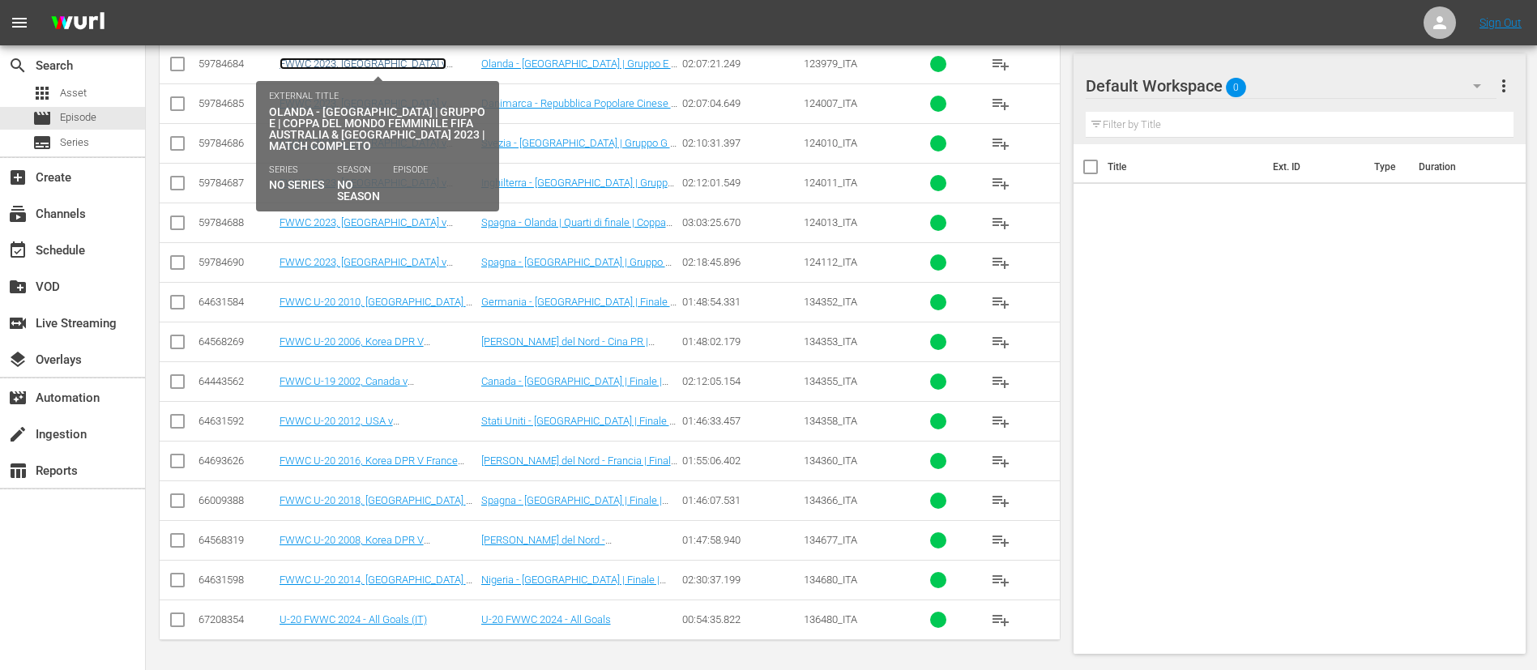
click at [447, 62] on link "FWWC 2023, Netherlands v Portugal (IT)" at bounding box center [363, 70] width 167 height 24
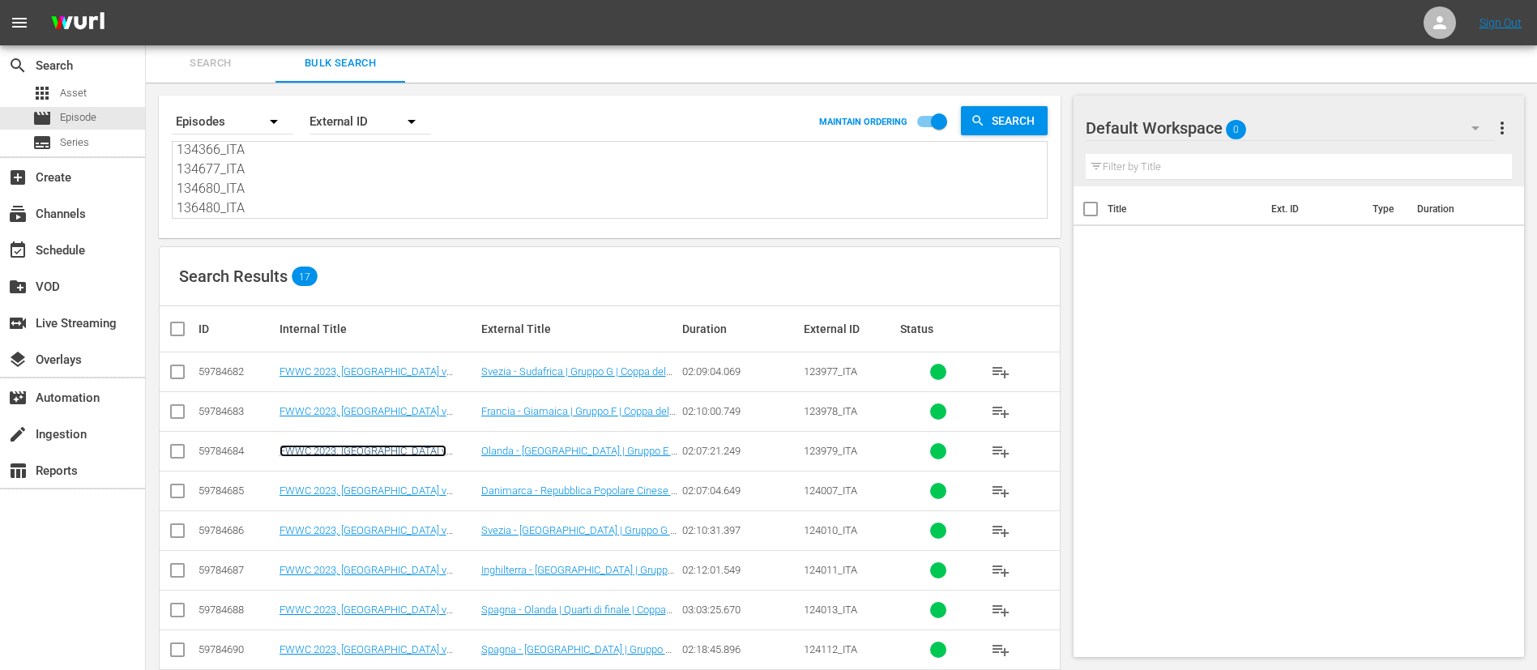
scroll to position [0, 0]
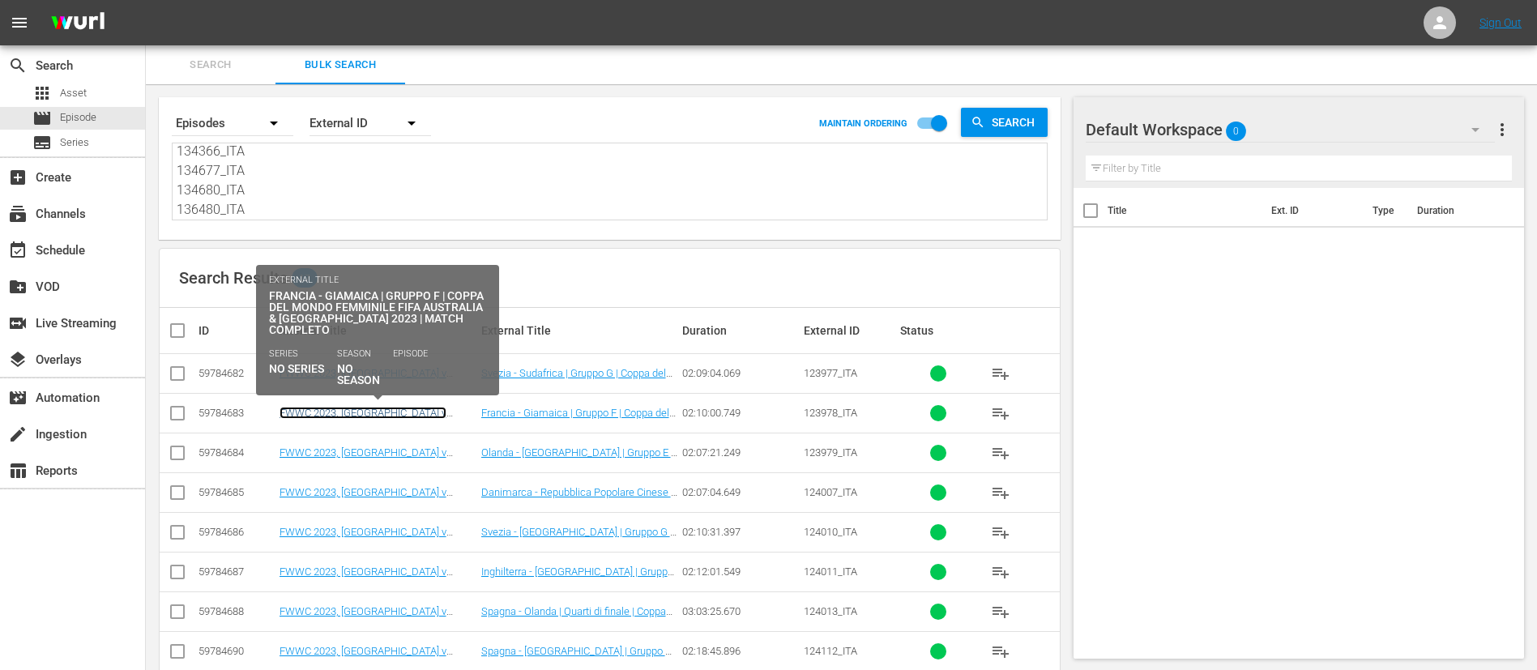
click at [428, 410] on link "FWWC 2023, France v Jamaica (IT)" at bounding box center [363, 419] width 167 height 24
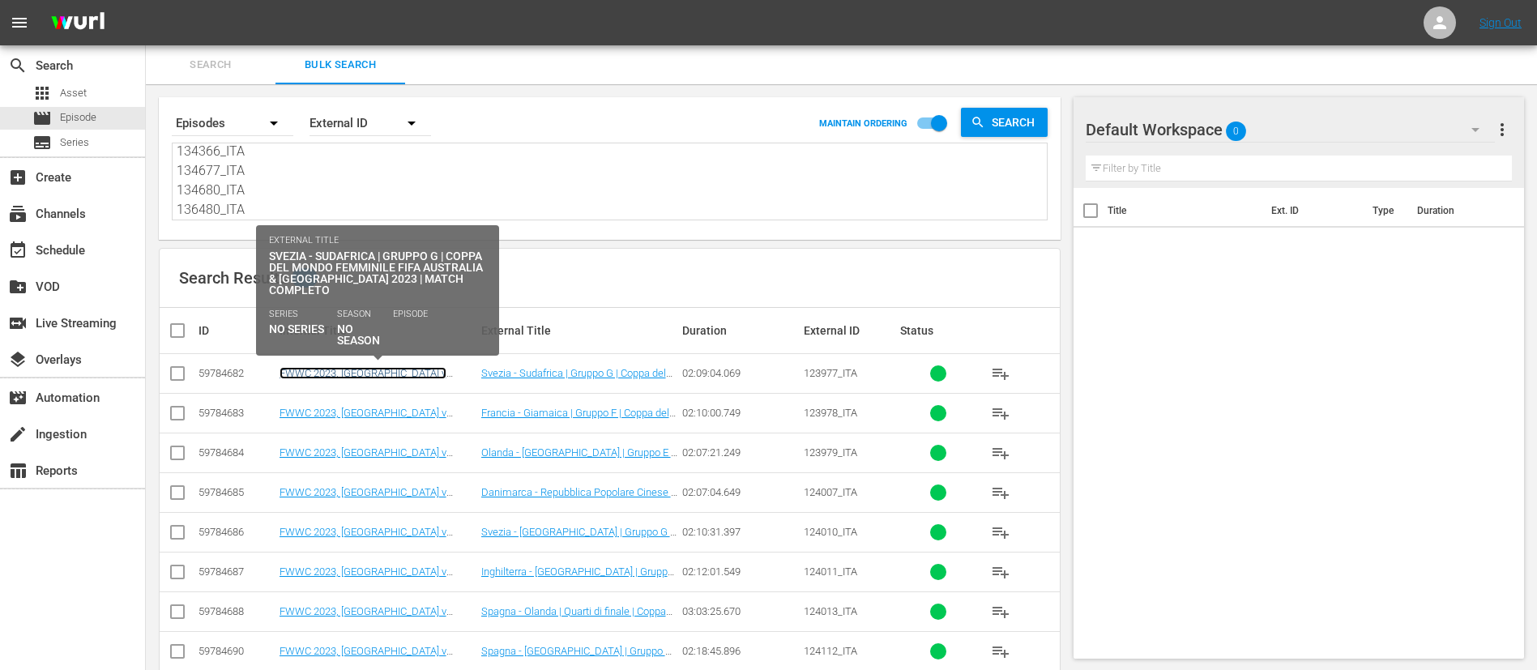
click at [439, 370] on link "FWWC 2023, Sweden v South Africa (IT)" at bounding box center [363, 379] width 167 height 24
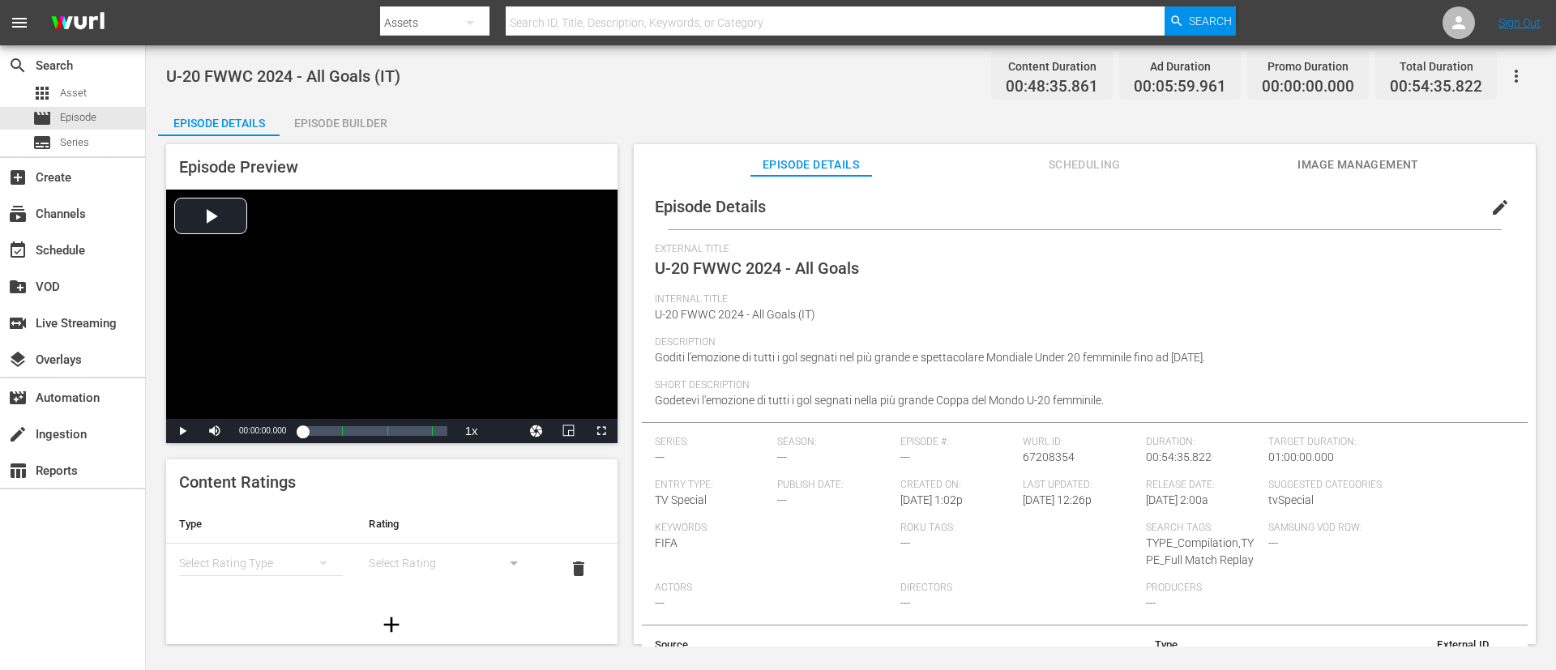
click at [1036, 204] on span "edit" at bounding box center [1499, 207] width 19 height 19
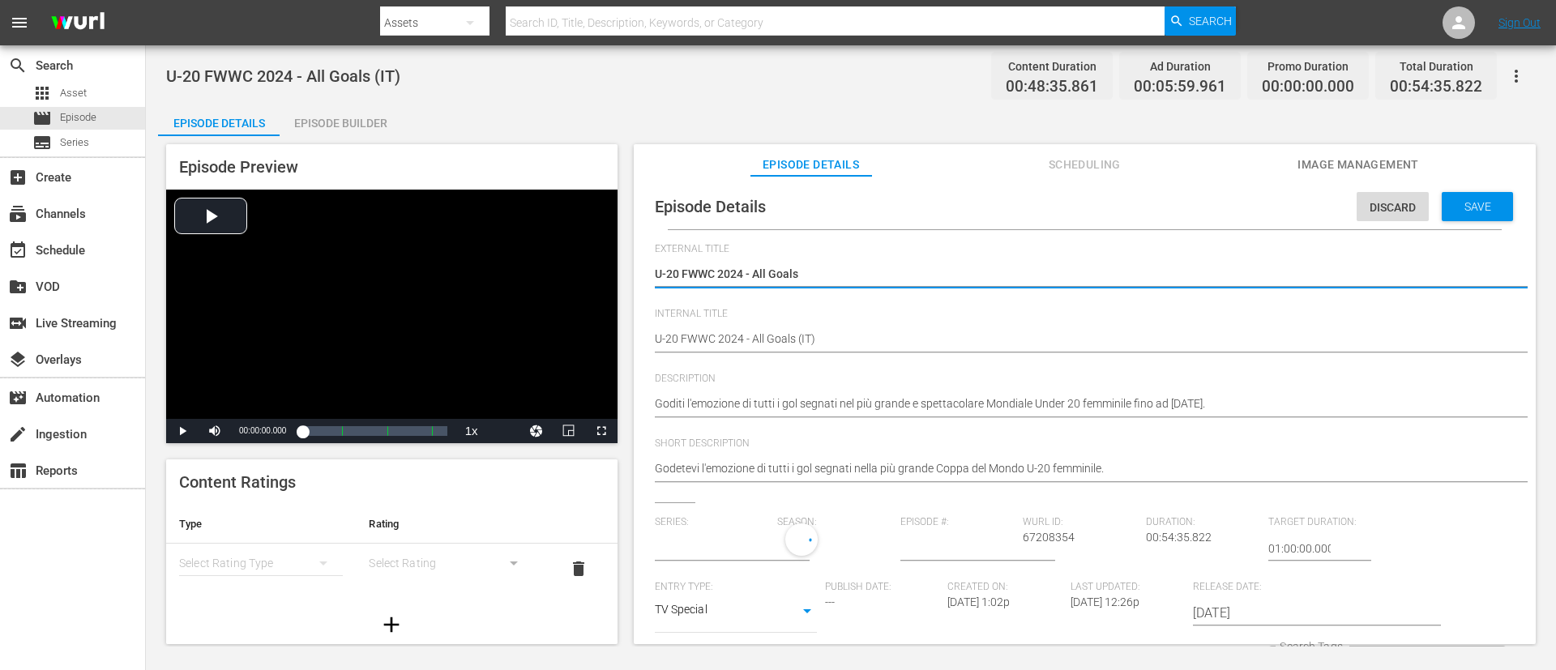
type input "No Series"
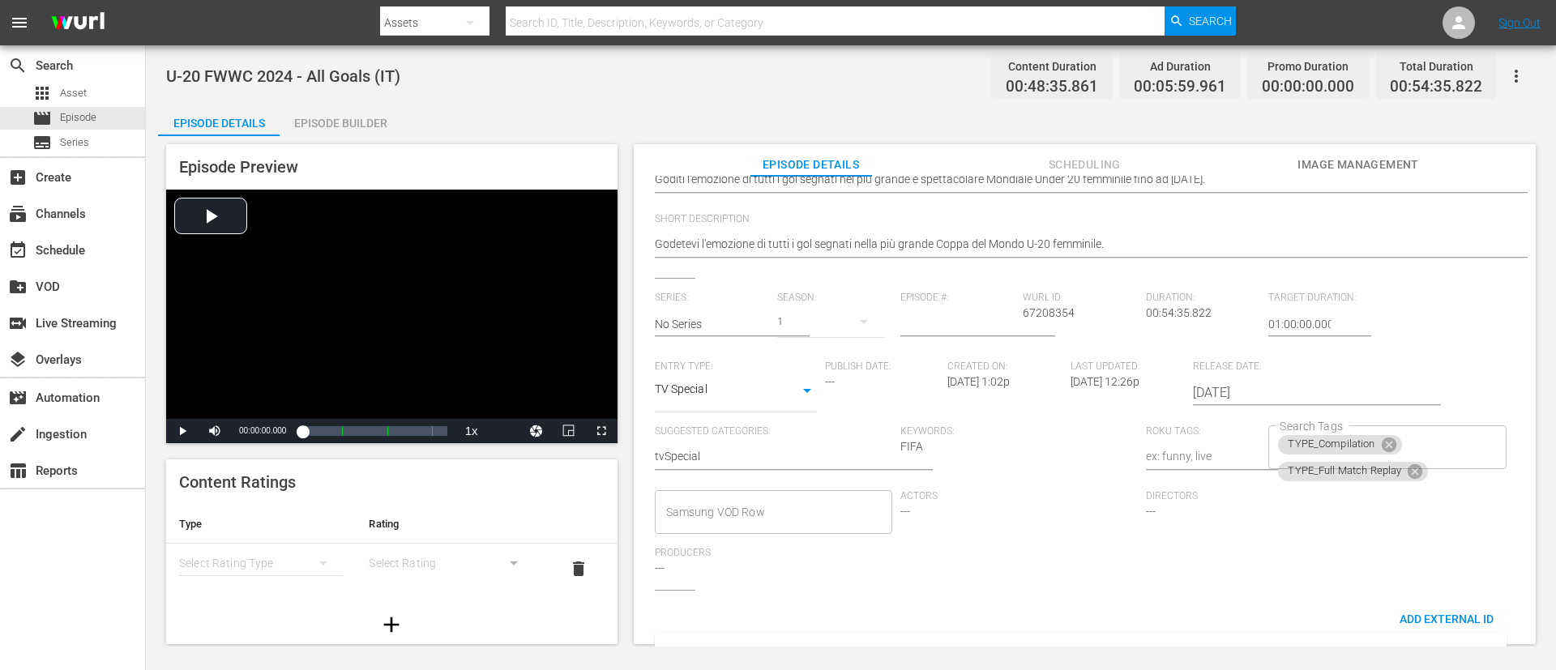
scroll to position [318, 0]
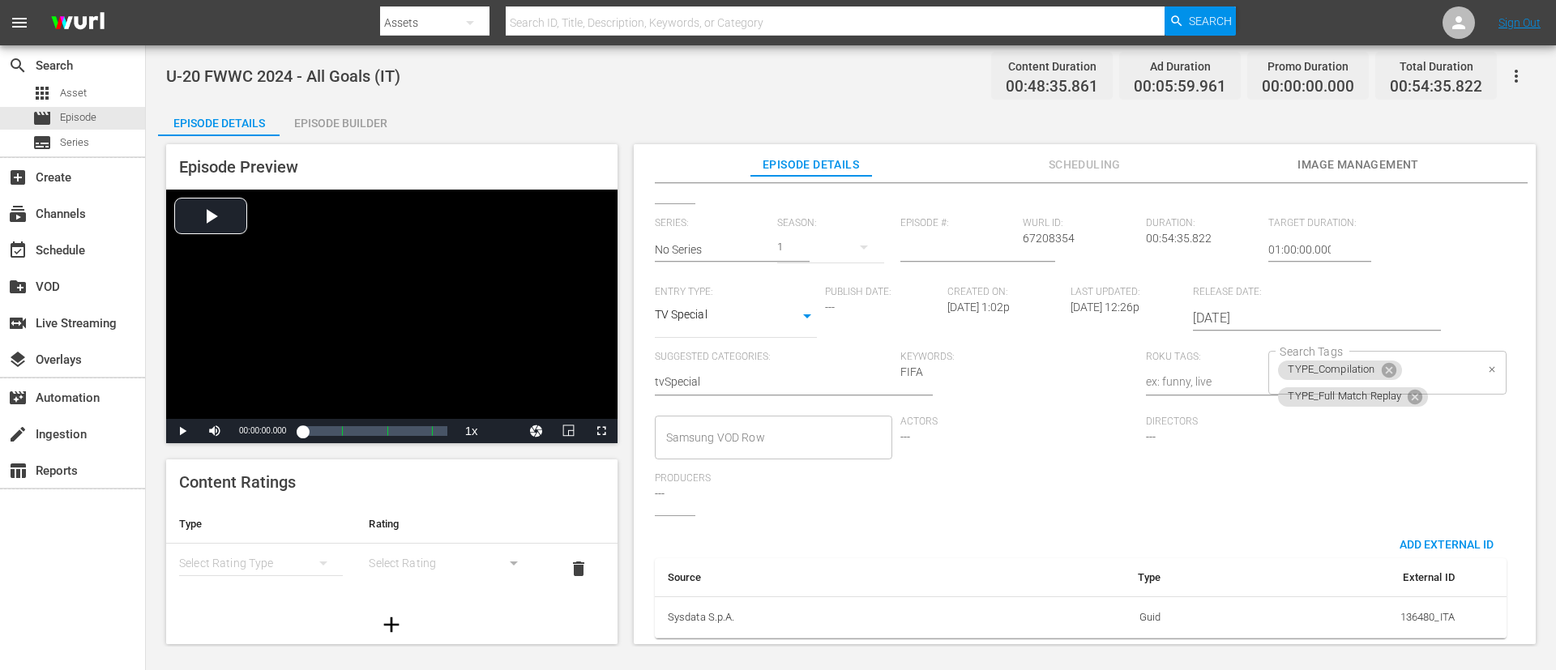
click at [1036, 351] on div "TYPE_Compilation TYPE_Full Match Replay Search Tags" at bounding box center [1386, 373] width 237 height 44
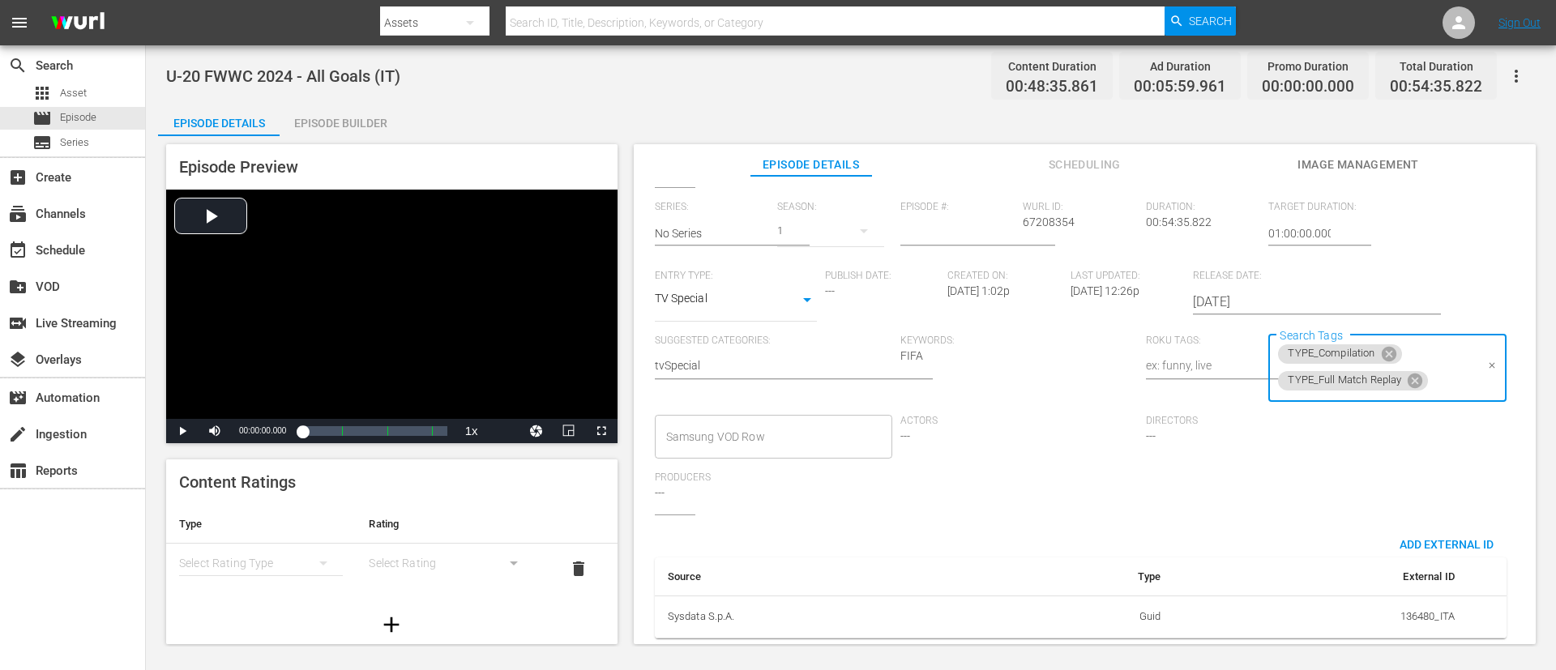
click at [1036, 378] on input "Search Tags" at bounding box center [1452, 380] width 44 height 29
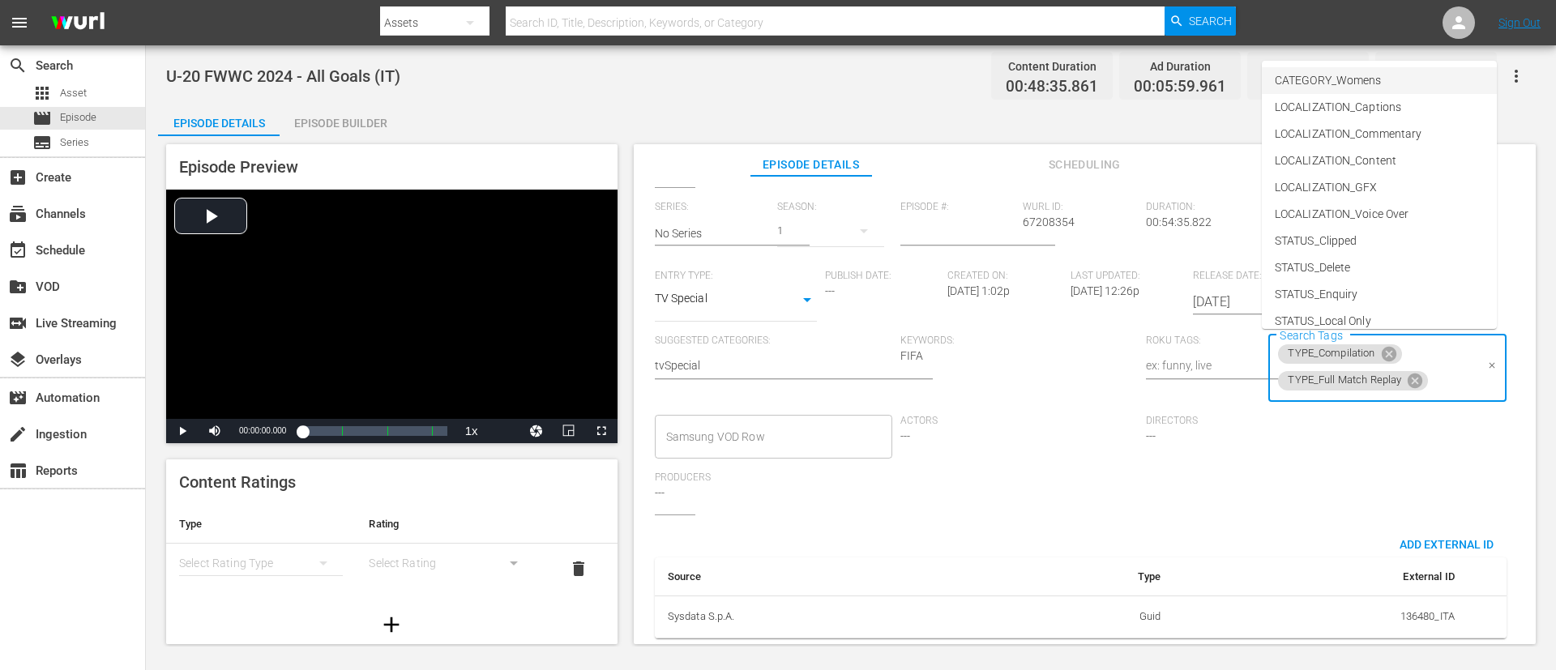
click at [1036, 71] on li "CATEGORY_Womens" at bounding box center [1379, 80] width 235 height 27
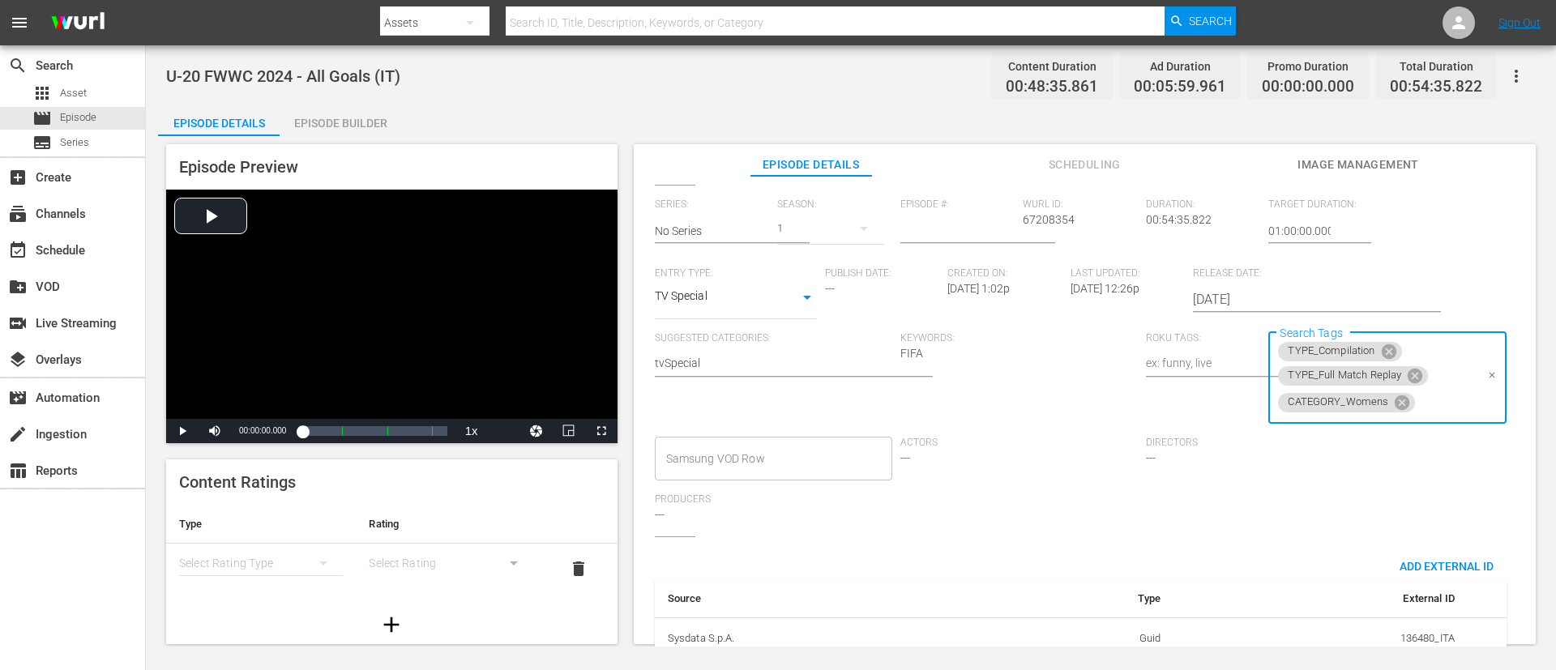
scroll to position [0, 0]
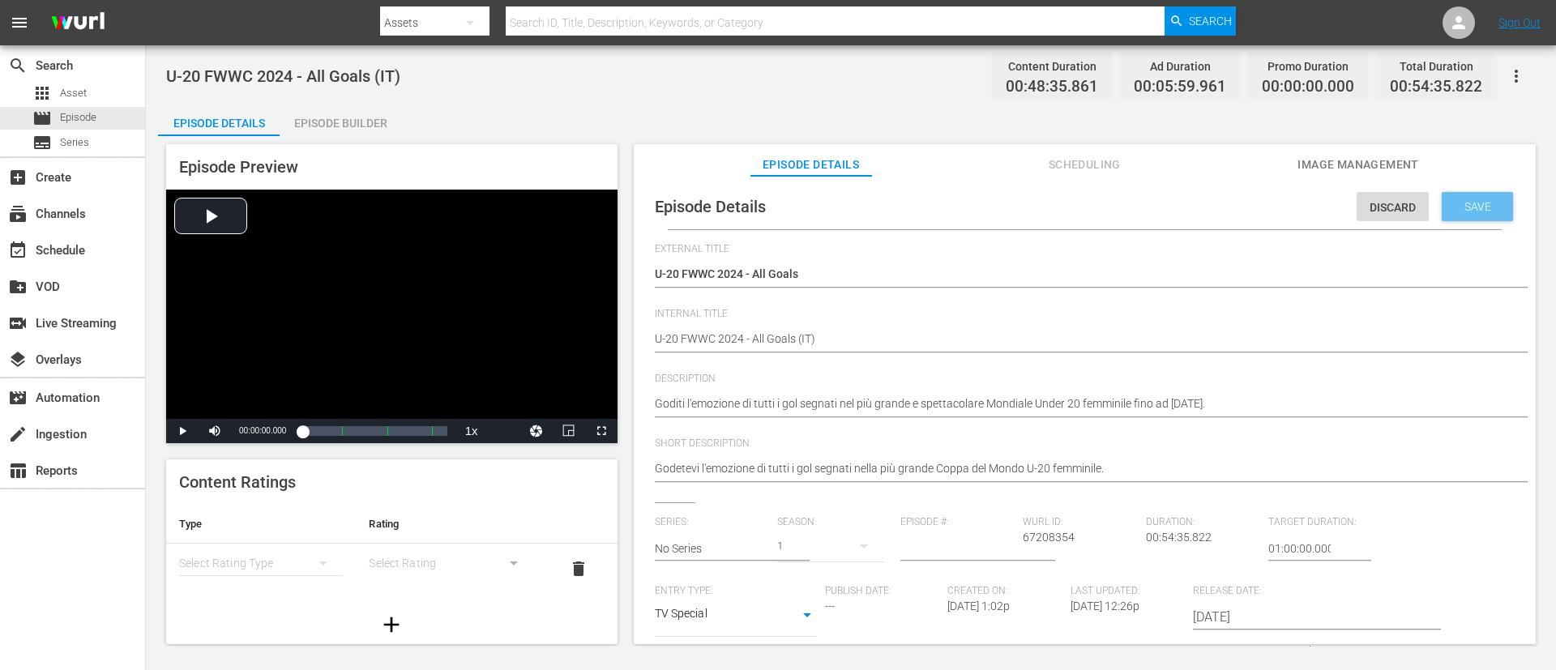
click at [1036, 202] on span "Save" at bounding box center [1477, 206] width 53 height 13
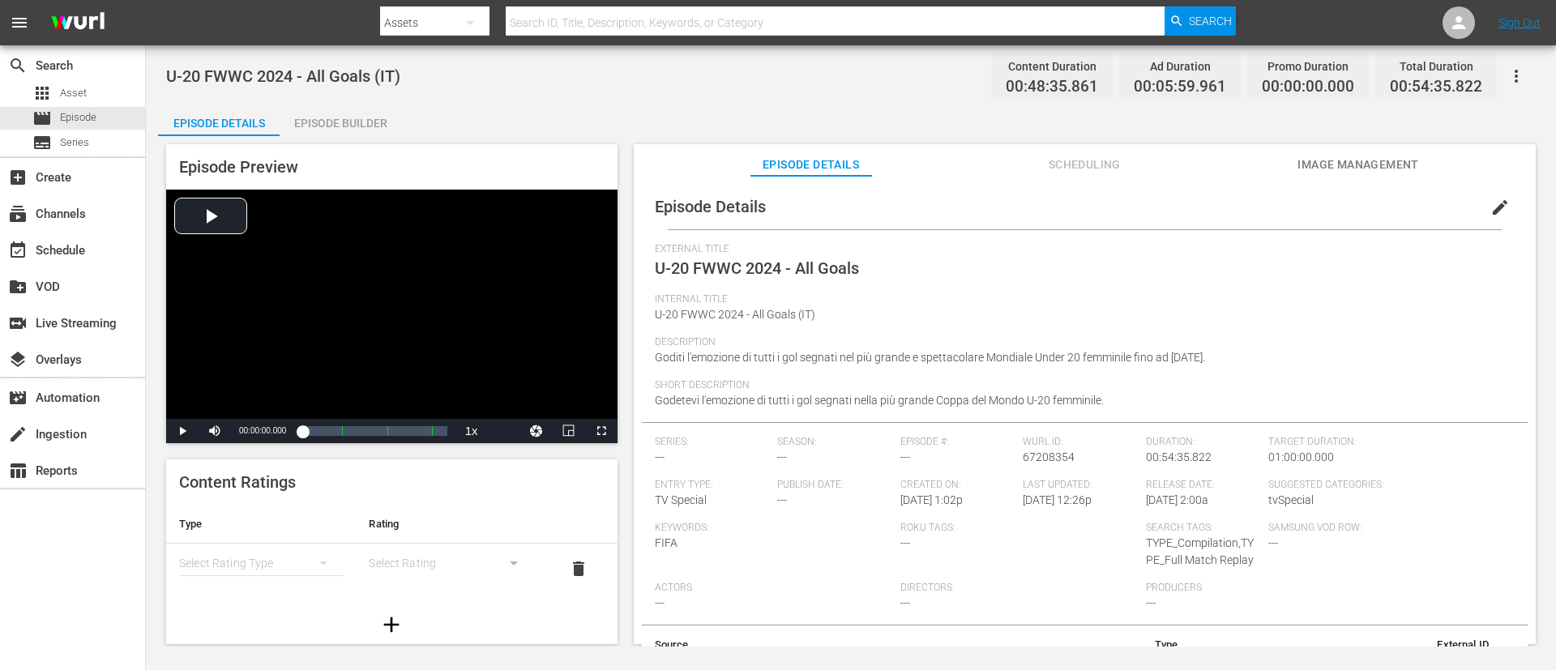
click at [1036, 219] on button "edit" at bounding box center [1500, 207] width 39 height 39
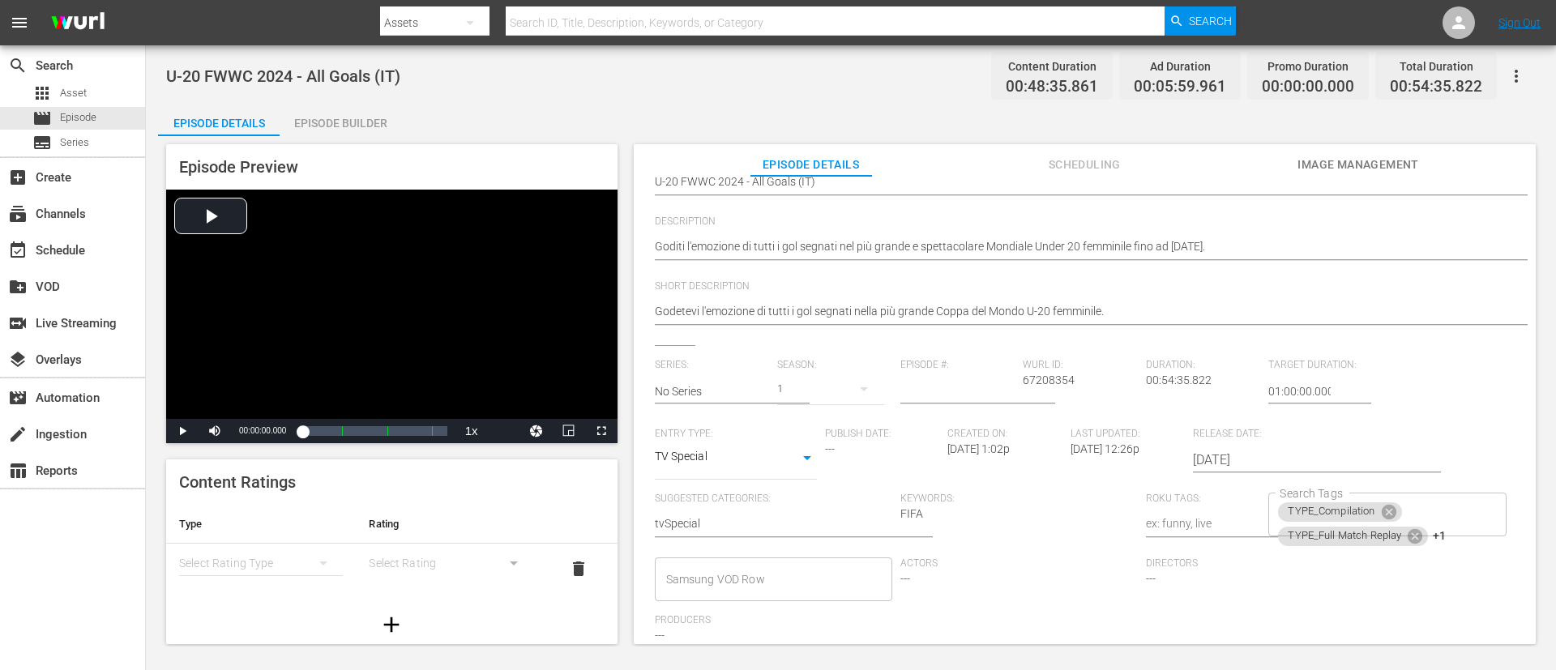
scroll to position [318, 0]
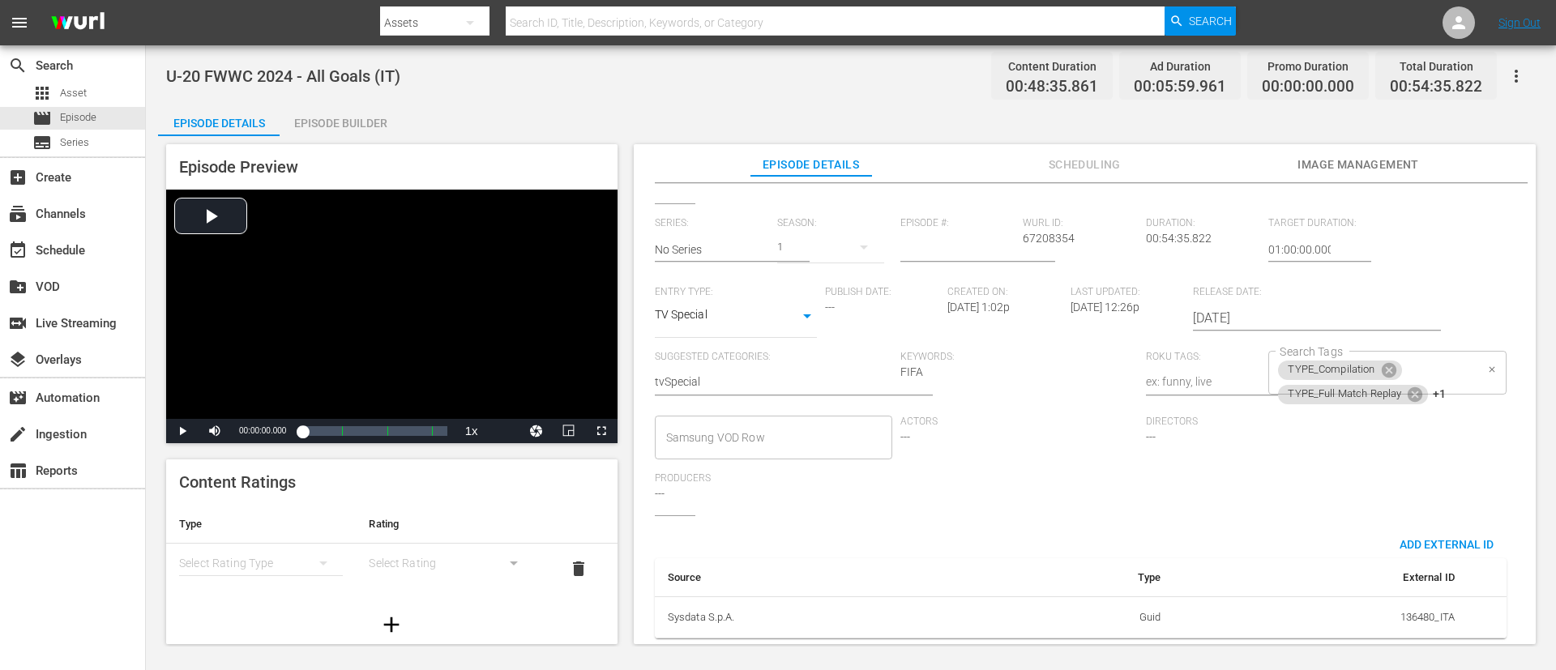
click at [1036, 351] on div "TYPE_Compilation TYPE_Full Match Replay +1 Search Tags" at bounding box center [1386, 373] width 237 height 44
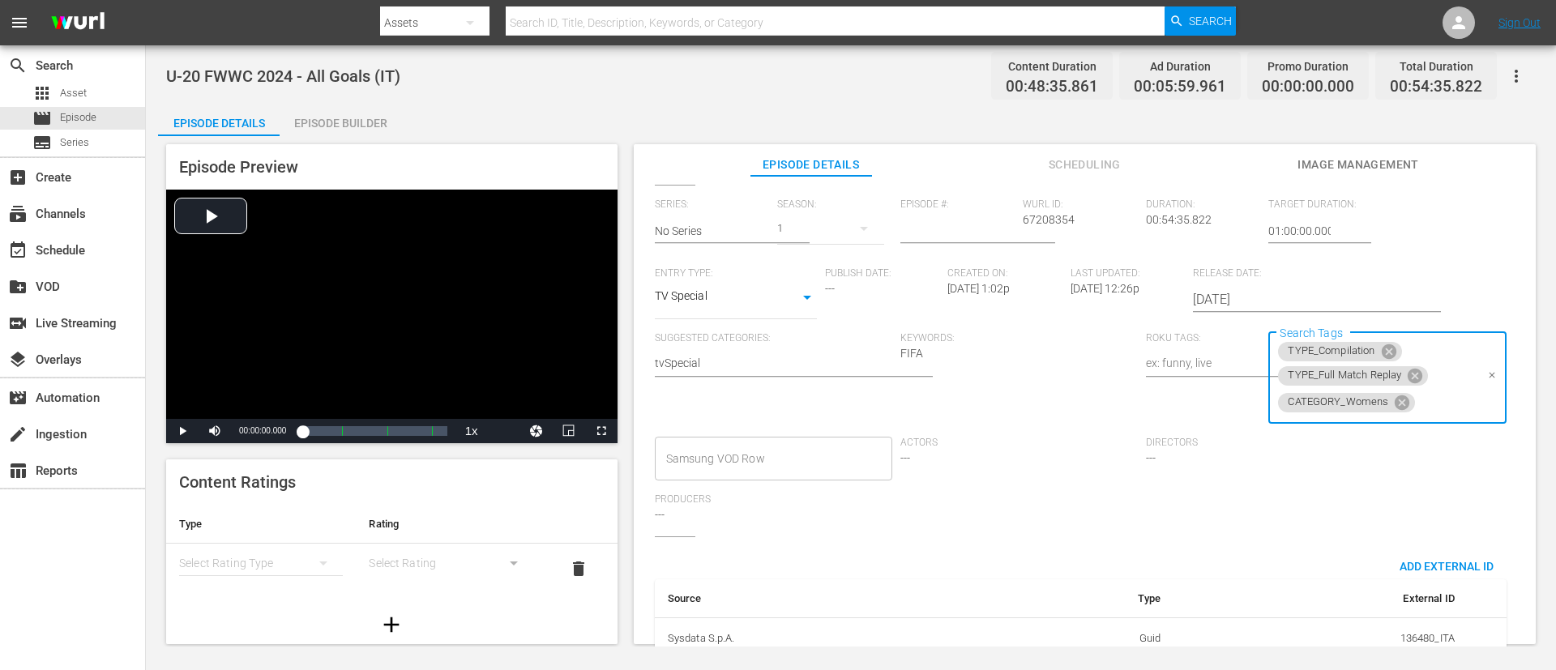
scroll to position [0, 0]
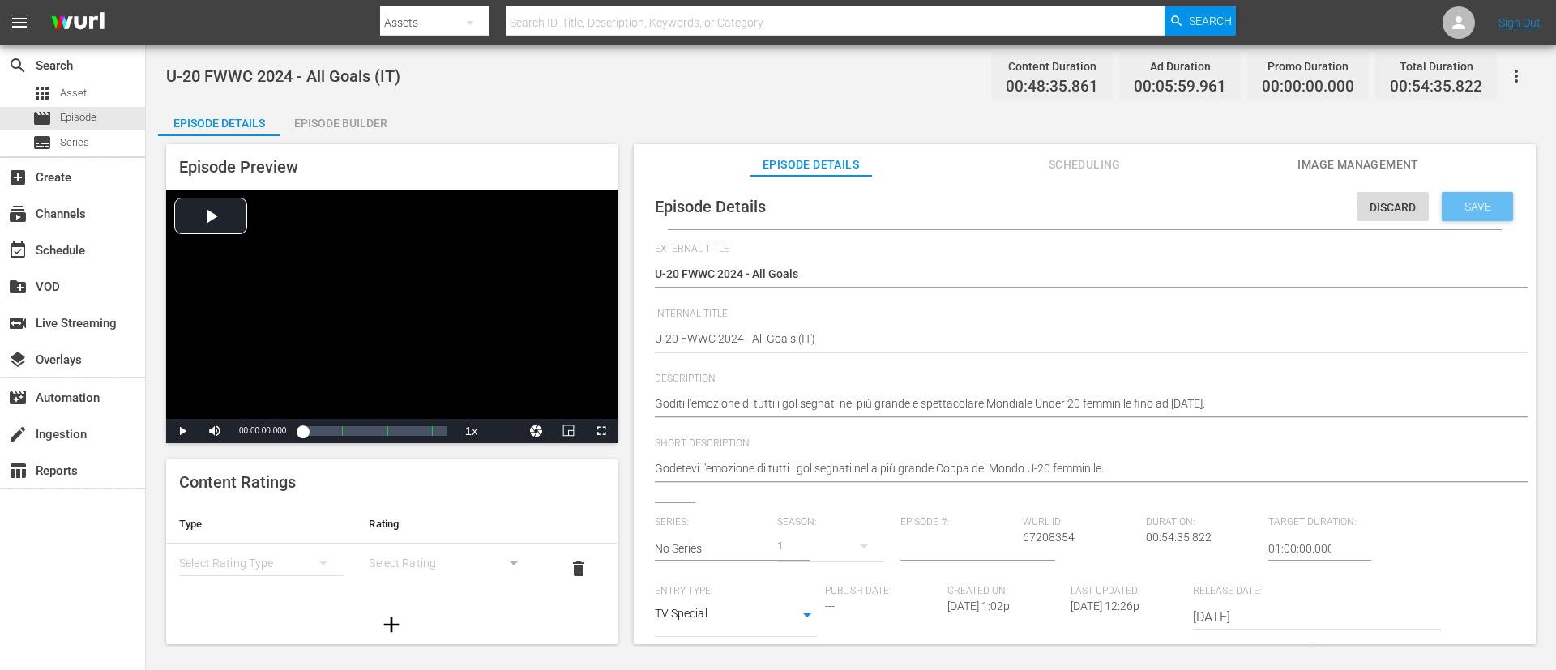
click at [1036, 205] on span "Save" at bounding box center [1477, 206] width 53 height 13
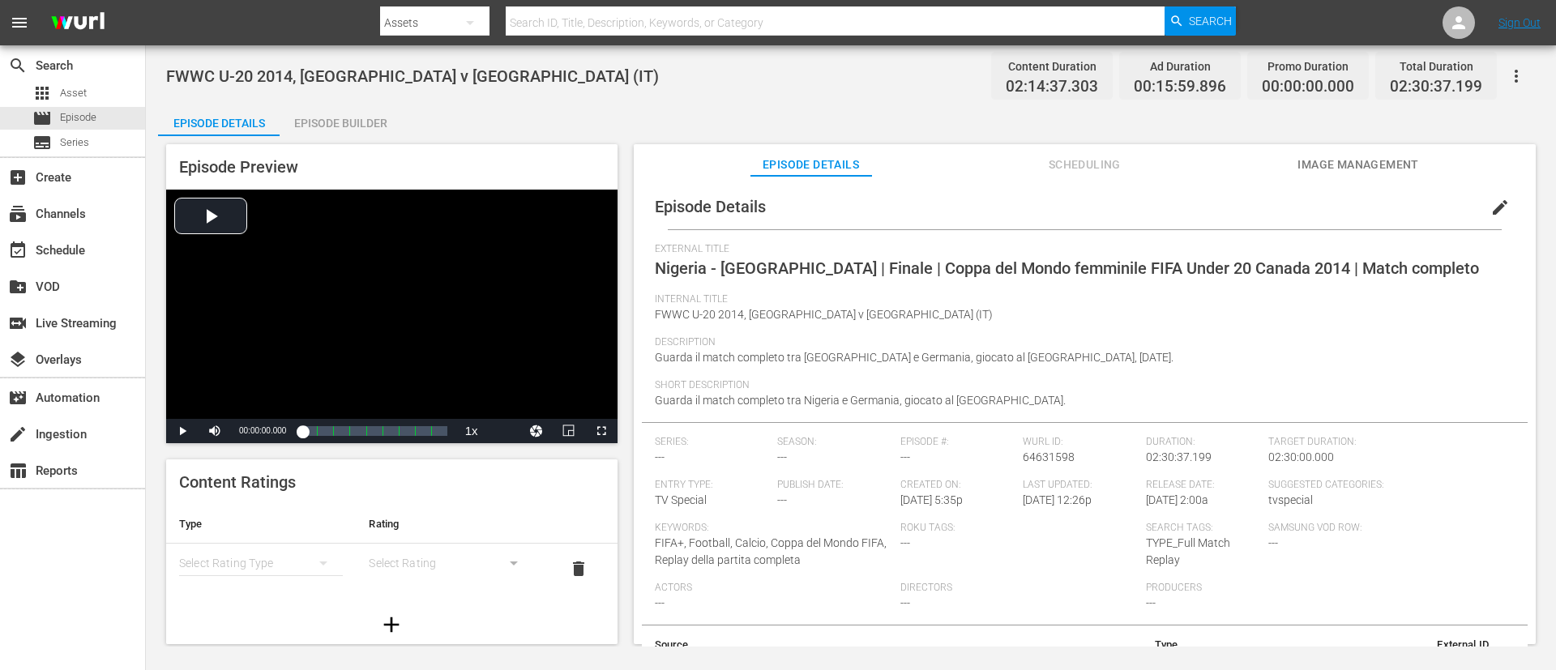
click at [1036, 200] on button "edit" at bounding box center [1500, 207] width 39 height 39
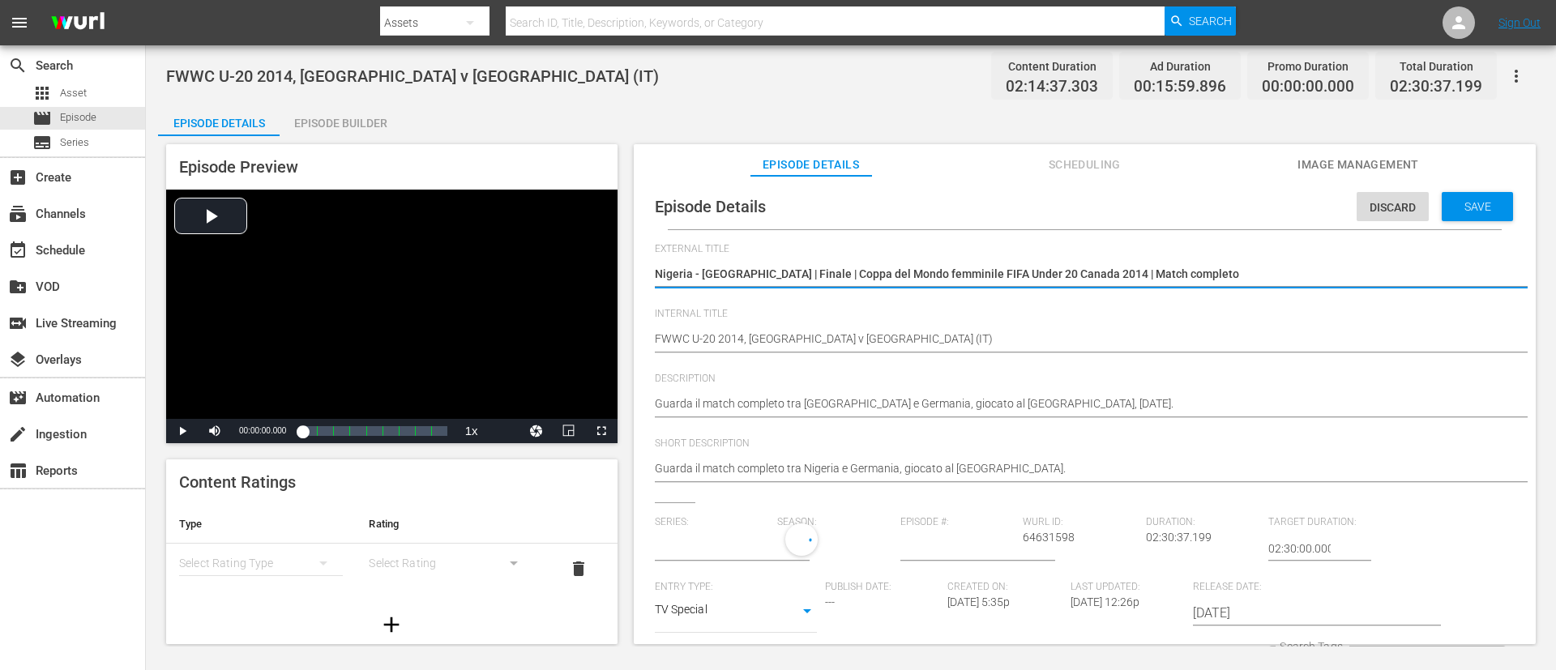
type input "No Series"
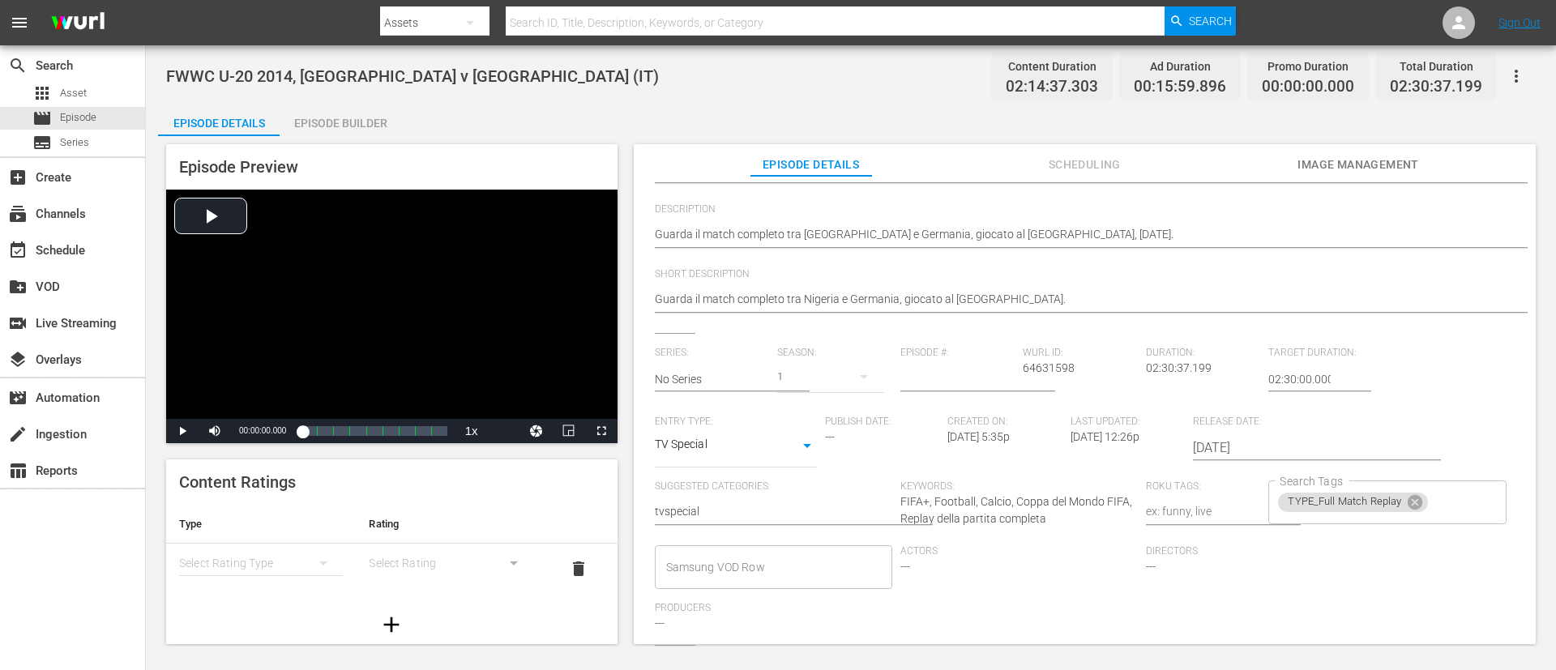
scroll to position [318, 0]
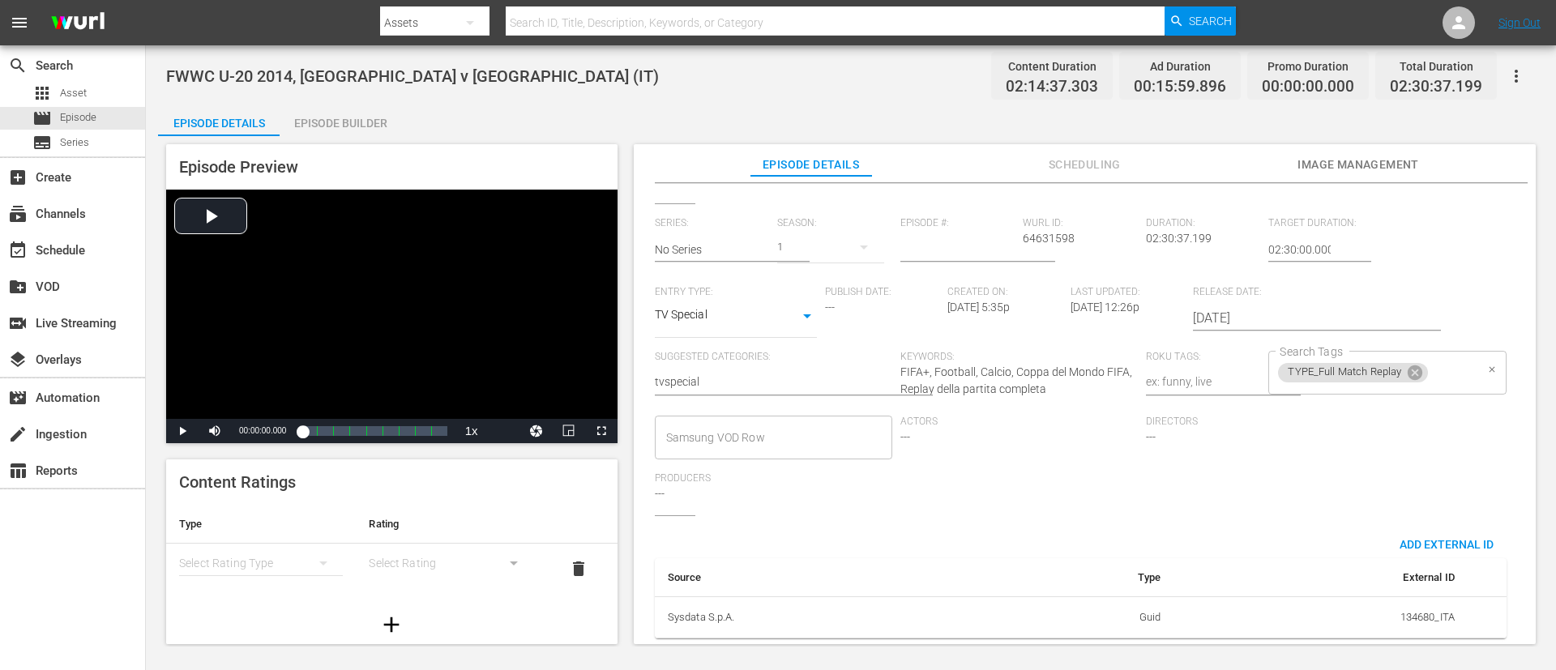
click at [1036, 358] on input "Search Tags" at bounding box center [1452, 372] width 44 height 29
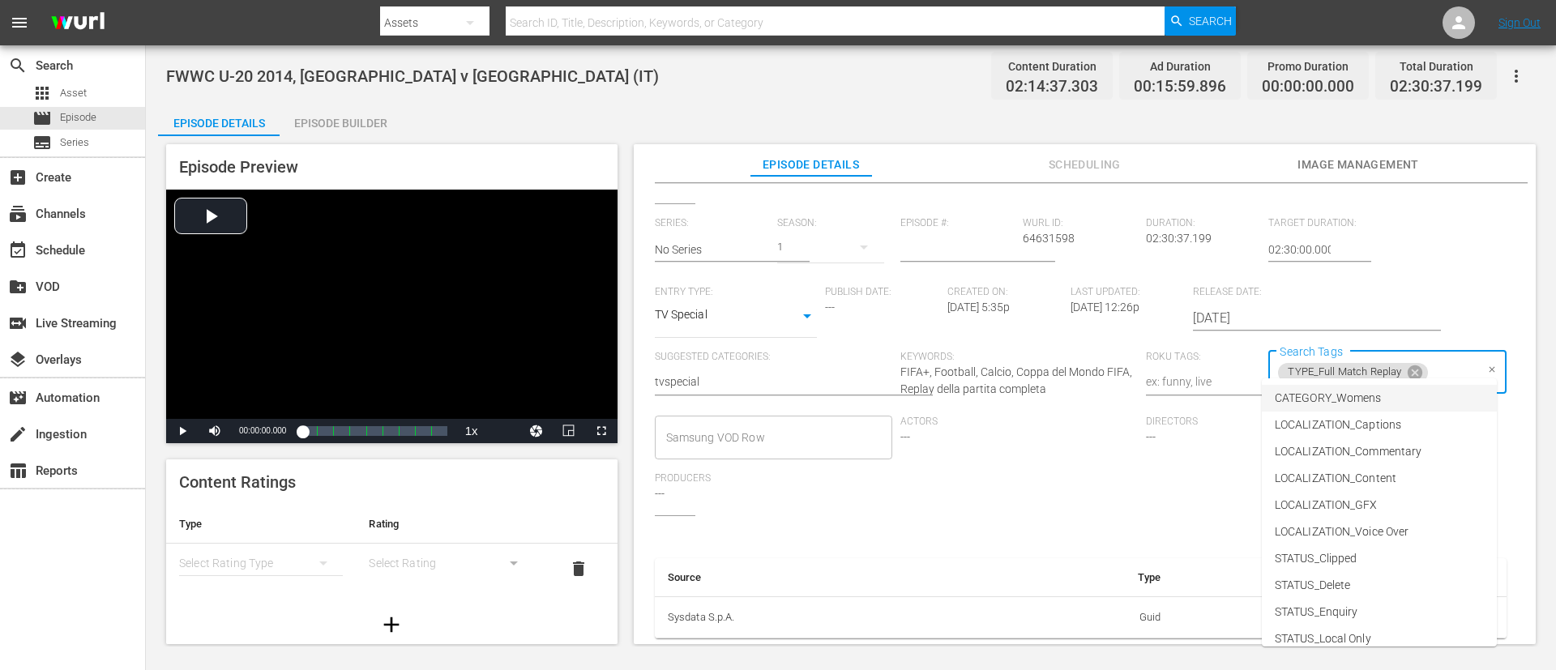
click at [1036, 397] on li "CATEGORY_Womens" at bounding box center [1379, 398] width 235 height 27
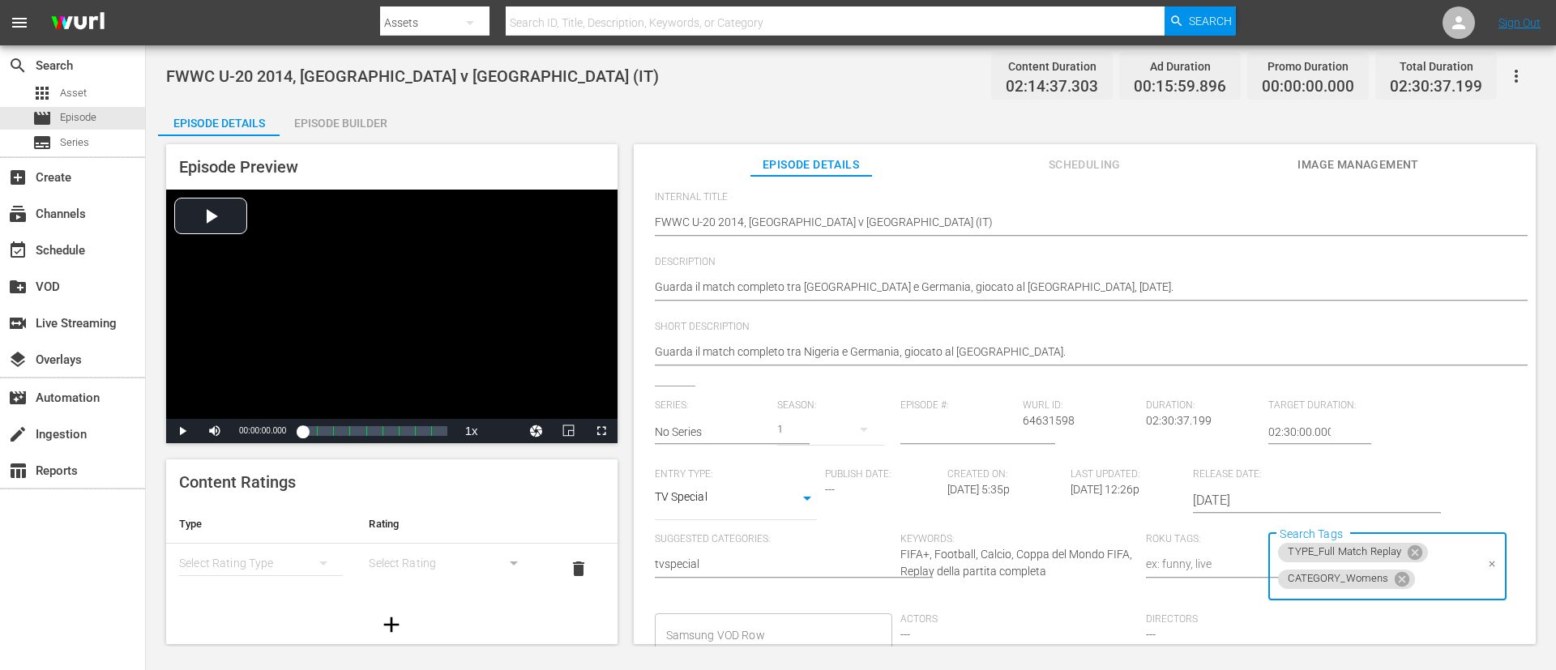
scroll to position [0, 0]
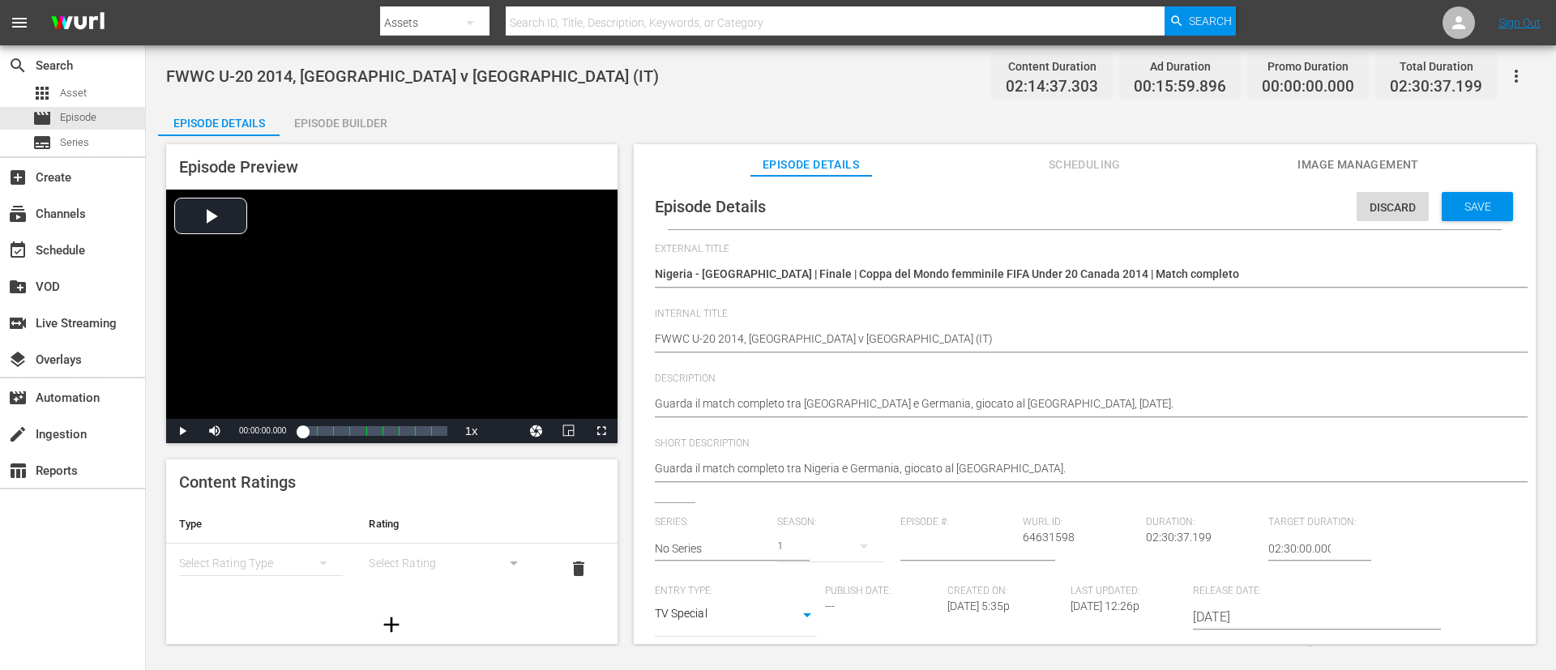
click at [1036, 190] on div "Discard Save" at bounding box center [1438, 202] width 163 height 37
click at [1036, 202] on span "Save" at bounding box center [1477, 206] width 53 height 13
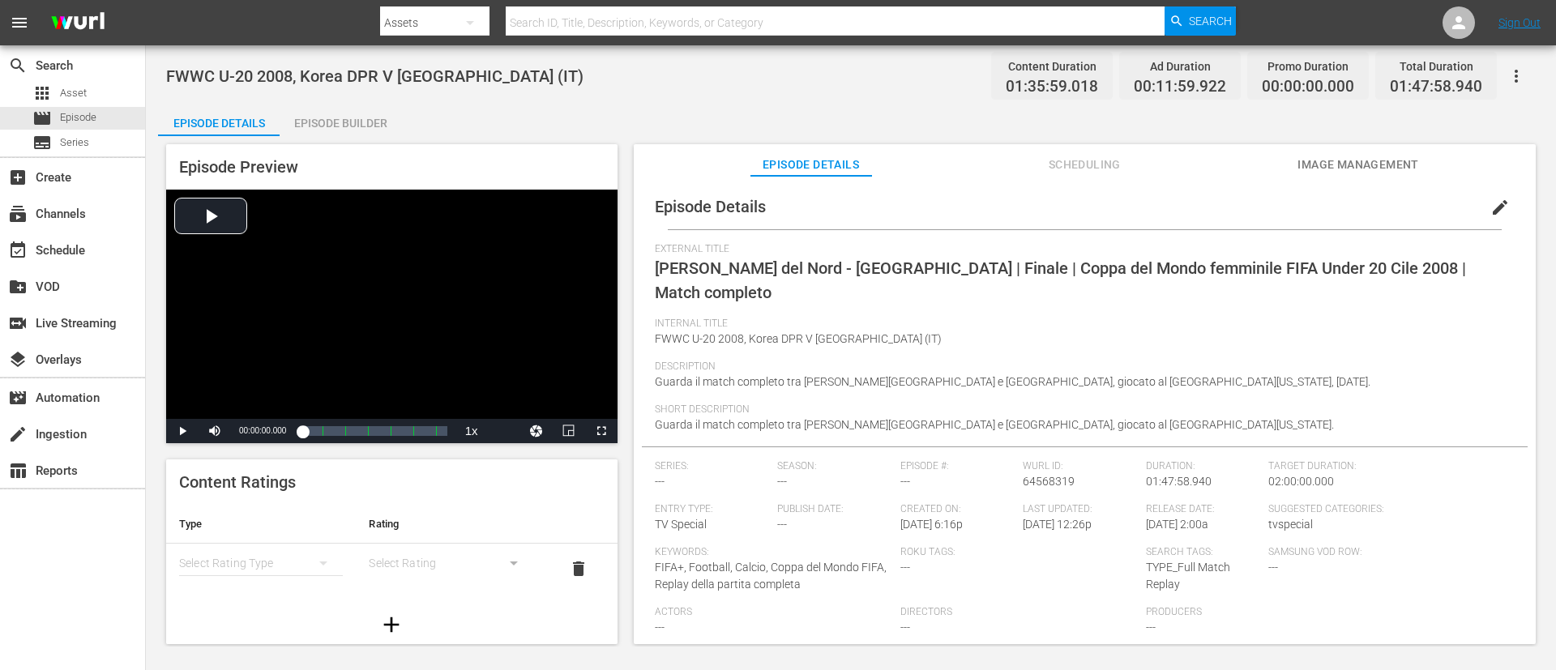
click at [1036, 199] on button "edit" at bounding box center [1500, 207] width 39 height 39
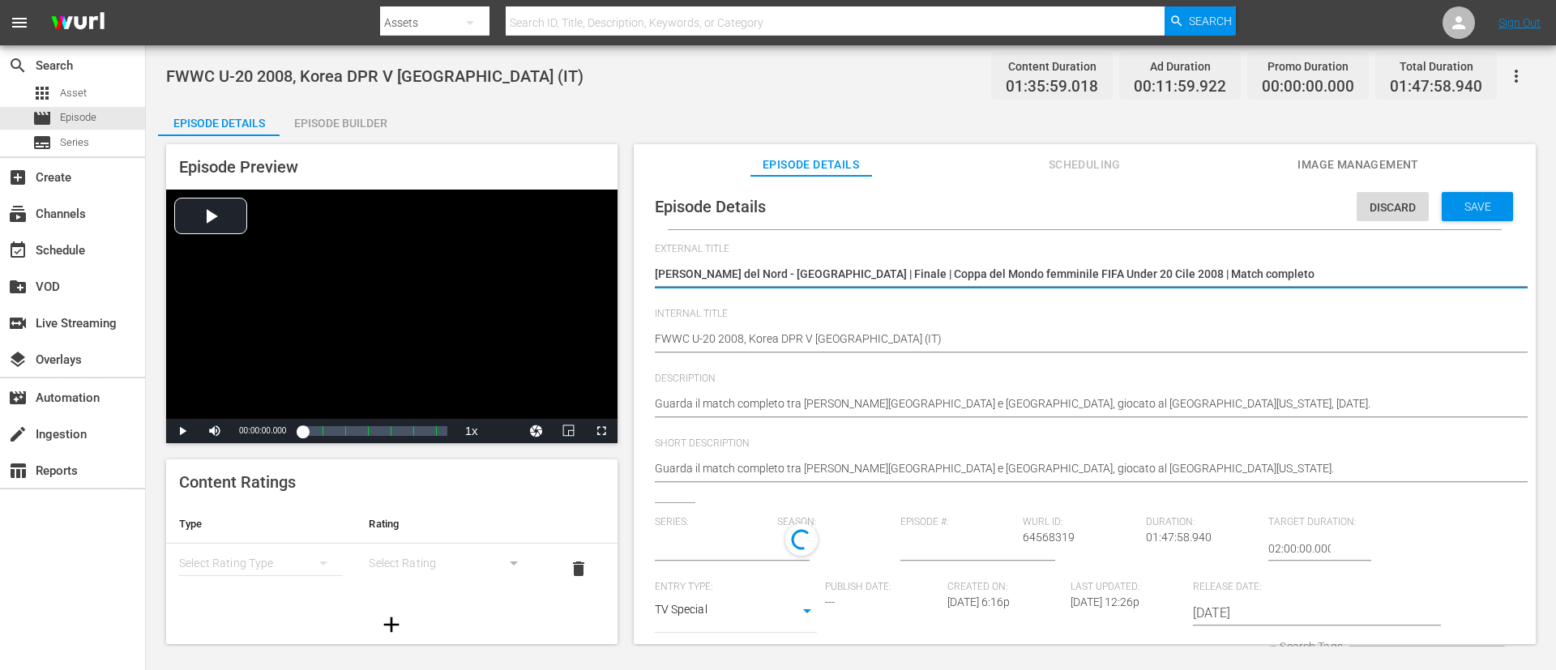
type input "No Series"
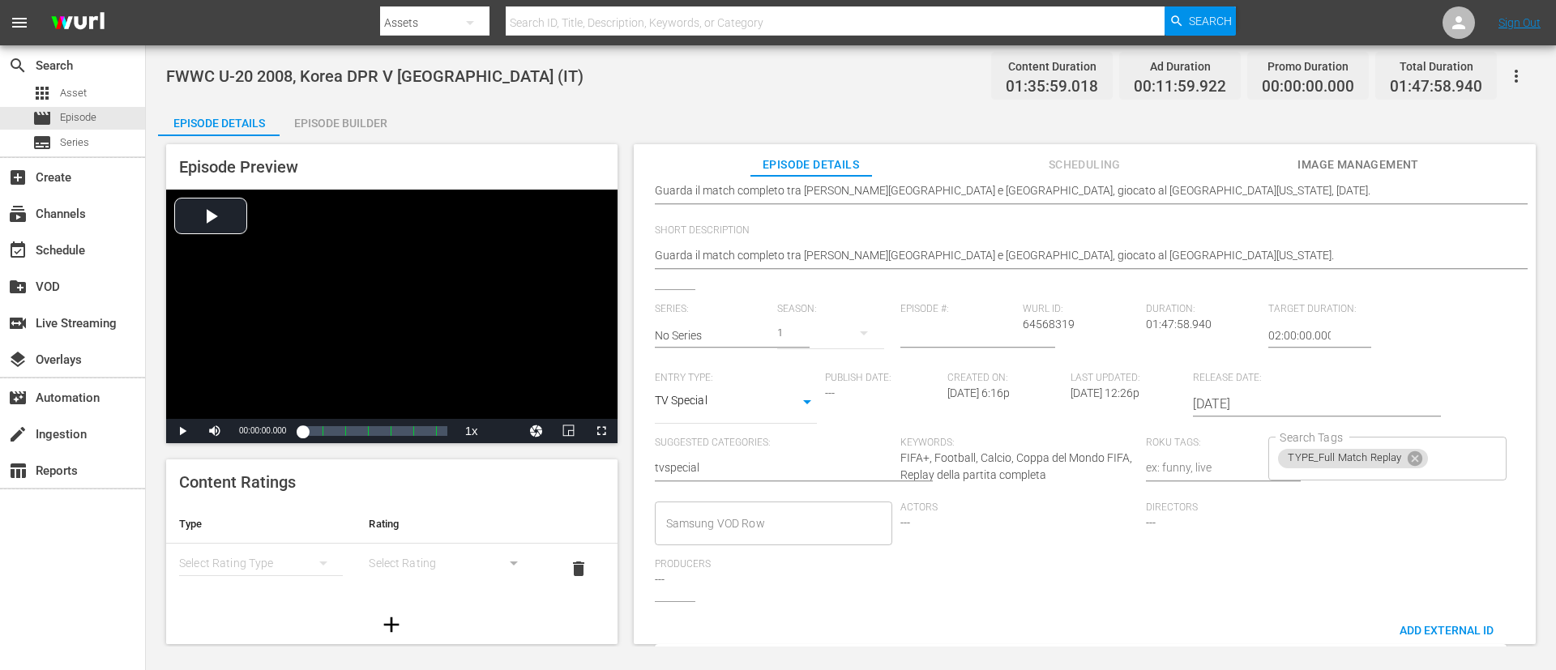
scroll to position [318, 0]
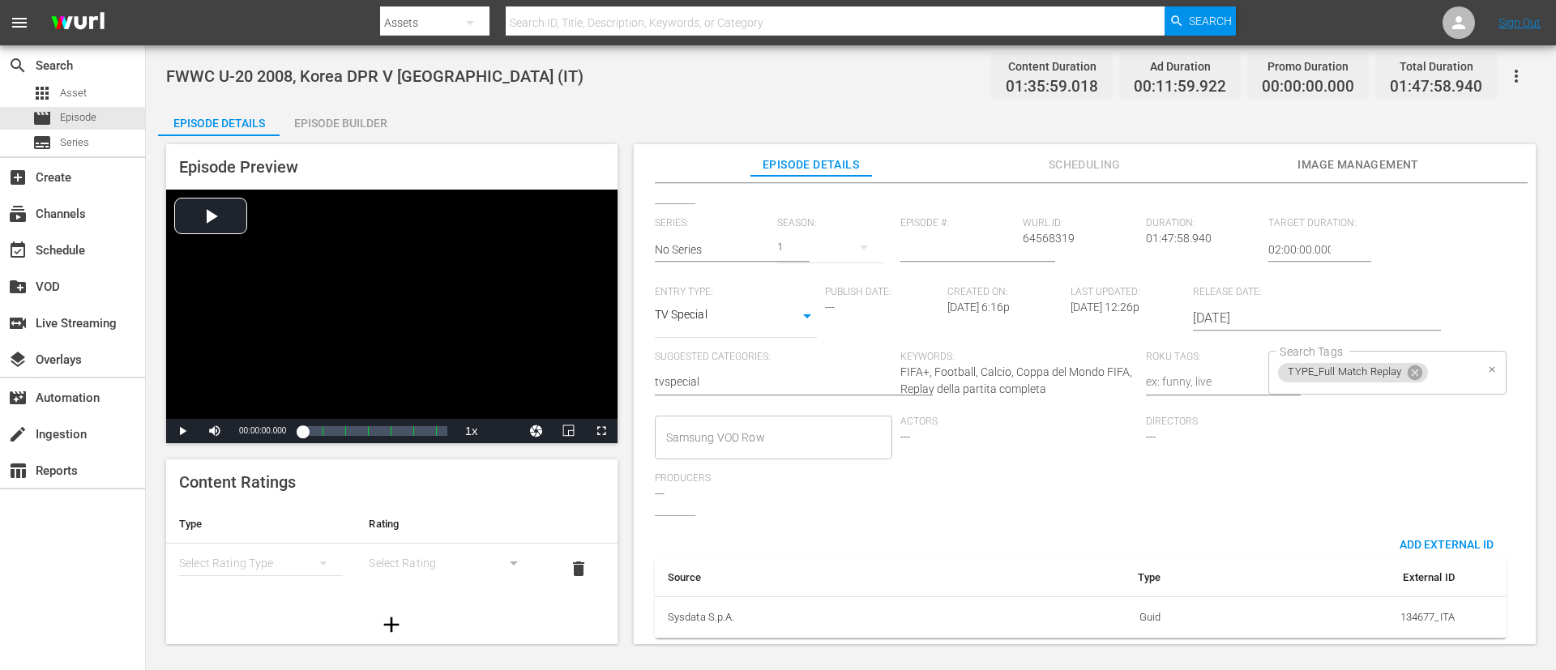
click at [1036, 358] on input "Search Tags" at bounding box center [1452, 372] width 44 height 29
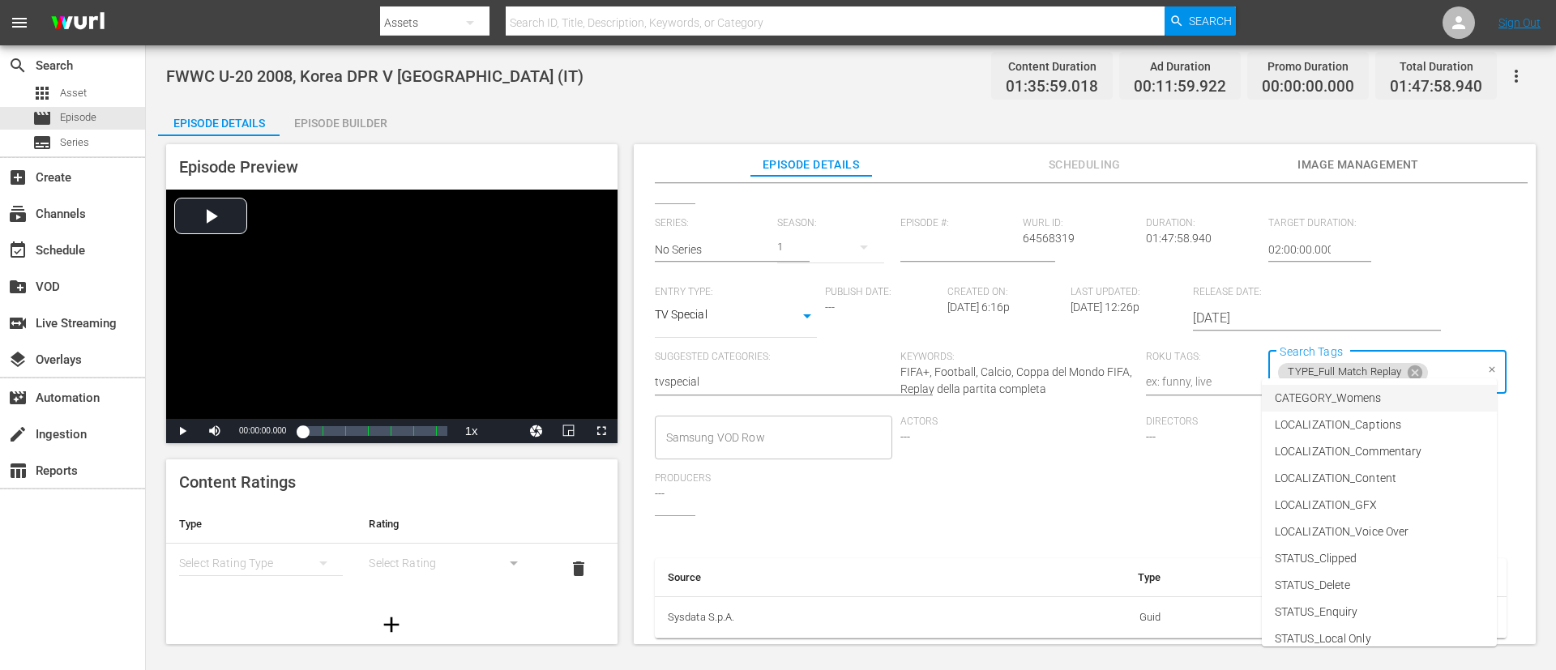
click at [1036, 401] on li "CATEGORY_Womens" at bounding box center [1379, 398] width 235 height 27
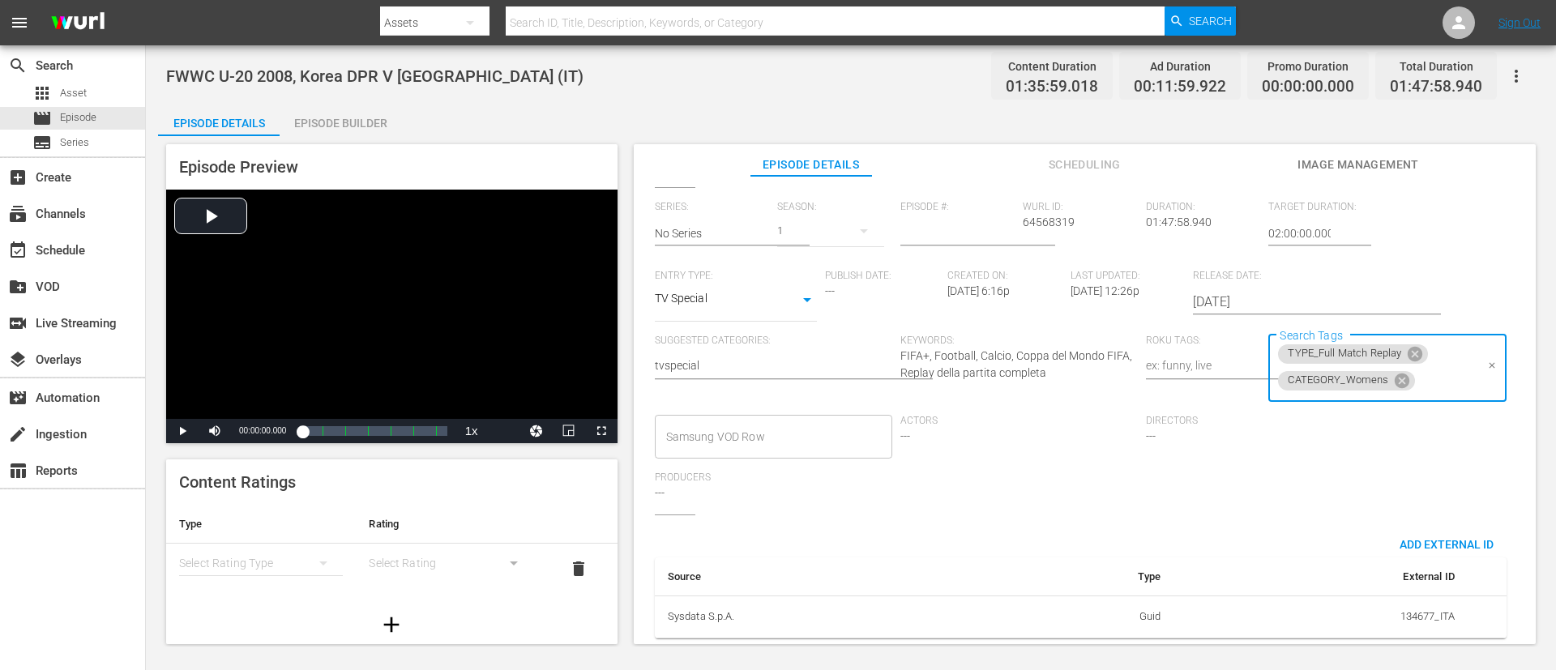
click at [1036, 446] on div "Series: No Series Season: 1 Episode #: Wurl ID: 64568319 Duration: 01:47:58.940…" at bounding box center [1085, 358] width 860 height 314
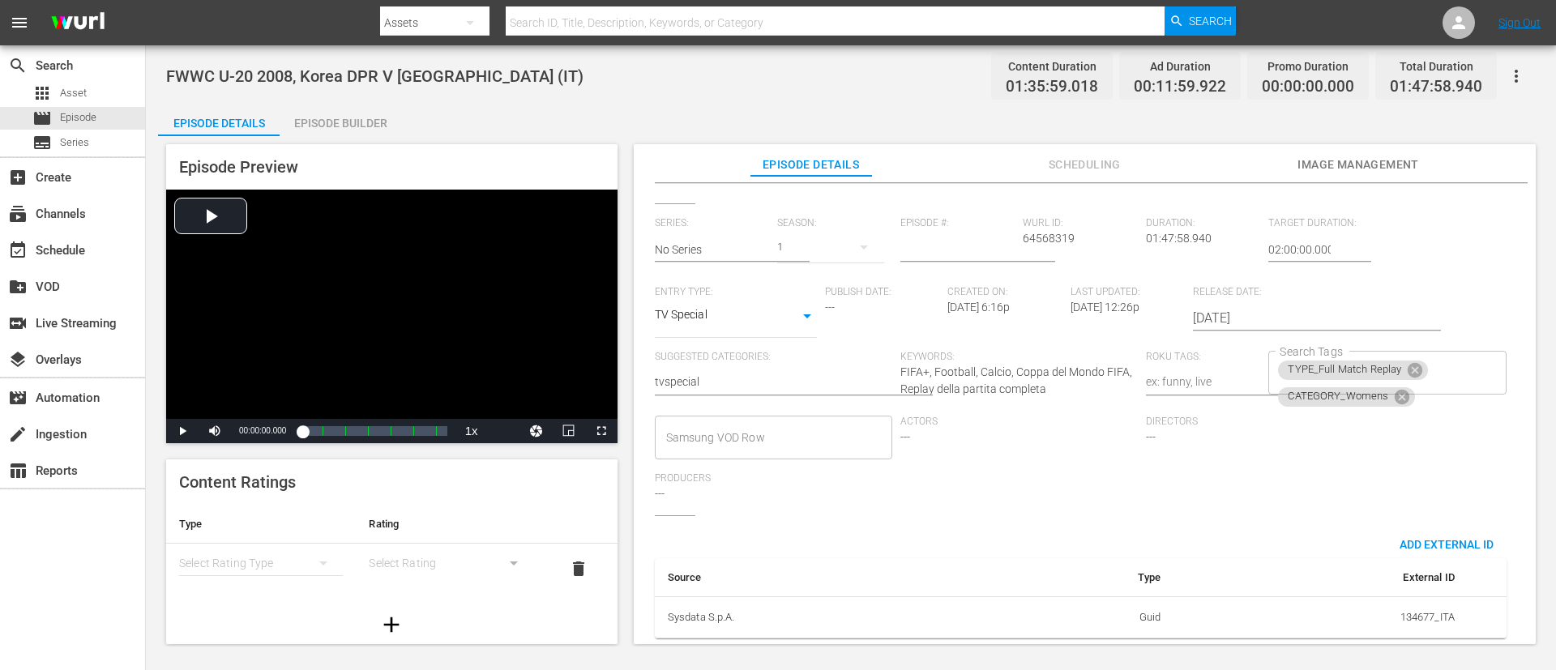
scroll to position [0, 0]
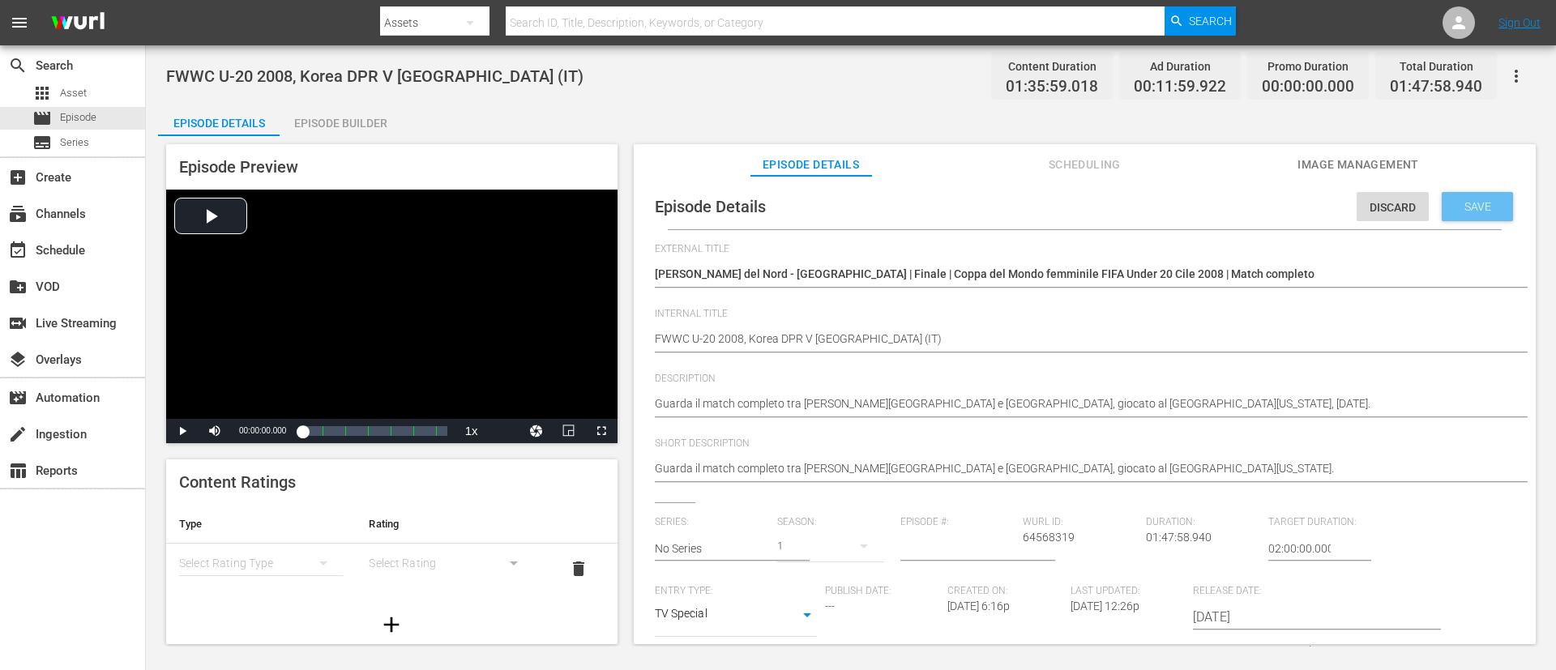
click at [1036, 200] on span "Save" at bounding box center [1477, 206] width 53 height 13
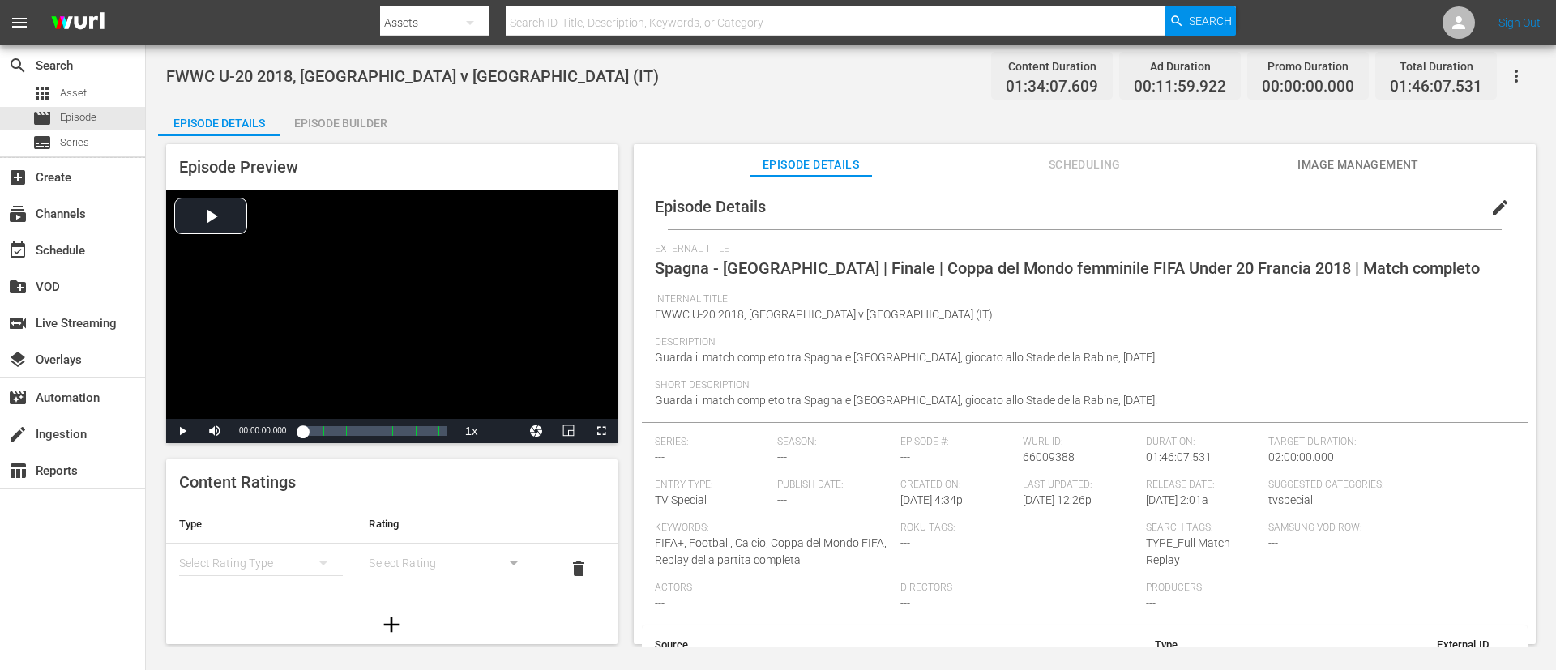
click at [1036, 204] on span "edit" at bounding box center [1499, 207] width 19 height 19
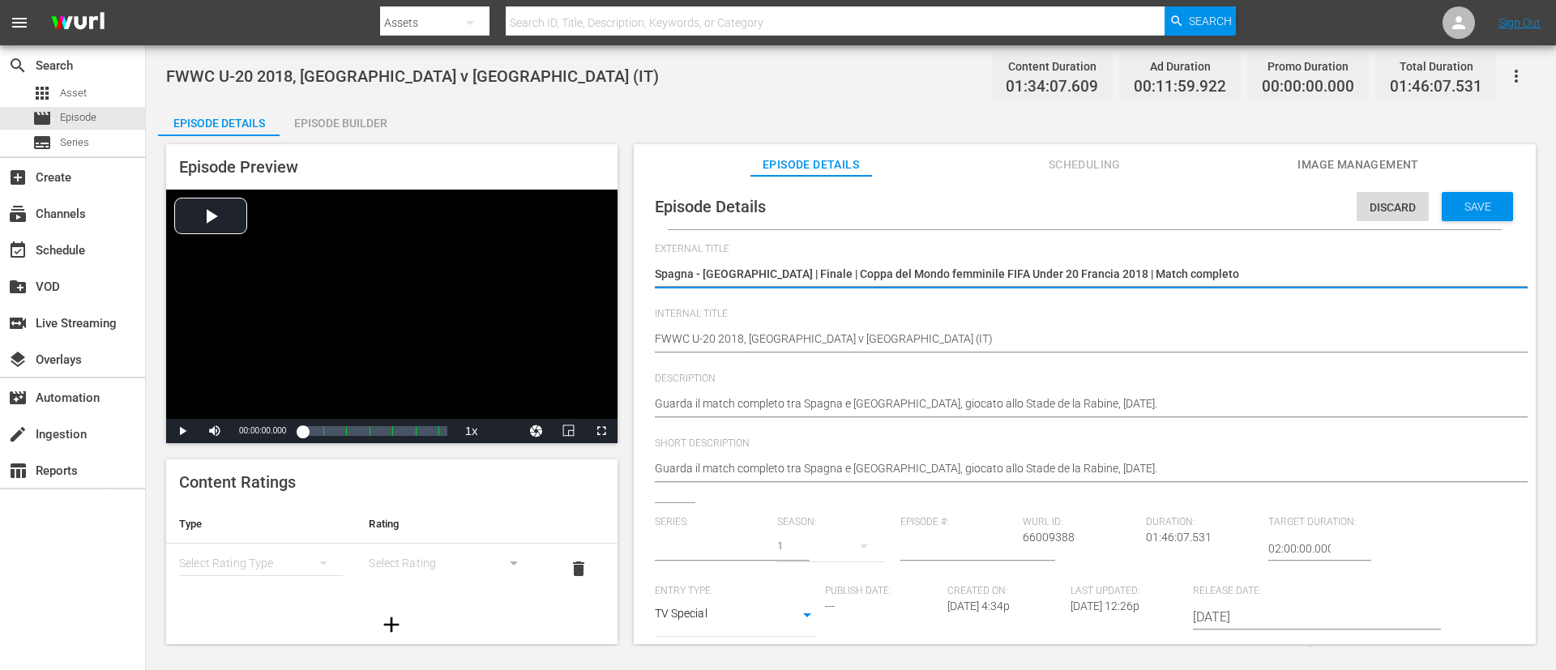
type input "No Series"
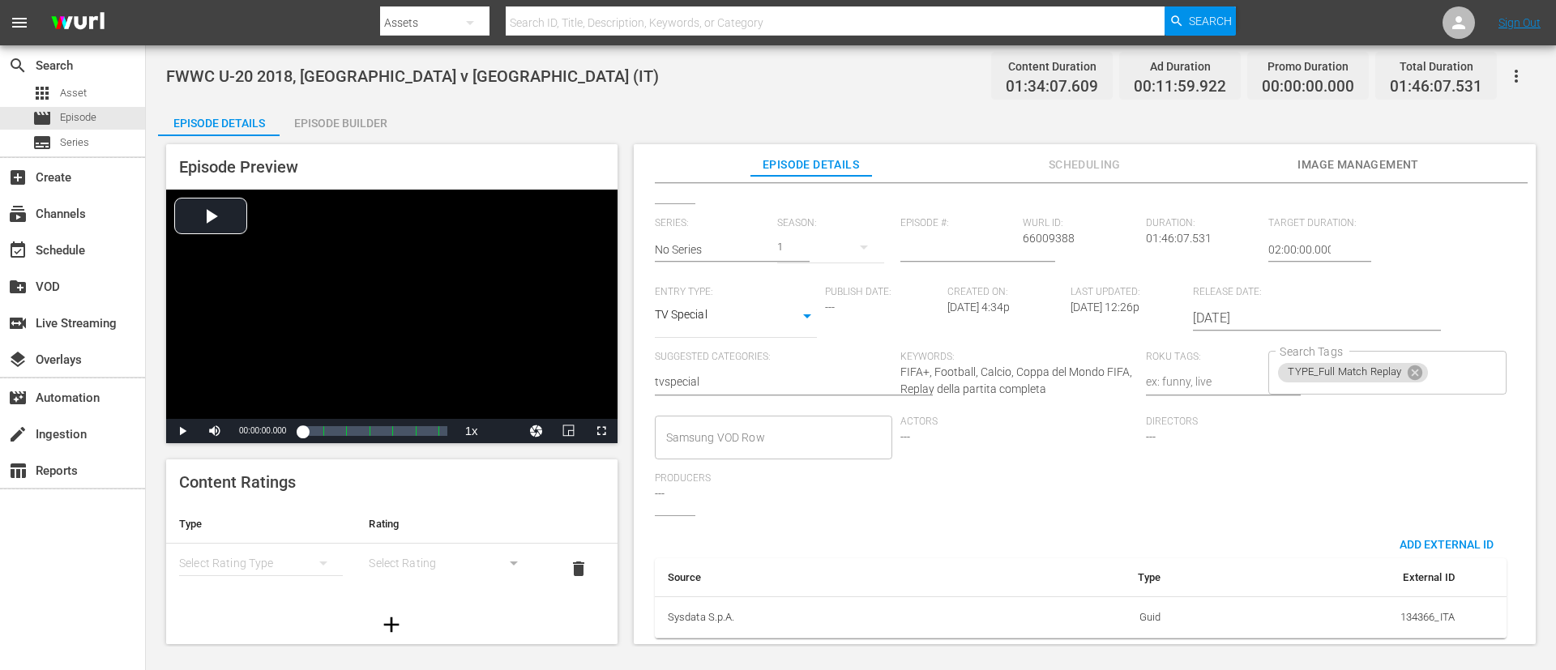
scroll to position [318, 0]
click at [1036, 358] on input "Search Tags" at bounding box center [1452, 372] width 44 height 29
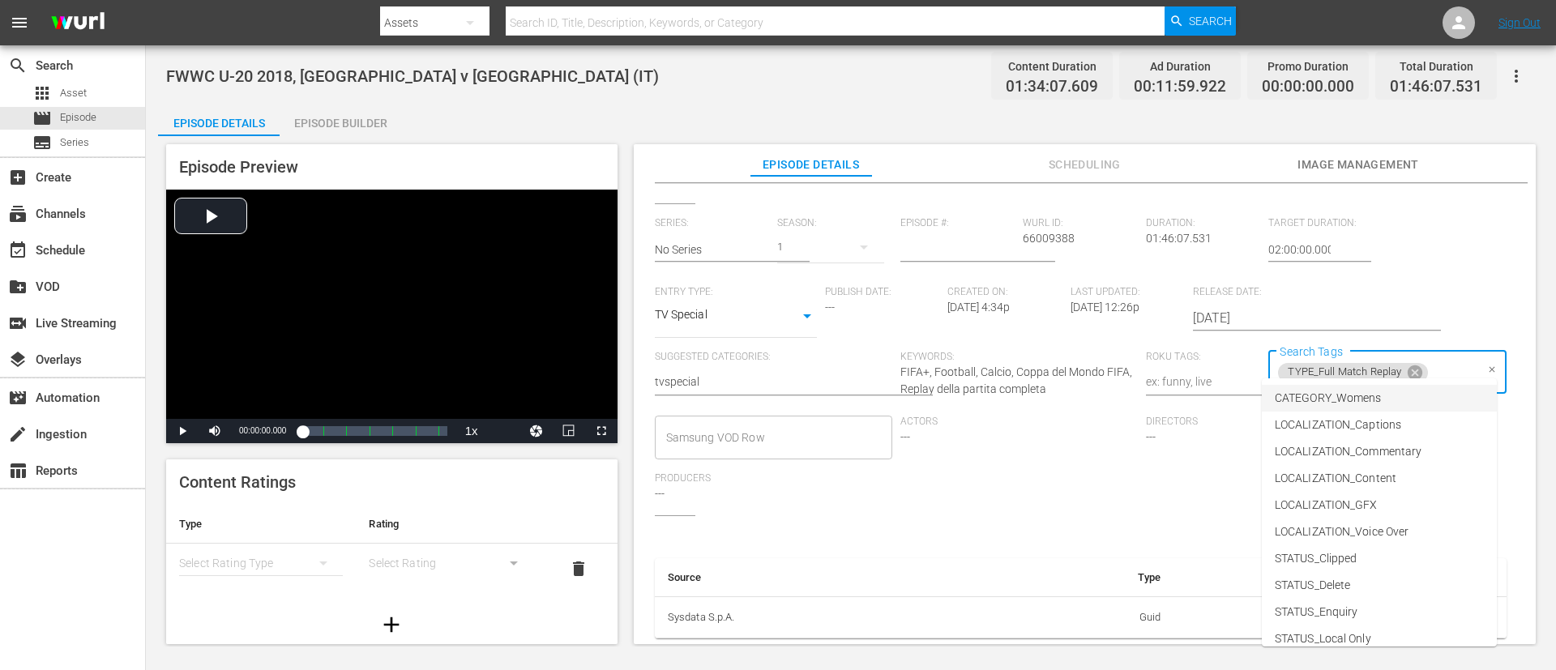
click at [1036, 409] on li "CATEGORY_Womens" at bounding box center [1379, 398] width 235 height 27
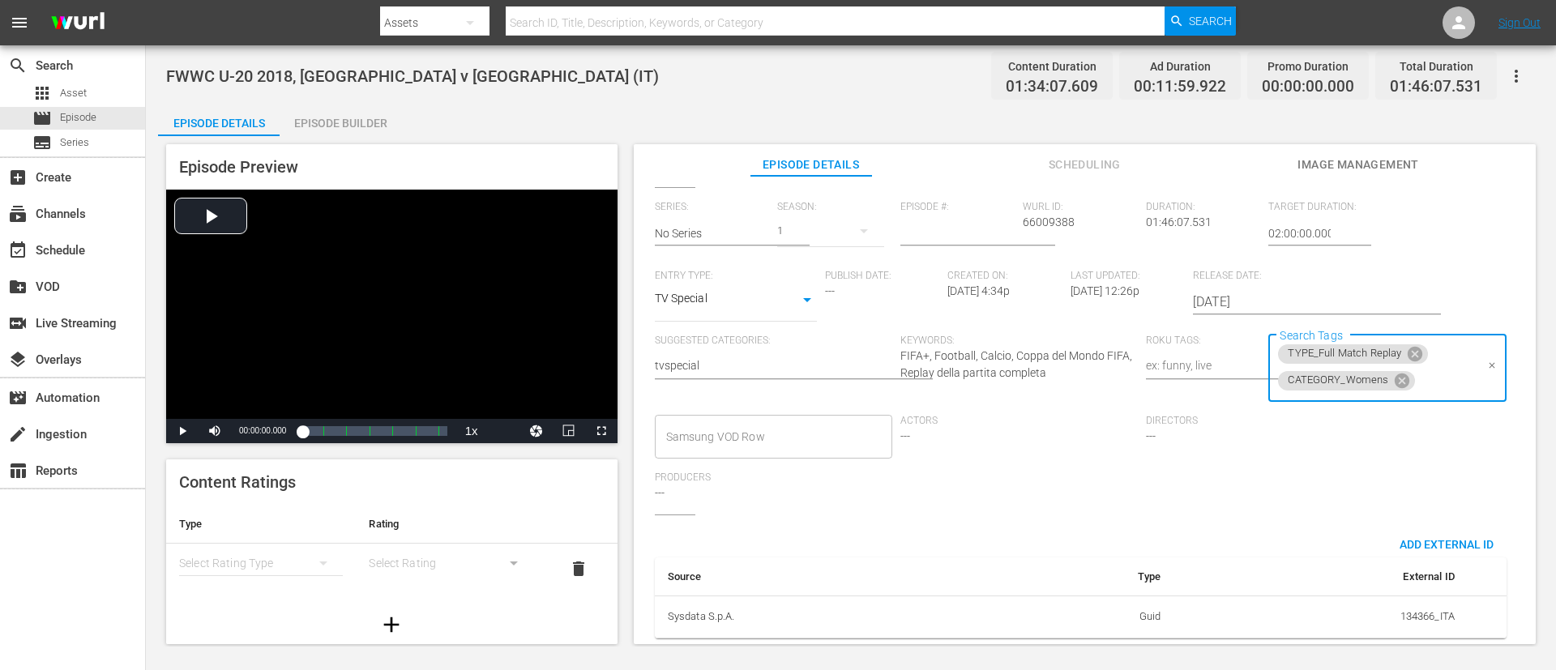
scroll to position [0, 0]
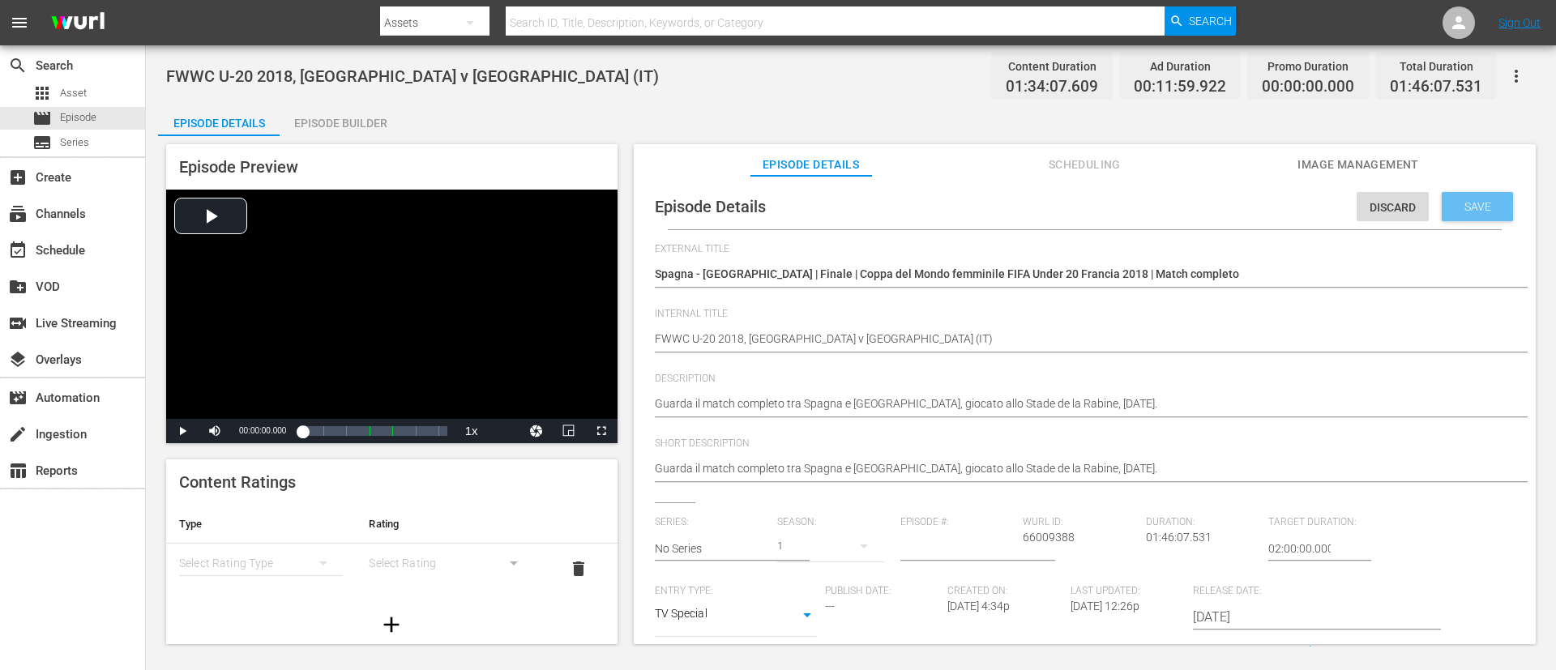
click at [1036, 211] on span "Save" at bounding box center [1477, 206] width 53 height 13
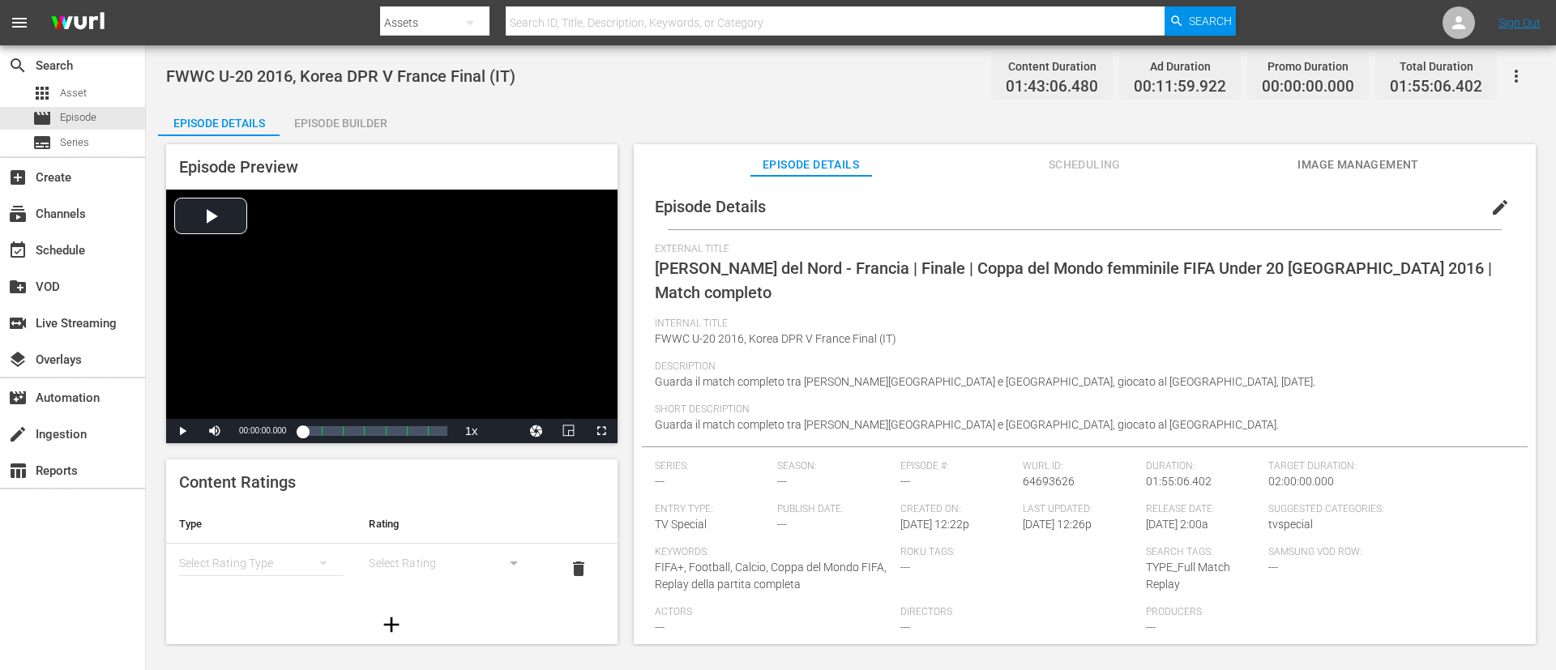
click at [1036, 205] on div "edit" at bounding box center [1504, 203] width 47 height 39
click at [1036, 202] on span "edit" at bounding box center [1499, 207] width 19 height 19
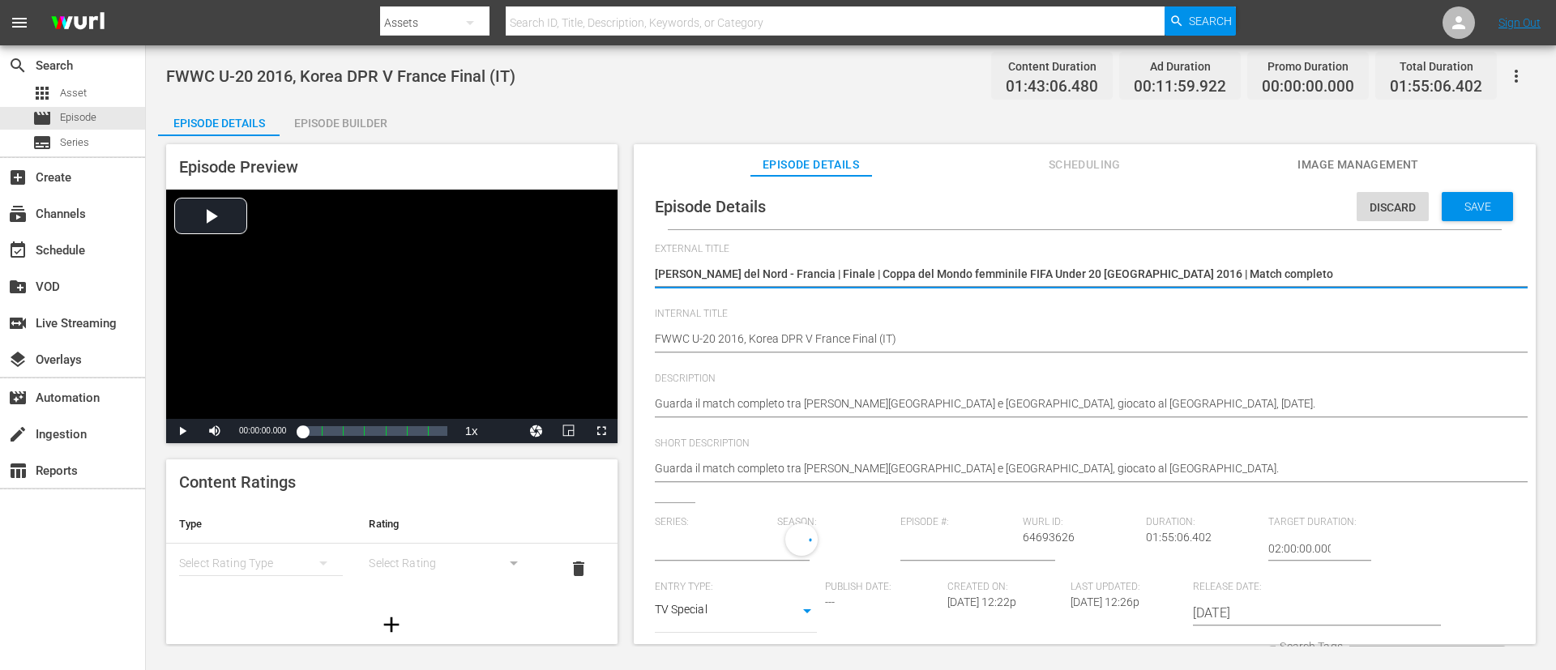
type input "No Series"
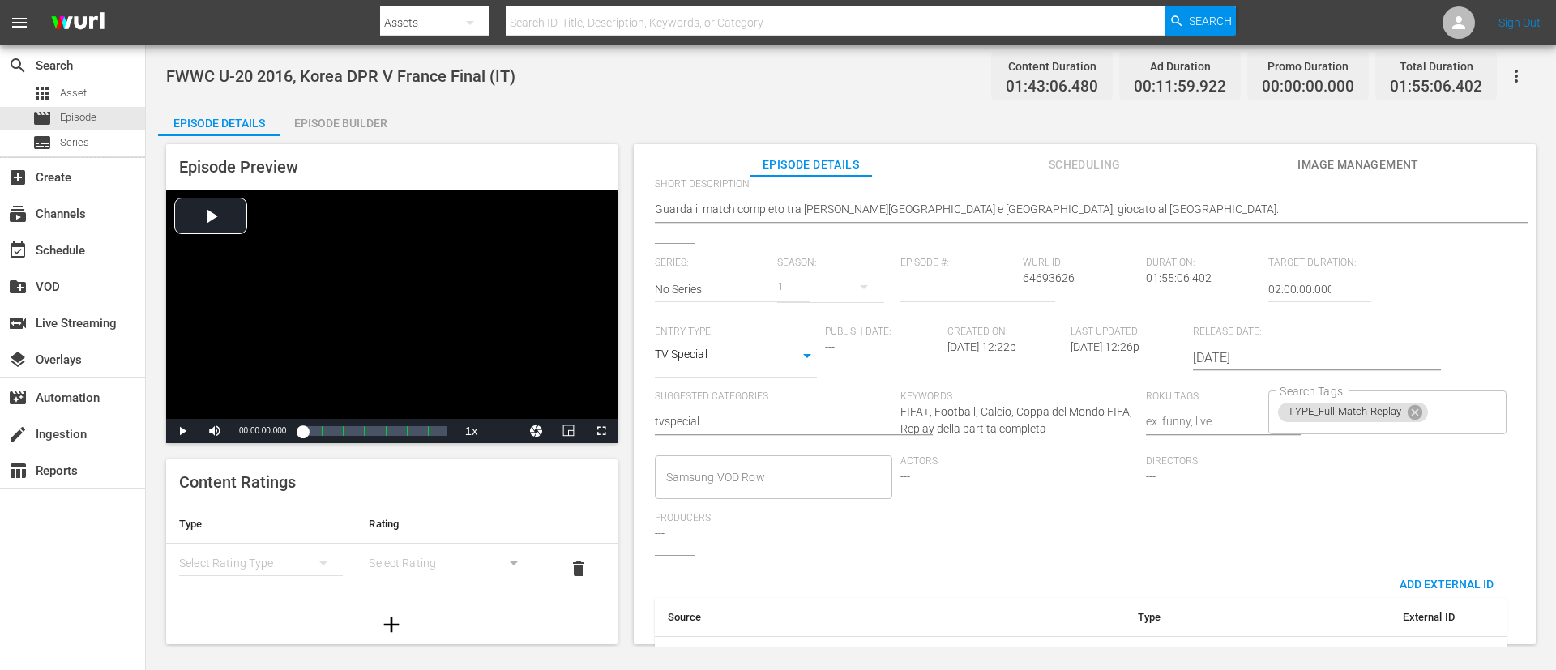
scroll to position [318, 0]
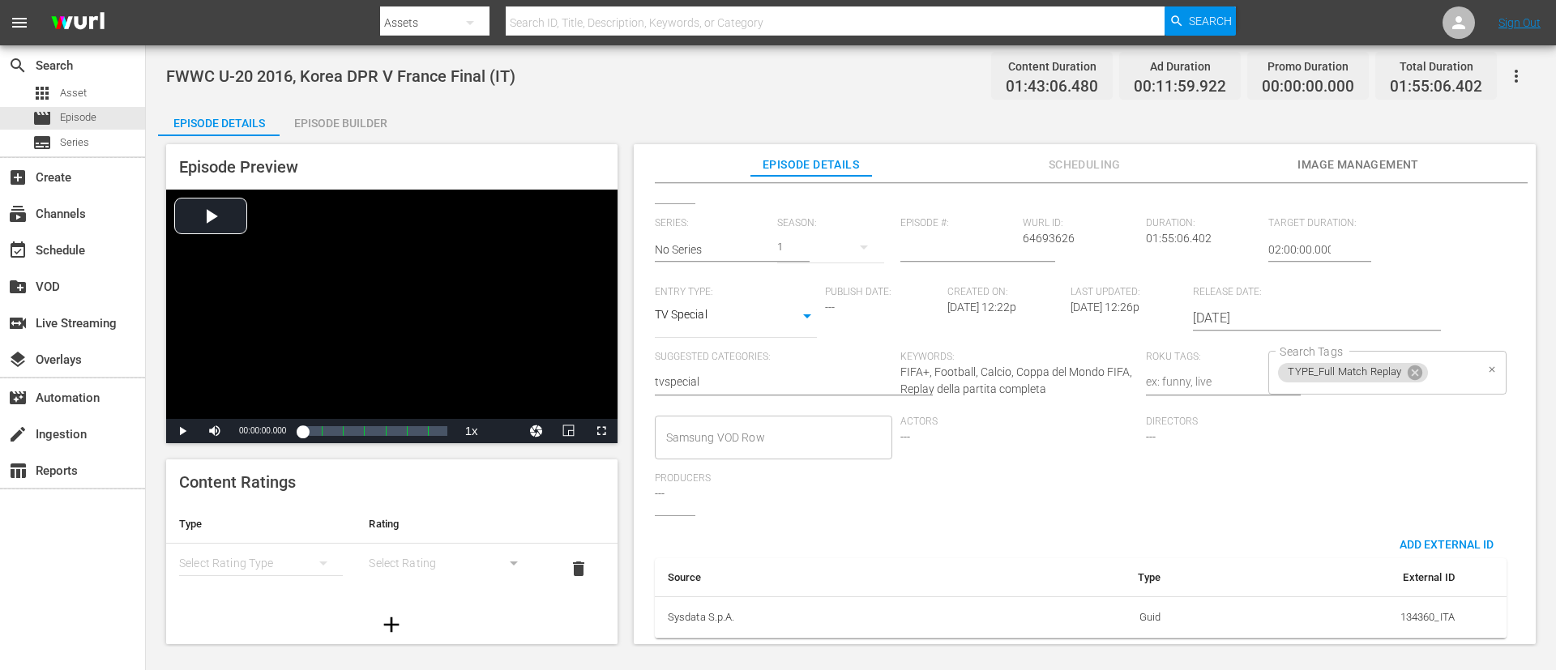
click at [1036, 360] on input "Search Tags" at bounding box center [1452, 372] width 44 height 29
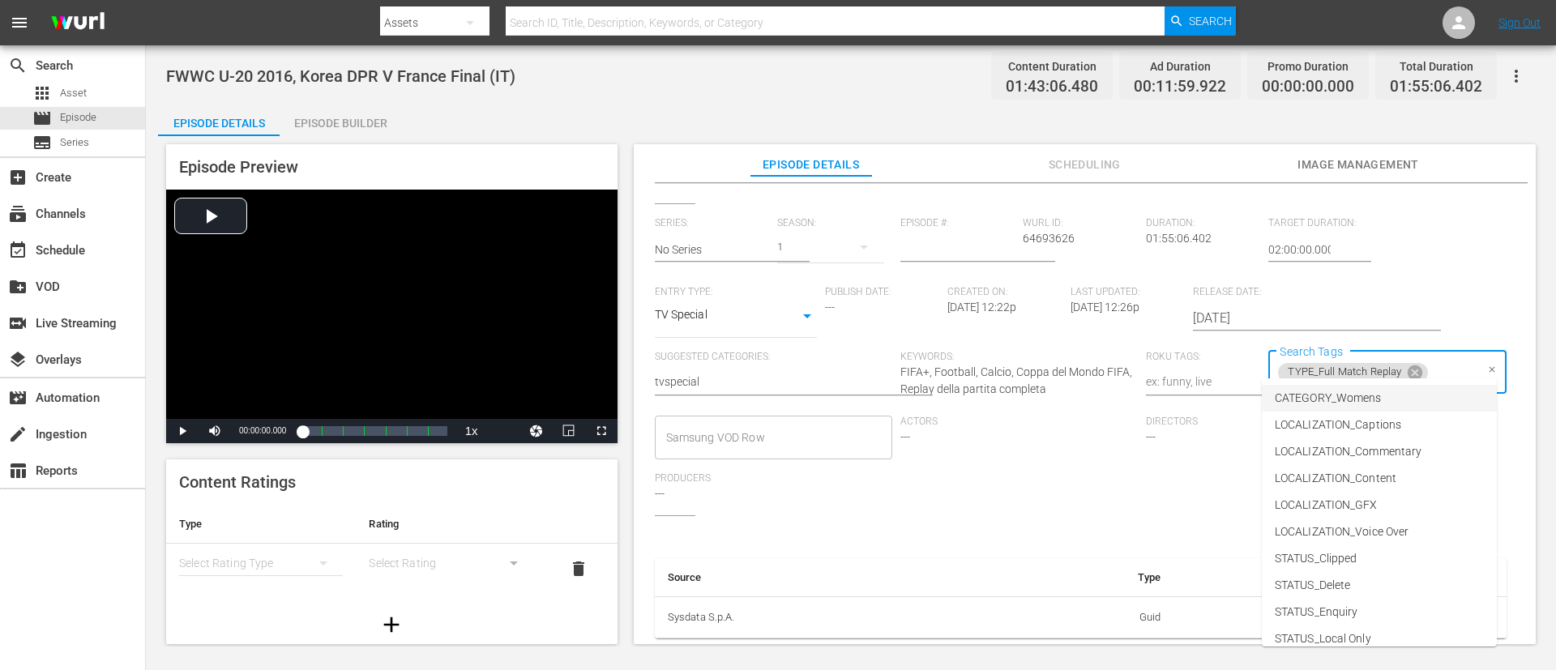
click at [1036, 400] on li "CATEGORY_Womens" at bounding box center [1379, 398] width 235 height 27
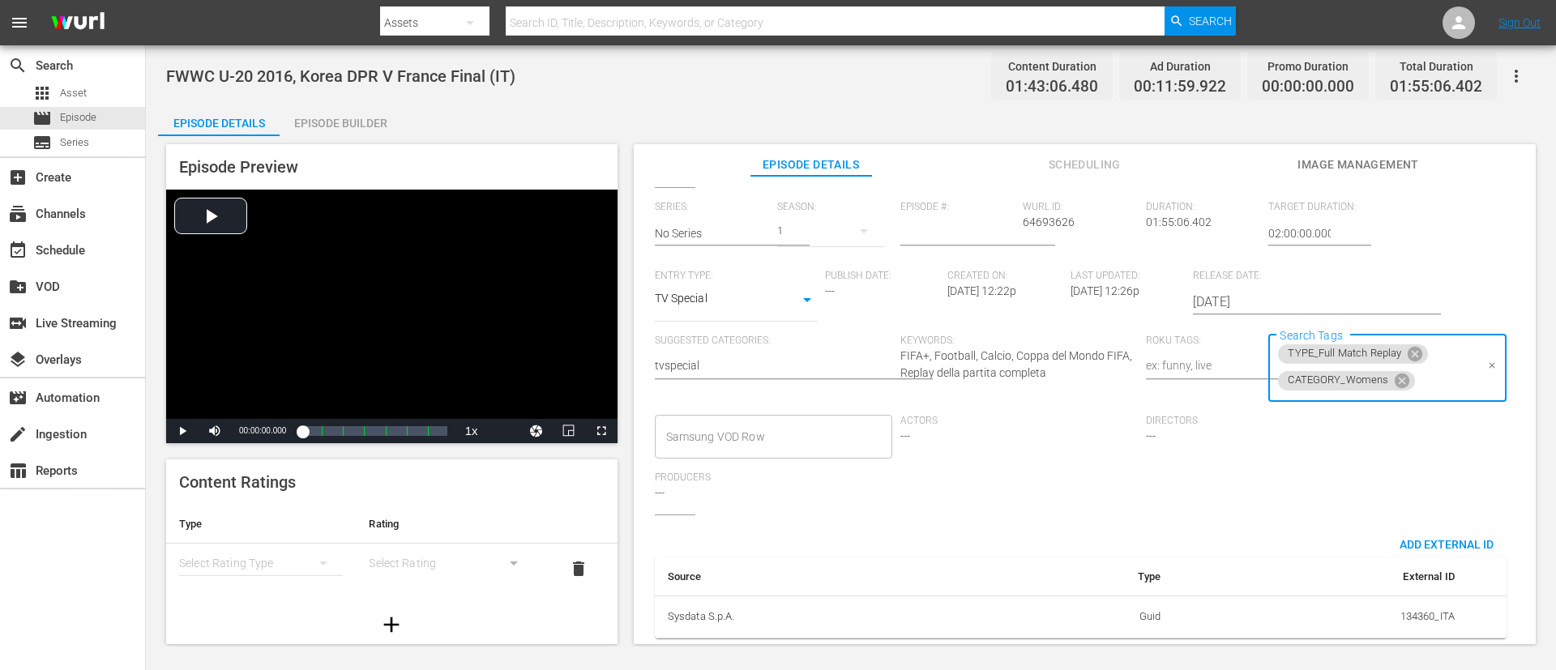
scroll to position [0, 0]
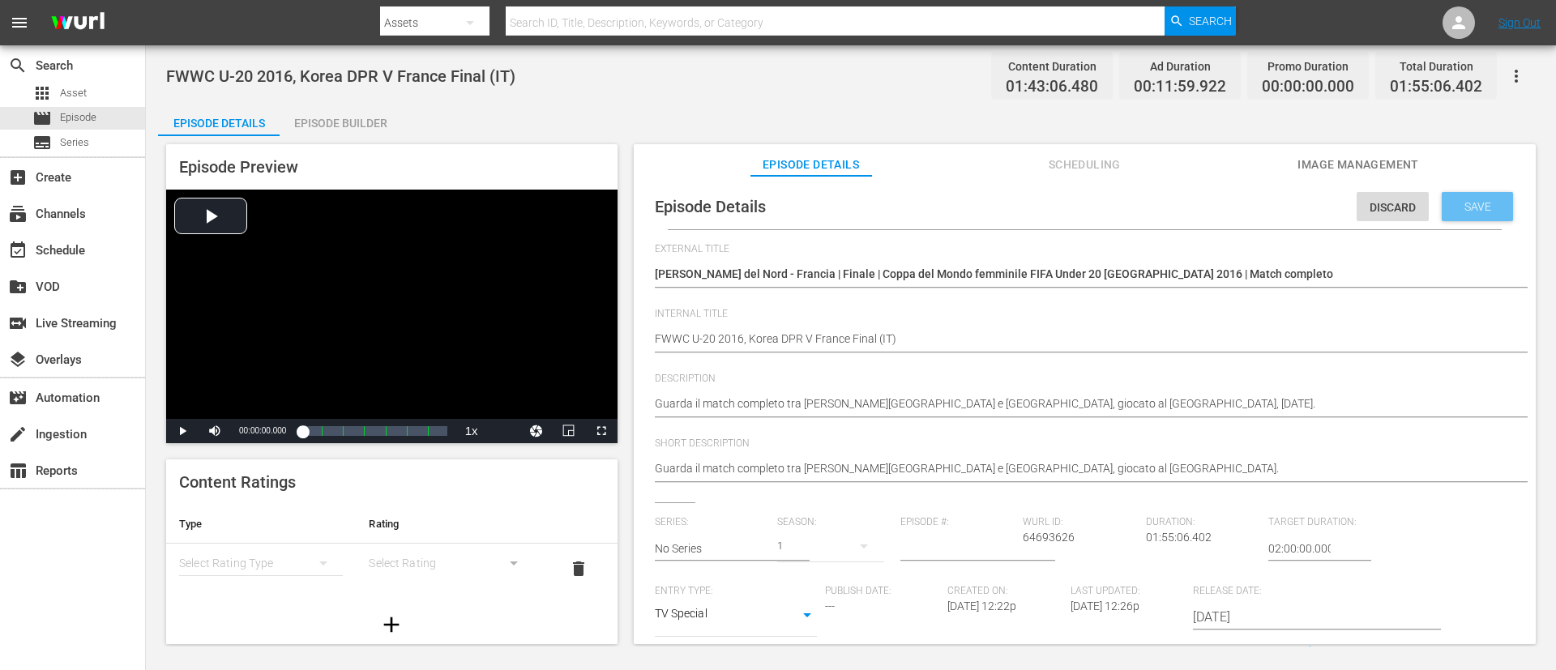
click at [1036, 212] on span "Save" at bounding box center [1477, 206] width 53 height 13
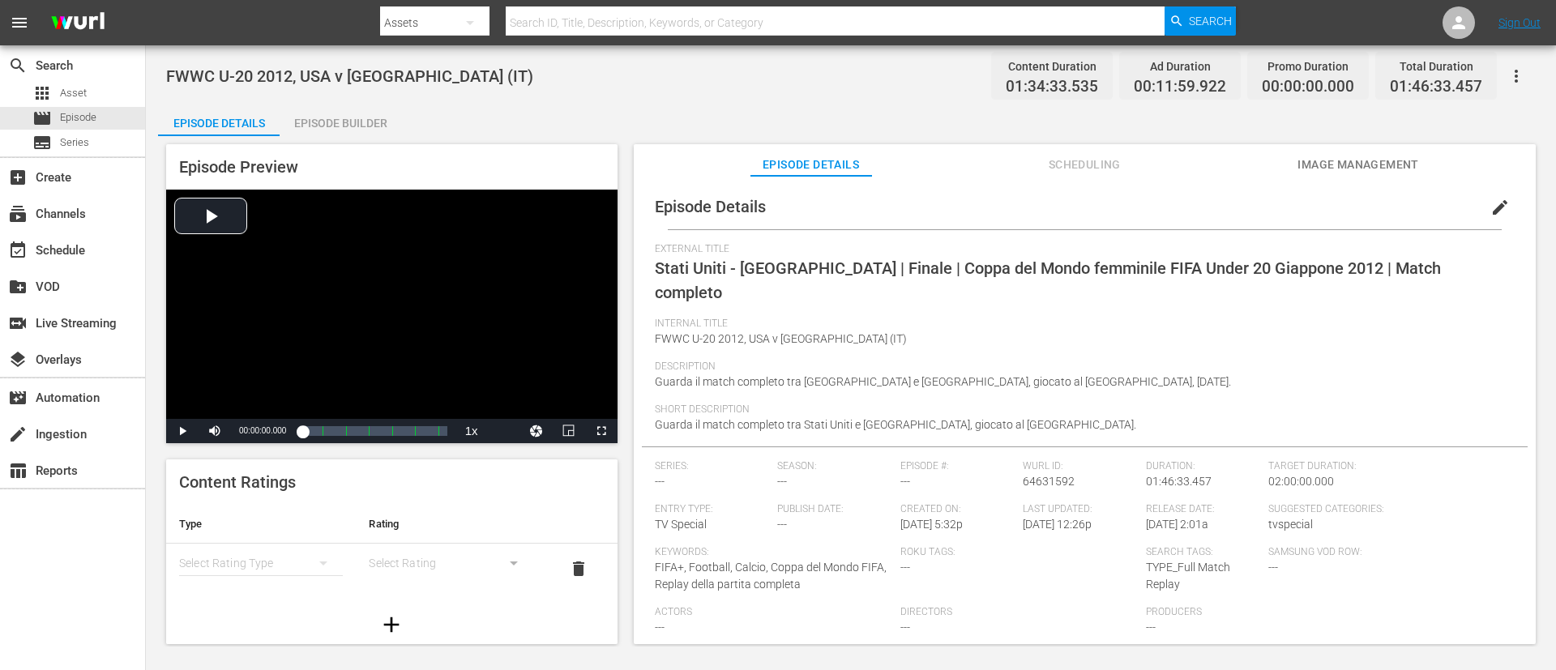
click at [1036, 212] on span "edit" at bounding box center [1499, 207] width 19 height 19
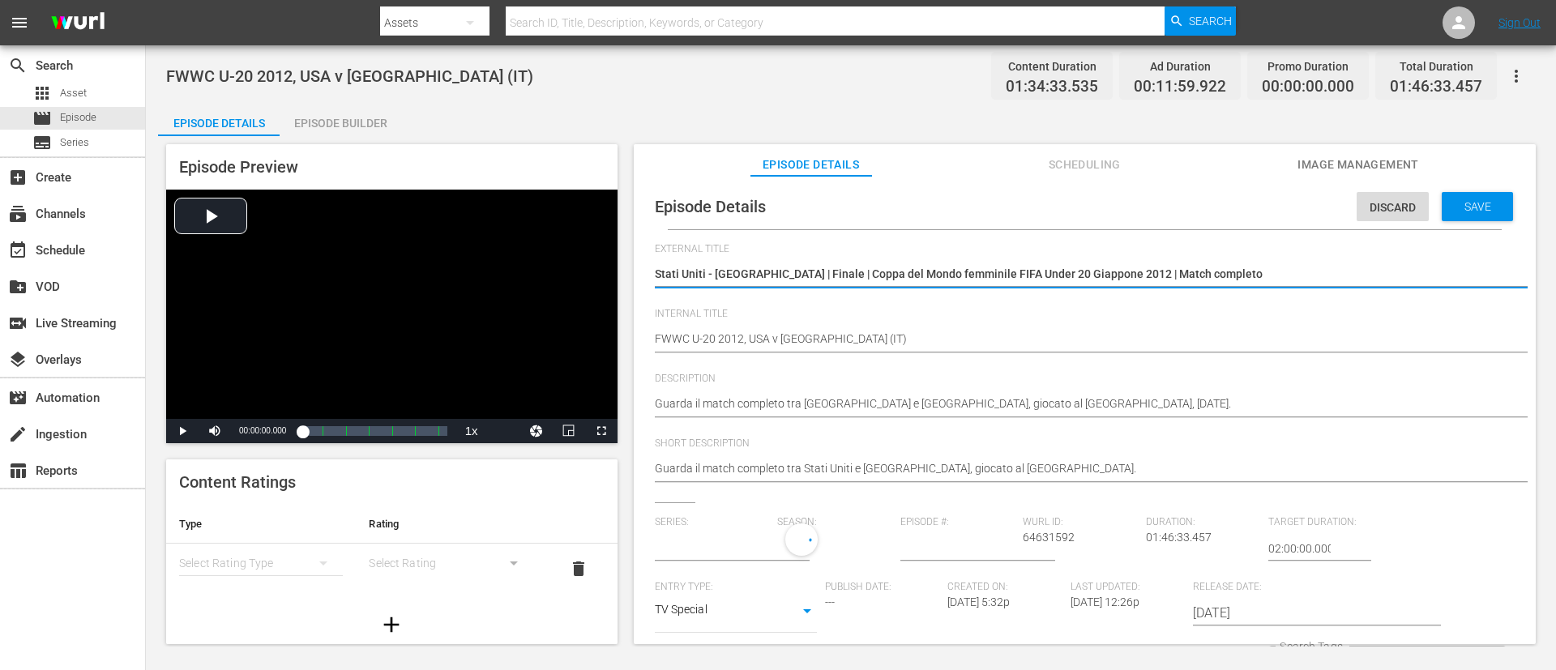
type input "No Series"
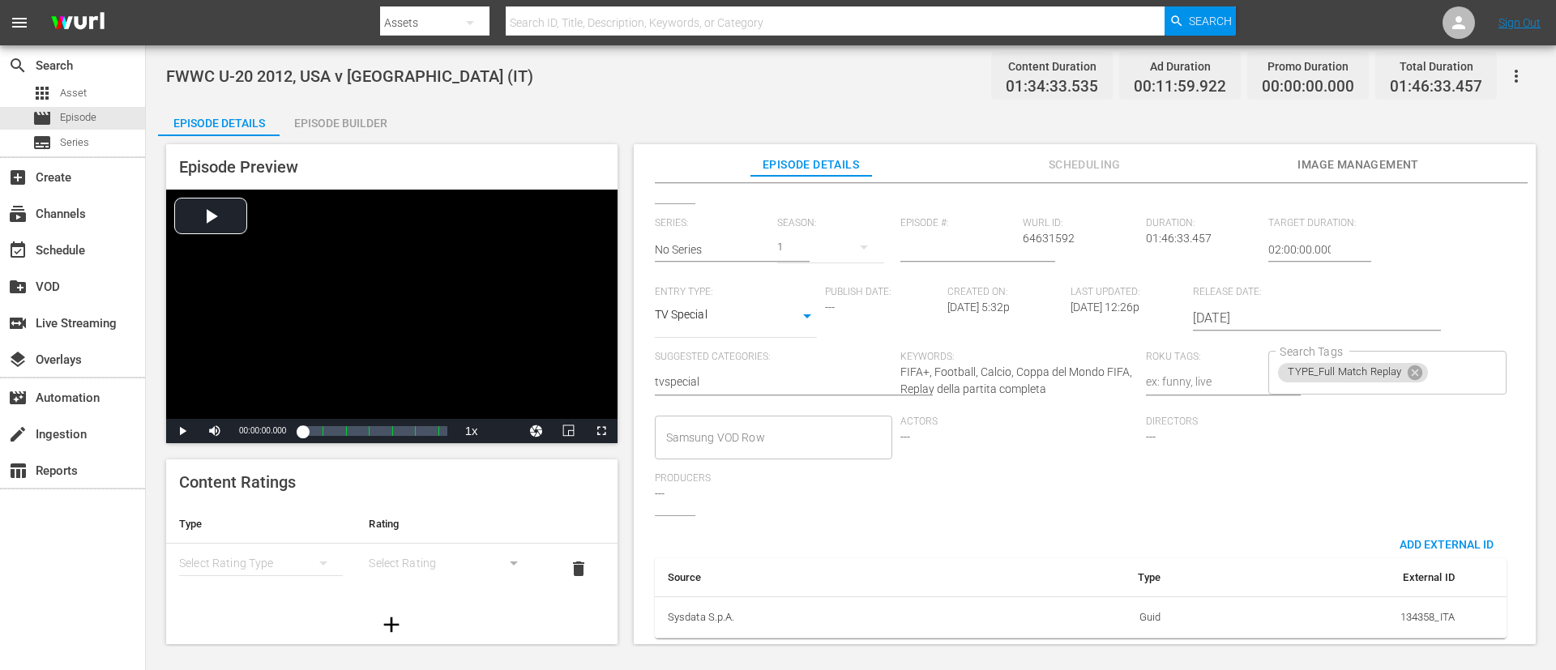
scroll to position [318, 0]
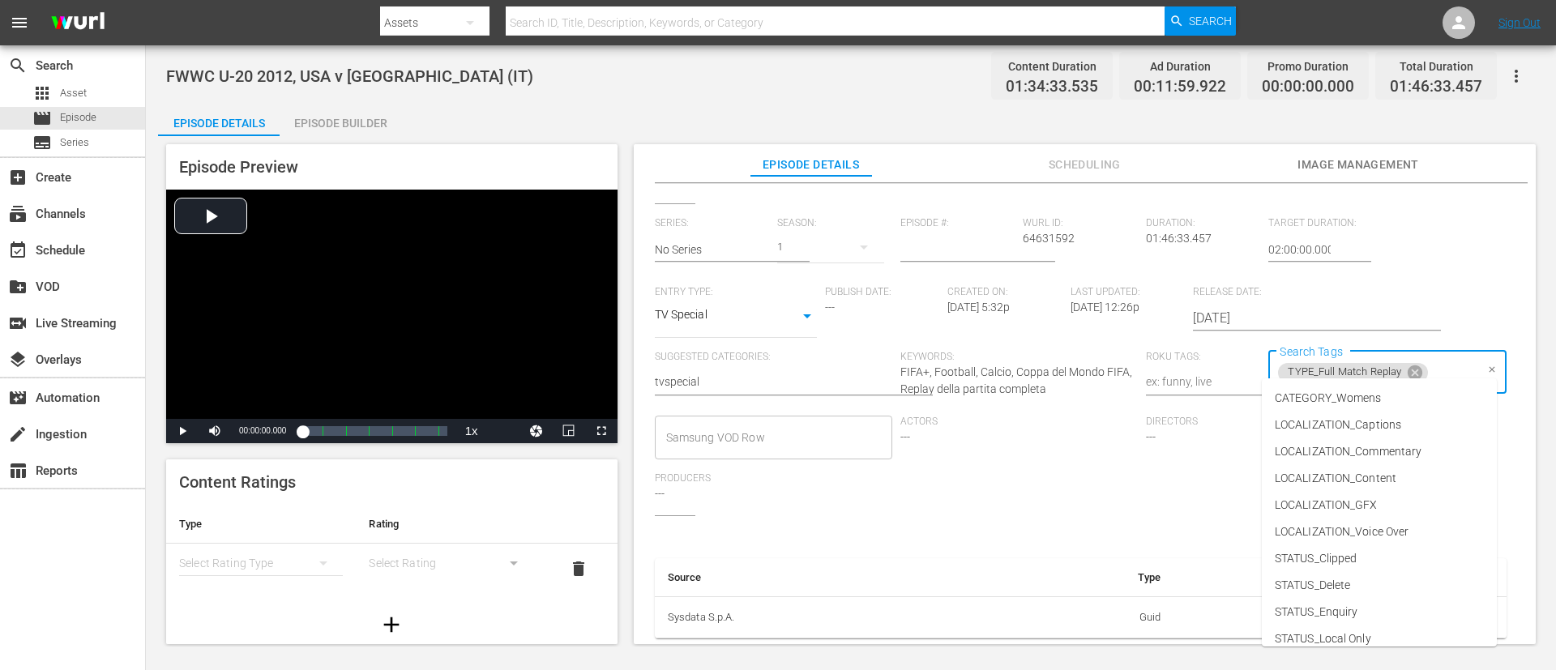
click at [1036, 364] on input "Search Tags" at bounding box center [1452, 372] width 44 height 29
click at [1036, 396] on li "CATEGORY_Womens" at bounding box center [1379, 398] width 235 height 27
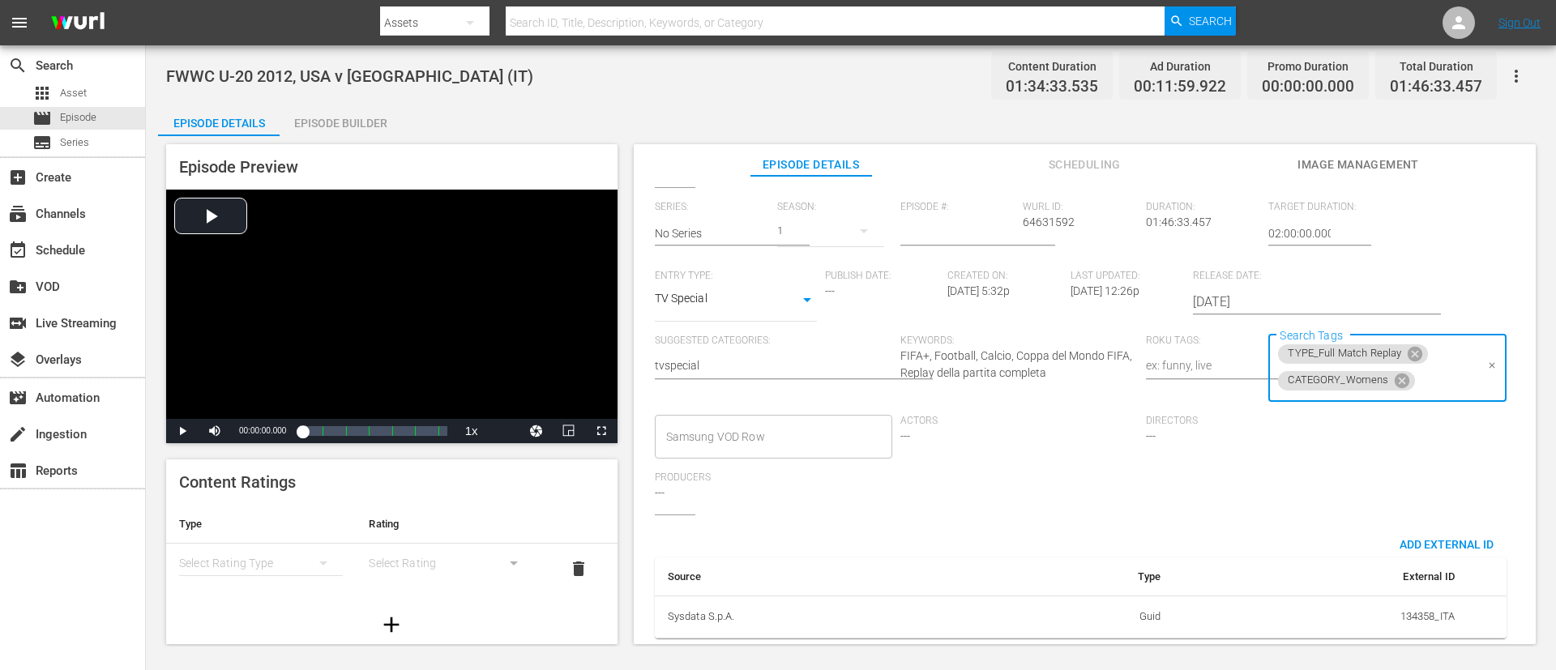
scroll to position [0, 0]
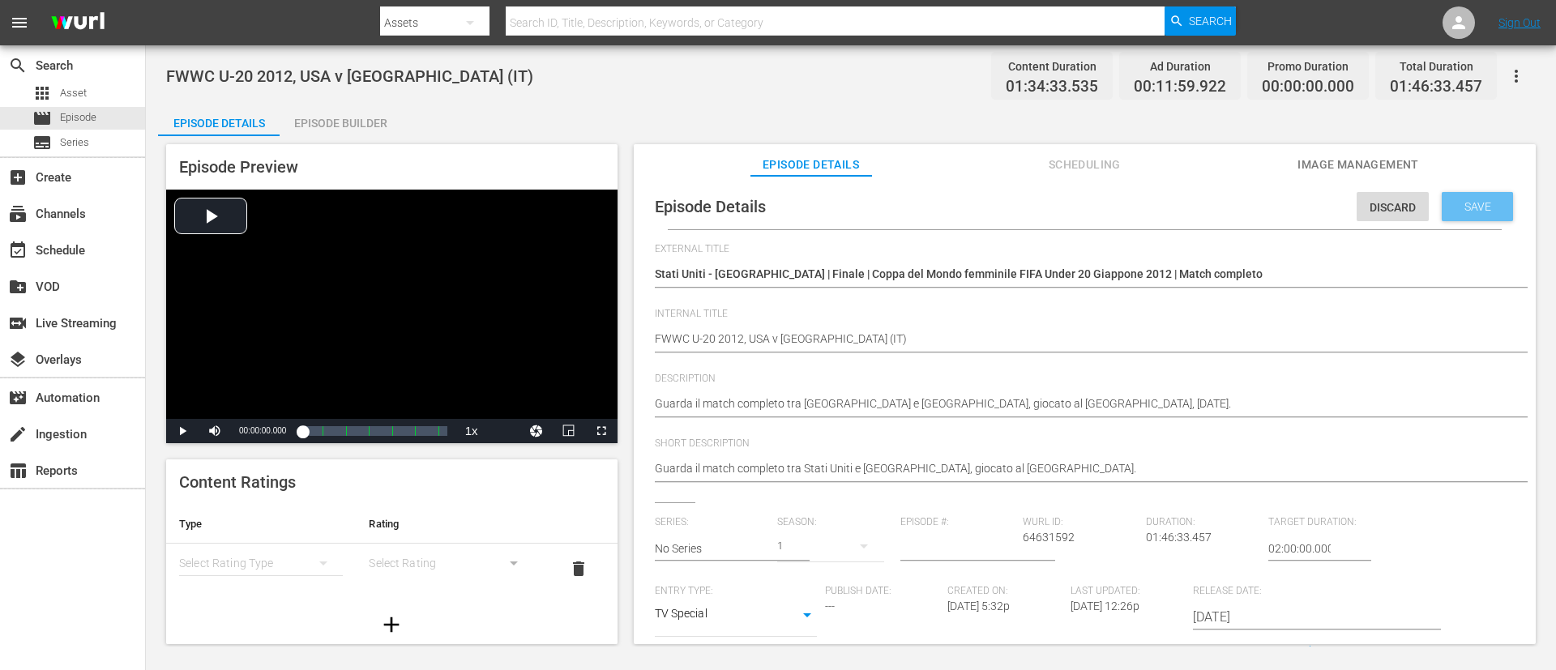
click at [1036, 215] on div "Save" at bounding box center [1477, 206] width 71 height 29
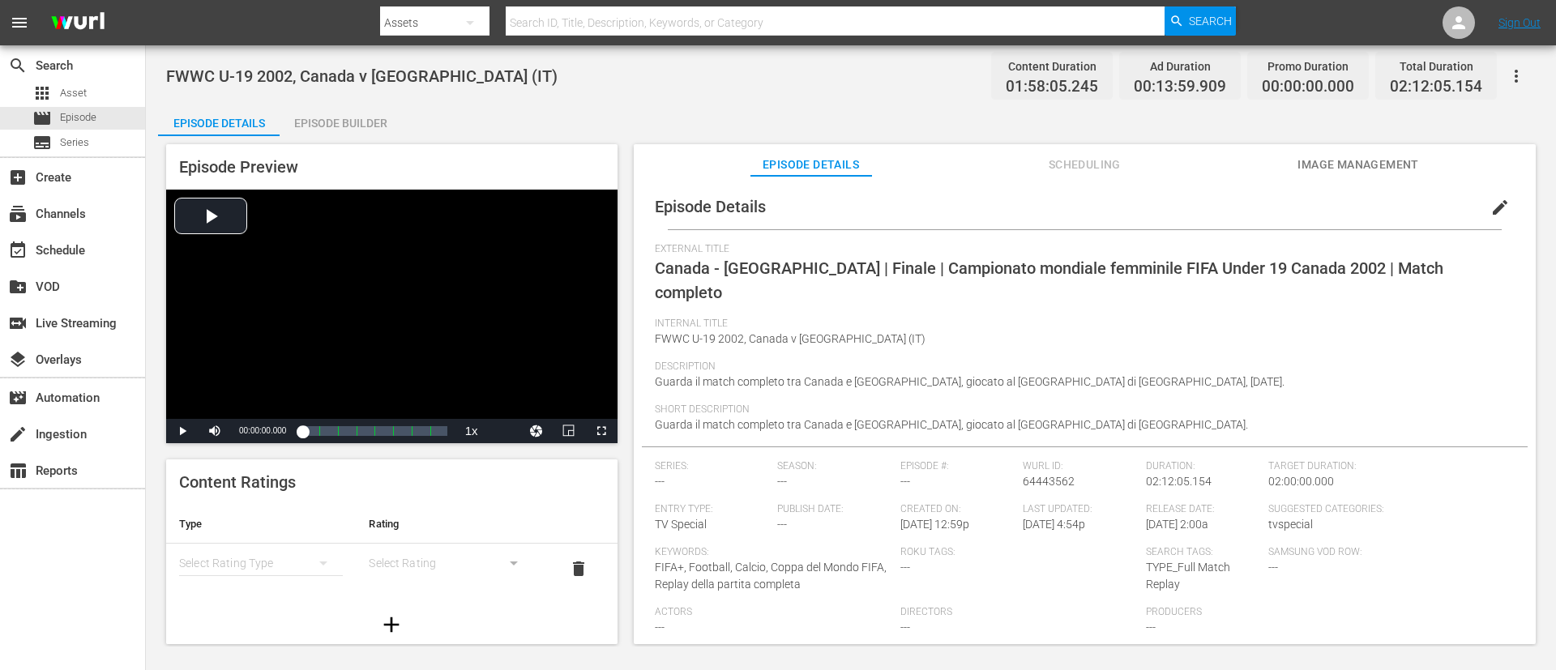
click at [1036, 207] on span "edit" at bounding box center [1499, 207] width 19 height 19
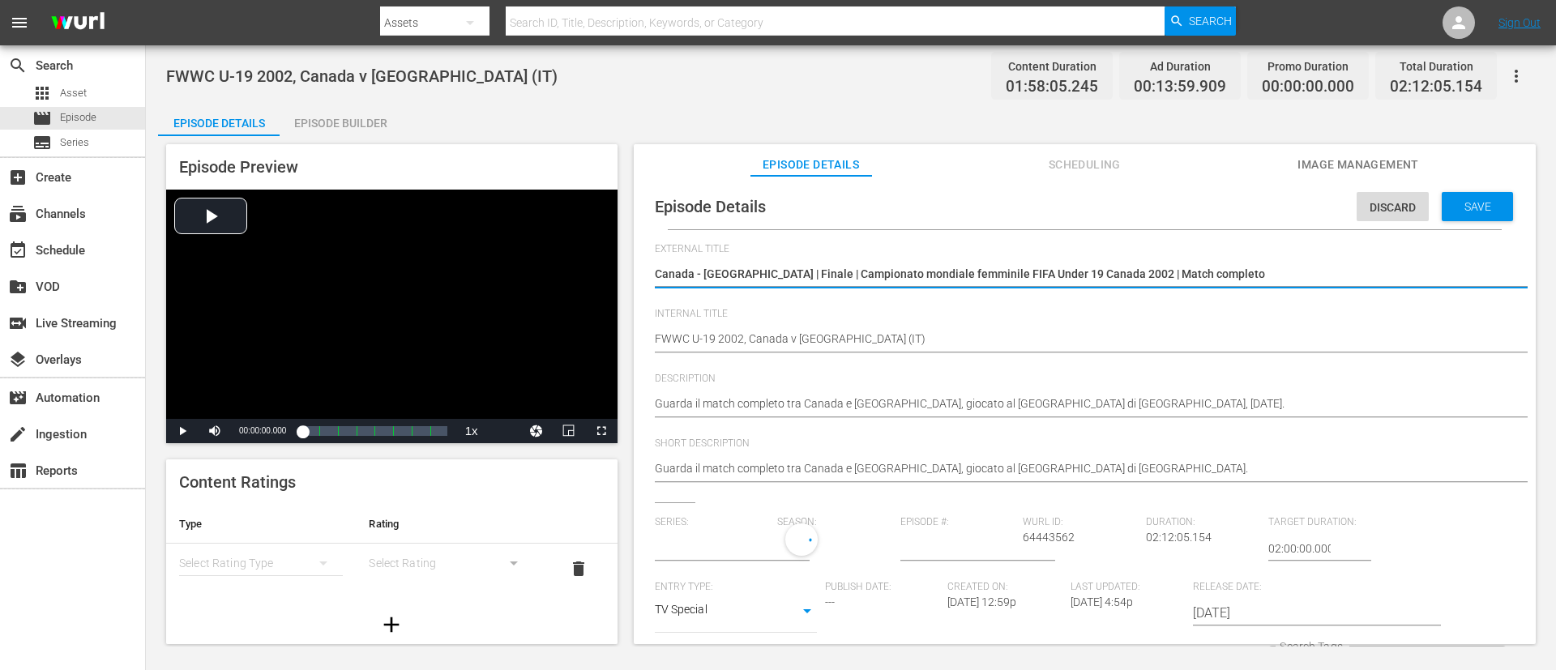
type input "No Series"
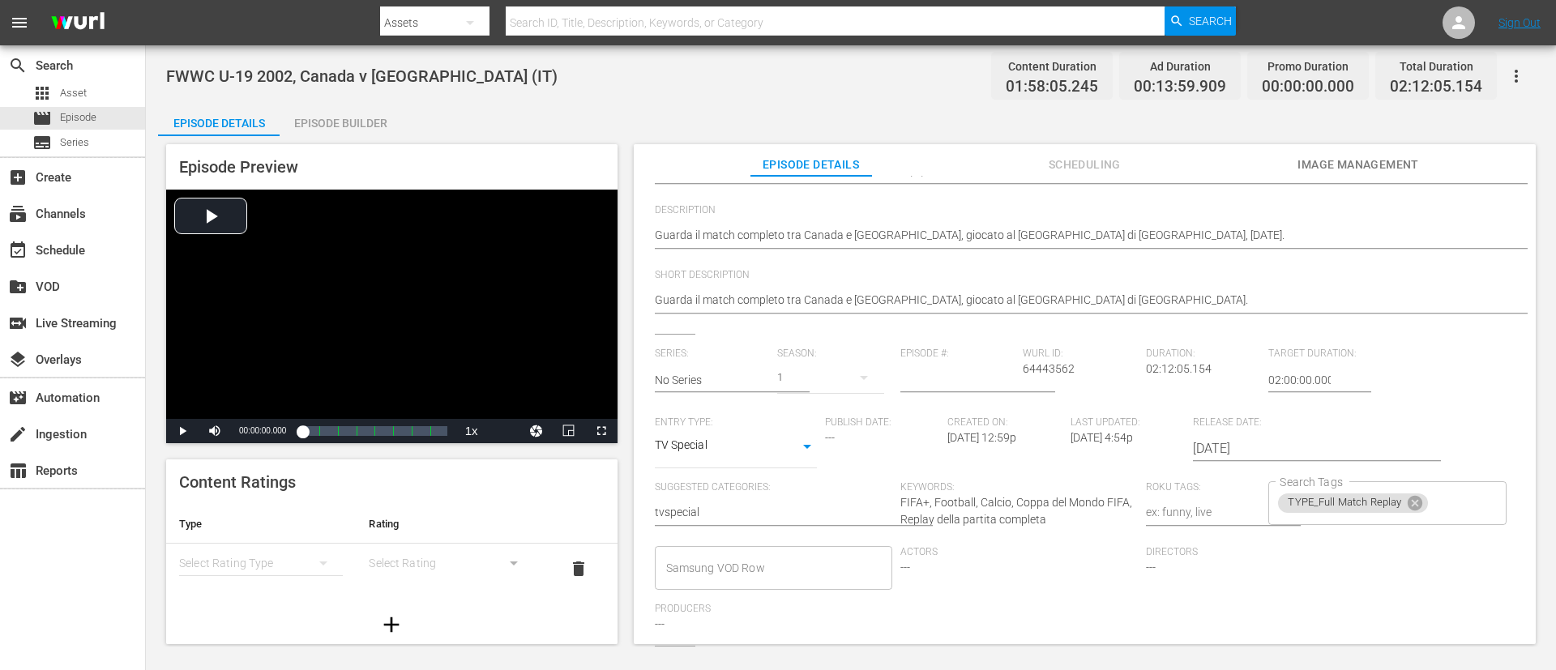
scroll to position [318, 0]
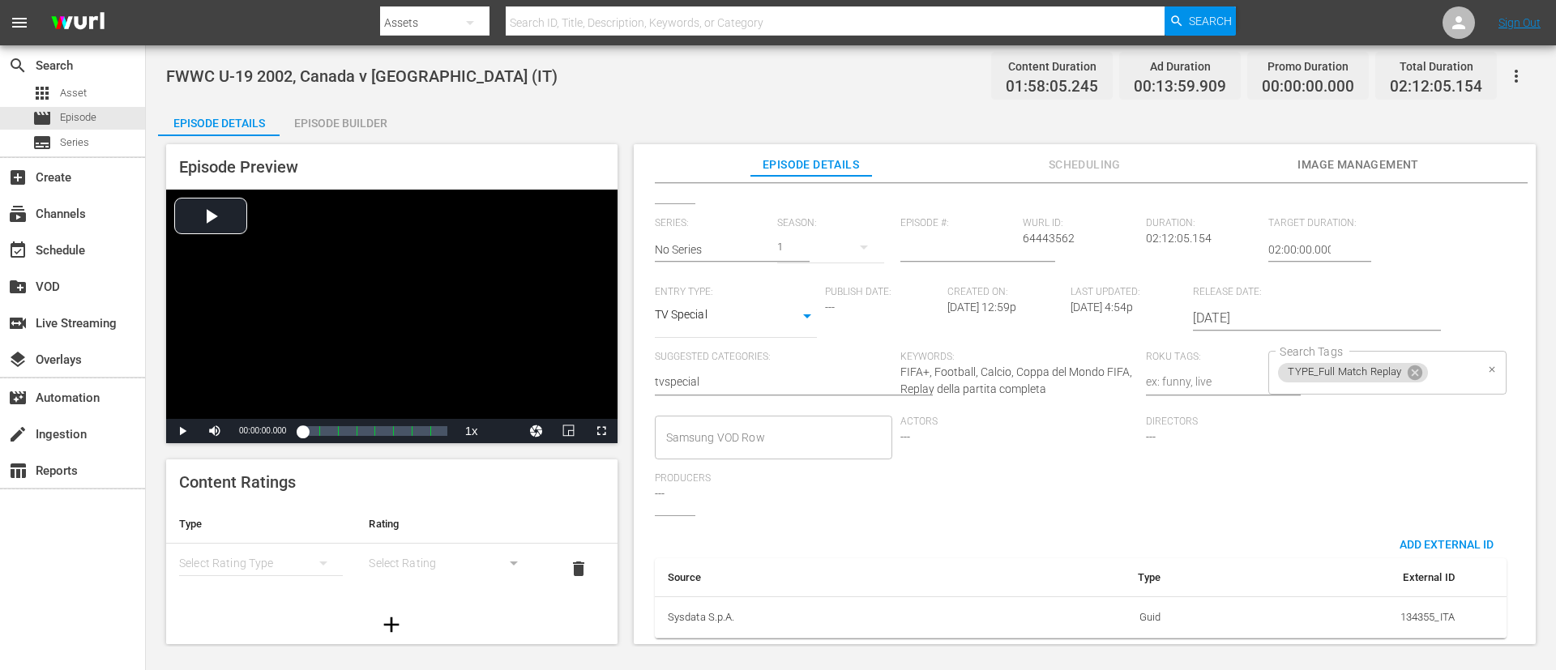
click at [1036, 358] on input "Search Tags" at bounding box center [1452, 372] width 44 height 29
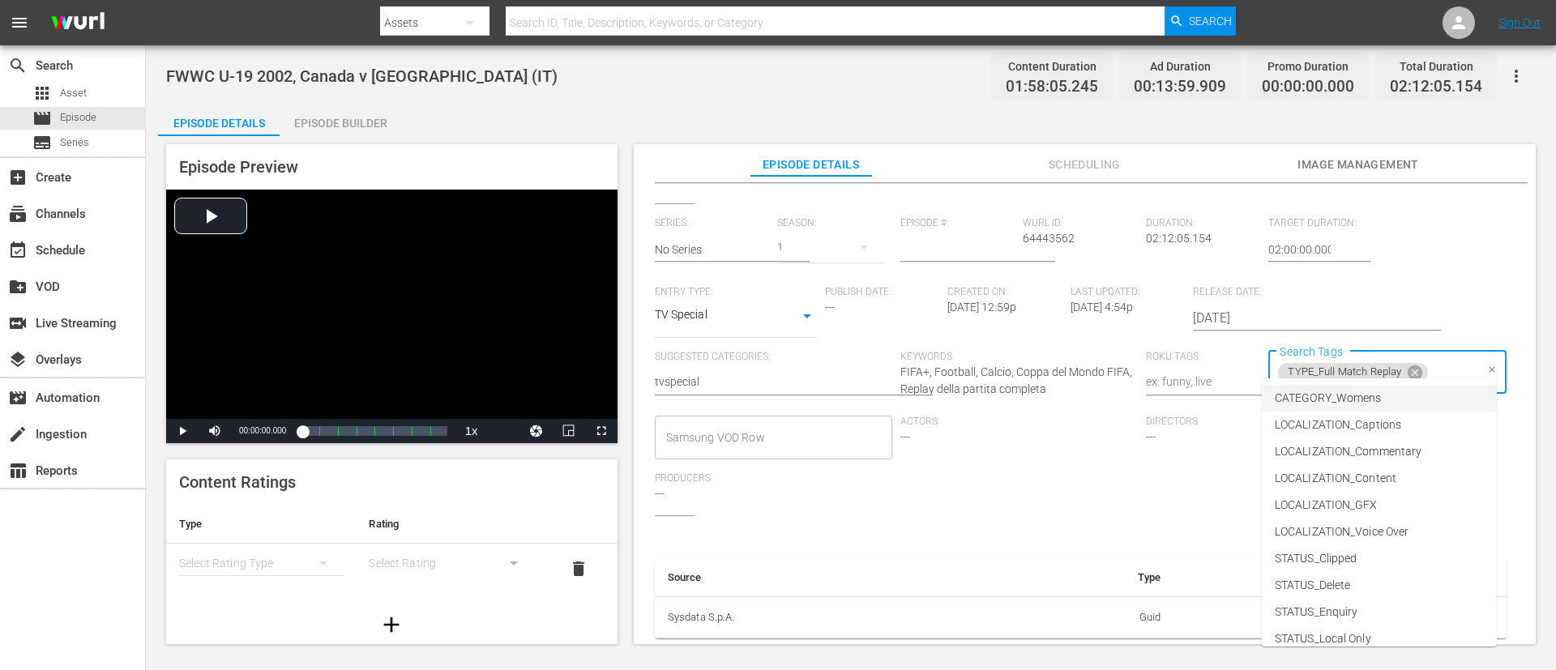
click at [1036, 391] on li "CATEGORY_Womens" at bounding box center [1379, 398] width 235 height 27
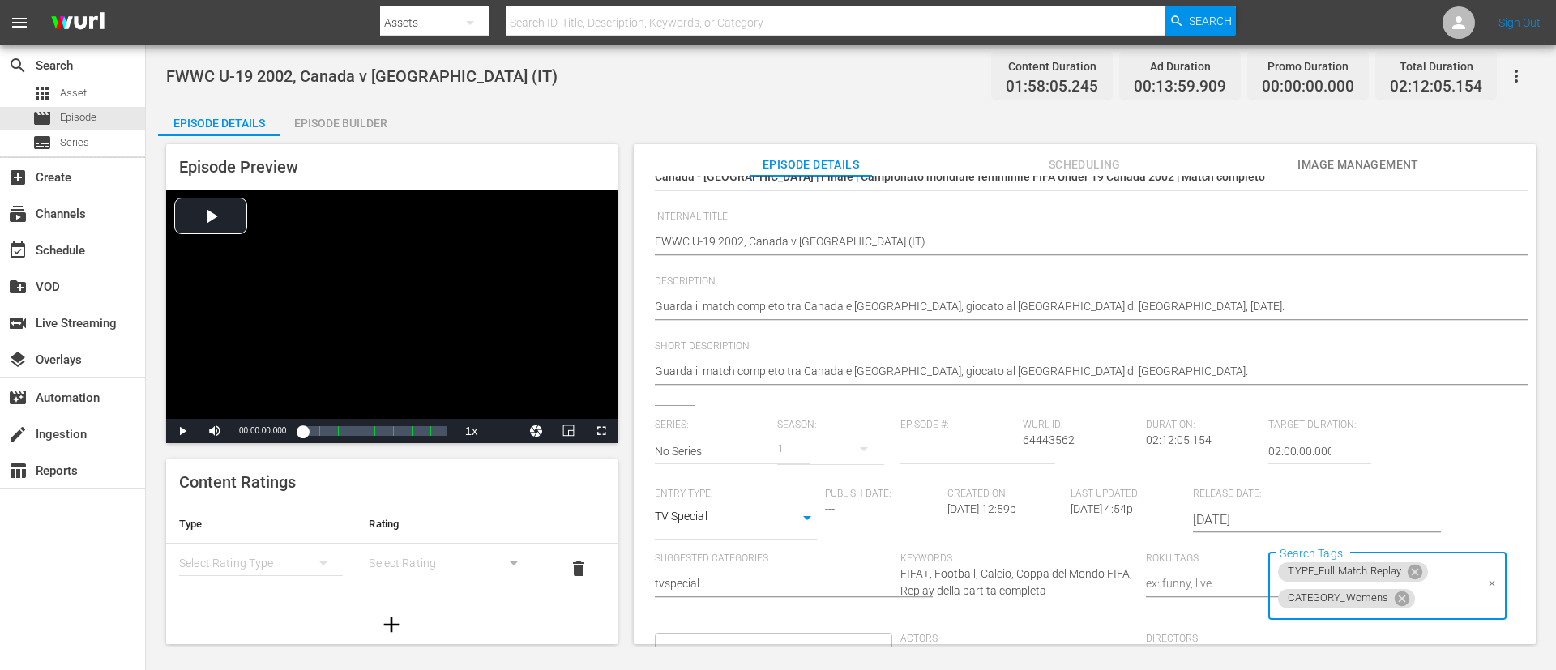
scroll to position [0, 0]
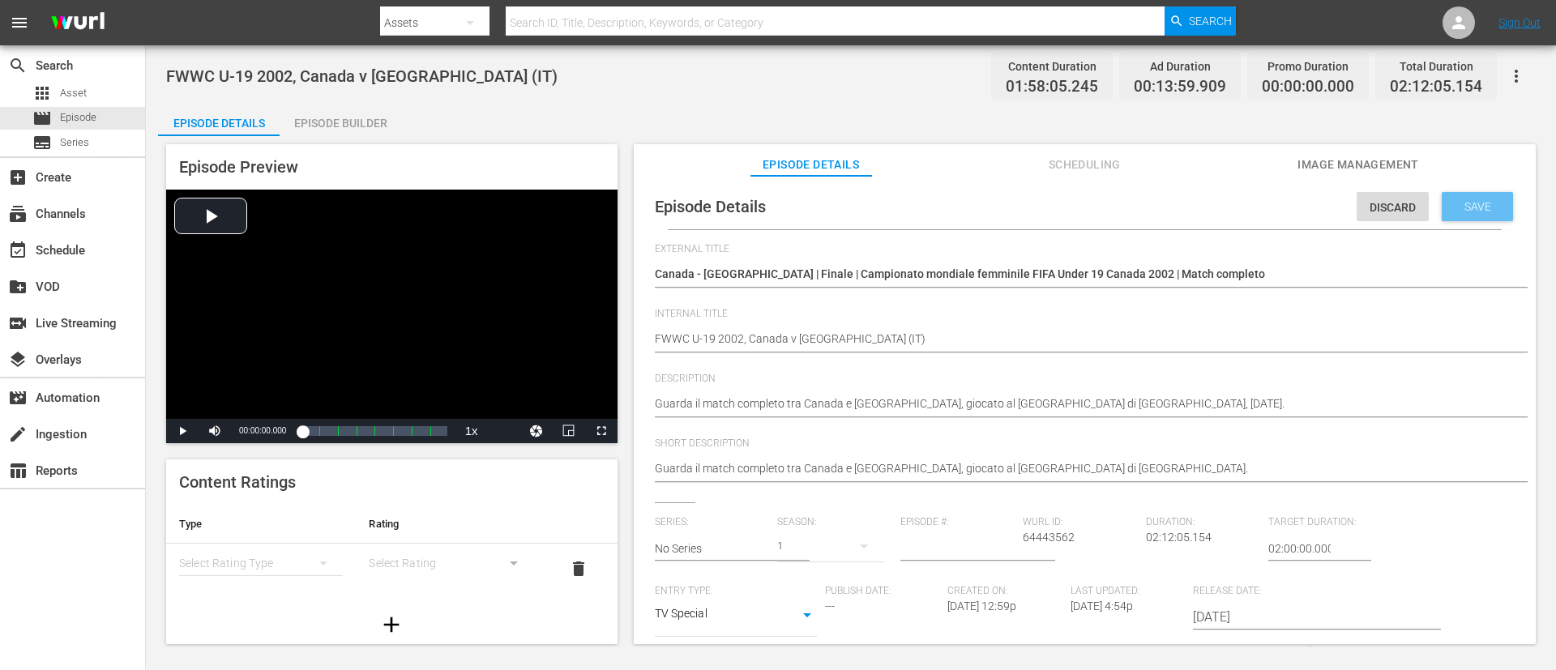
click at [1036, 207] on span "Save" at bounding box center [1477, 206] width 53 height 13
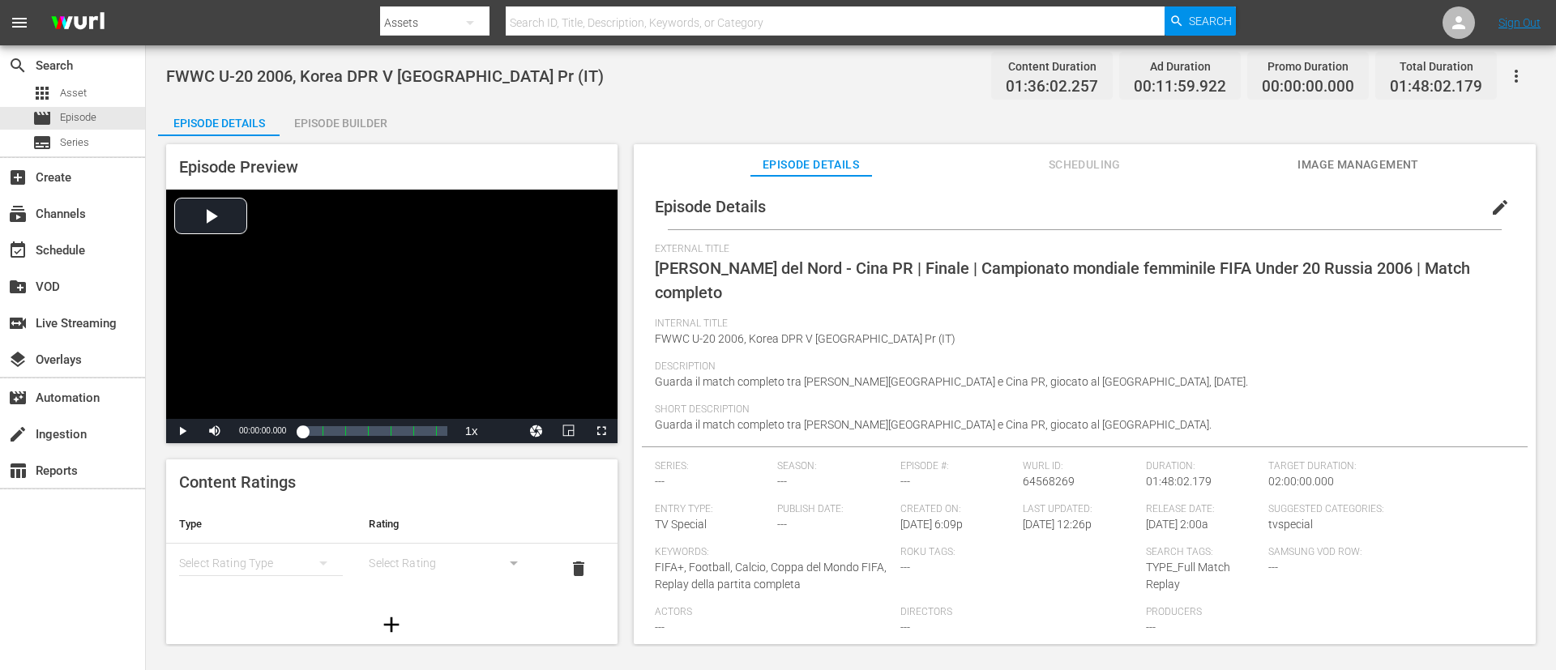
click at [1036, 203] on button "edit" at bounding box center [1500, 207] width 39 height 39
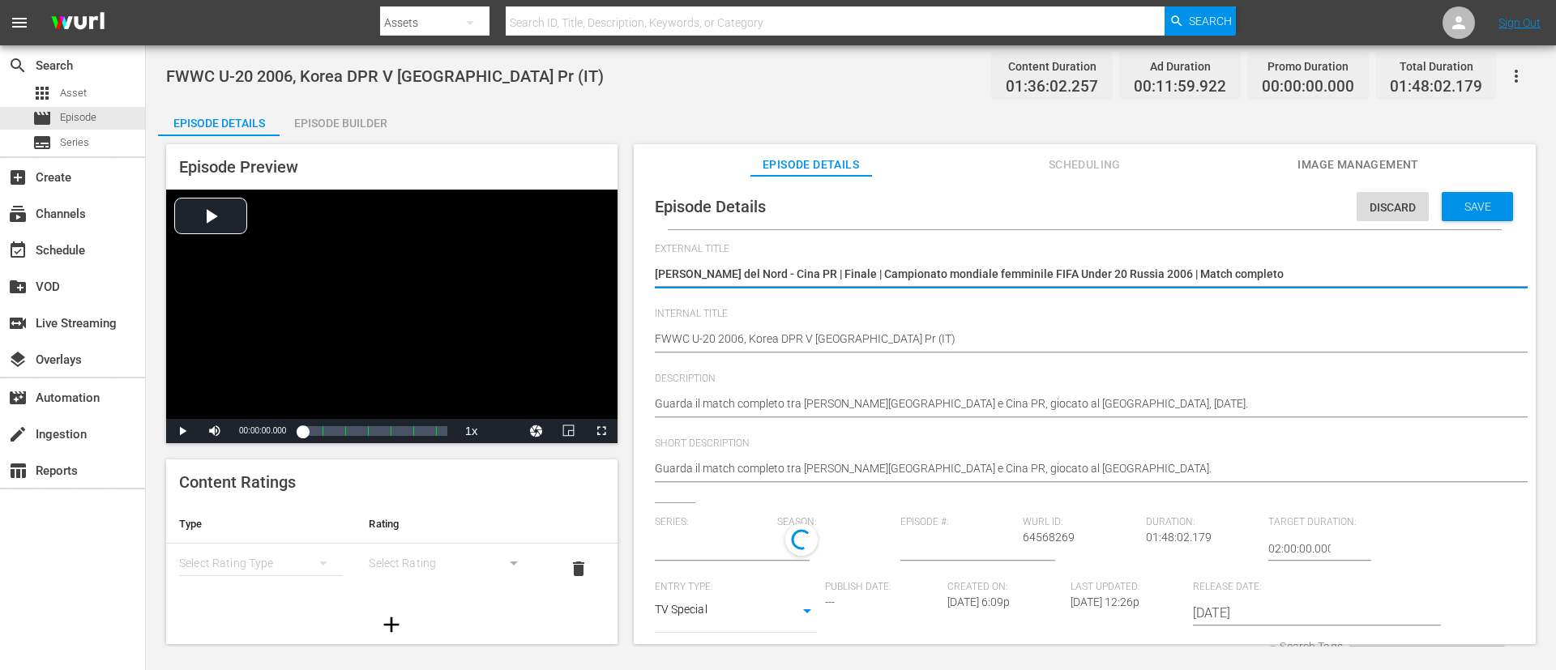
scroll to position [24, 0]
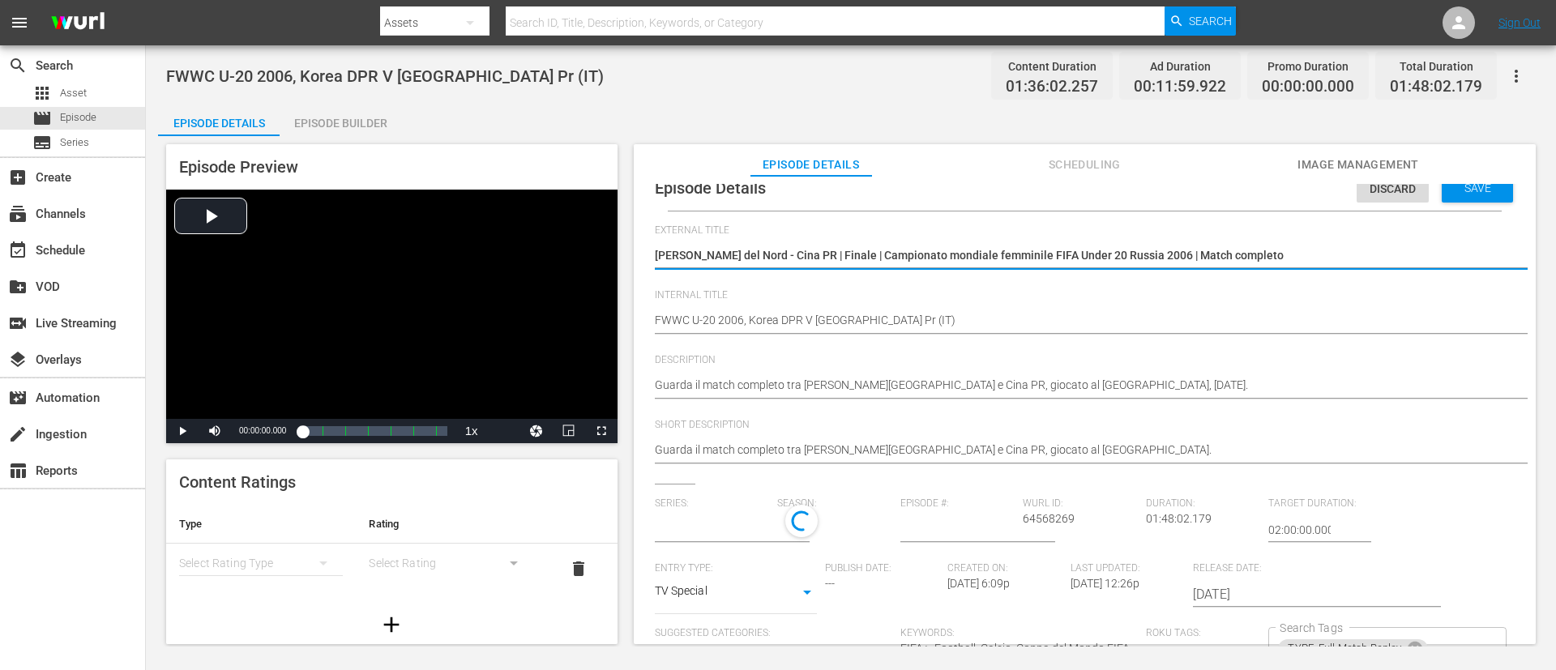
type input "No Series"
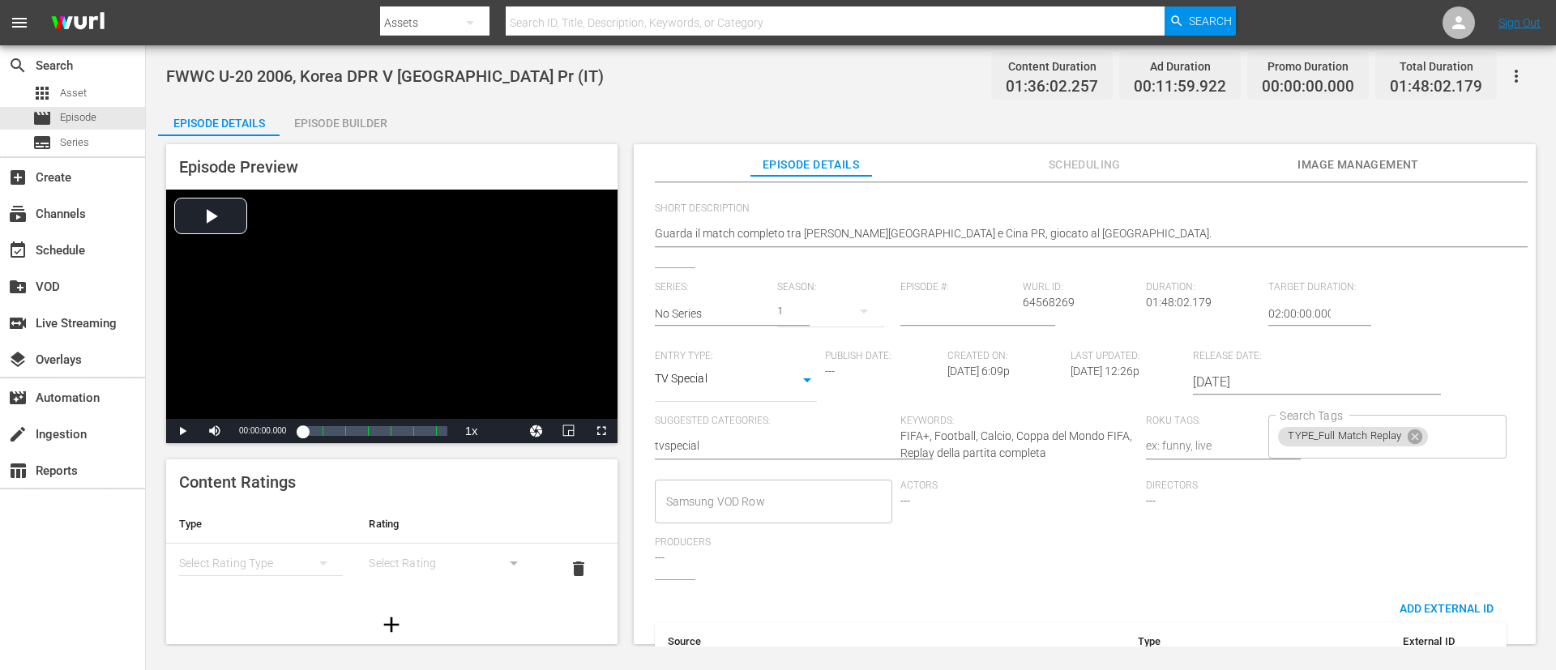
scroll to position [318, 0]
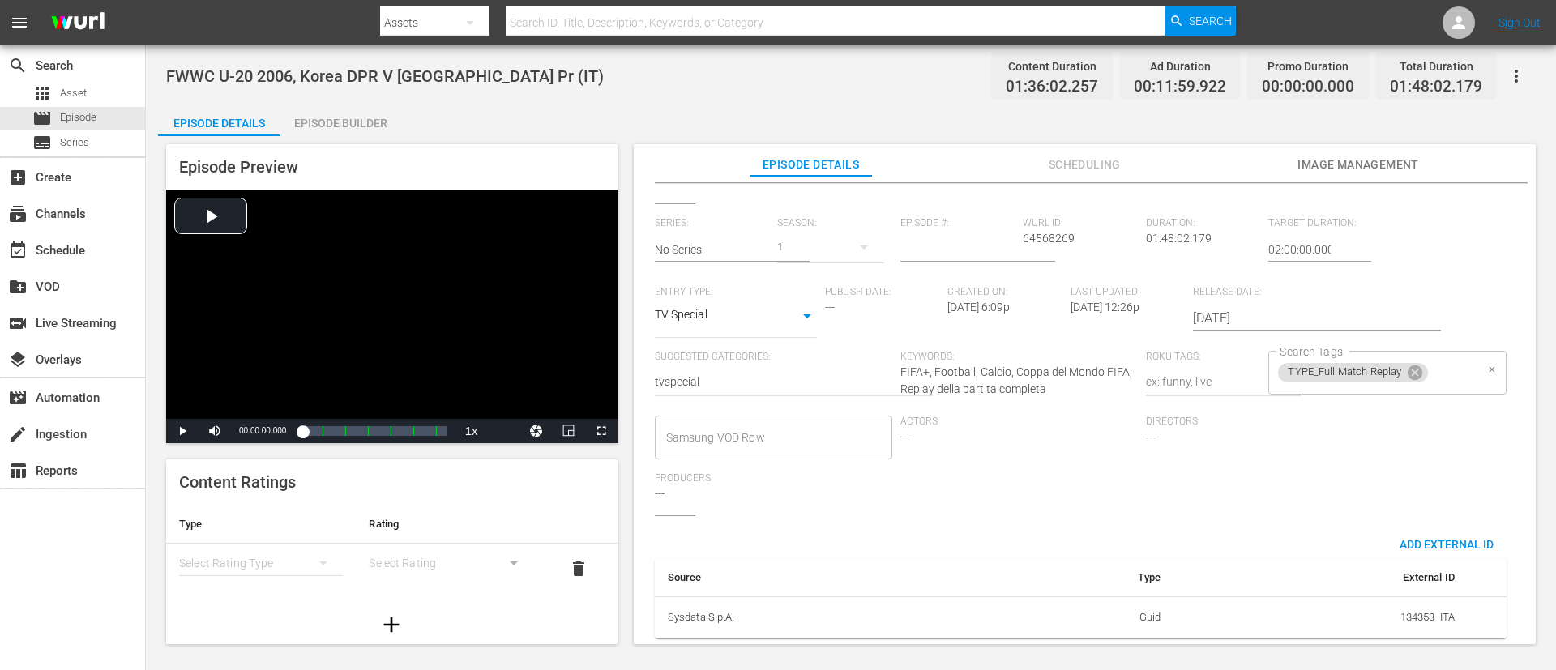
click at [1036, 358] on input "Search Tags" at bounding box center [1452, 372] width 44 height 29
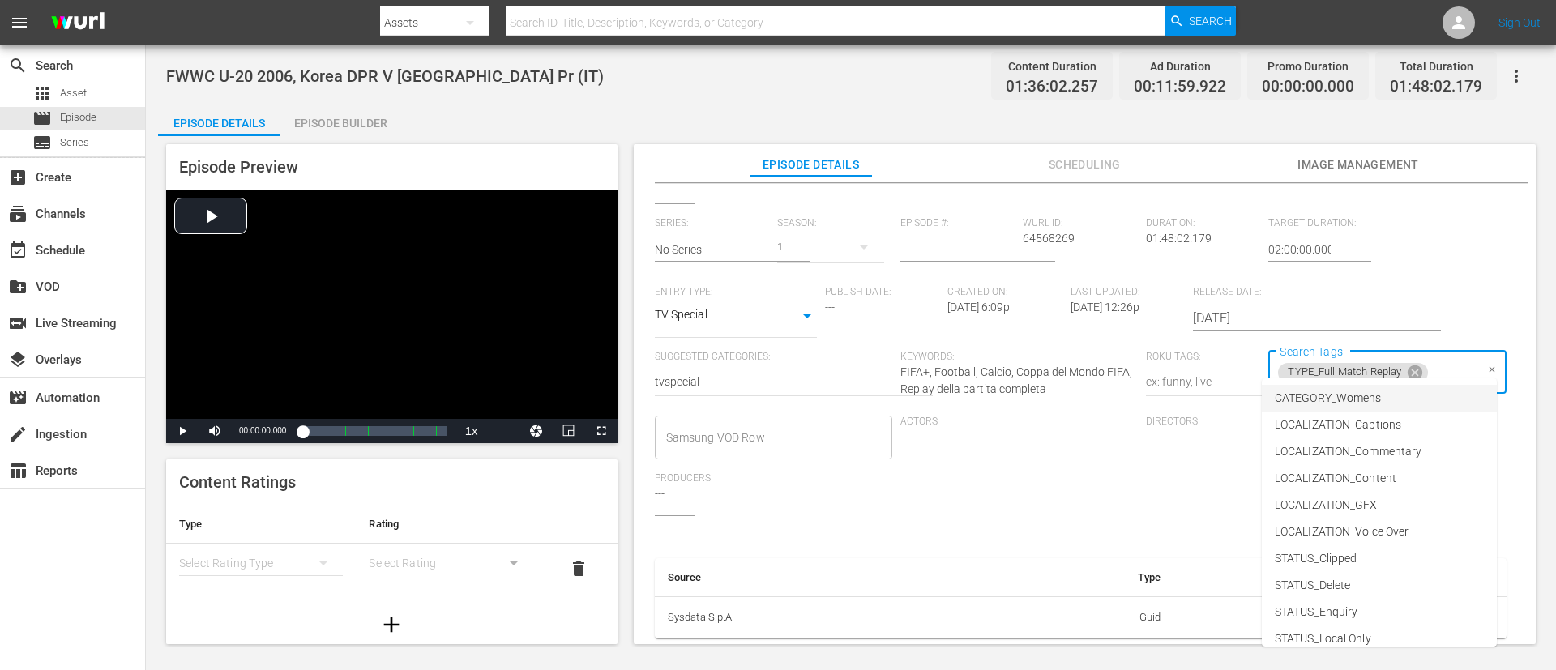
click at [1036, 397] on li "CATEGORY_Womens" at bounding box center [1379, 398] width 235 height 27
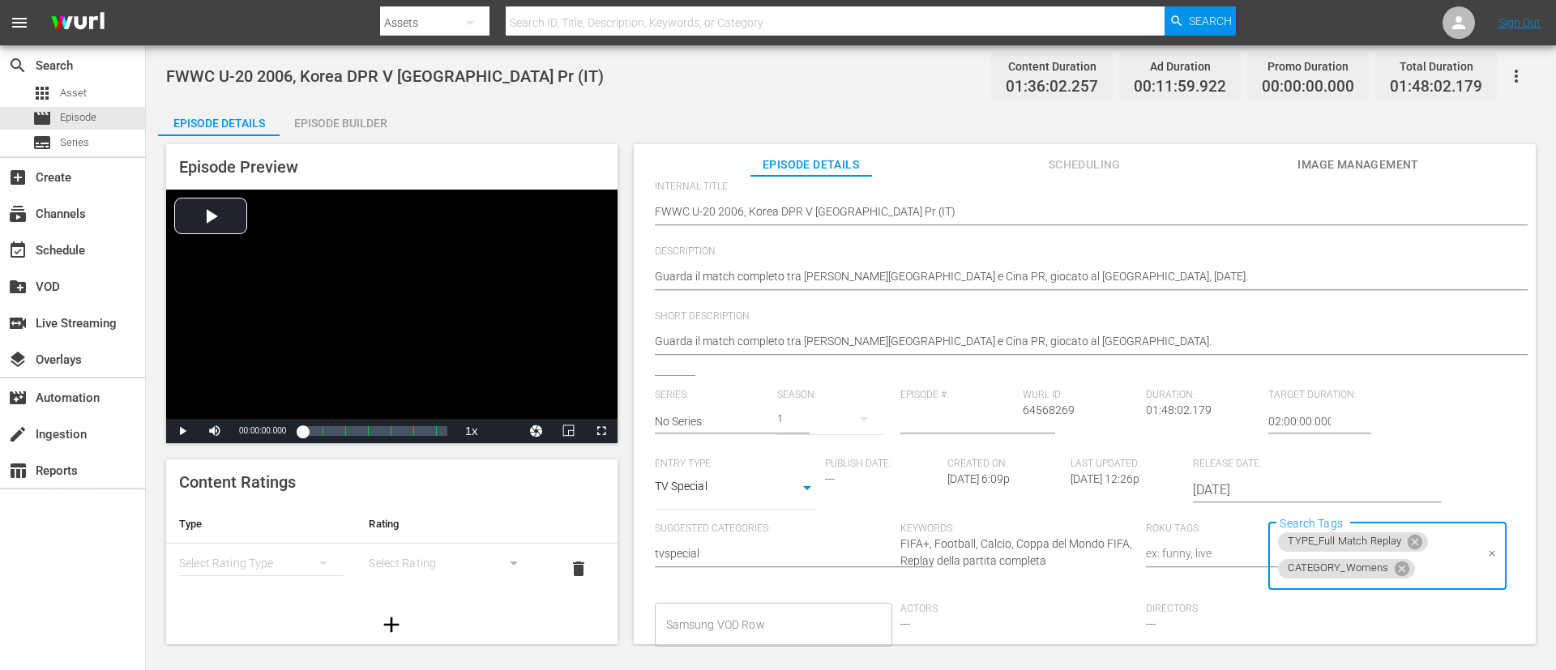
scroll to position [0, 0]
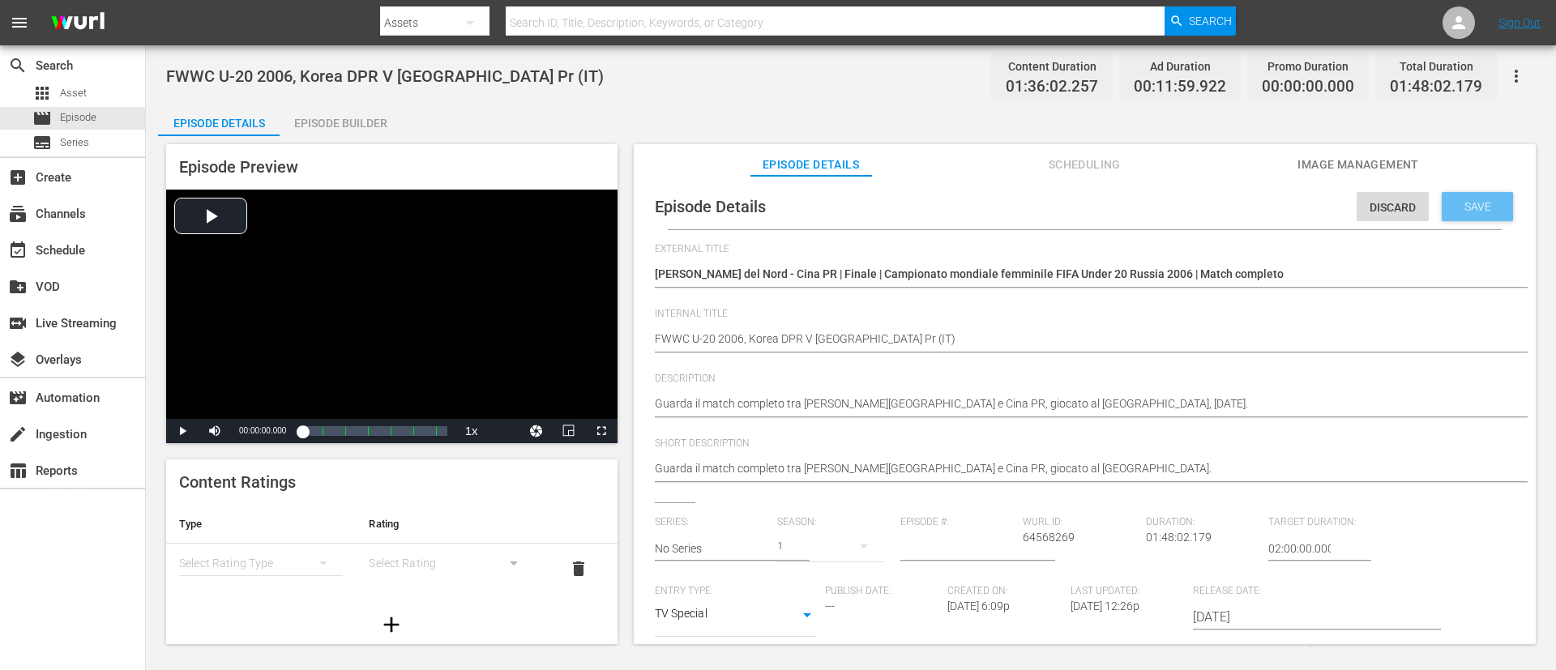
click at [1036, 204] on span "Save" at bounding box center [1477, 206] width 53 height 13
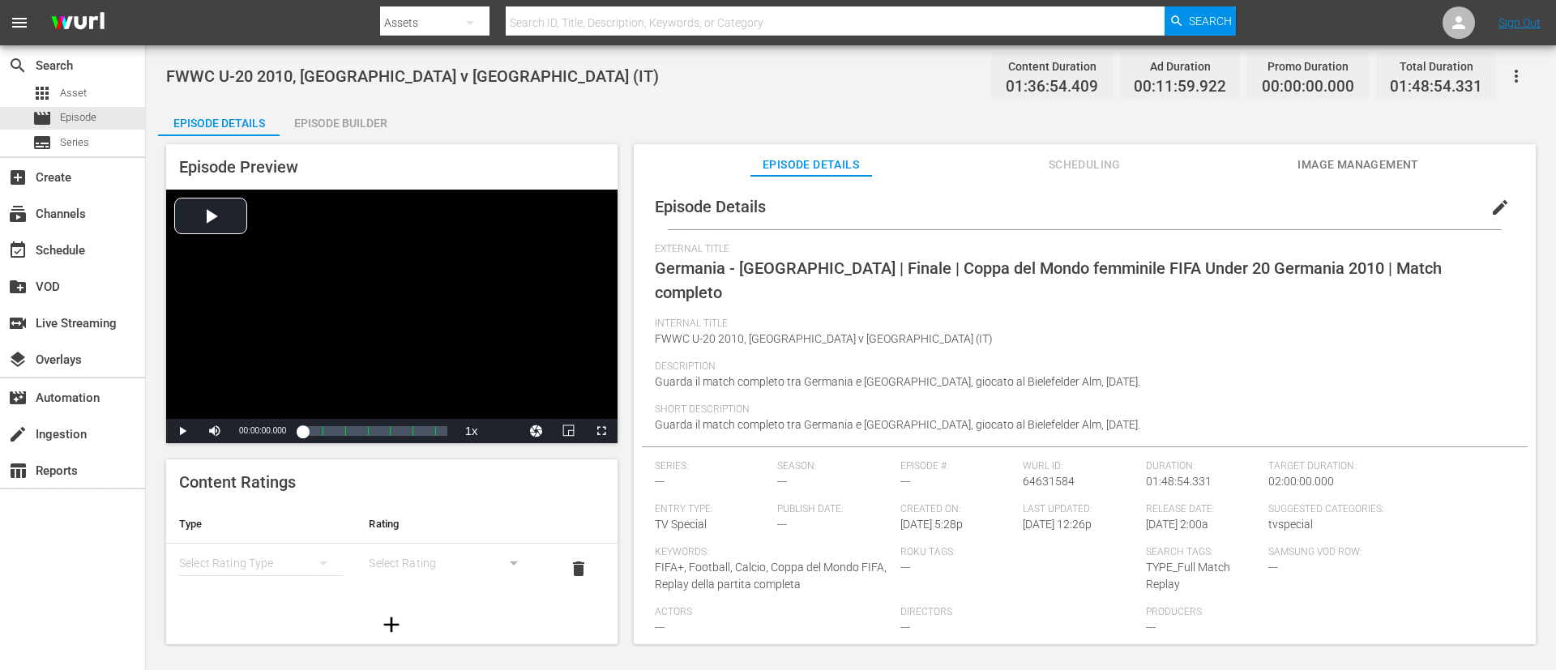
click at [1036, 203] on span "edit" at bounding box center [1499, 207] width 19 height 19
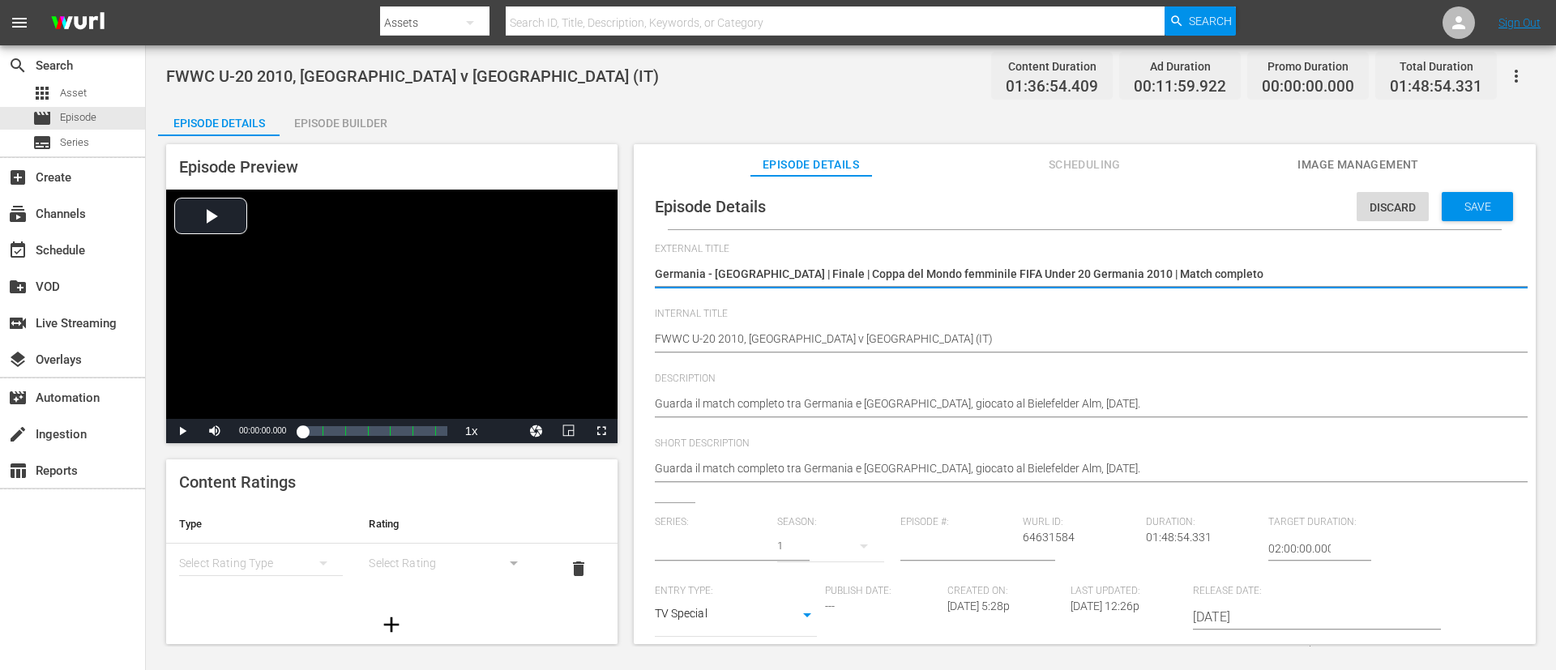
type input "No Series"
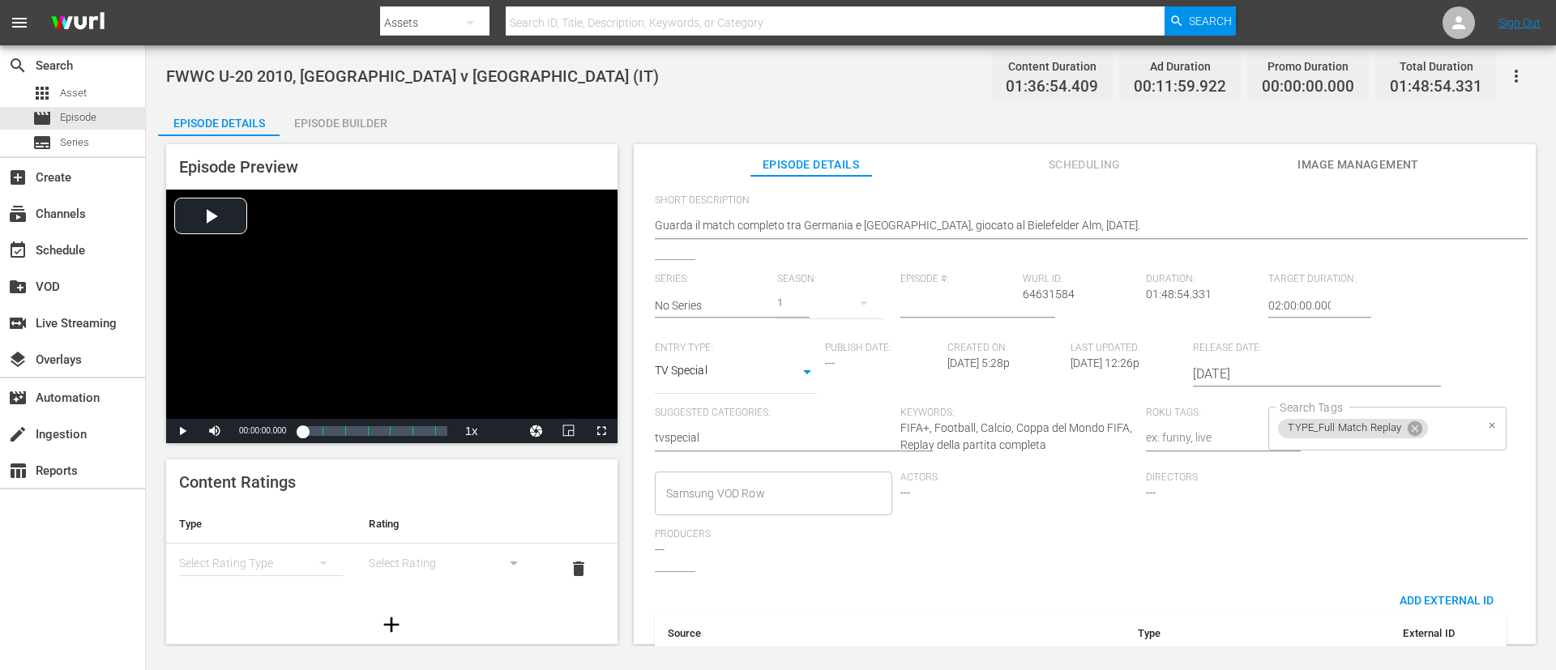
click at [1036, 425] on input "Search Tags" at bounding box center [1452, 428] width 44 height 29
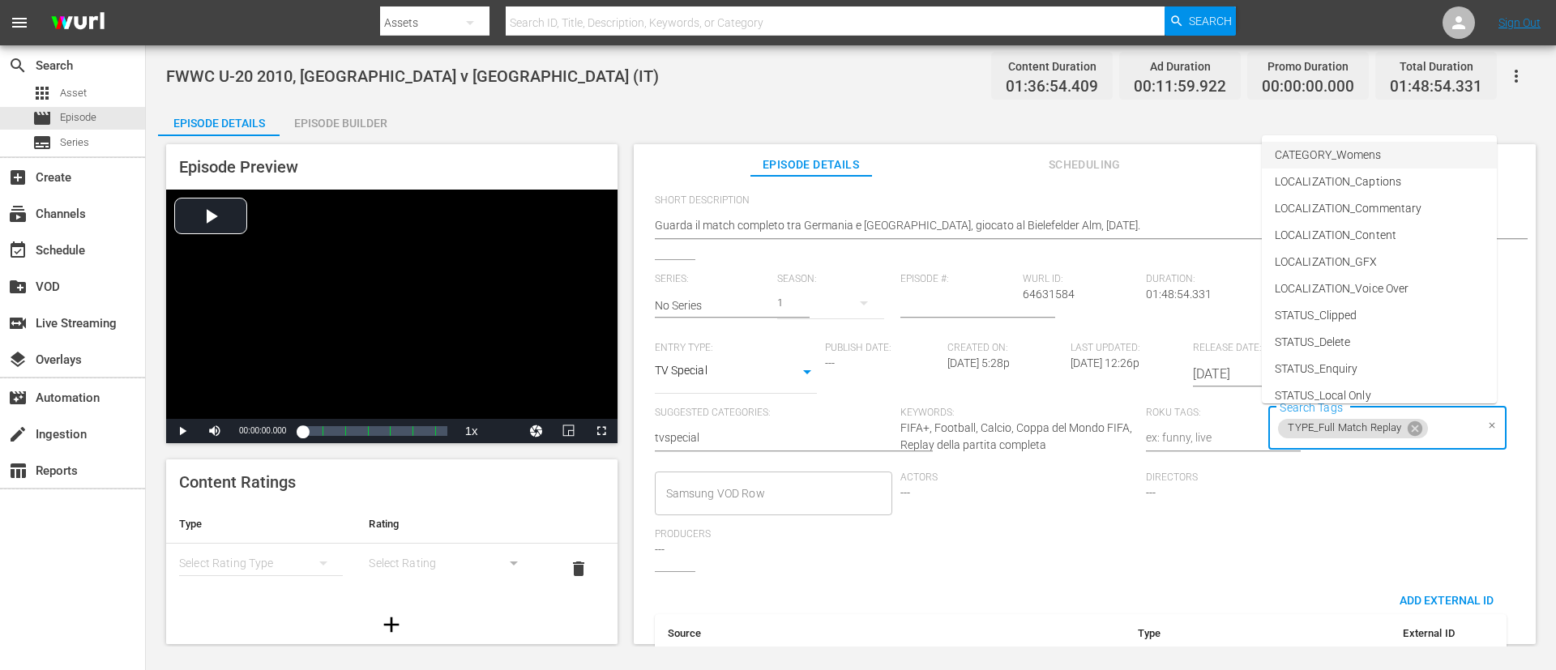
click at [1036, 156] on span "CATEGORY_Womens" at bounding box center [1328, 155] width 106 height 17
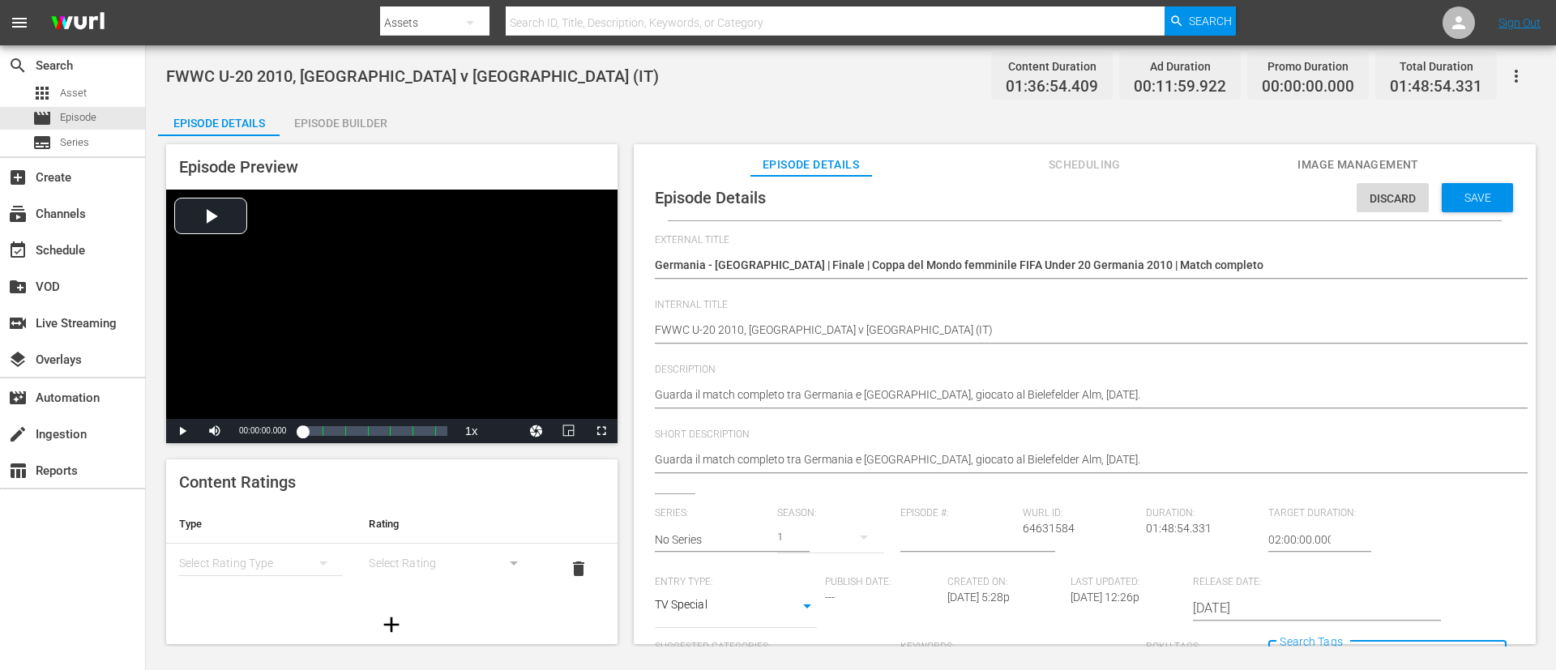
scroll to position [0, 0]
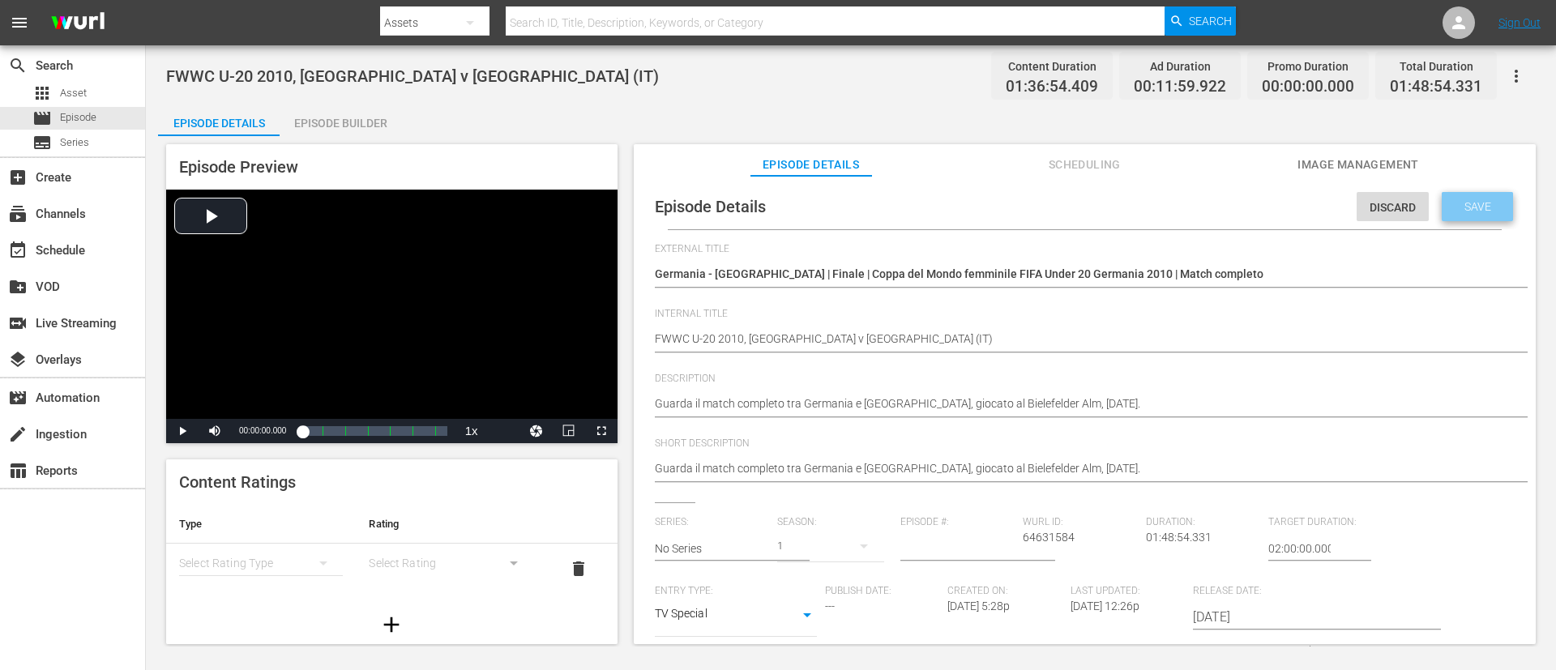
click at [1036, 195] on div "Save" at bounding box center [1477, 206] width 71 height 29
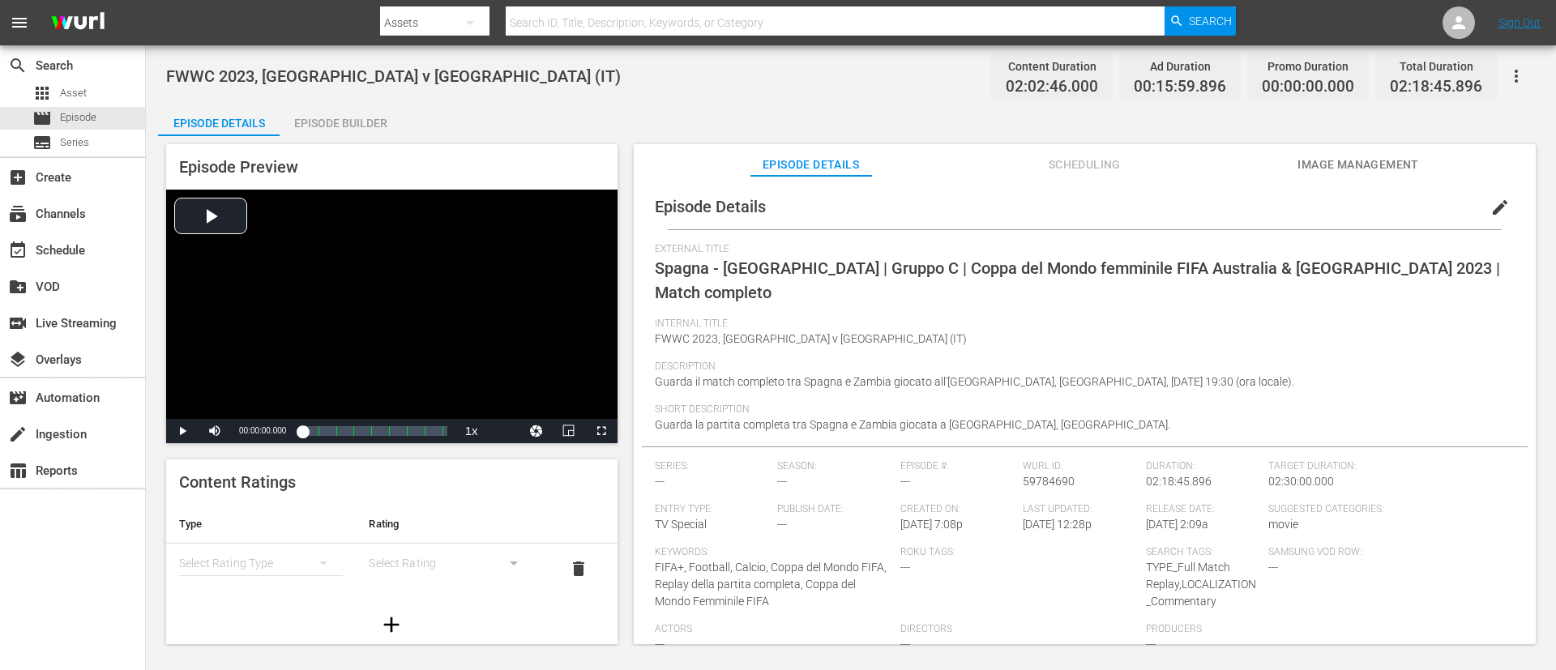
click at [1036, 199] on button "edit" at bounding box center [1500, 207] width 39 height 39
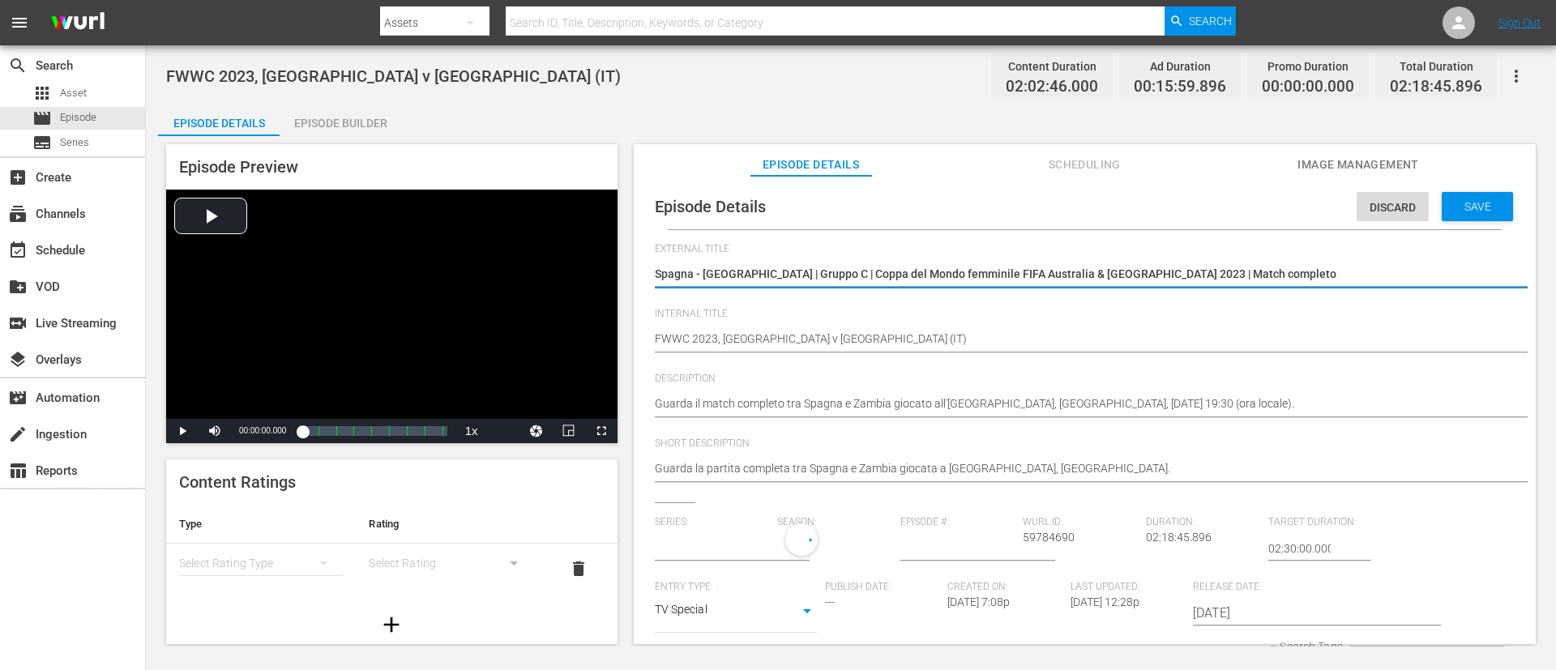
type input "No Series"
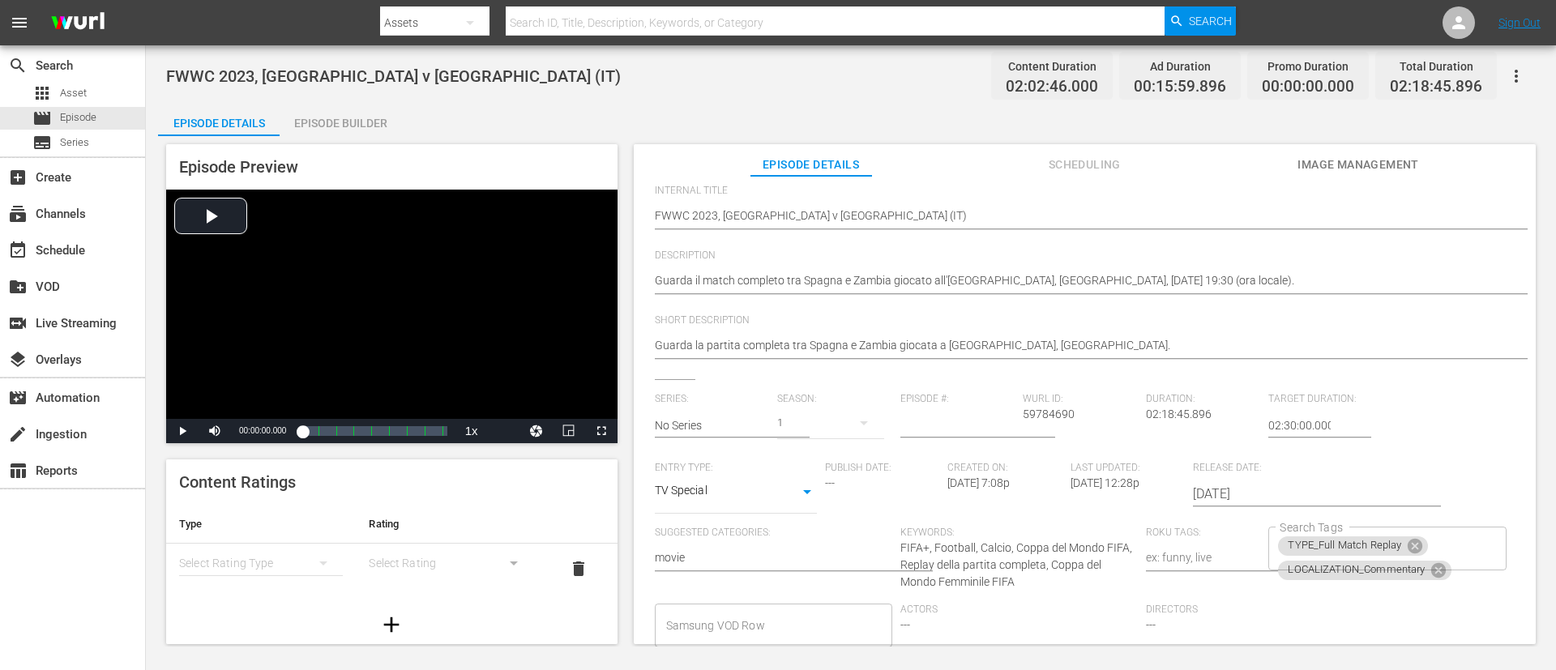
scroll to position [330, 0]
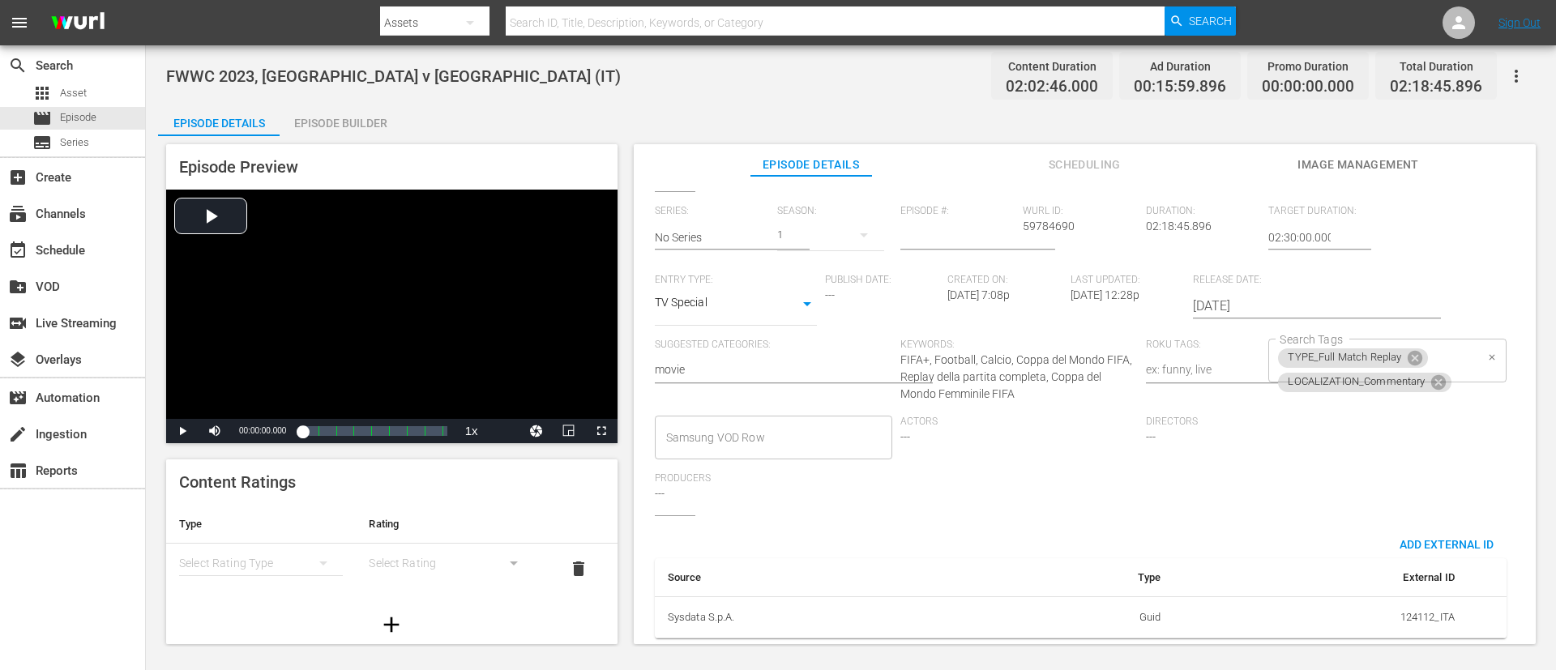
click at [1036, 350] on div "TYPE_Full Match Replay LOCALIZATION_Commentary Search Tags" at bounding box center [1386, 361] width 237 height 44
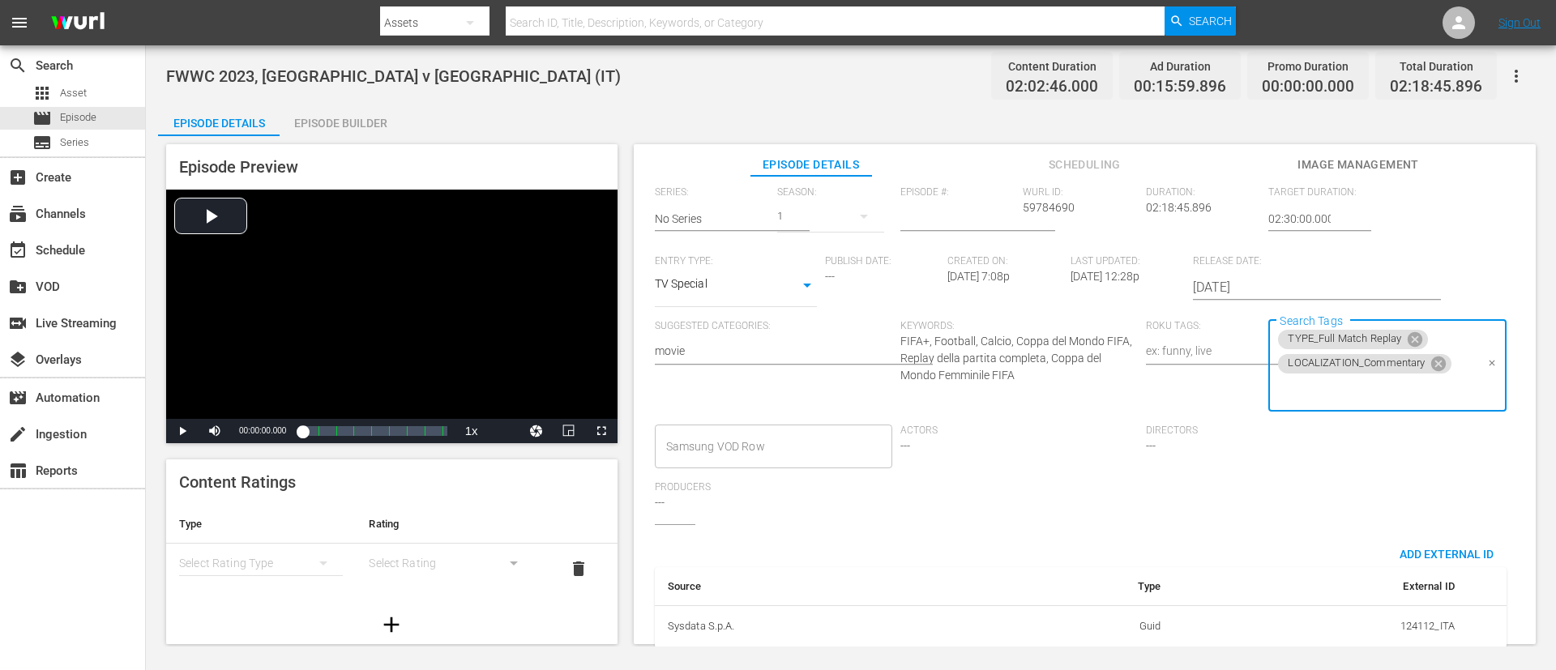
click at [1036, 387] on input "Search Tags" at bounding box center [1375, 390] width 199 height 29
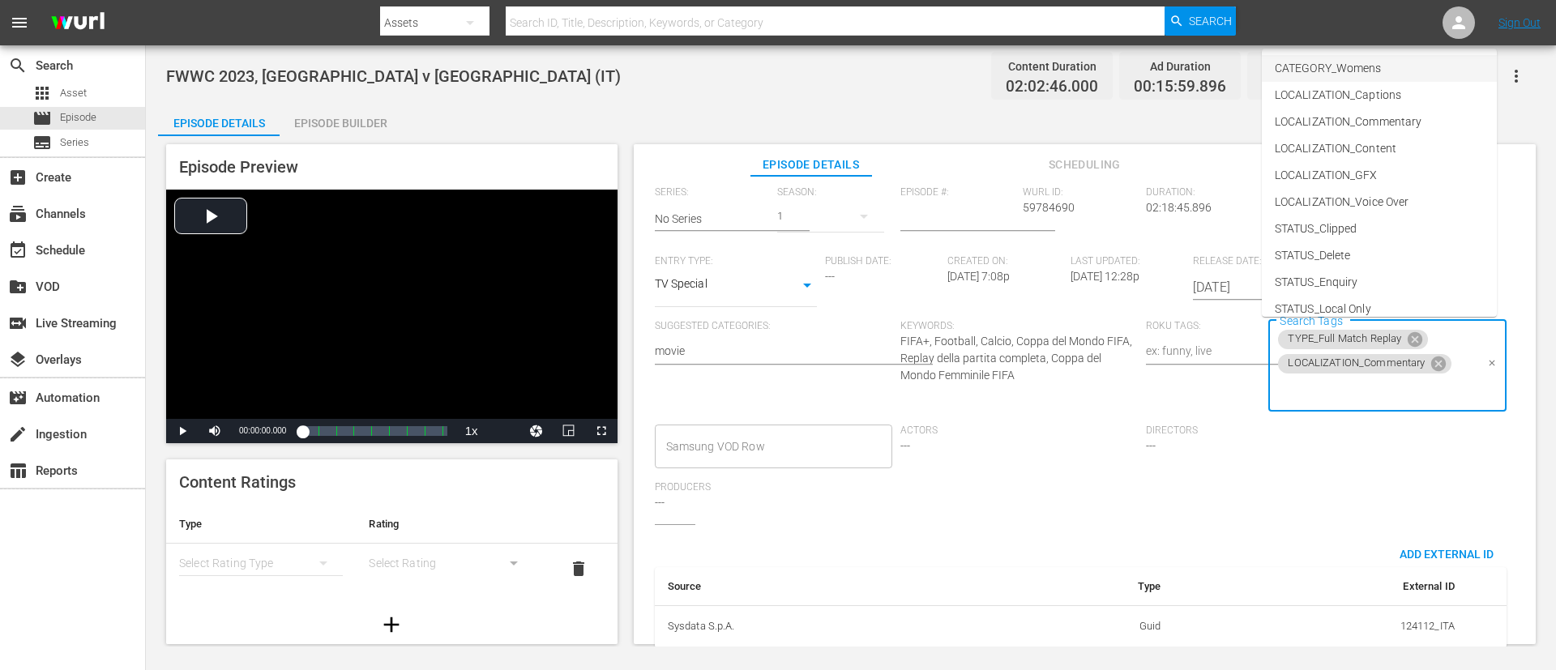
click at [1036, 77] on li "CATEGORY_Womens" at bounding box center [1379, 68] width 235 height 27
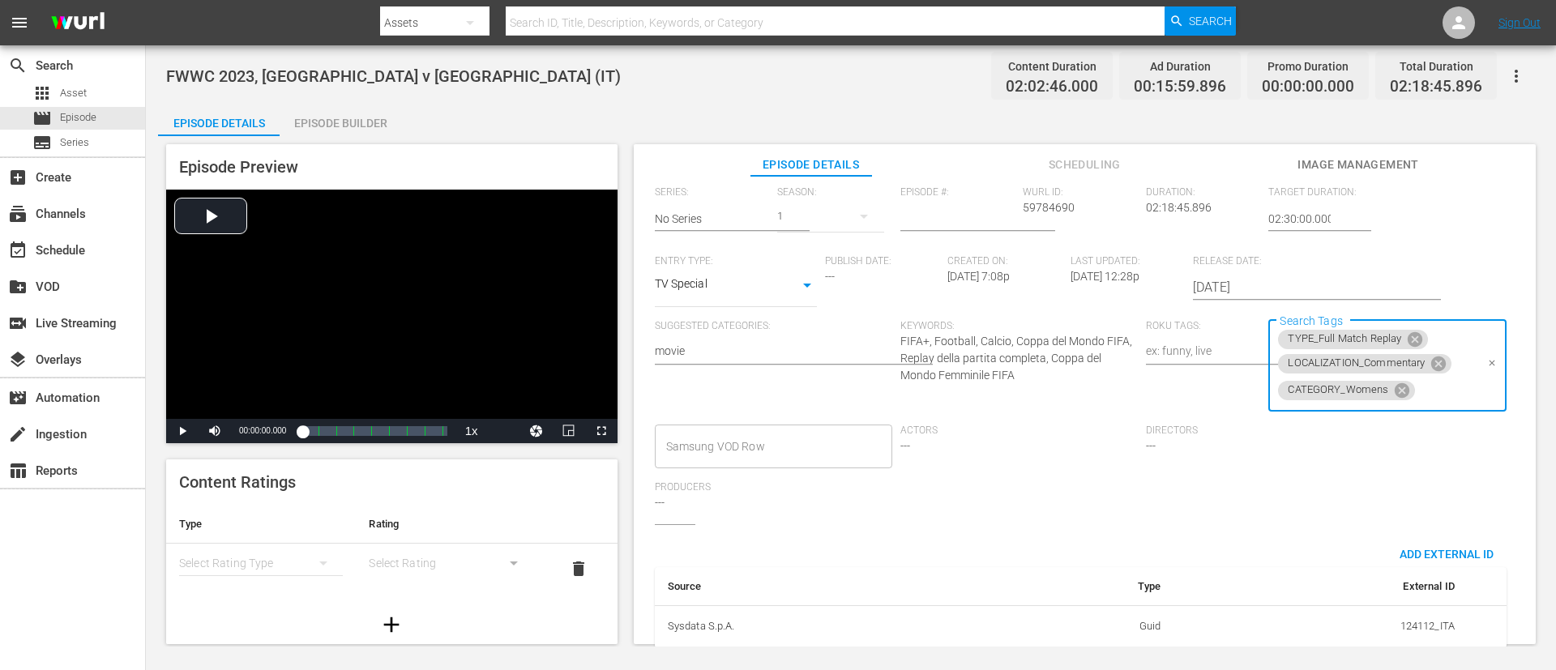
scroll to position [0, 0]
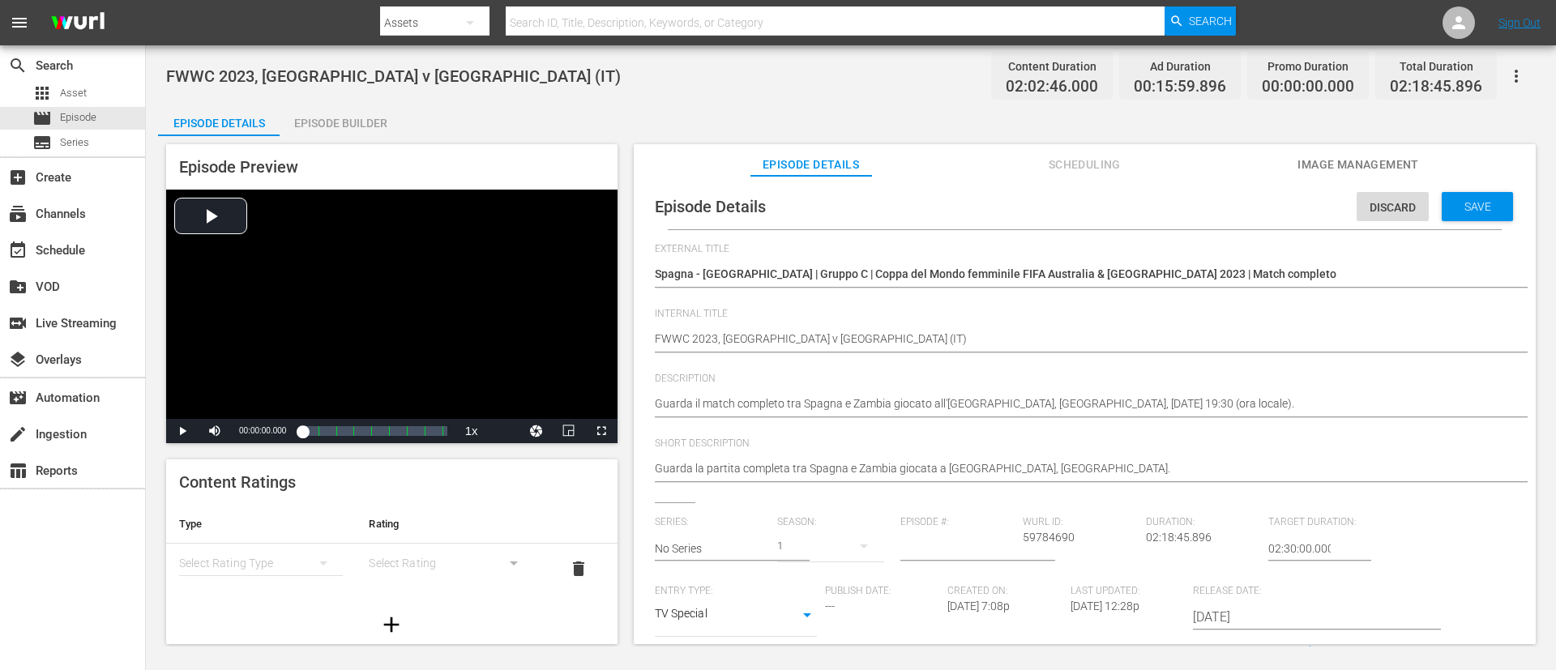
click at [1036, 208] on span "Save" at bounding box center [1477, 206] width 53 height 13
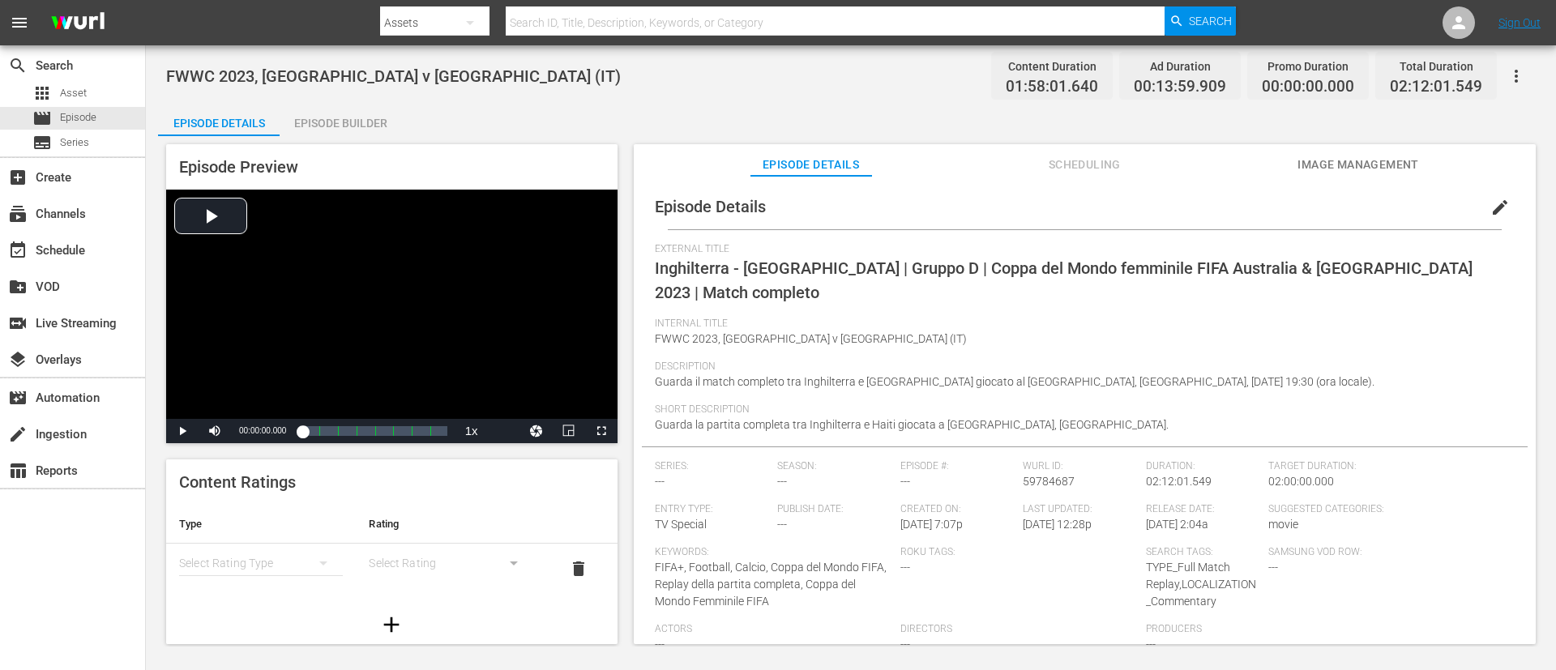
click at [1036, 202] on span "edit" at bounding box center [1499, 207] width 19 height 19
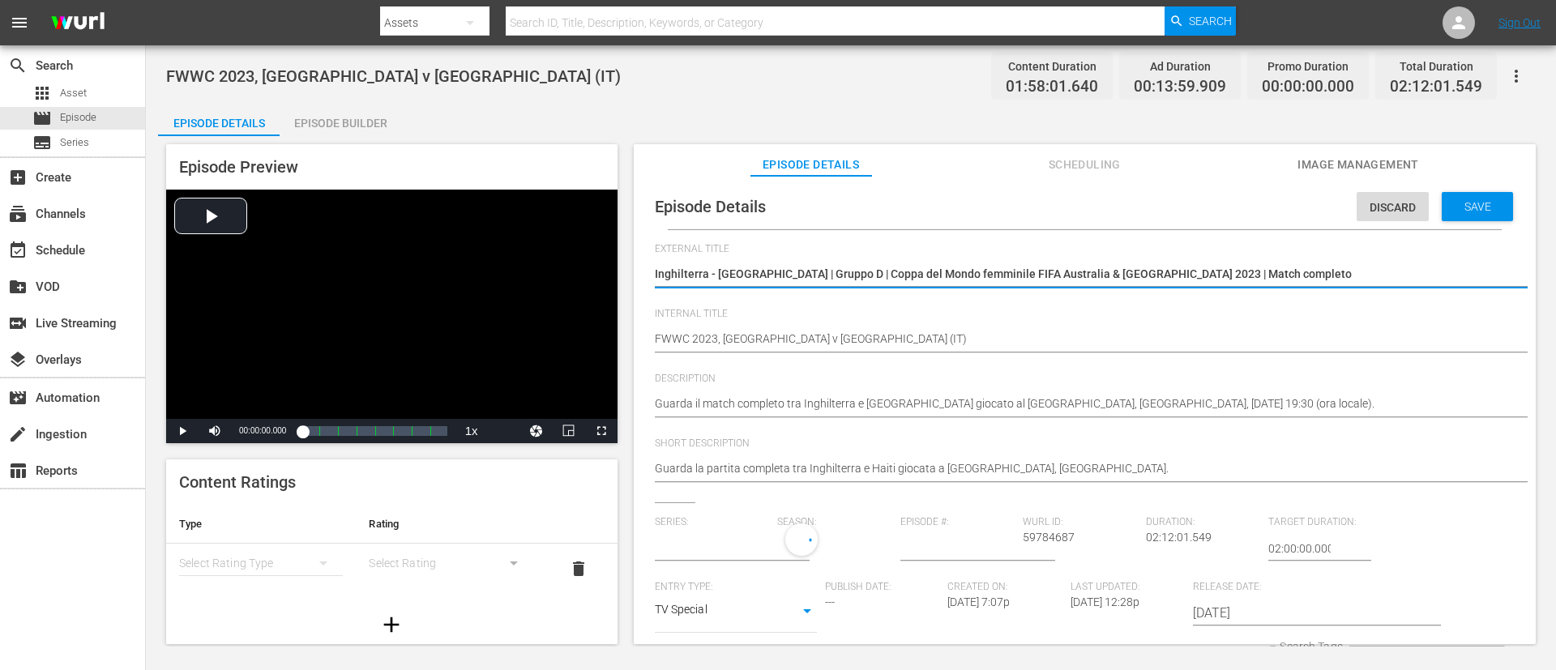
type input "No Series"
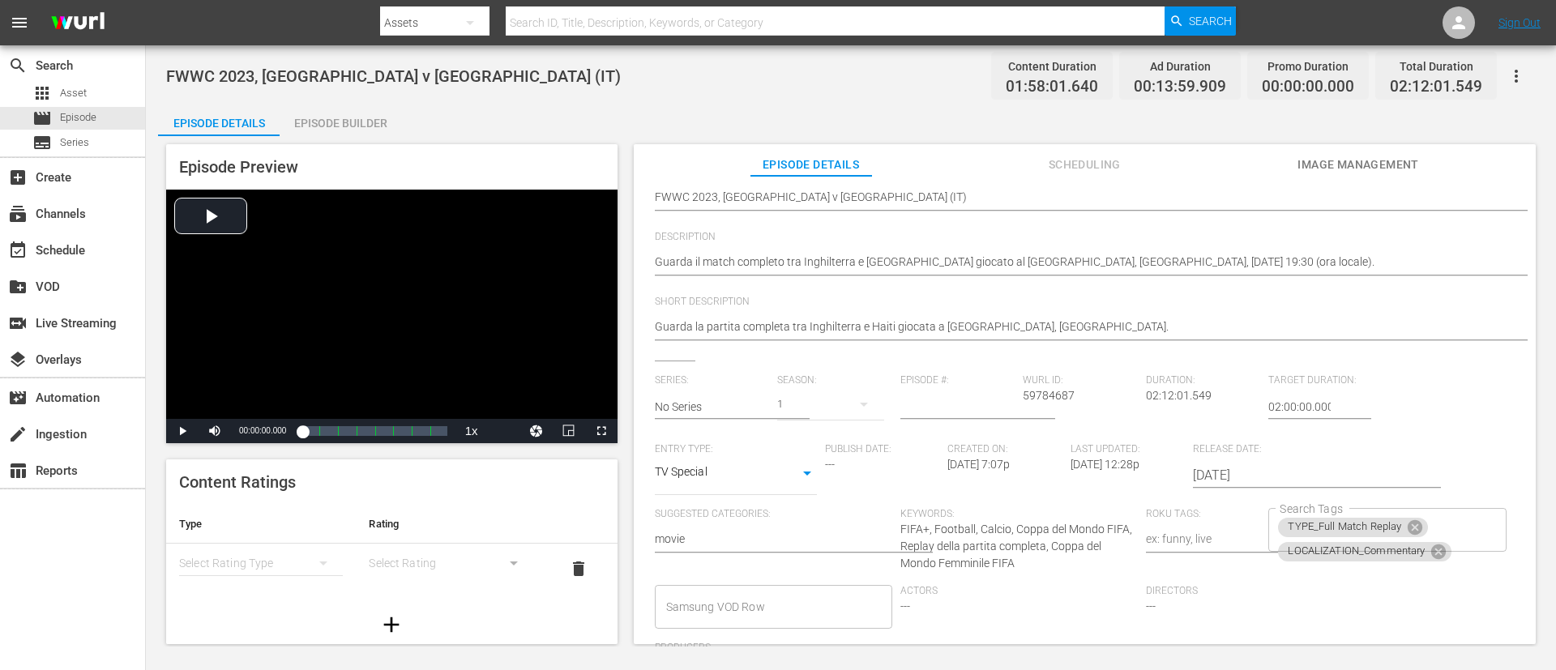
scroll to position [330, 0]
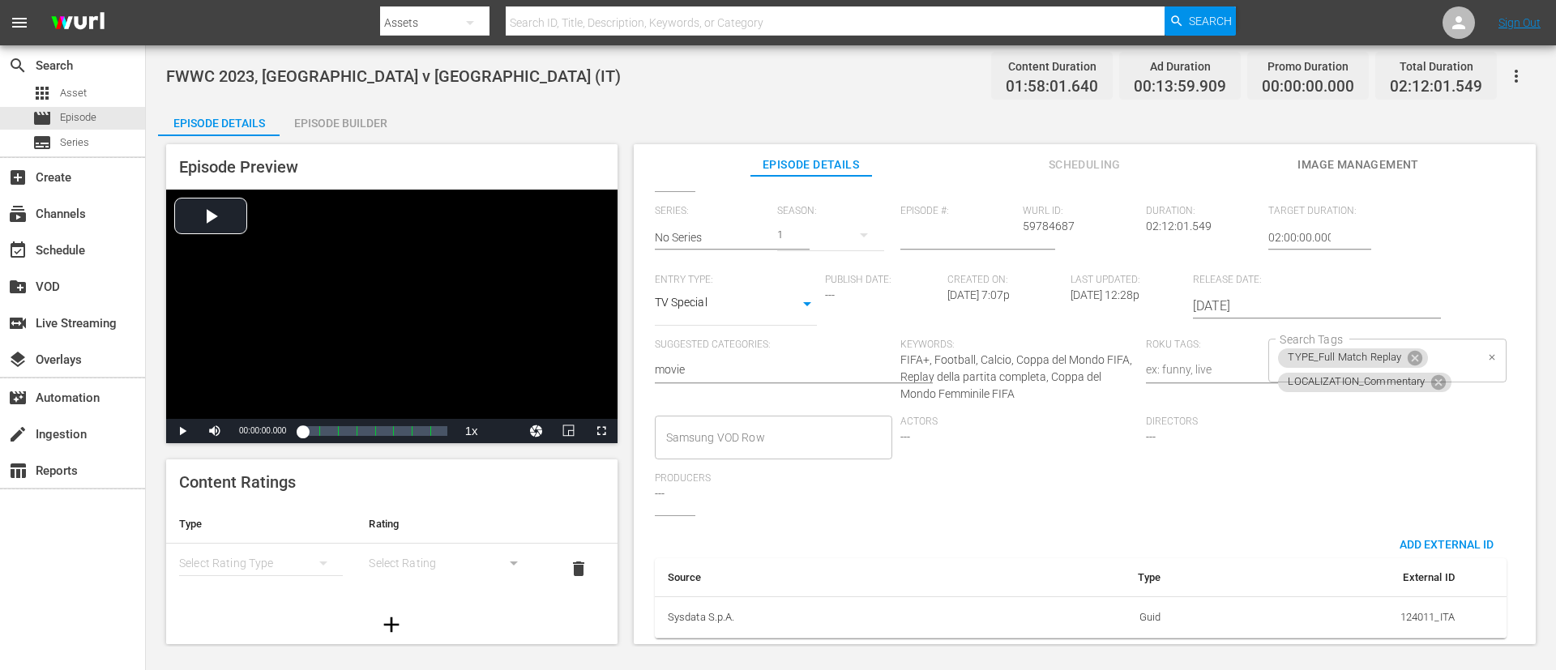
click at [1036, 339] on div "TYPE_Full Match Replay LOCALIZATION_Commentary Search Tags" at bounding box center [1386, 361] width 237 height 44
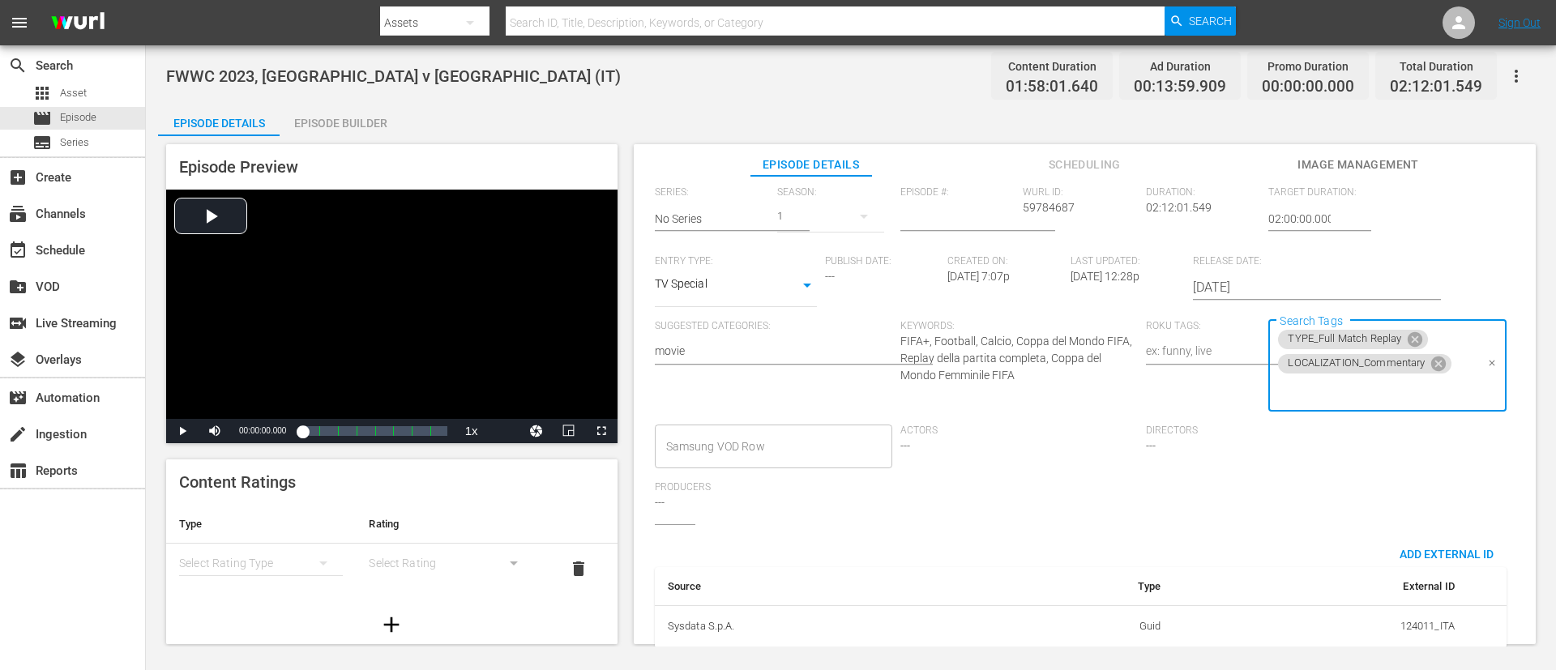
click at [1036, 386] on input "Search Tags" at bounding box center [1375, 390] width 199 height 29
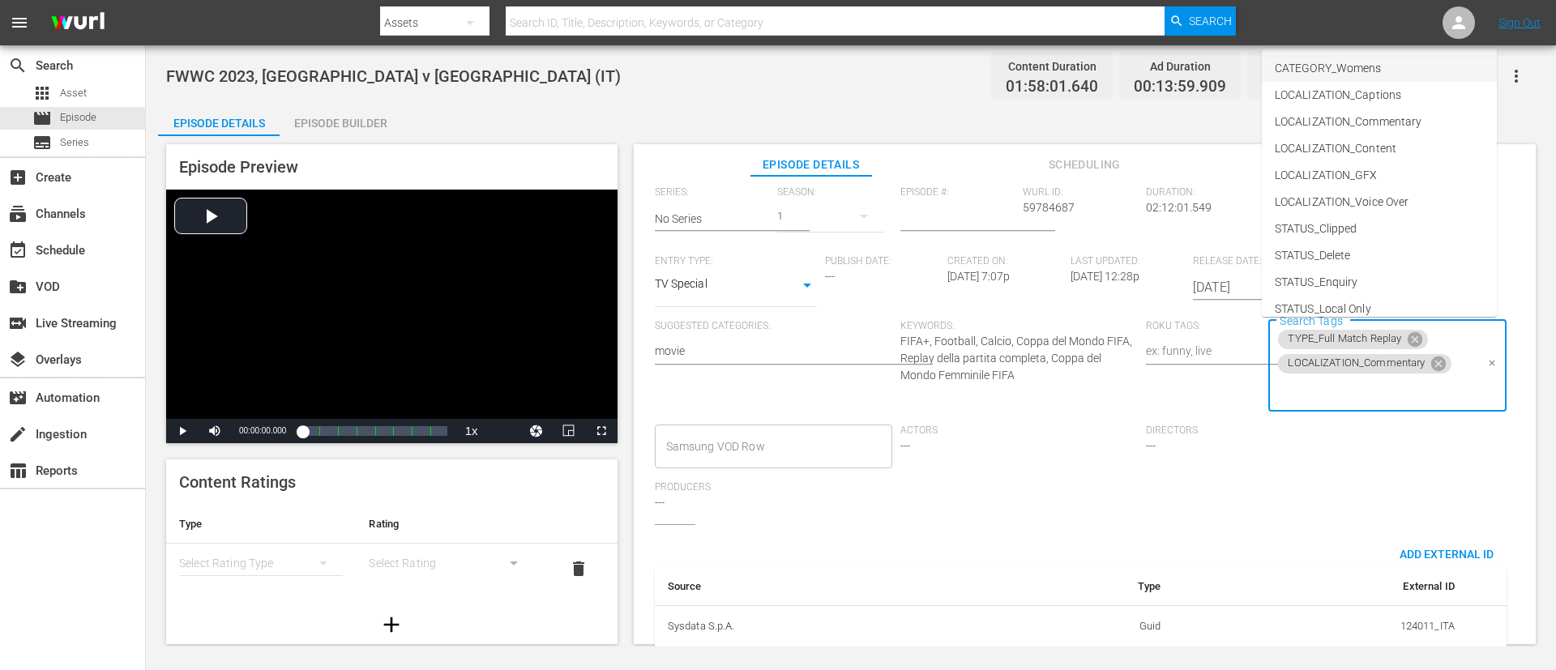
click at [1036, 64] on span "CATEGORY_Womens" at bounding box center [1328, 68] width 106 height 17
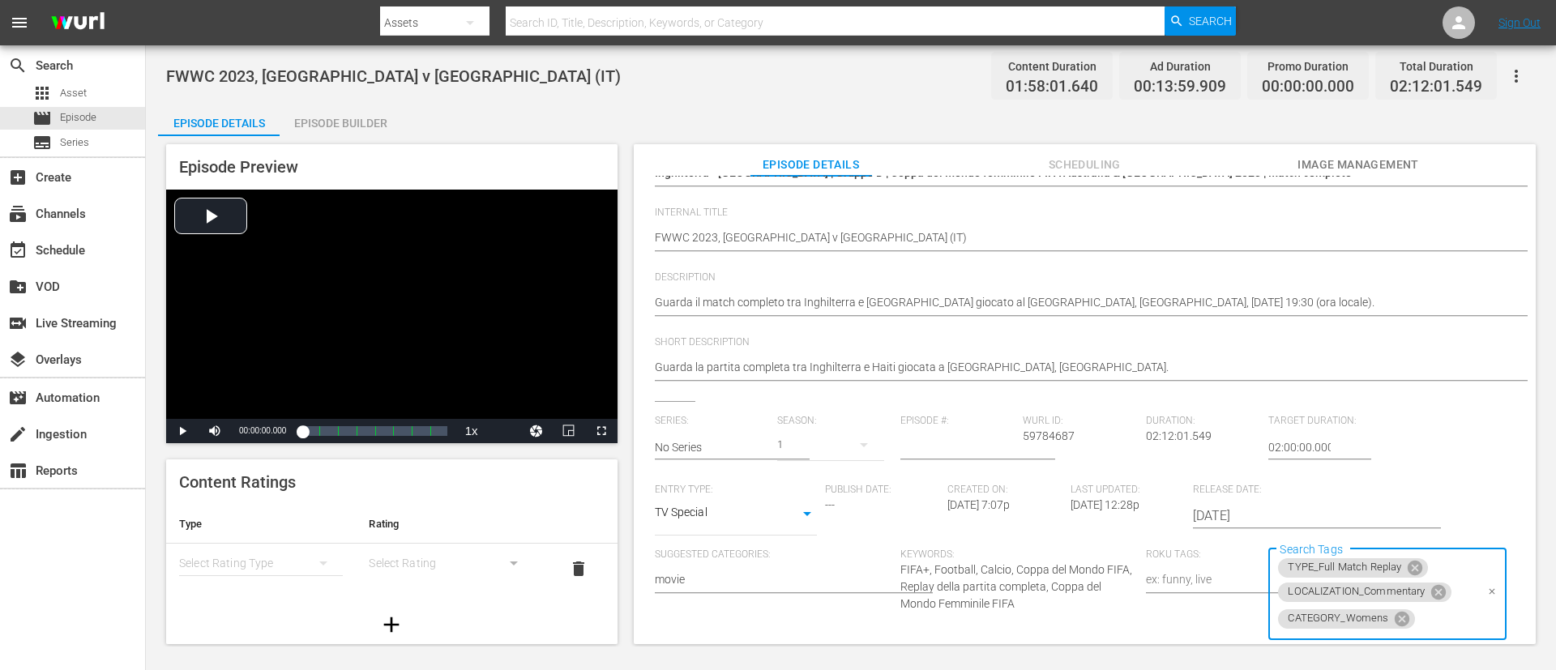
scroll to position [0, 0]
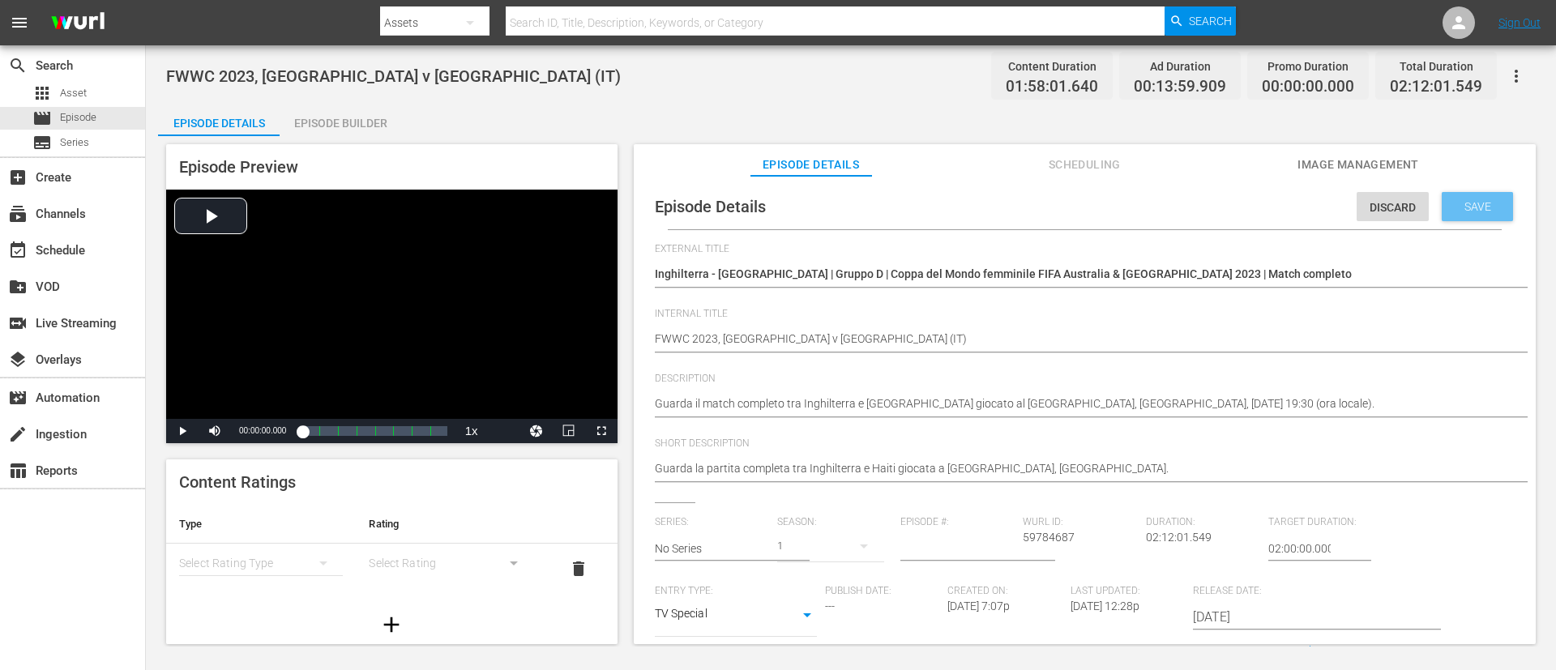
click at [1036, 194] on div "Save" at bounding box center [1477, 206] width 71 height 29
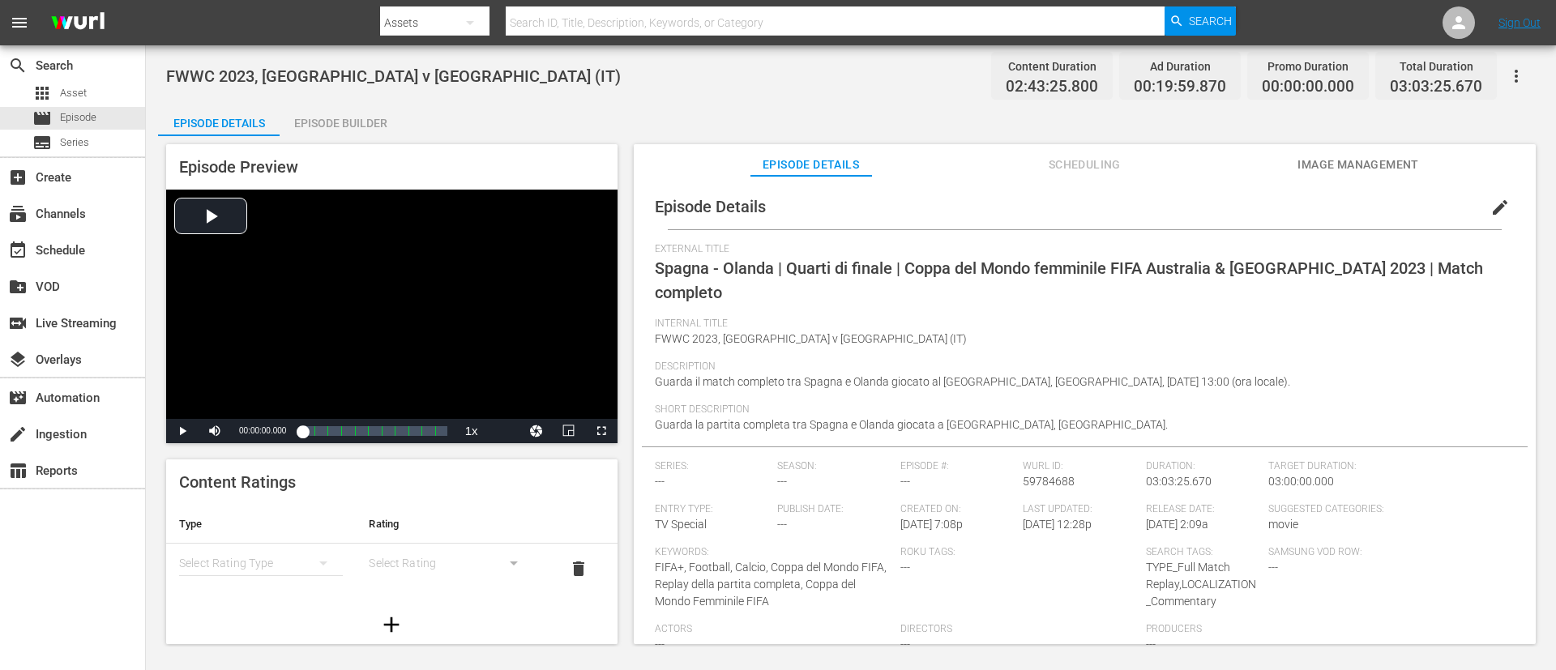
click at [1036, 207] on span "edit" at bounding box center [1499, 207] width 19 height 19
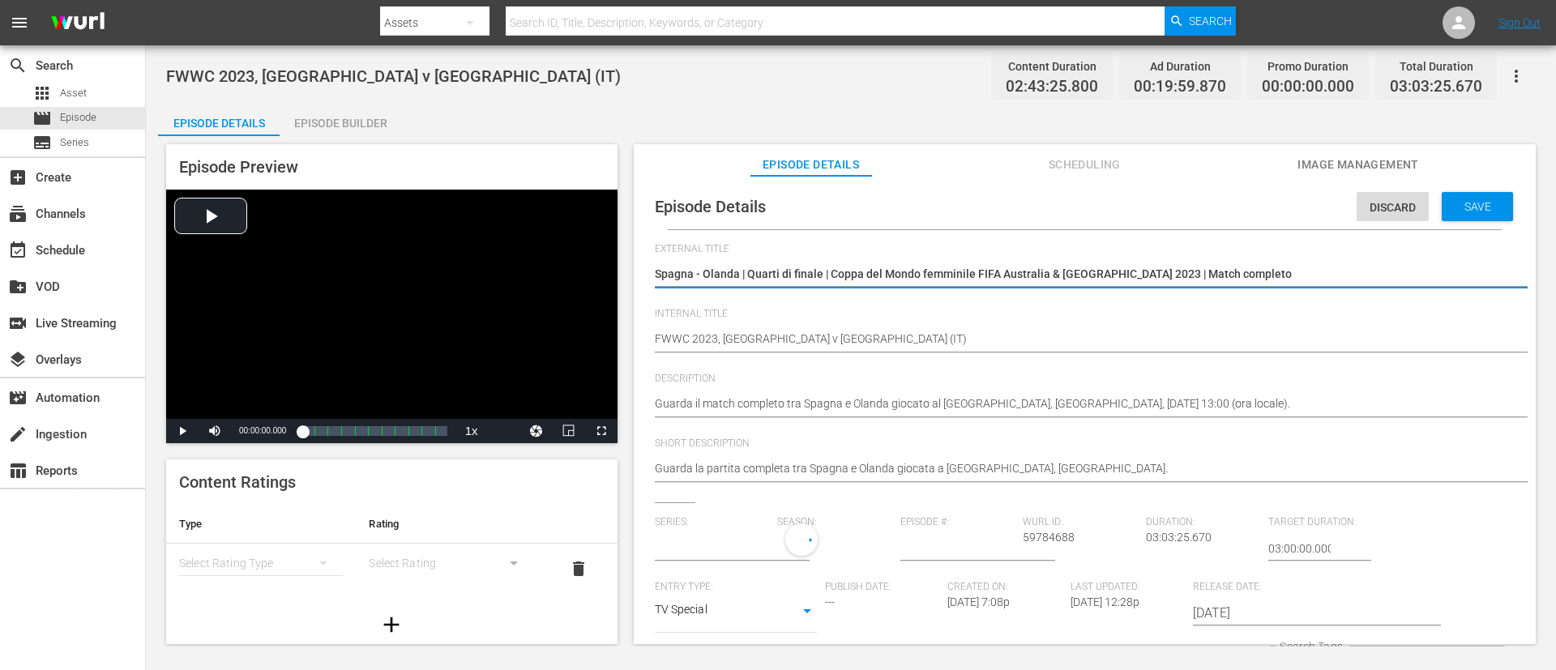
type input "No Series"
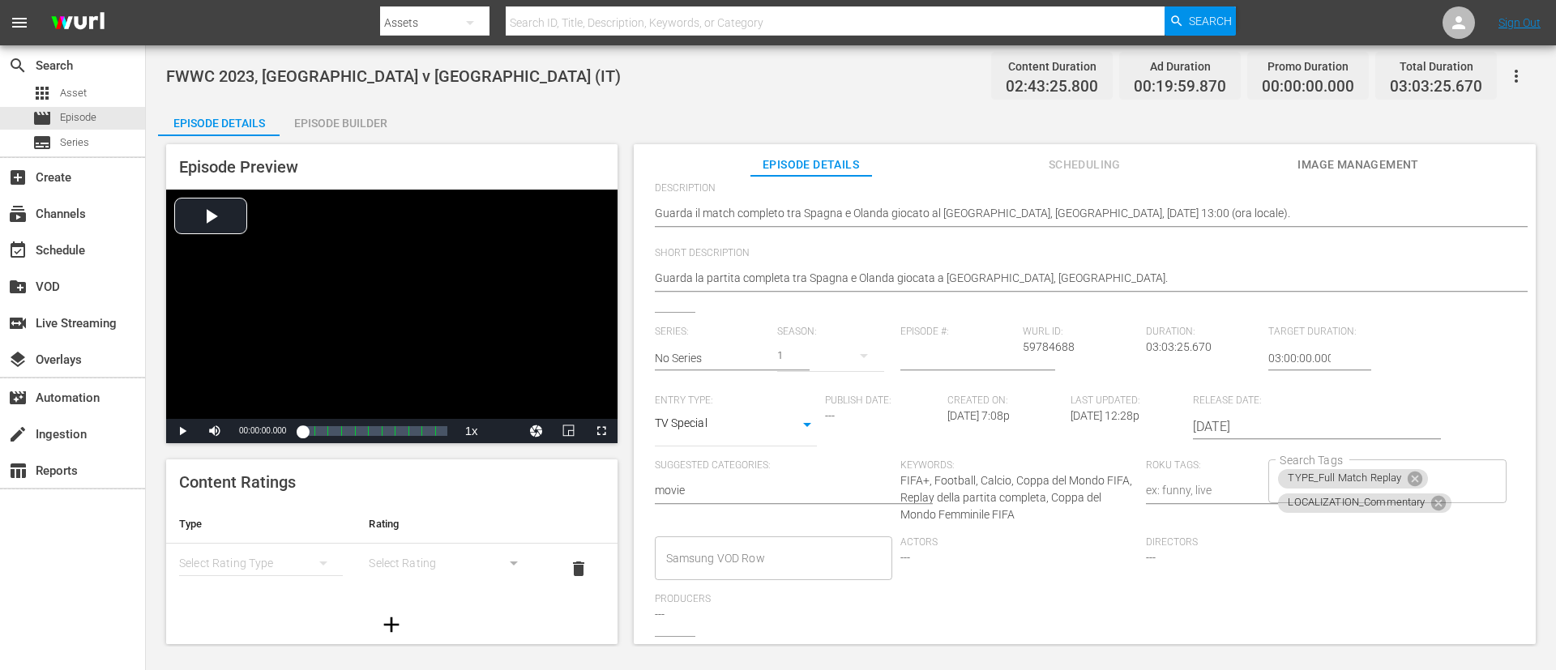
scroll to position [330, 0]
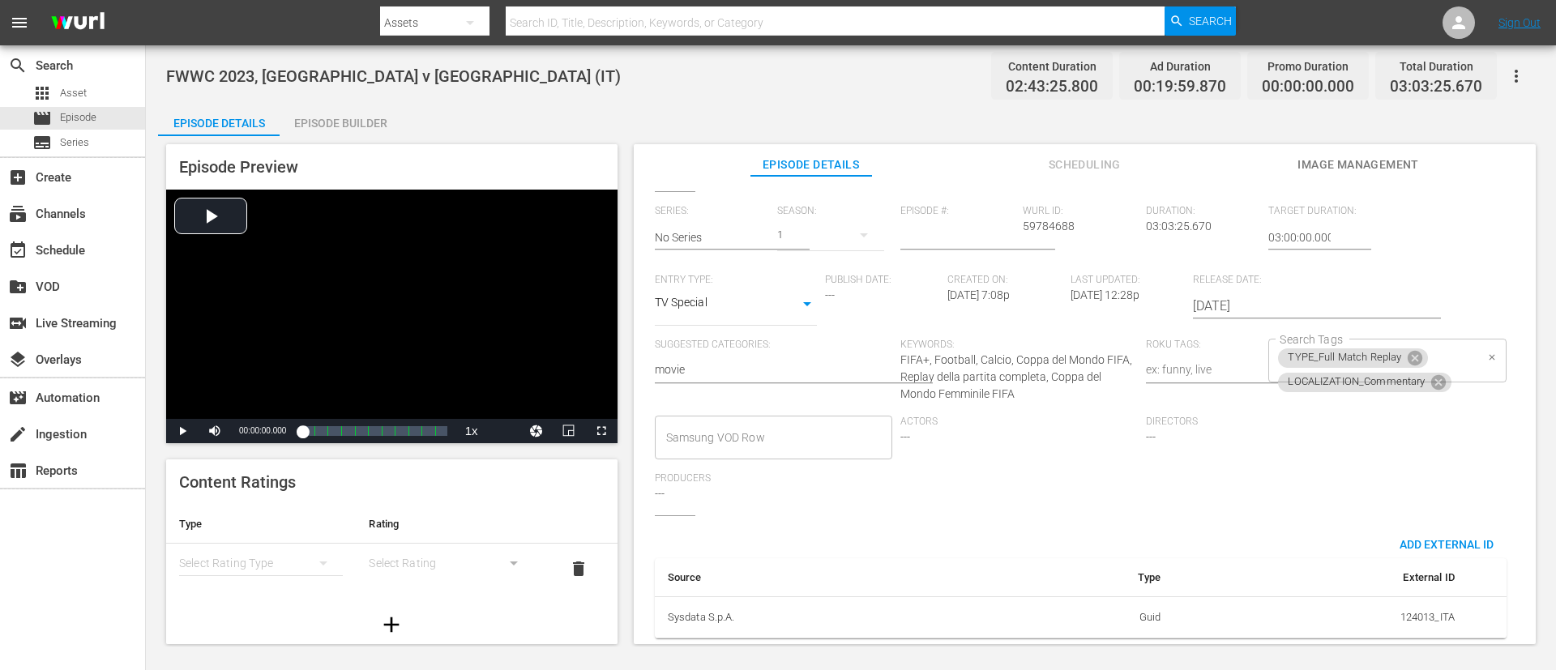
click at [1036, 339] on div "TYPE_Full Match Replay LOCALIZATION_Commentary Search Tags" at bounding box center [1386, 361] width 237 height 44
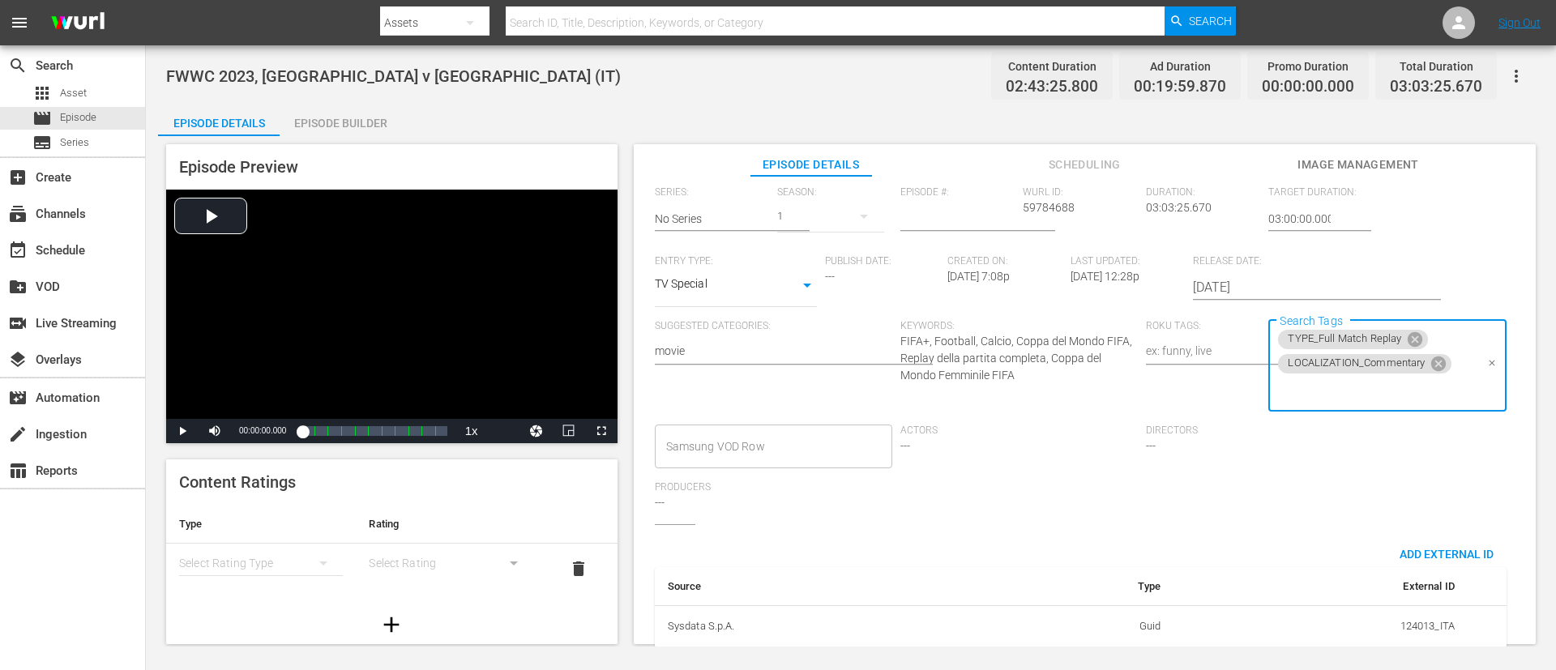
click at [1036, 395] on input "Search Tags" at bounding box center [1375, 390] width 199 height 29
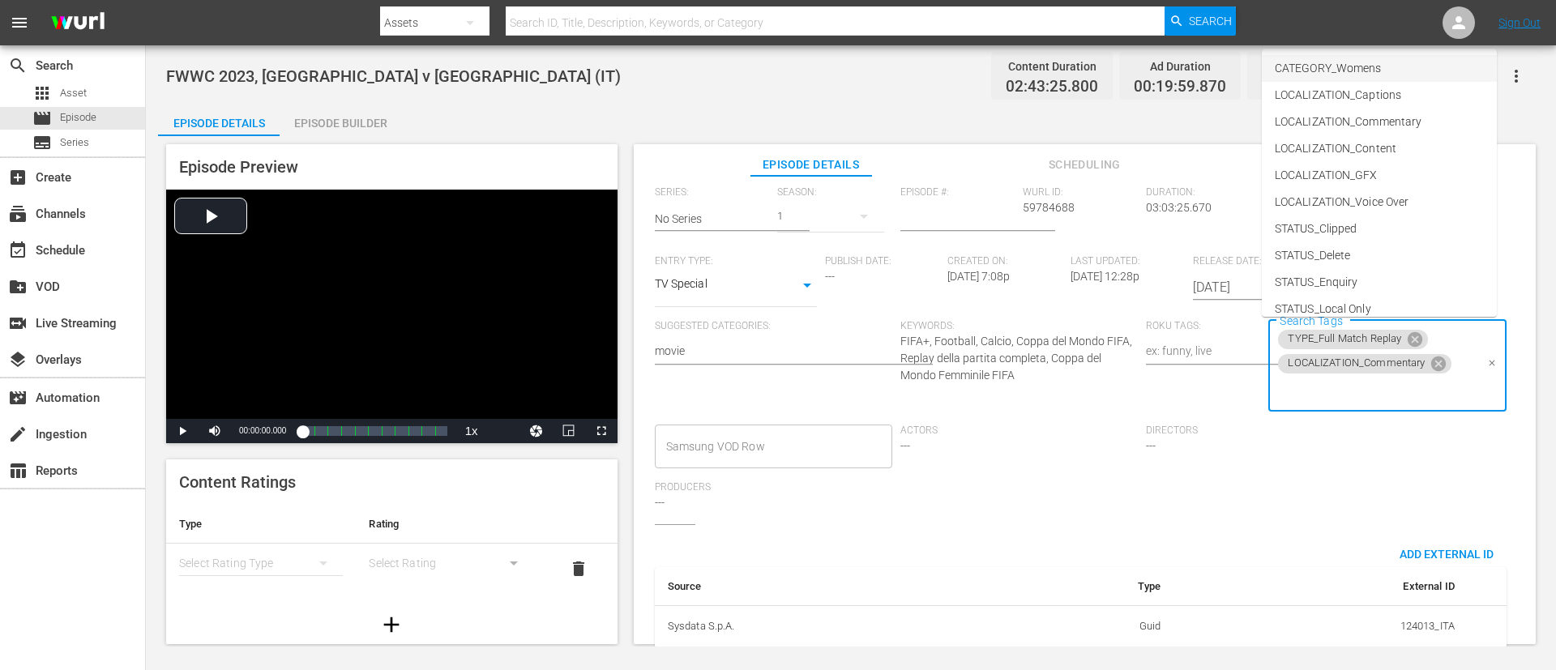
click at [1036, 63] on span "CATEGORY_Womens" at bounding box center [1328, 68] width 106 height 17
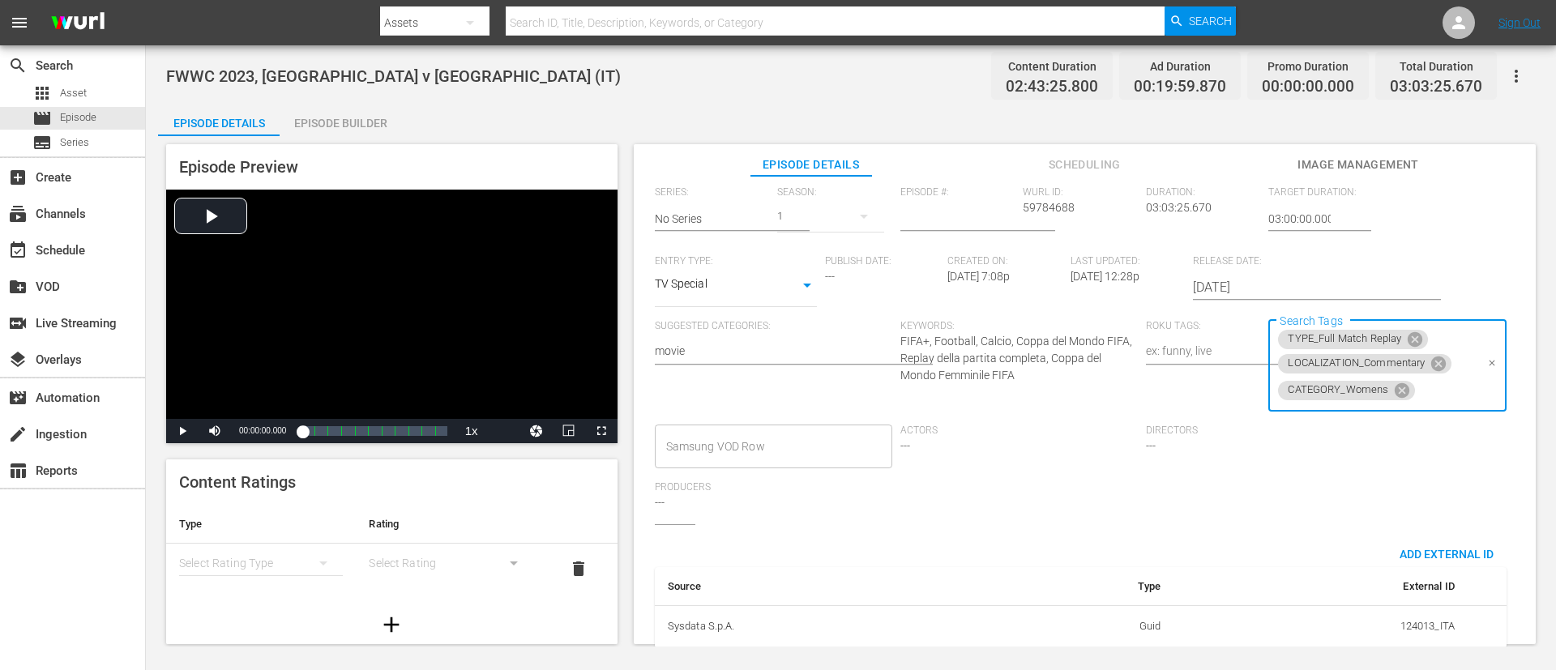
scroll to position [0, 0]
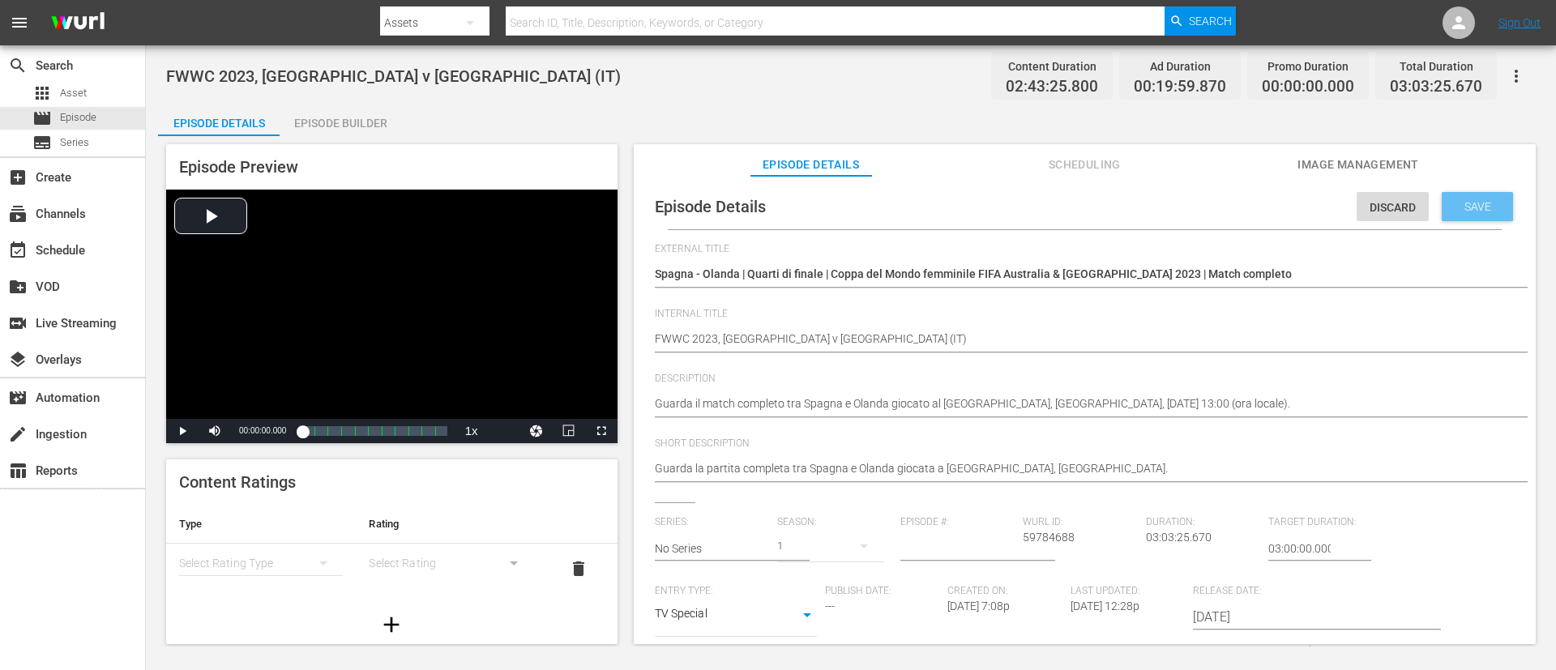
click at [1036, 196] on div "Save" at bounding box center [1477, 206] width 71 height 29
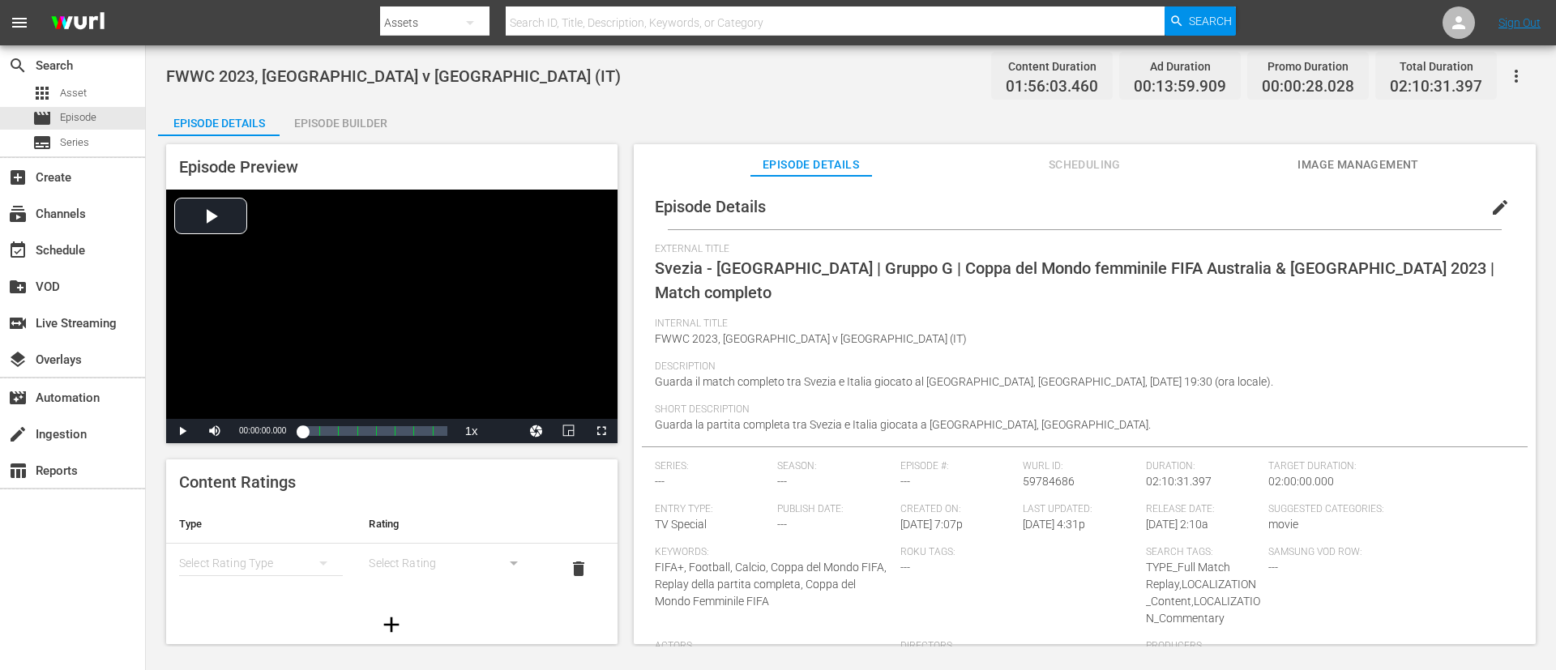
click at [1036, 201] on span "edit" at bounding box center [1499, 207] width 19 height 19
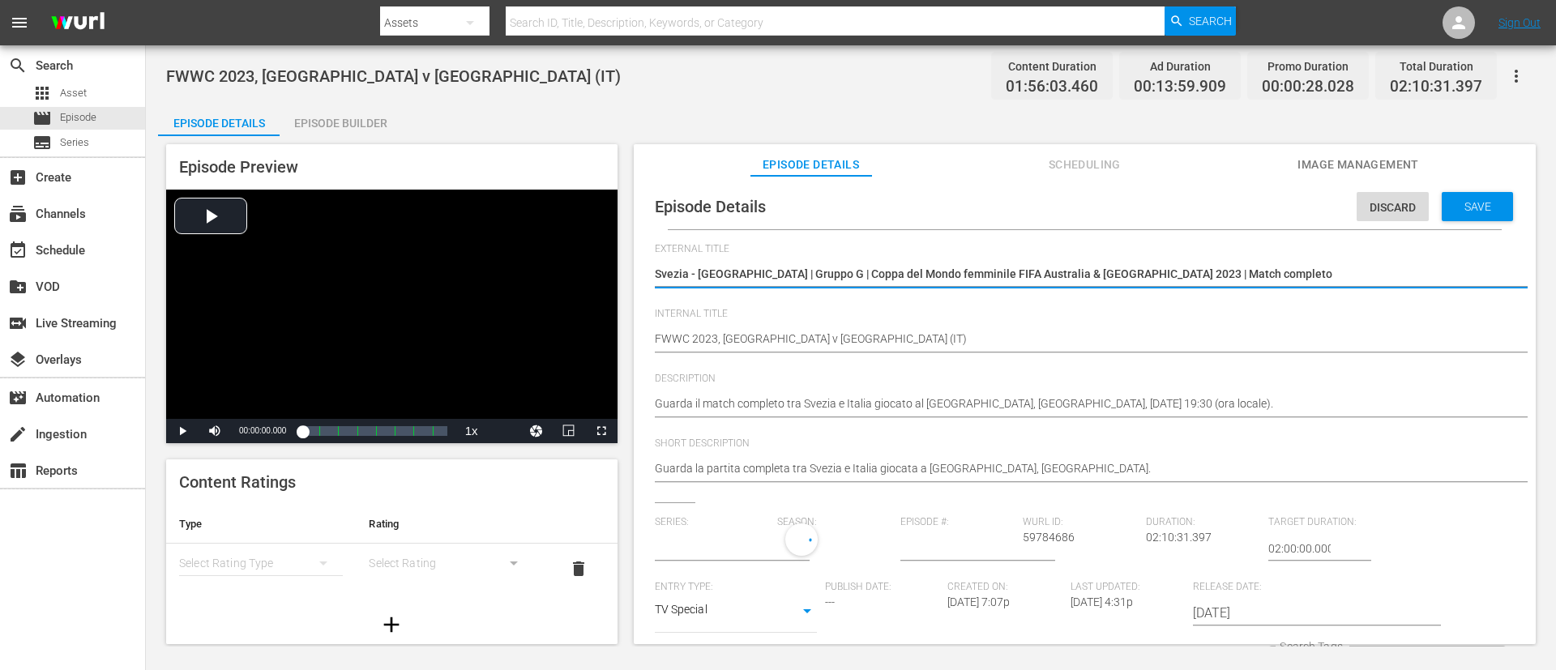
type input "No Series"
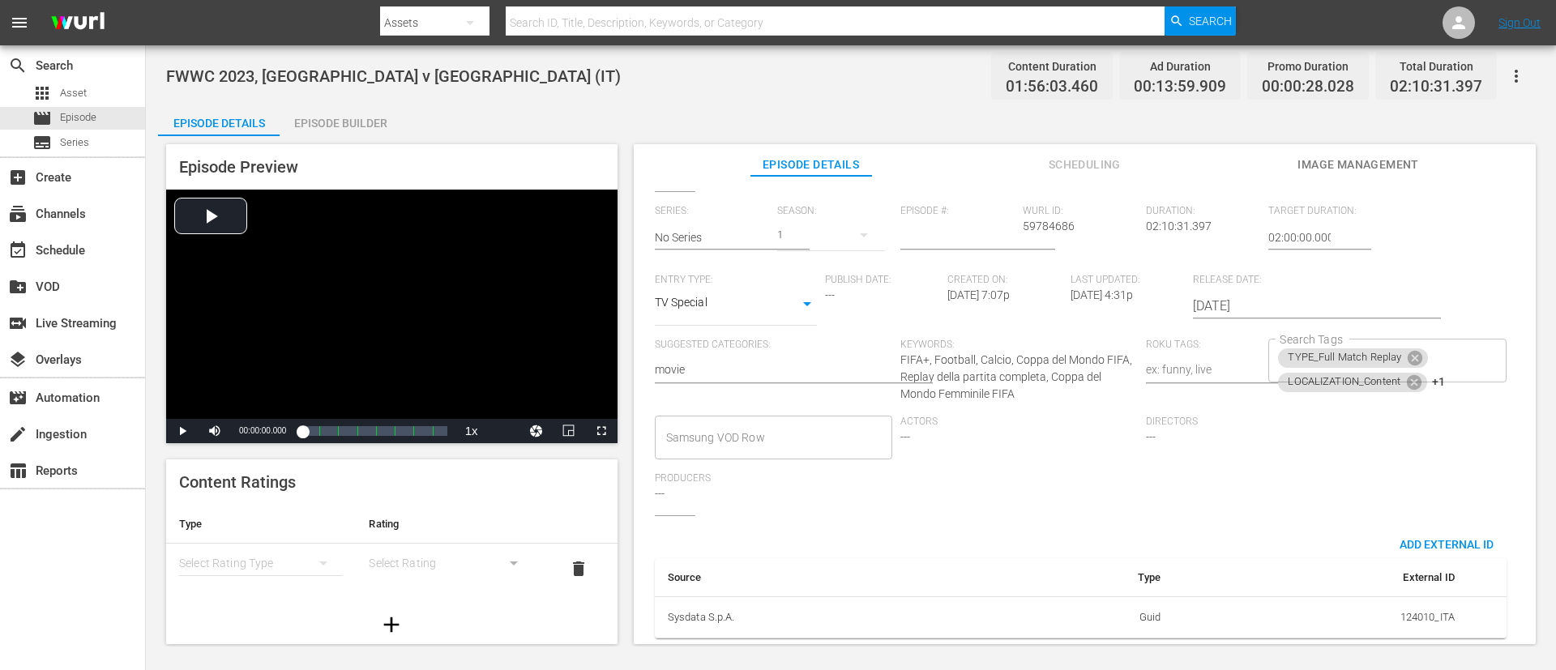
scroll to position [330, 0]
click at [1036, 348] on div "TYPE_Full Match Replay LOCALIZATION_Content +1 Search Tags" at bounding box center [1386, 361] width 237 height 44
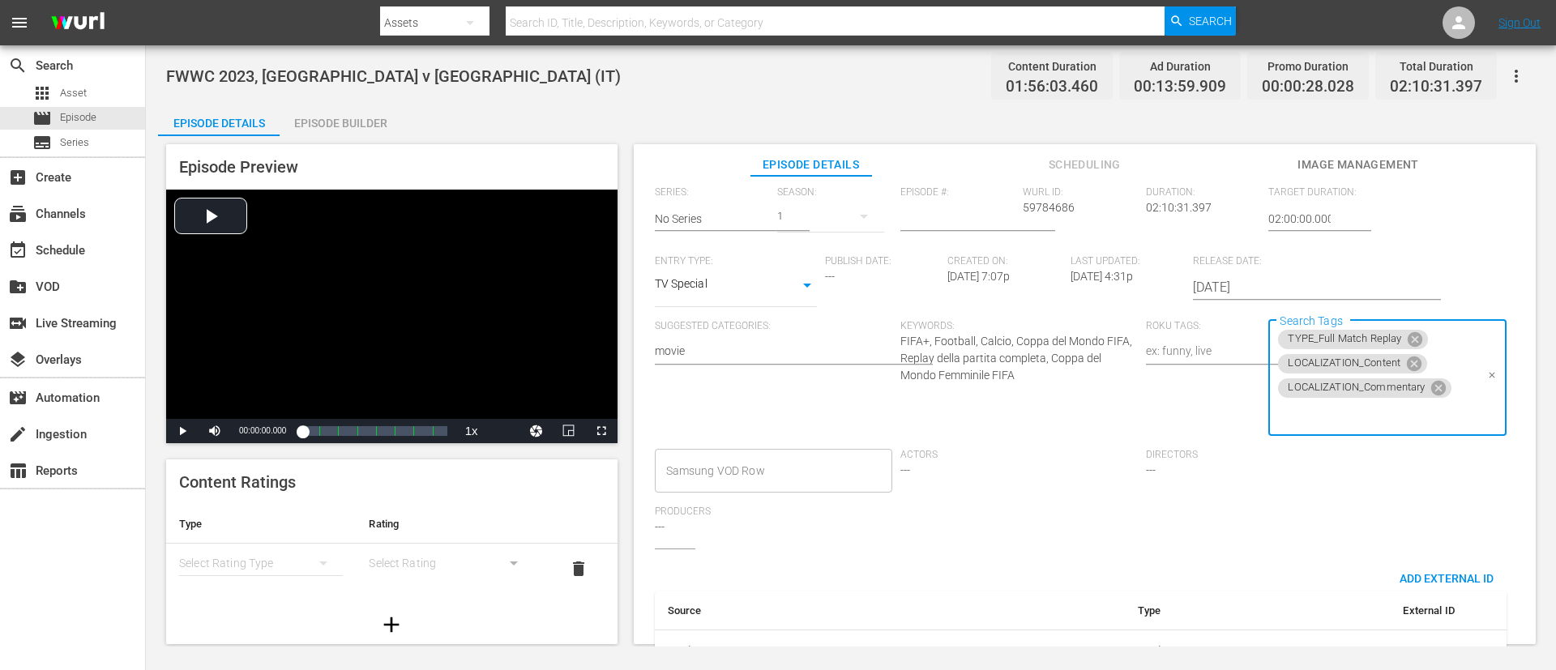
click at [1036, 411] on input "Search Tags" at bounding box center [1375, 414] width 199 height 29
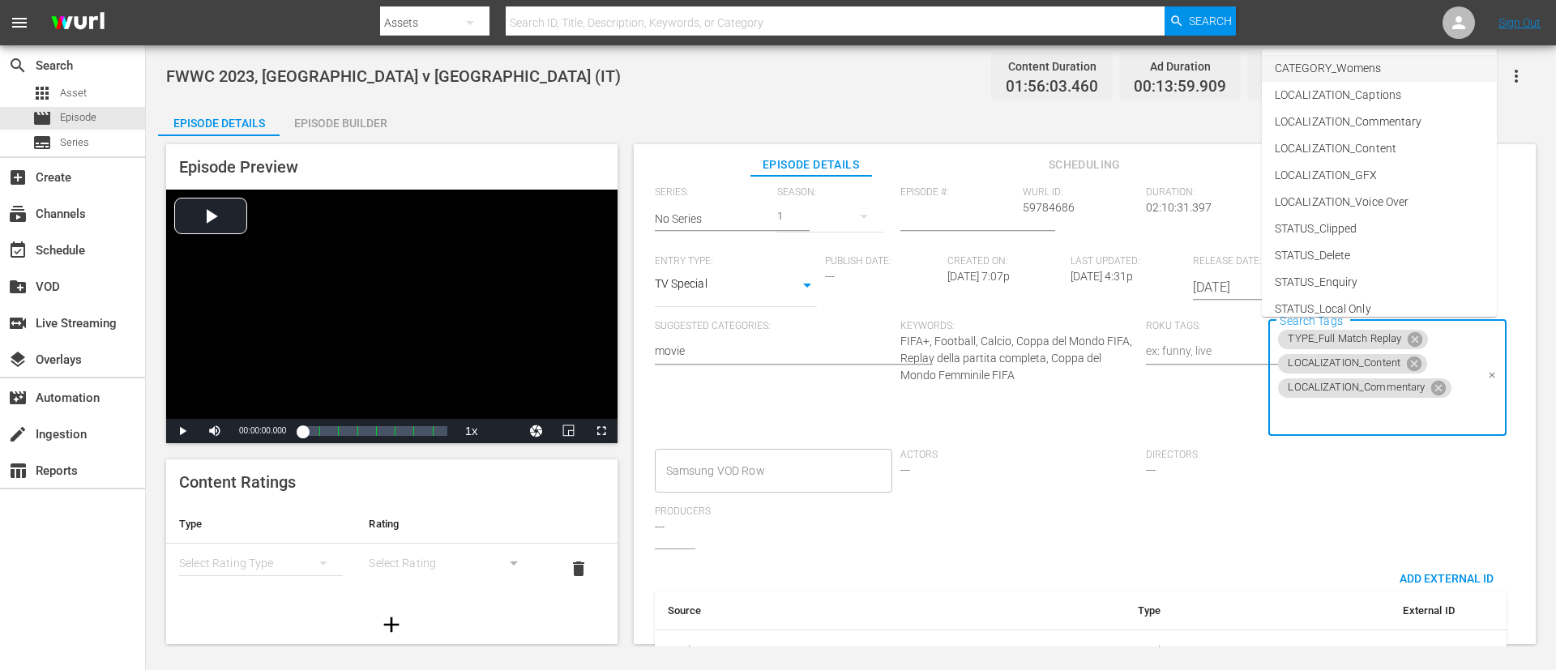
click at [1036, 63] on li "CATEGORY_Womens" at bounding box center [1379, 68] width 235 height 27
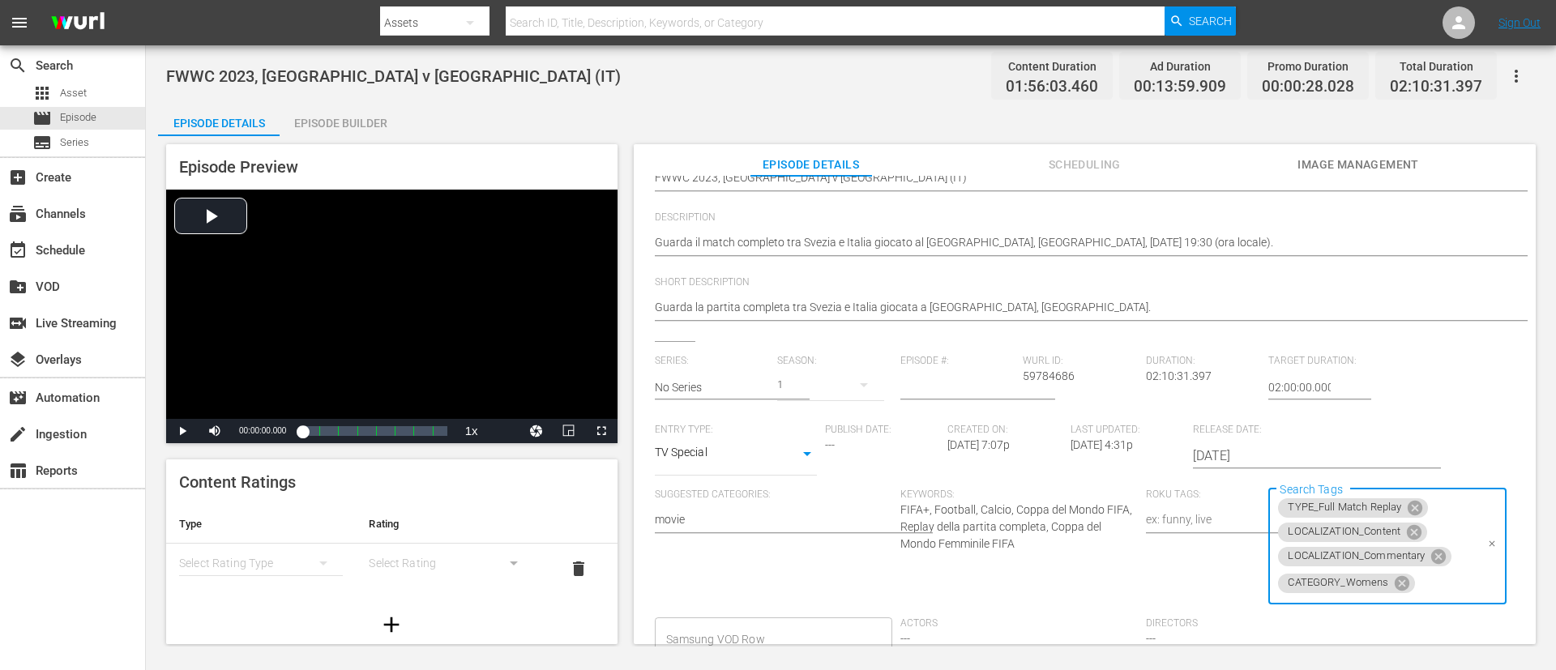
scroll to position [0, 0]
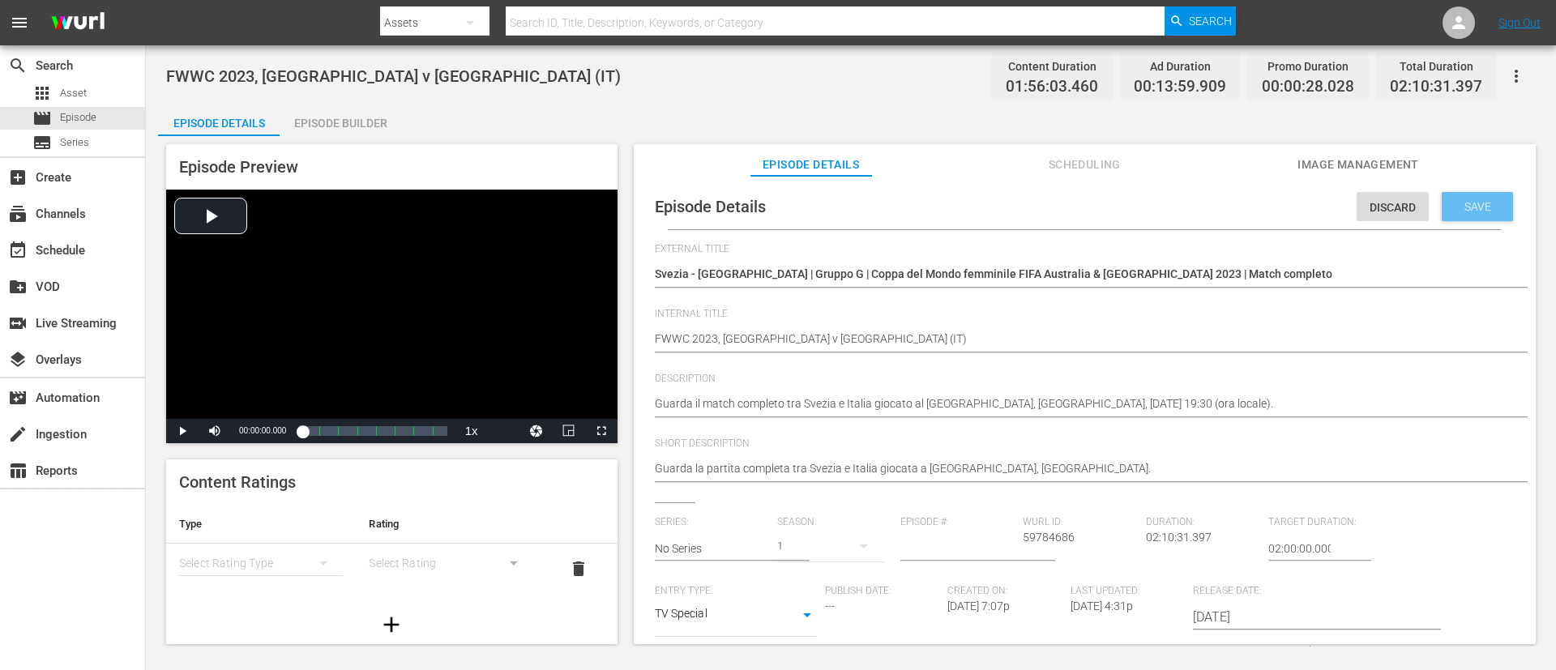
click at [1036, 200] on span "Save" at bounding box center [1477, 206] width 53 height 13
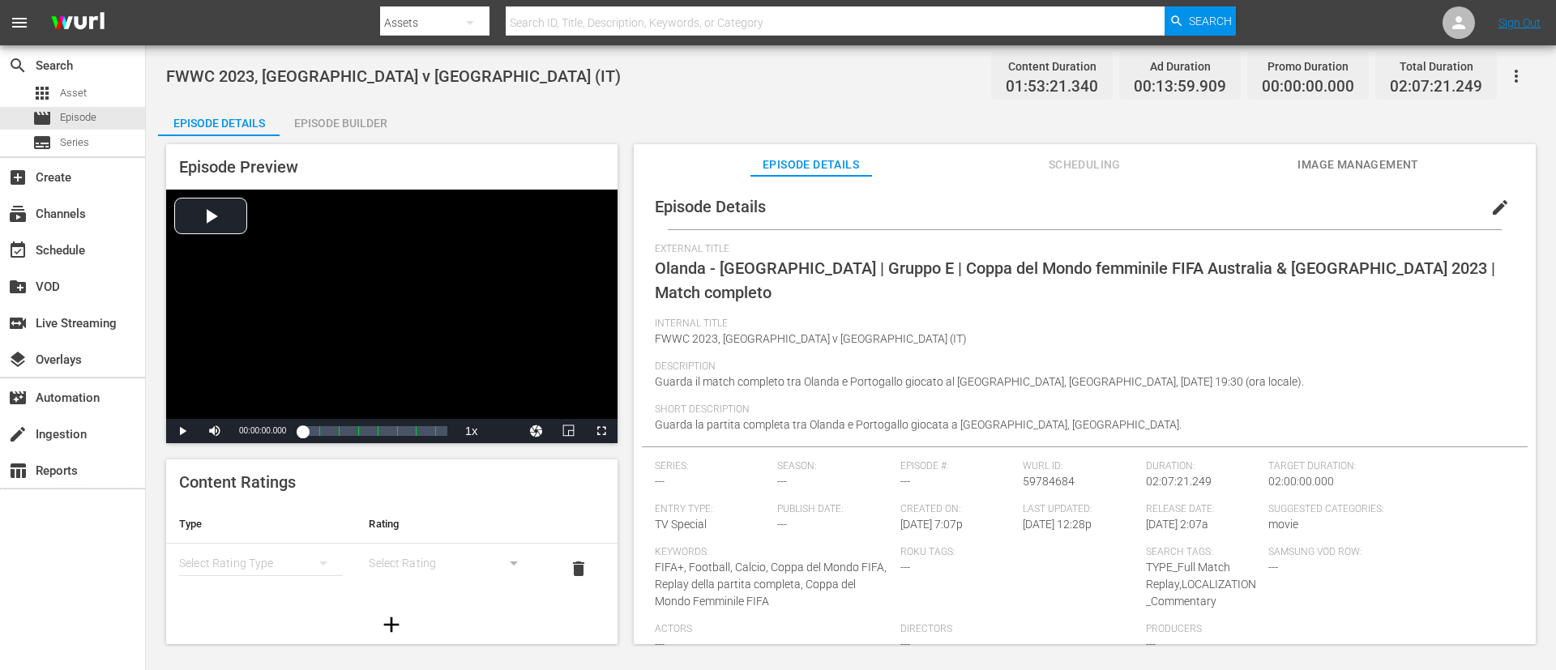
click at [1036, 212] on button "edit" at bounding box center [1500, 207] width 39 height 39
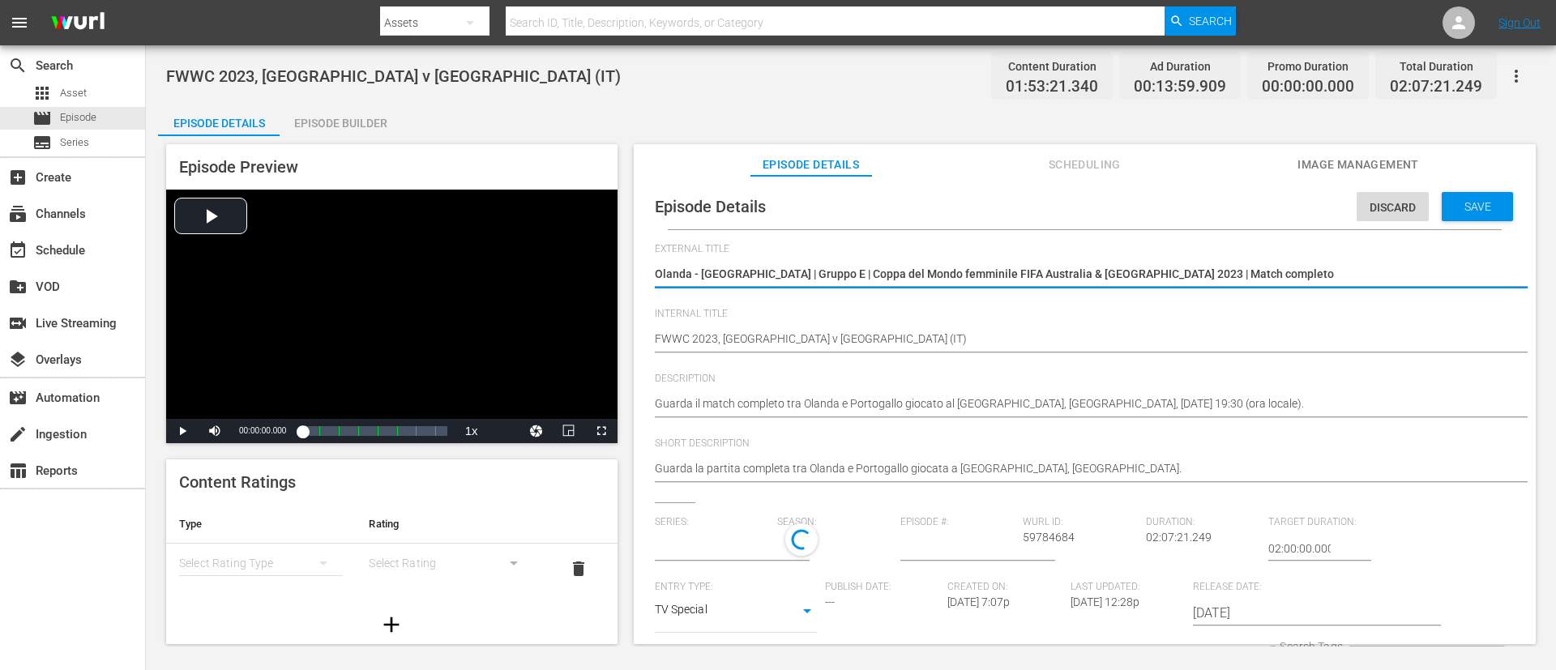
type input "No Series"
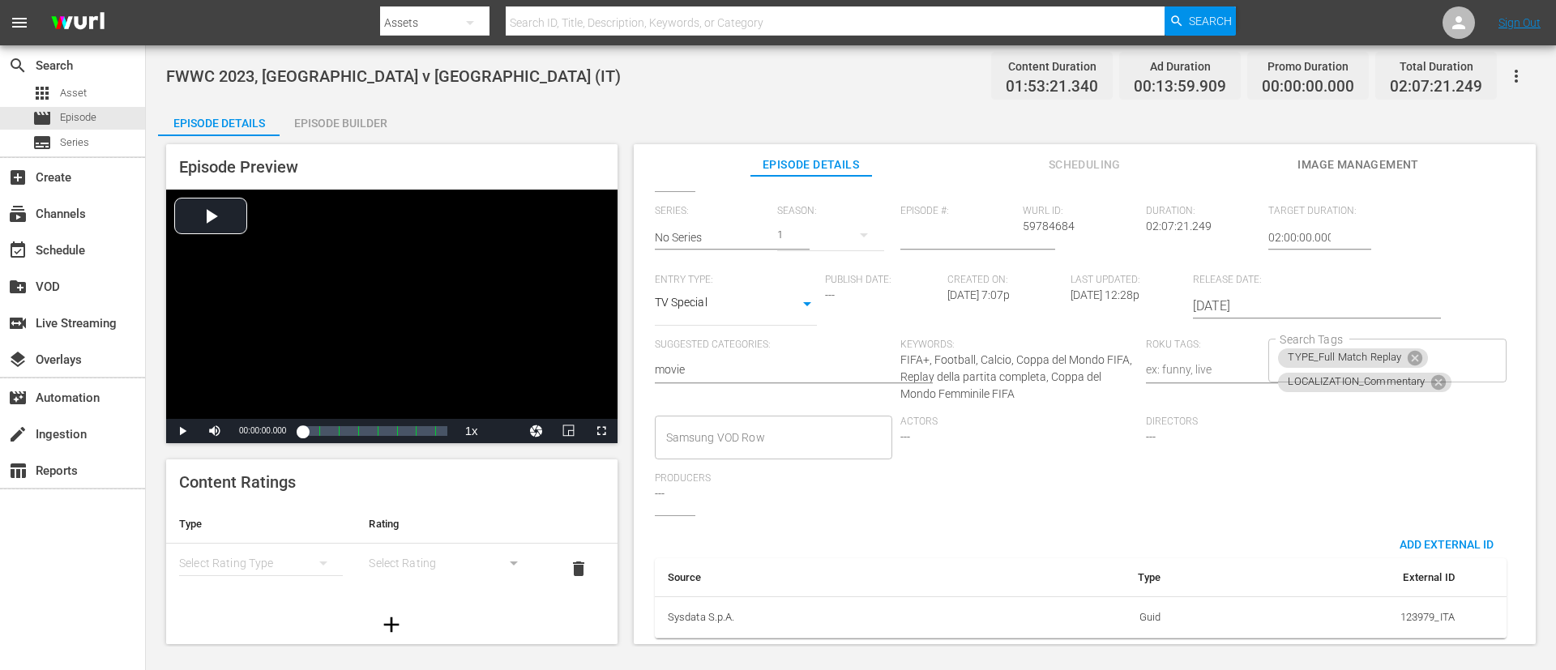
scroll to position [330, 0]
click at [1036, 348] on div "TYPE_Full Match Replay LOCALIZATION_Commentary Search Tags" at bounding box center [1386, 361] width 237 height 44
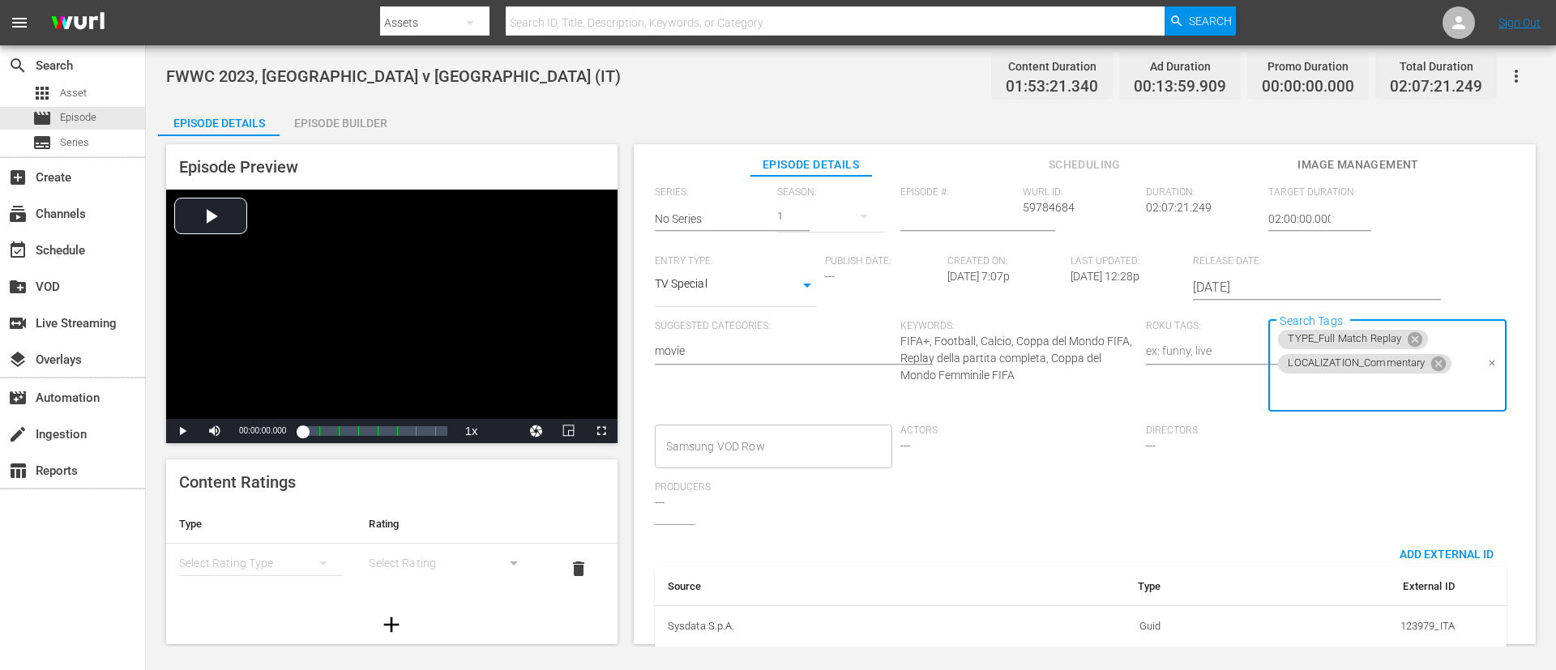
click at [1036, 391] on input "Search Tags" at bounding box center [1375, 390] width 199 height 29
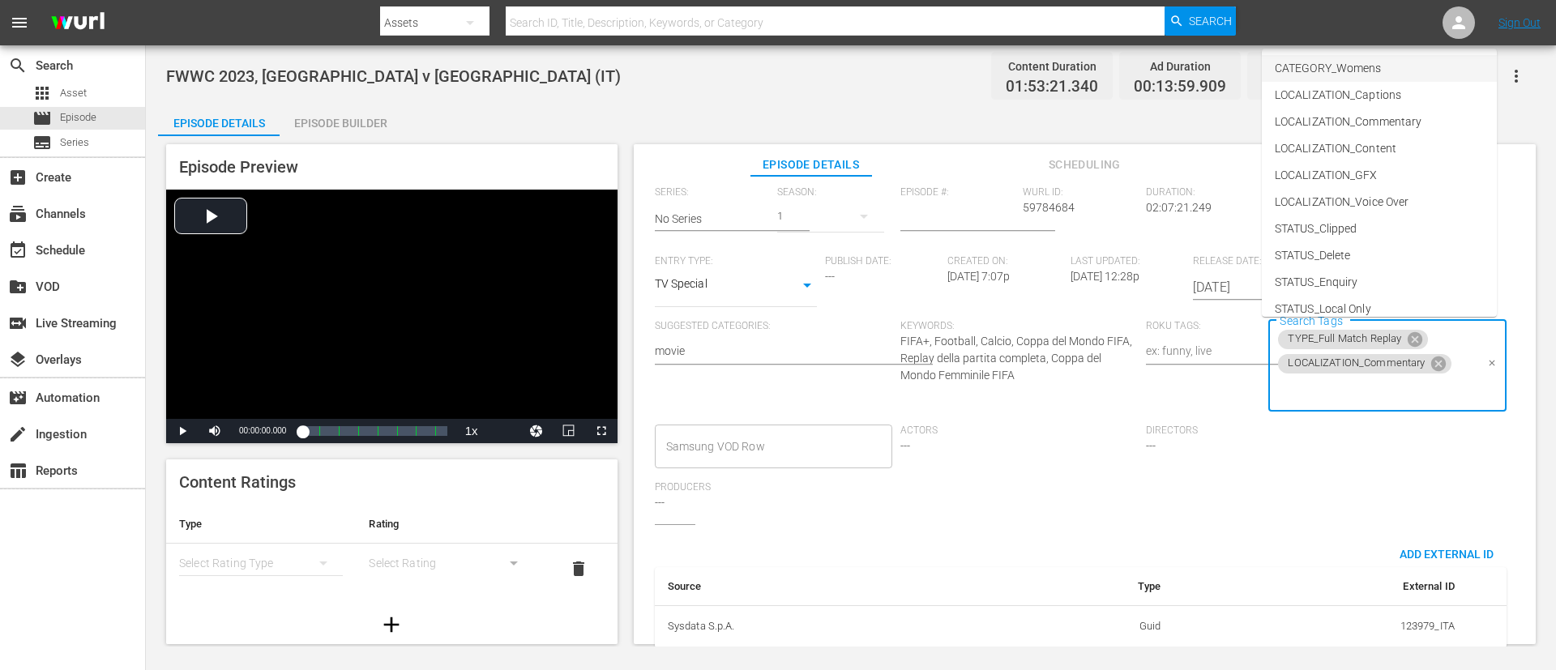
click at [1036, 73] on span "CATEGORY_Womens" at bounding box center [1328, 68] width 106 height 17
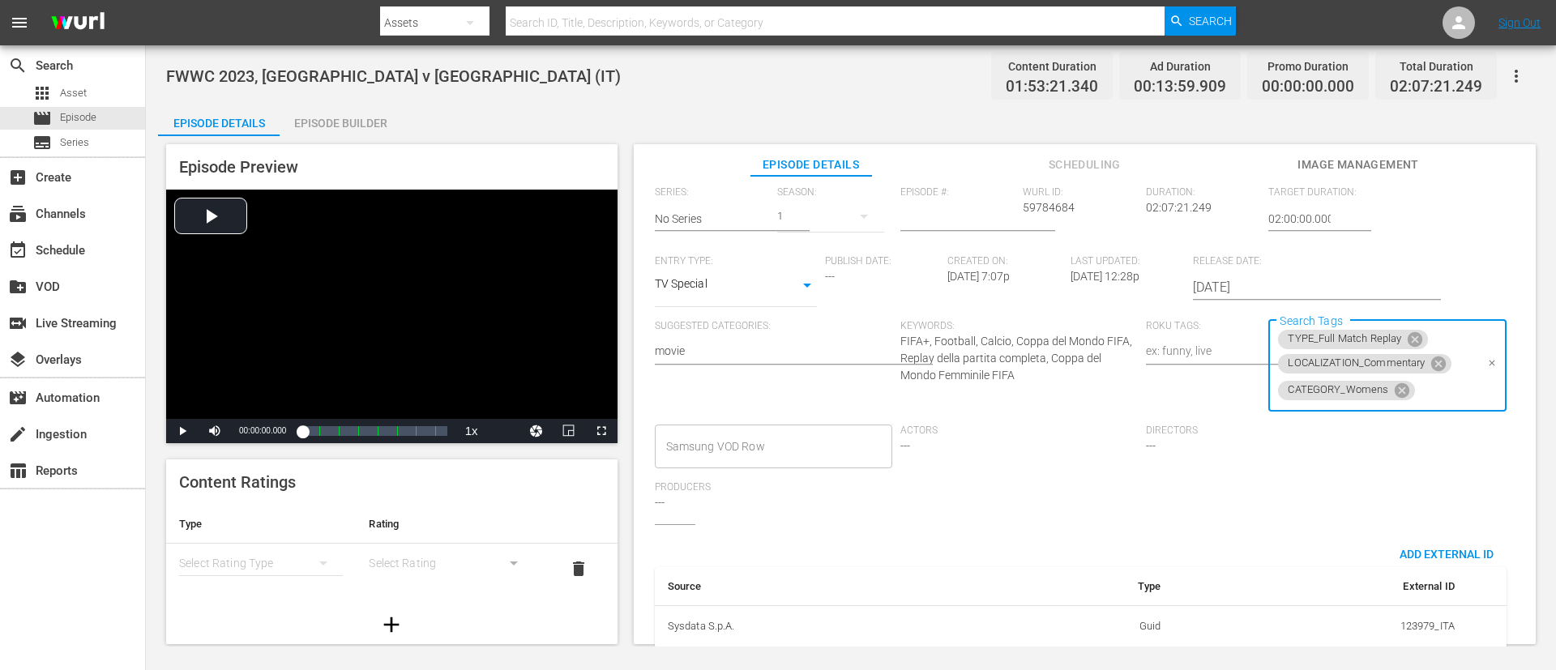
scroll to position [0, 0]
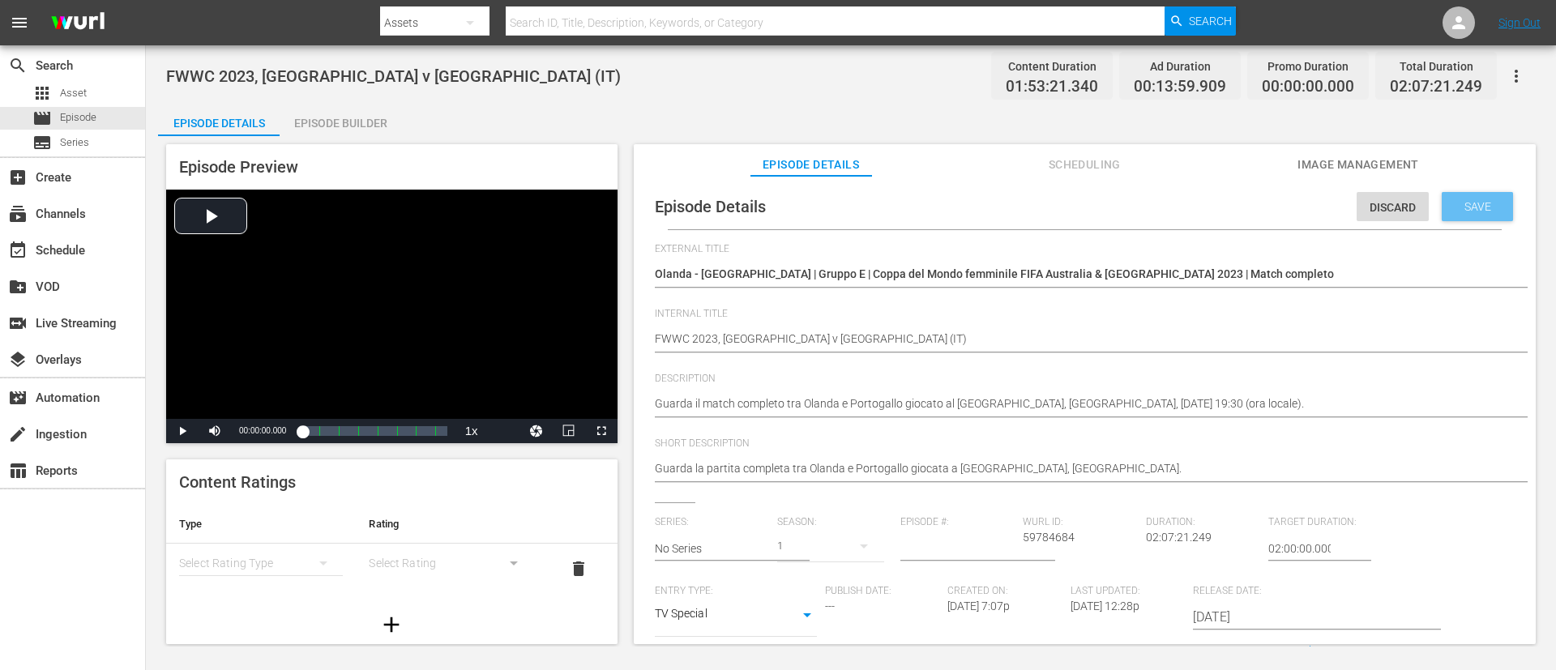
click at [1036, 203] on span "Save" at bounding box center [1477, 206] width 53 height 13
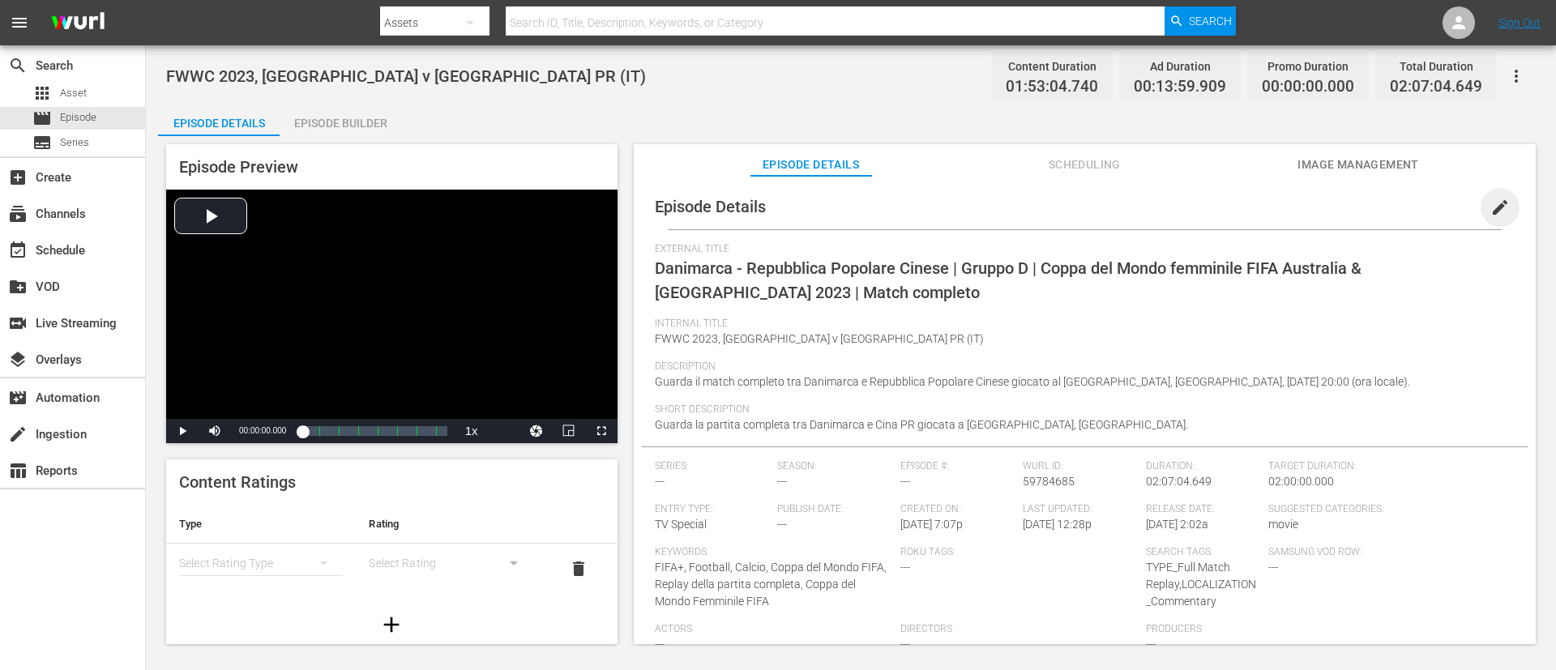
click at [1036, 200] on span "edit" at bounding box center [1499, 207] width 19 height 19
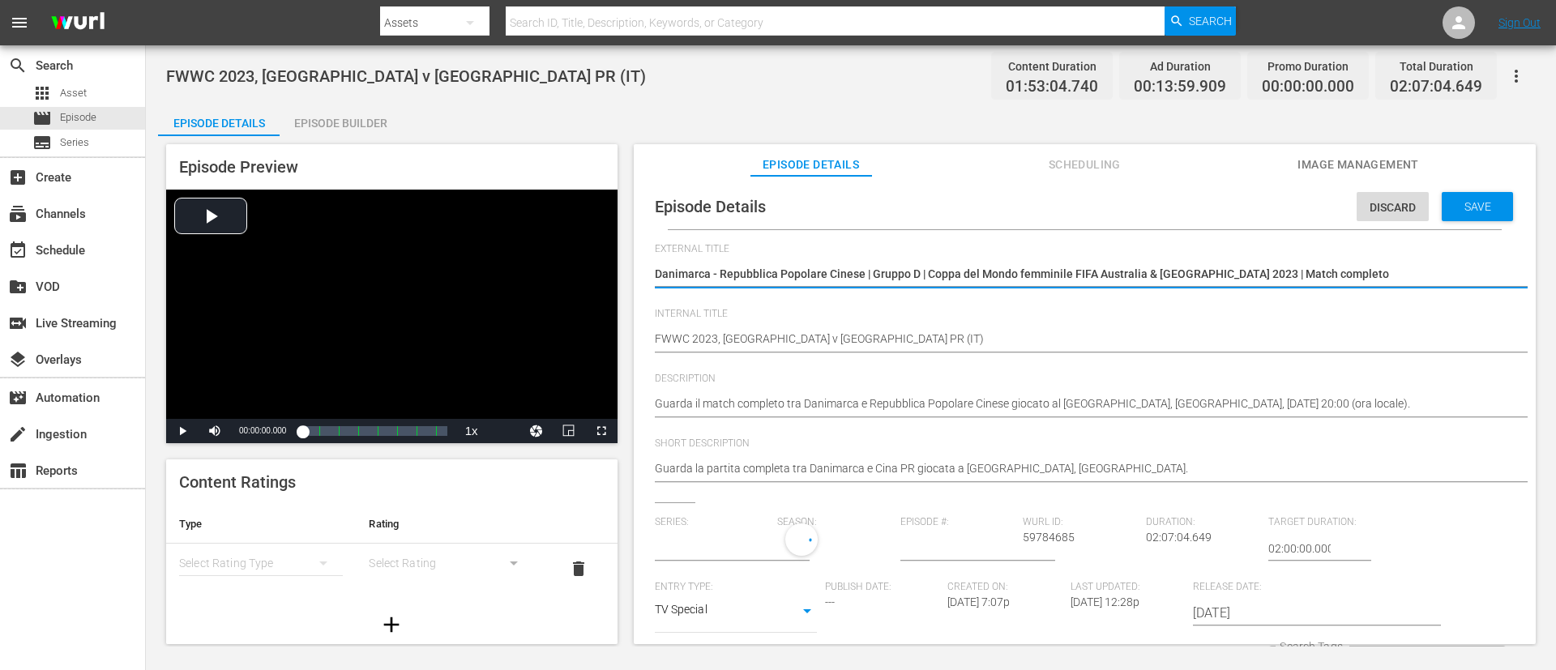
type input "No Series"
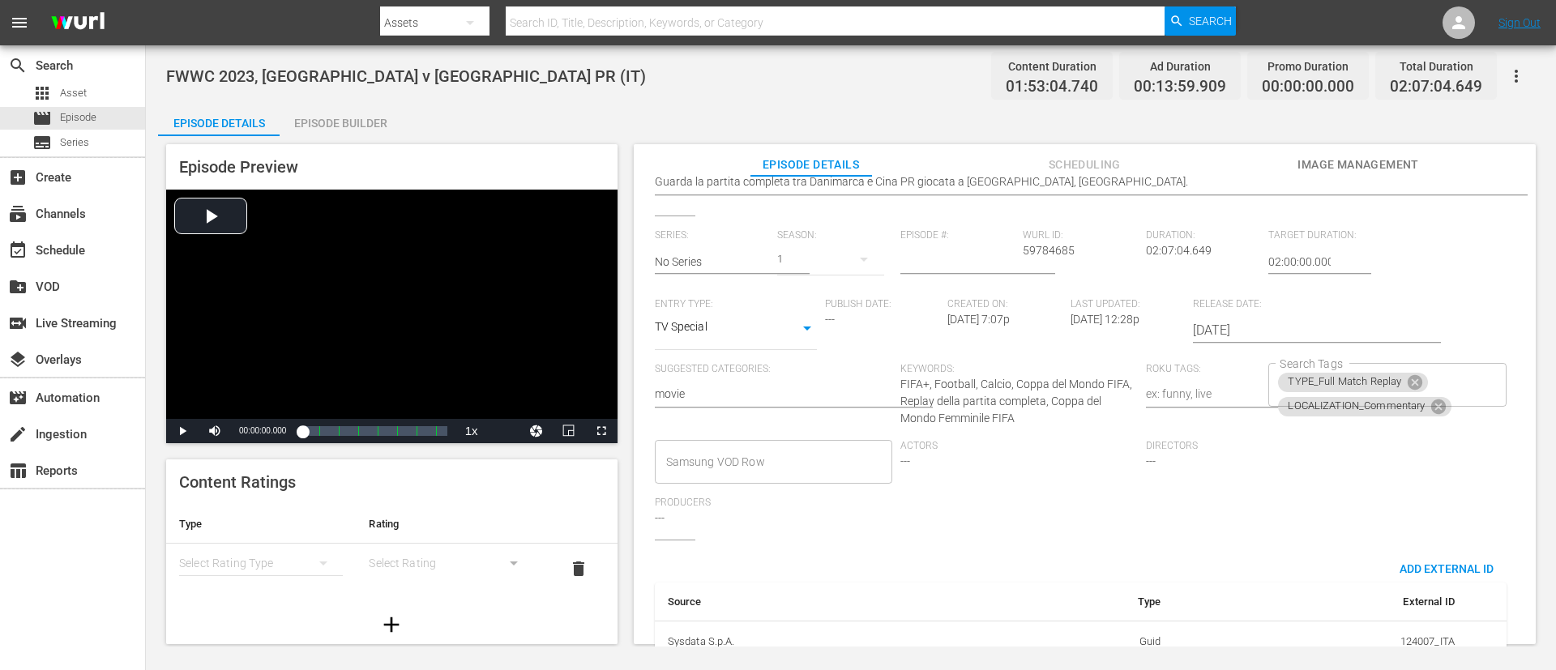
scroll to position [330, 0]
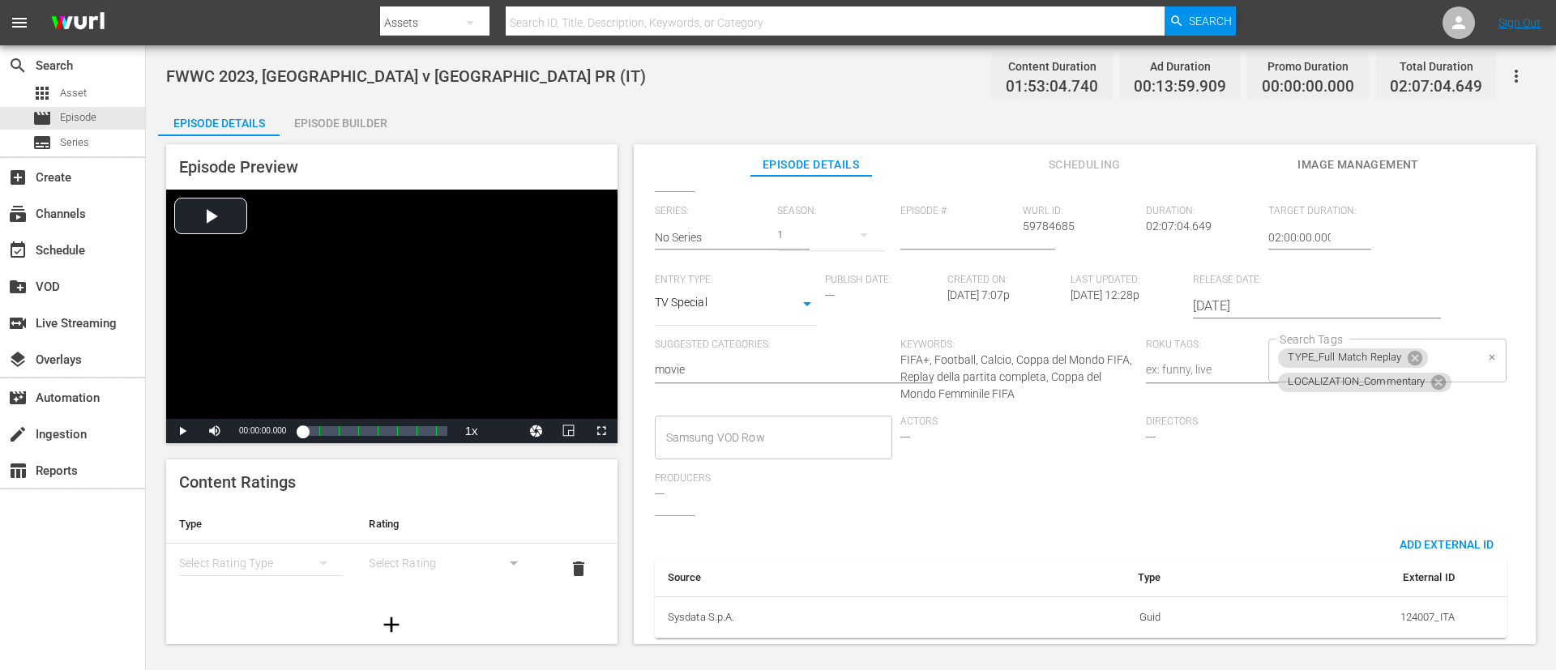
click at [1036, 339] on div "TYPE_Full Match Replay LOCALIZATION_Commentary Search Tags" at bounding box center [1386, 361] width 237 height 44
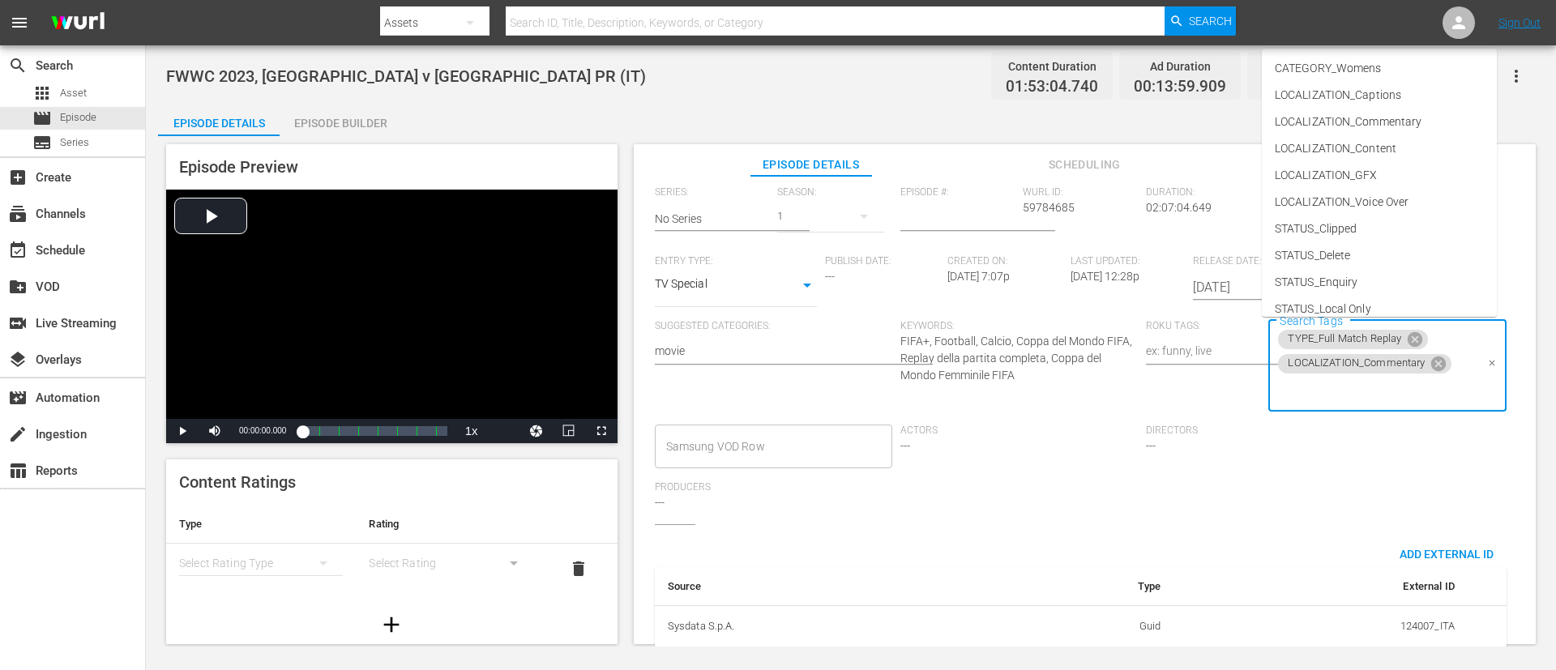
click at [1036, 396] on input "Search Tags" at bounding box center [1375, 390] width 199 height 29
click at [1036, 75] on li "CATEGORY_Womens" at bounding box center [1379, 68] width 235 height 27
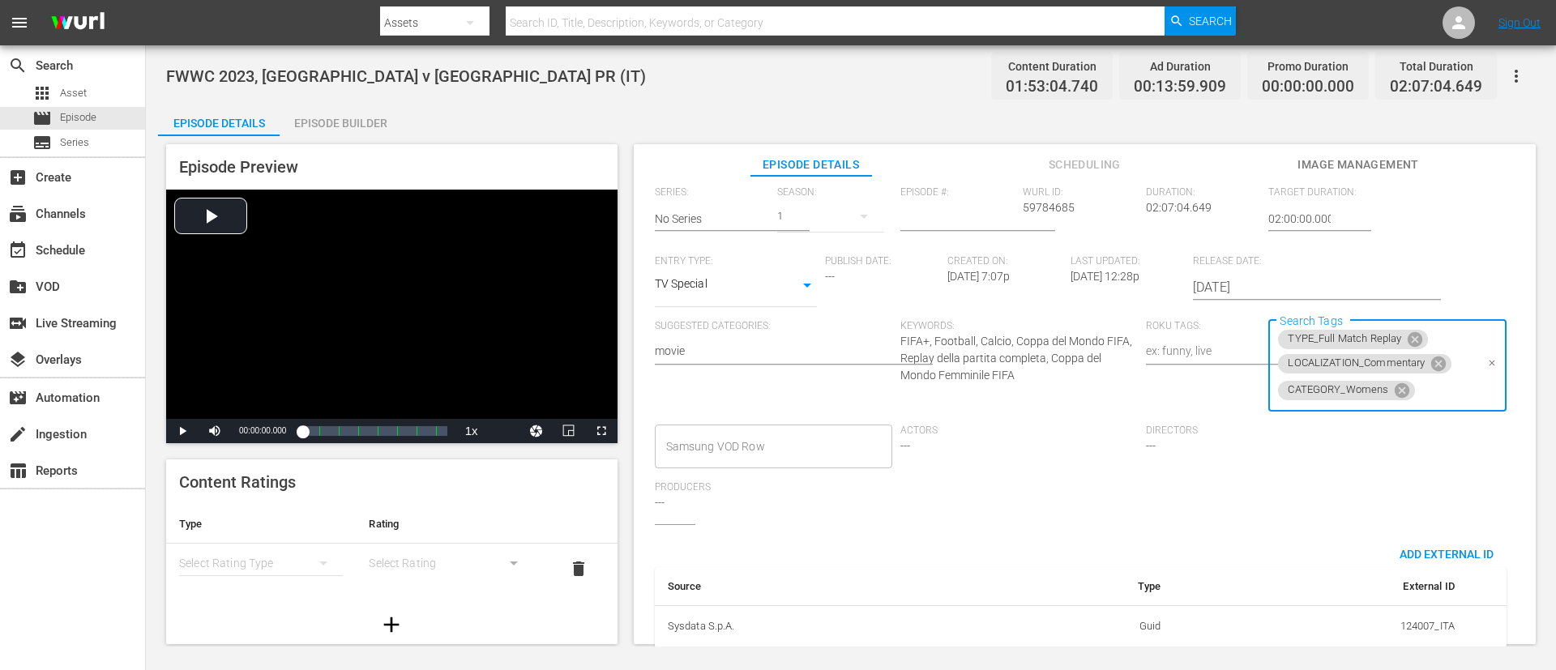
scroll to position [0, 0]
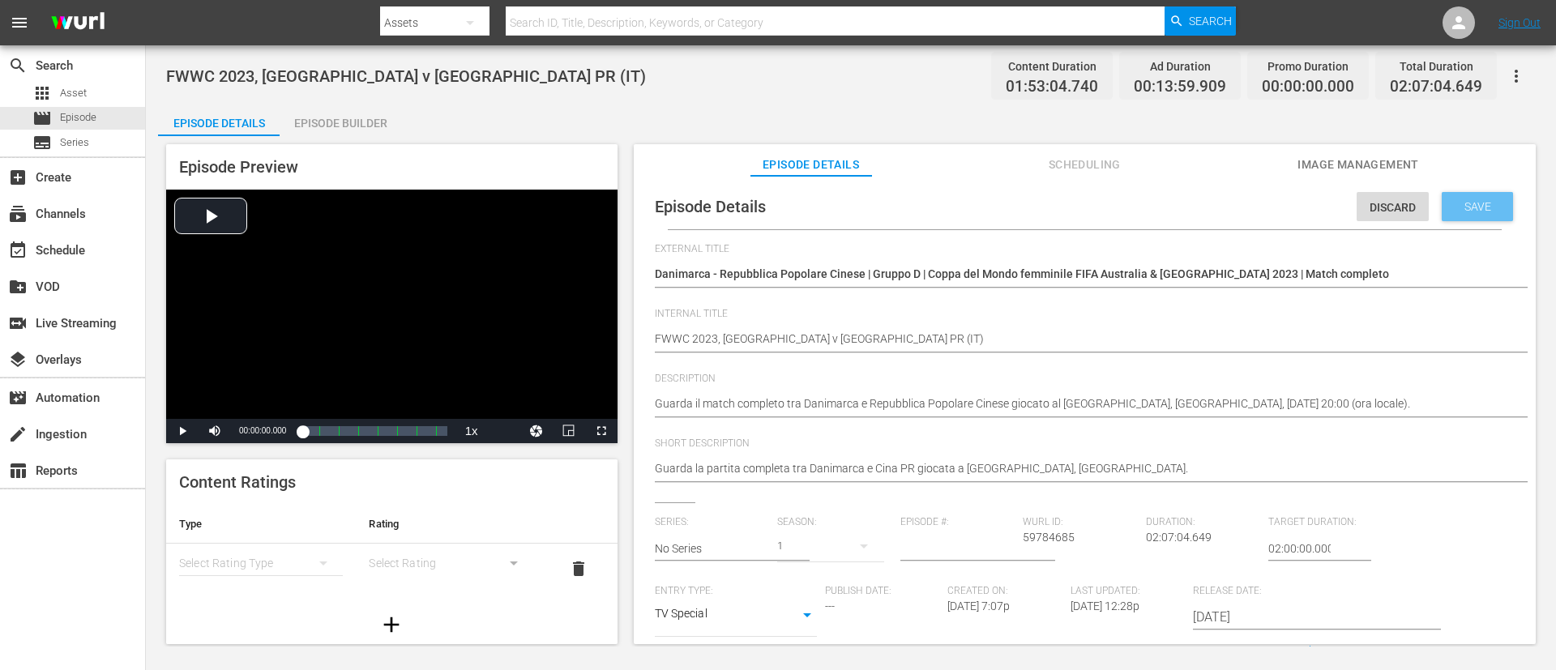
click at [1036, 212] on span "Save" at bounding box center [1477, 206] width 53 height 13
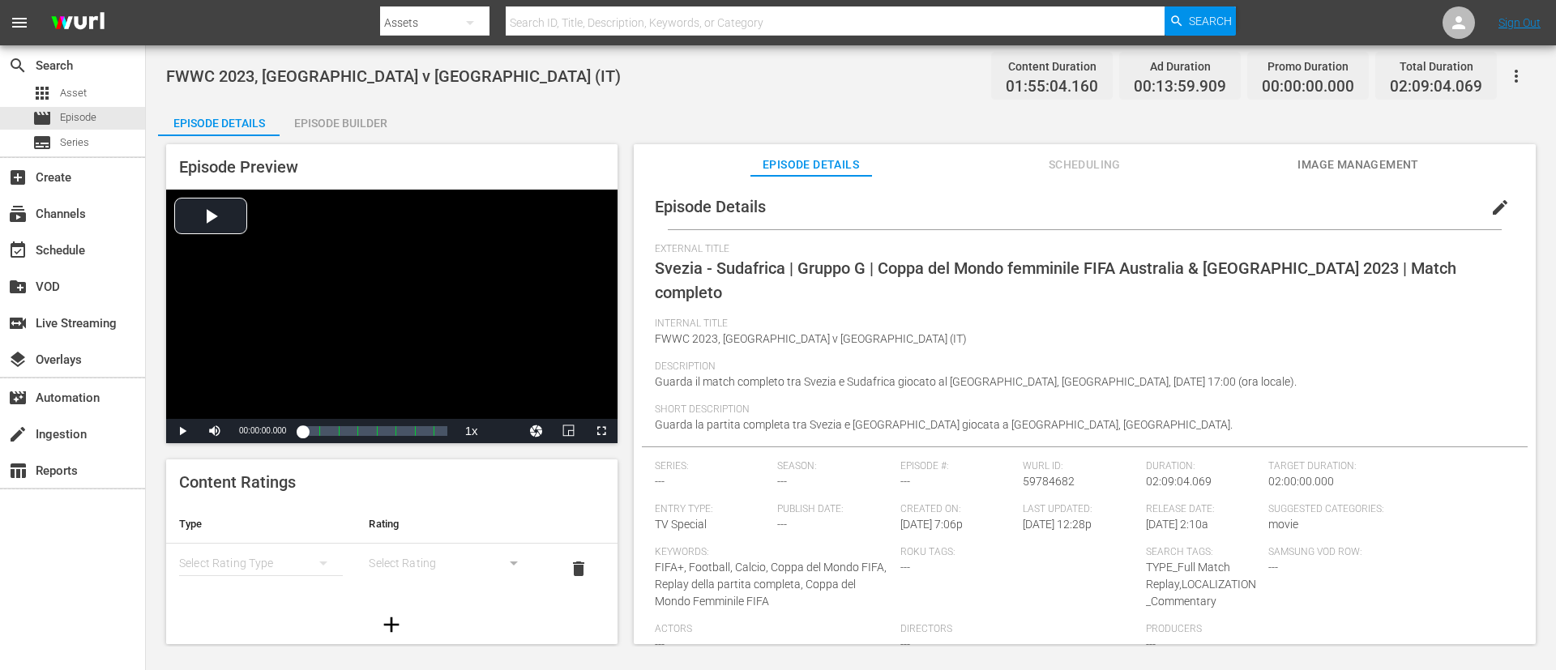
click at [1036, 199] on span "edit" at bounding box center [1499, 207] width 19 height 19
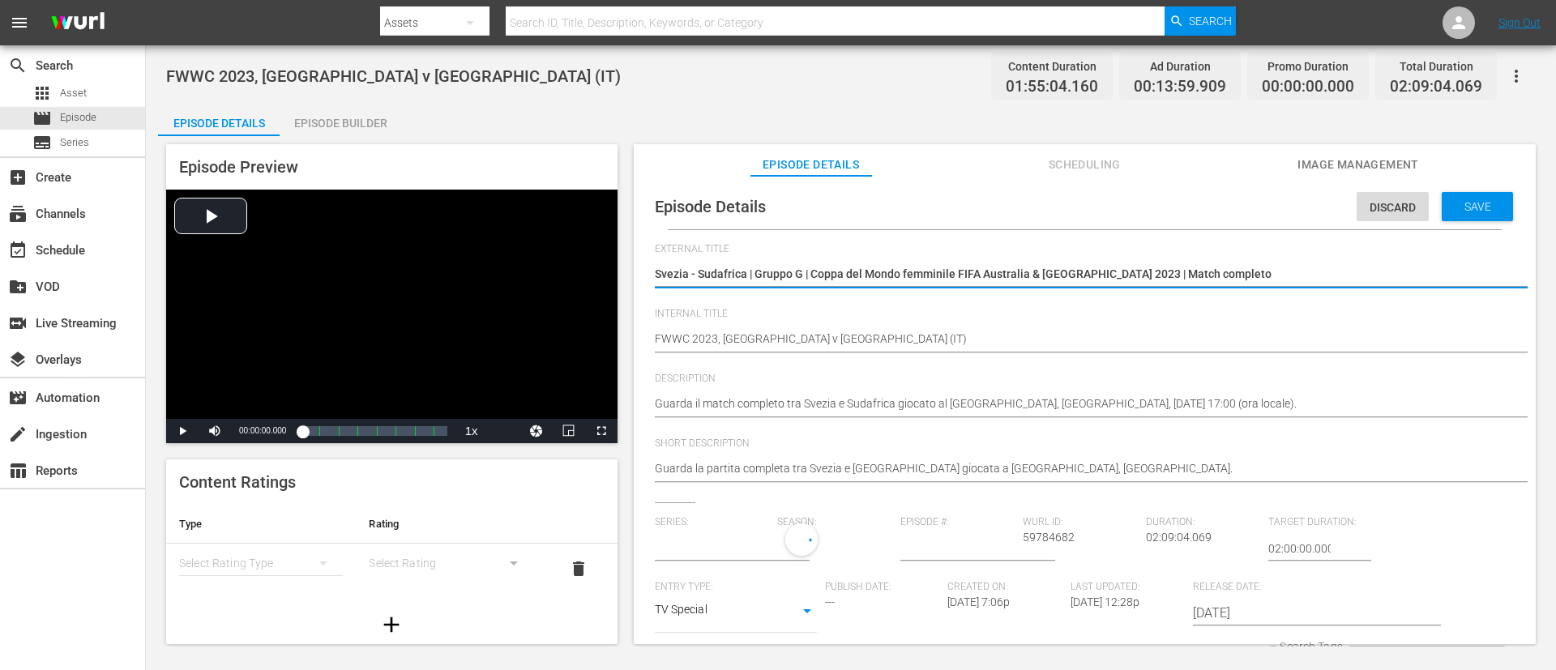
type input "No Series"
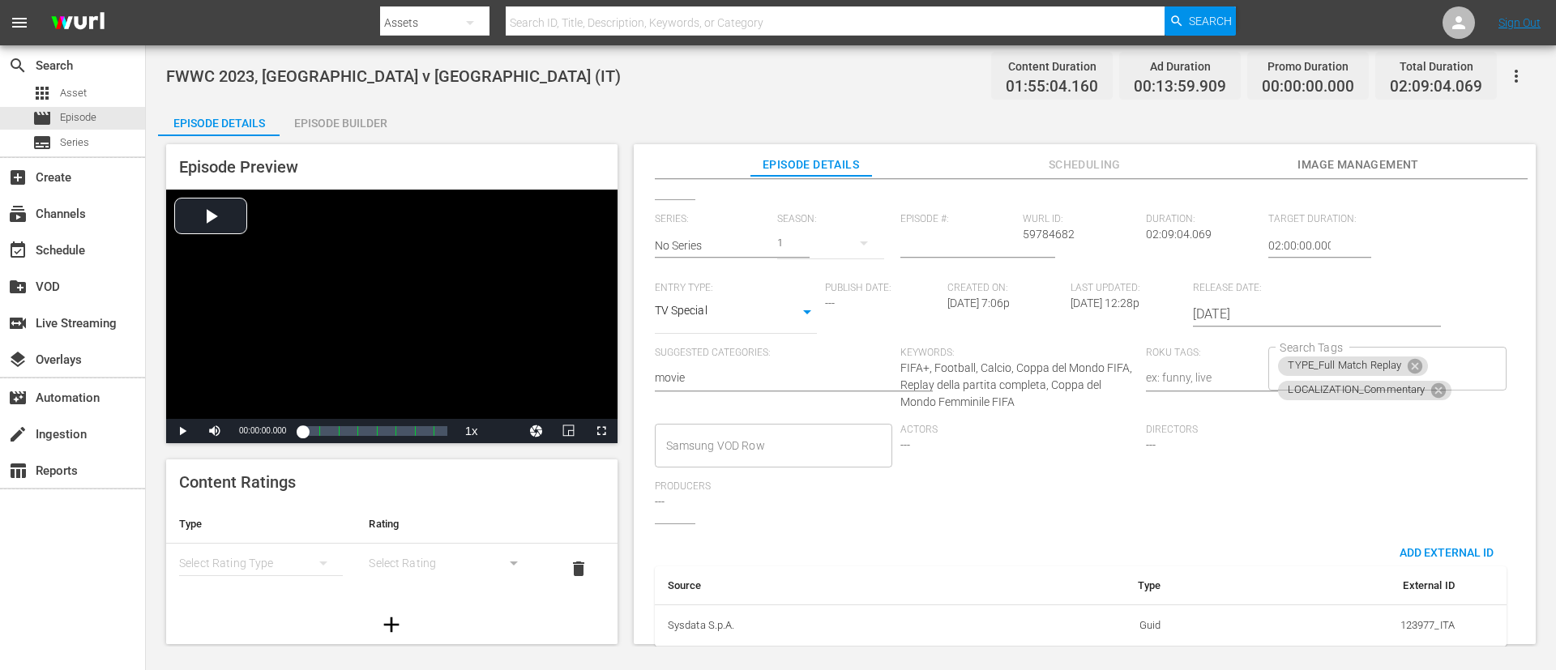
scroll to position [330, 0]
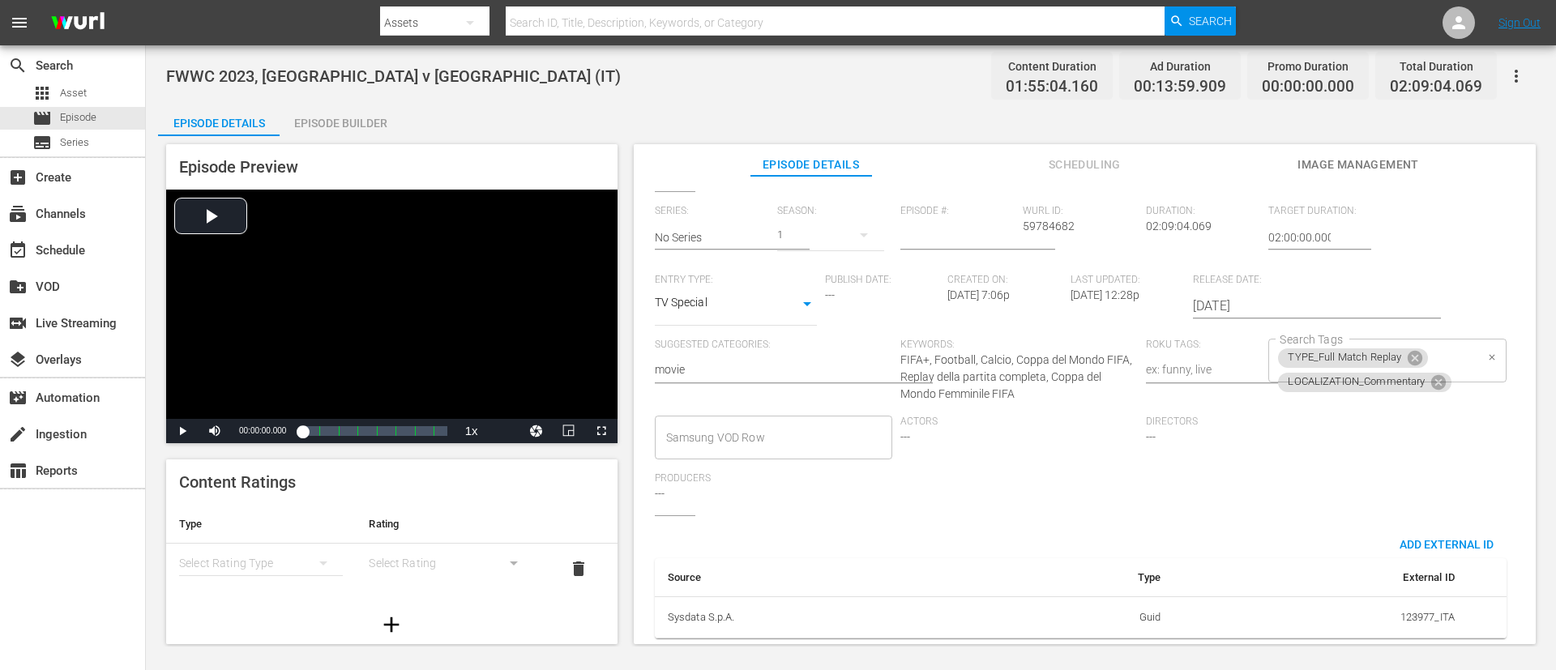
click at [1036, 339] on div "TYPE_Full Match Replay LOCALIZATION_Commentary Search Tags" at bounding box center [1386, 361] width 237 height 44
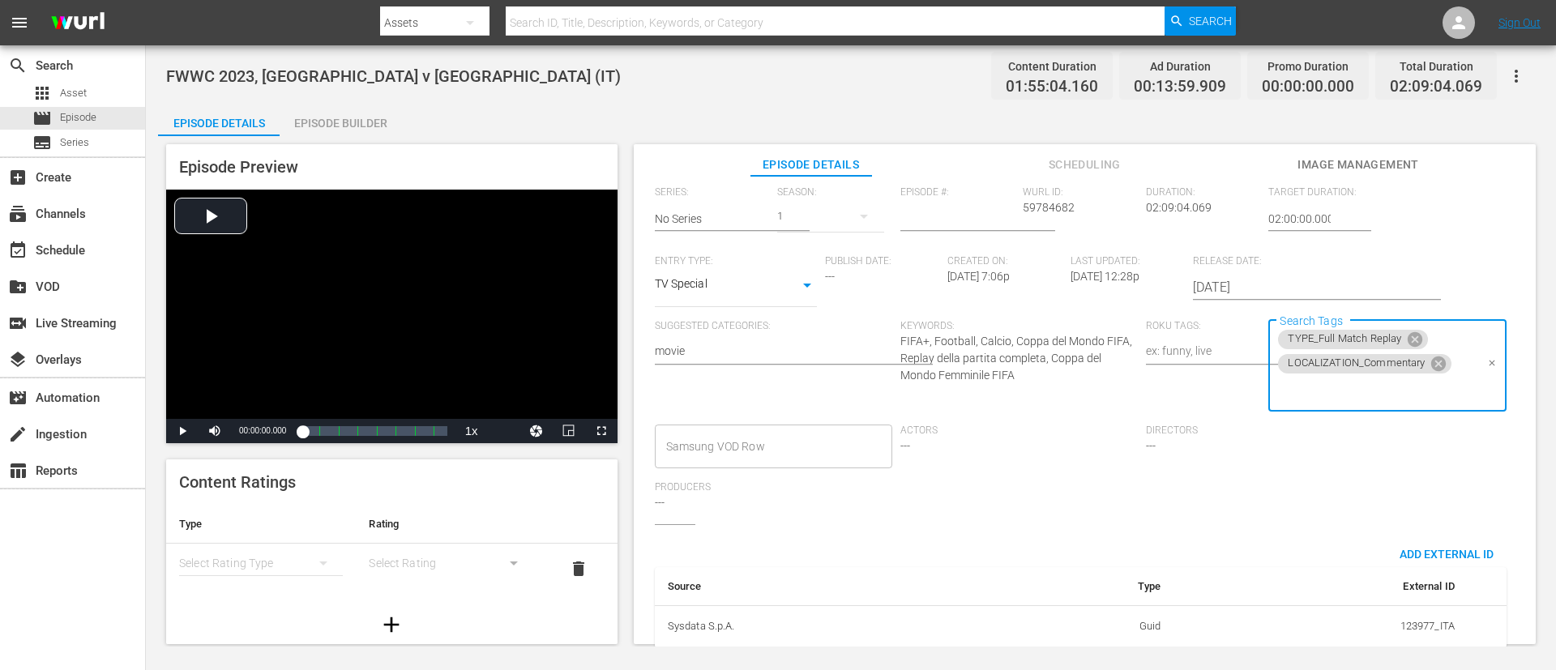
click at [1036, 379] on input "Search Tags" at bounding box center [1375, 390] width 199 height 29
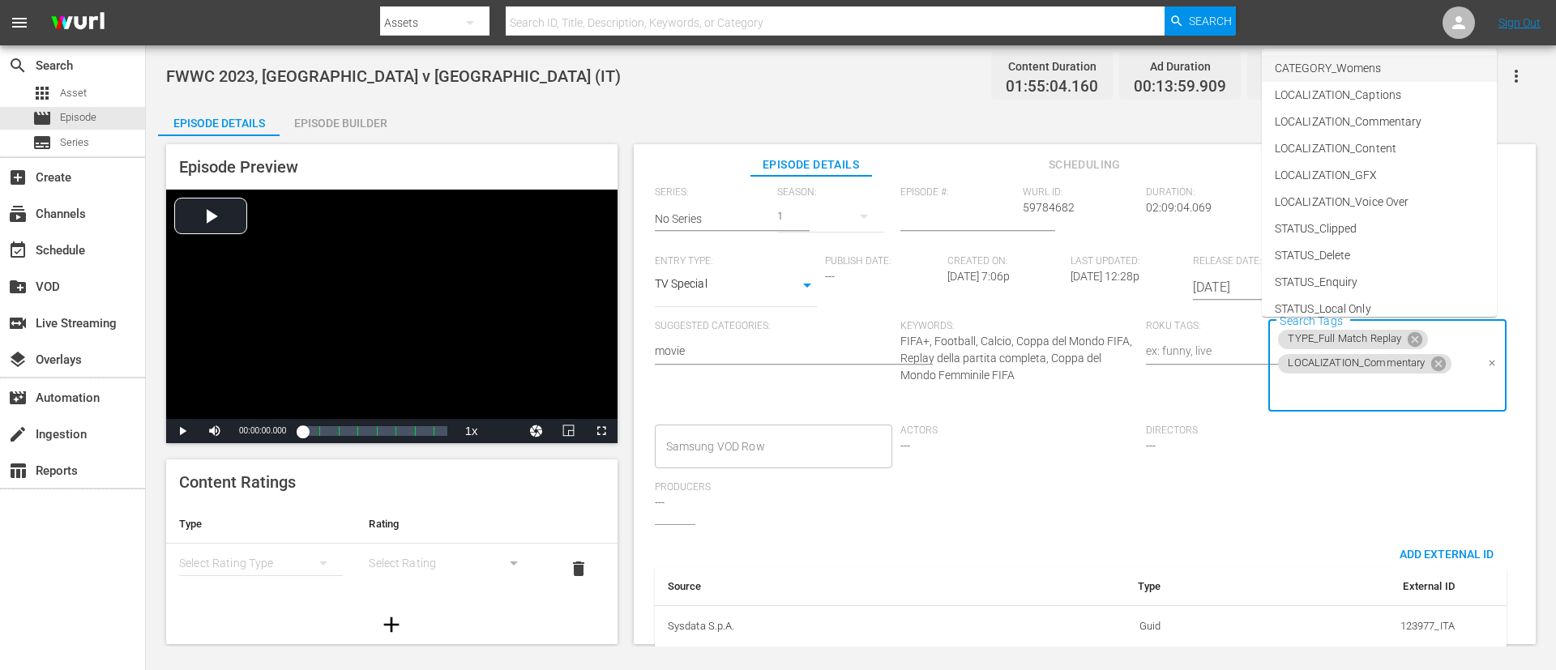
click at [1036, 71] on li "CATEGORY_Womens" at bounding box center [1379, 68] width 235 height 27
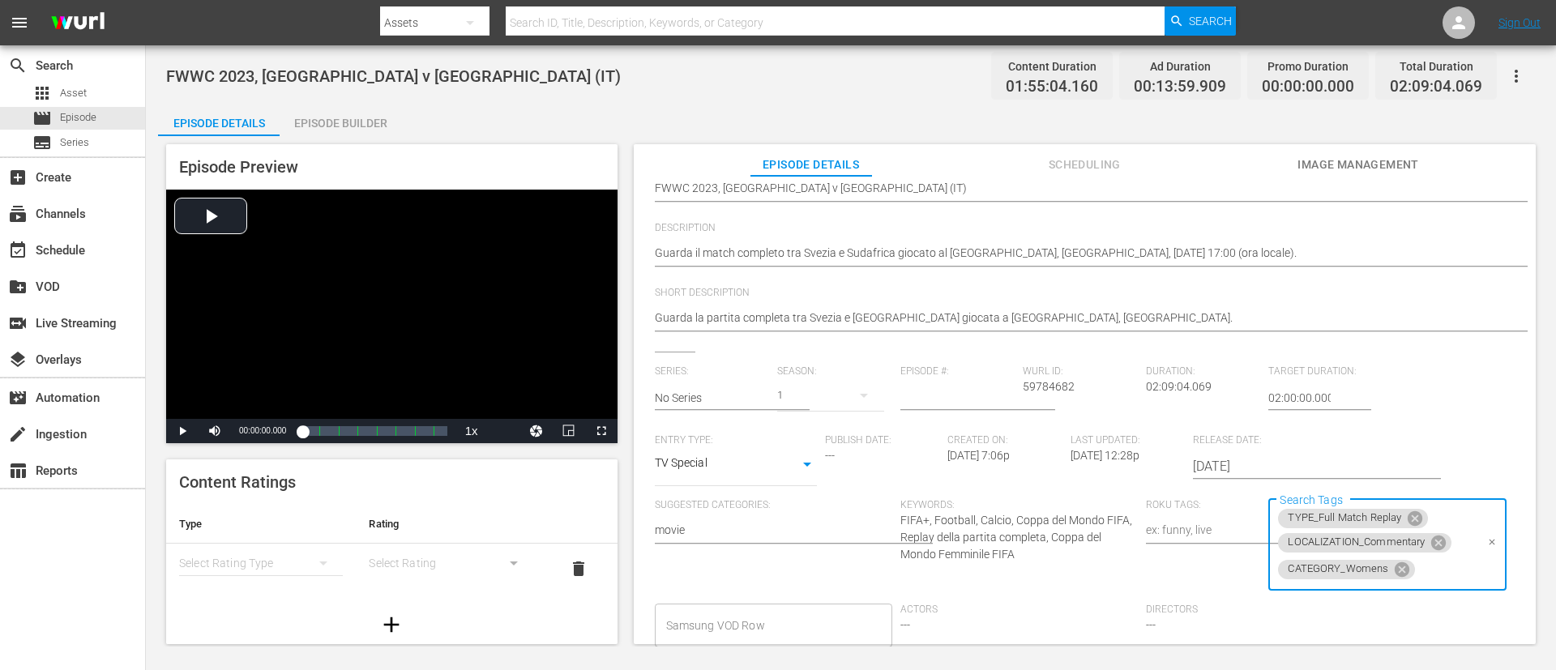
scroll to position [0, 0]
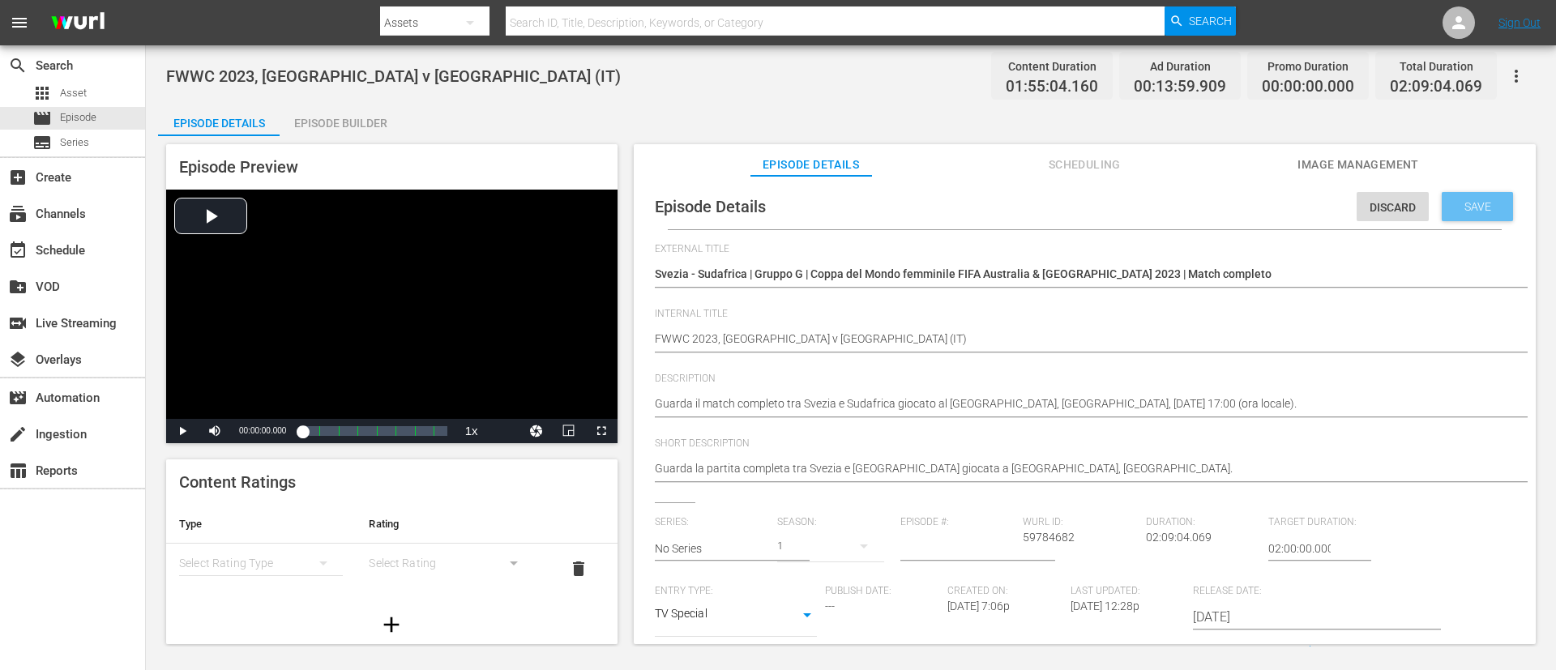
click at [1036, 205] on div "Save" at bounding box center [1477, 206] width 71 height 29
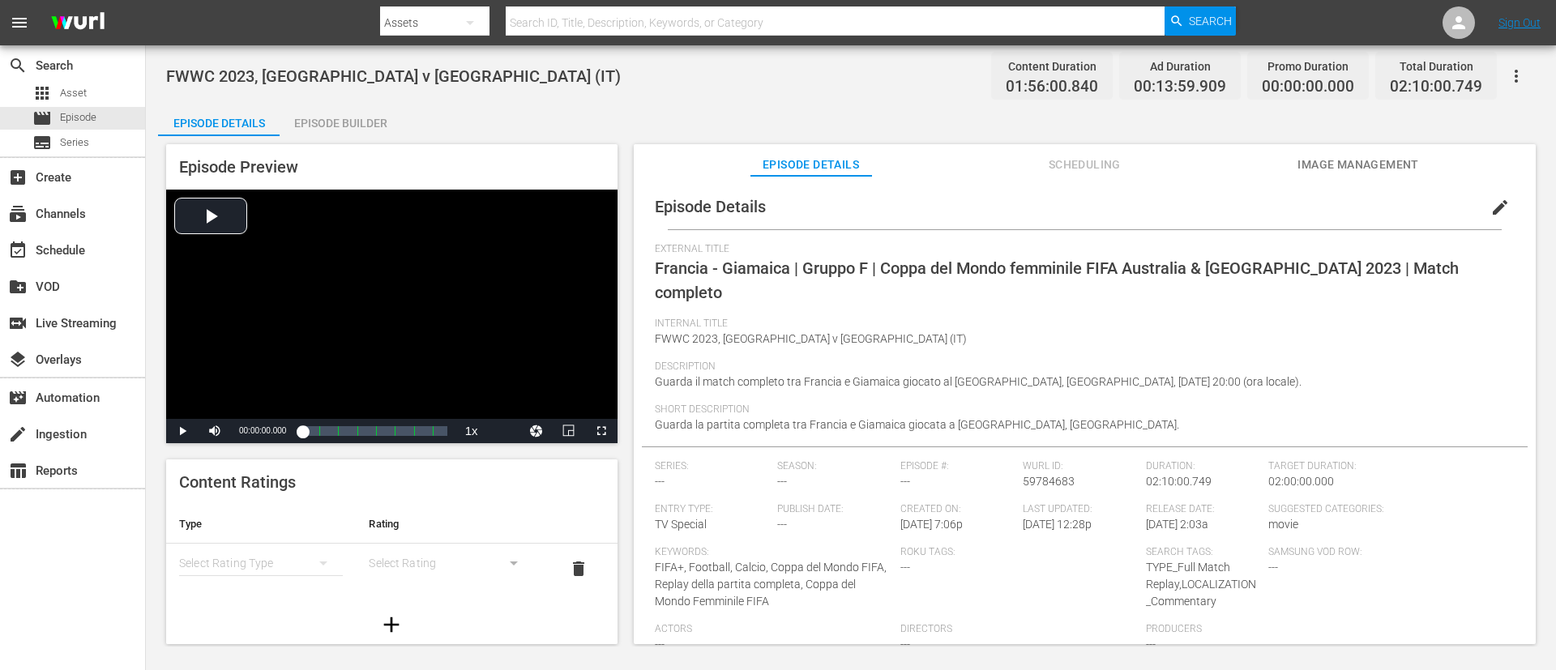
click at [1036, 208] on span "edit" at bounding box center [1499, 207] width 19 height 19
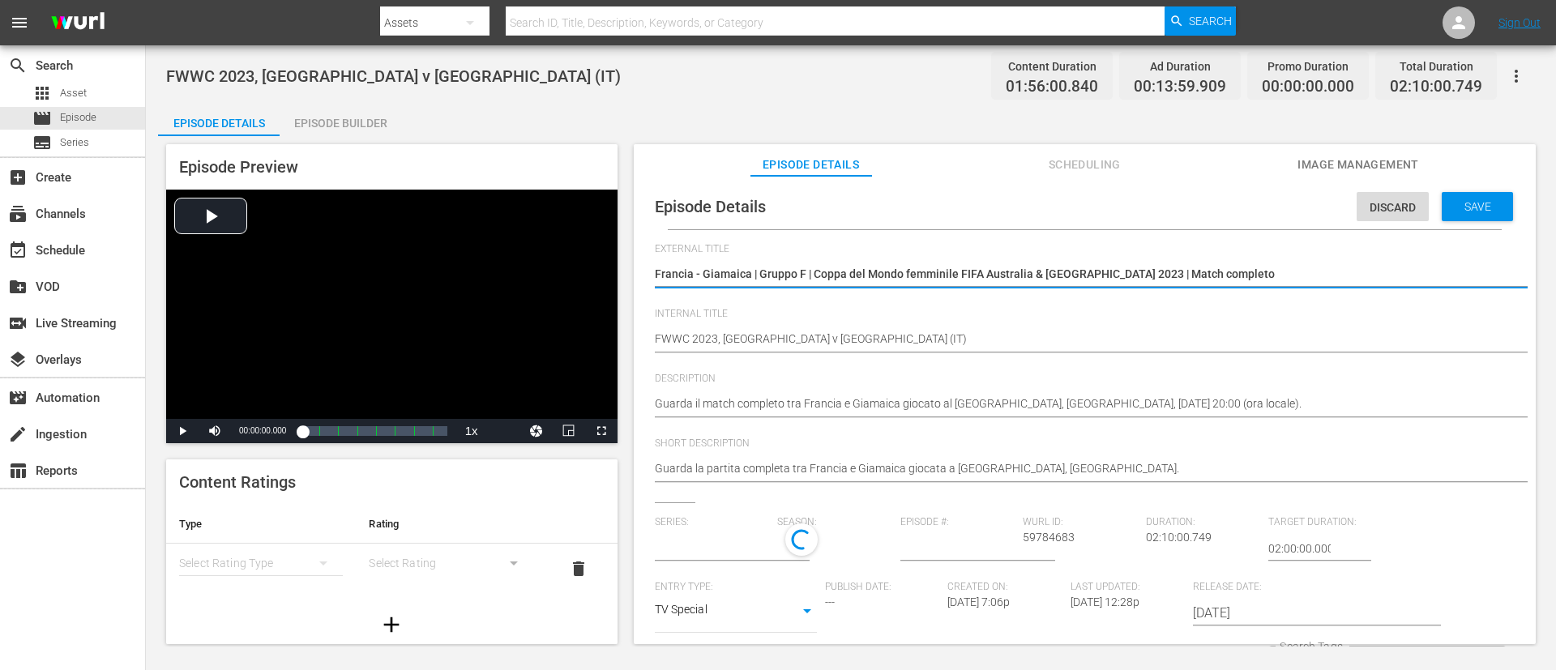
type input "No Series"
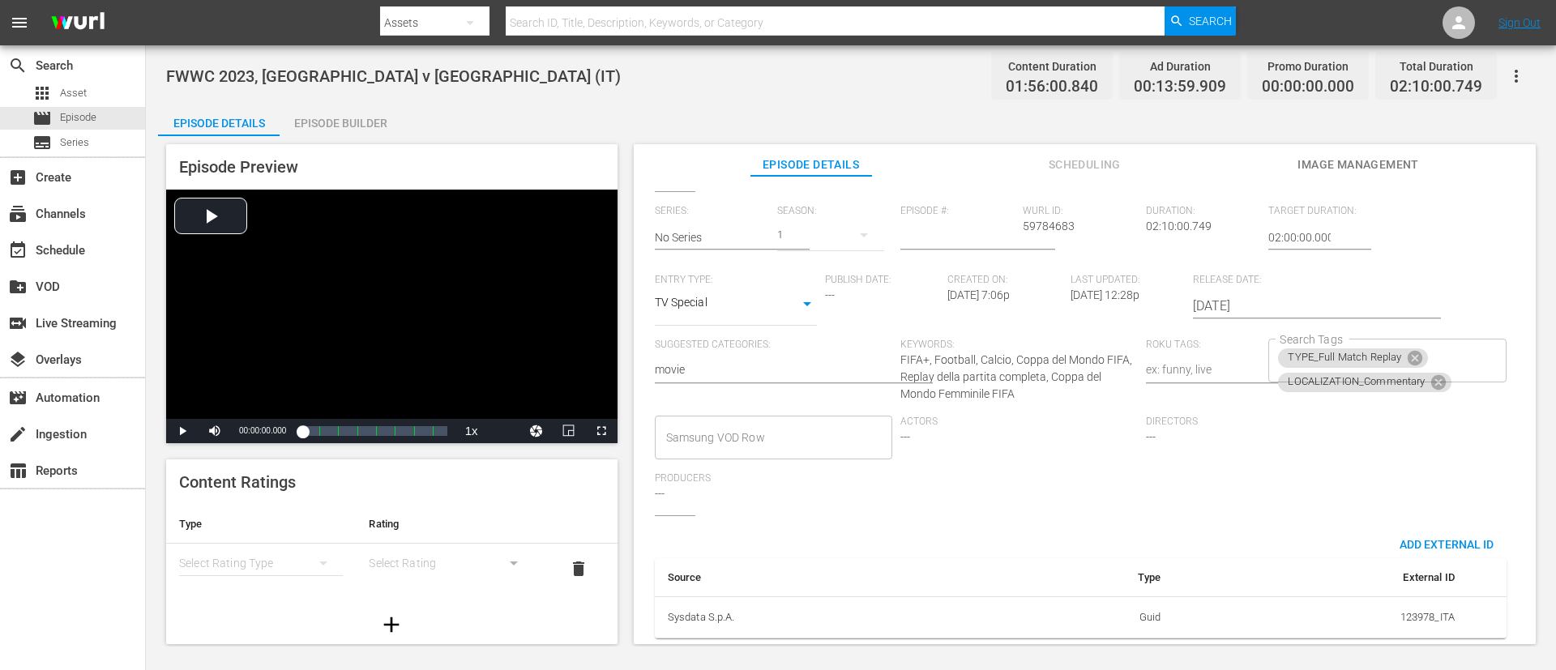
scroll to position [330, 0]
click at [1036, 339] on div "TYPE_Full Match Replay LOCALIZATION_Commentary Search Tags" at bounding box center [1386, 361] width 237 height 44
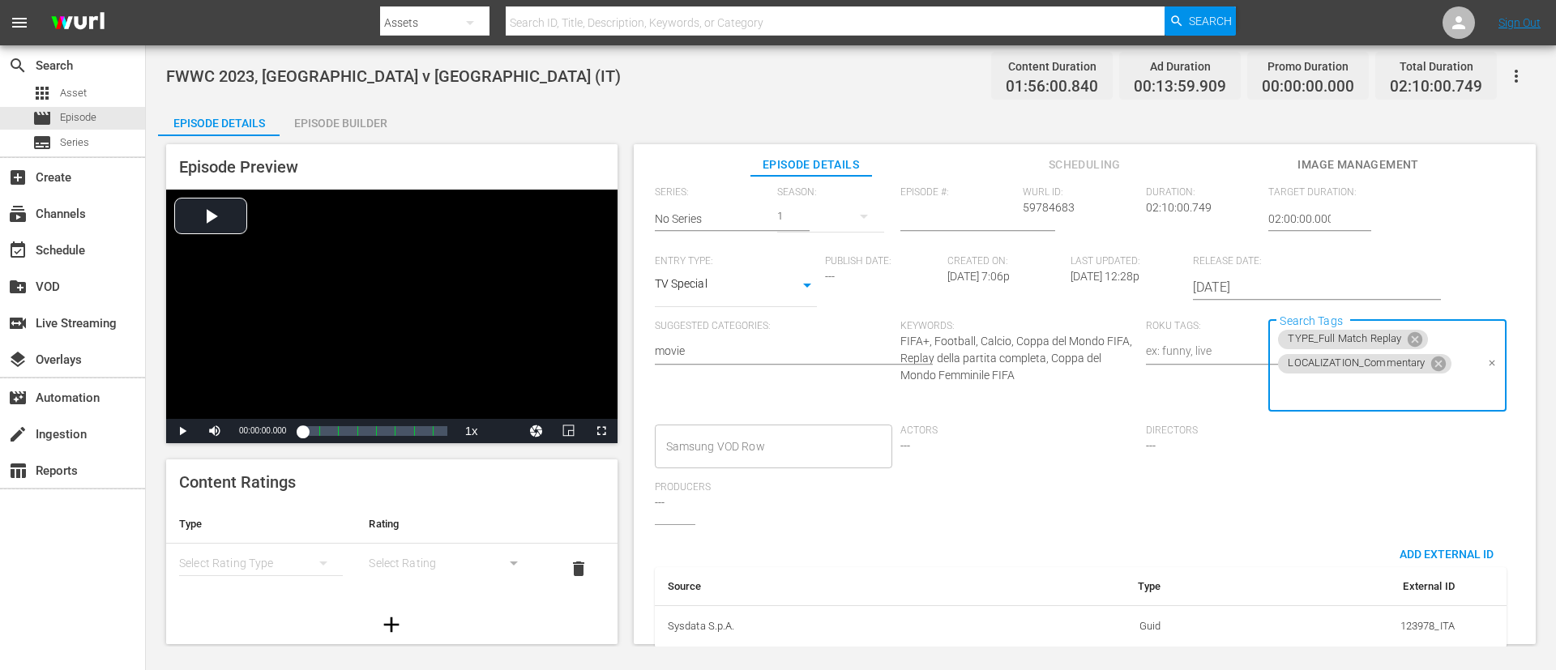
click at [1036, 380] on input "Search Tags" at bounding box center [1375, 390] width 199 height 29
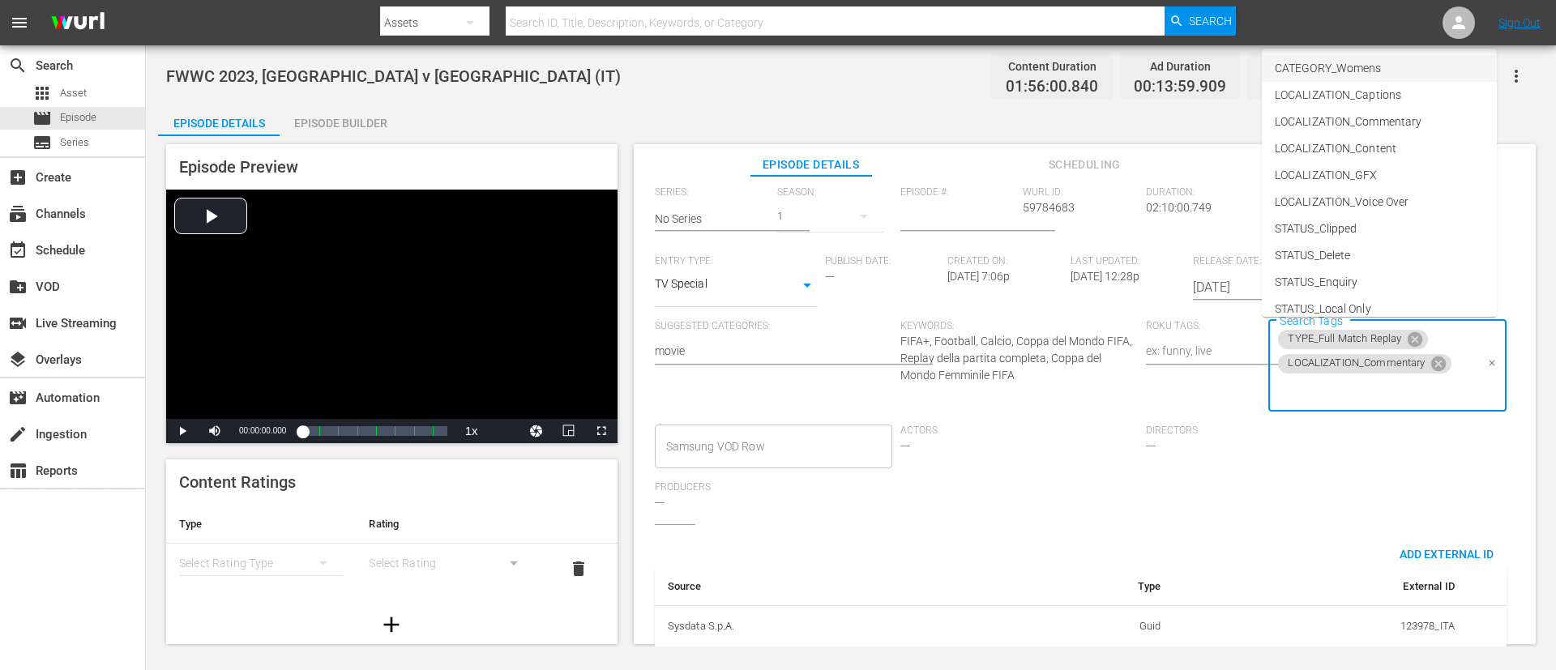
click at [1036, 75] on li "CATEGORY_Womens" at bounding box center [1379, 68] width 235 height 27
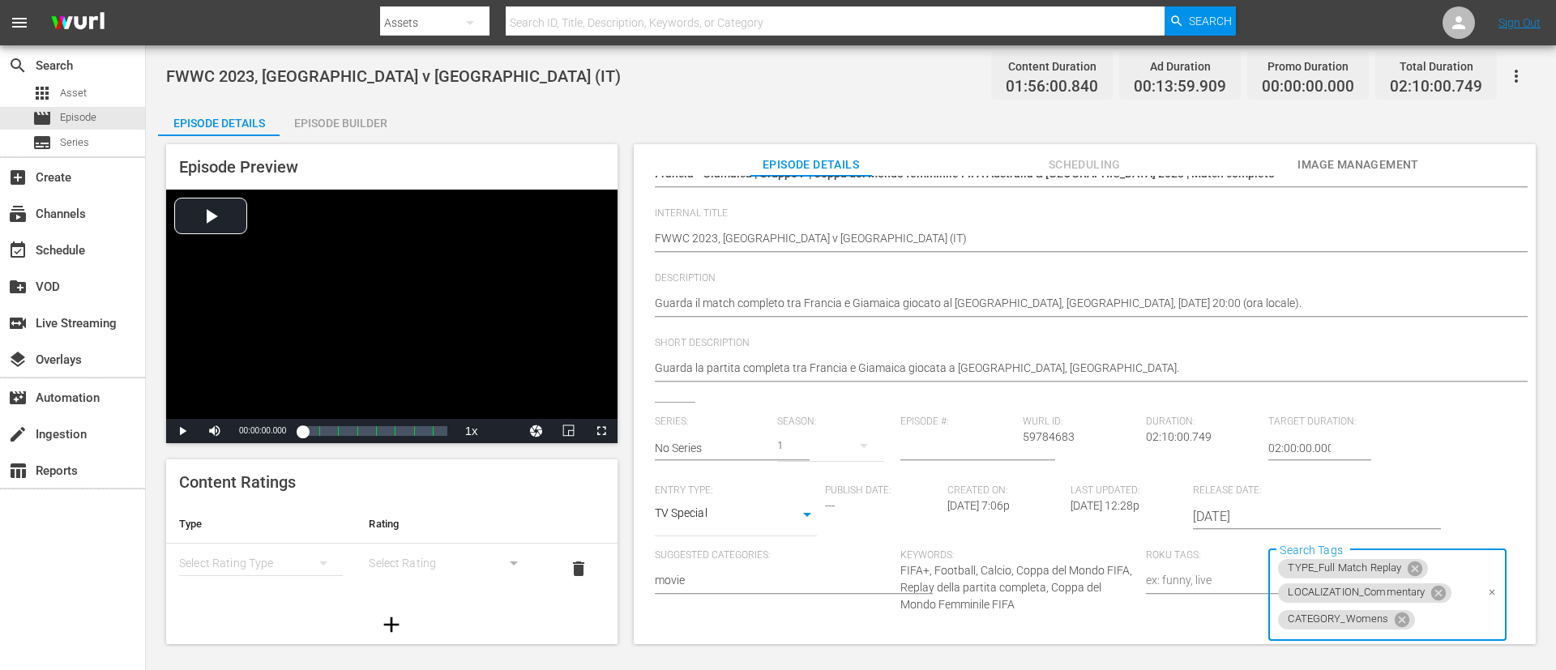
scroll to position [0, 0]
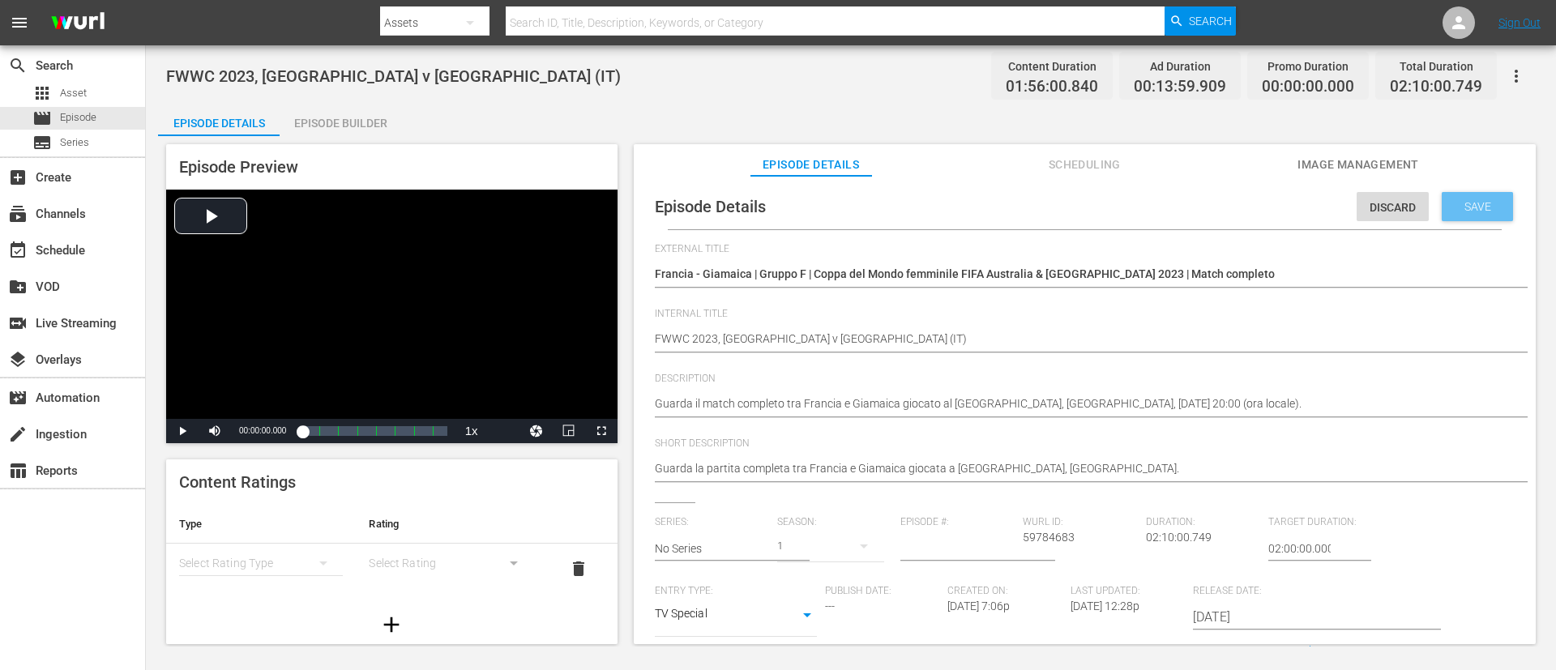
click at [1036, 210] on span "Save" at bounding box center [1477, 206] width 53 height 13
